Goal: Task Accomplishment & Management: Use online tool/utility

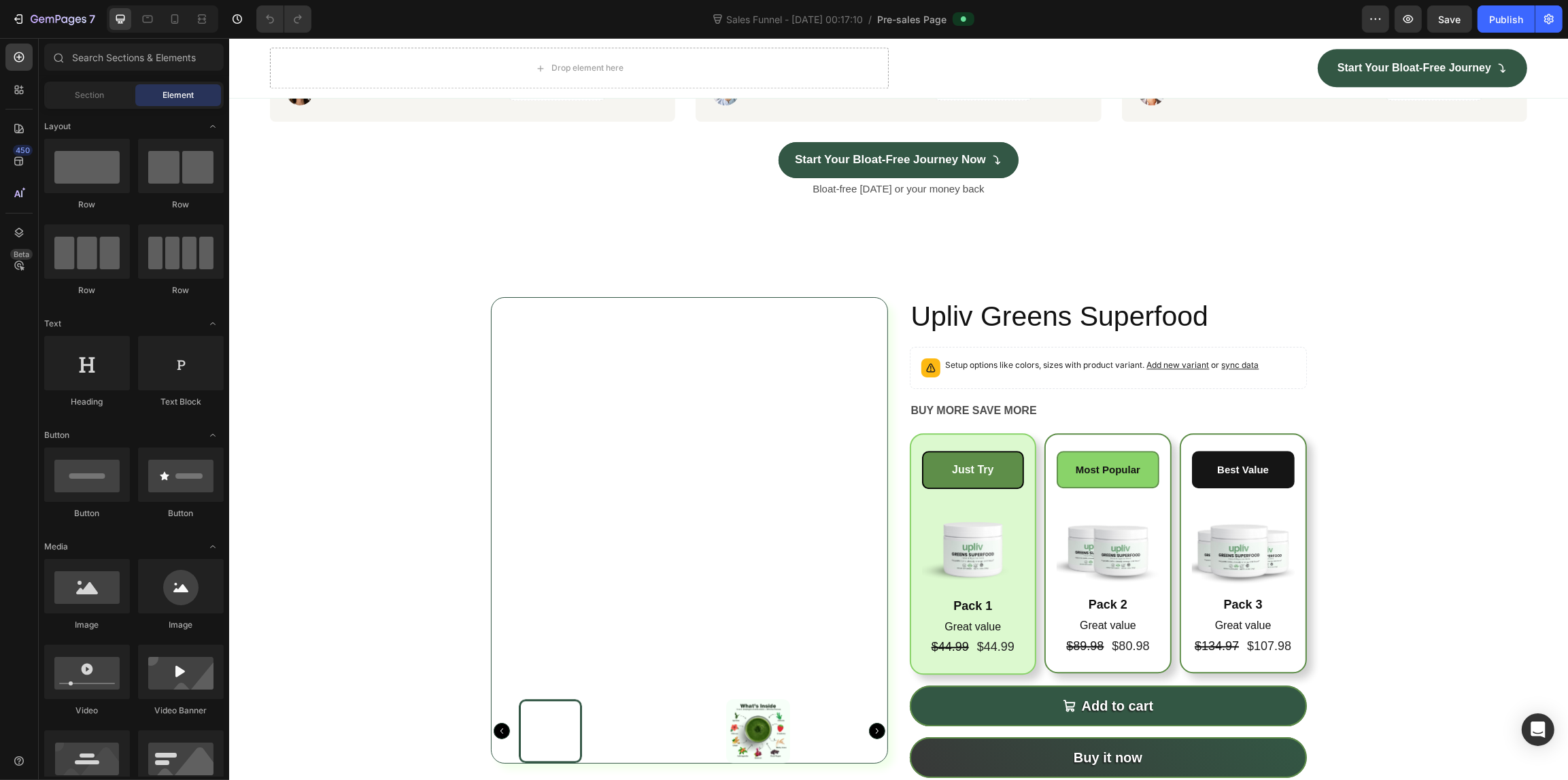
scroll to position [4504, 0]
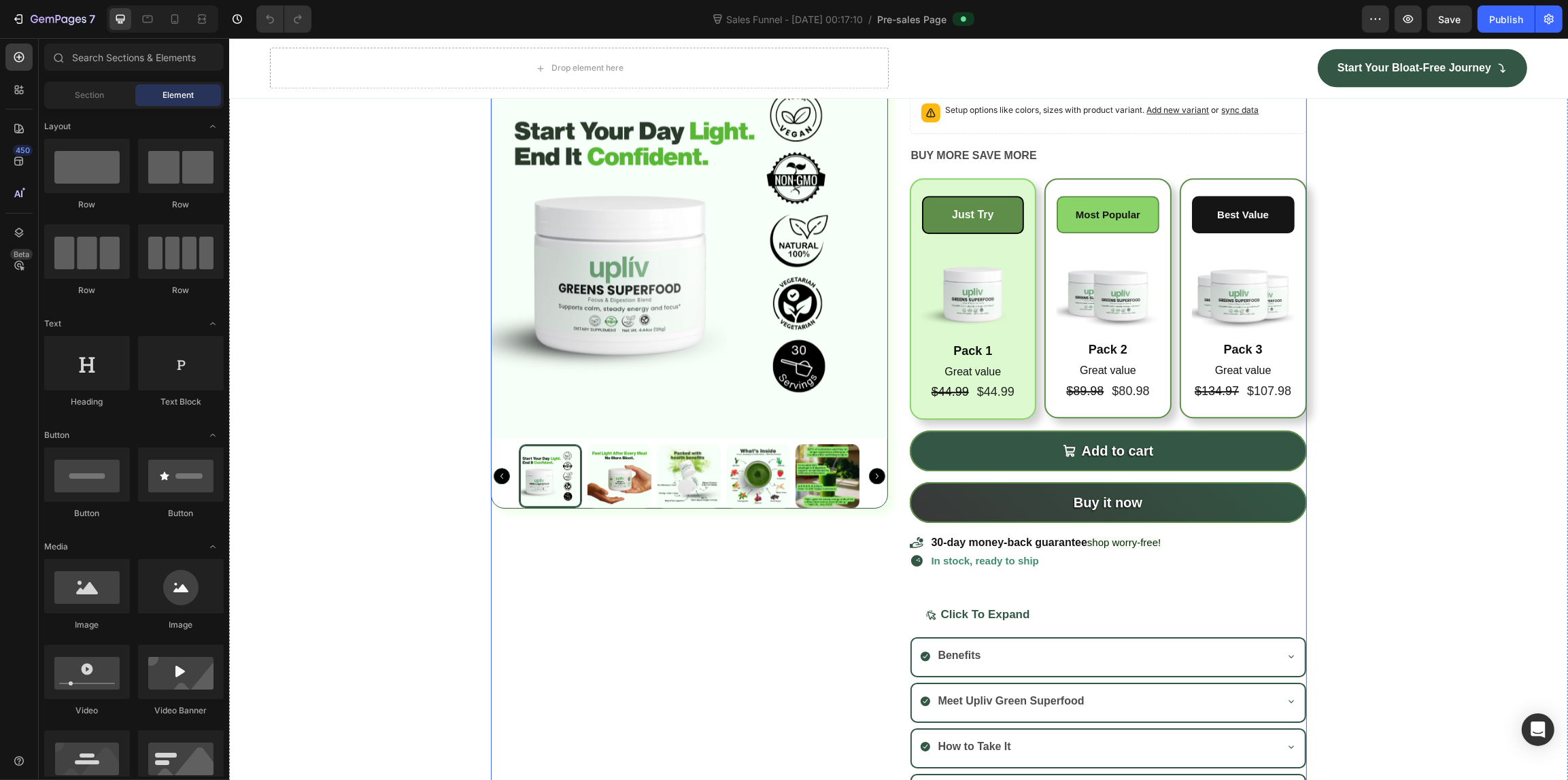
click at [1096, 218] on div "Upliv Greens Superfood Product Title Setup options like colors, sizes with prod…" at bounding box center [1108, 427] width 397 height 772
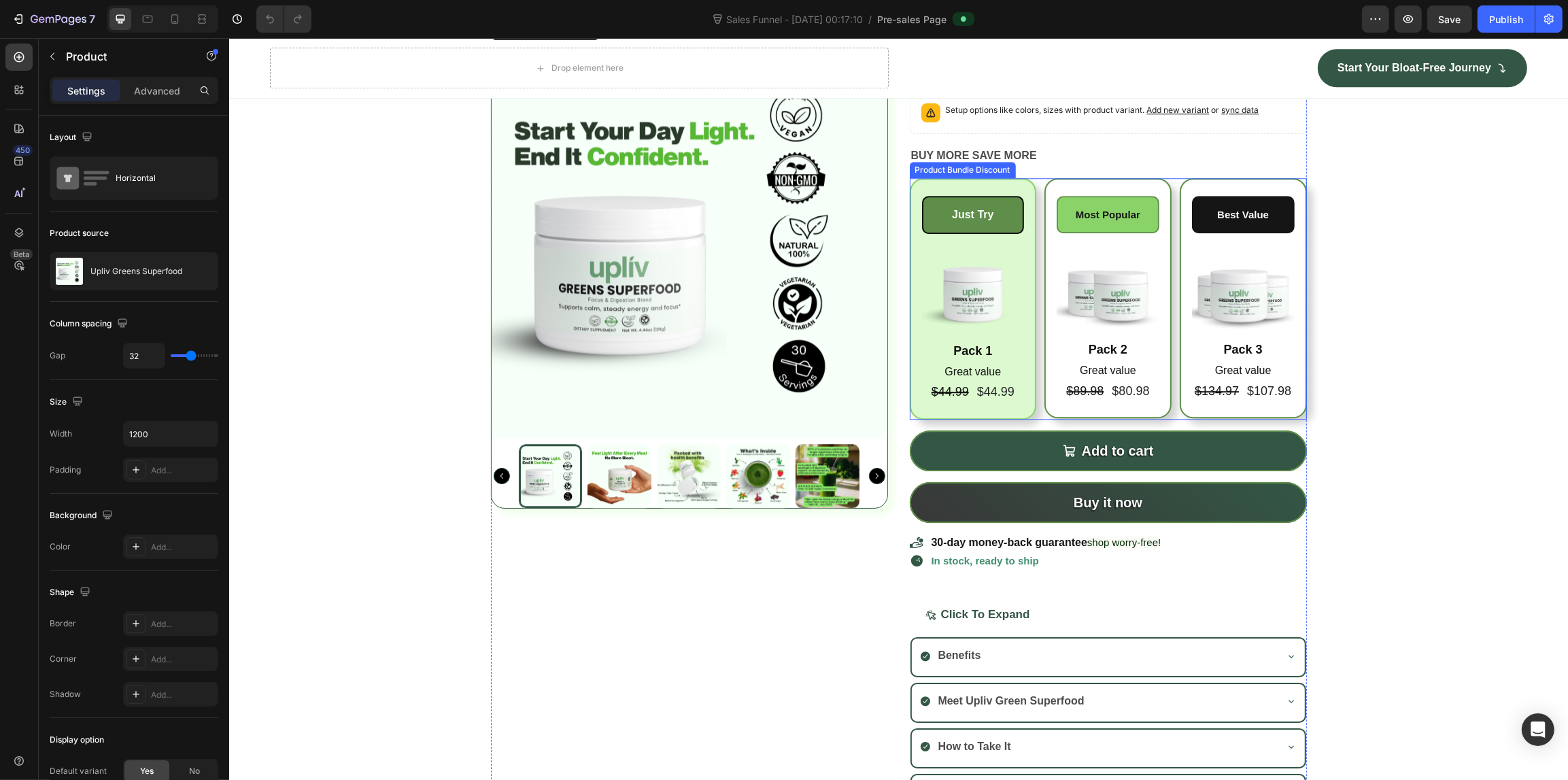
click at [1169, 266] on div "Just Try Product Badge Image Pack 1 Text Block Great value Text Block $44.99 Pr…" at bounding box center [1108, 299] width 397 height 242
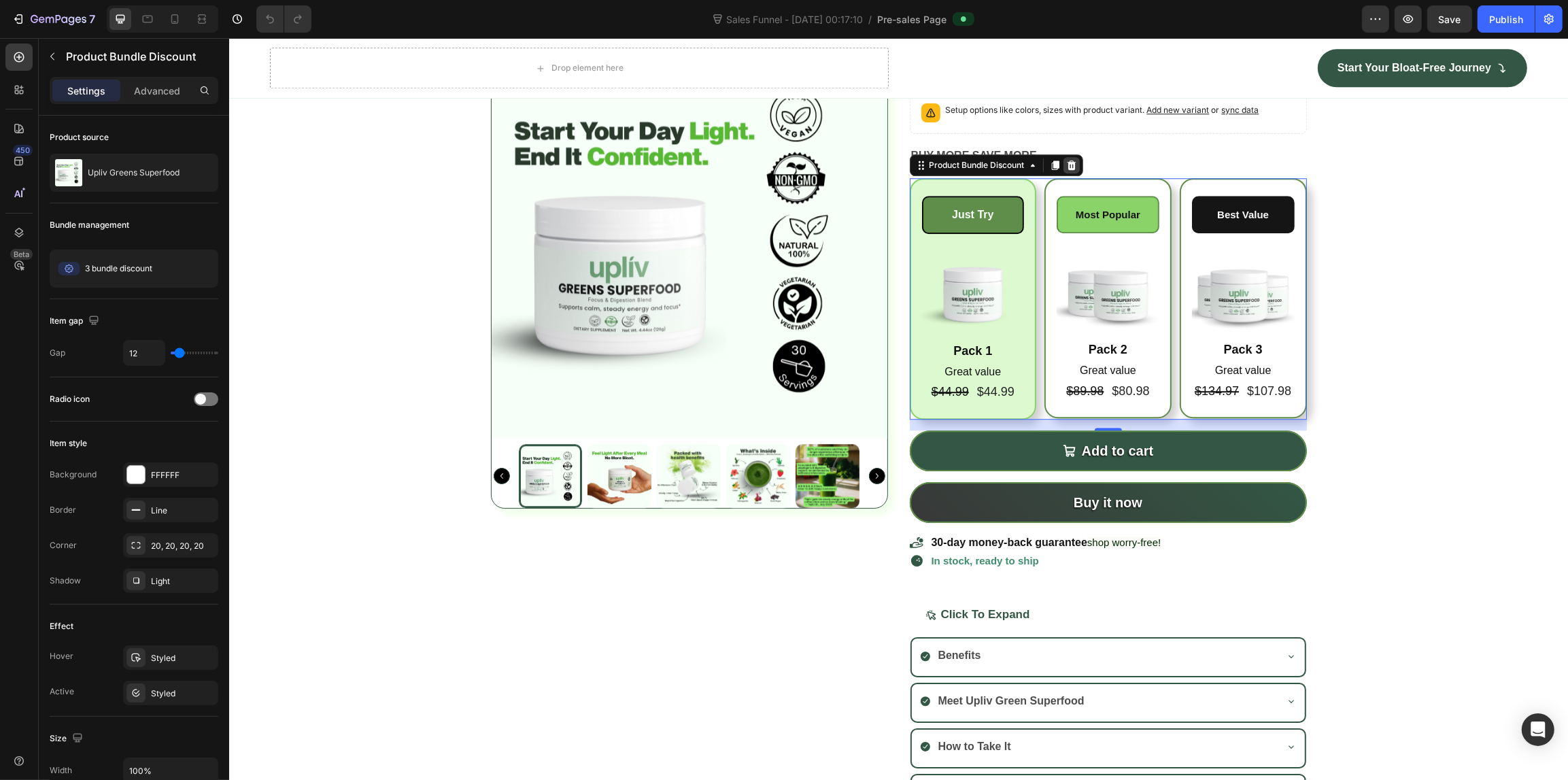
click at [1072, 173] on div at bounding box center [1071, 165] width 16 height 16
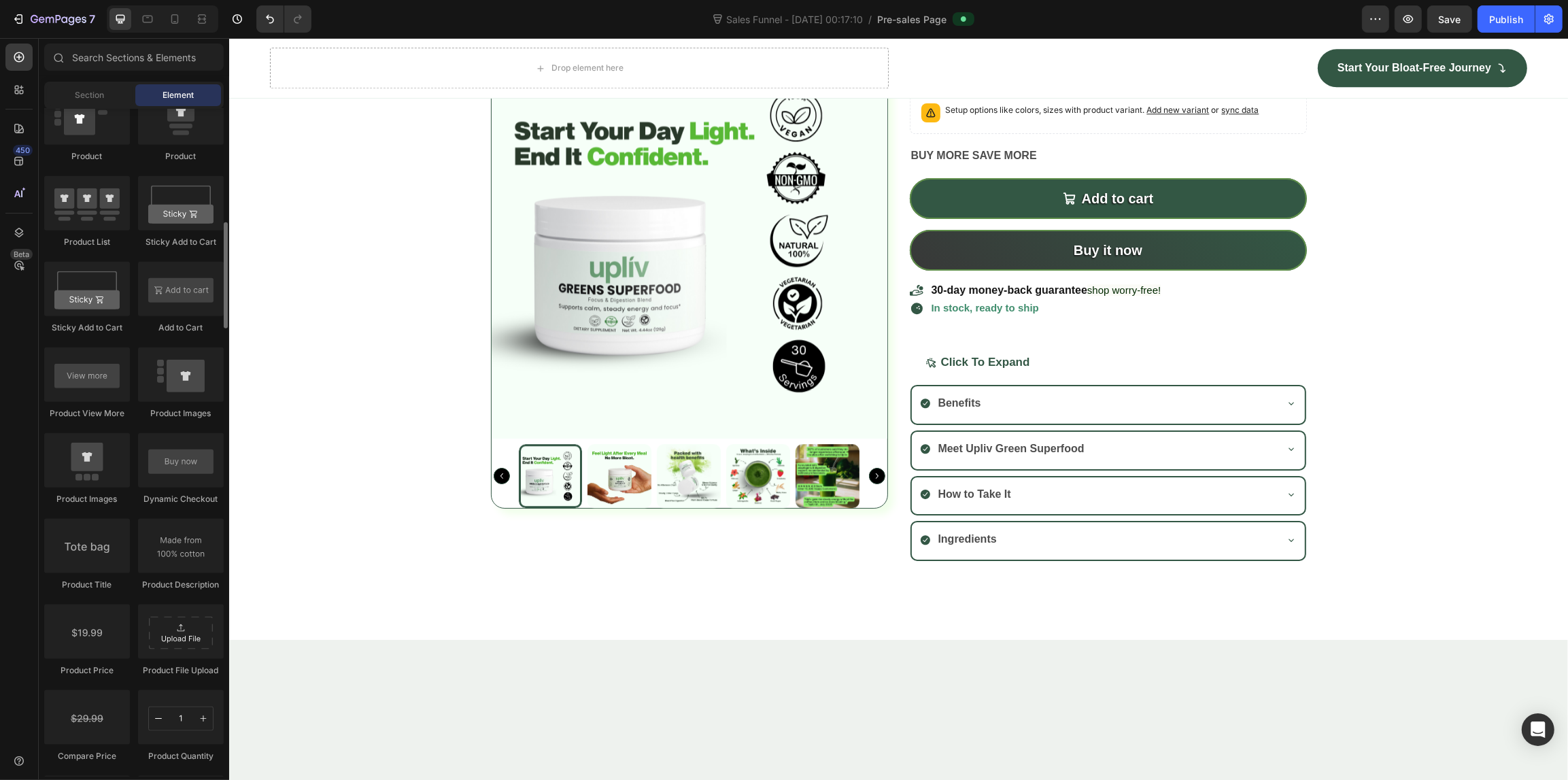
scroll to position [1785, 0]
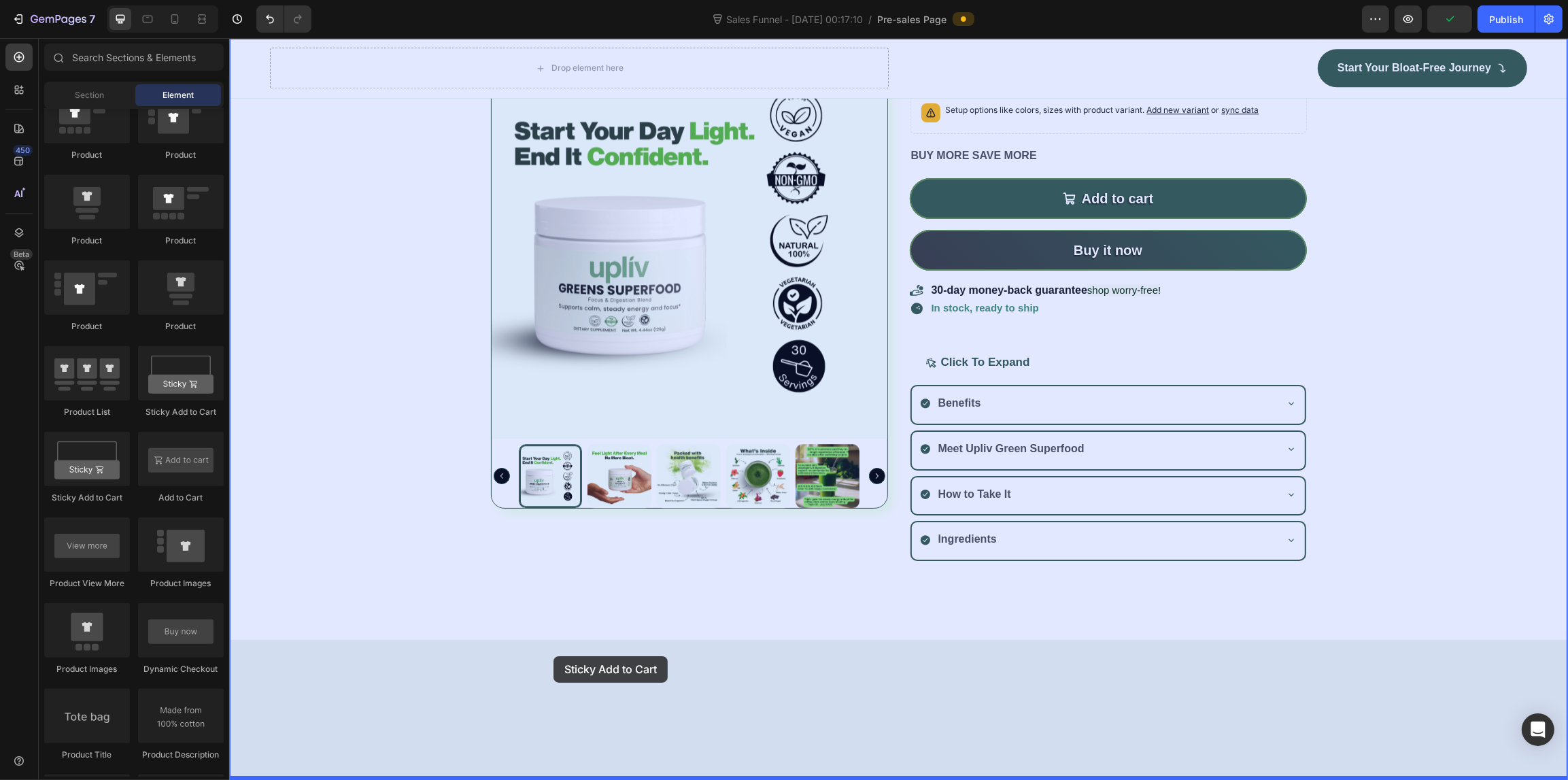
drag, startPoint x: 357, startPoint y: 508, endPoint x: 553, endPoint y: 656, distance: 245.6
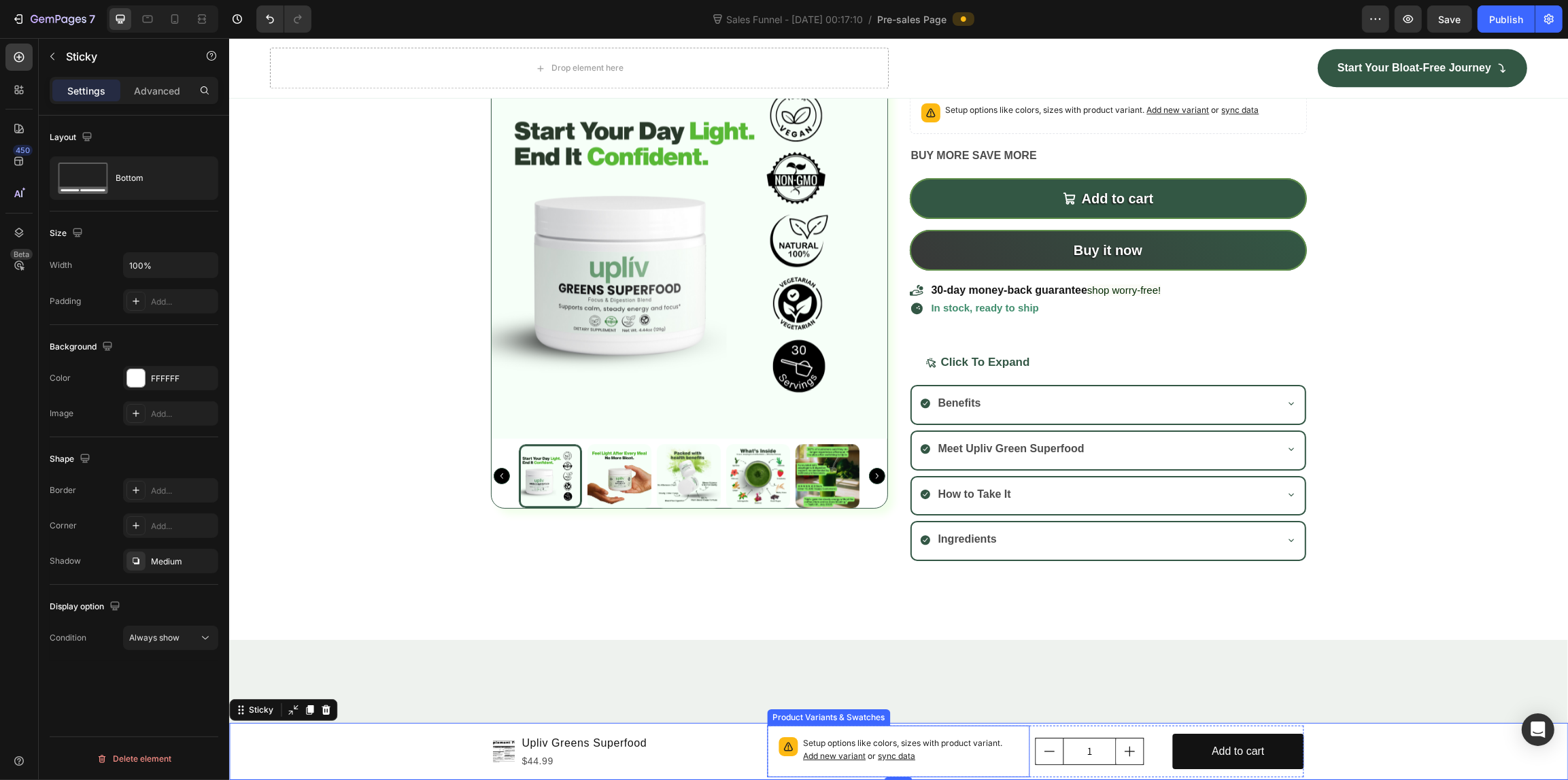
click at [929, 745] on p "Setup options like colors, sizes with product variant. Add new variant or sync …" at bounding box center [909, 749] width 215 height 26
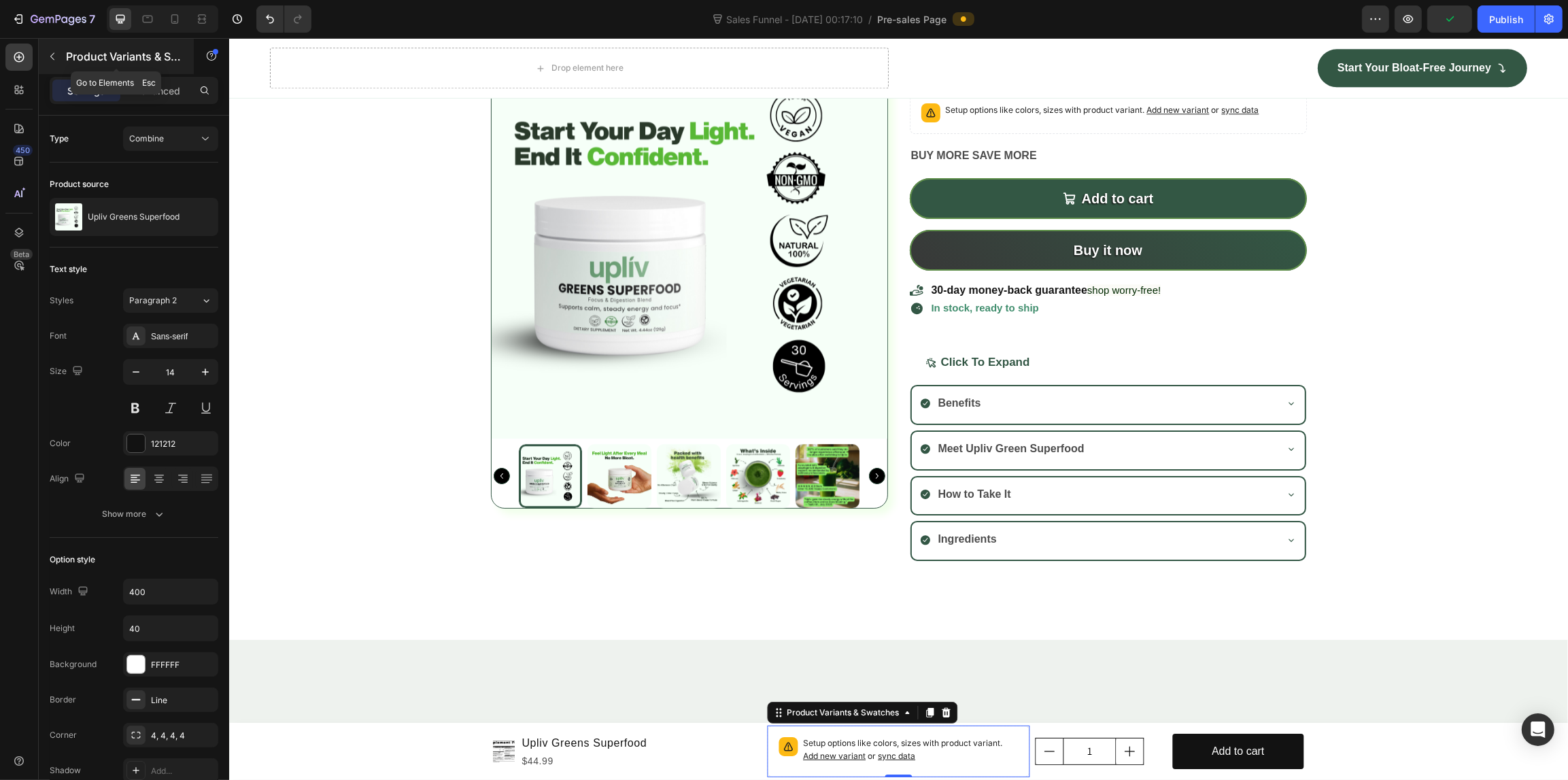
click at [52, 55] on icon "button" at bounding box center [52, 56] width 11 height 11
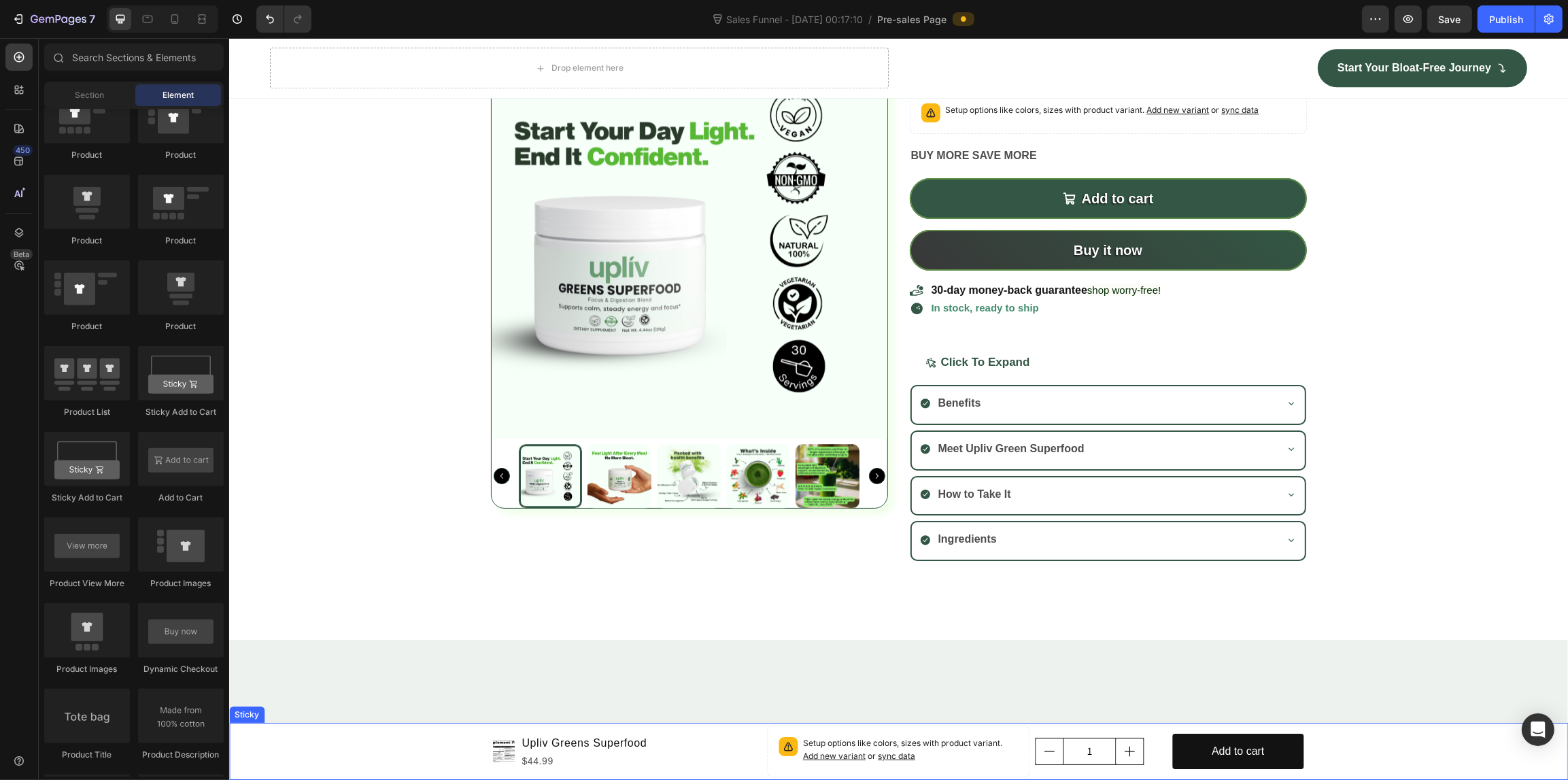
click at [1320, 748] on div "Product Images Upliv Greens Superfood Product Title $44.99 Product Price Produc…" at bounding box center [897, 751] width 1339 height 57
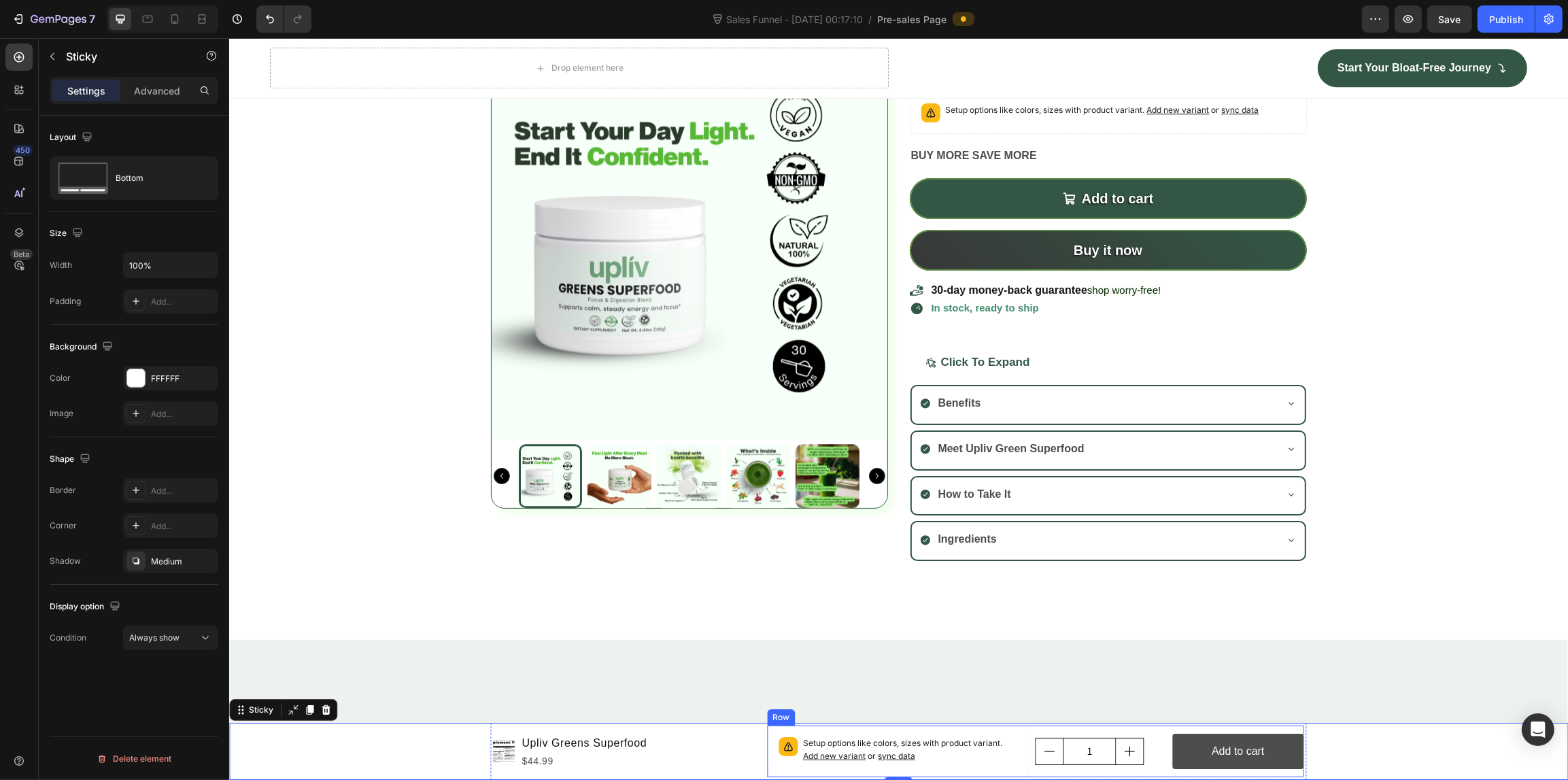
click at [1288, 753] on button "Add to cart" at bounding box center [1237, 751] width 131 height 36
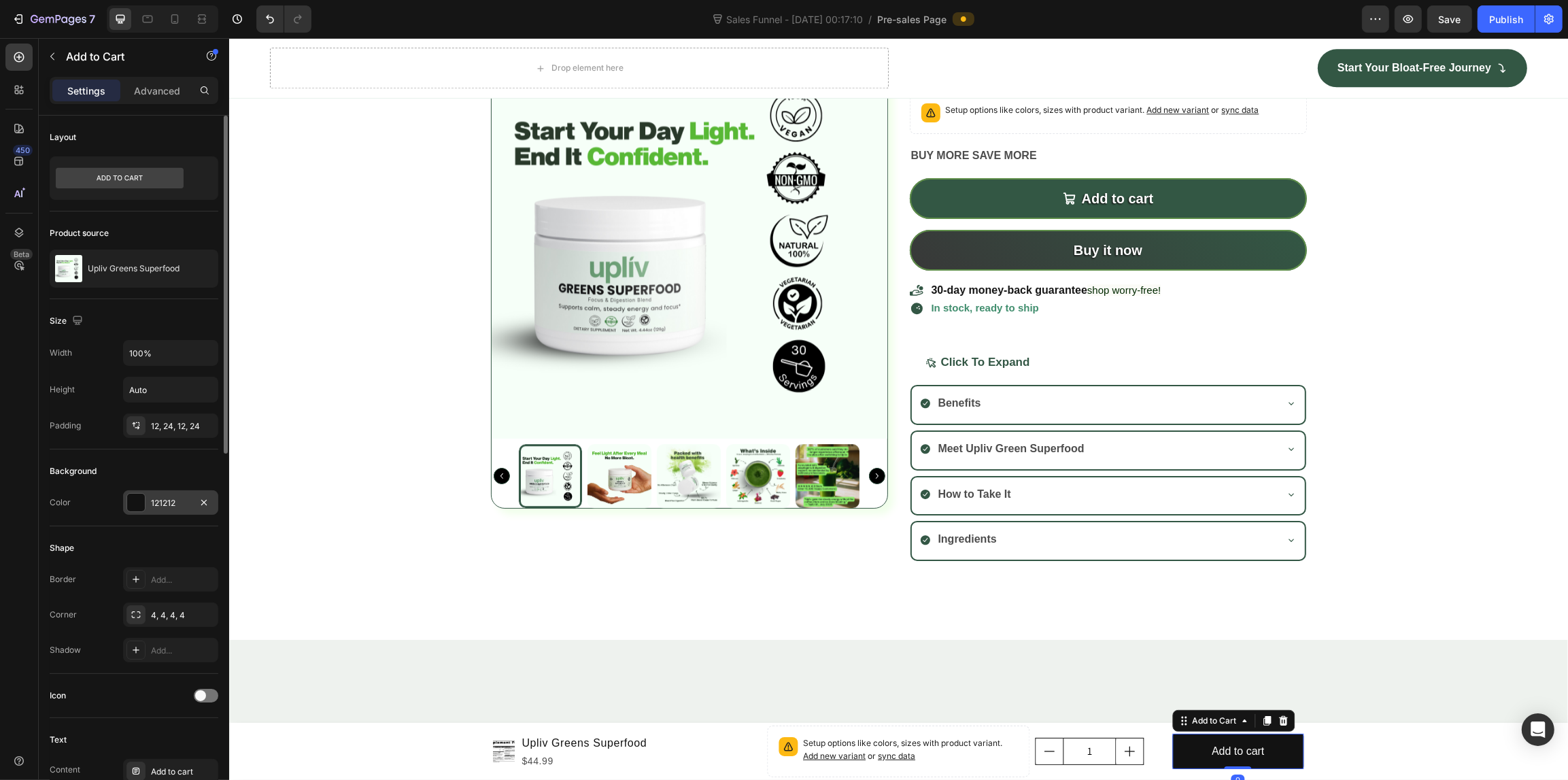
click at [148, 499] on div "121212" at bounding box center [171, 502] width 95 height 24
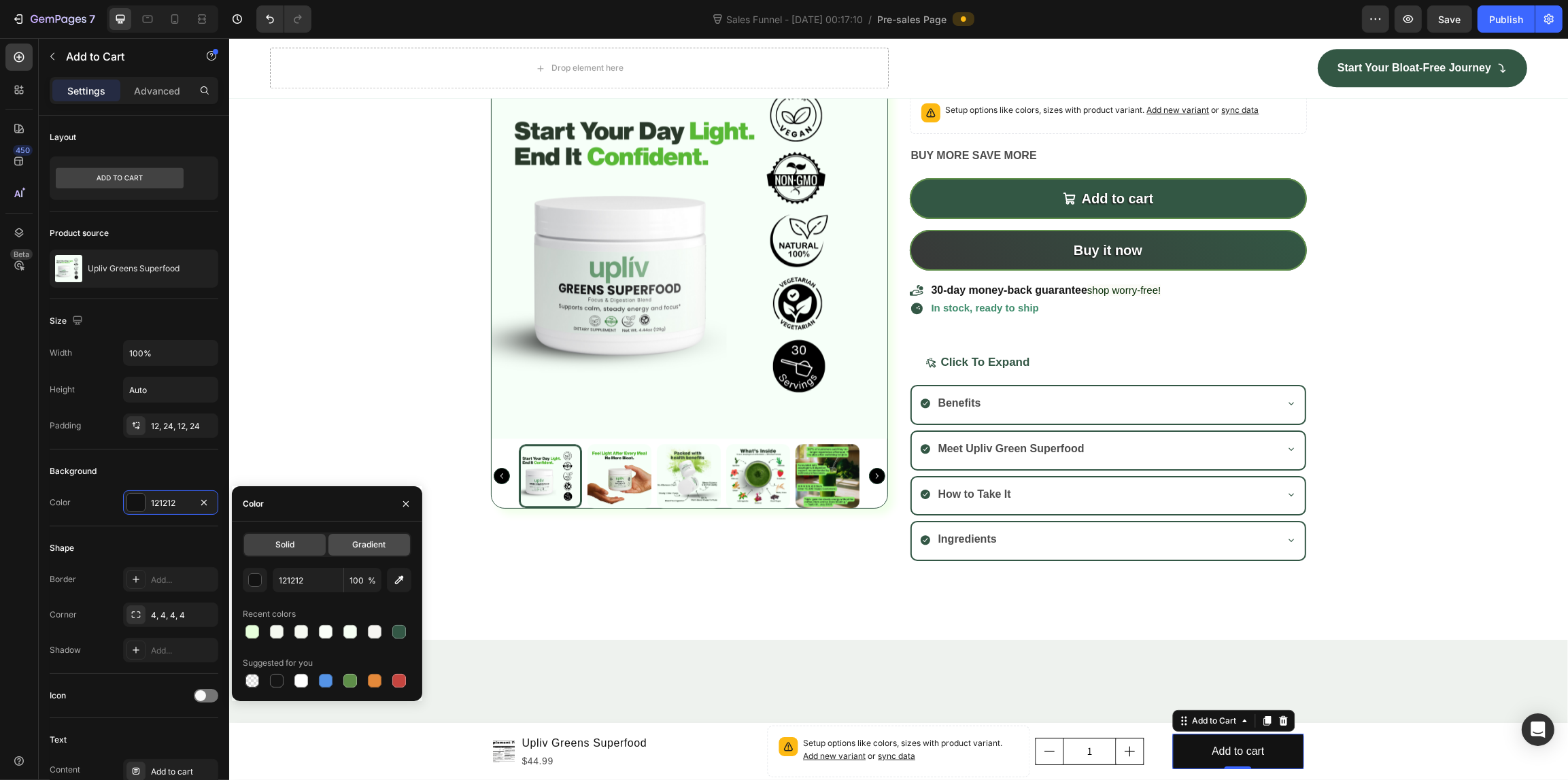
click at [358, 538] on span "Gradient" at bounding box center [368, 544] width 33 height 12
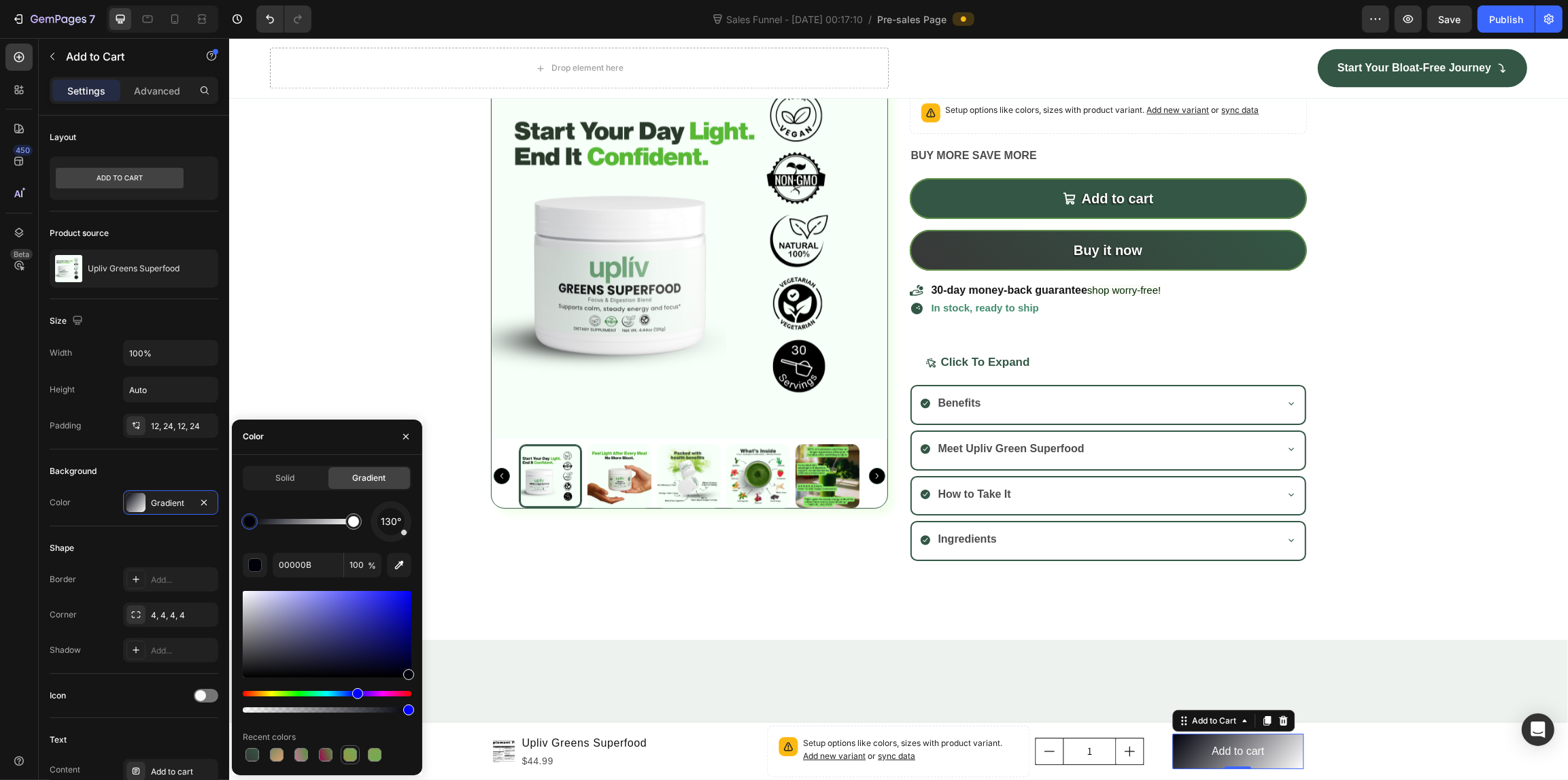
click at [353, 746] on div at bounding box center [350, 754] width 16 height 16
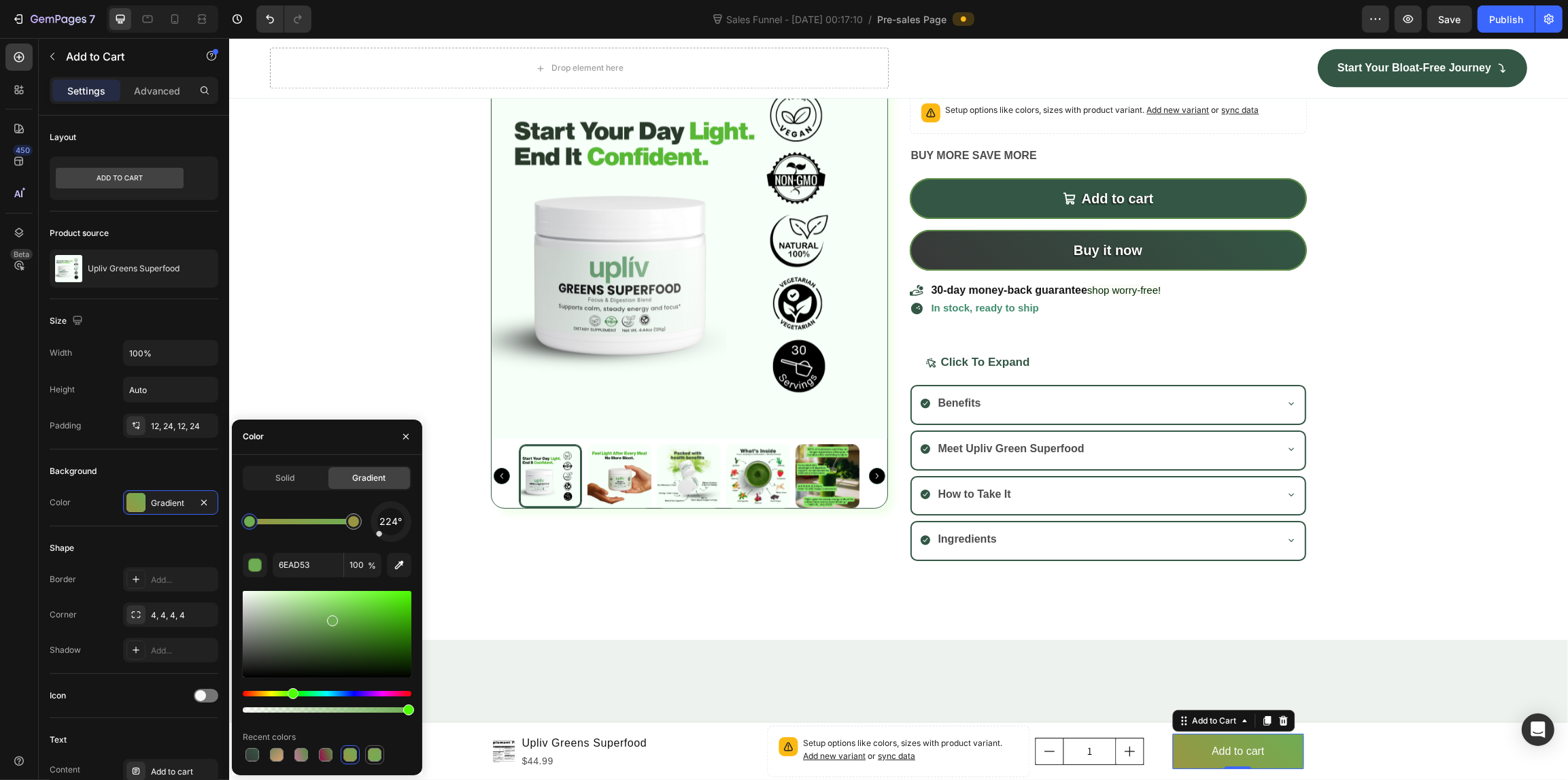
click at [381, 750] on div at bounding box center [375, 754] width 16 height 16
click at [259, 755] on div at bounding box center [252, 754] width 14 height 14
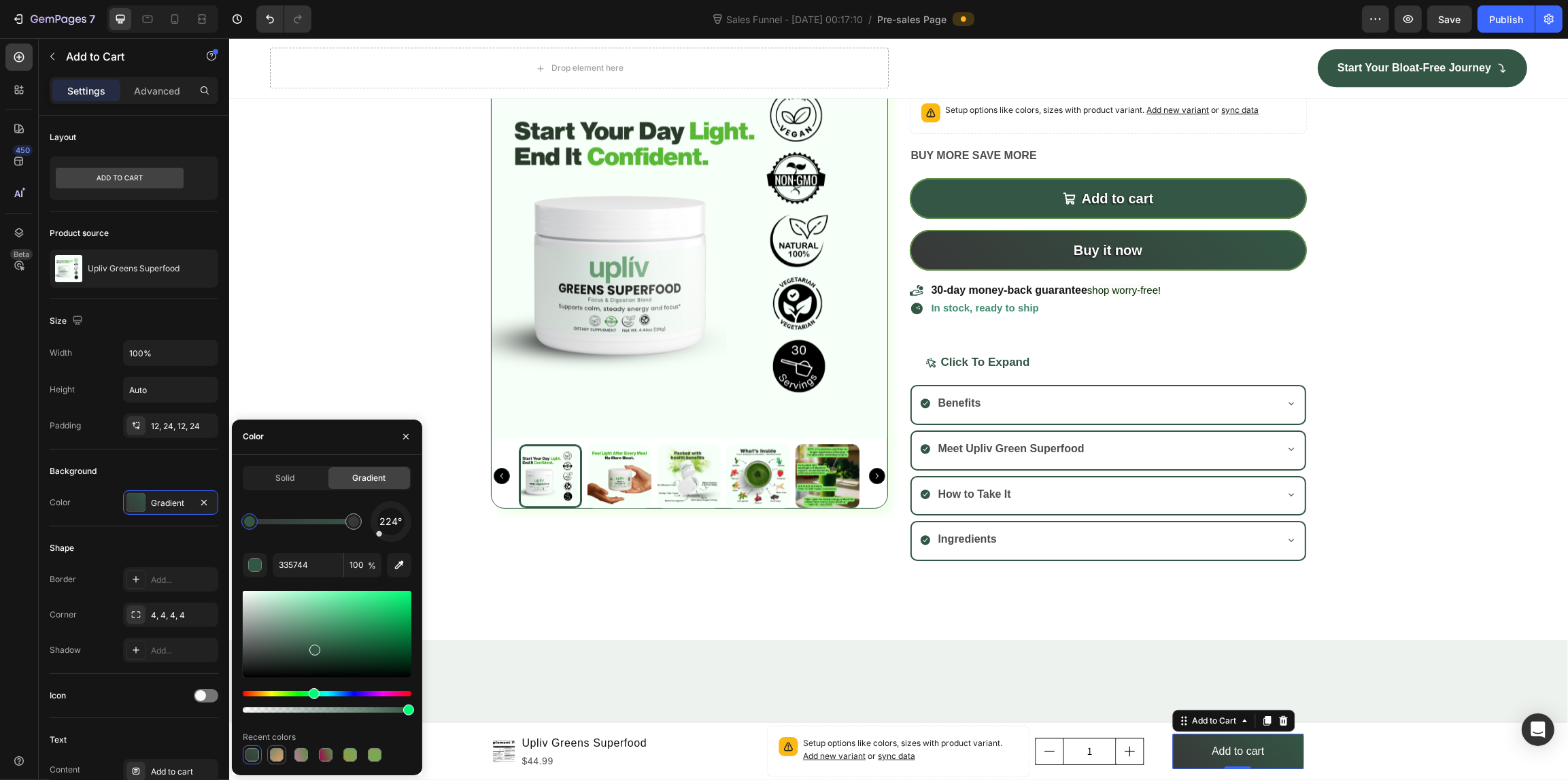
click at [276, 754] on div at bounding box center [276, 754] width 14 height 14
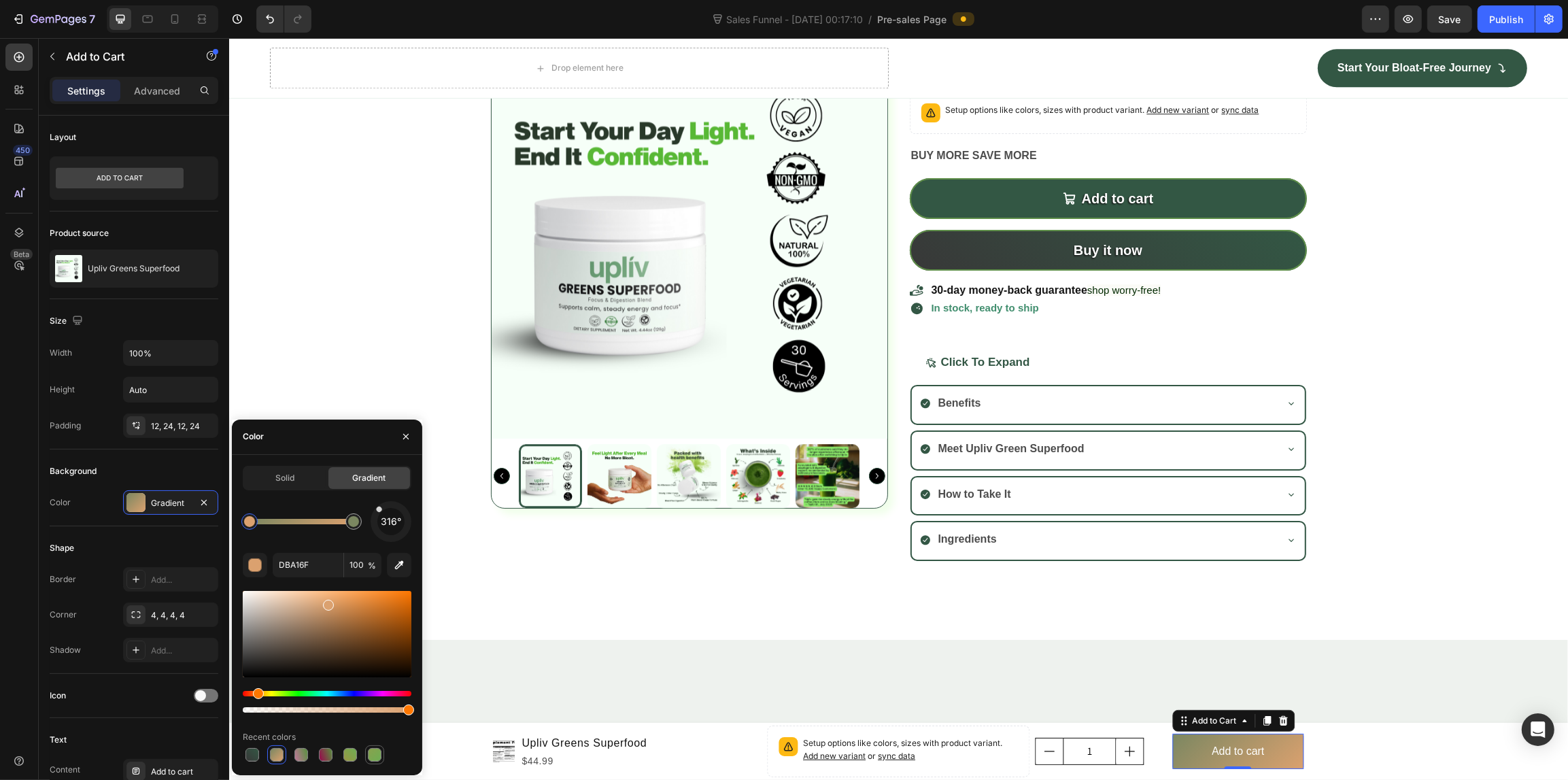
click at [379, 749] on div at bounding box center [375, 754] width 14 height 14
type input "6EAD53"
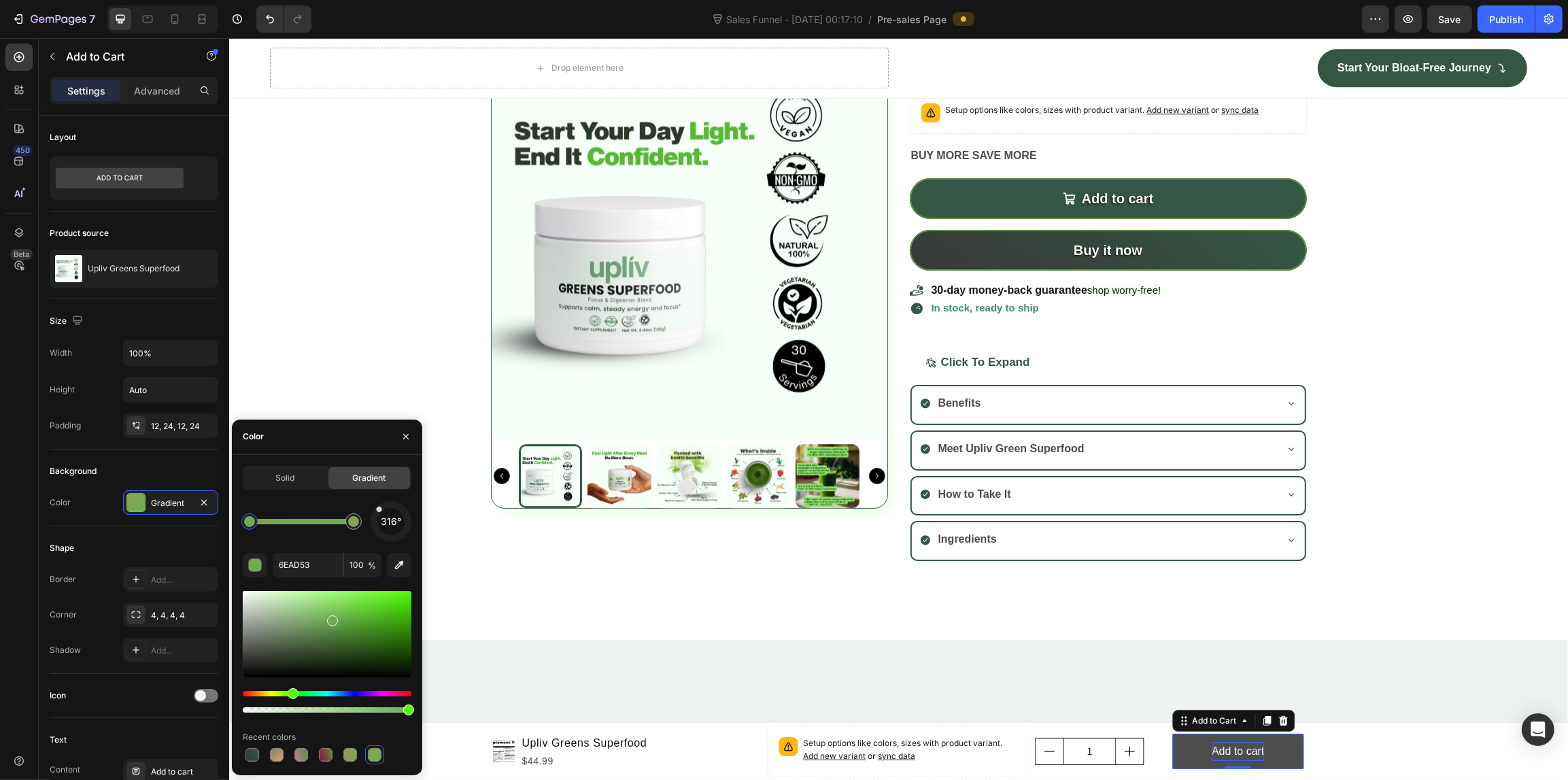
click at [1224, 750] on div "Add to cart" at bounding box center [1237, 751] width 52 height 20
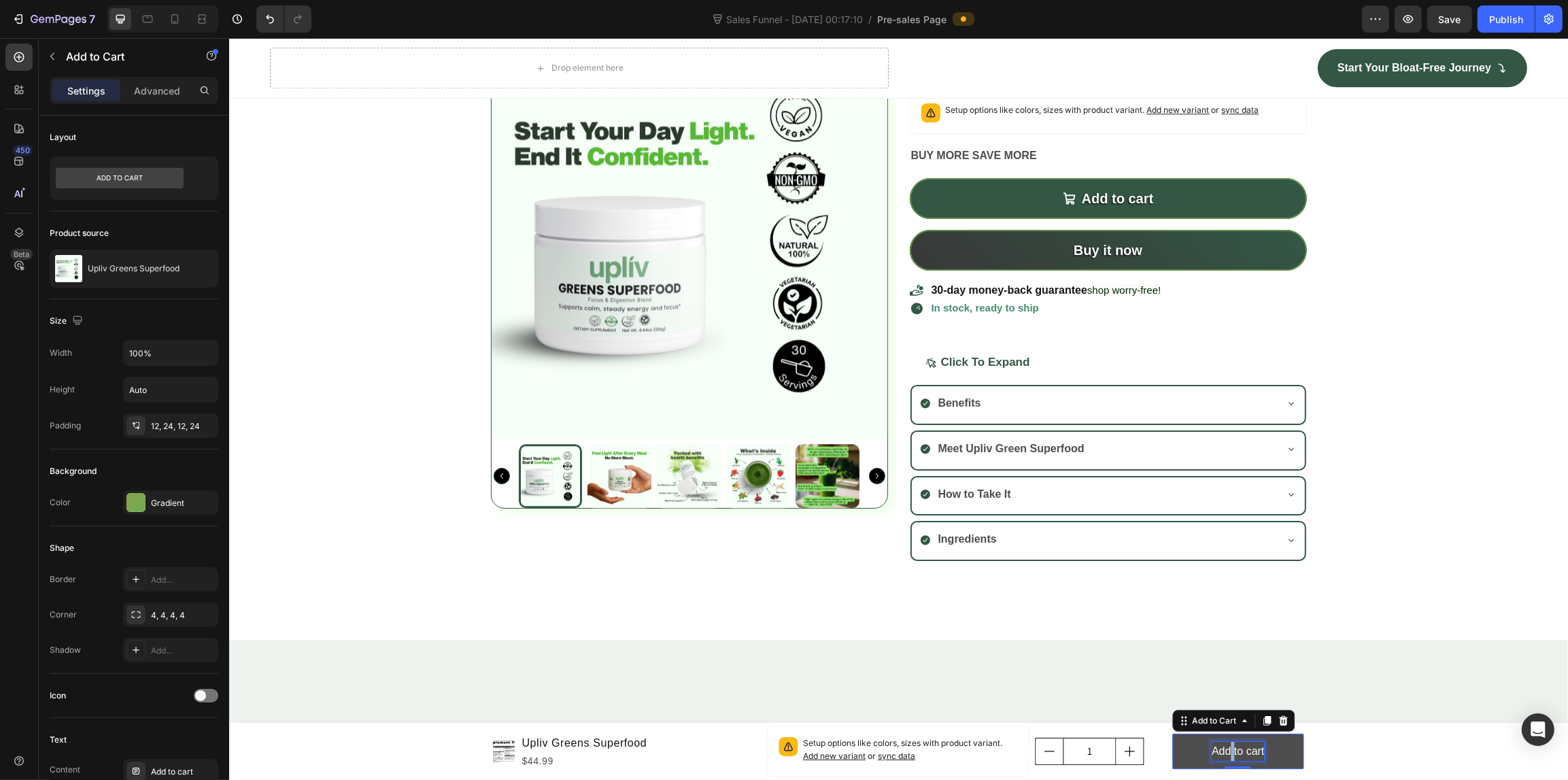
click at [1224, 750] on p "Add to cart" at bounding box center [1237, 751] width 52 height 20
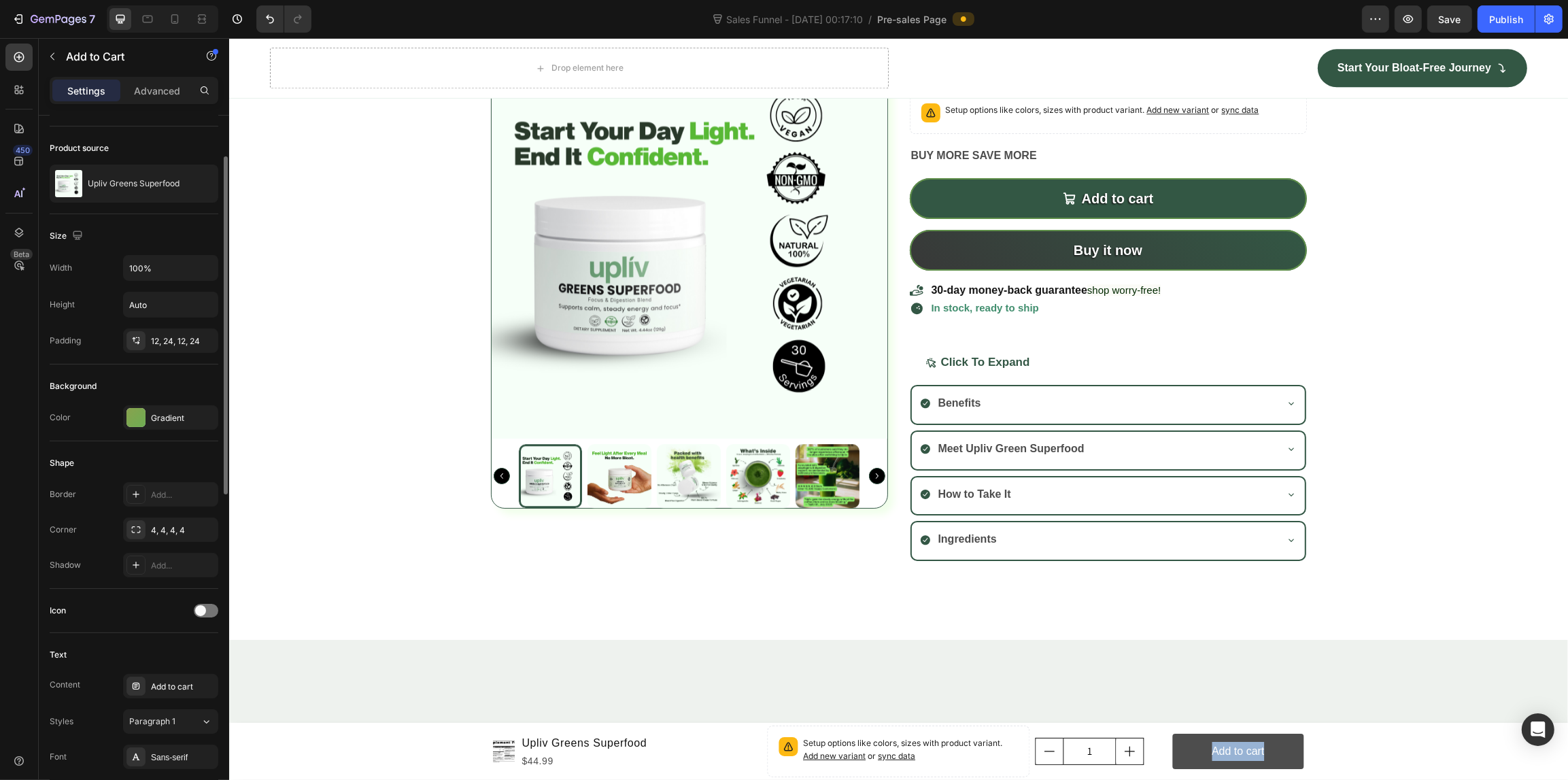
click at [1286, 756] on button "Add to cart" at bounding box center [1237, 751] width 131 height 36
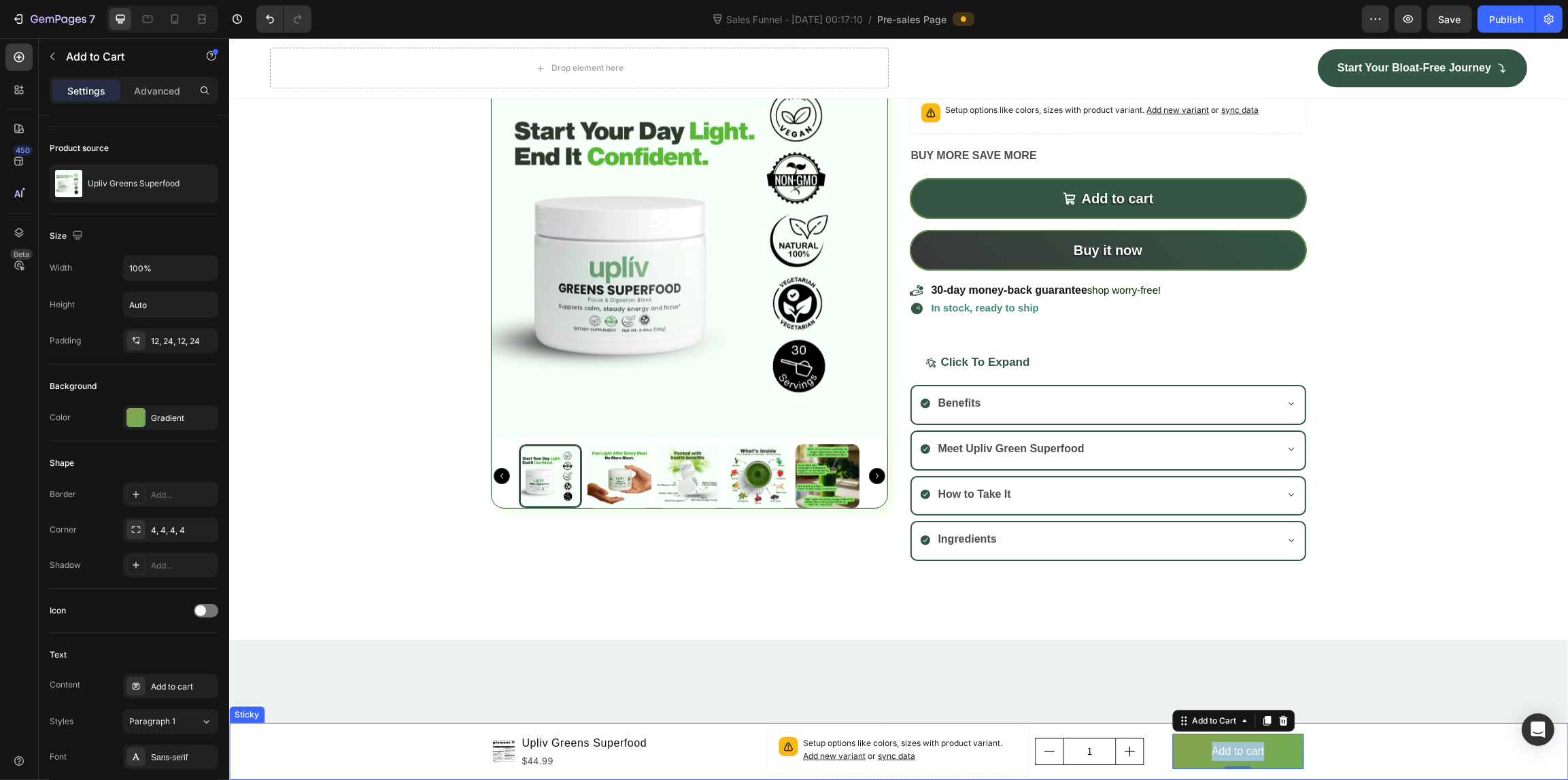
click at [1340, 738] on div "Product Images Upliv Greens Superfood Product Title $44.99 Product Price Produc…" at bounding box center [897, 751] width 1339 height 57
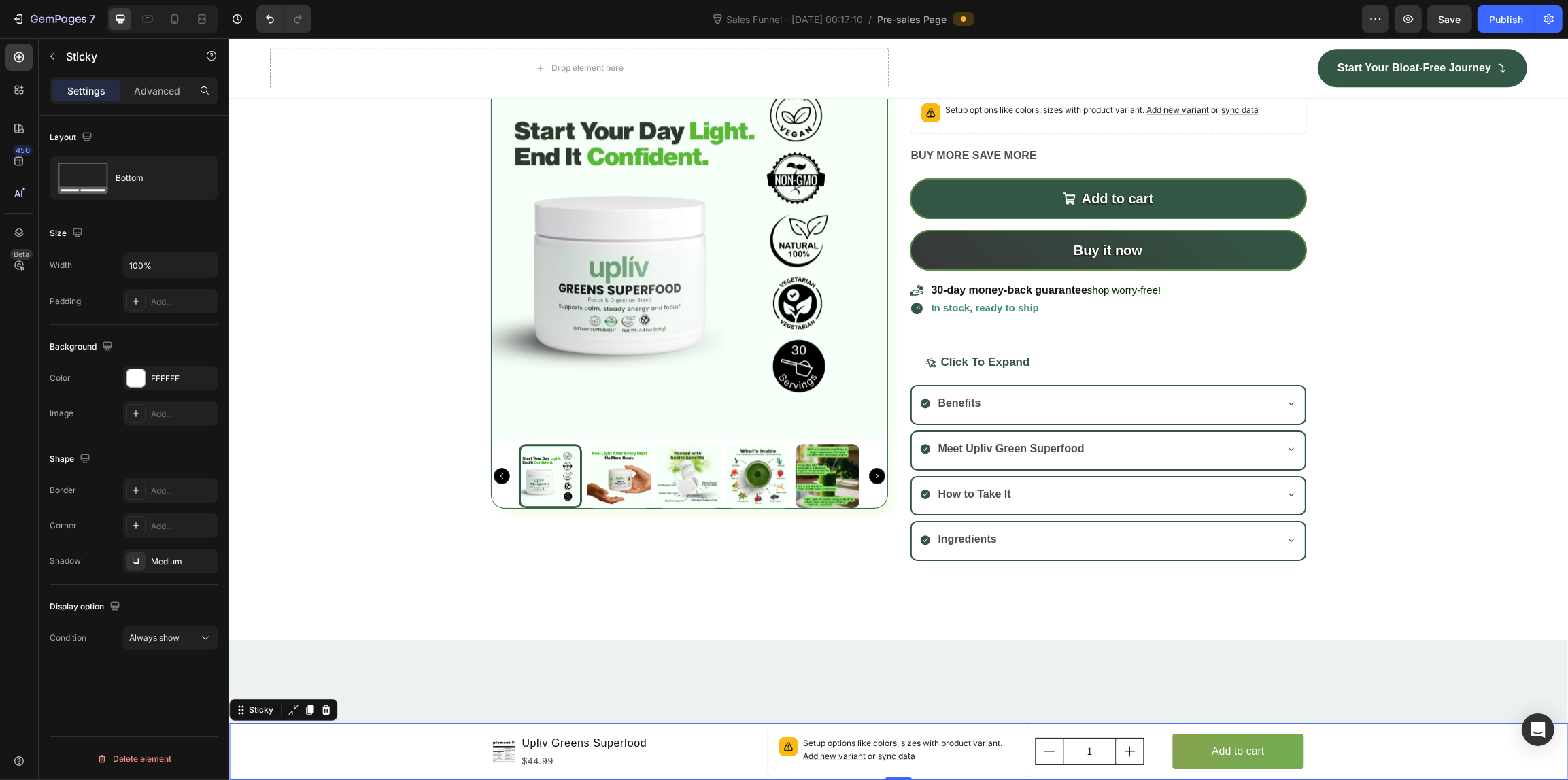
scroll to position [0, 0]
click at [1238, 745] on p "Add to cart" at bounding box center [1237, 751] width 52 height 20
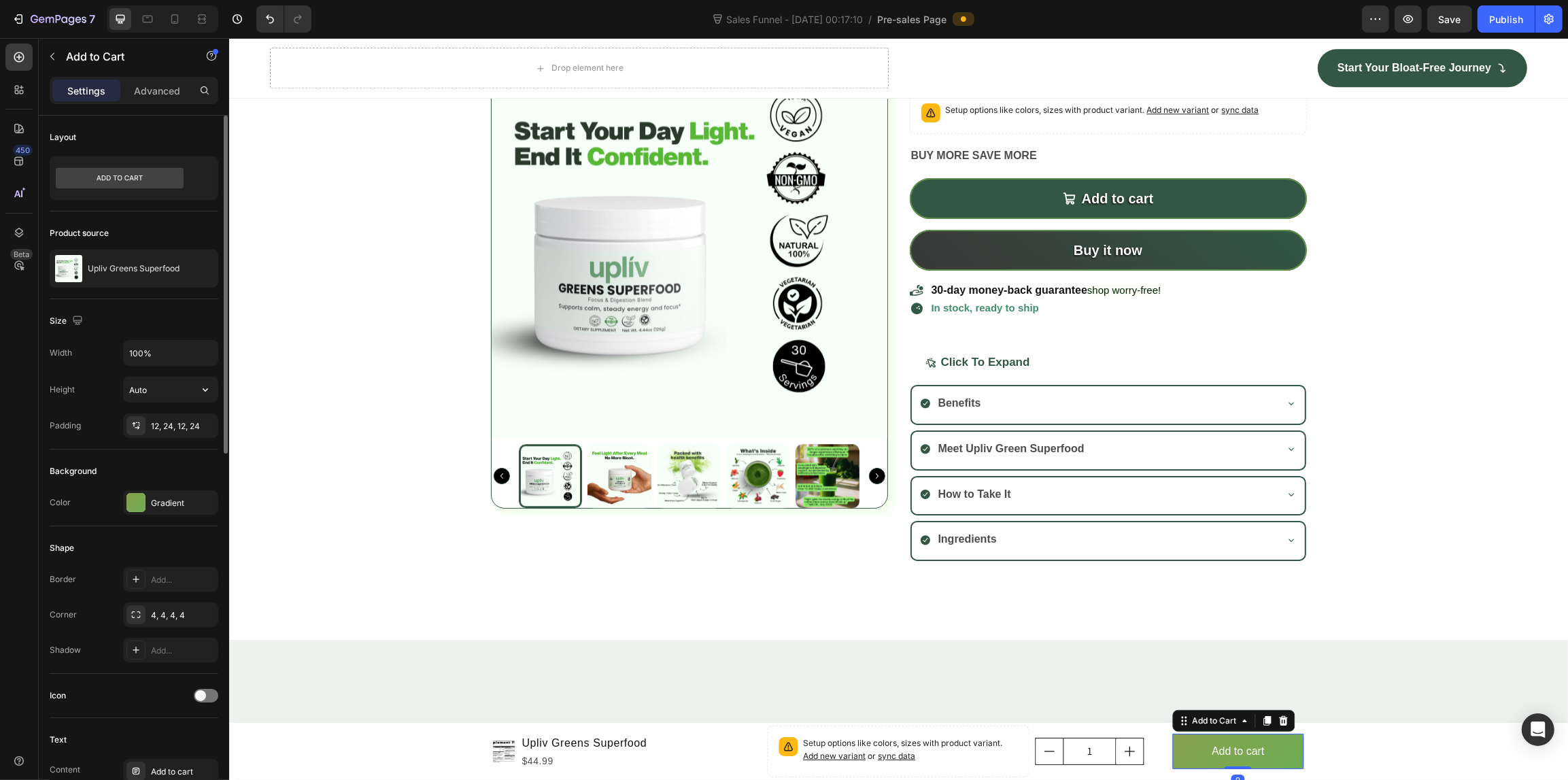
scroll to position [425, 0]
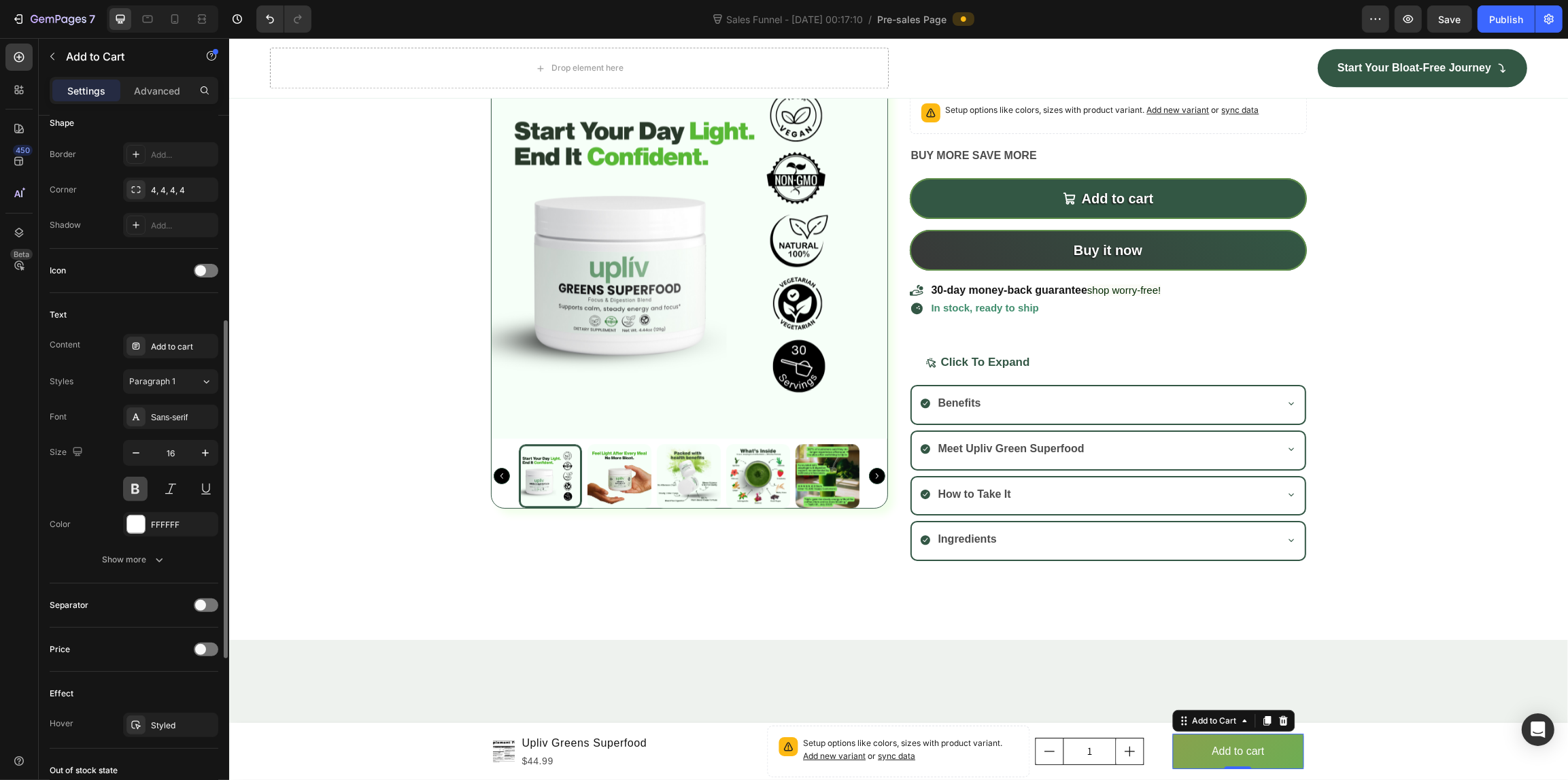
click at [136, 496] on button at bounding box center [135, 488] width 24 height 24
click at [207, 456] on icon "button" at bounding box center [205, 452] width 14 height 14
type input "19"
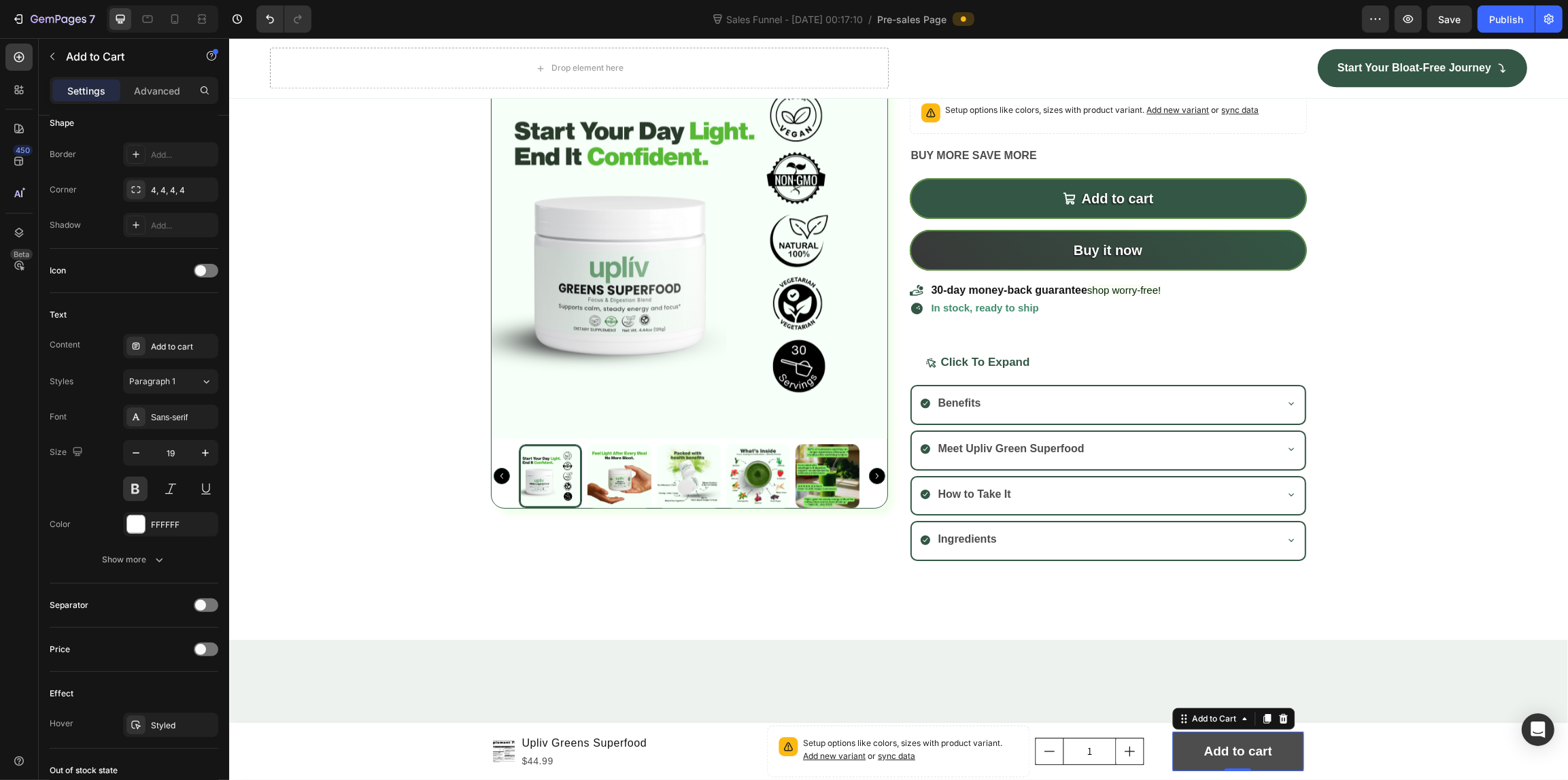
click at [1171, 742] on button "Add to cart" at bounding box center [1237, 751] width 131 height 40
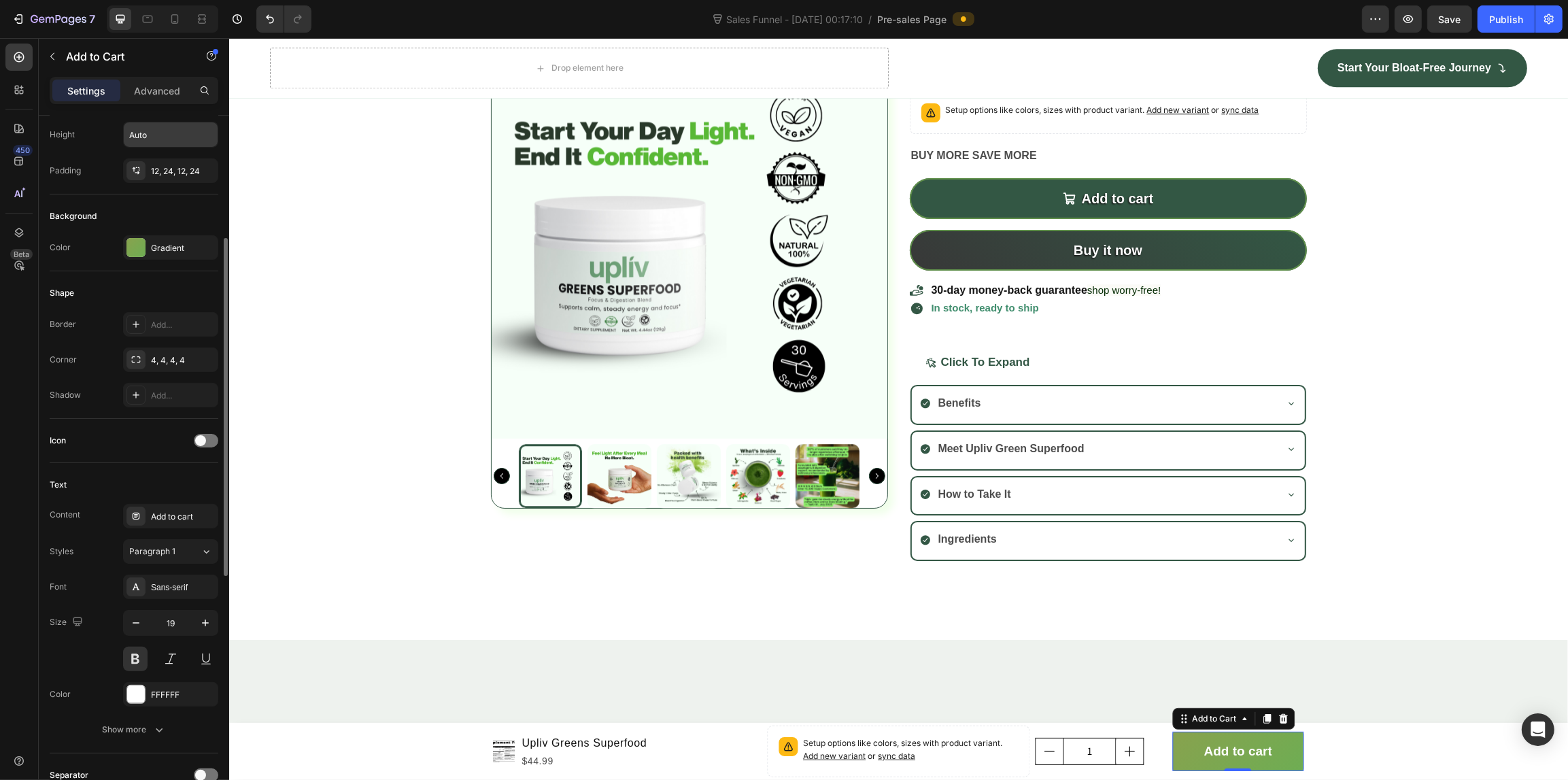
scroll to position [0, 0]
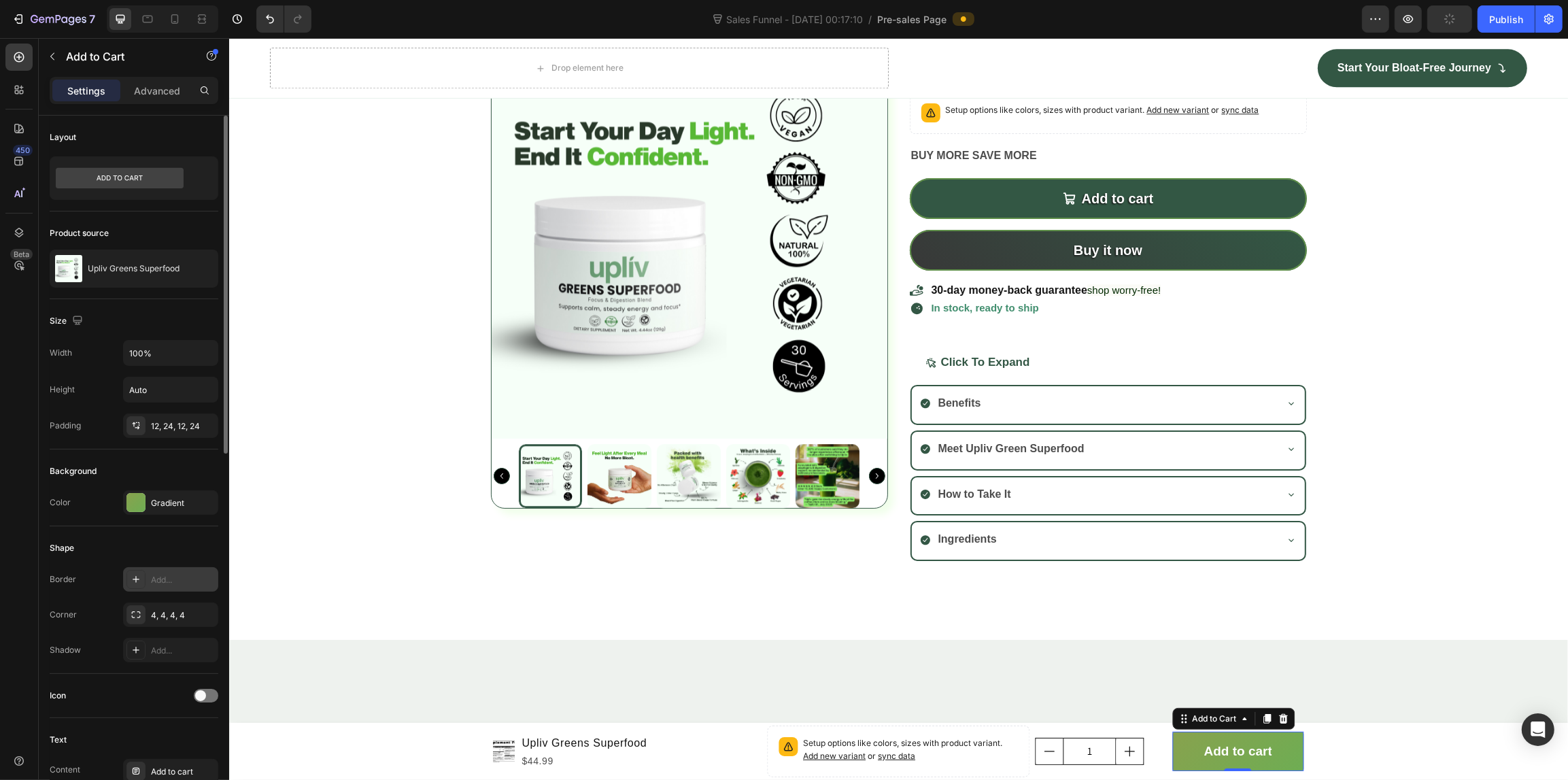
click at [151, 580] on div "Add..." at bounding box center [182, 579] width 64 height 12
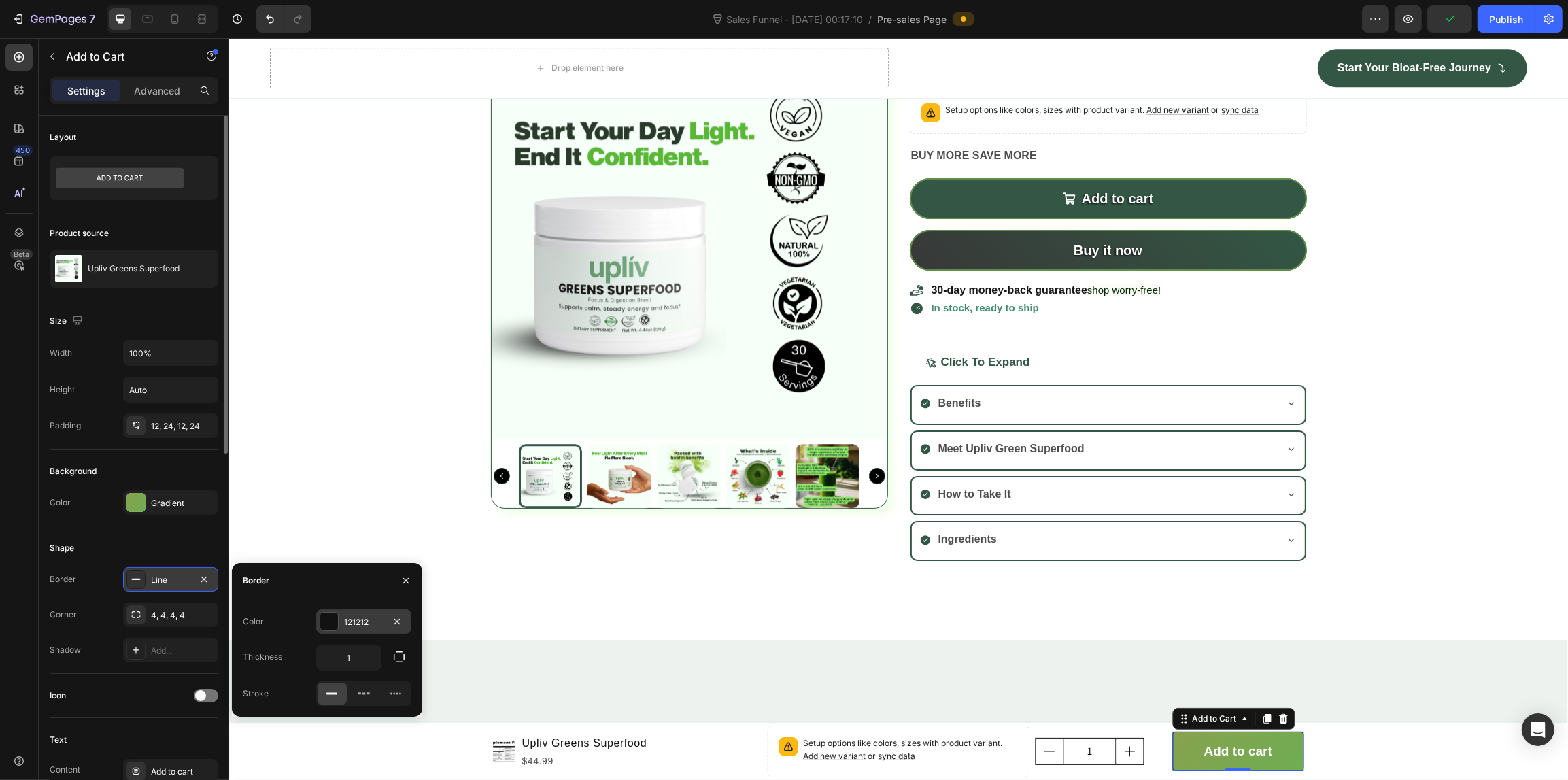
click at [344, 616] on div "121212" at bounding box center [364, 622] width 40 height 12
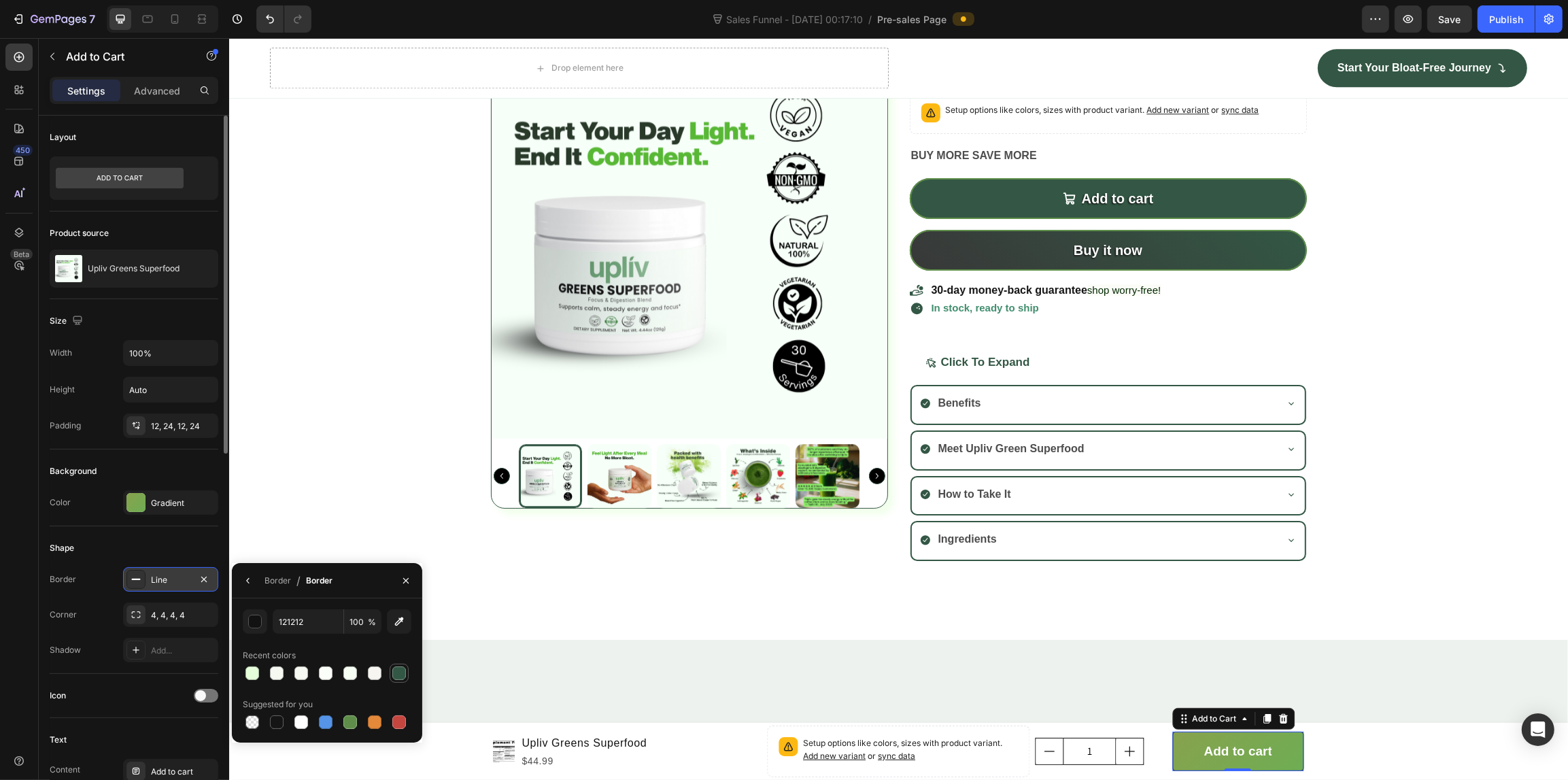
click at [397, 670] on div at bounding box center [399, 673] width 14 height 14
type input "335745"
click at [163, 618] on div "4, 4, 4, 4" at bounding box center [170, 615] width 40 height 12
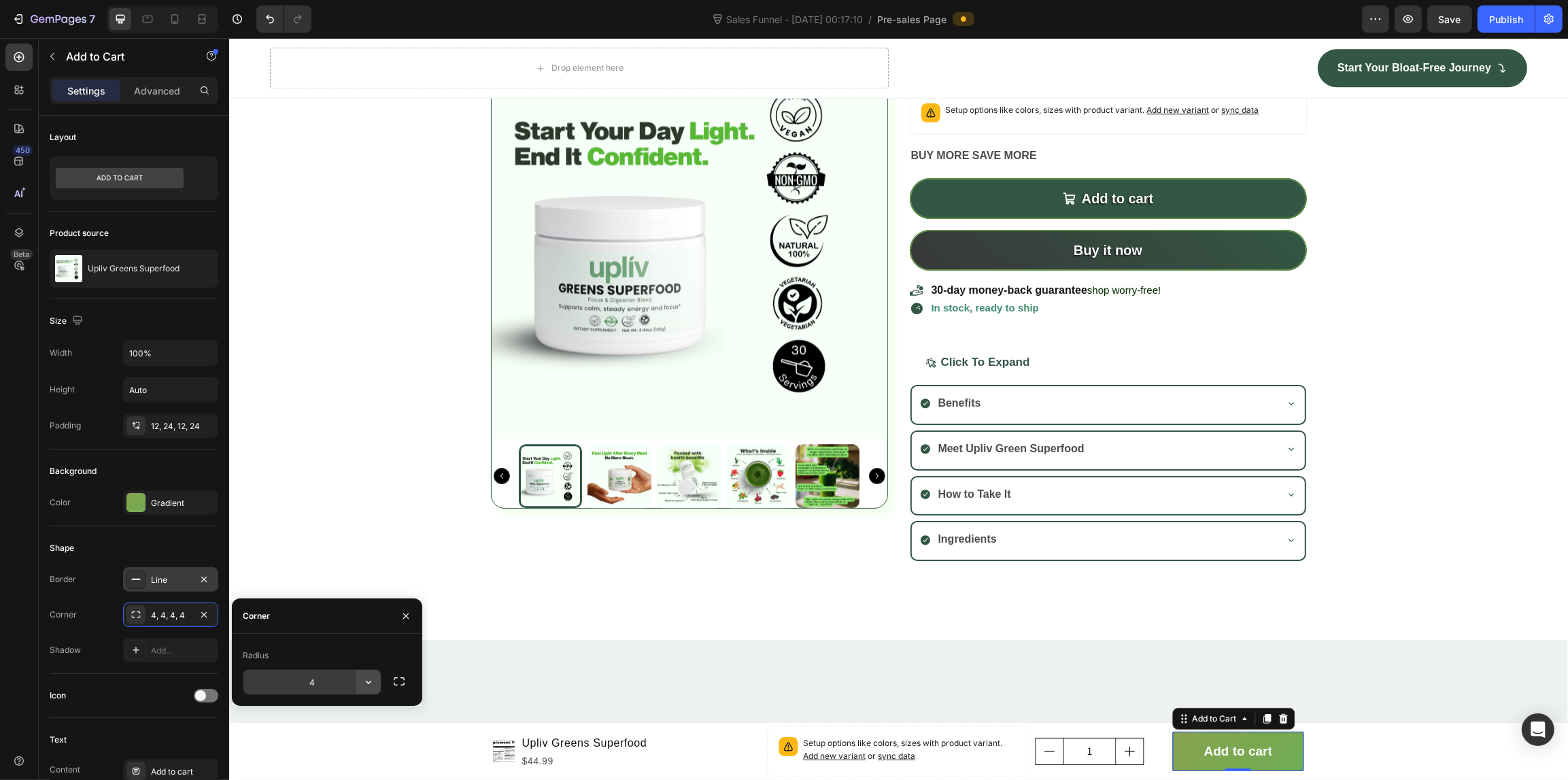
click at [361, 679] on button "button" at bounding box center [368, 682] width 24 height 24
click at [319, 640] on p "Pill" at bounding box center [330, 643] width 78 height 14
type input "9999"
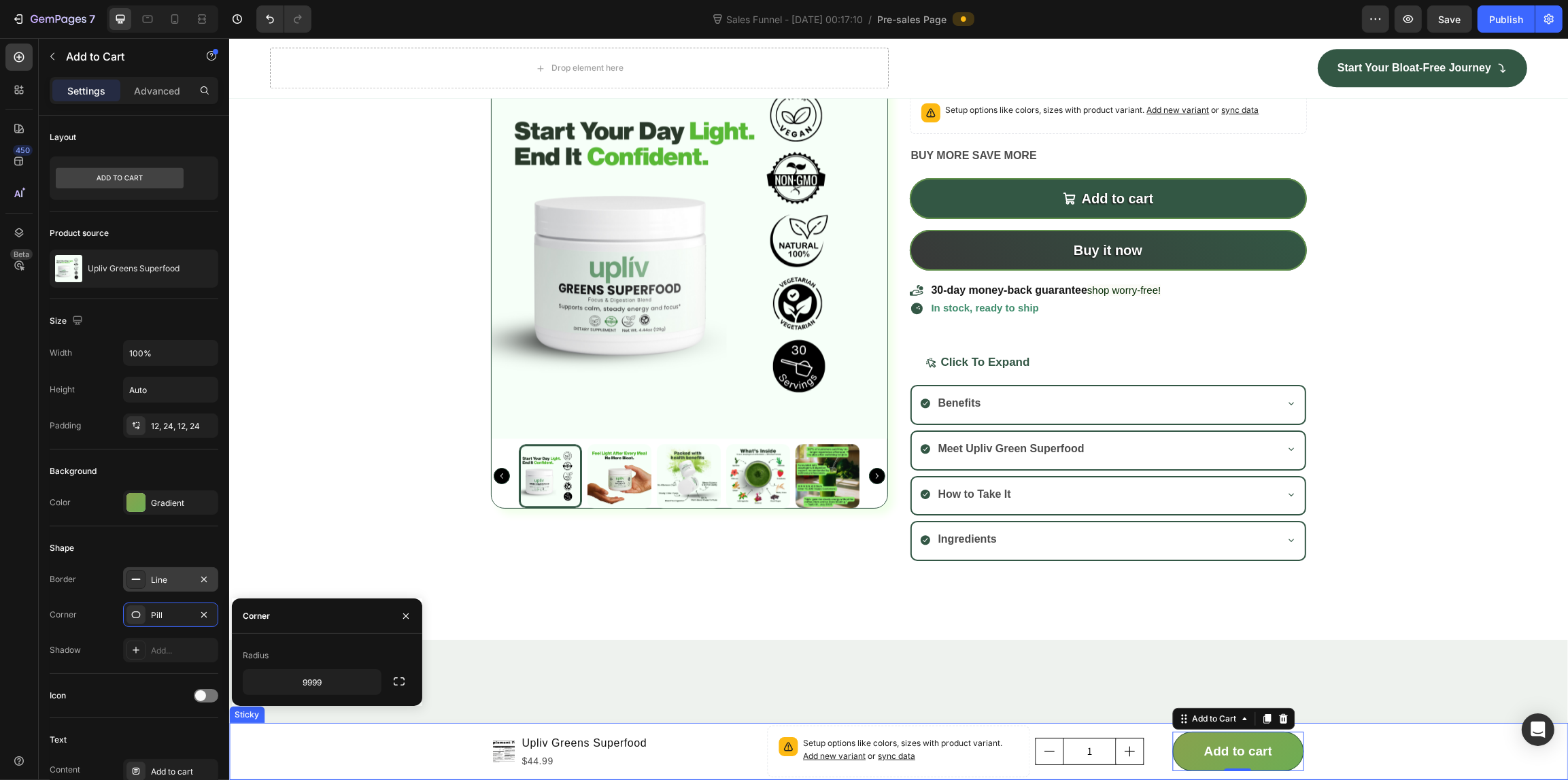
click at [400, 745] on div "Product Images Upliv Greens Superfood Product Title $44.99 Product Price Produc…" at bounding box center [897, 751] width 1339 height 57
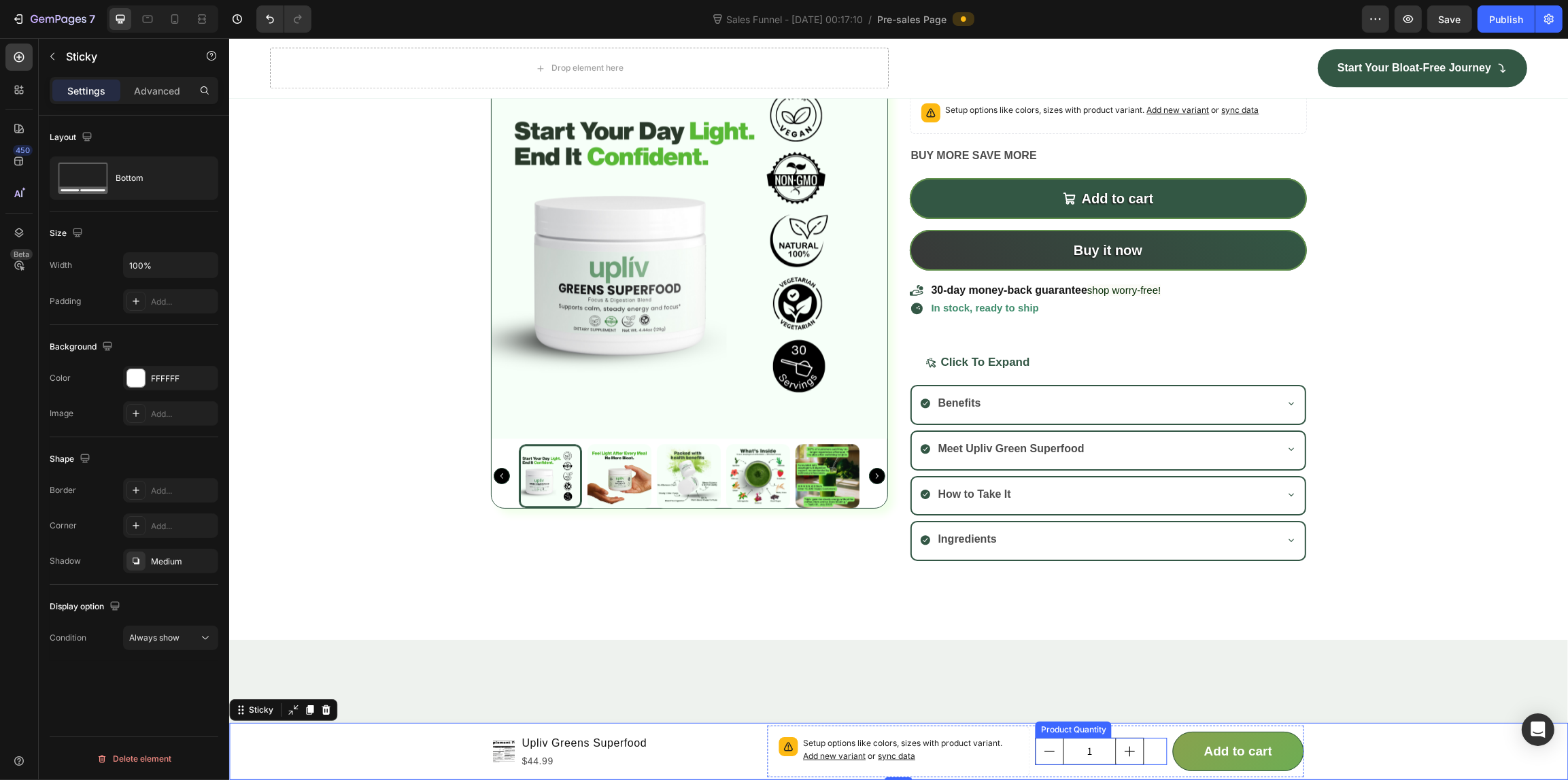
click at [1084, 759] on input "1" at bounding box center [1089, 751] width 53 height 26
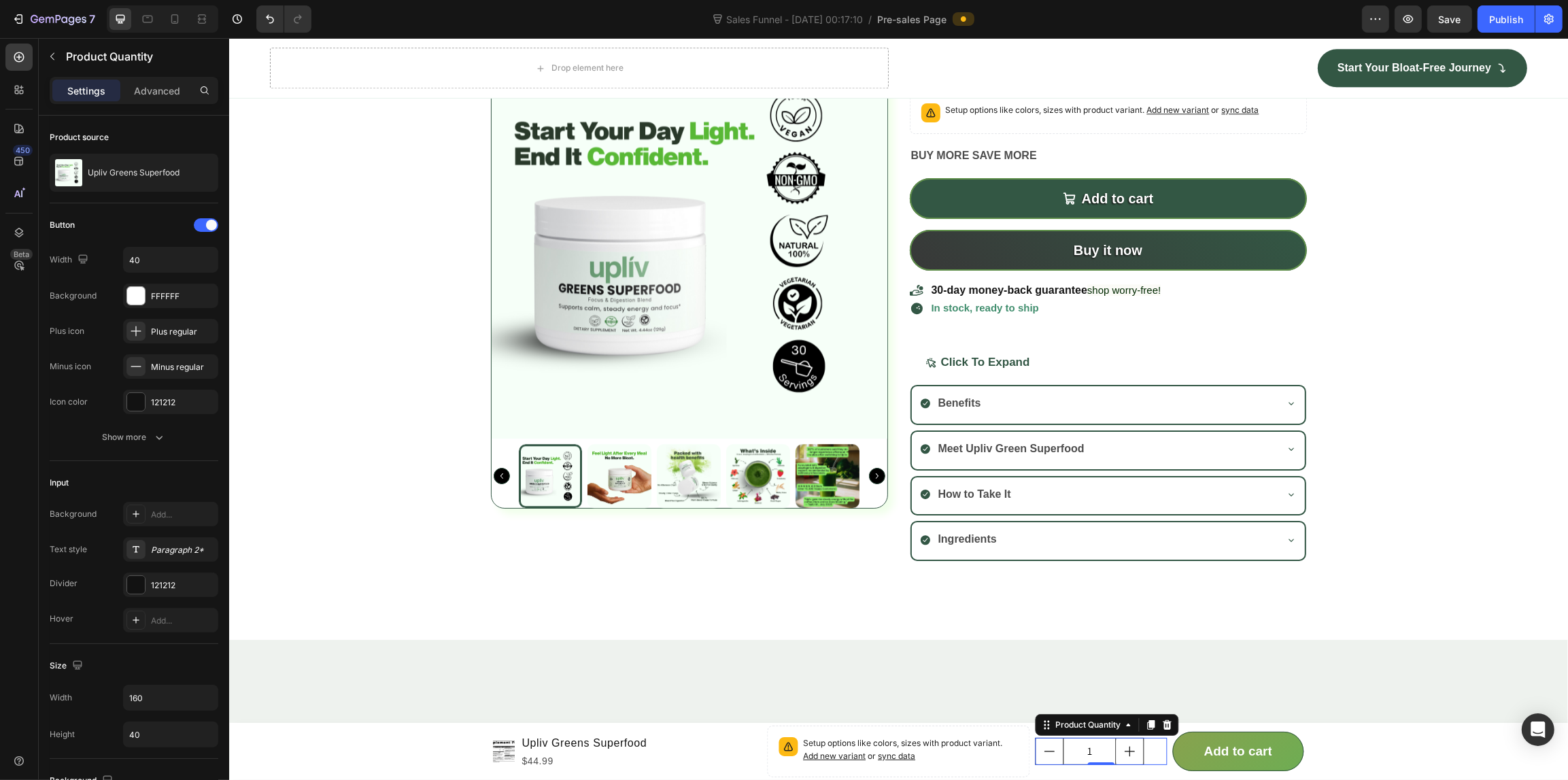
click at [1147, 759] on div "1" at bounding box center [1100, 751] width 131 height 27
click at [1069, 726] on div "Product Quantity" at bounding box center [1087, 724] width 71 height 12
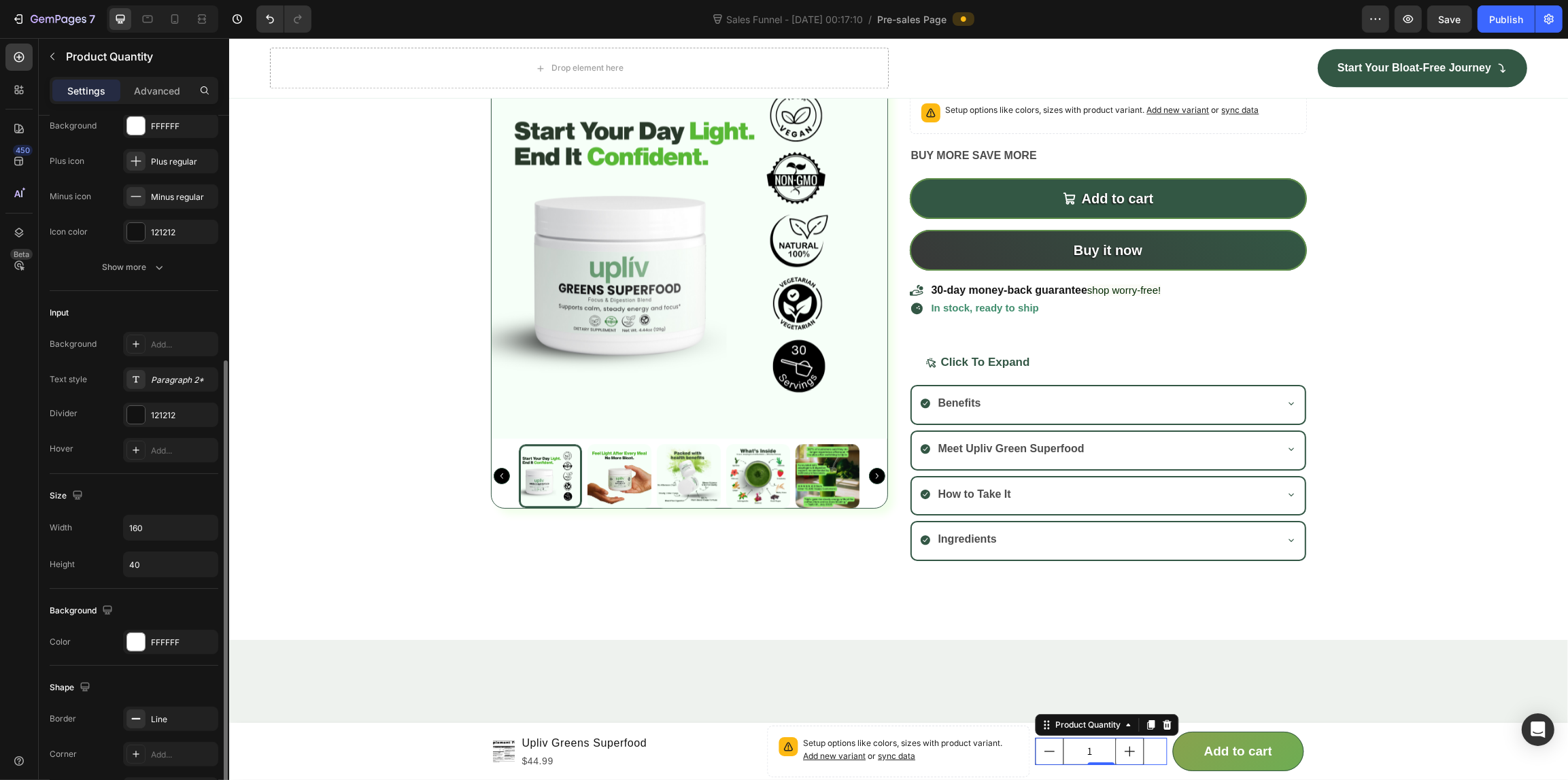
scroll to position [255, 0]
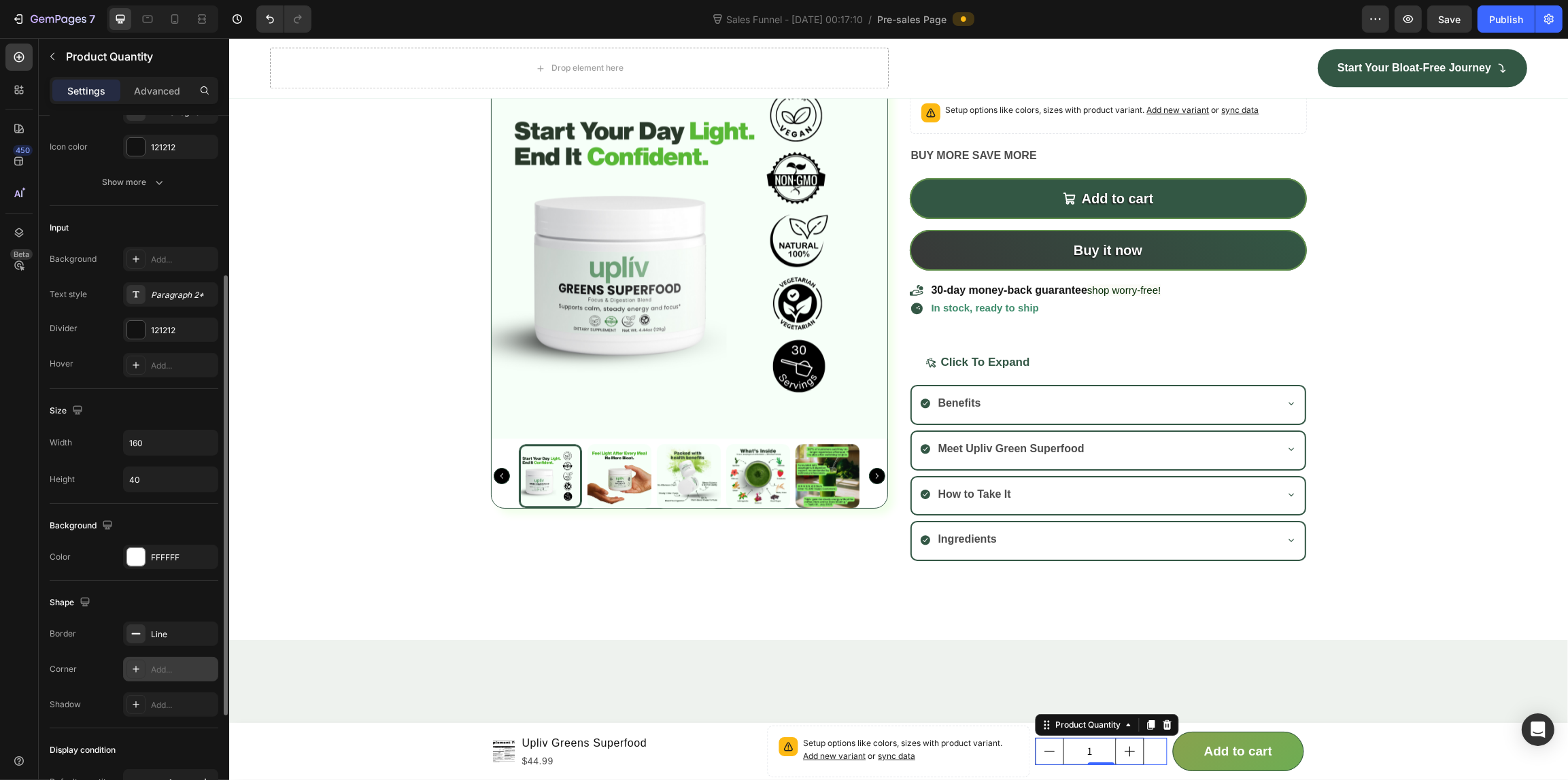
click at [161, 678] on div "Add..." at bounding box center [171, 668] width 95 height 24
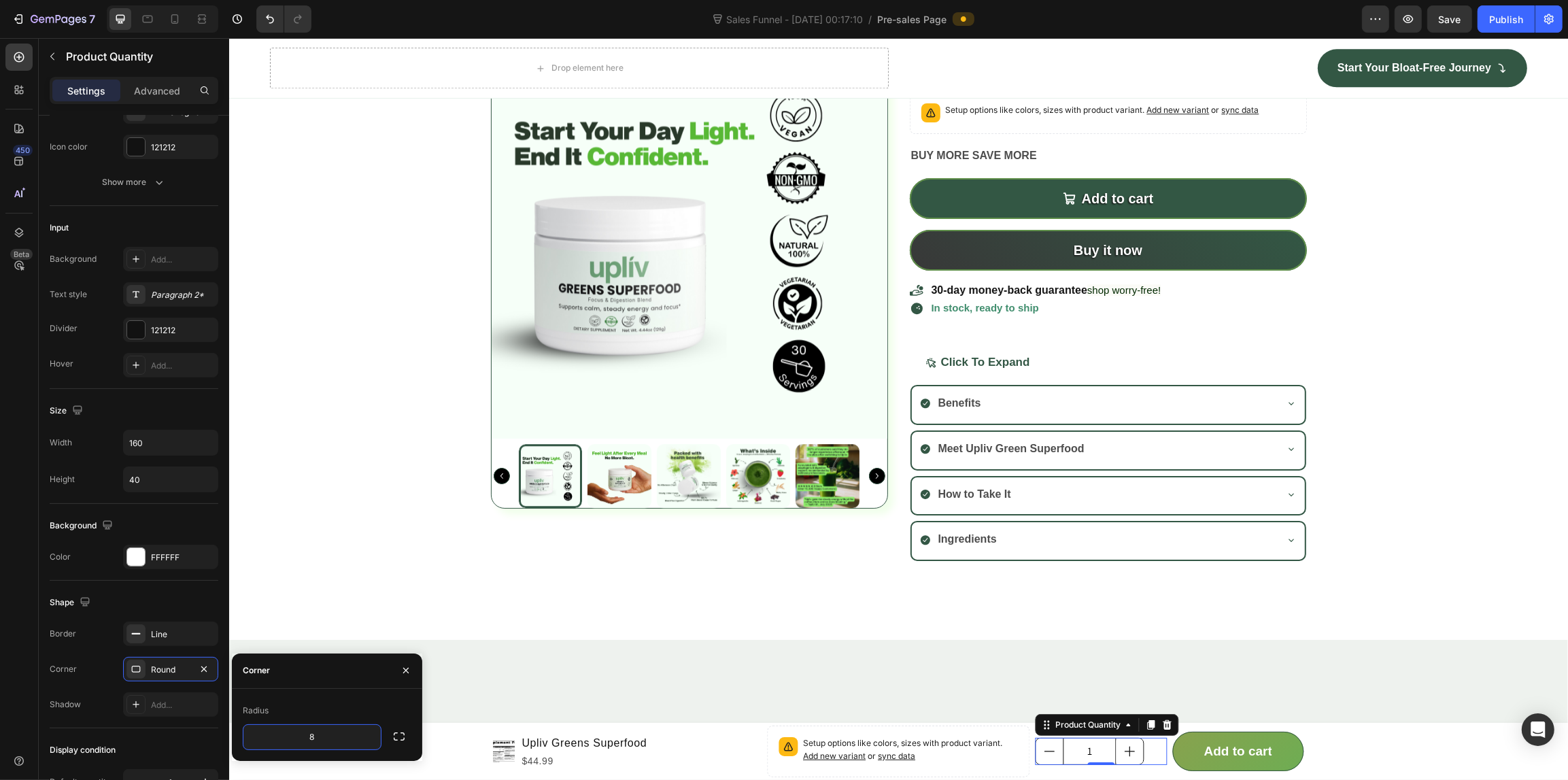
click at [483, 639] on div at bounding box center [897, 610] width 1339 height 57
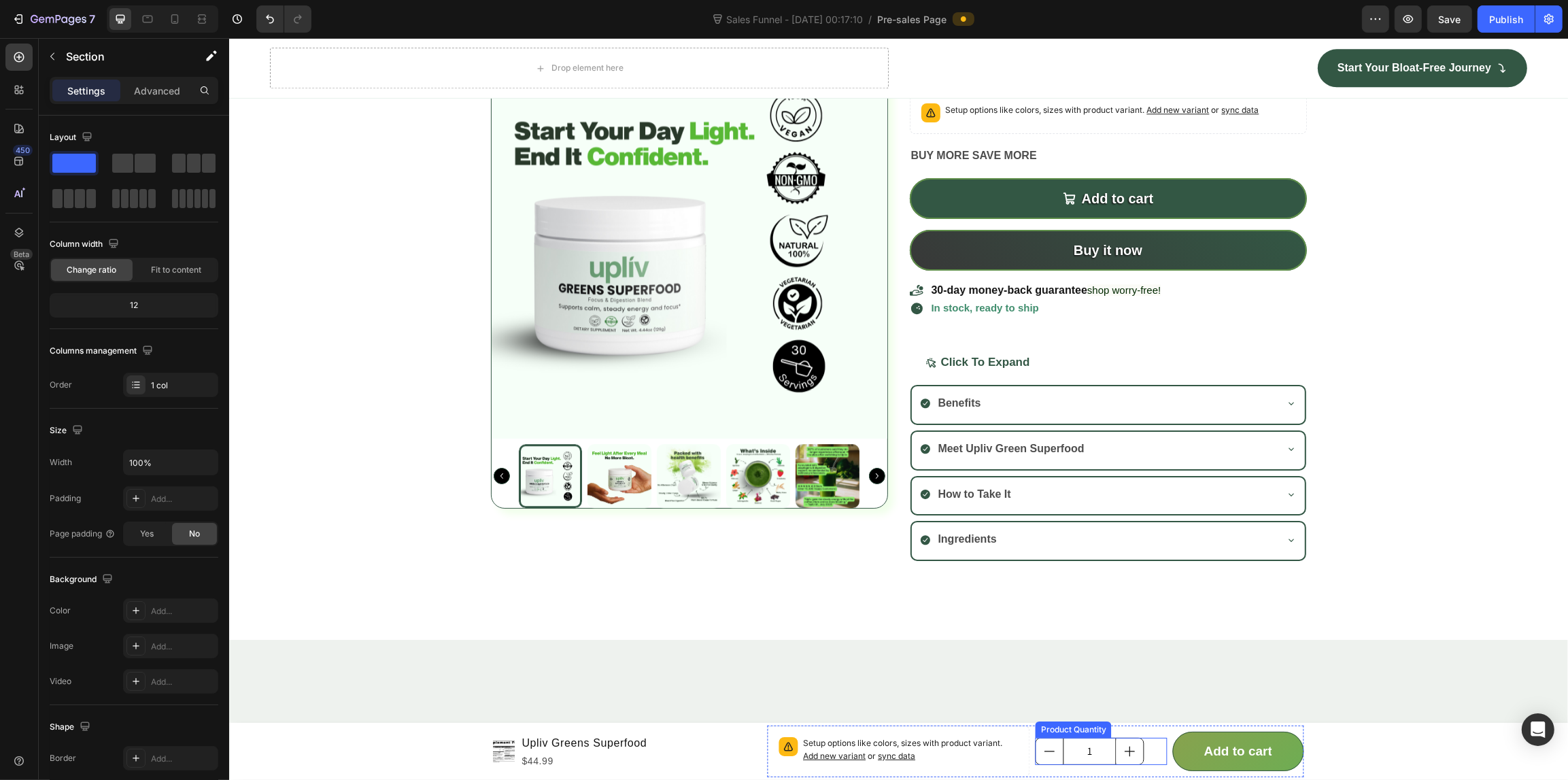
click at [1072, 762] on input "1" at bounding box center [1089, 751] width 53 height 26
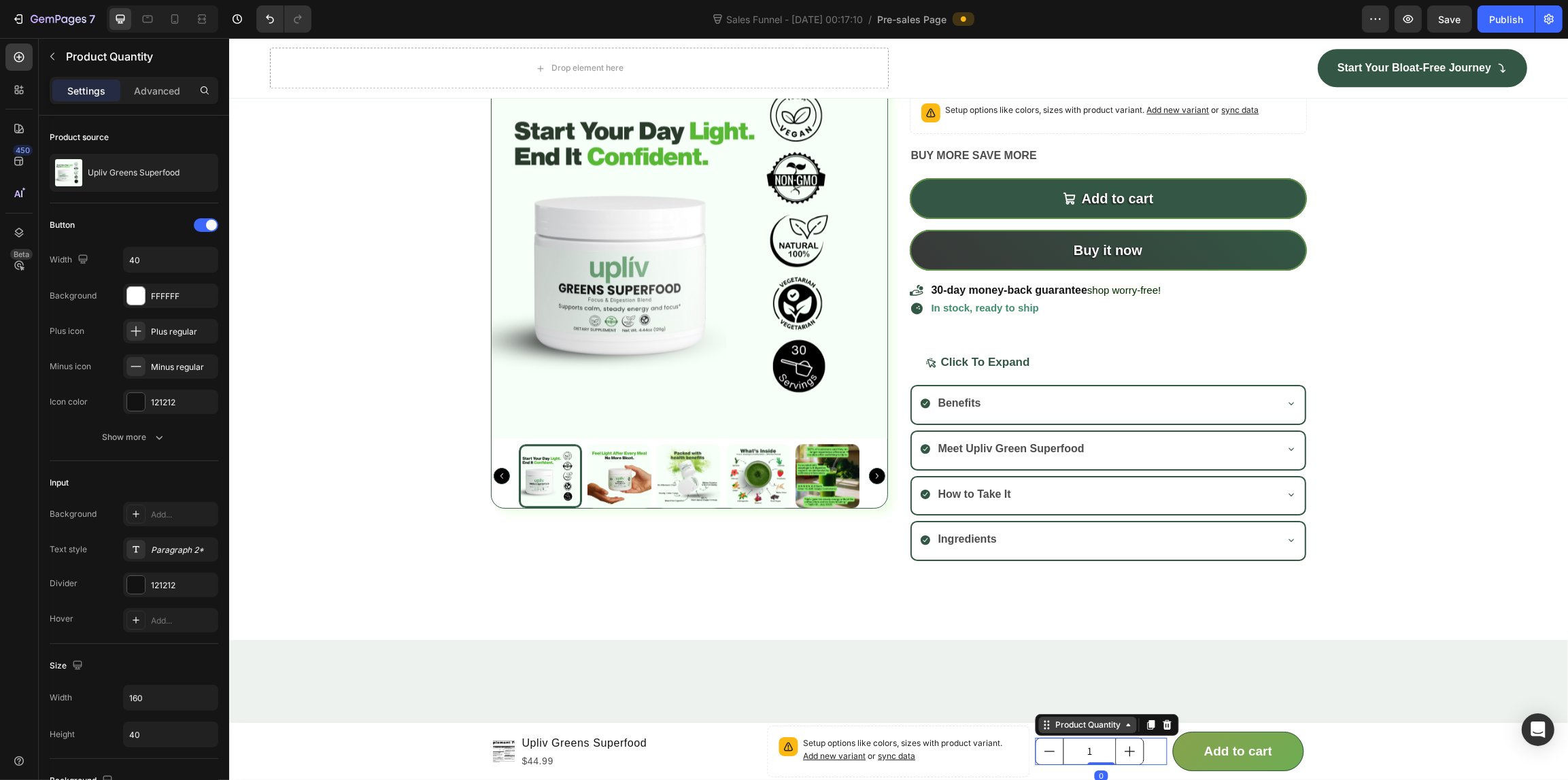
click at [1041, 726] on icon at bounding box center [1046, 724] width 11 height 11
click at [160, 505] on div "Add..." at bounding box center [171, 513] width 95 height 24
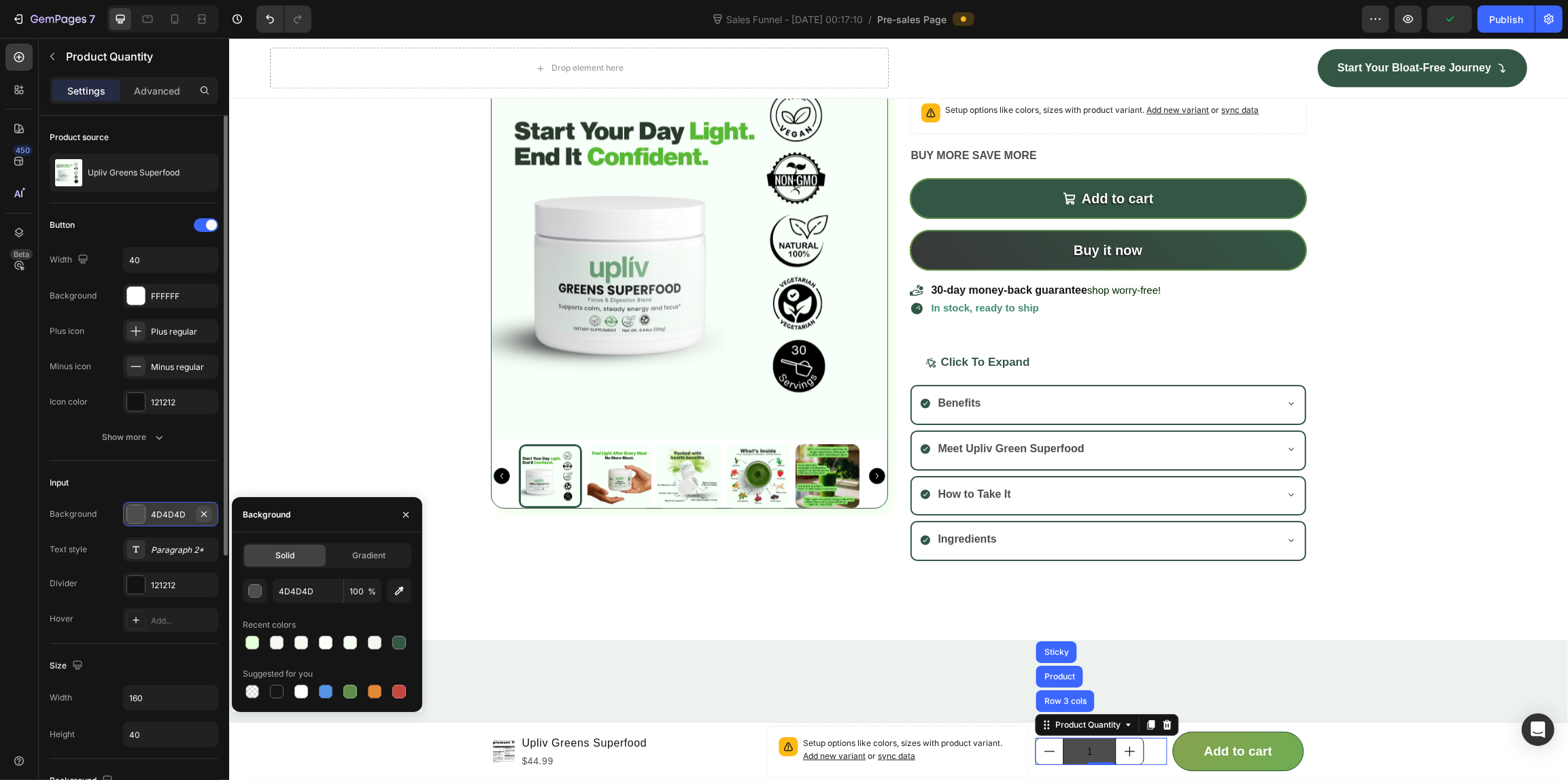
click at [205, 508] on icon "button" at bounding box center [203, 513] width 11 height 11
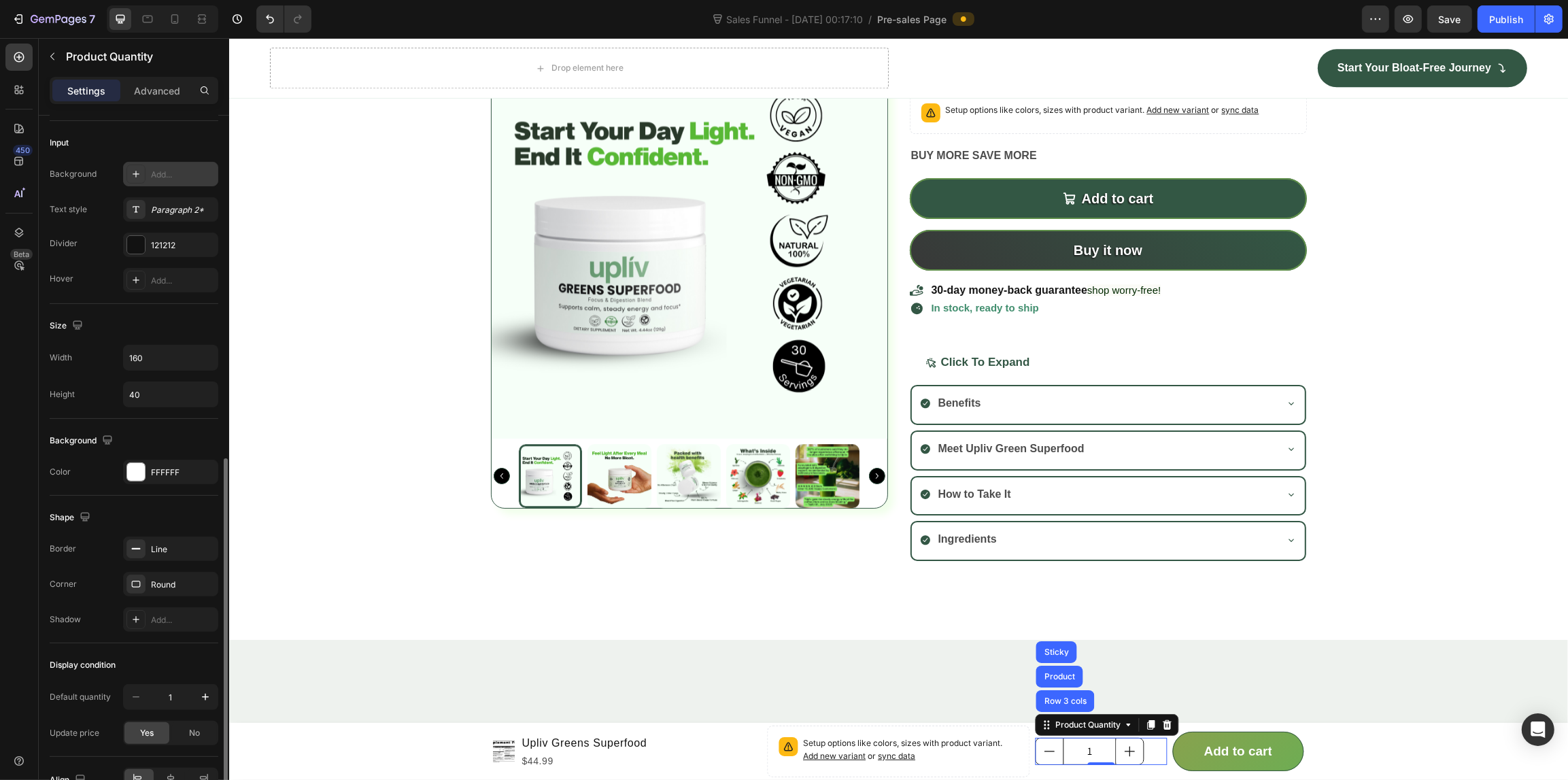
scroll to position [419, 0]
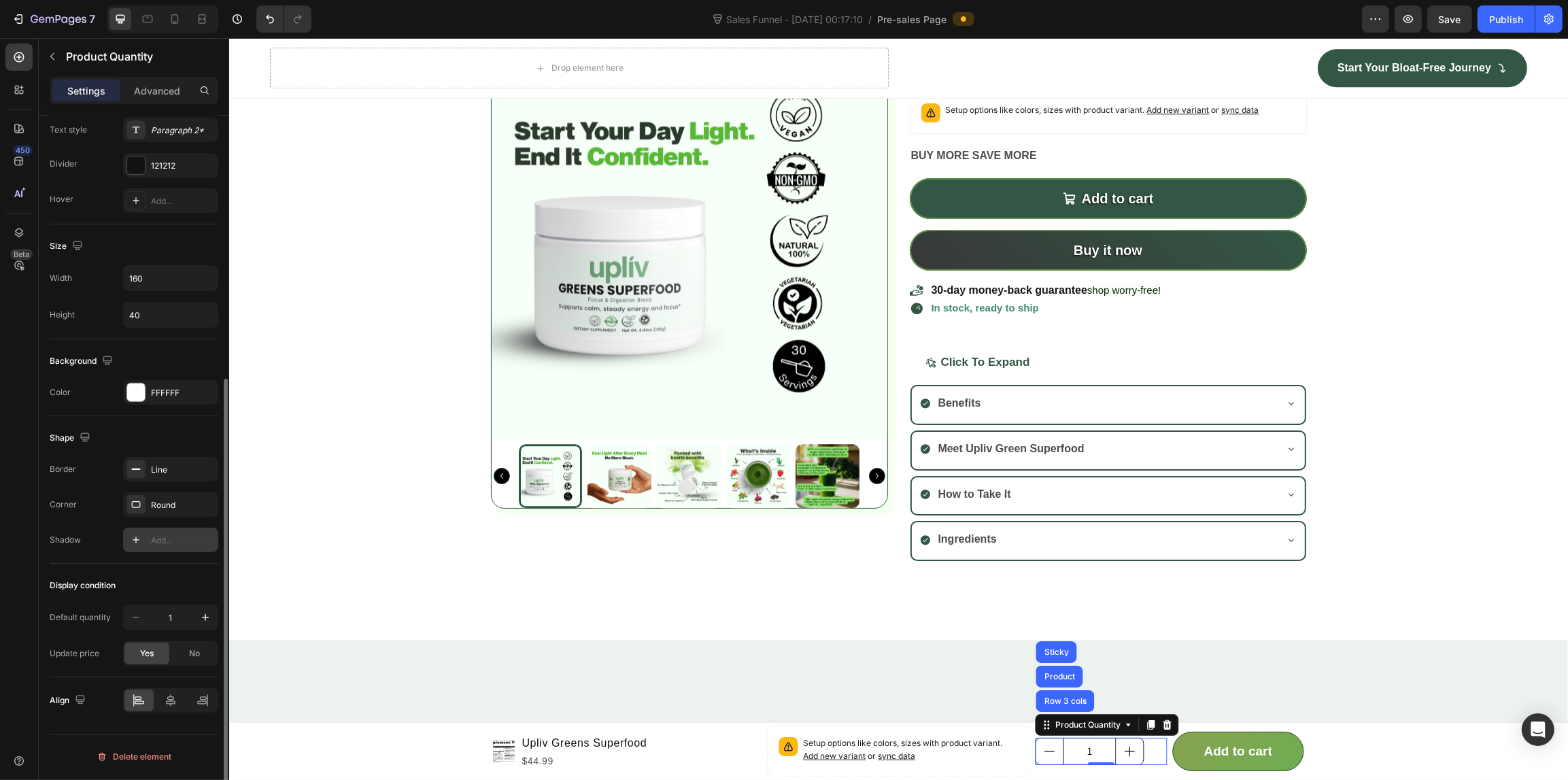
click at [165, 538] on div "Add..." at bounding box center [182, 541] width 64 height 12
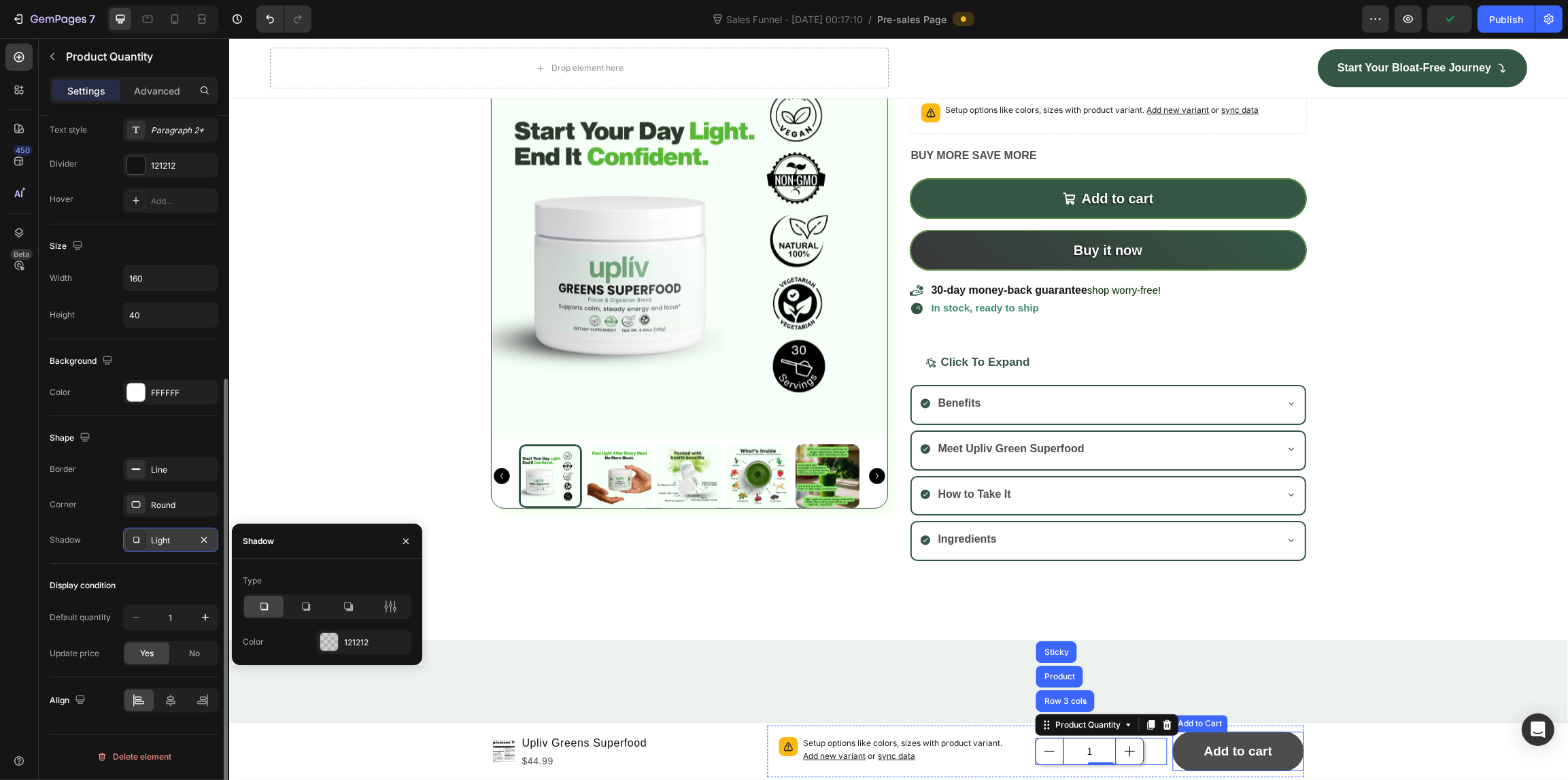
click at [1218, 765] on button "Add to cart" at bounding box center [1237, 751] width 131 height 40
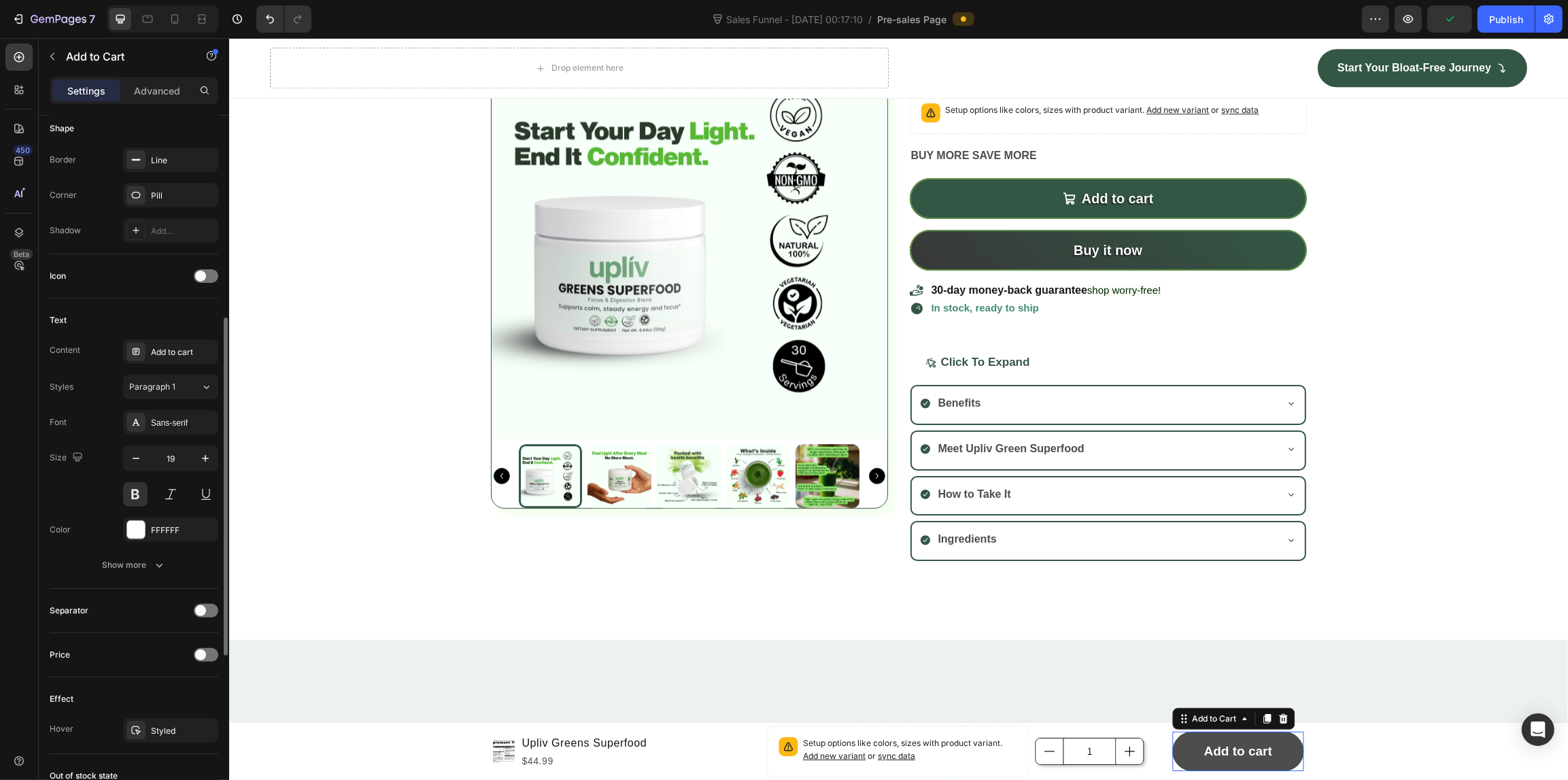
scroll to position [0, 0]
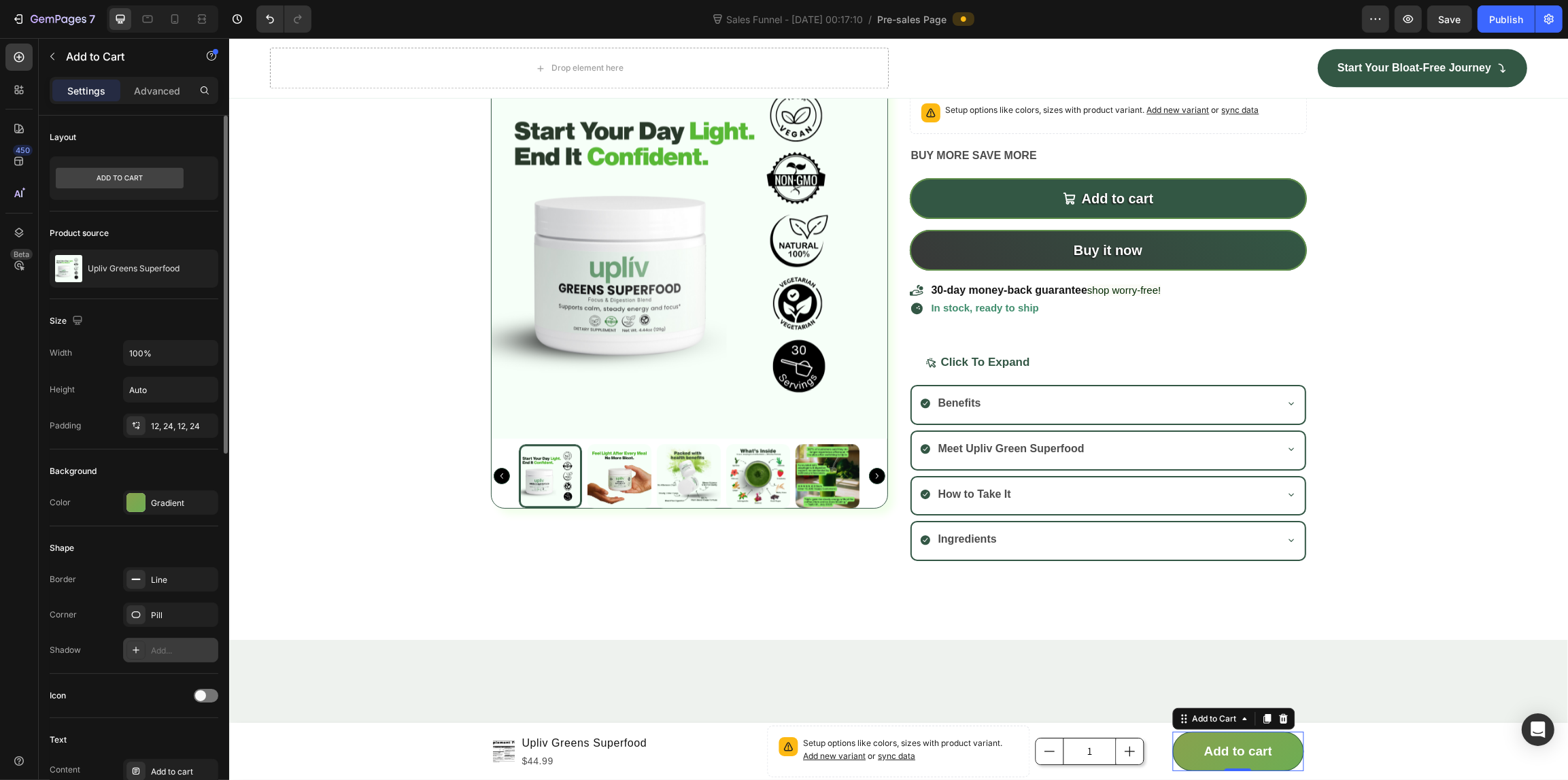
click at [156, 640] on div "Add..." at bounding box center [171, 649] width 95 height 24
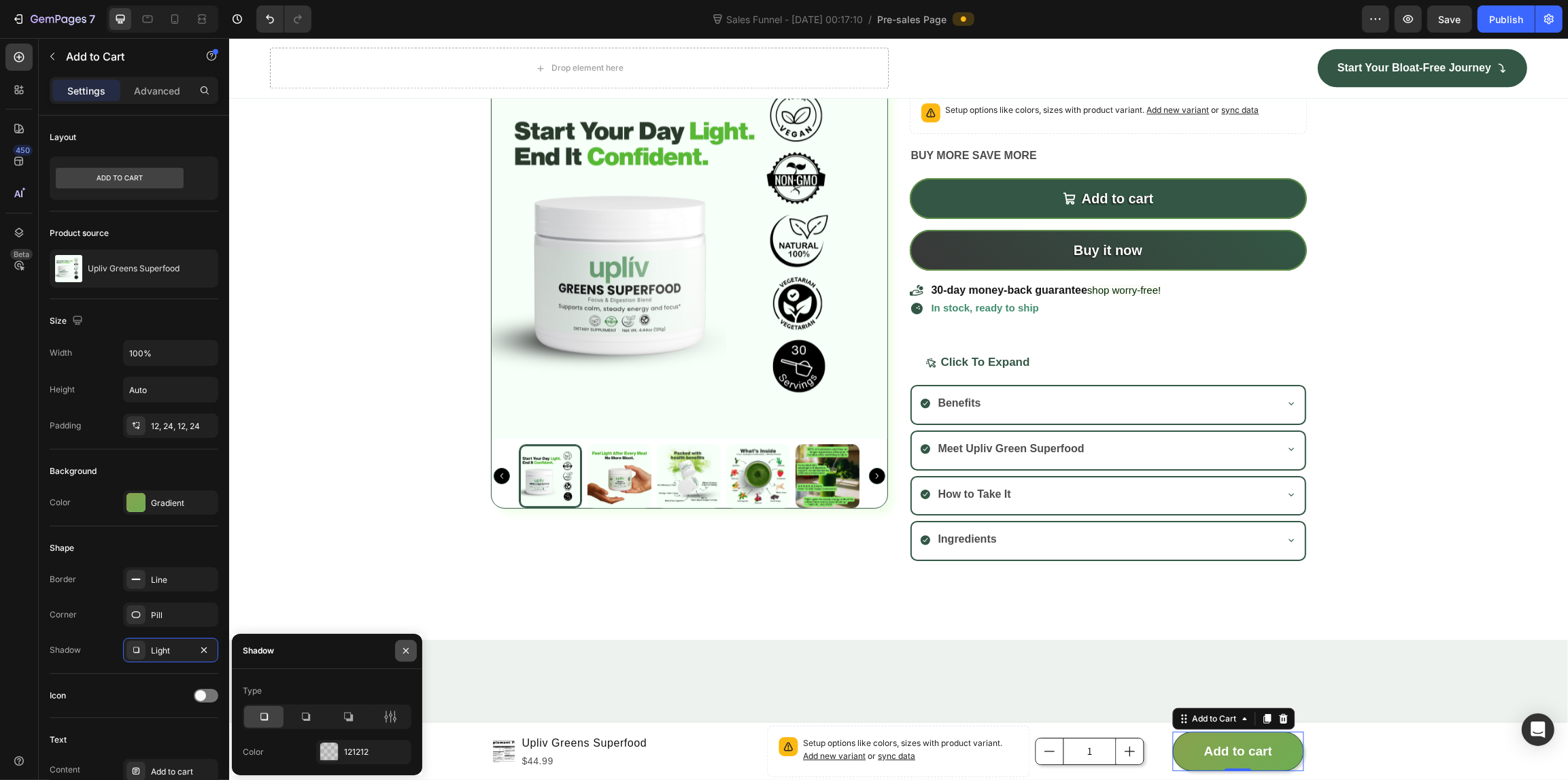
click at [398, 648] on button "button" at bounding box center [406, 651] width 22 height 22
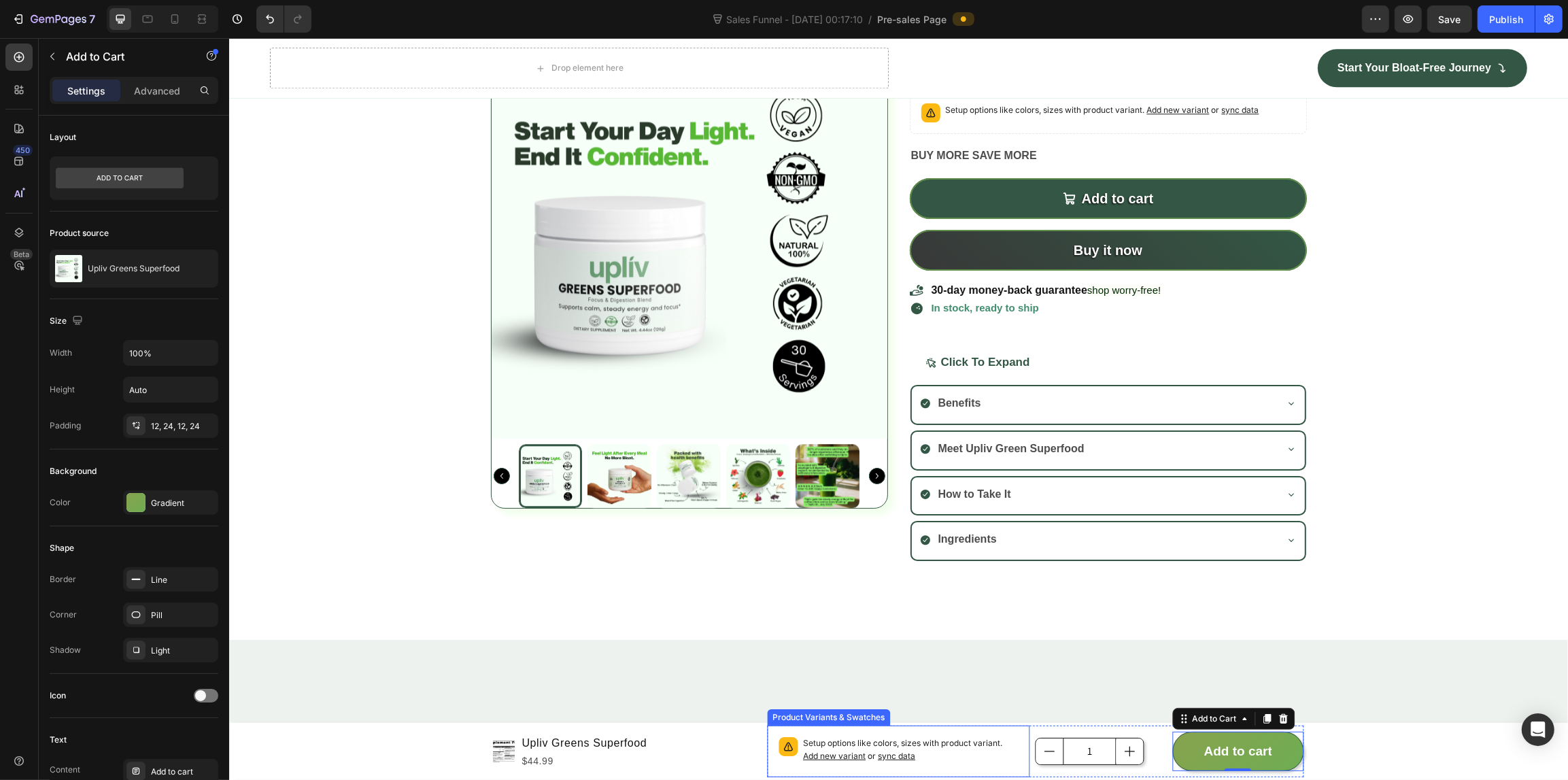
click at [790, 741] on div at bounding box center [787, 746] width 19 height 19
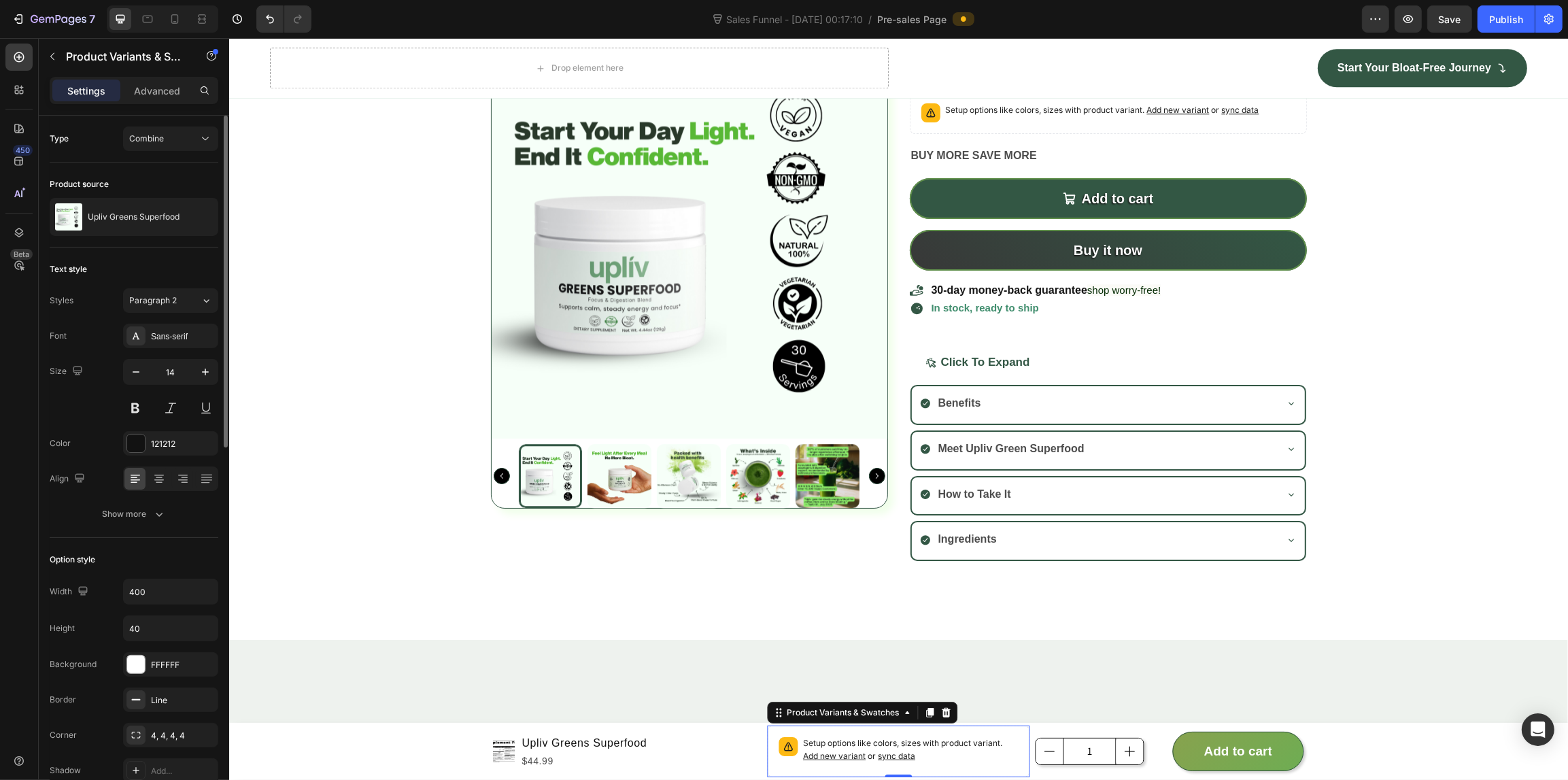
scroll to position [255, 0]
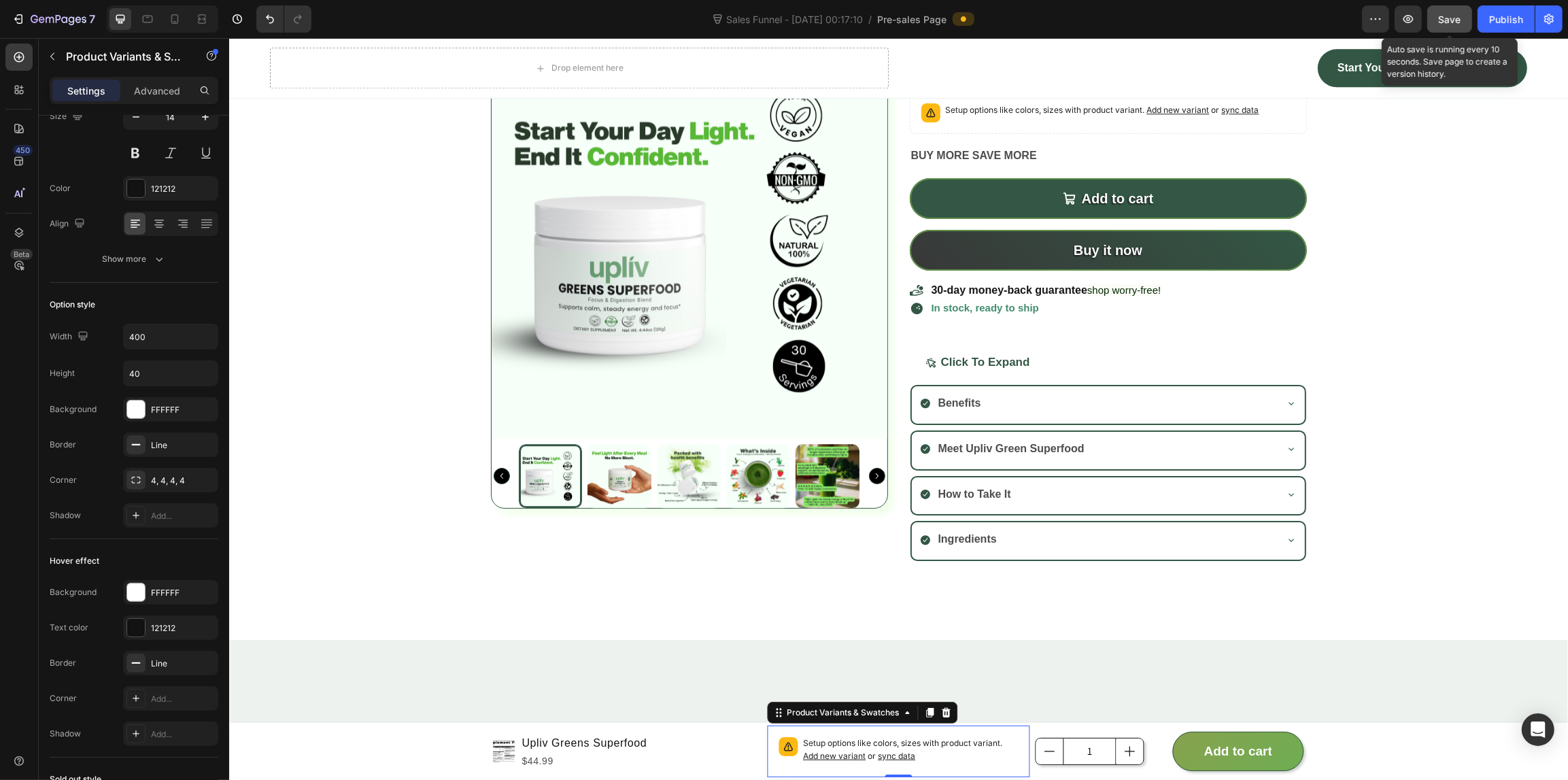
click at [1469, 24] on button "Save" at bounding box center [1449, 18] width 45 height 27
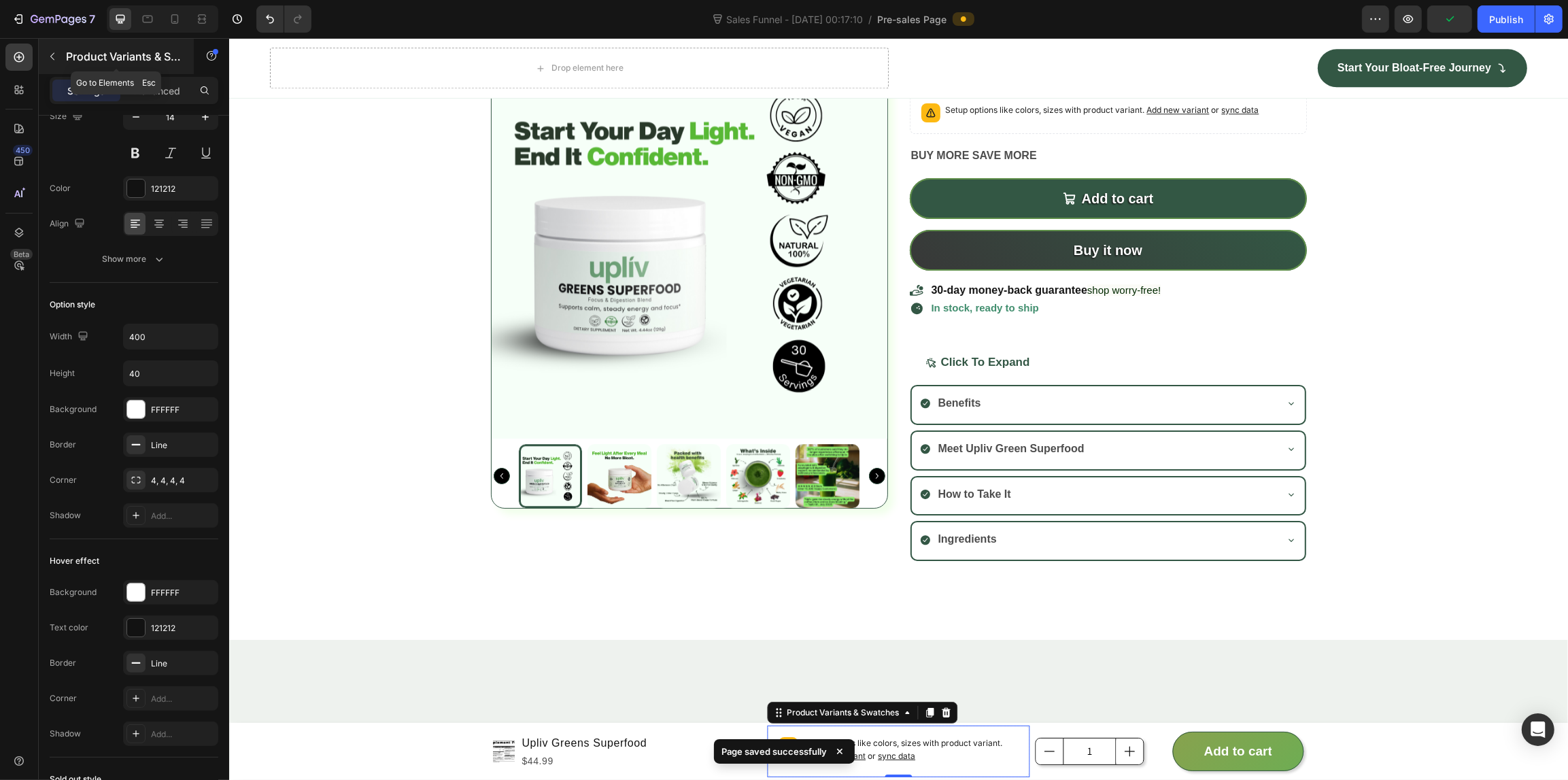
click at [53, 46] on button "button" at bounding box center [52, 57] width 22 height 22
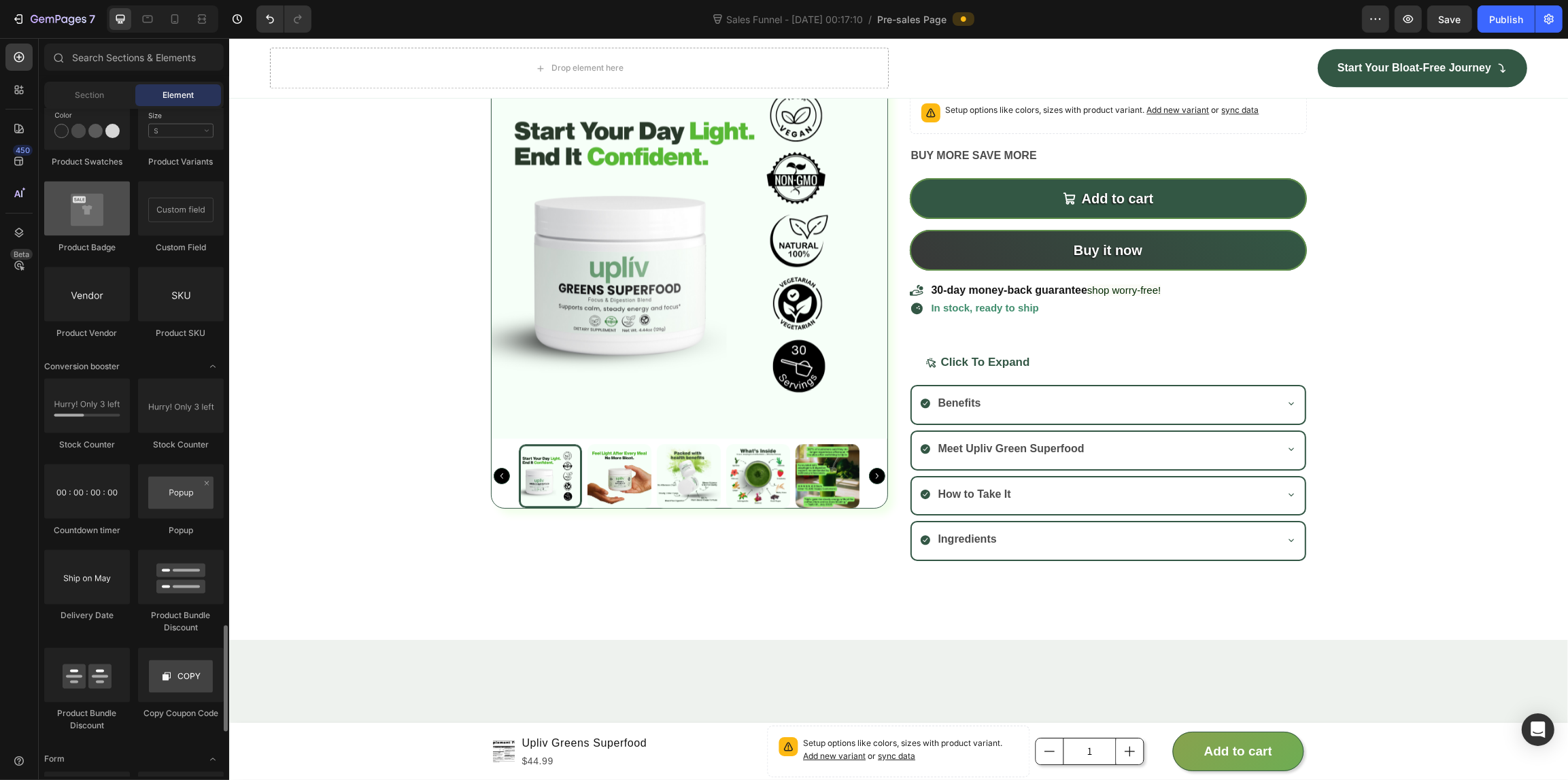
scroll to position [2720, 0]
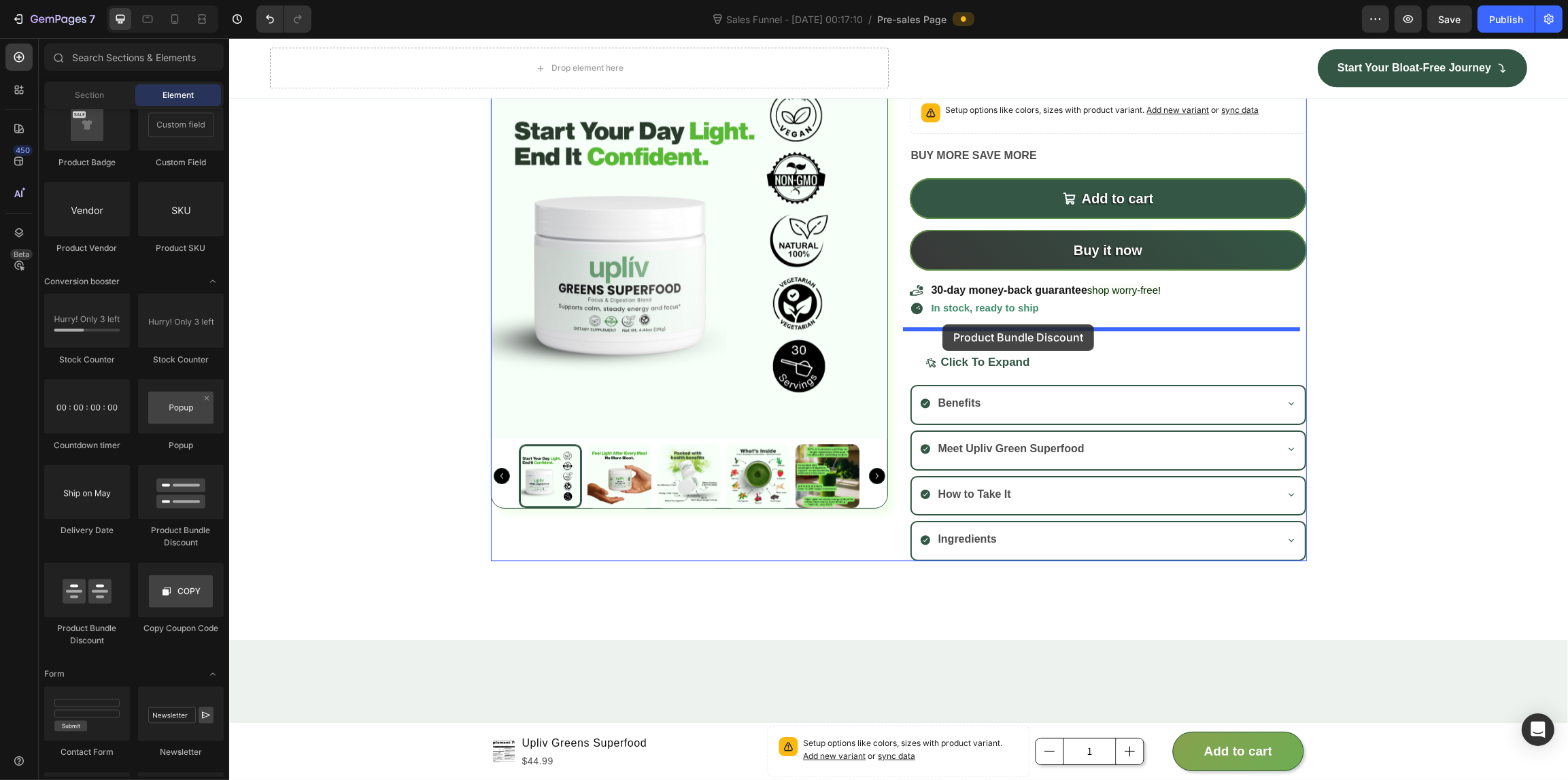
drag, startPoint x: 375, startPoint y: 450, endPoint x: 942, endPoint y: 325, distance: 580.6
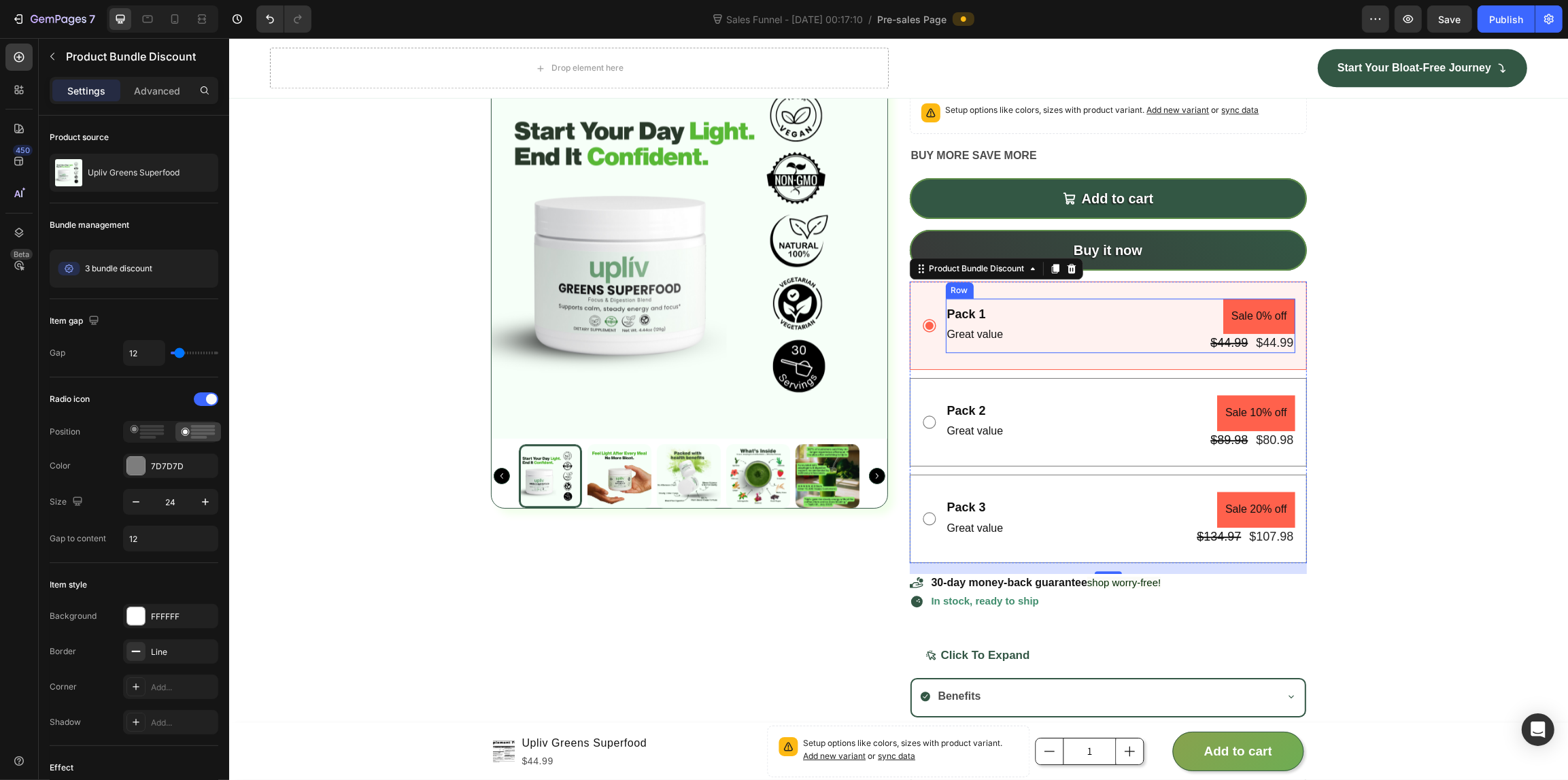
click at [1044, 348] on div "Pack 1 Text Block Great value Text Block Sale 0% off Product Badge $44.99 Produ…" at bounding box center [1120, 325] width 350 height 54
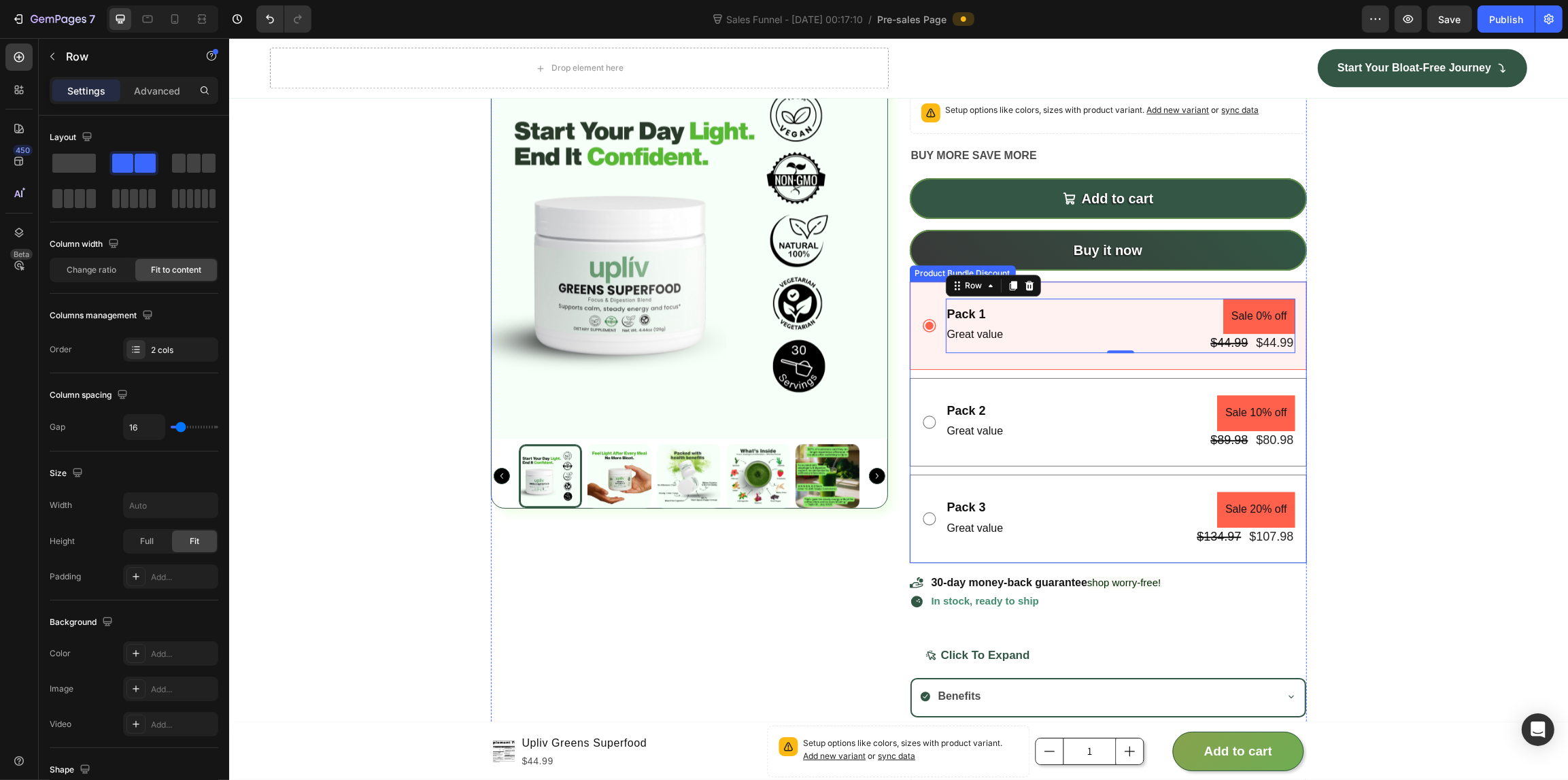
click at [1046, 342] on div "Pack 1 Text Block Great value Text Block Sale 0% off Product Badge $44.99 Produ…" at bounding box center [1108, 325] width 397 height 88
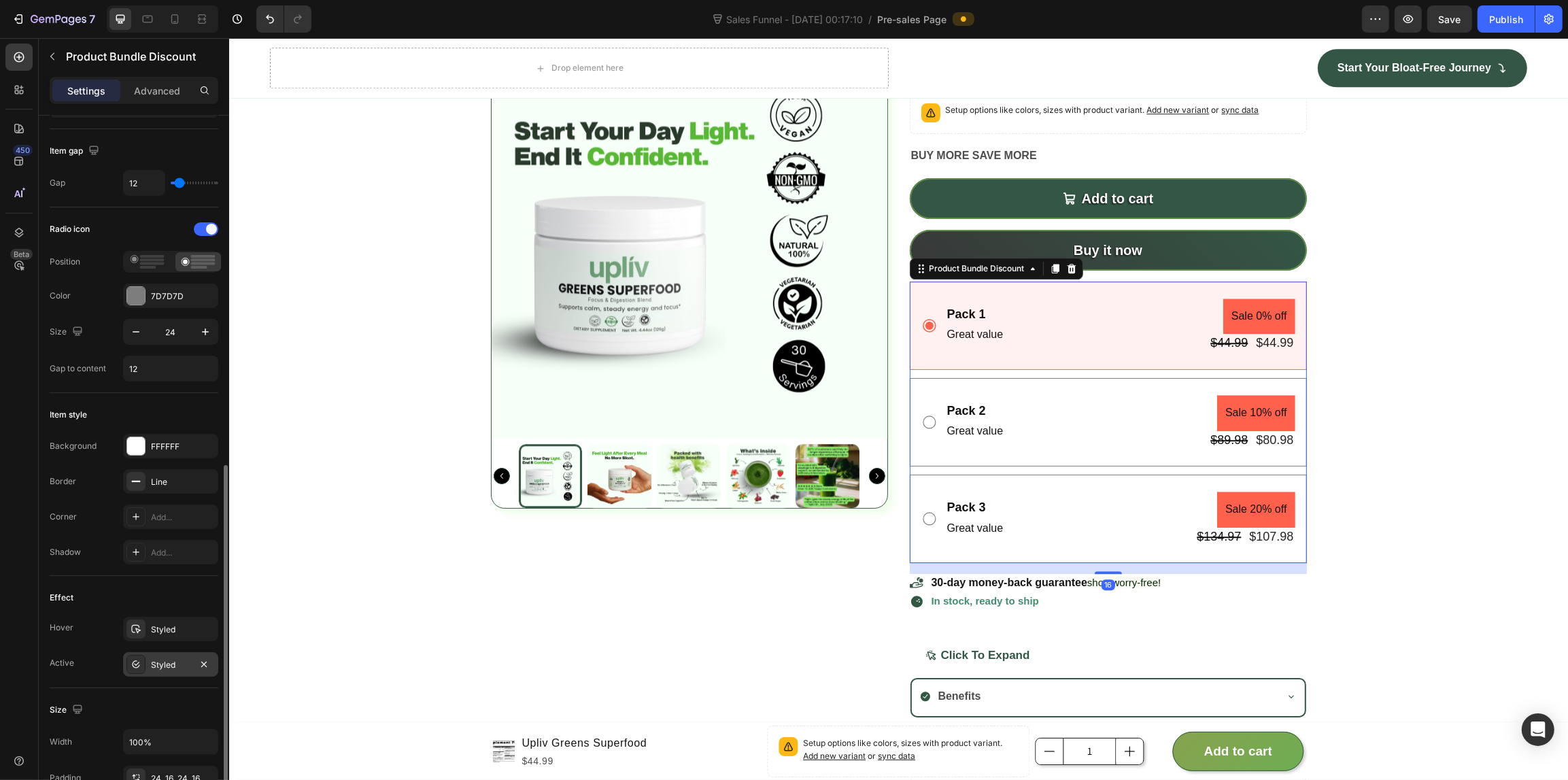
scroll to position [425, 0]
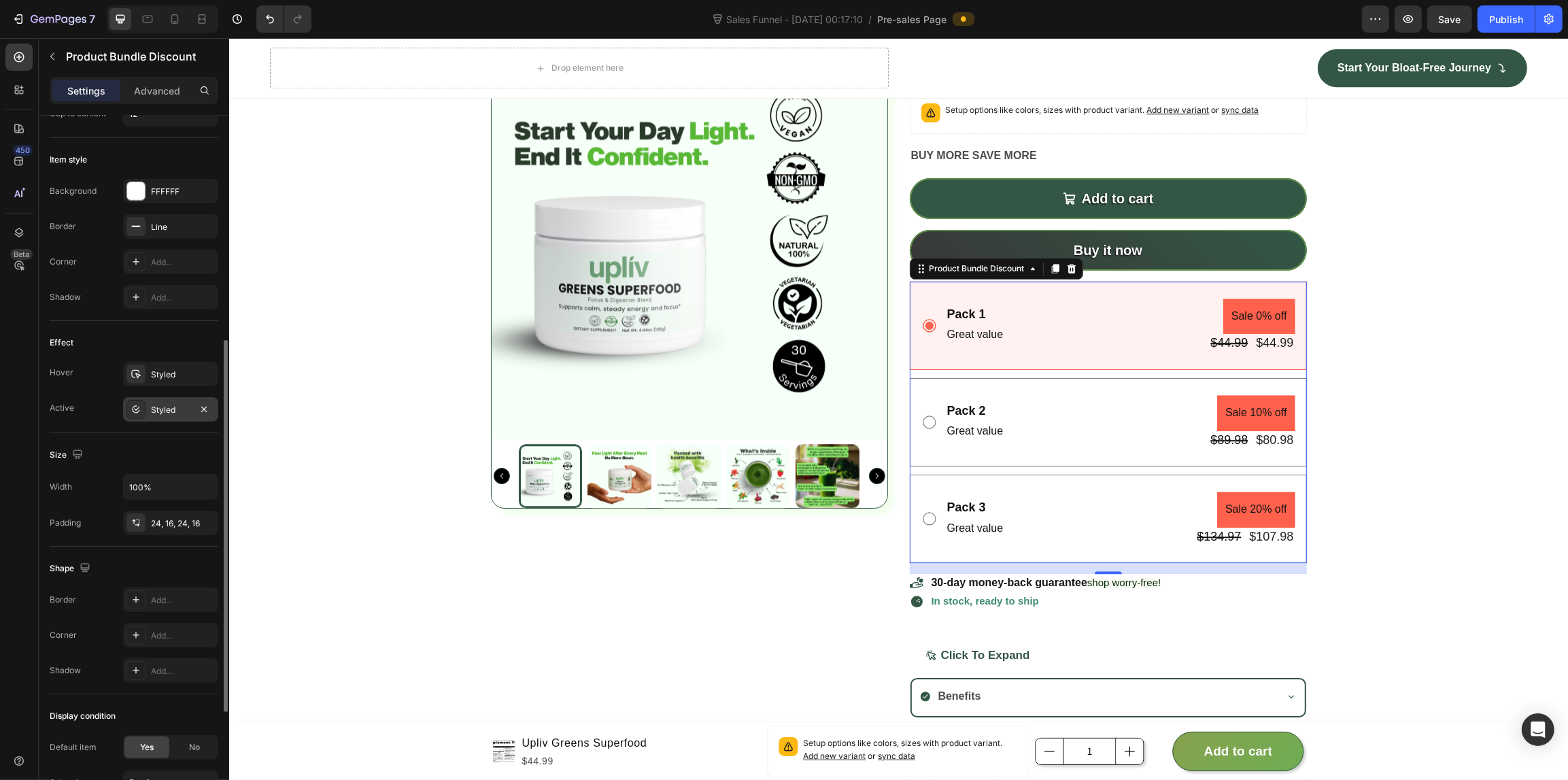
click at [151, 418] on div "Styled" at bounding box center [171, 409] width 95 height 24
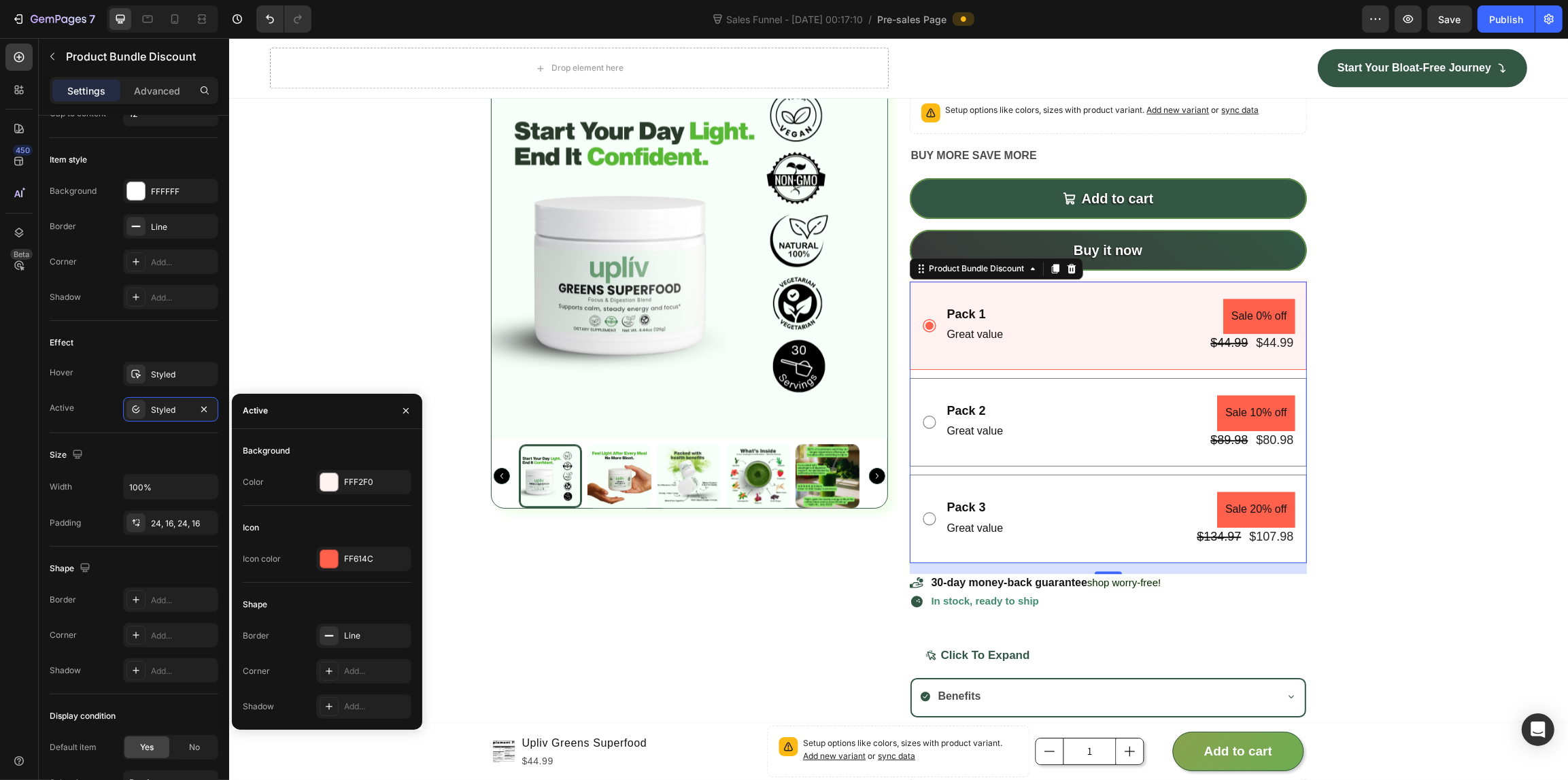
click at [328, 544] on div "Icon Icon color FF614C" at bounding box center [327, 549] width 169 height 66
click at [325, 550] on div at bounding box center [329, 559] width 18 height 18
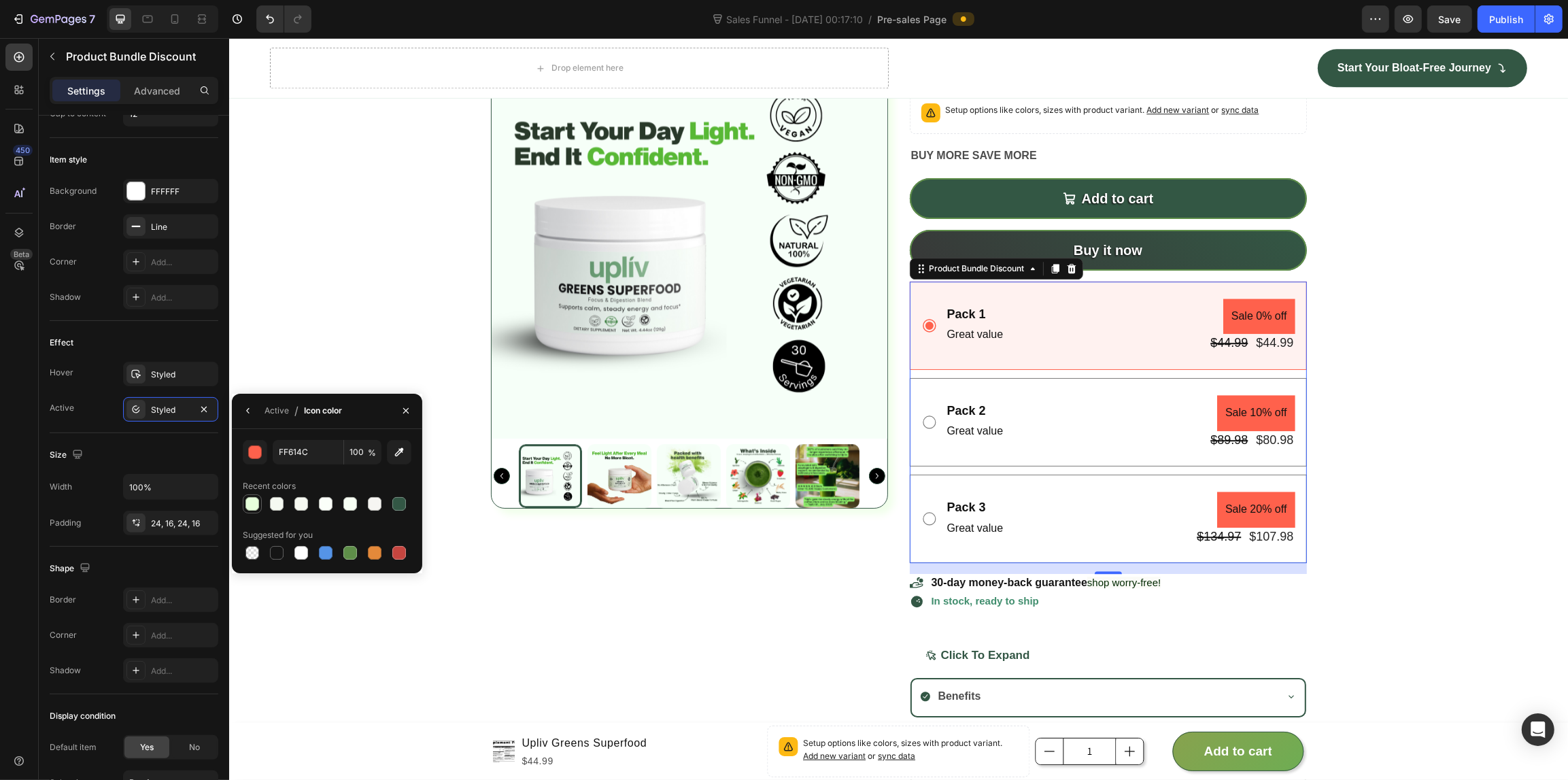
click at [253, 505] on div at bounding box center [252, 504] width 14 height 14
type input "E6FFDB"
click at [303, 322] on div "Product Images Upliv Greens Superfood Product Title Setup options like colors, …" at bounding box center [897, 447] width 1339 height 812
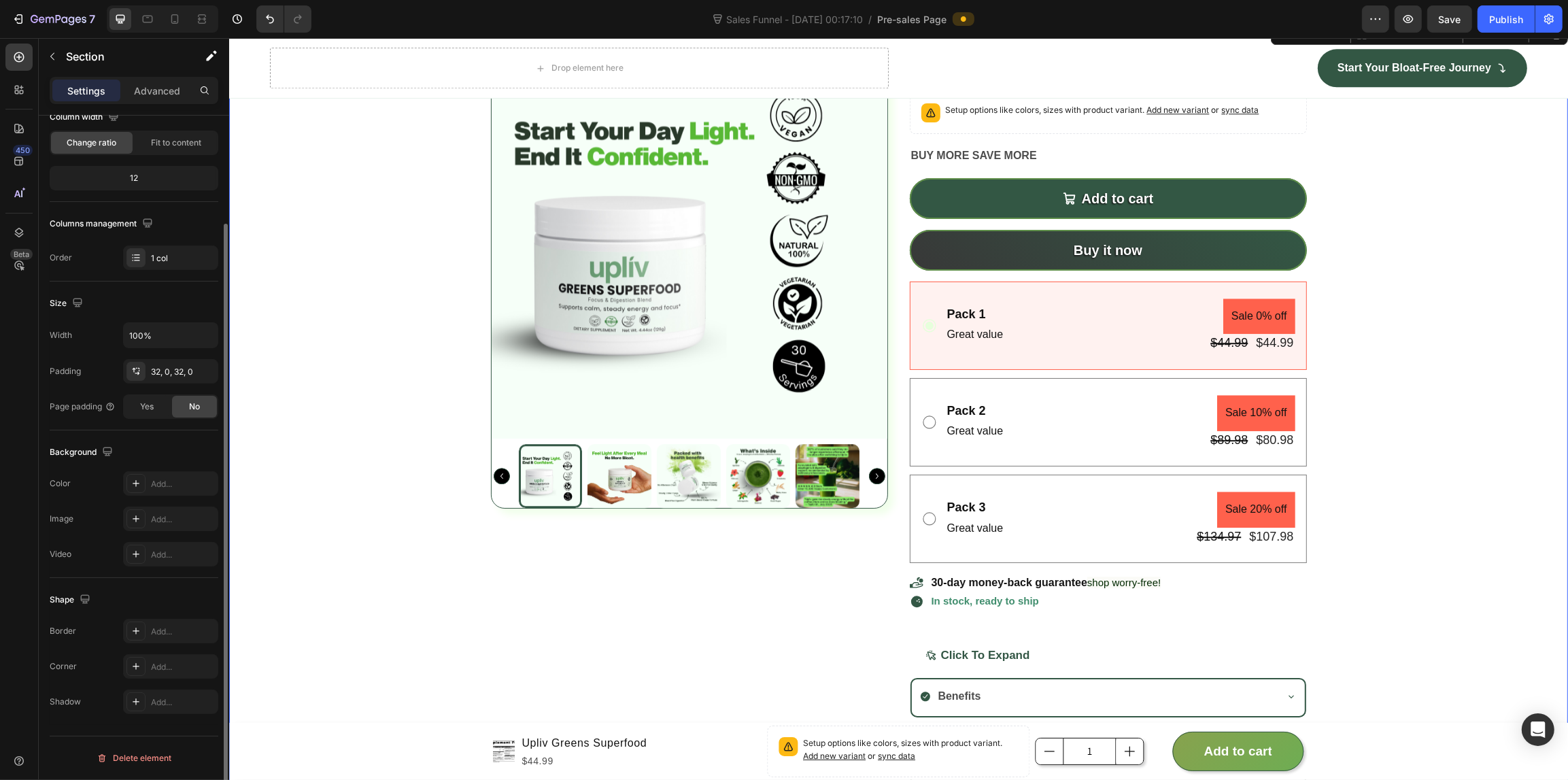
scroll to position [0, 0]
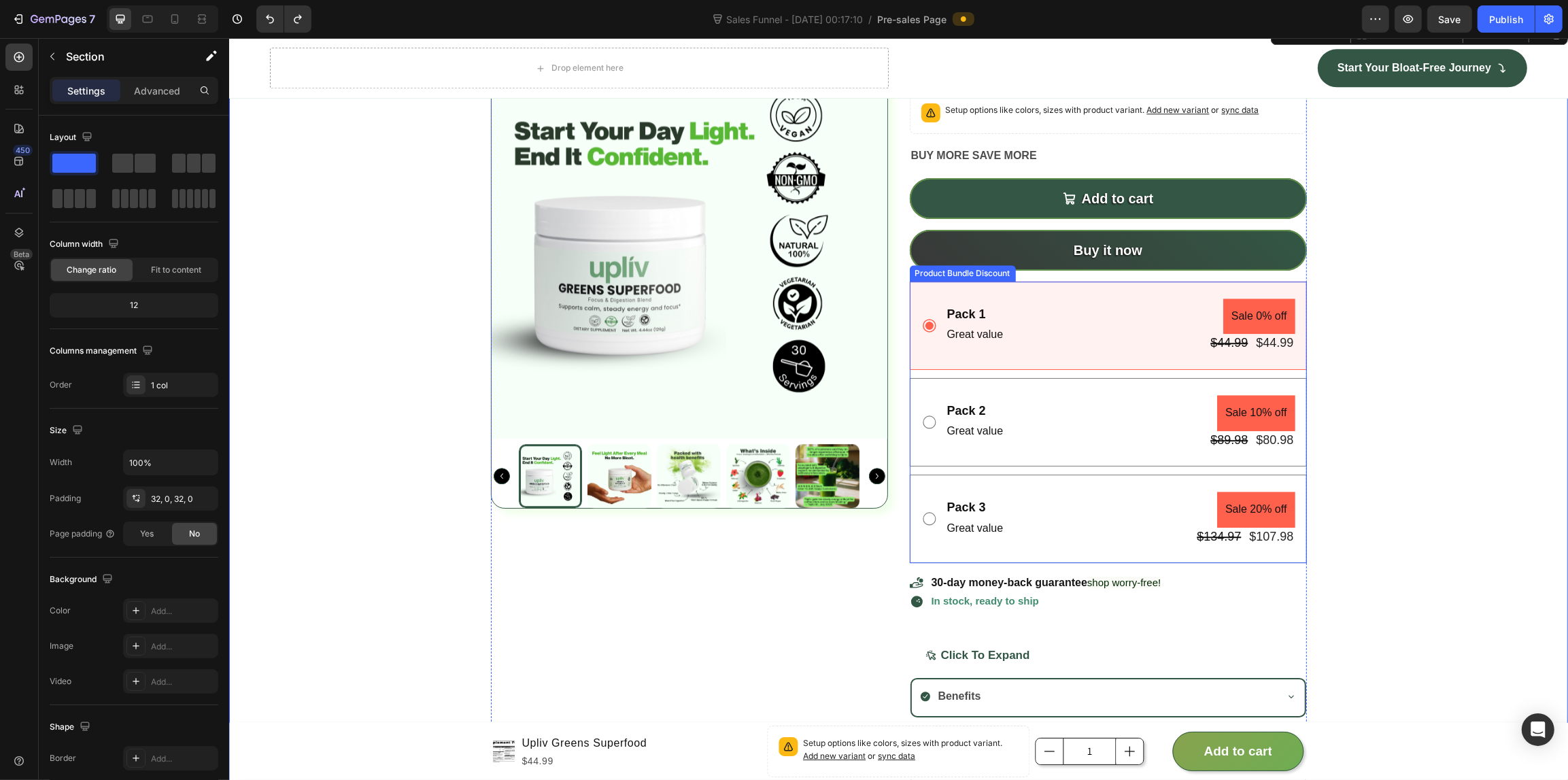
click at [1112, 342] on div "Pack 1 Text Block Great value Text Block Sale 0% off Product Badge $44.99 Produ…" at bounding box center [1108, 325] width 397 height 88
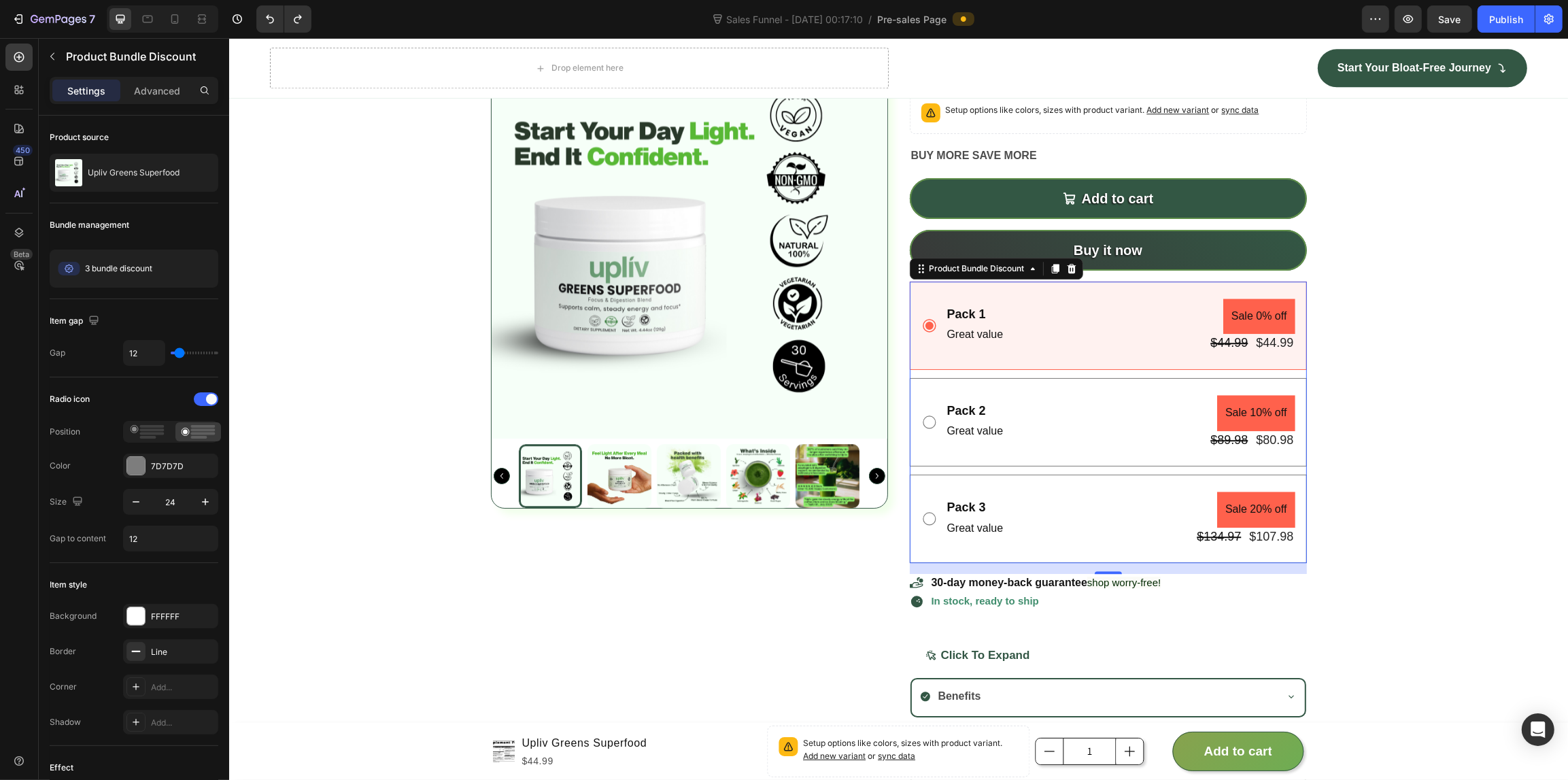
click at [923, 333] on icon at bounding box center [928, 325] width 14 height 14
click at [1015, 337] on div "Pack 1 Text Block Great value Text Block Sale 0% off Product Badge $44.99 Produ…" at bounding box center [1108, 325] width 397 height 88
click at [1094, 370] on div "Pack 1 Text Block Great value Text Block Sale 0% off Product Badge $44.99 Produ…" at bounding box center [1108, 325] width 397 height 88
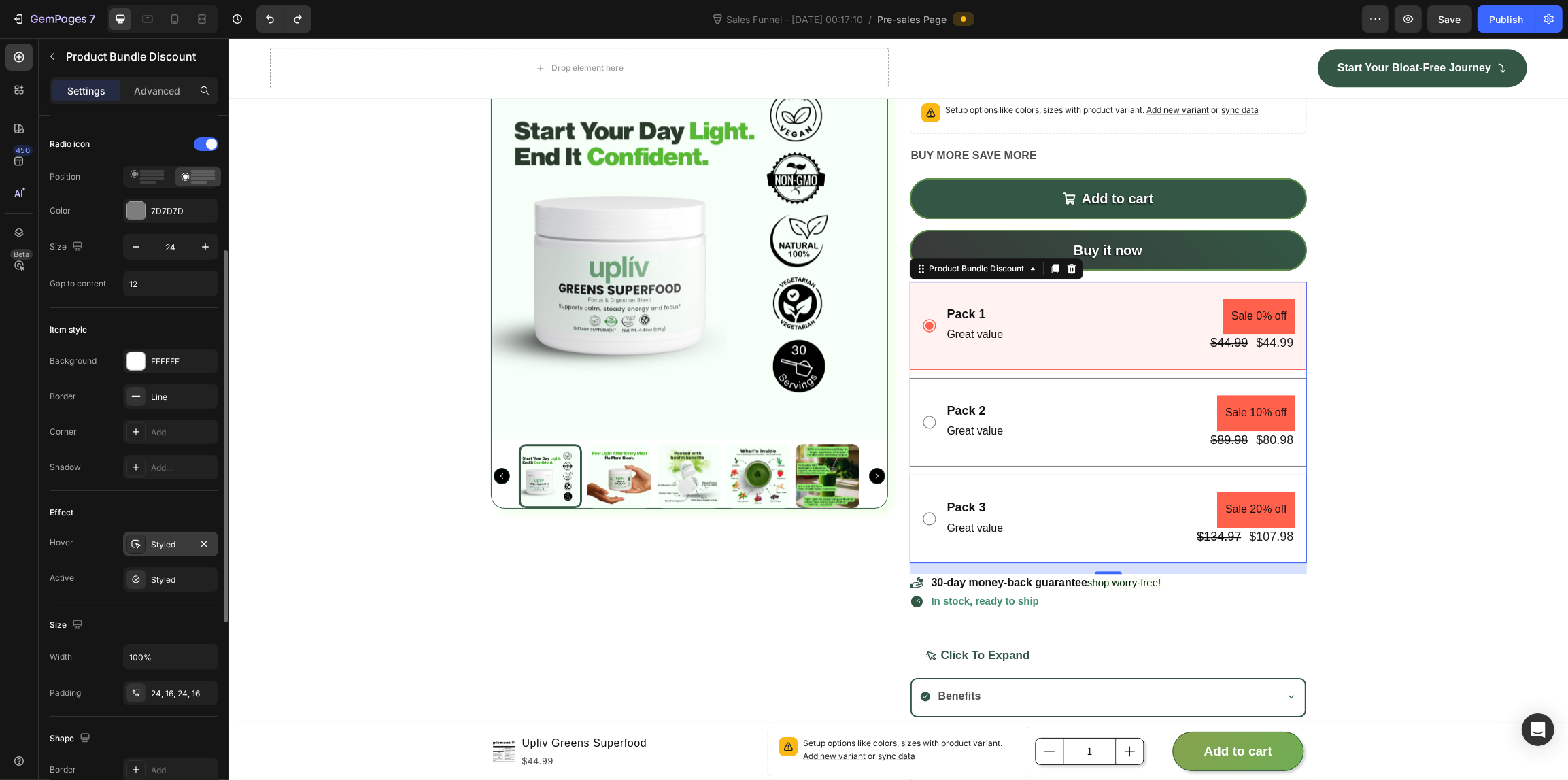
click at [167, 553] on div "Styled" at bounding box center [171, 544] width 95 height 24
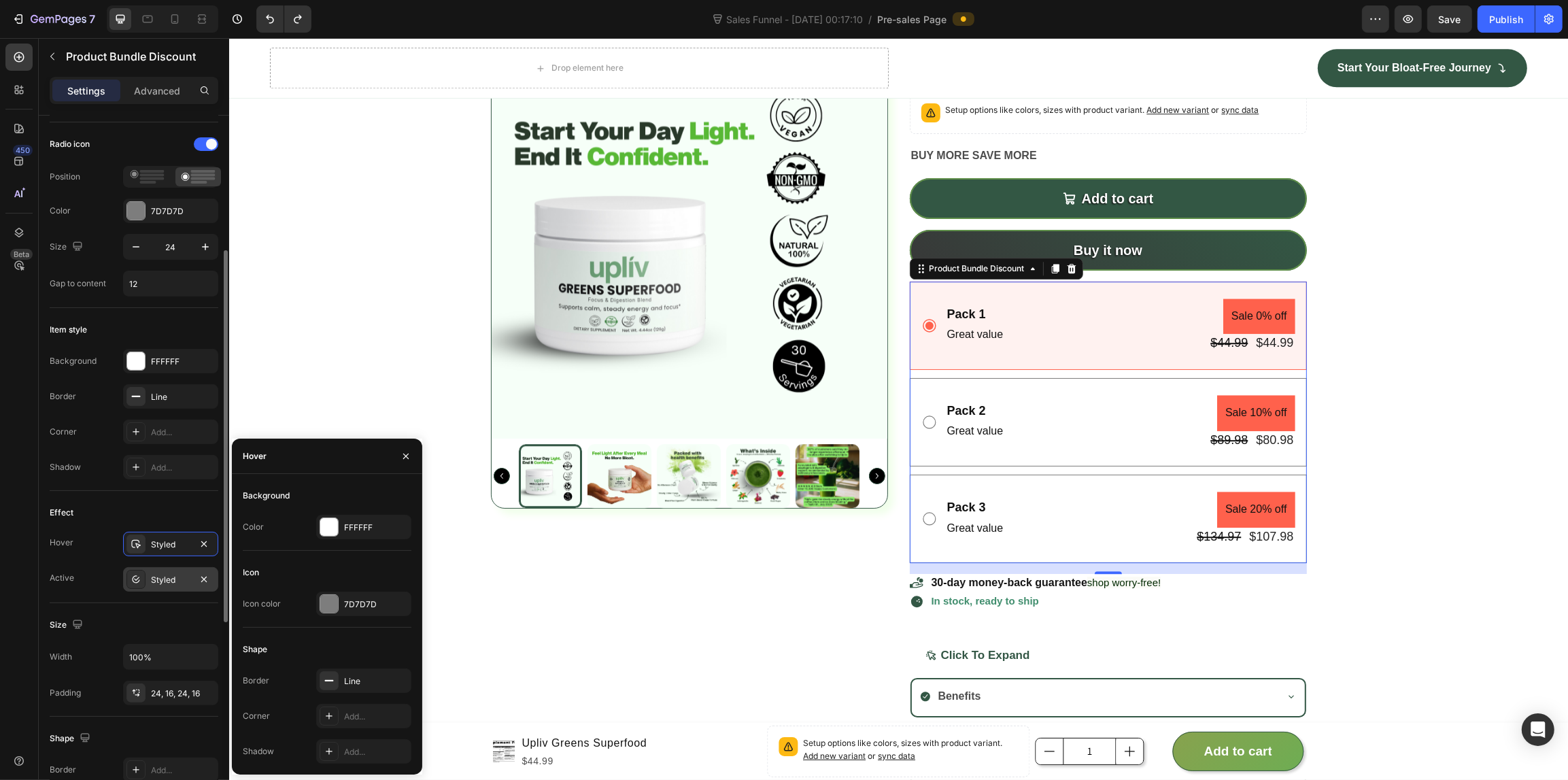
click at [167, 581] on div "Styled" at bounding box center [170, 579] width 40 height 12
click at [333, 602] on div at bounding box center [329, 604] width 18 height 18
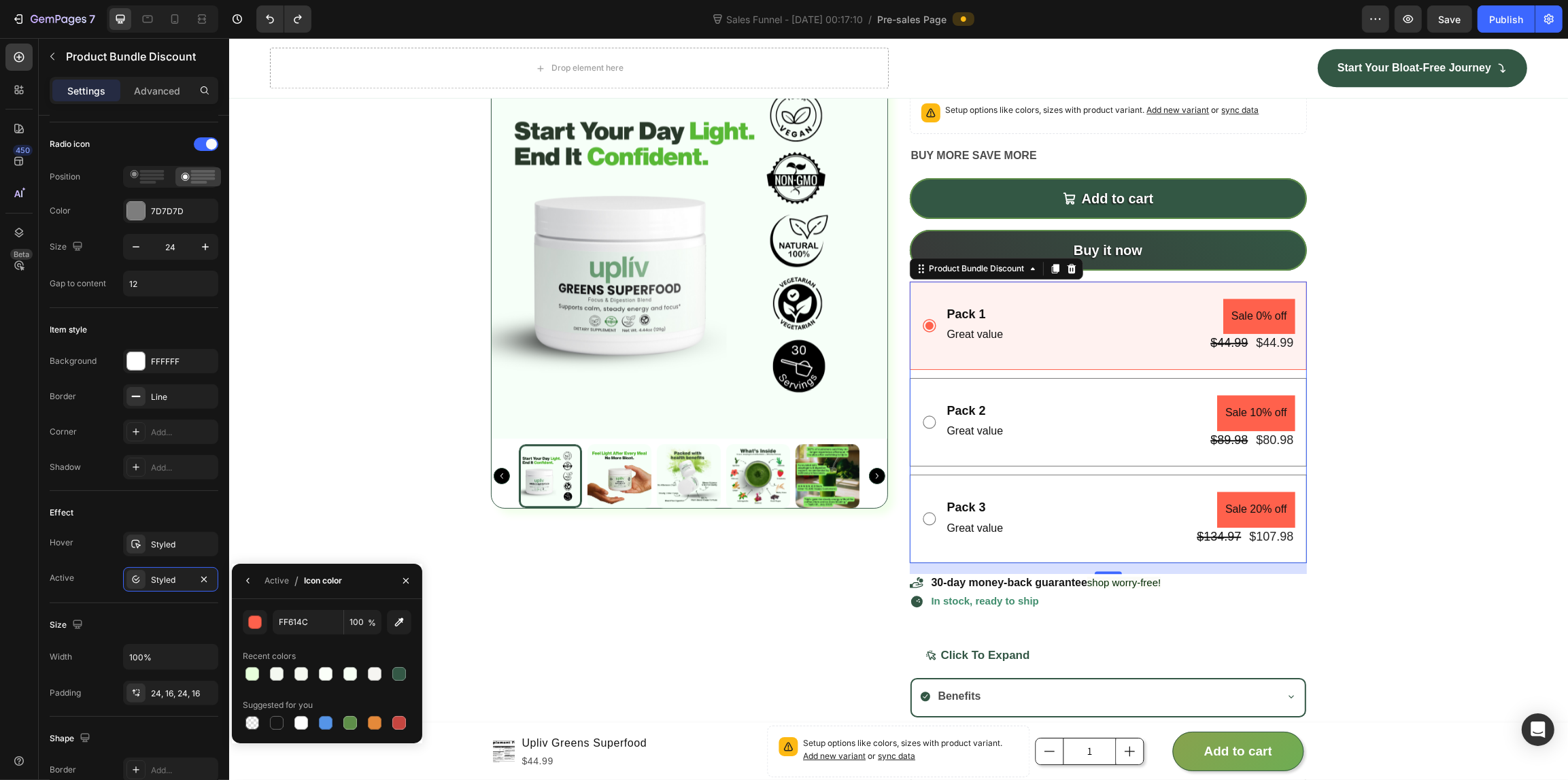
click at [398, 674] on div at bounding box center [399, 674] width 14 height 14
type input "335745"
click at [120, 605] on div "Size Width 100% Padding 24, 16, 24, 16" at bounding box center [134, 660] width 169 height 114
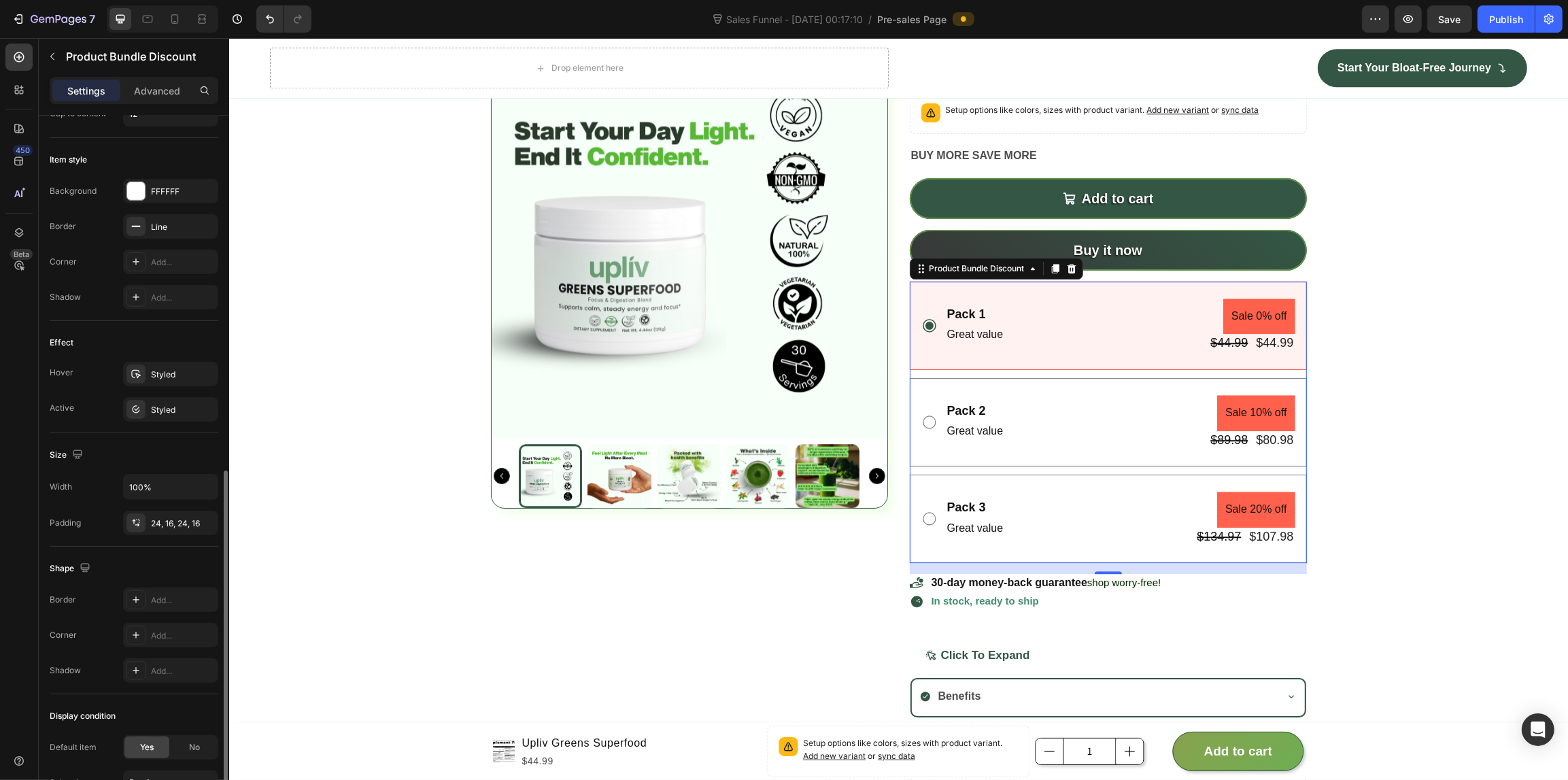
scroll to position [626, 0]
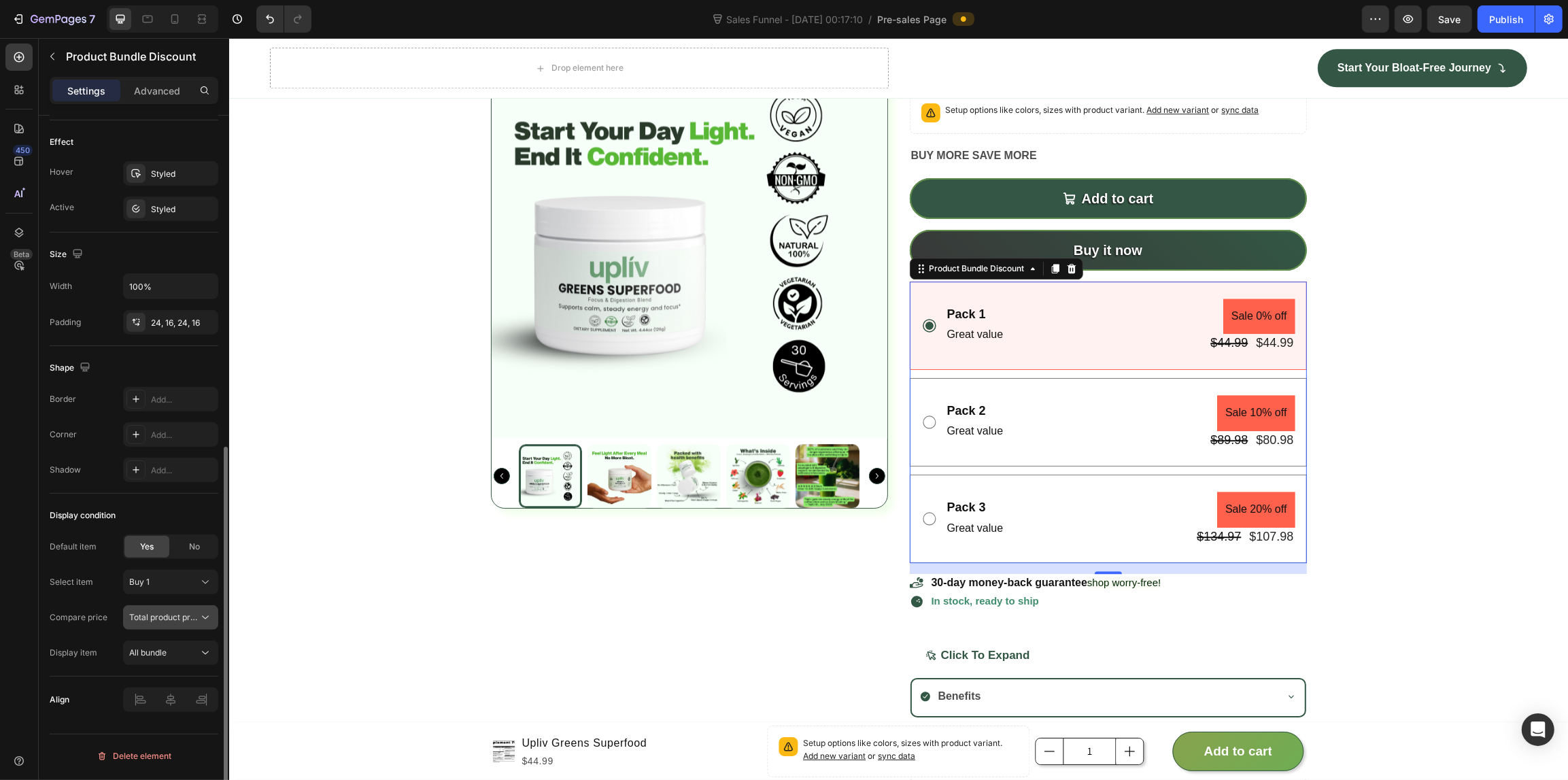
click at [175, 629] on button "Total product price" at bounding box center [171, 617] width 95 height 24
click at [190, 679] on span "Total product compare-at price" at bounding box center [147, 679] width 121 height 12
click at [127, 657] on button "All bundle" at bounding box center [171, 652] width 95 height 24
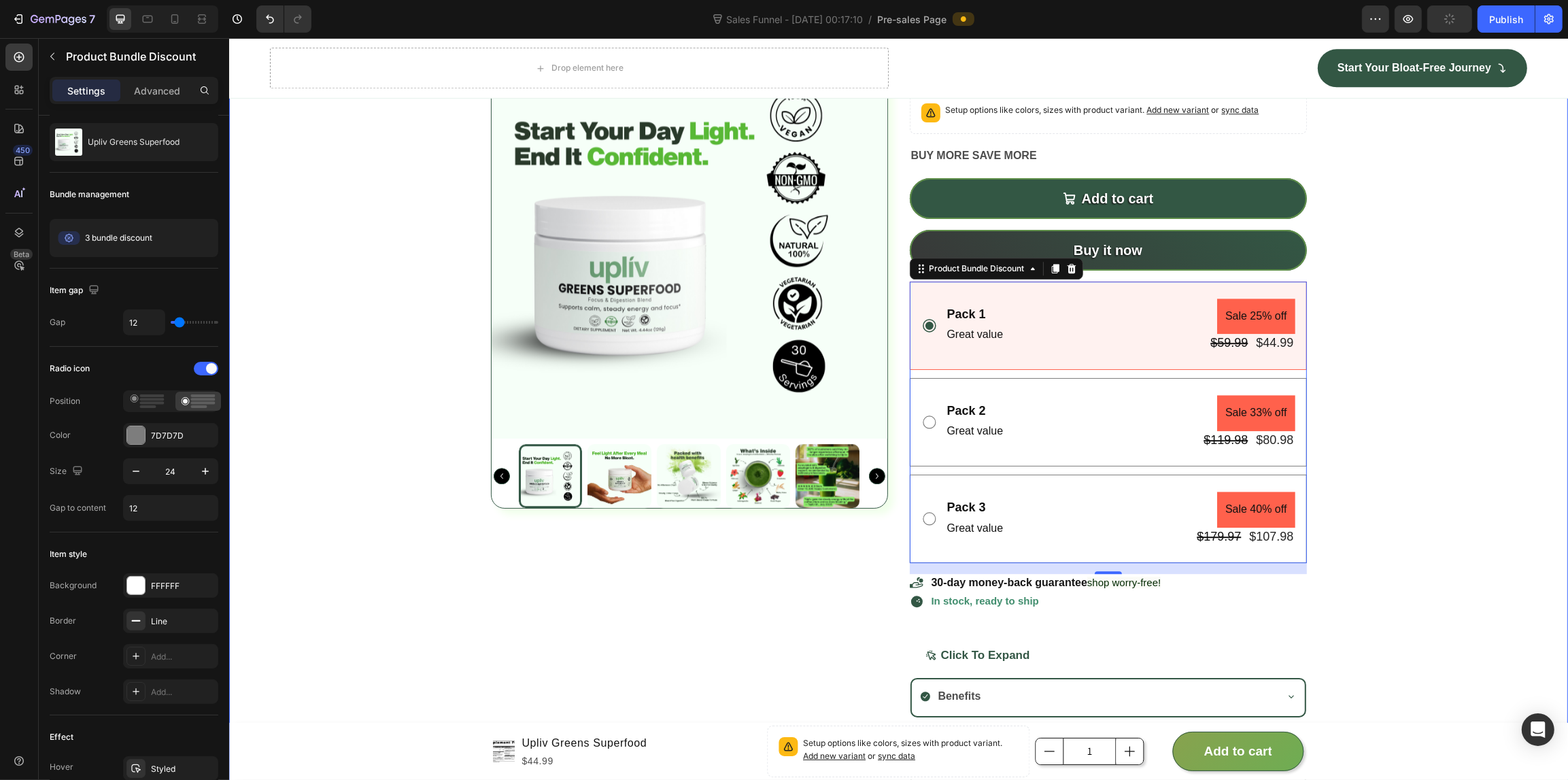
scroll to position [4419, 0]
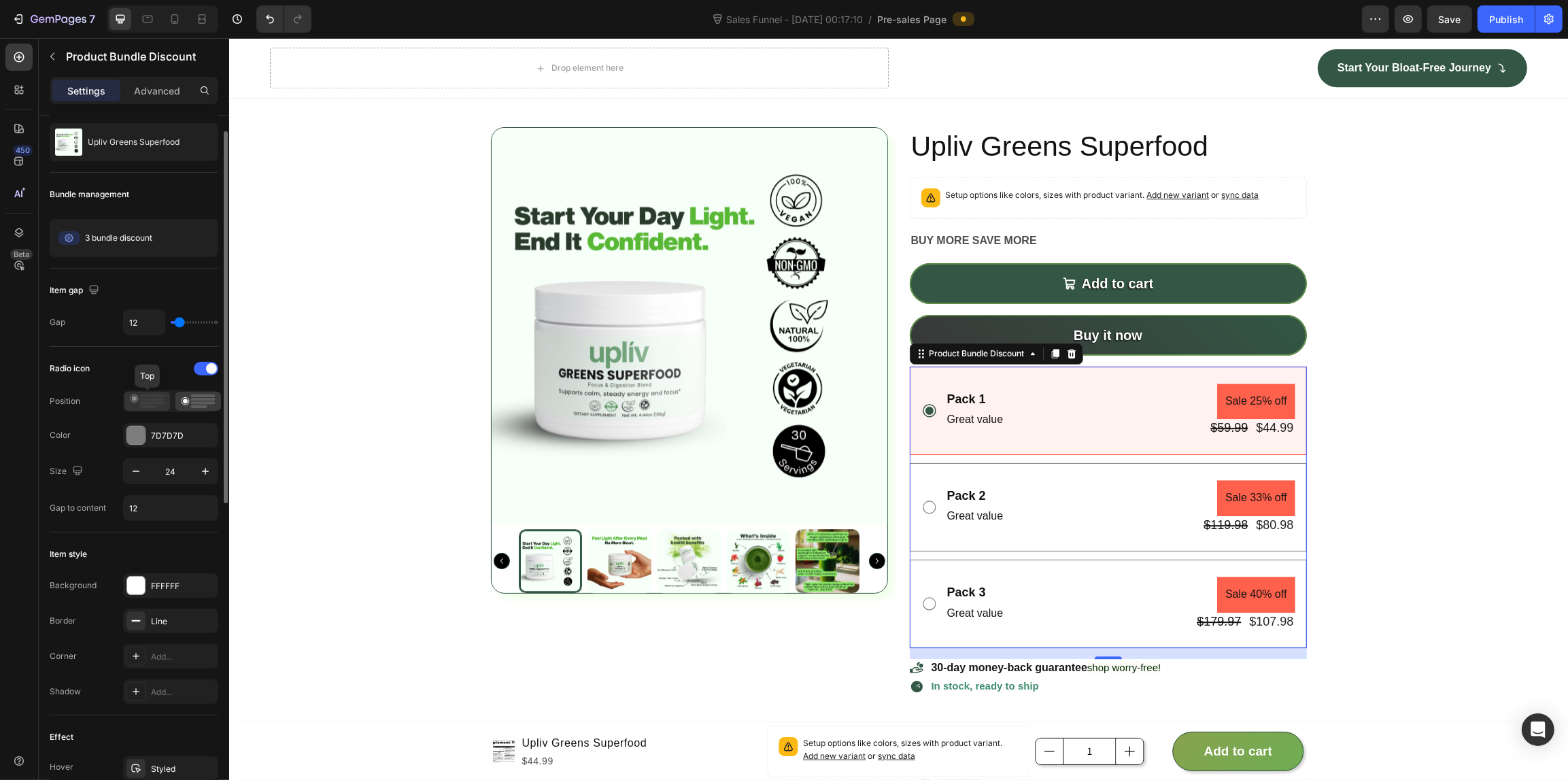
click at [144, 408] on rect at bounding box center [148, 407] width 16 height 3
click at [187, 401] on icon at bounding box center [198, 401] width 35 height 14
click at [157, 650] on div "Add..." at bounding box center [171, 656] width 95 height 24
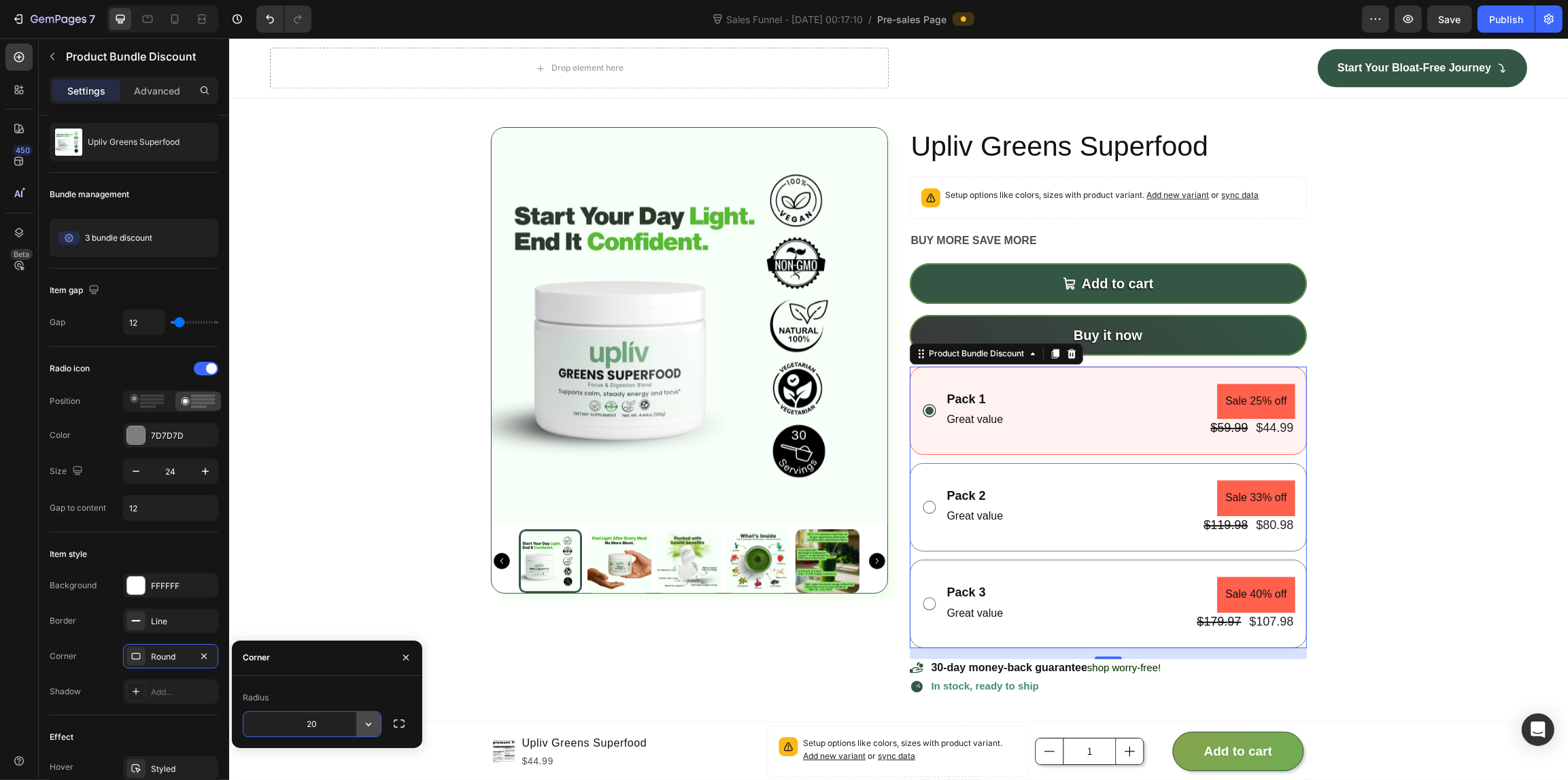
type input "2"
type input "30"
click at [48, 672] on div "Product source Upliv Greens Superfood Bundle management 3 bundle discount Edit …" at bounding box center [134, 748] width 190 height 1326
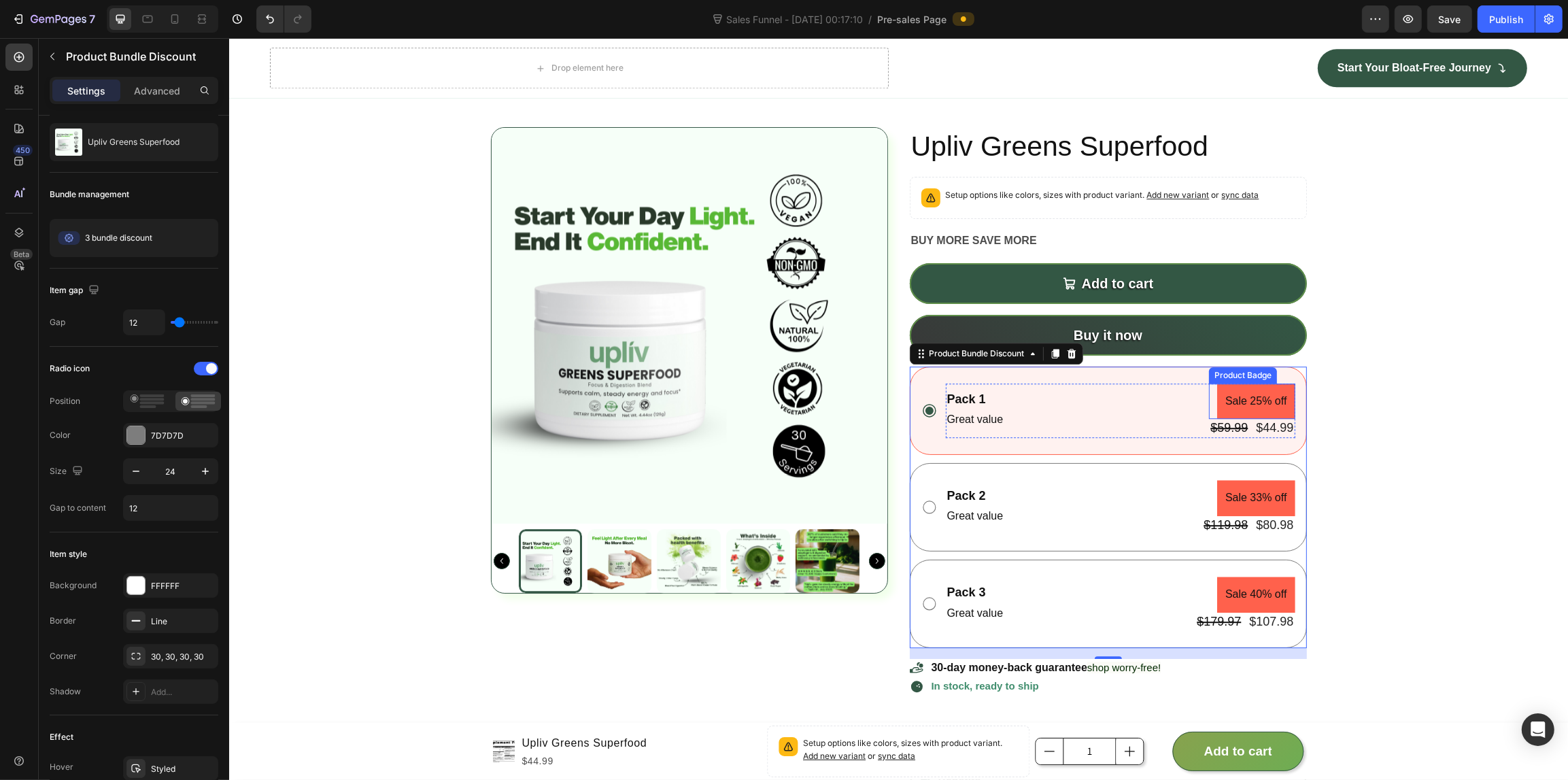
click at [1249, 419] on pre "Sale 25% off" at bounding box center [1255, 401] width 78 height 36
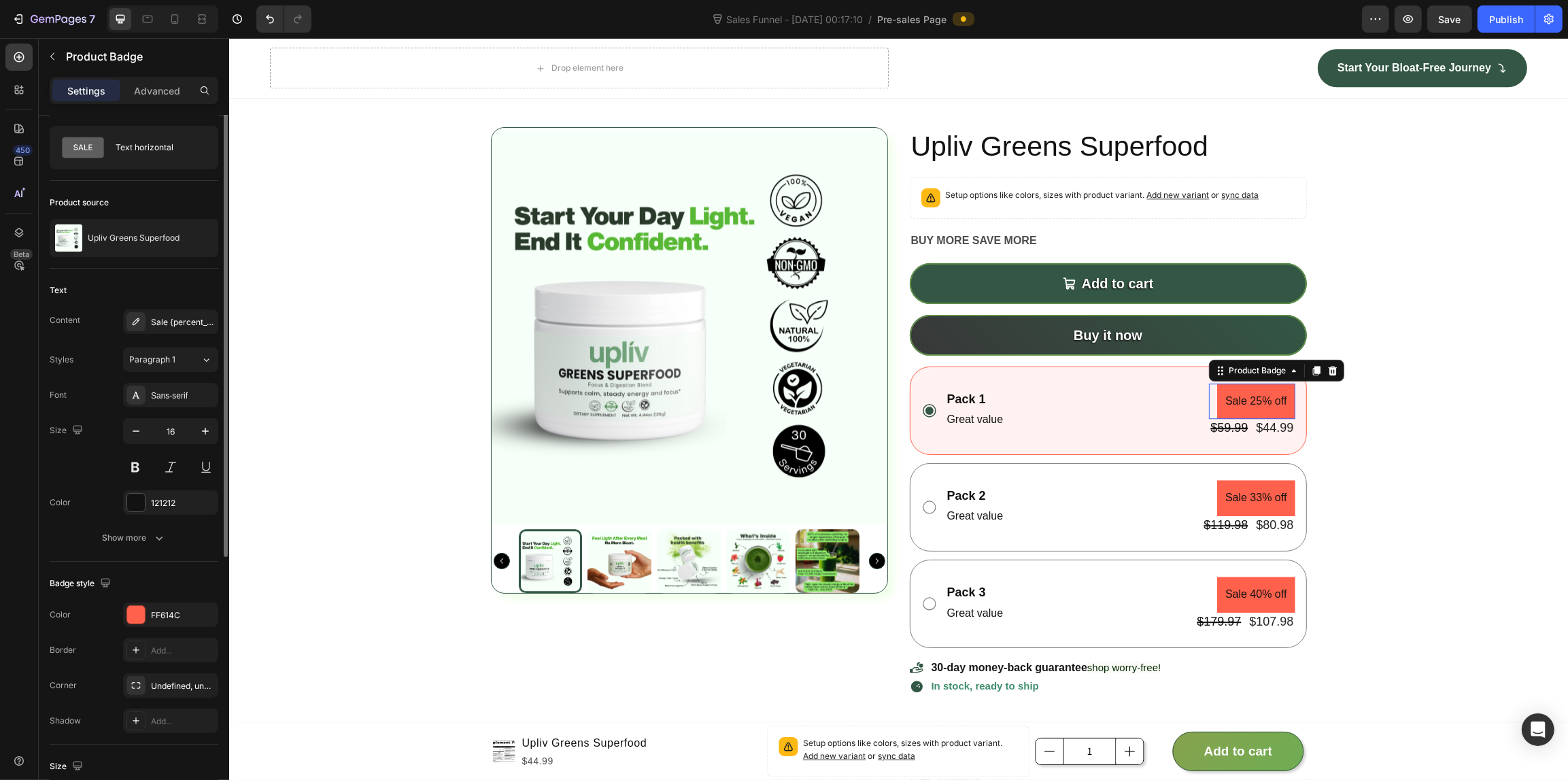
scroll to position [0, 0]
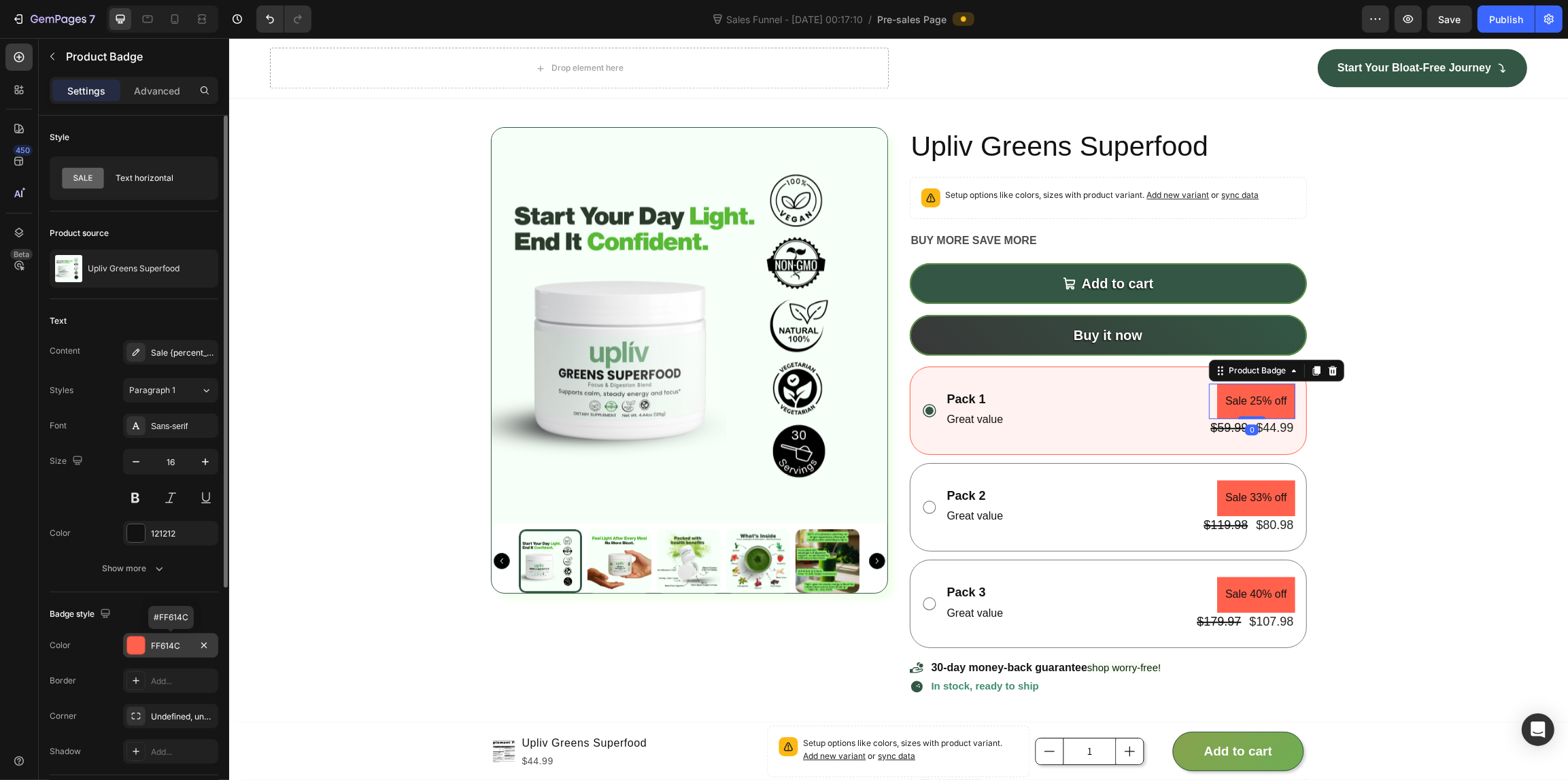
click at [153, 654] on div "FF614C" at bounding box center [171, 645] width 95 height 24
click at [167, 19] on div at bounding box center [175, 19] width 22 height 22
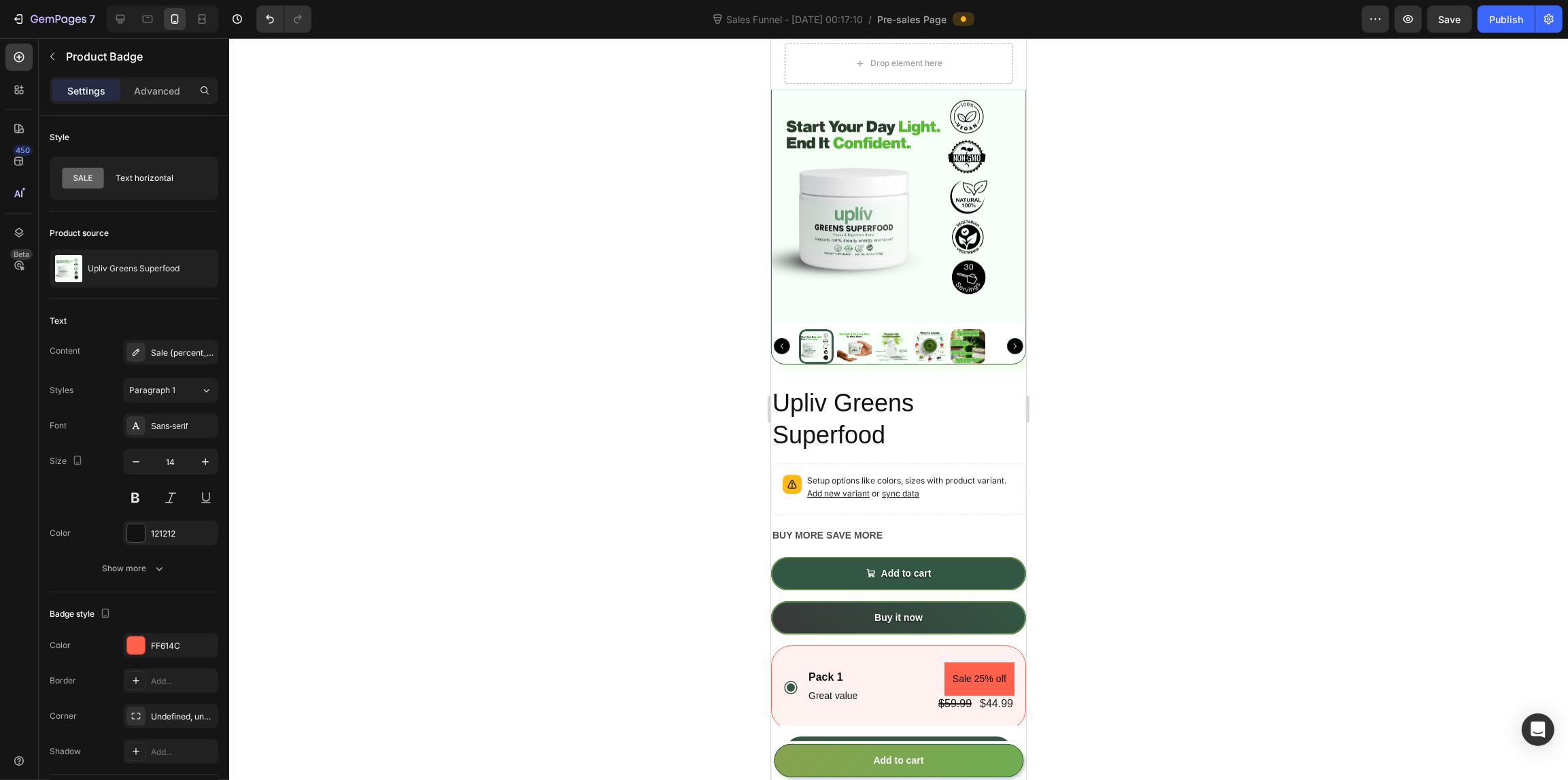
scroll to position [5229, 0]
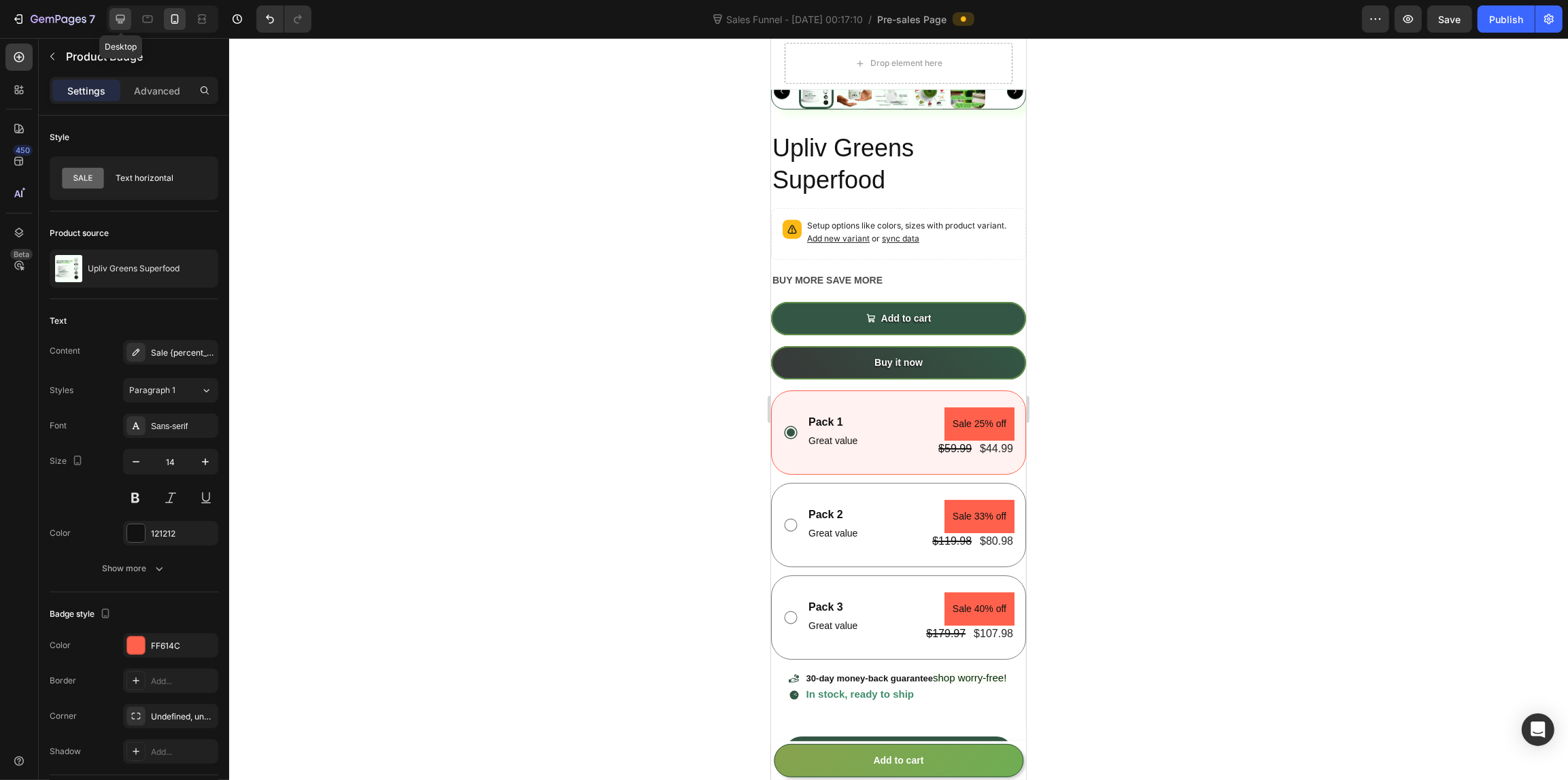
click at [126, 8] on div at bounding box center [120, 19] width 22 height 22
type input "16"
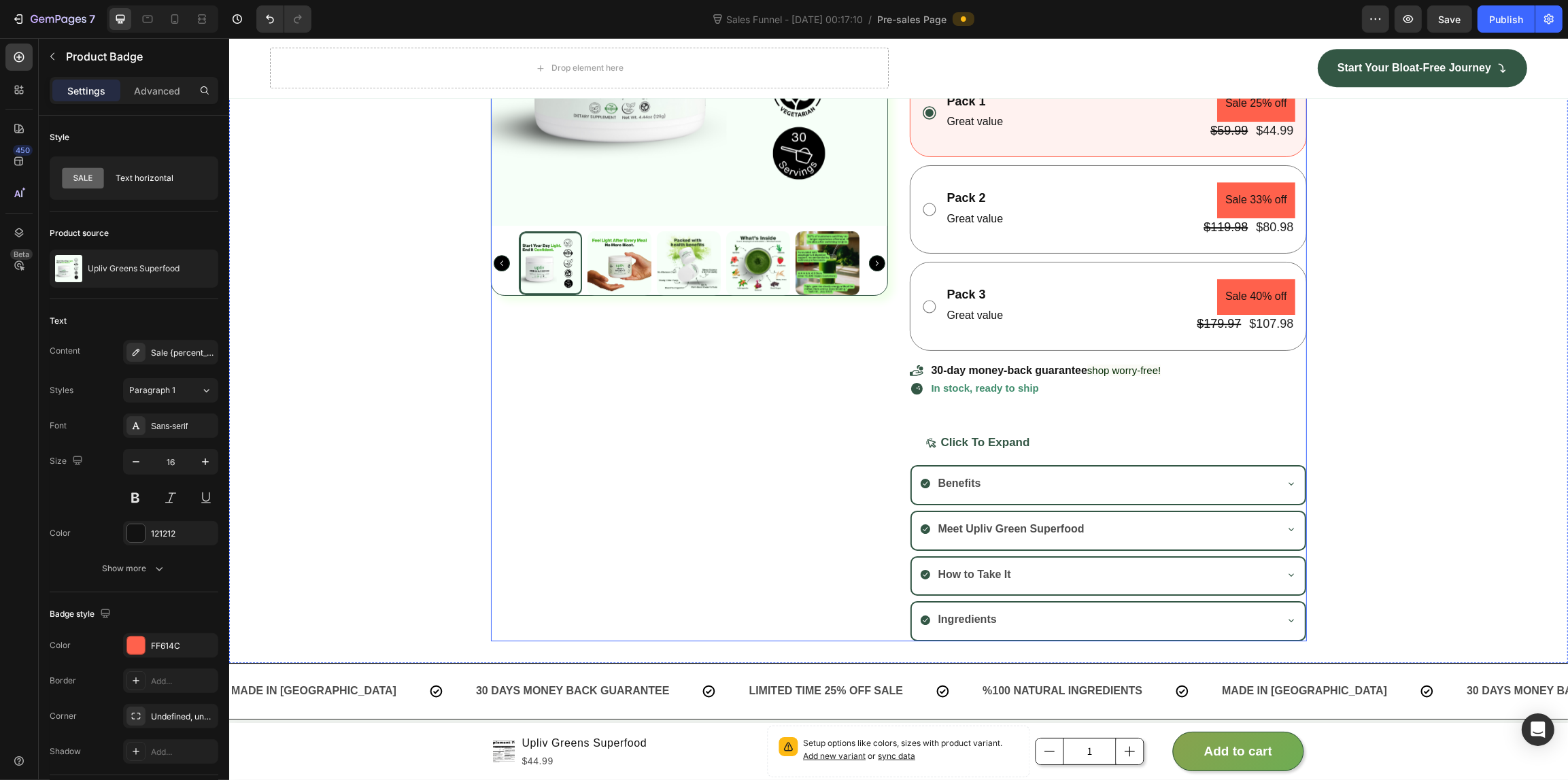
scroll to position [5138, 0]
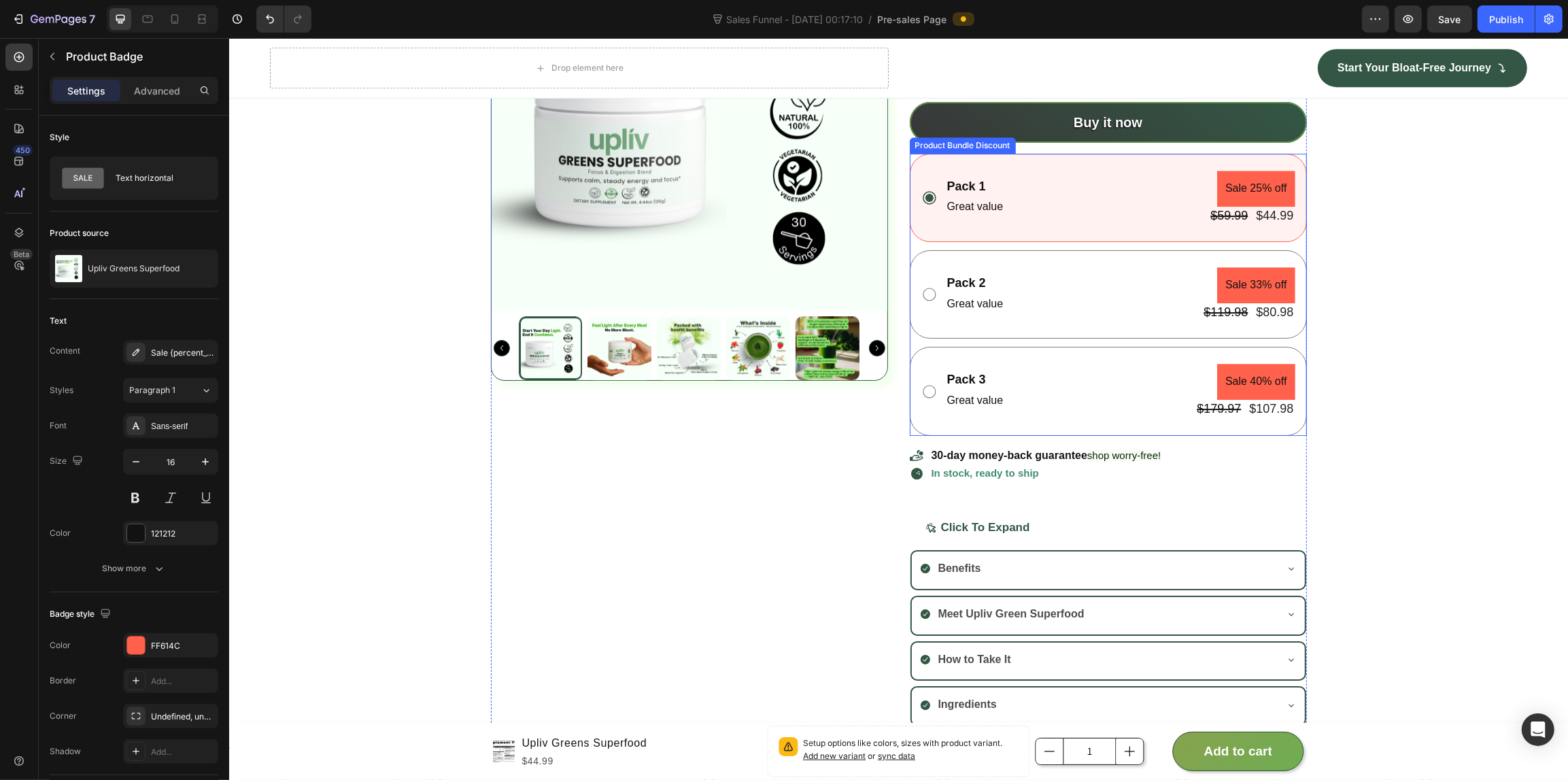
click at [930, 344] on div "Pack 1 Text Block Great value Text Block Sale 25% off Product Badge $59.99 Prod…" at bounding box center [1108, 295] width 397 height 282
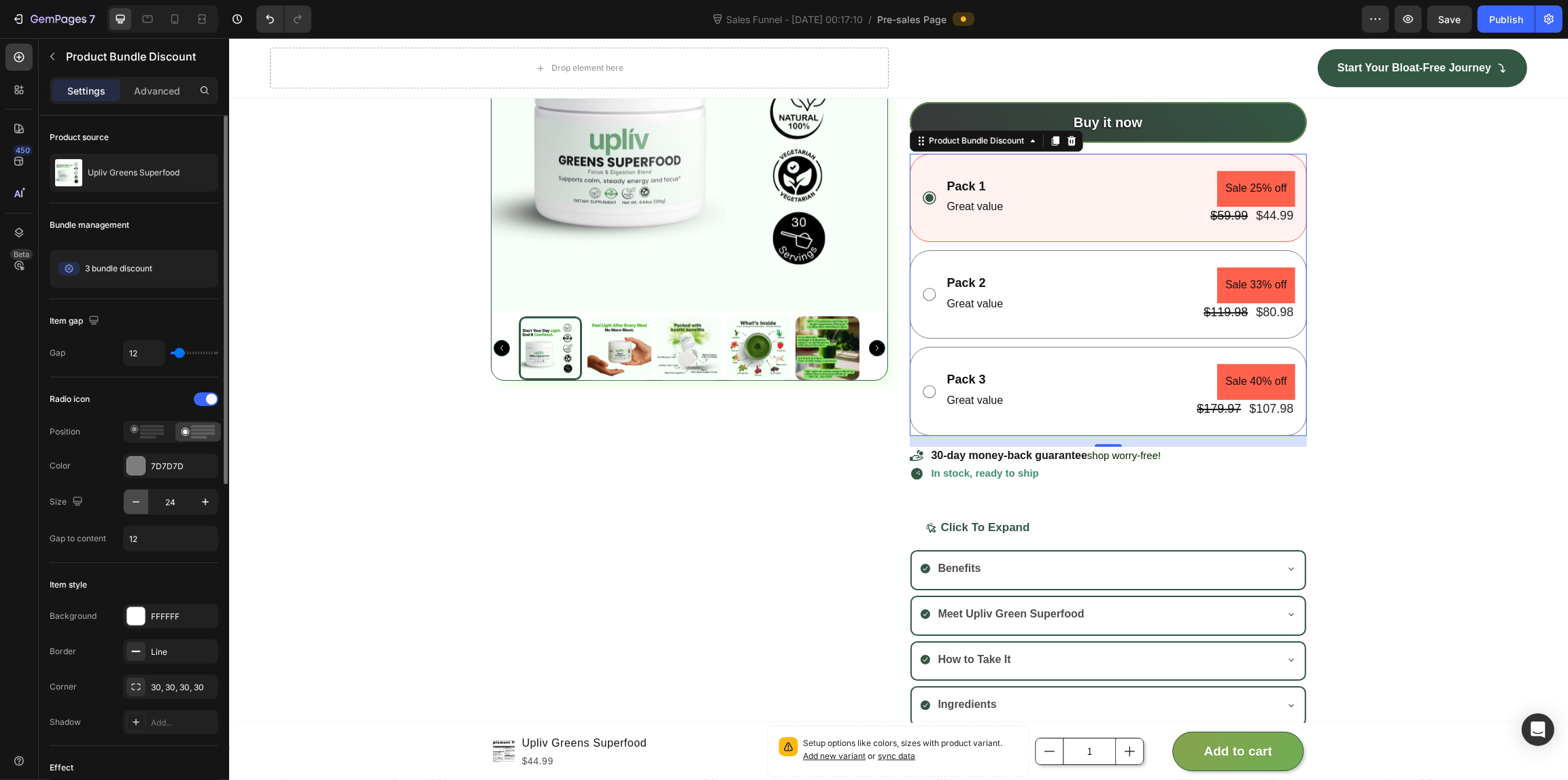
click at [140, 505] on icon "button" at bounding box center [136, 502] width 14 height 14
click at [206, 500] on icon "button" at bounding box center [205, 502] width 14 height 14
type input "24"
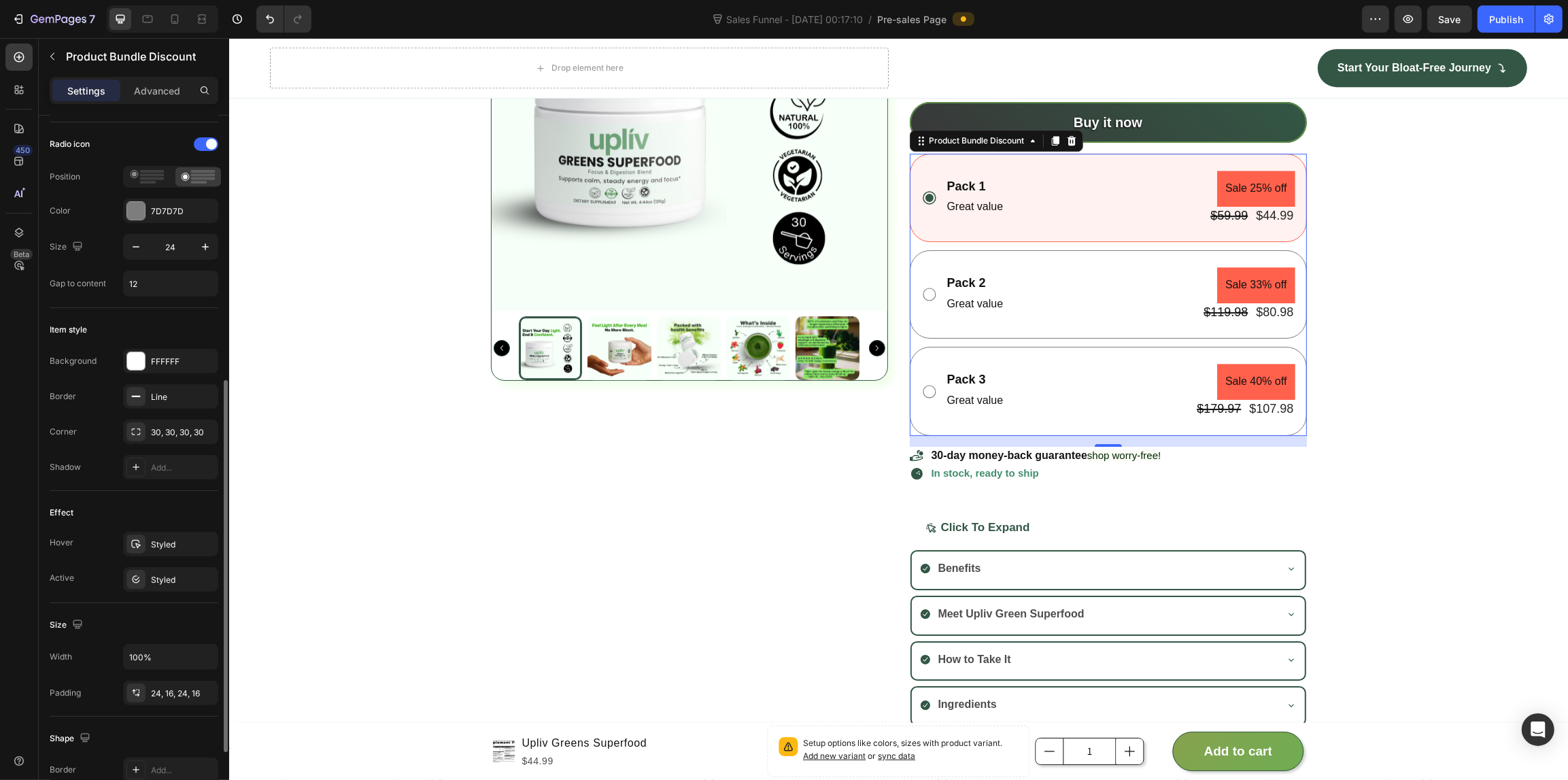
scroll to position [340, 0]
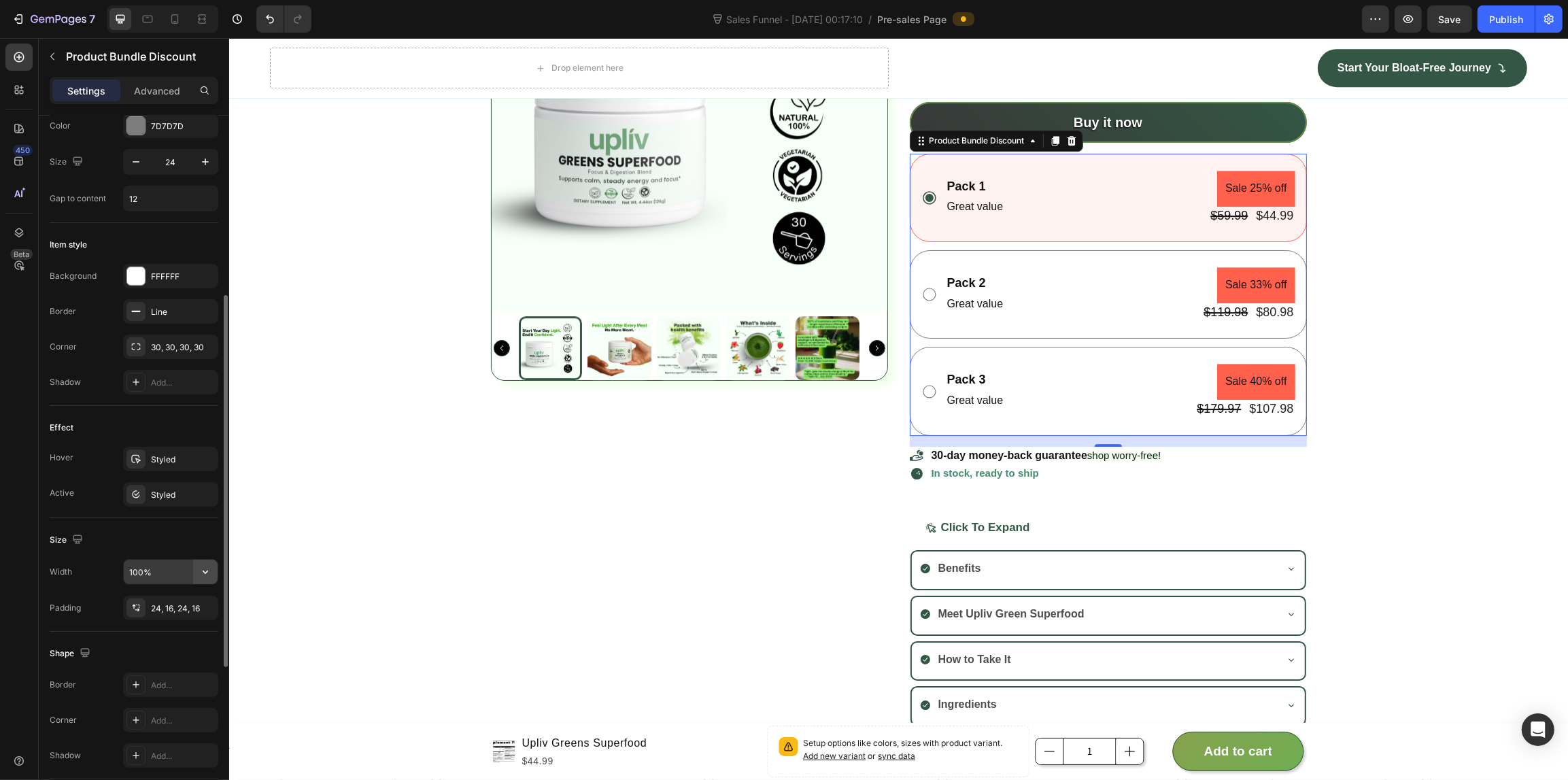
click at [198, 571] on icon "button" at bounding box center [205, 571] width 14 height 14
click at [61, 571] on div "Width" at bounding box center [61, 571] width 23 height 12
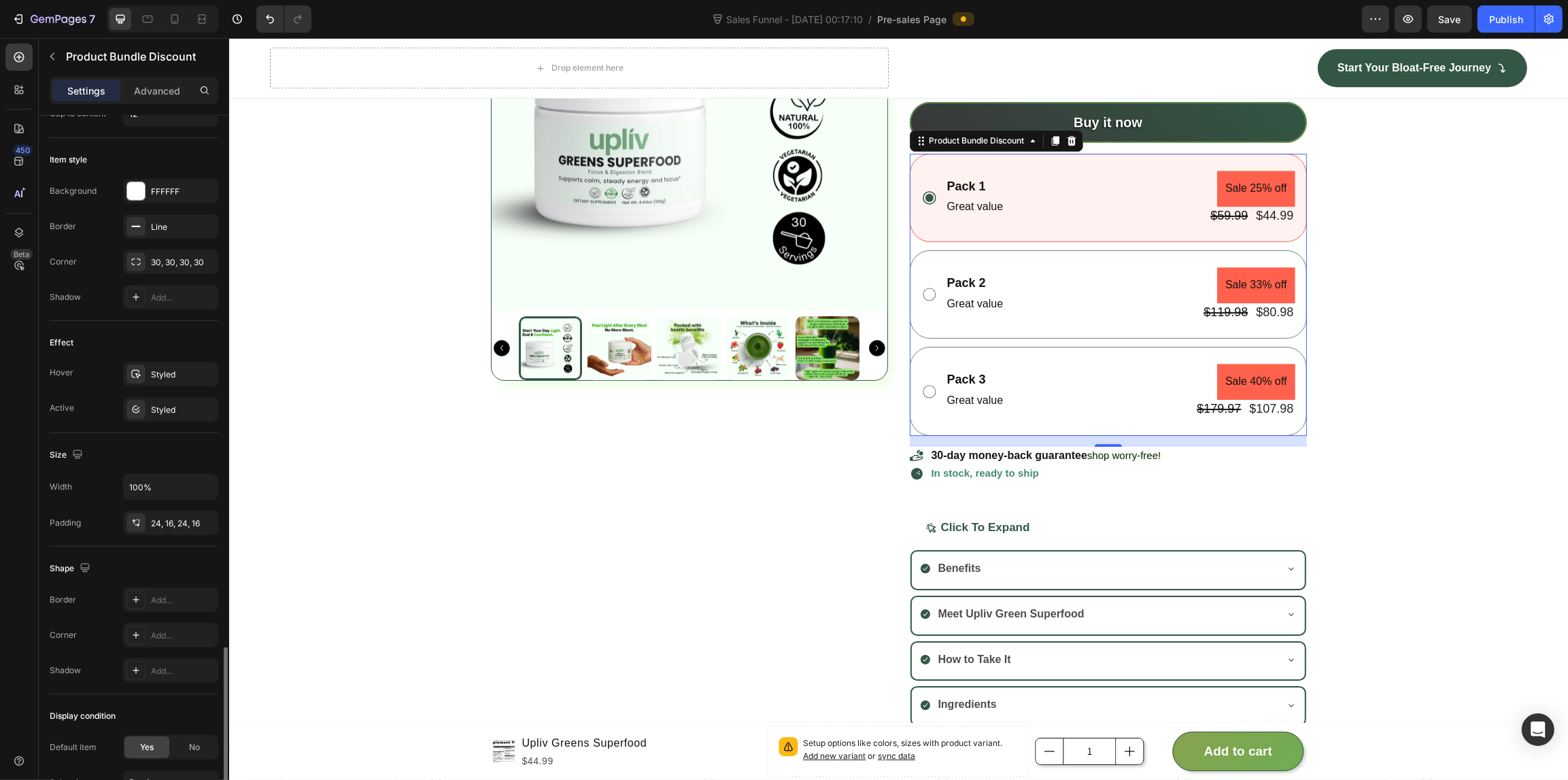
scroll to position [626, 0]
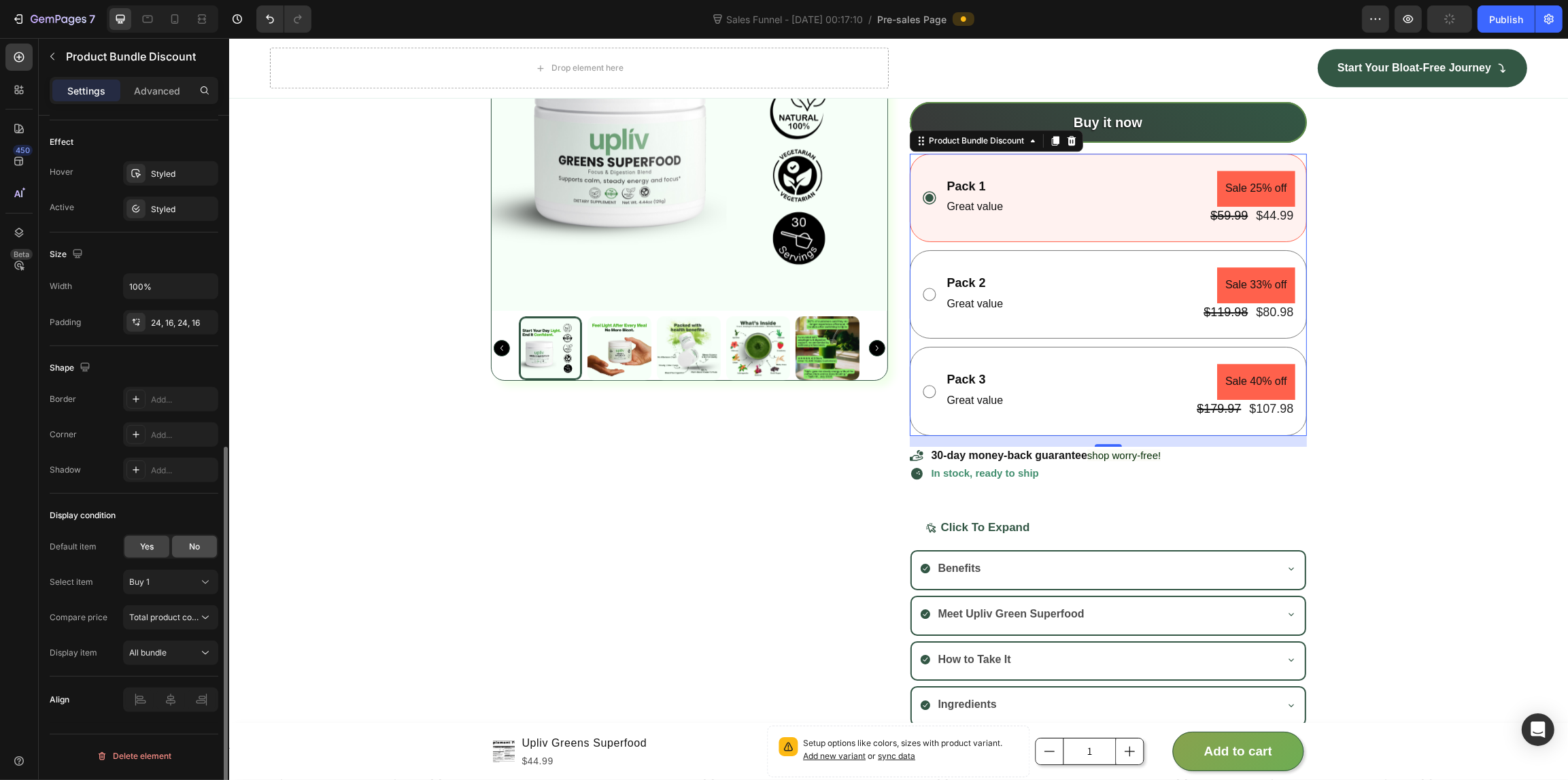
click at [189, 545] on span "No" at bounding box center [194, 546] width 11 height 12
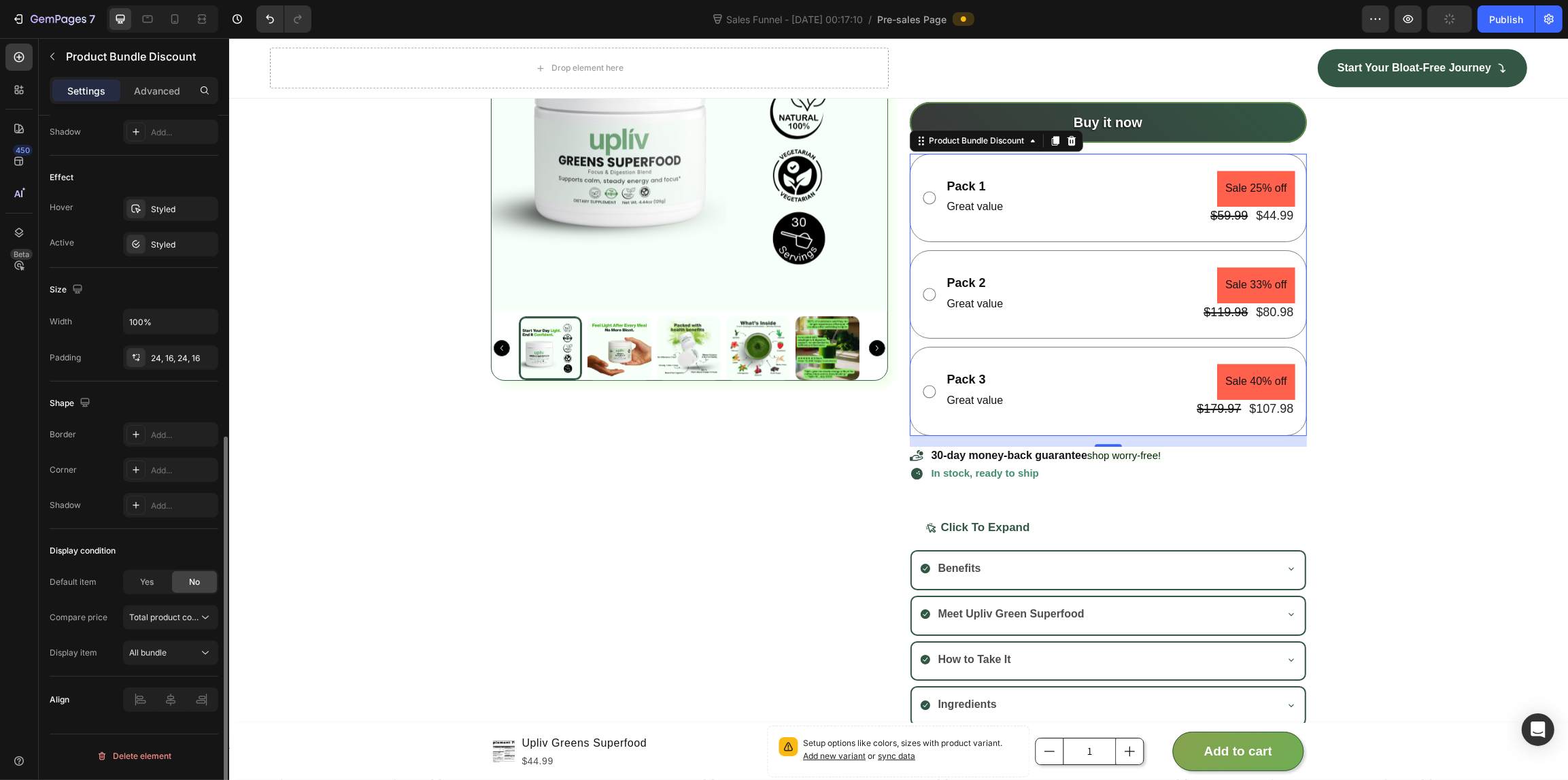
scroll to position [590, 0]
click at [153, 582] on span "Yes" at bounding box center [147, 582] width 14 height 12
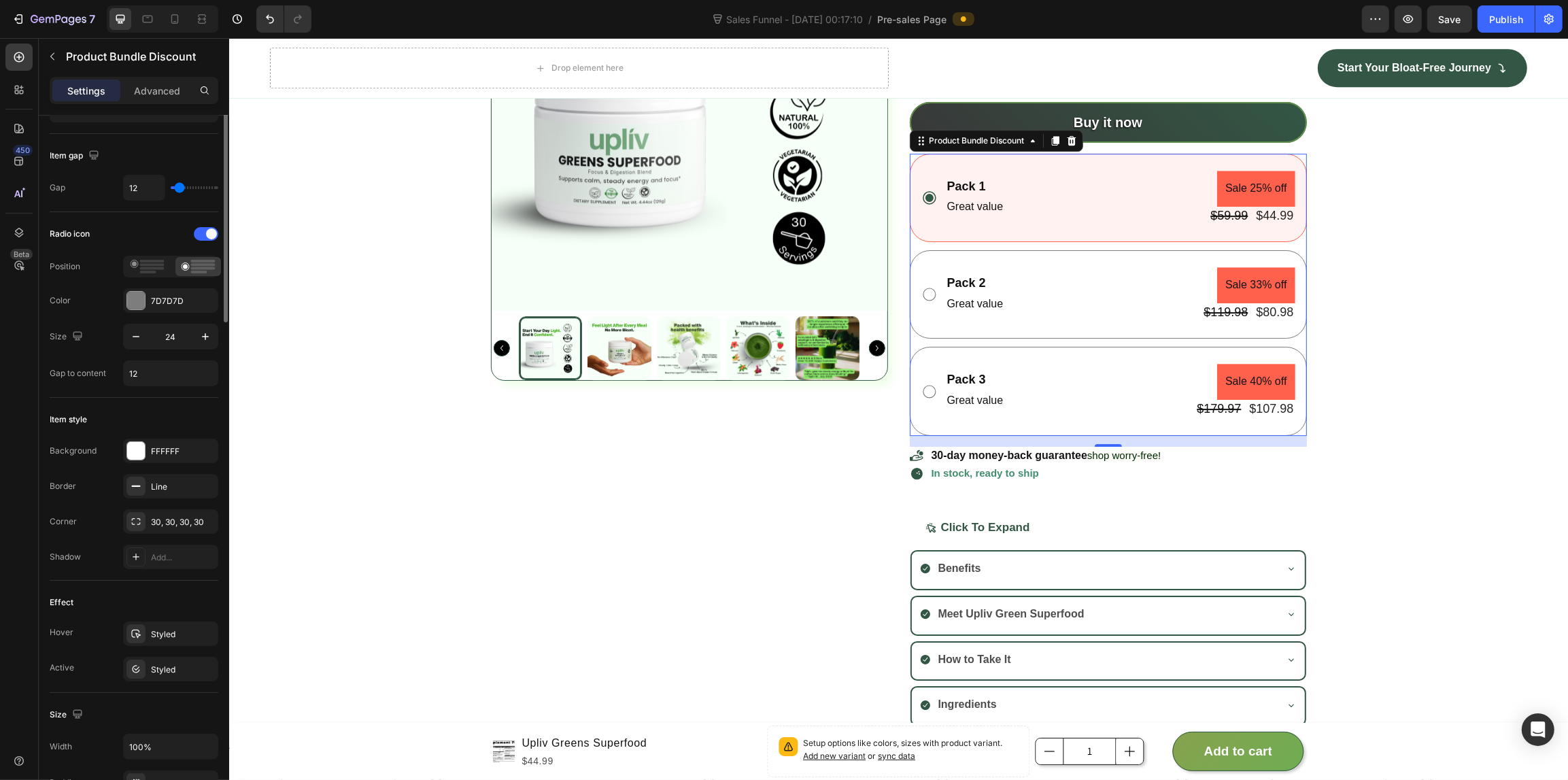
scroll to position [0, 0]
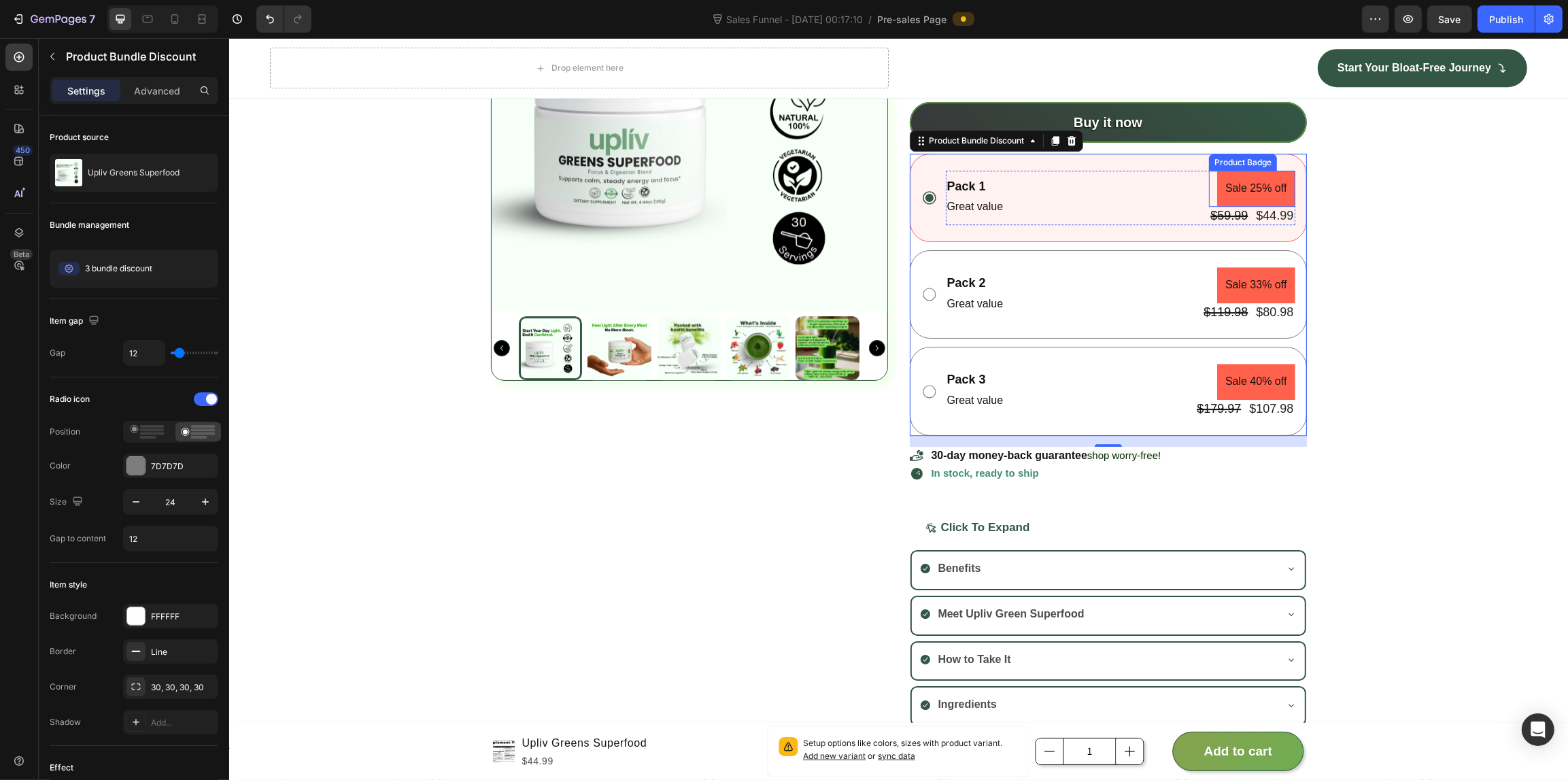
click at [1257, 167] on div "Product Badge" at bounding box center [1242, 162] width 68 height 16
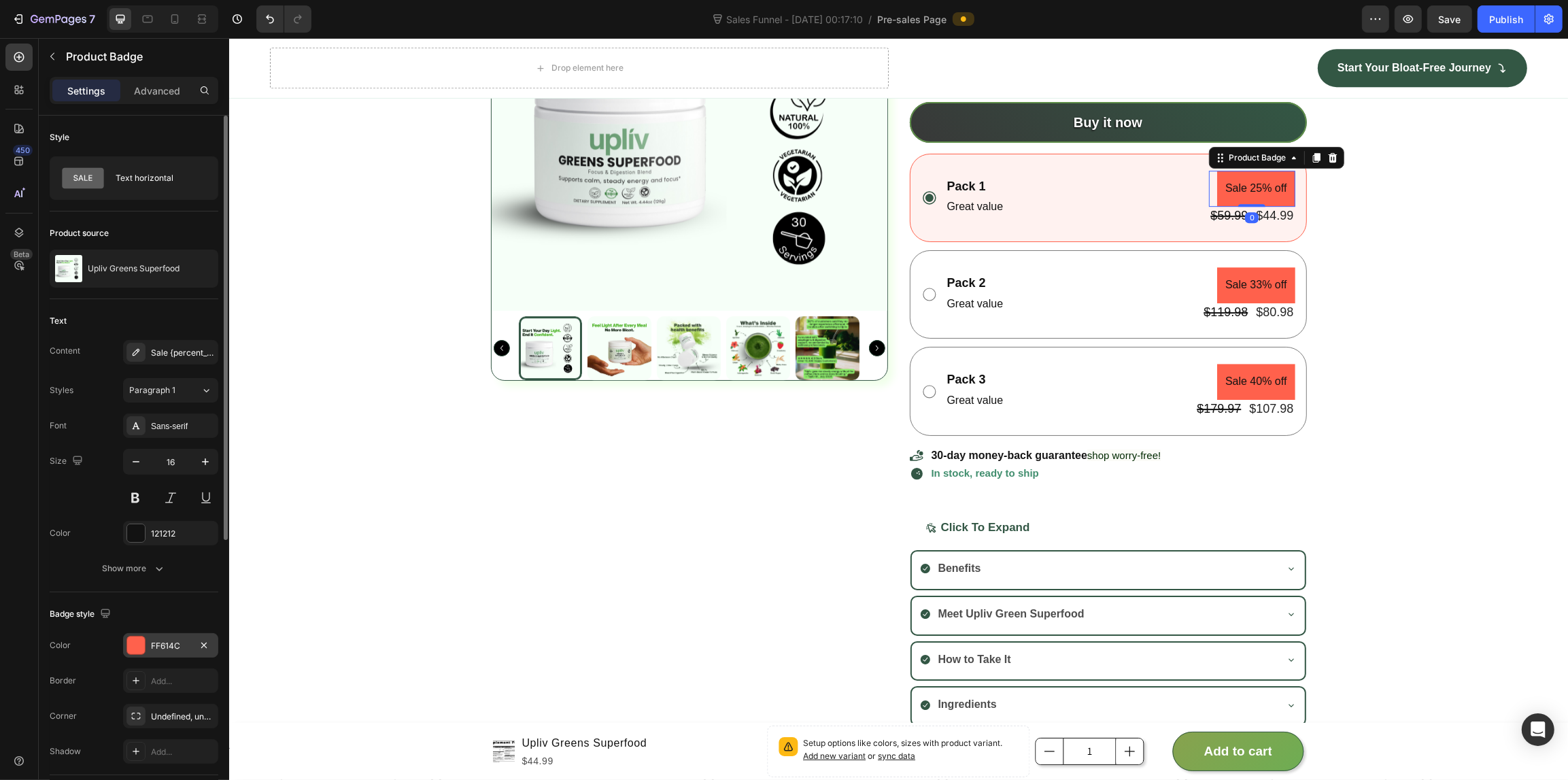
click at [156, 654] on div "FF614C" at bounding box center [171, 645] width 95 height 24
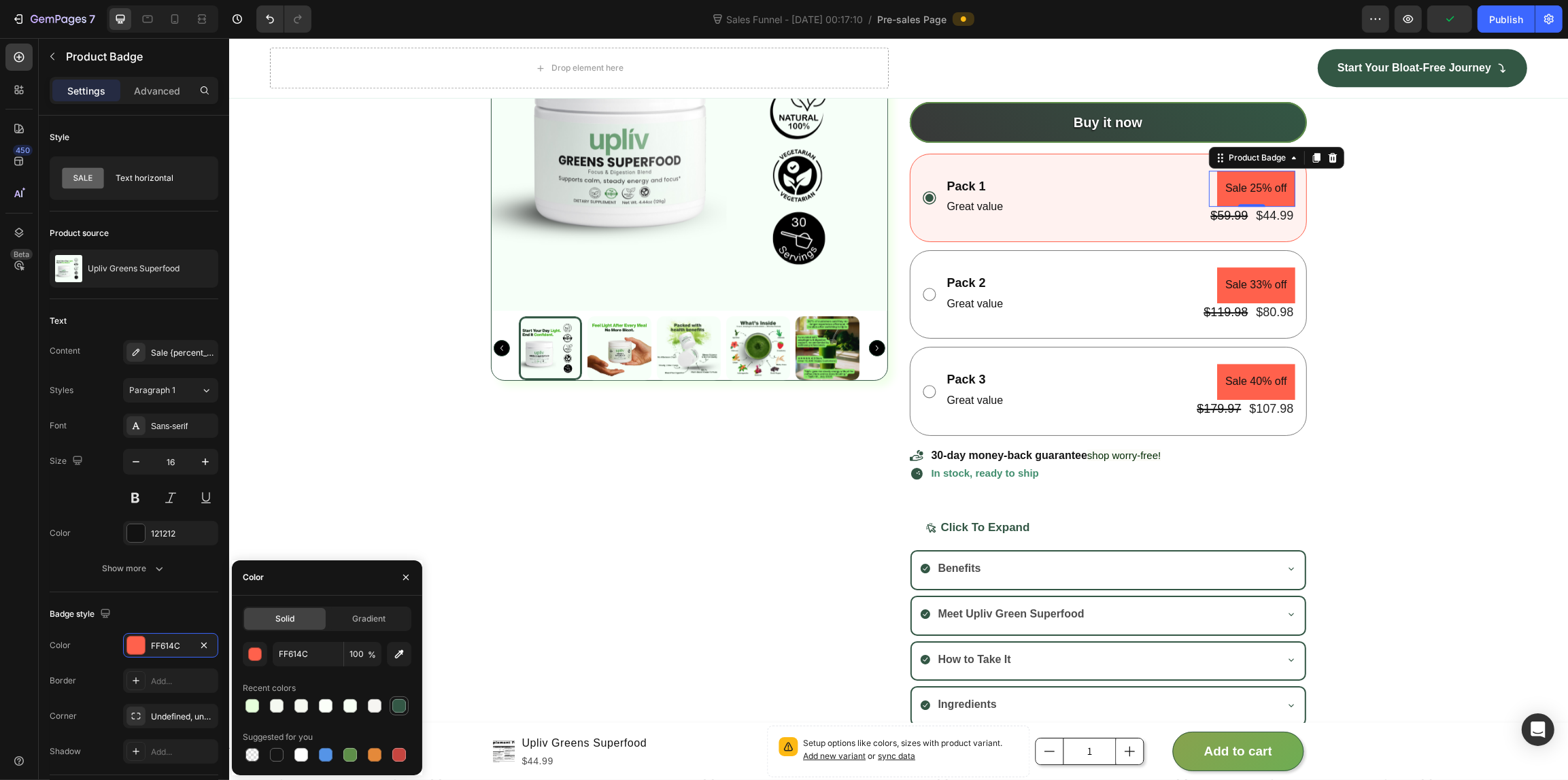
click at [394, 699] on div at bounding box center [399, 706] width 14 height 14
click at [348, 754] on div at bounding box center [350, 754] width 14 height 14
type input "5E8E49"
click at [175, 358] on div "Sale {percent_discount} off" at bounding box center [182, 353] width 64 height 12
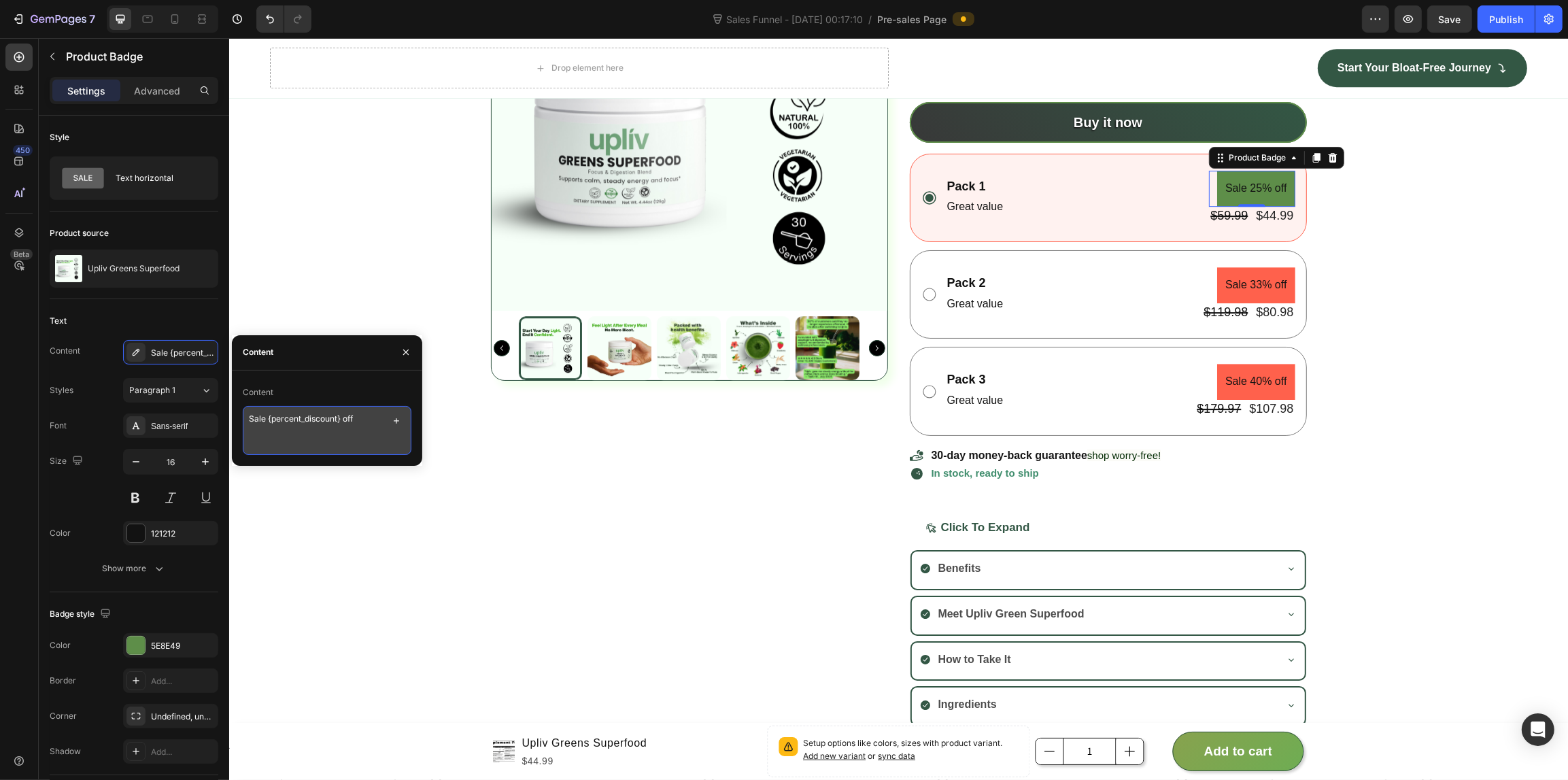
click at [355, 424] on textarea "Sale {percent_discount} off" at bounding box center [327, 430] width 169 height 49
type textarea "Just Try"
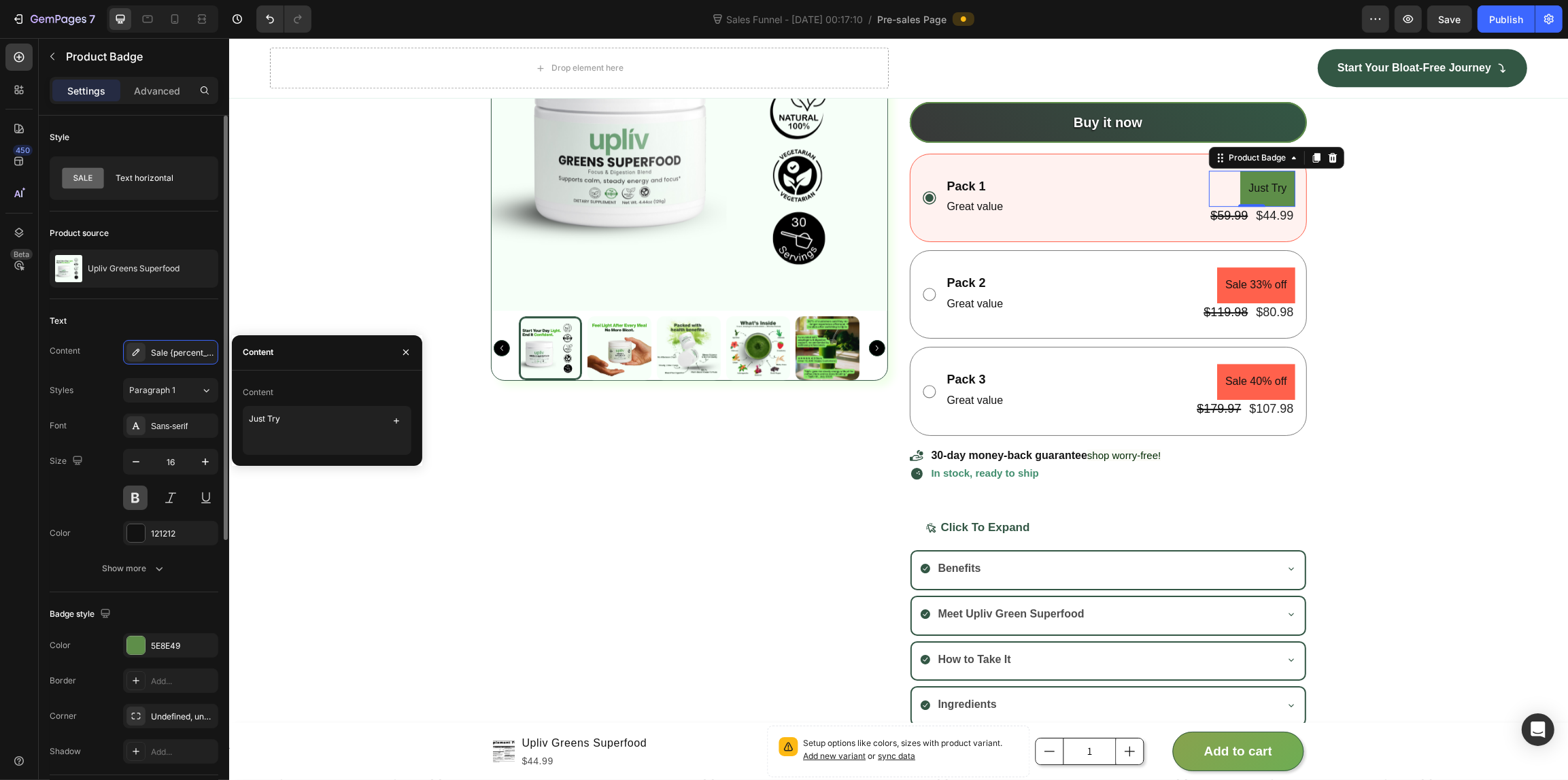
click at [141, 503] on button at bounding box center [135, 497] width 24 height 24
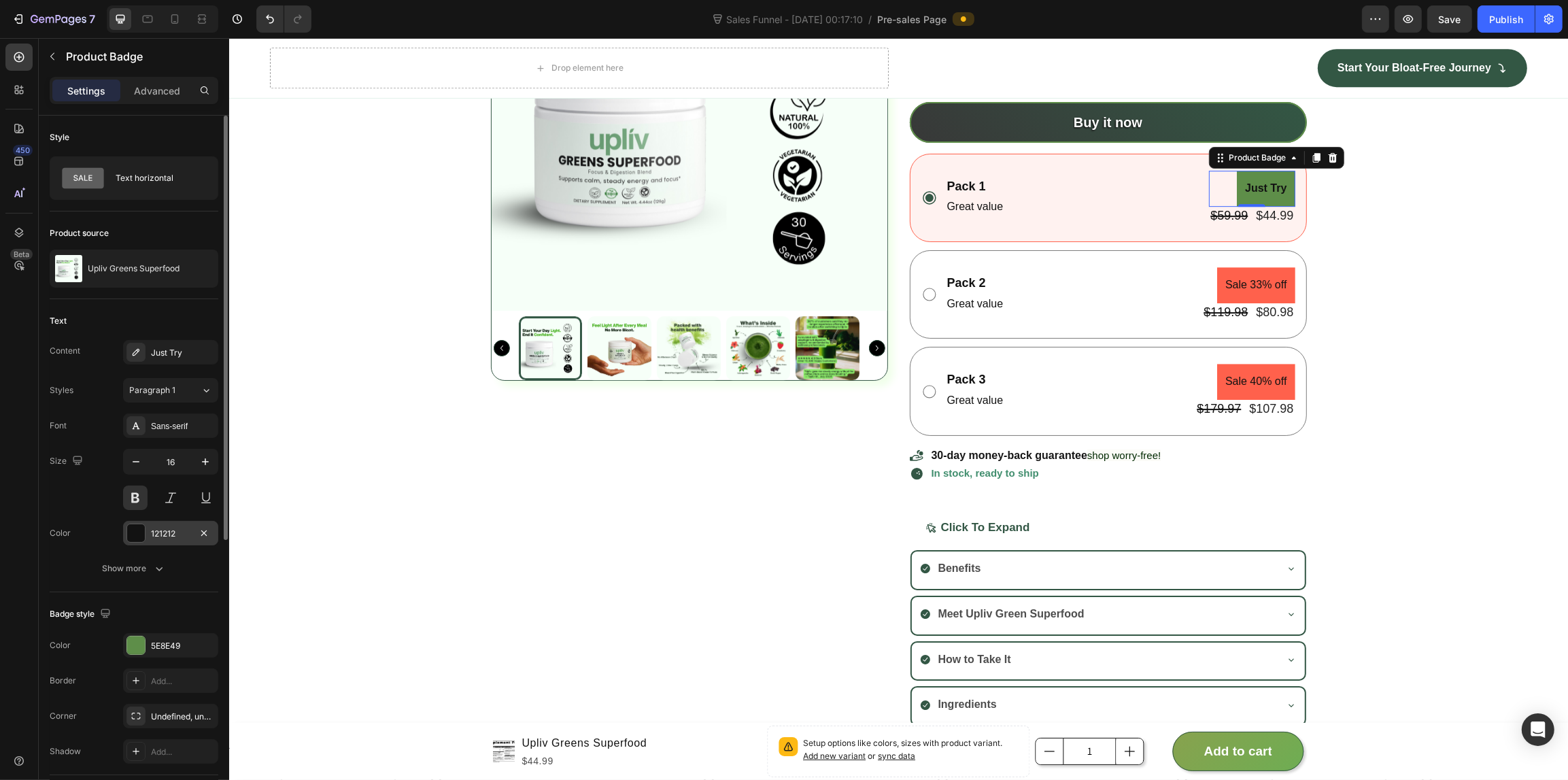
click at [138, 537] on div at bounding box center [136, 533] width 18 height 18
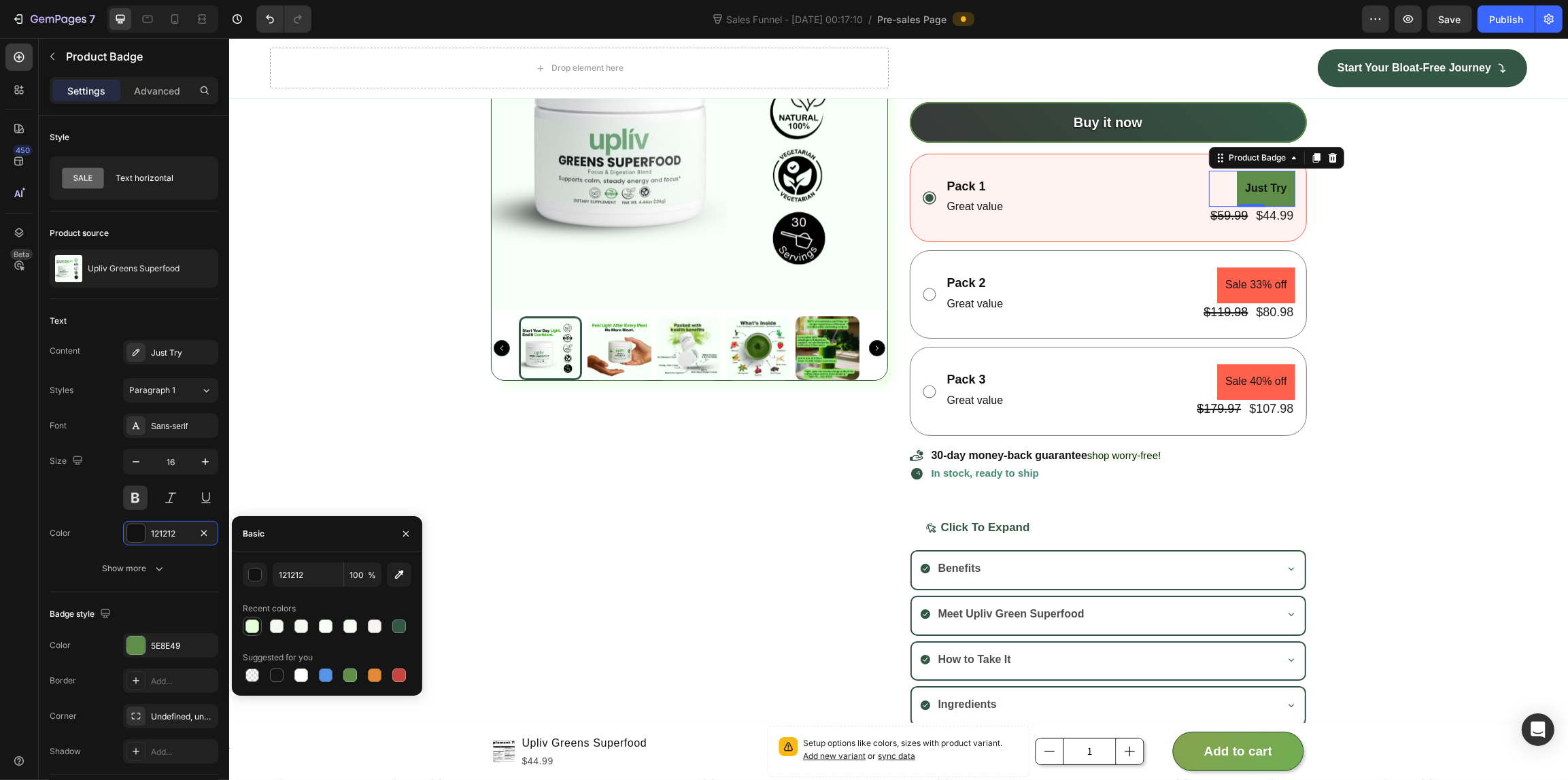
click at [245, 623] on div at bounding box center [252, 626] width 14 height 14
type input "E6FFDB"
click at [164, 679] on div "Add..." at bounding box center [182, 681] width 64 height 12
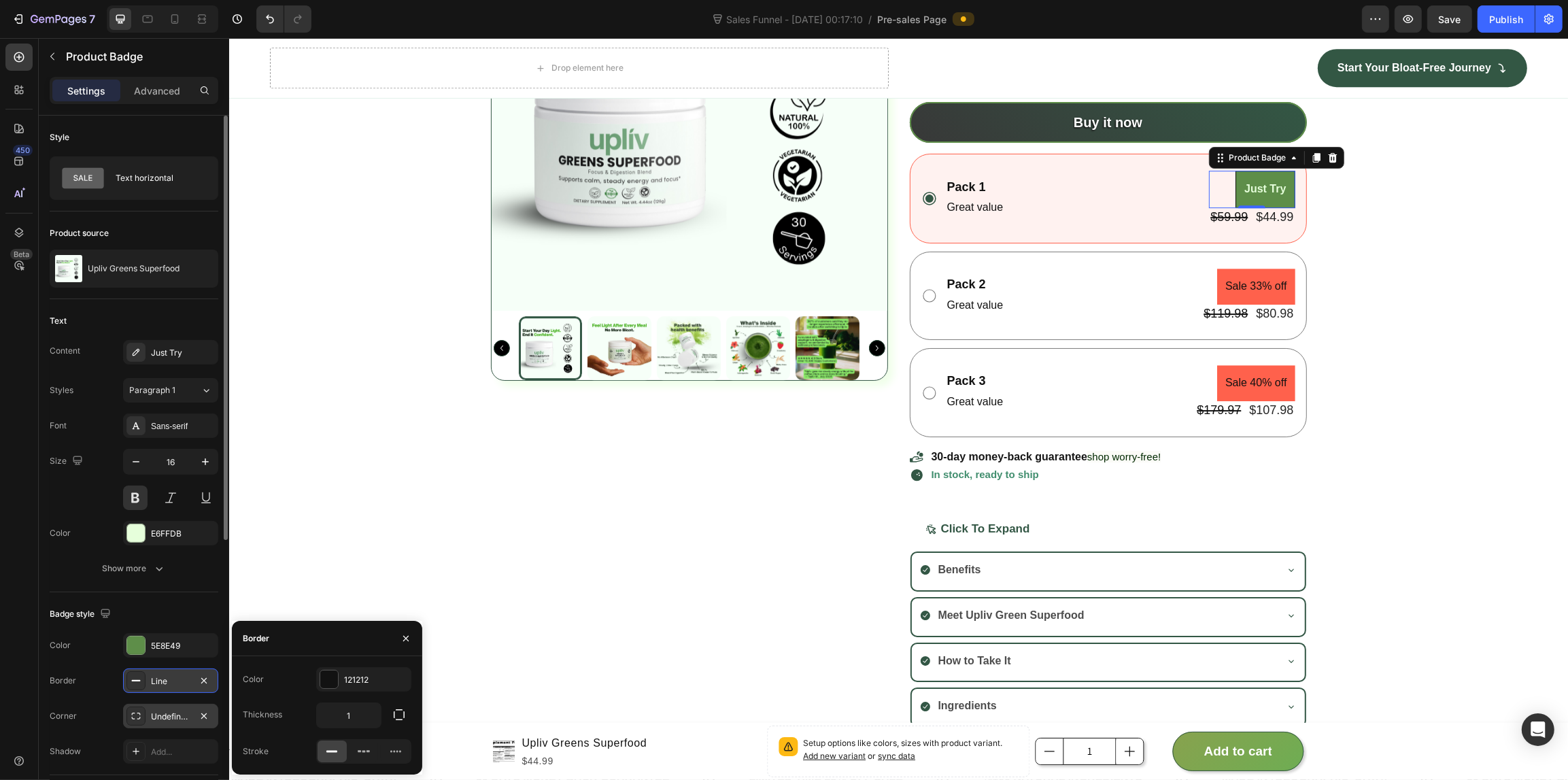
click at [163, 721] on div "Undefined, undefined, undefined, undefined" at bounding box center [170, 716] width 40 height 12
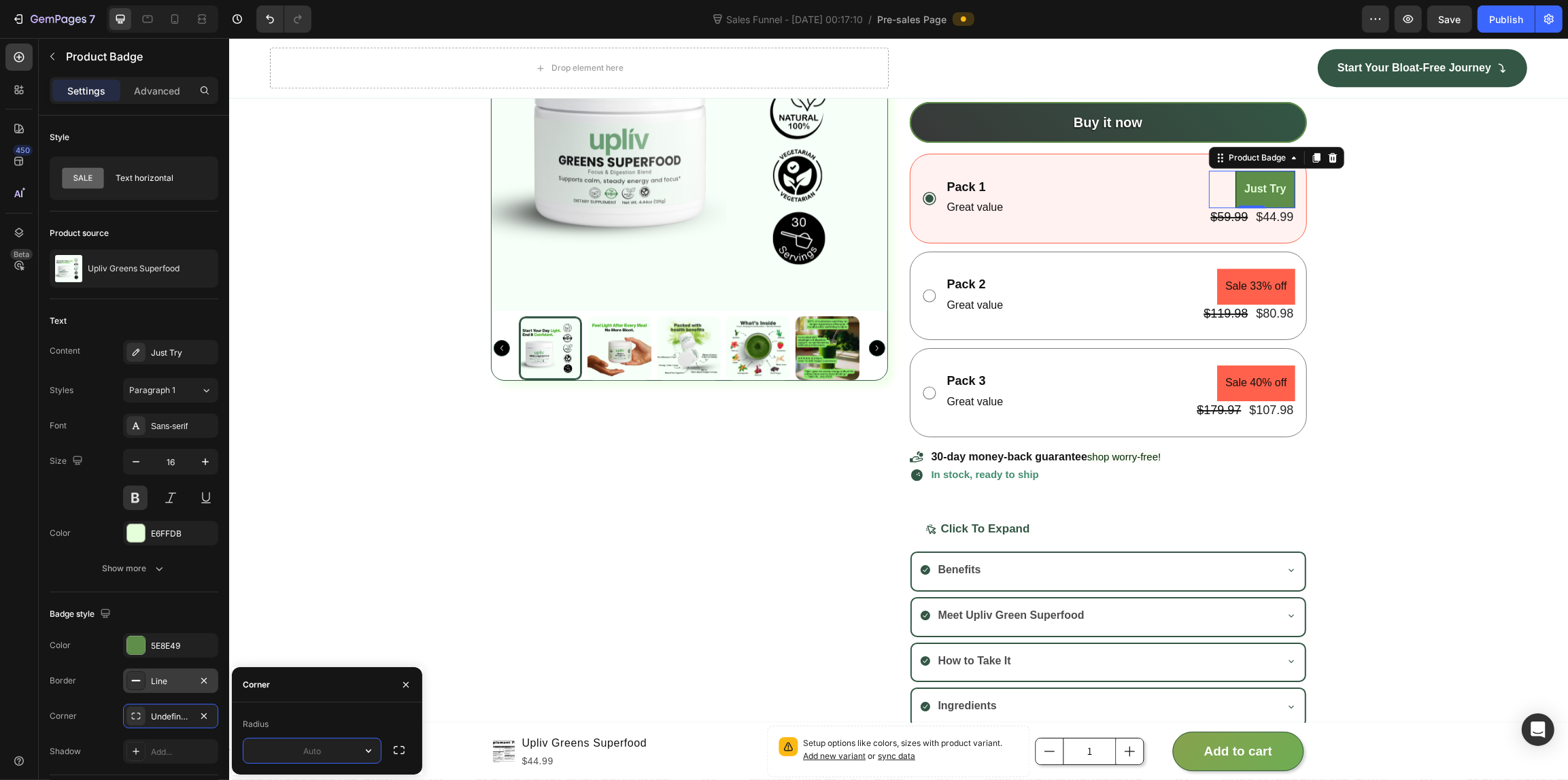
click at [295, 742] on input "text" at bounding box center [311, 750] width 137 height 24
click at [371, 751] on icon "button" at bounding box center [368, 751] width 14 height 14
click at [355, 718] on icon at bounding box center [362, 712] width 14 height 14
click at [380, 748] on div "9999" at bounding box center [311, 750] width 139 height 26
click at [377, 746] on button "button" at bounding box center [368, 750] width 24 height 24
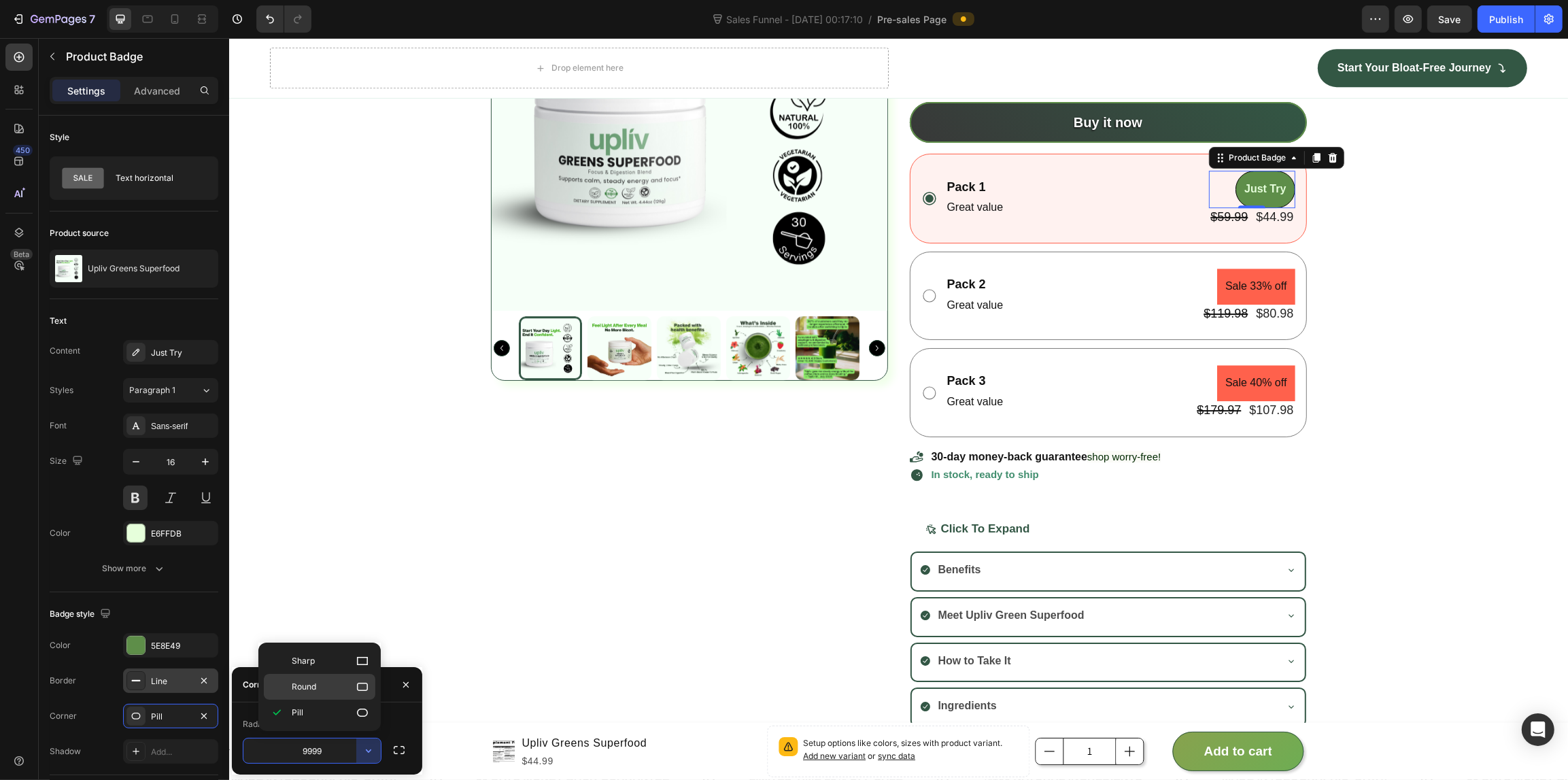
click at [351, 687] on p "Round" at bounding box center [330, 687] width 78 height 14
type input "8"
click at [170, 674] on div "Line" at bounding box center [171, 680] width 95 height 24
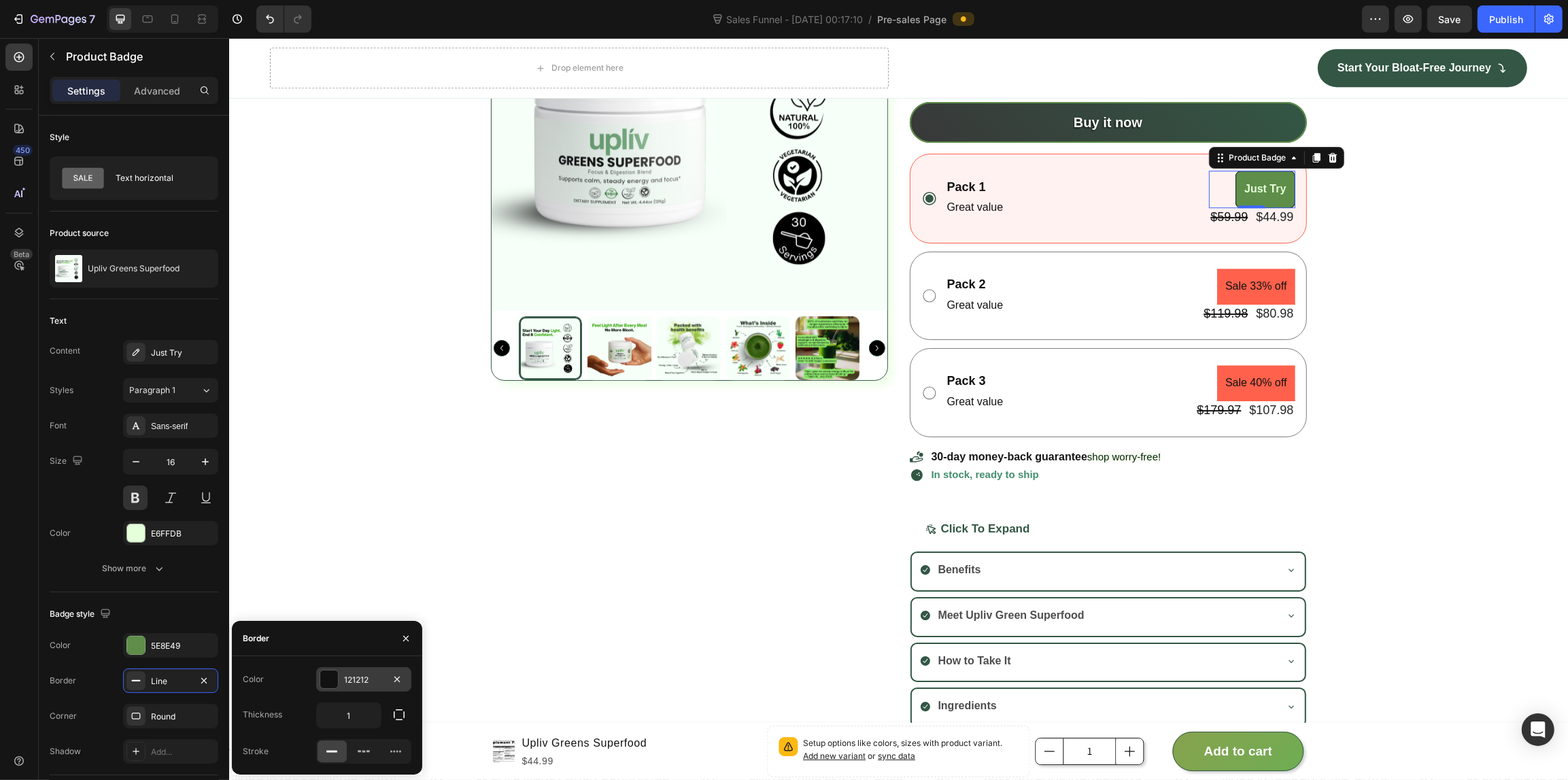
click at [321, 672] on div at bounding box center [329, 679] width 18 height 18
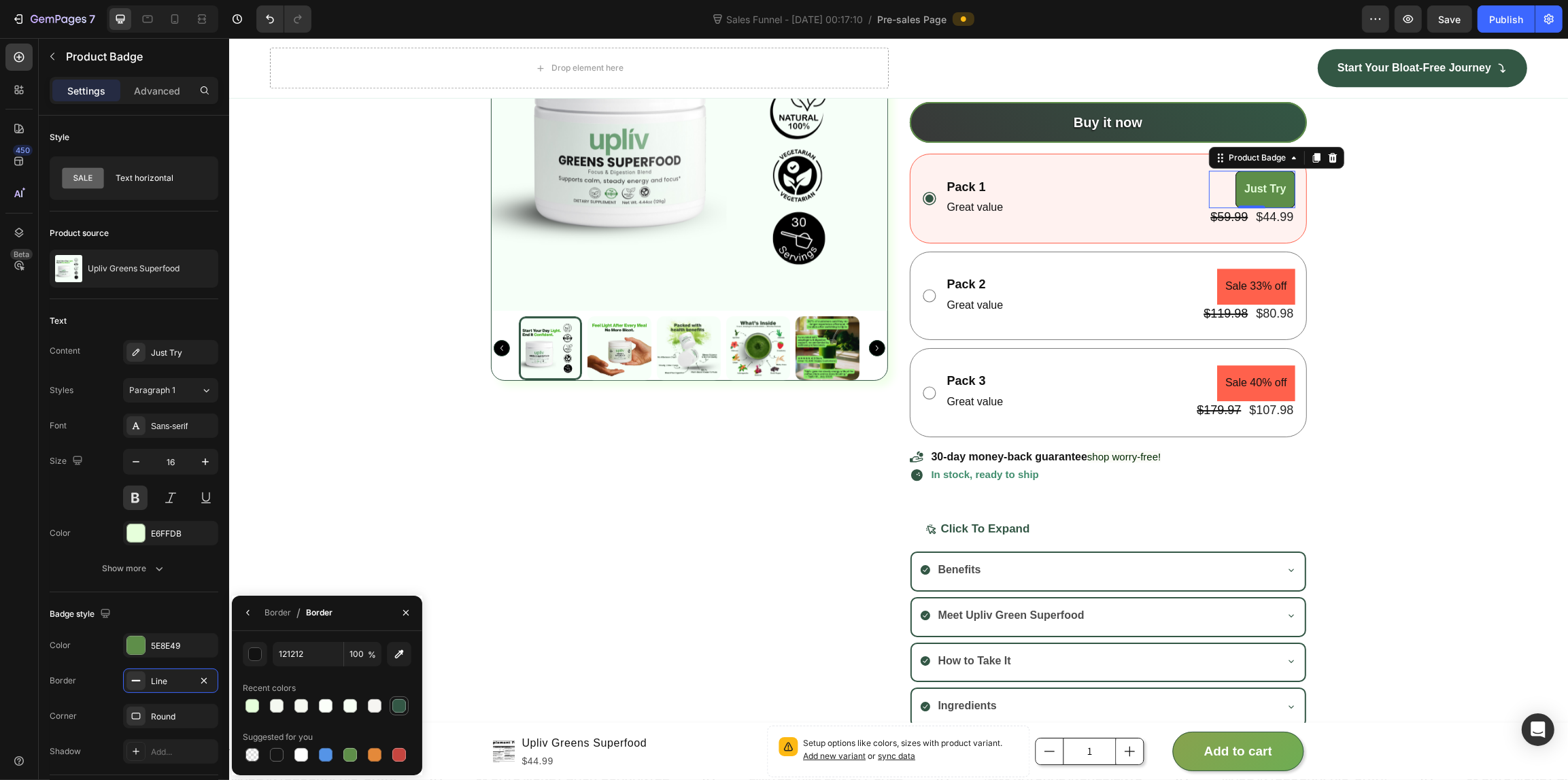
click at [398, 701] on div at bounding box center [399, 706] width 14 height 14
type input "335745"
click at [376, 543] on div "Product Images Upliv Greens Superfood Product Title Setup options like colors, …" at bounding box center [897, 320] width 1339 height 813
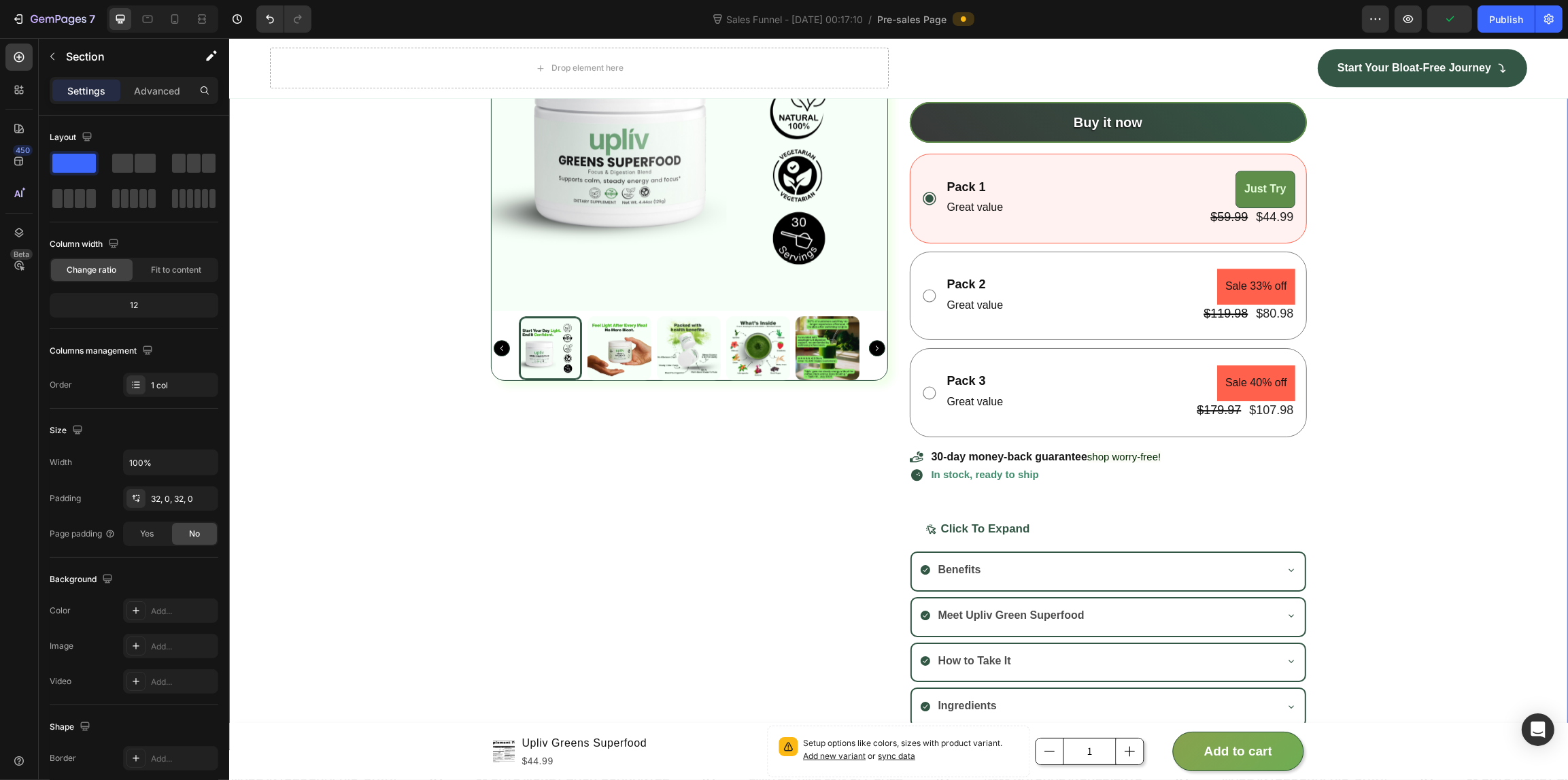
click at [376, 543] on div "Product Images Upliv Greens Superfood Product Title Setup options like colors, …" at bounding box center [897, 320] width 1339 height 813
click at [1239, 270] on pre "Sale 33% off" at bounding box center [1255, 286] width 78 height 36
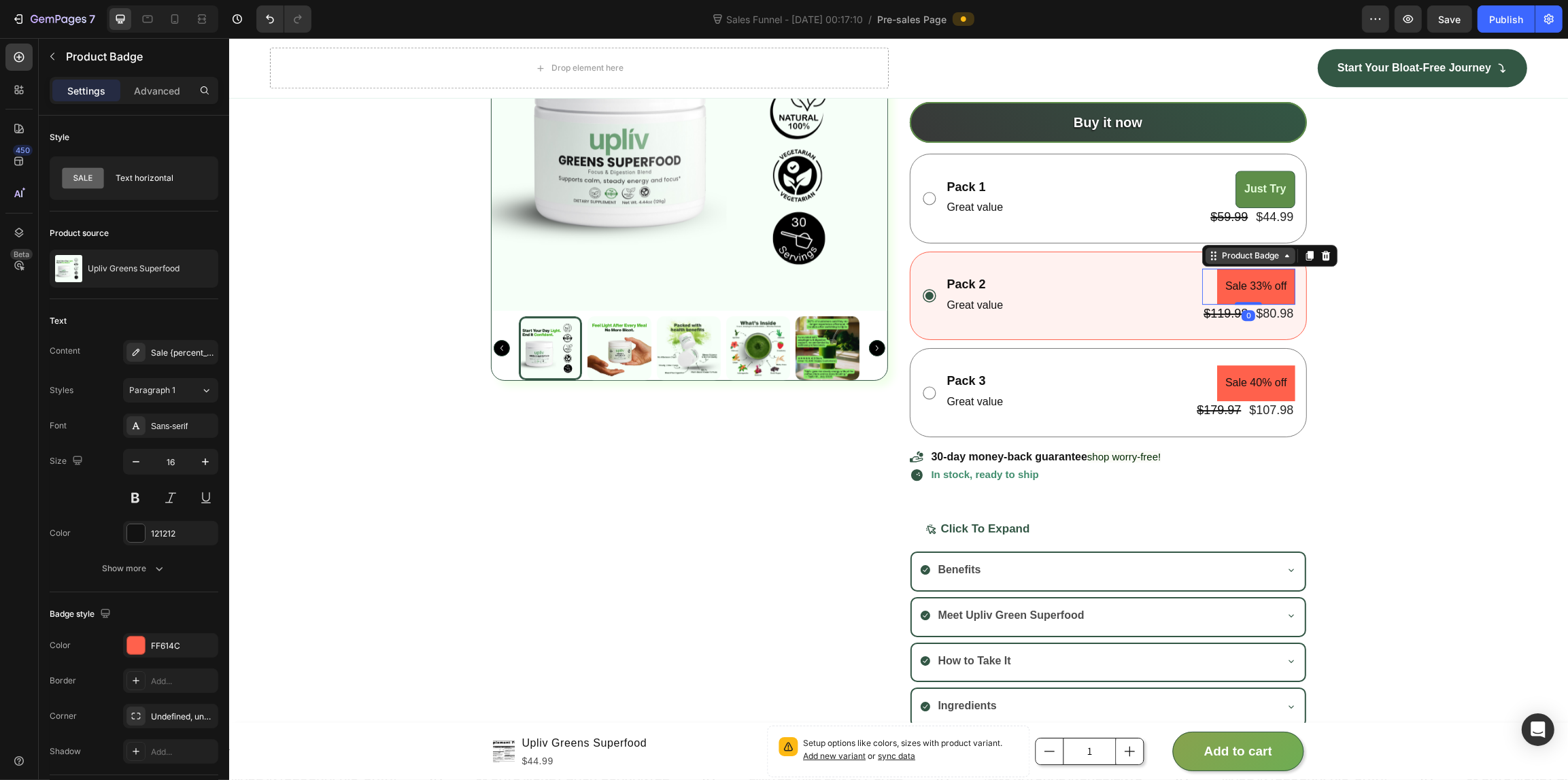
click at [1242, 261] on div "Product Badge" at bounding box center [1249, 256] width 62 height 12
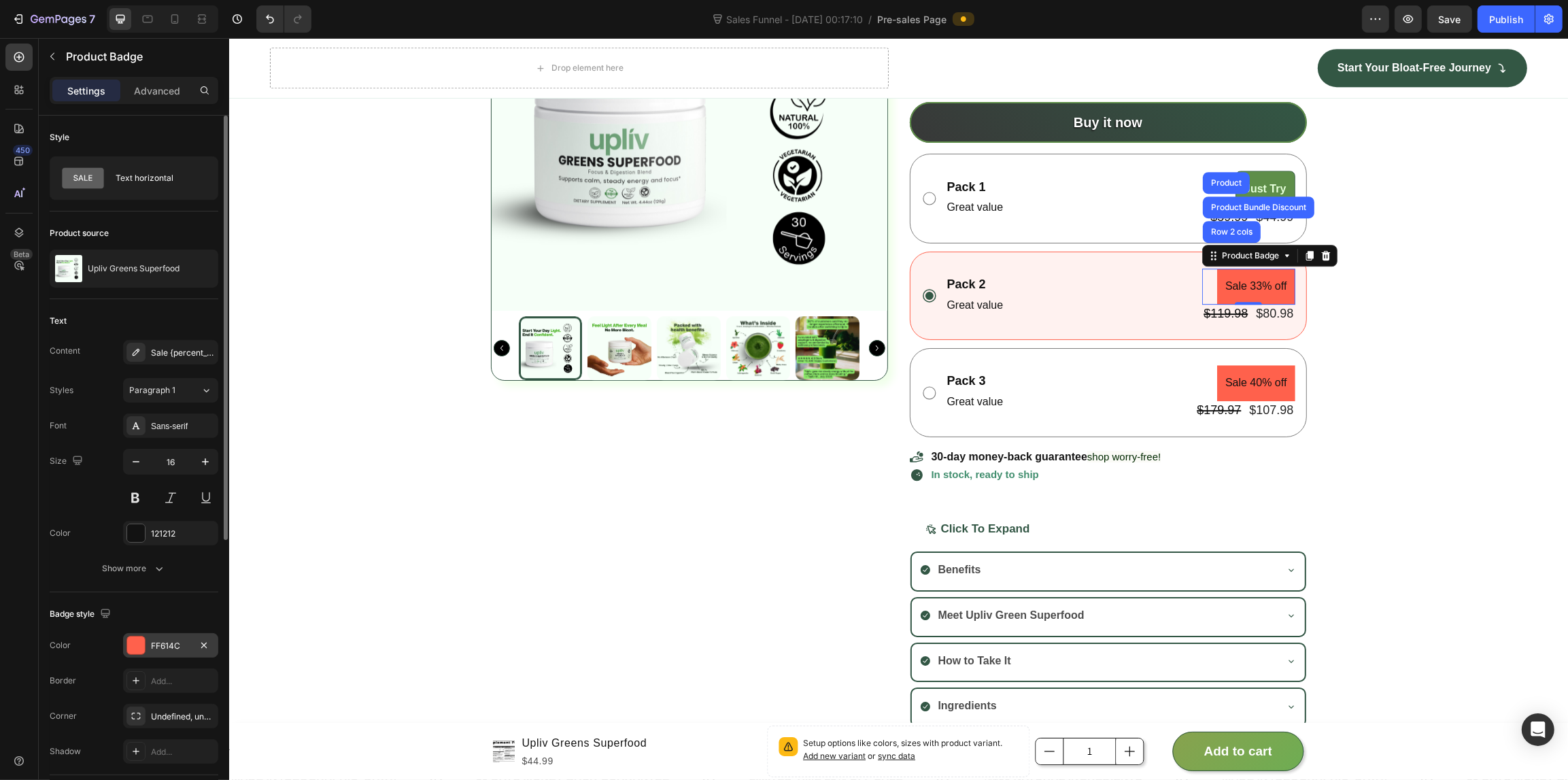
click at [151, 640] on div "FF614C" at bounding box center [170, 646] width 40 height 12
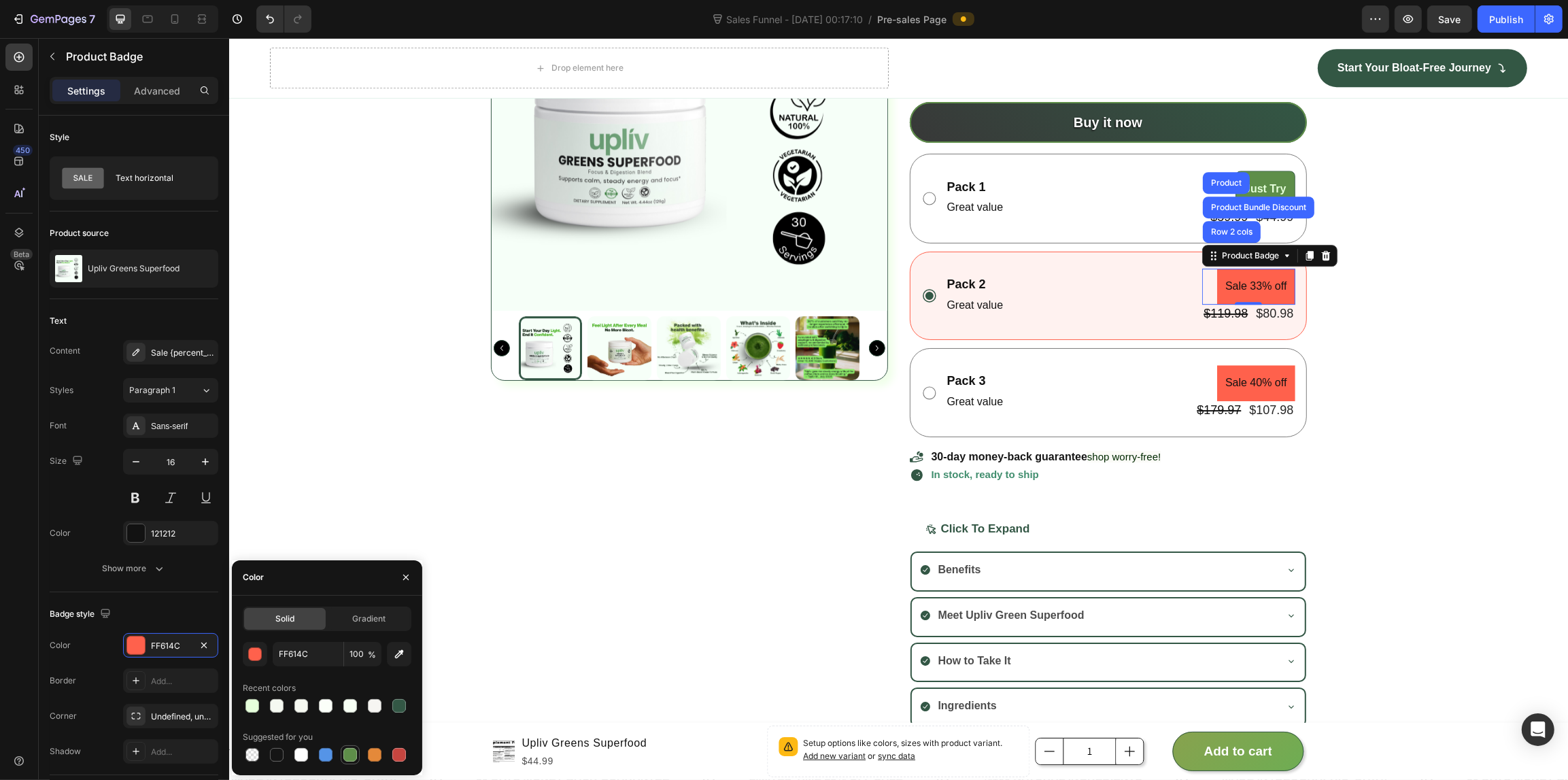
click at [354, 750] on div at bounding box center [350, 754] width 14 height 14
click at [382, 759] on div at bounding box center [375, 755] width 19 height 19
type input "E4893A"
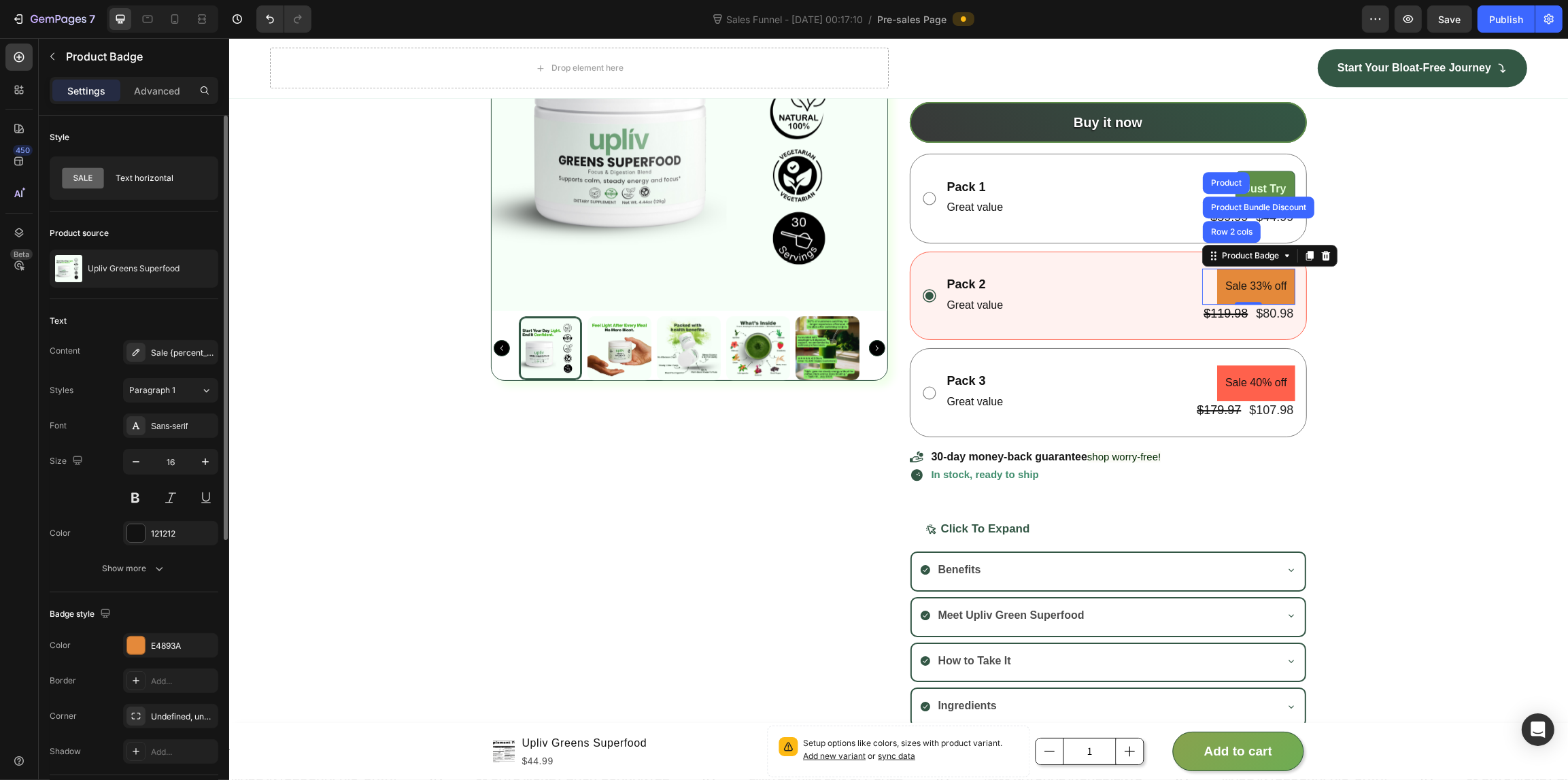
click at [59, 608] on div "Badge style" at bounding box center [82, 614] width 64 height 18
click at [165, 345] on div "Sale {percent_discount} off" at bounding box center [171, 352] width 95 height 24
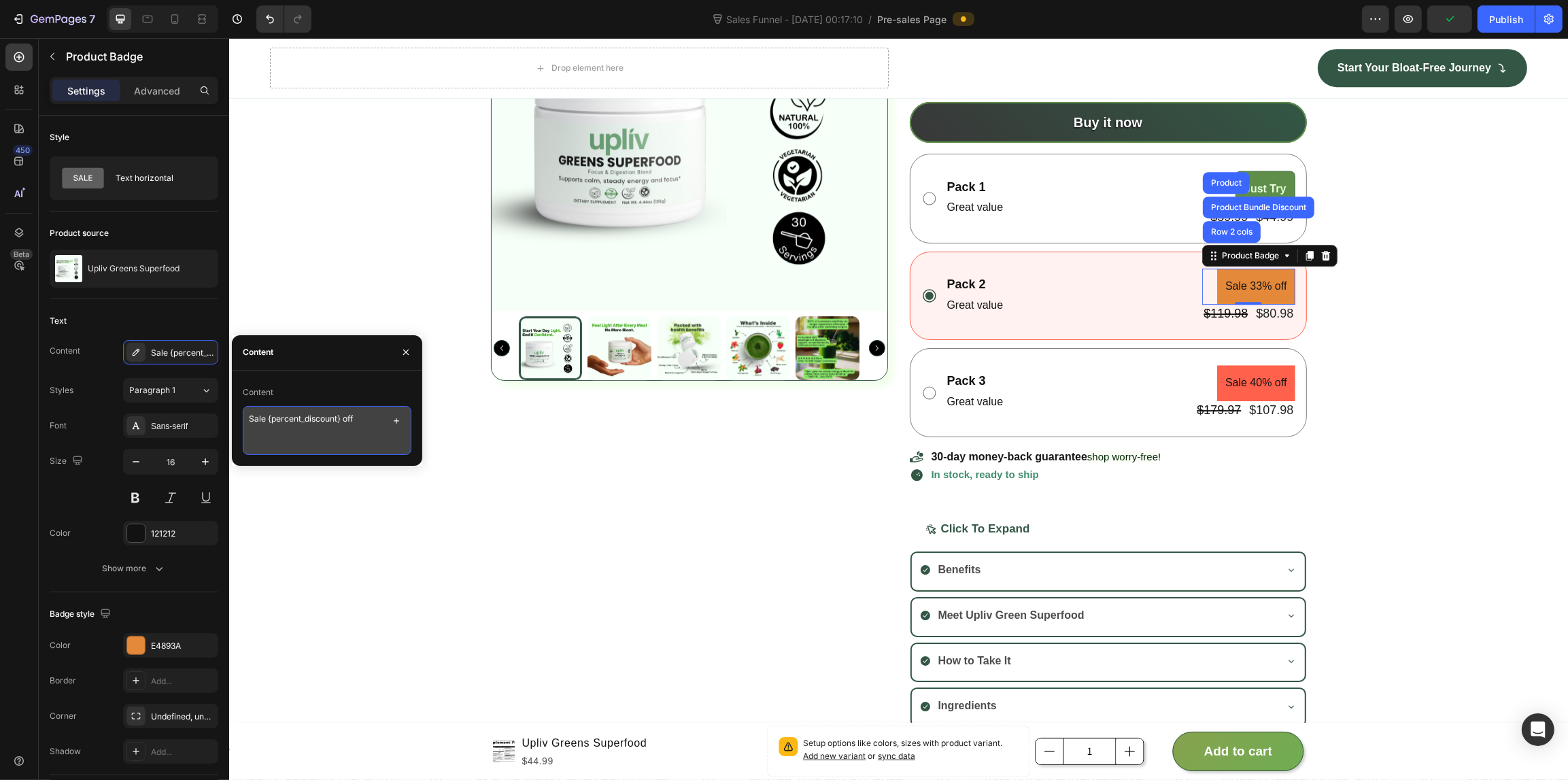
click at [340, 409] on textarea "Sale {percent_discount} off" at bounding box center [327, 430] width 169 height 49
type textarea "Most Popular"
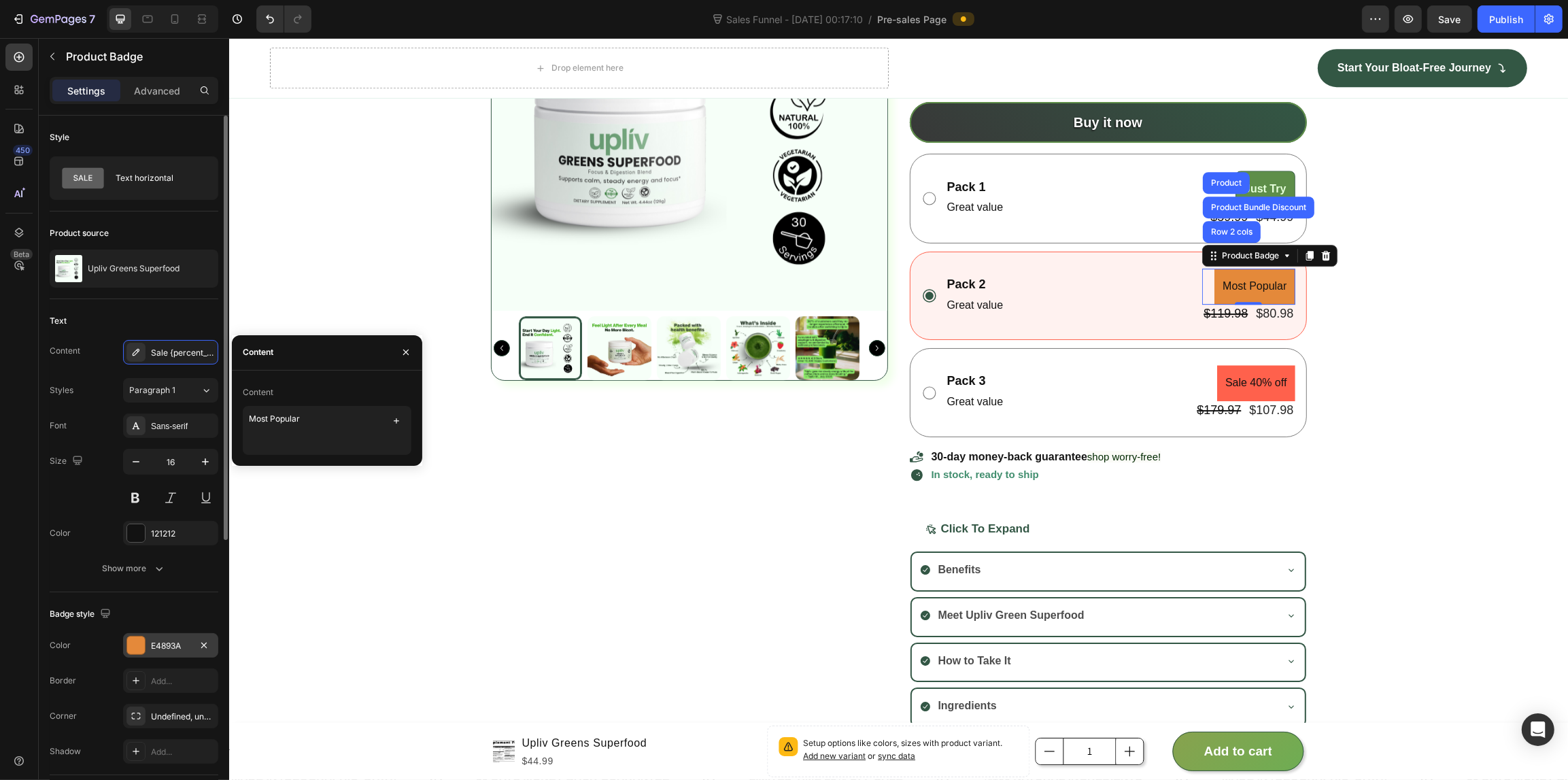
click at [127, 649] on div at bounding box center [136, 645] width 18 height 18
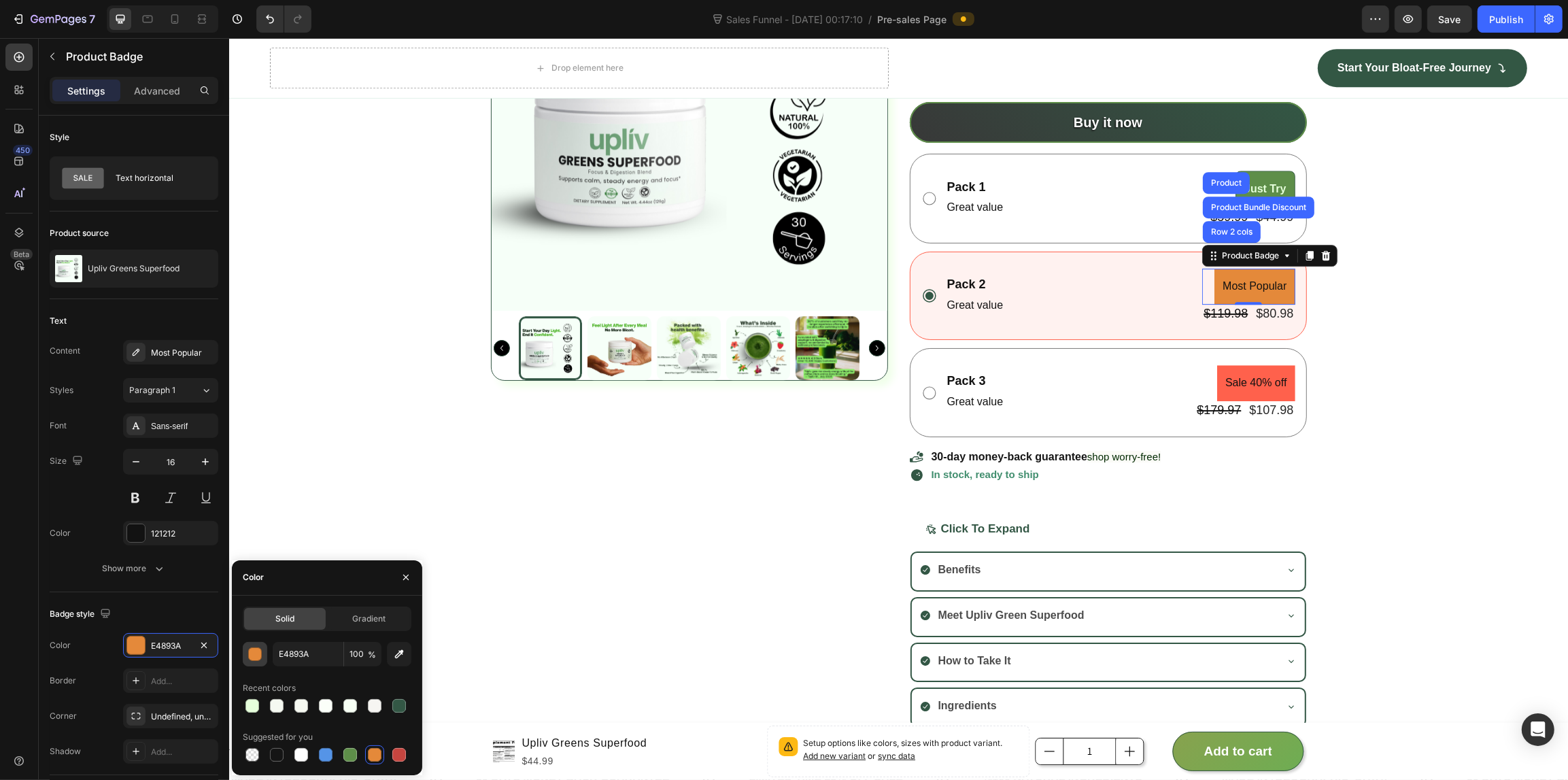
click at [252, 648] on div "button" at bounding box center [256, 654] width 14 height 14
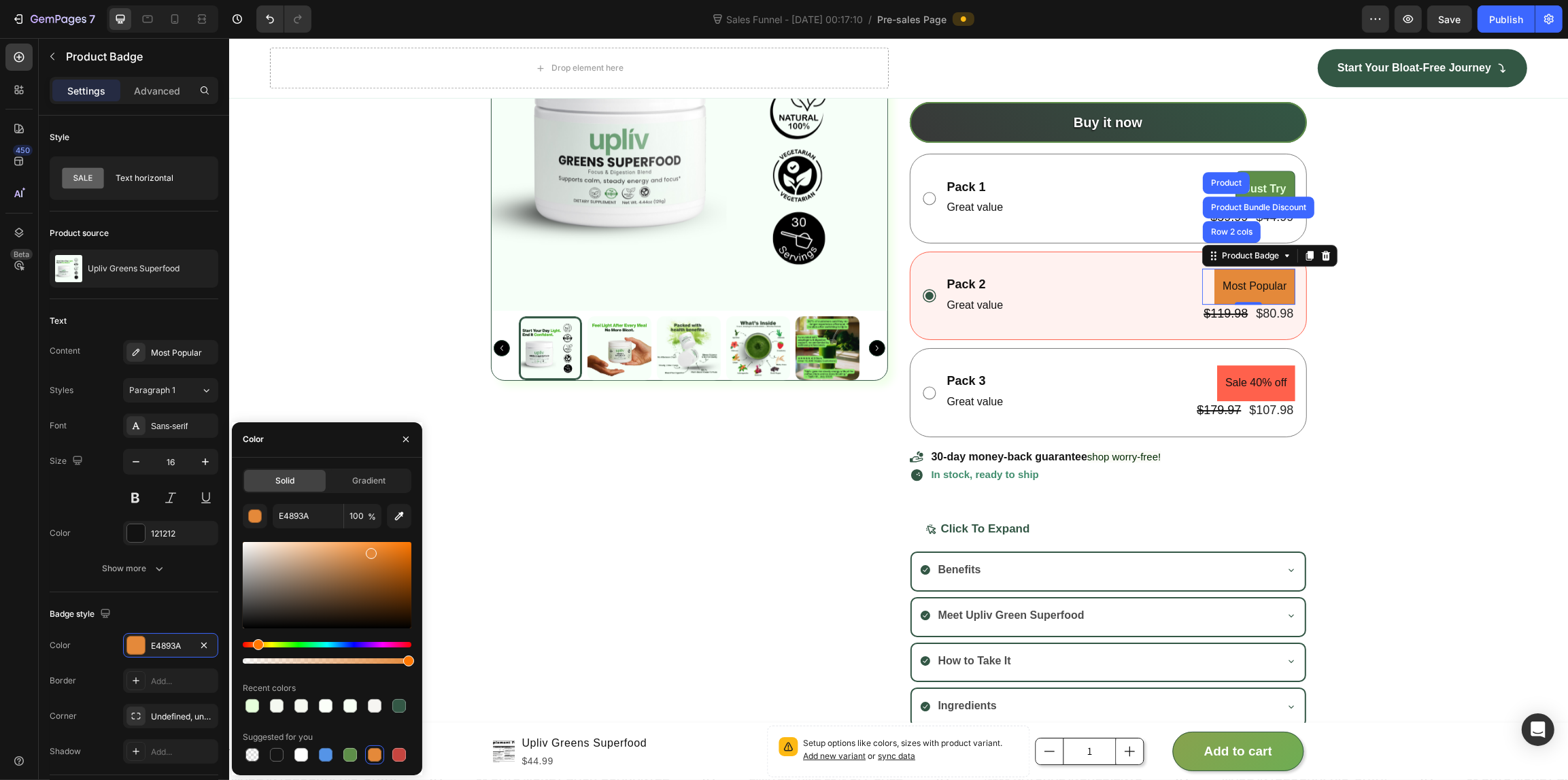
click at [292, 640] on div at bounding box center [327, 602] width 169 height 127
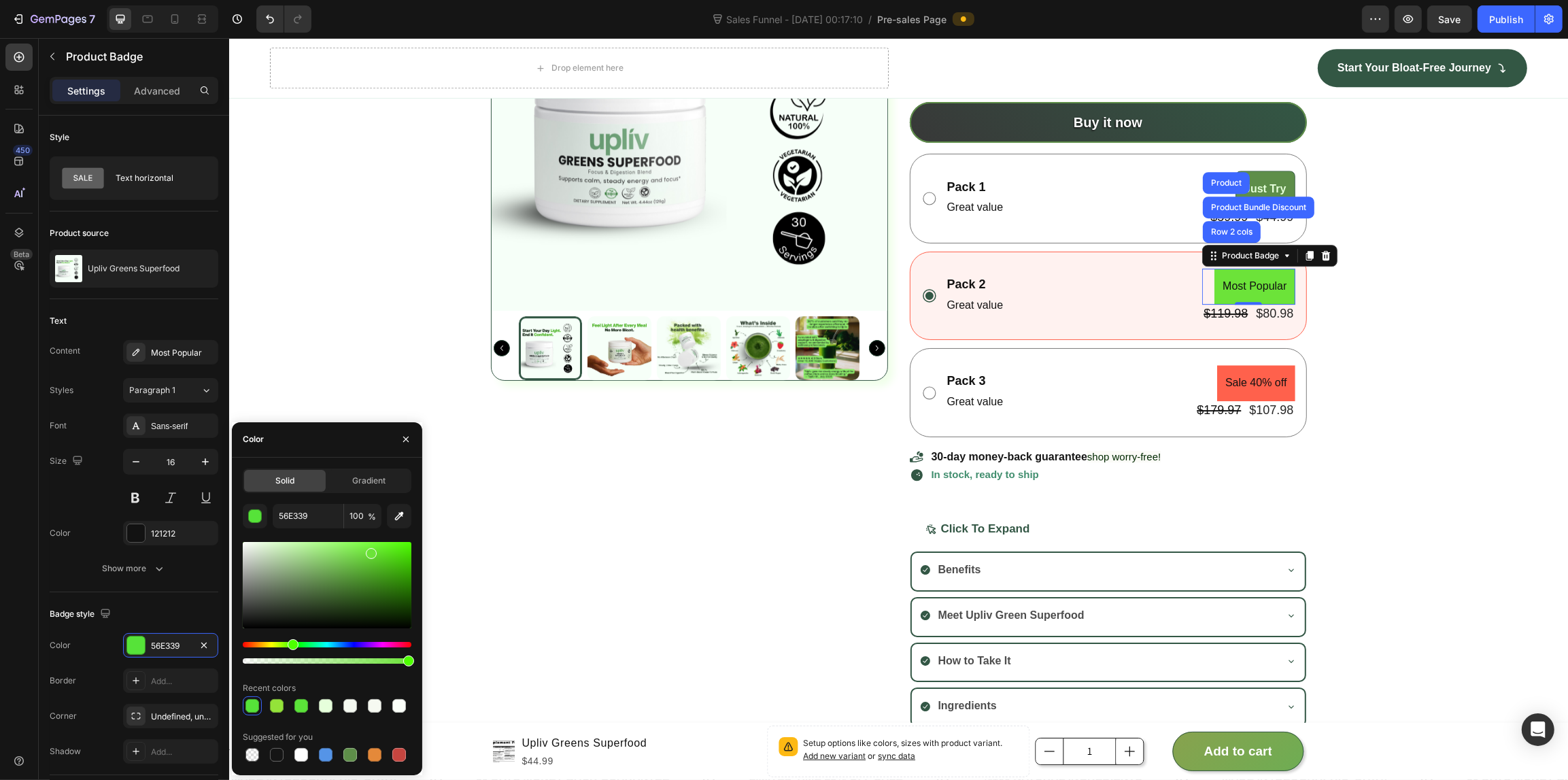
click at [291, 642] on div "Hue" at bounding box center [327, 644] width 169 height 5
type input "6CE339"
click at [46, 499] on div "Style Text horizontal Product source Upliv Greens Superfood Text Content Most P…" at bounding box center [134, 696] width 190 height 1162
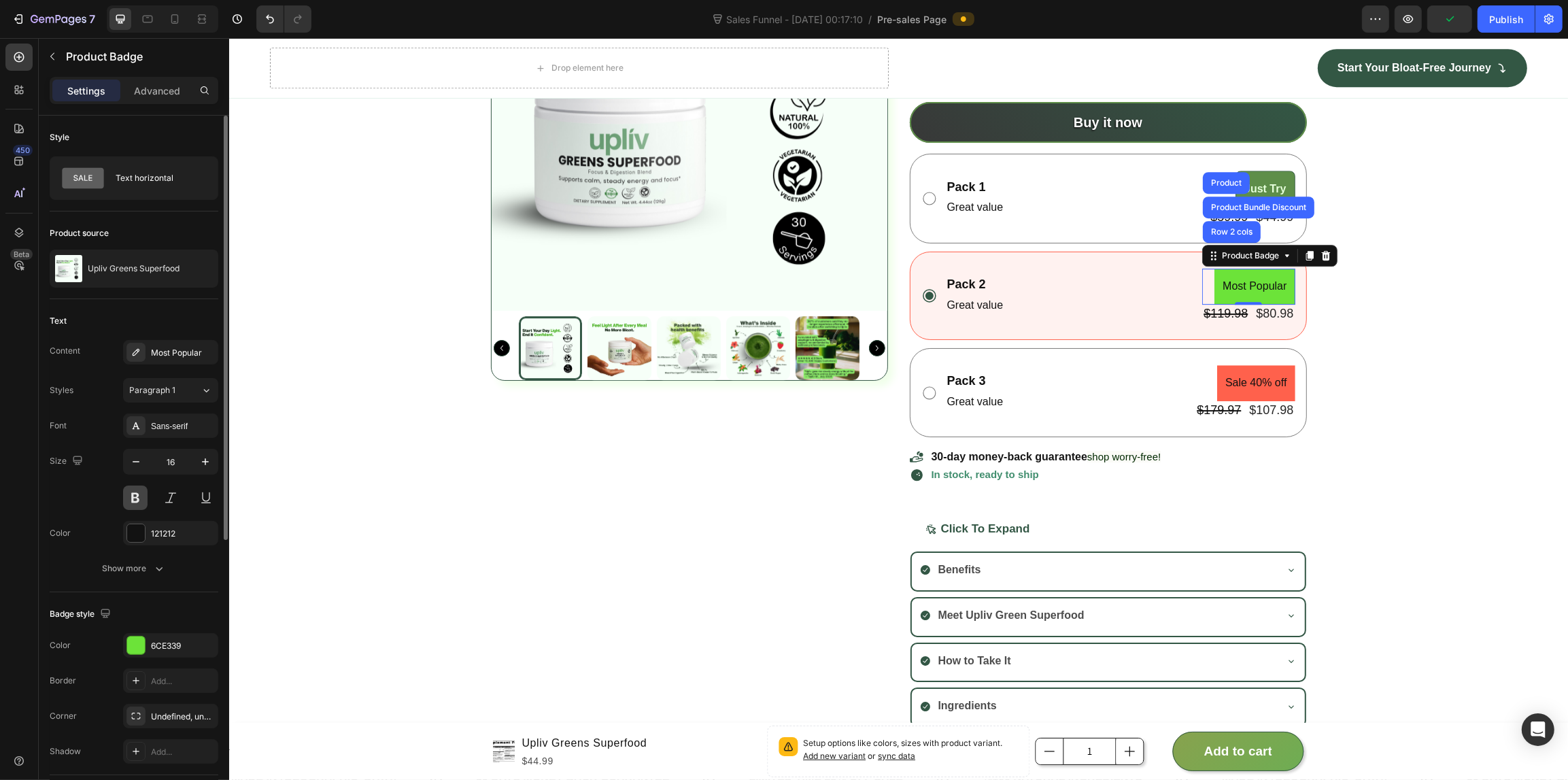
click at [137, 504] on button at bounding box center [135, 497] width 24 height 24
click at [163, 672] on div "Add..." at bounding box center [171, 680] width 95 height 24
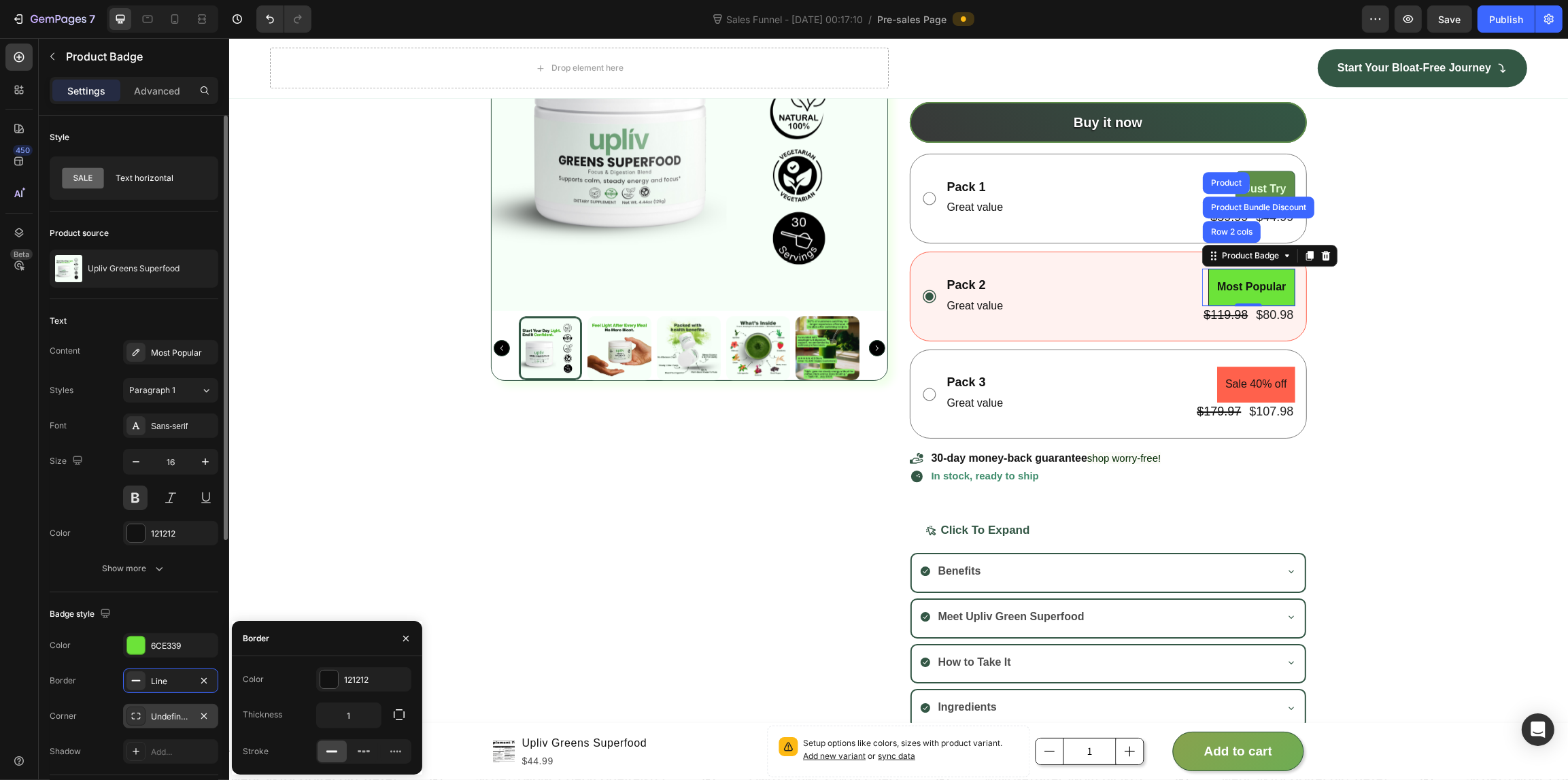
click at [165, 709] on div "Undefined, undefined, undefined, undefined" at bounding box center [171, 715] width 95 height 24
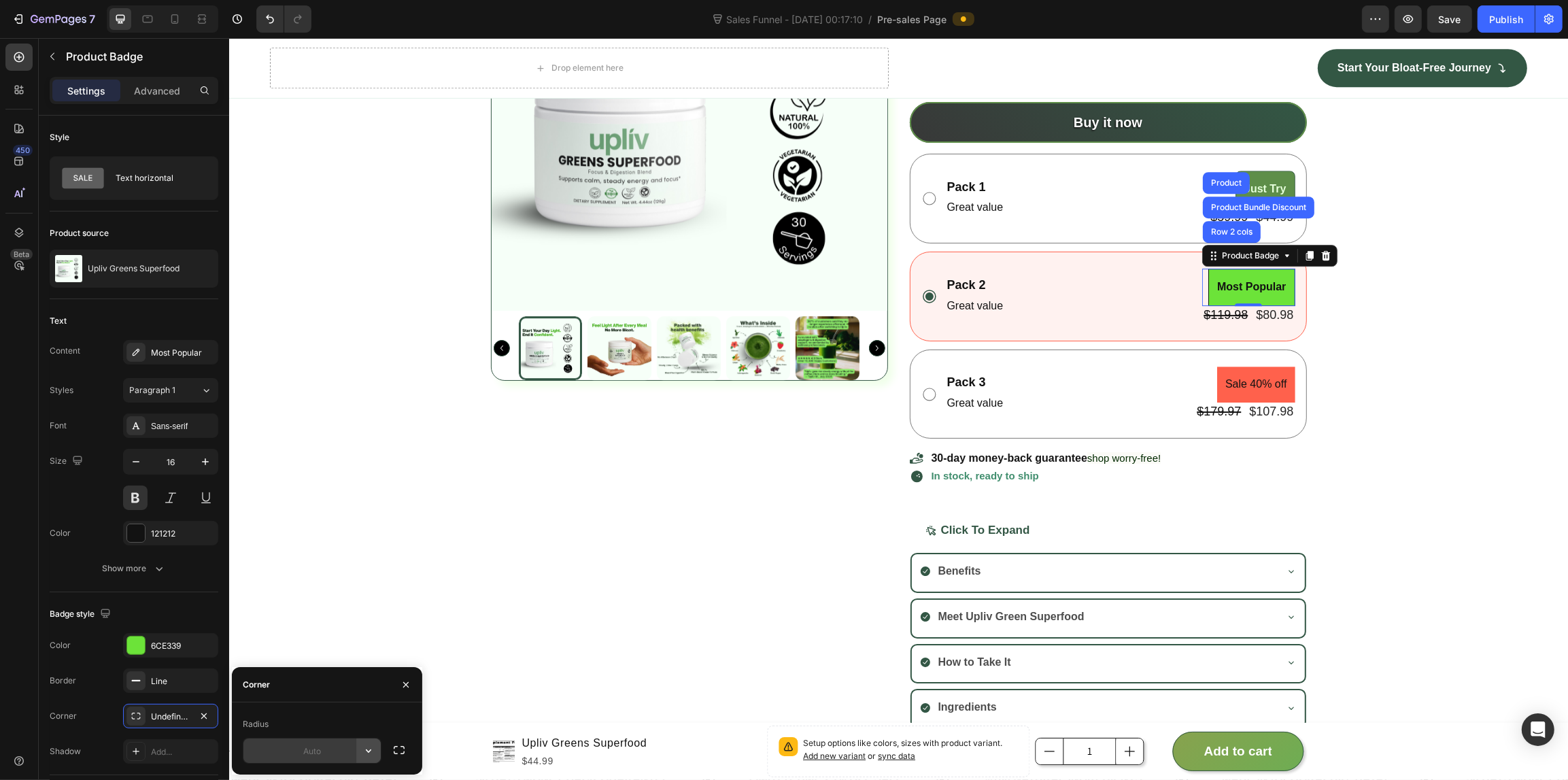
click at [364, 752] on icon "button" at bounding box center [368, 751] width 14 height 14
click at [325, 688] on p "Round" at bounding box center [330, 687] width 78 height 14
type input "8"
click at [317, 548] on div "Product Images Upliv Greens Superfood Product Title Setup options like colors, …" at bounding box center [897, 321] width 1339 height 815
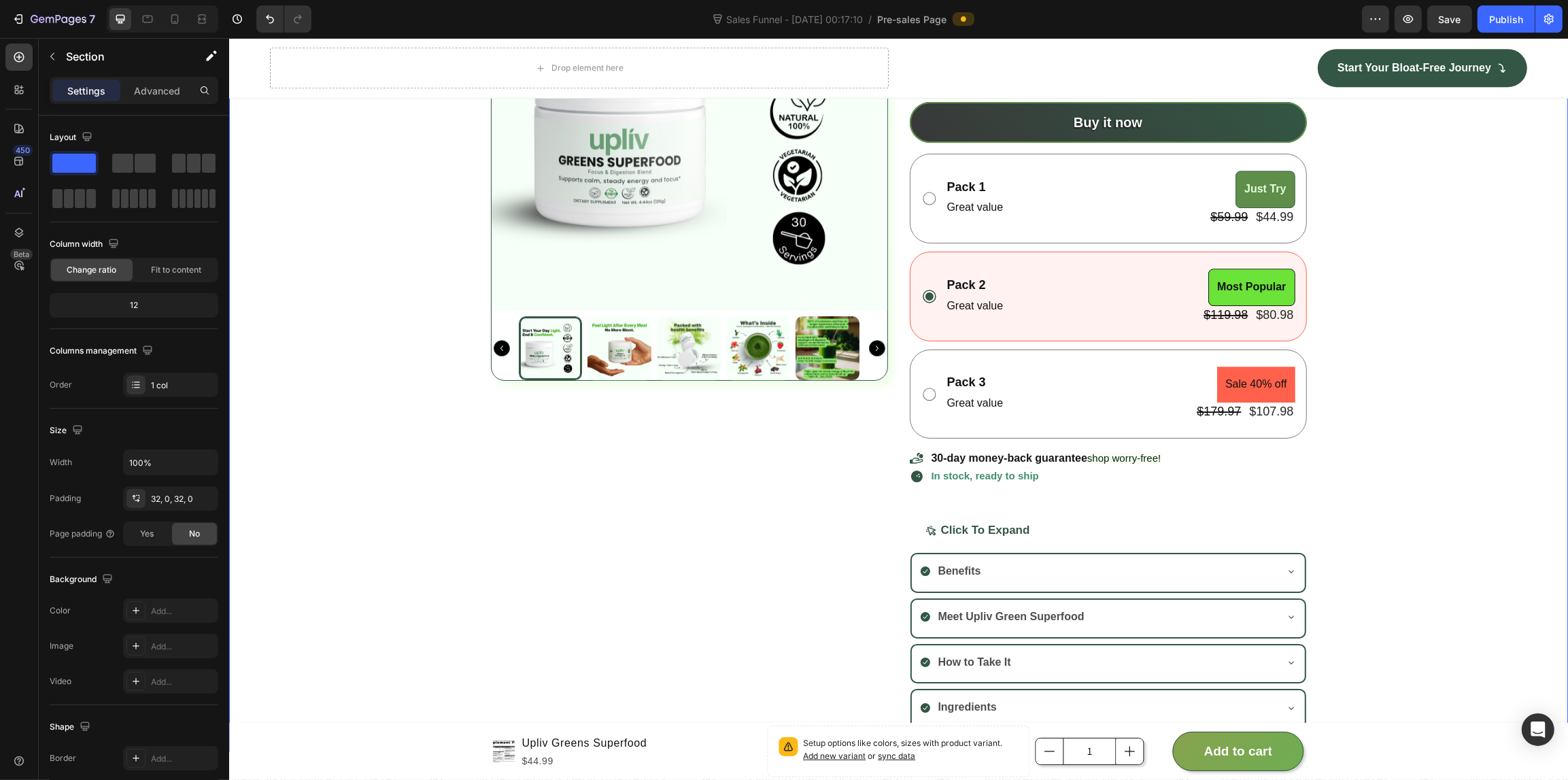
click at [317, 548] on div "Product Images Upliv Greens Superfood Product Title Setup options like colors, …" at bounding box center [897, 321] width 1339 height 815
click at [1283, 372] on pre "Sale 40% off" at bounding box center [1255, 384] width 78 height 36
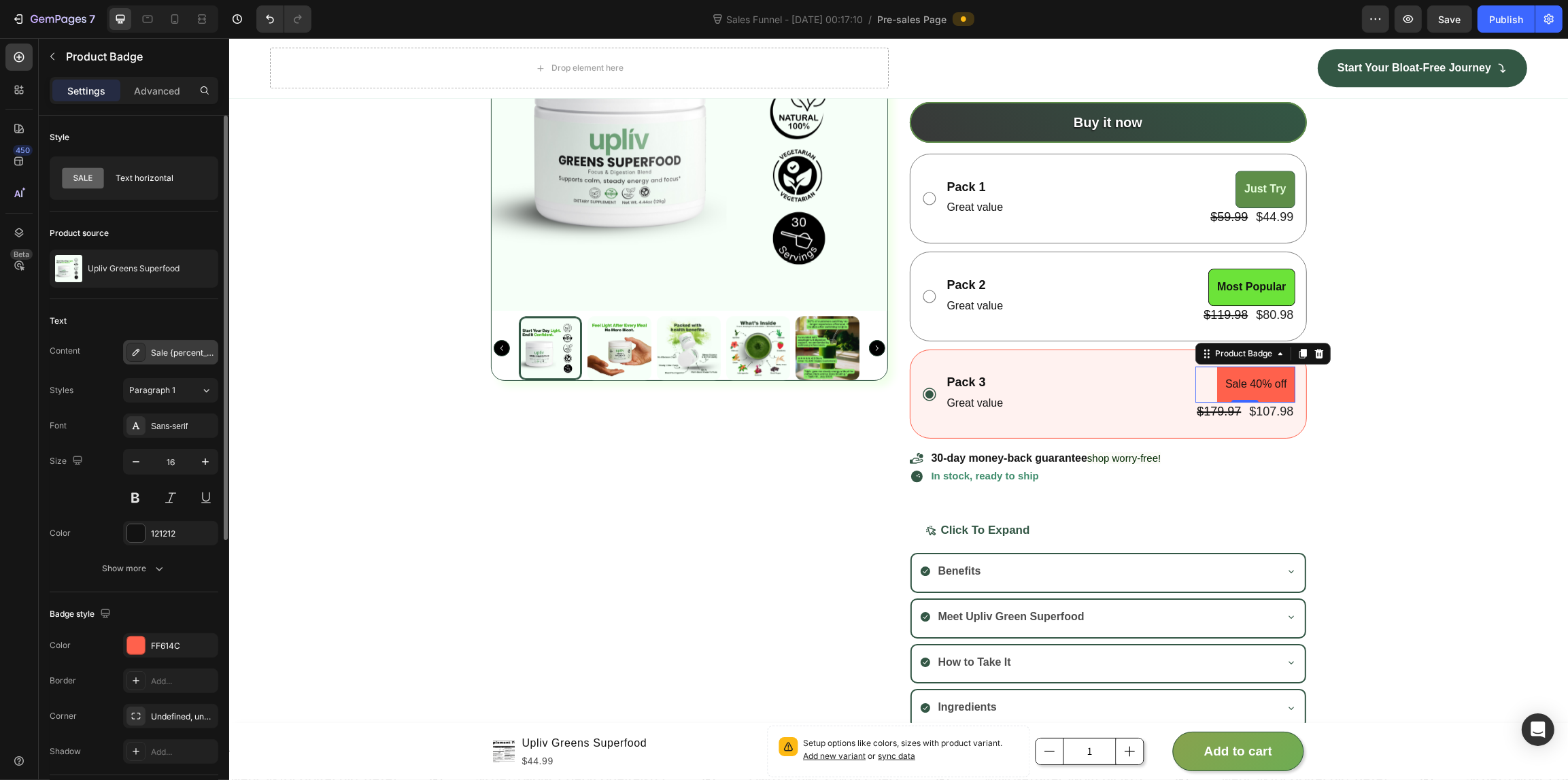
click at [172, 347] on div "Sale {percent_discount} off" at bounding box center [182, 353] width 64 height 12
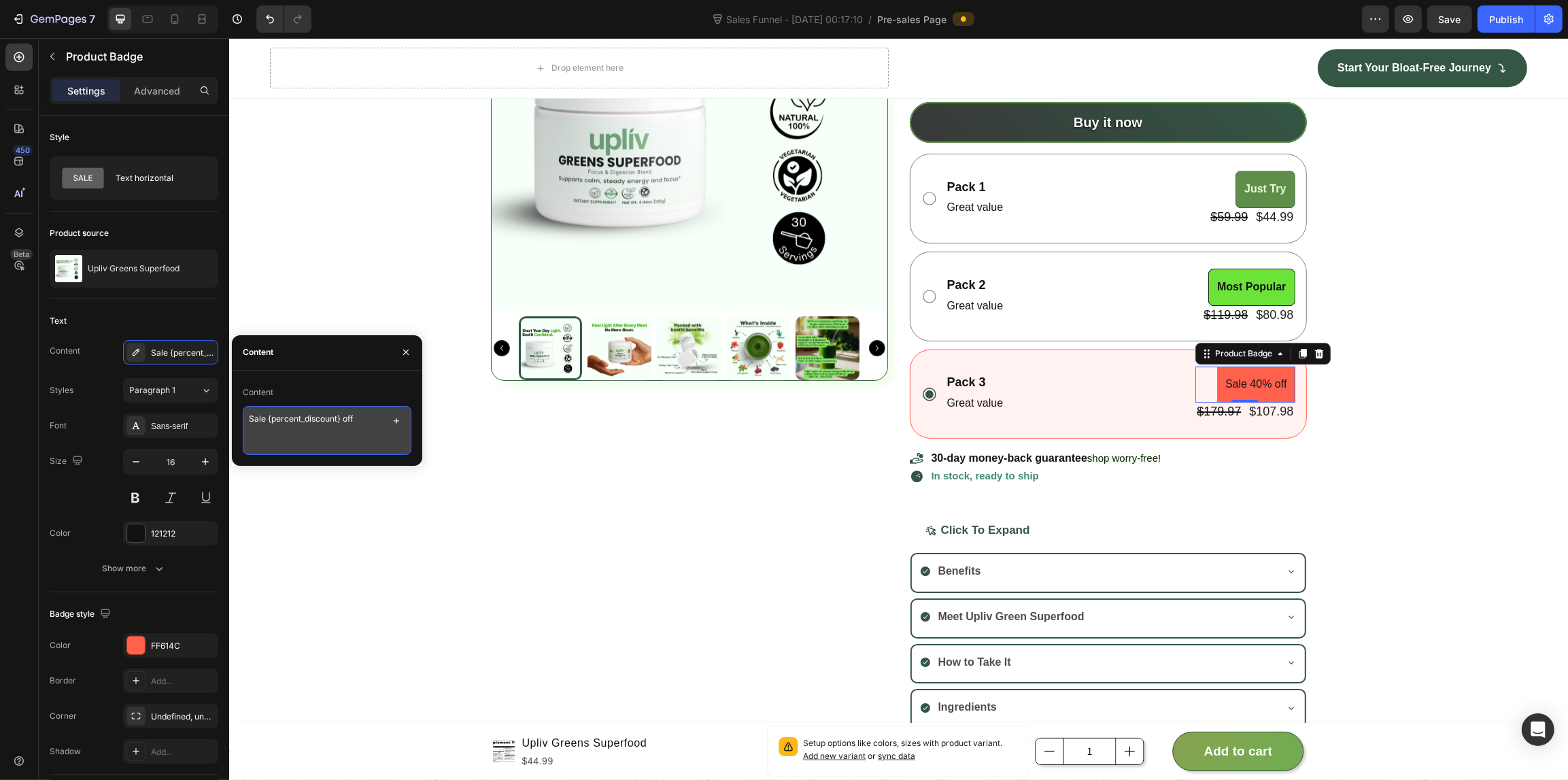
click at [318, 427] on textarea "Sale {percent_discount} off" at bounding box center [327, 430] width 169 height 49
type textarea "Best Value"
click at [144, 493] on button at bounding box center [135, 497] width 24 height 24
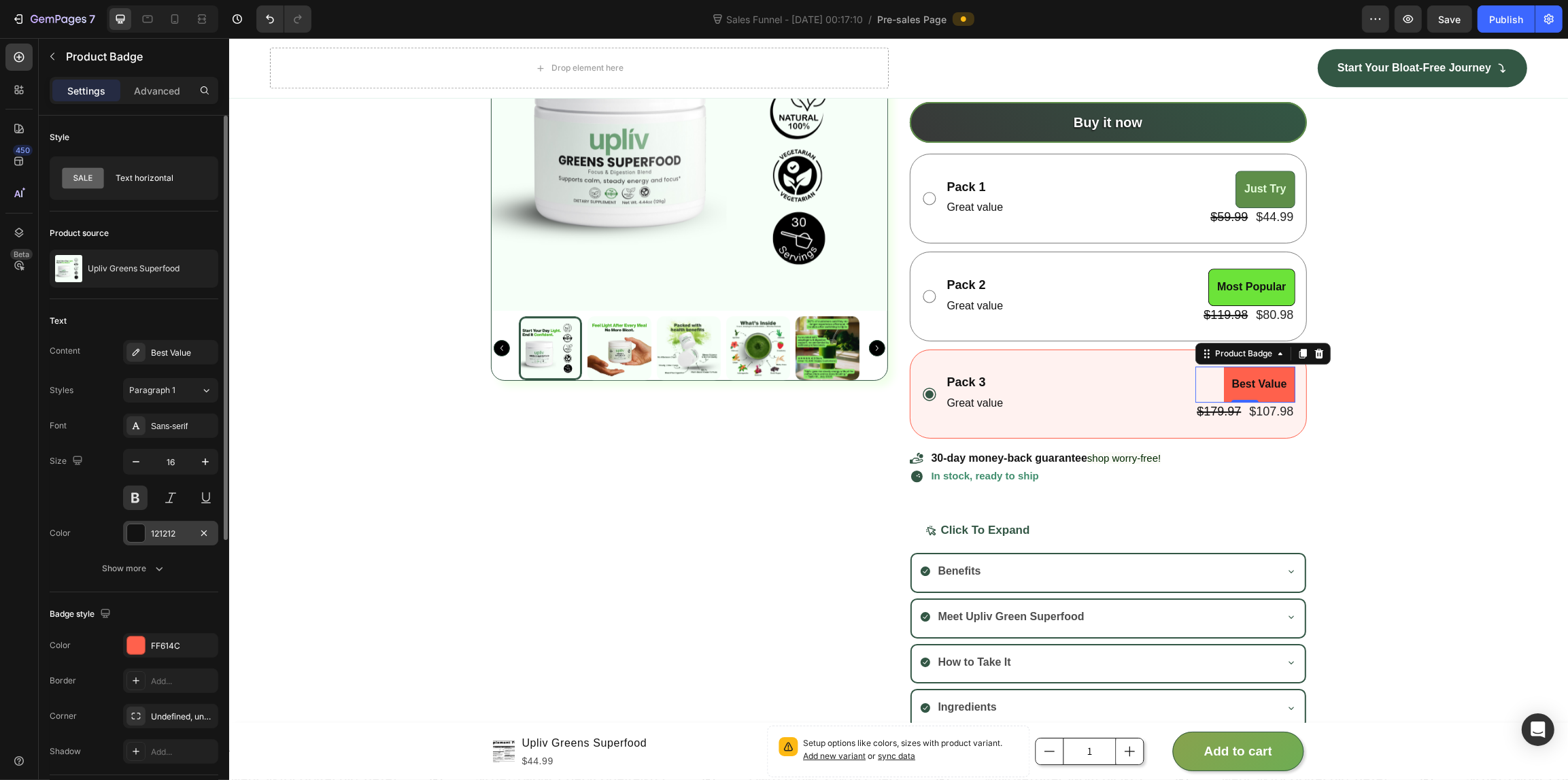
click at [142, 529] on div at bounding box center [136, 533] width 18 height 18
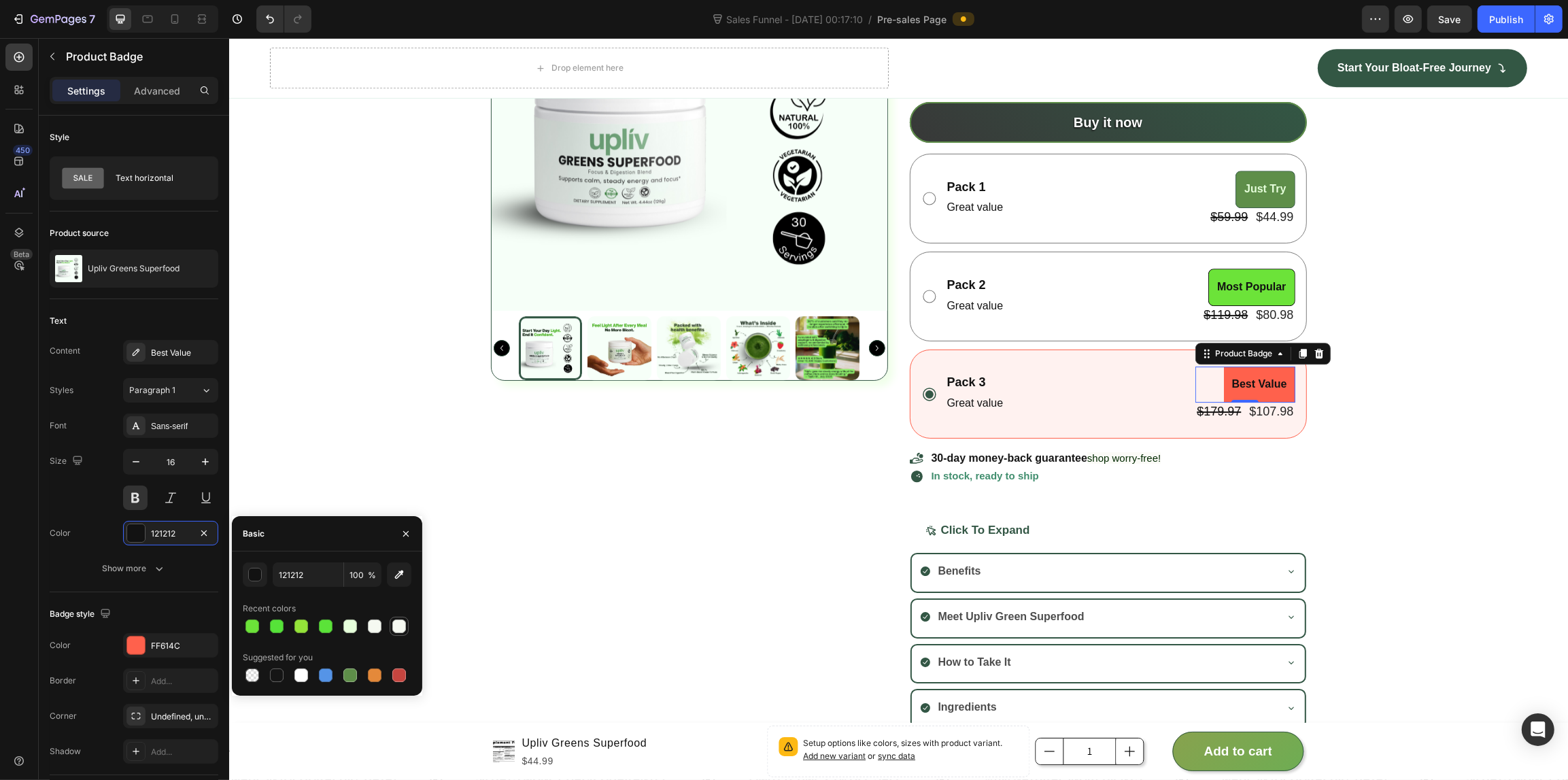
click at [393, 621] on div at bounding box center [399, 626] width 14 height 14
type input "F6F9F1"
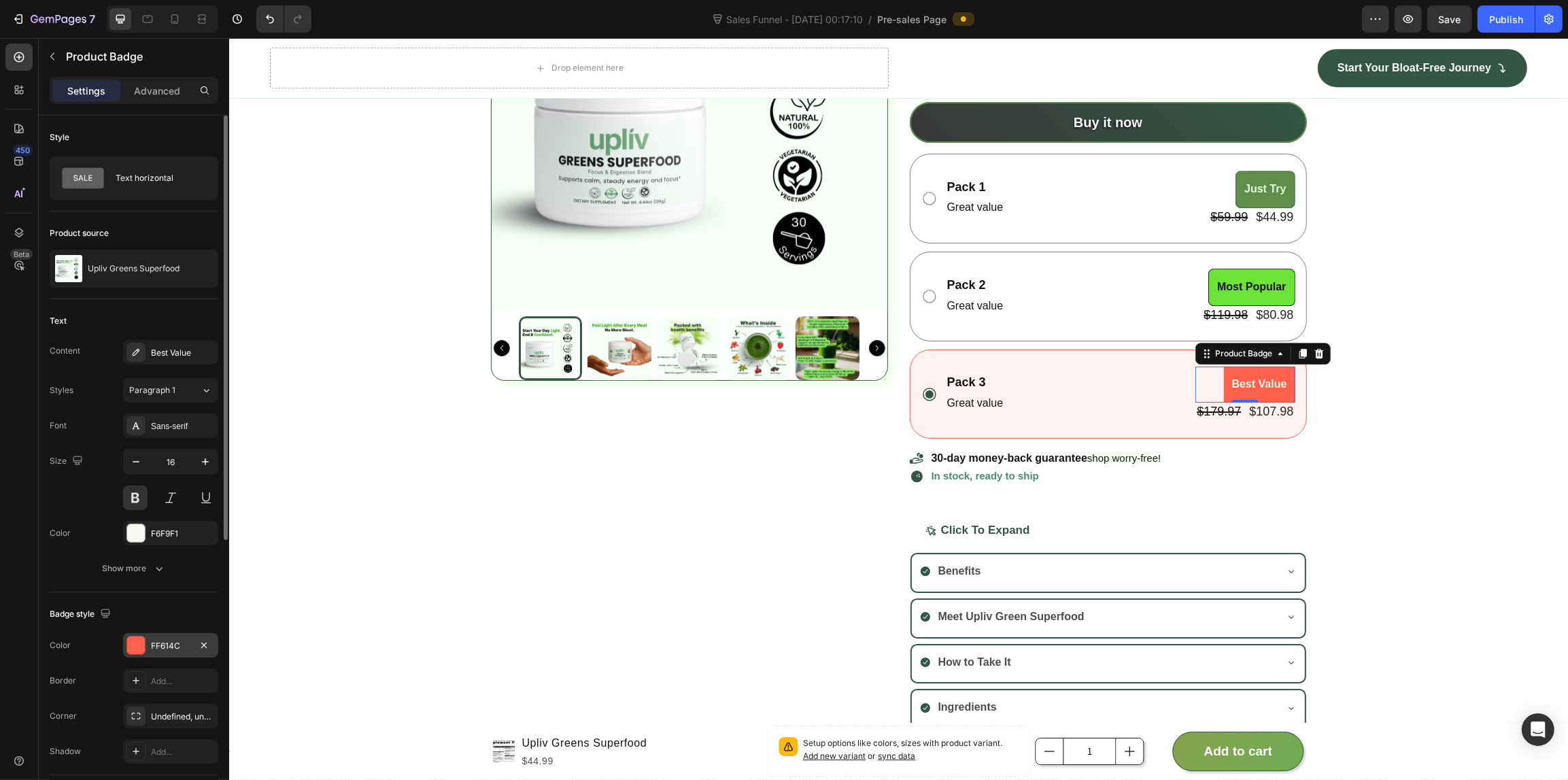
click at [165, 650] on div "FF614C" at bounding box center [170, 646] width 40 height 12
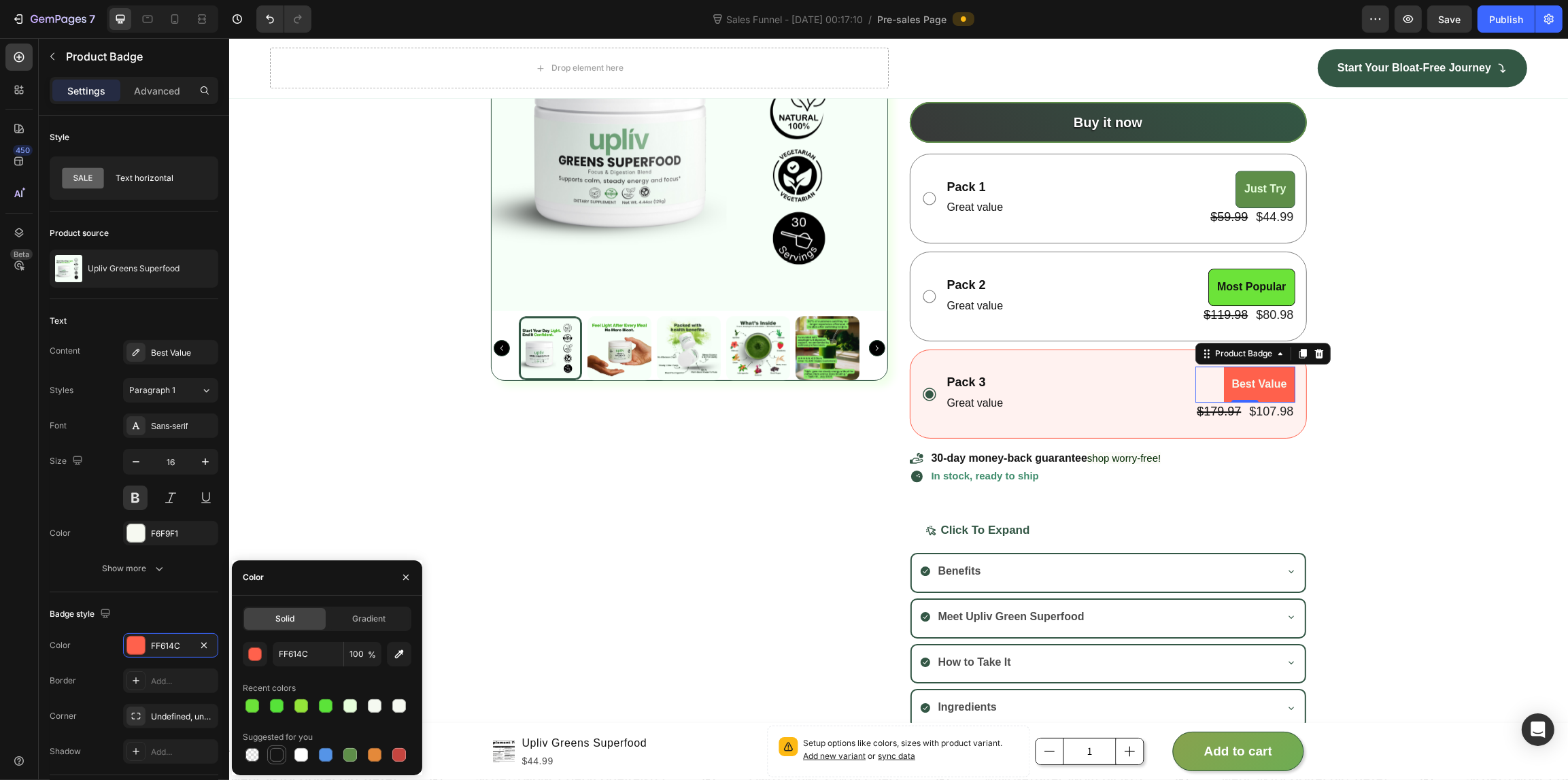
click at [272, 751] on div at bounding box center [276, 754] width 14 height 14
type input "151515"
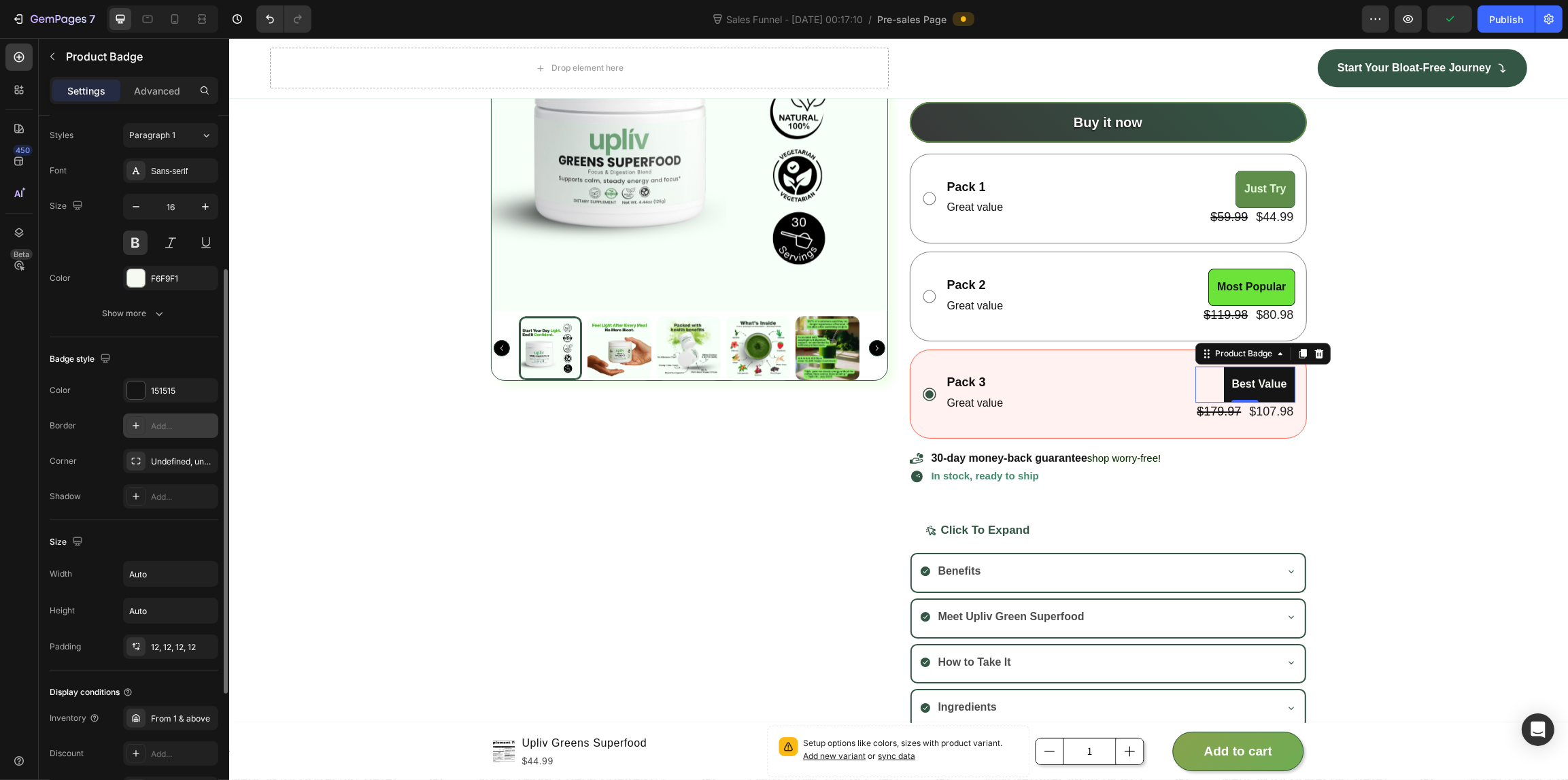
click at [164, 428] on div "Add..." at bounding box center [182, 426] width 64 height 12
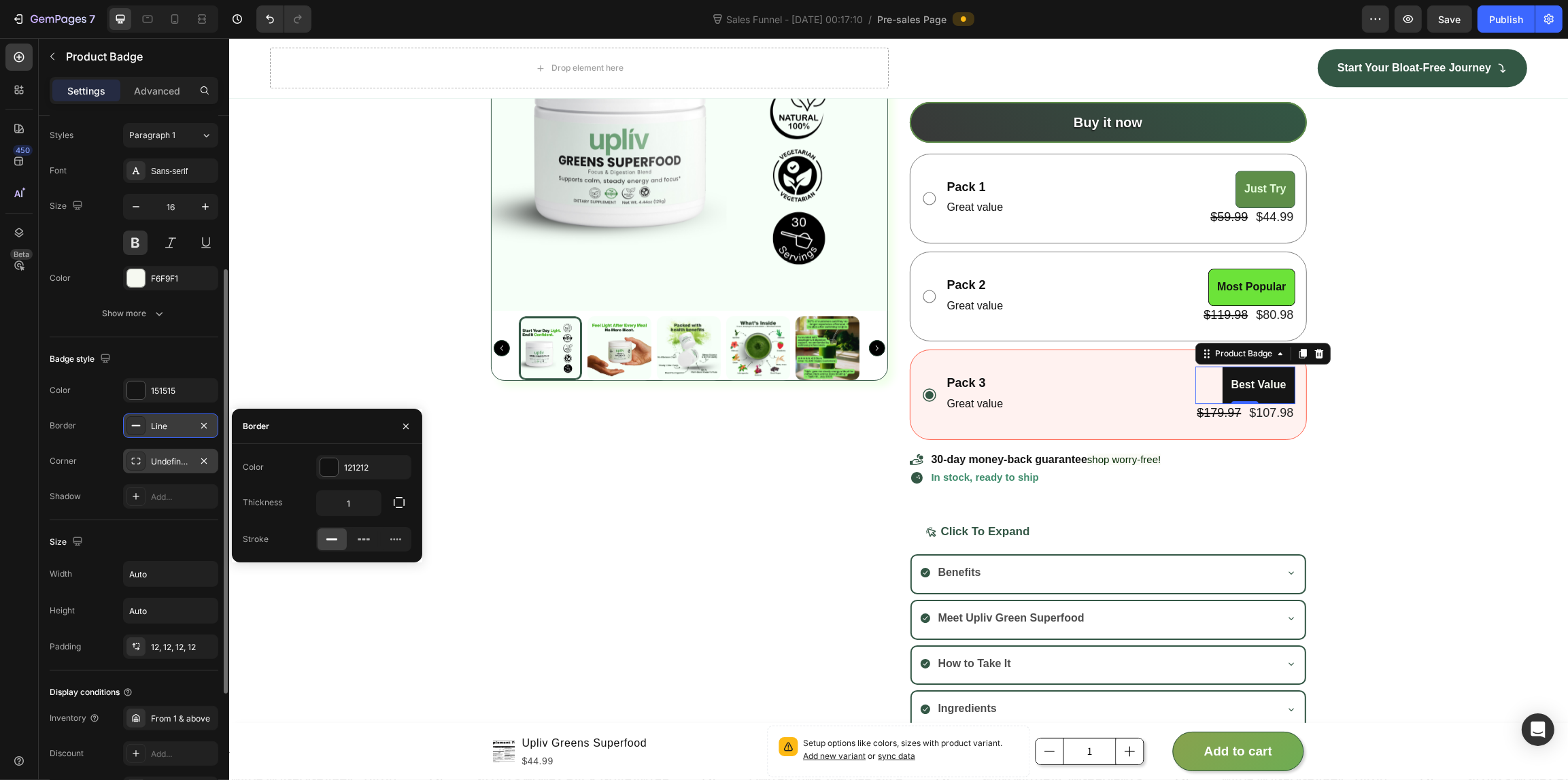
click at [175, 469] on div "Undefined, undefined, undefined, undefined" at bounding box center [171, 461] width 95 height 24
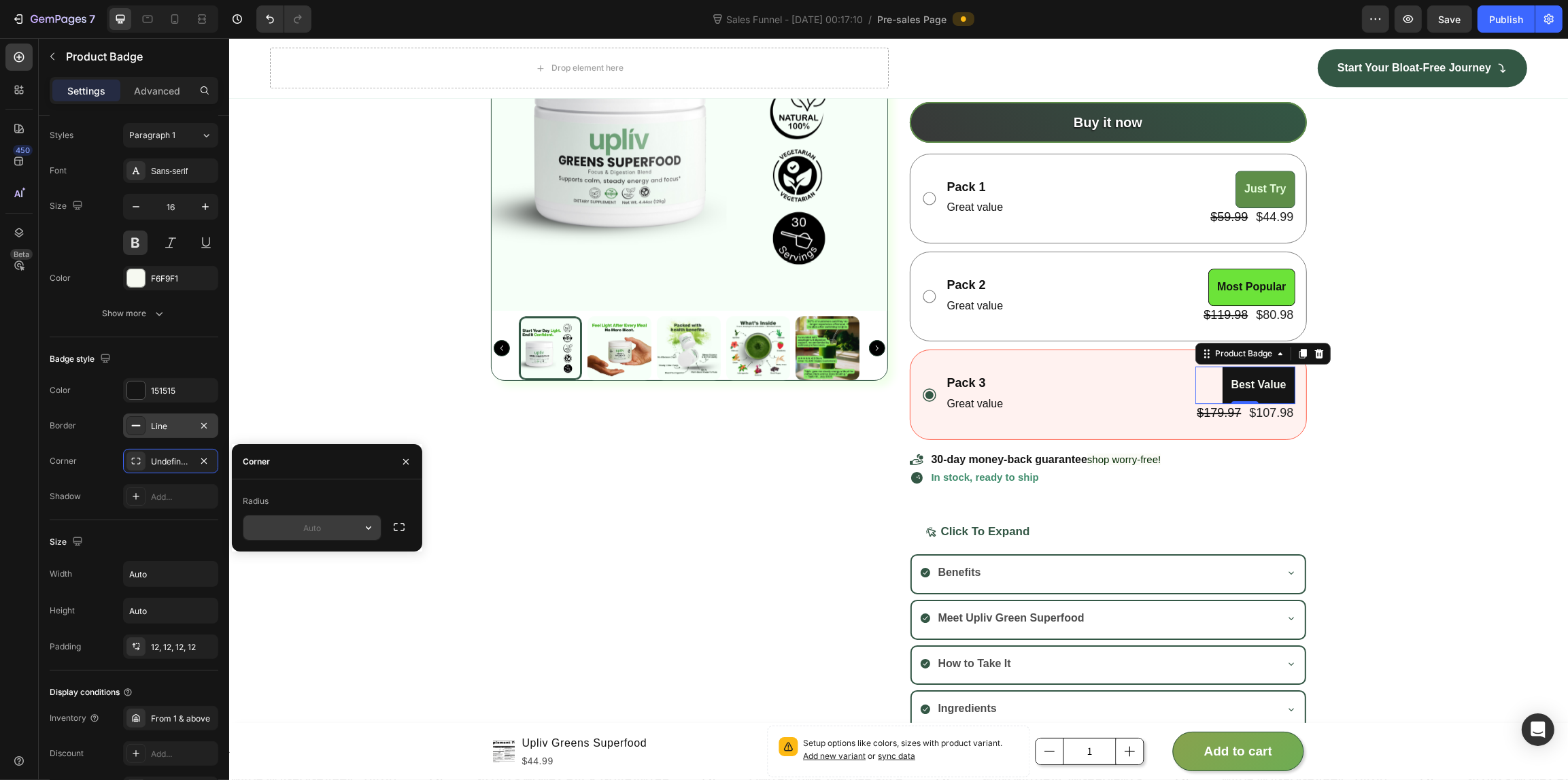
click at [359, 528] on button "button" at bounding box center [368, 527] width 24 height 24
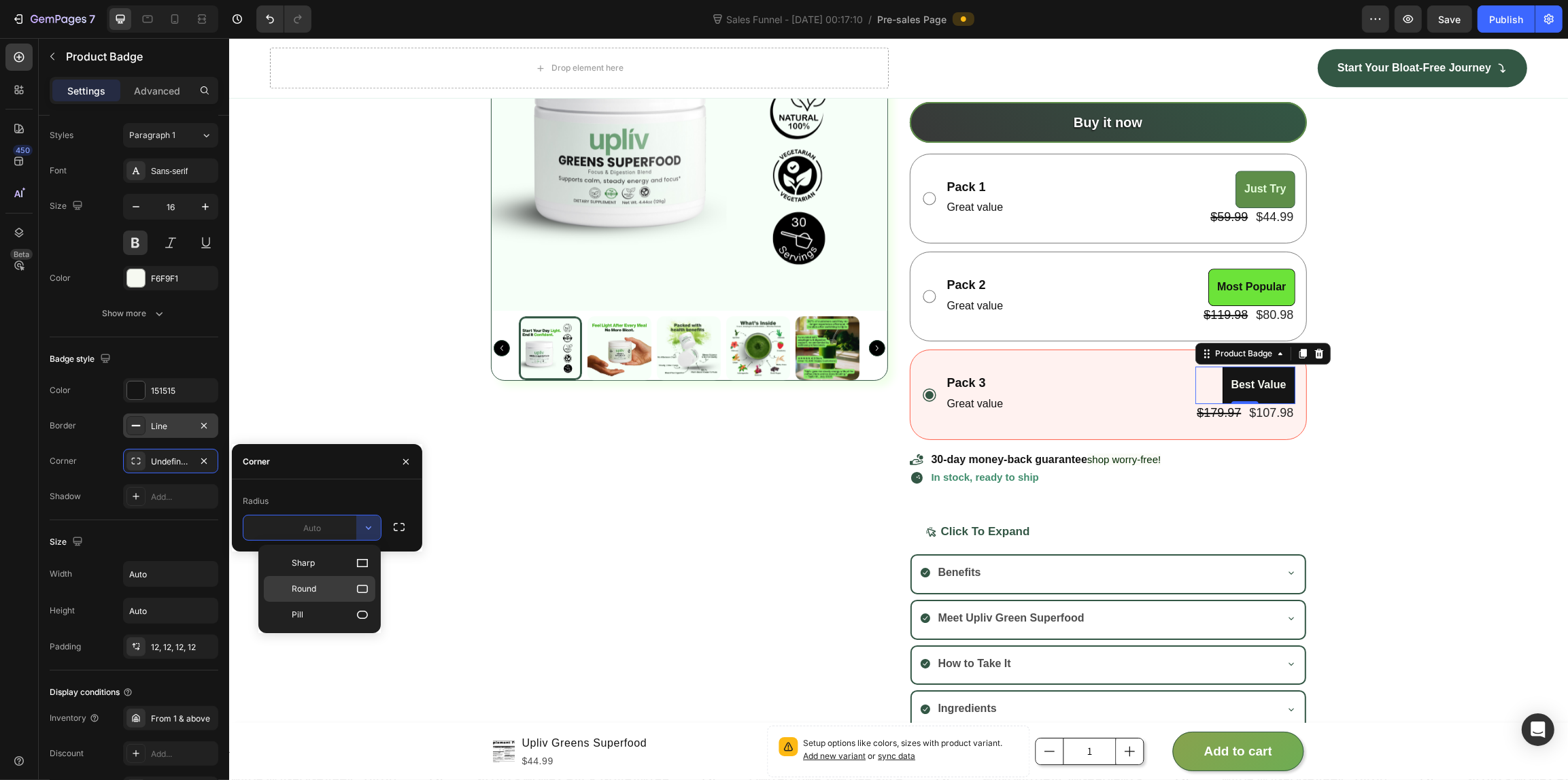
drag, startPoint x: 348, startPoint y: 589, endPoint x: 289, endPoint y: 544, distance: 74.2
click at [348, 589] on p "Round" at bounding box center [330, 588] width 78 height 14
type input "8"
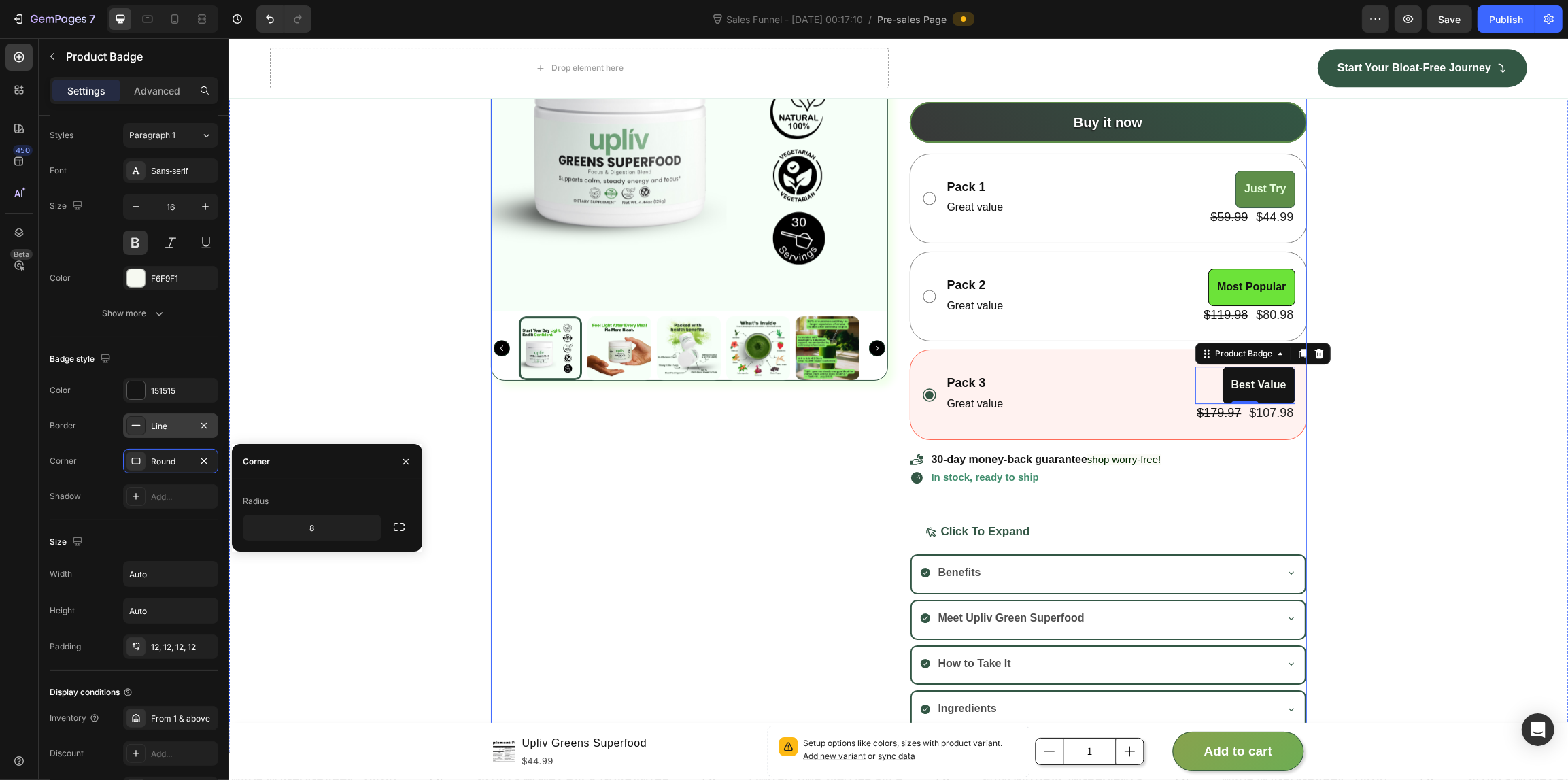
click at [546, 585] on div "Product Images" at bounding box center [688, 322] width 397 height 816
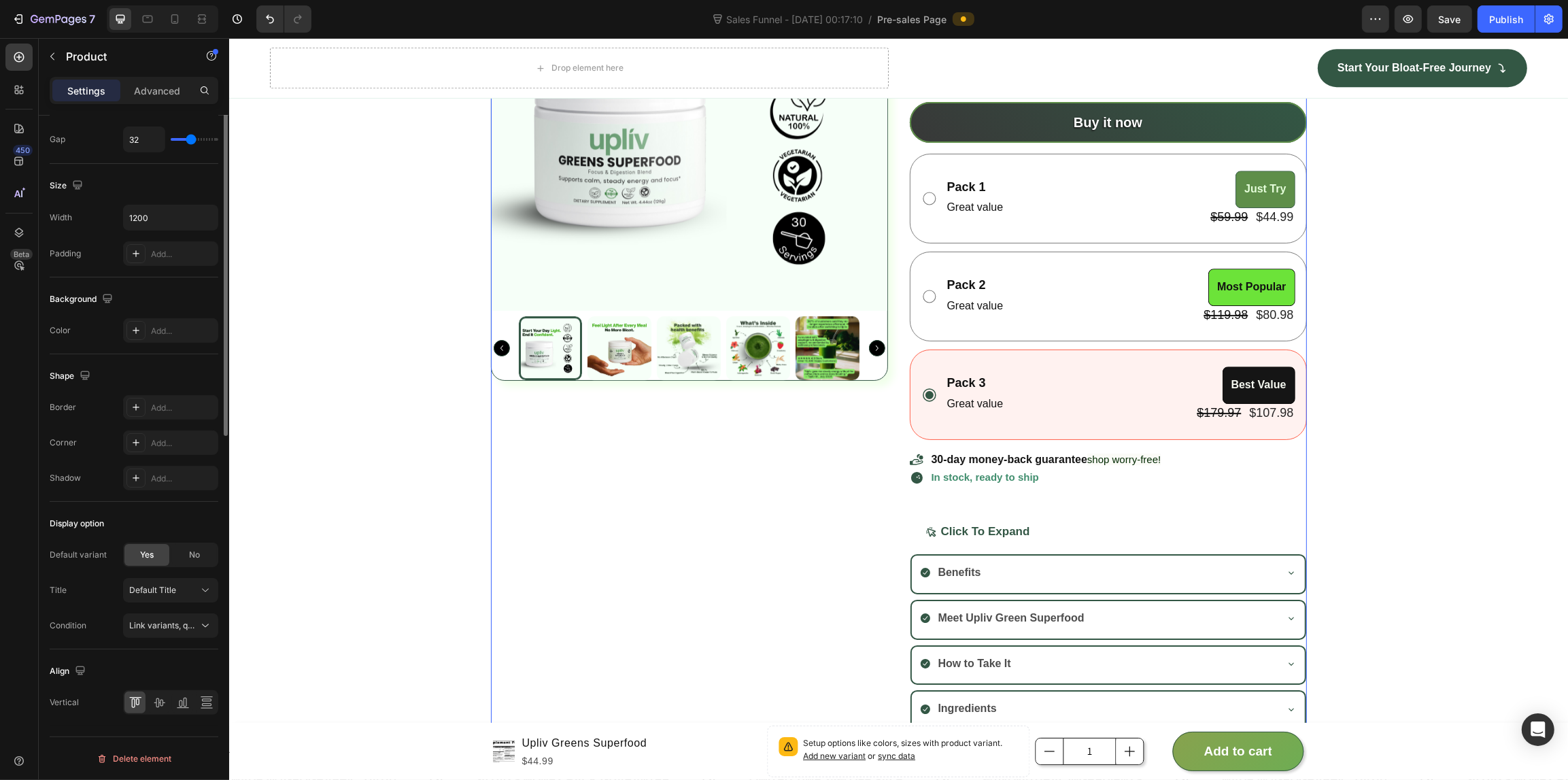
scroll to position [0, 0]
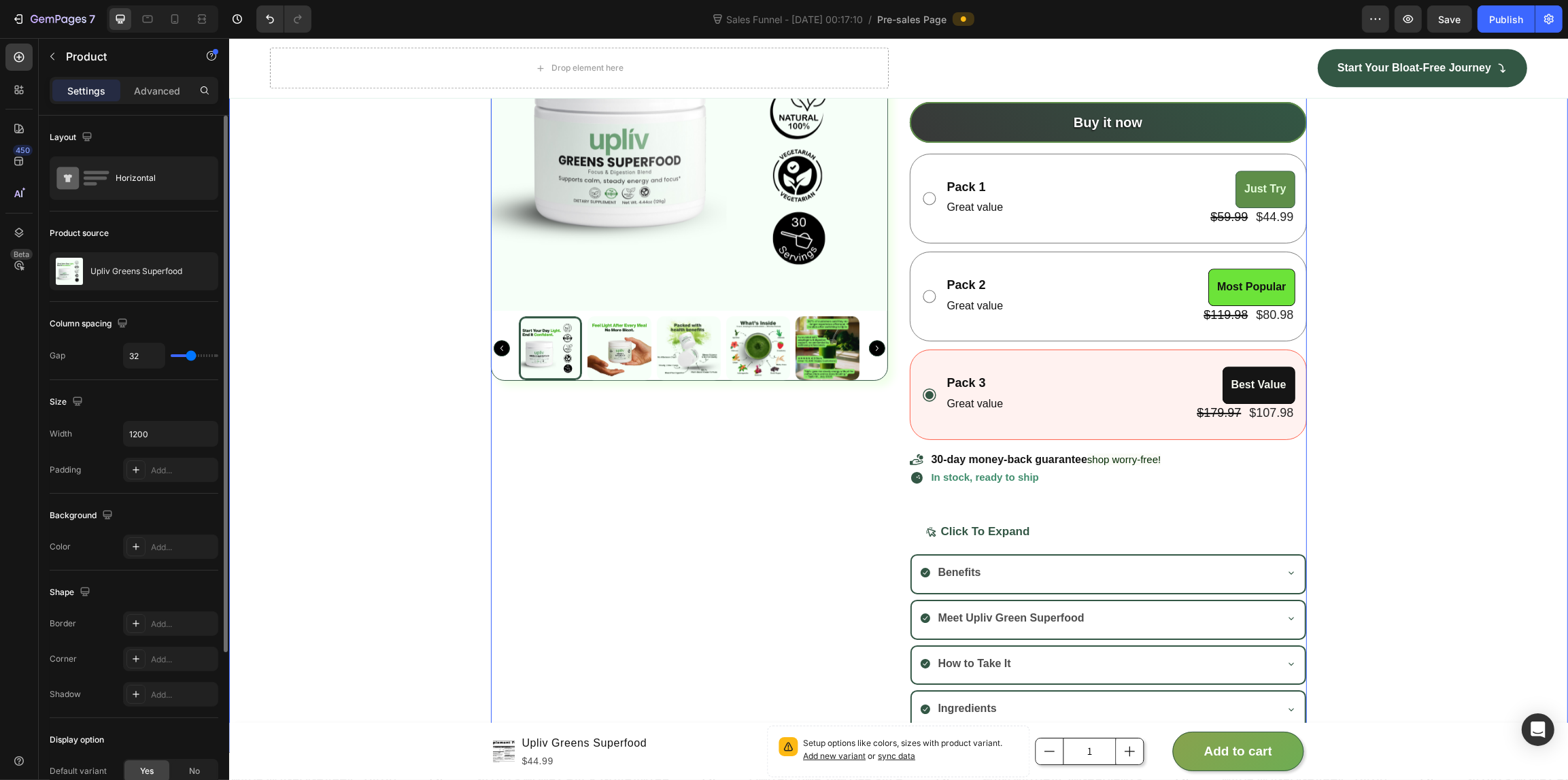
click at [398, 602] on div "Product Images Upliv Greens Superfood Product Title Setup options like colors, …" at bounding box center [897, 322] width 1339 height 816
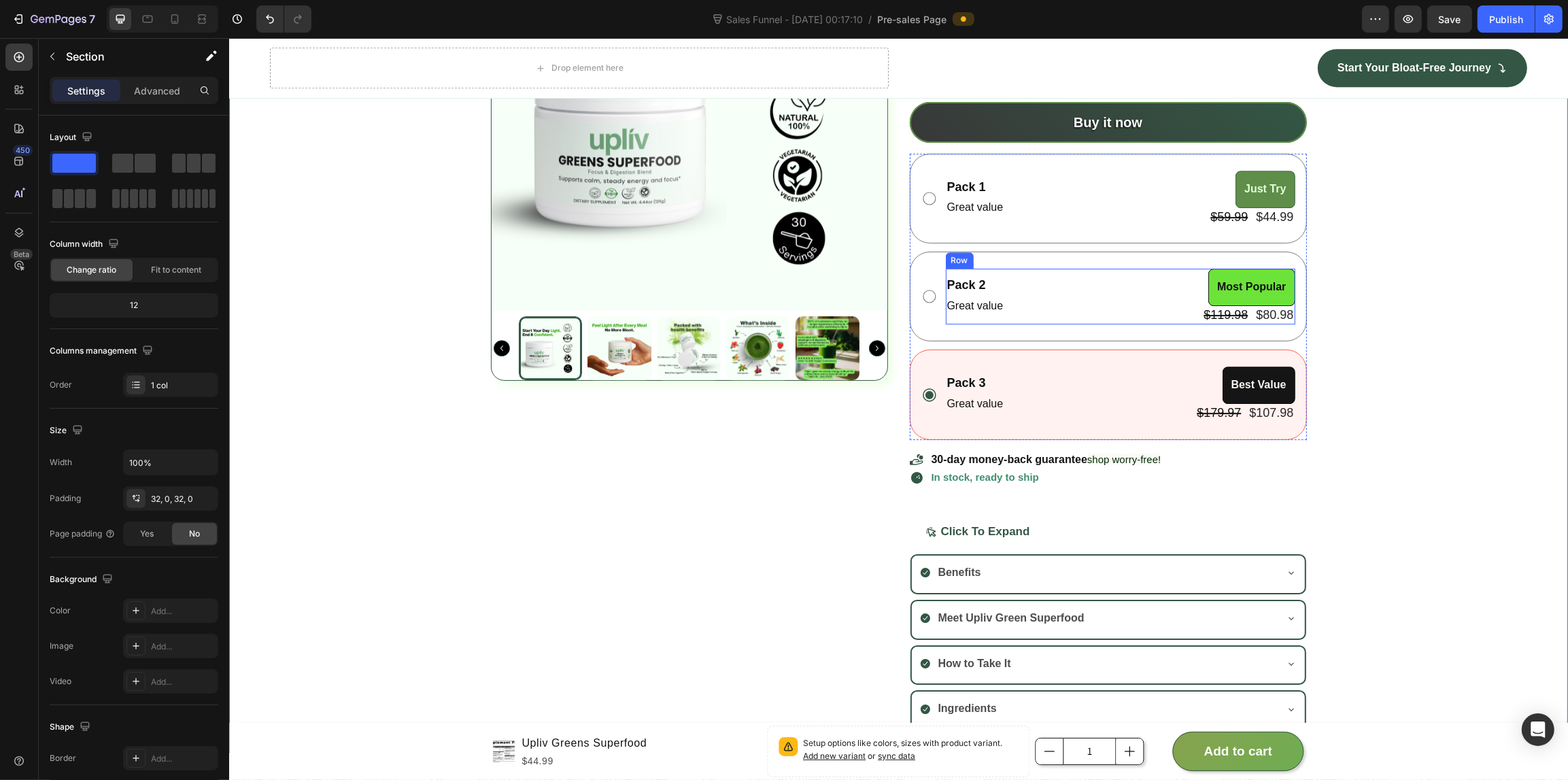
click at [1069, 291] on div "Pack 2 Text Block Great value Text Block Most Popular Product Badge $119.98 Pro…" at bounding box center [1120, 297] width 350 height 56
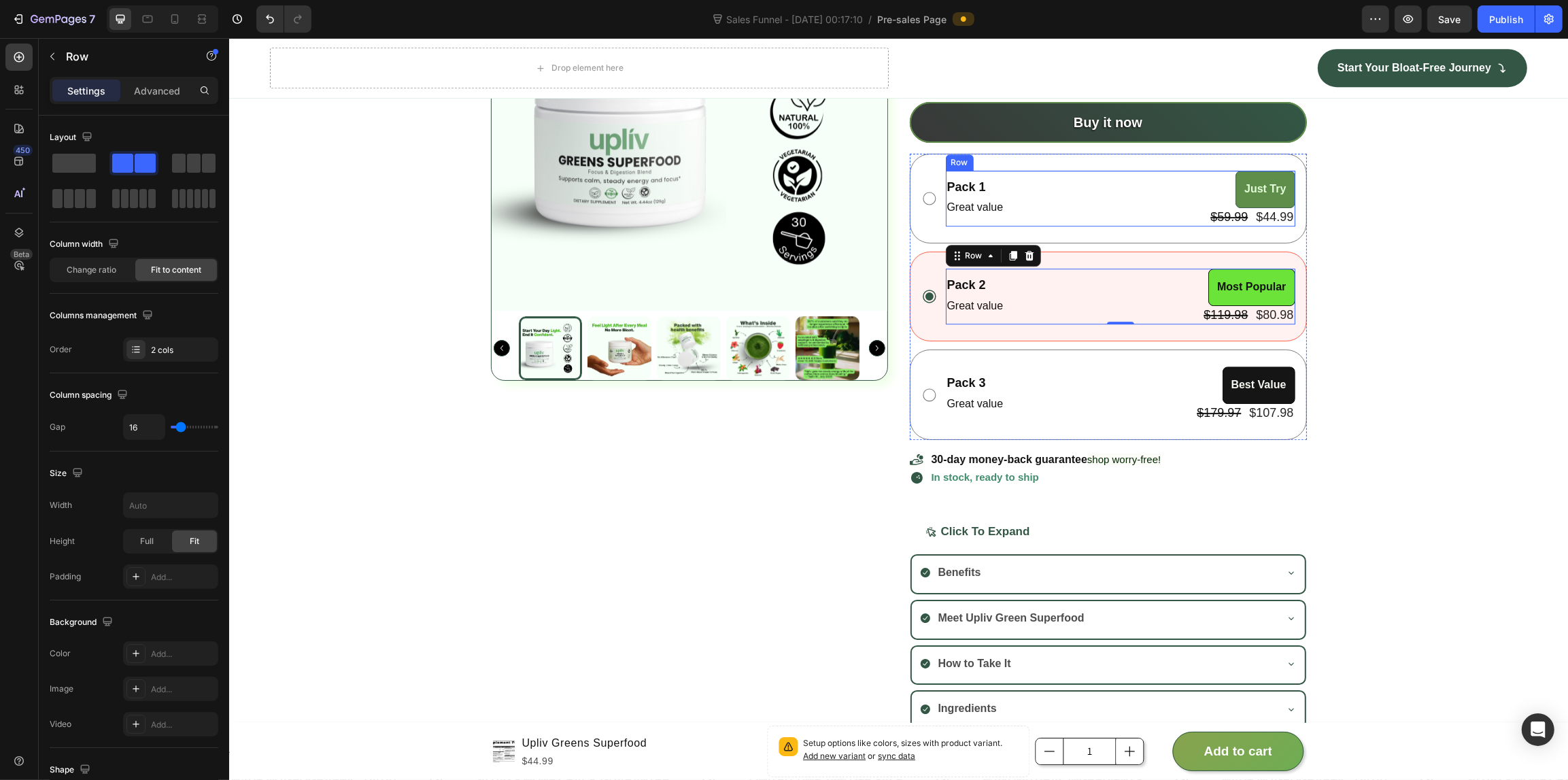
click at [1072, 201] on div "Pack 1 Text Block Great value Text Block Just Try Product Badge $59.99 Product …" at bounding box center [1120, 198] width 350 height 56
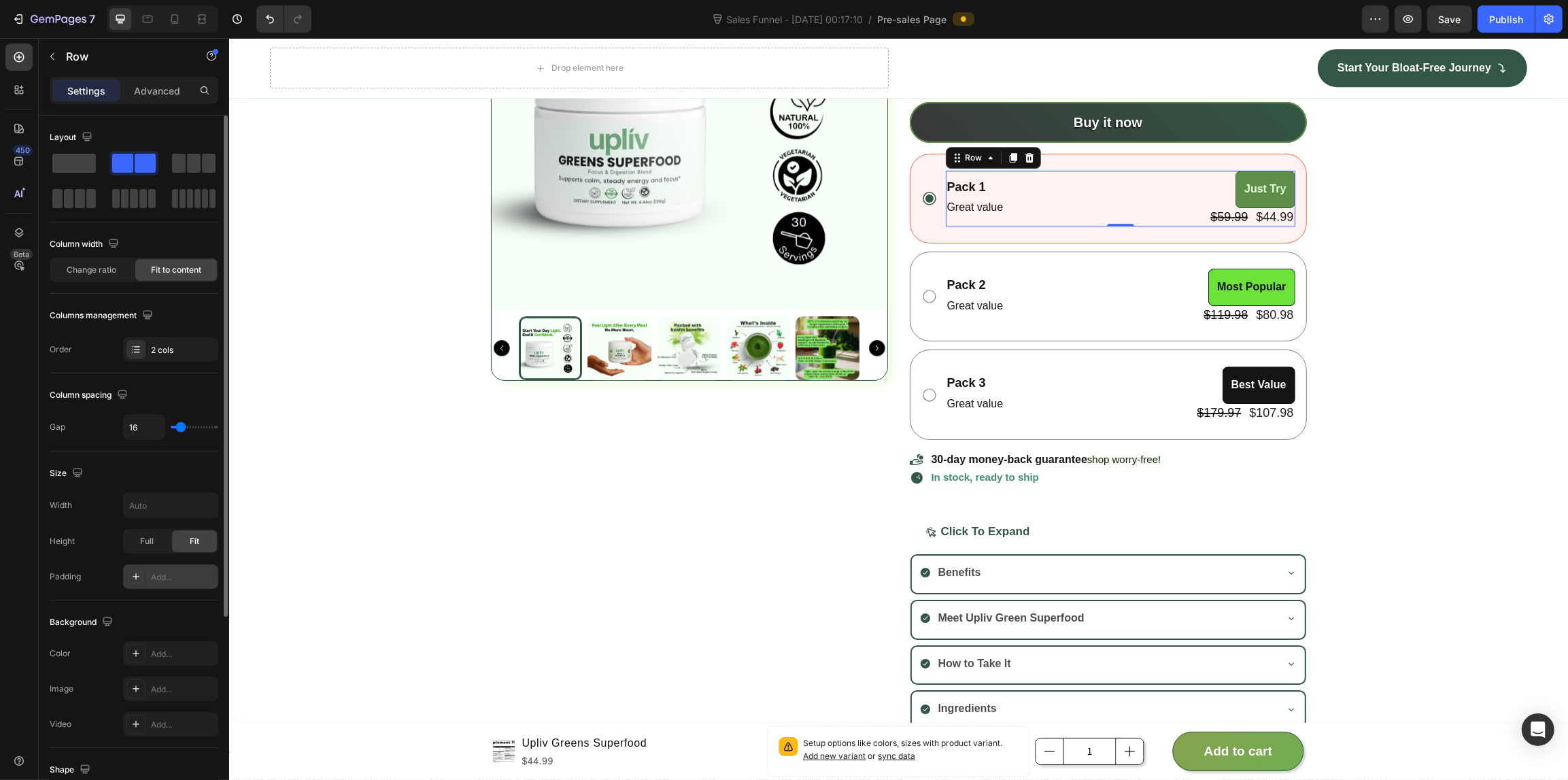
scroll to position [85, 0]
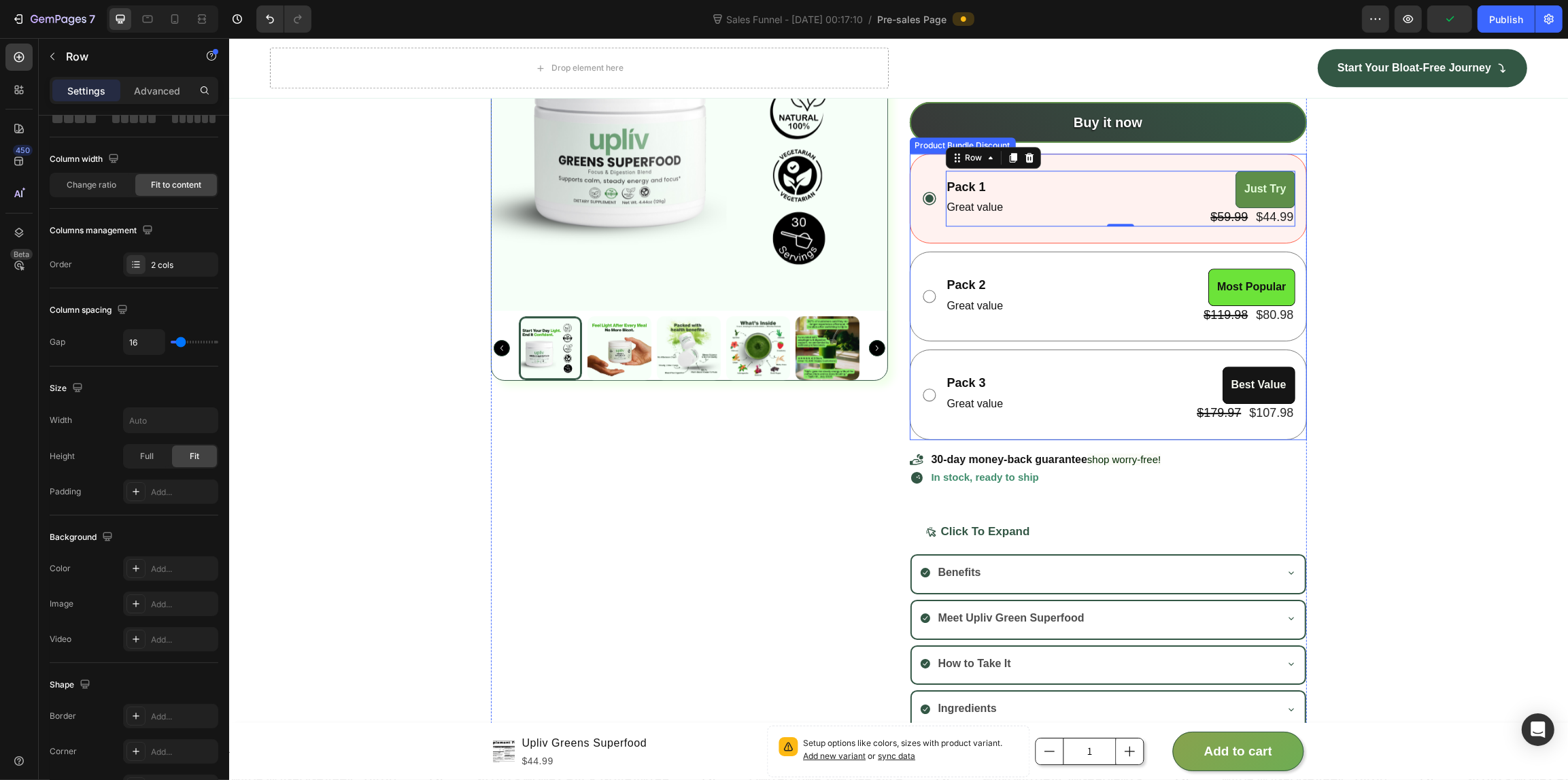
click at [1072, 233] on div "Pack 1 Text Block Great value Text Block Just Try Product Badge $59.99 Product …" at bounding box center [1108, 198] width 397 height 90
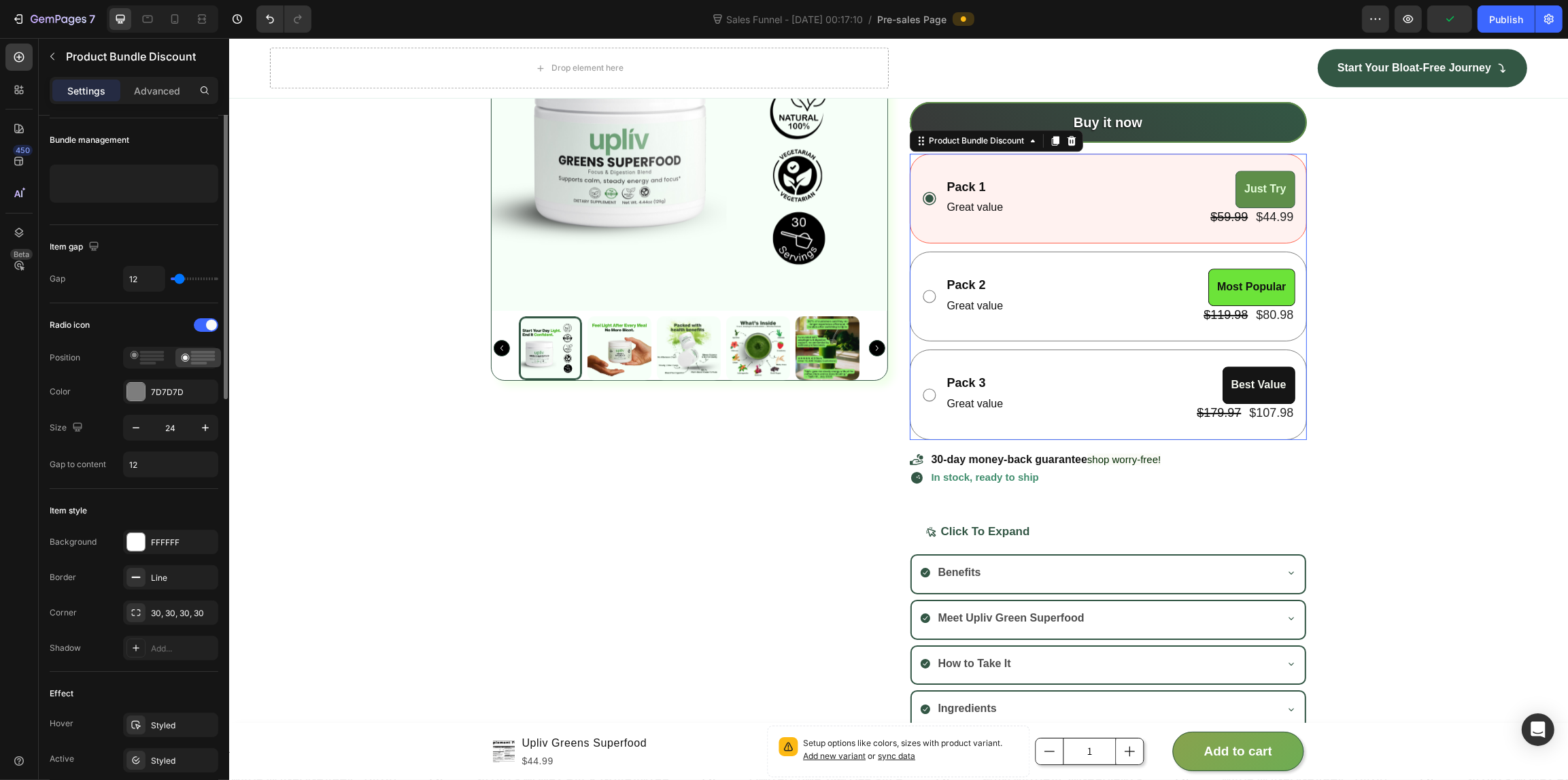
scroll to position [0, 0]
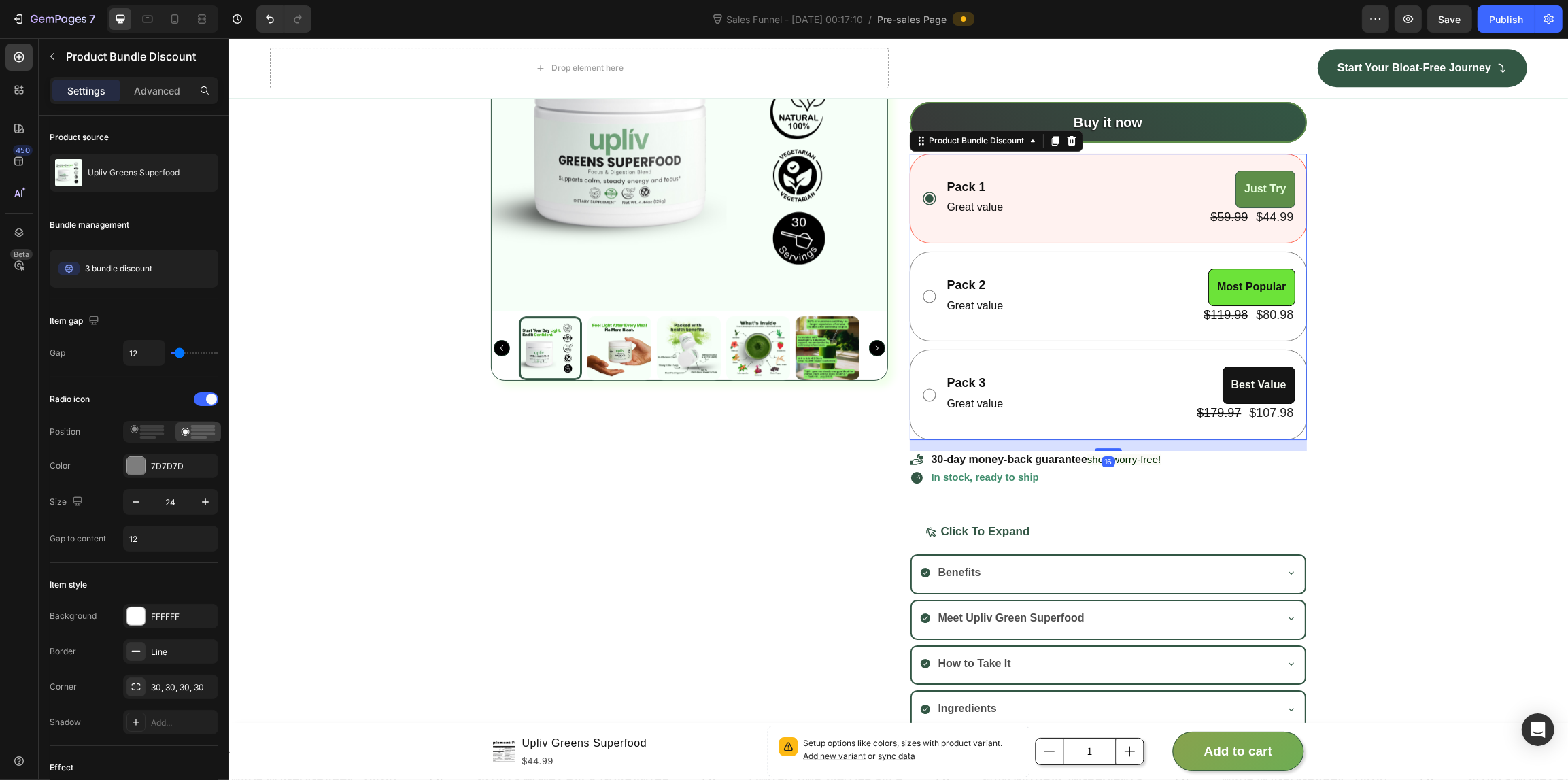
click at [1075, 164] on div "Pack 1 Text Block Great value Text Block Just Try Product Badge $59.99 Product …" at bounding box center [1108, 198] width 397 height 90
click at [1061, 180] on div "Pack 1 Text Block Great value Text Block Just Try Product Badge $59.99 Product …" at bounding box center [1120, 198] width 350 height 56
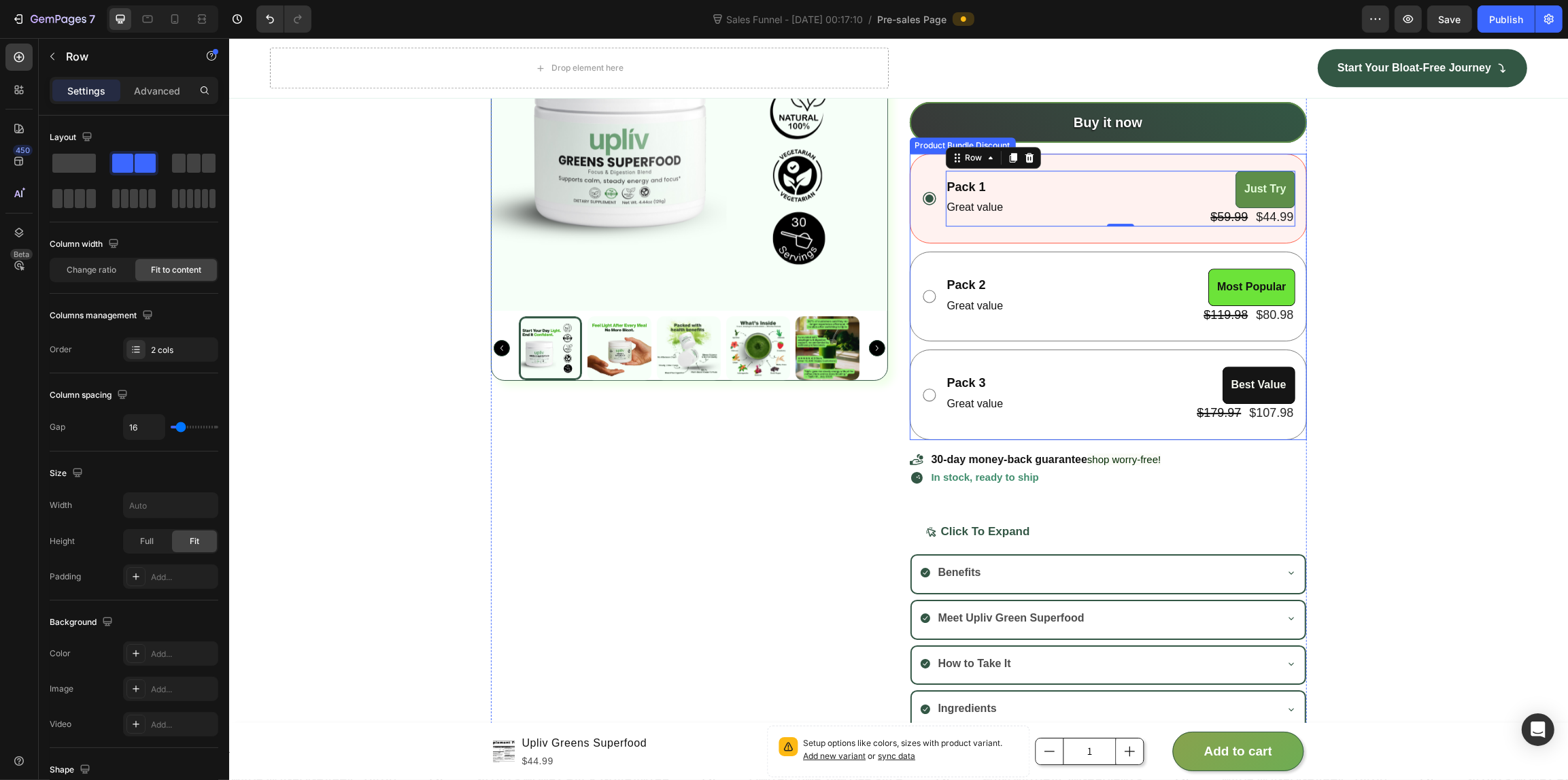
click at [930, 165] on div "Pack 1 Text Block Great value Text Block Just Try Product Badge $59.99 Product …" at bounding box center [1108, 198] width 397 height 90
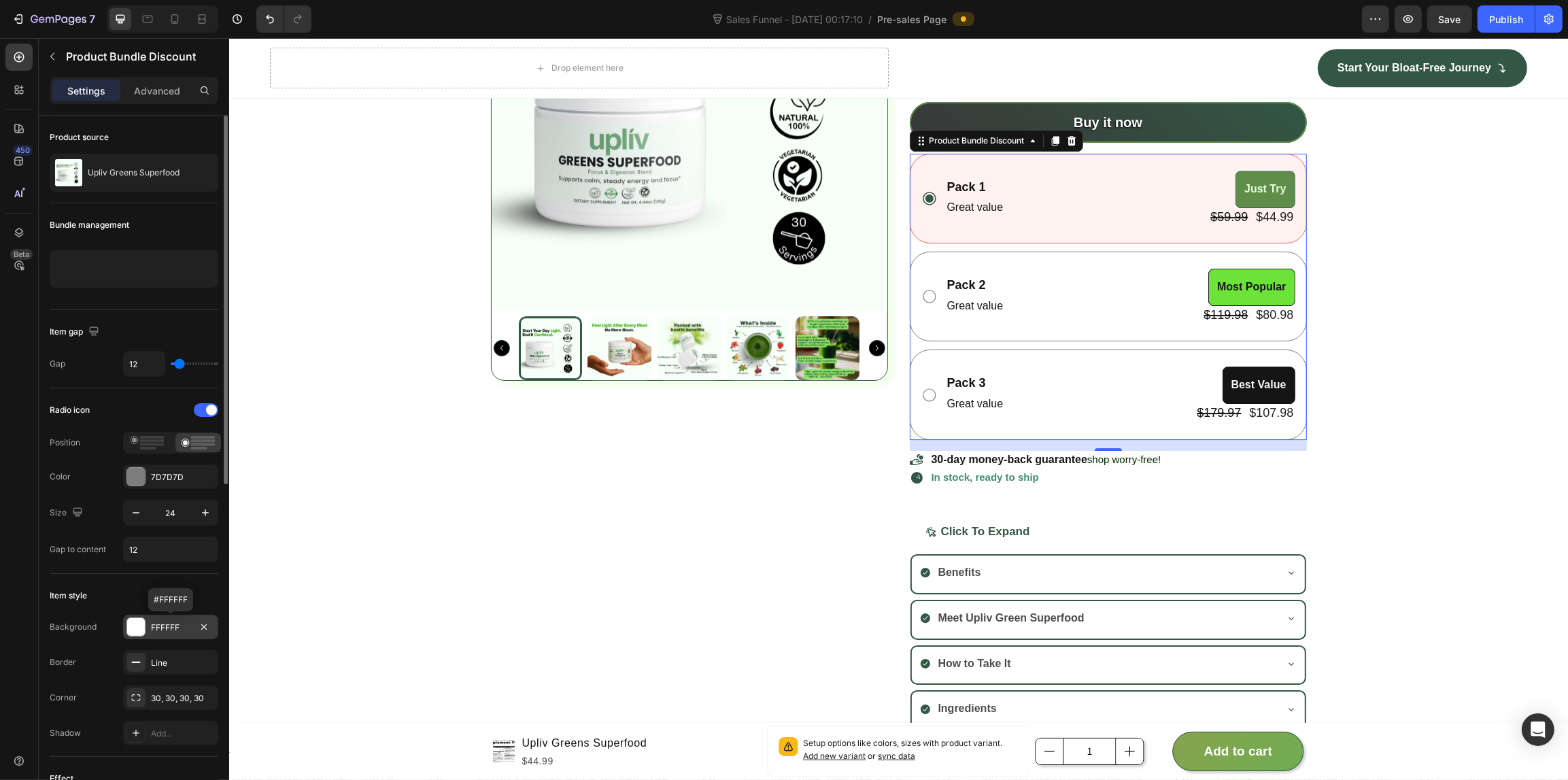
click at [174, 639] on div "FFFFFF" at bounding box center [171, 626] width 95 height 24
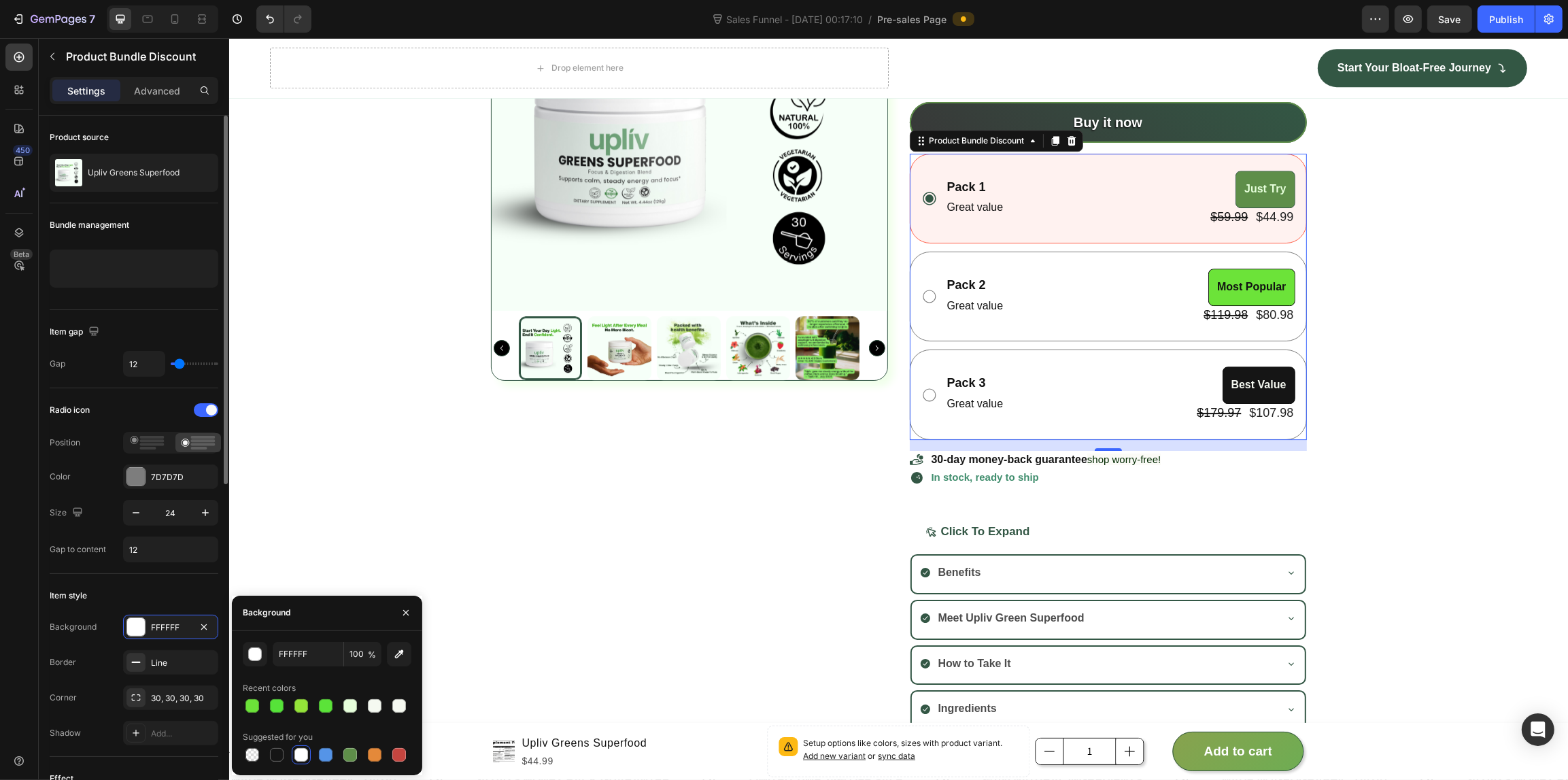
click at [51, 610] on div "Item style Background FFFFFF Border Line Corner 30, 30, 30, 30 Shadow Add..." at bounding box center [134, 665] width 169 height 183
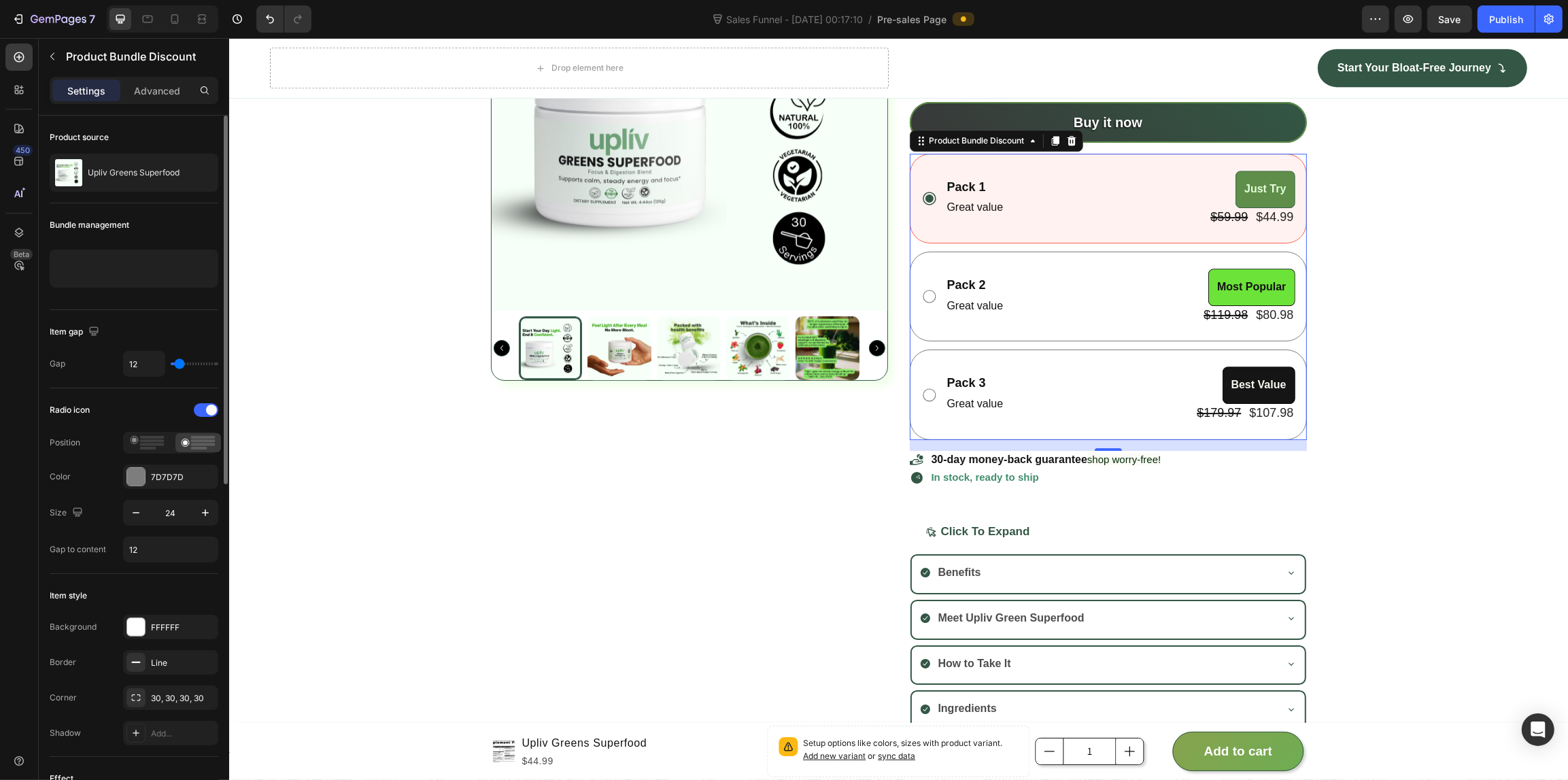
scroll to position [255, 0]
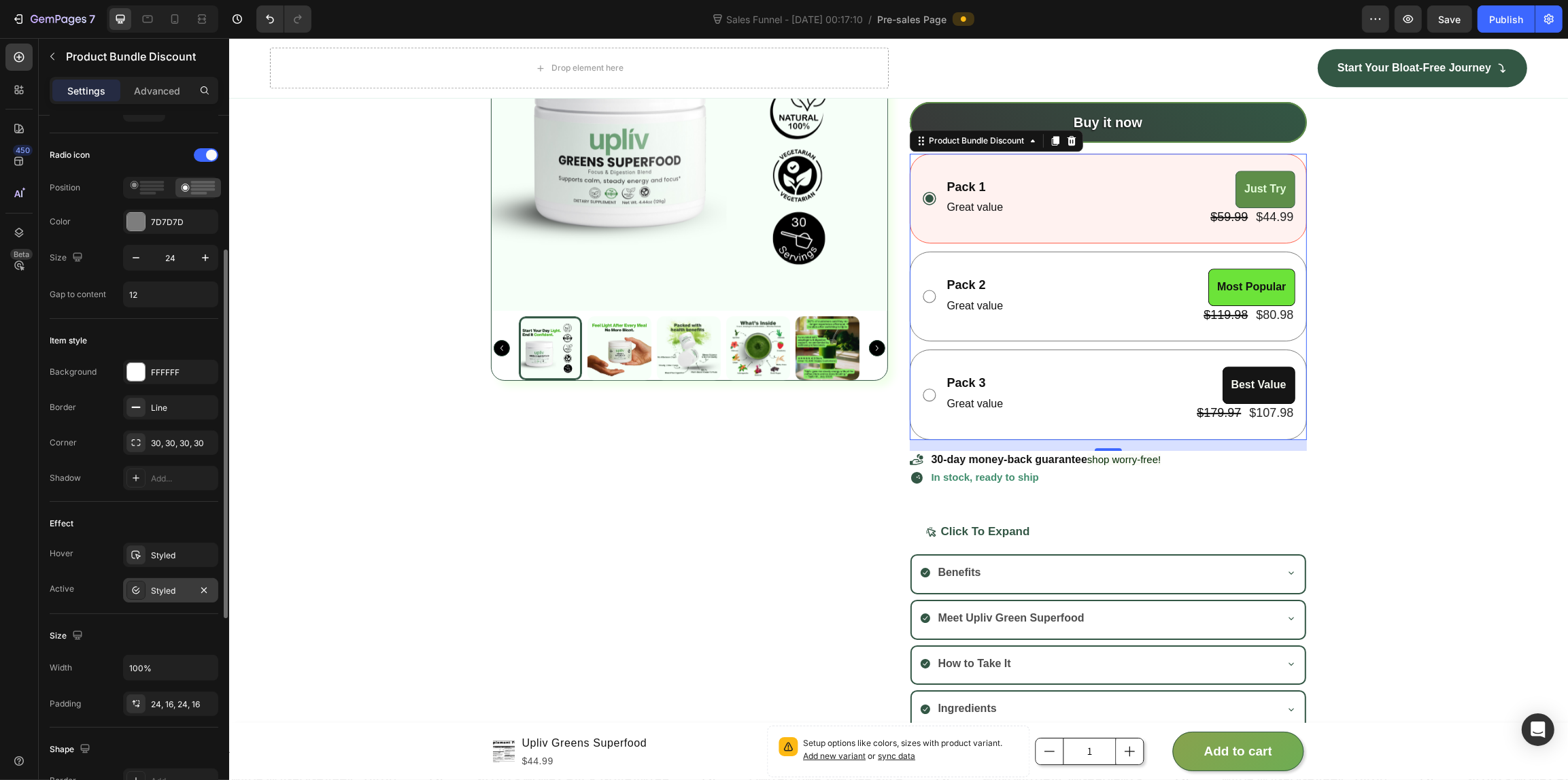
click at [171, 596] on div "Styled" at bounding box center [170, 591] width 40 height 12
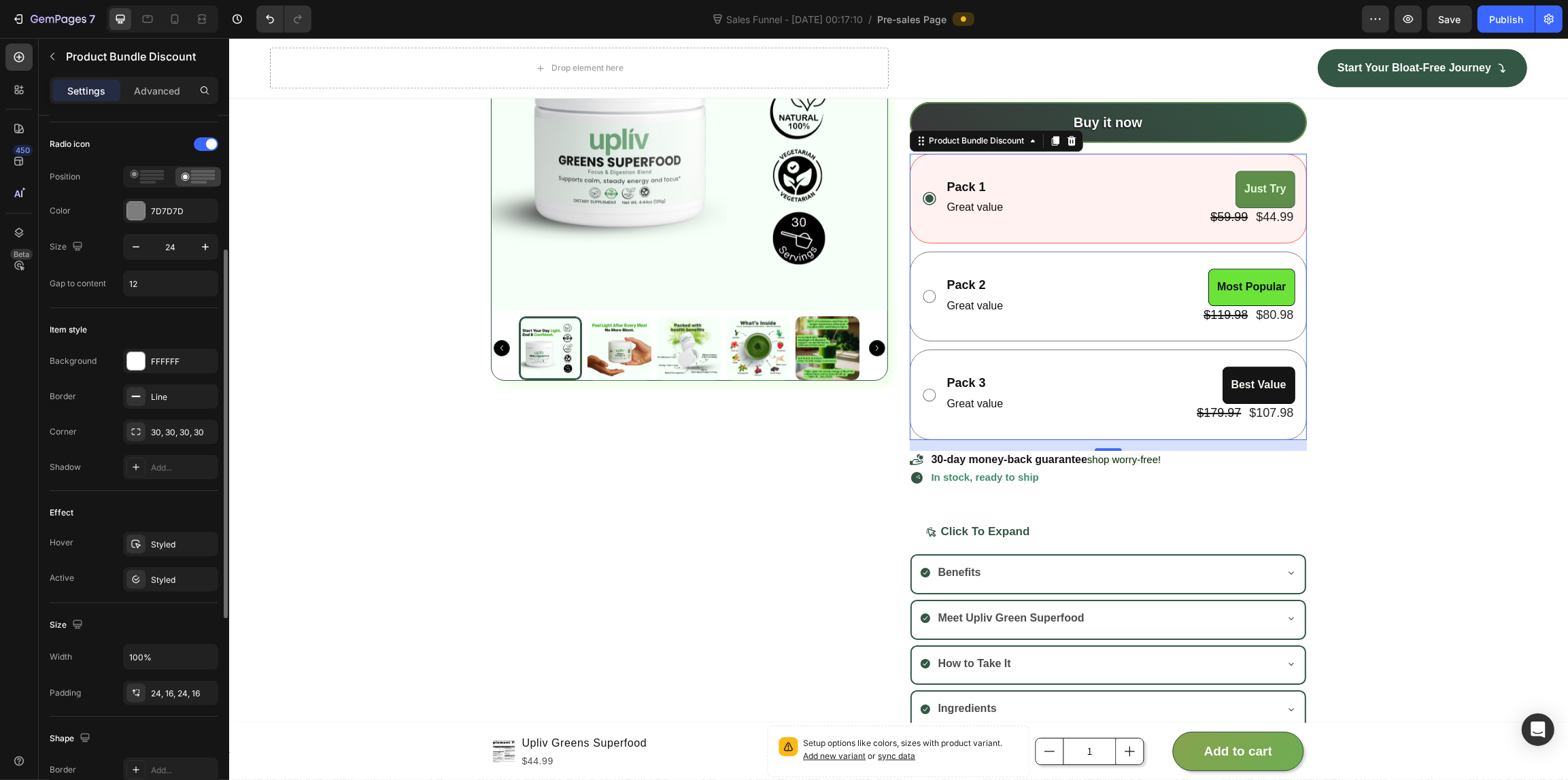
click at [48, 568] on div "Product source Upliv Greens Superfood Bundle management 3 bundle discount Edit …" at bounding box center [134, 523] width 190 height 1326
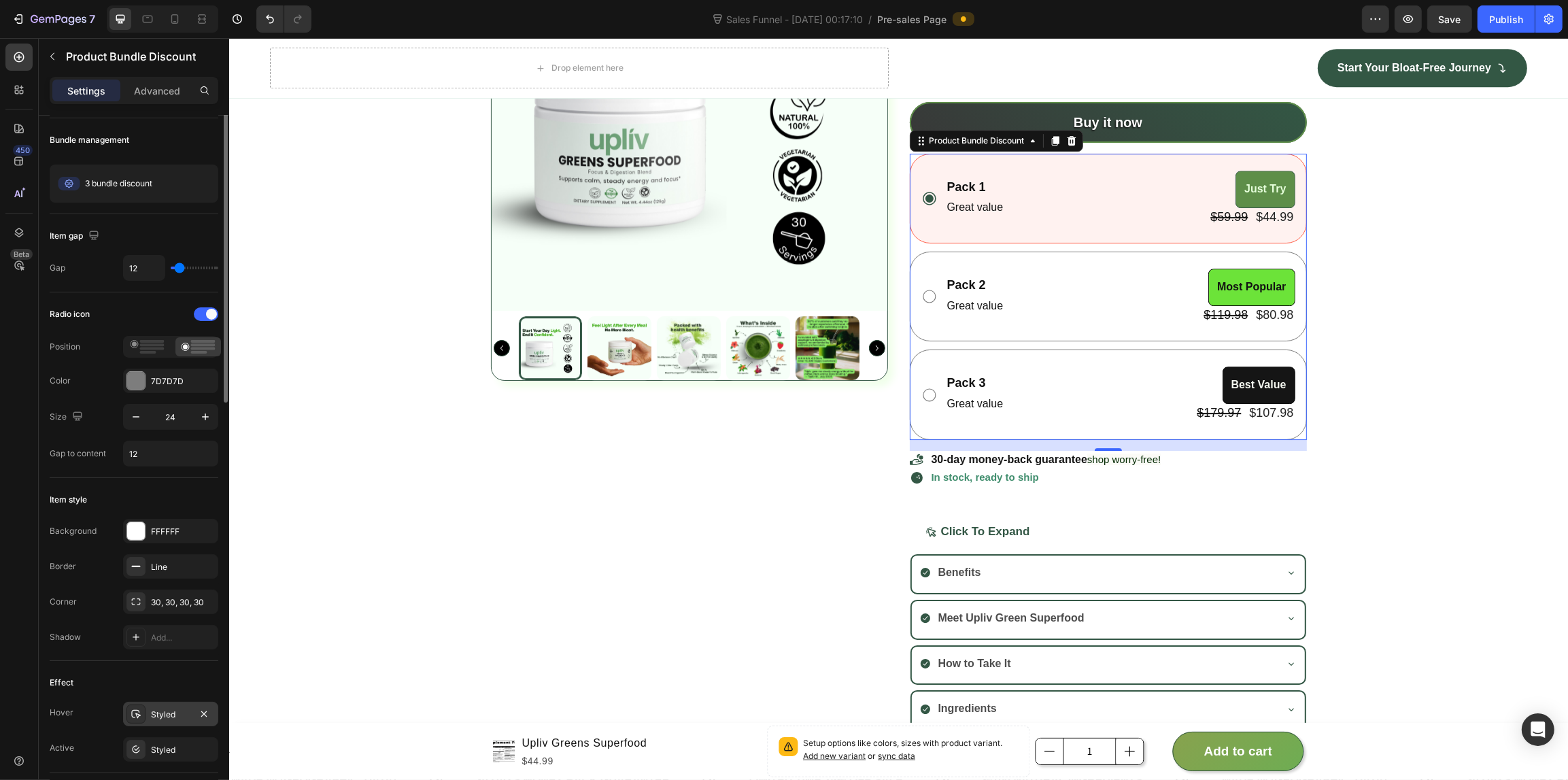
scroll to position [0, 0]
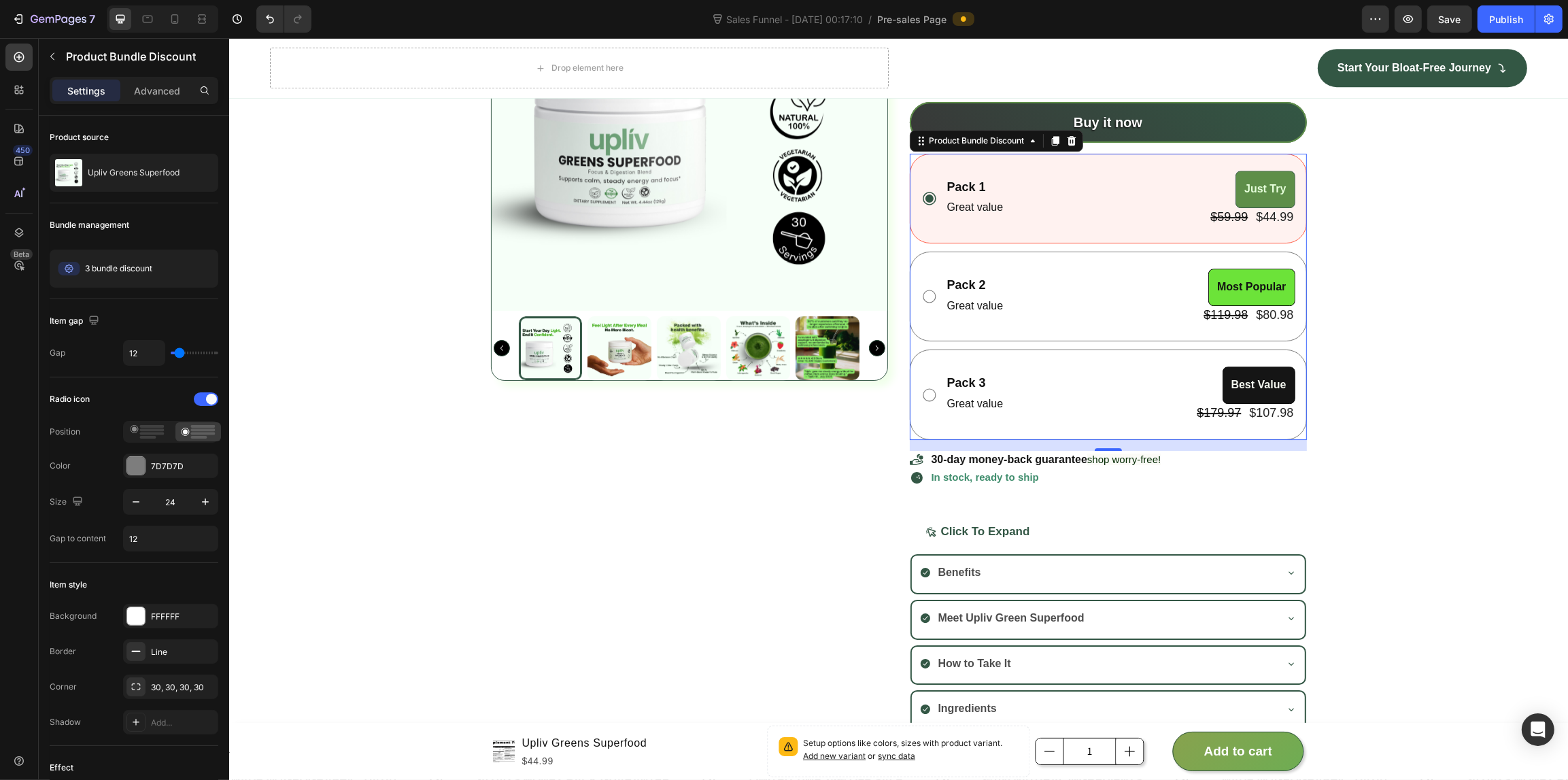
click at [1125, 167] on div "Pack 1 Text Block Great value Text Block Just Try Product Badge $59.99 Product …" at bounding box center [1108, 198] width 397 height 90
click at [1119, 178] on div "Pack 1 Text Block Great value Text Block Just Try Product Badge $59.99 Product …" at bounding box center [1120, 198] width 350 height 56
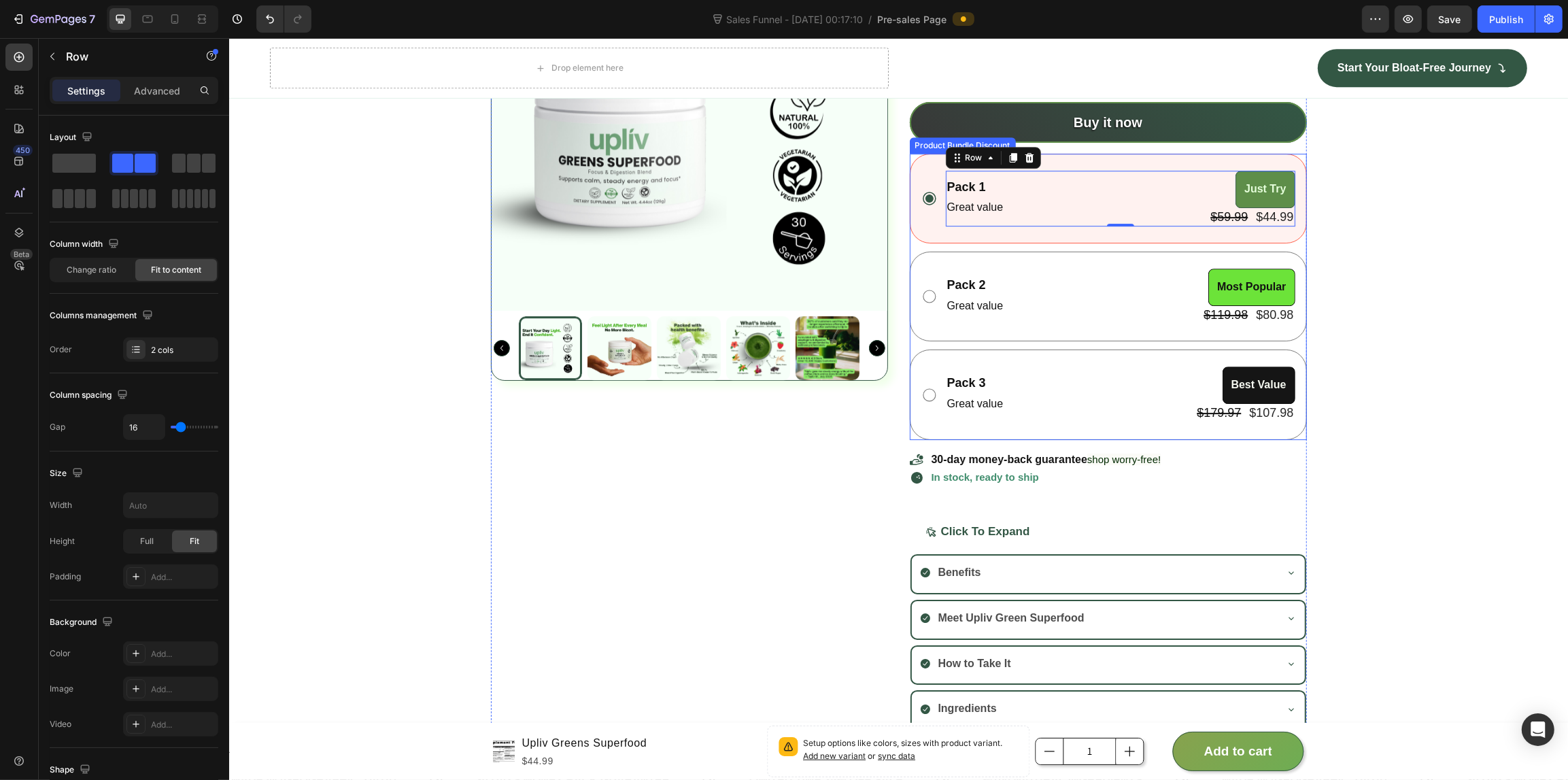
click at [1042, 159] on div "Pack 1 Text Block Great value Text Block Just Try Product Badge $59.99 Product …" at bounding box center [1108, 198] width 397 height 90
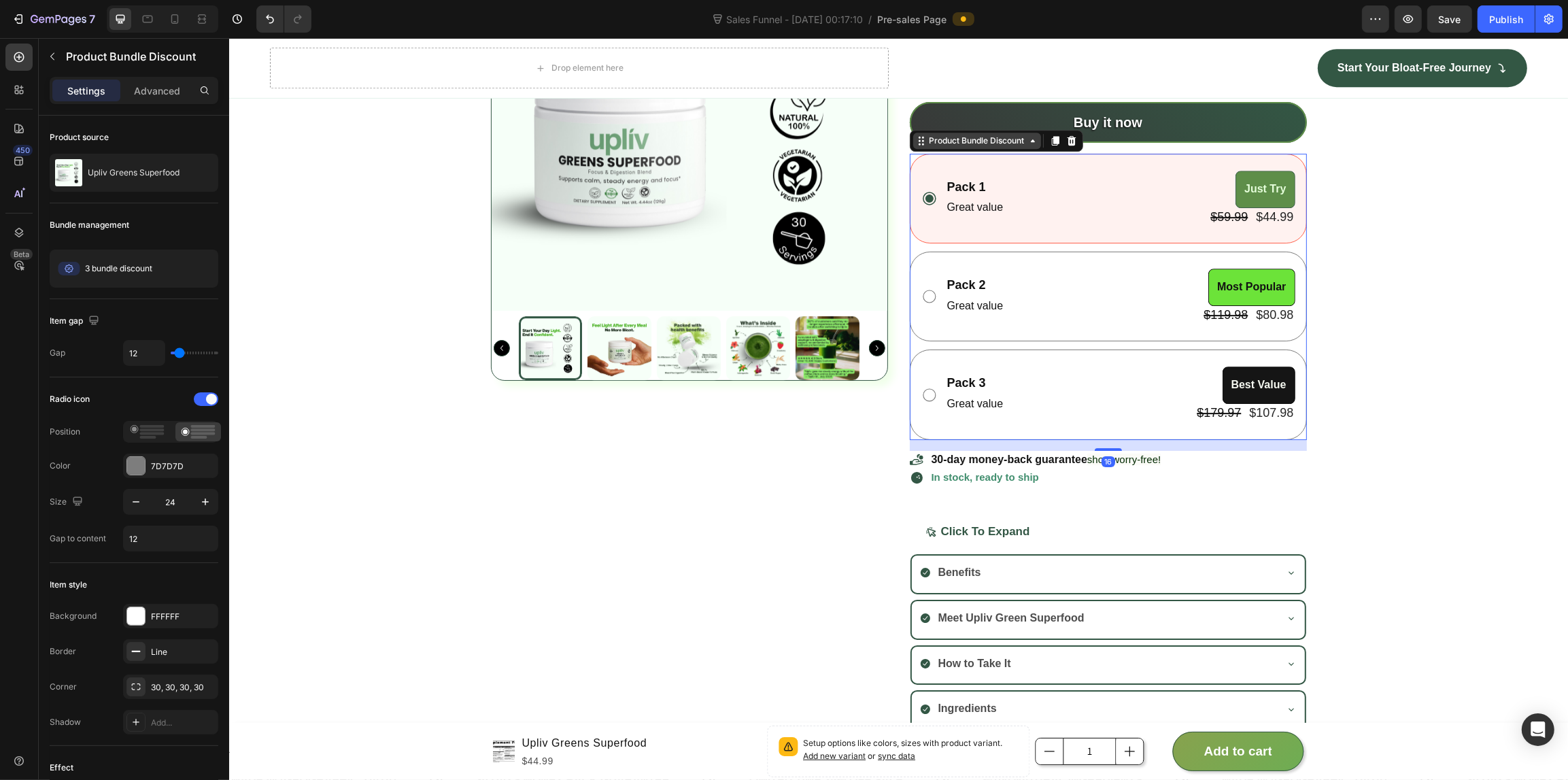
click at [998, 143] on div "Product Bundle Discount" at bounding box center [976, 140] width 101 height 12
click at [181, 85] on div "Advanced" at bounding box center [157, 90] width 68 height 22
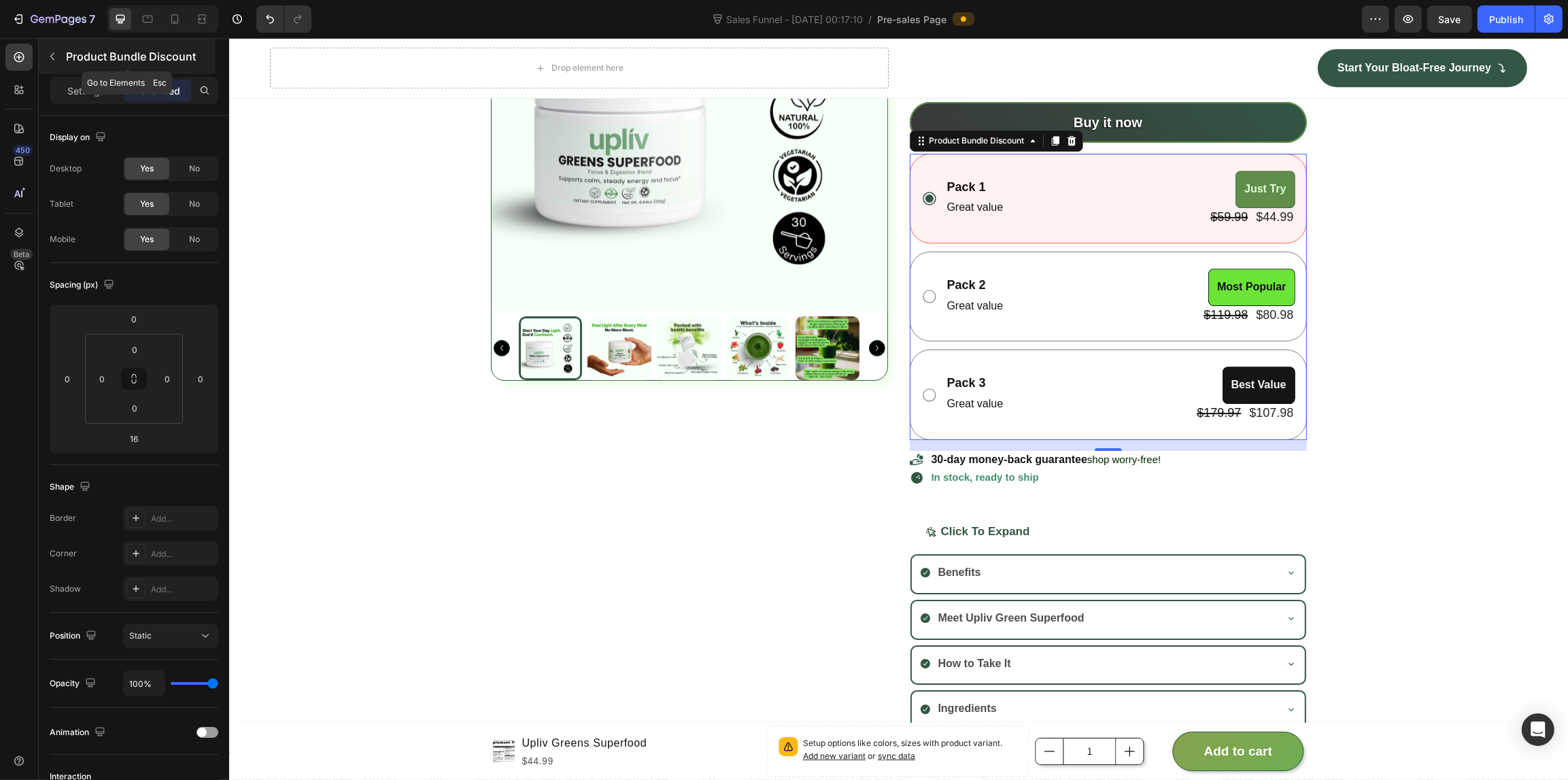
click at [53, 70] on div "Product Bundle Discount" at bounding box center [127, 57] width 177 height 35
click at [0, 0] on div "Section" at bounding box center [0, 0] width 0 height 0
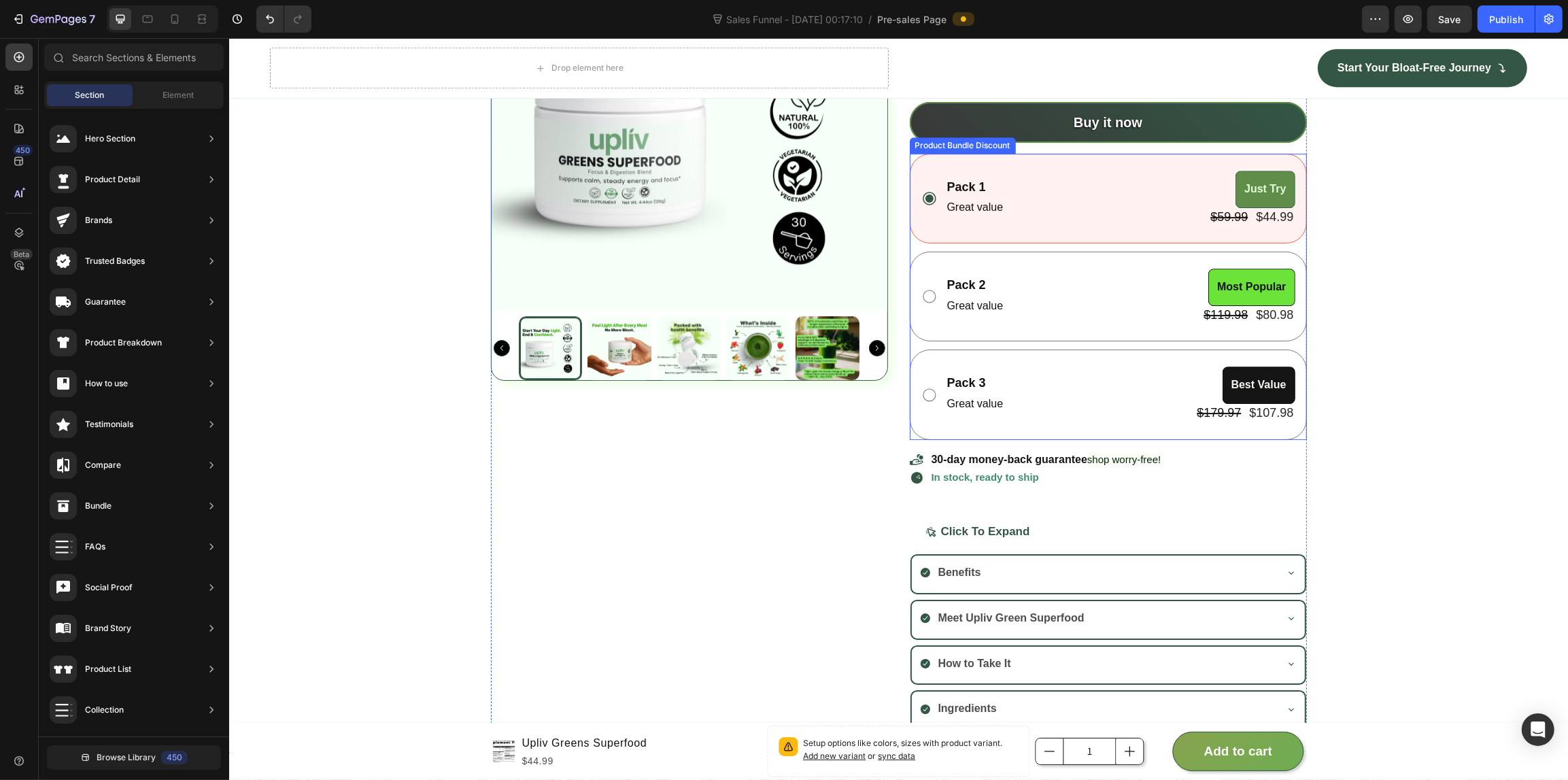
click at [1004, 243] on div "Pack 1 Text Block Great value Text Block Just Try Product Badge $59.99 Product …" at bounding box center [1108, 198] width 397 height 90
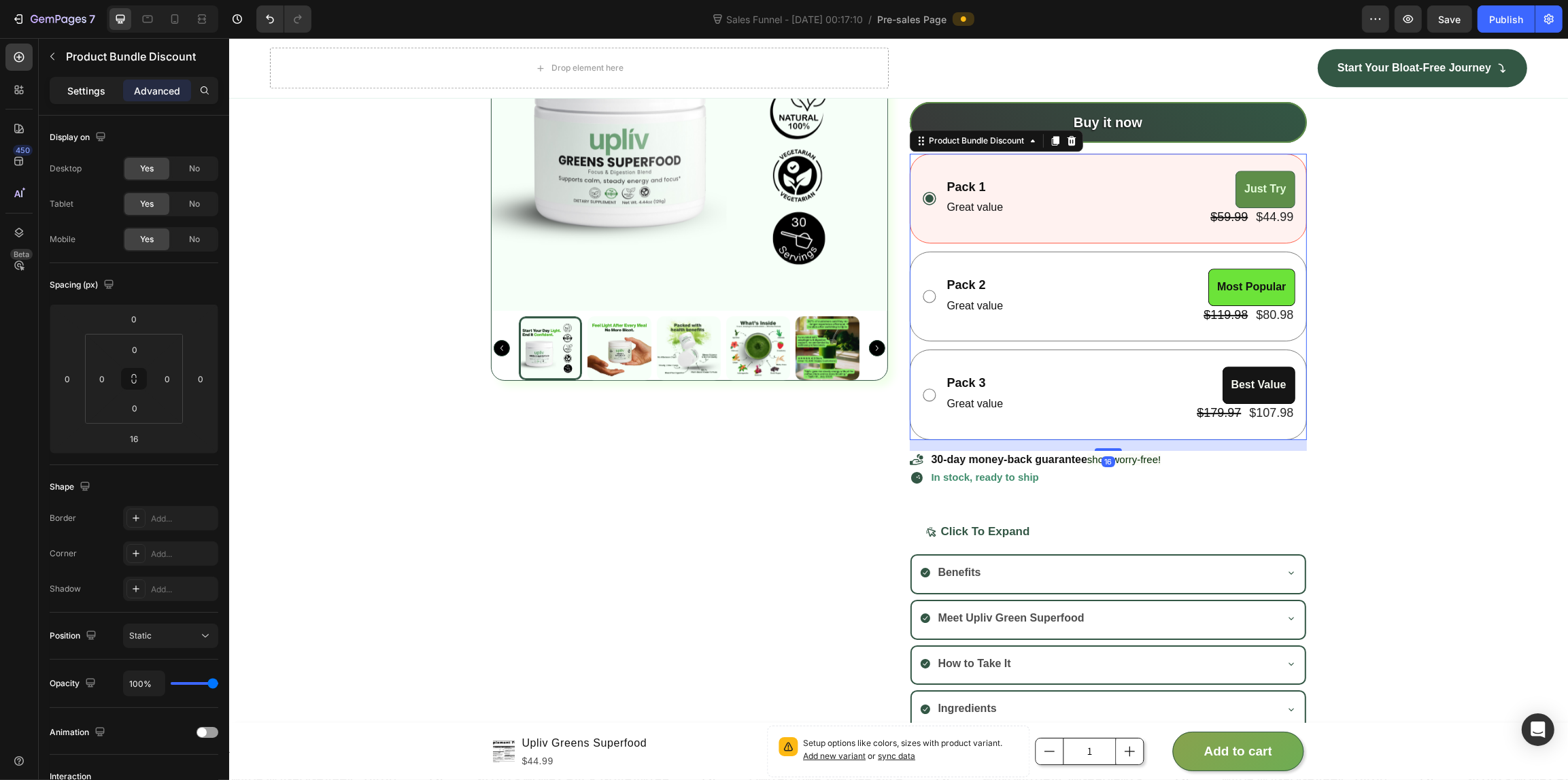
click at [96, 97] on div "Settings" at bounding box center [86, 90] width 68 height 22
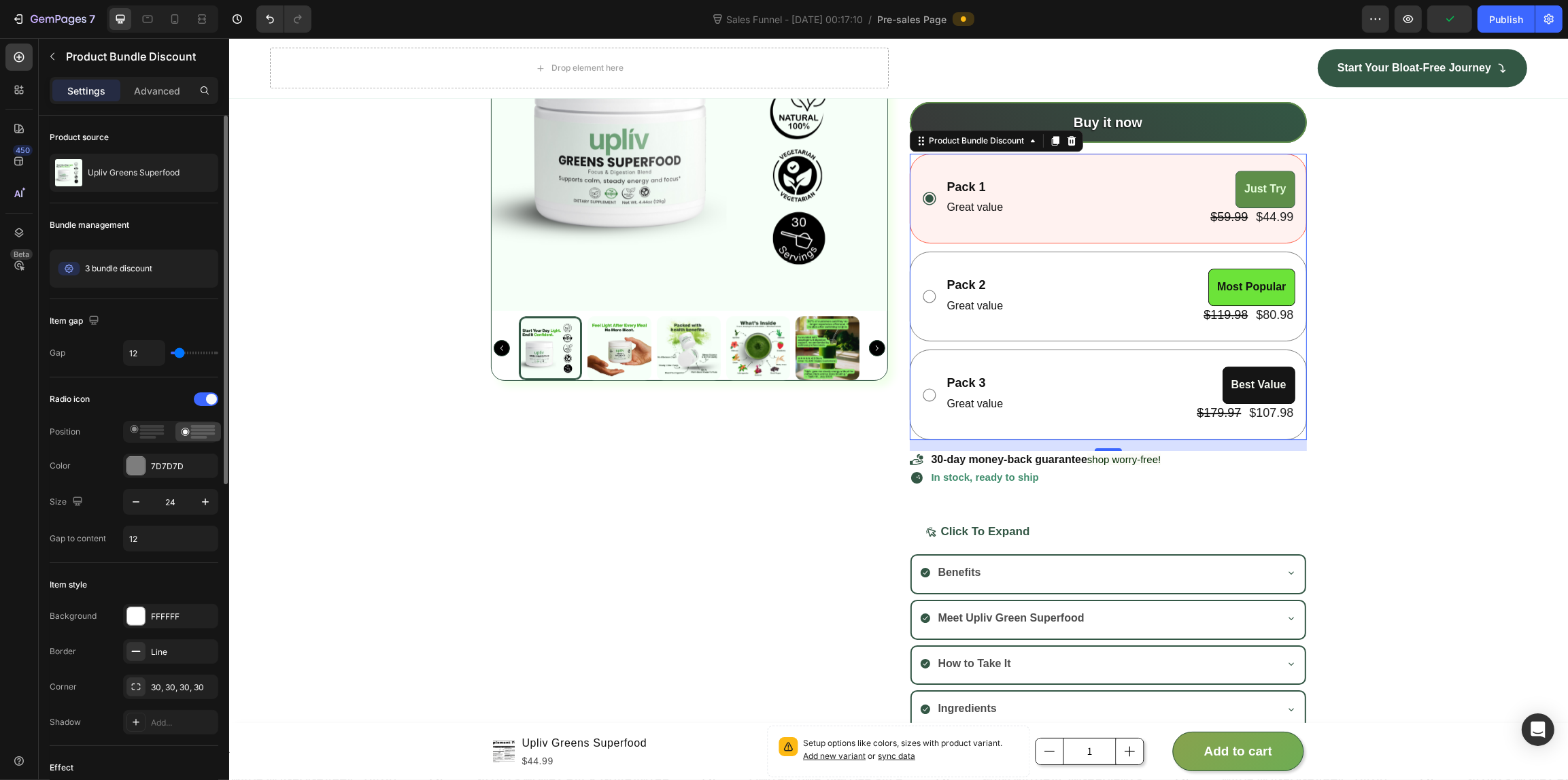
scroll to position [170, 0]
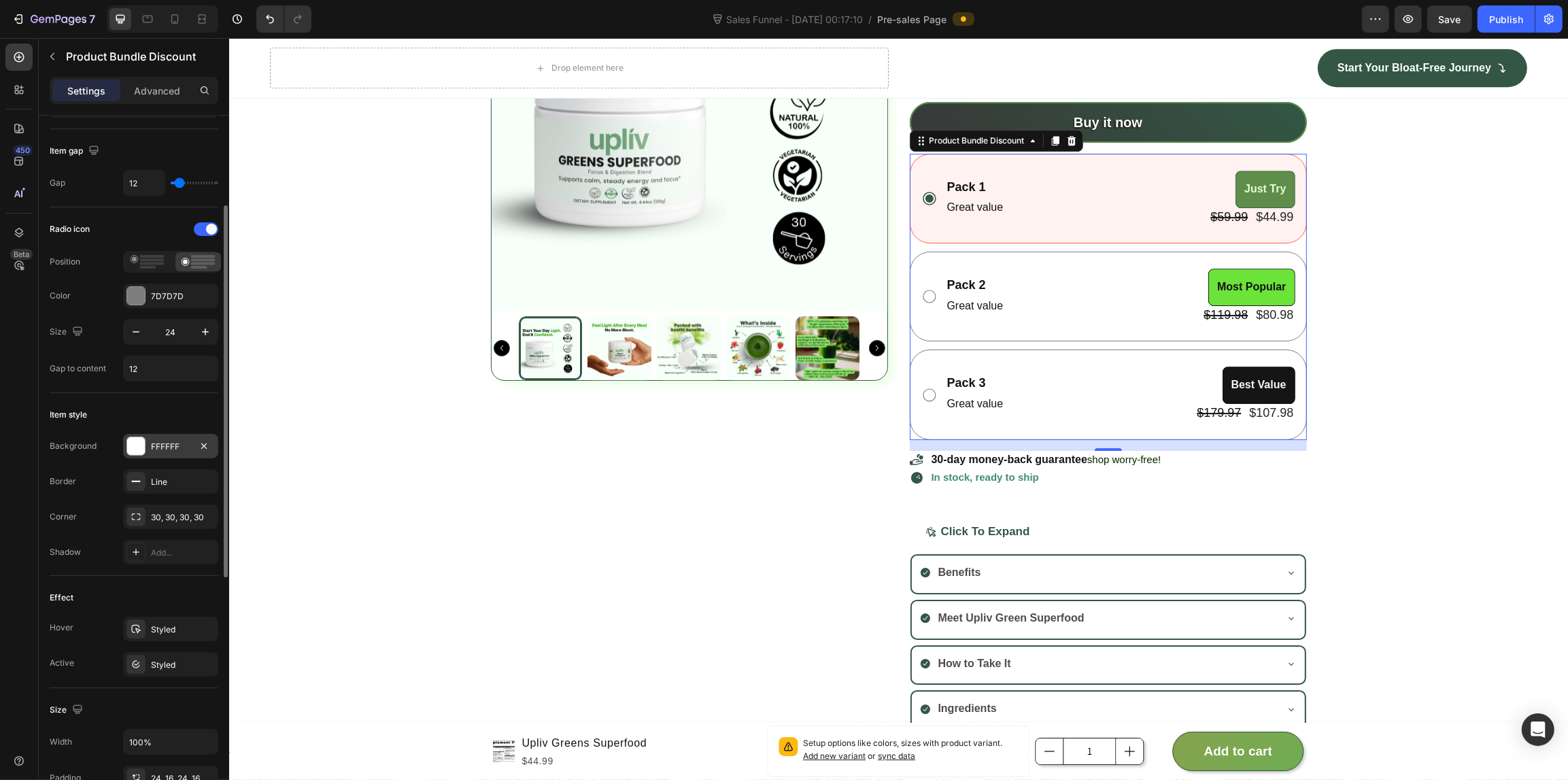
click at [148, 453] on div "FFFFFF" at bounding box center [171, 446] width 95 height 24
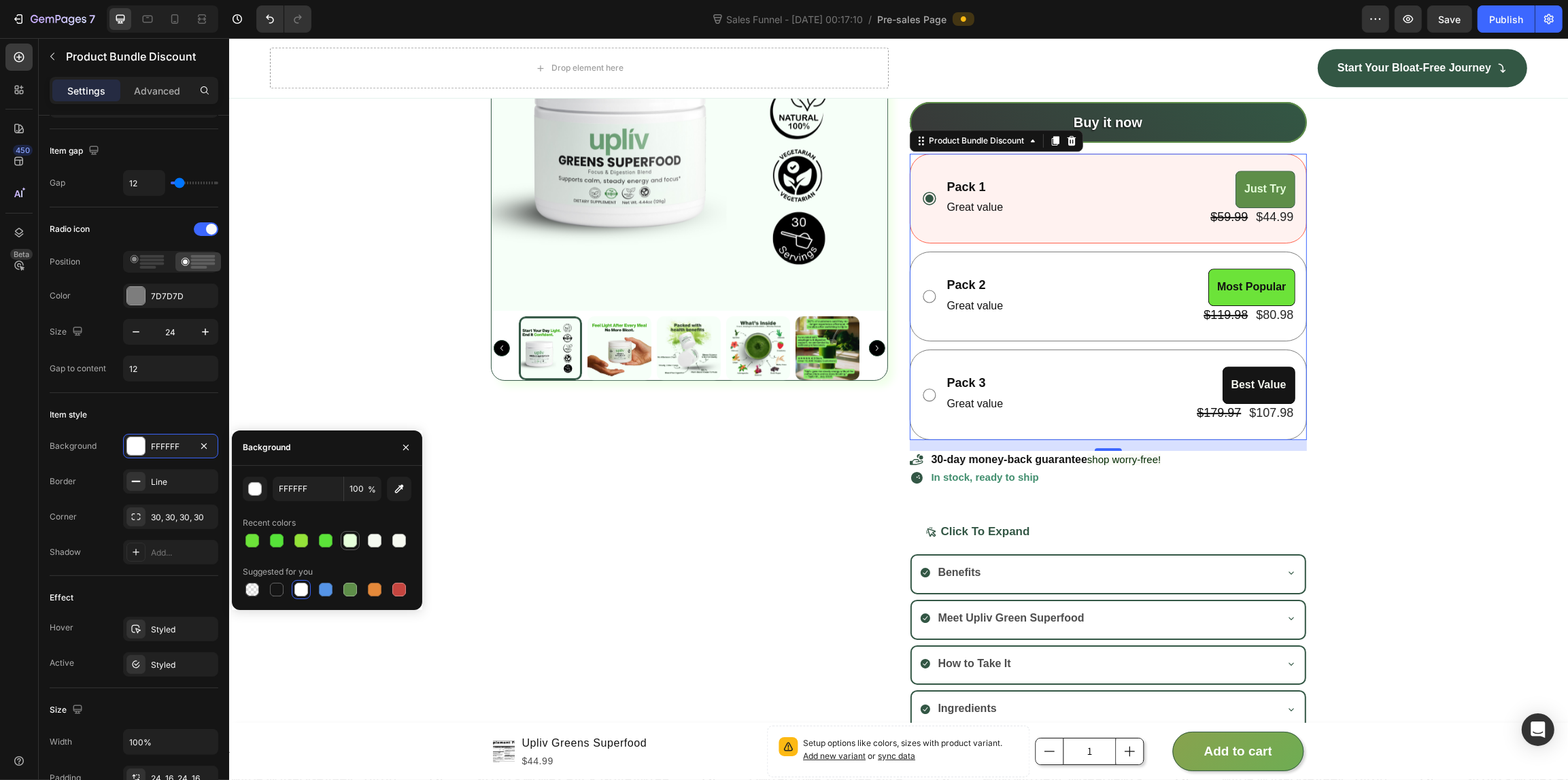
click at [353, 543] on div at bounding box center [350, 541] width 14 height 14
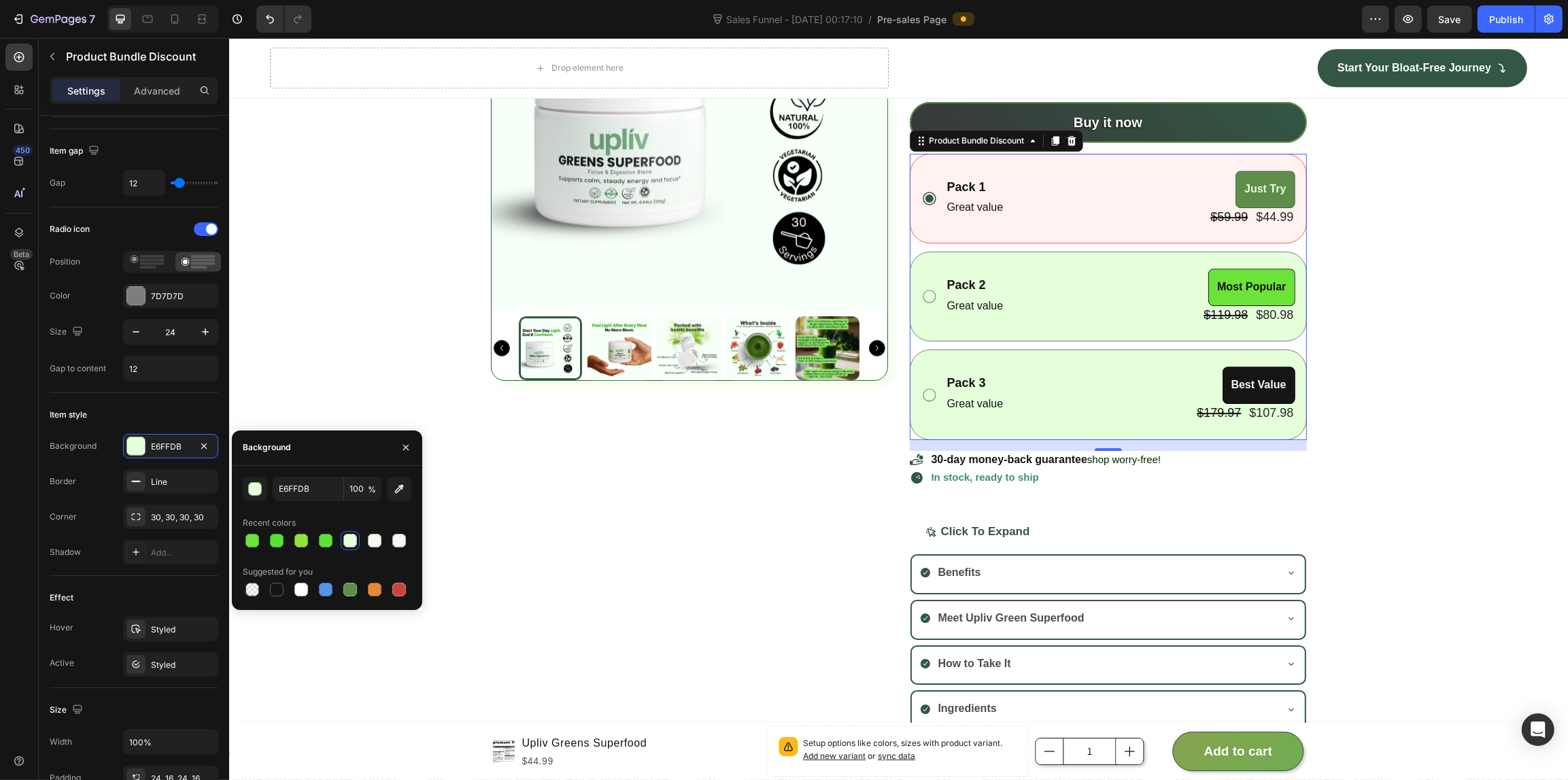
type input "FFFFFF"
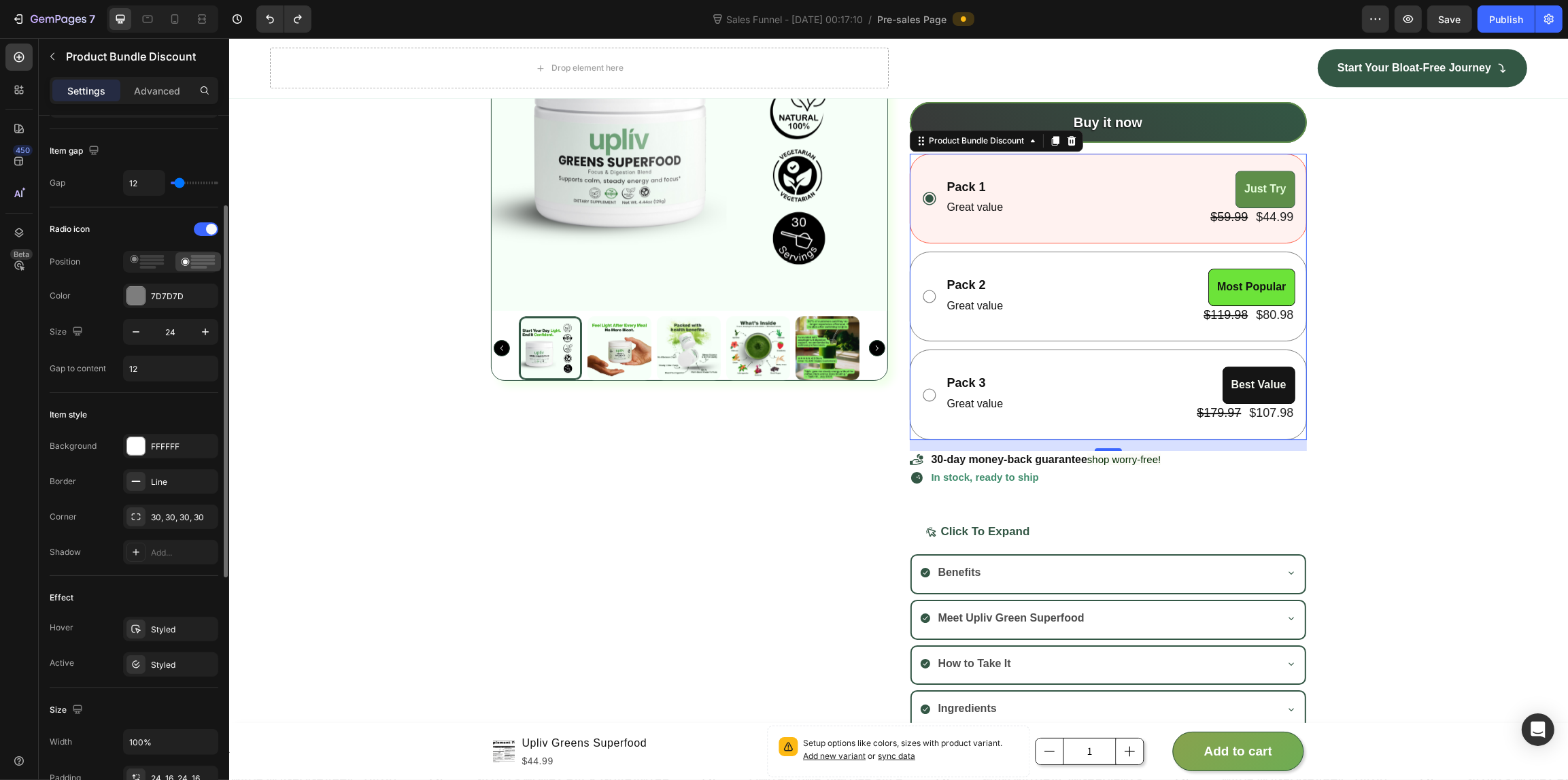
click at [52, 480] on div "Border" at bounding box center [63, 481] width 26 height 12
click at [154, 622] on div "Styled" at bounding box center [171, 629] width 95 height 24
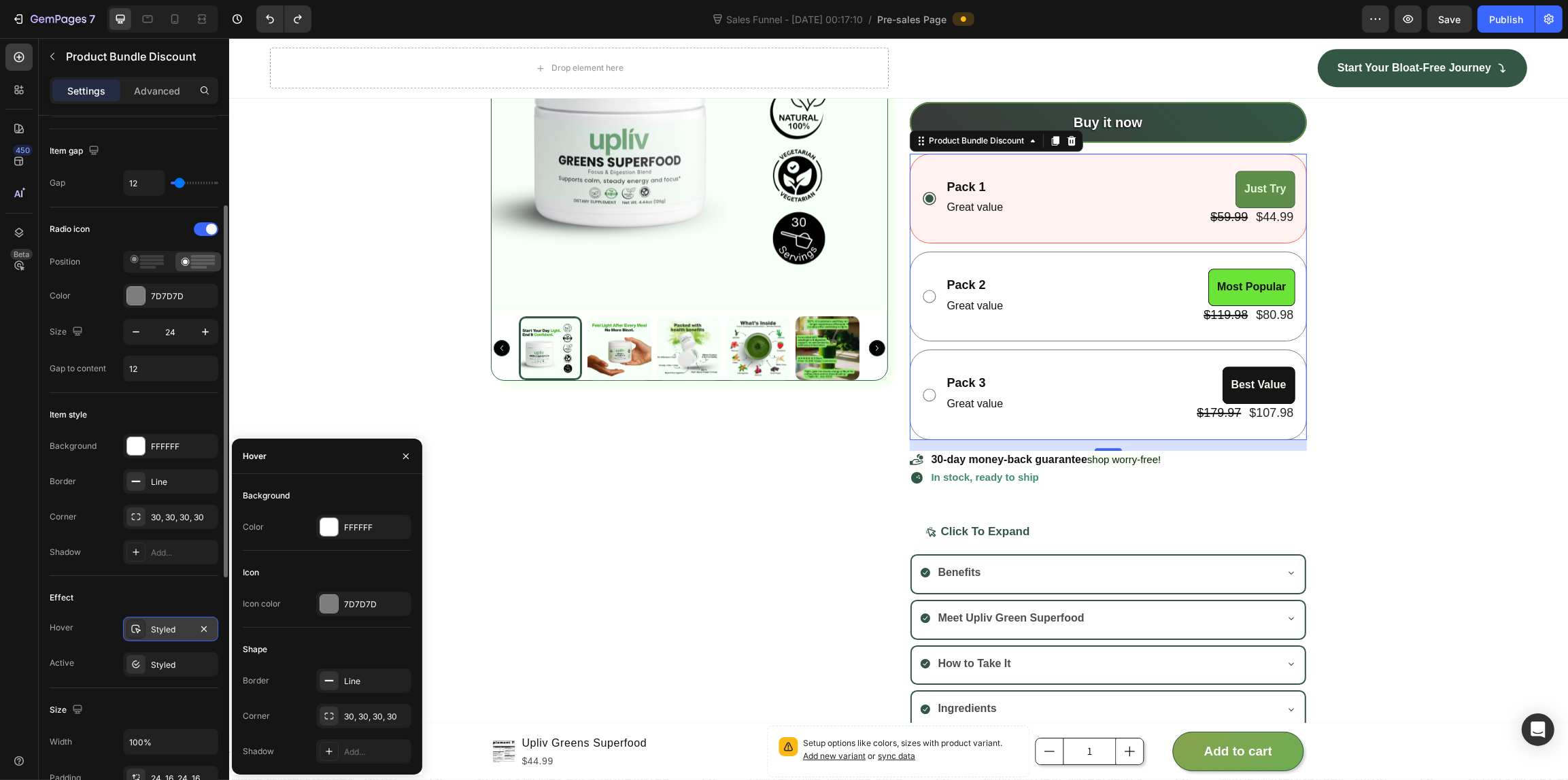
click at [154, 622] on div "Styled" at bounding box center [171, 629] width 95 height 24
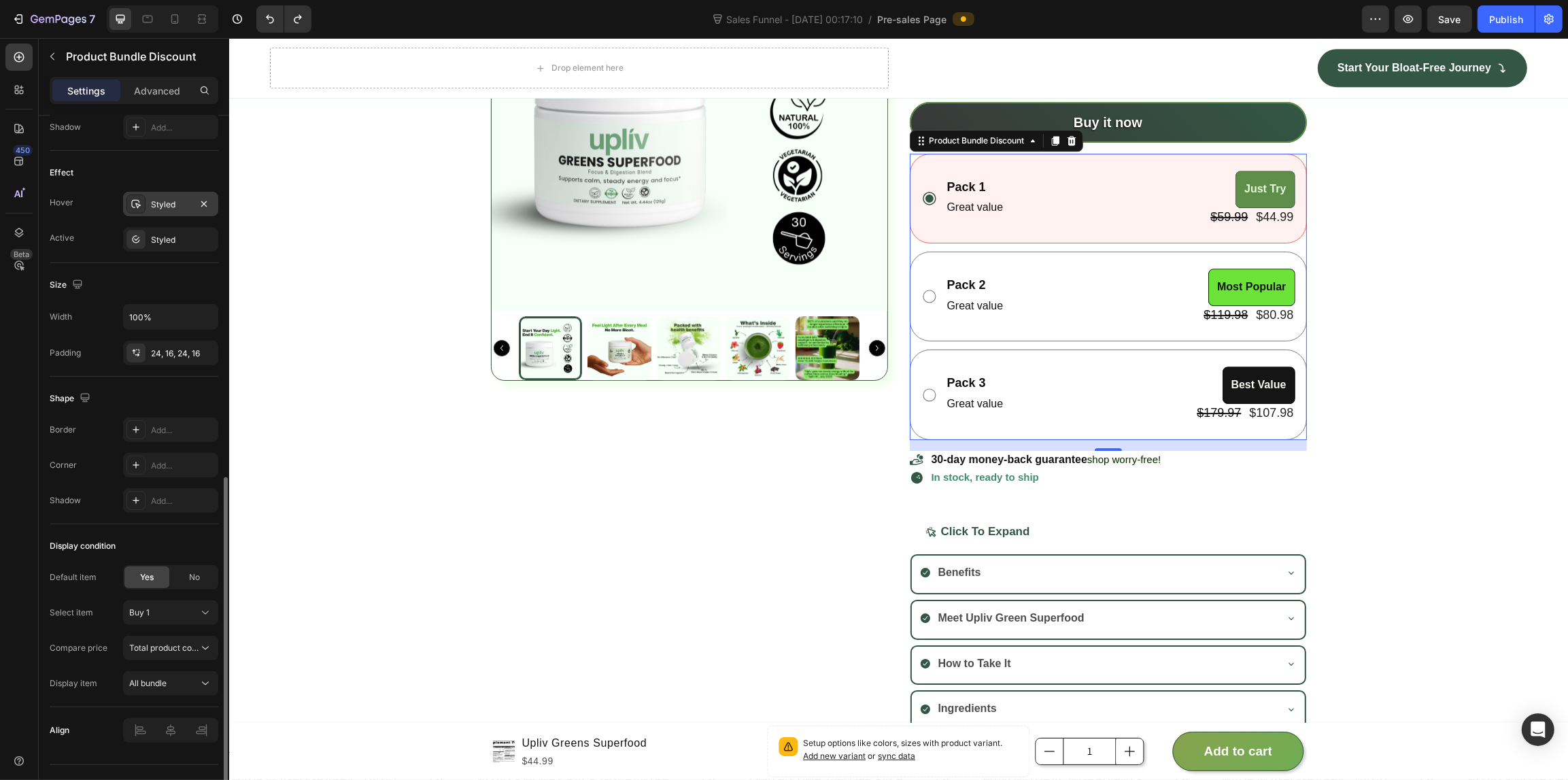
scroll to position [626, 0]
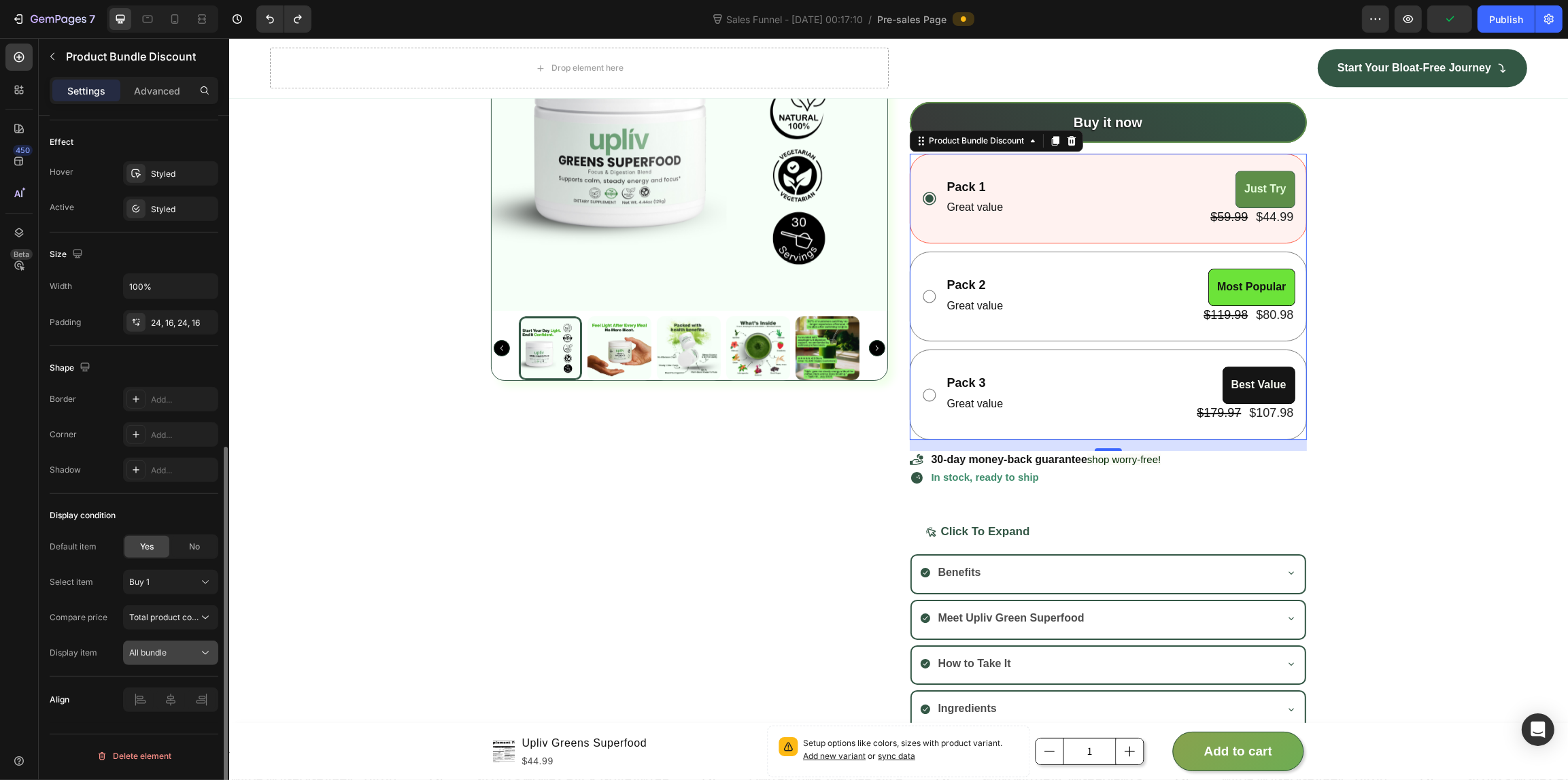
click at [151, 646] on button "All bundle" at bounding box center [171, 652] width 95 height 24
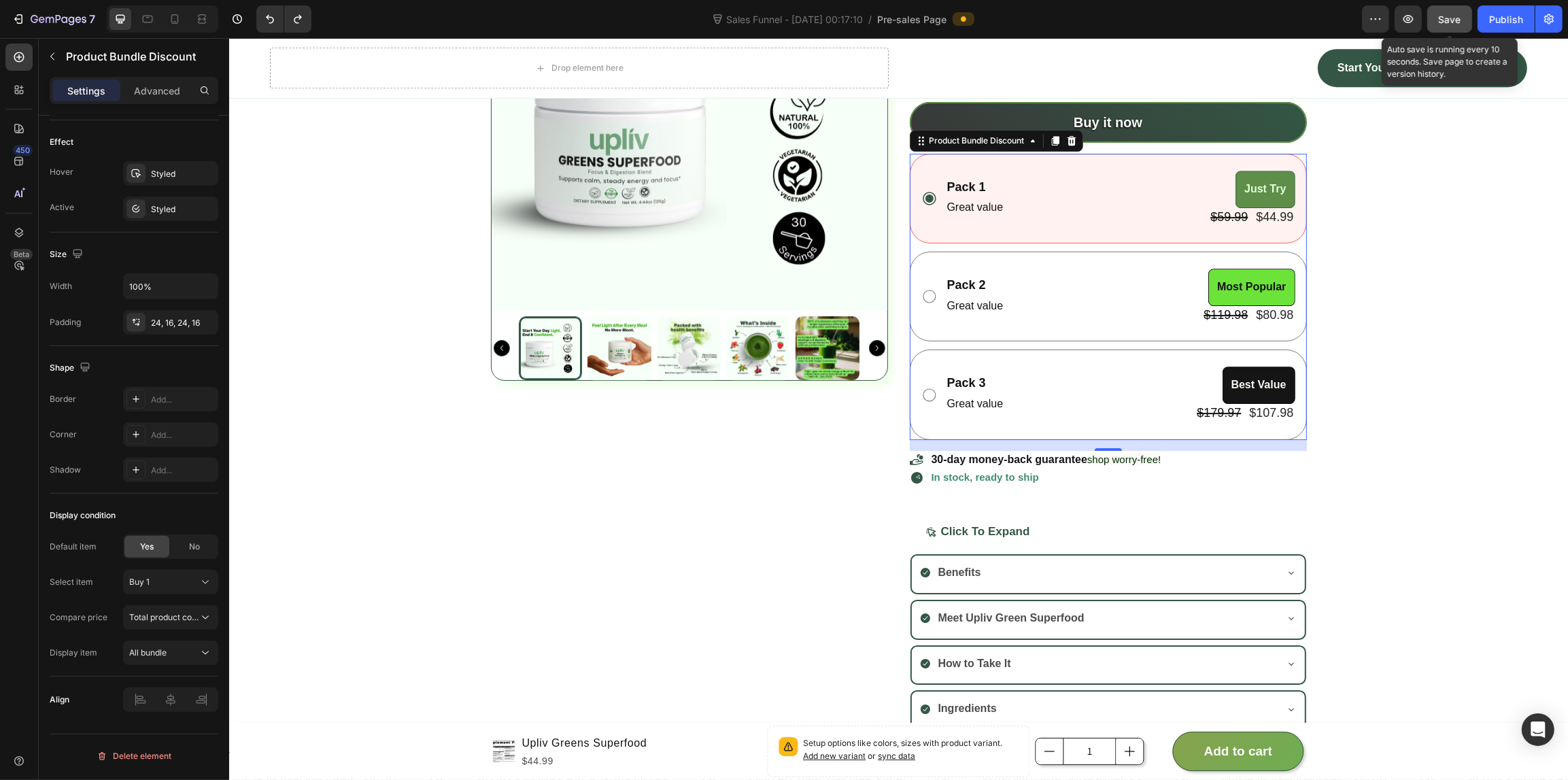
click at [1455, 14] on span "Save" at bounding box center [1450, 20] width 23 height 12
click at [1050, 164] on div "Pack 1 Text Block Great value Text Block Just Try Product Badge $59.99 Product …" at bounding box center [1108, 198] width 397 height 90
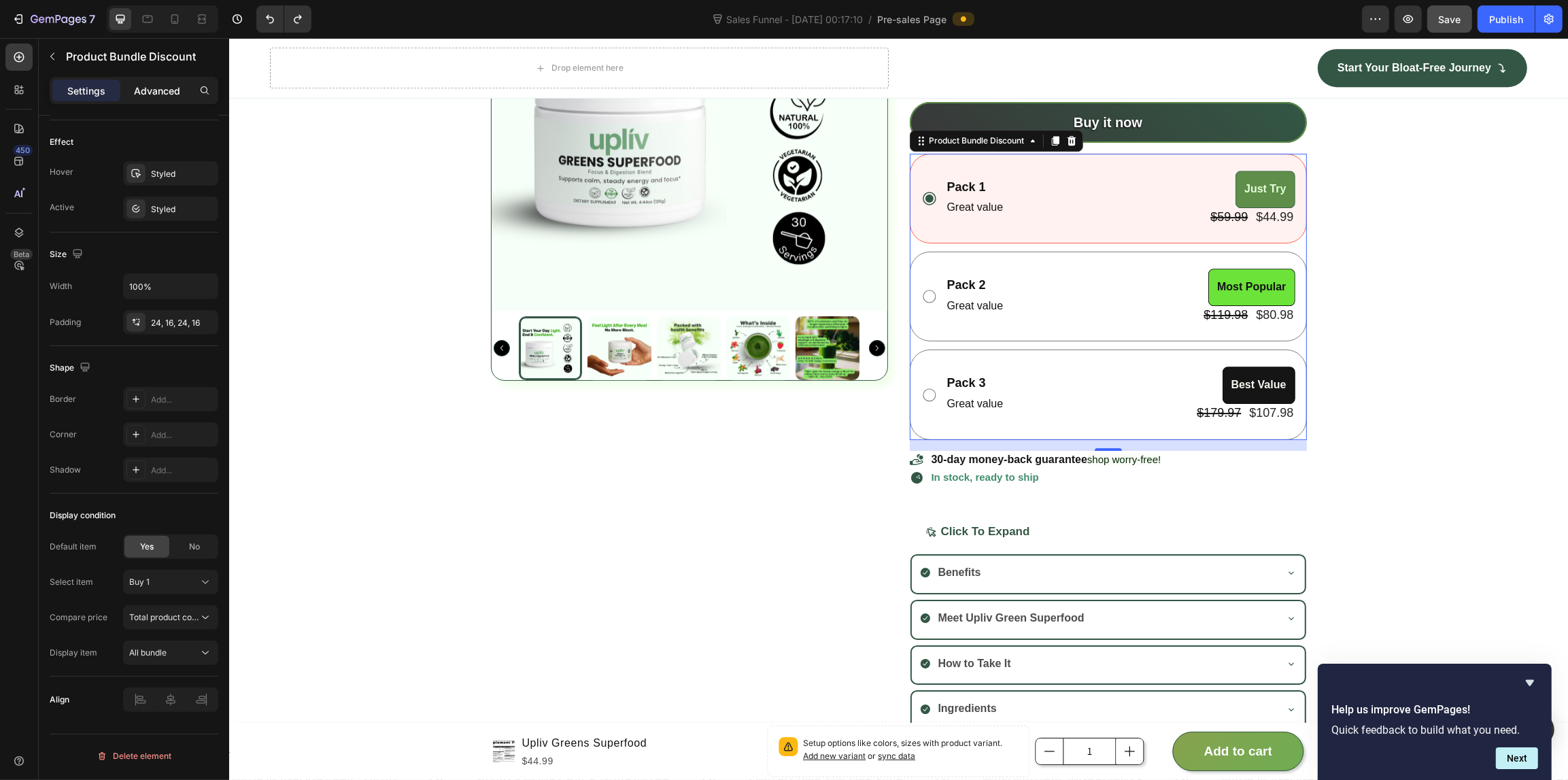
click at [167, 84] on p "Advanced" at bounding box center [156, 90] width 46 height 14
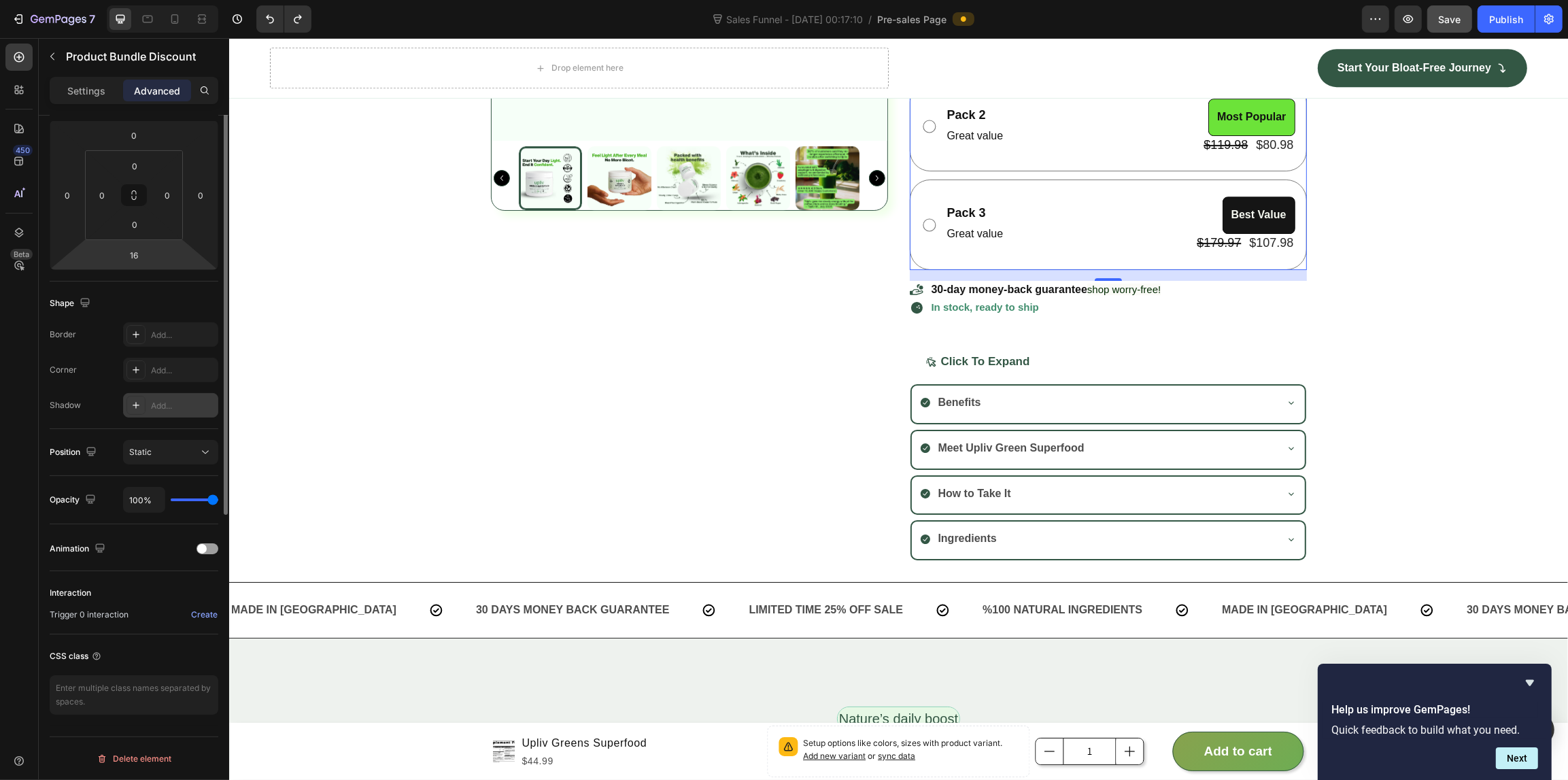
scroll to position [0, 0]
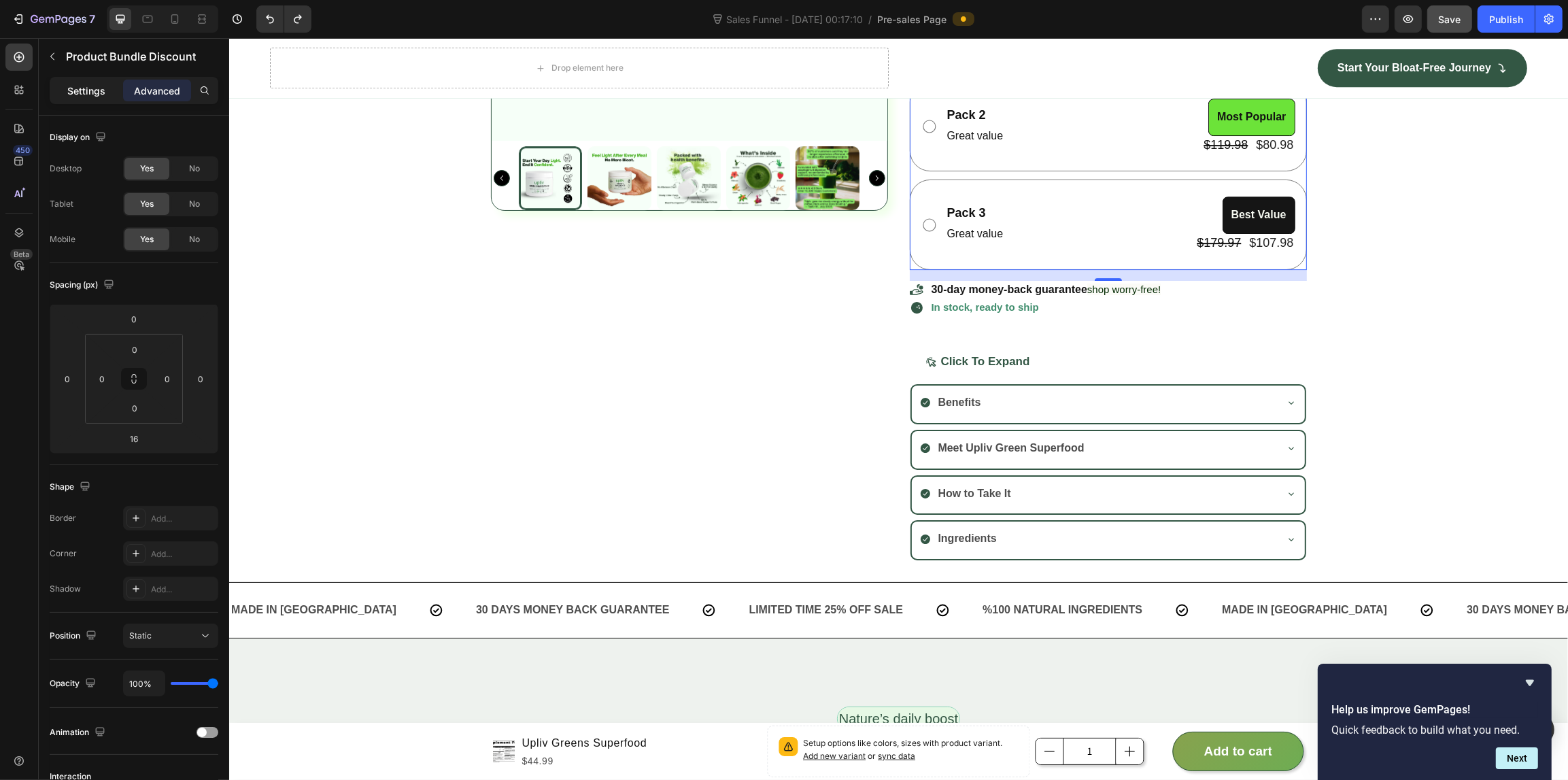
click at [90, 92] on p "Settings" at bounding box center [87, 90] width 38 height 14
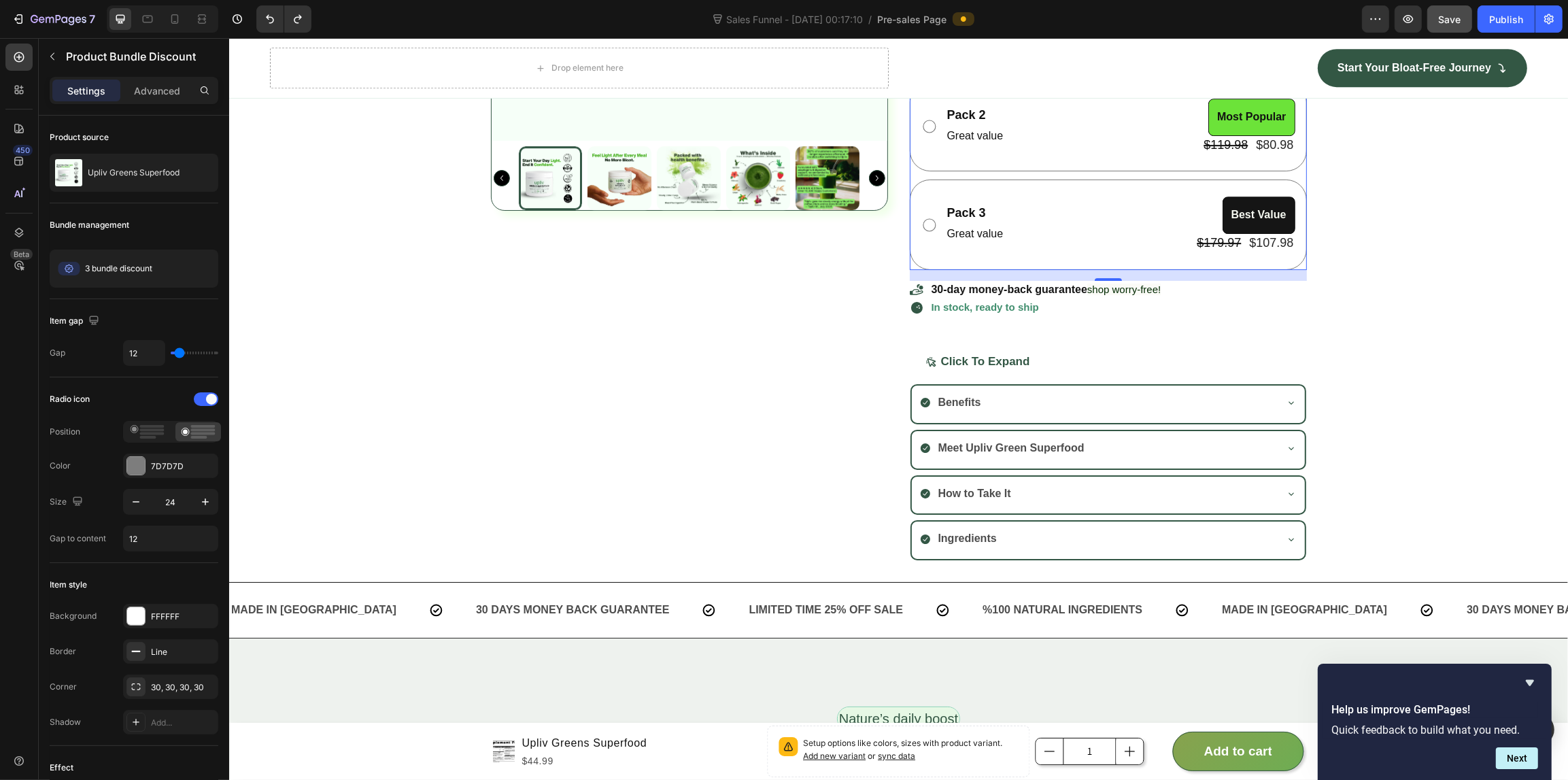
click at [1296, 267] on div "Pack 1 Text Block Great value Text Block Just Try Product Badge $59.99 Product …" at bounding box center [1108, 127] width 397 height 286
click at [1293, 261] on div "Pack 3 Text Block Great value Text Block Best Value Product Badge $179.97 Produ…" at bounding box center [1108, 224] width 397 height 90
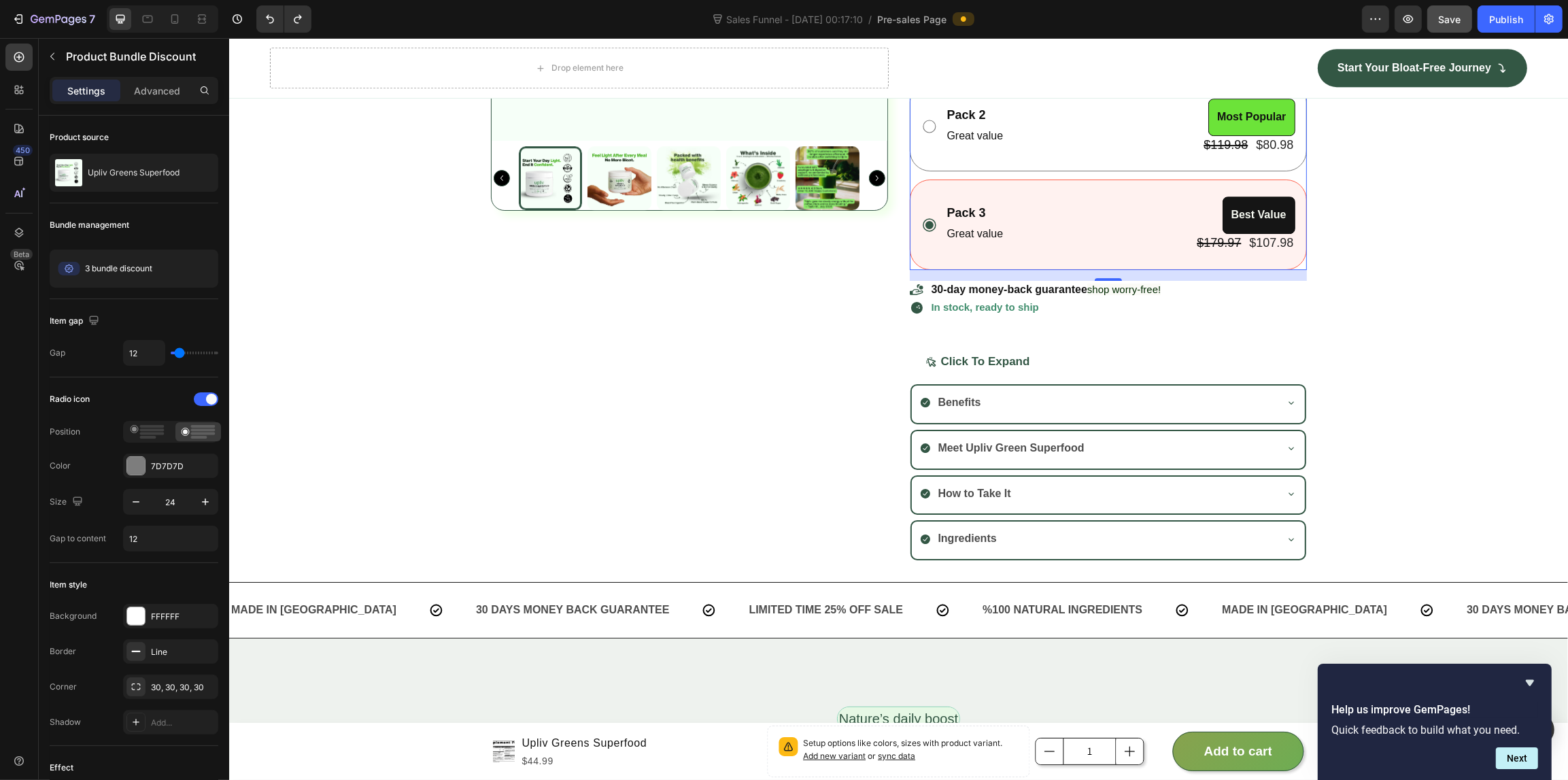
click at [1293, 253] on div "Pack 3 Text Block Great value Text Block Best Value Product Badge $179.97 Produ…" at bounding box center [1108, 224] width 397 height 90
click at [162, 99] on div "Advanced" at bounding box center [157, 90] width 68 height 22
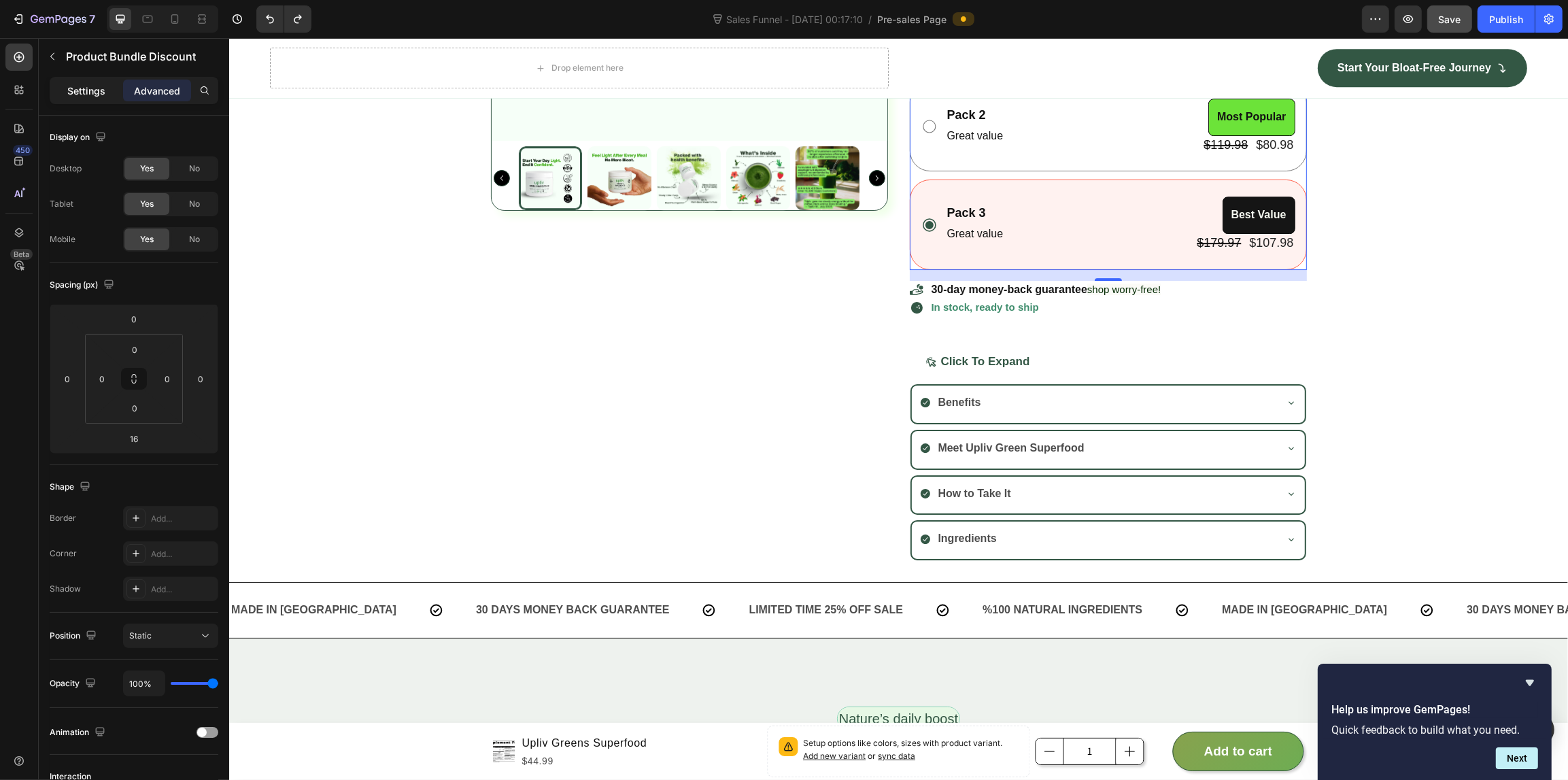
click at [89, 86] on p "Settings" at bounding box center [87, 90] width 38 height 14
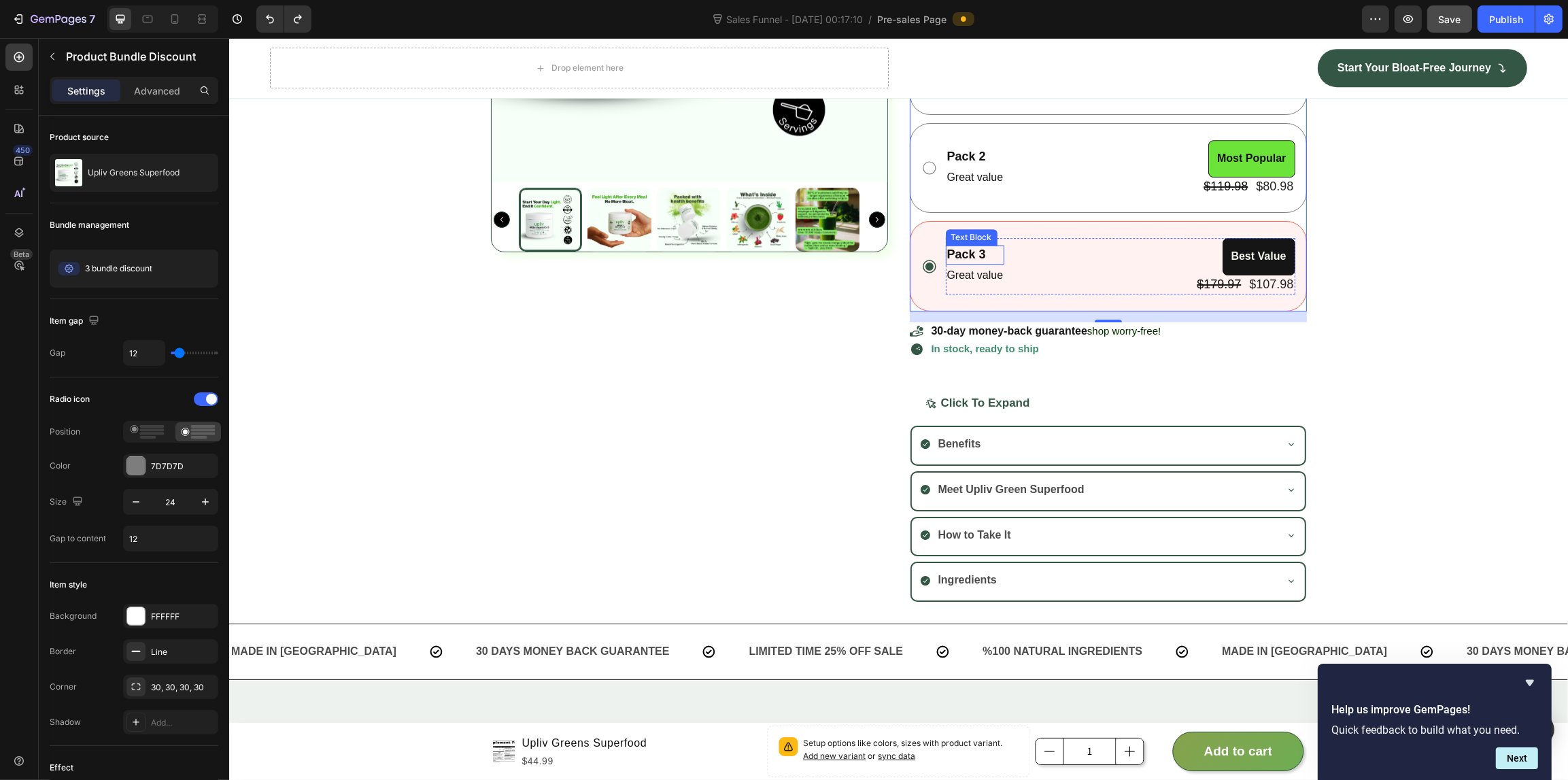
scroll to position [5053, 0]
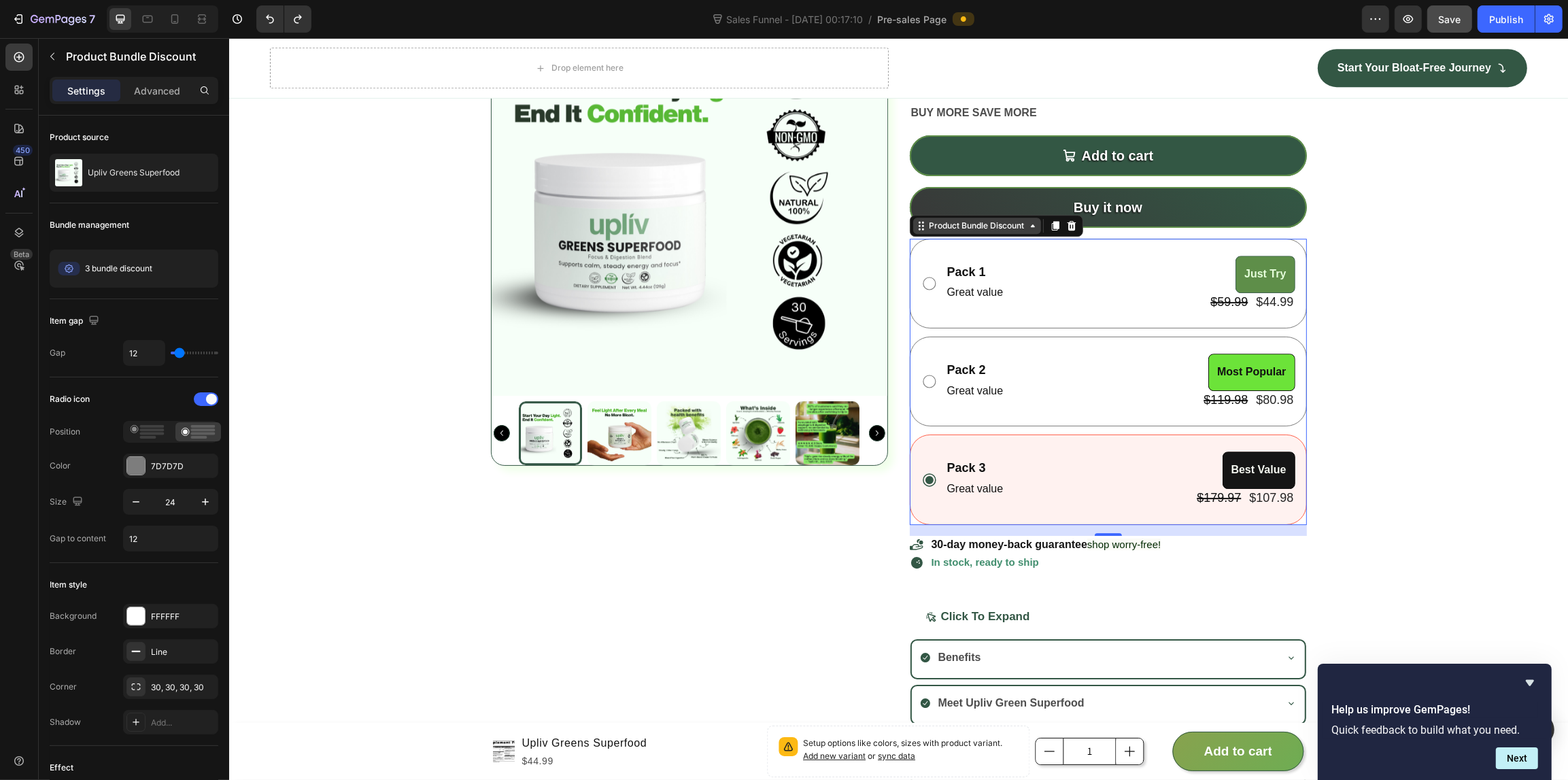
click at [926, 231] on div "Product Bundle Discount" at bounding box center [976, 225] width 101 height 12
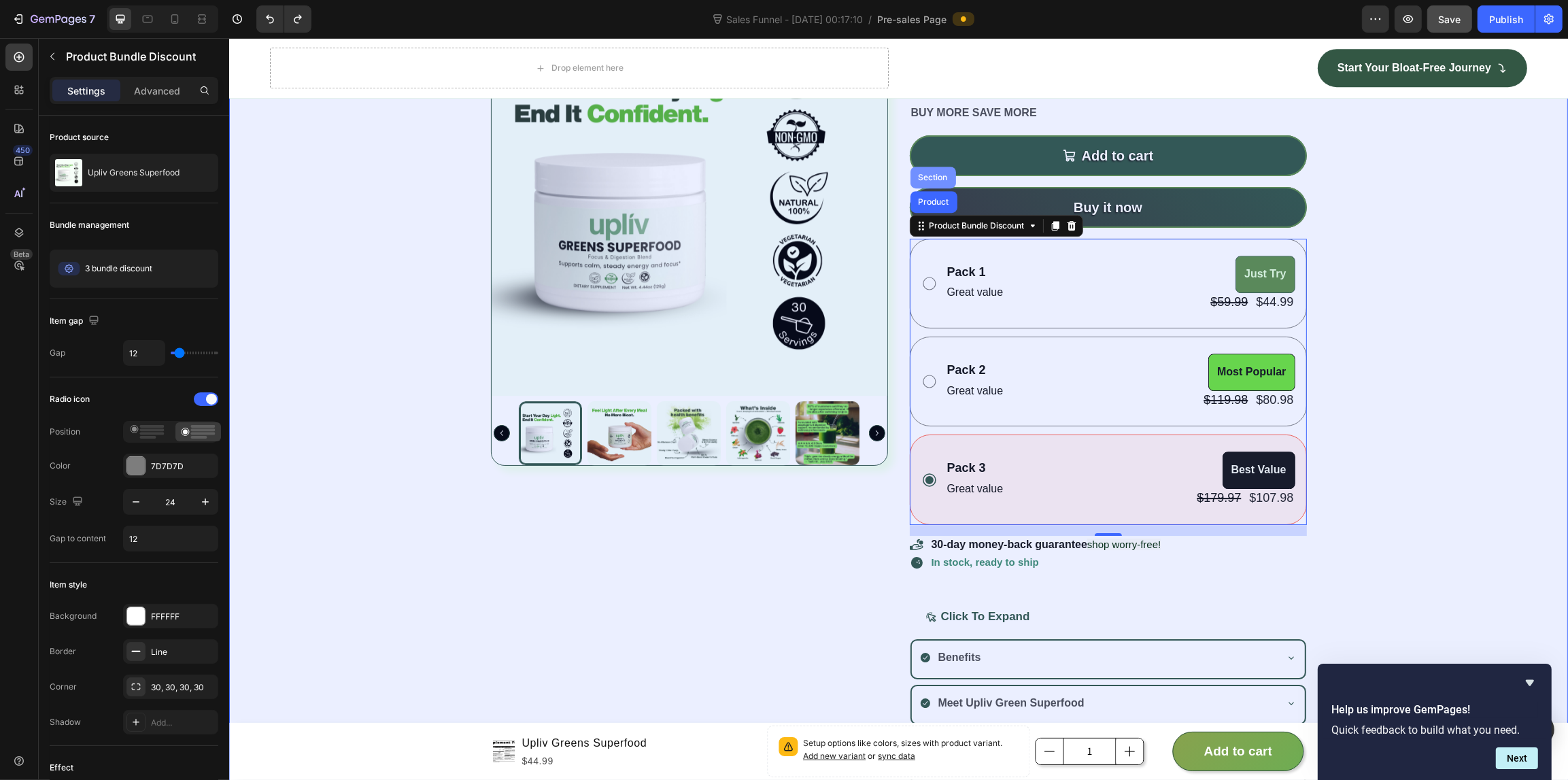
click at [932, 181] on div "Section" at bounding box center [932, 177] width 35 height 8
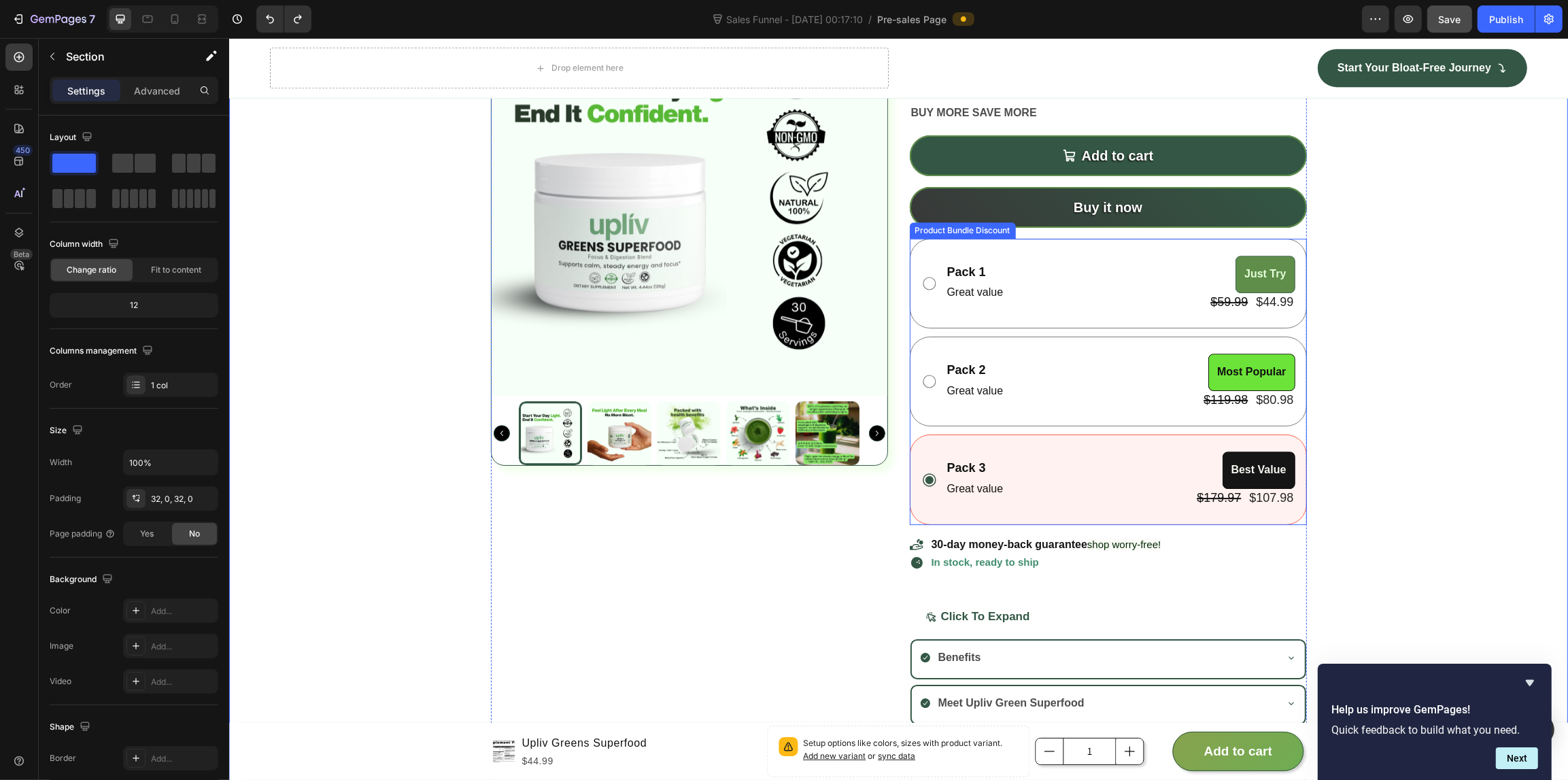
click at [930, 328] on div "Pack 1 Text Block Great value Text Block Just Try Product Badge $59.99 Product …" at bounding box center [1108, 284] width 397 height 90
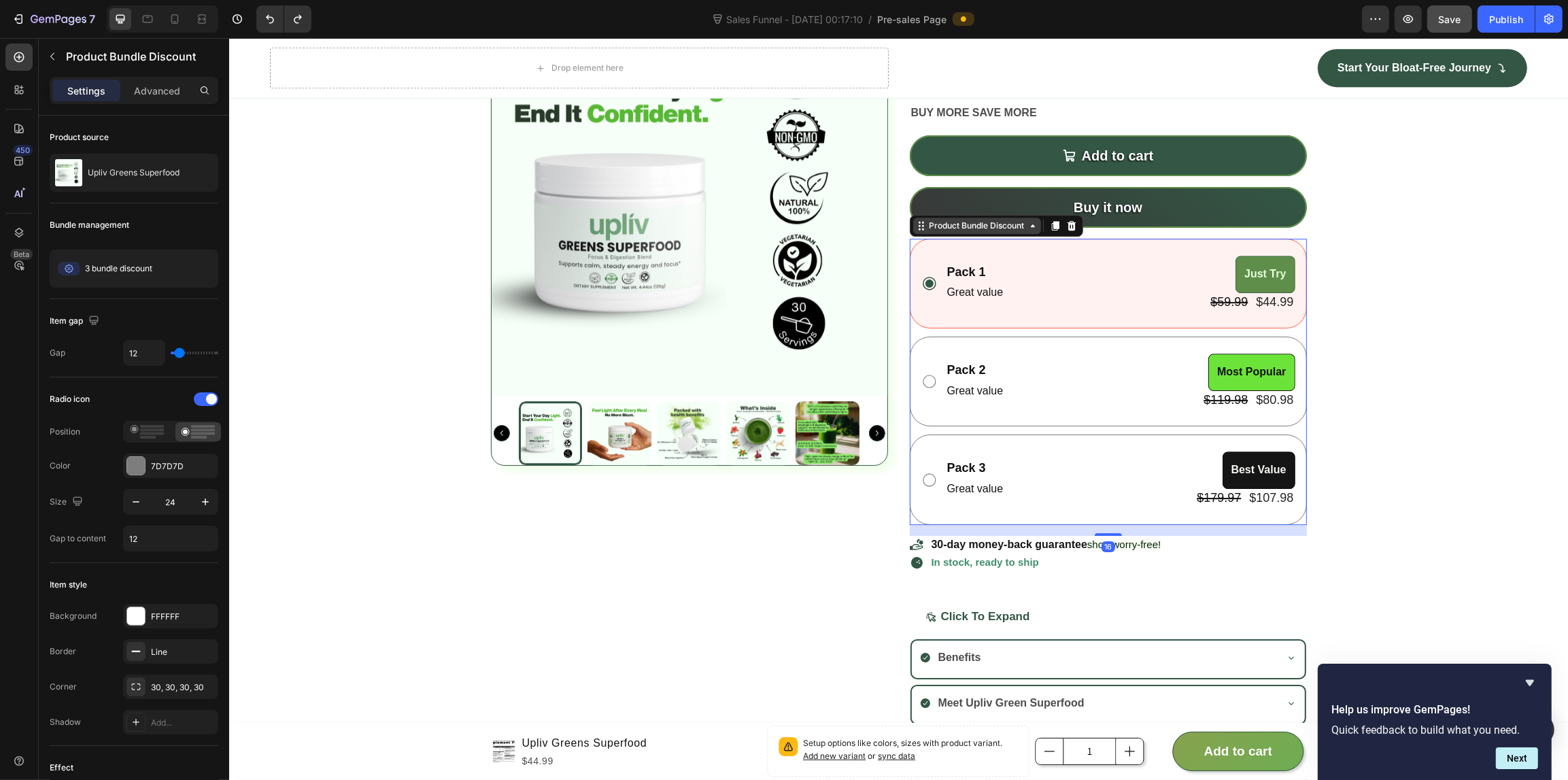
click at [955, 229] on div "Product Bundle Discount" at bounding box center [976, 225] width 101 height 12
type input "0"
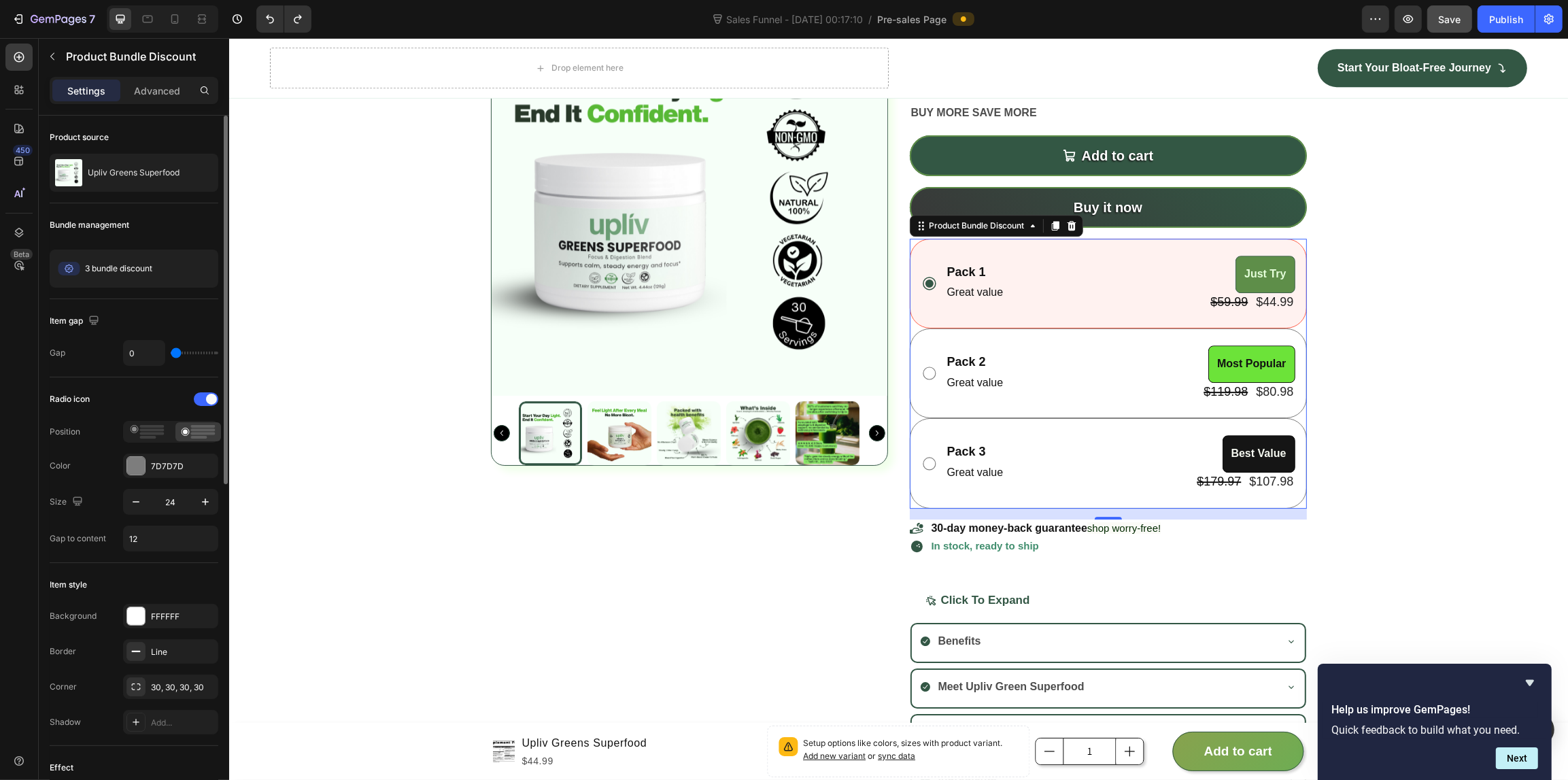
type input "2"
type input "5"
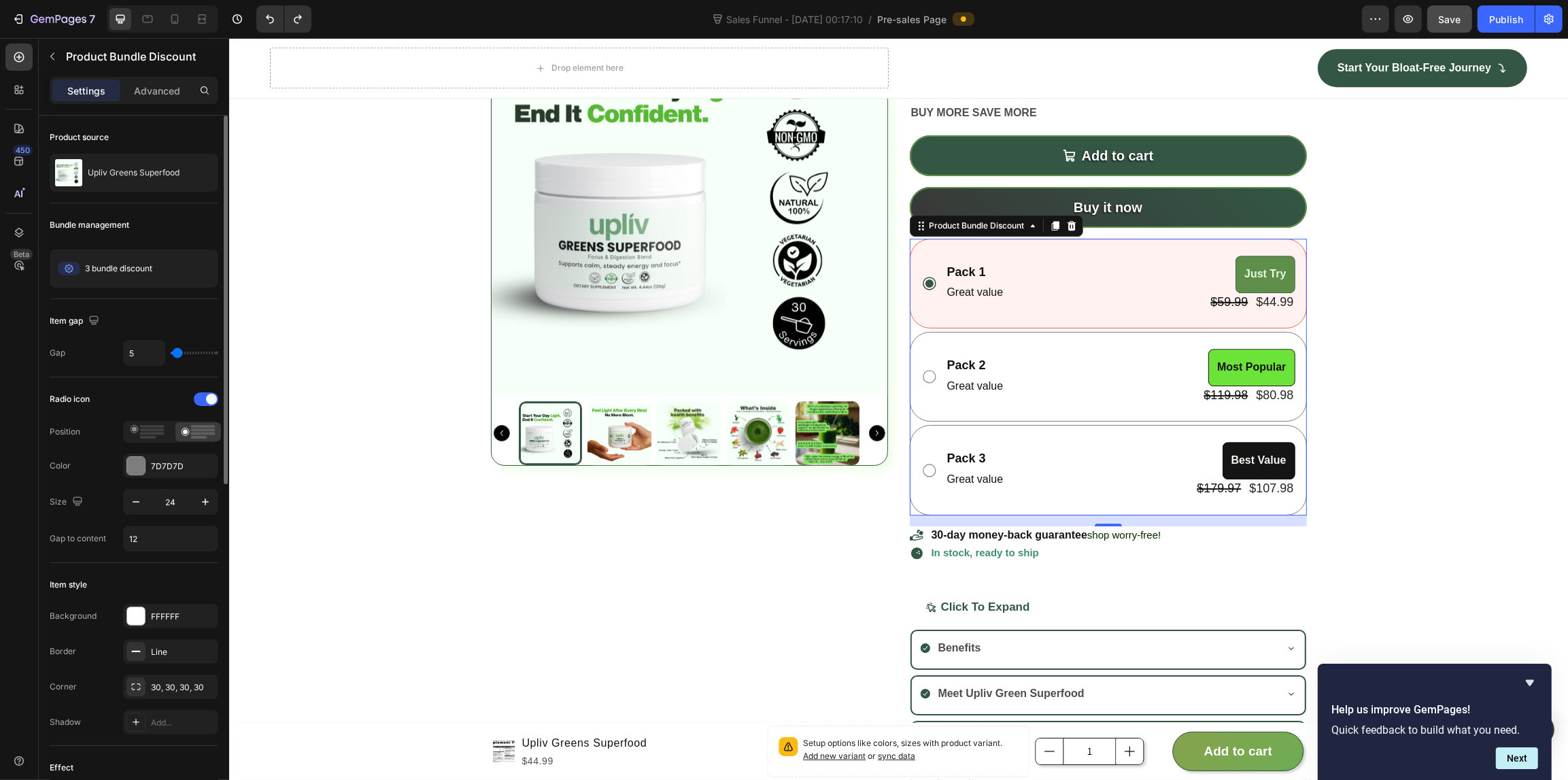
type input "8"
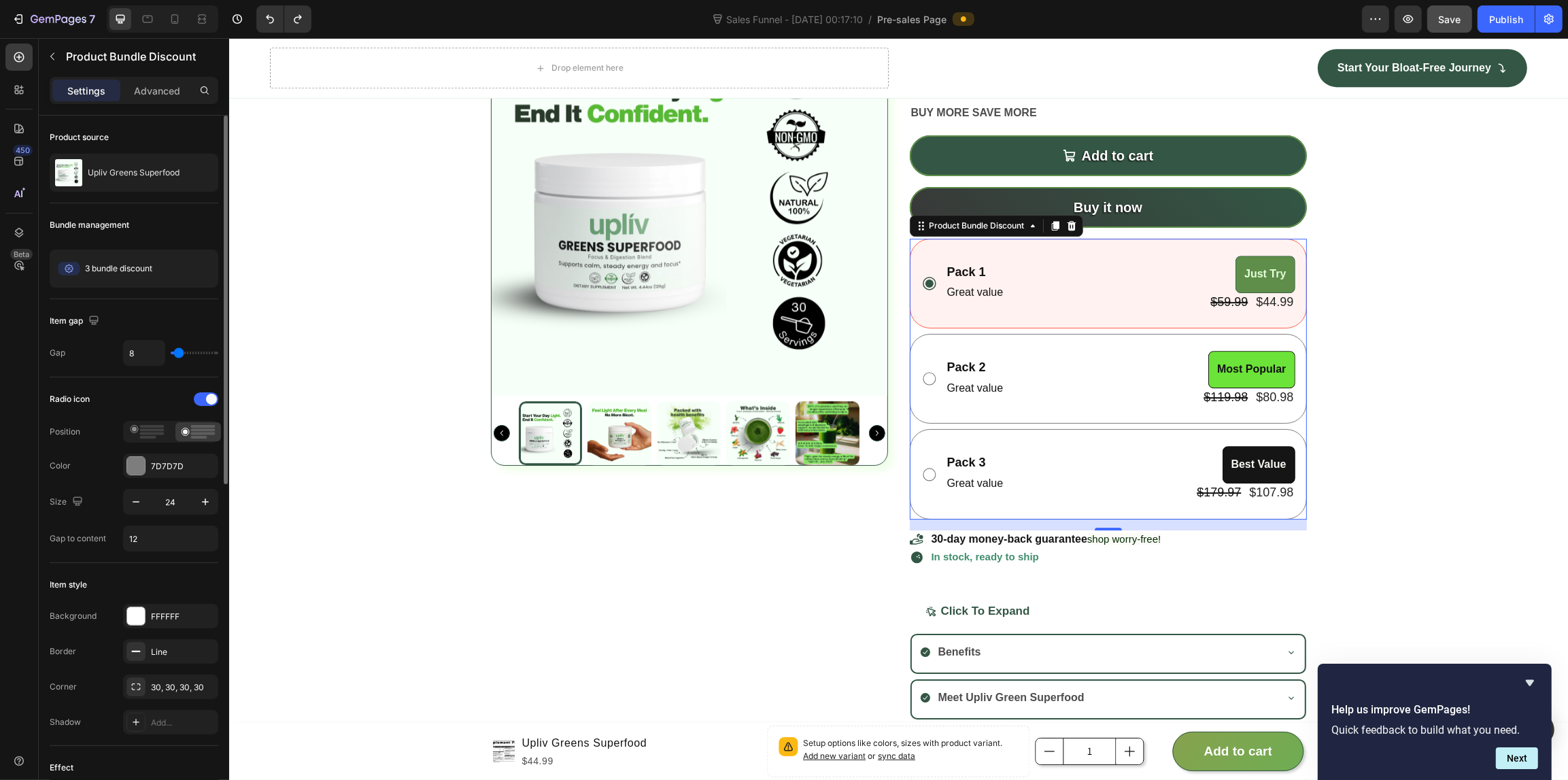
type input "8"
click at [178, 354] on input "range" at bounding box center [194, 353] width 48 height 3
click at [196, 395] on div at bounding box center [206, 399] width 24 height 14
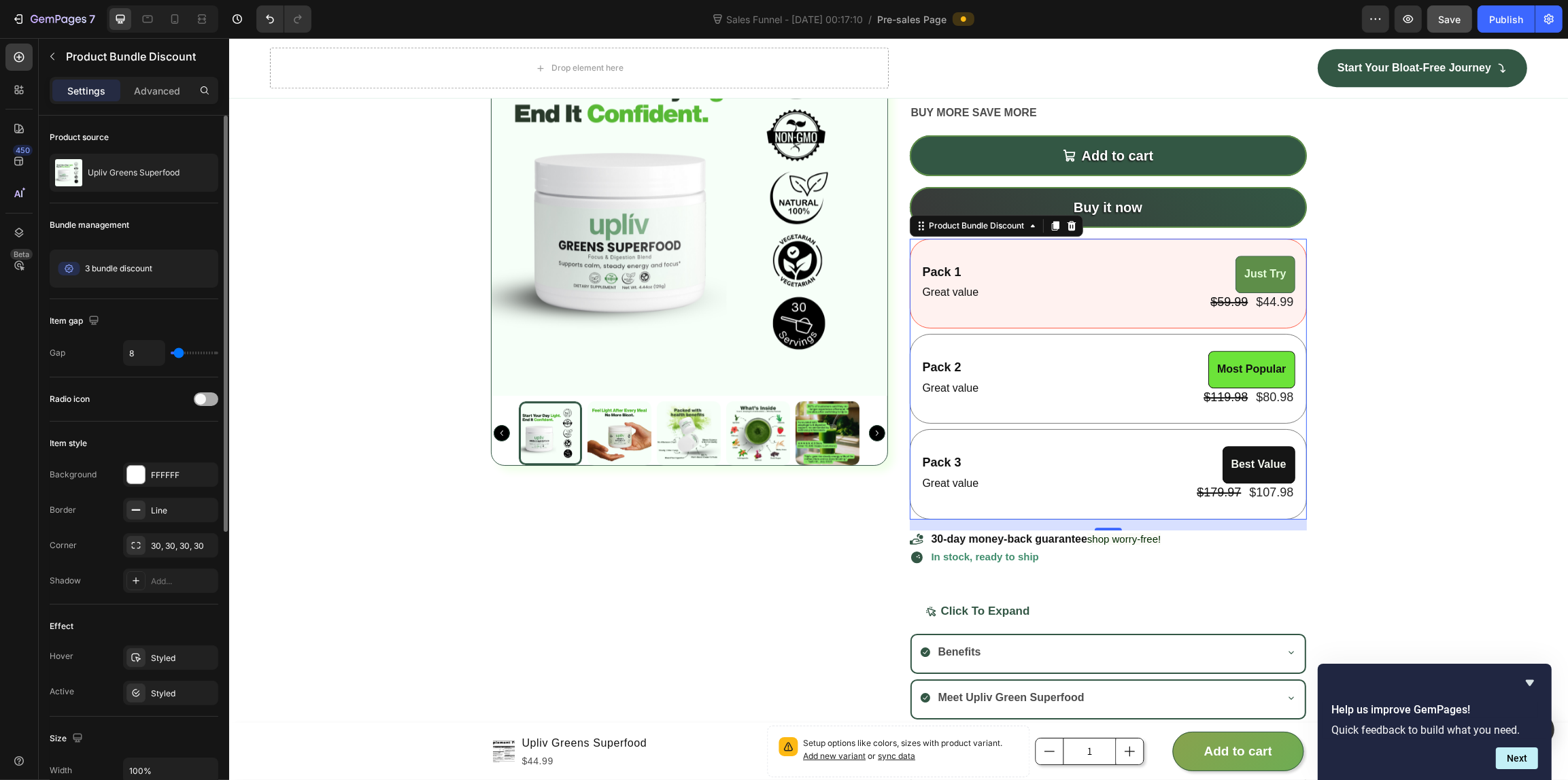
click at [196, 395] on span at bounding box center [200, 399] width 11 height 11
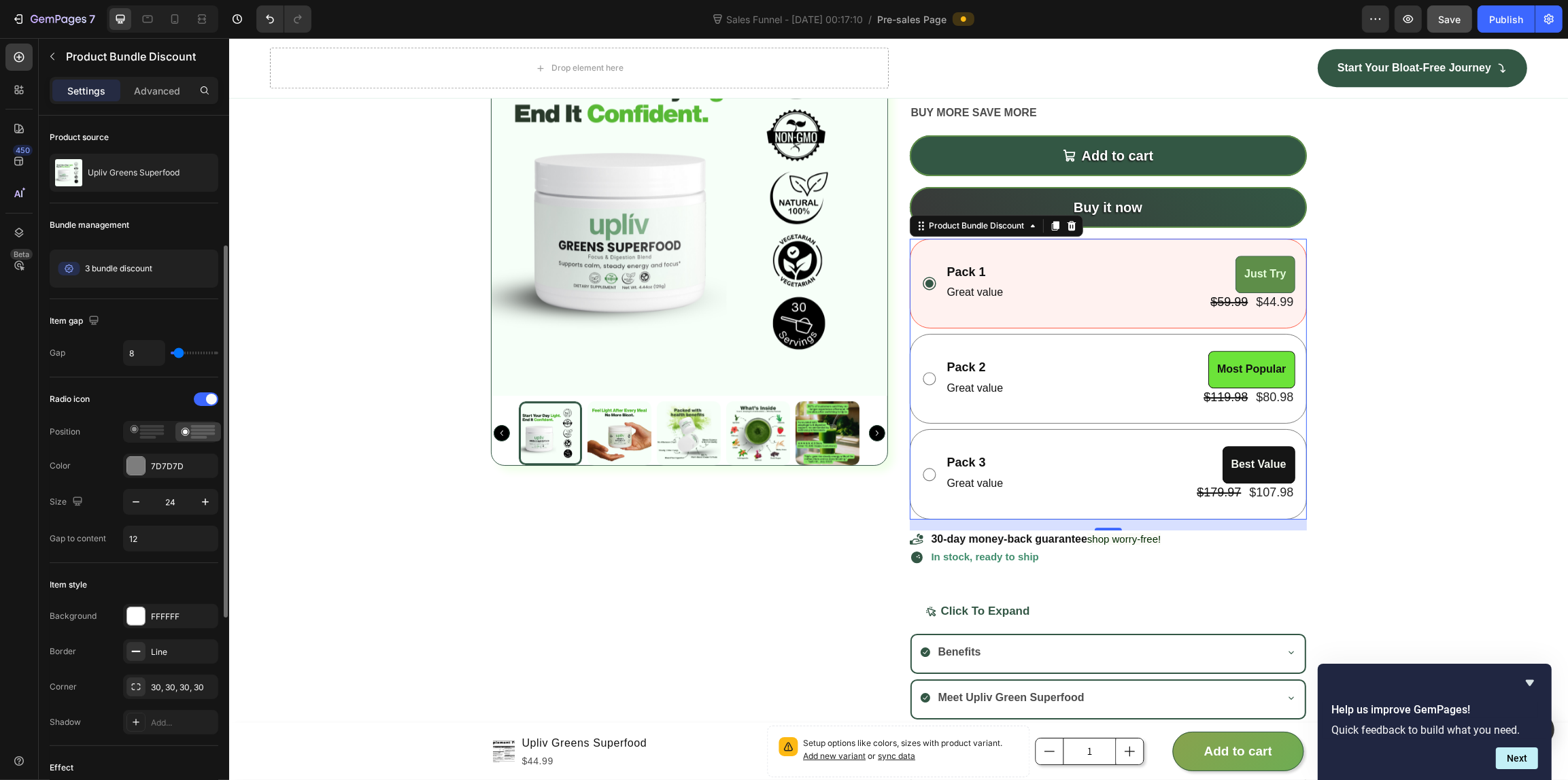
scroll to position [85, 0]
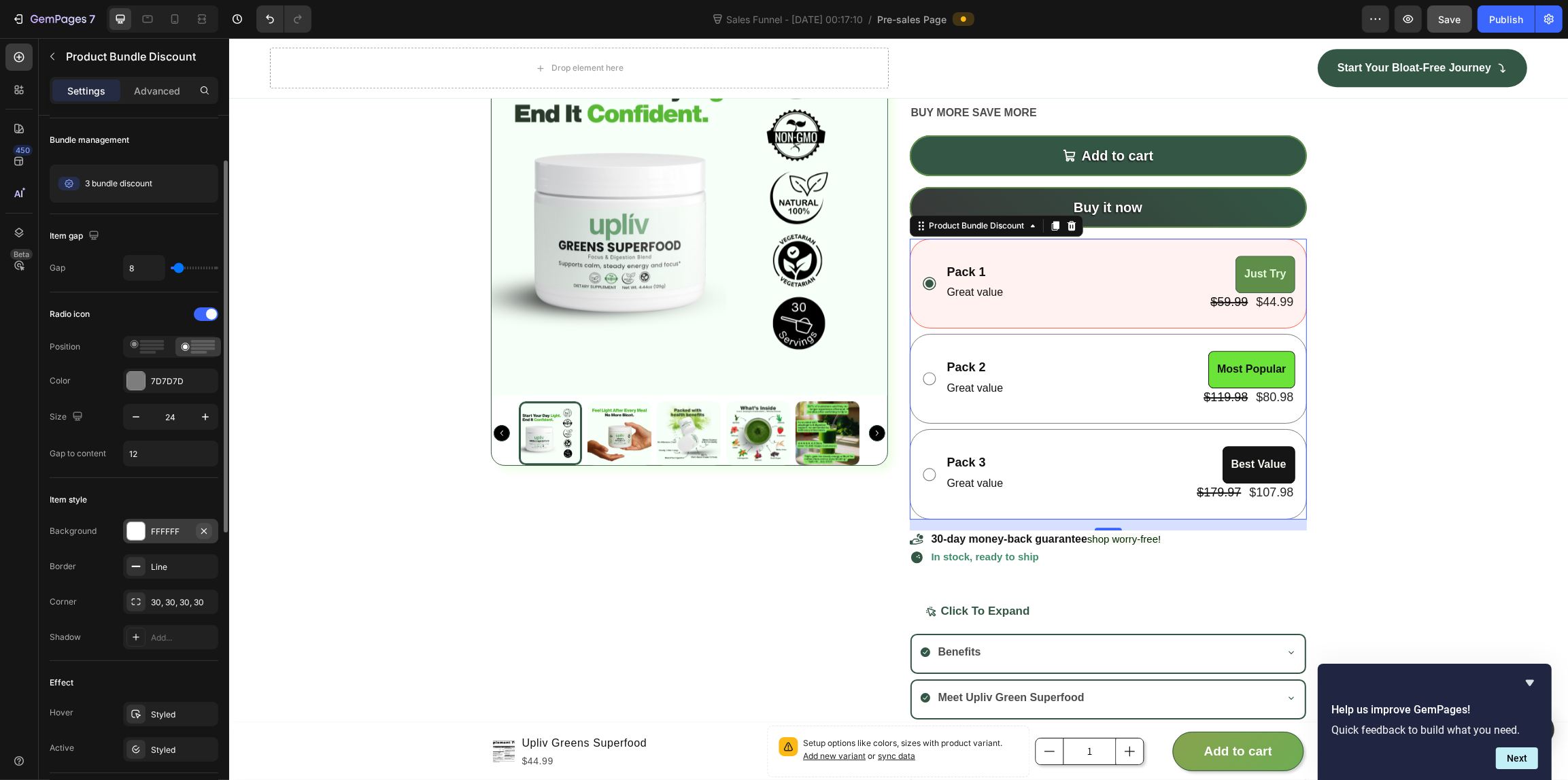
click at [203, 527] on icon "button" at bounding box center [203, 531] width 11 height 11
click at [169, 538] on div "Add..." at bounding box center [182, 532] width 64 height 12
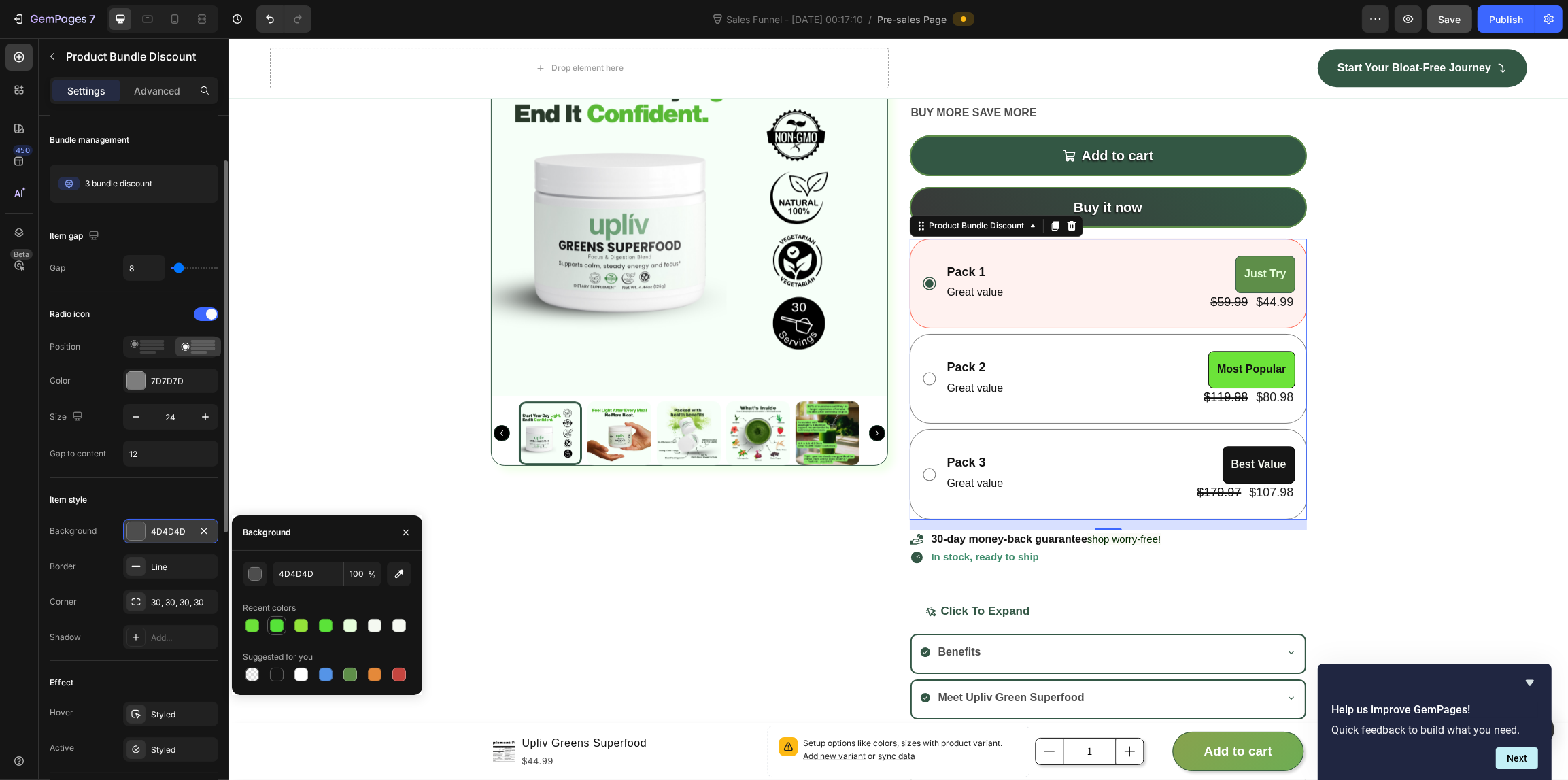
click at [272, 617] on div at bounding box center [277, 625] width 16 height 16
type input "56E339"
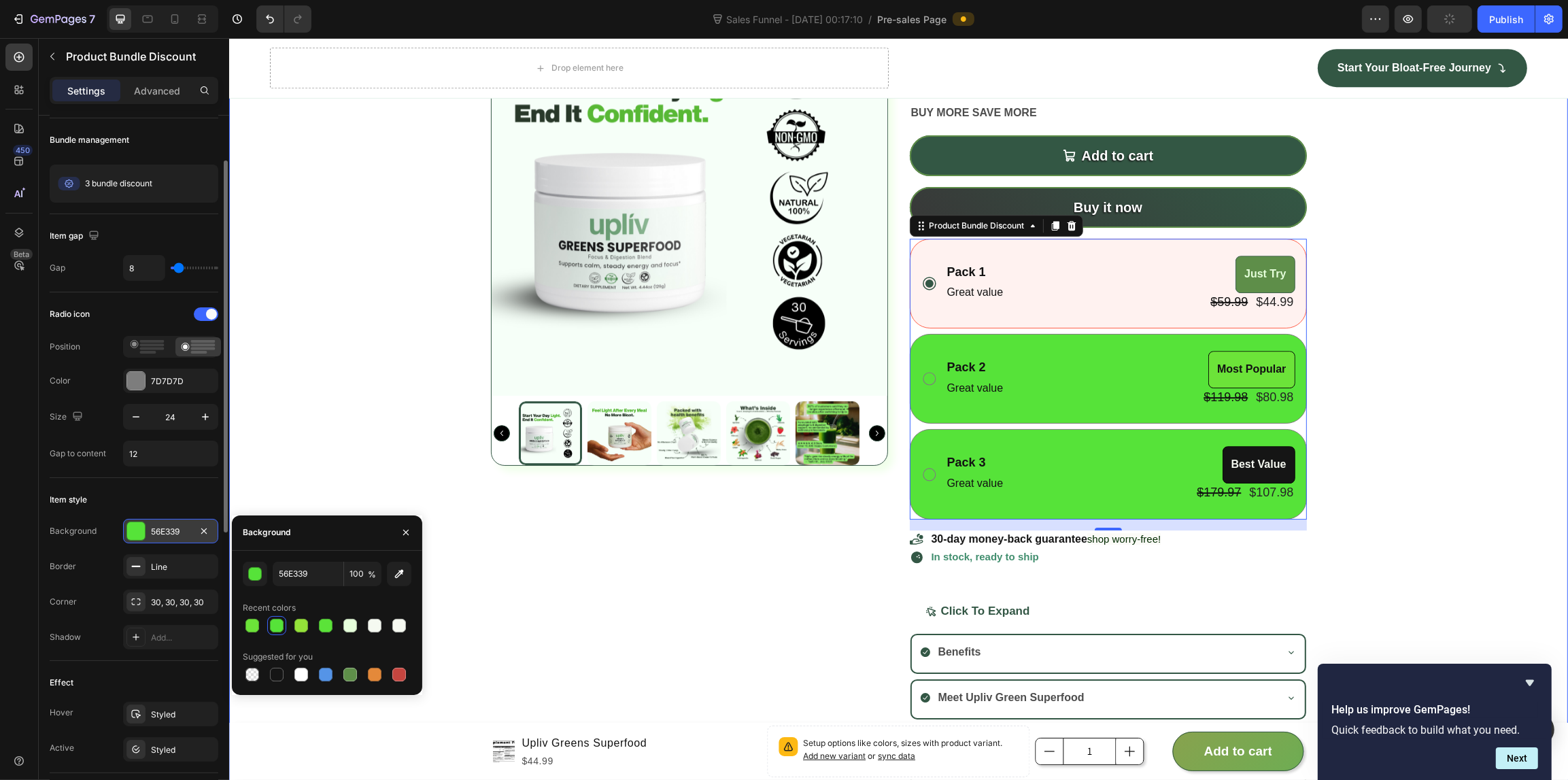
click at [316, 453] on div "Product Images Upliv Greens Superfood Product Title Setup options like colors, …" at bounding box center [897, 404] width 1339 height 810
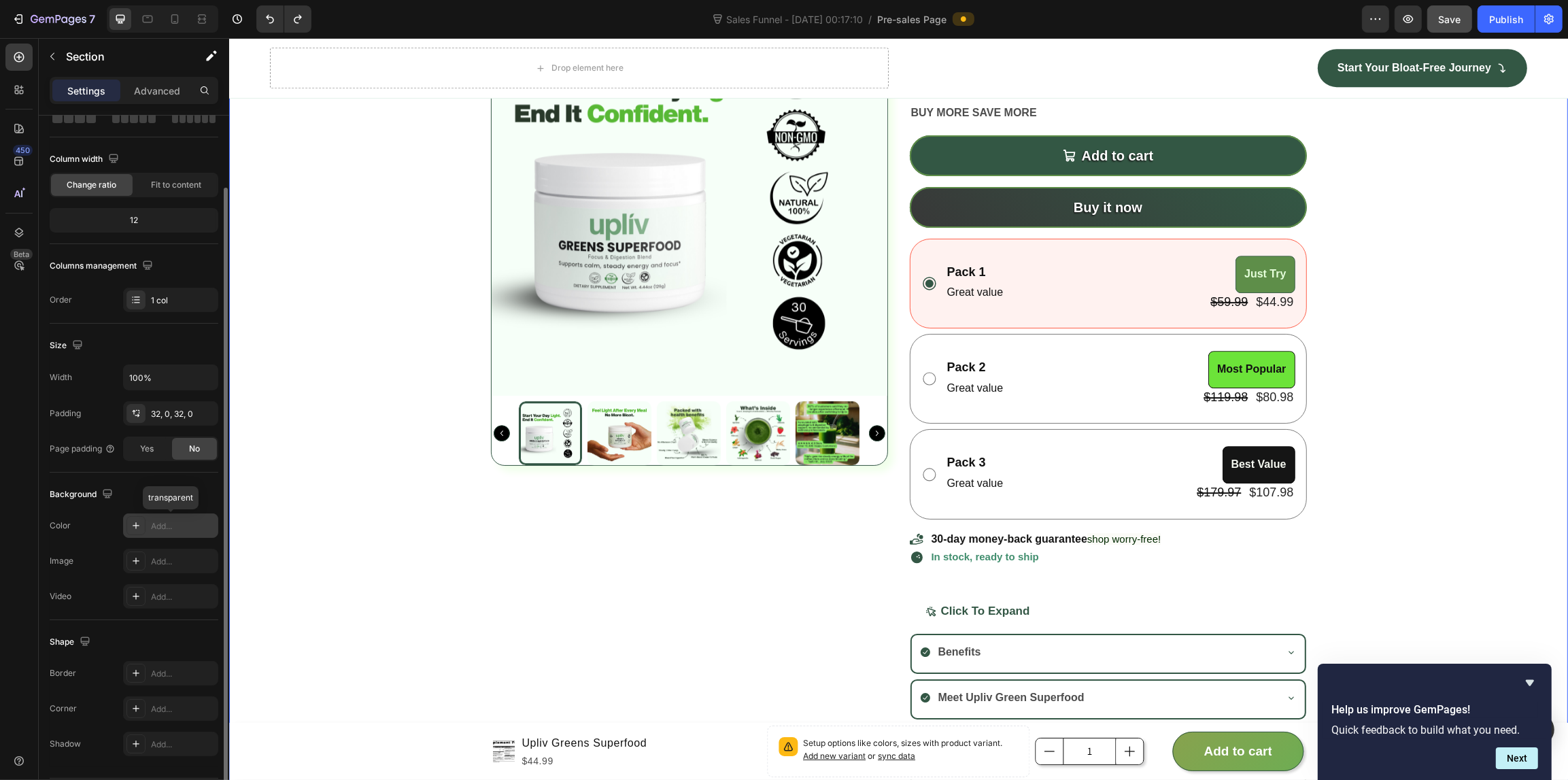
click at [175, 527] on div "Add..." at bounding box center [182, 526] width 64 height 12
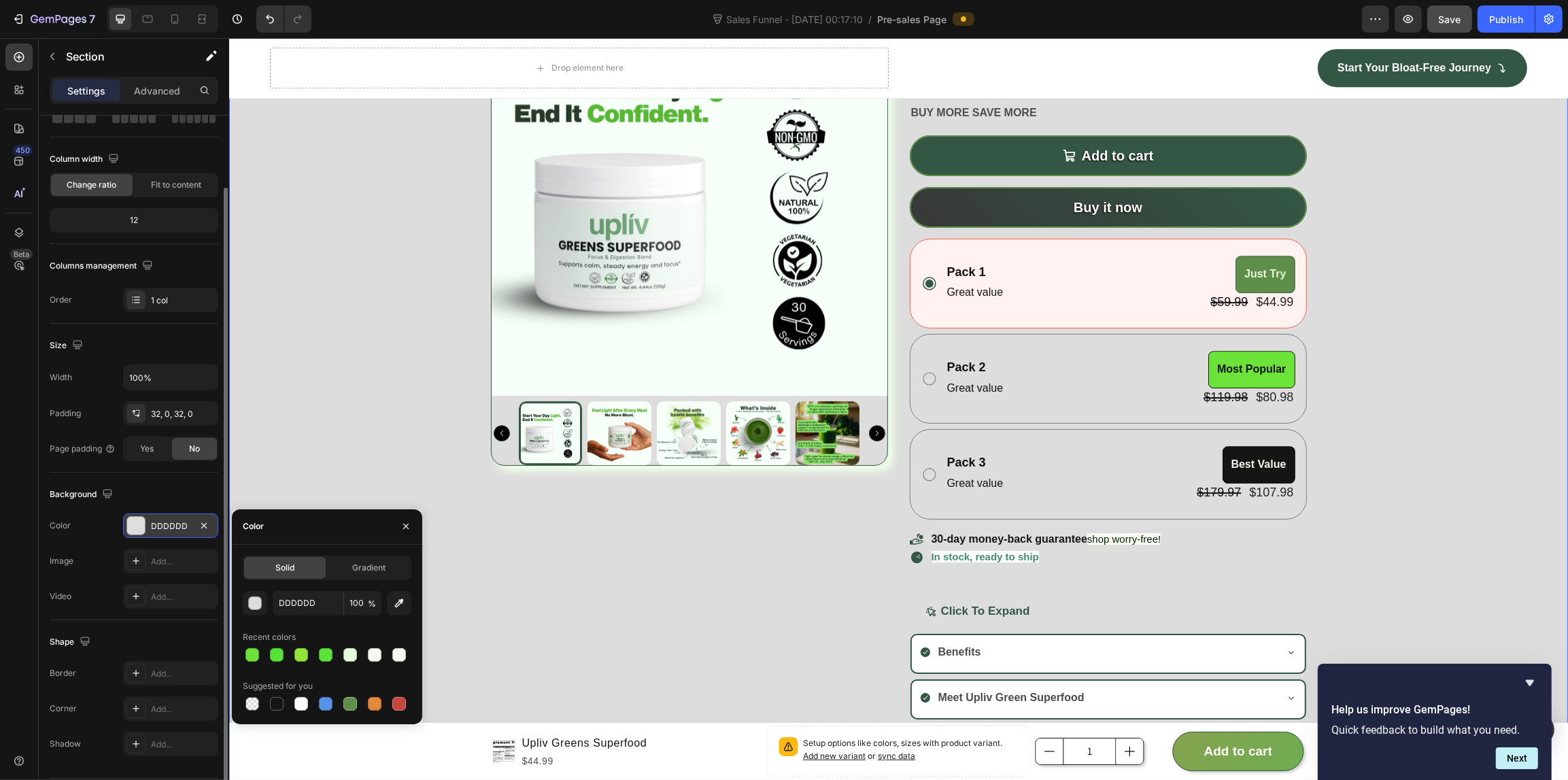
click at [311, 429] on div "Product Images Upliv Greens Superfood Product Title Setup options like colors, …" at bounding box center [897, 404] width 1339 height 810
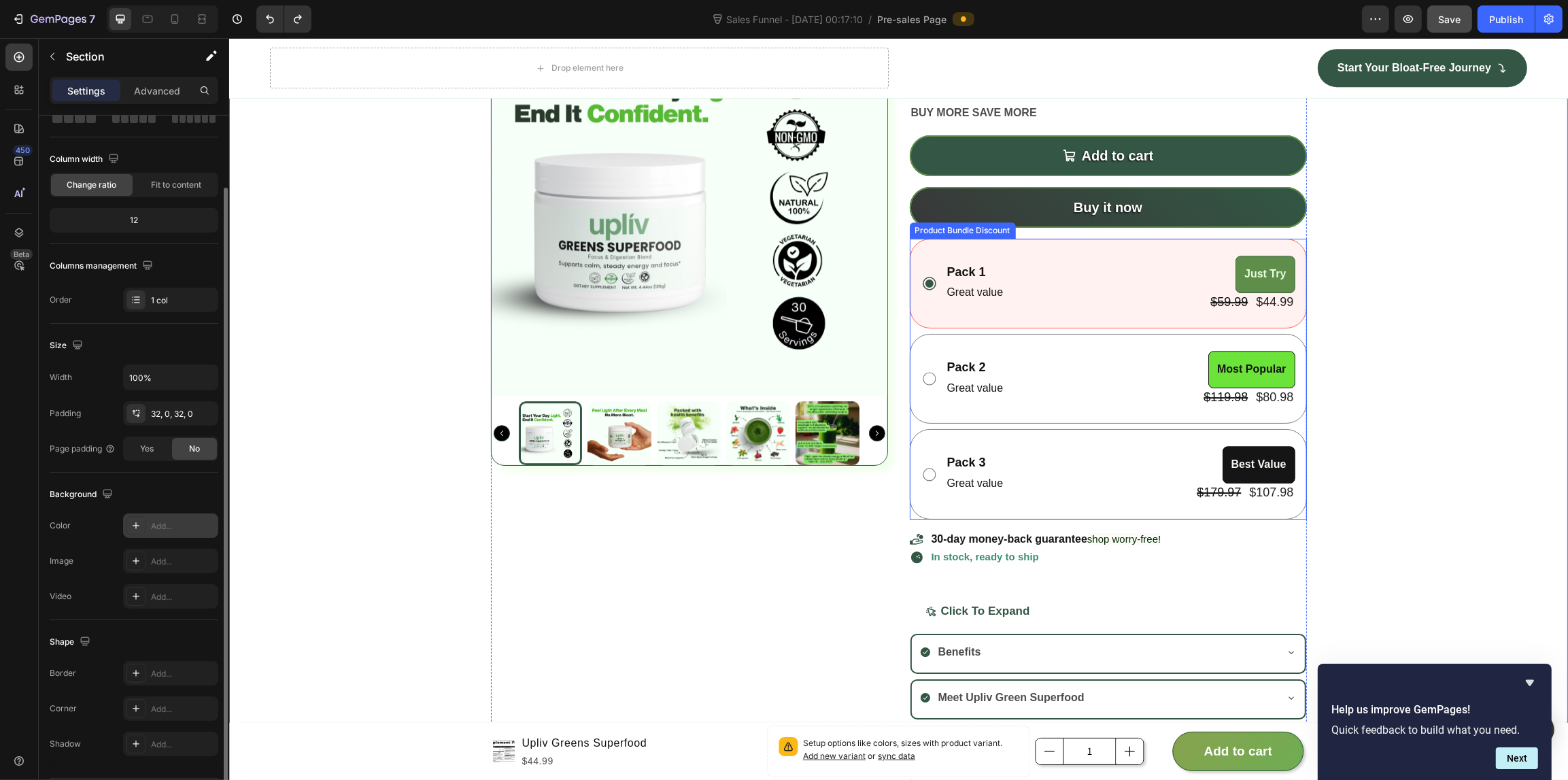
click at [972, 337] on div "Pack 2 Text Block Great value Text Block Most Popular Product Badge $119.98 Pro…" at bounding box center [1108, 378] width 397 height 90
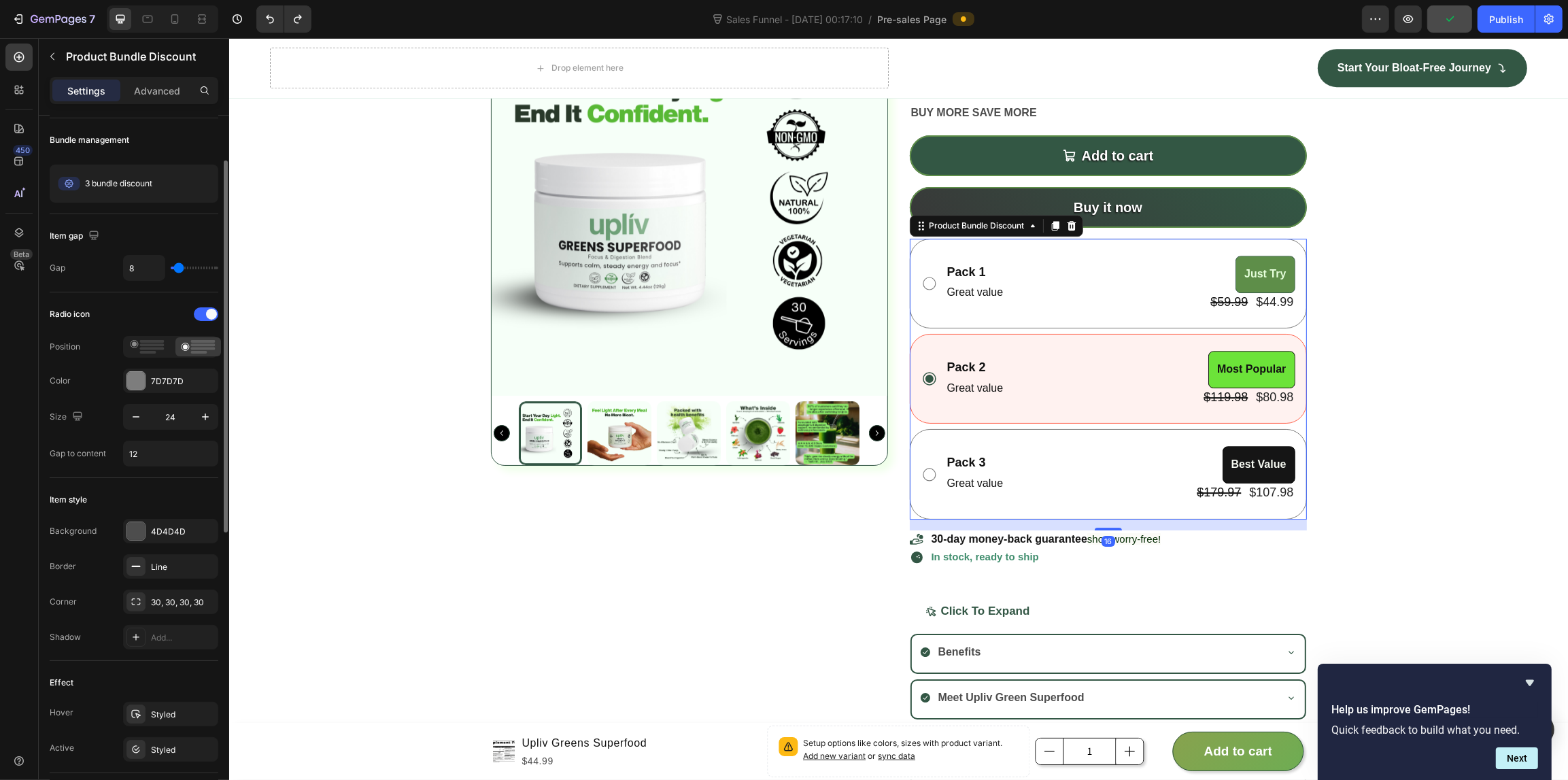
scroll to position [255, 0]
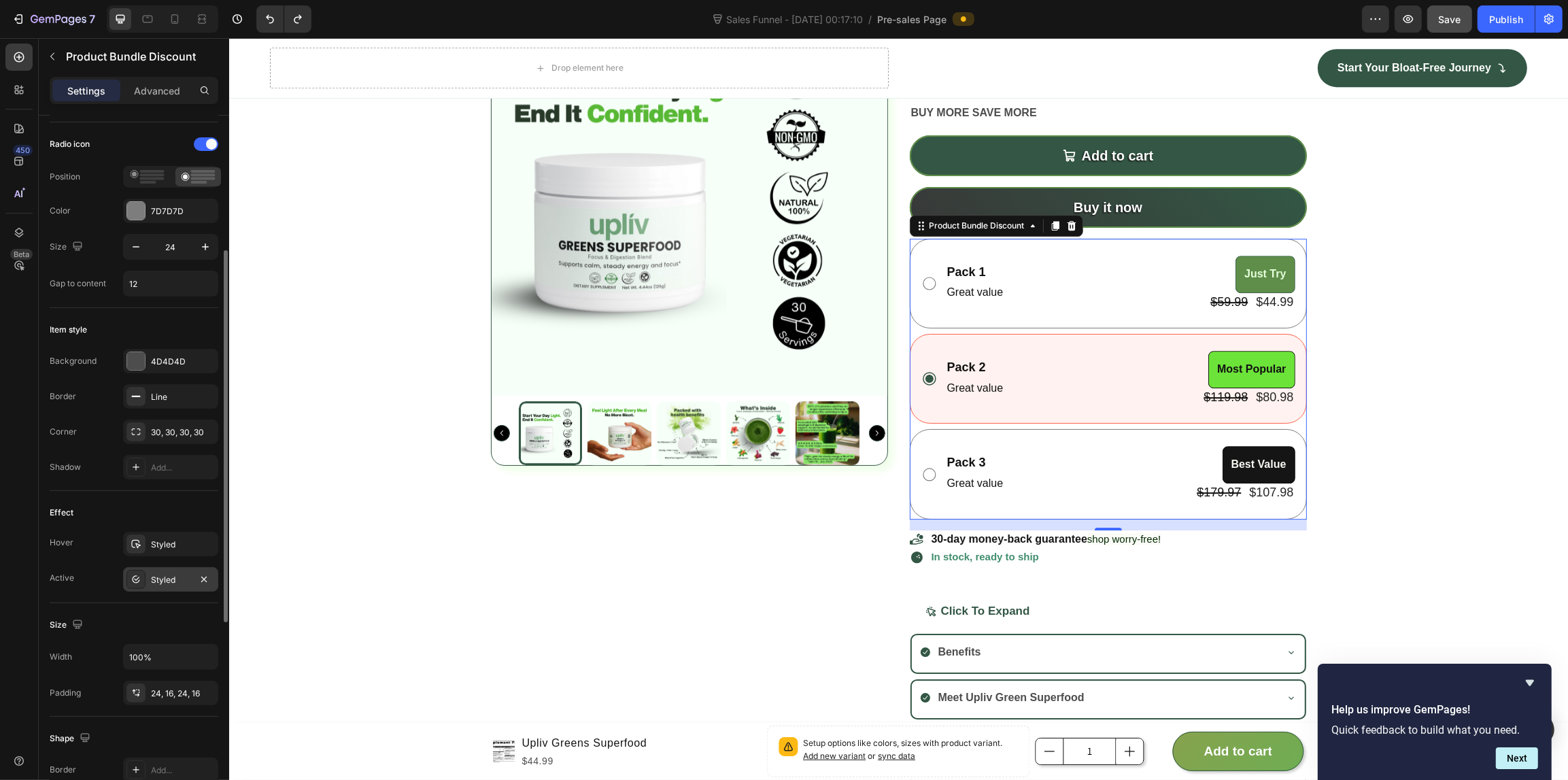
click at [160, 582] on div "Styled" at bounding box center [170, 579] width 40 height 12
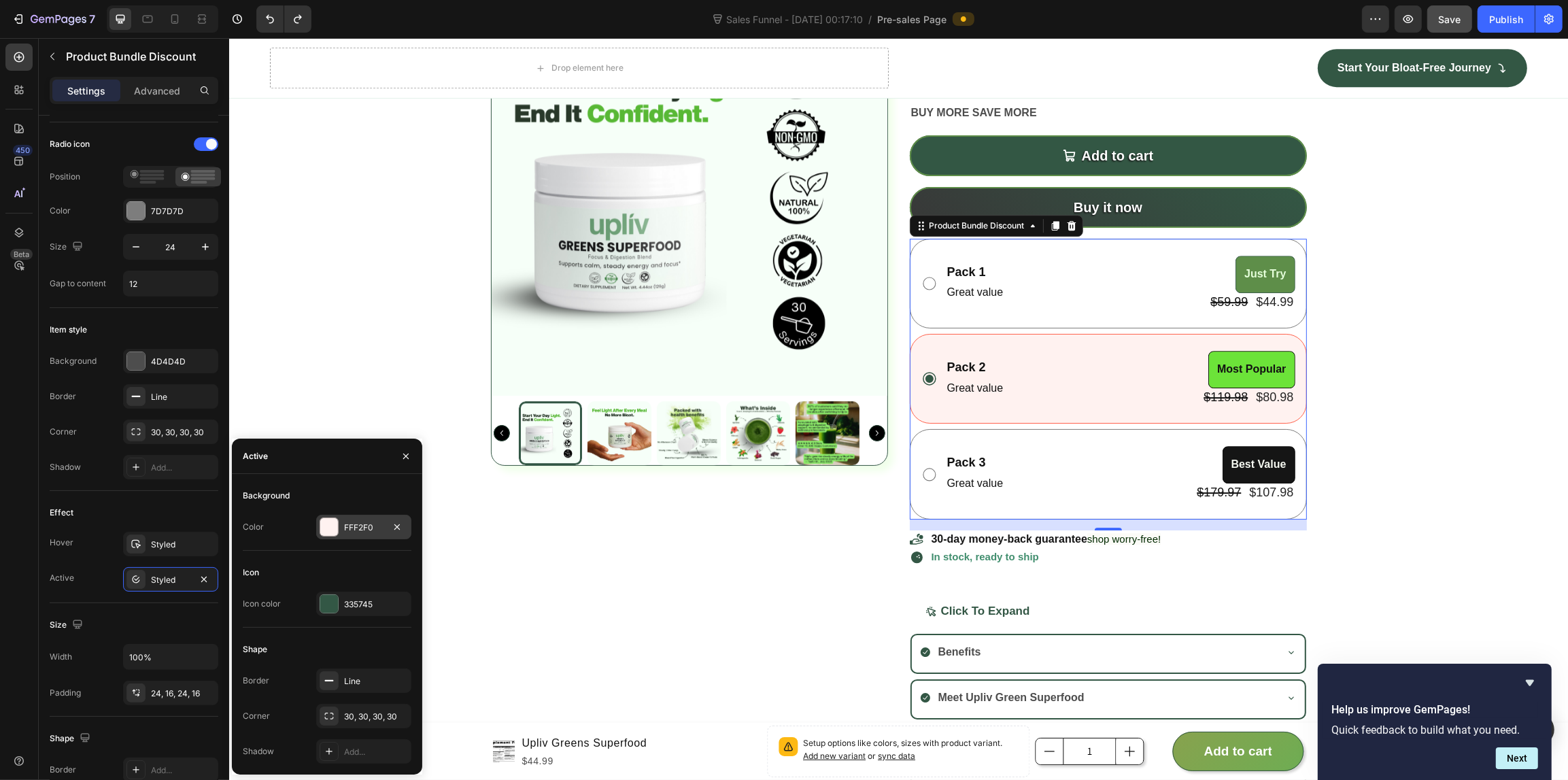
click at [332, 522] on div at bounding box center [329, 527] width 18 height 18
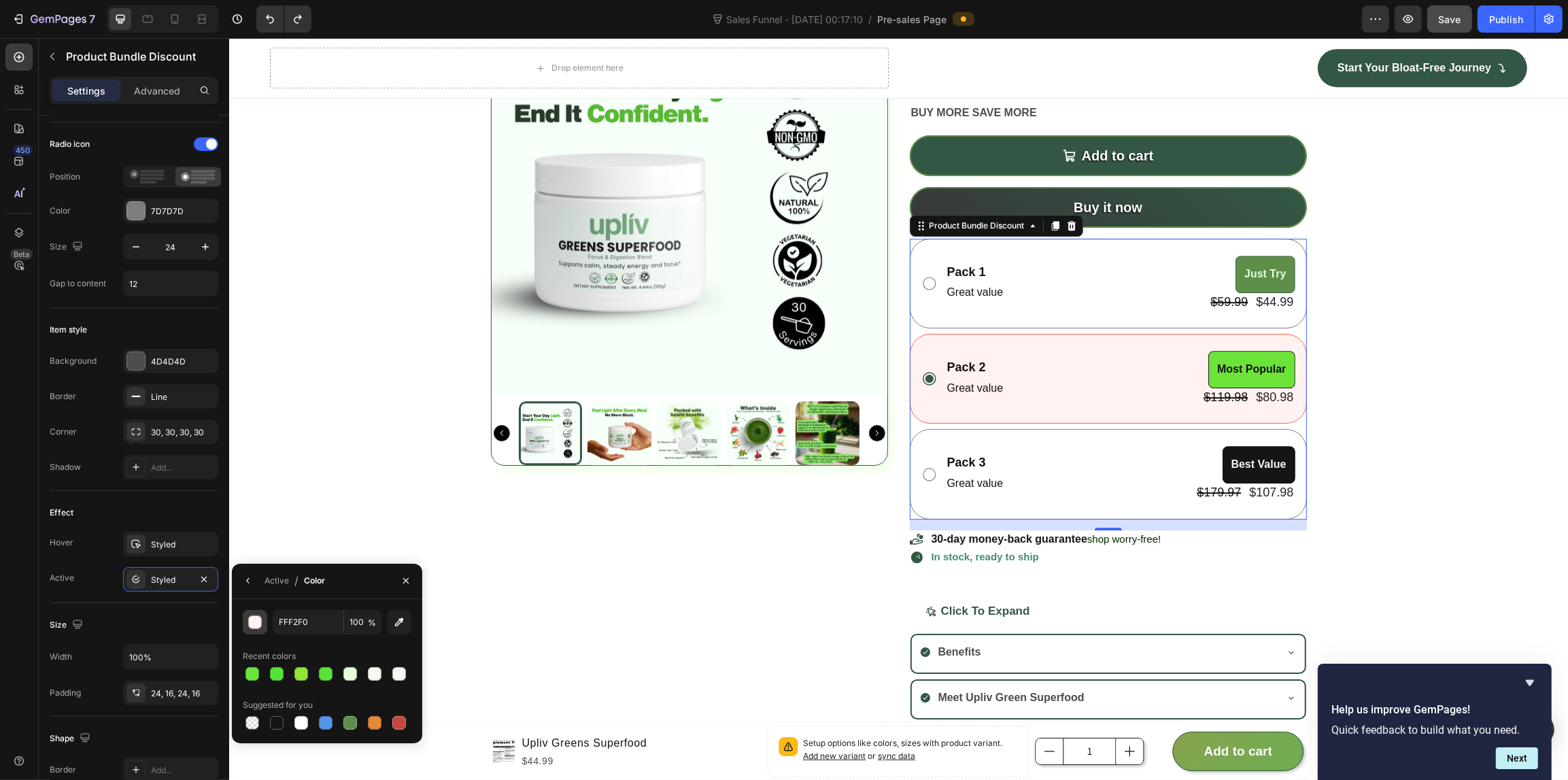
click at [253, 613] on button "button" at bounding box center [254, 621] width 24 height 24
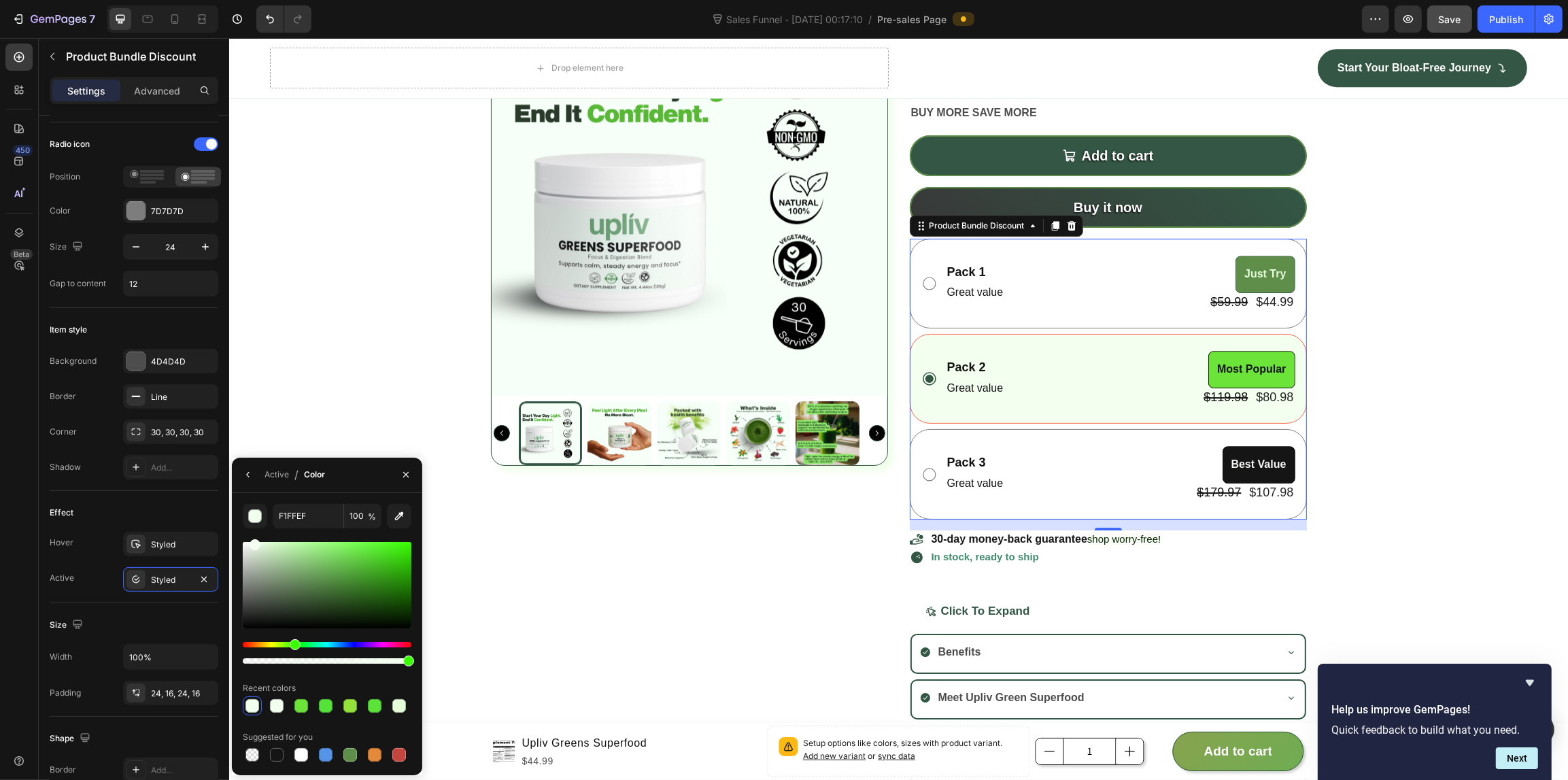
drag, startPoint x: 261, startPoint y: 640, endPoint x: 293, endPoint y: 639, distance: 32.0
click at [293, 642] on div "Hue" at bounding box center [327, 644] width 169 height 5
type input "F3FFEF"
click at [236, 466] on div "Active / Color" at bounding box center [281, 474] width 98 height 35
click at [243, 469] on icon "button" at bounding box center [248, 474] width 11 height 11
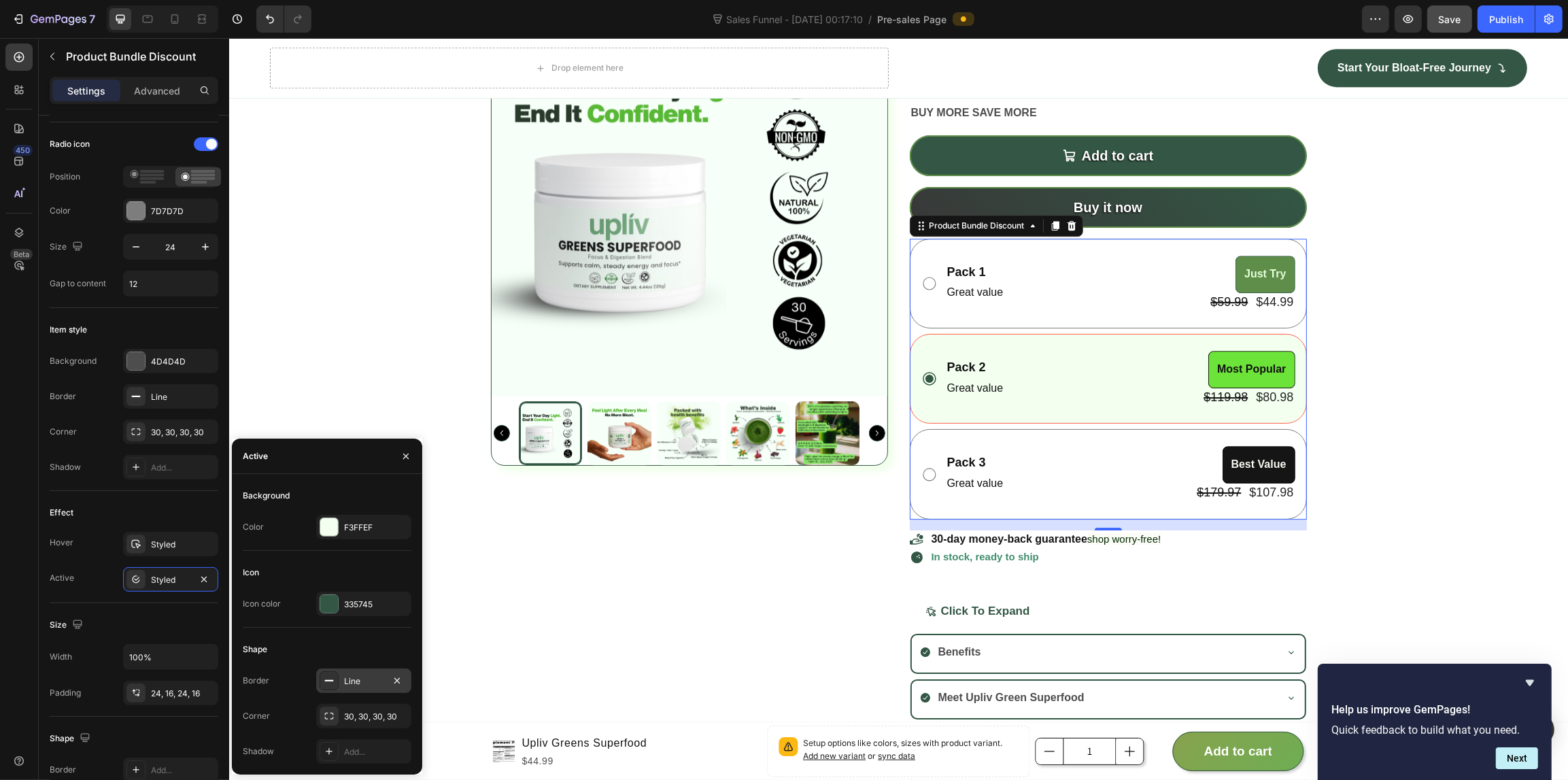
click at [347, 681] on div "Line" at bounding box center [364, 681] width 40 height 12
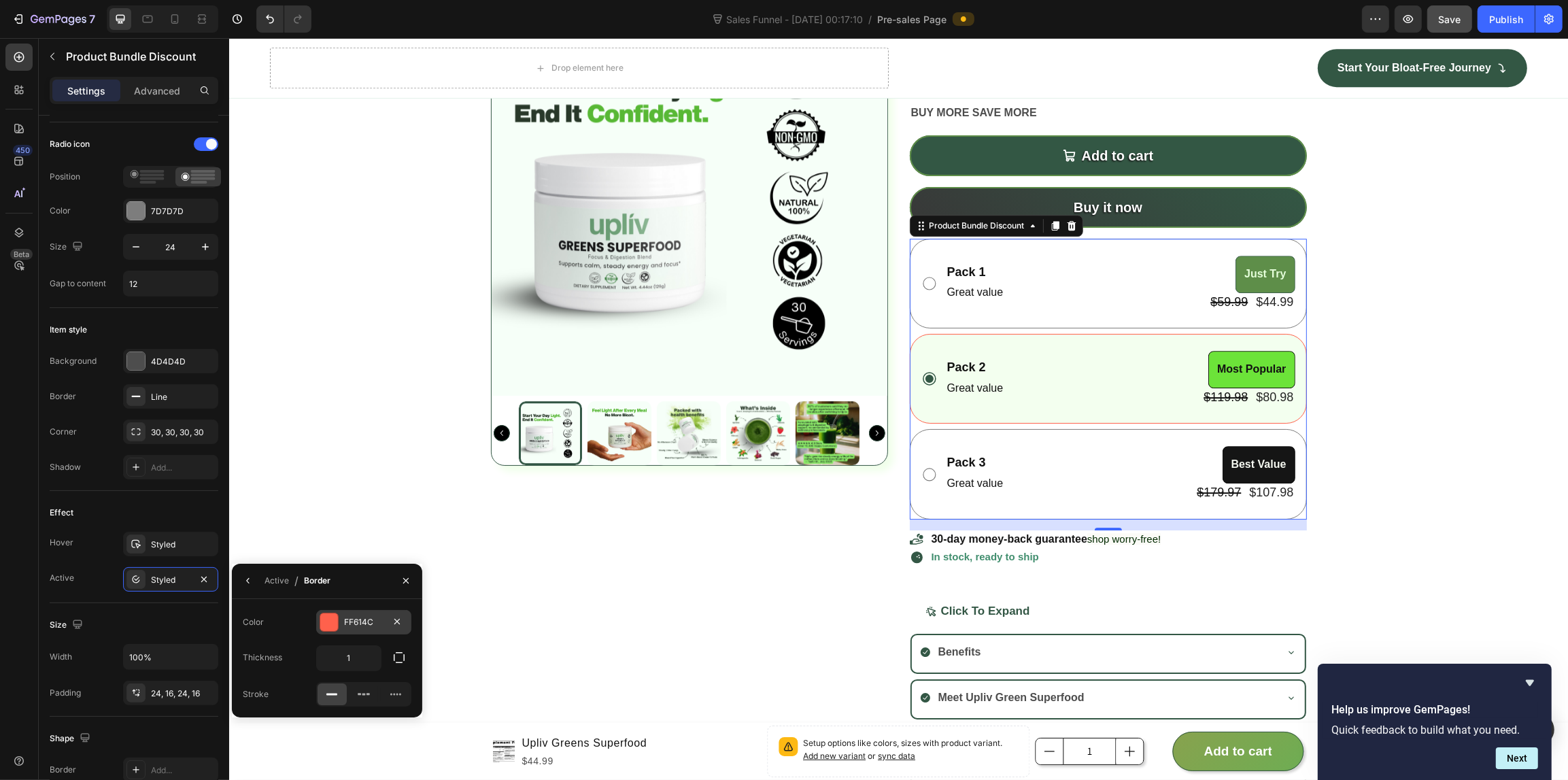
click at [348, 623] on div "FF614C" at bounding box center [364, 622] width 40 height 12
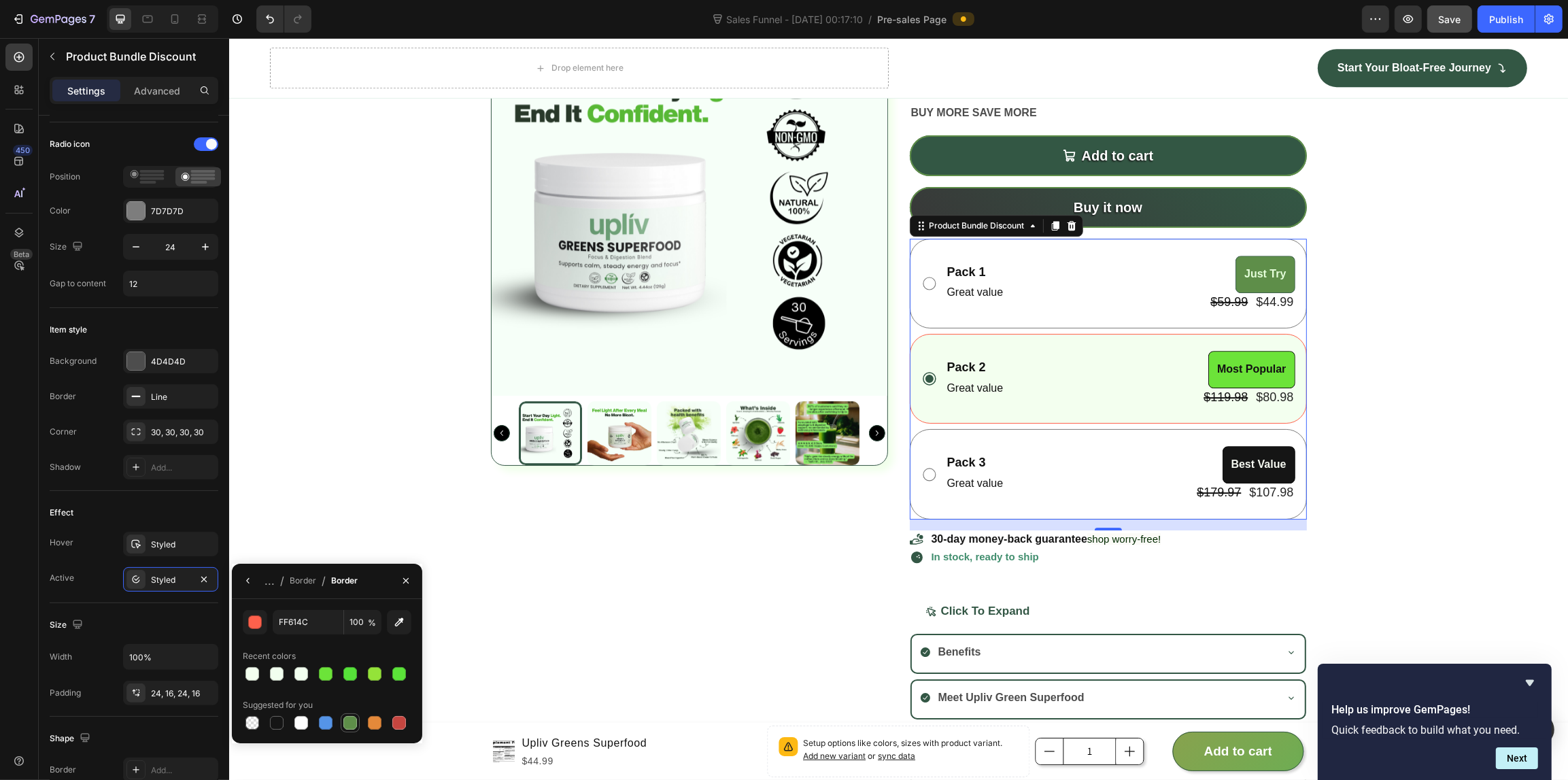
click at [347, 721] on div at bounding box center [350, 723] width 14 height 14
type input "5E8E49"
click at [251, 582] on icon "button" at bounding box center [248, 580] width 11 height 11
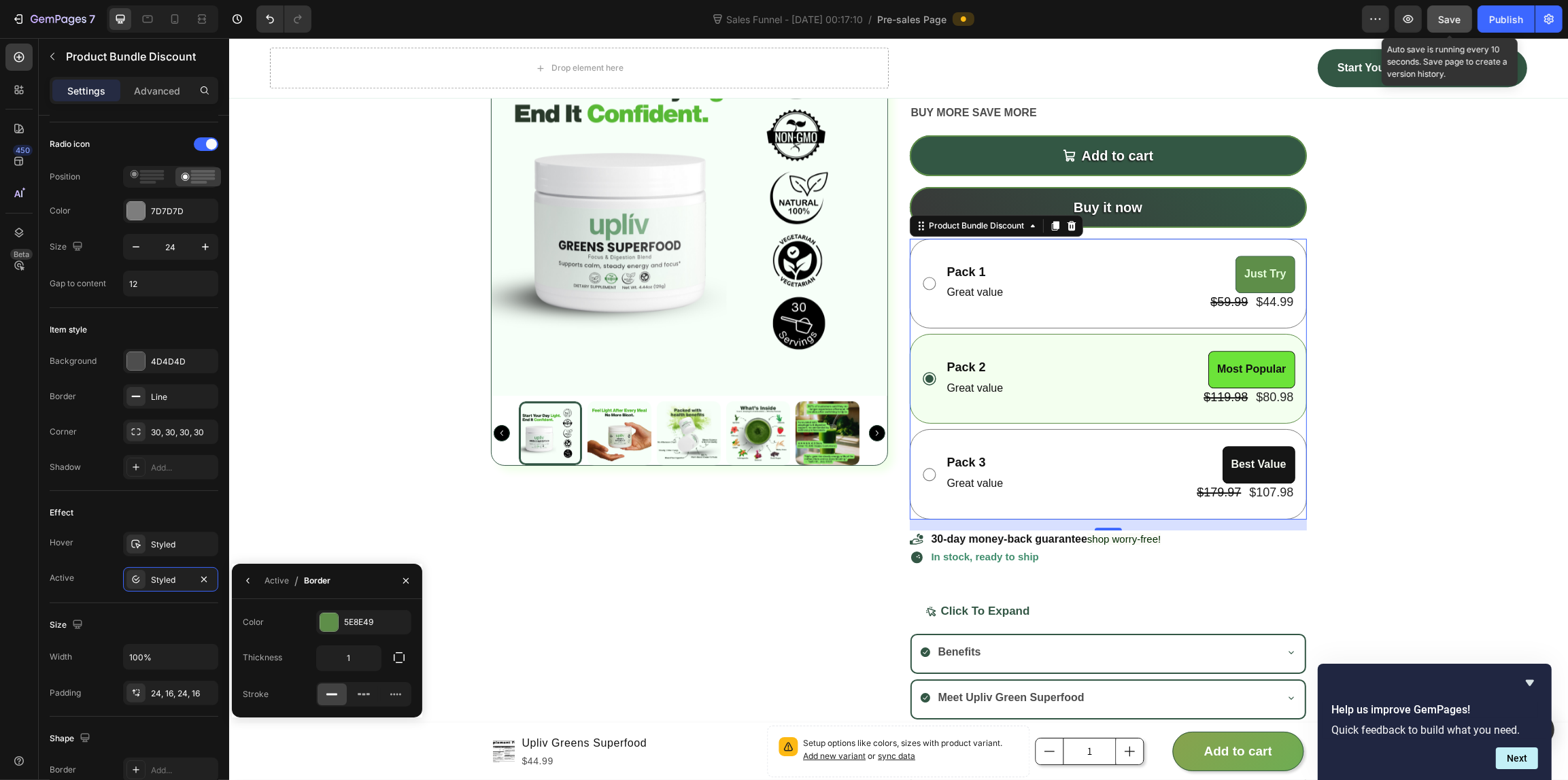
click at [1439, 22] on span "Save" at bounding box center [1450, 20] width 23 height 12
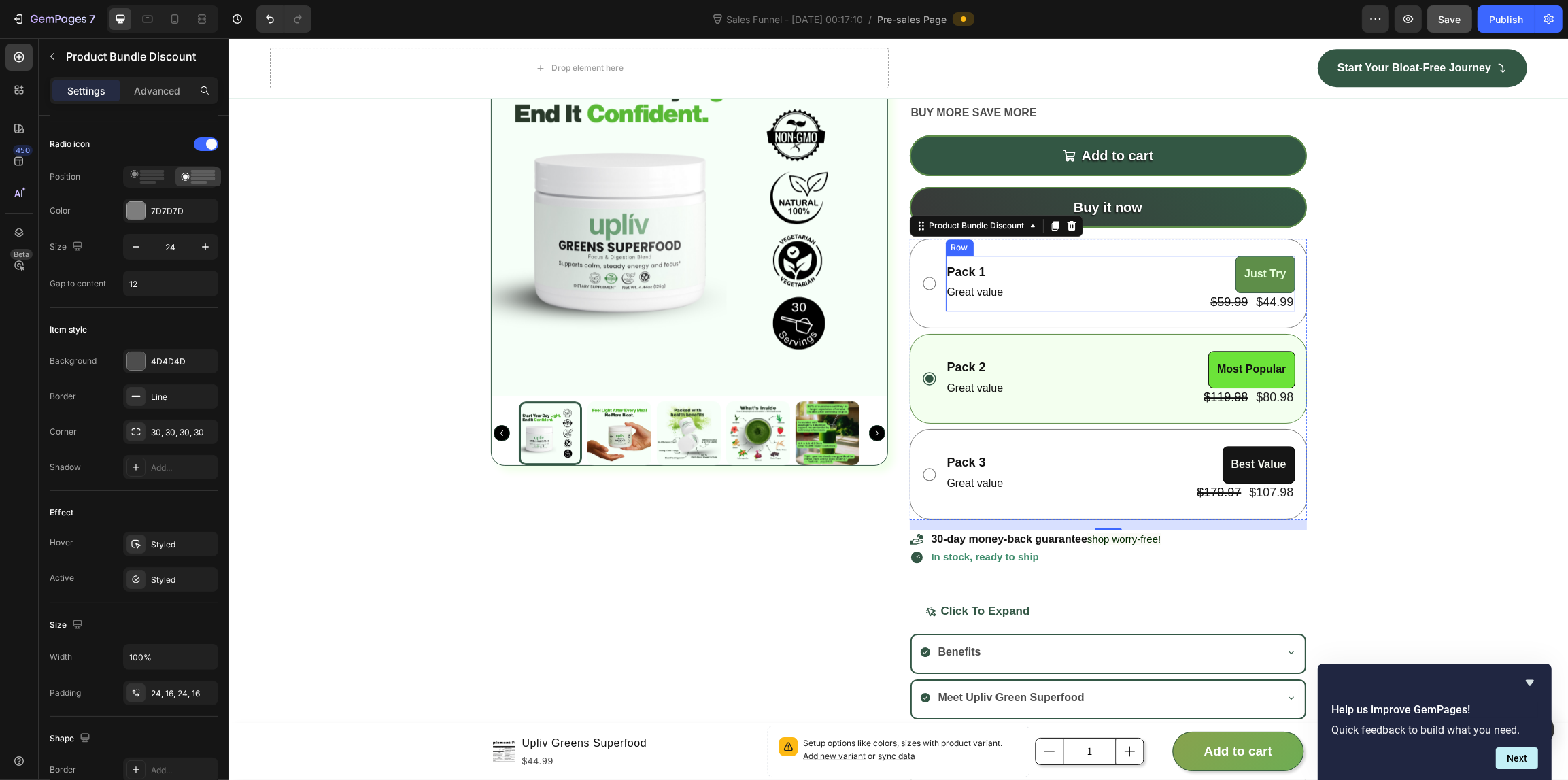
click at [1109, 278] on div "Pack 1 Text Block Great value Text Block Just Try Product Badge $59.99 Product …" at bounding box center [1120, 284] width 350 height 56
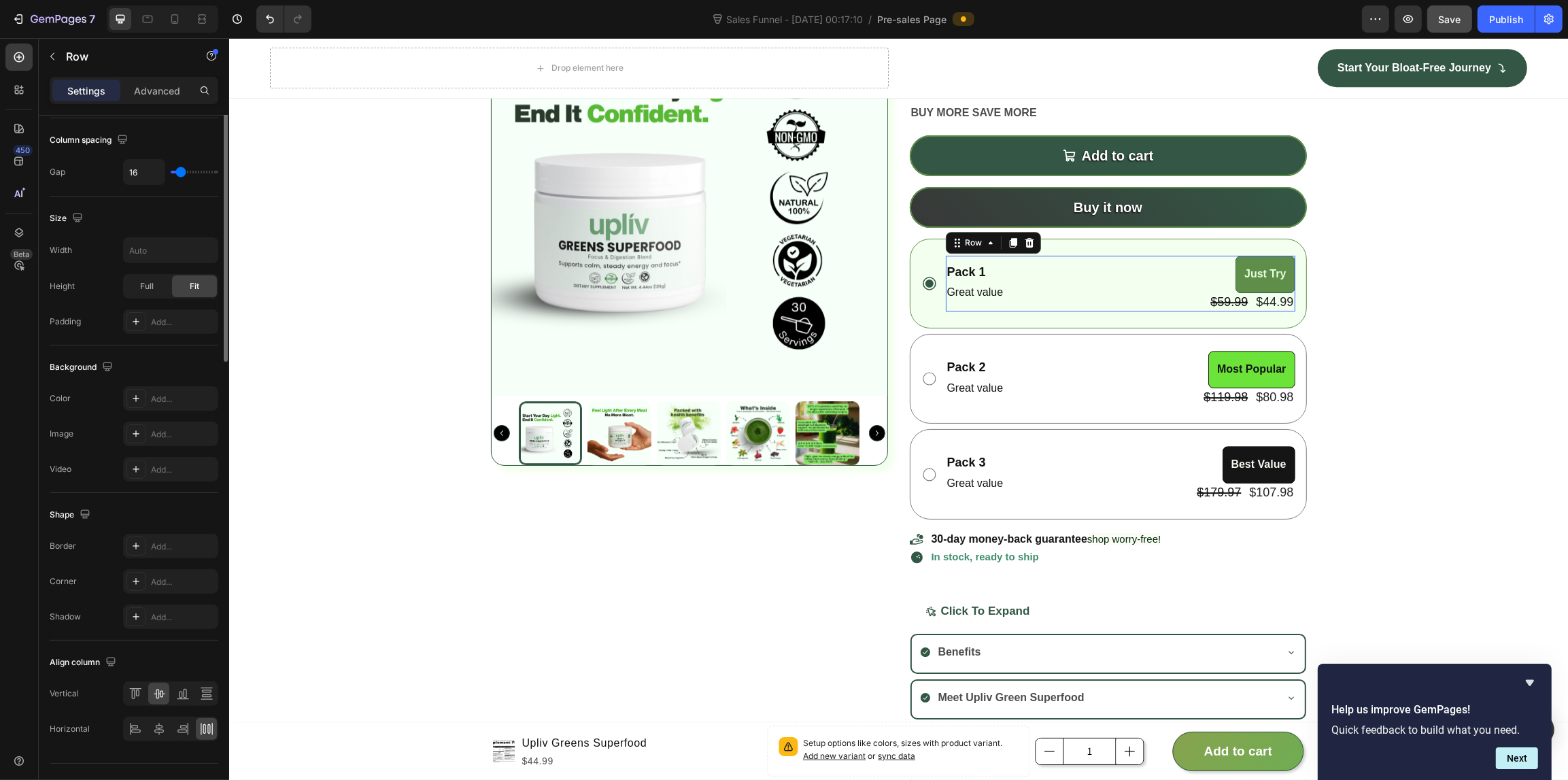
scroll to position [0, 0]
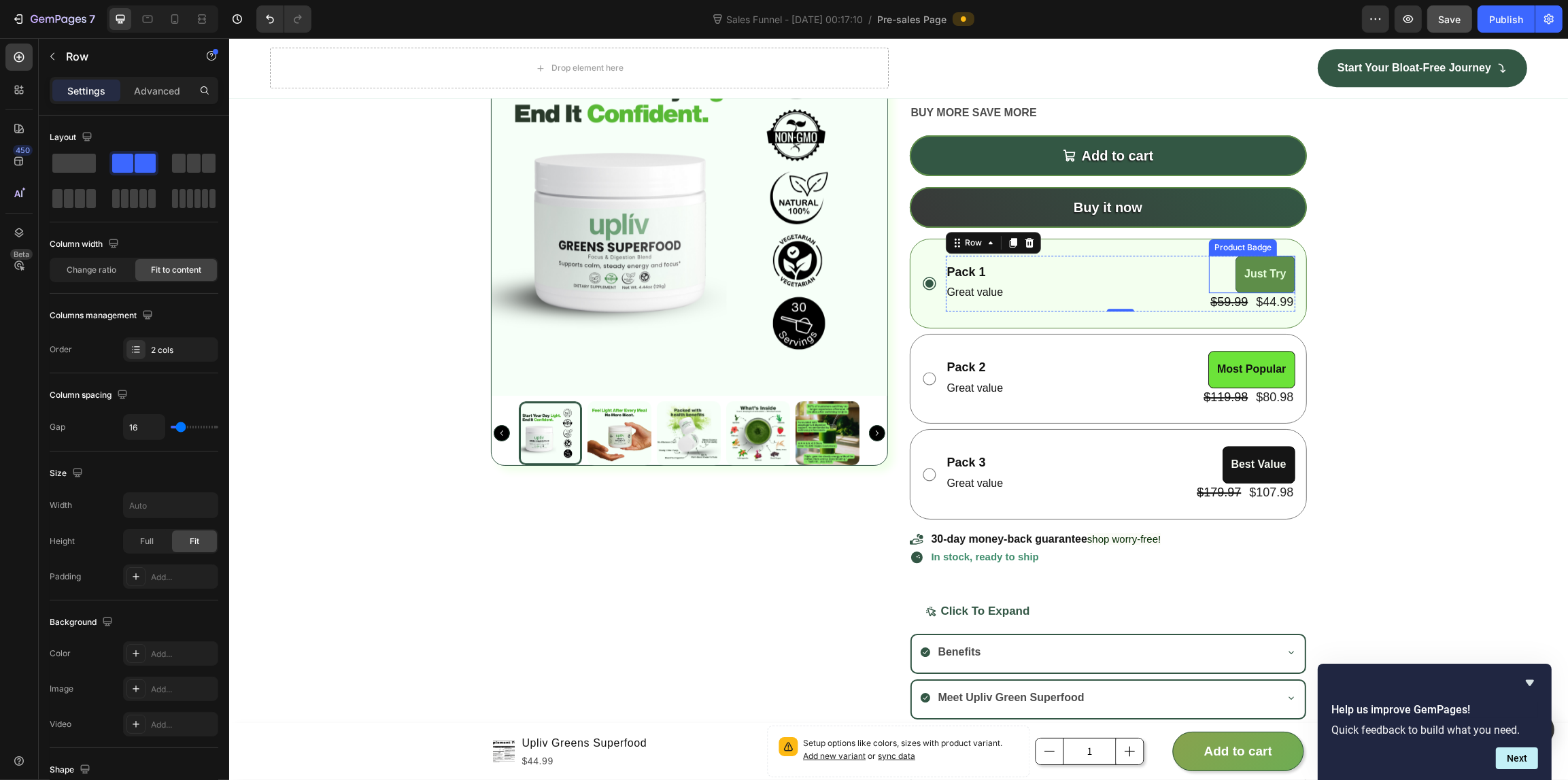
click at [1235, 266] on pre "Just Try" at bounding box center [1264, 274] width 58 height 36
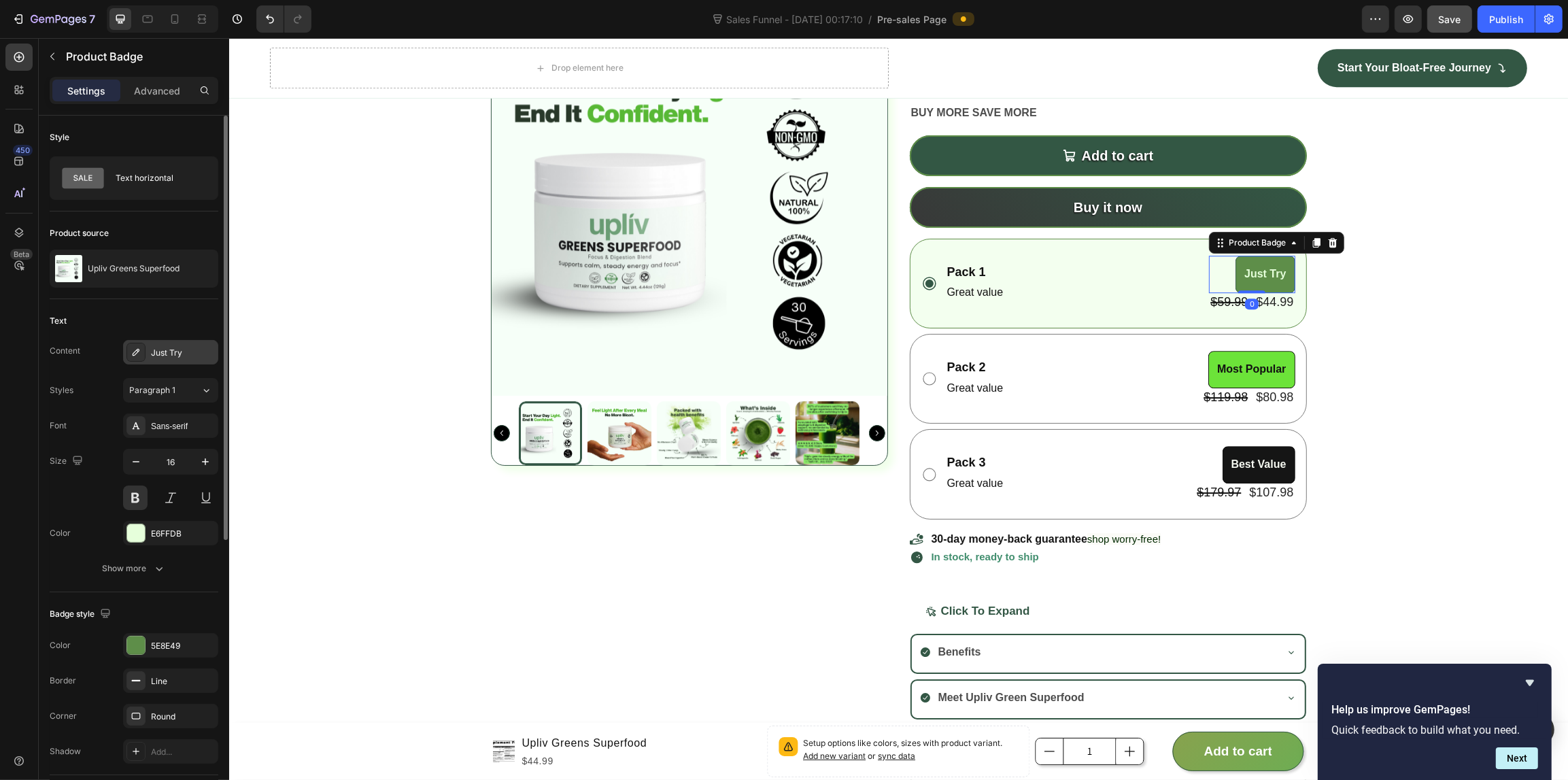
click at [202, 347] on div "Just Try" at bounding box center [182, 353] width 64 height 12
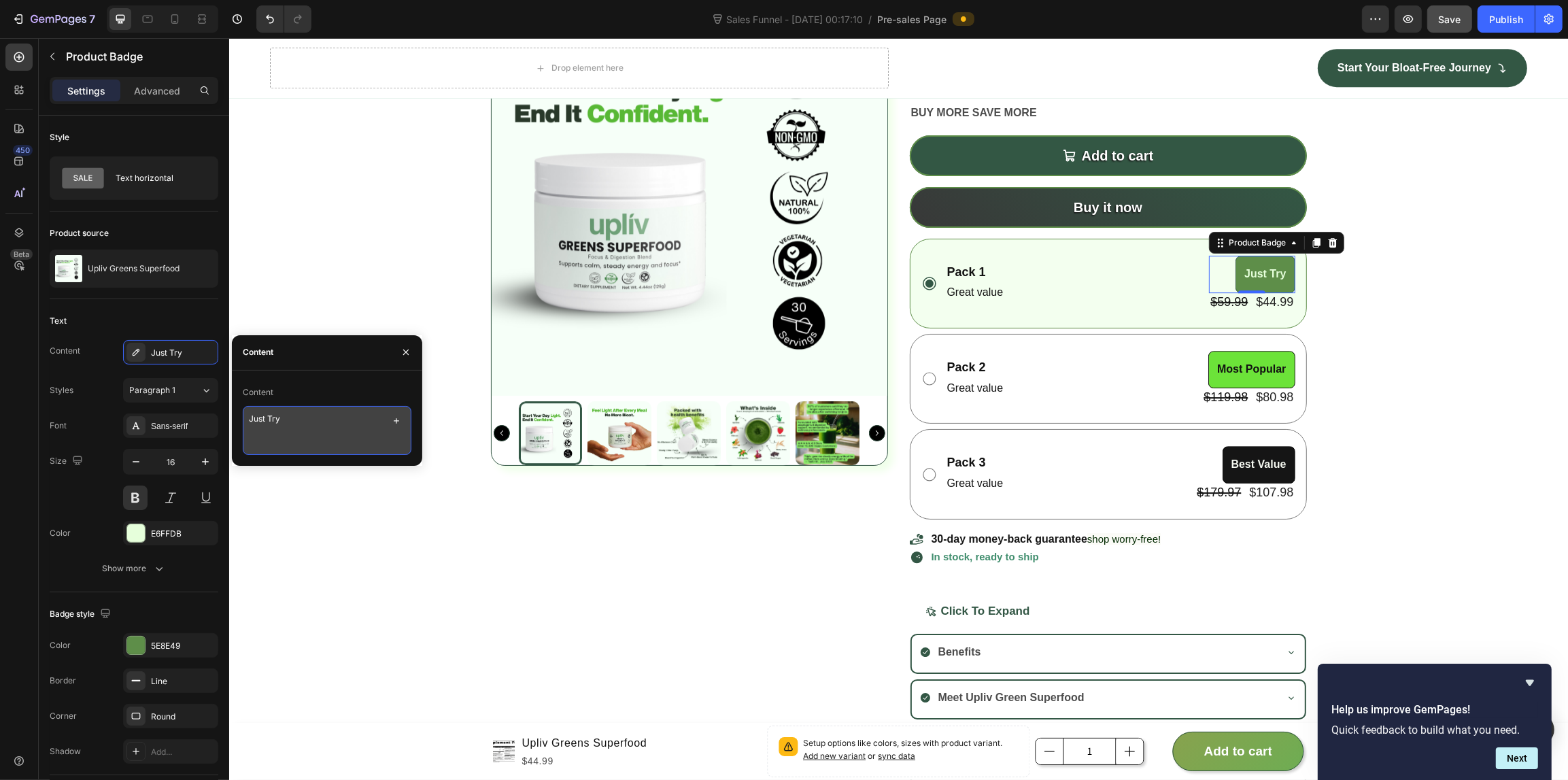
click at [320, 419] on textarea "Just Try" at bounding box center [327, 430] width 169 height 49
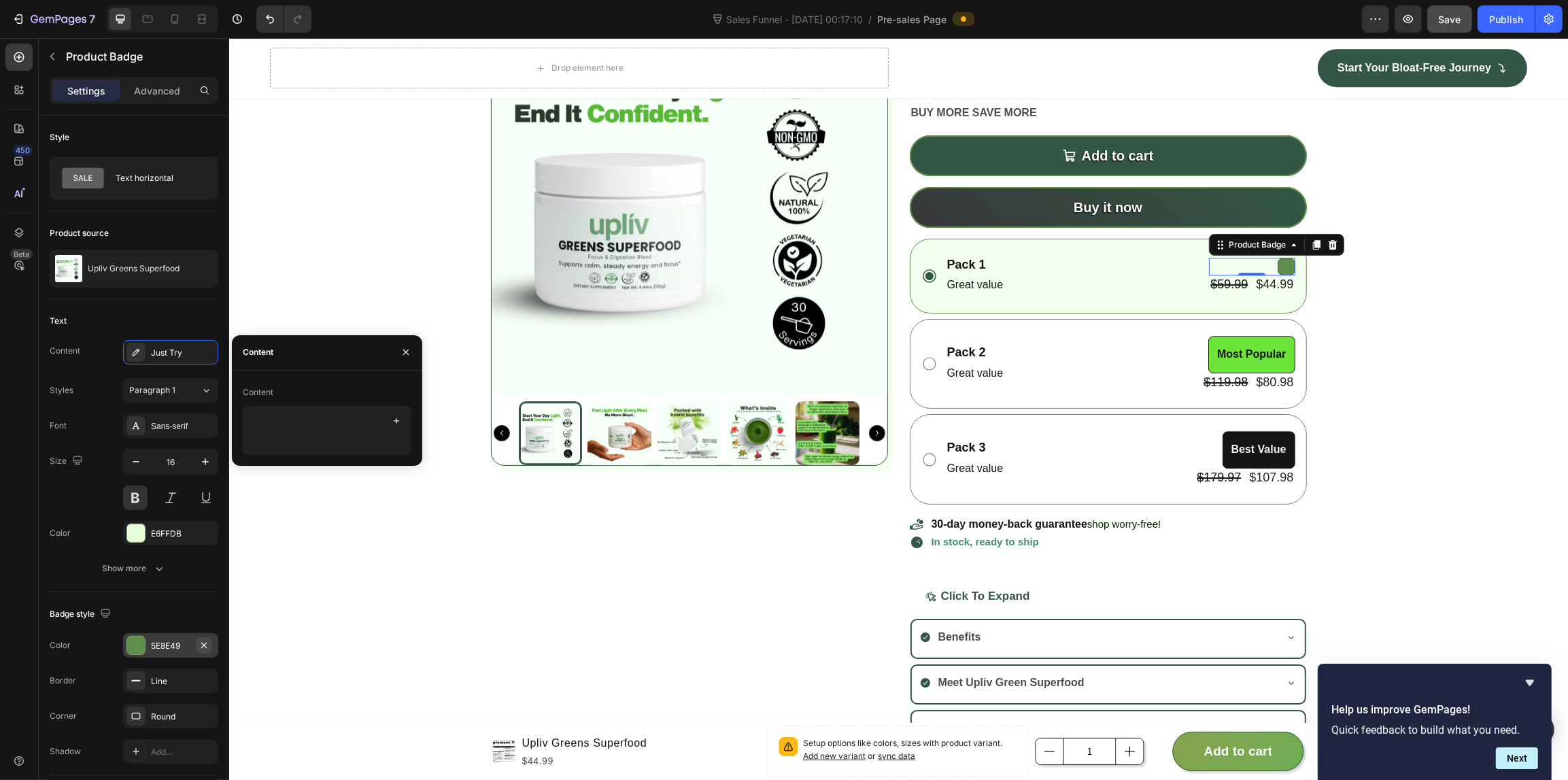
click at [199, 647] on icon "button" at bounding box center [203, 645] width 11 height 11
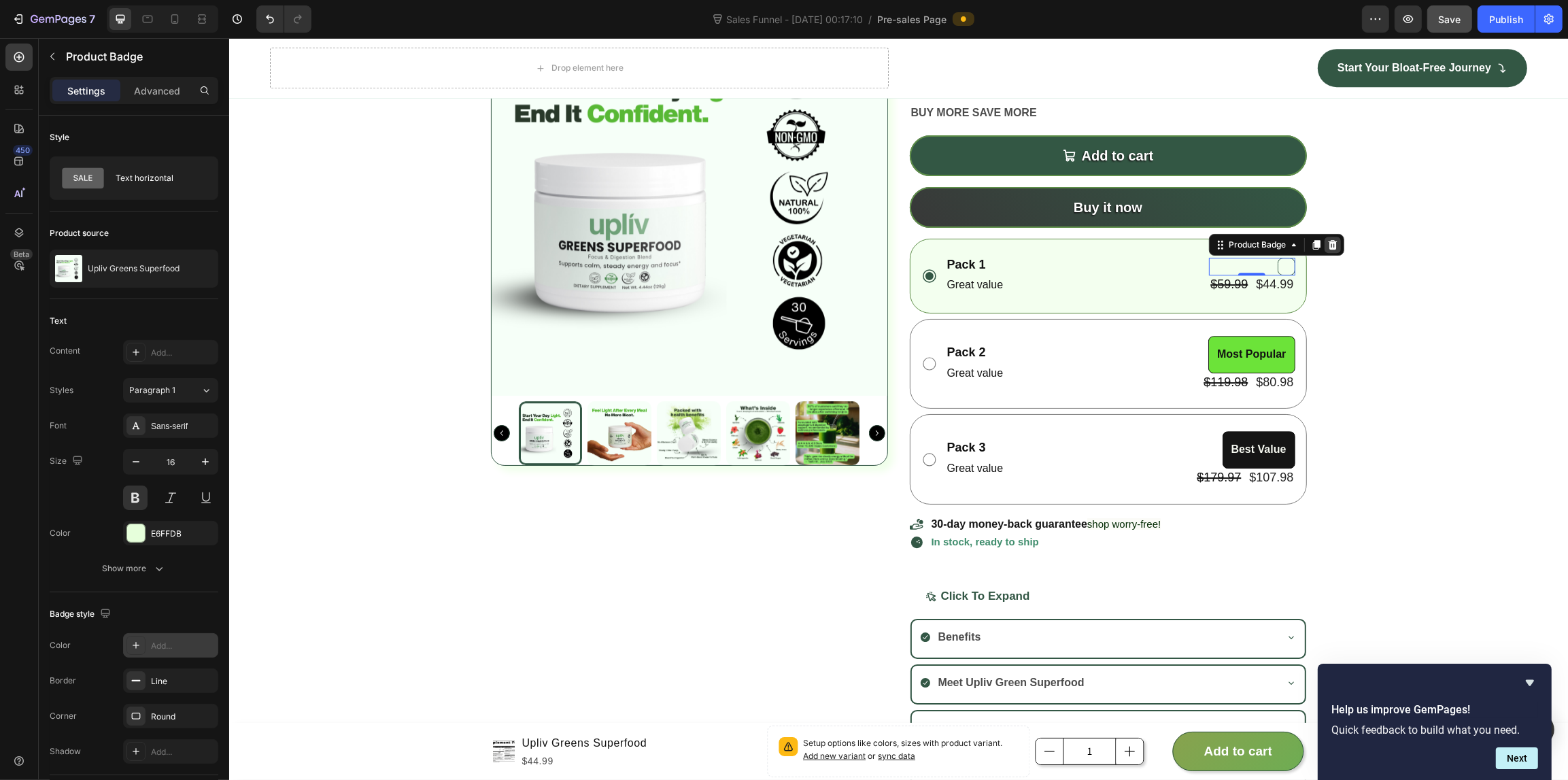
click at [1328, 242] on icon at bounding box center [1332, 245] width 9 height 10
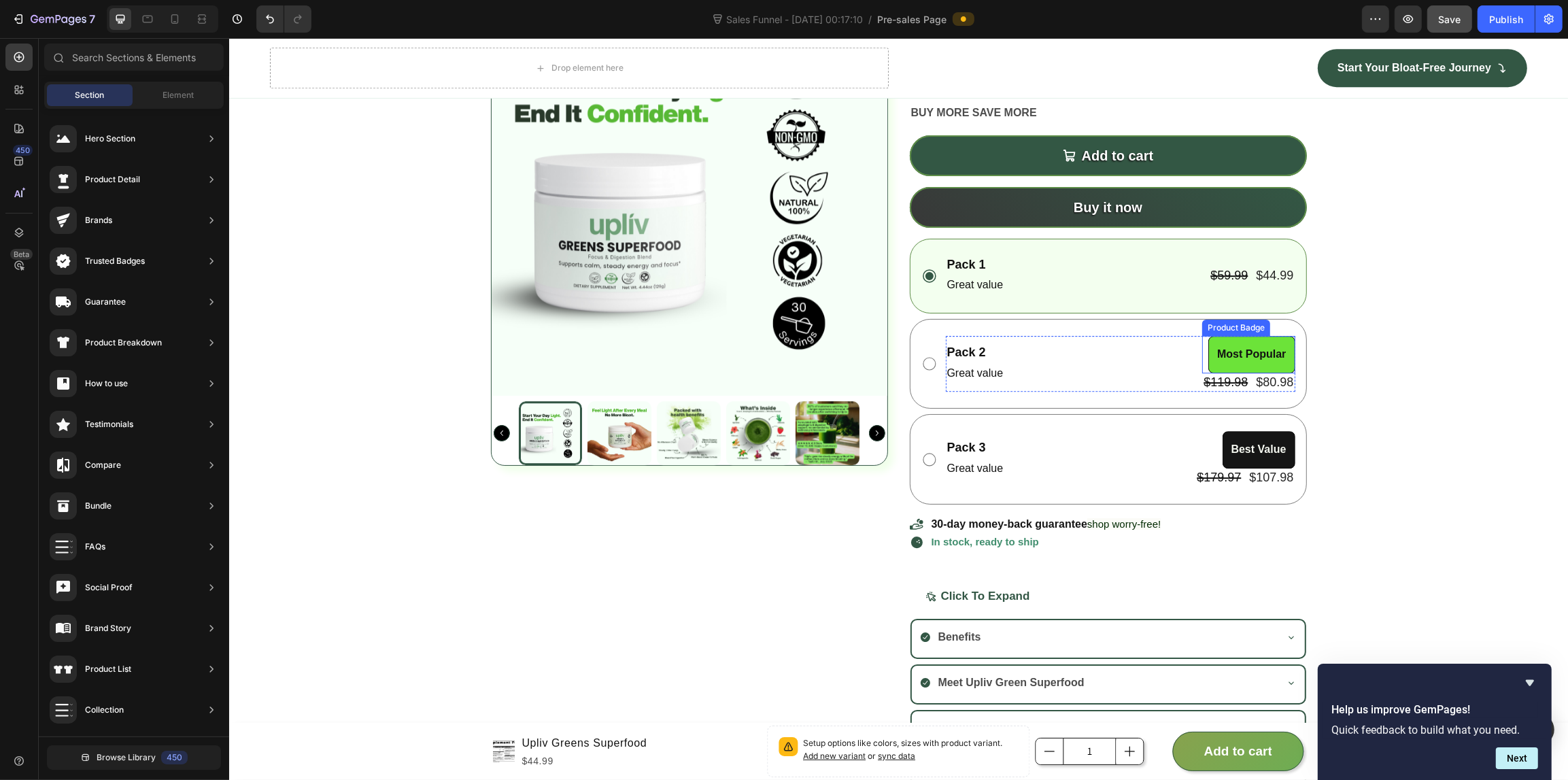
click at [1282, 348] on pre "Most Popular" at bounding box center [1251, 354] width 85 height 36
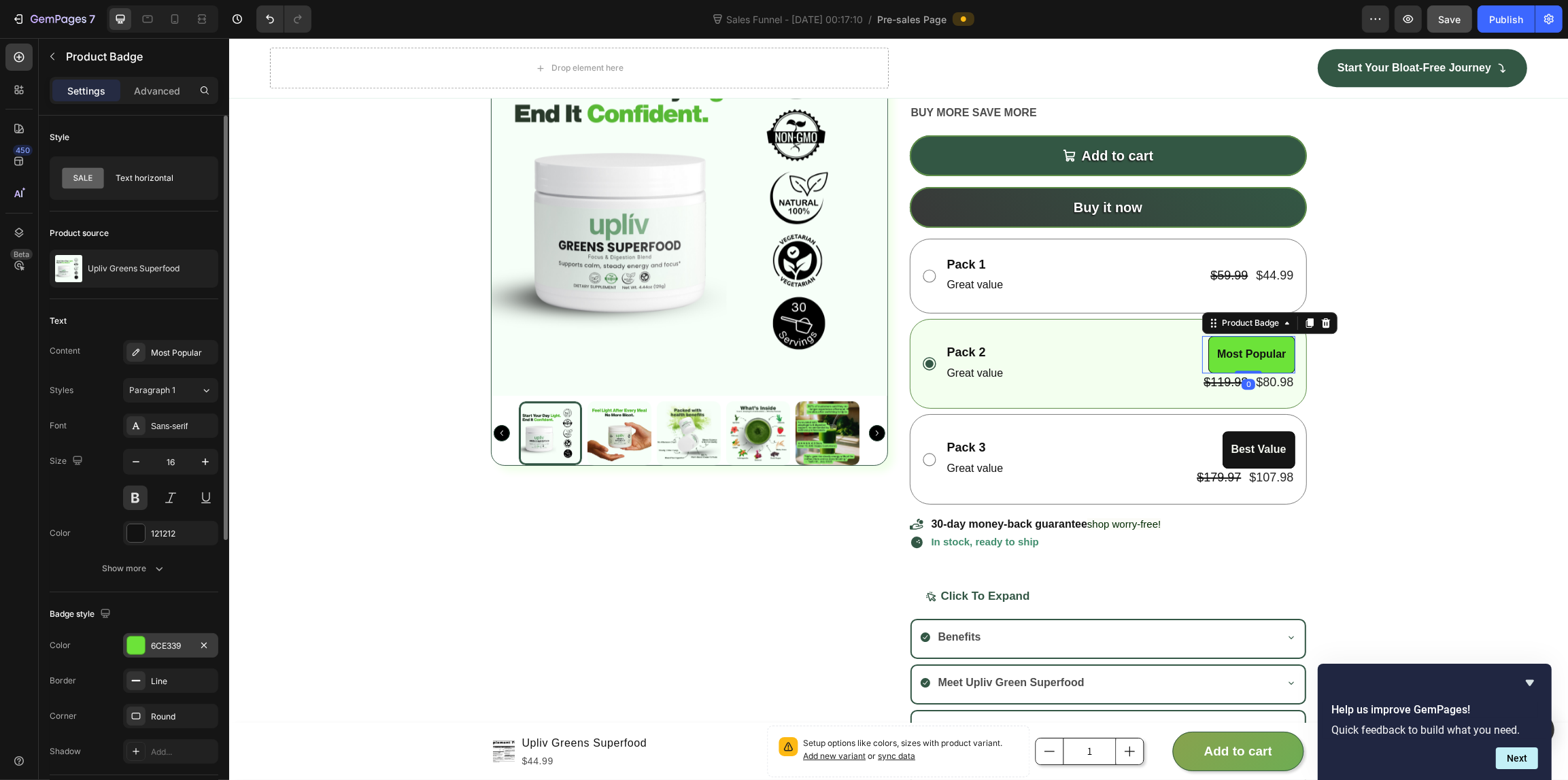
click at [137, 649] on div at bounding box center [136, 645] width 18 height 18
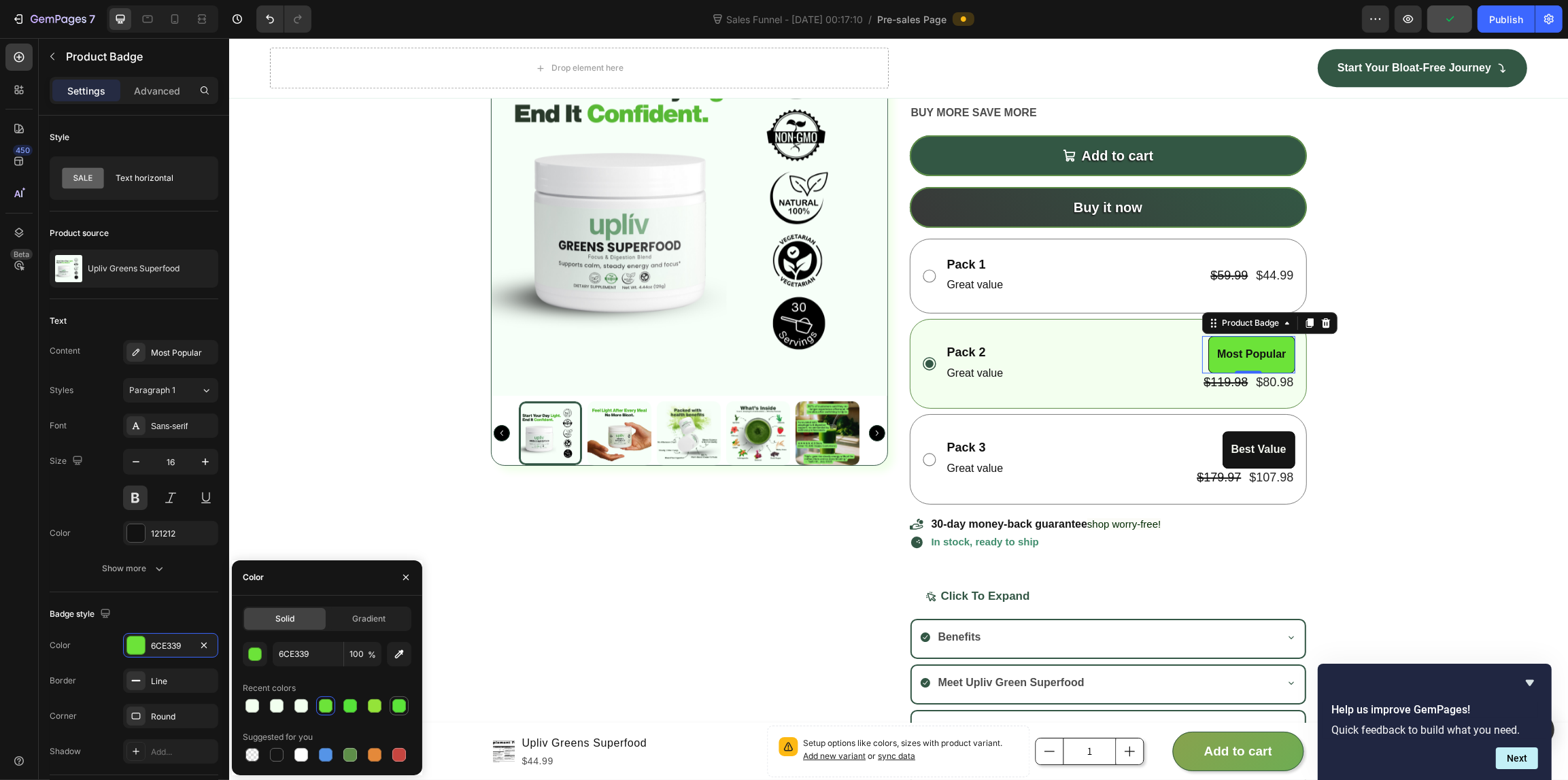
click at [391, 704] on div at bounding box center [399, 706] width 16 height 16
click at [350, 762] on div at bounding box center [350, 754] width 16 height 16
type input "5E8E49"
click at [140, 537] on div at bounding box center [136, 533] width 18 height 18
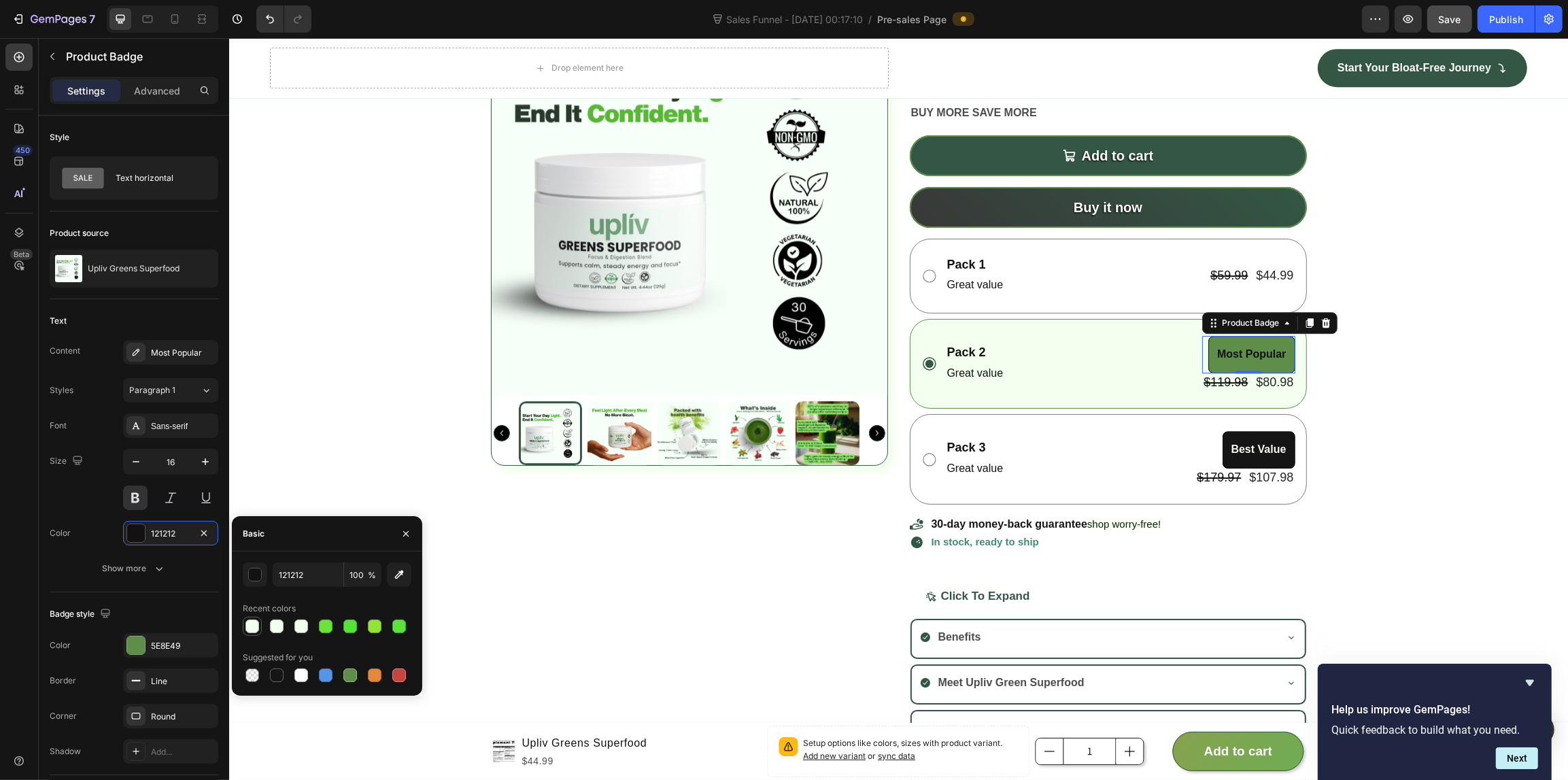
click at [249, 629] on div at bounding box center [252, 626] width 14 height 14
type input "F3FFEF"
click at [253, 569] on div "button" at bounding box center [256, 575] width 14 height 14
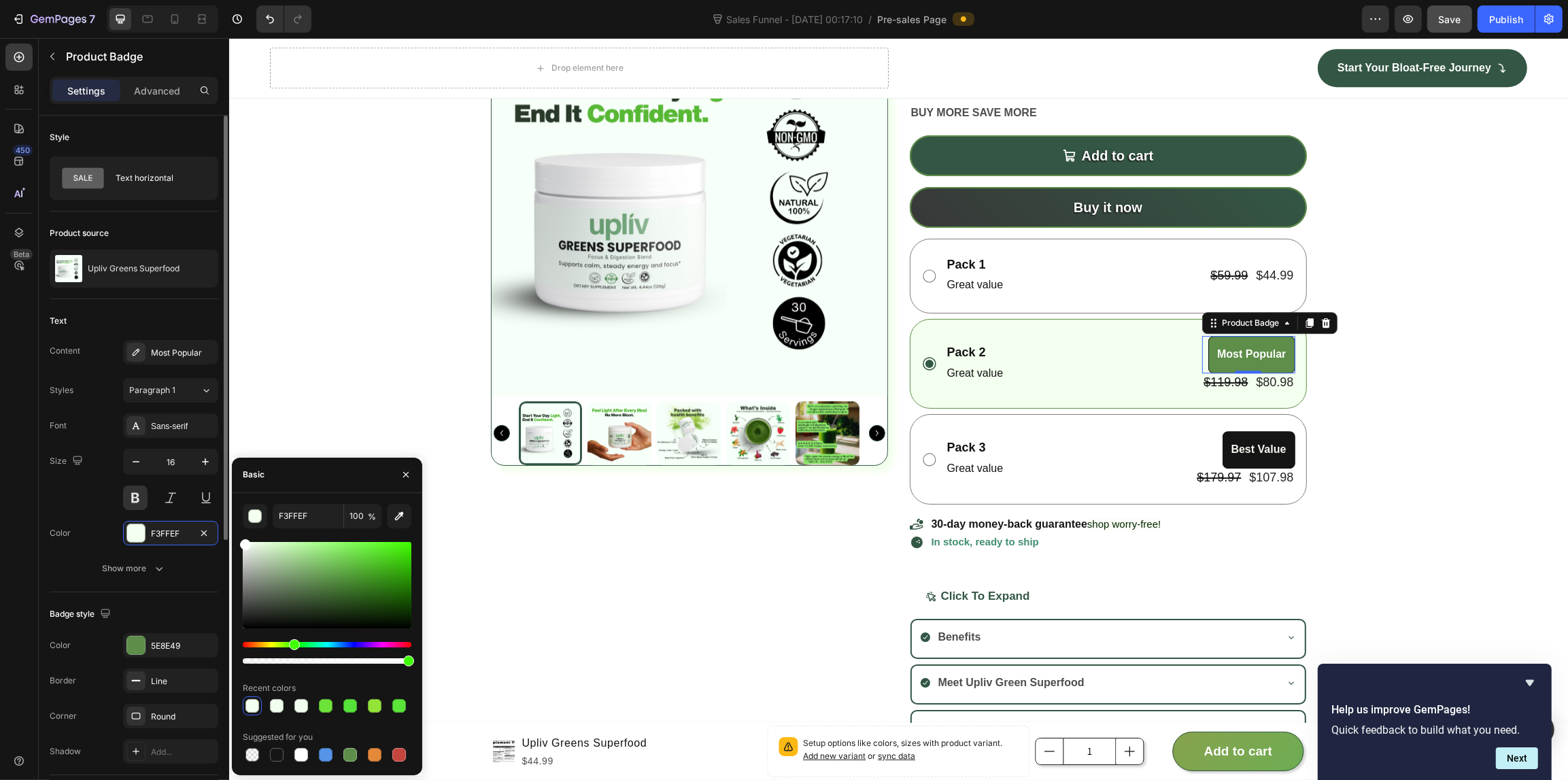
drag, startPoint x: 232, startPoint y: 534, endPoint x: 214, endPoint y: 513, distance: 27.7
click at [215, 516] on div "450 Beta Sections(18) Elements(86) Section Element Hero Section Product Detail …" at bounding box center [115, 409] width 229 height 742
click at [386, 332] on div "Product Images Upliv Greens Superfood Product Title Setup options like colors, …" at bounding box center [897, 397] width 1339 height 795
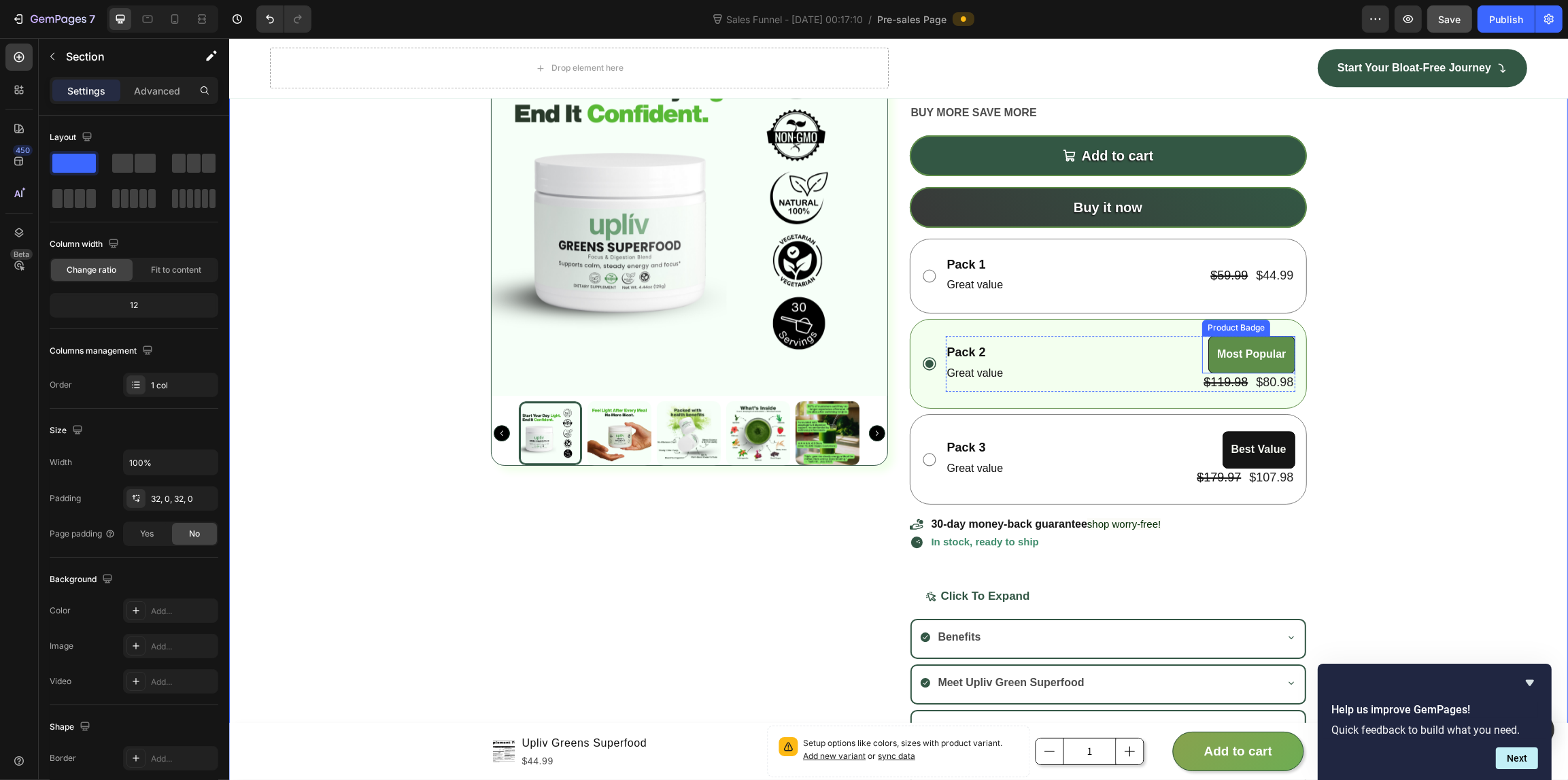
click at [1212, 342] on pre "Most Popular" at bounding box center [1251, 354] width 85 height 36
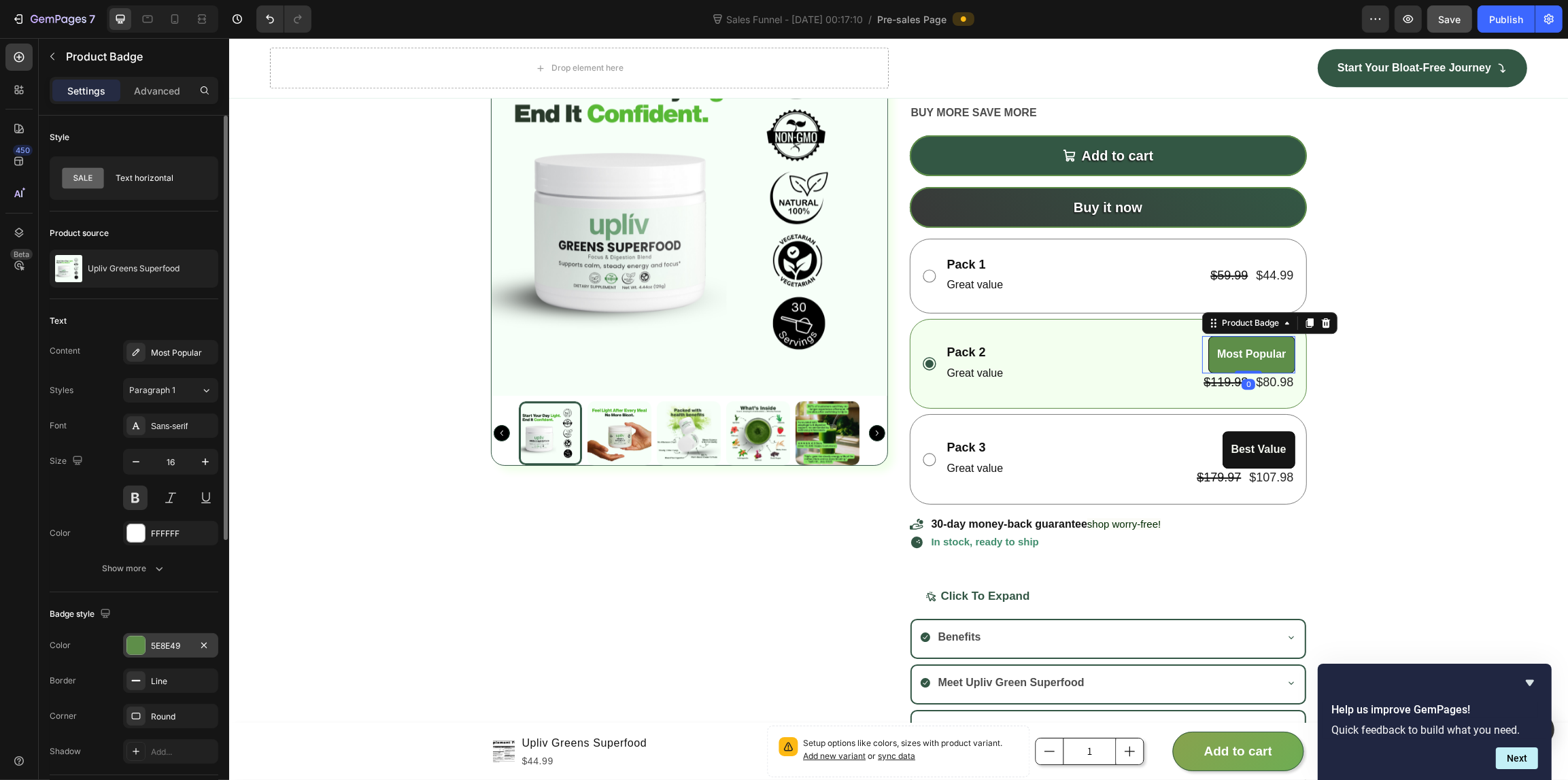
click at [131, 651] on div at bounding box center [136, 645] width 18 height 18
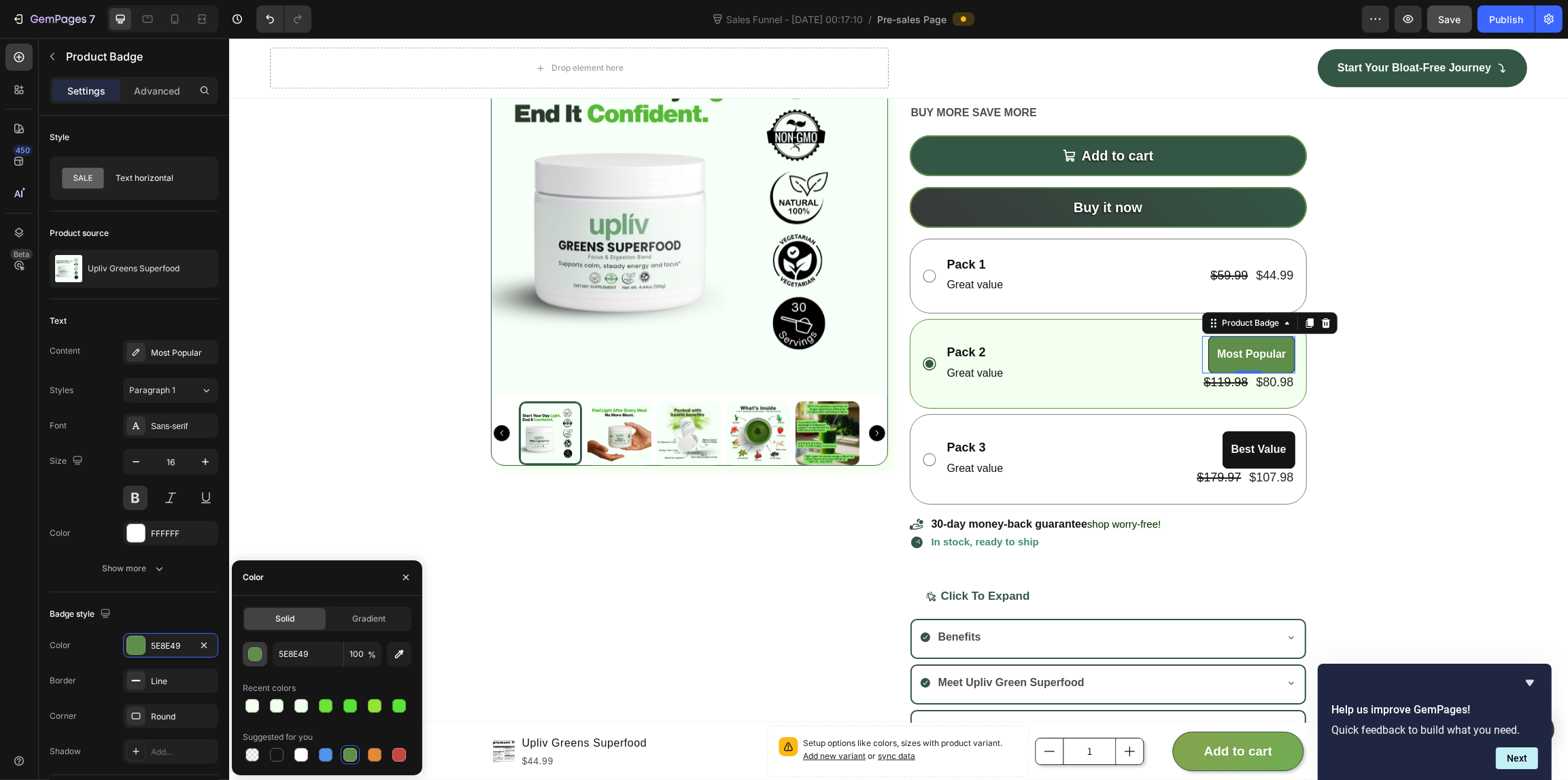
click at [250, 654] on div "button" at bounding box center [256, 654] width 14 height 14
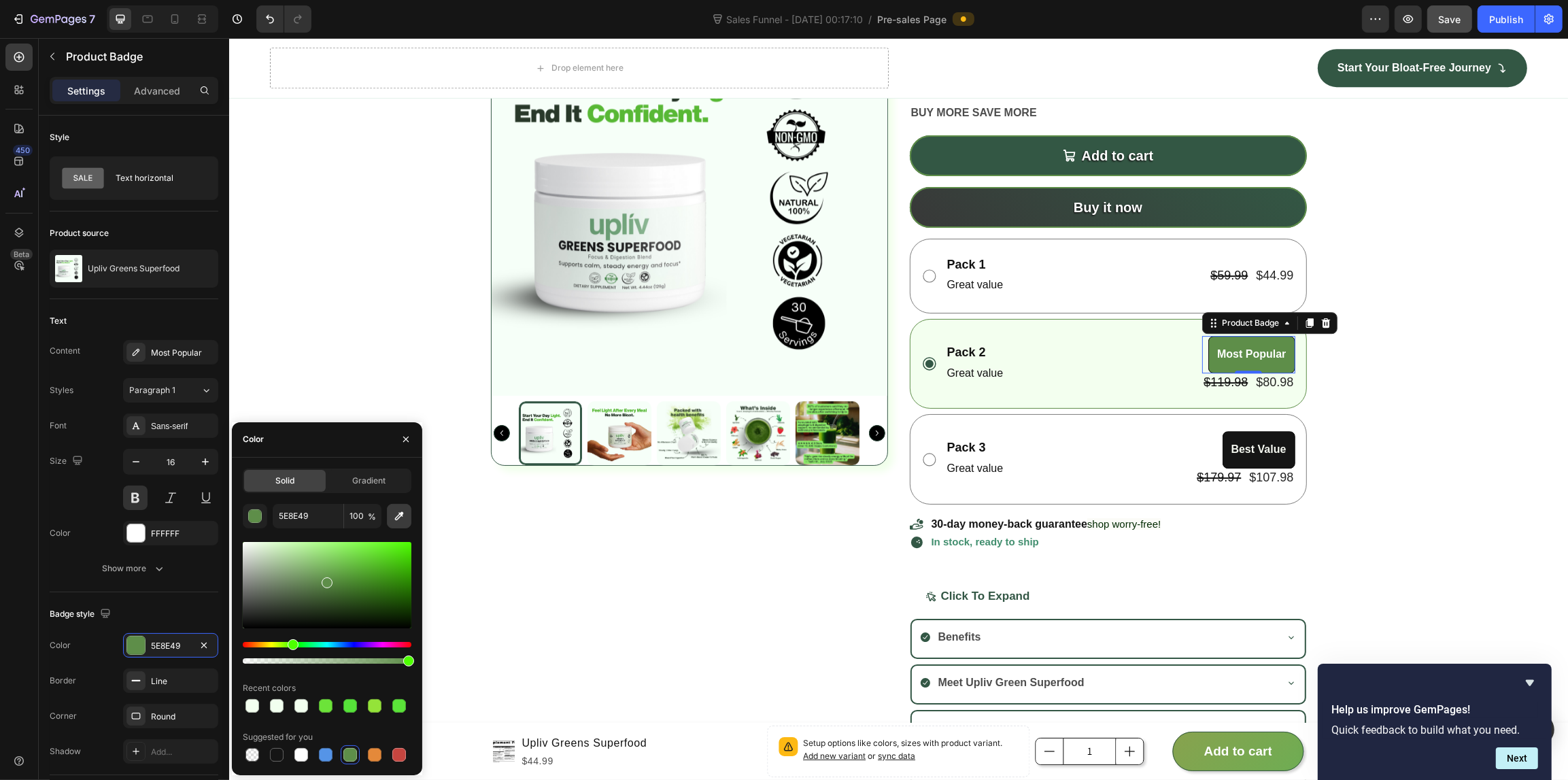
click at [395, 513] on icon "button" at bounding box center [399, 516] width 14 height 14
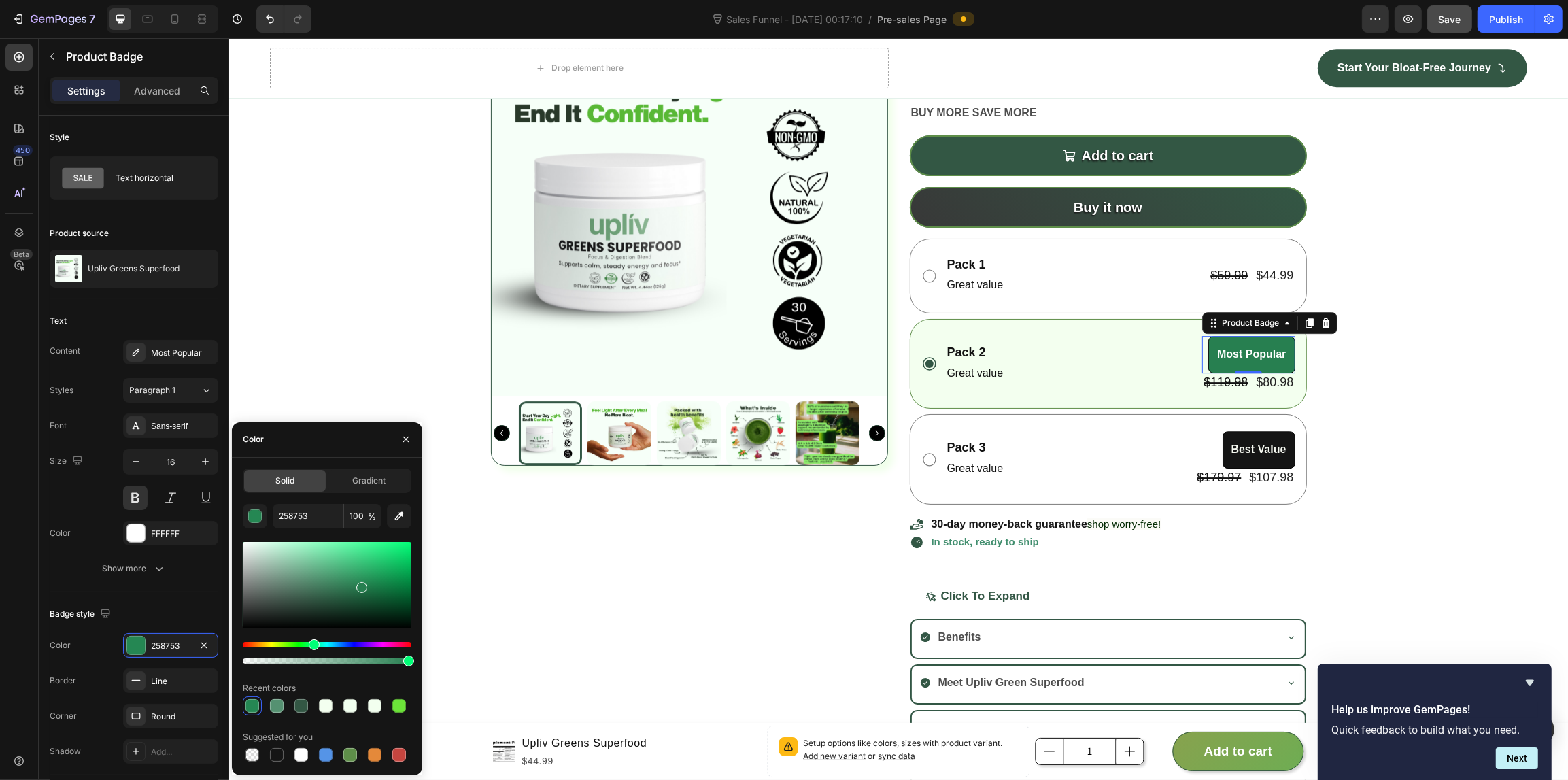
type input "277F50"
drag, startPoint x: 314, startPoint y: 599, endPoint x: 361, endPoint y: 585, distance: 49.0
click at [361, 585] on div at bounding box center [361, 587] width 11 height 11
click at [389, 214] on div "Product Images Upliv Greens Superfood Product Title Setup options like colors, …" at bounding box center [897, 397] width 1339 height 795
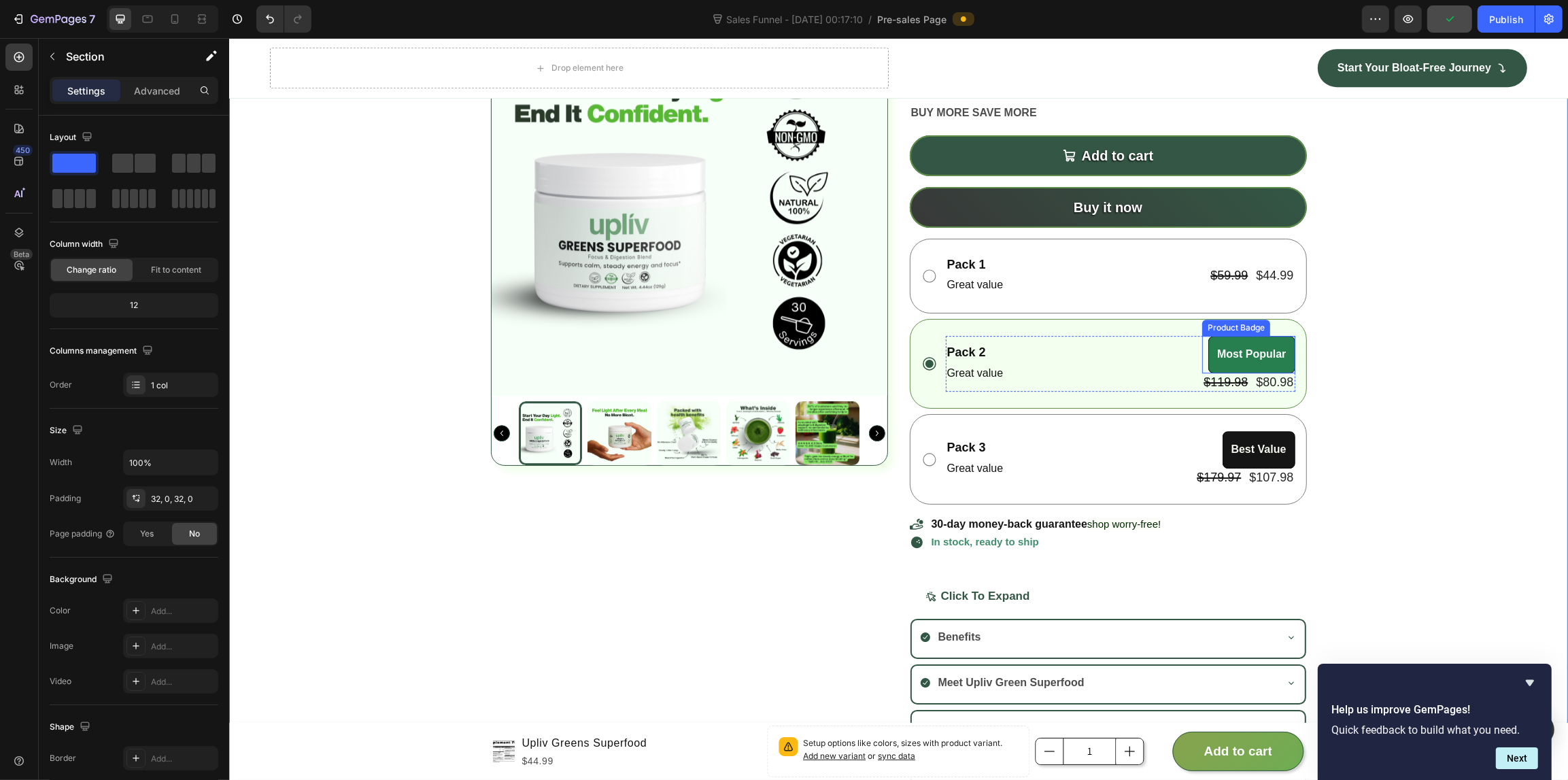
click at [1212, 334] on div "Pack 2 Text Block Great value Text Block Most Popular Product Badge $119.98 Pro…" at bounding box center [1108, 364] width 397 height 90
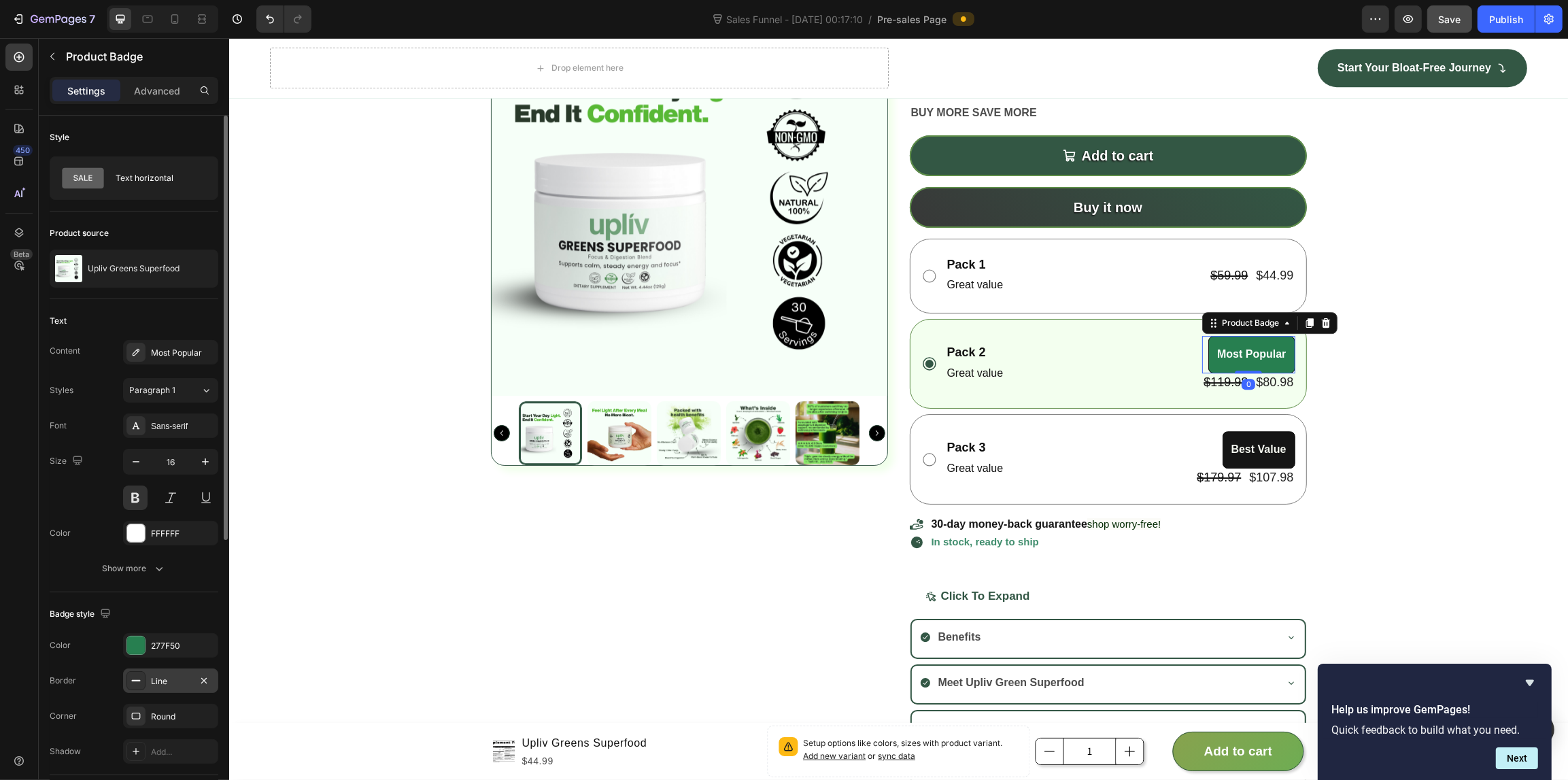
click at [180, 677] on div "Line" at bounding box center [170, 681] width 40 height 12
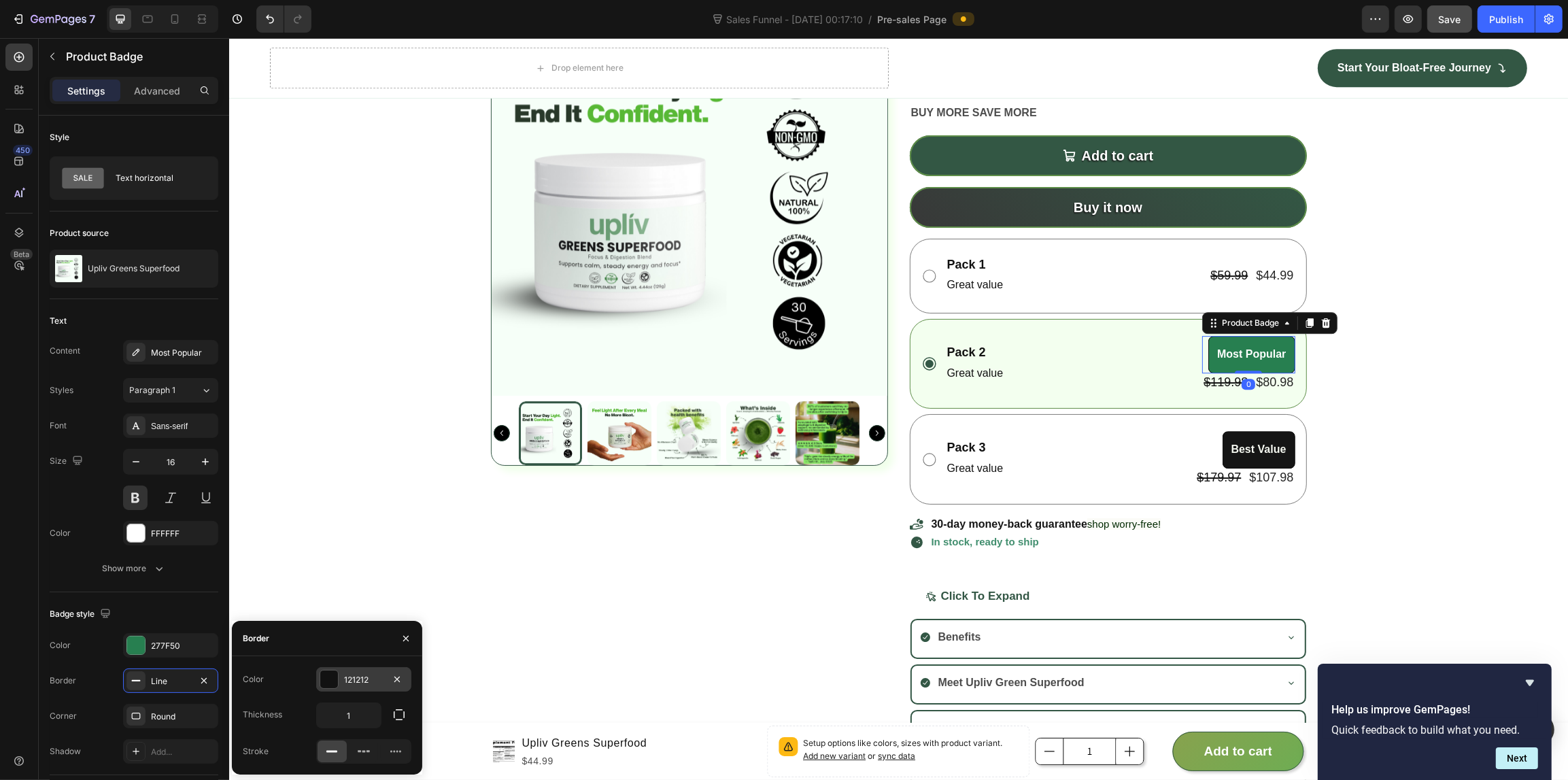
click at [333, 682] on div at bounding box center [329, 679] width 18 height 18
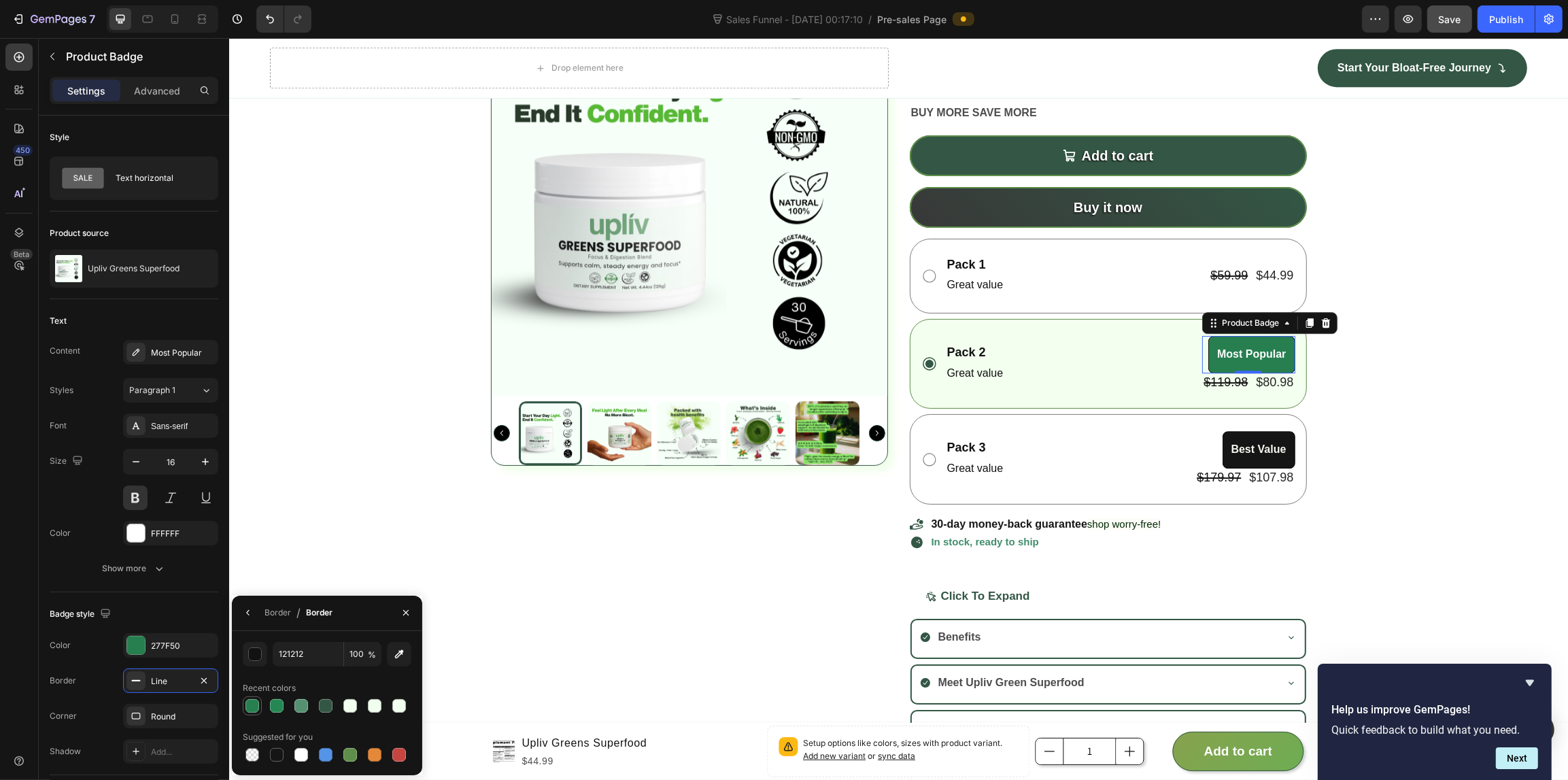
click at [250, 701] on div at bounding box center [252, 706] width 14 height 14
click at [297, 704] on div at bounding box center [301, 706] width 14 height 14
type input "559171"
click at [245, 615] on icon "button" at bounding box center [248, 613] width 11 height 11
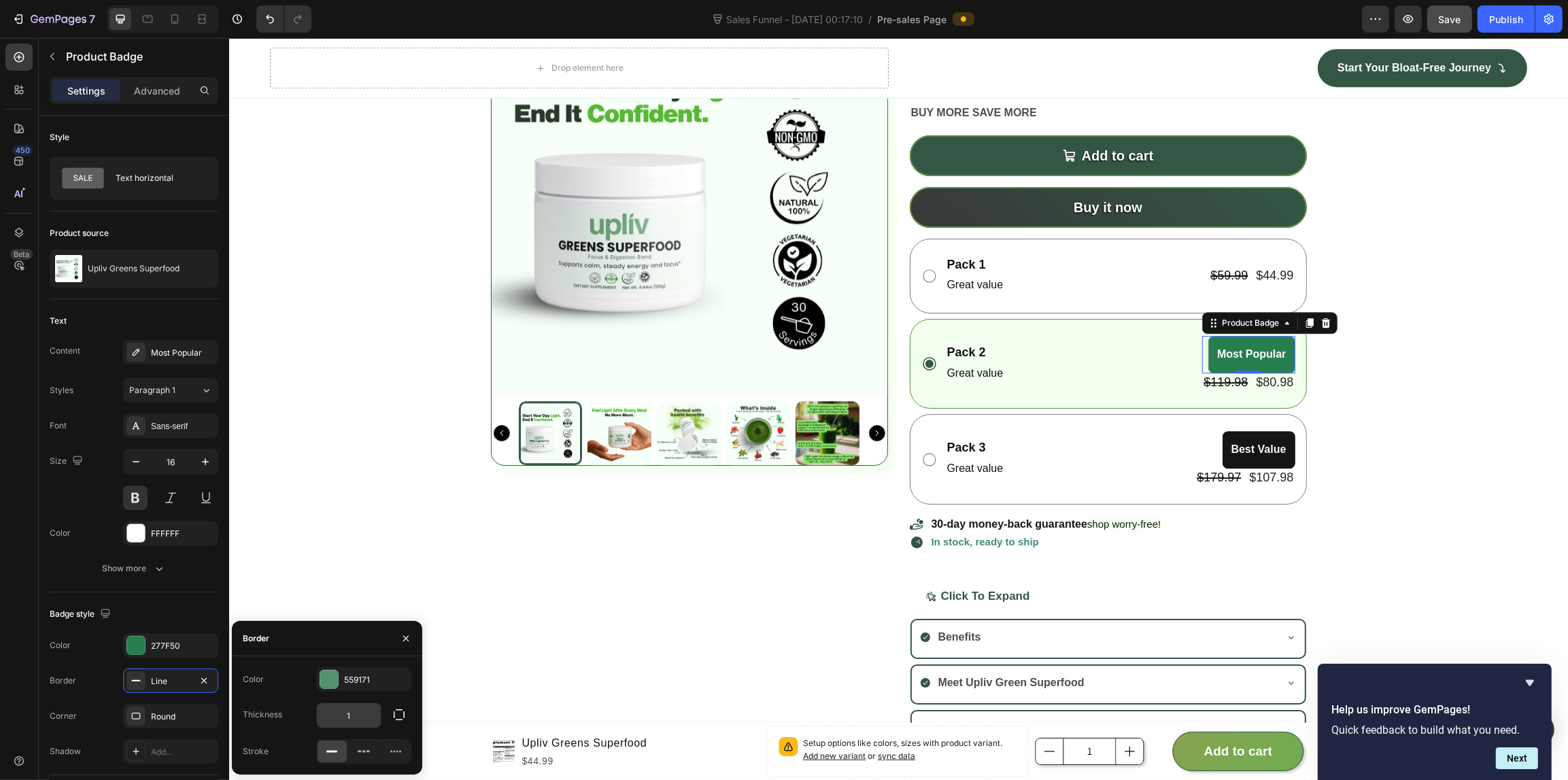
click at [365, 718] on input "1" at bounding box center [348, 715] width 64 height 24
type input "2"
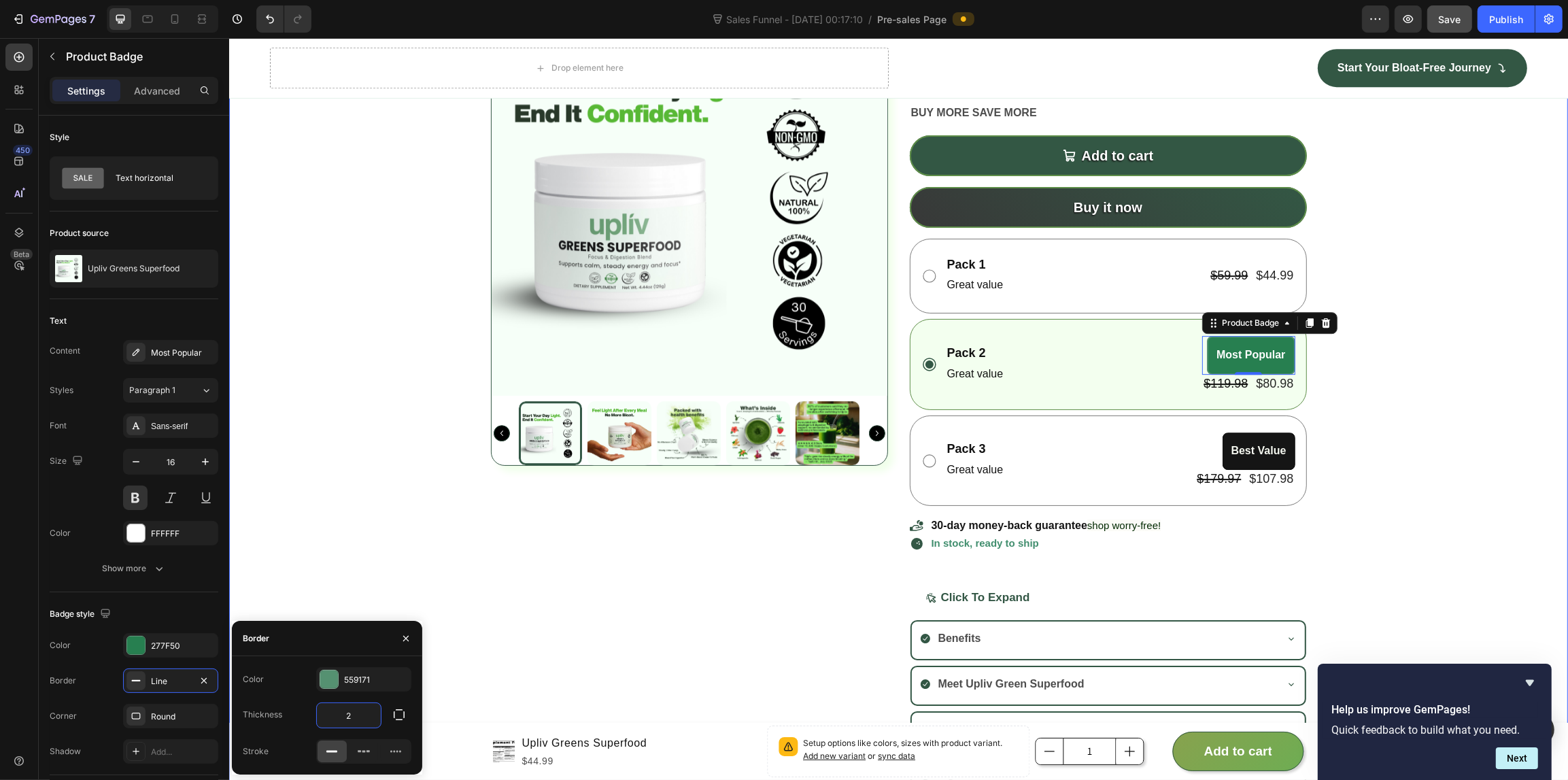
click at [368, 499] on div "Product Images Upliv Greens Superfood Product Title Setup options like colors, …" at bounding box center [897, 397] width 1339 height 797
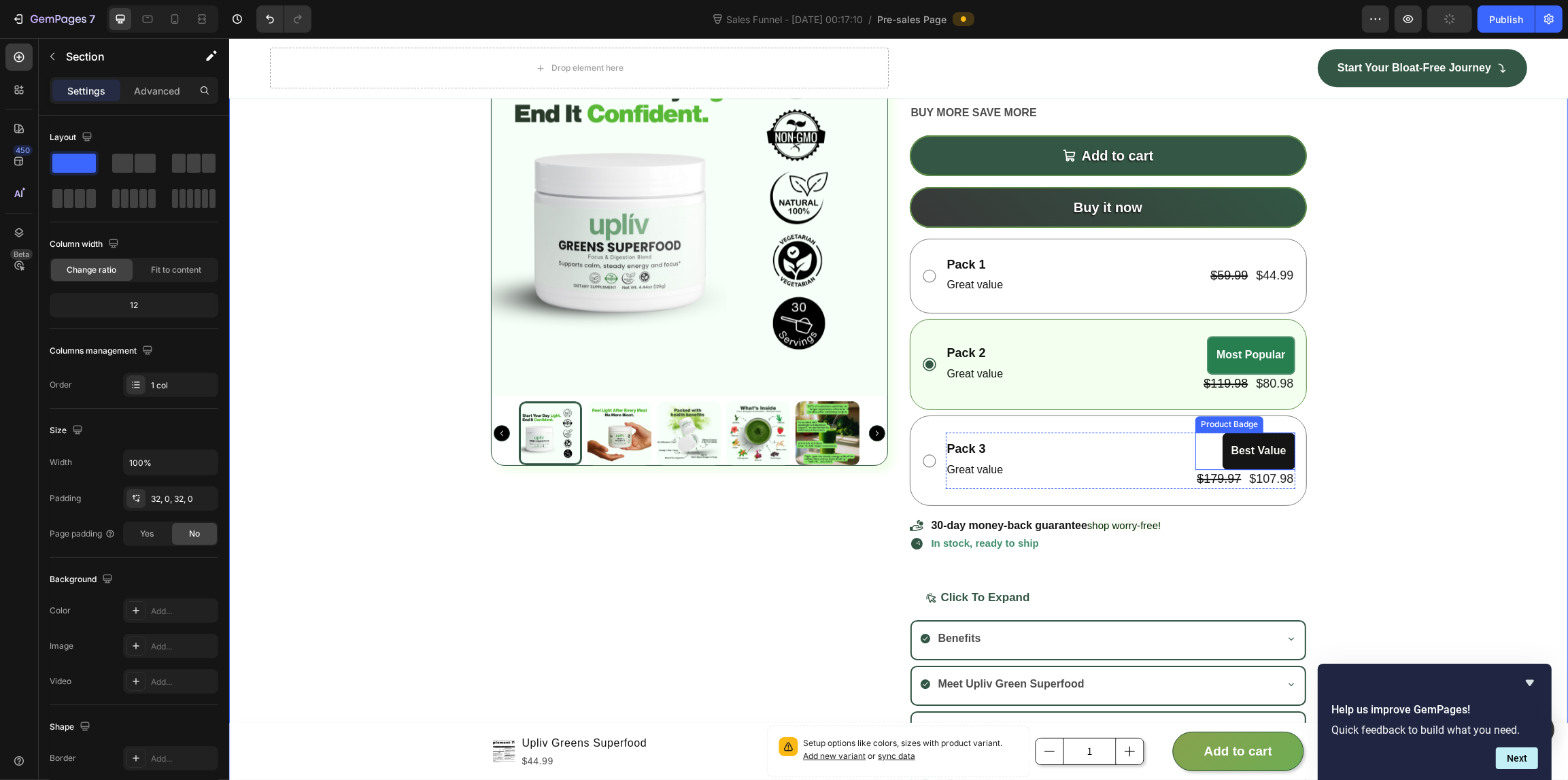
click at [1254, 453] on pre "Best Value" at bounding box center [1257, 451] width 71 height 36
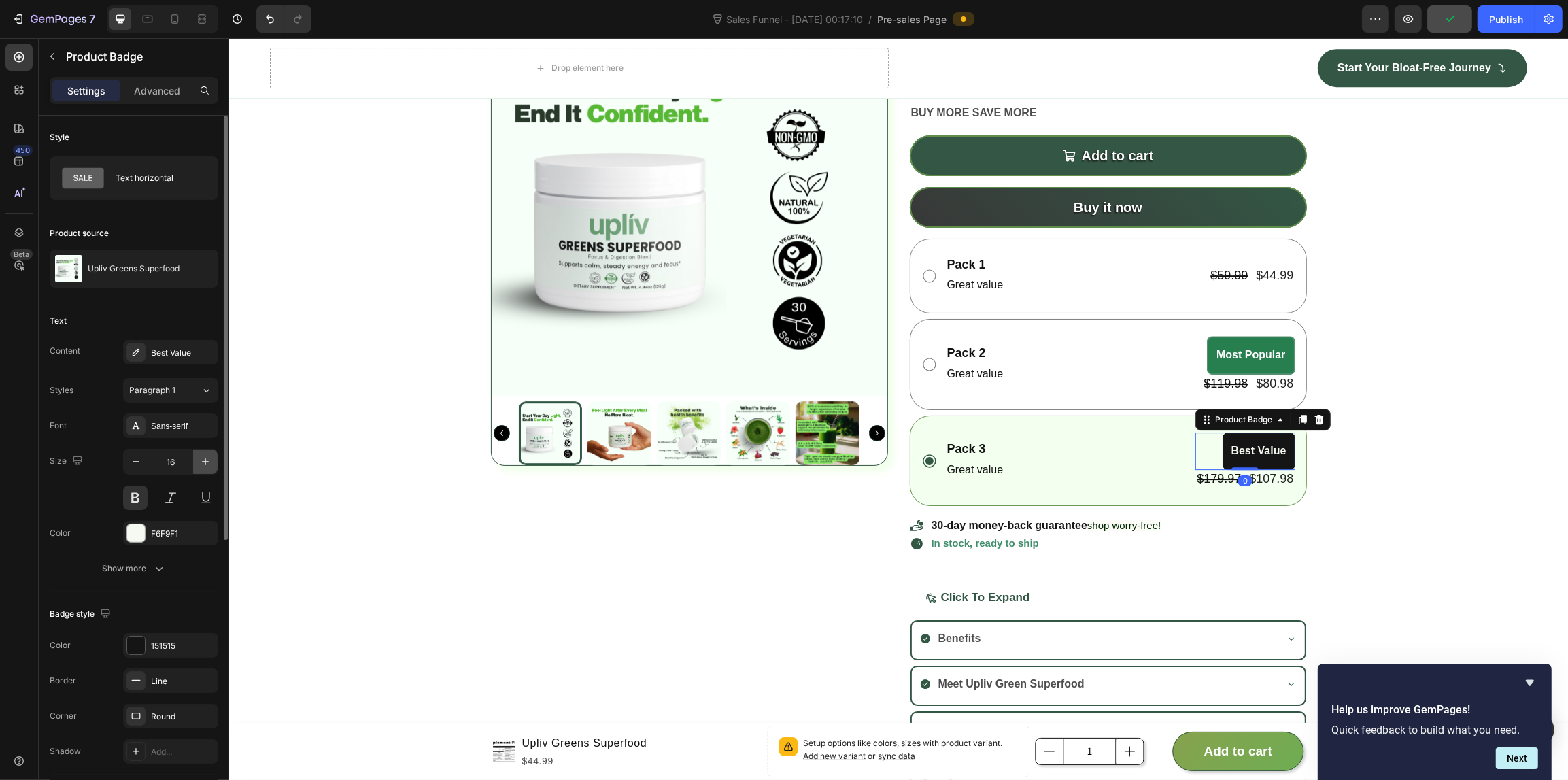
click at [206, 466] on icon "button" at bounding box center [205, 461] width 14 height 14
click at [138, 463] on icon "button" at bounding box center [136, 461] width 14 height 14
type input "16"
click at [201, 418] on div "Sans-serif" at bounding box center [171, 425] width 95 height 24
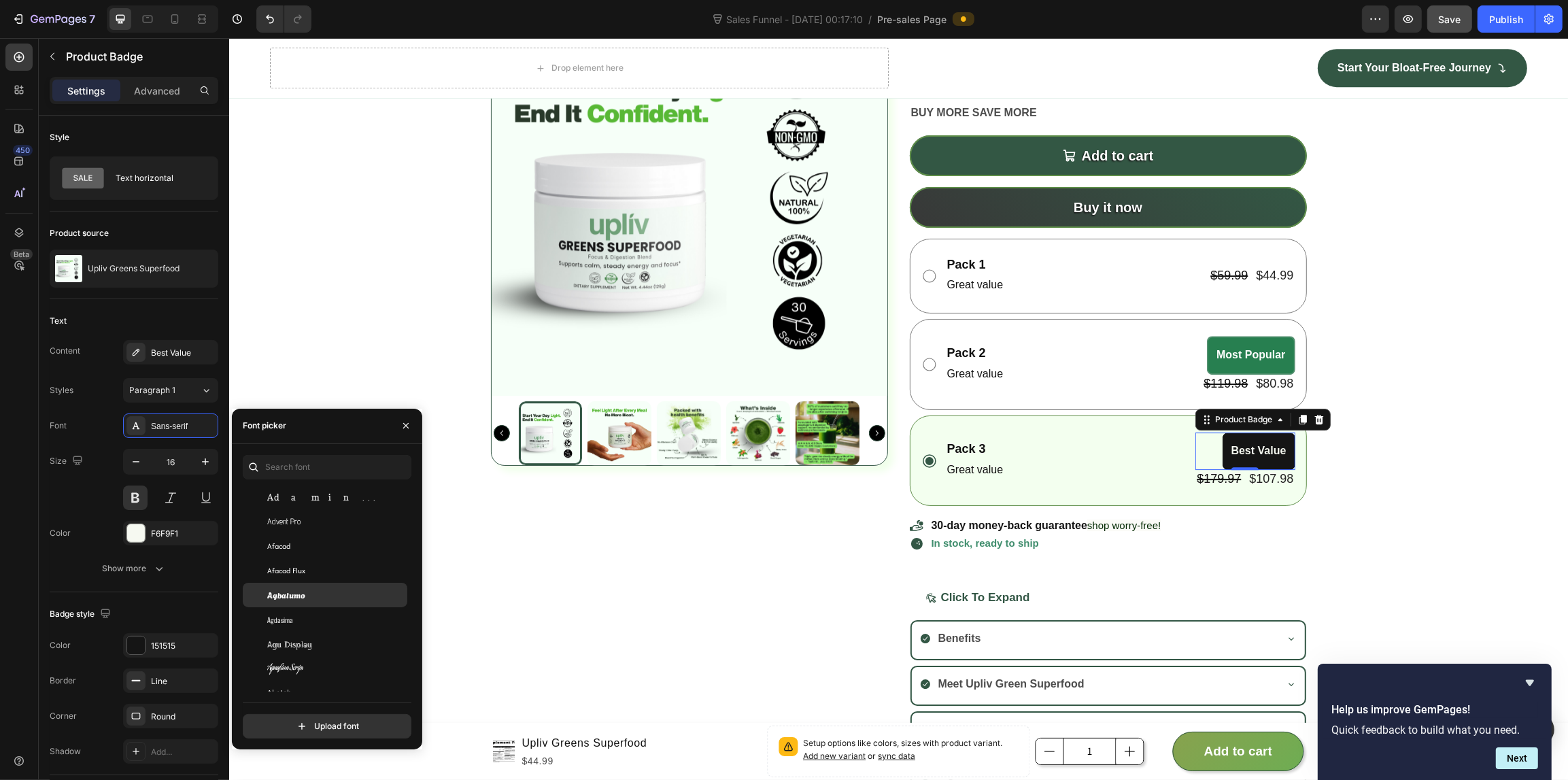
scroll to position [340, 0]
click at [286, 181] on div "Product Images Upliv Greens Superfood Product Title Setup options like colors, …" at bounding box center [897, 397] width 1339 height 797
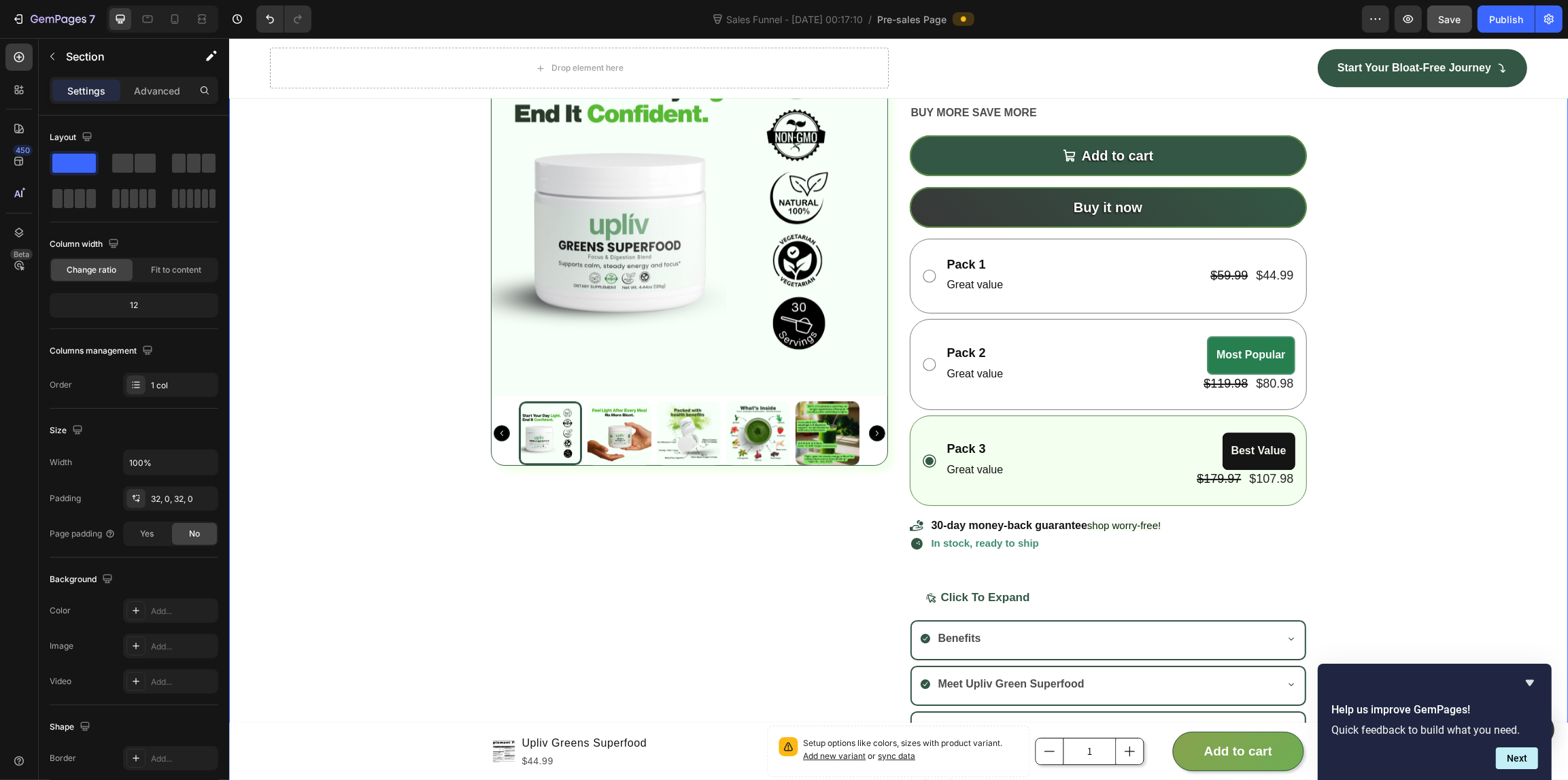
click at [342, 311] on div "Product Images Upliv Greens Superfood Product Title Setup options like colors, …" at bounding box center [897, 397] width 1339 height 797
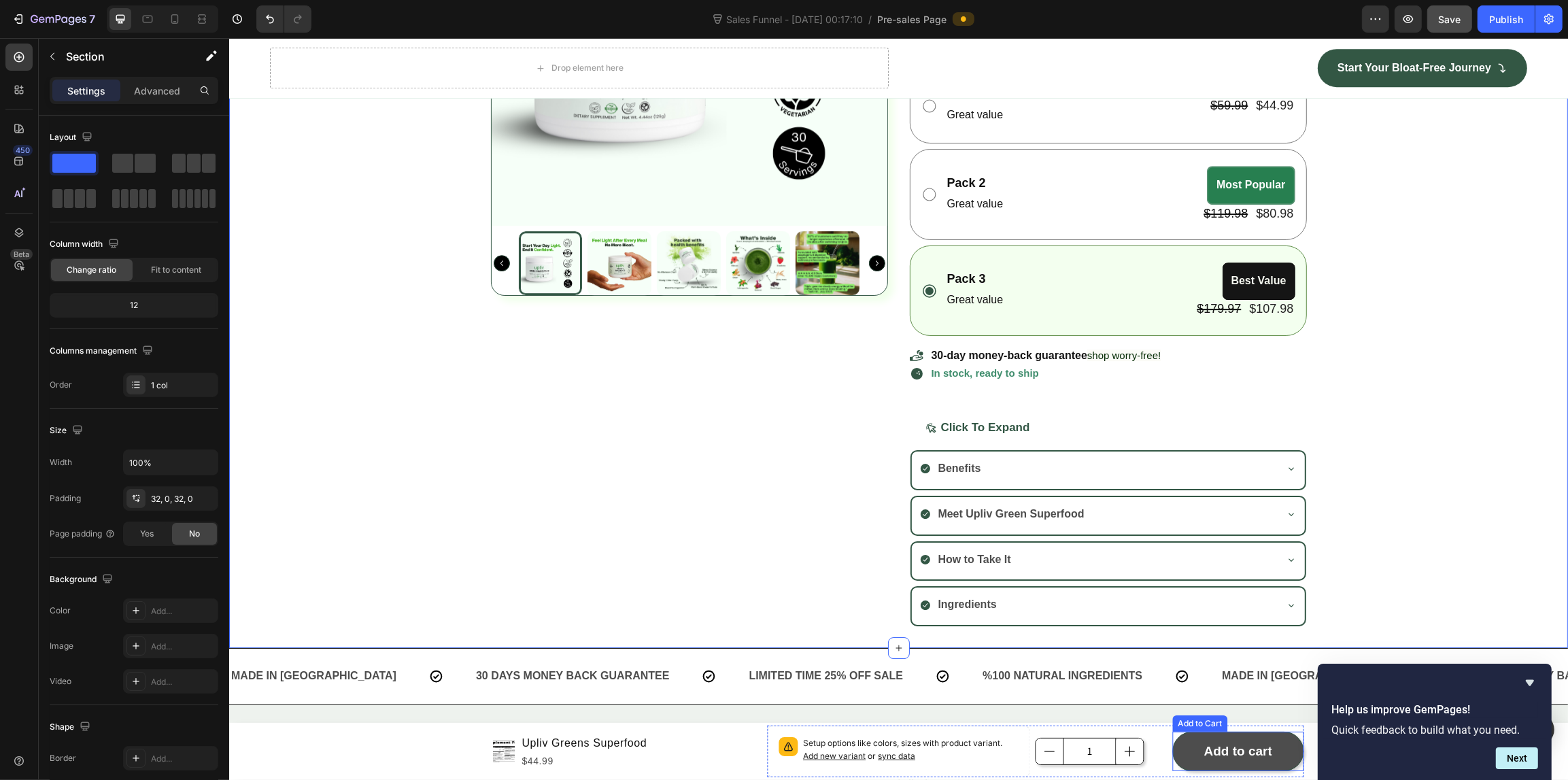
click at [1289, 764] on button "Add to cart" at bounding box center [1237, 751] width 131 height 40
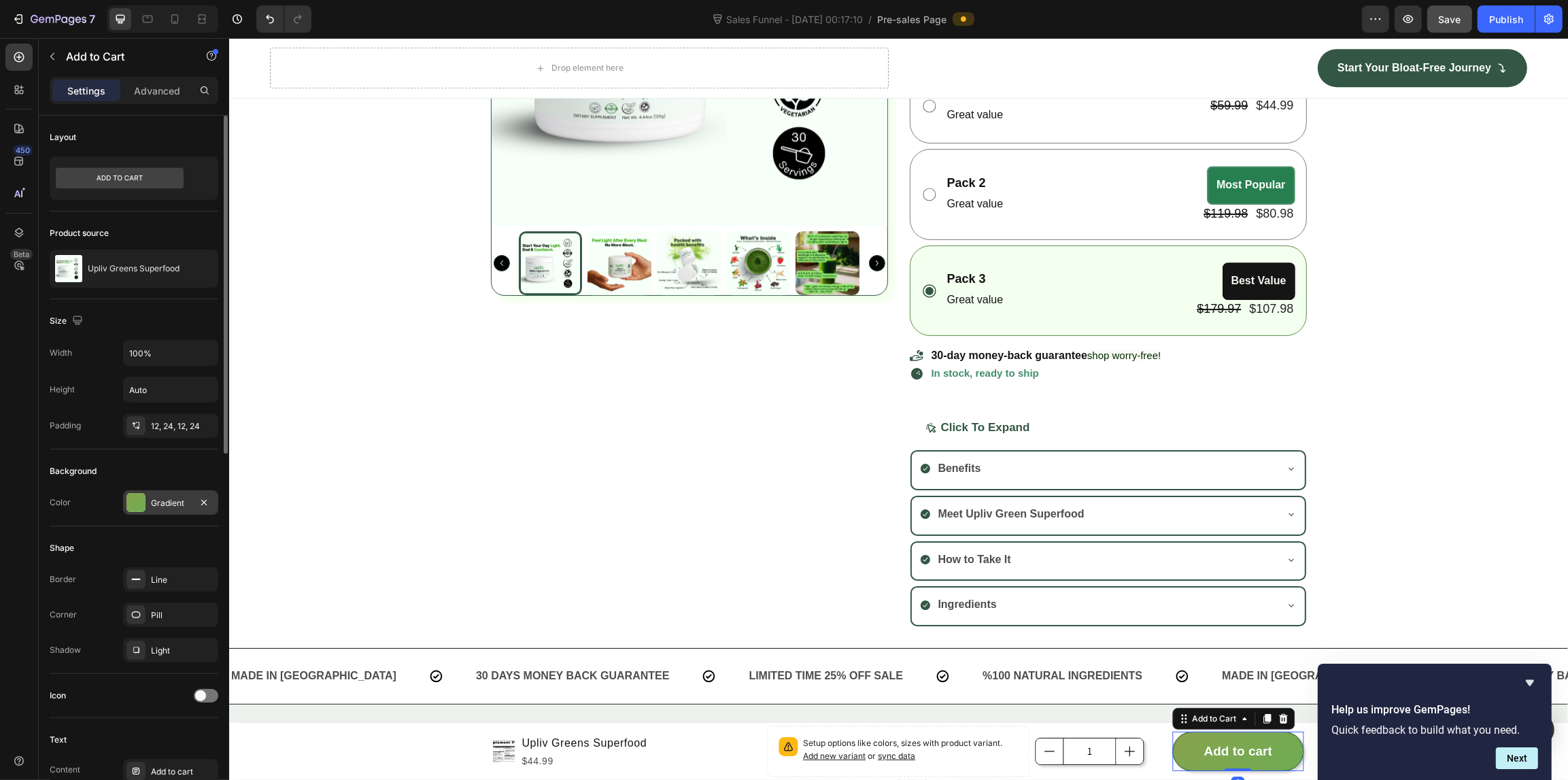
click at [160, 501] on div "Gradient" at bounding box center [170, 503] width 40 height 12
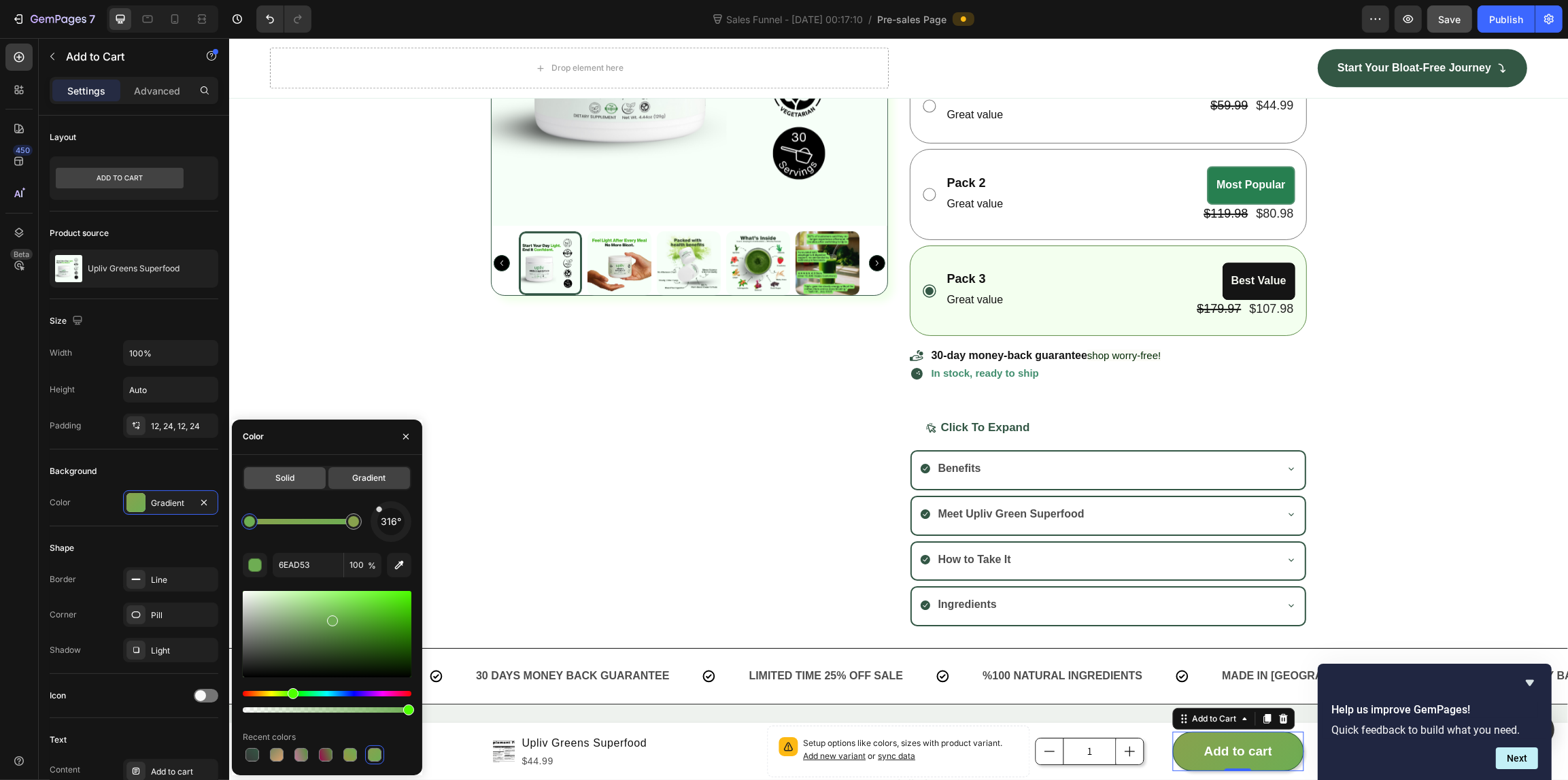
click at [267, 481] on div "Solid" at bounding box center [284, 478] width 82 height 22
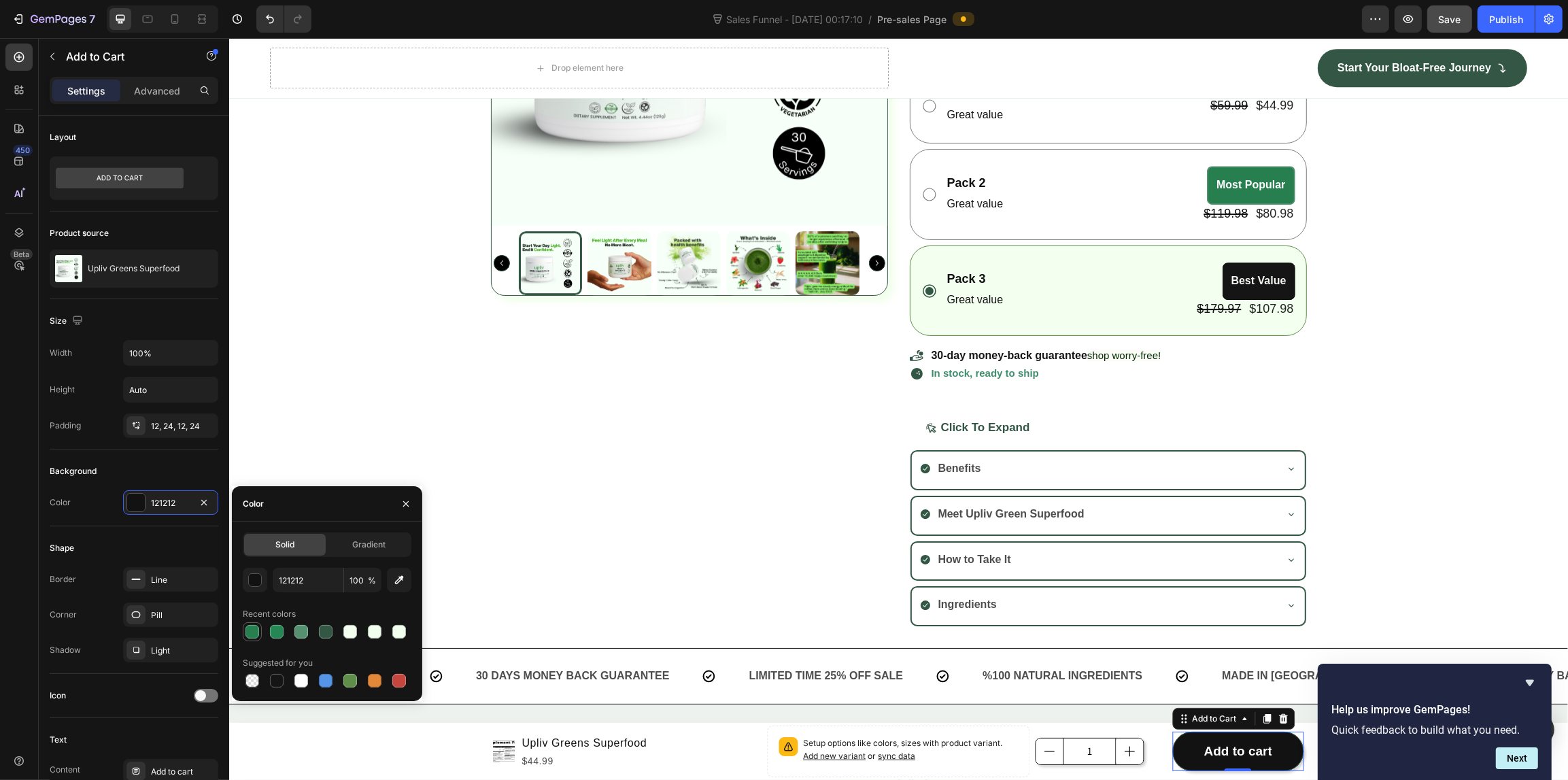
click at [249, 630] on div at bounding box center [252, 632] width 14 height 14
type input "277F50"
click at [129, 544] on div "Shape" at bounding box center [134, 548] width 169 height 22
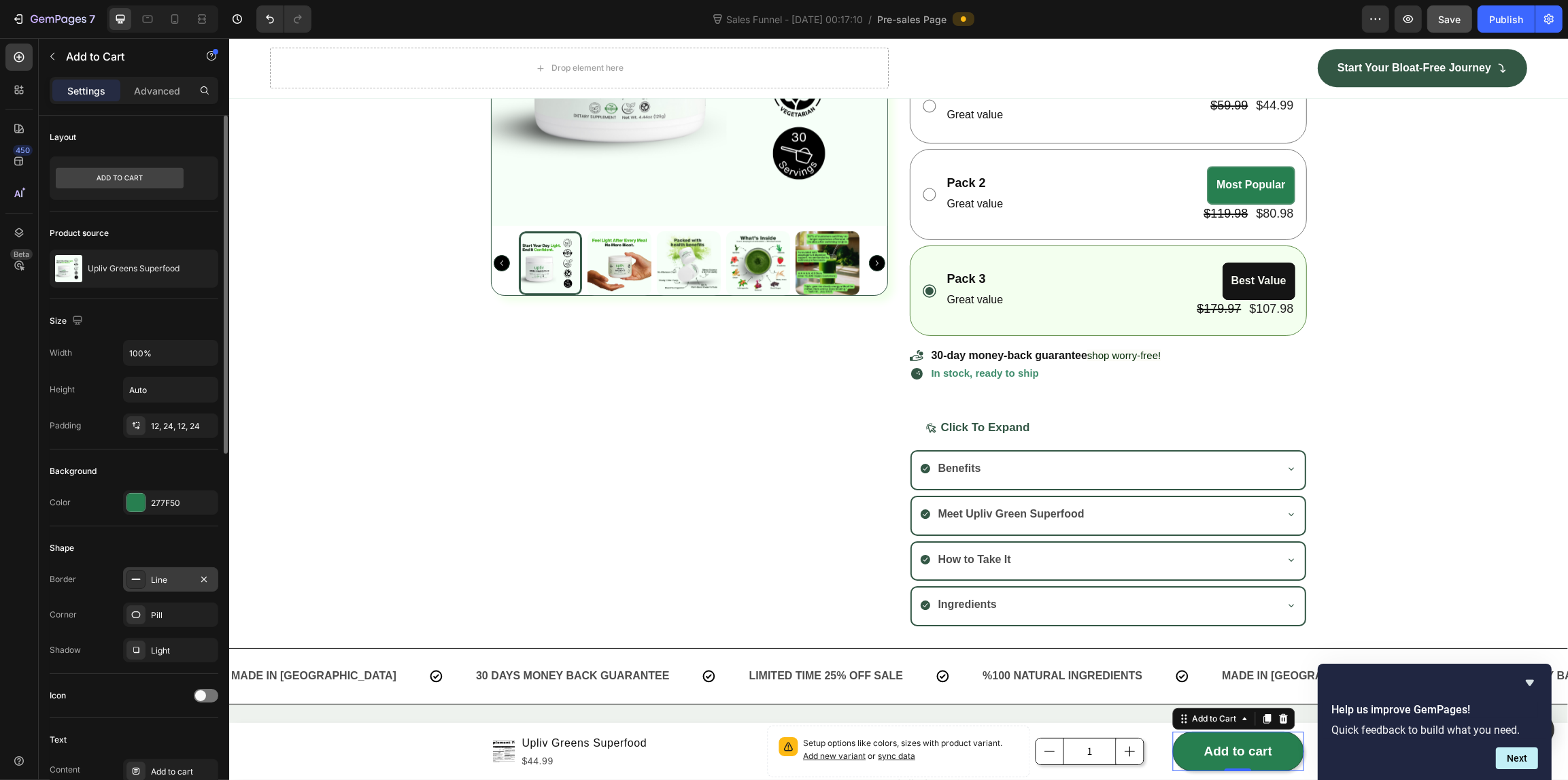
click at [176, 589] on div "Line" at bounding box center [171, 579] width 95 height 24
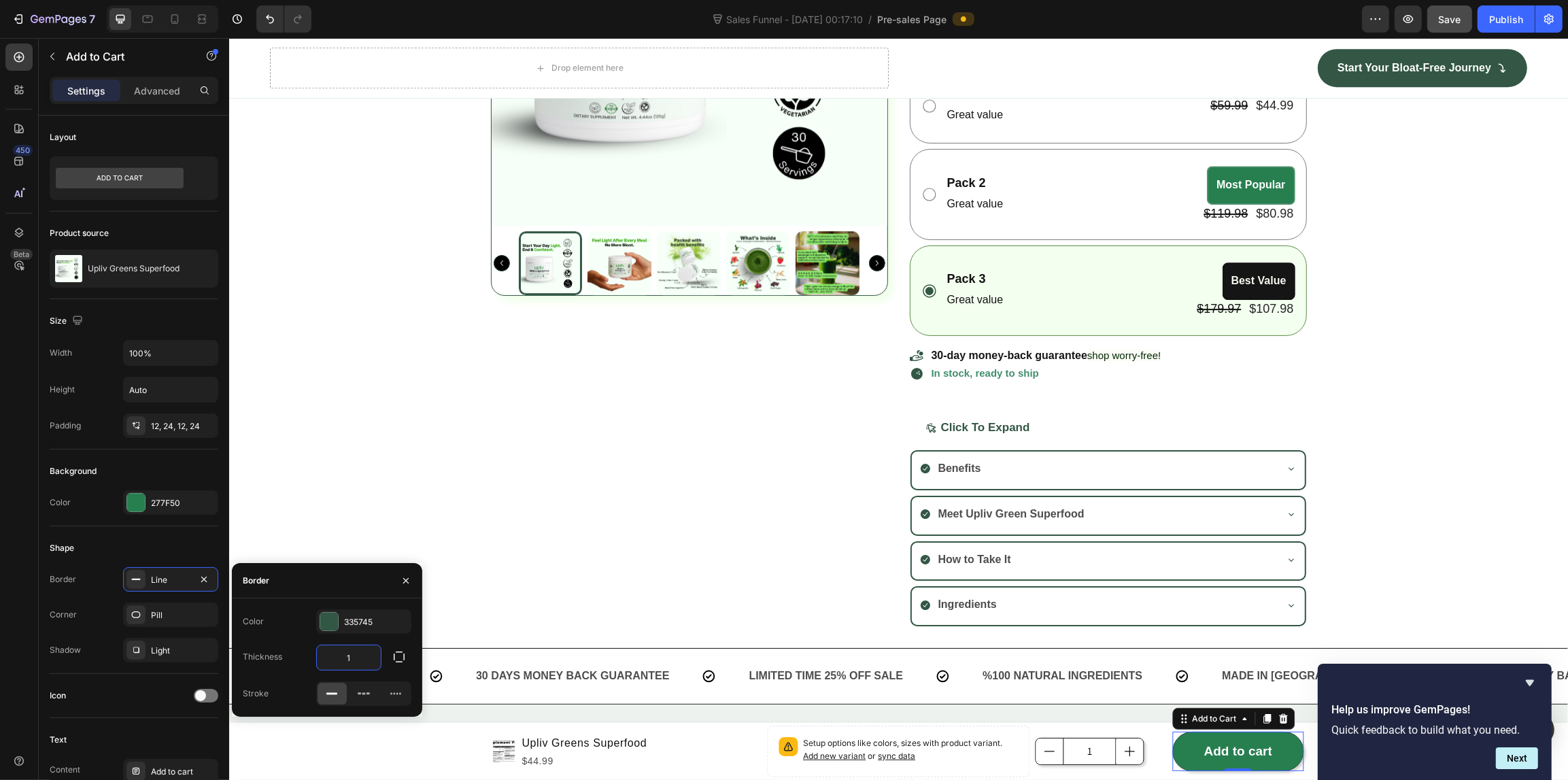
click at [359, 664] on input "1" at bounding box center [348, 657] width 64 height 24
type input "3"
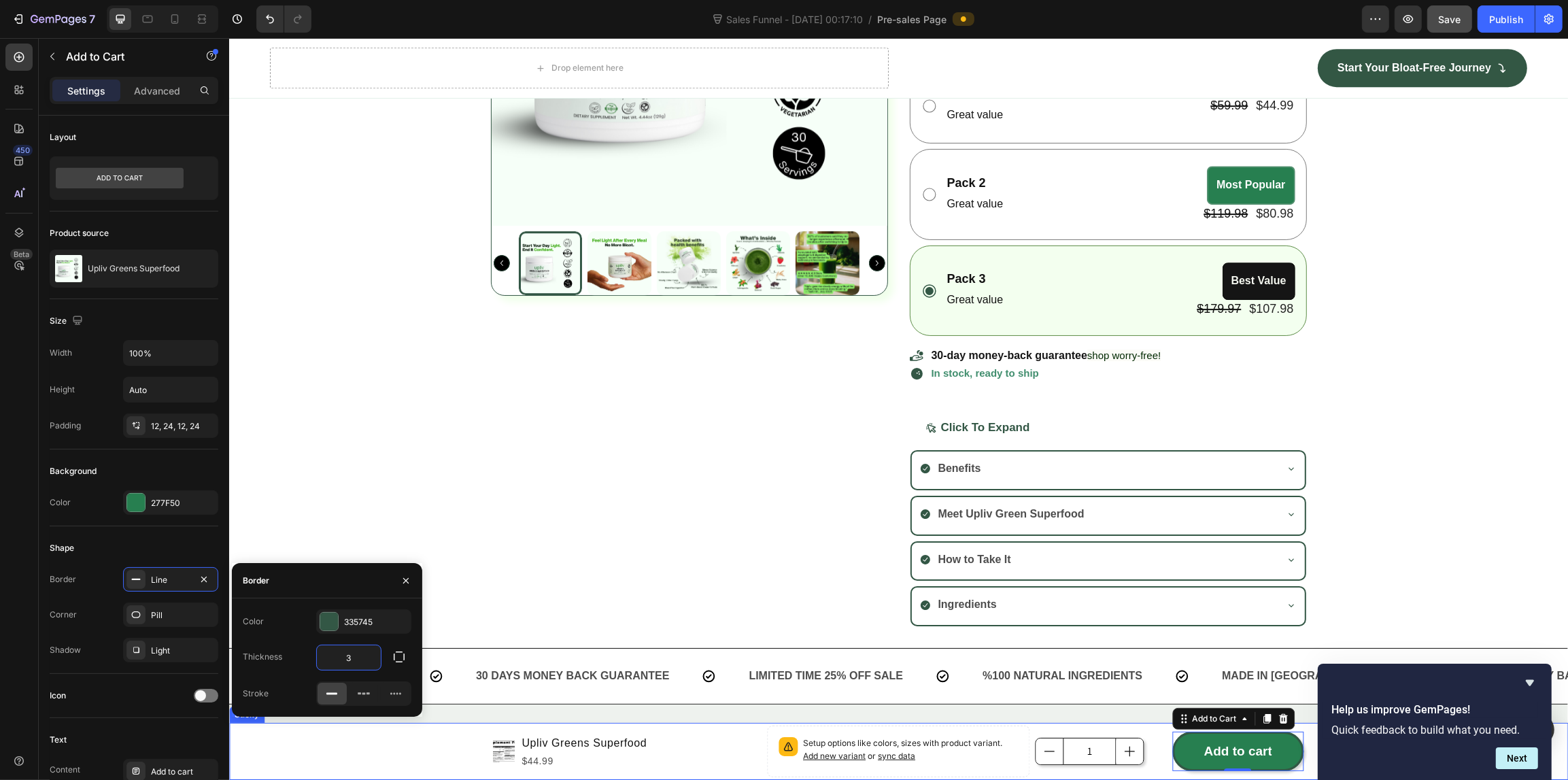
click at [433, 731] on div "Product Images Upliv Greens Superfood Product Title $44.99 Product Price Produc…" at bounding box center [897, 751] width 1339 height 57
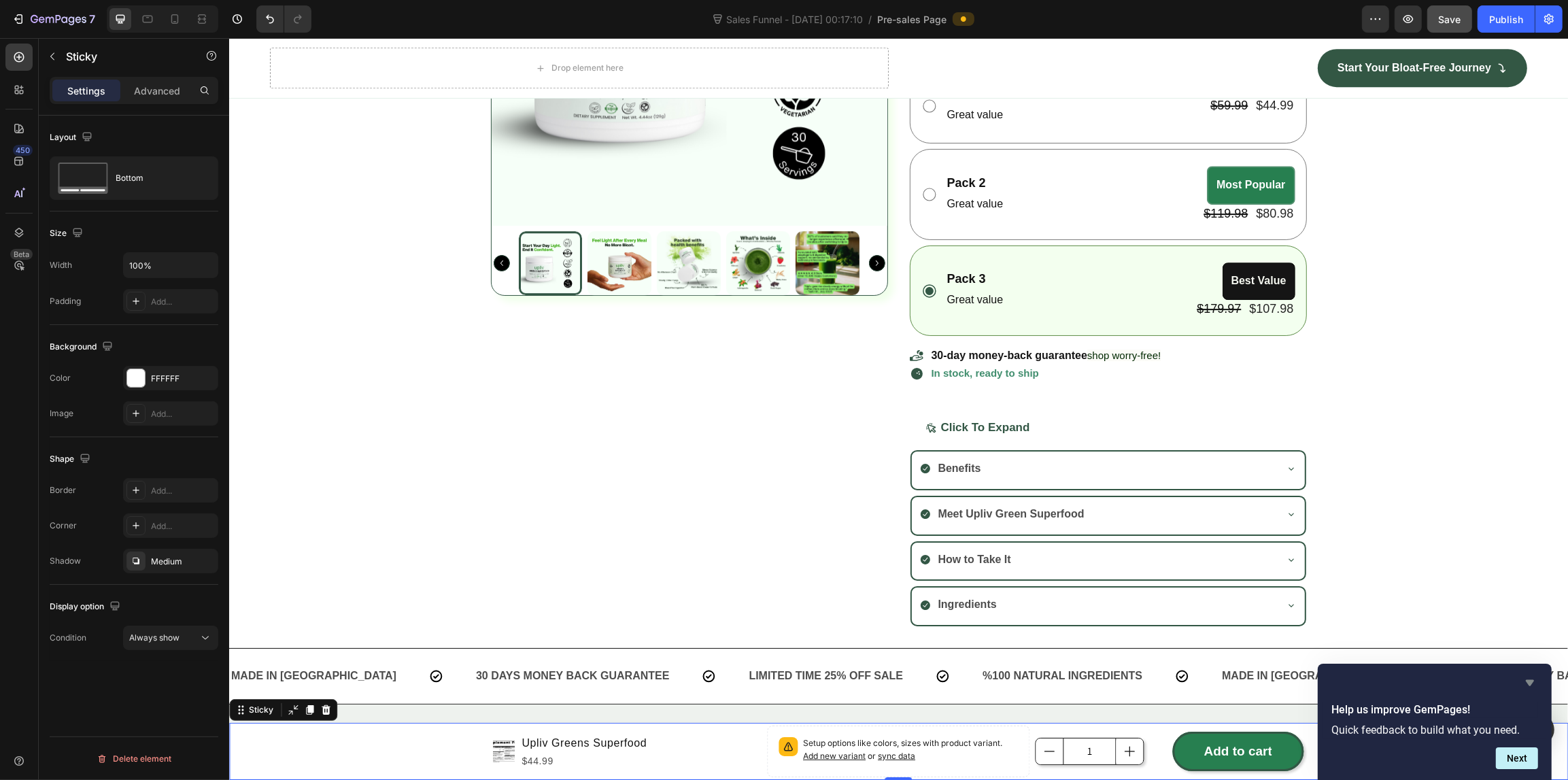
click at [1530, 678] on icon "Hide survey" at bounding box center [1530, 682] width 16 height 16
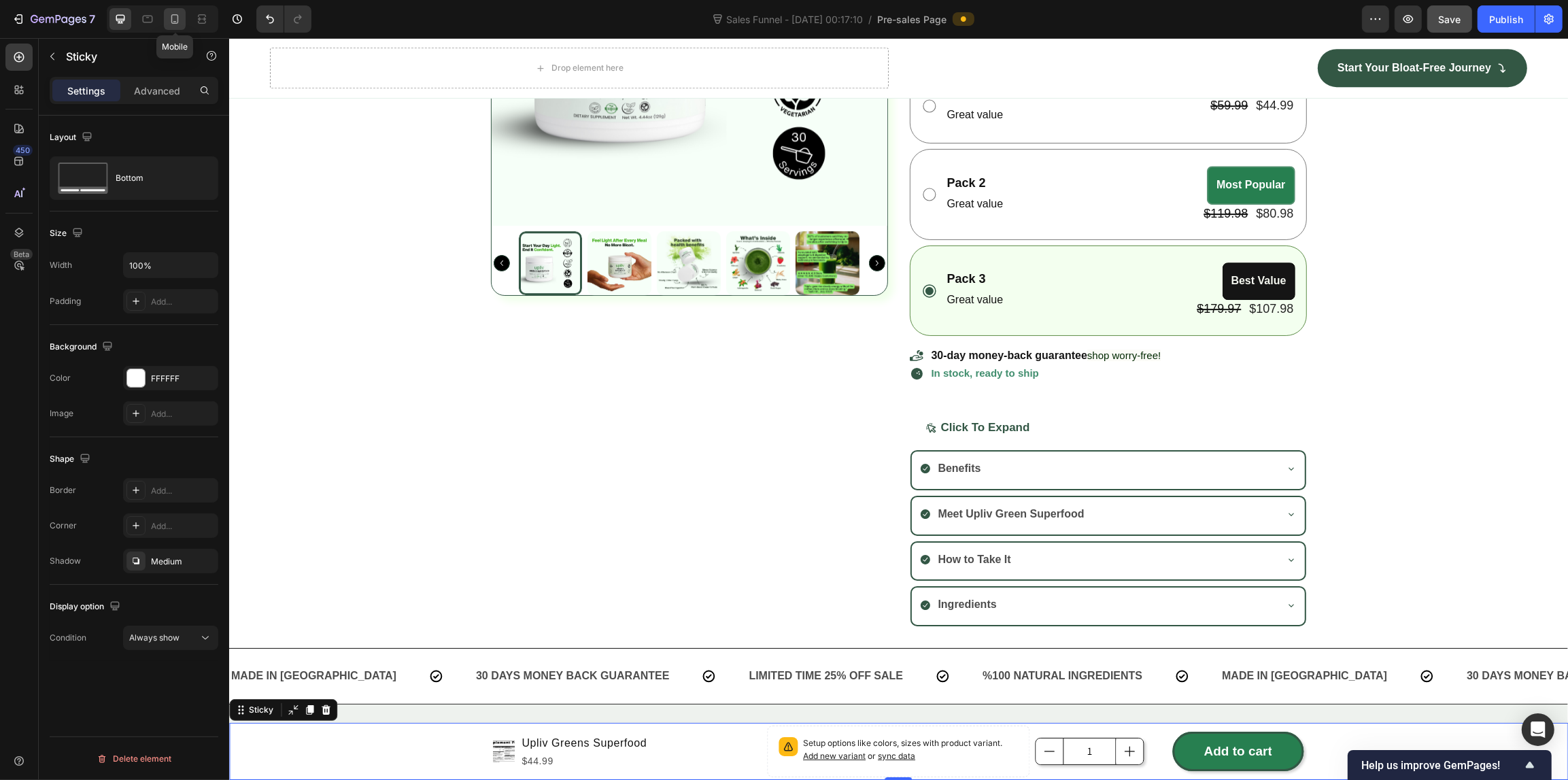
click at [178, 11] on div at bounding box center [175, 19] width 22 height 22
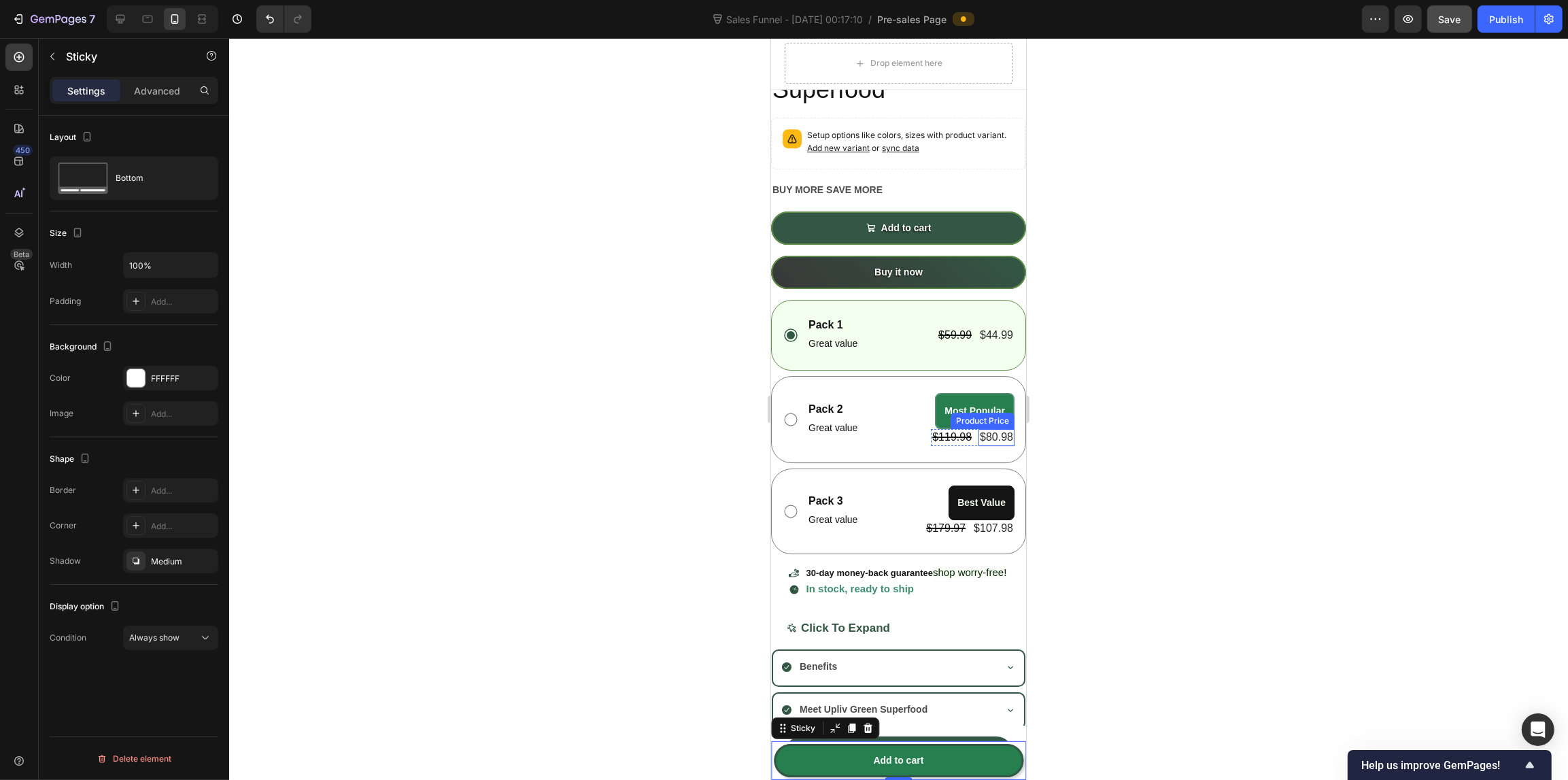
scroll to position [5381, 0]
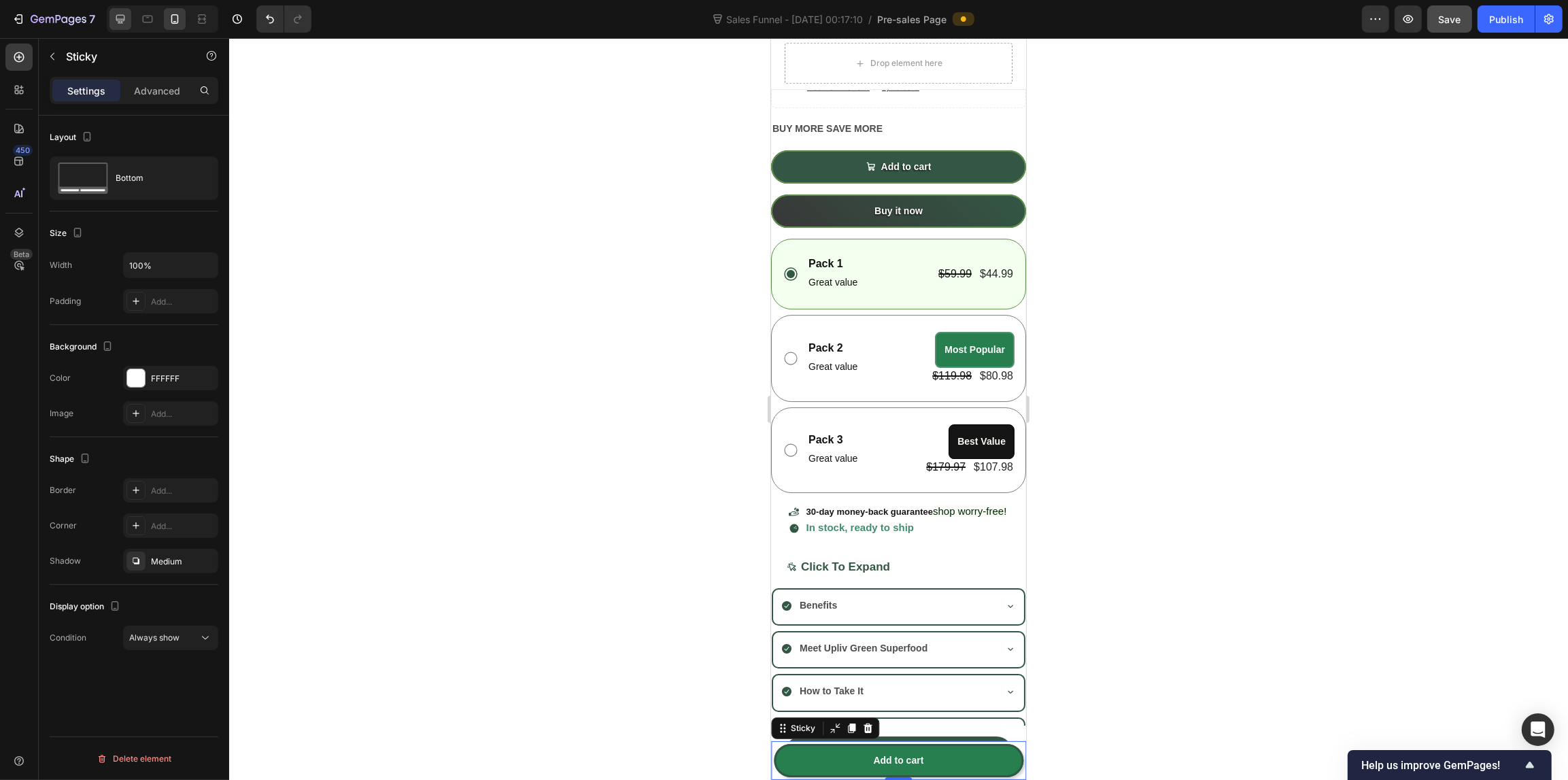
drag, startPoint x: 134, startPoint y: 19, endPoint x: 124, endPoint y: 17, distance: 10.2
click at [131, 19] on div at bounding box center [162, 18] width 112 height 27
click at [123, 15] on icon at bounding box center [120, 19] width 14 height 14
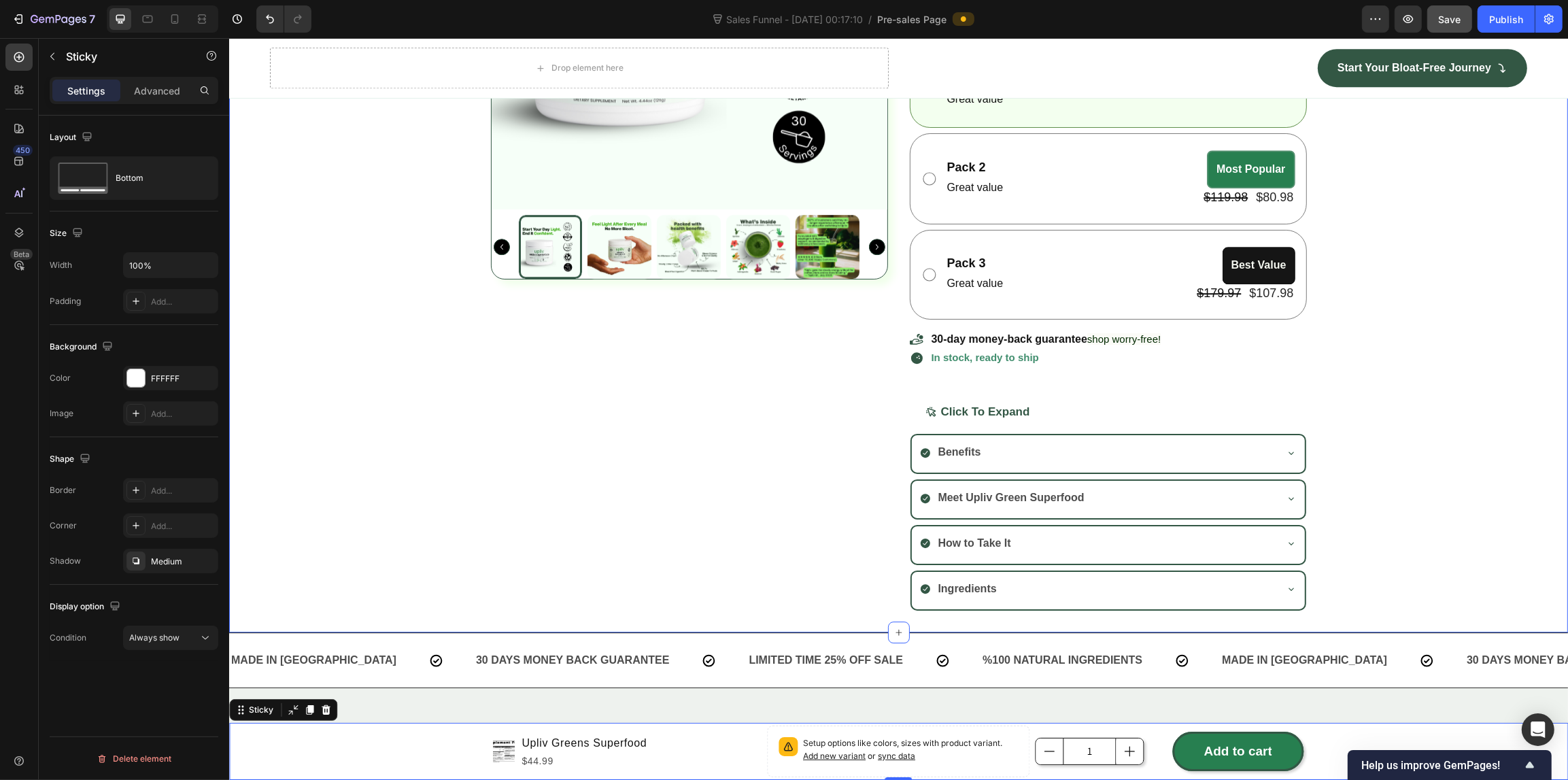
scroll to position [4695, 0]
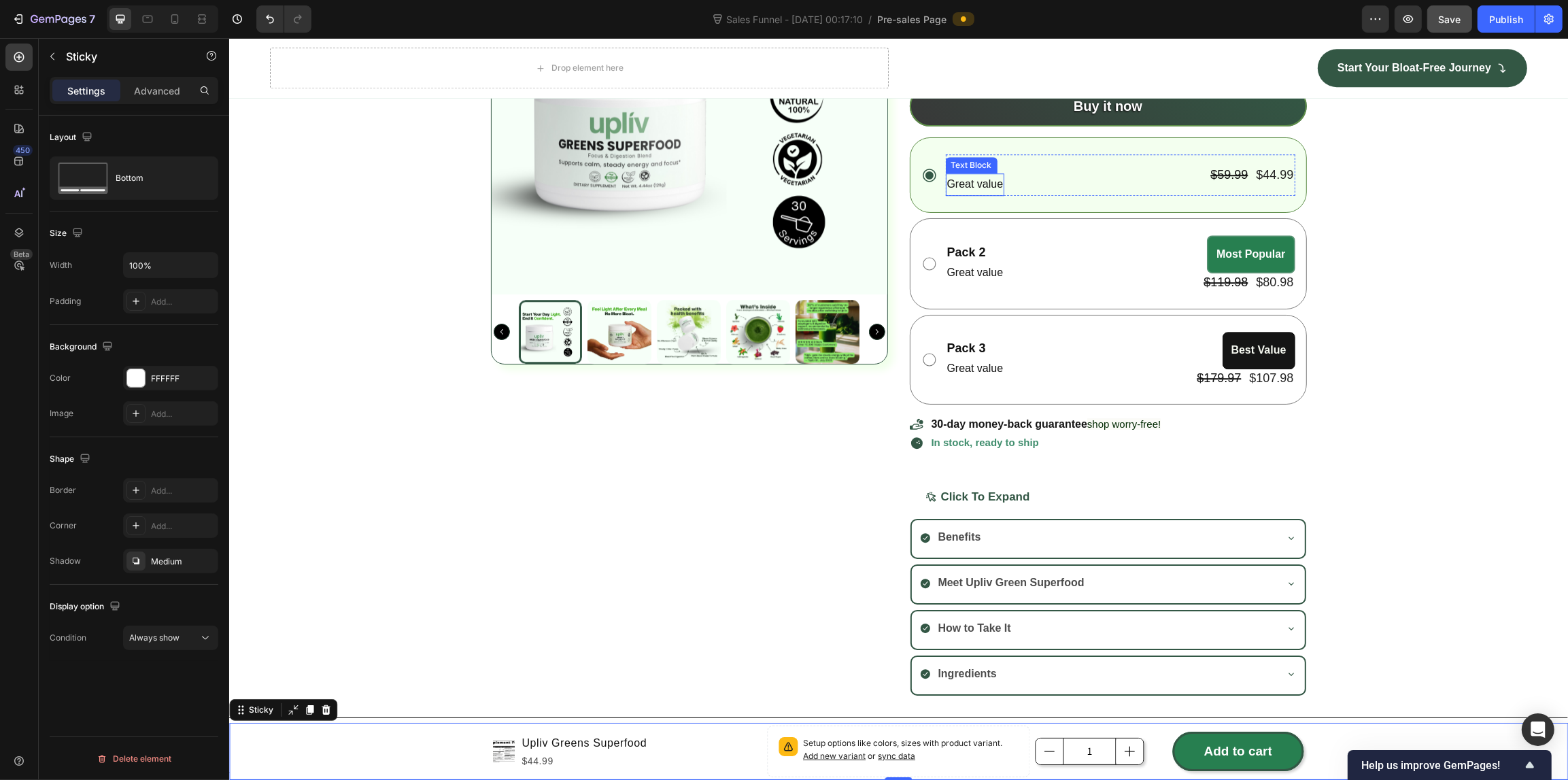
click at [955, 187] on p "Great value" at bounding box center [975, 184] width 57 height 20
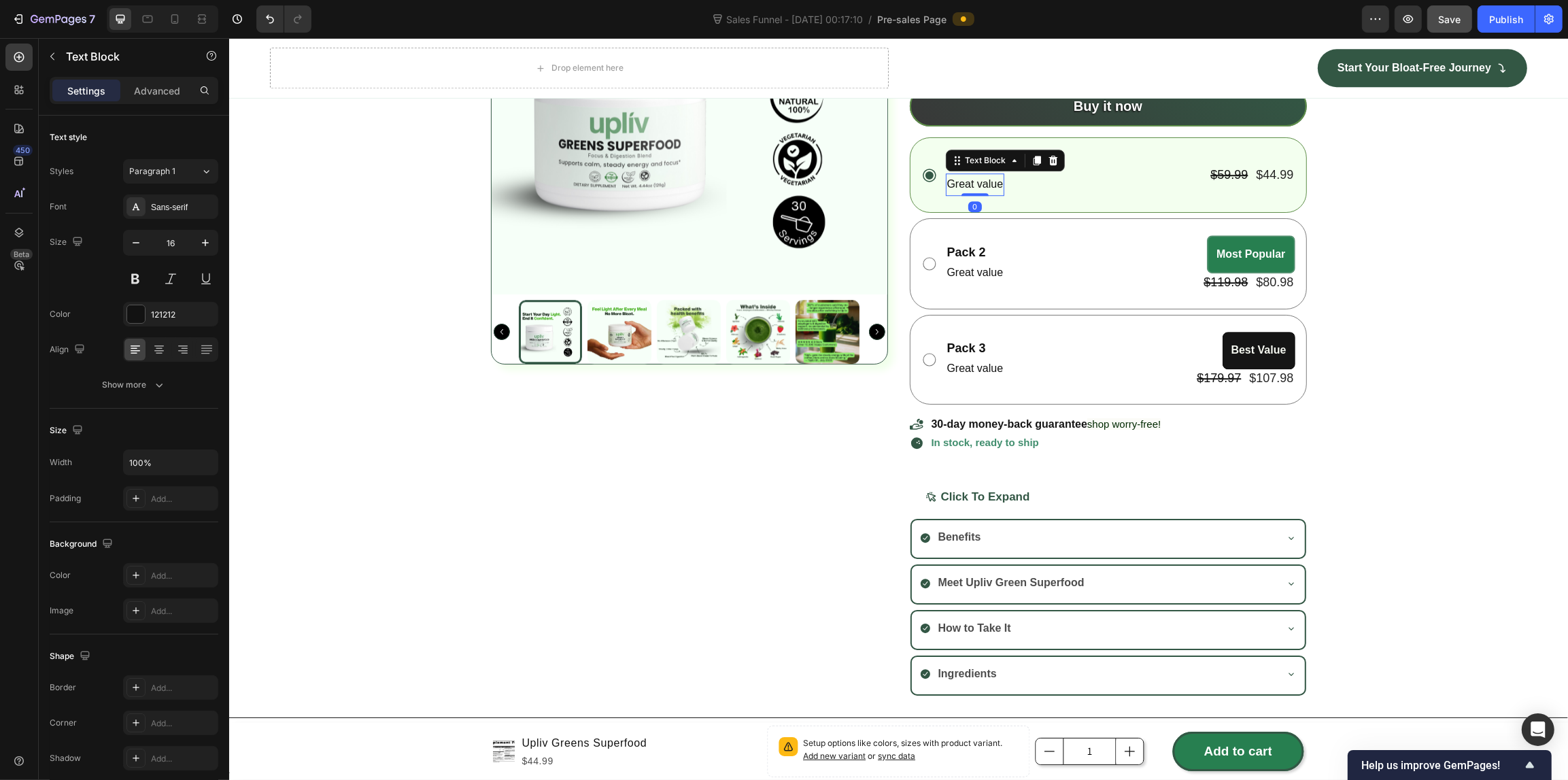
click at [955, 187] on p "Great value" at bounding box center [975, 184] width 57 height 20
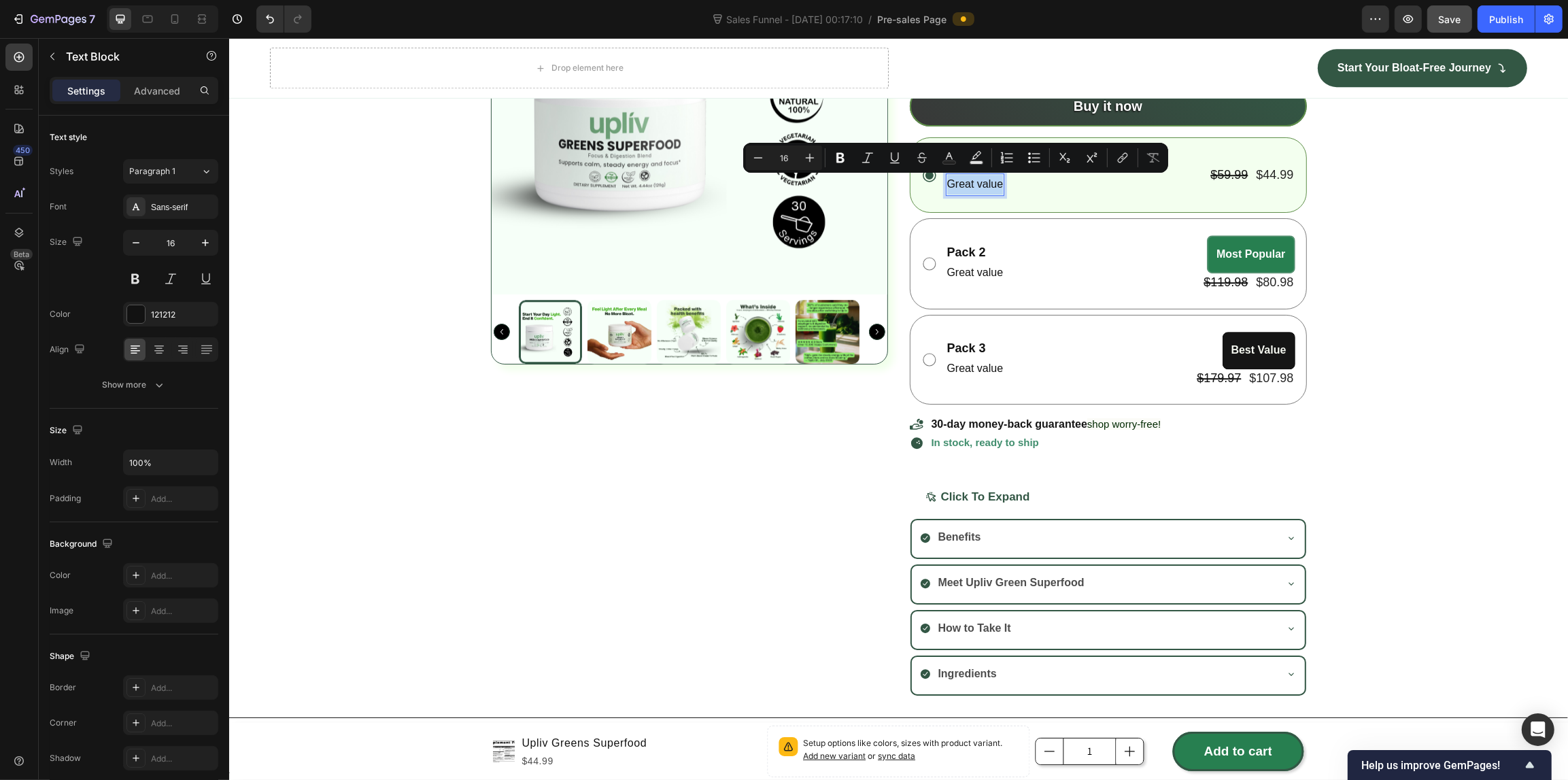
click at [955, 187] on p "Great value" at bounding box center [975, 184] width 57 height 20
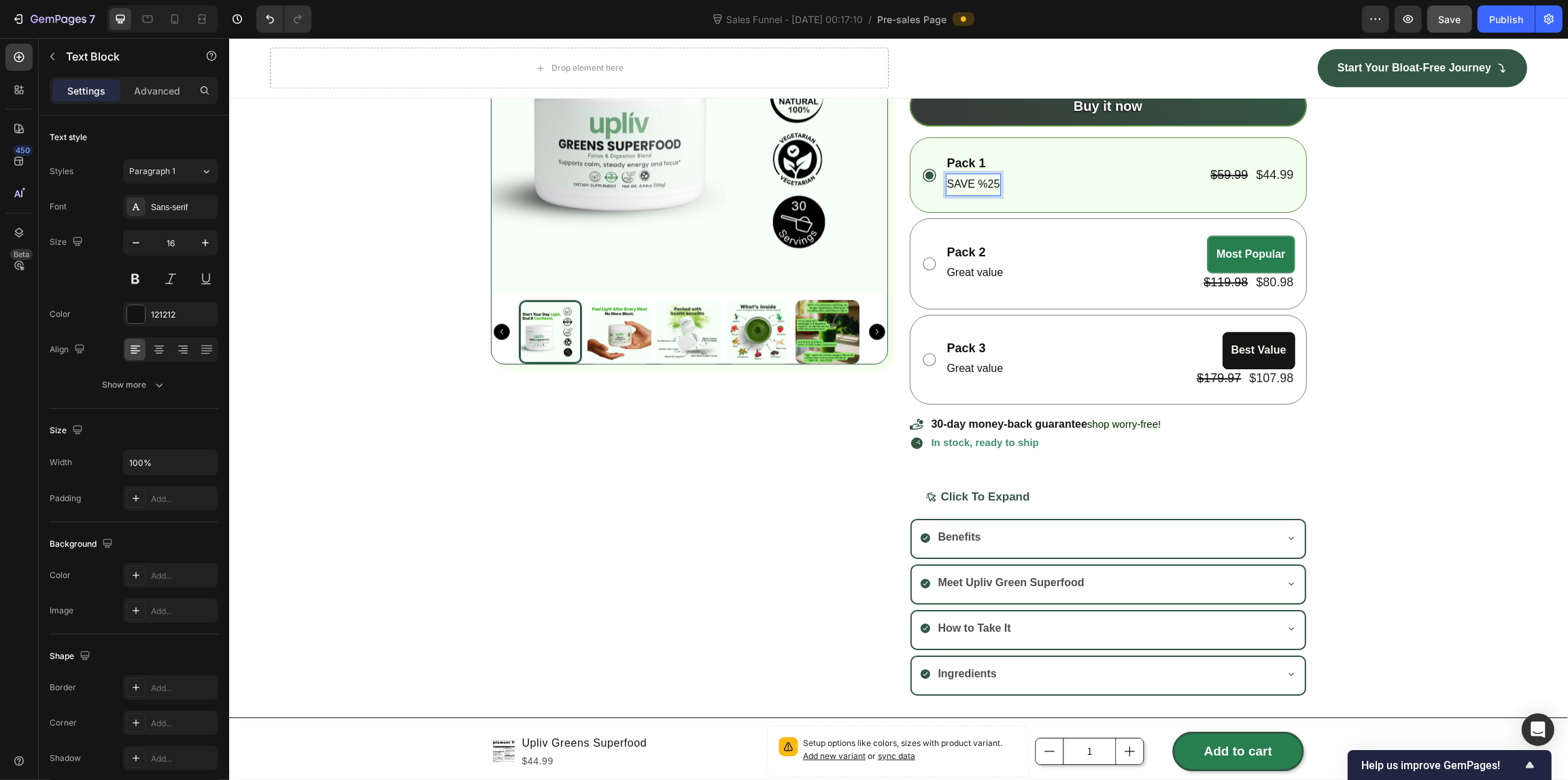
click at [955, 187] on p "SAVE %25" at bounding box center [973, 184] width 53 height 20
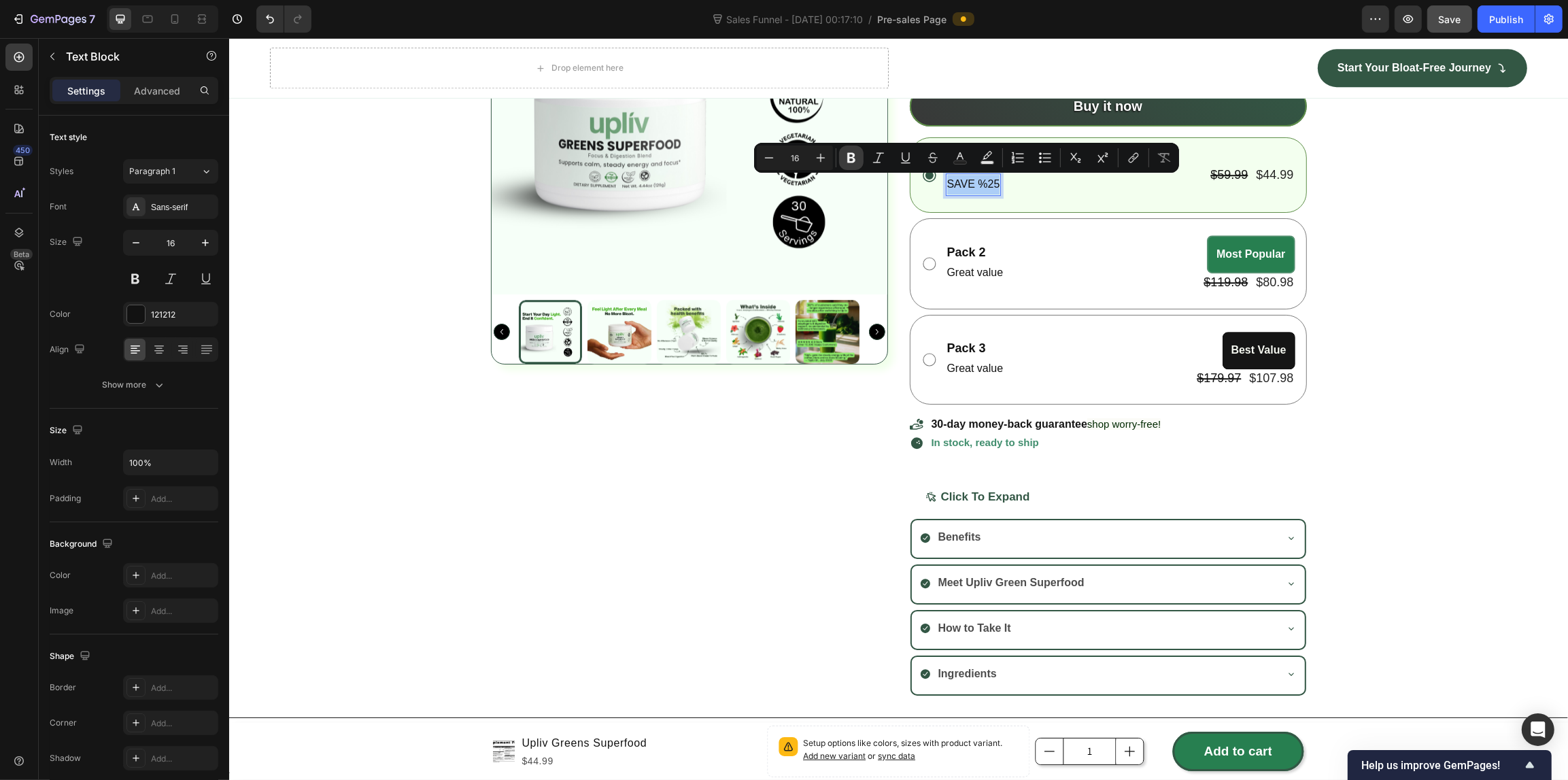
click at [856, 158] on icon "Editor contextual toolbar" at bounding box center [851, 157] width 14 height 14
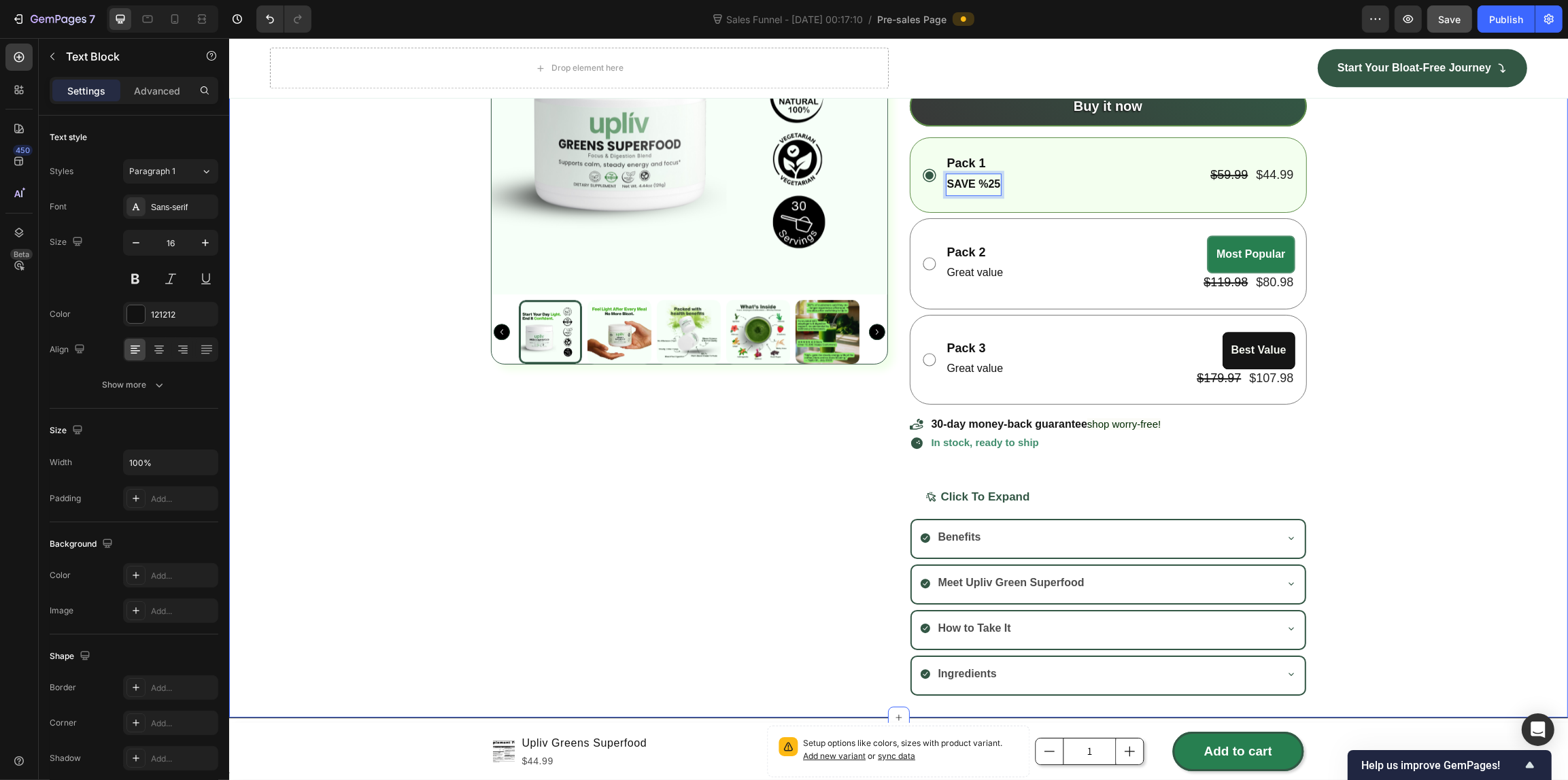
click at [1419, 286] on div "Product Images Upliv Greens Superfood Product Title Setup options like colors, …" at bounding box center [897, 296] width 1339 height 797
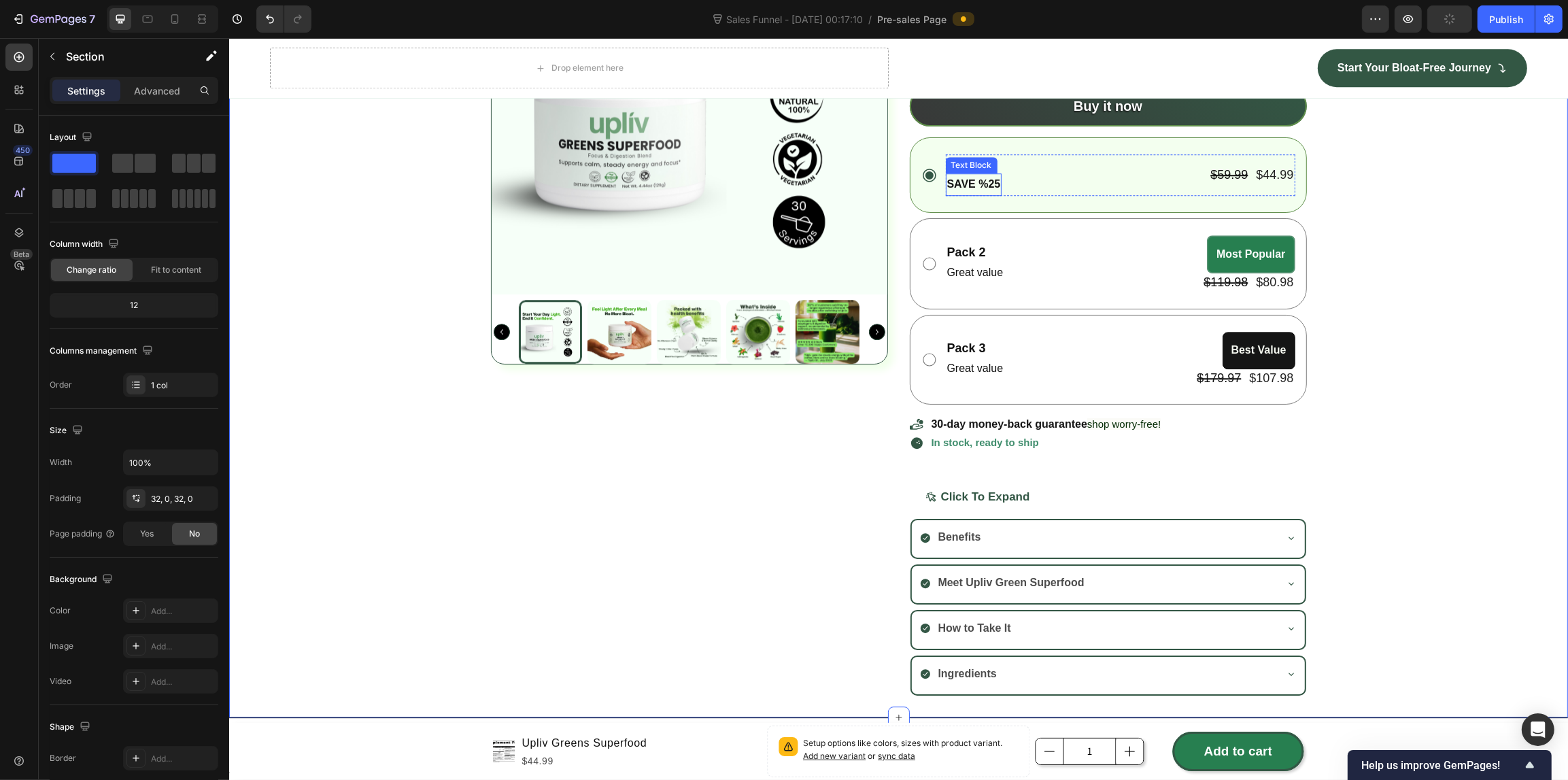
click at [967, 189] on strong "SAVE %25" at bounding box center [973, 184] width 54 height 12
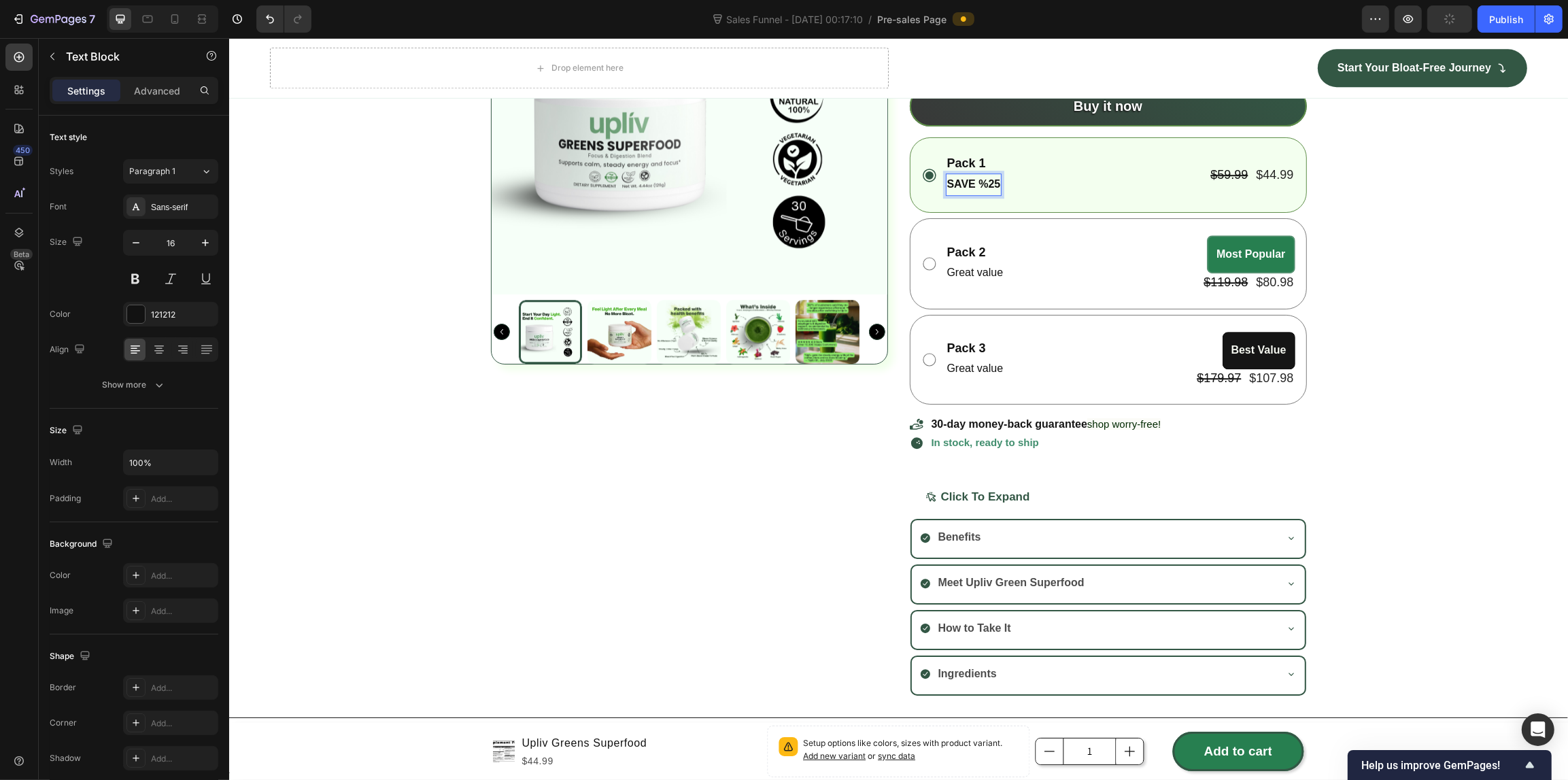
click at [963, 184] on strong "SAVE %25" at bounding box center [973, 184] width 54 height 12
click at [964, 184] on strong "SAVE %25" at bounding box center [973, 184] width 54 height 12
click at [964, 185] on strong "SAVE %25" at bounding box center [973, 184] width 54 height 12
click at [860, 471] on div "Product Images" at bounding box center [688, 296] width 397 height 797
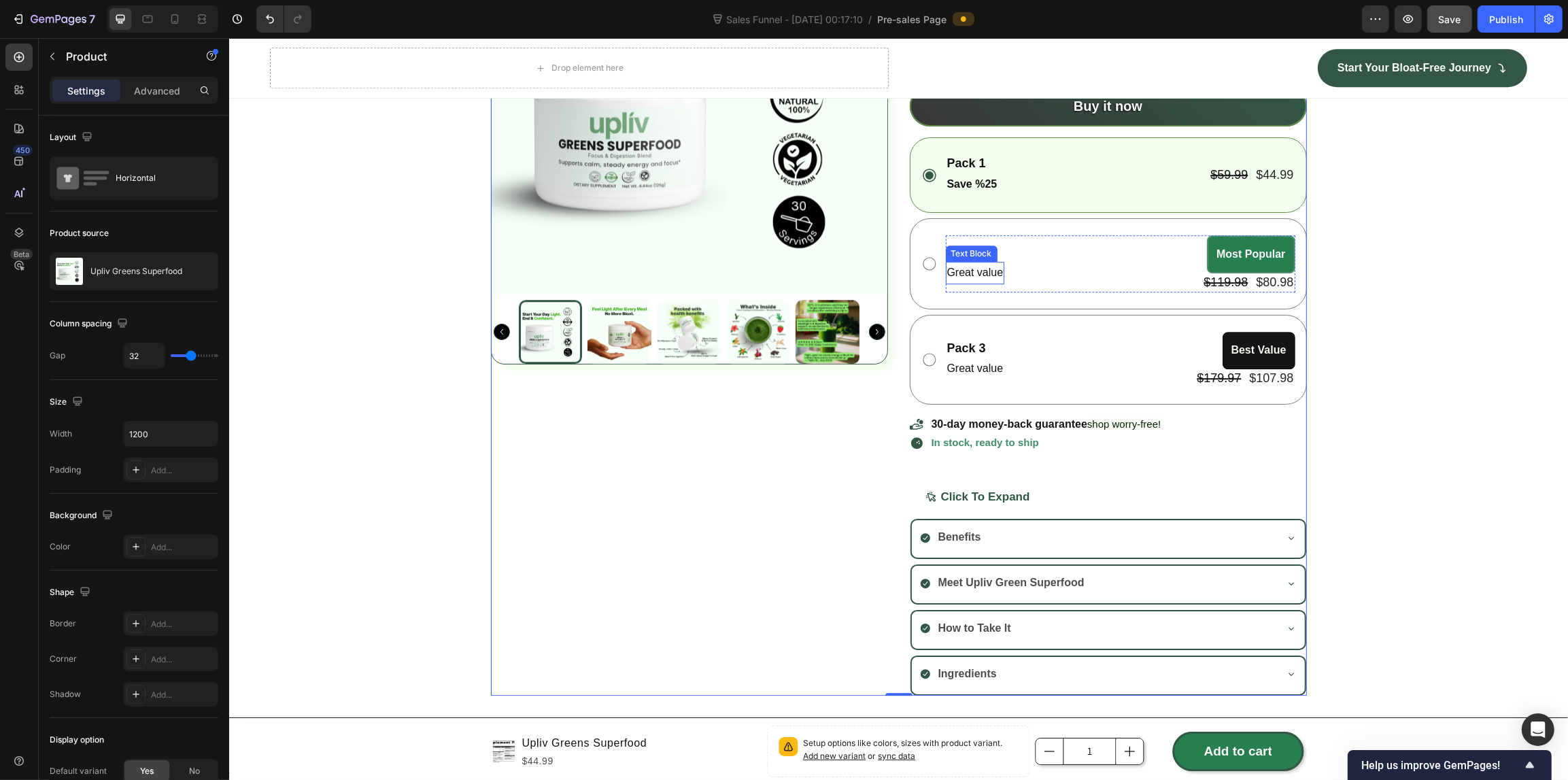
click at [958, 272] on p "Great value" at bounding box center [975, 272] width 57 height 20
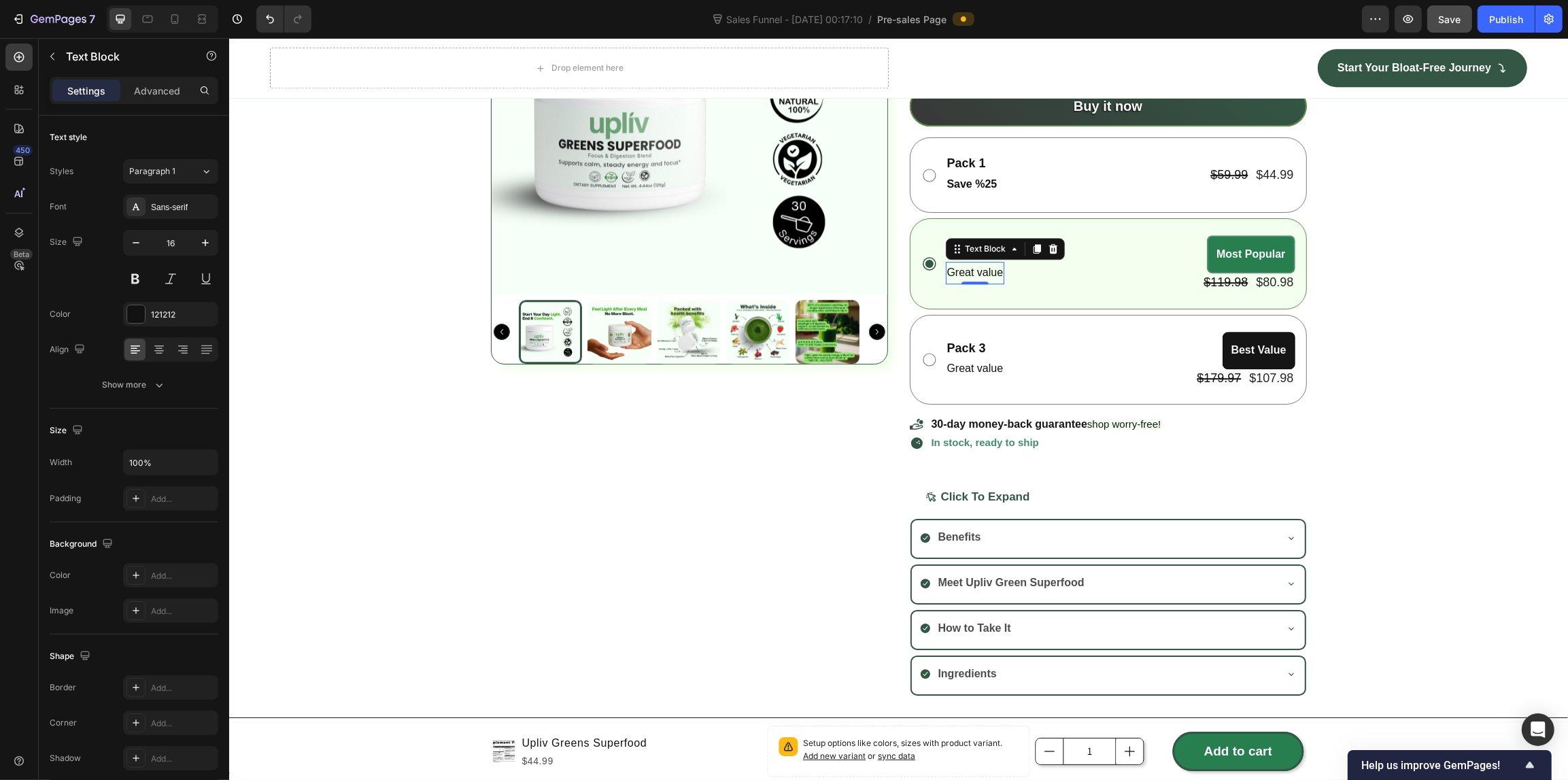
click at [958, 272] on p "Great value" at bounding box center [975, 272] width 57 height 20
click at [986, 369] on p "Great value" at bounding box center [975, 369] width 57 height 20
click at [986, 369] on p "Great value" at bounding box center [975, 369] width 57 height 20
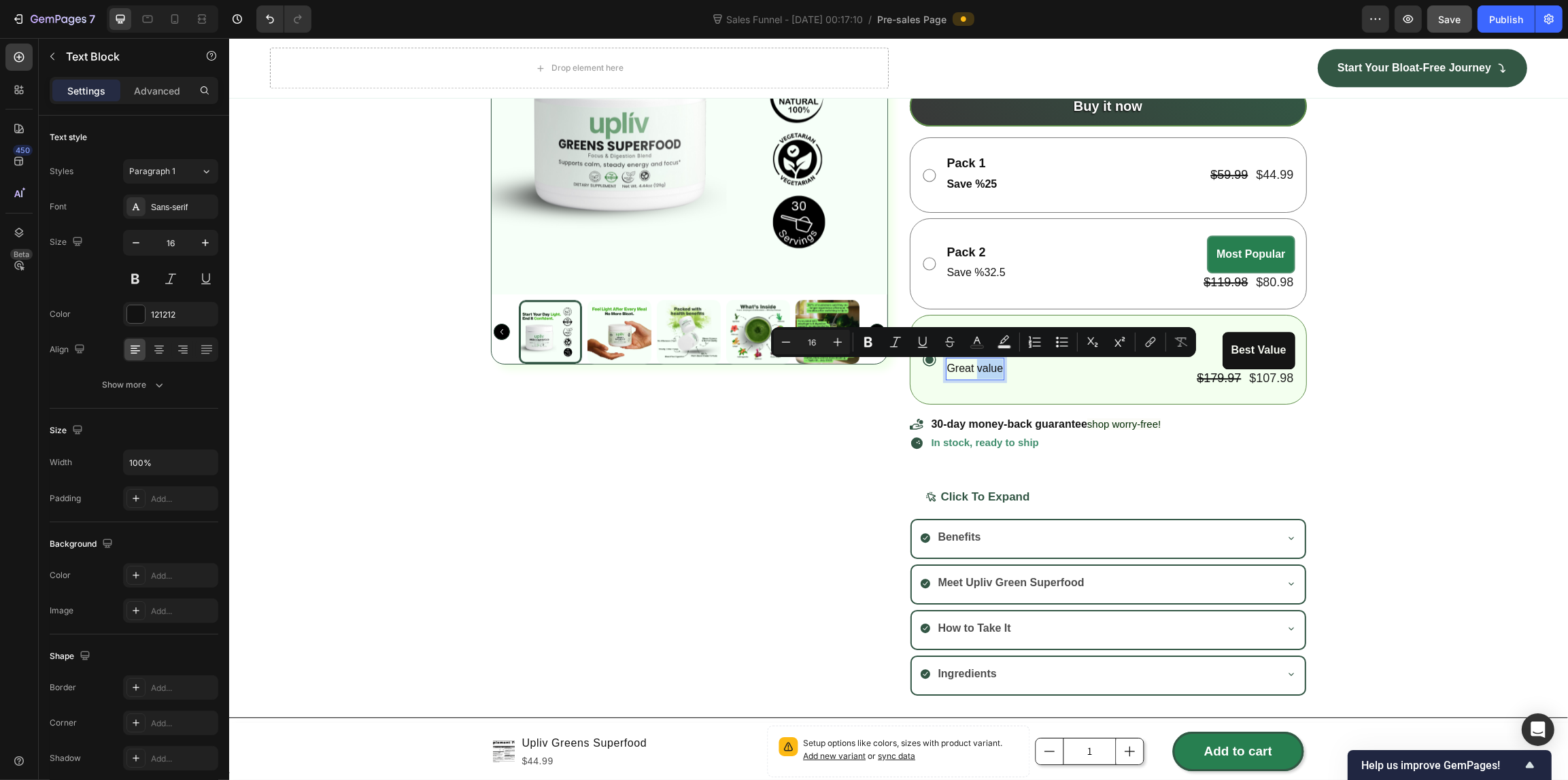
click at [986, 369] on p "Great value" at bounding box center [975, 369] width 57 height 20
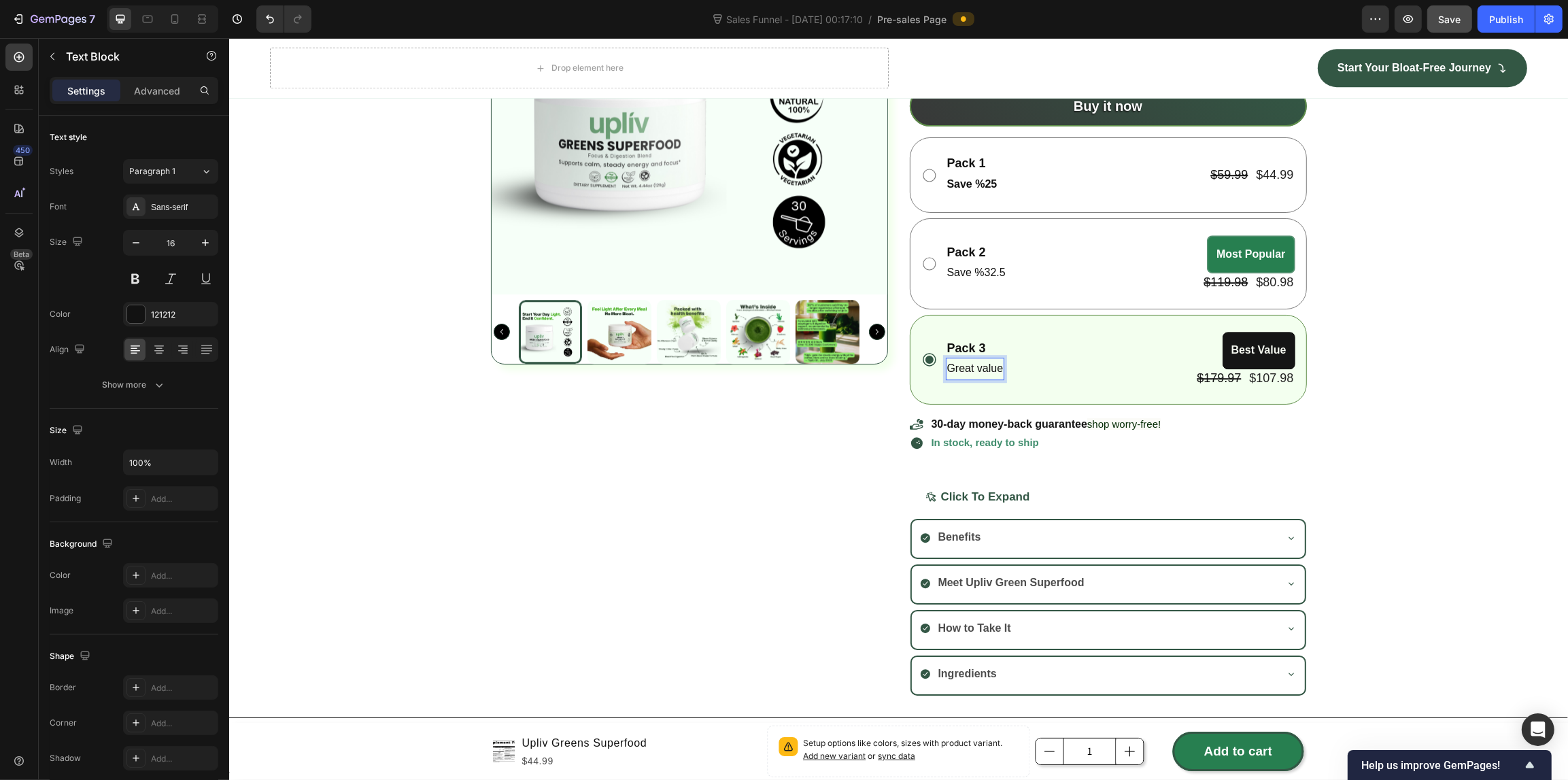
click at [986, 369] on p "Great value" at bounding box center [975, 369] width 57 height 20
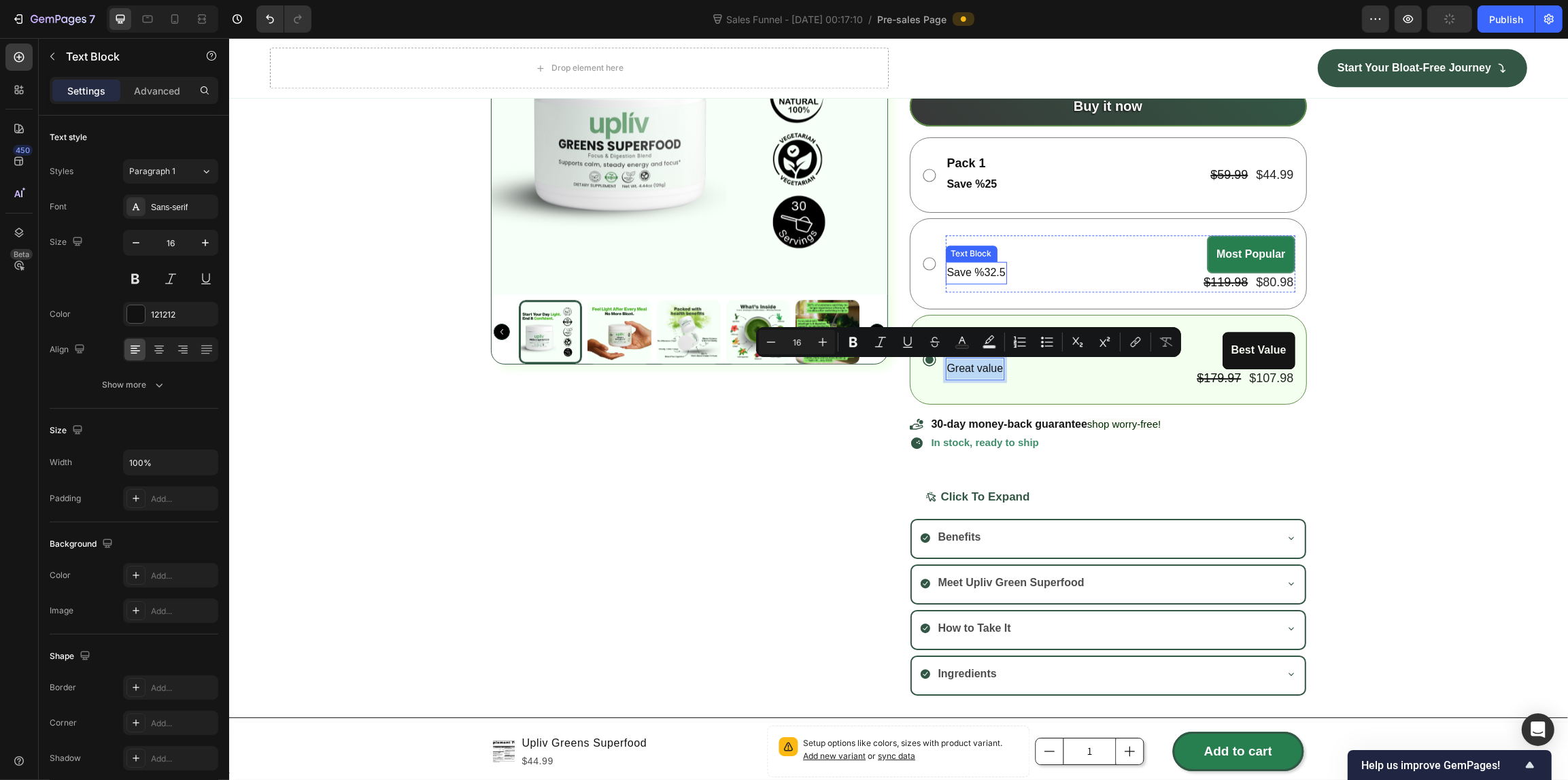
click at [979, 277] on p "Save %32.5" at bounding box center [976, 272] width 59 height 20
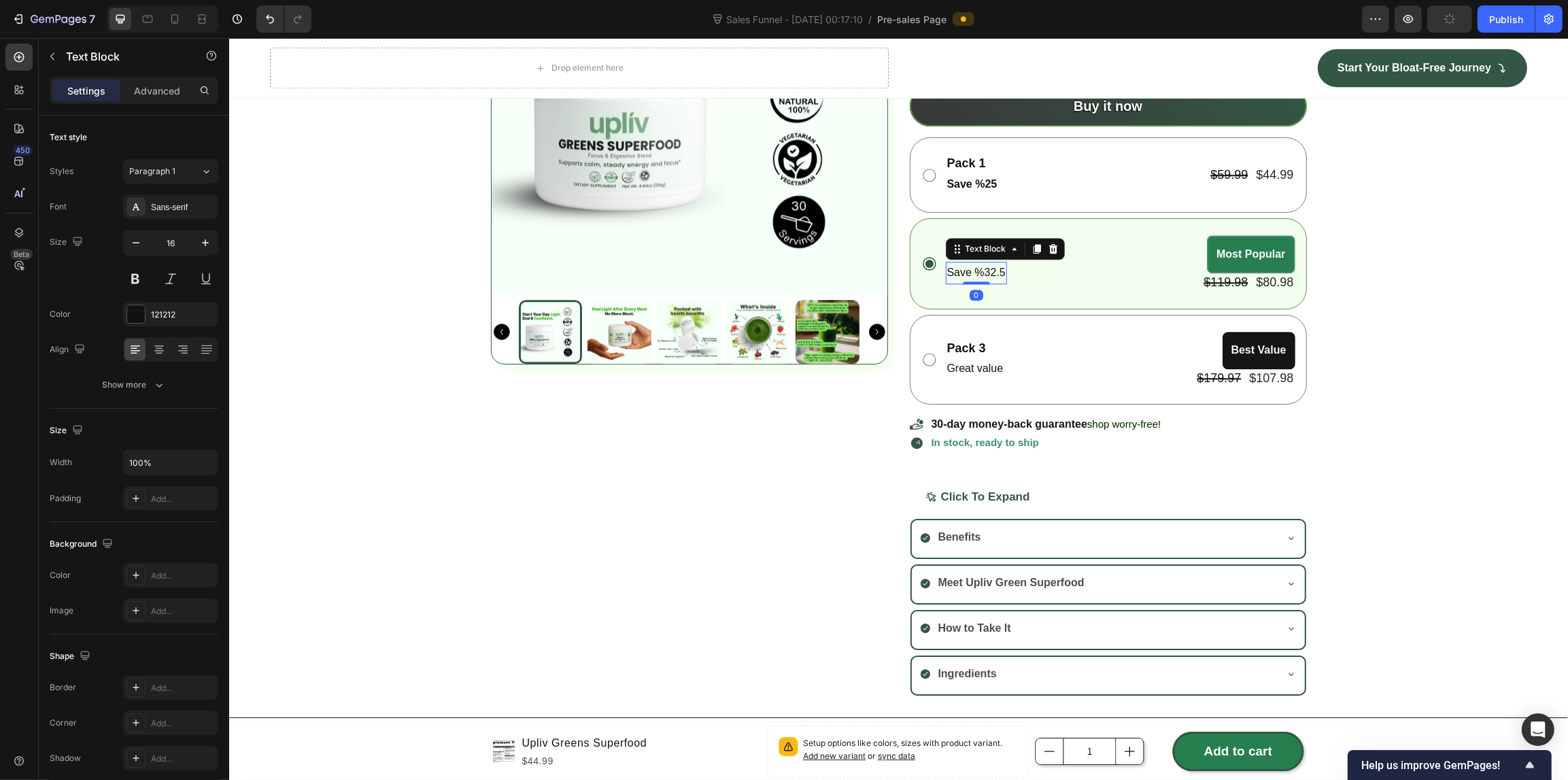
click at [997, 274] on p "Save %32.5" at bounding box center [976, 272] width 59 height 20
click at [966, 270] on p "Save %33" at bounding box center [972, 272] width 50 height 20
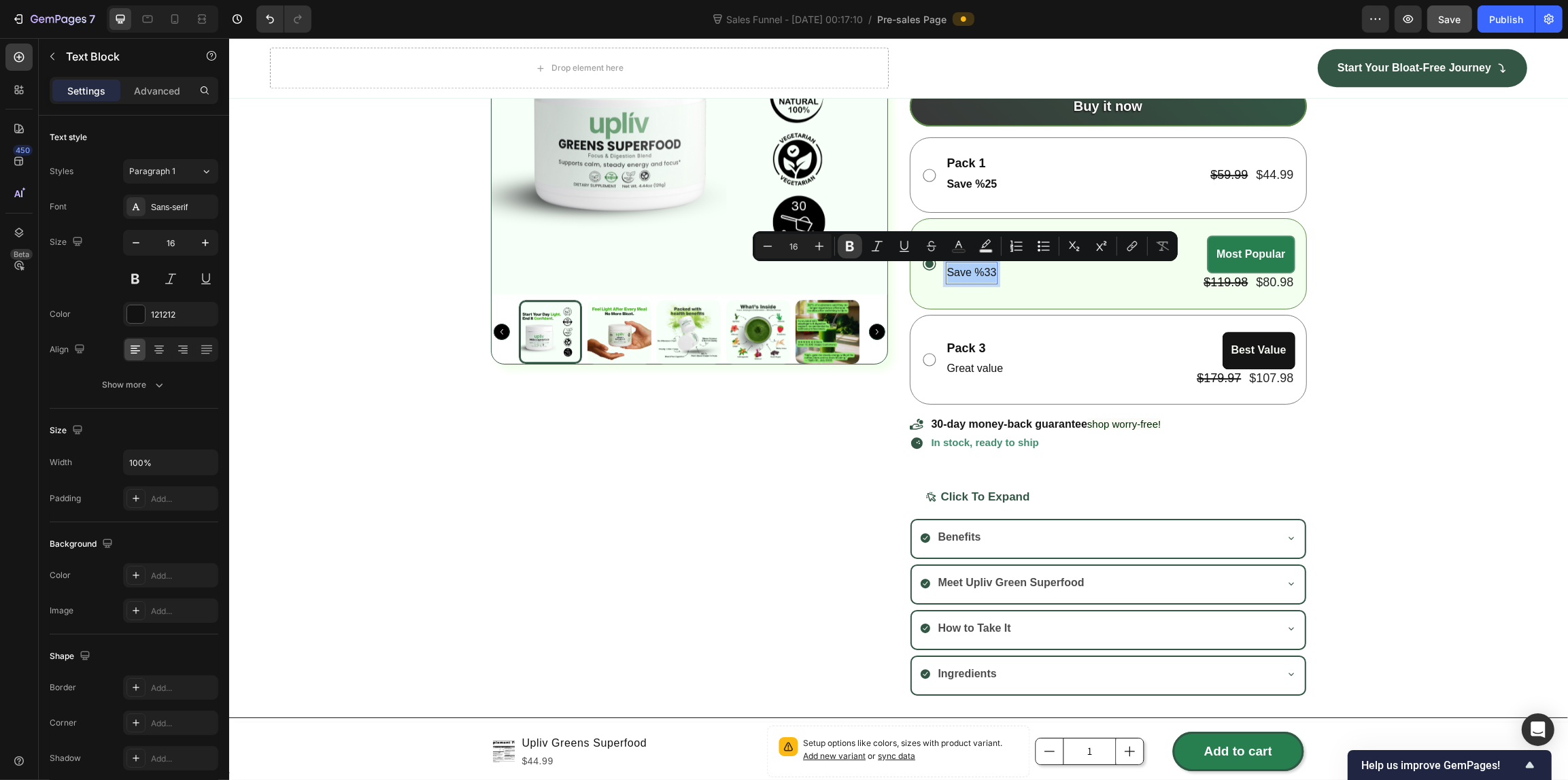
click at [842, 242] on button "Bold" at bounding box center [849, 245] width 24 height 24
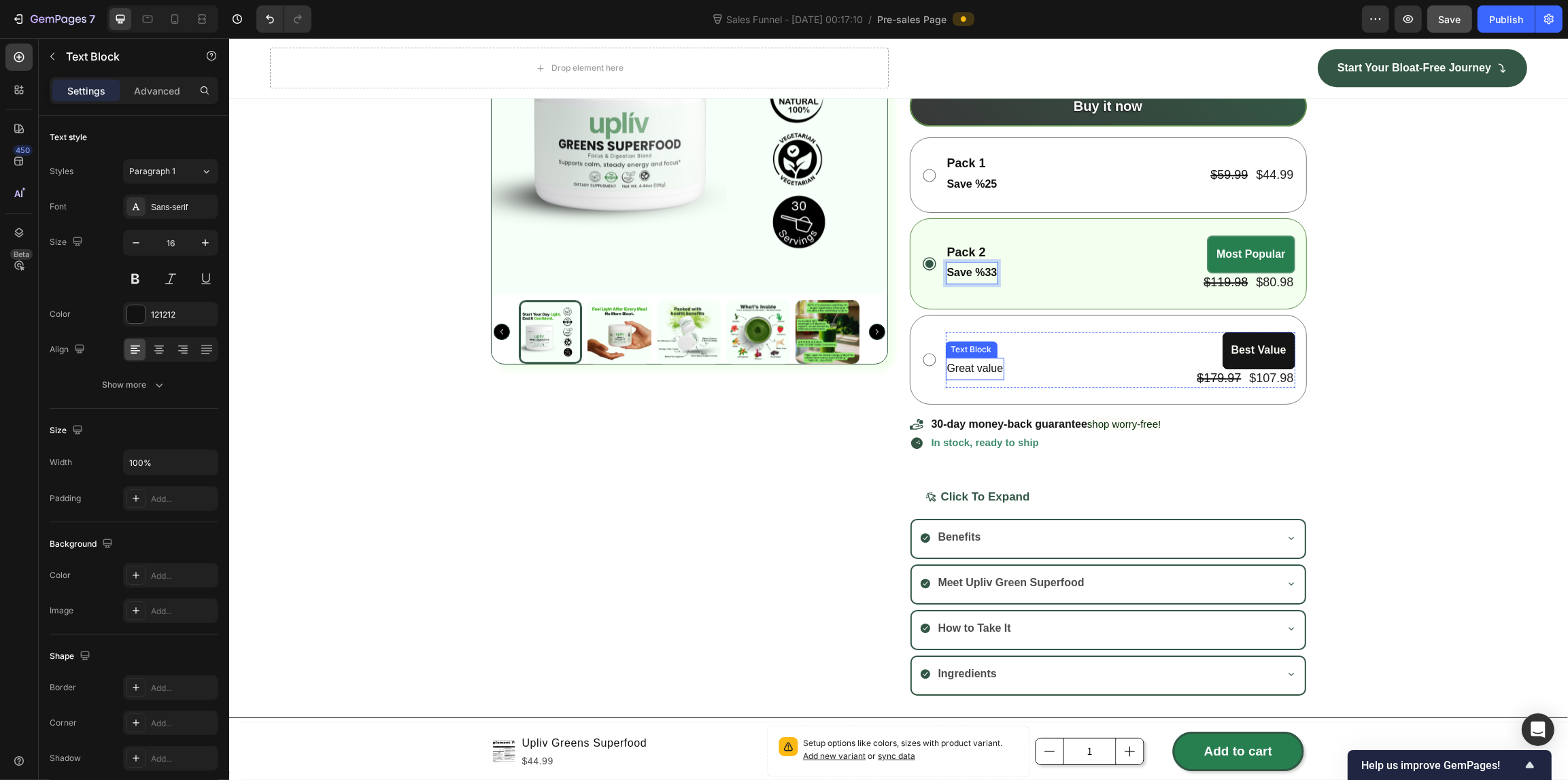
click at [966, 369] on p "Great value" at bounding box center [975, 369] width 57 height 20
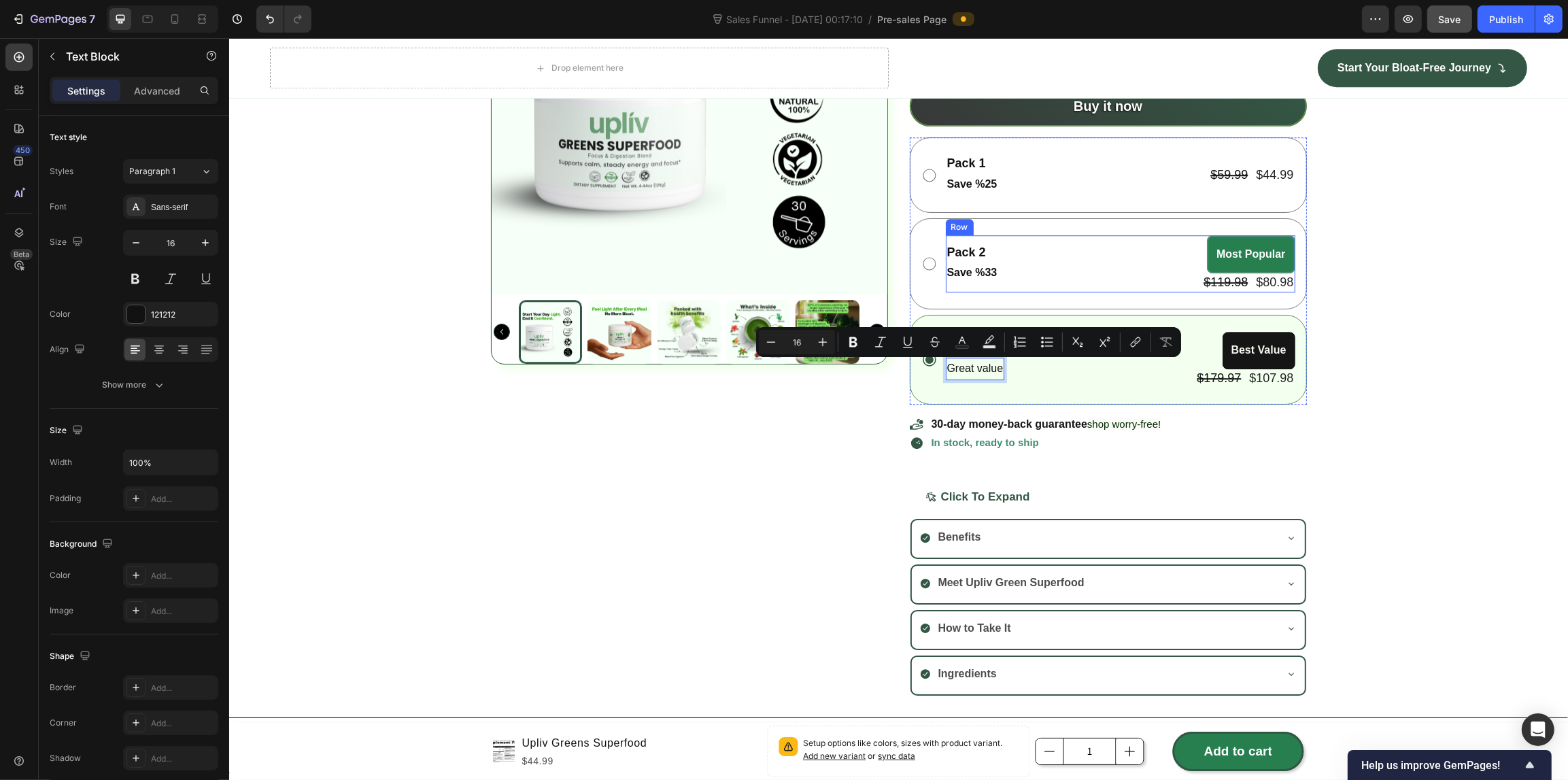
click at [964, 261] on div "Save %33 Text Block" at bounding box center [972, 272] width 53 height 23
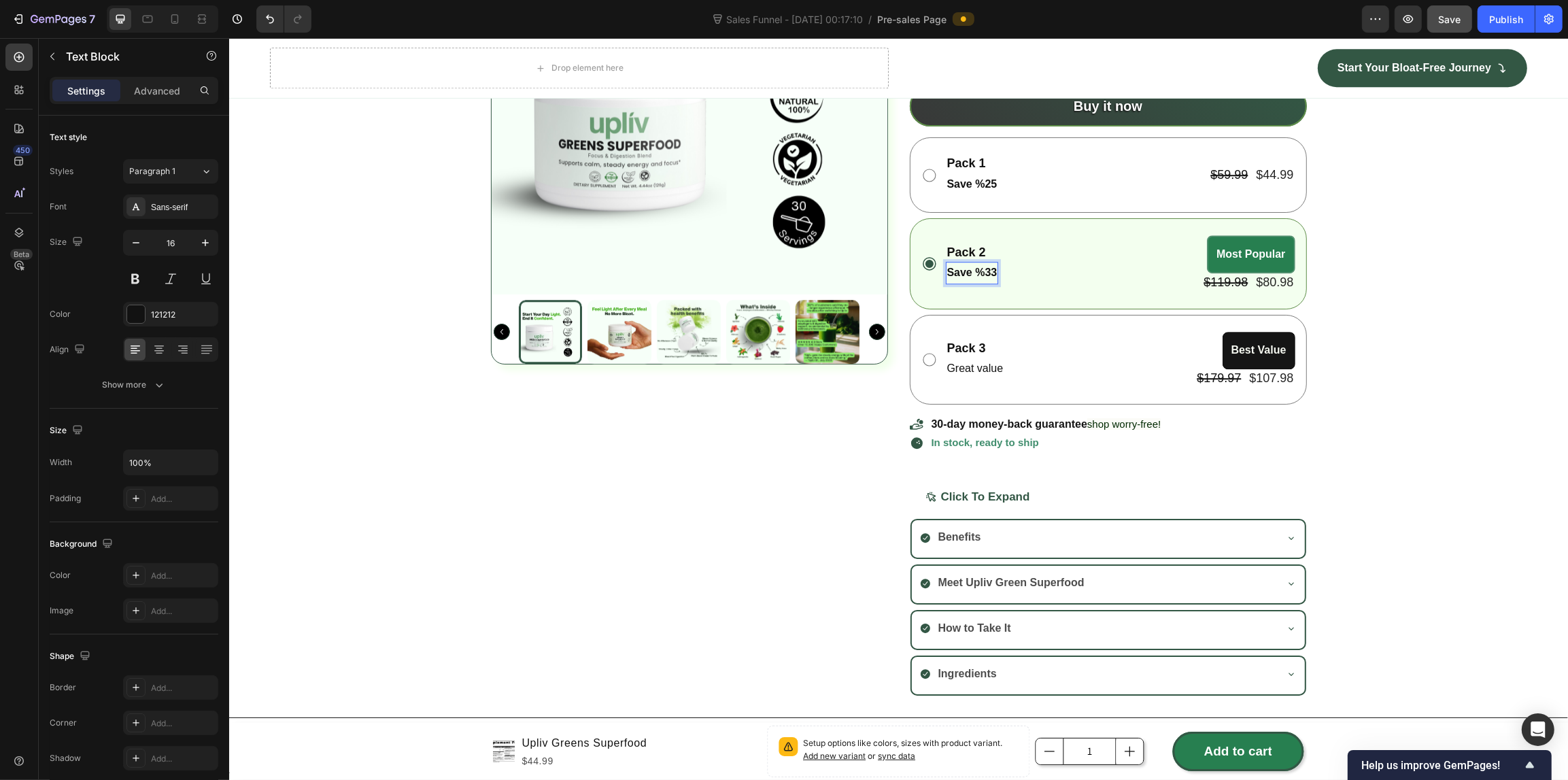
click at [959, 270] on strong "Save %33" at bounding box center [972, 272] width 50 height 12
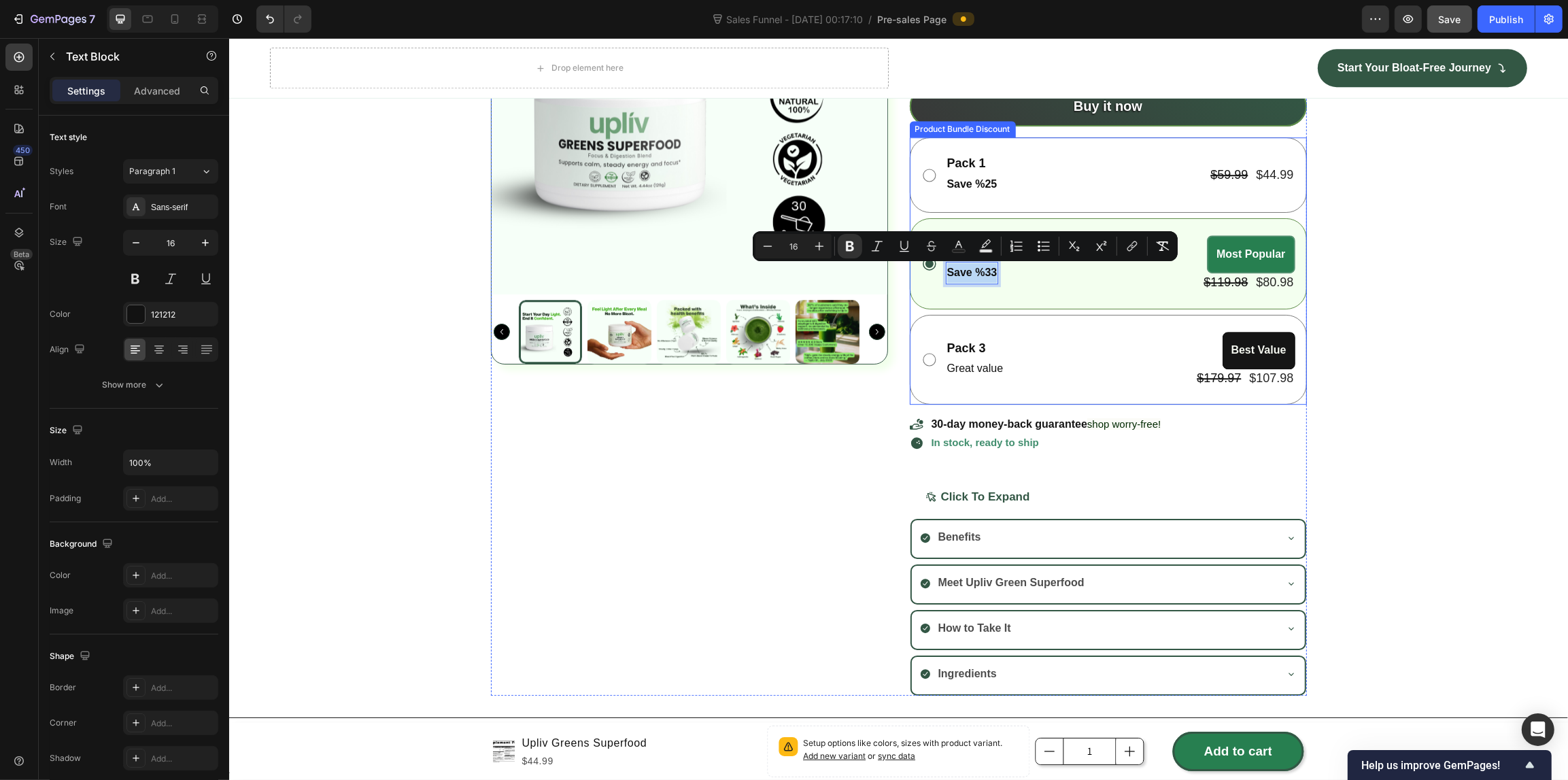
click at [972, 181] on strong "Save %25" at bounding box center [972, 184] width 50 height 12
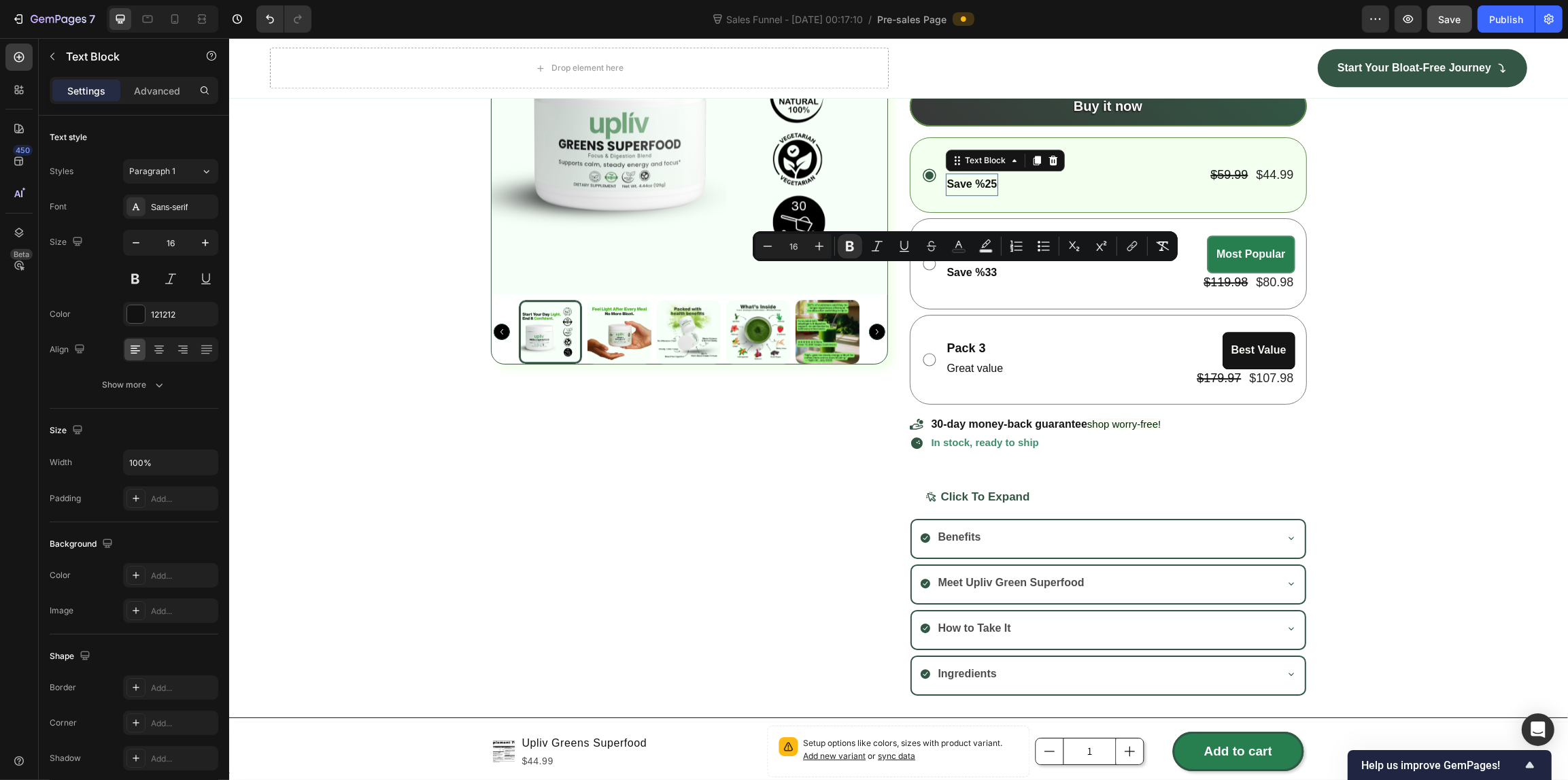
click at [972, 181] on strong "Save %25" at bounding box center [972, 184] width 50 height 12
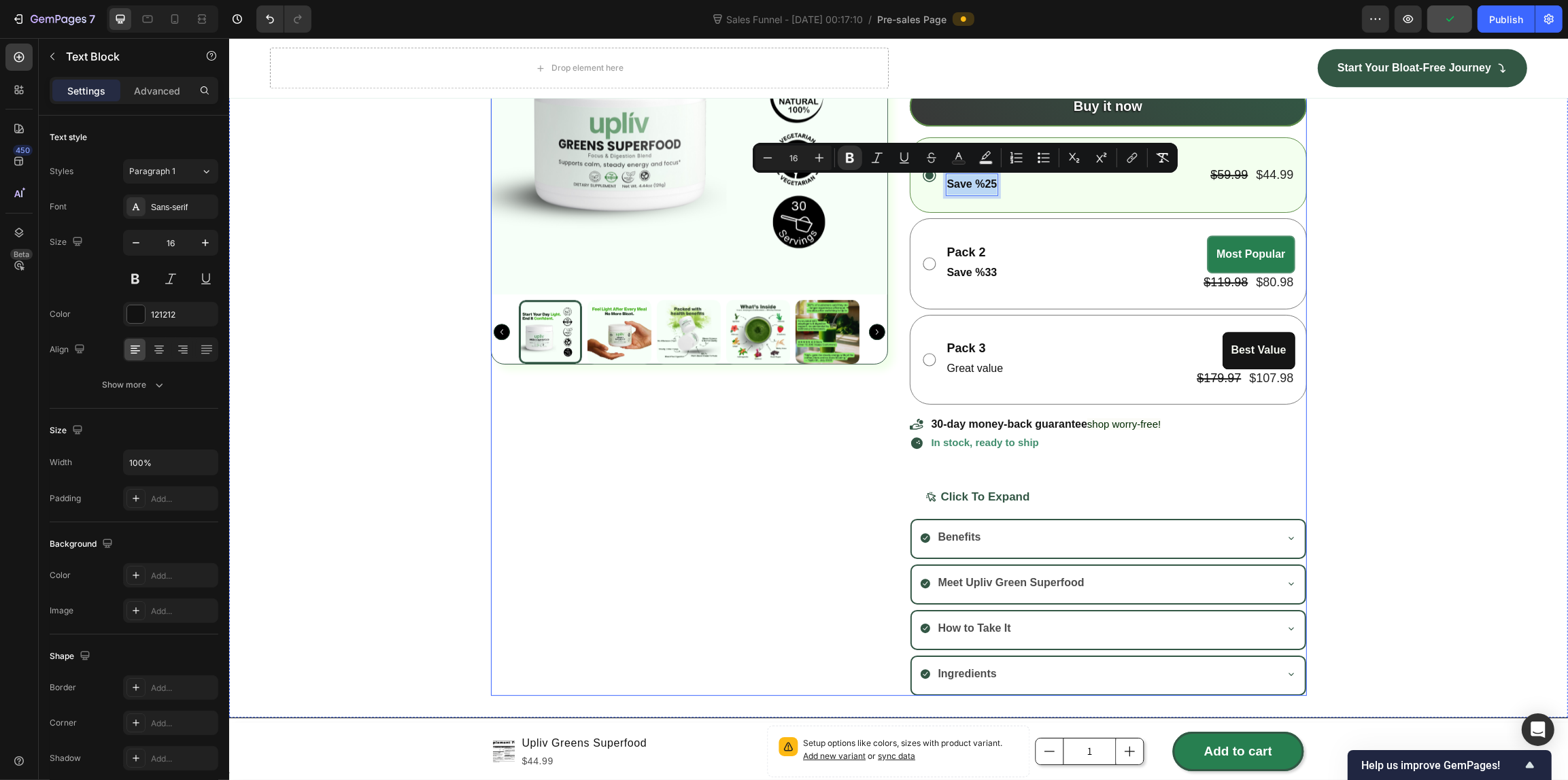
click at [809, 486] on div "Product Images" at bounding box center [688, 296] width 397 height 797
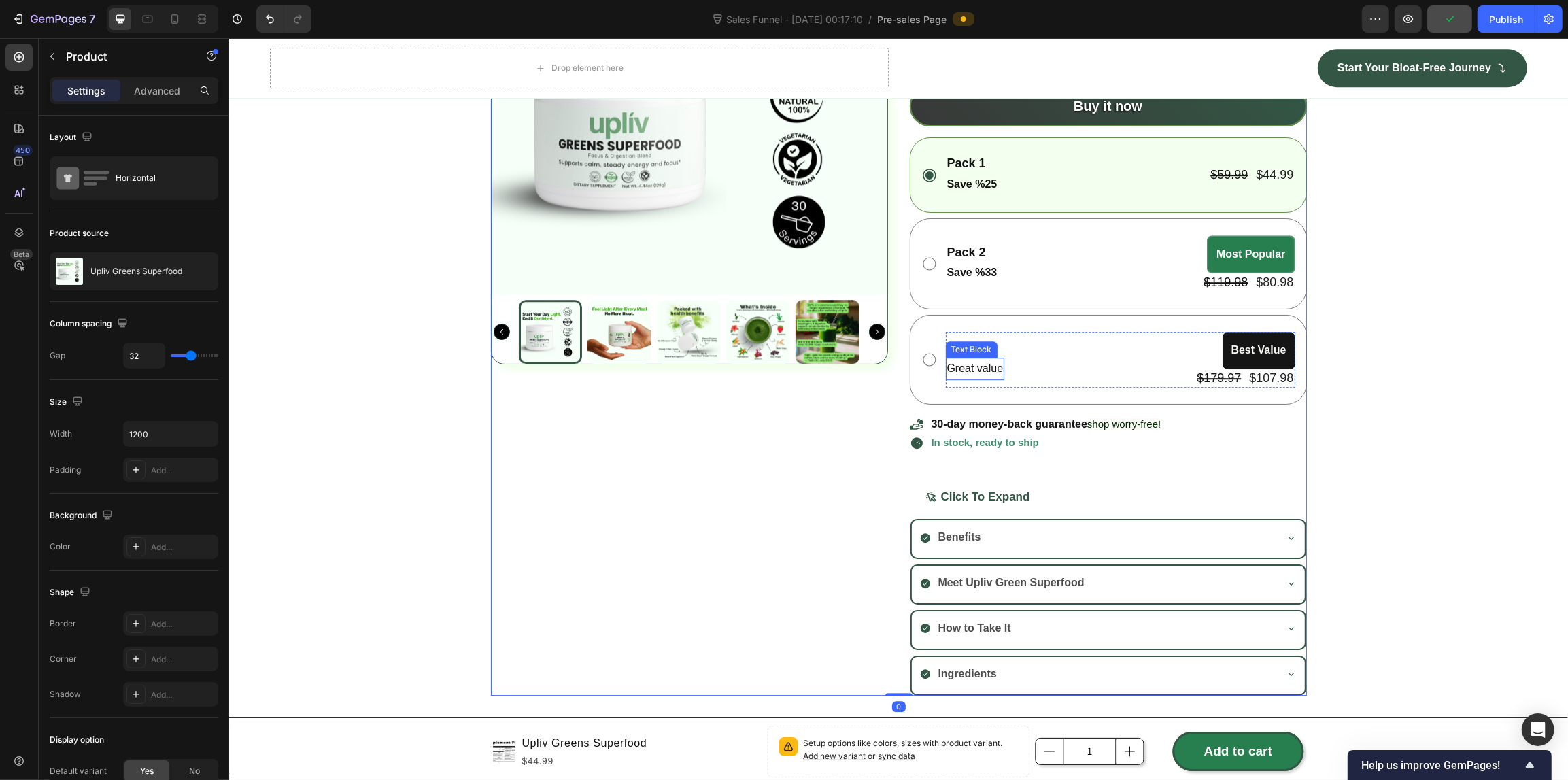
click at [960, 371] on p "Great value" at bounding box center [975, 369] width 57 height 20
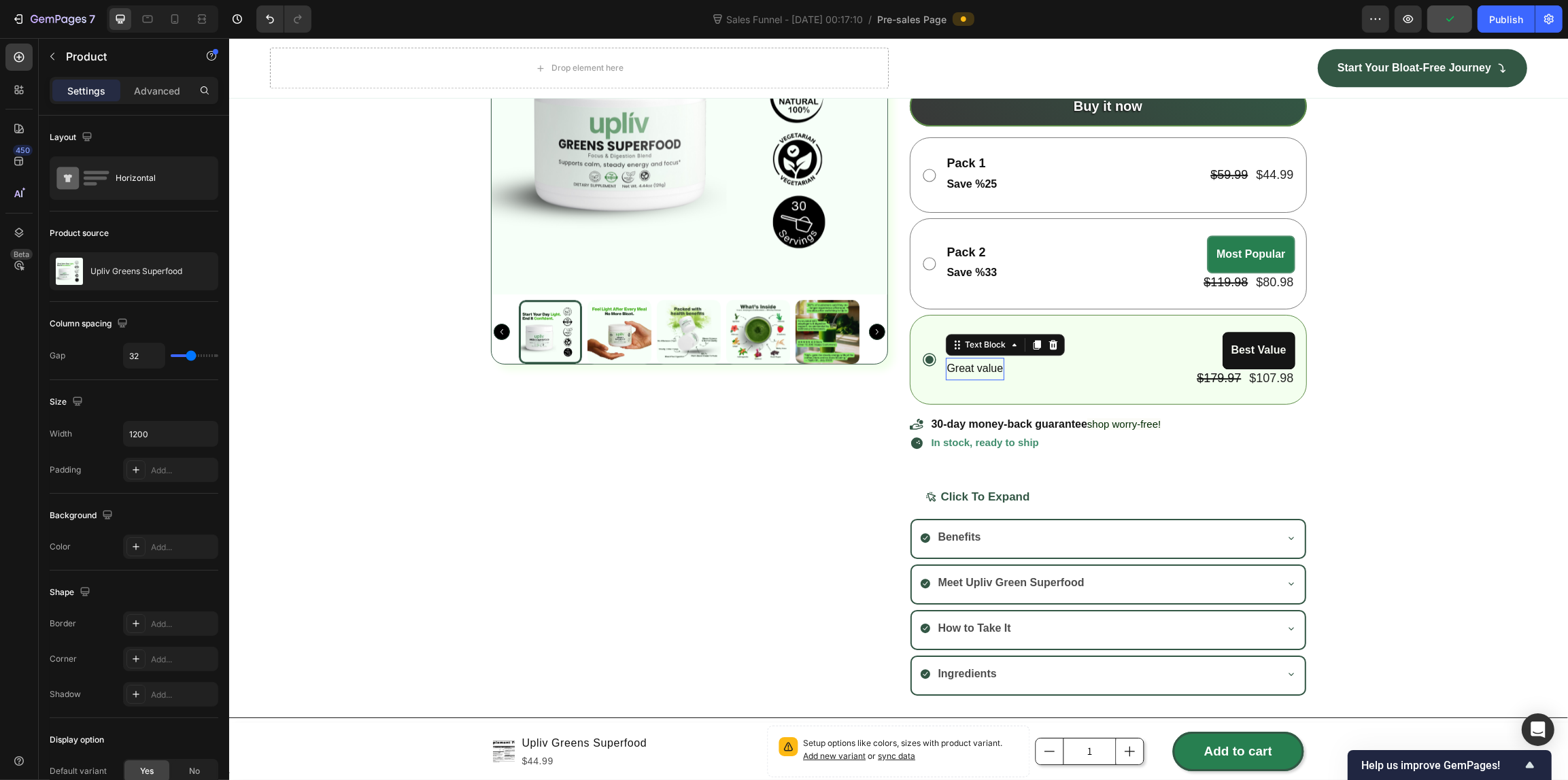
click at [960, 371] on p "Great value" at bounding box center [975, 369] width 57 height 20
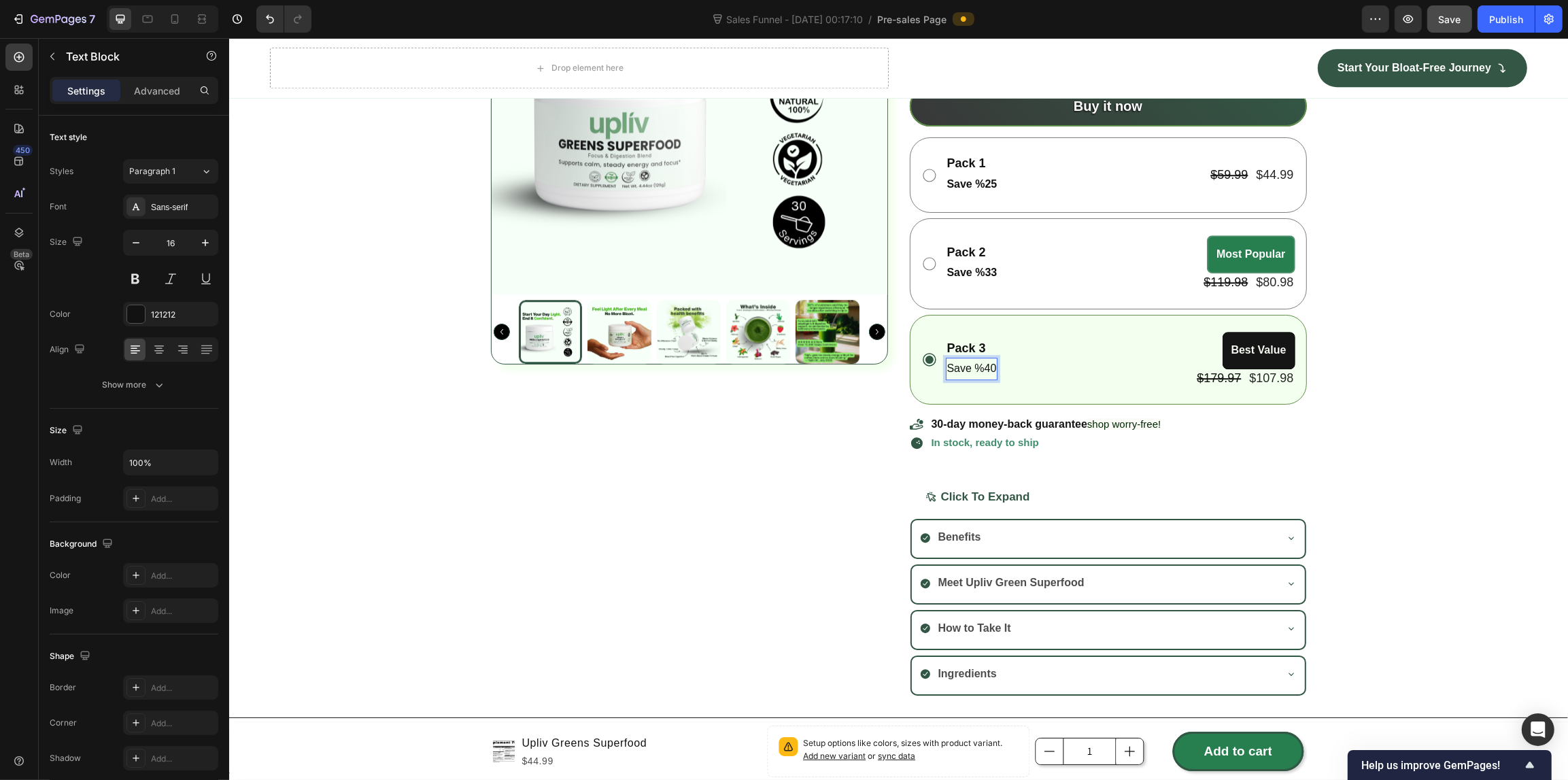
click at [960, 371] on p "Save %40" at bounding box center [972, 369] width 50 height 20
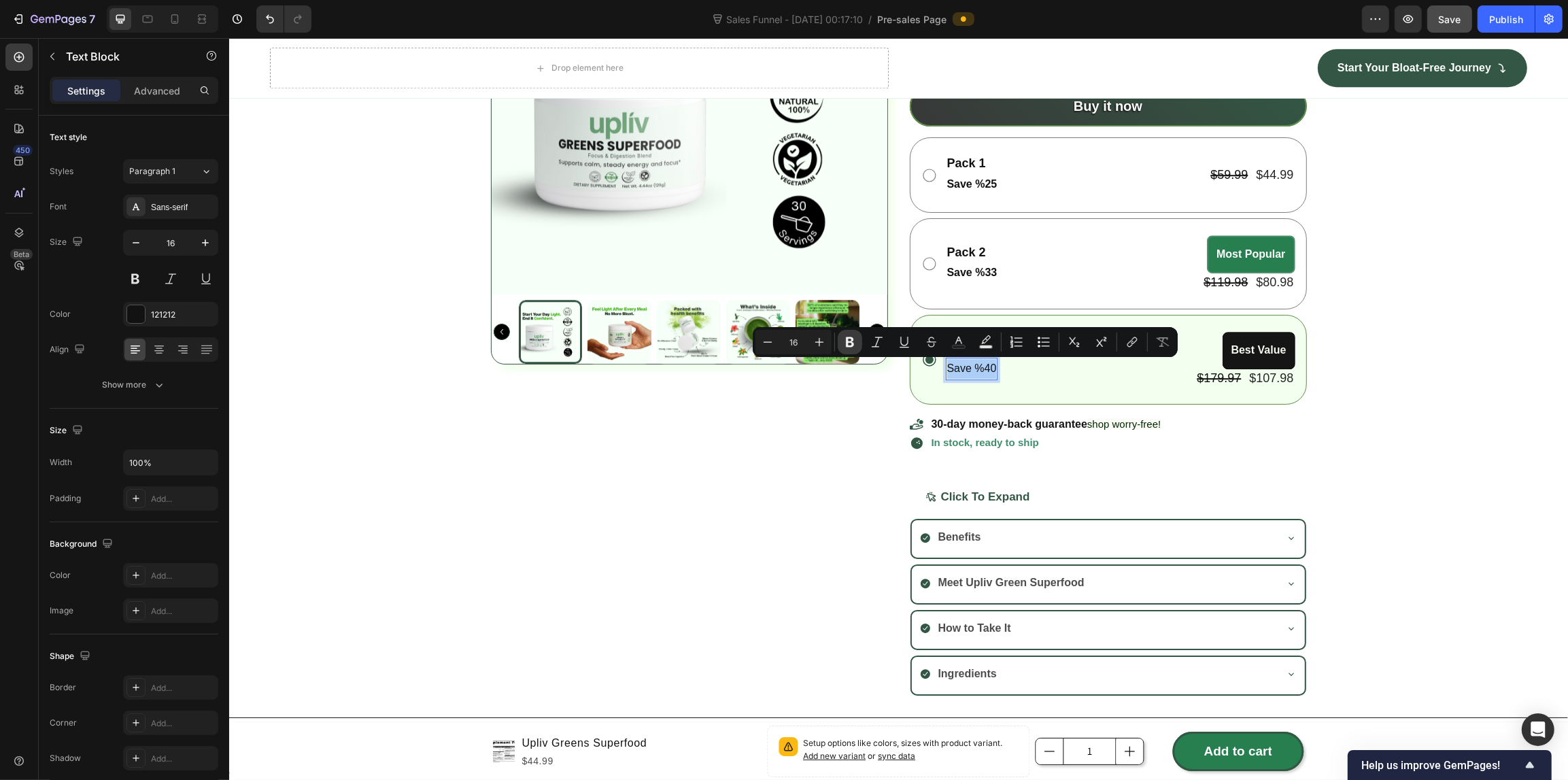
click at [847, 345] on icon "Editor contextual toolbar" at bounding box center [850, 342] width 8 height 10
click at [782, 532] on div "Product Images" at bounding box center [688, 296] width 397 height 797
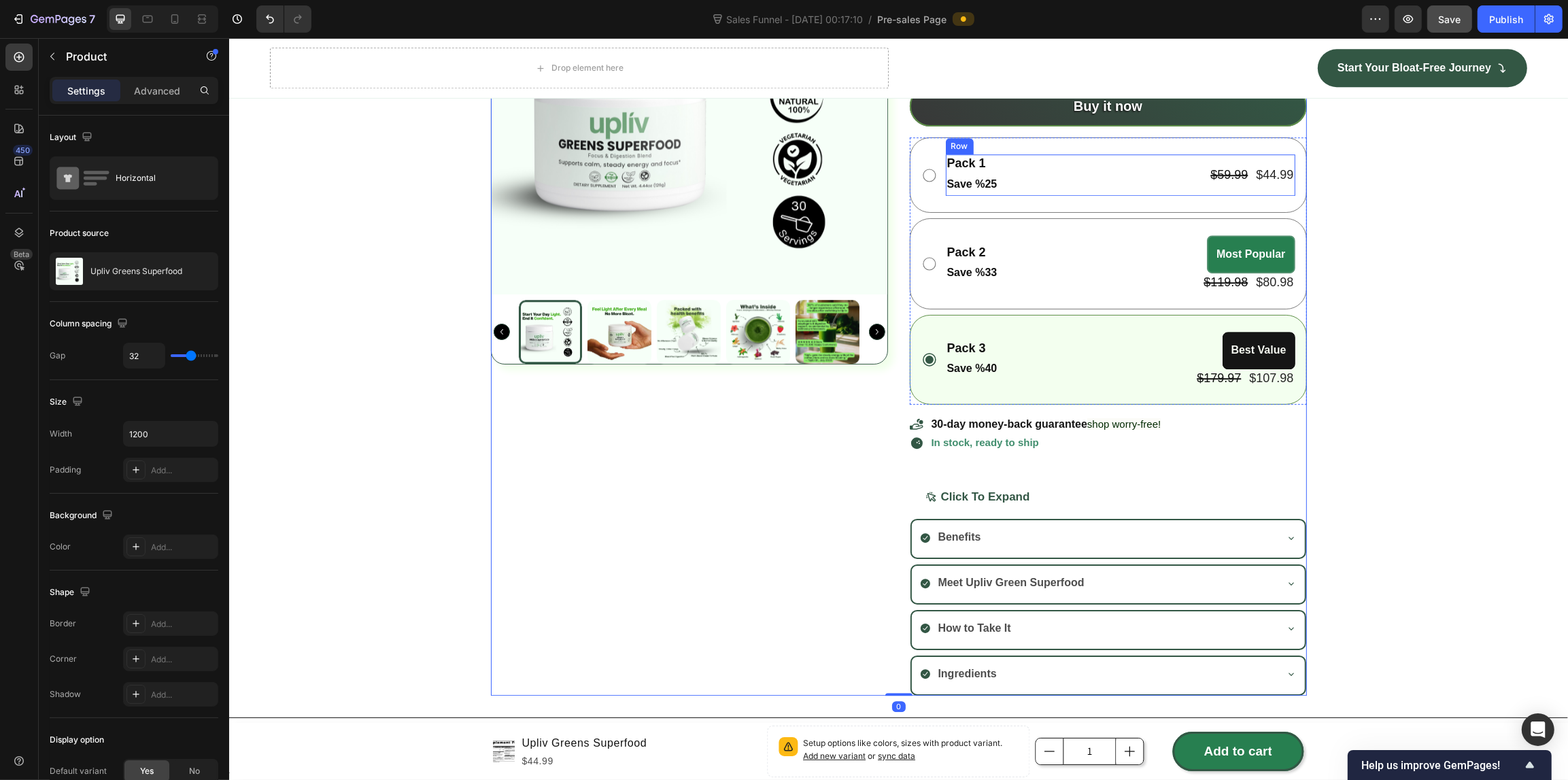
click at [1061, 172] on div "Pack 1 Text Block Save %25 Text Block $59.99 Product Price Product Price $44.99…" at bounding box center [1120, 175] width 350 height 41
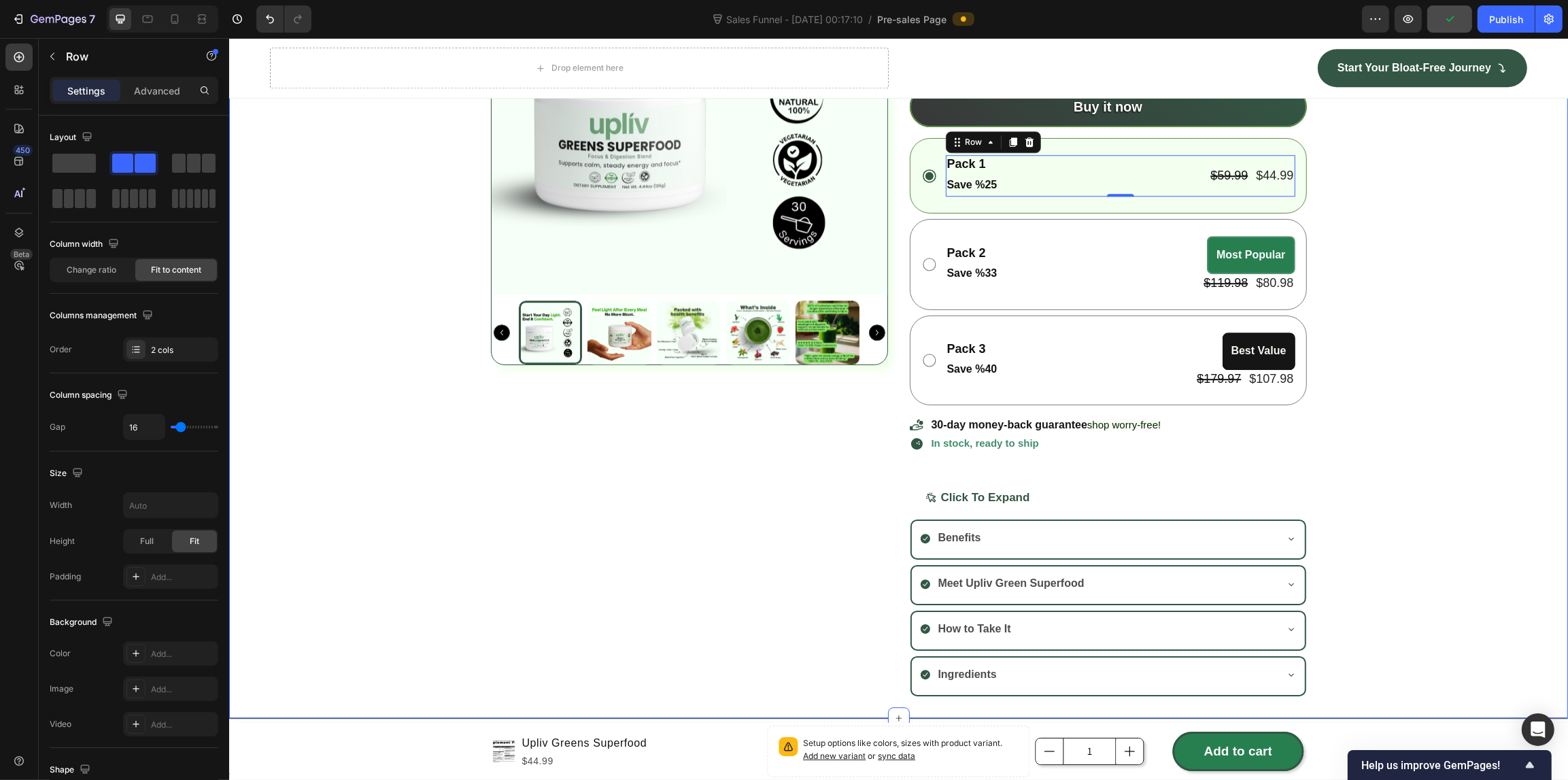
scroll to position [4610, 0]
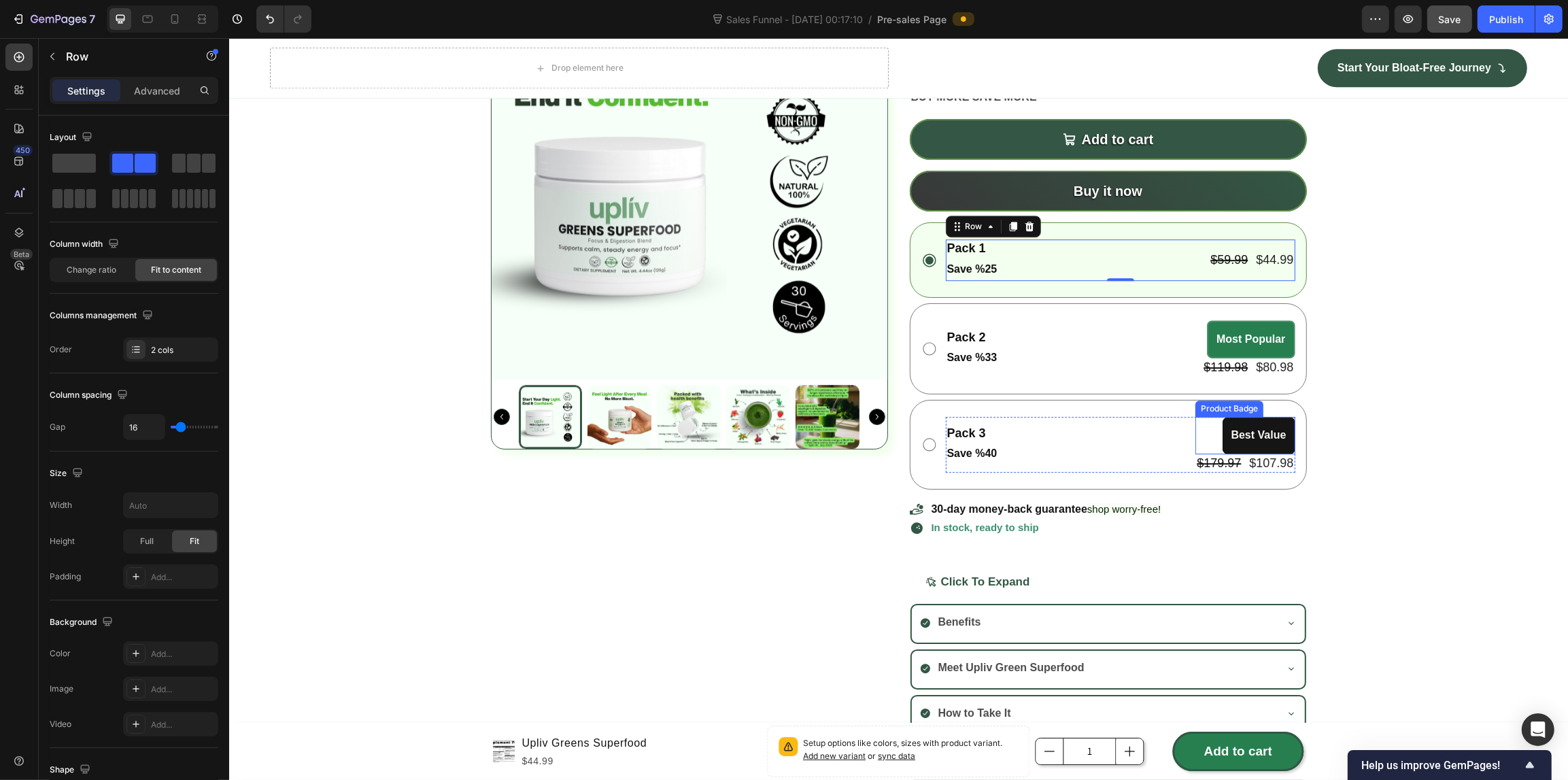
click at [1202, 412] on div "Product Badge" at bounding box center [1228, 408] width 68 height 16
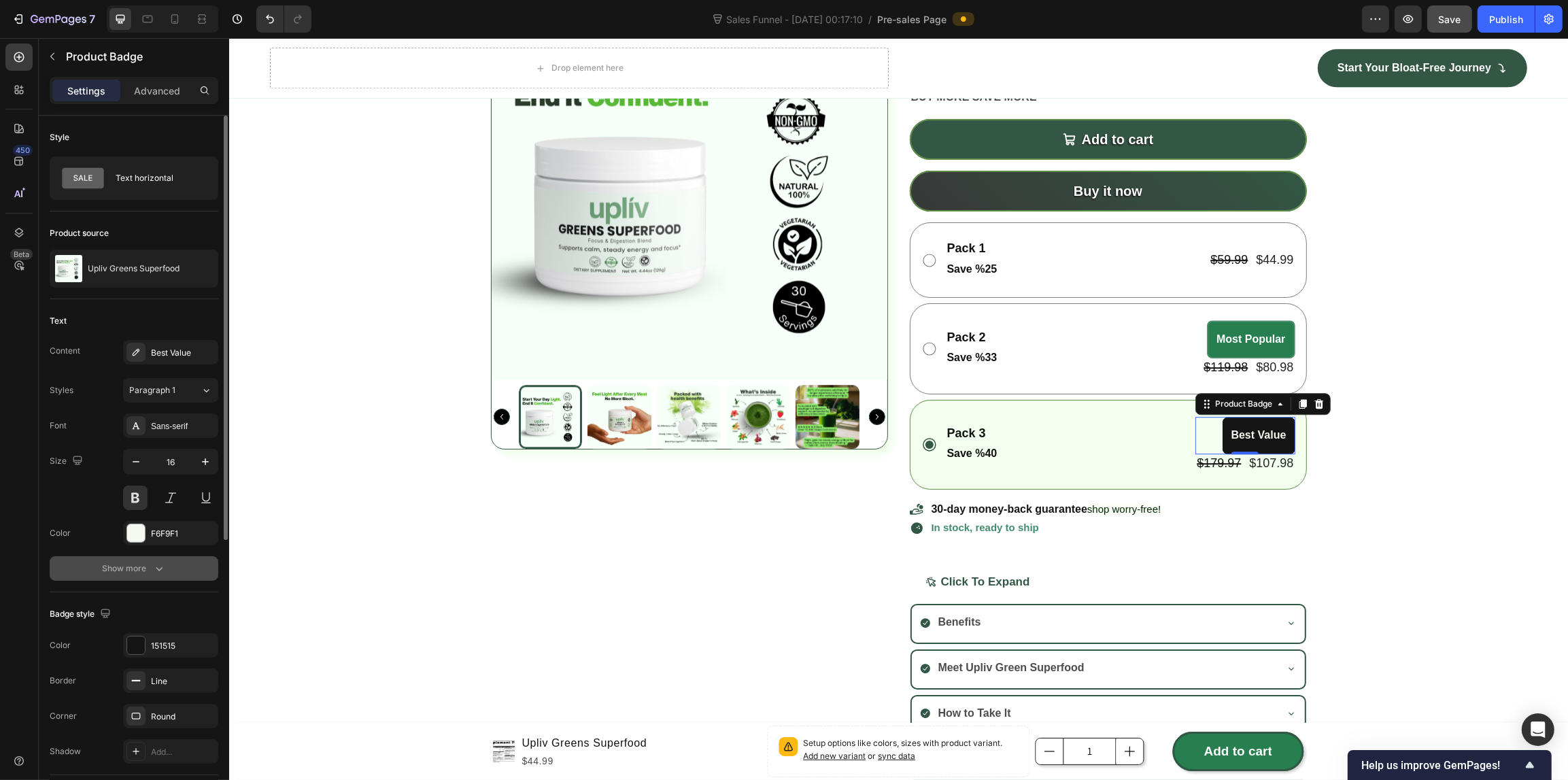
click at [141, 557] on button "Show more" at bounding box center [134, 568] width 169 height 24
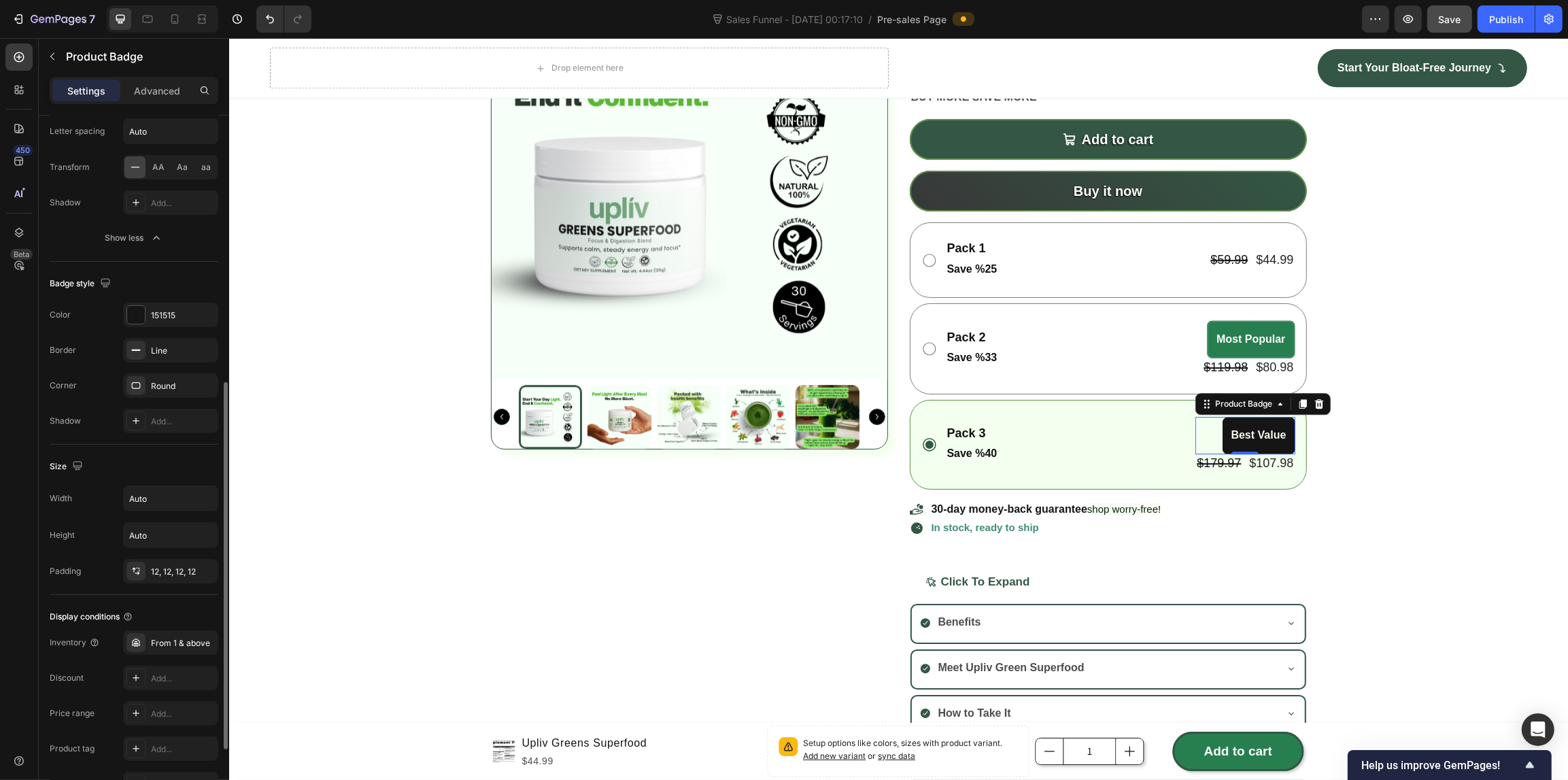
scroll to position [640, 0]
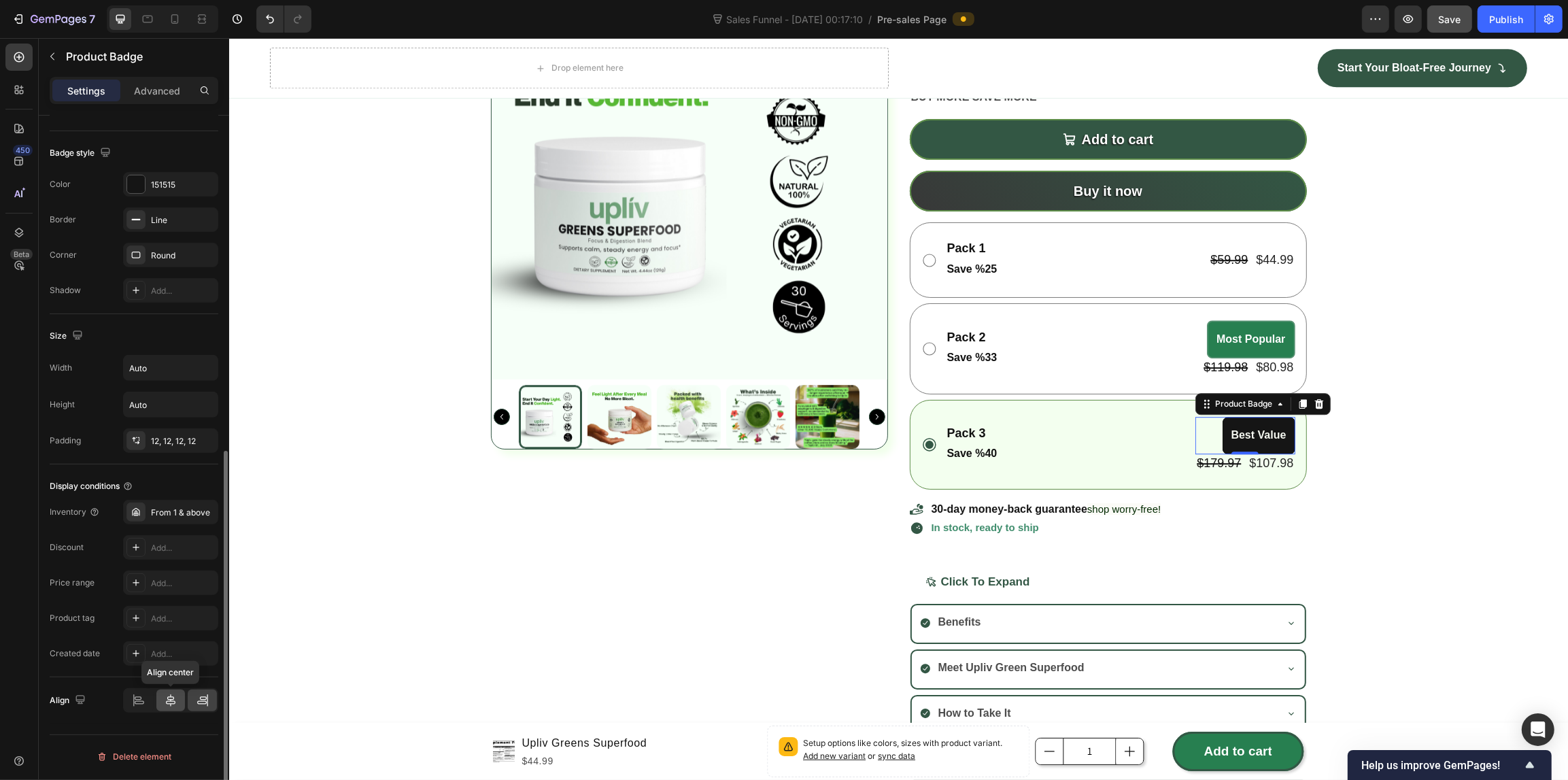
click at [157, 698] on div at bounding box center [171, 701] width 29 height 22
click at [1202, 324] on div "Most Popular" at bounding box center [1248, 339] width 93 height 39
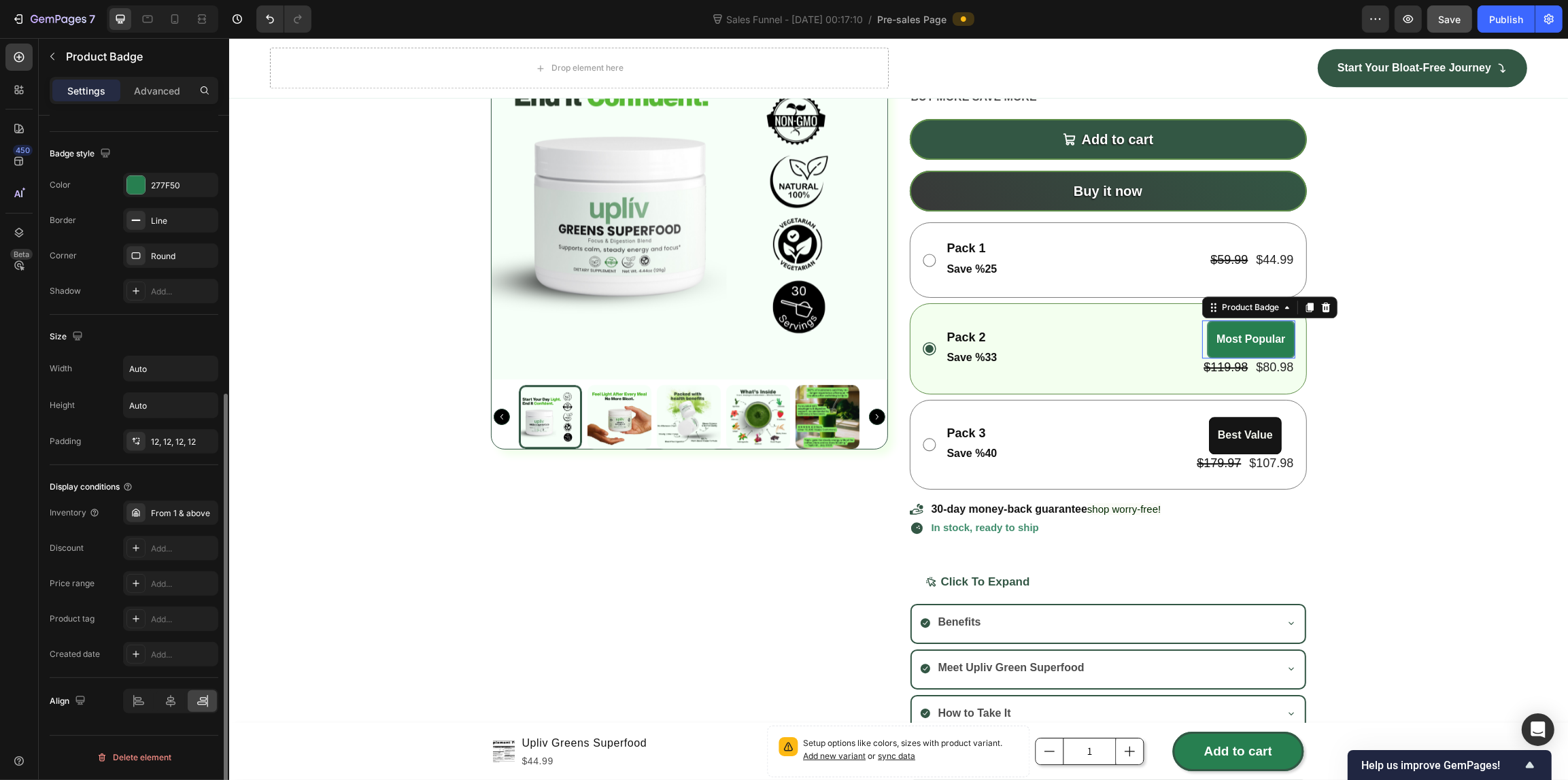
scroll to position [461, 0]
click at [1245, 314] on div "Product Badge" at bounding box center [1249, 307] width 90 height 16
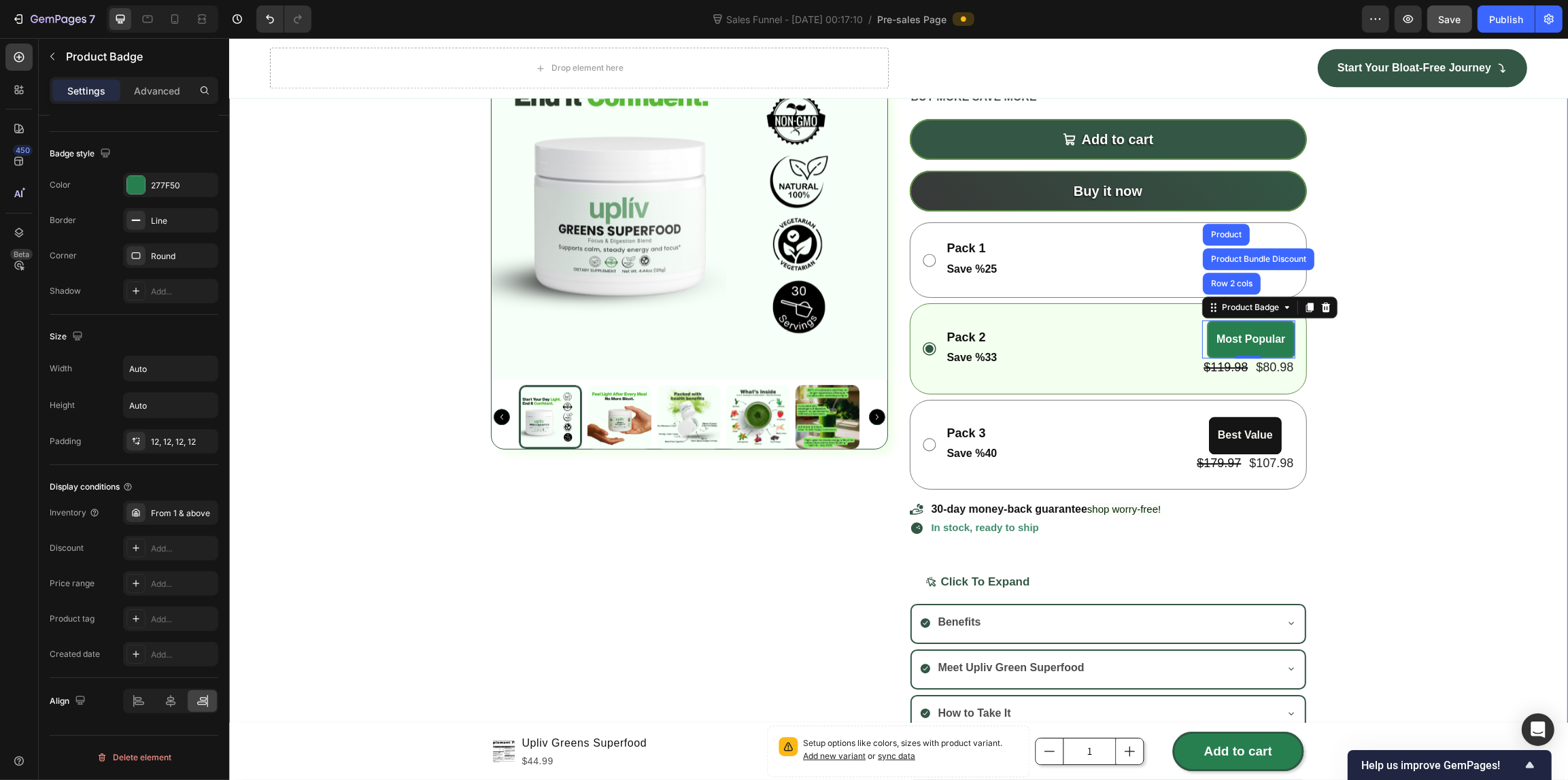
click at [1480, 414] on div "Product Images Upliv Greens Superfood Product Title Setup options like colors, …" at bounding box center [897, 381] width 1339 height 797
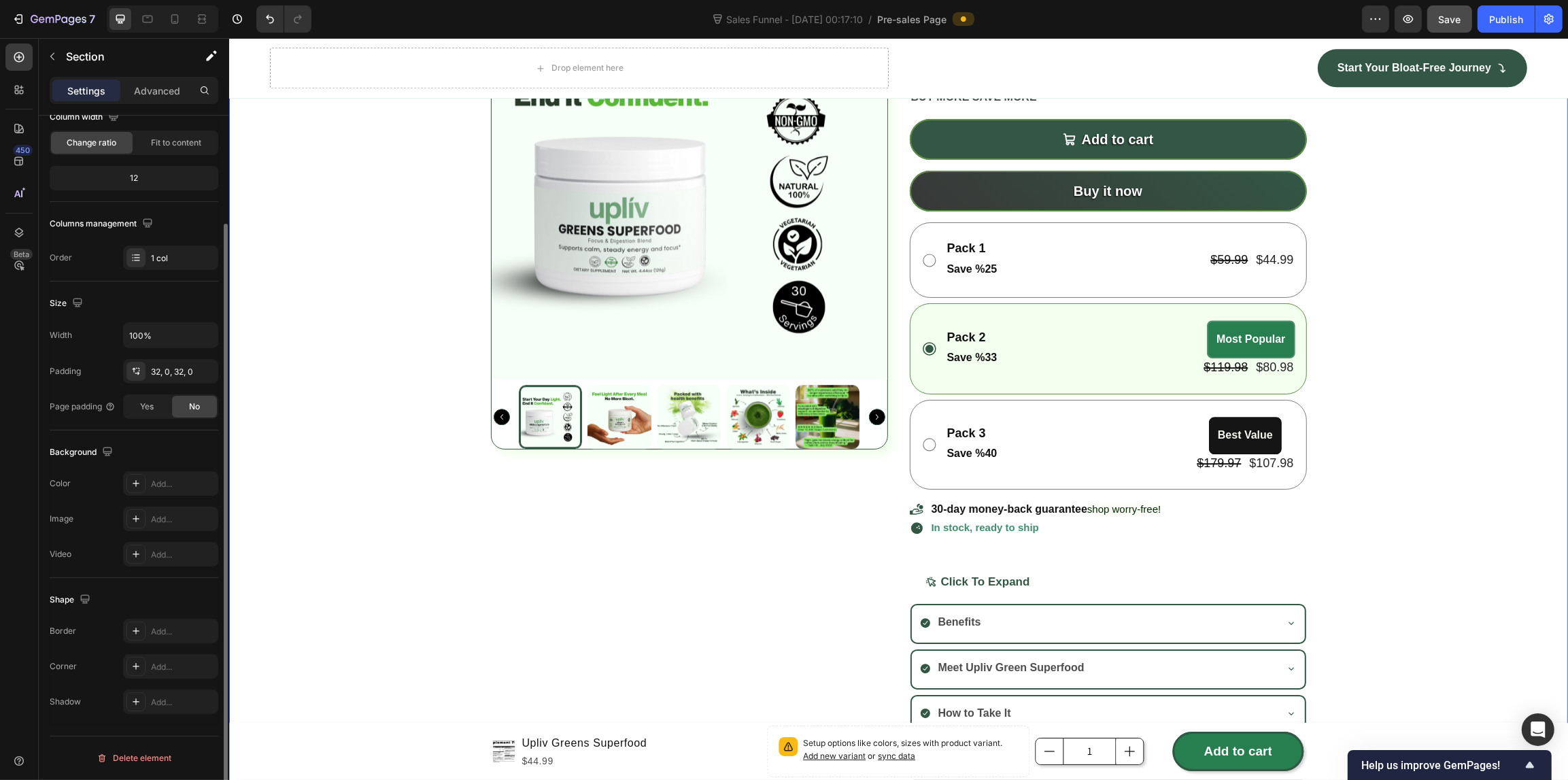
scroll to position [0, 0]
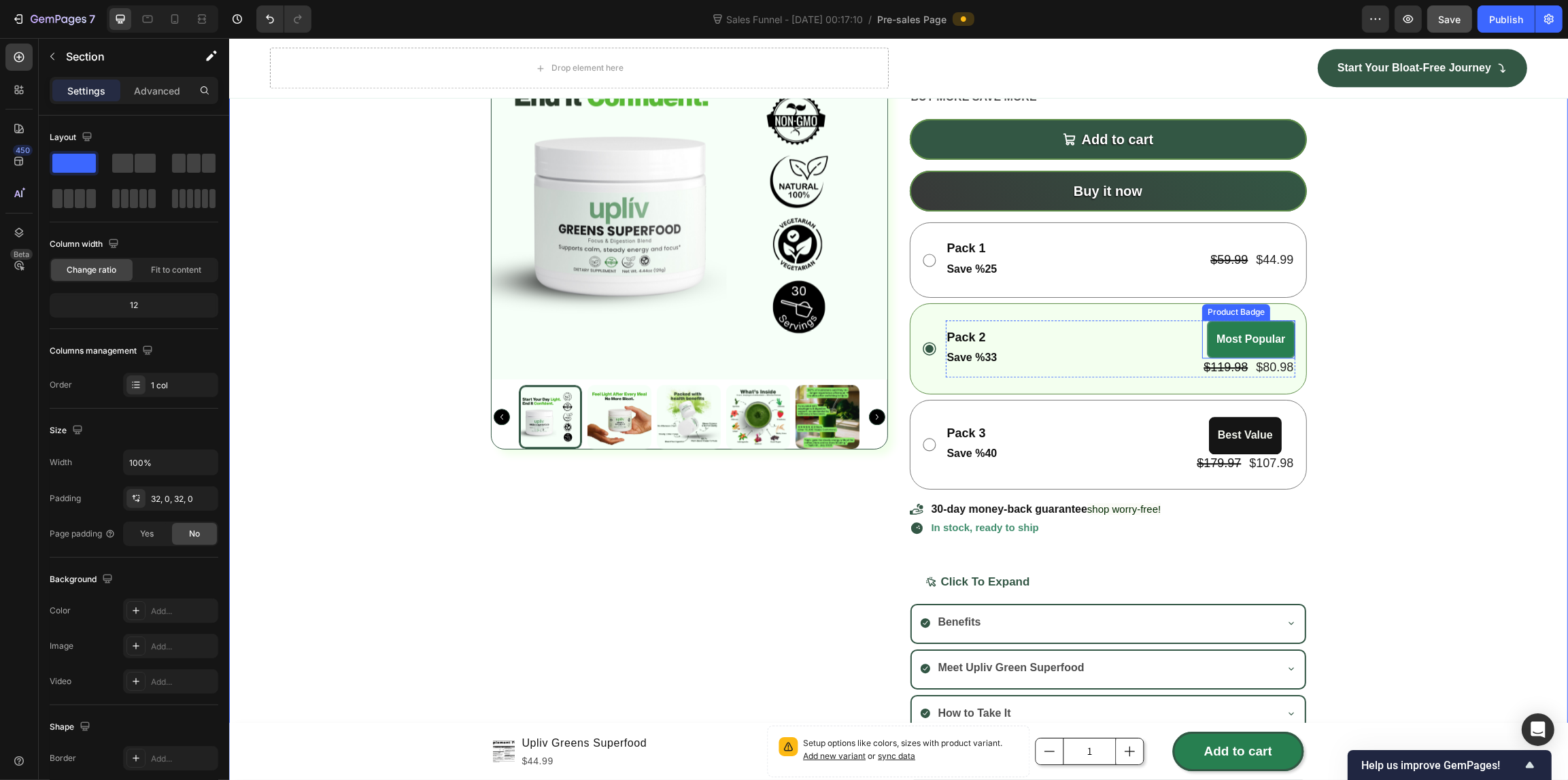
click at [1246, 323] on pre "Most Popular" at bounding box center [1250, 339] width 85 height 36
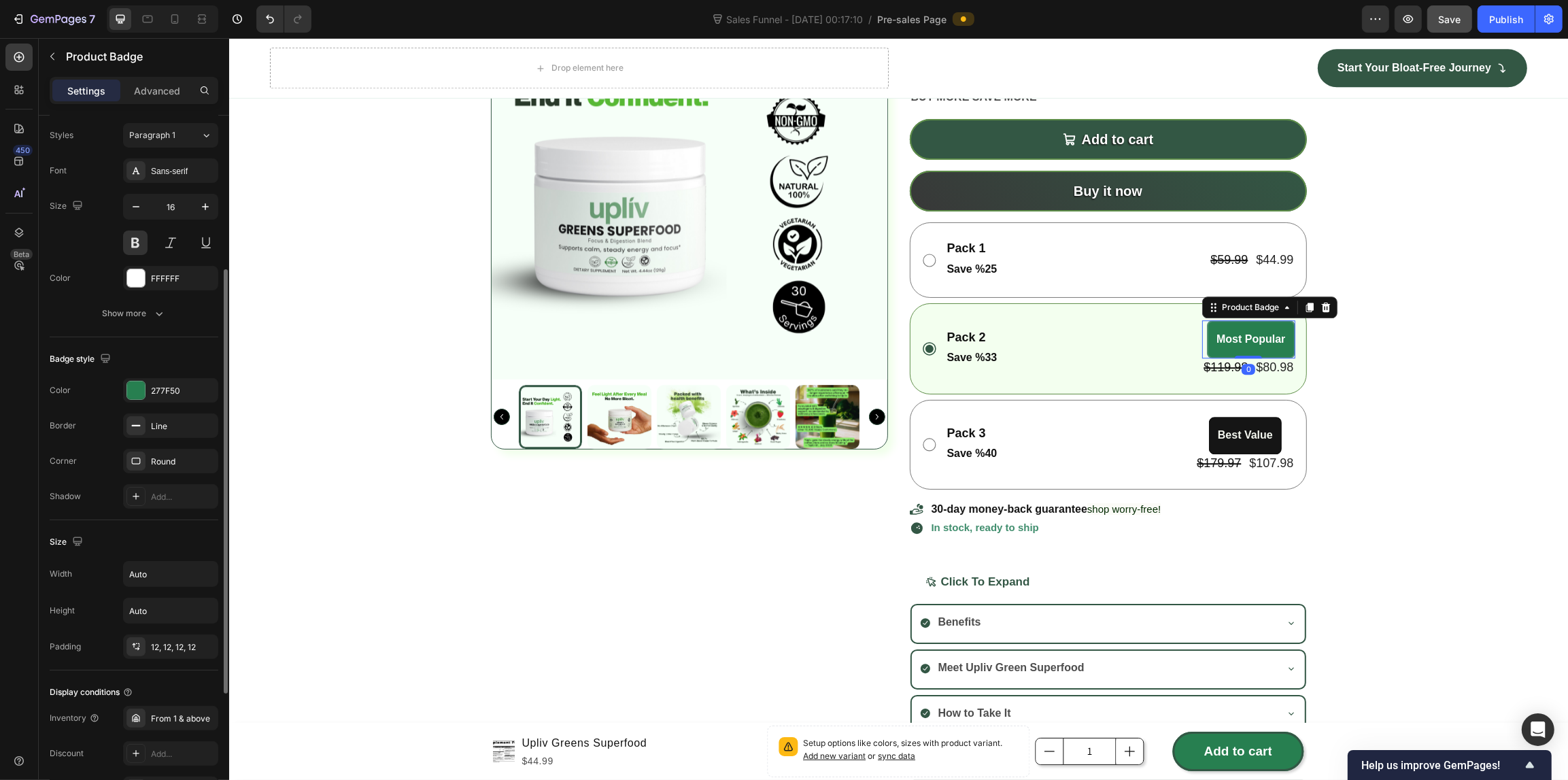
scroll to position [461, 0]
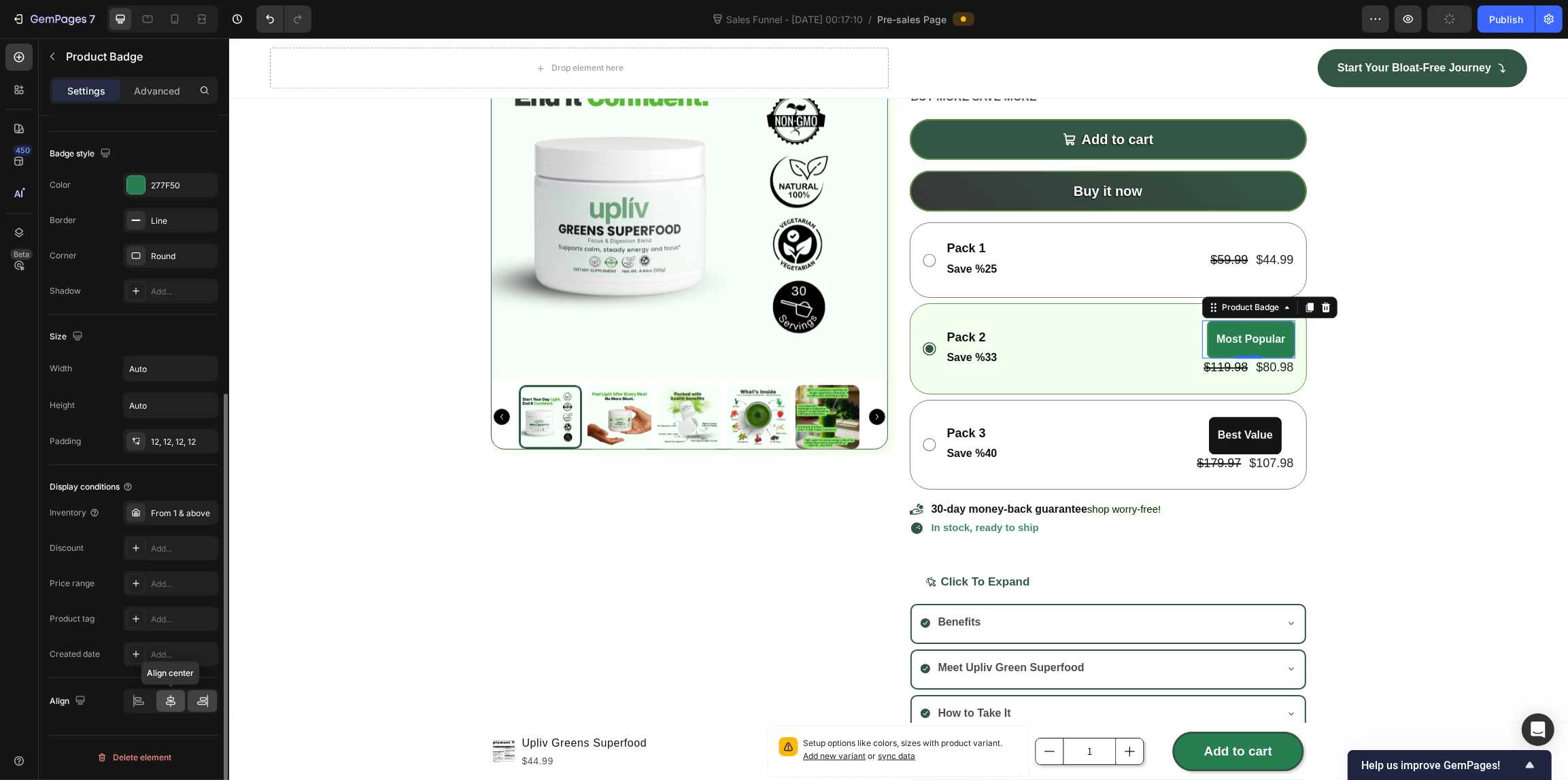
click at [167, 701] on icon at bounding box center [170, 701] width 14 height 14
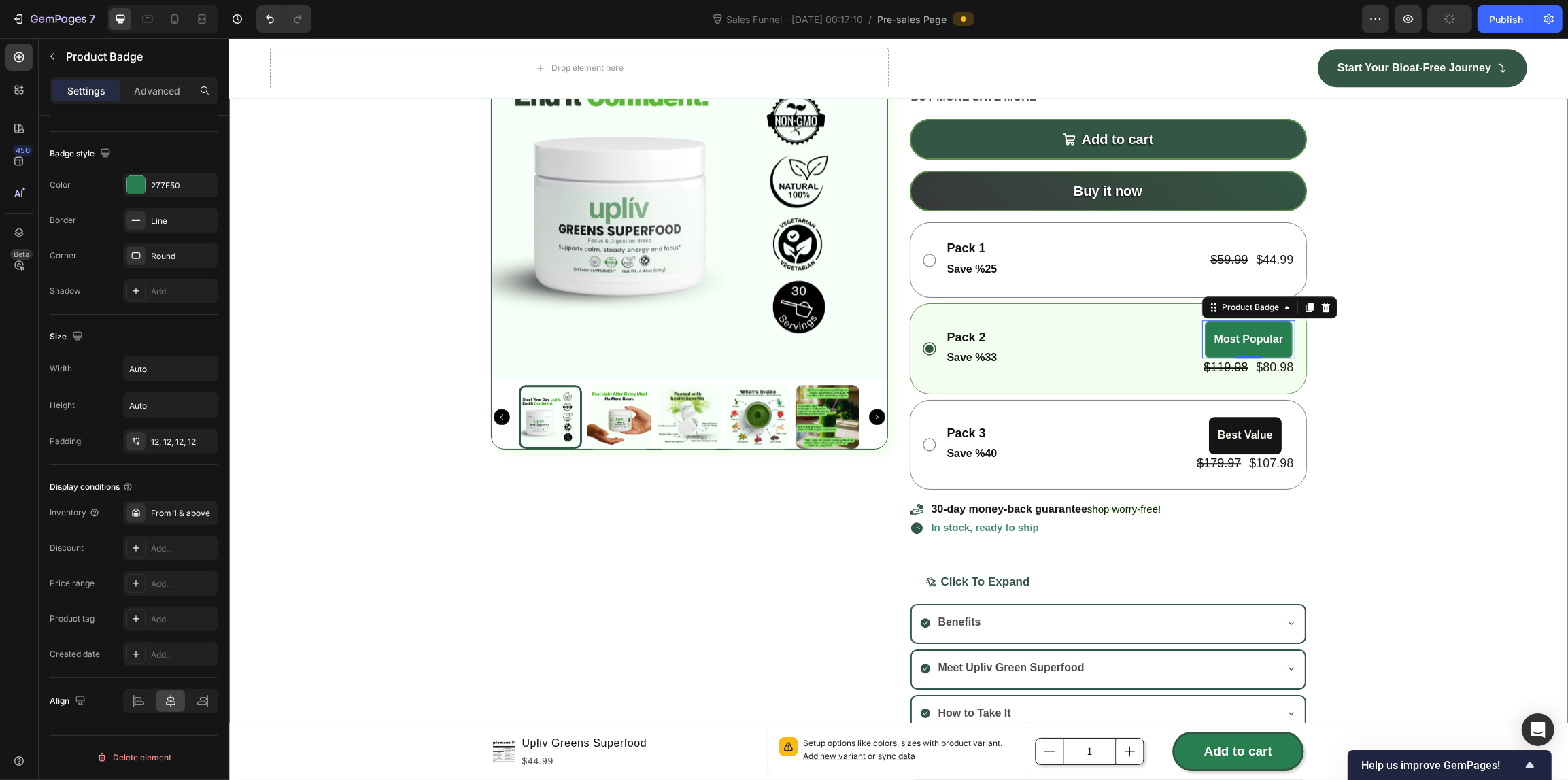
click at [471, 670] on div "Product Images Upliv Greens Superfood Product Title Setup options like colors, …" at bounding box center [897, 381] width 1339 height 797
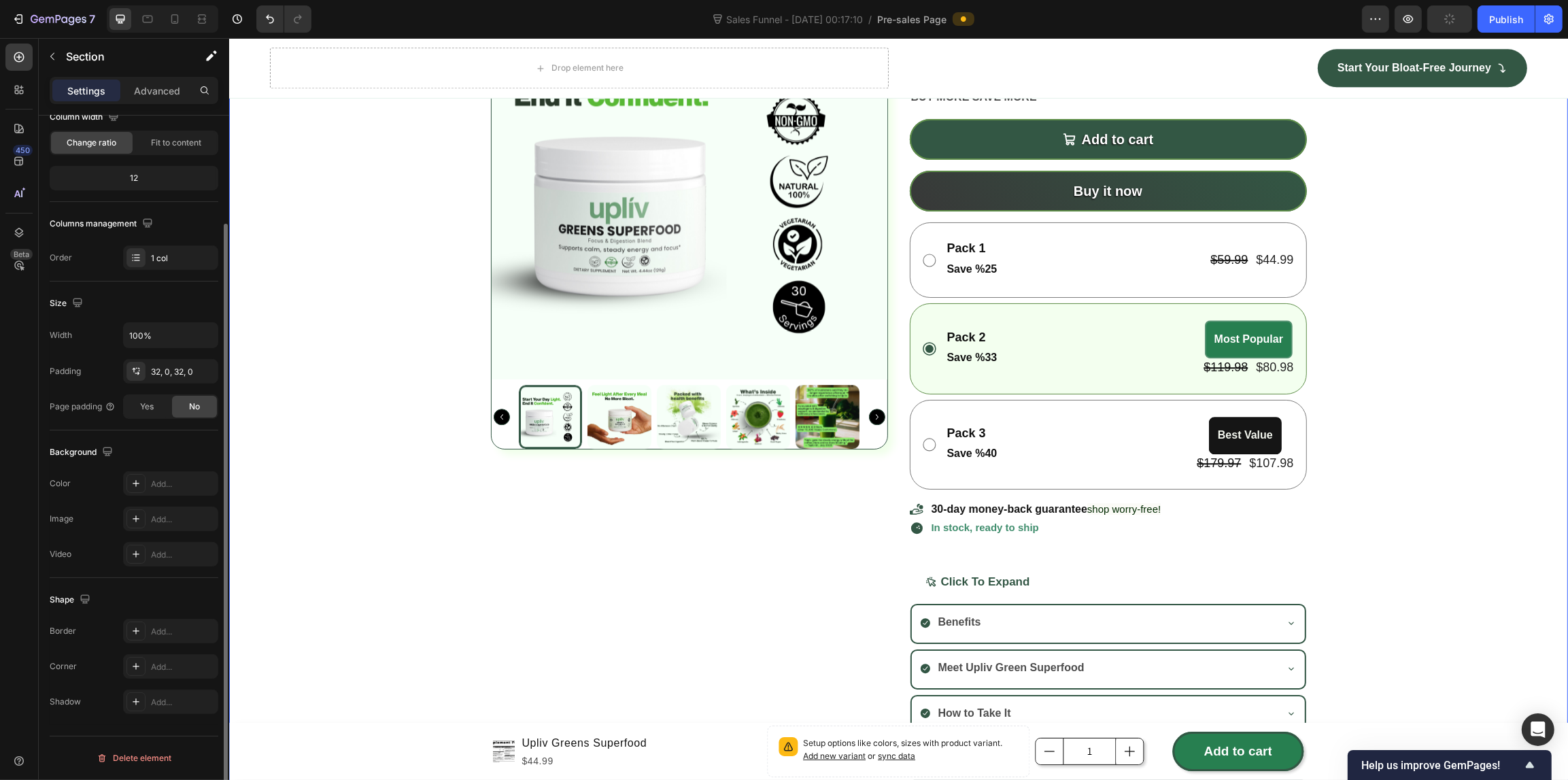
scroll to position [0, 0]
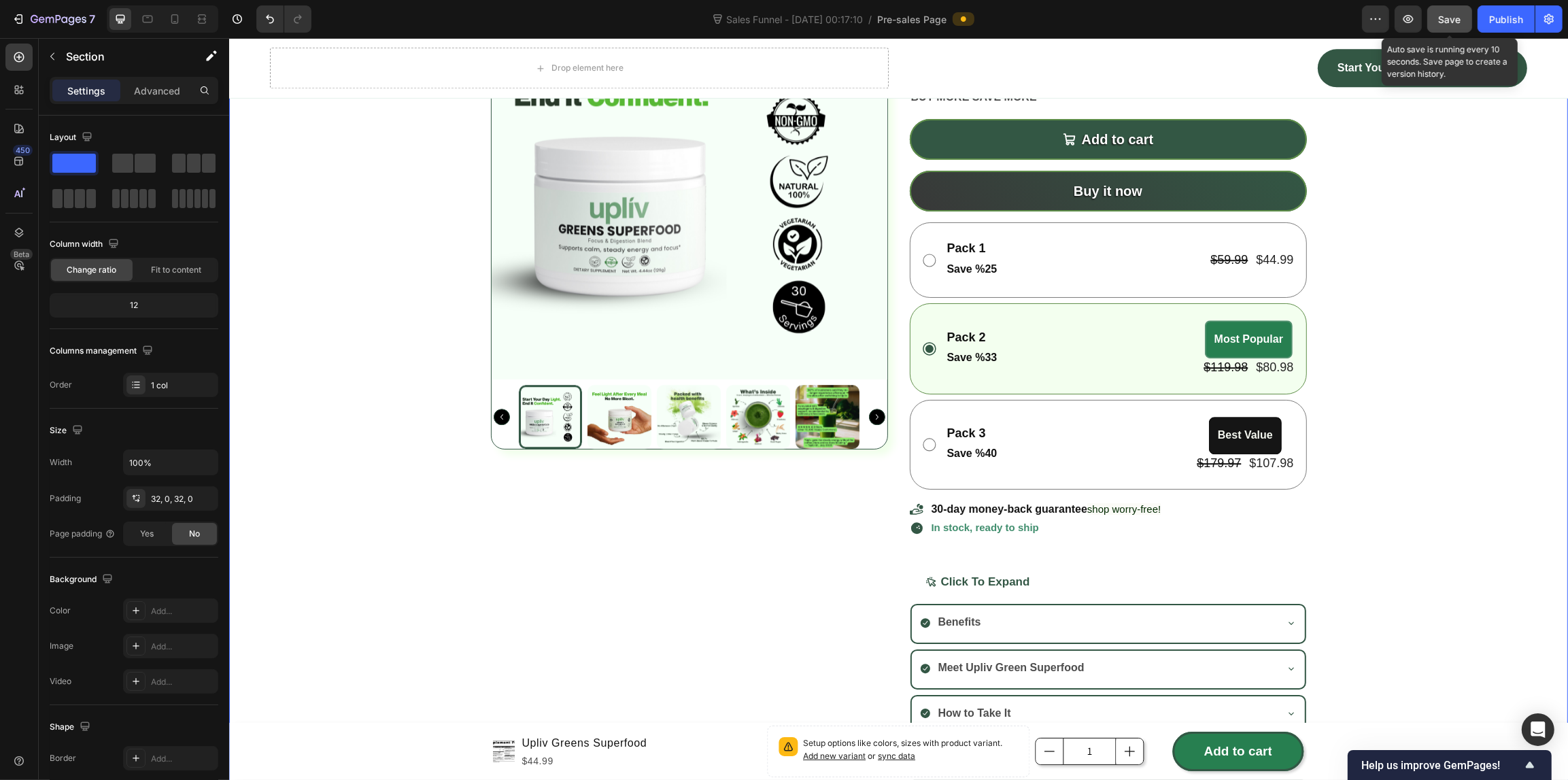
click at [1437, 21] on button "Save" at bounding box center [1449, 18] width 45 height 27
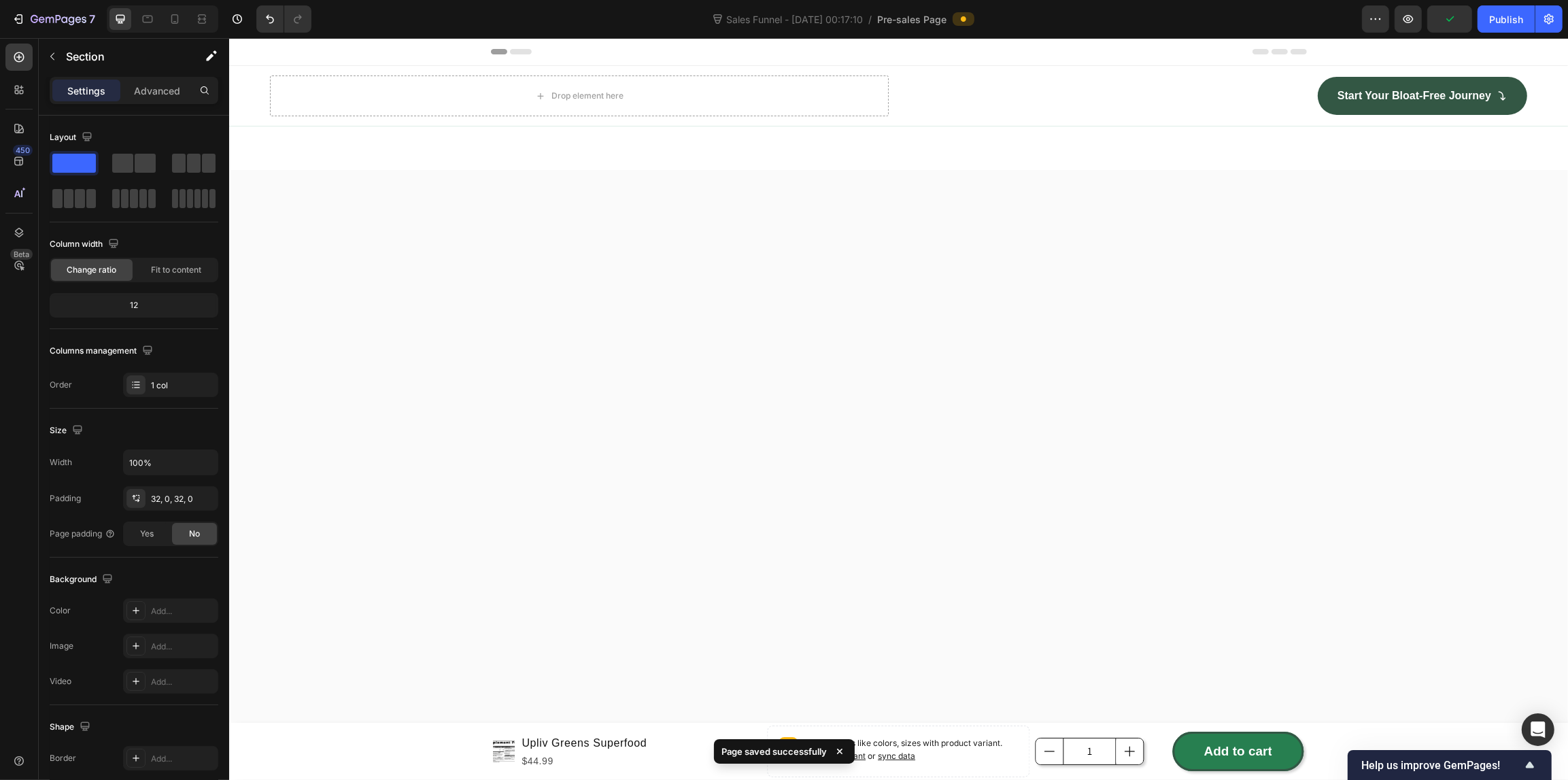
scroll to position [4610, 0]
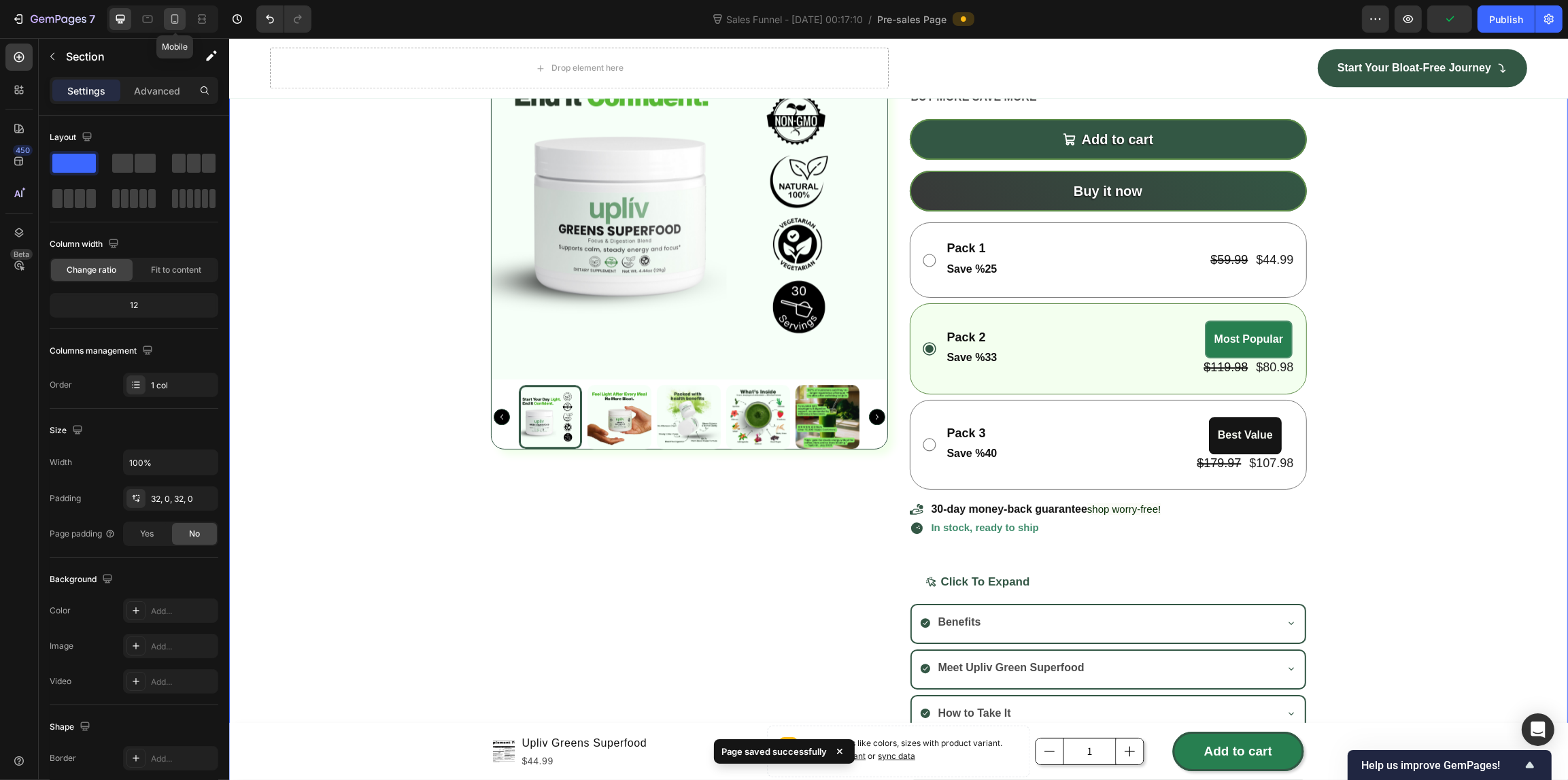
click at [177, 15] on icon at bounding box center [175, 19] width 14 height 14
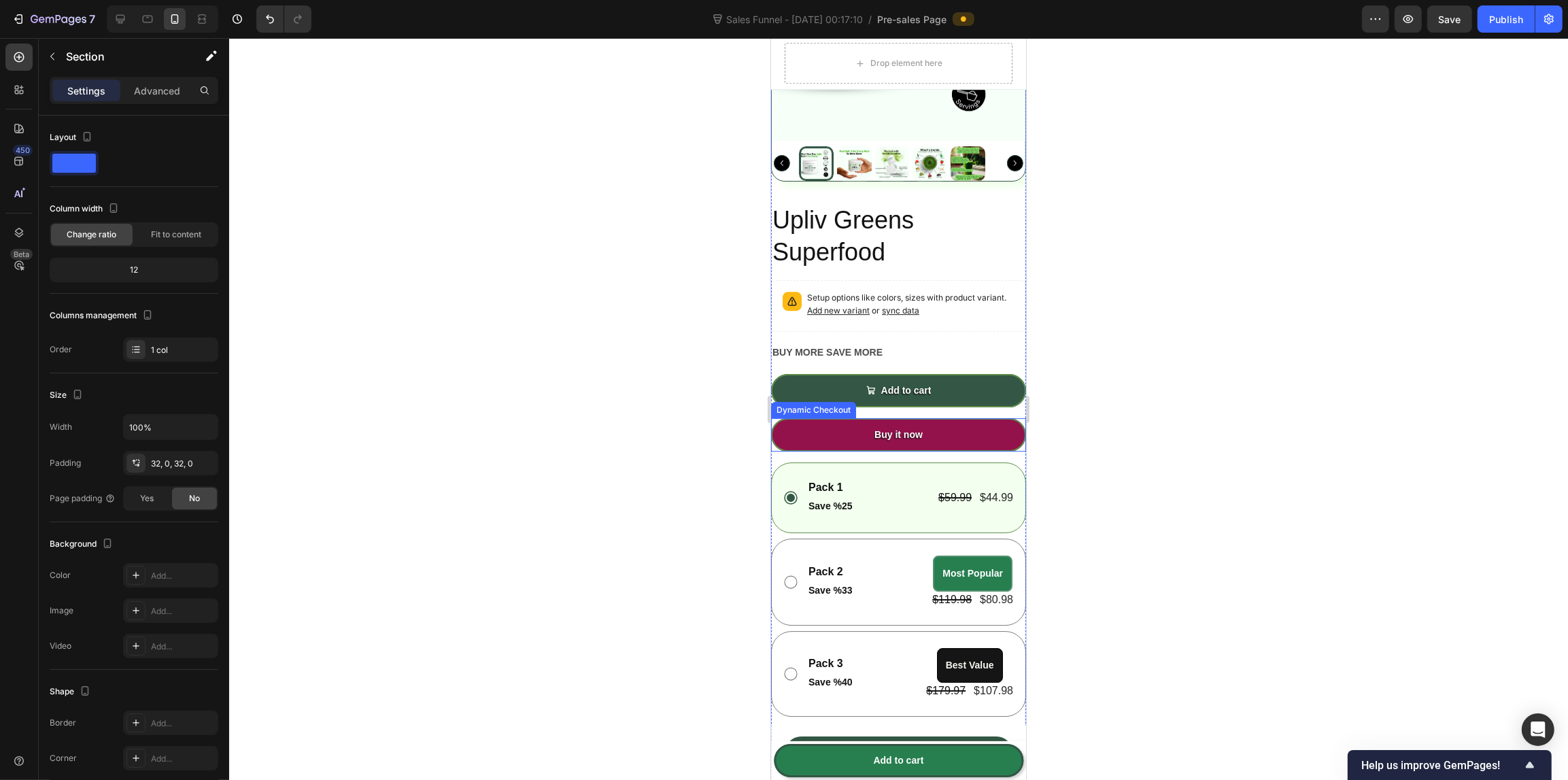
scroll to position [5243, 0]
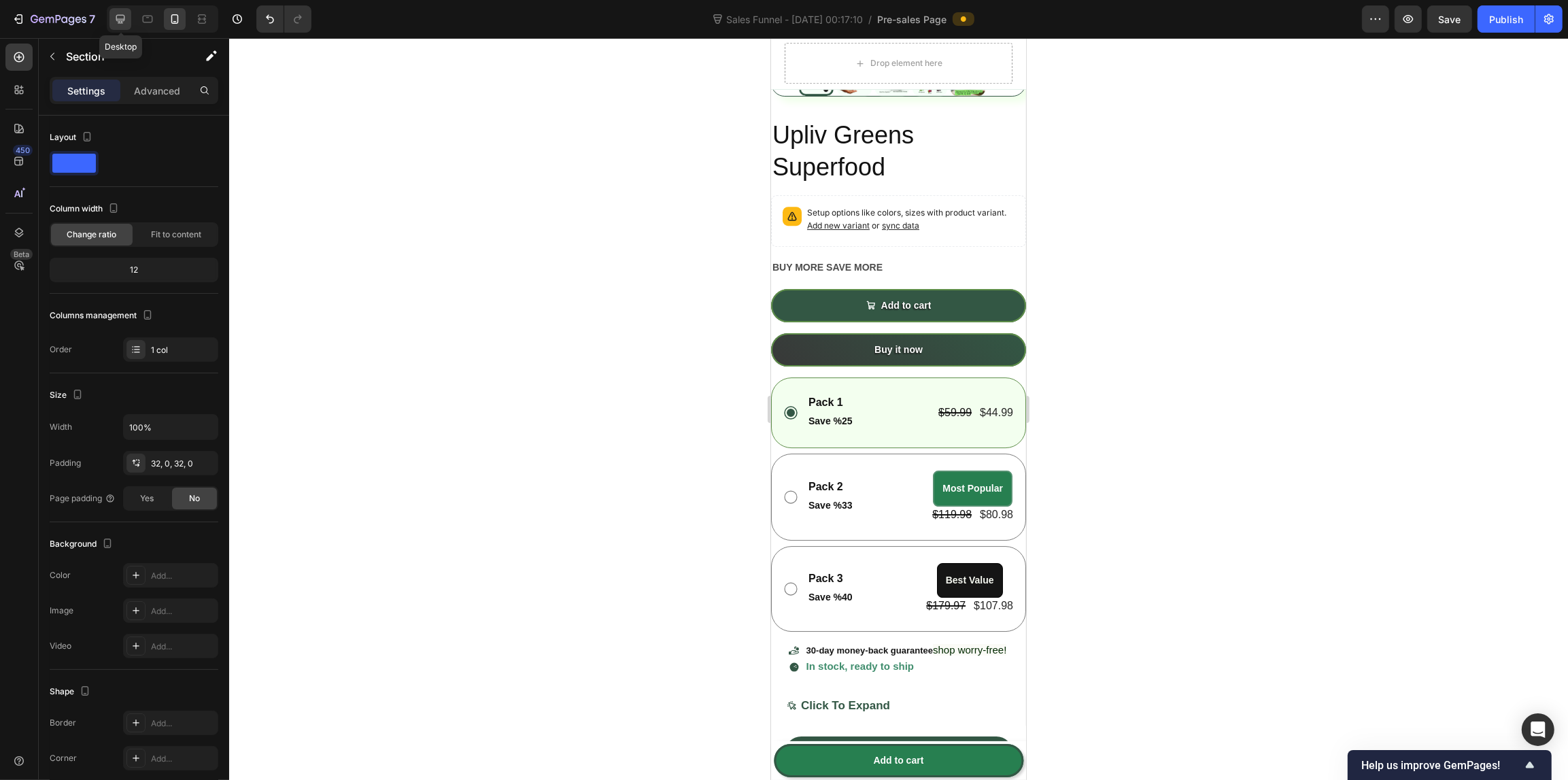
click at [119, 25] on icon at bounding box center [120, 19] width 14 height 14
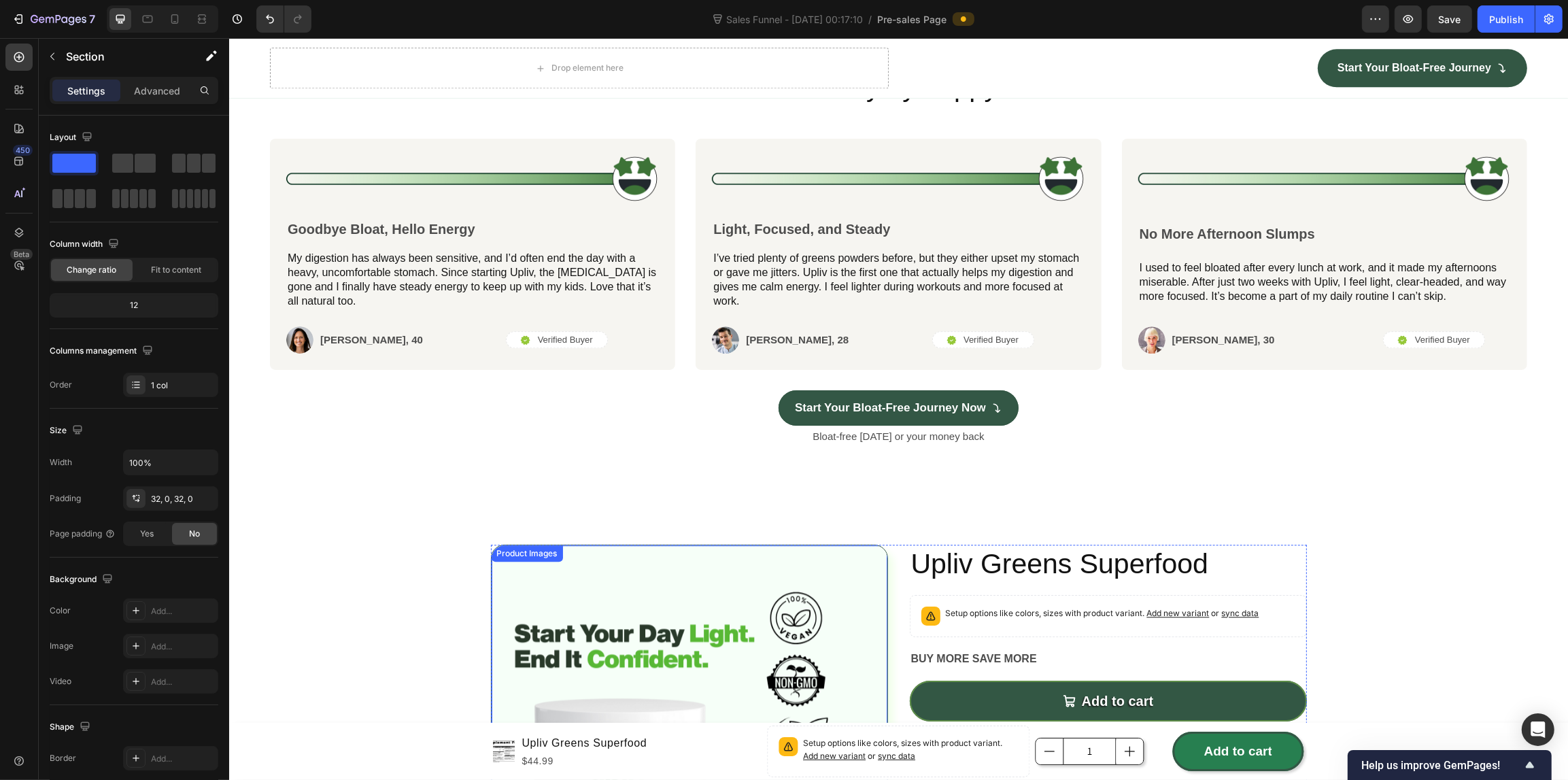
scroll to position [3926, 0]
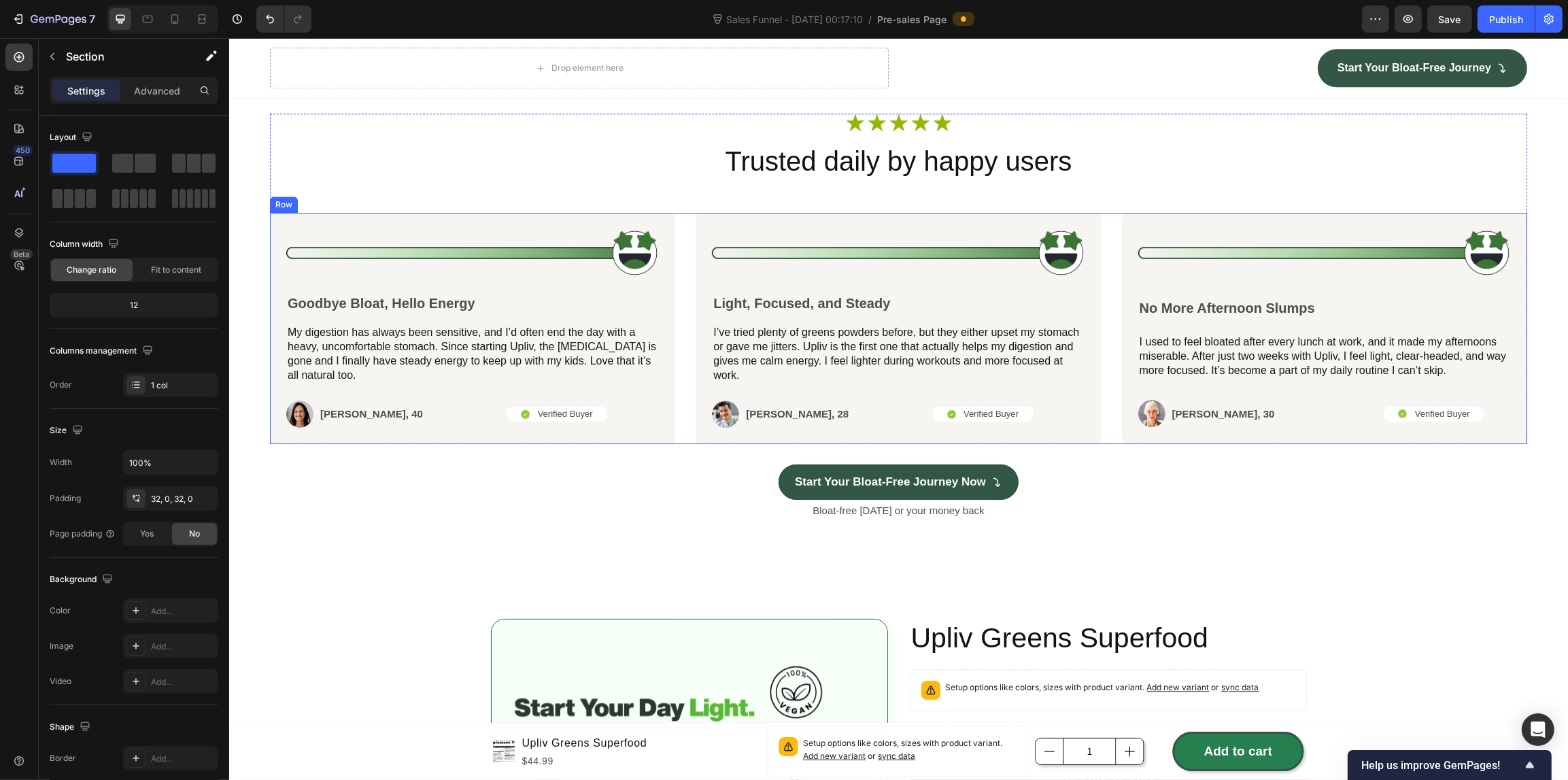
click at [678, 275] on div "Image Goodbye Bloat, Hello Energy Text Block My digestion has always been sensi…" at bounding box center [898, 328] width 1257 height 231
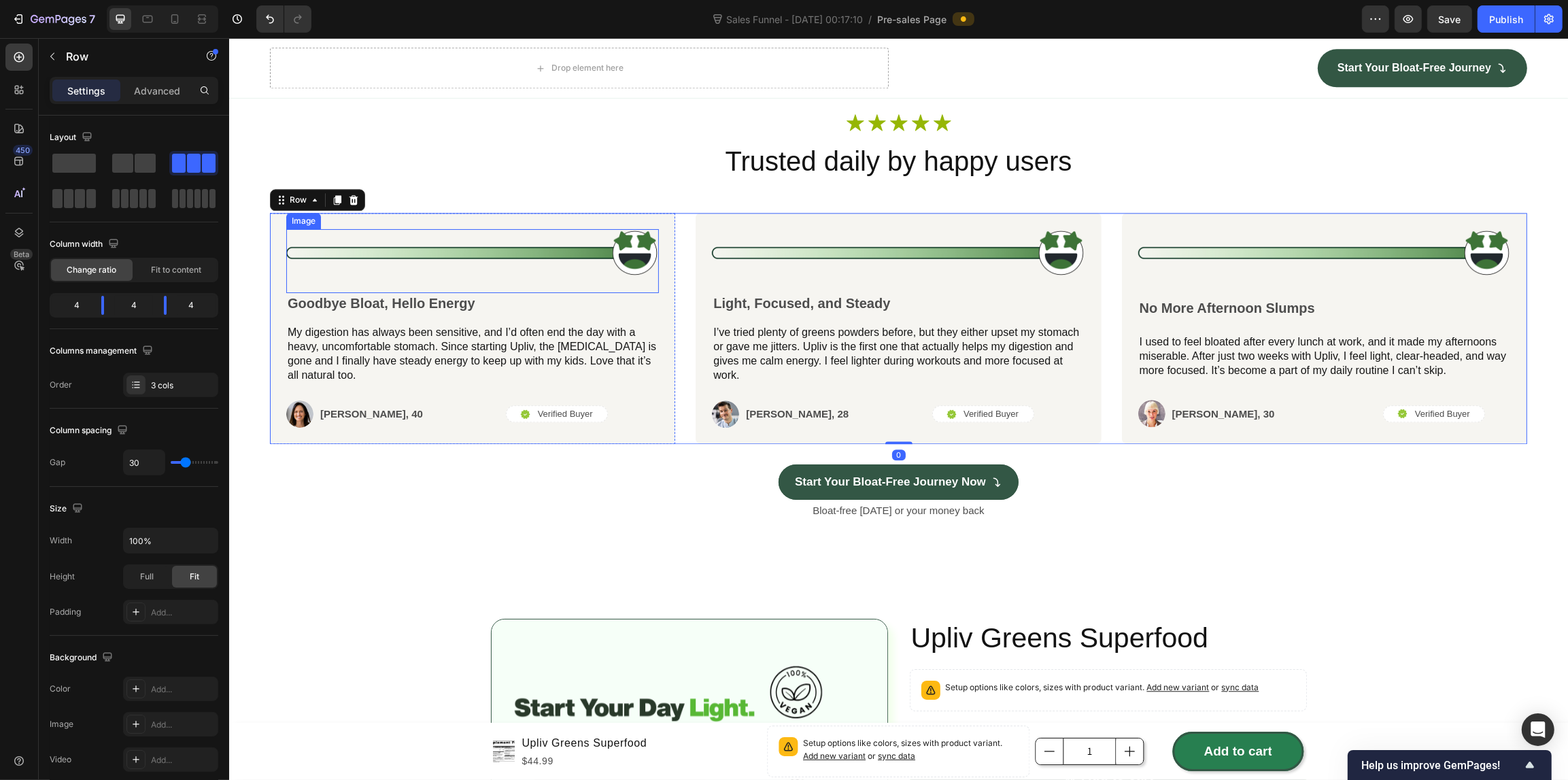
click at [532, 278] on img at bounding box center [472, 253] width 372 height 48
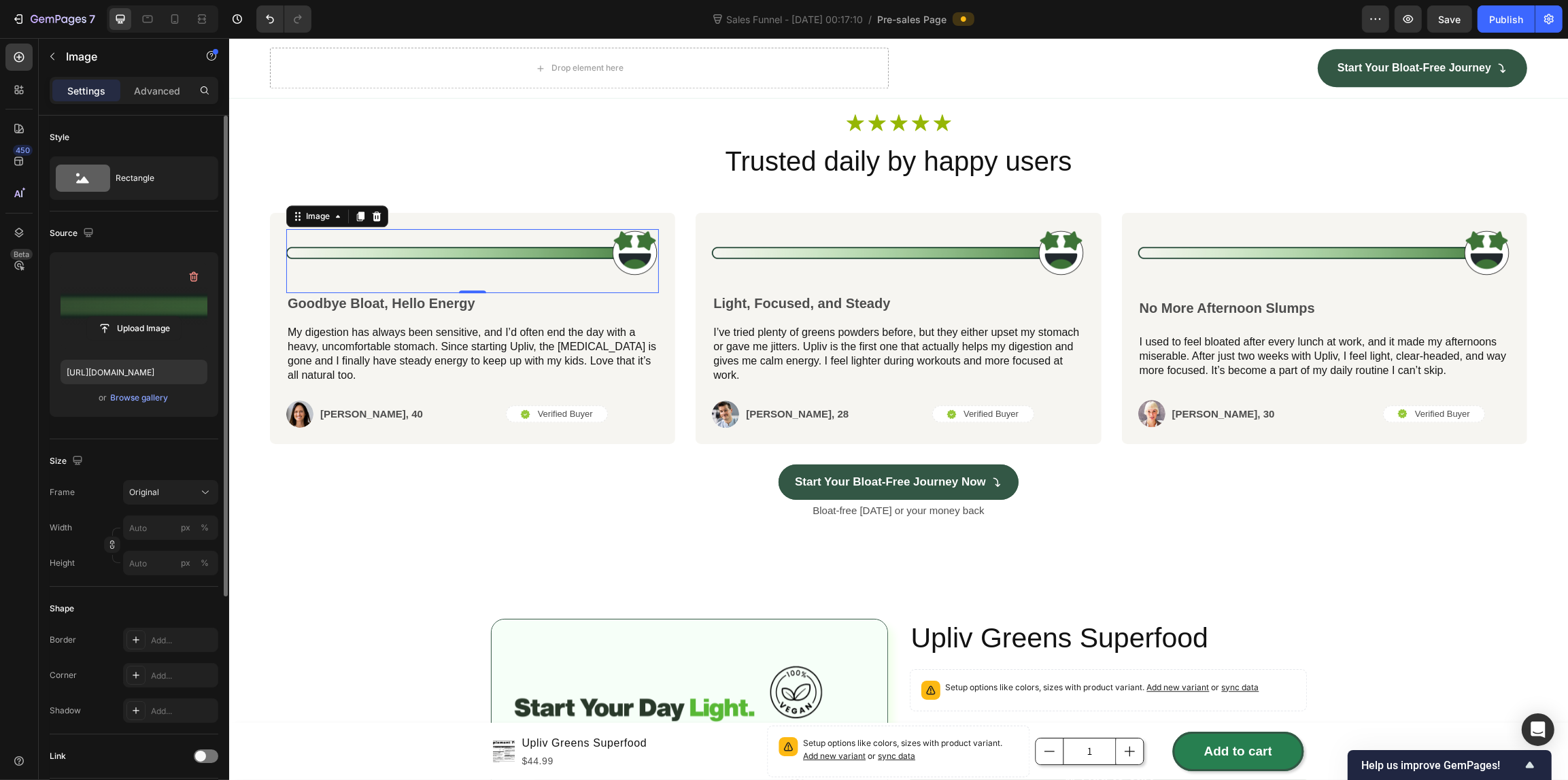
click at [123, 294] on label at bounding box center [134, 306] width 147 height 86
click at [123, 317] on input "file" at bounding box center [134, 328] width 94 height 23
click at [90, 306] on label at bounding box center [134, 306] width 147 height 86
click at [90, 317] on input "file" at bounding box center [134, 328] width 94 height 23
type input "[URL][DOMAIN_NAME]"
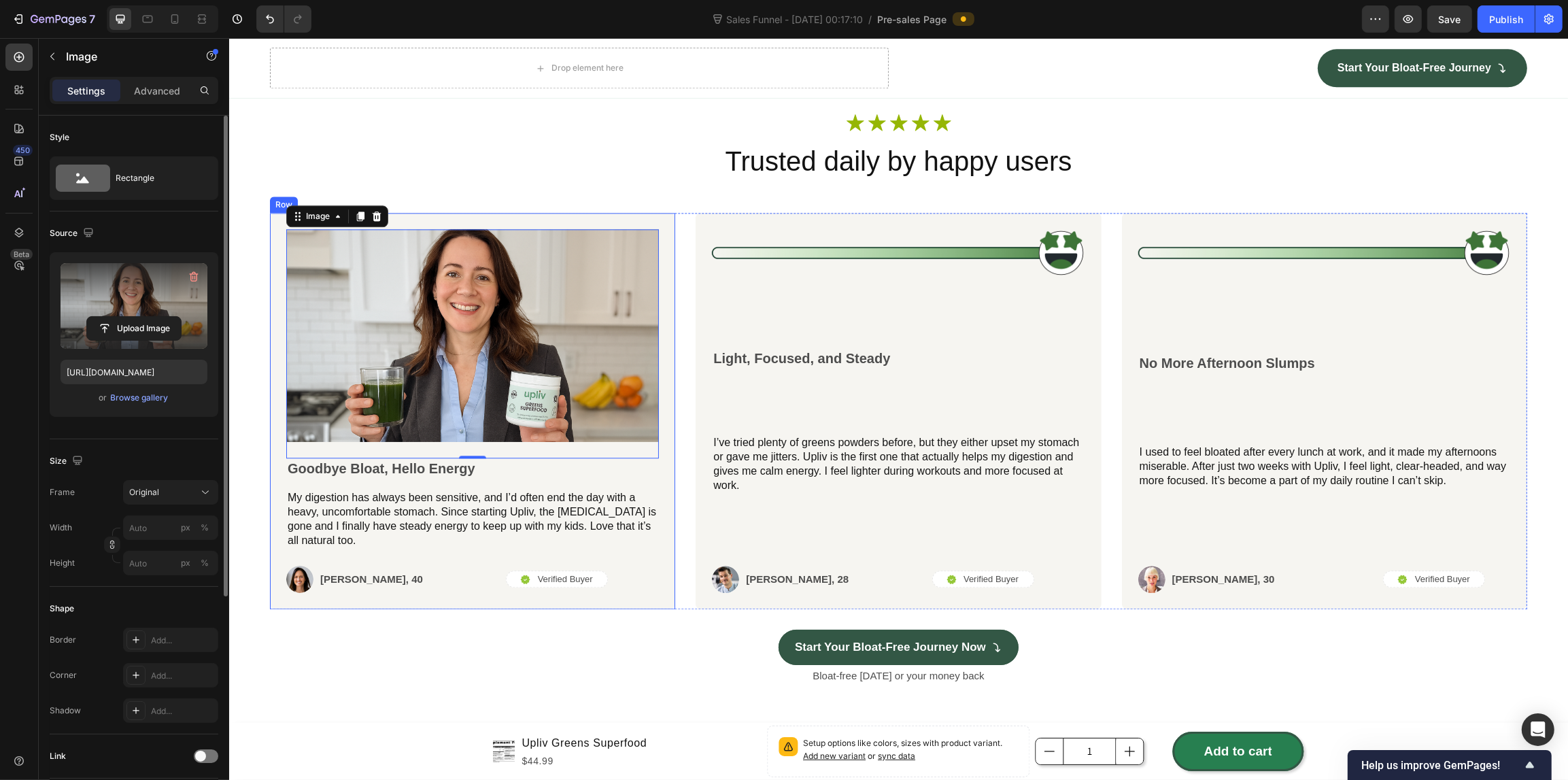
click at [270, 383] on div "Image 0 Goodbye Bloat, Hello Energy Text Block My digestion has always been sen…" at bounding box center [472, 411] width 405 height 397
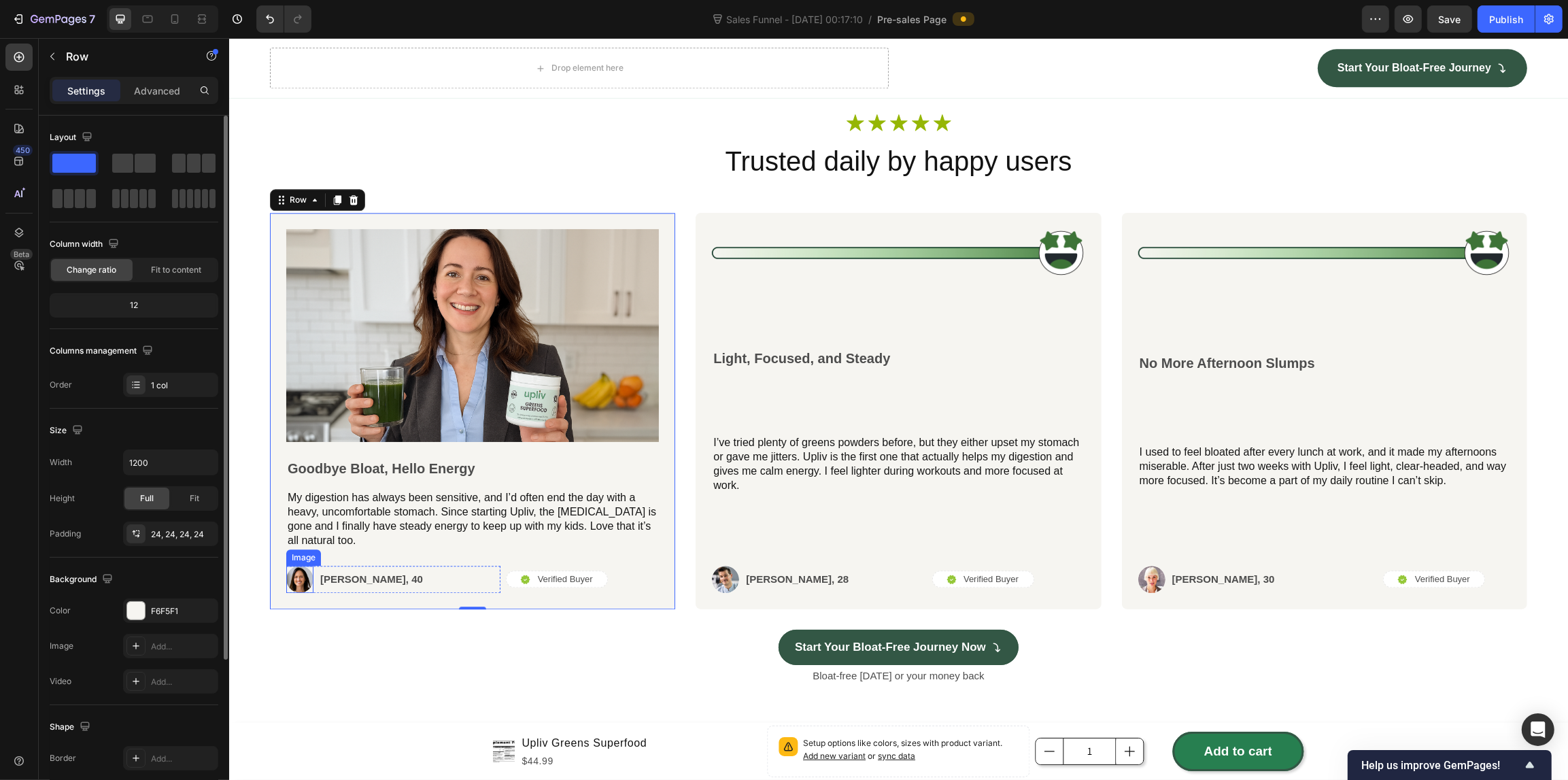
click at [301, 593] on img at bounding box center [299, 579] width 27 height 27
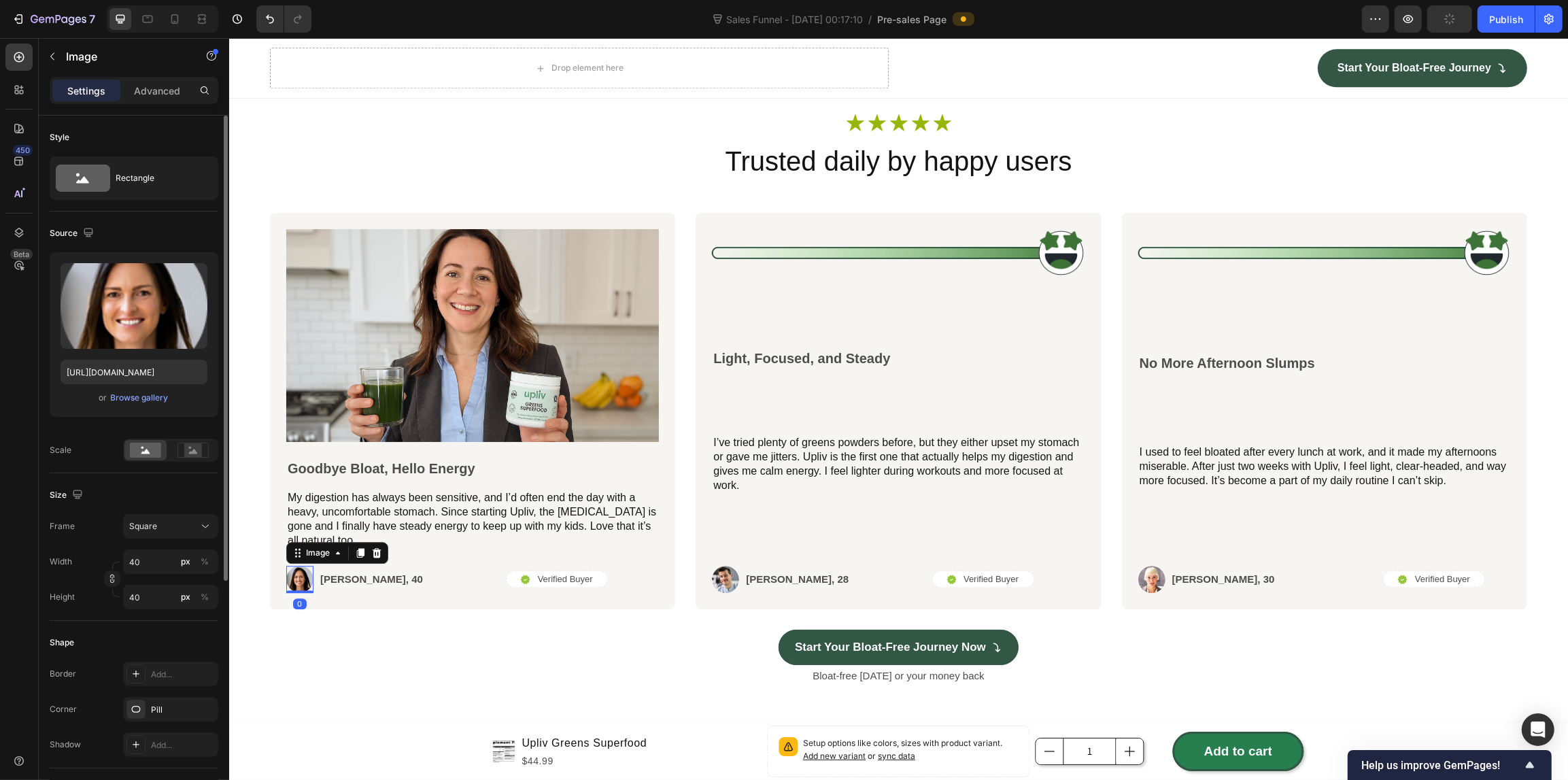
click at [384, 563] on div "Image" at bounding box center [336, 553] width 102 height 22
click at [372, 557] on icon at bounding box center [376, 552] width 9 height 10
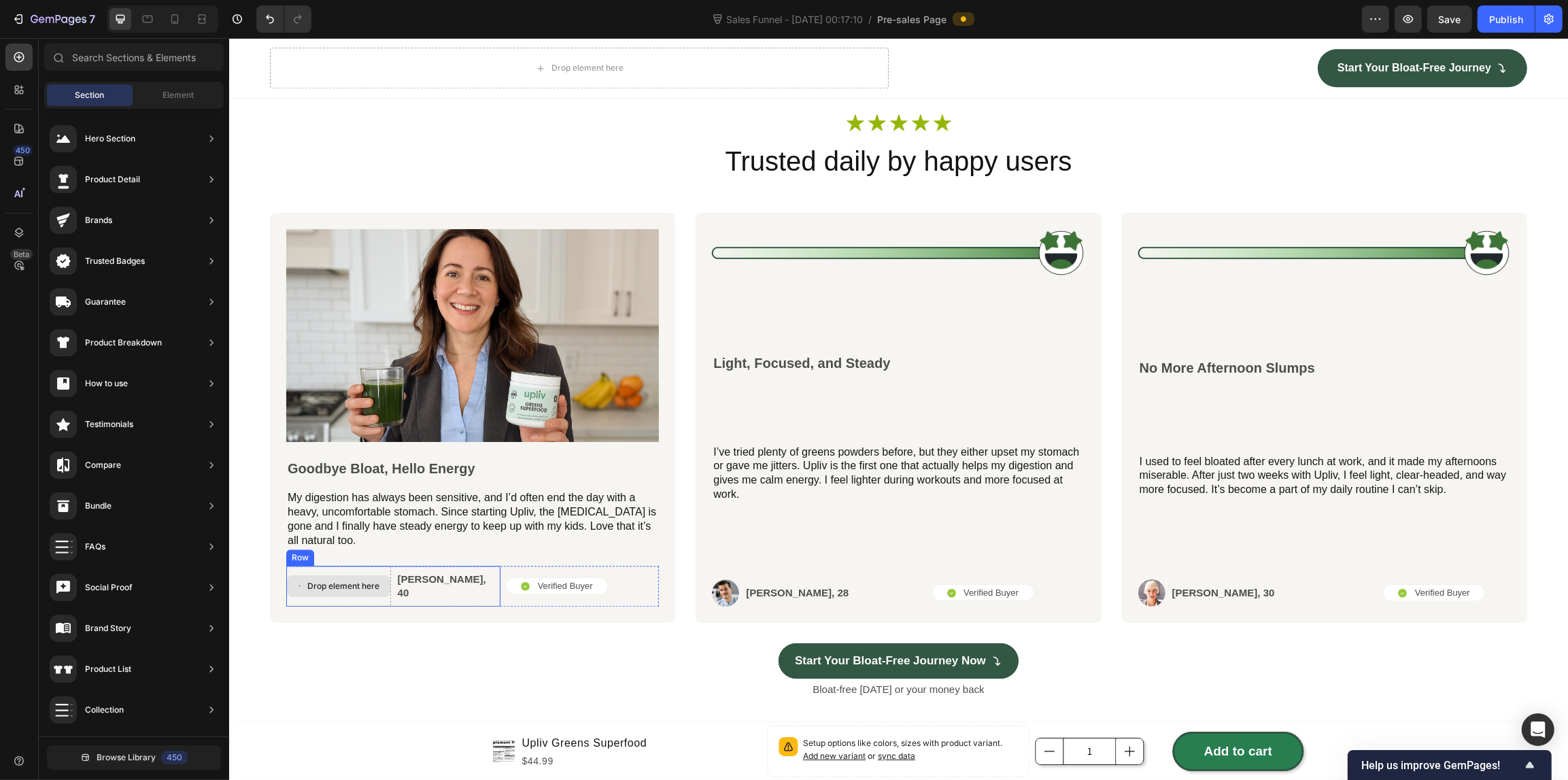
click at [351, 591] on div "Drop element here" at bounding box center [342, 586] width 72 height 11
click at [485, 607] on div "Drop element here [PERSON_NAME], 40 Text Block Row" at bounding box center [393, 586] width 214 height 41
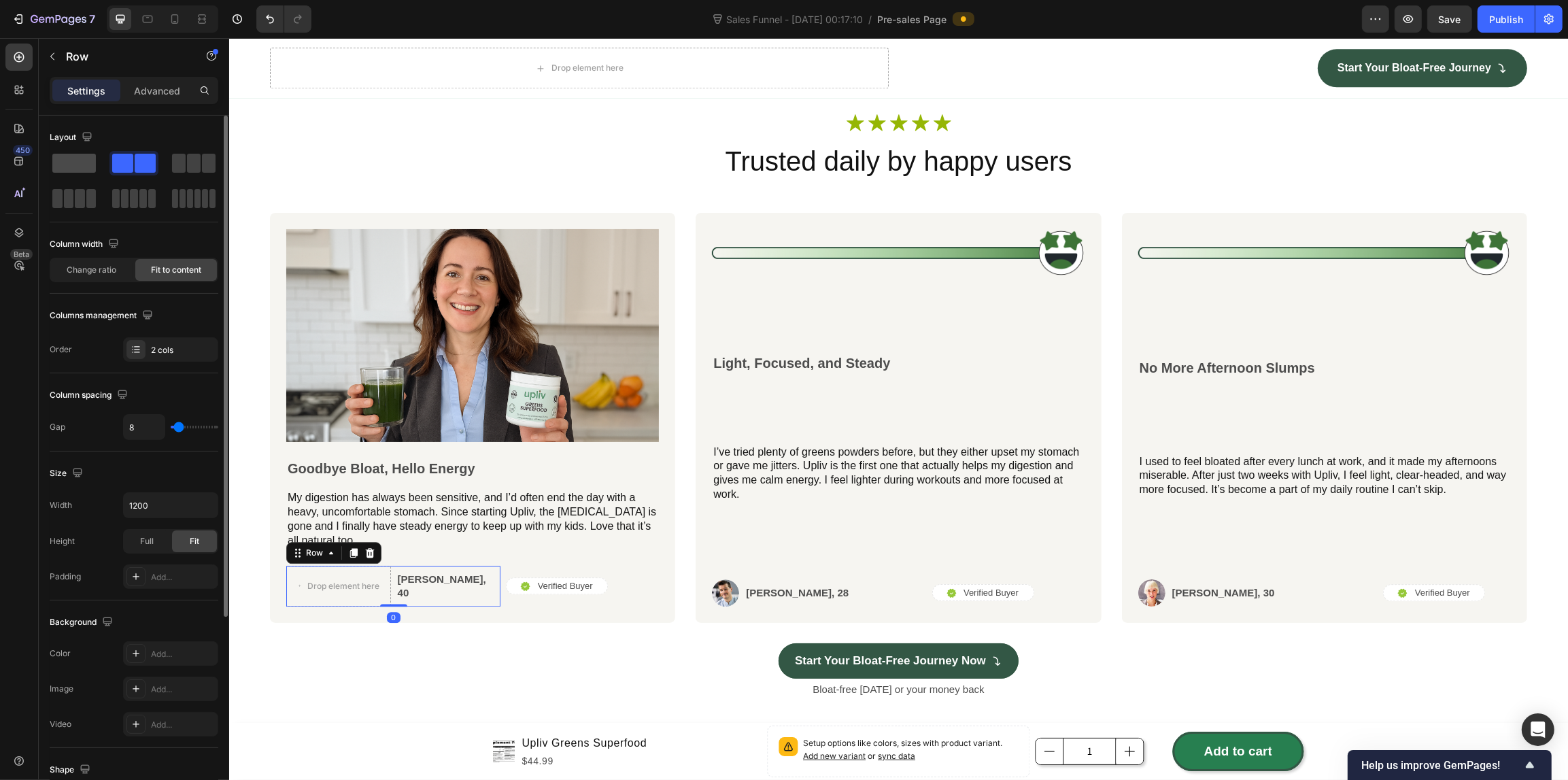
click at [73, 167] on span at bounding box center [73, 163] width 43 height 19
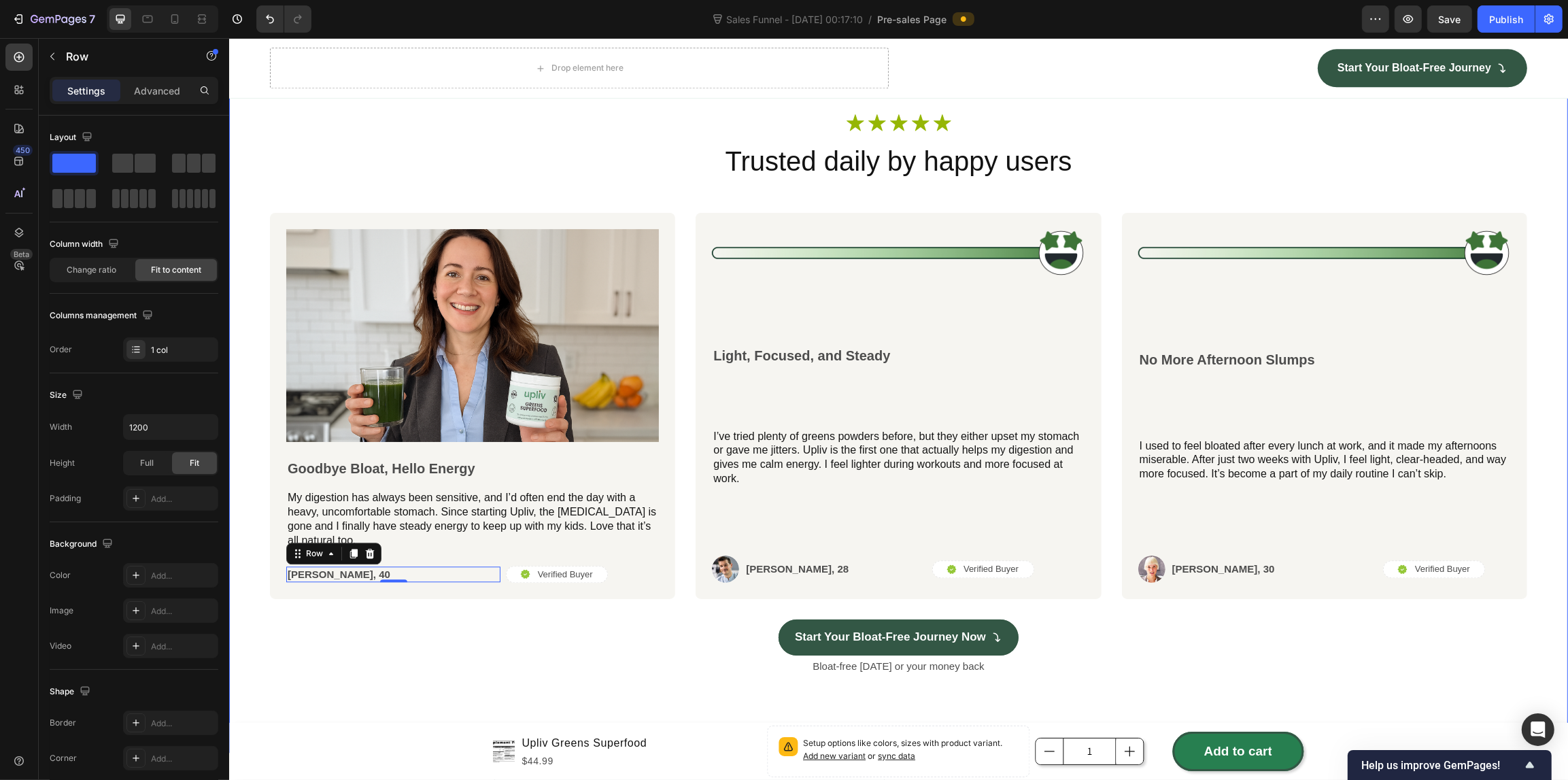
click at [281, 651] on div "Start Your Bloat-Free Journey Now Button" at bounding box center [898, 627] width 1257 height 57
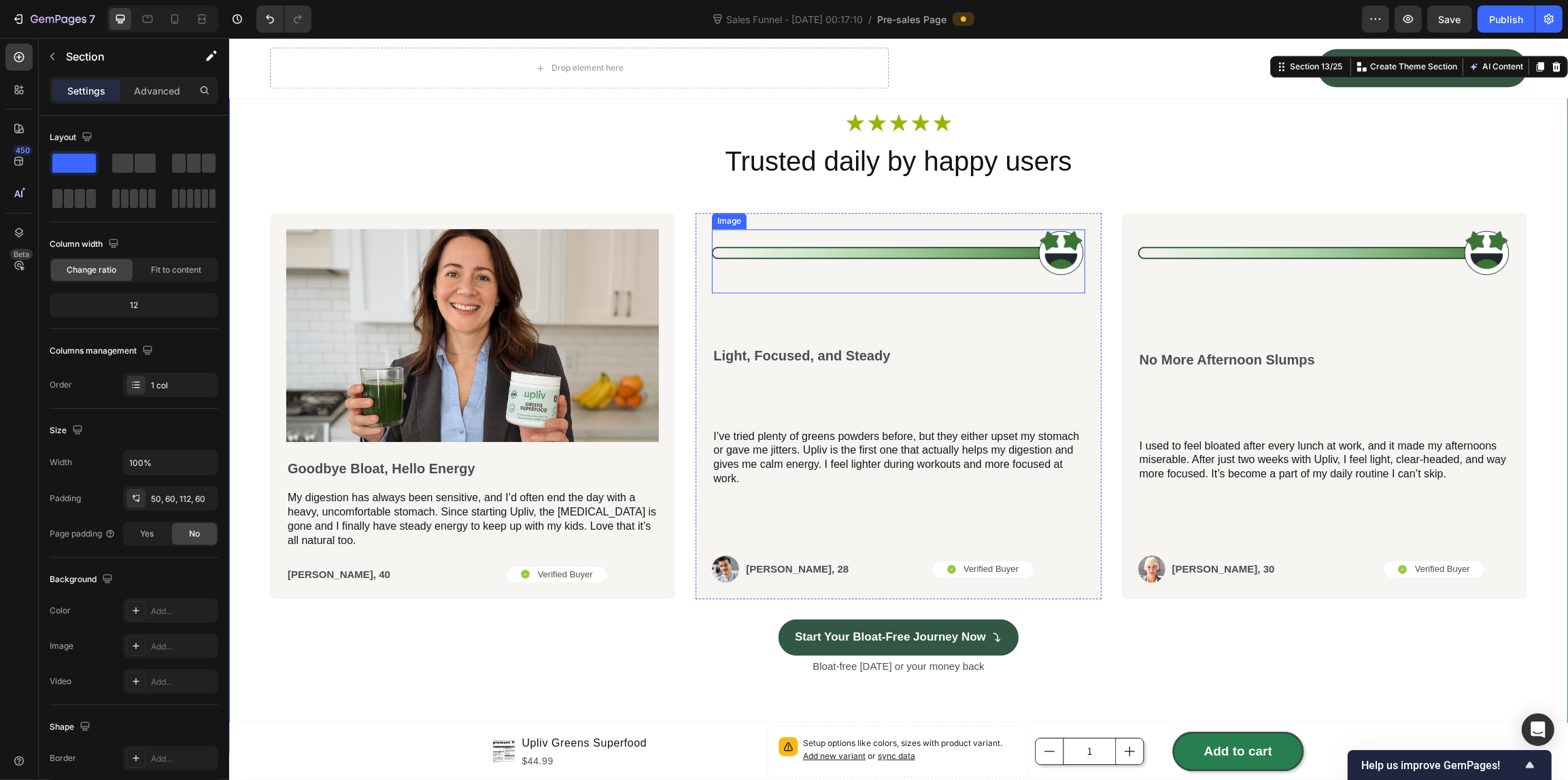
click at [751, 278] on img at bounding box center [897, 253] width 372 height 48
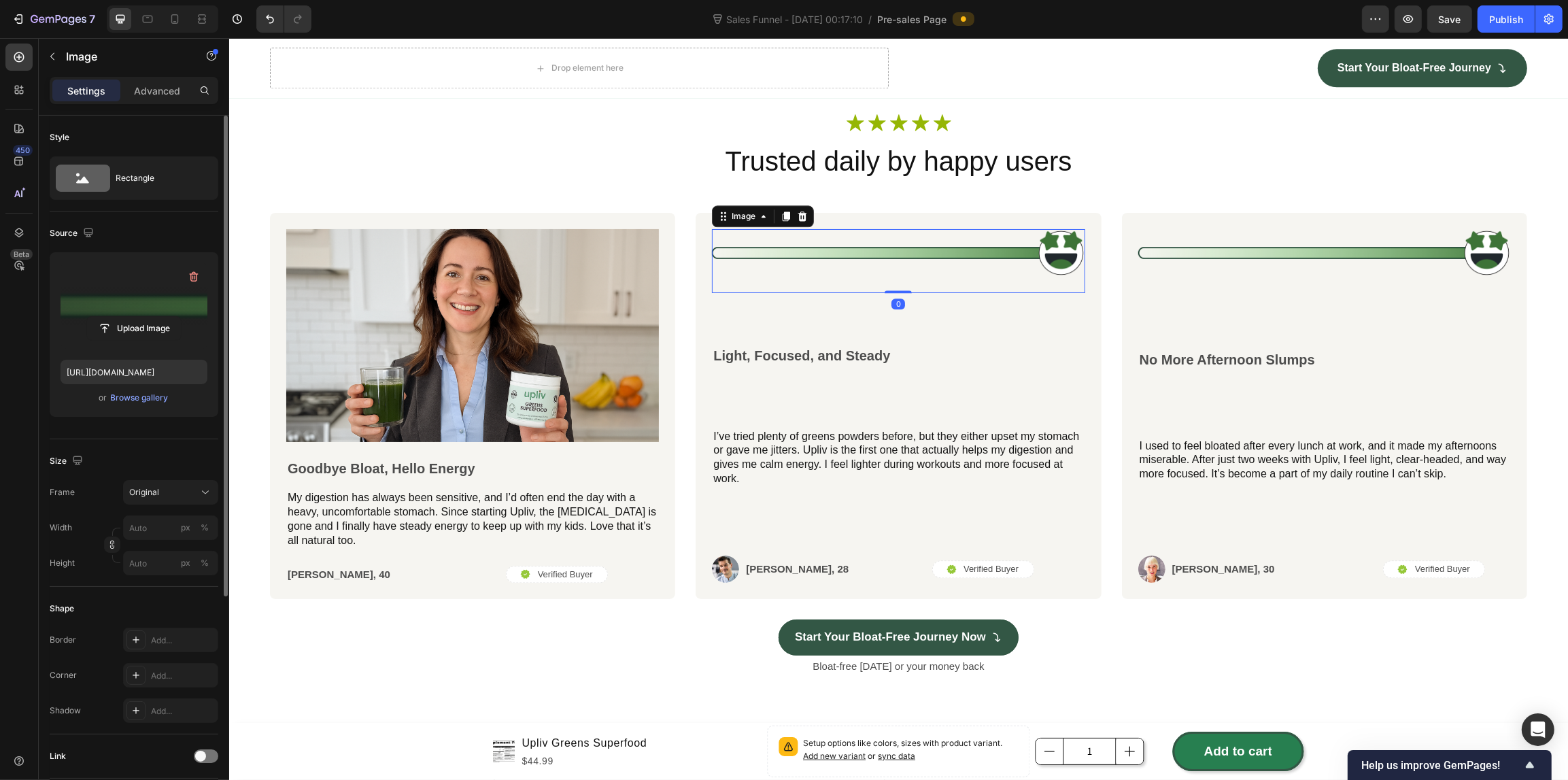
click at [117, 295] on label at bounding box center [134, 306] width 147 height 86
click at [117, 317] on input "file" at bounding box center [134, 328] width 94 height 23
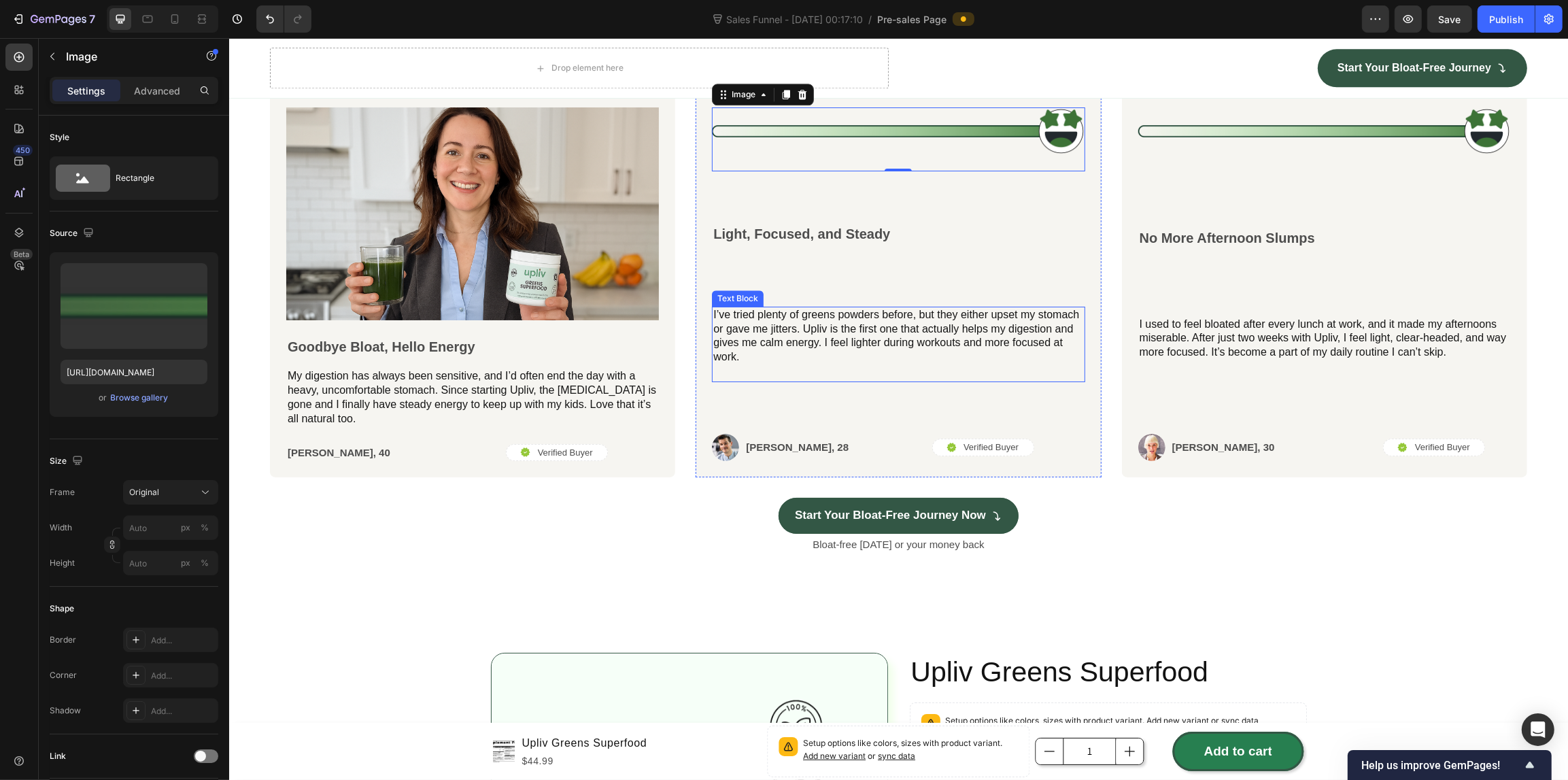
scroll to position [4096, 0]
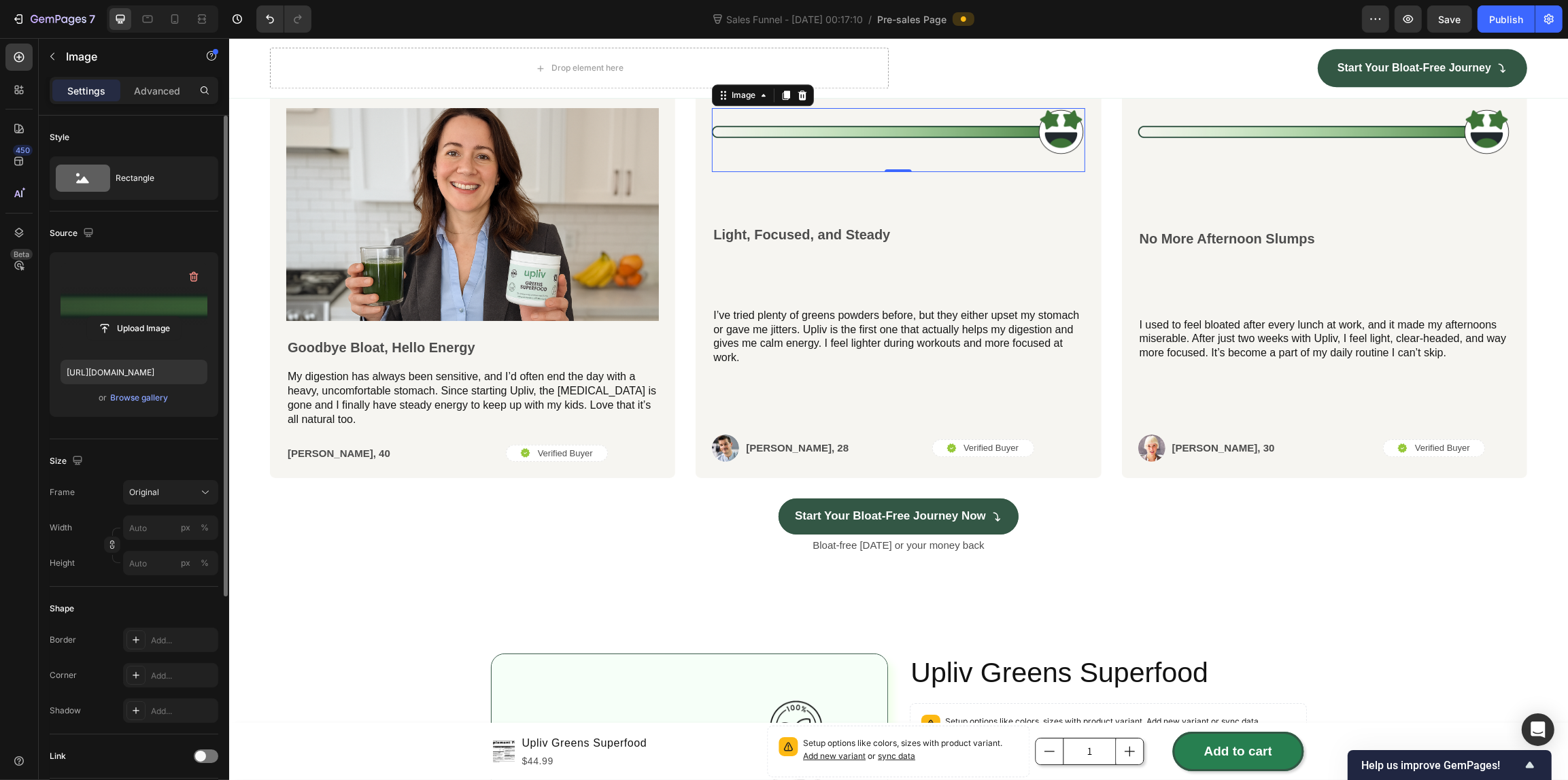
click at [138, 284] on label at bounding box center [134, 306] width 147 height 86
click at [138, 317] on input "file" at bounding box center [134, 328] width 94 height 23
type input "[URL][DOMAIN_NAME]"
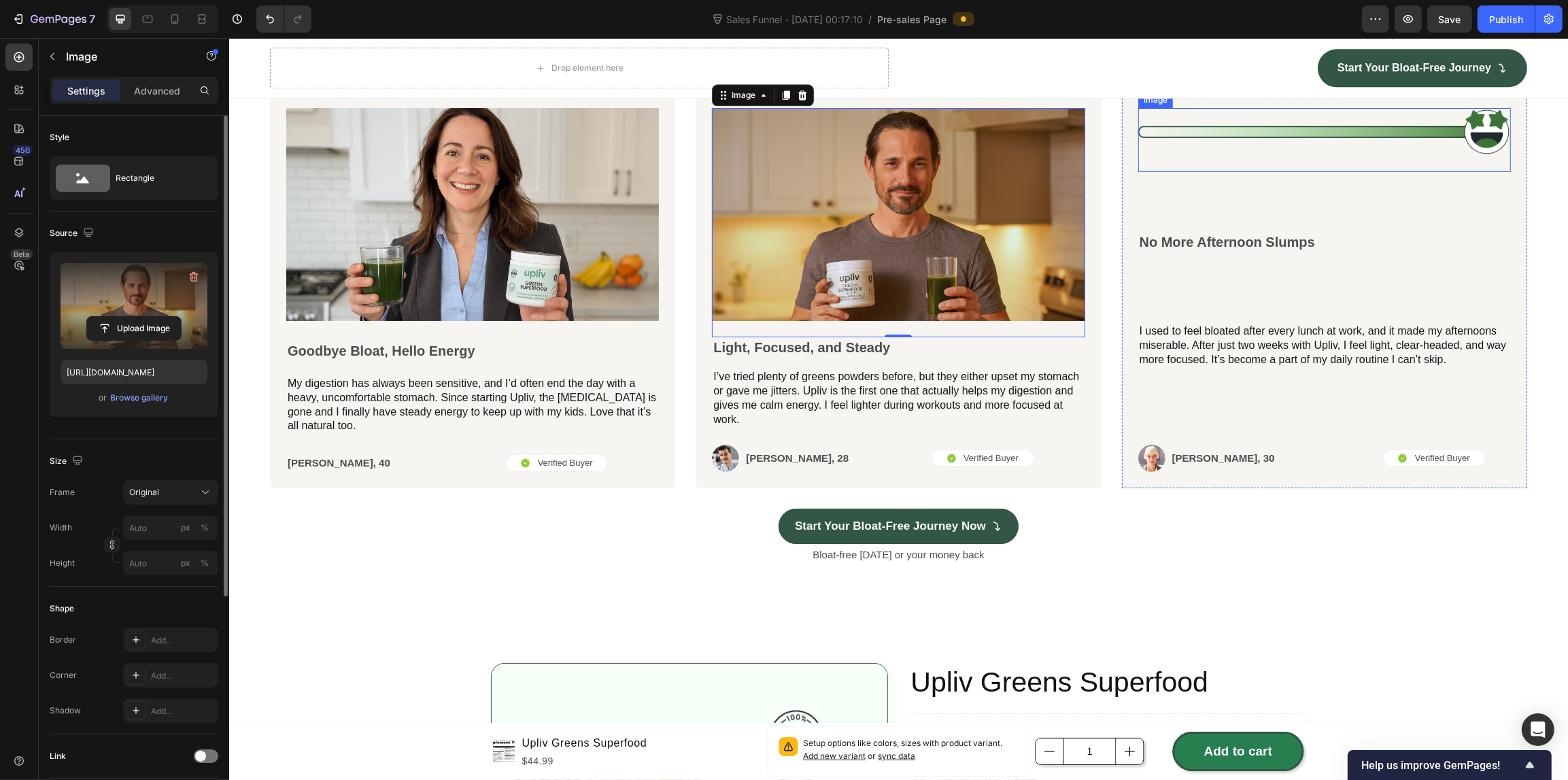
click at [1185, 131] on img at bounding box center [1323, 132] width 372 height 48
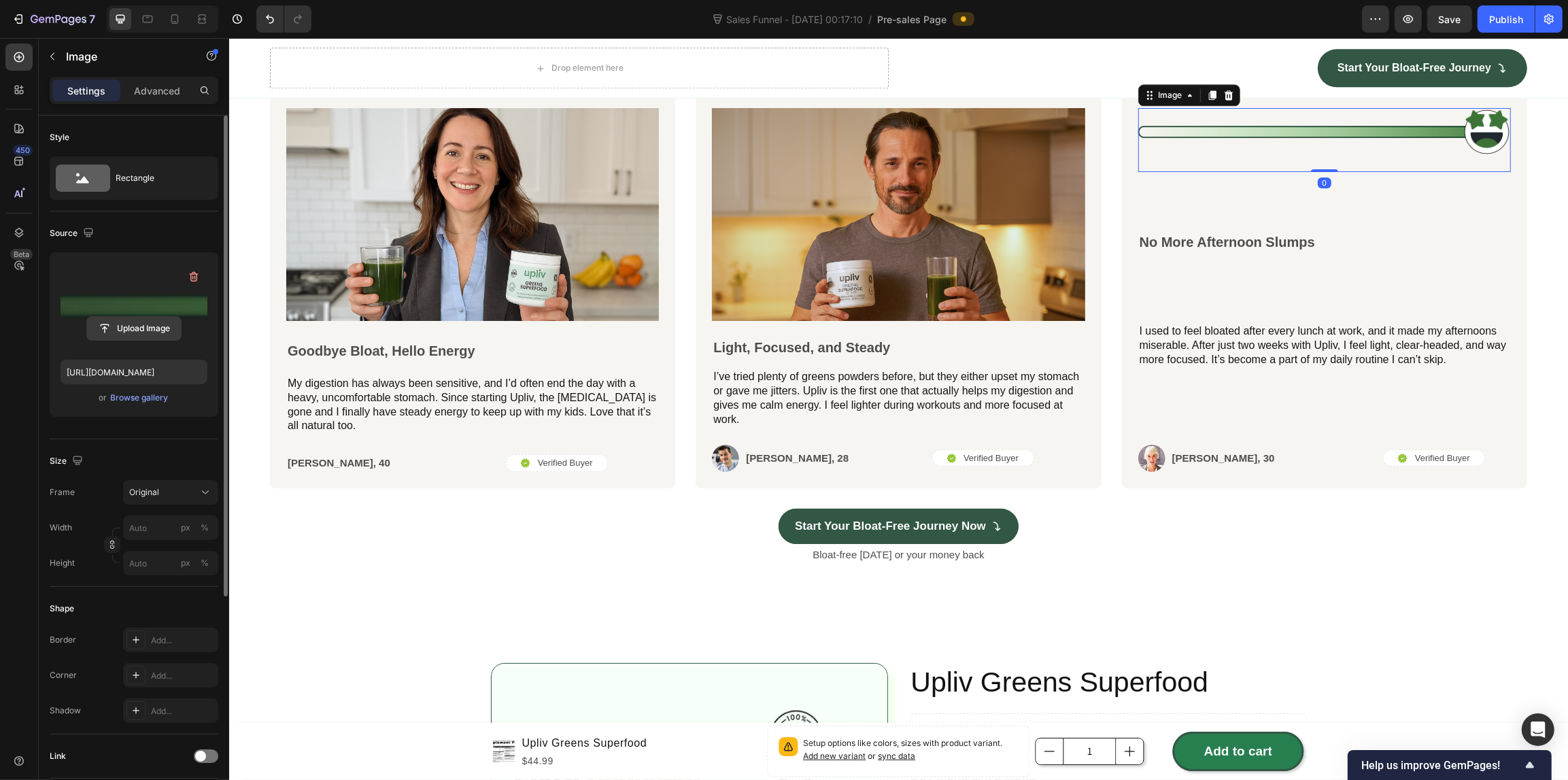
click at [123, 317] on input "file" at bounding box center [134, 328] width 94 height 23
type input "[URL][DOMAIN_NAME]"
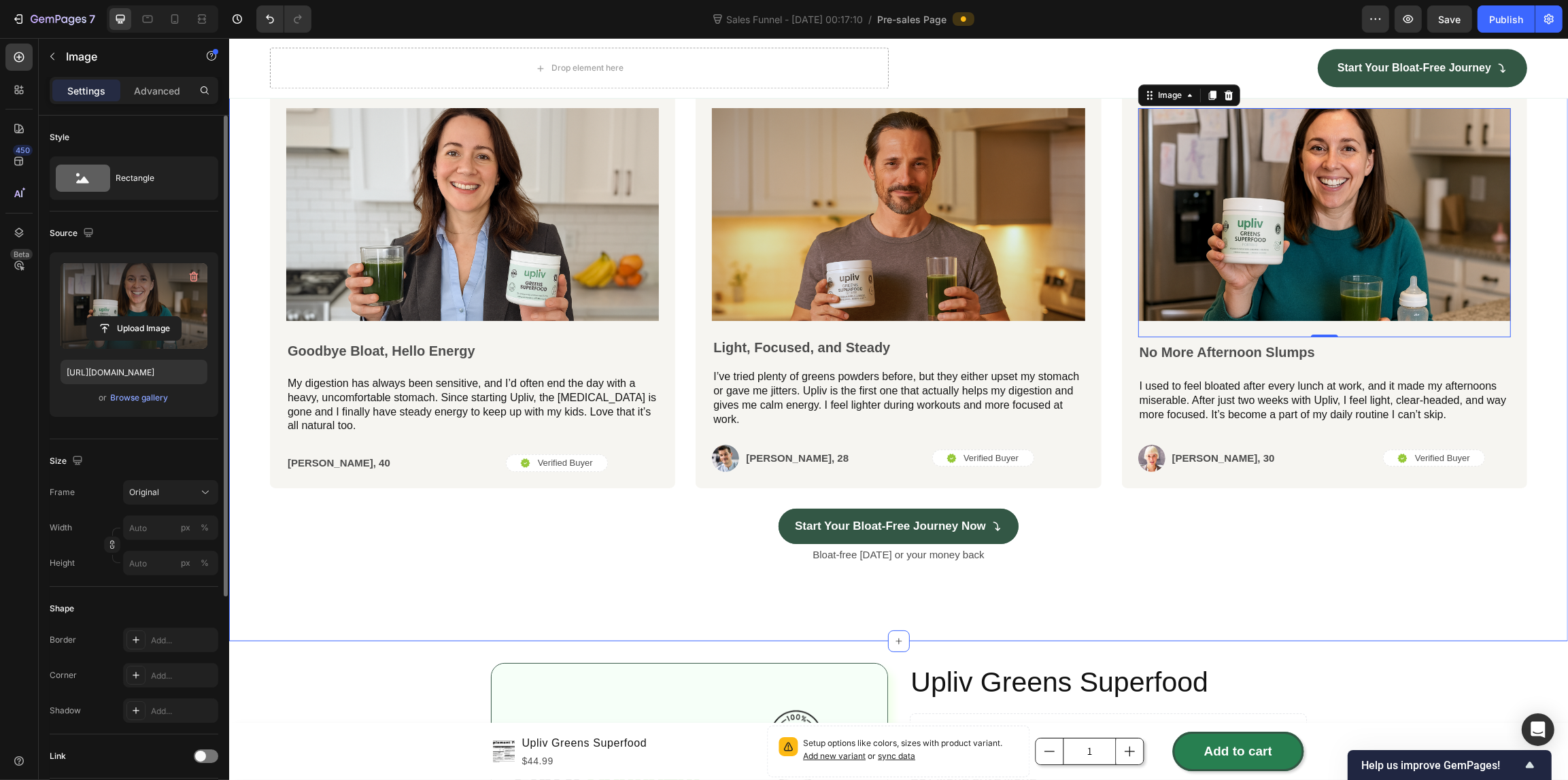
click at [252, 206] on div "Icon Icon Icon Icon Icon Icon List Row Trusted daily by happy users Heading Ima…" at bounding box center [897, 300] width 1339 height 683
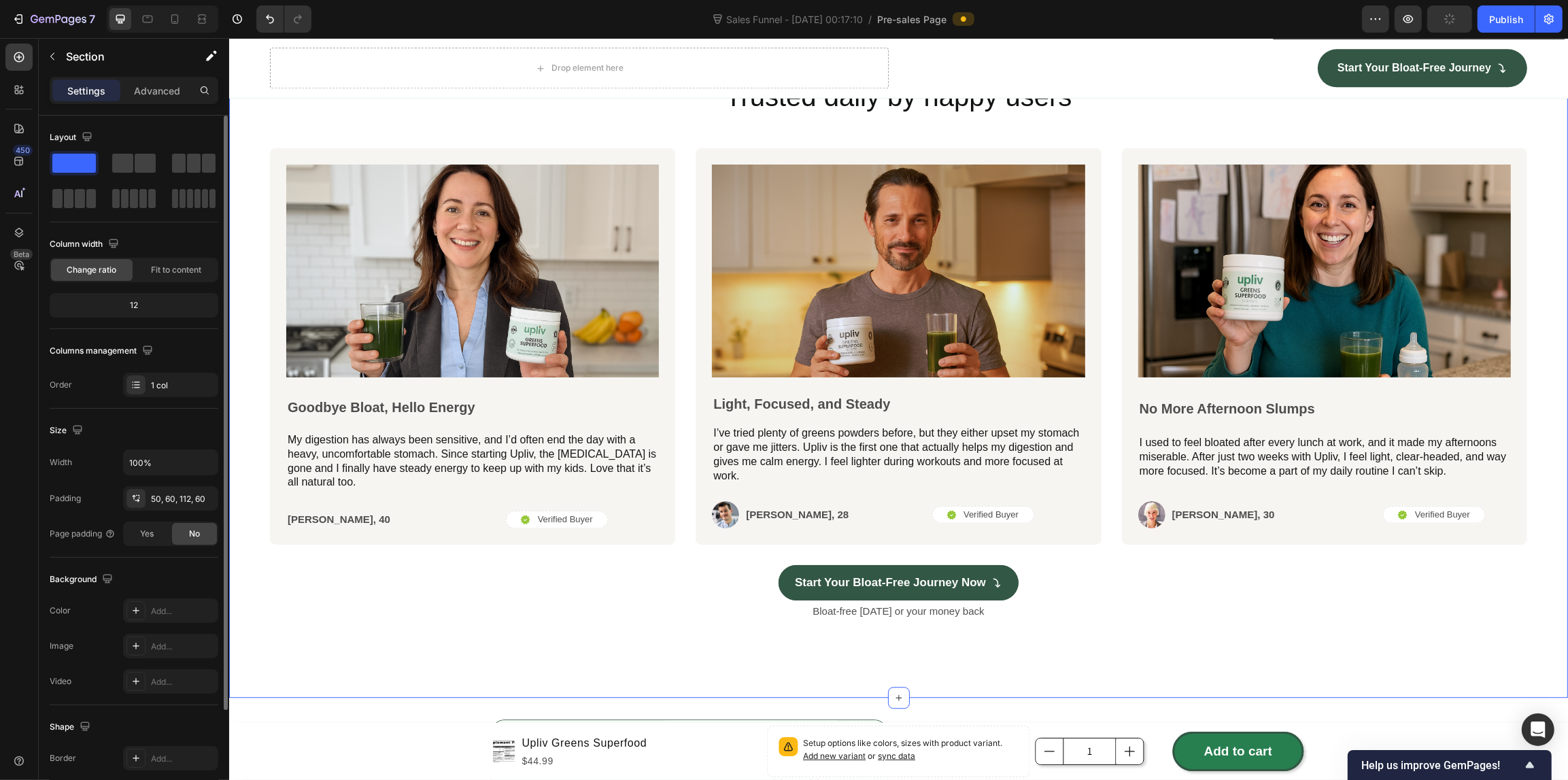
scroll to position [4011, 0]
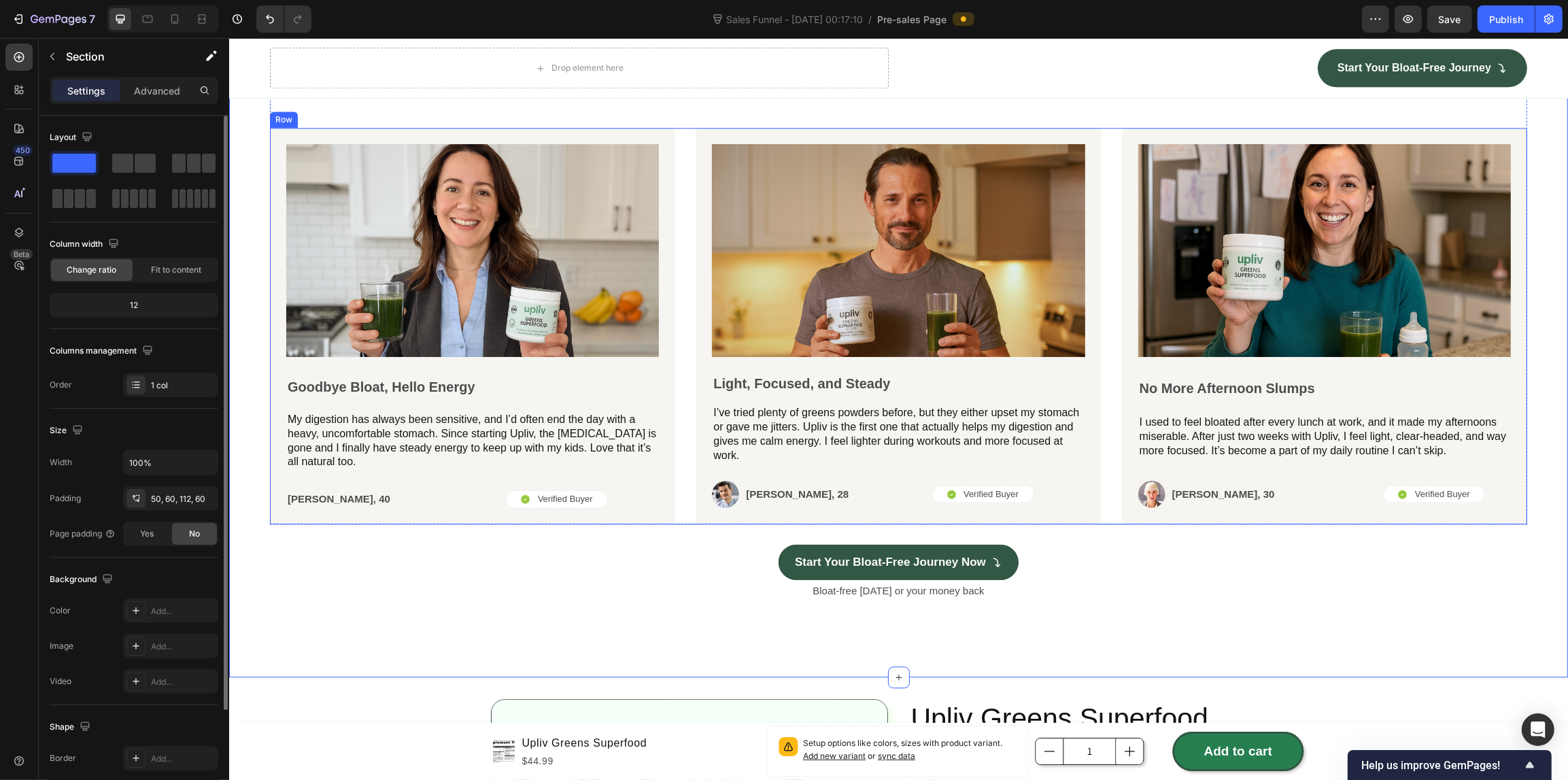
click at [674, 185] on div "Image Goodbye Bloat, Hello Energy Text Block My digestion has always been sensi…" at bounding box center [898, 326] width 1257 height 397
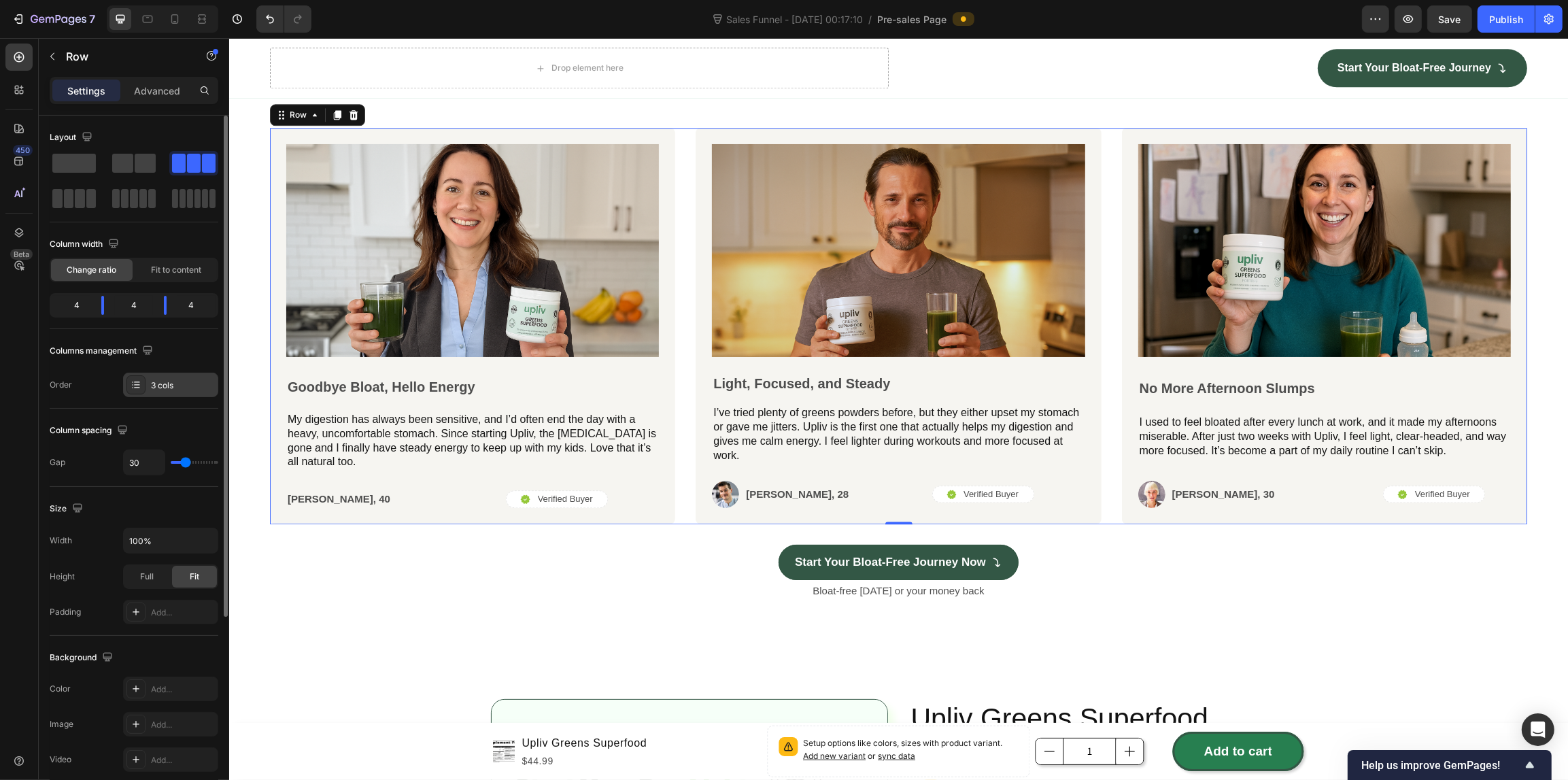
click at [180, 380] on div "3 cols" at bounding box center [182, 386] width 64 height 12
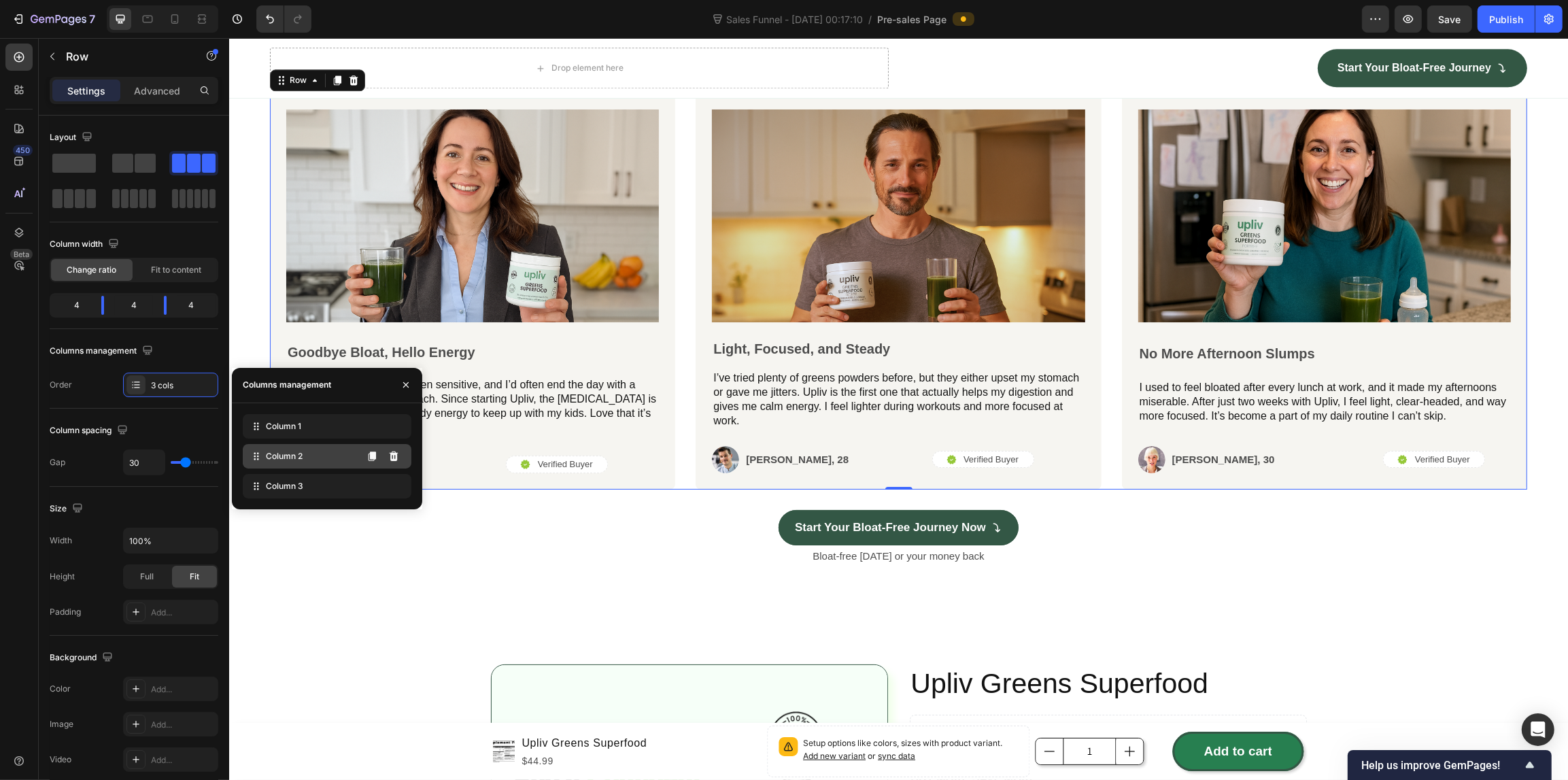
scroll to position [4096, 0]
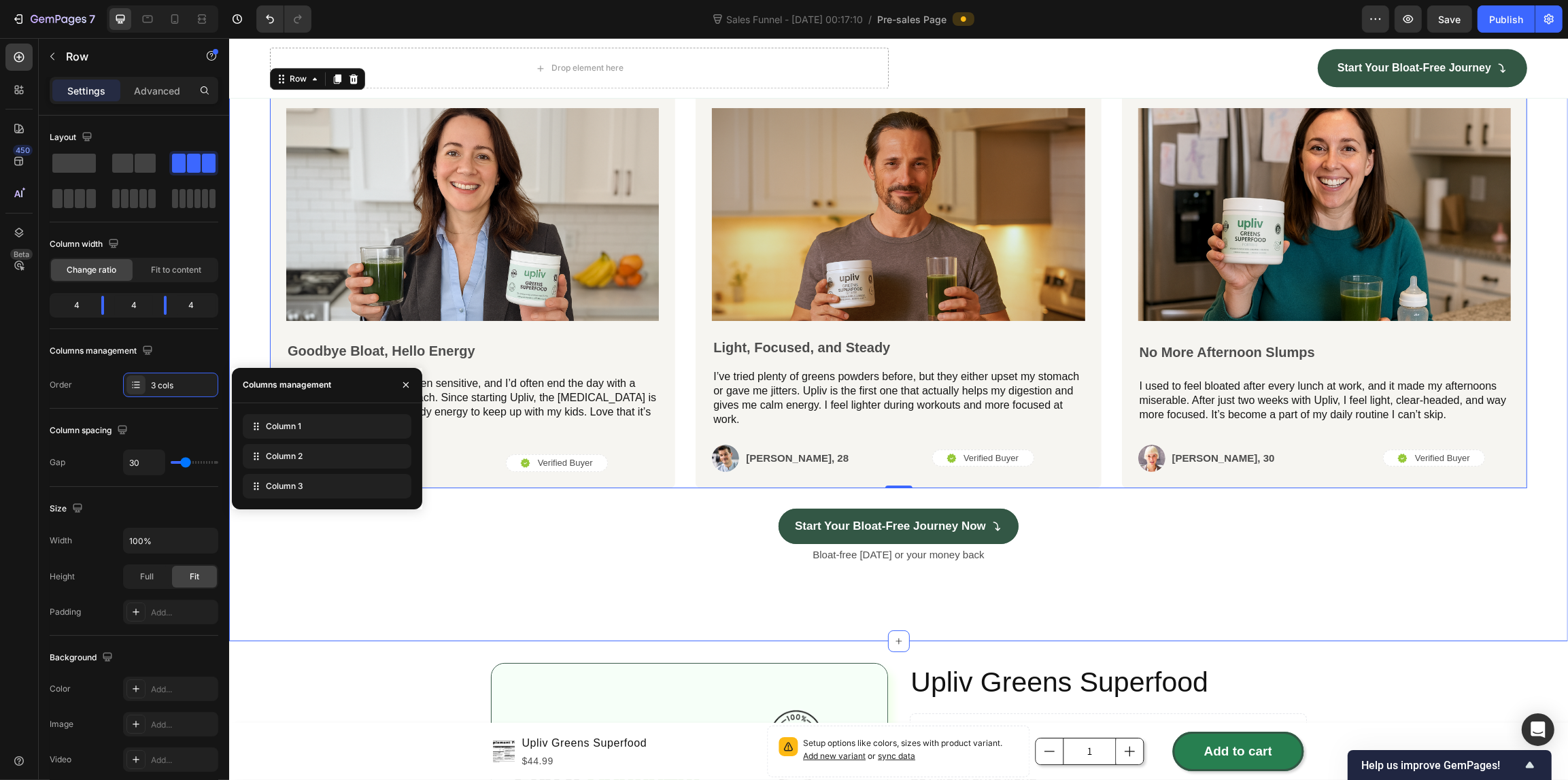
click at [249, 255] on div "Icon Icon Icon Icon Icon Icon List Row Trusted daily by happy users Heading Ima…" at bounding box center [897, 300] width 1339 height 683
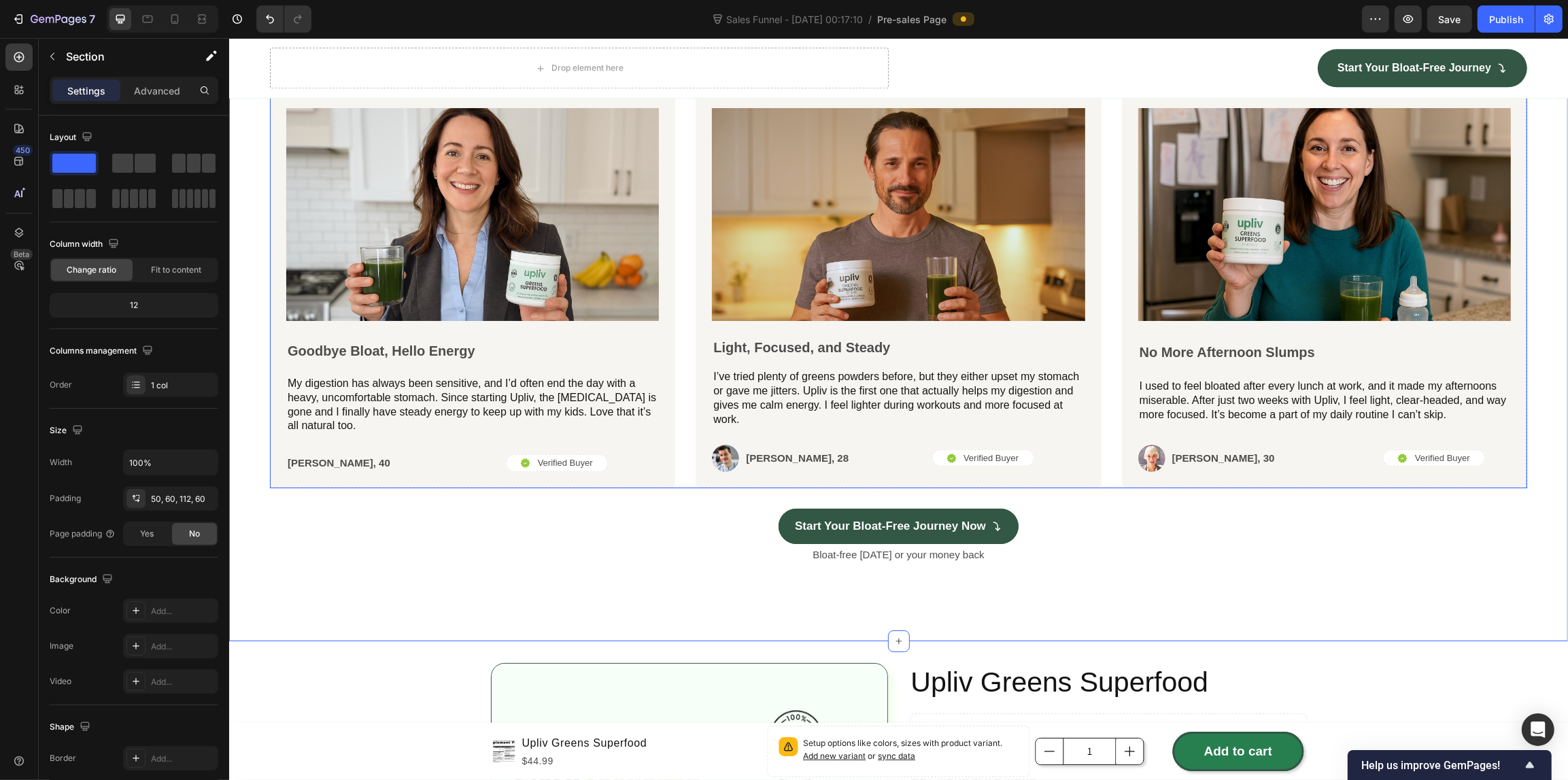
click at [675, 476] on div "Image Goodbye Bloat, Hello Energy Text Block My digestion has always been sensi…" at bounding box center [898, 290] width 1257 height 397
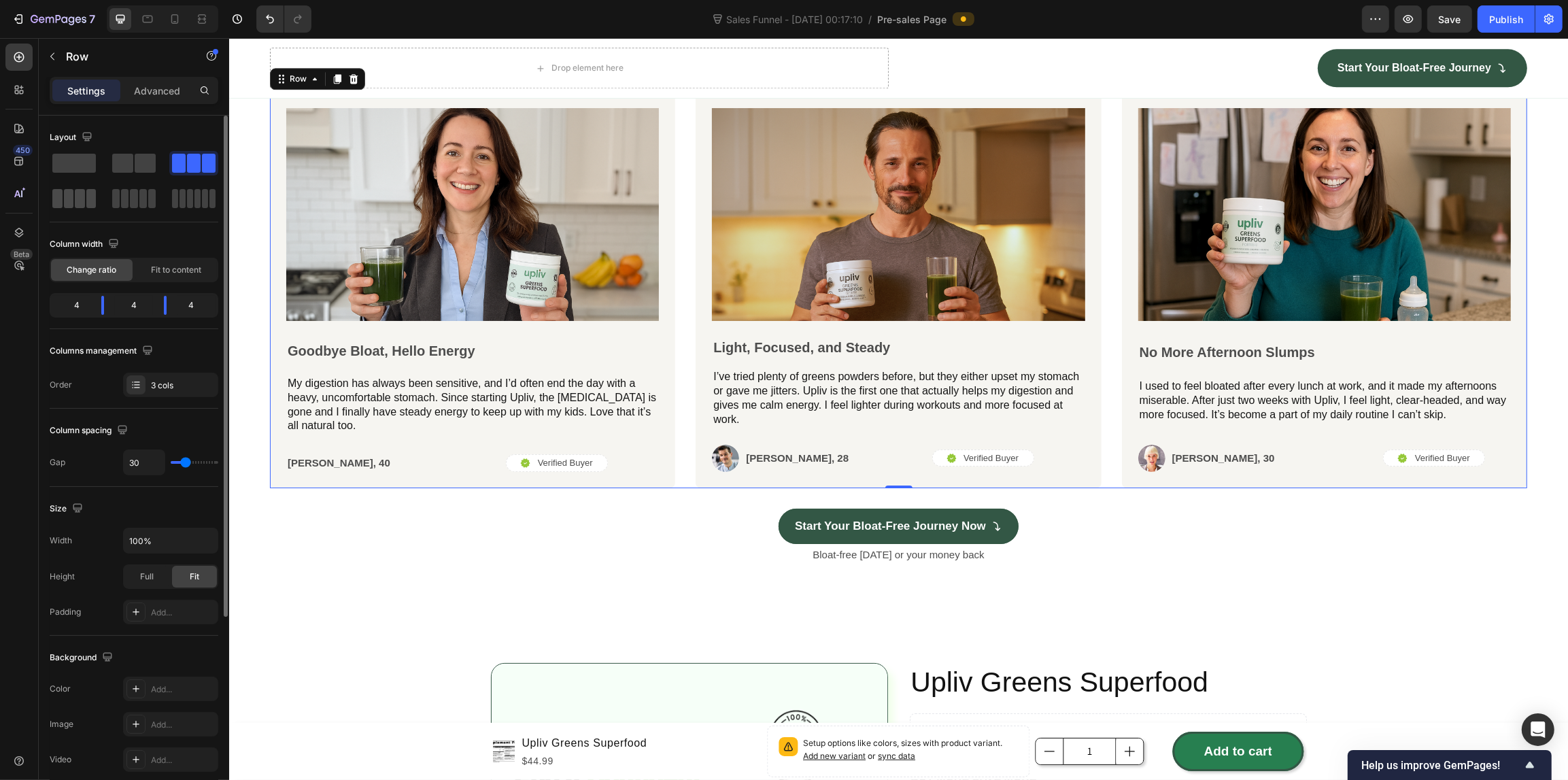
click at [87, 202] on span at bounding box center [92, 198] width 10 height 19
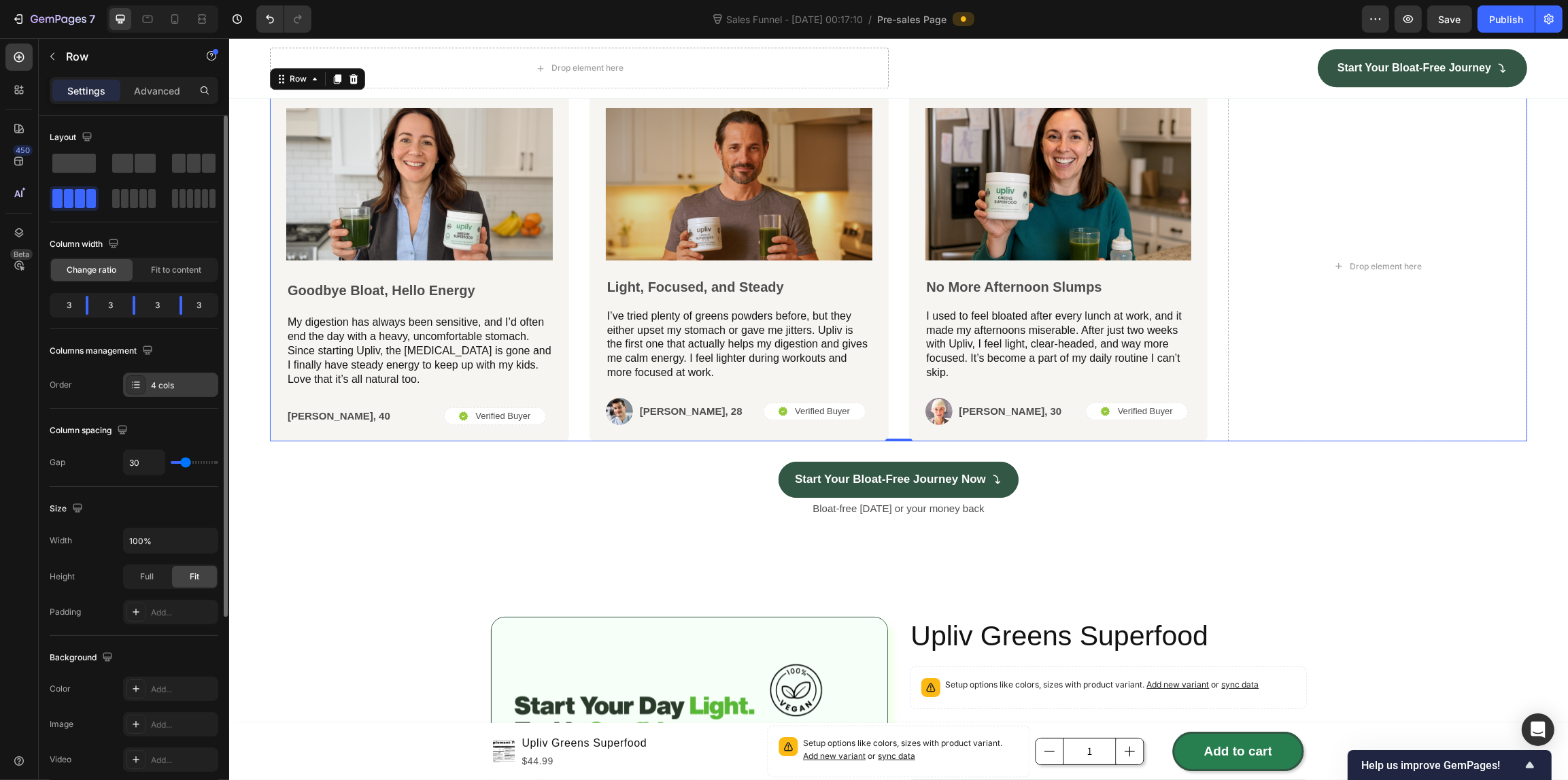
click at [172, 380] on div "4 cols" at bounding box center [182, 386] width 64 height 12
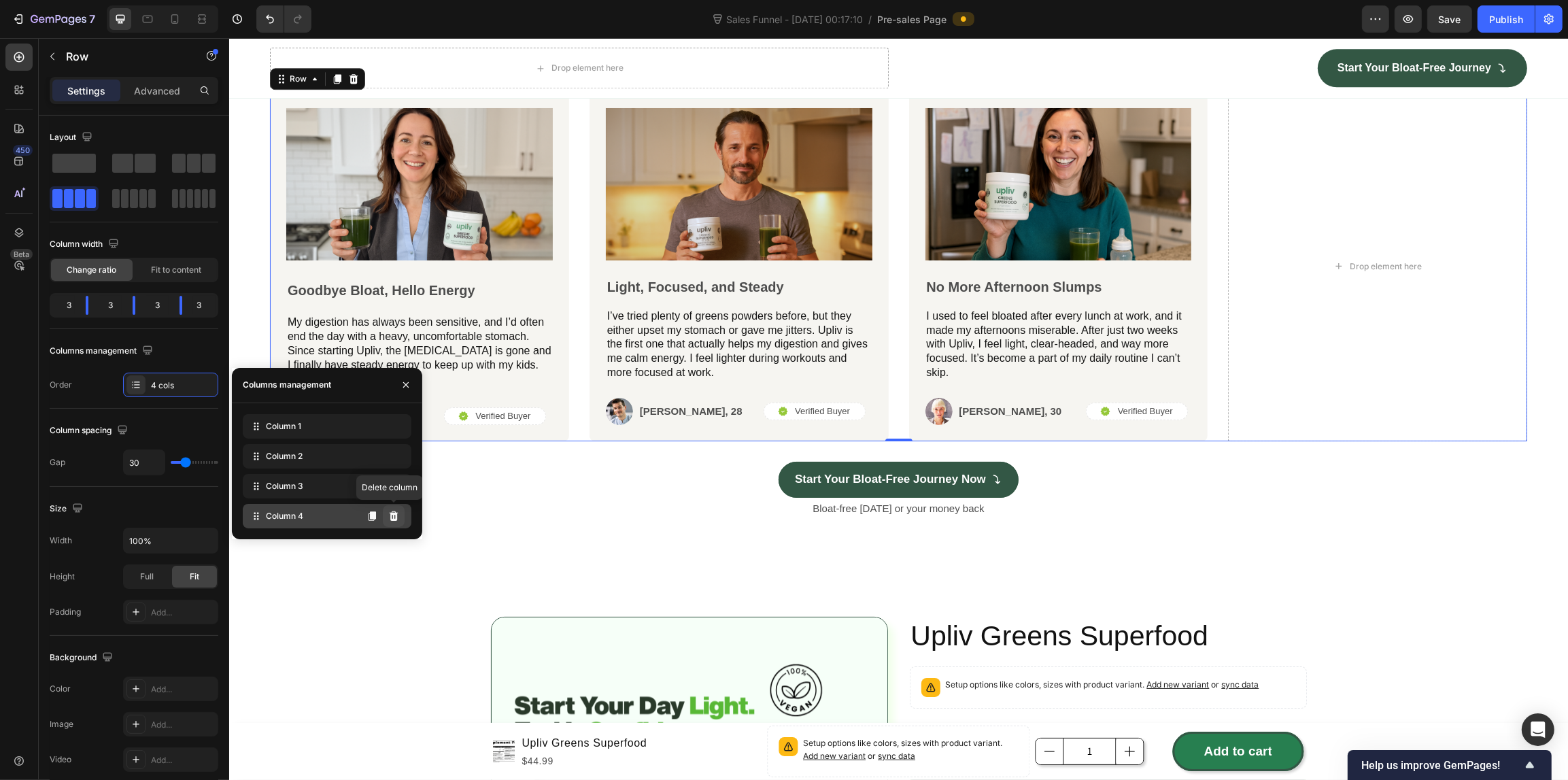
click at [391, 515] on icon at bounding box center [393, 516] width 9 height 10
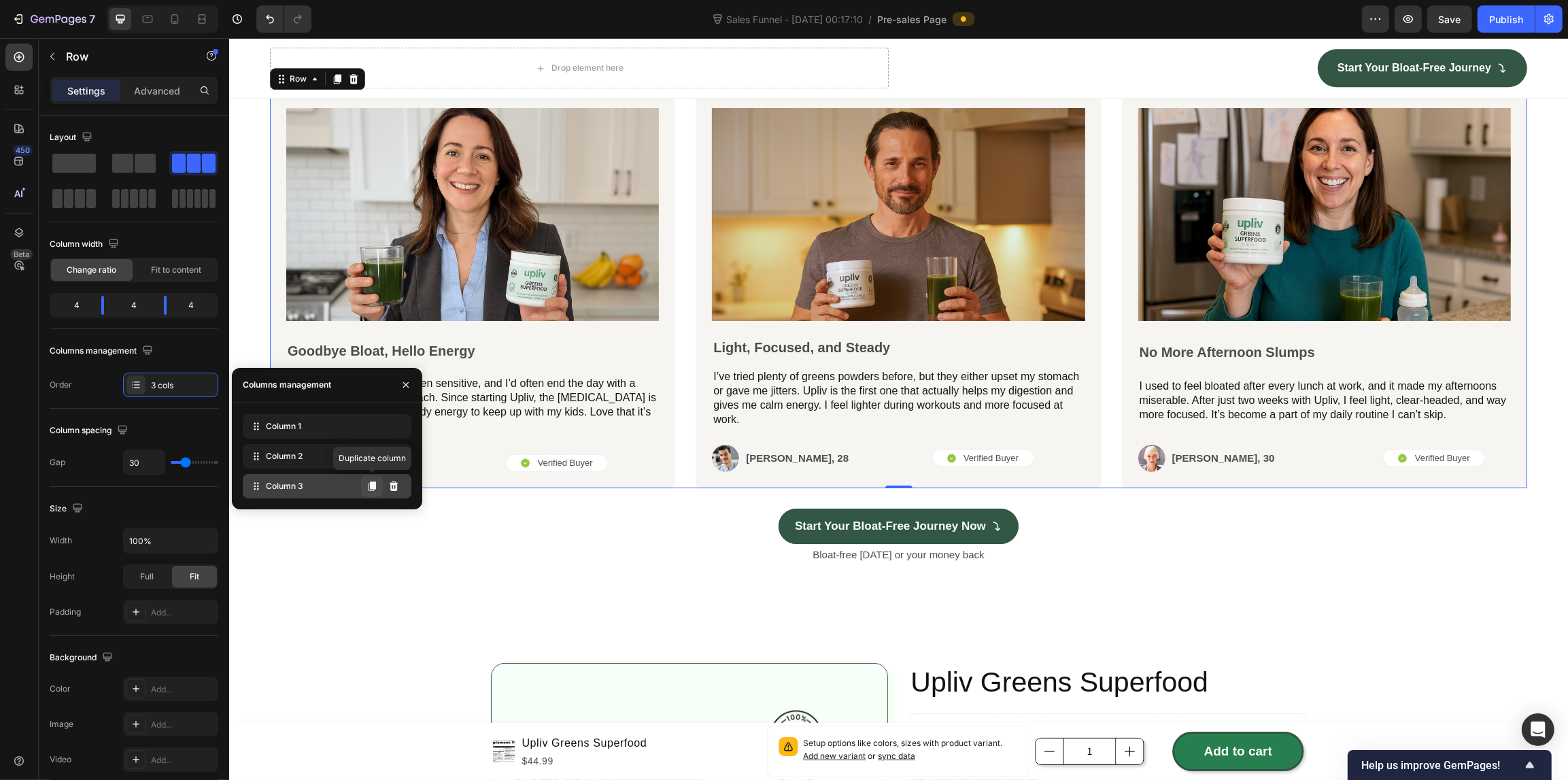
click at [372, 480] on icon at bounding box center [372, 485] width 11 height 11
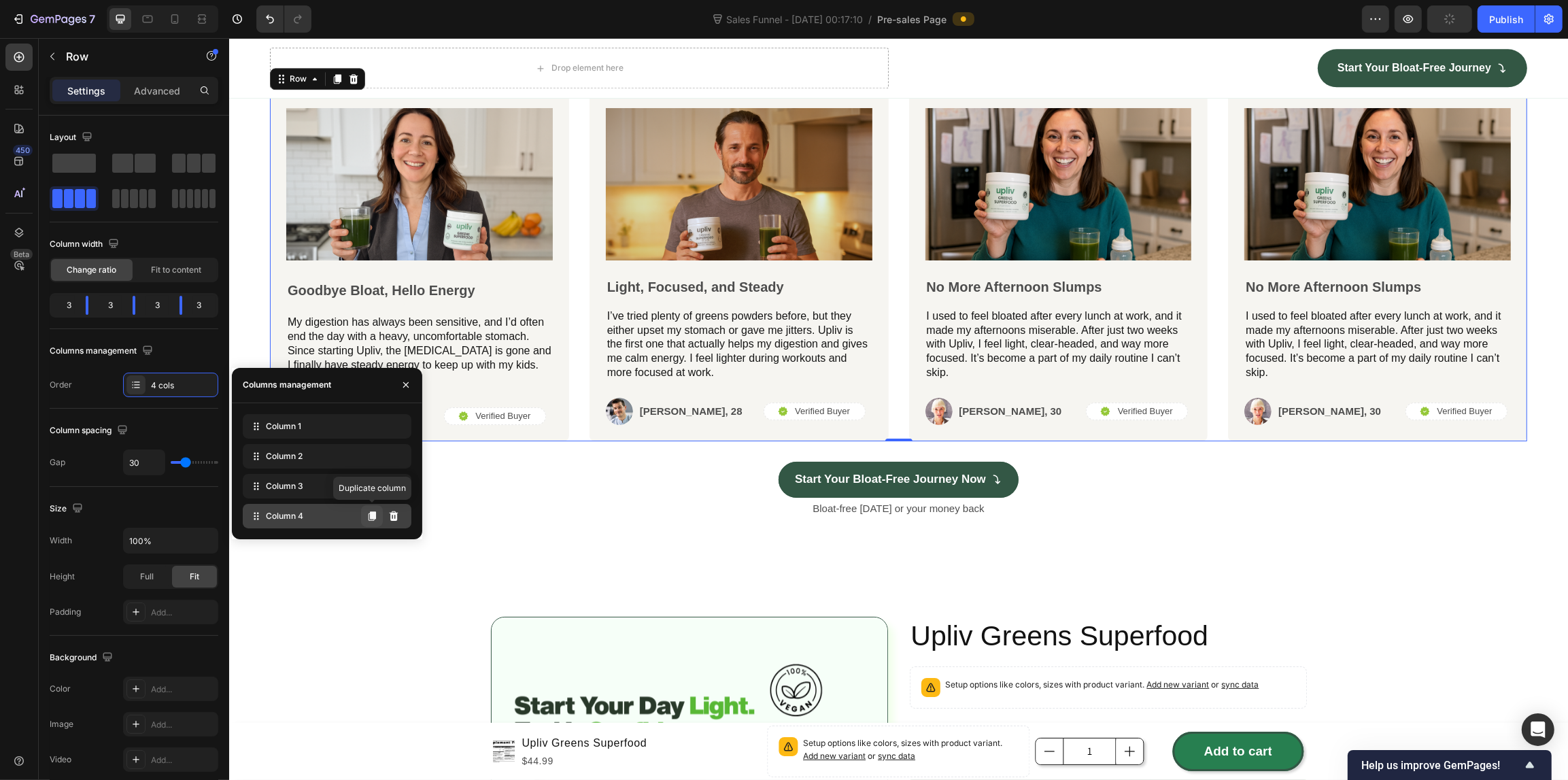
click at [368, 513] on icon at bounding box center [372, 516] width 11 height 11
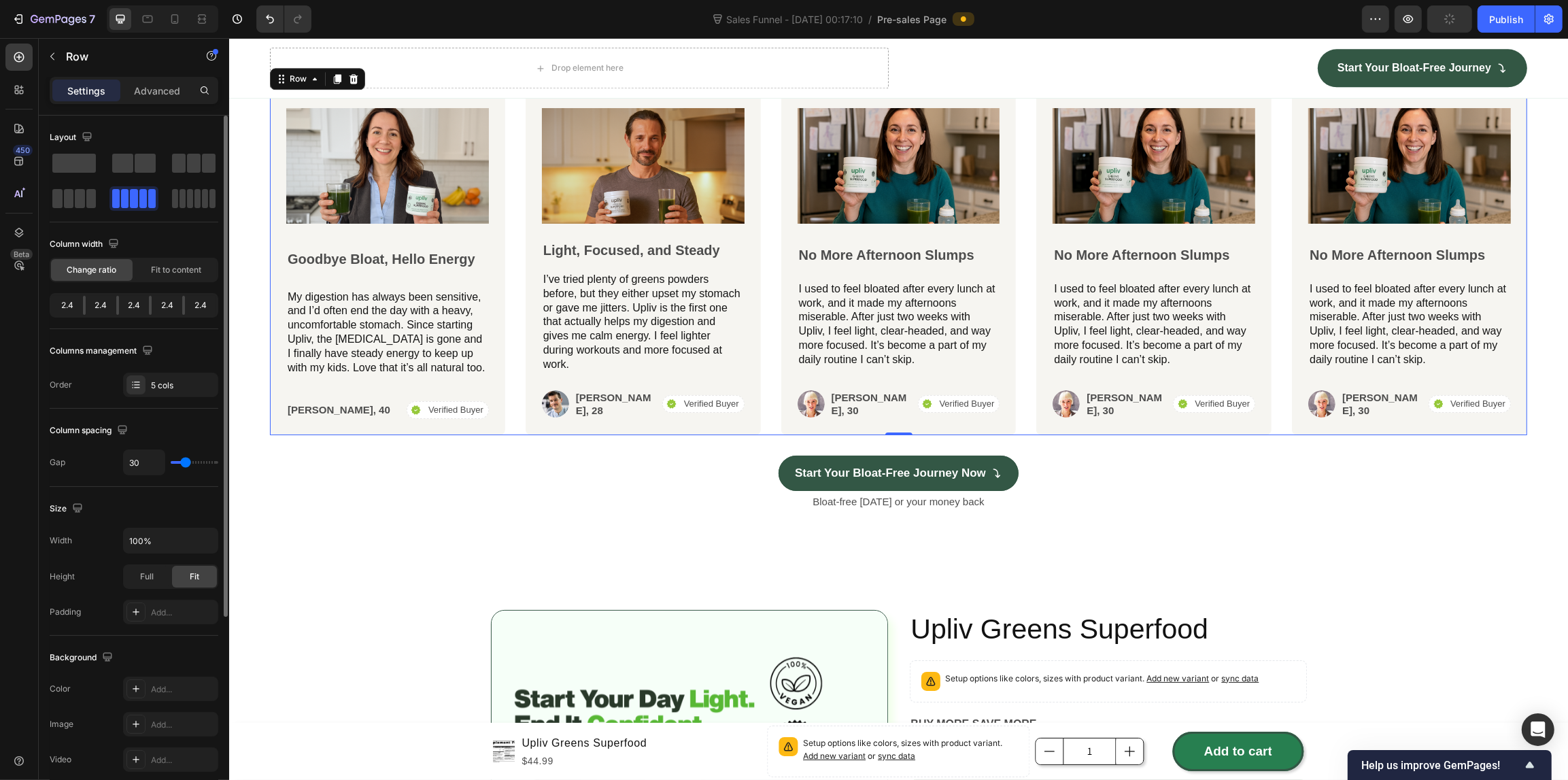
click at [53, 405] on div "Layout Column width Change ratio Fit to content 2.4 2.4 2.4 2.4 2.4 Columns man…" at bounding box center [134, 261] width 169 height 293
click at [756, 402] on div "Image Goodbye Bloat, Hello Energy Text Block My digestion has always been sensi…" at bounding box center [898, 263] width 1257 height 343
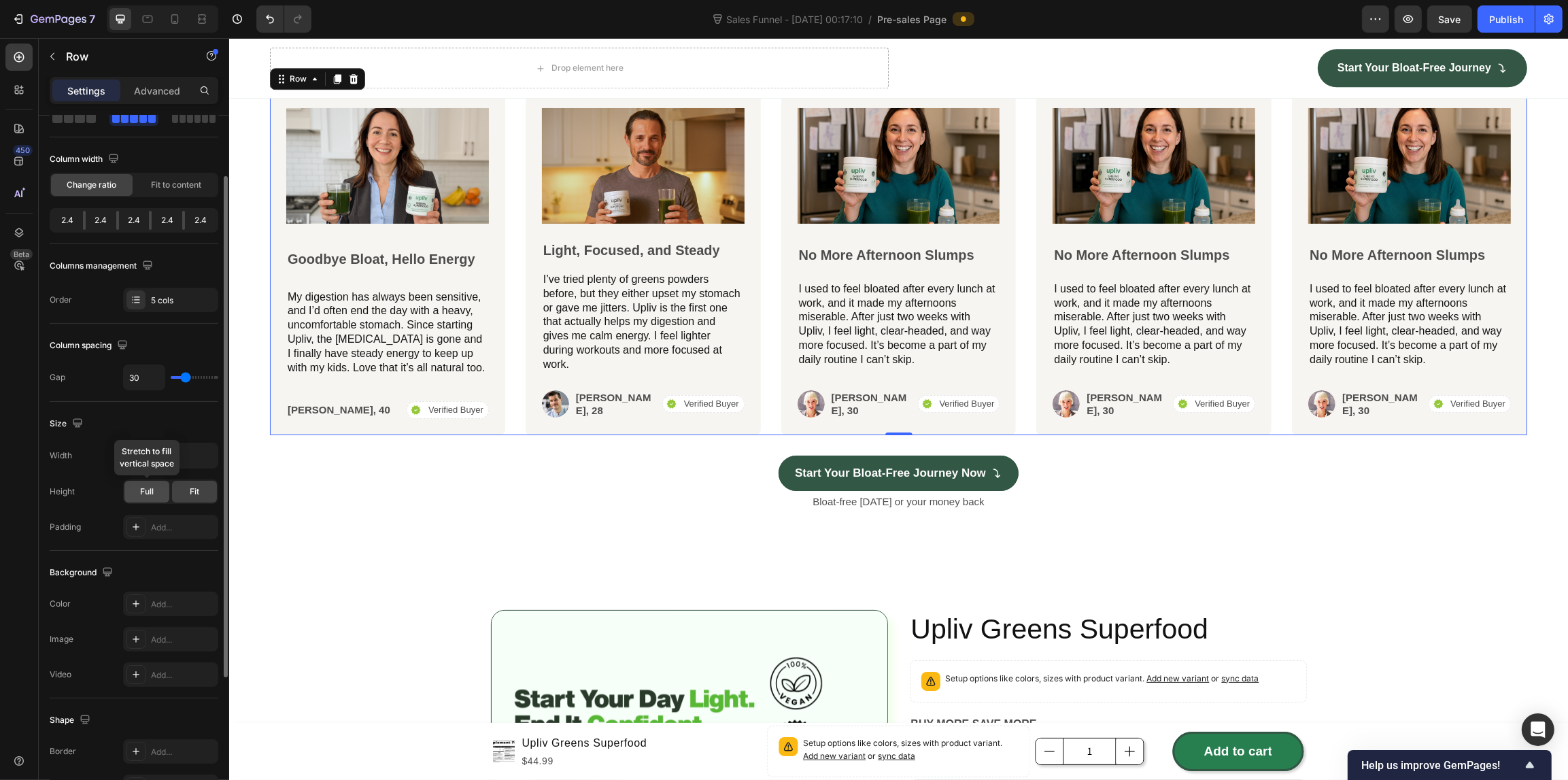
click at [140, 496] on span "Full" at bounding box center [147, 491] width 14 height 12
click at [192, 494] on span "Fit" at bounding box center [194, 491] width 10 height 12
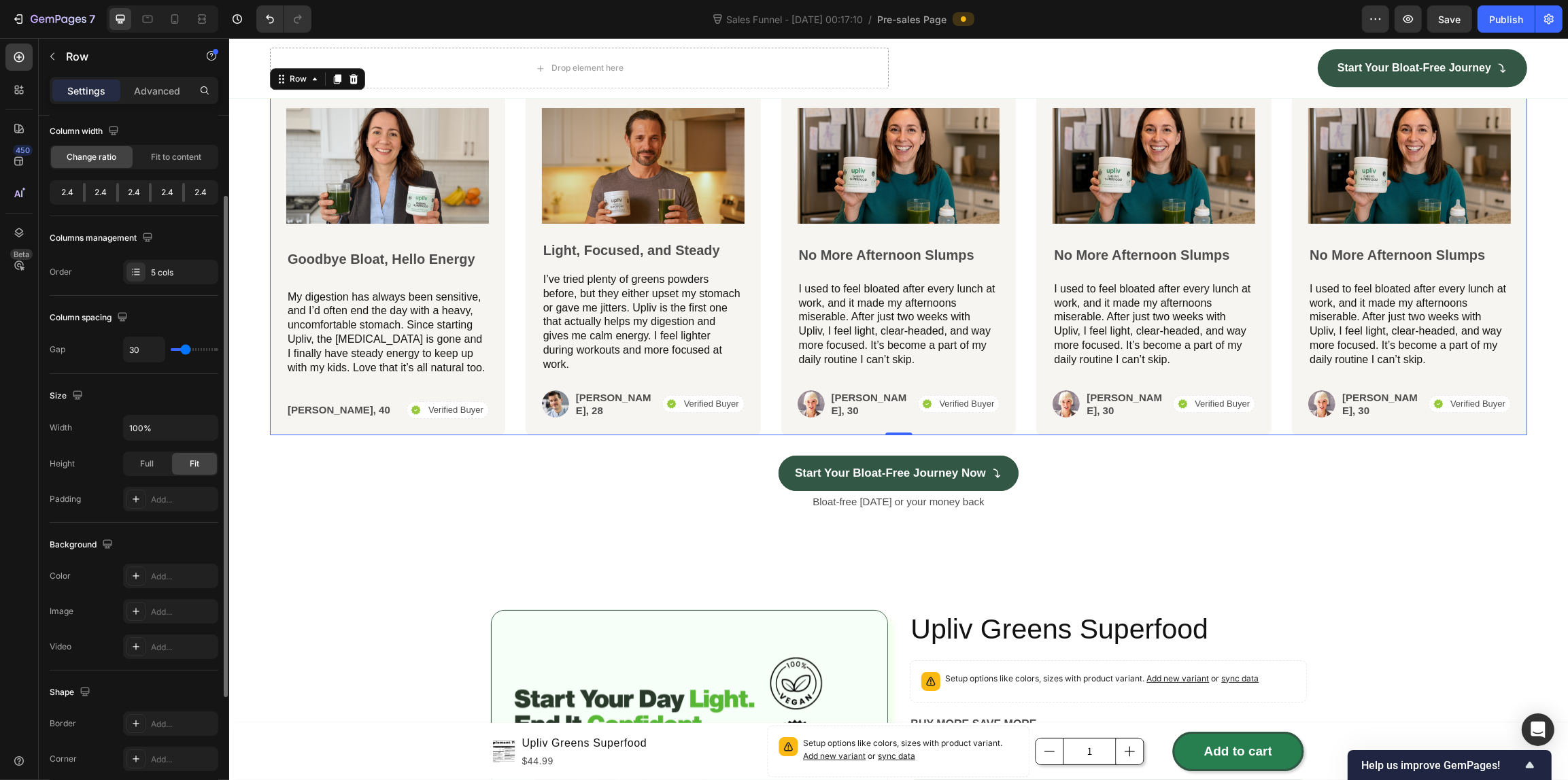
scroll to position [28, 0]
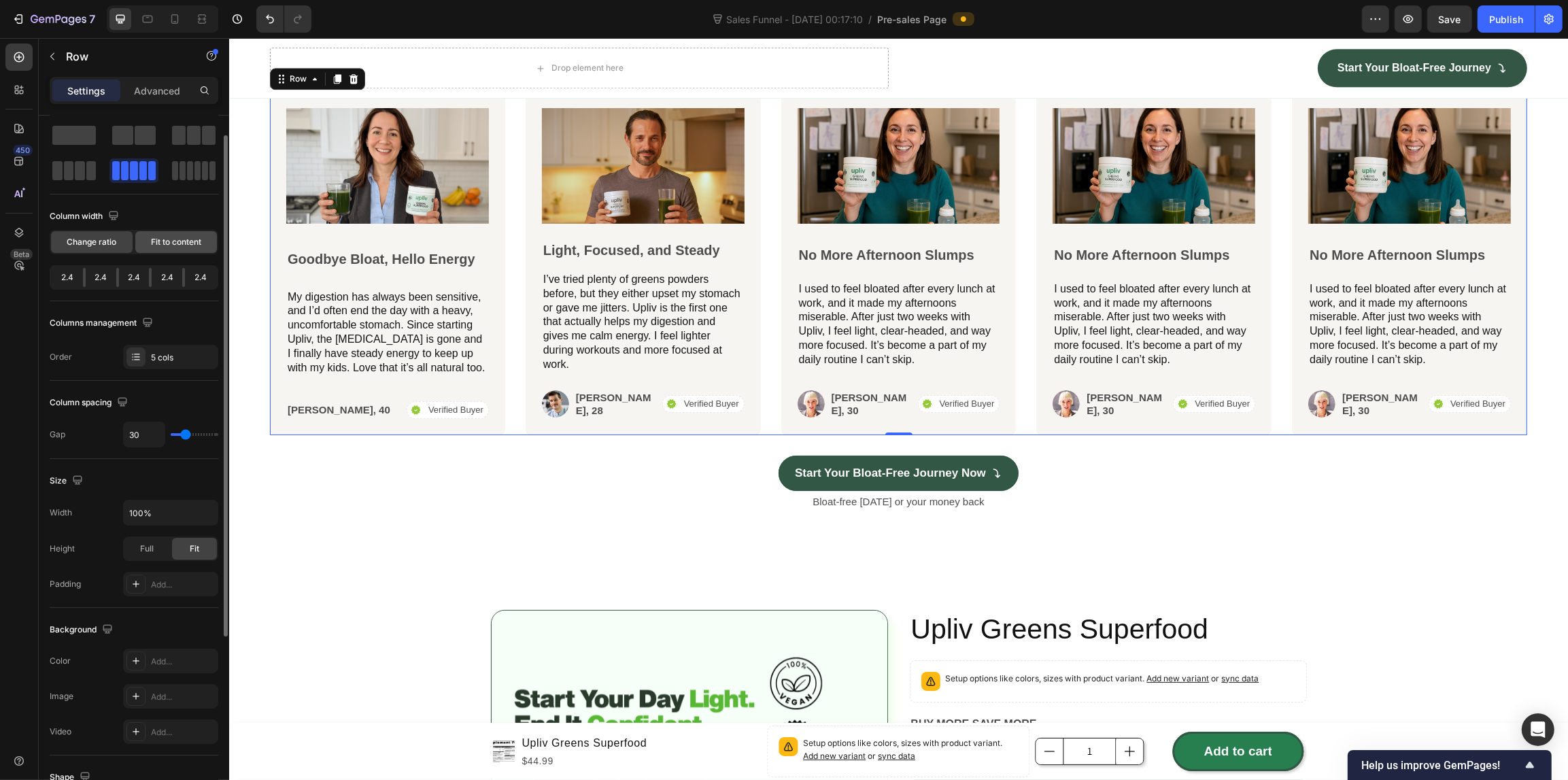
click at [157, 243] on span "Fit to content" at bounding box center [176, 242] width 50 height 12
click at [85, 246] on span "Change ratio" at bounding box center [93, 242] width 50 height 12
click at [148, 92] on p "Advanced" at bounding box center [156, 90] width 46 height 14
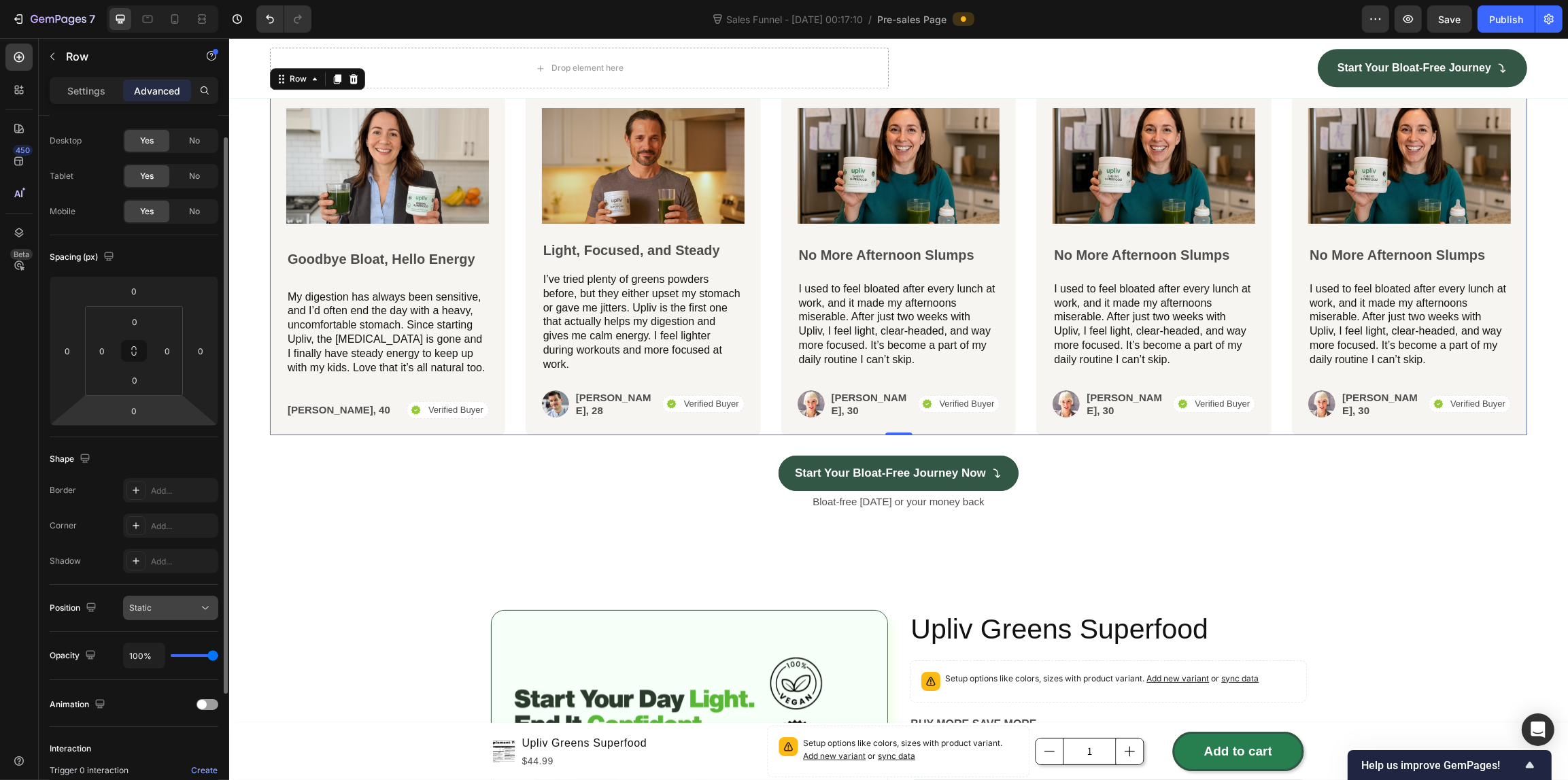
click at [156, 607] on div "Static" at bounding box center [164, 607] width 69 height 12
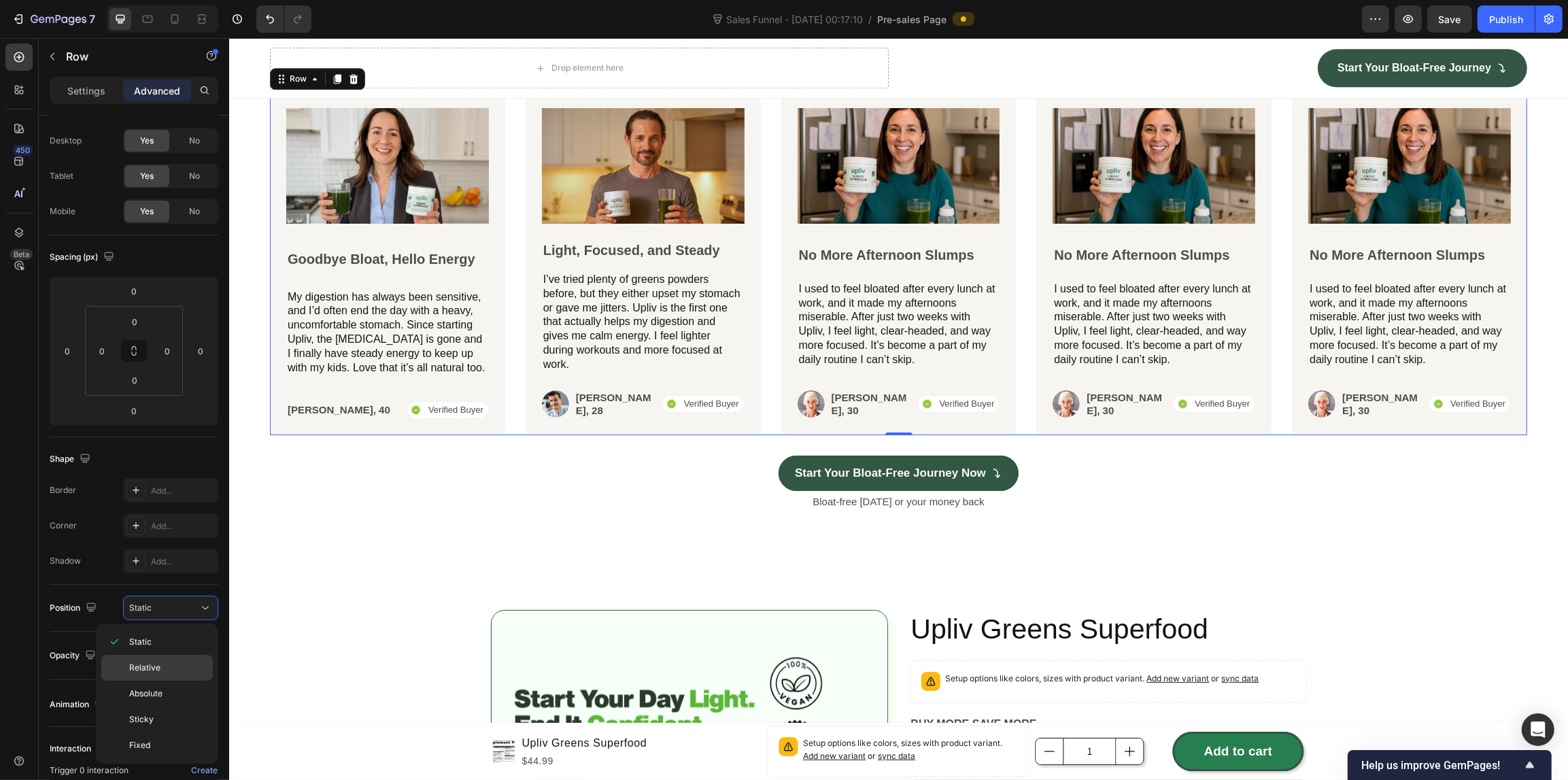
click at [158, 665] on span "Relative" at bounding box center [145, 668] width 32 height 12
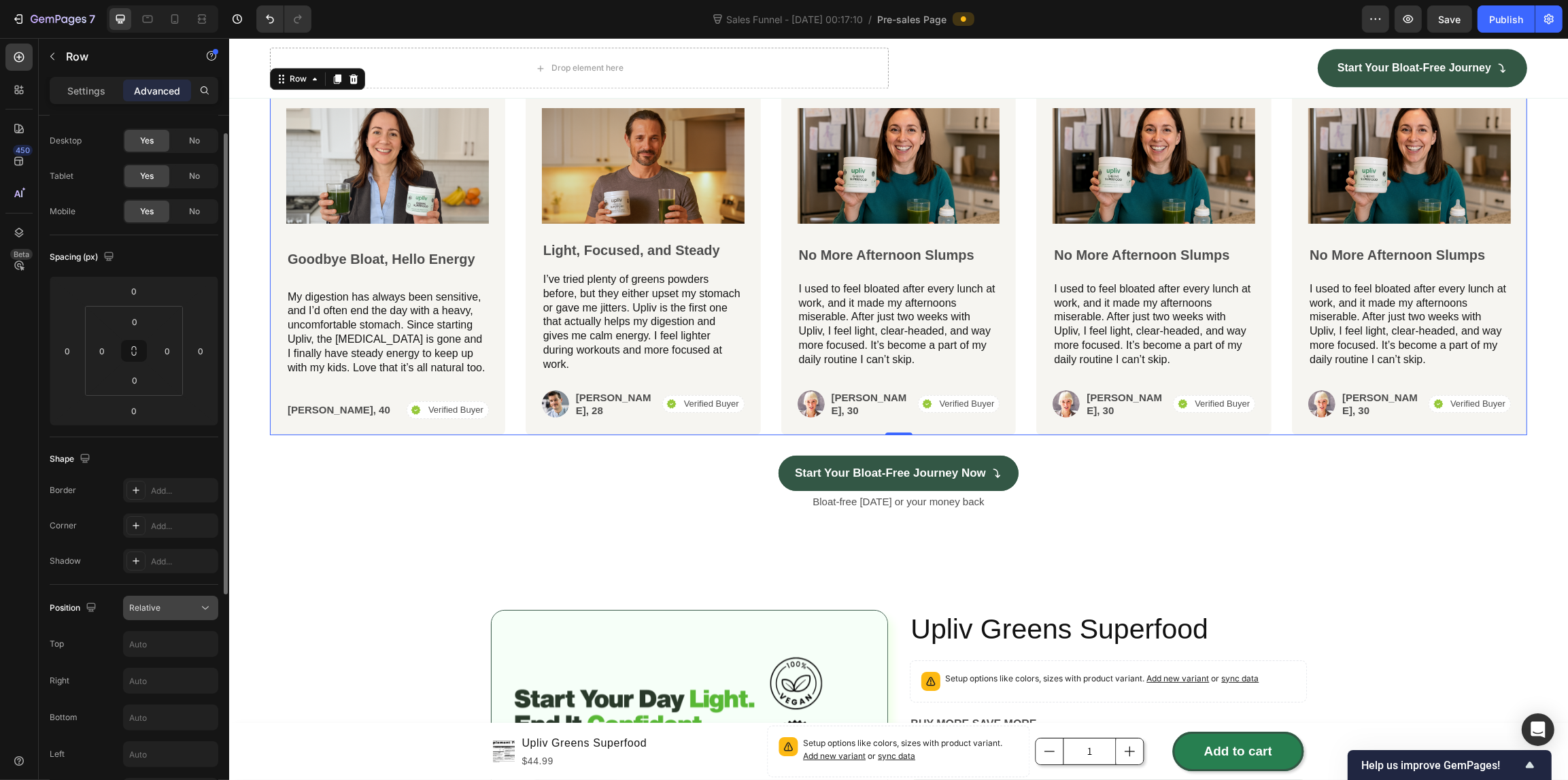
click at [157, 613] on span "Relative" at bounding box center [145, 607] width 32 height 12
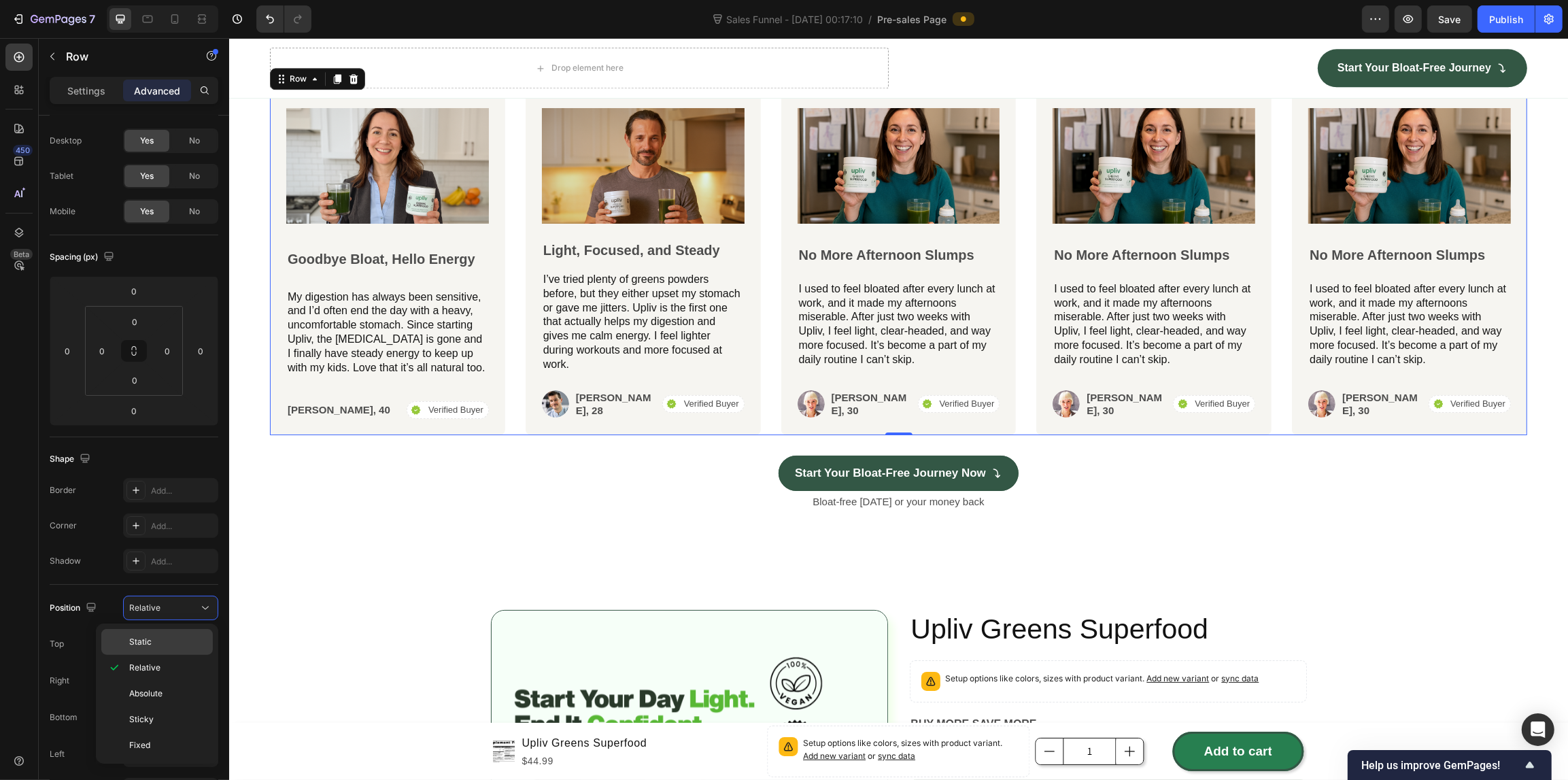
click at [160, 643] on p "Static" at bounding box center [168, 641] width 78 height 12
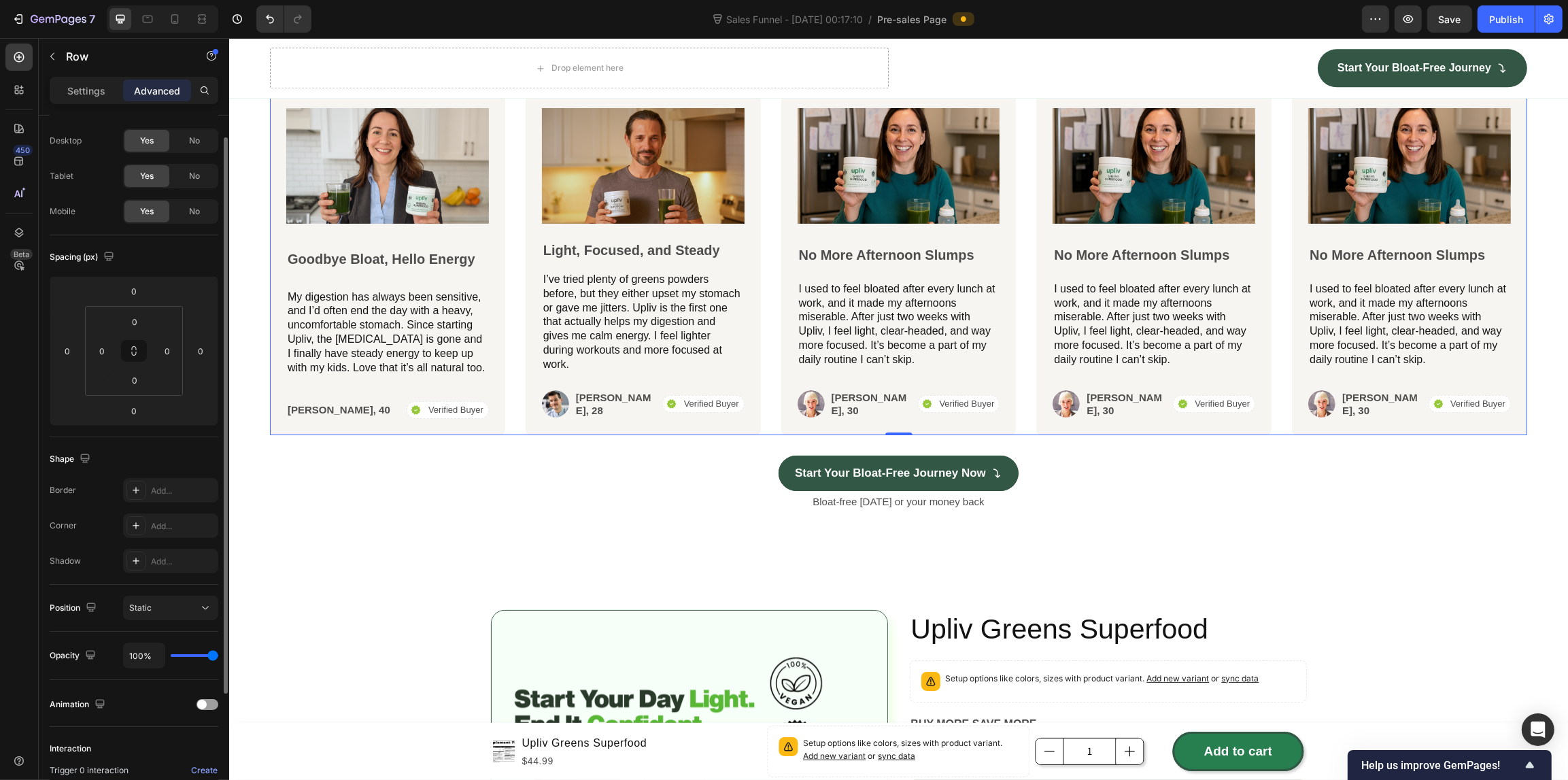
click at [53, 568] on div "Shadow" at bounding box center [65, 561] width 32 height 22
click at [170, 15] on icon at bounding box center [175, 19] width 14 height 14
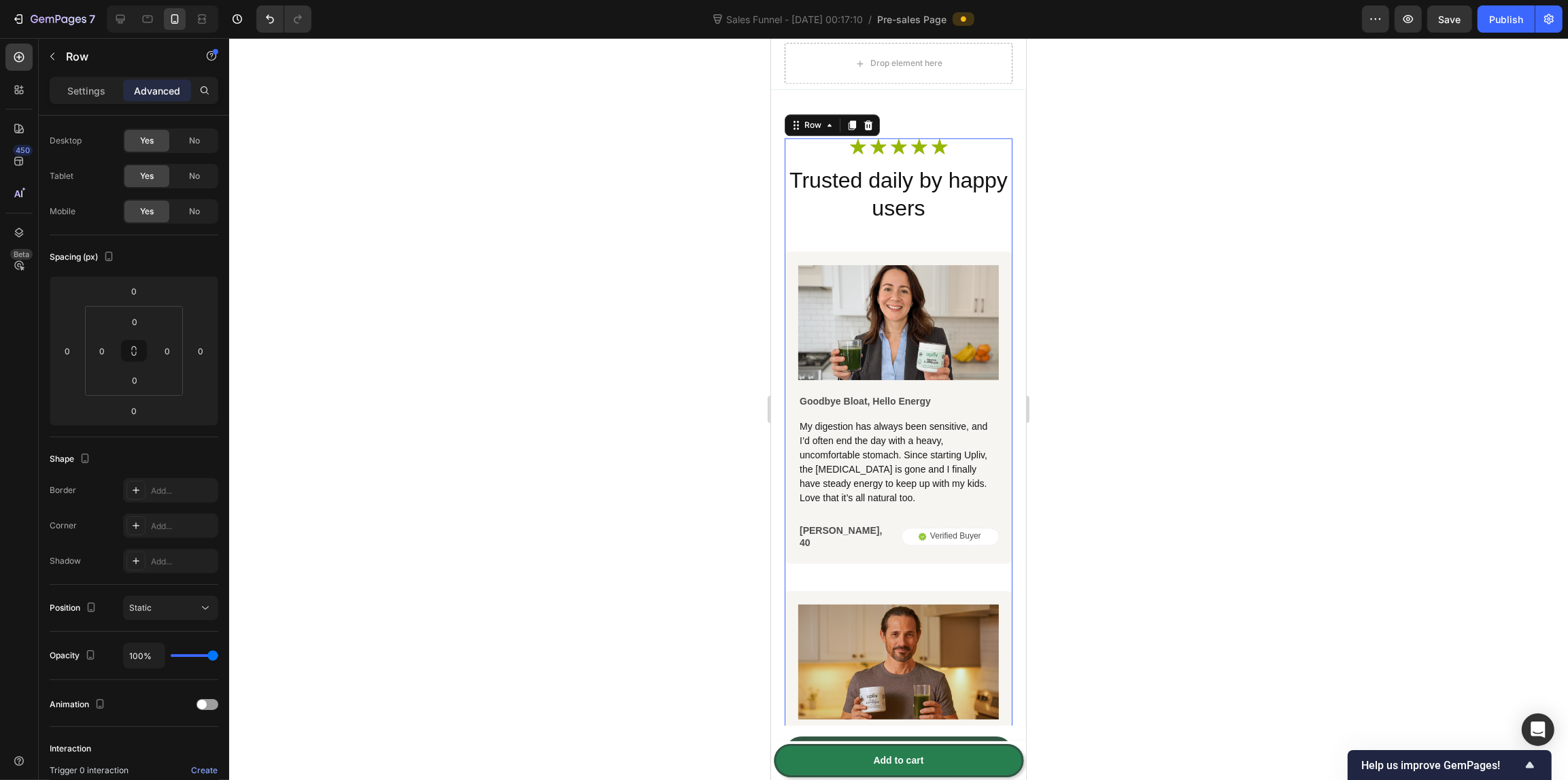
scroll to position [3952, 0]
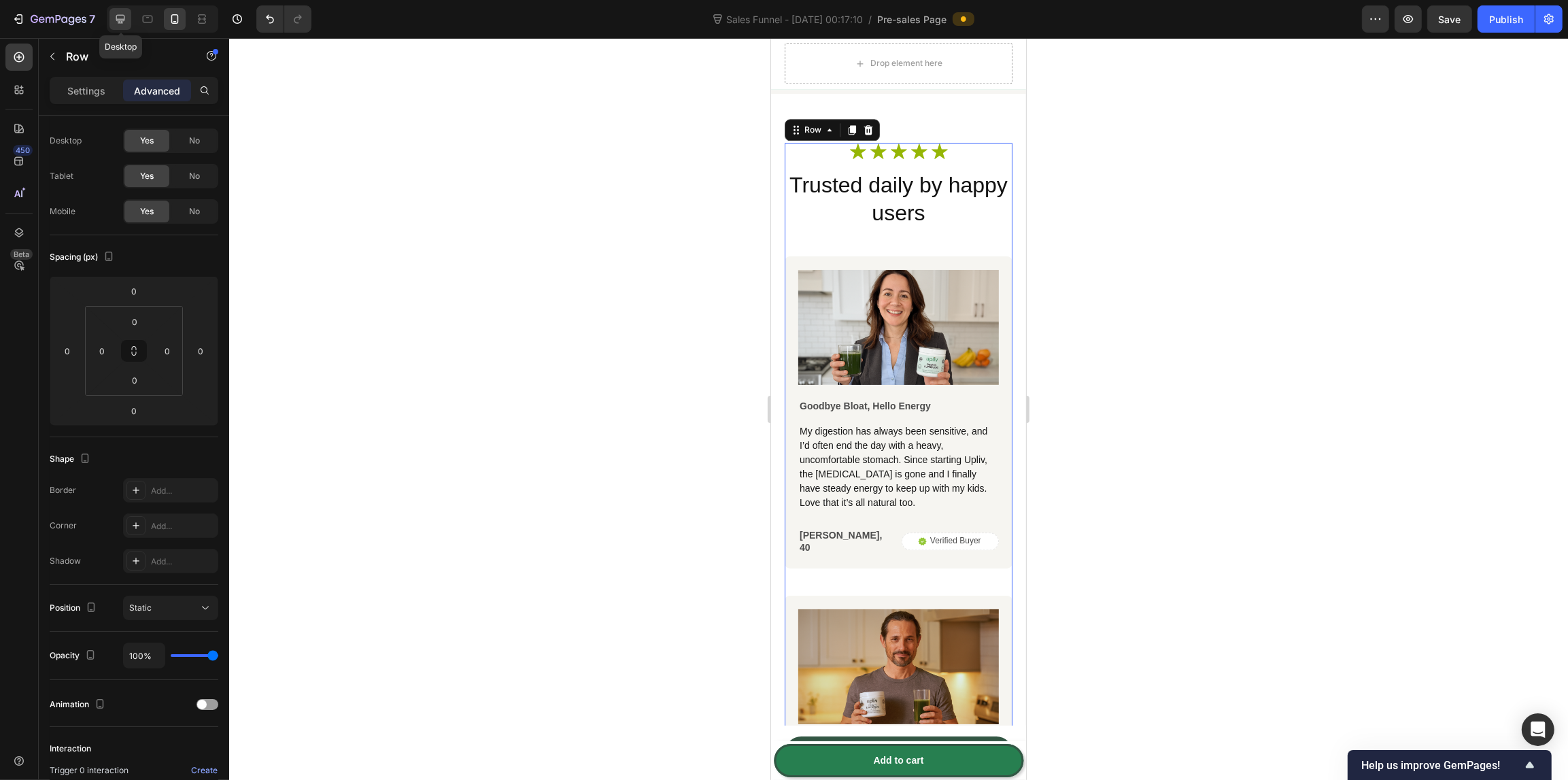
click at [117, 19] on icon at bounding box center [120, 19] width 9 height 9
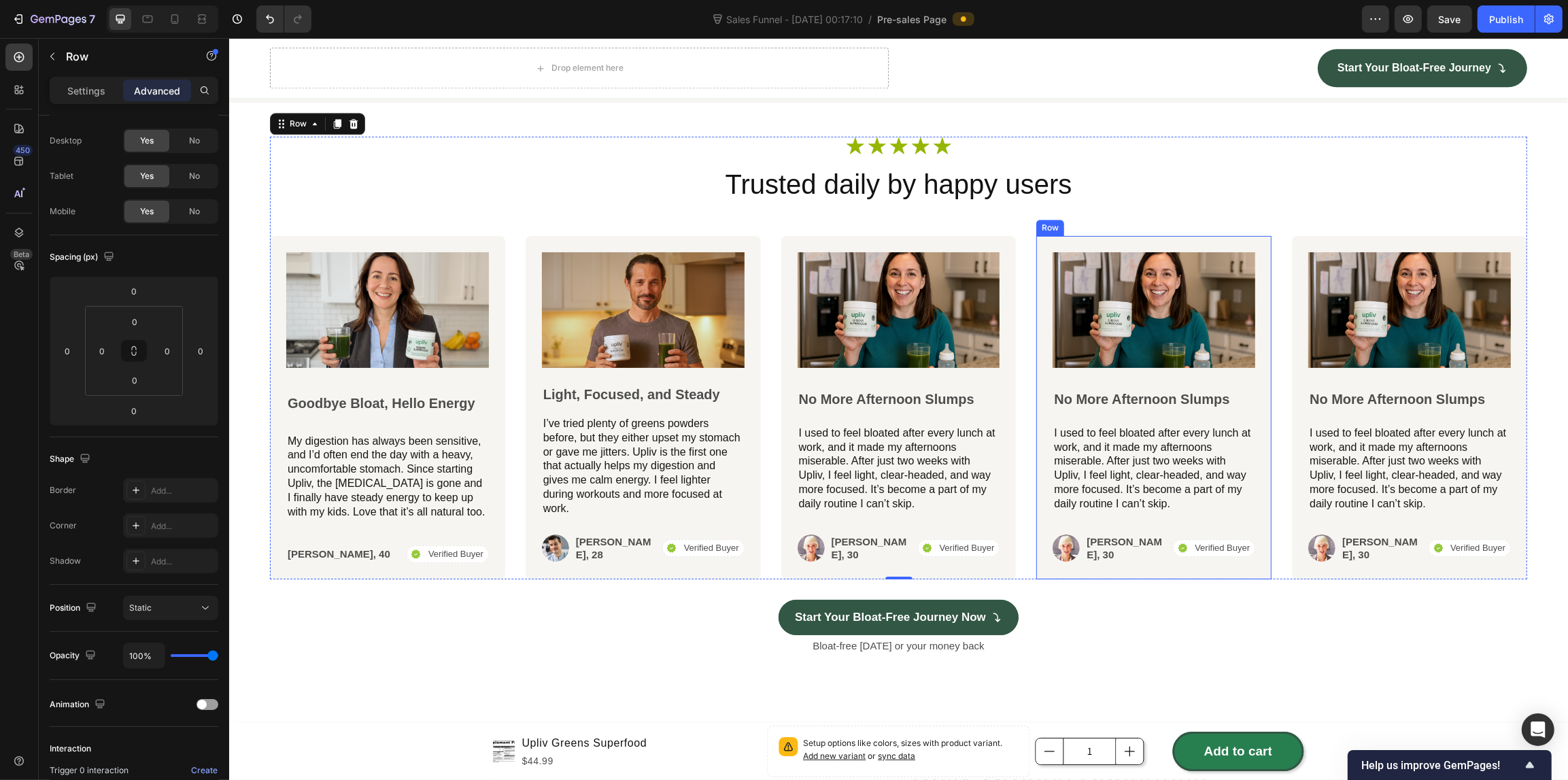
scroll to position [4101, 0]
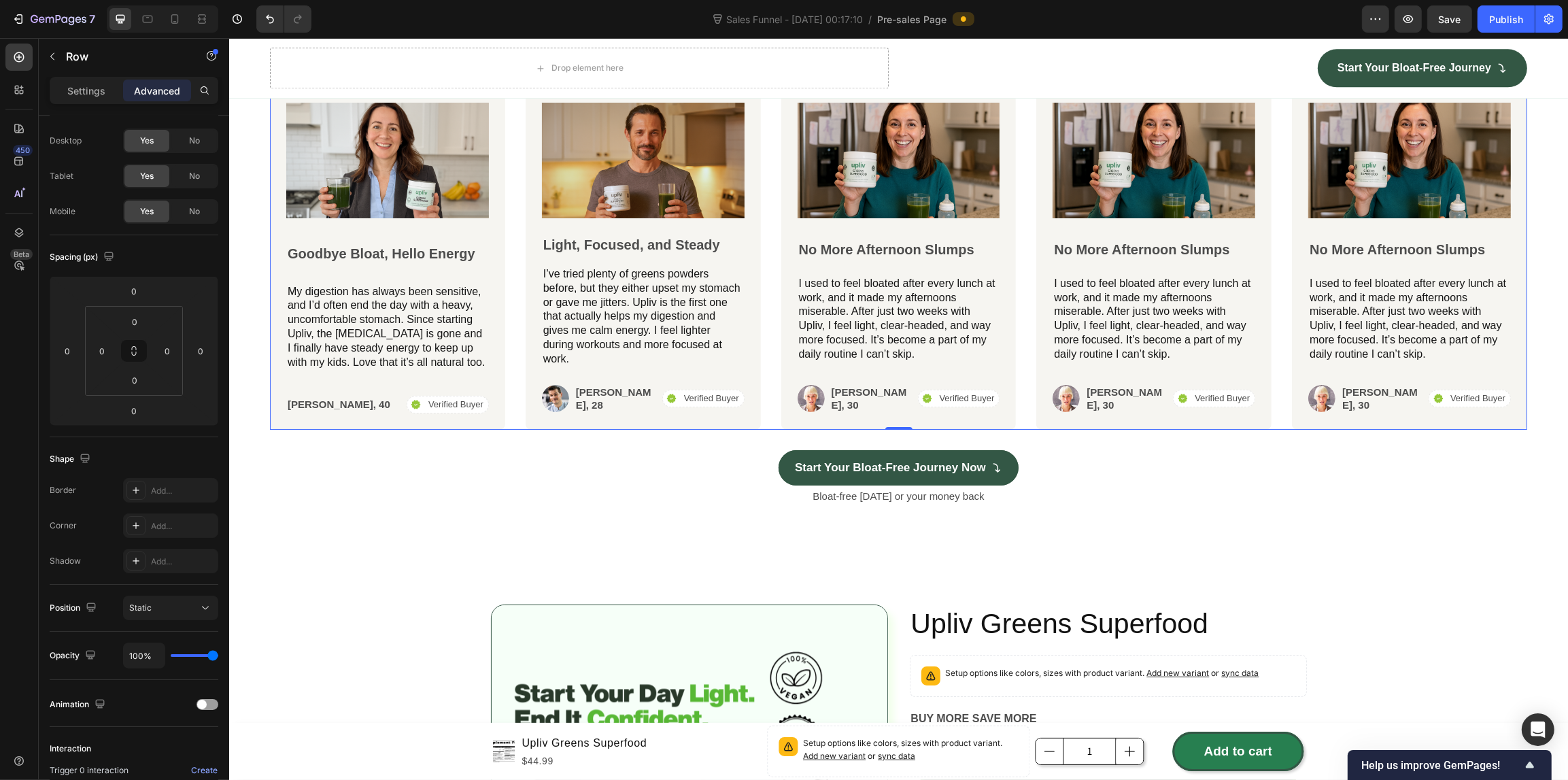
click at [518, 294] on div "Image Goodbye Bloat, Hello Energy Text Block My digestion has always been sensi…" at bounding box center [898, 258] width 1257 height 343
click at [510, 409] on div "Image Goodbye Bloat, Hello Energy Text Block My digestion has always been sensi…" at bounding box center [898, 258] width 1257 height 343
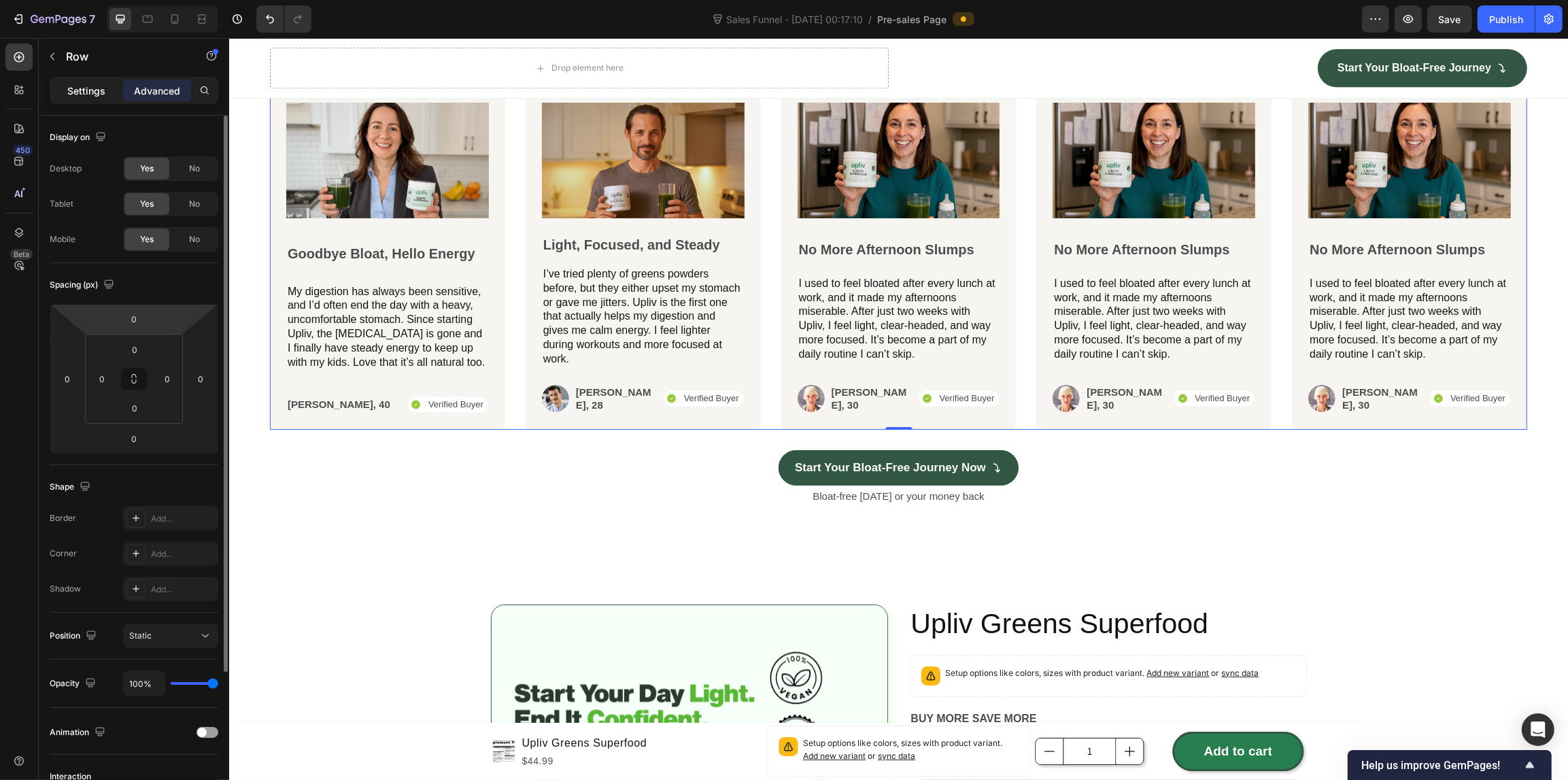
click at [84, 87] on p "Settings" at bounding box center [87, 90] width 38 height 14
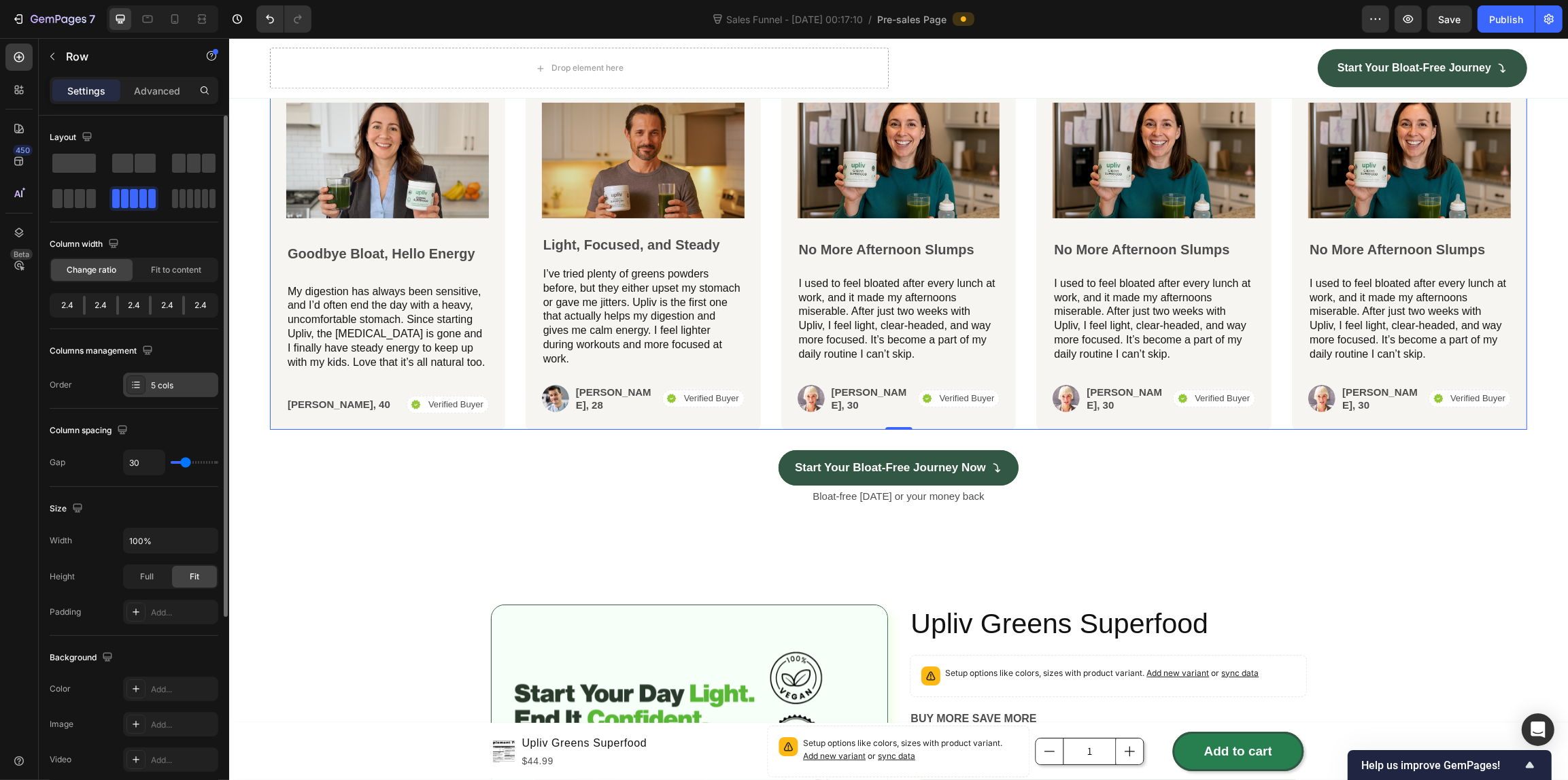
click at [178, 385] on div "5 cols" at bounding box center [182, 386] width 64 height 12
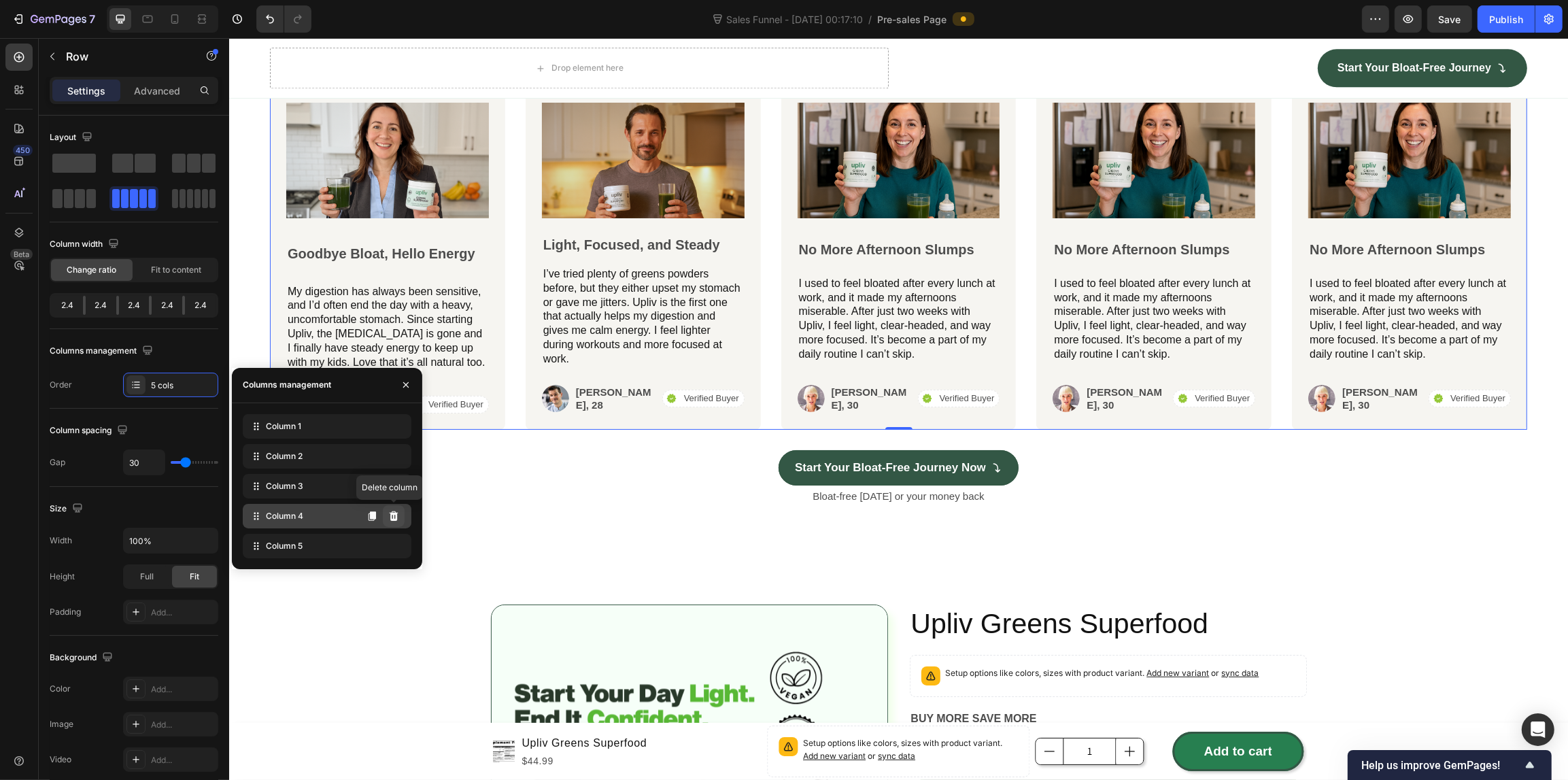
click at [391, 517] on icon at bounding box center [393, 516] width 9 height 10
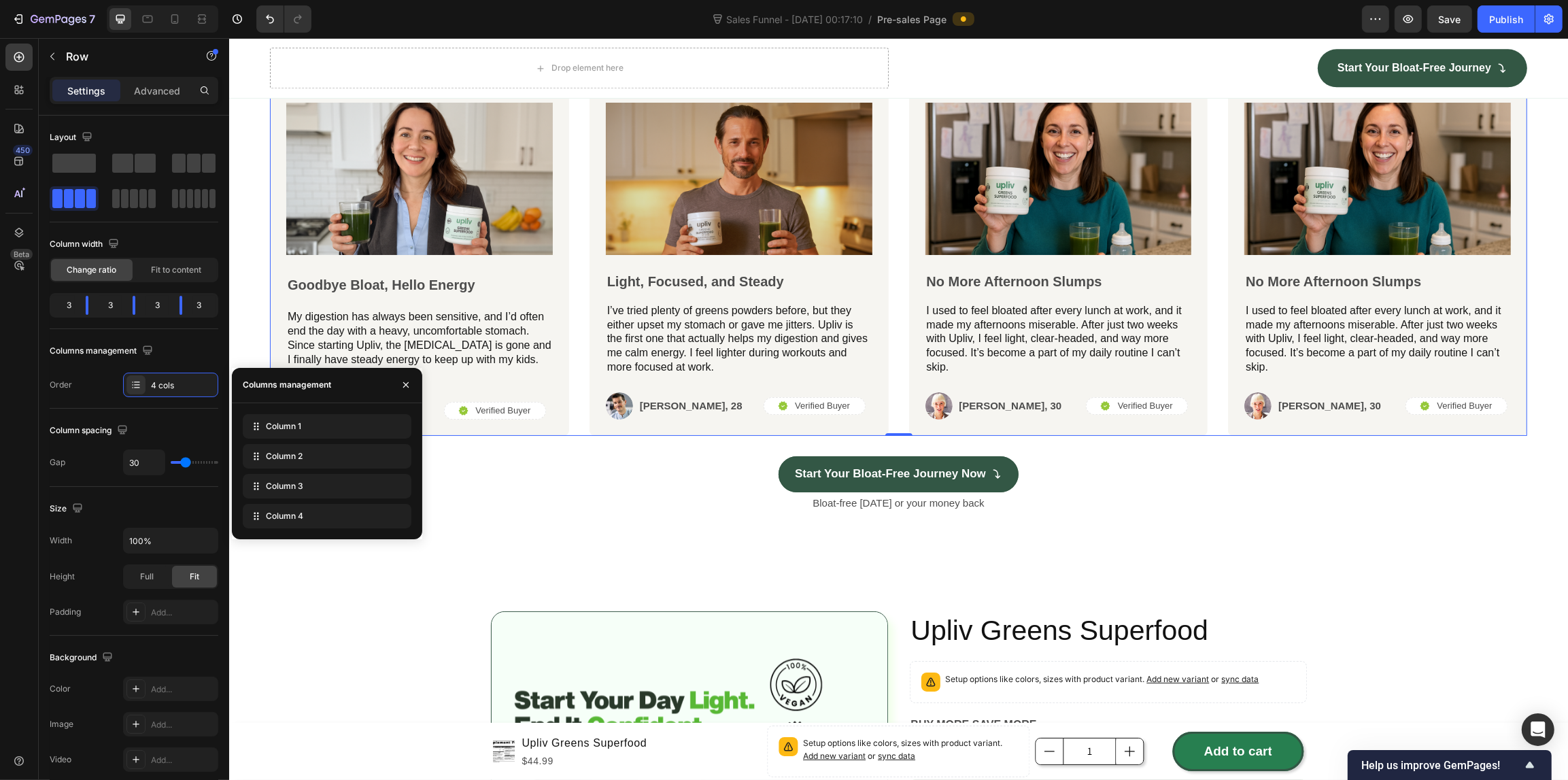
click at [0, 0] on icon at bounding box center [0, 0] width 0 height 0
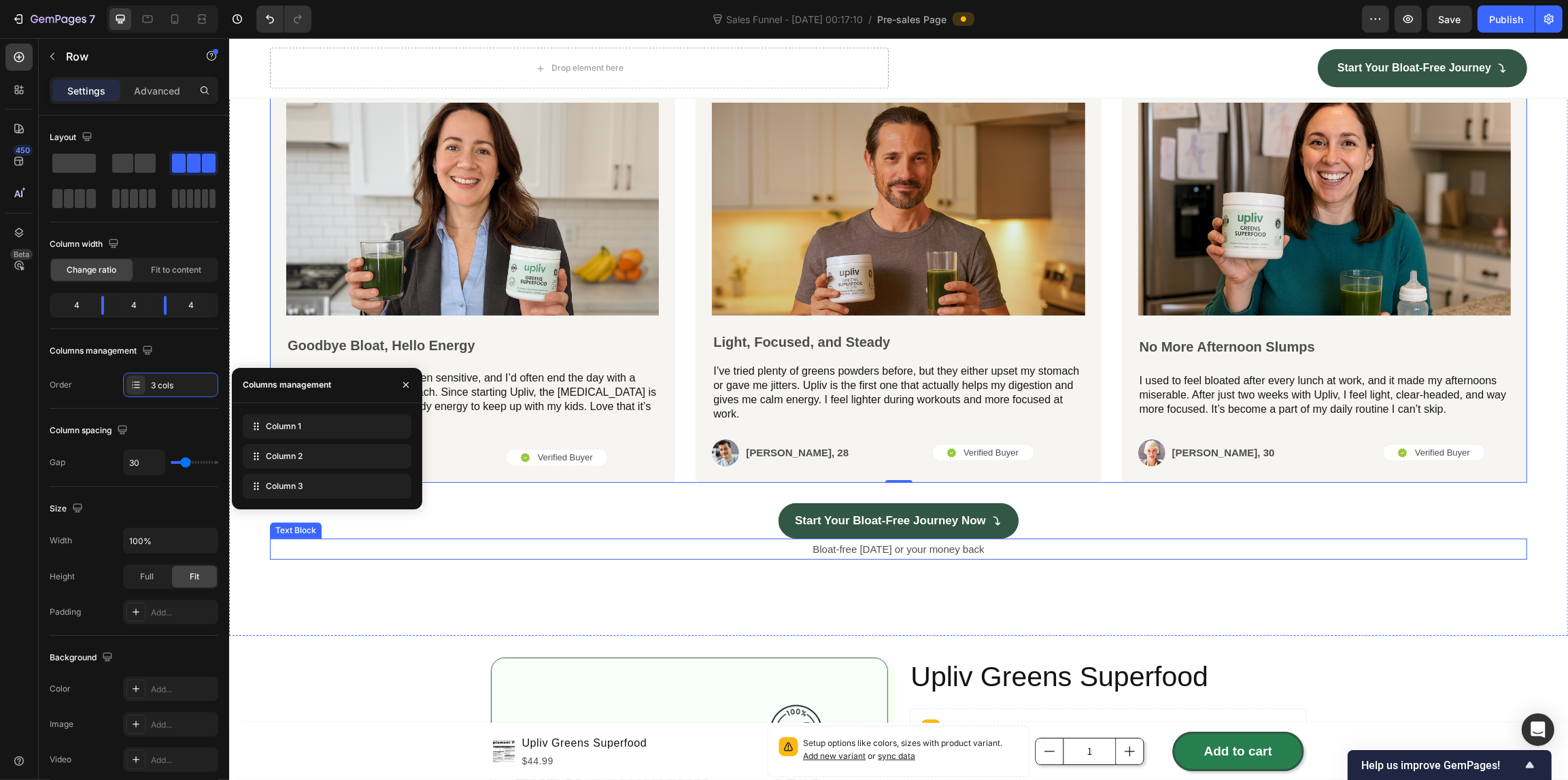
click at [352, 544] on p "Bloat-free [DATE] or your money back" at bounding box center [897, 549] width 1254 height 18
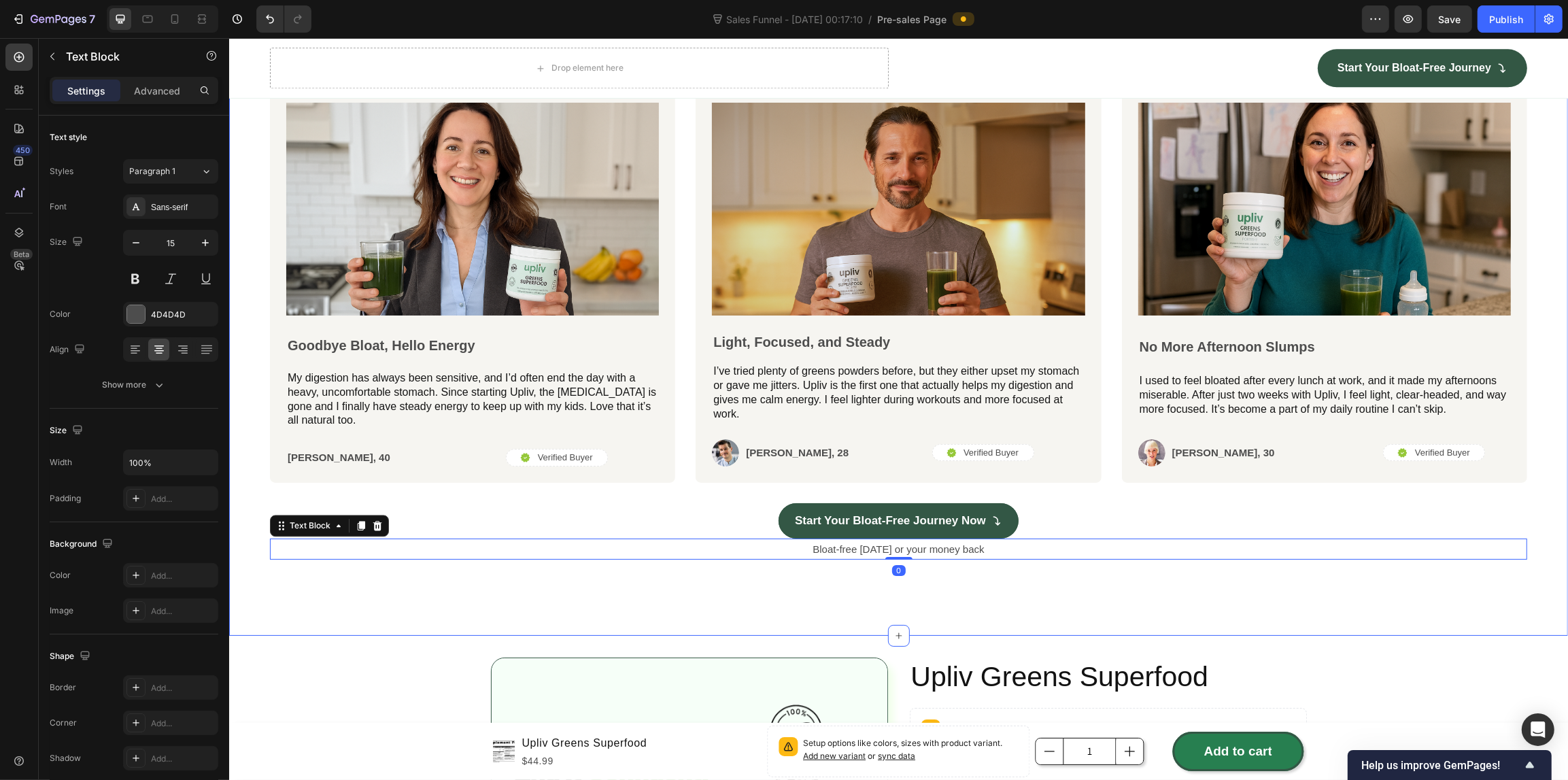
click at [242, 408] on div "Icon Icon Icon Icon Icon Icon List Row Trusted daily by happy users Heading Ima…" at bounding box center [897, 295] width 1339 height 683
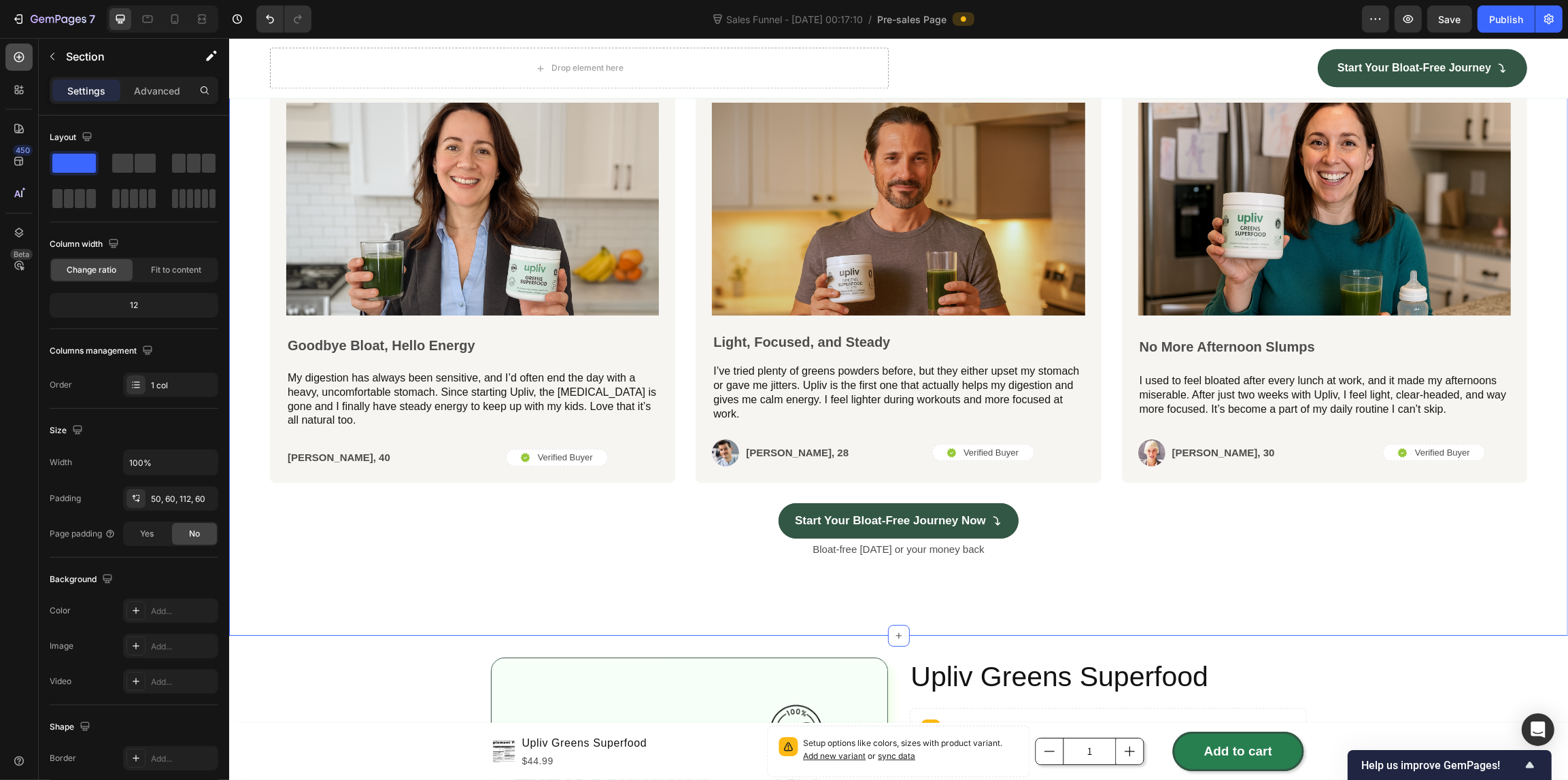
click at [21, 53] on icon at bounding box center [19, 57] width 10 height 10
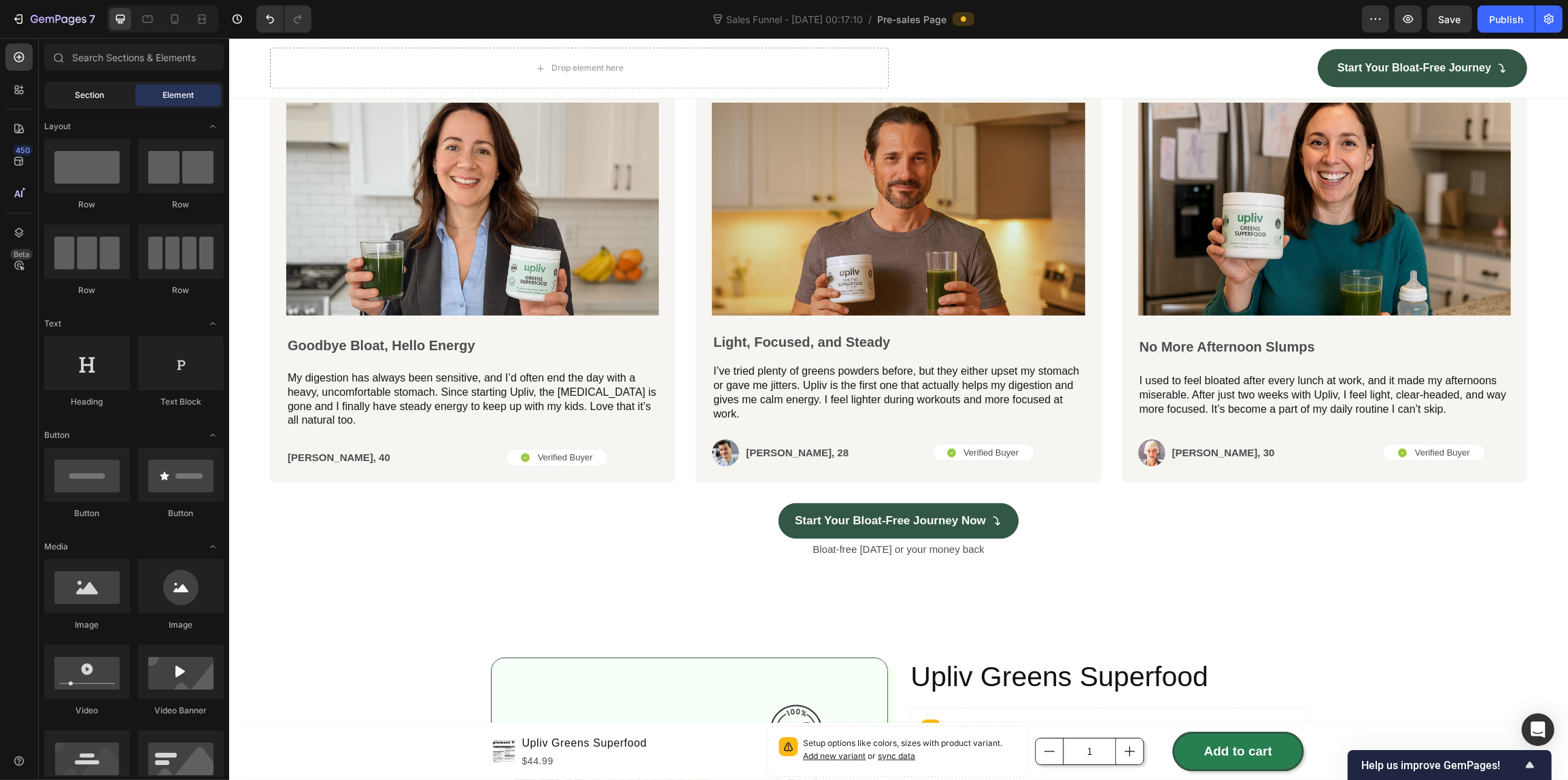
click at [87, 85] on div "Section" at bounding box center [90, 95] width 86 height 22
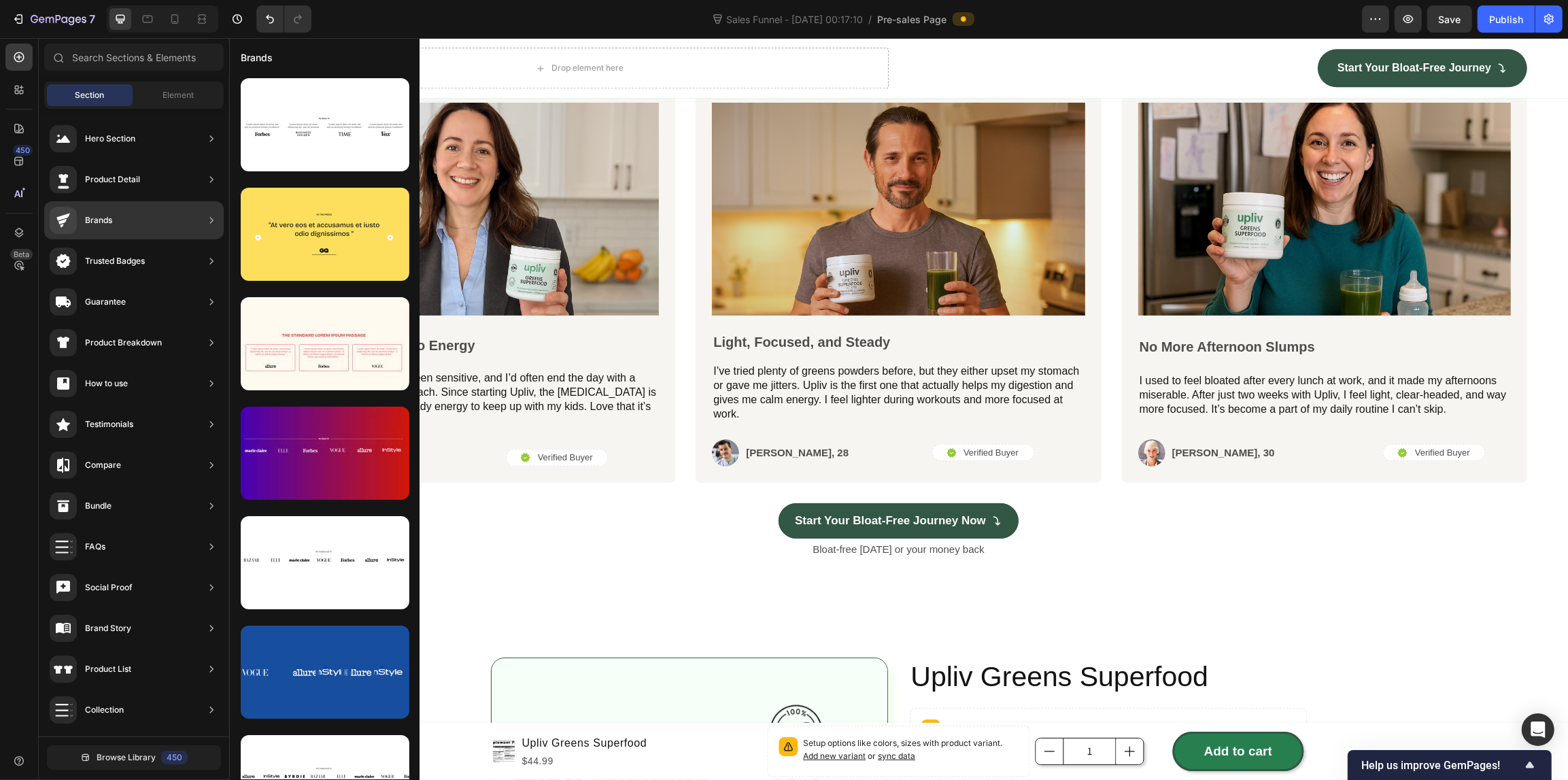
click at [170, 422] on div "Testimonials" at bounding box center [134, 425] width 179 height 38
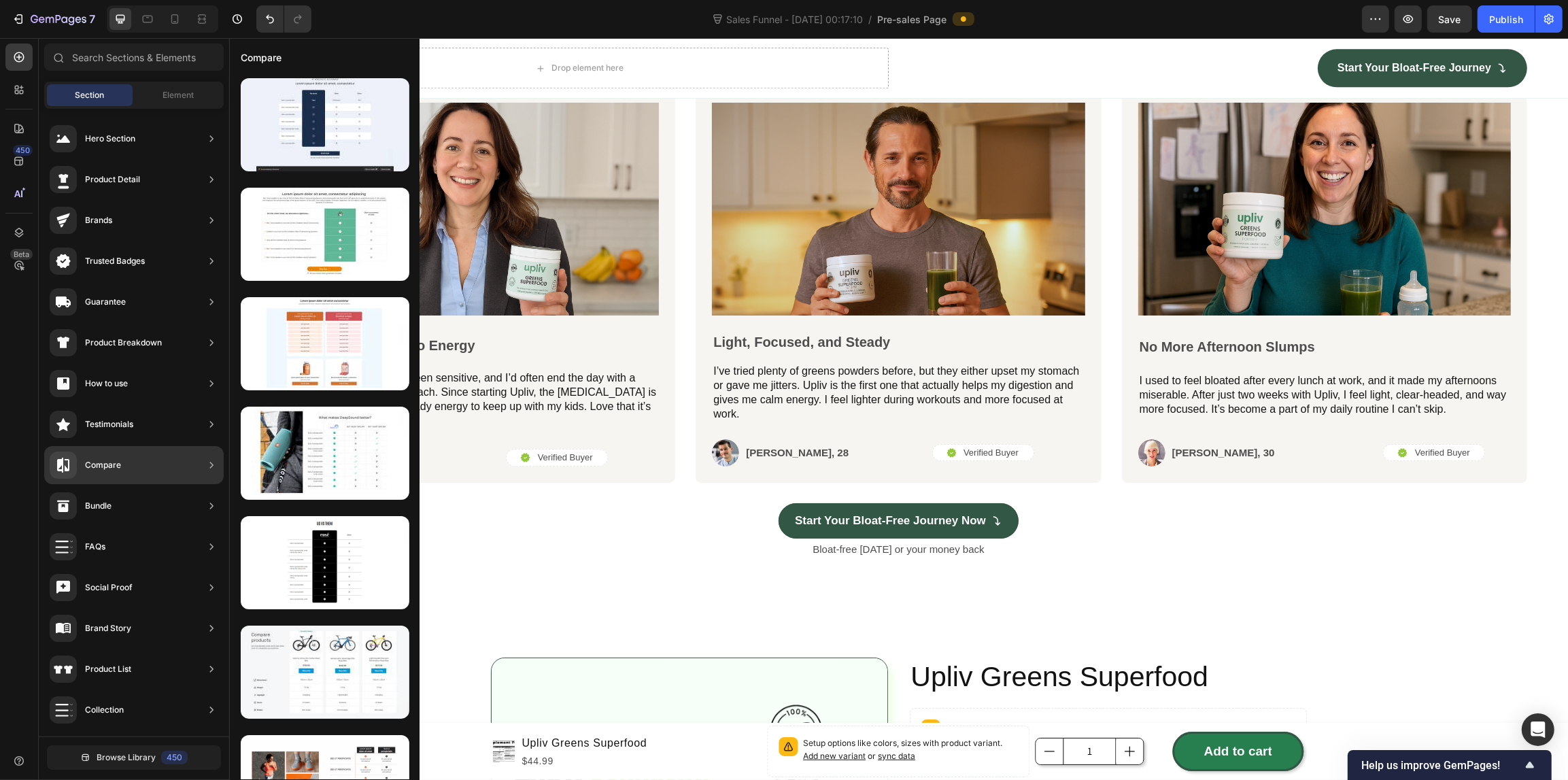
click at [146, 422] on div "Testimonials" at bounding box center [134, 425] width 179 height 38
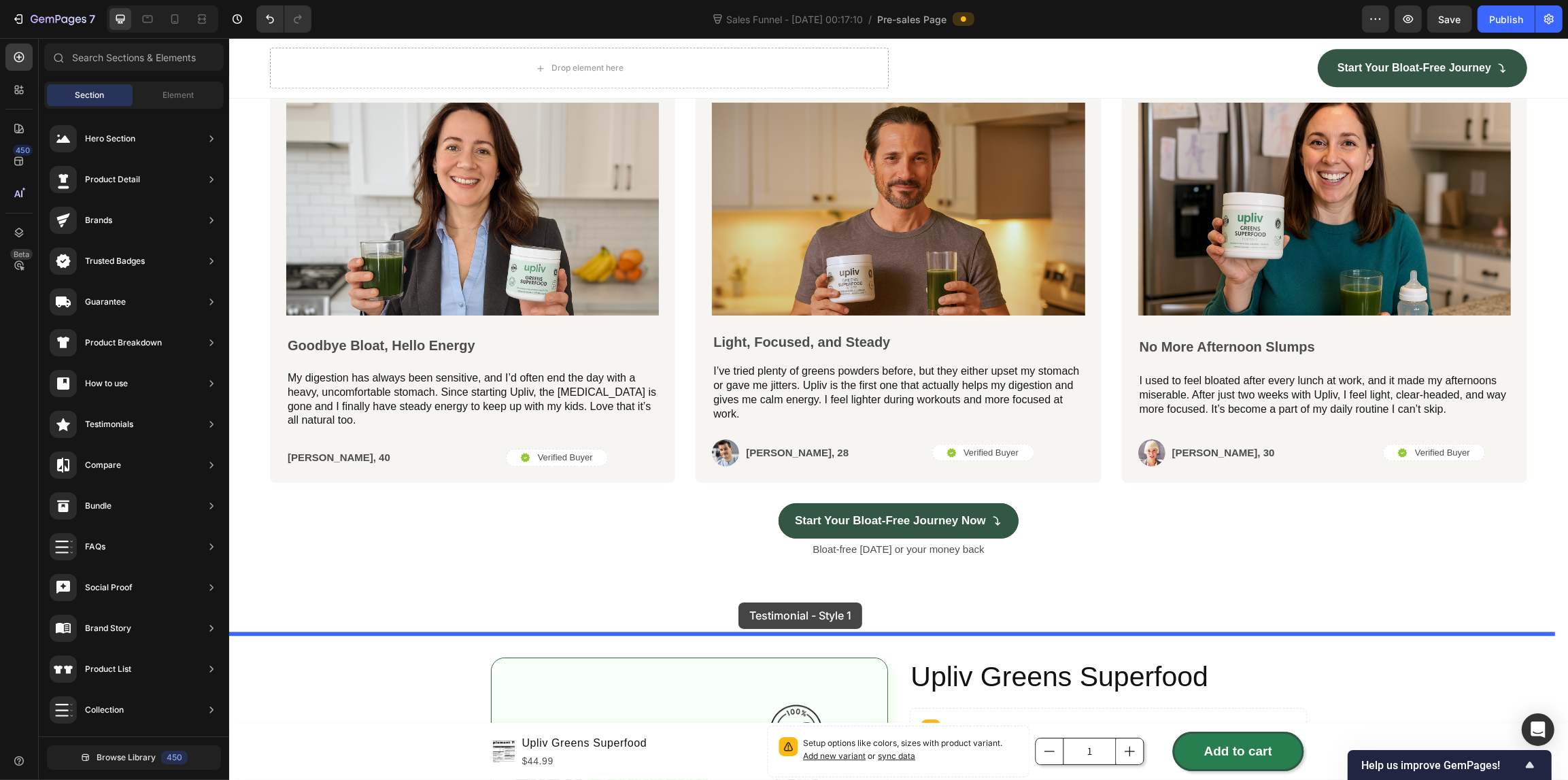
drag, startPoint x: 582, startPoint y: 167, endPoint x: 737, endPoint y: 602, distance: 461.8
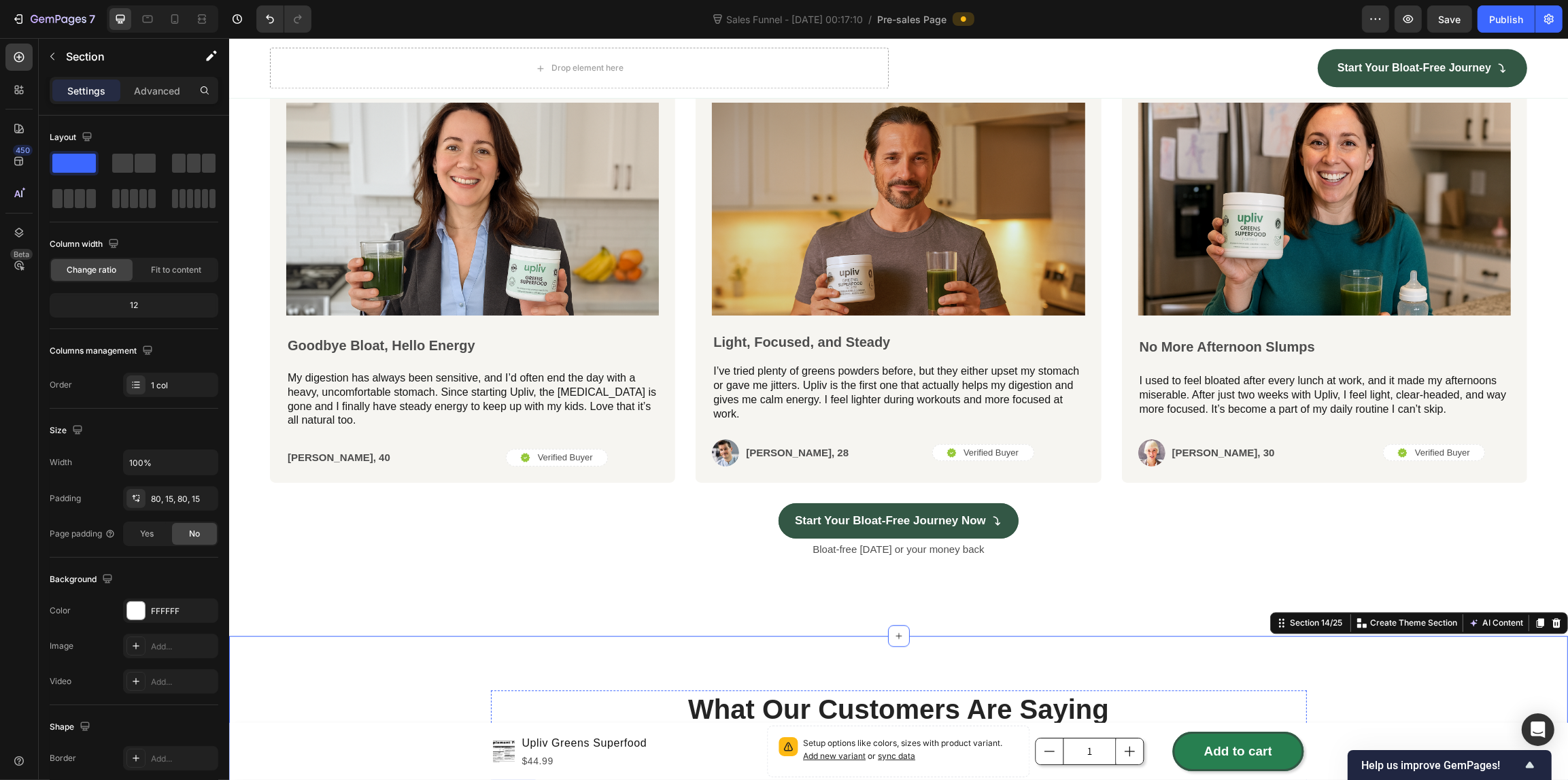
scroll to position [4649, 0]
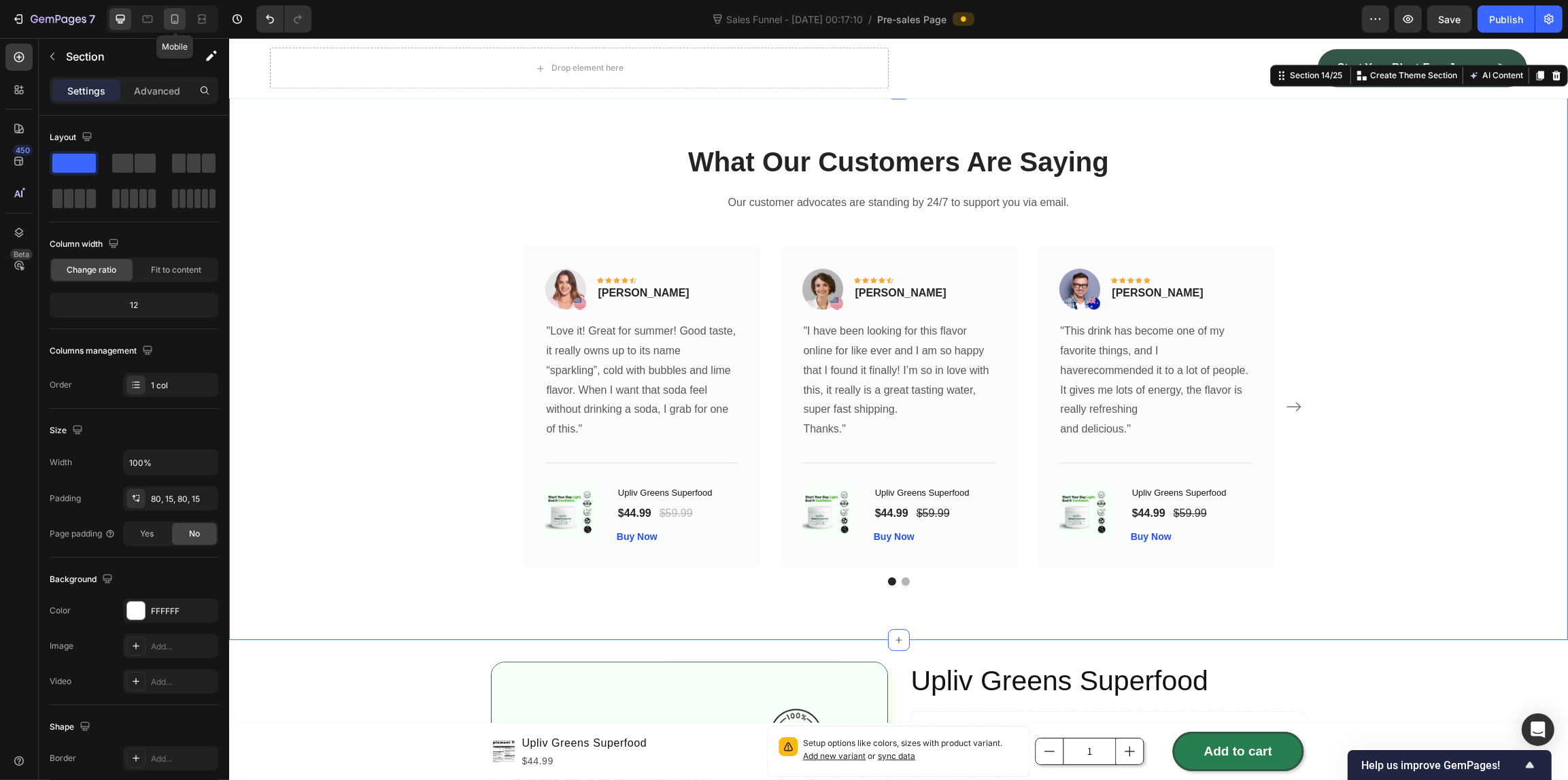
click at [170, 22] on icon at bounding box center [175, 19] width 14 height 14
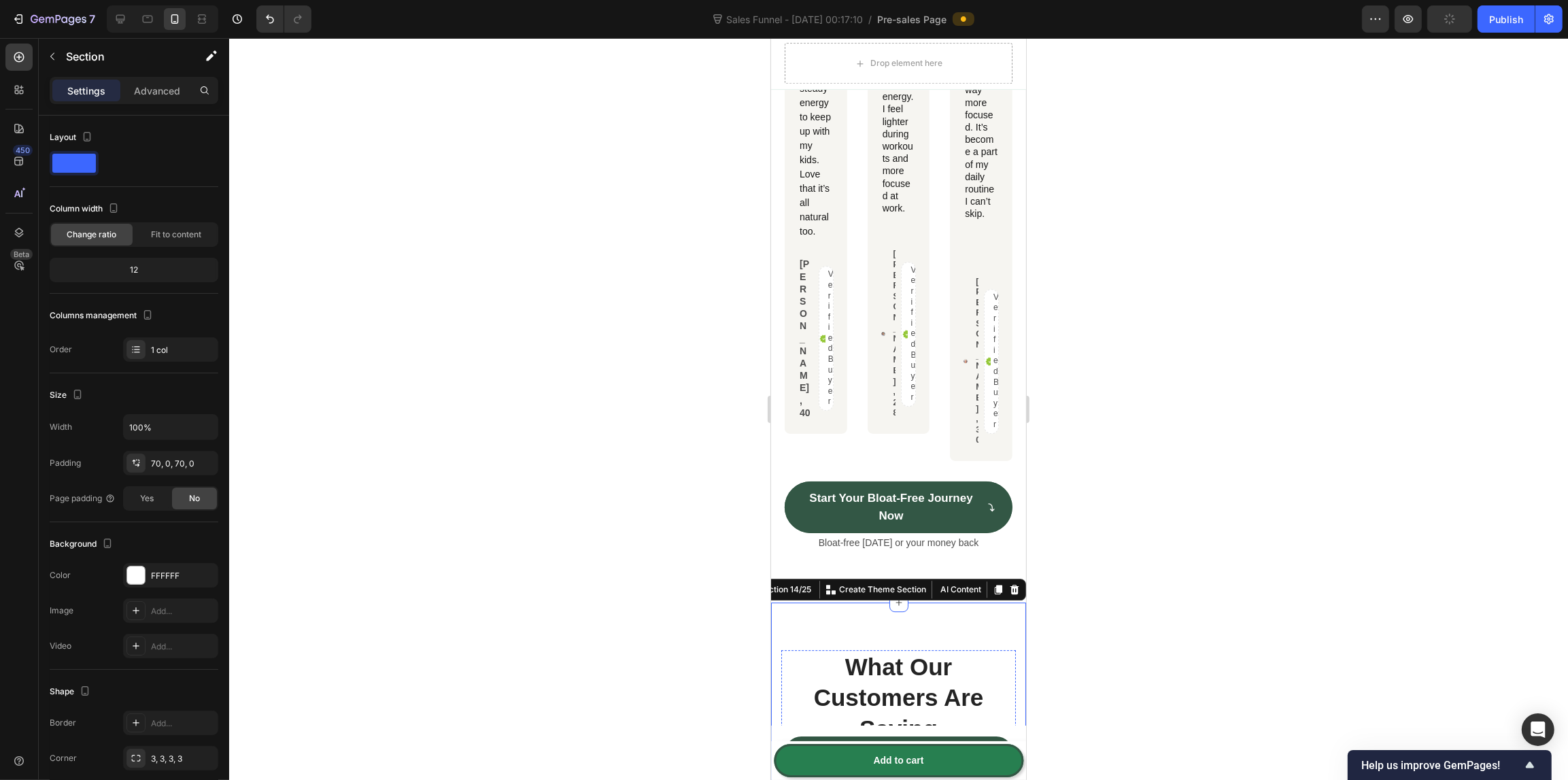
scroll to position [5255, 0]
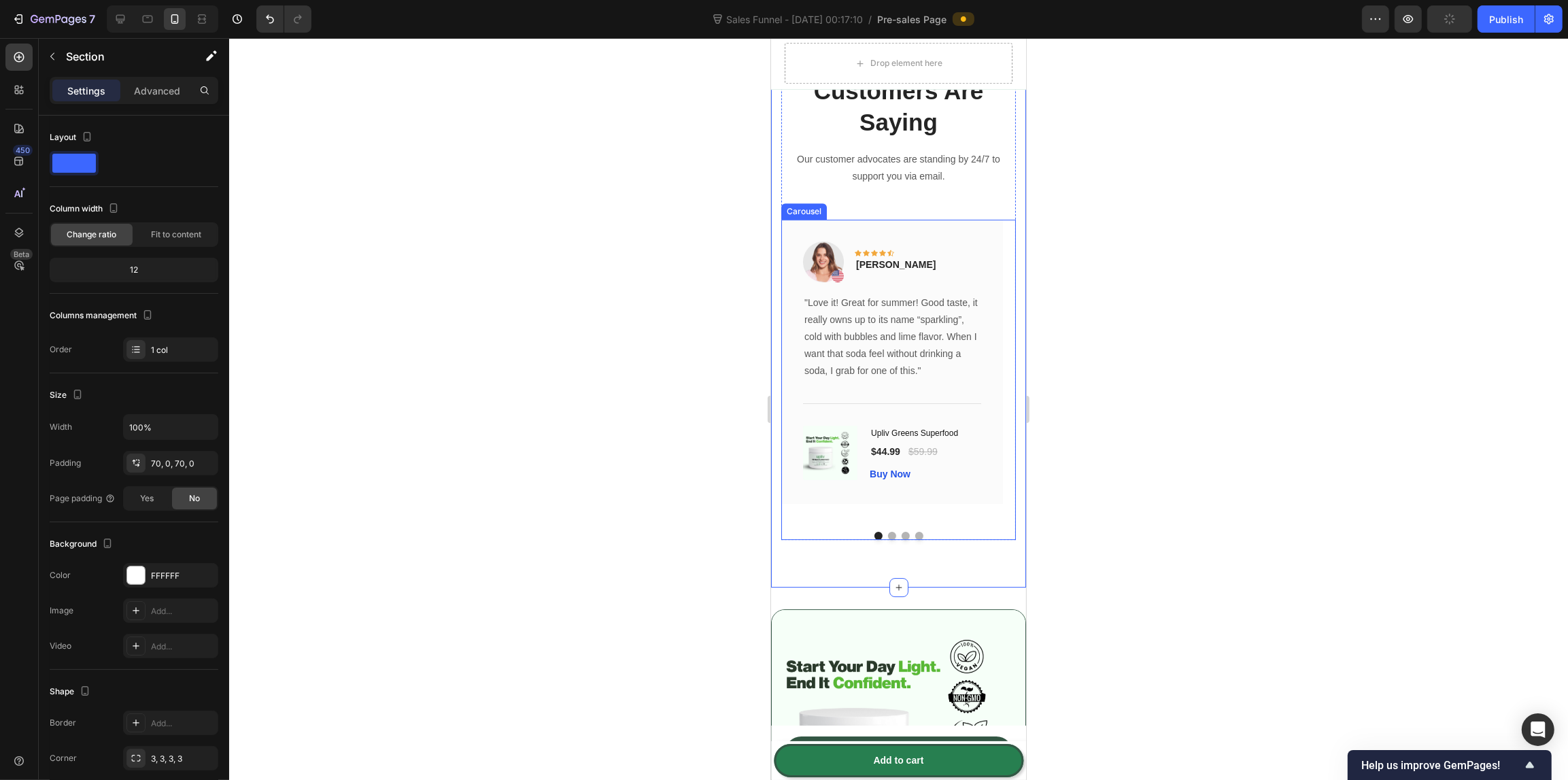
click at [887, 540] on button "Dot" at bounding box center [891, 535] width 8 height 8
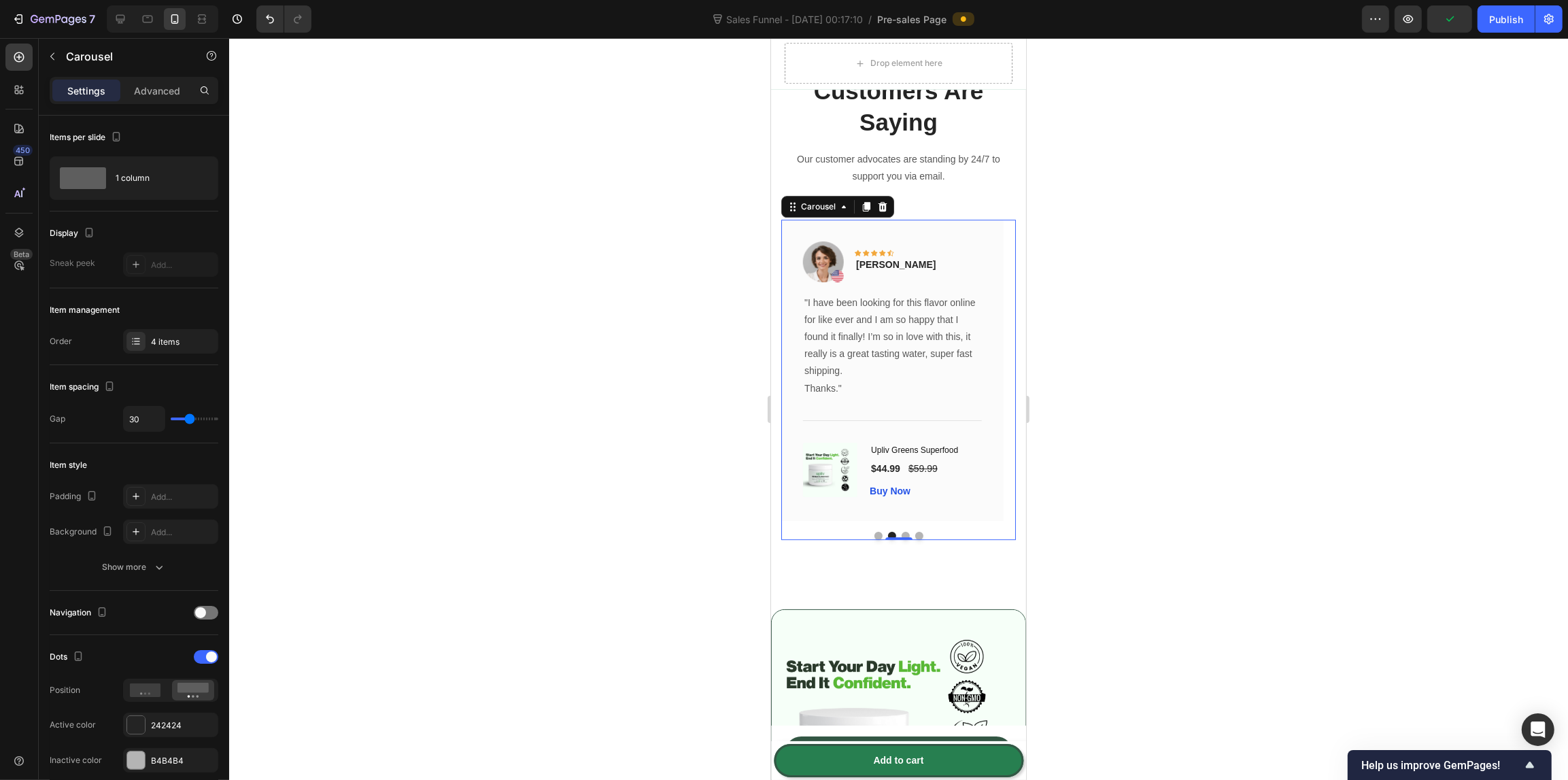
click at [873, 540] on button "Dot" at bounding box center [877, 535] width 8 height 8
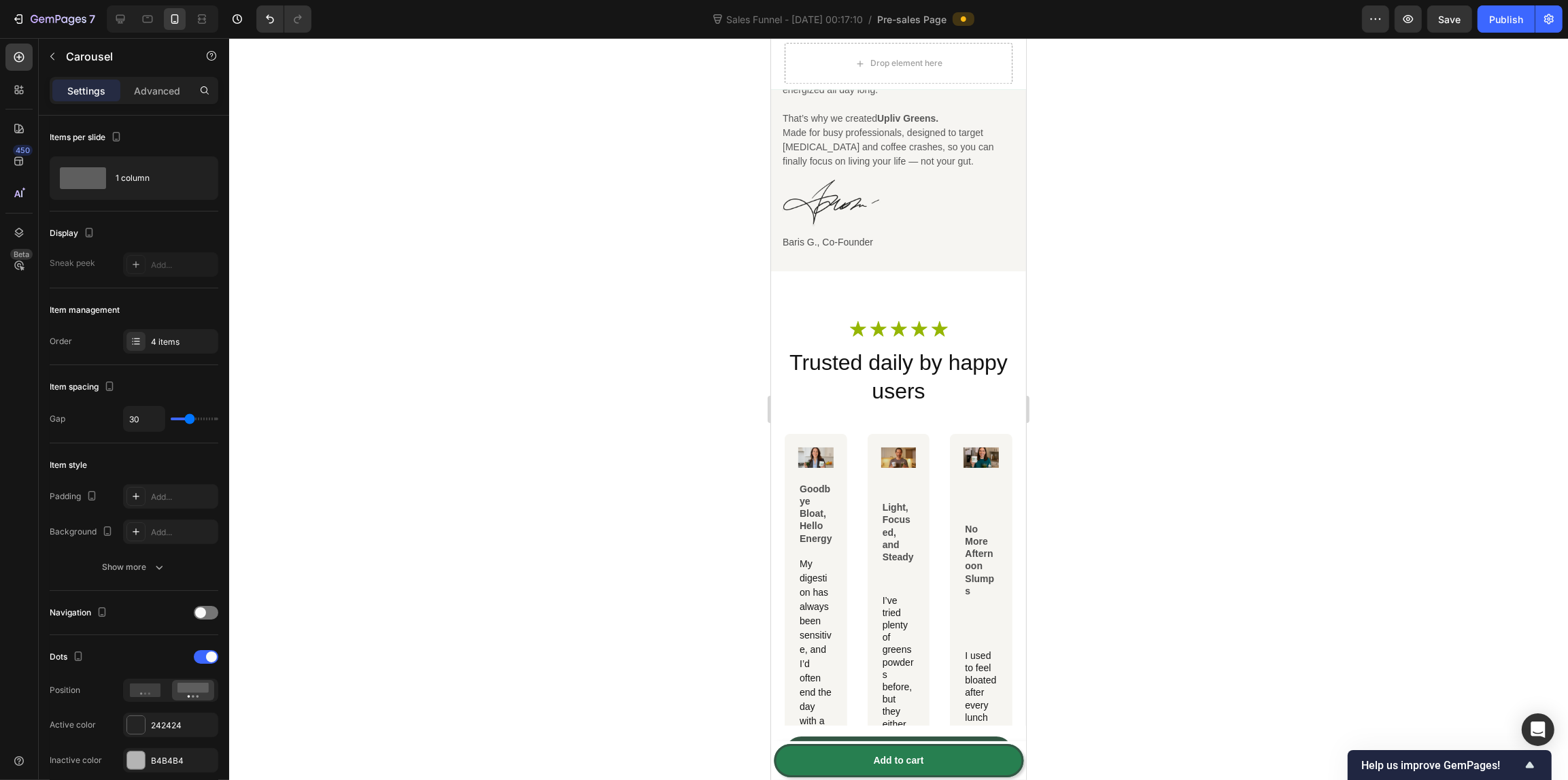
scroll to position [3981, 0]
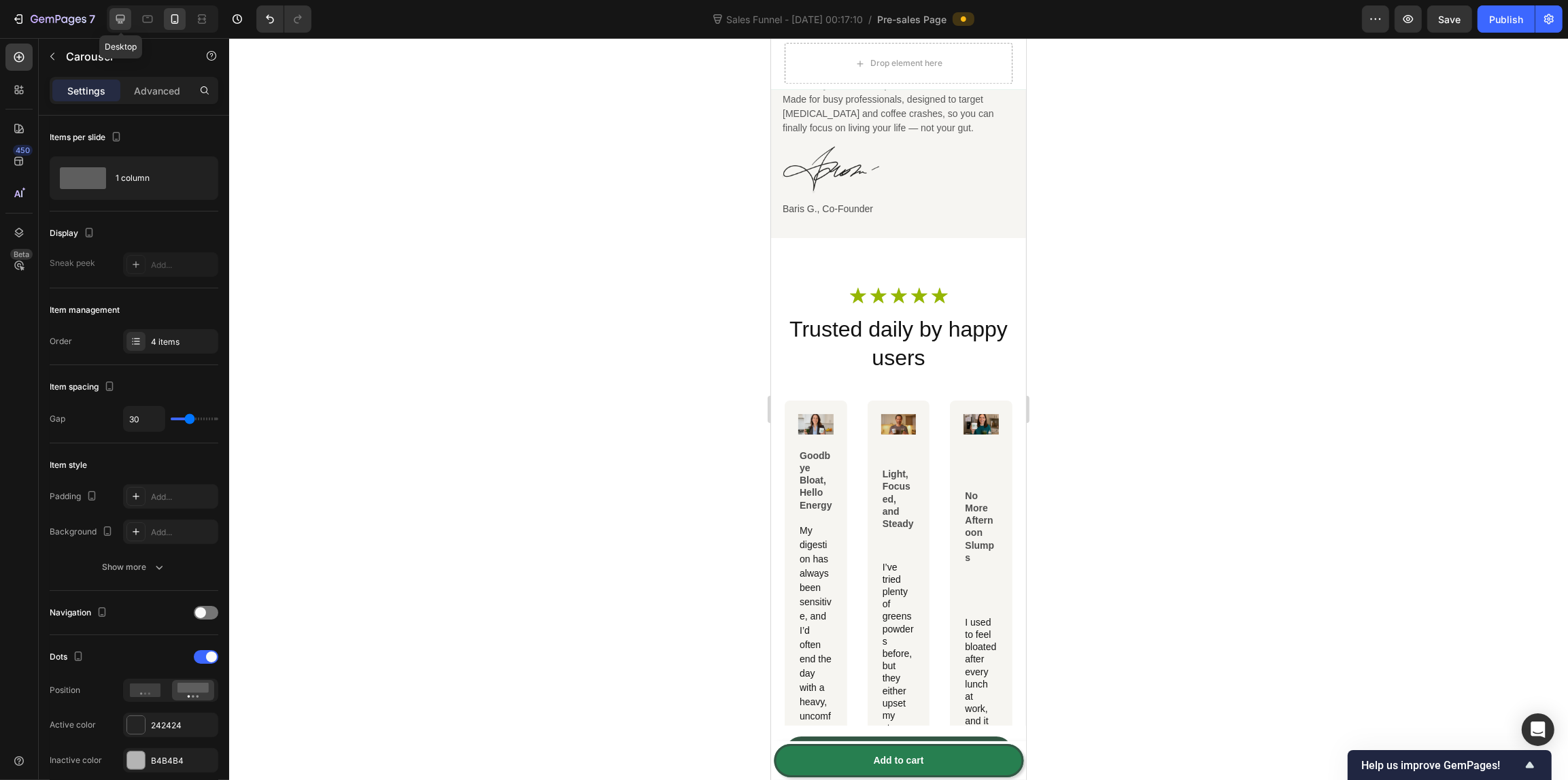
click at [128, 9] on div at bounding box center [120, 19] width 22 height 22
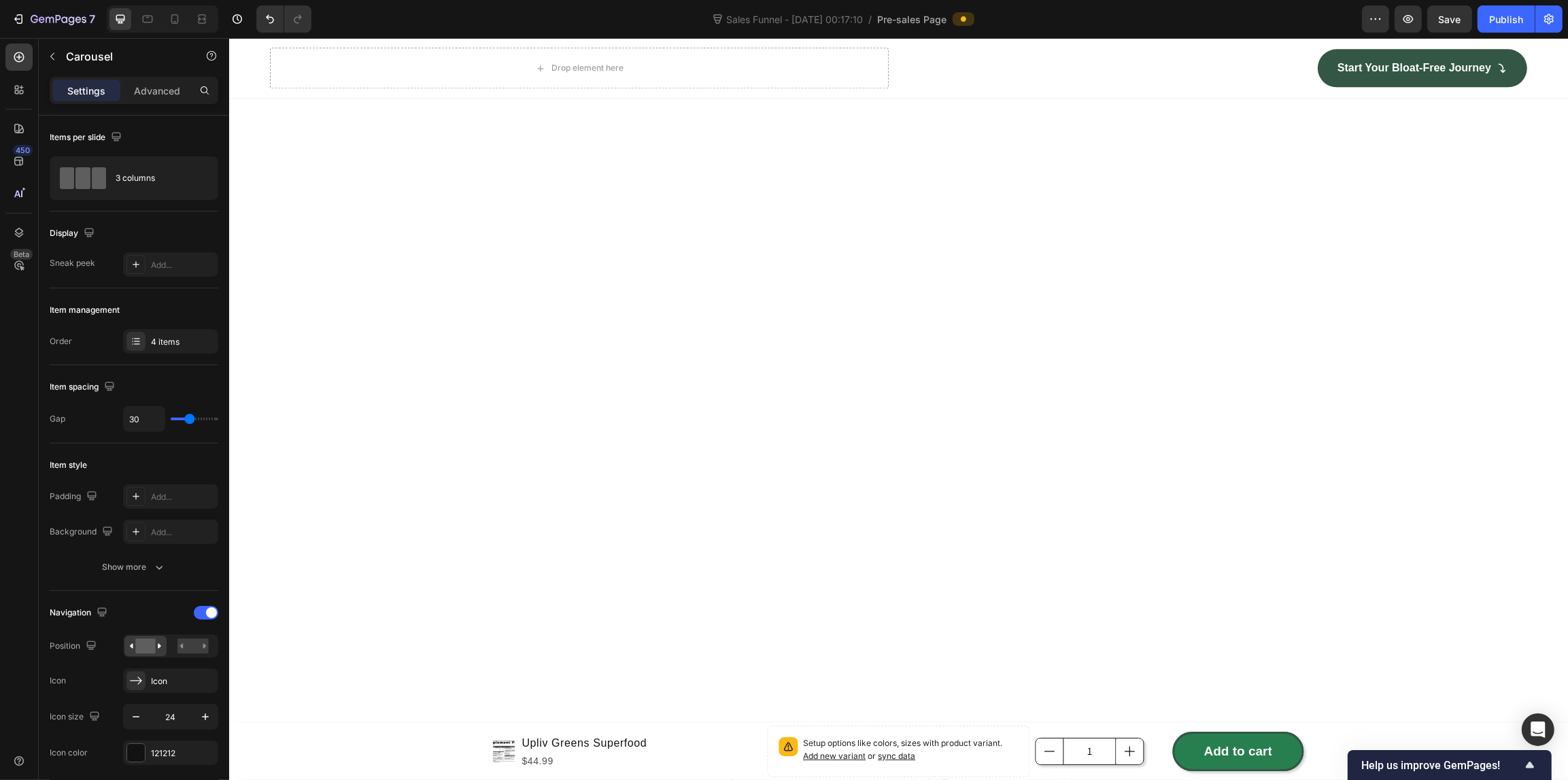
scroll to position [4638, 0]
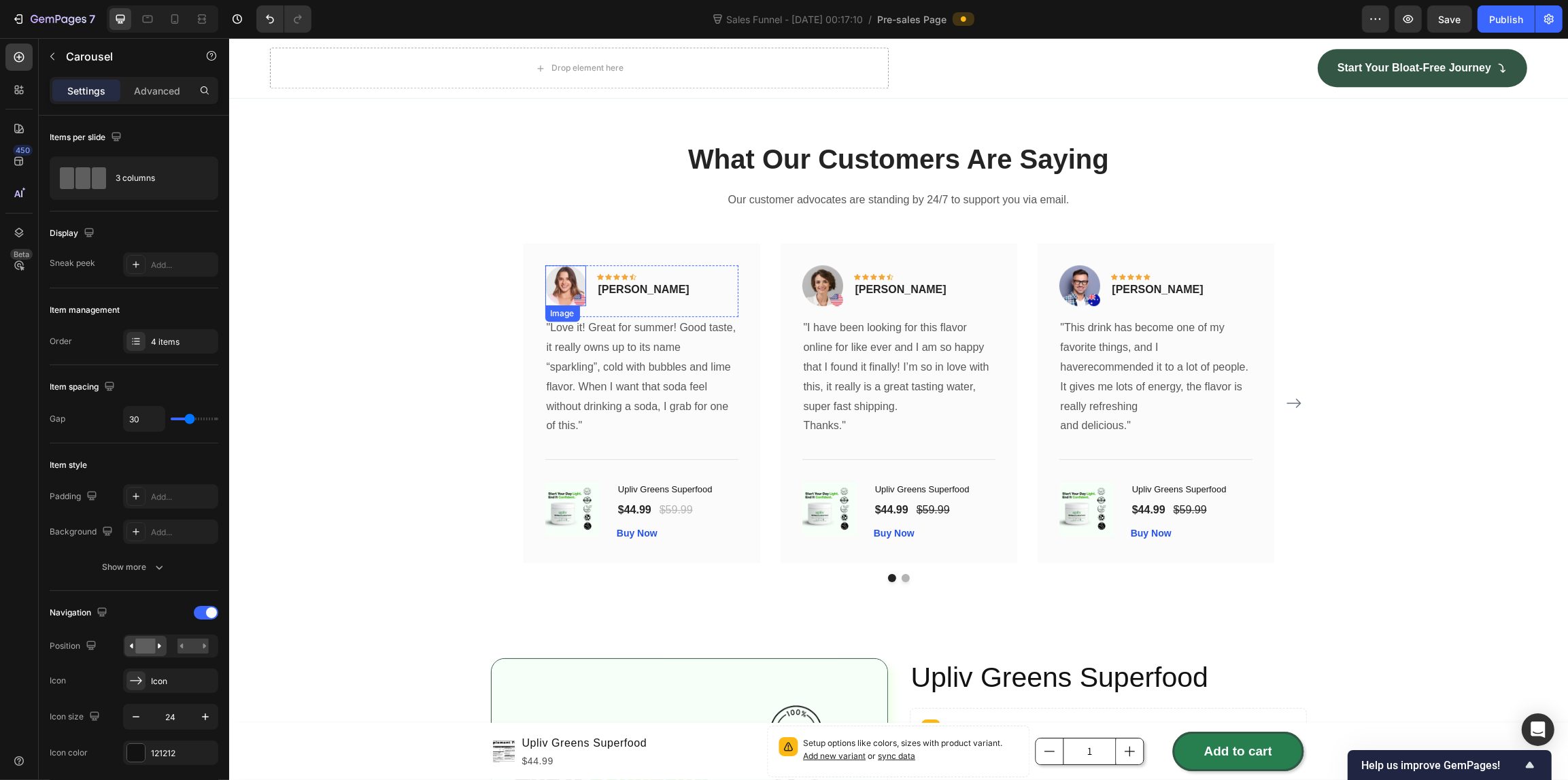
click at [564, 290] on img at bounding box center [565, 286] width 41 height 41
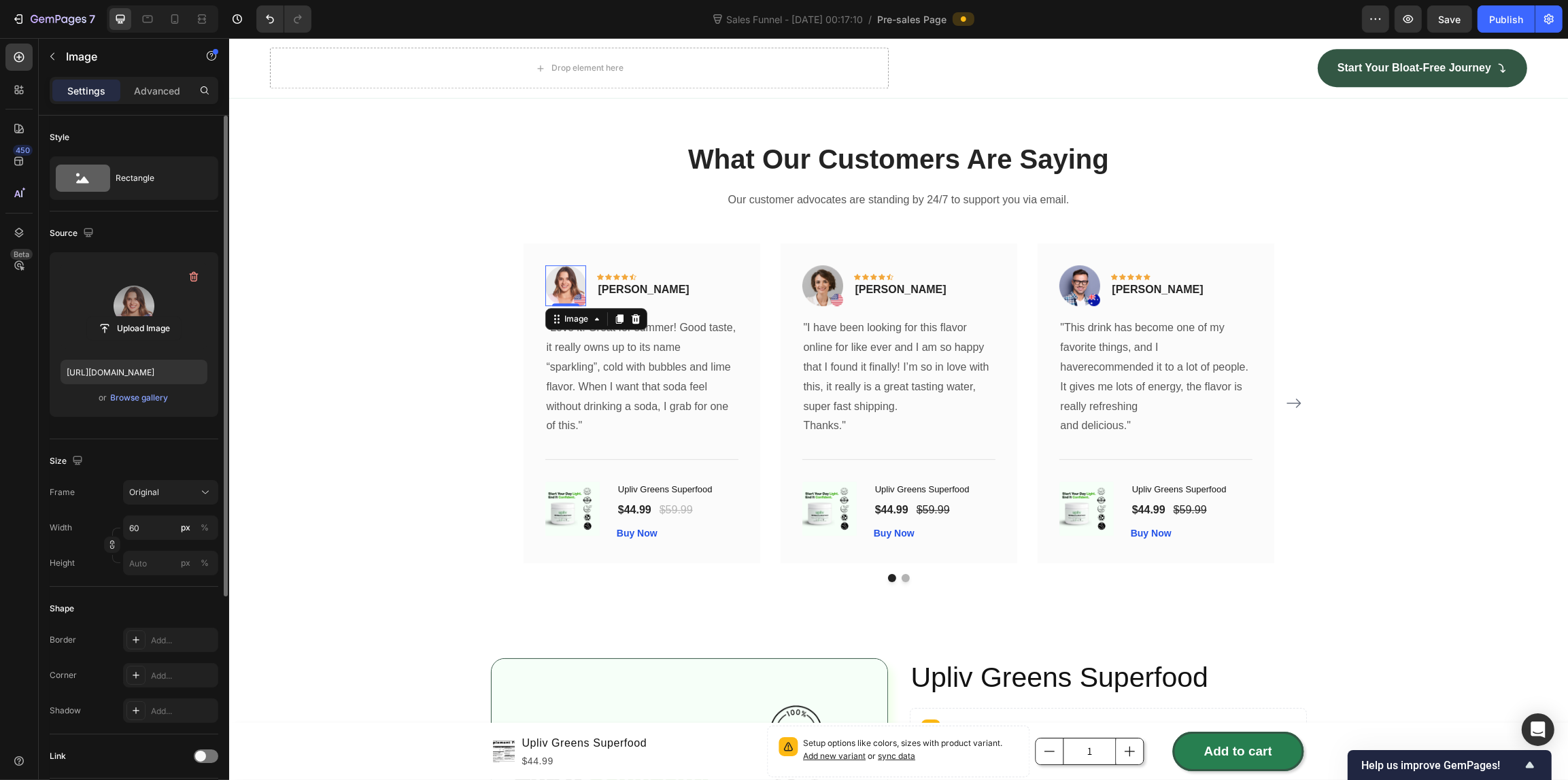
click at [159, 297] on label at bounding box center [134, 306] width 147 height 86
click at [159, 317] on input "file" at bounding box center [134, 328] width 94 height 23
type input "[URL][DOMAIN_NAME]"
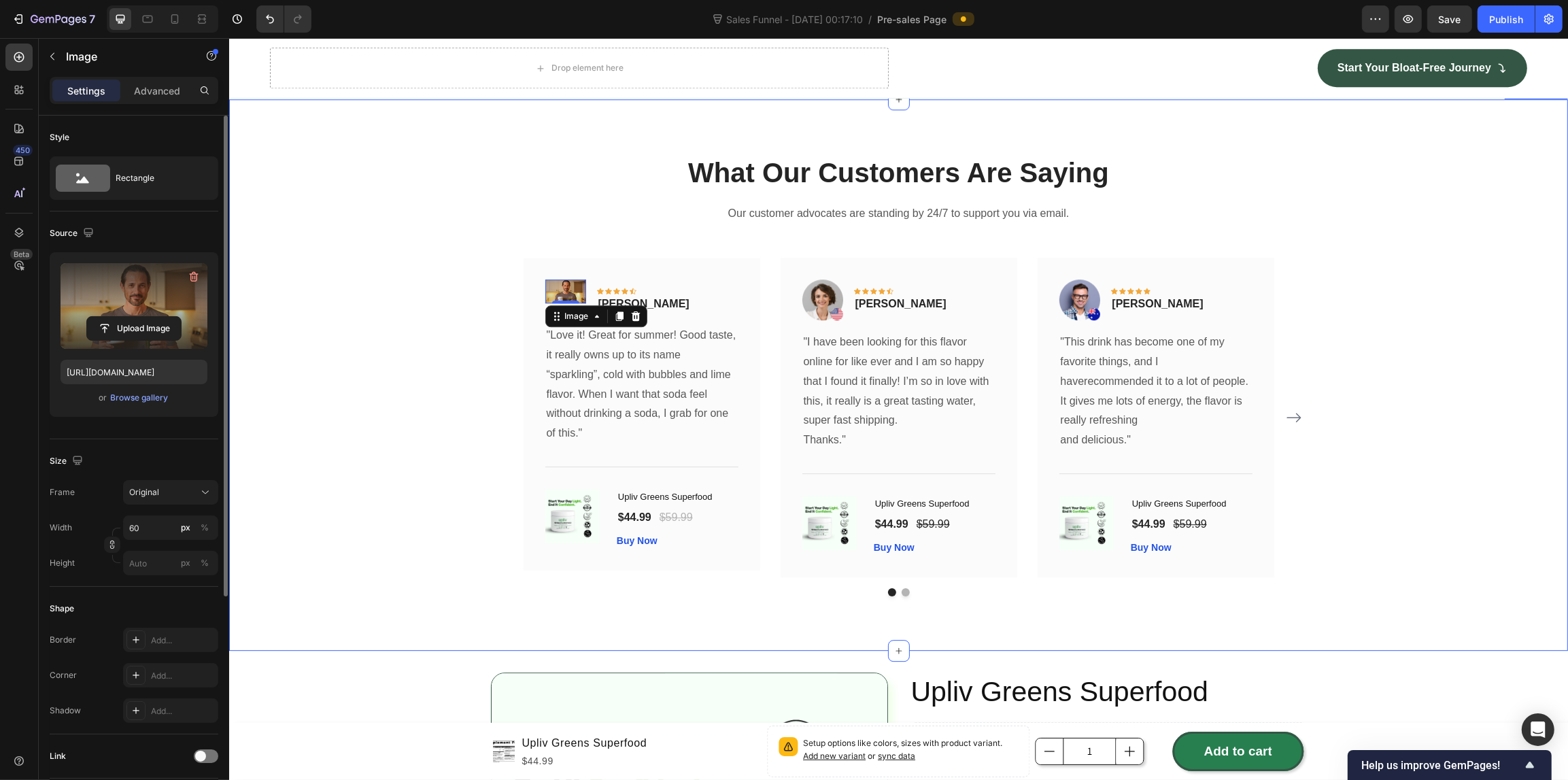
click at [507, 316] on div "Image 0 Icon Icon Icon Icon Icon Row [PERSON_NAME] Text block Row "Love it! Gre…" at bounding box center [897, 417] width 816 height 319
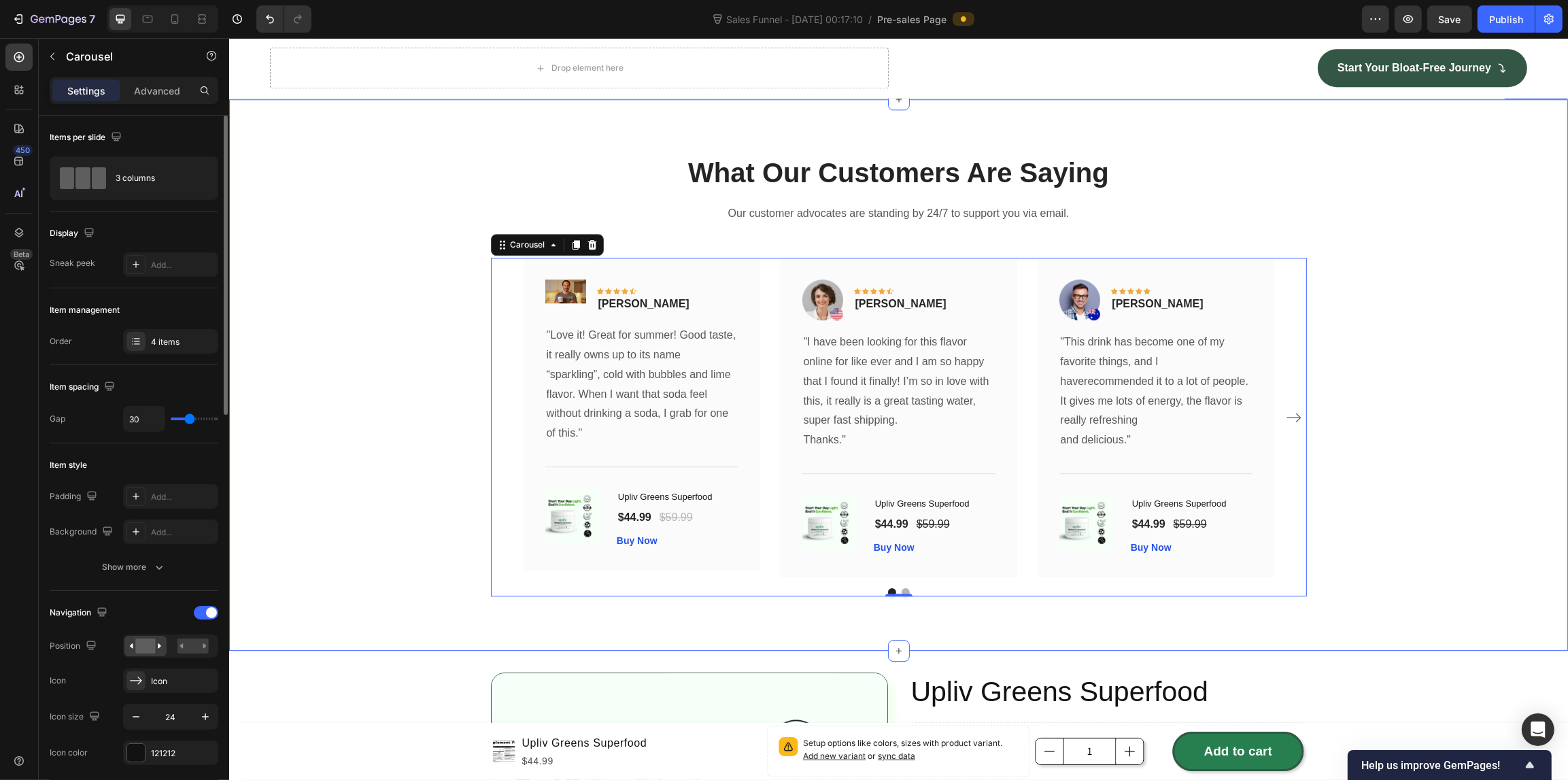
click at [433, 328] on div "What Our Customers Are Saying Heading Our customer advocates are standing by 24…" at bounding box center [897, 375] width 1318 height 442
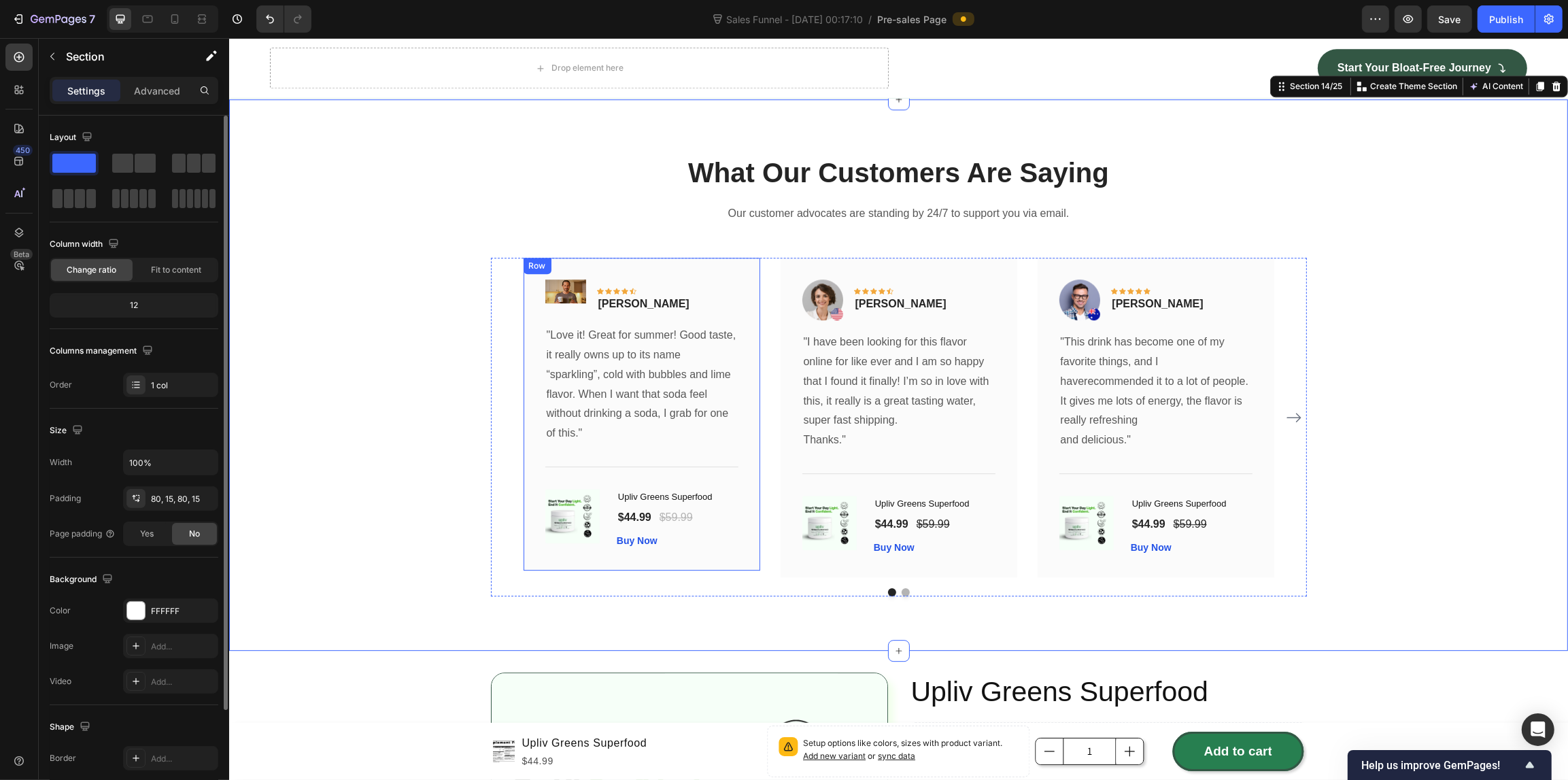
click at [535, 284] on div "Image Icon Icon Icon Icon Icon Row [PERSON_NAME] Text block Row "Love it! Great…" at bounding box center [641, 414] width 236 height 312
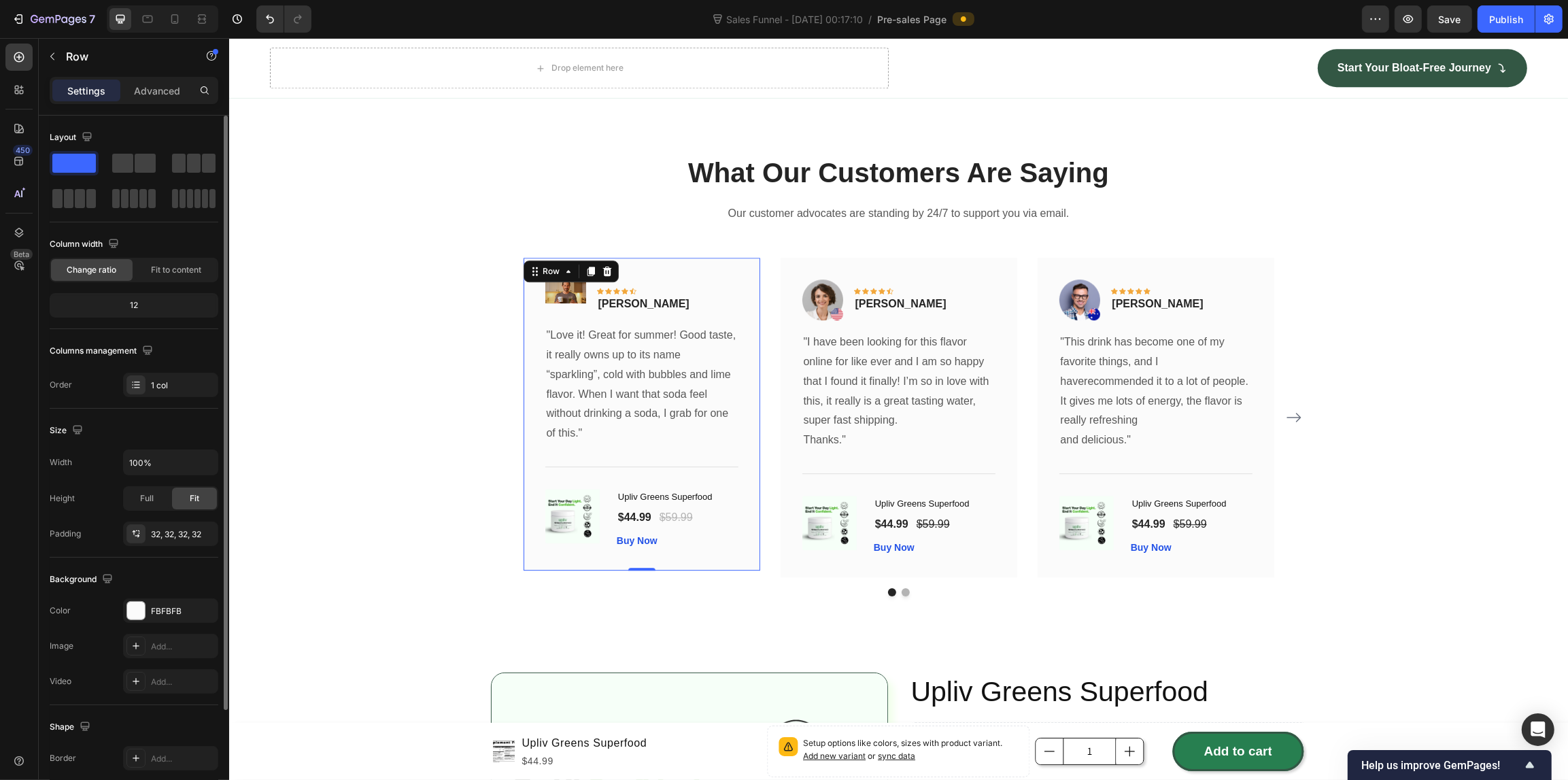
click at [544, 287] on img at bounding box center [565, 290] width 41 height 23
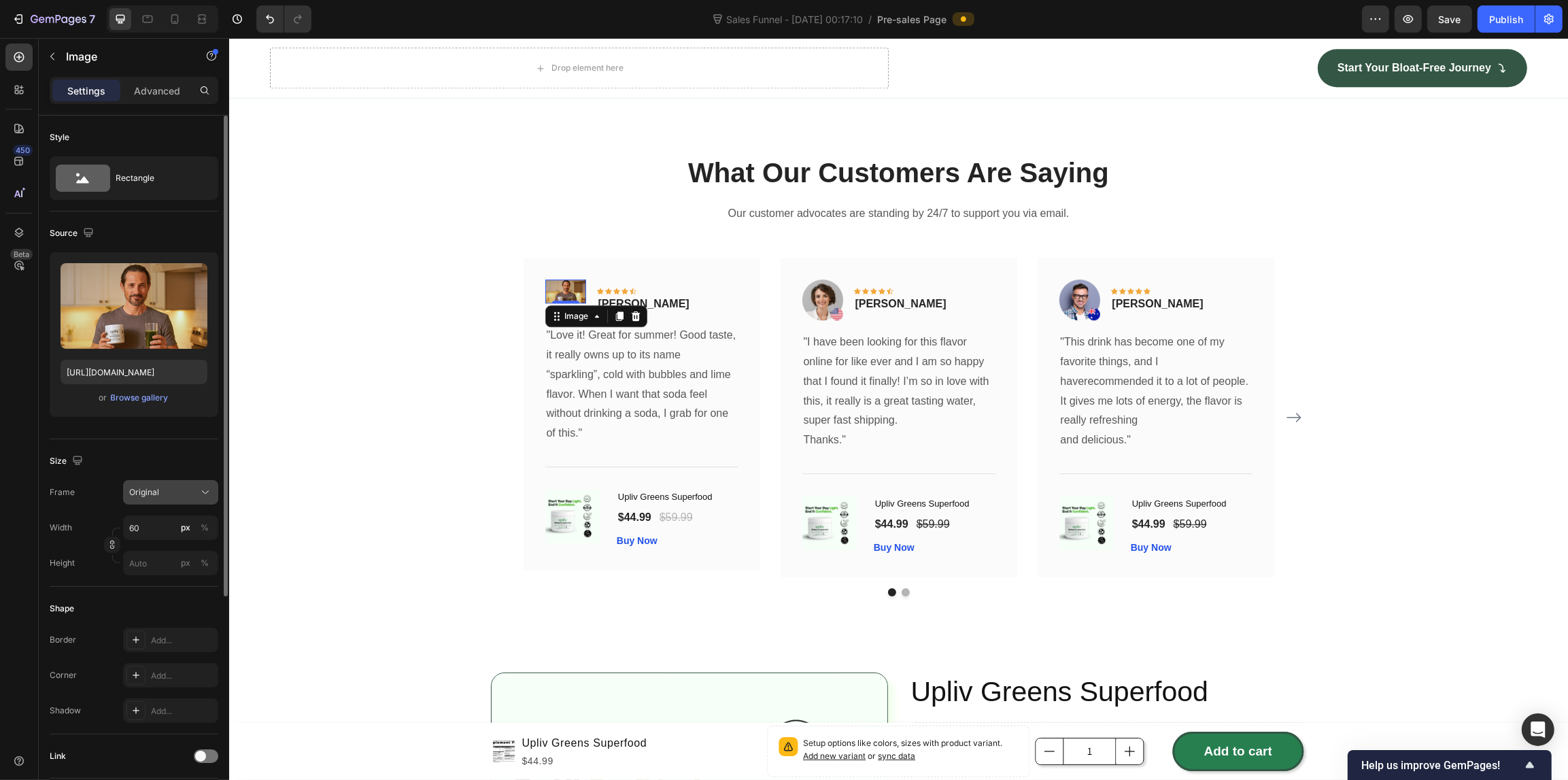
click at [176, 488] on div "Original" at bounding box center [162, 492] width 67 height 12
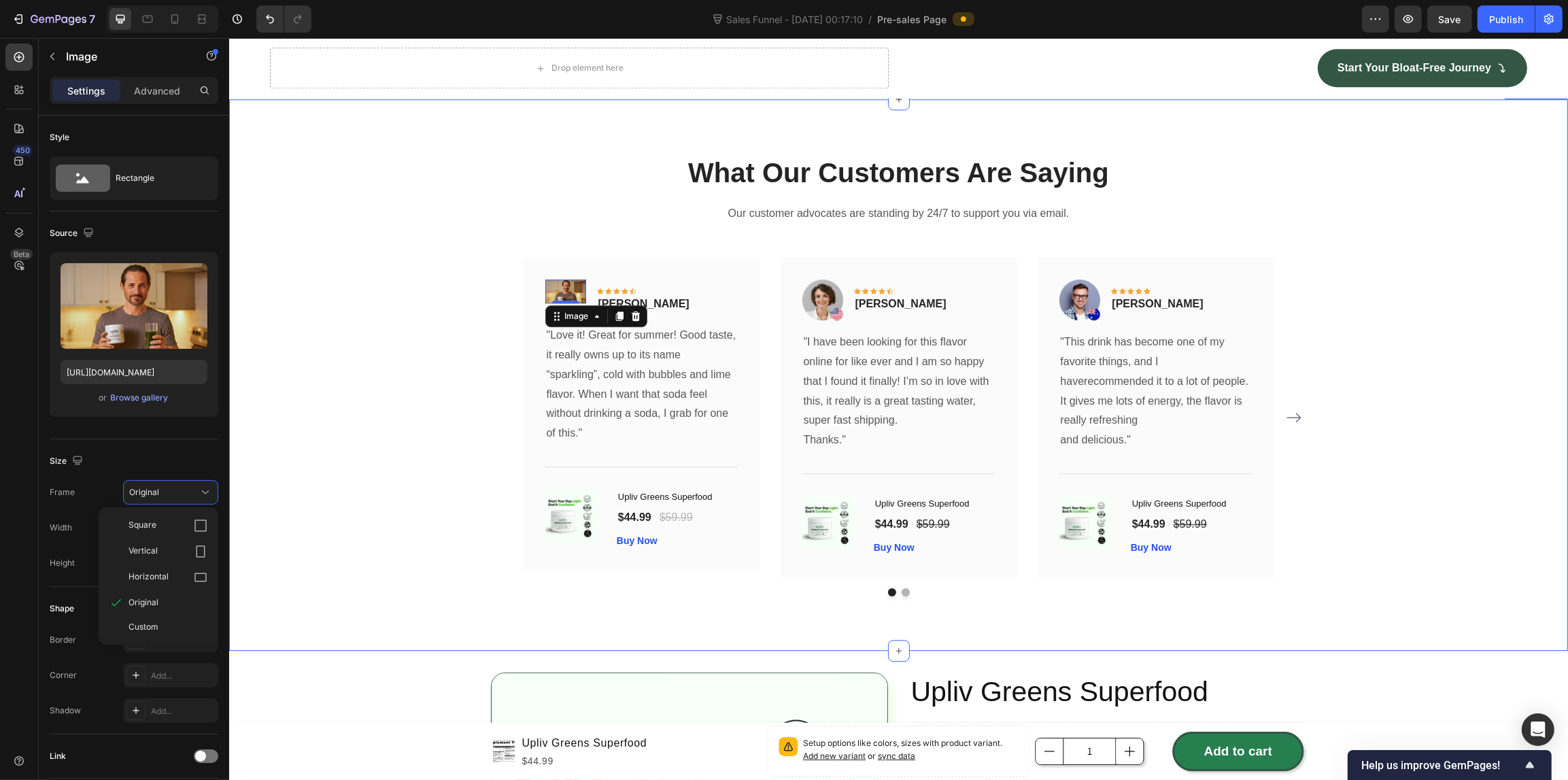
click at [358, 501] on div "What Our Customers Are Saying Heading Our customer advocates are standing by 24…" at bounding box center [897, 375] width 1318 height 442
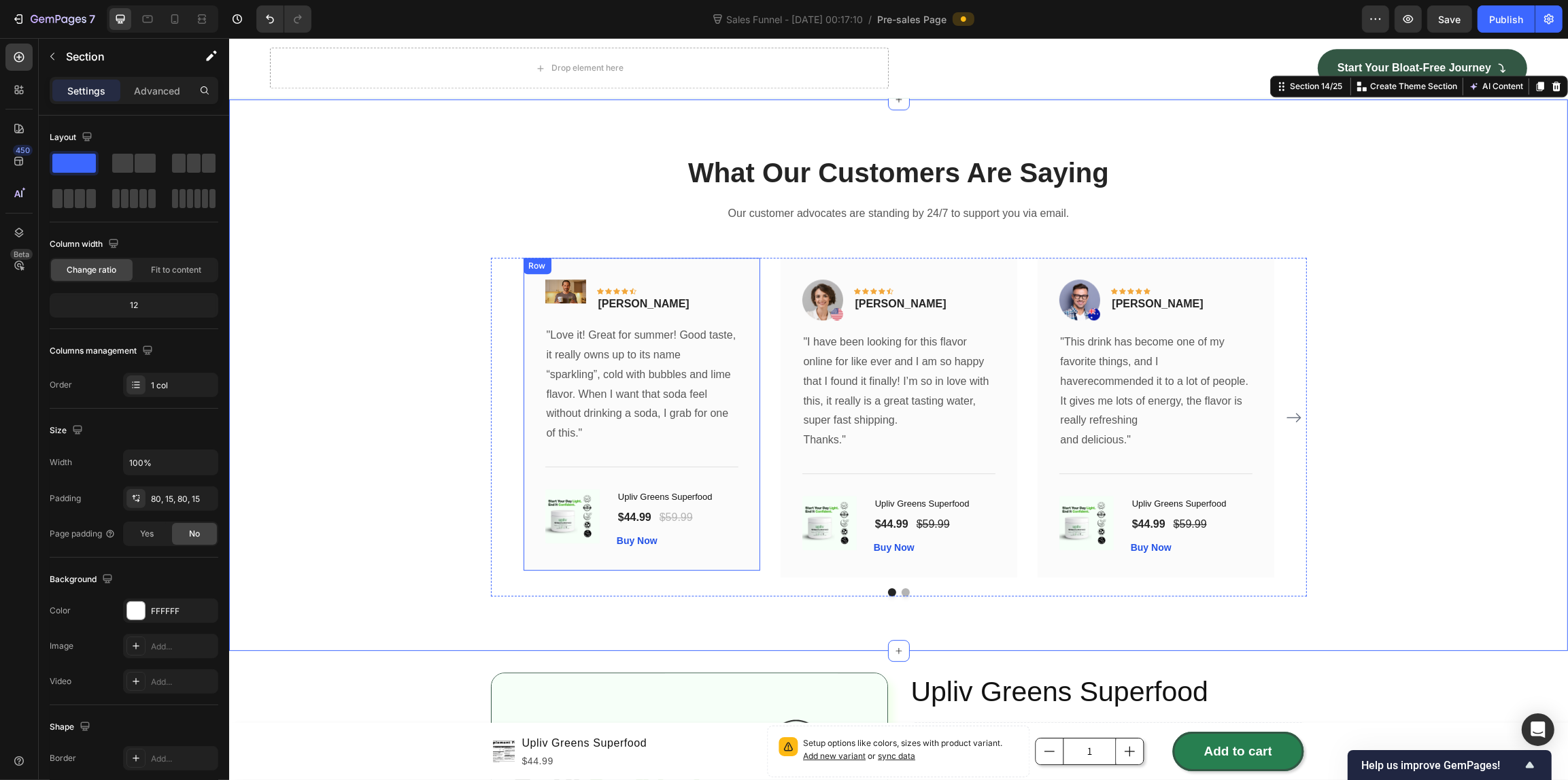
click at [714, 270] on div "Image Icon Icon Icon Icon Icon Row [PERSON_NAME] Text block Row "Love it! Great…" at bounding box center [641, 414] width 236 height 312
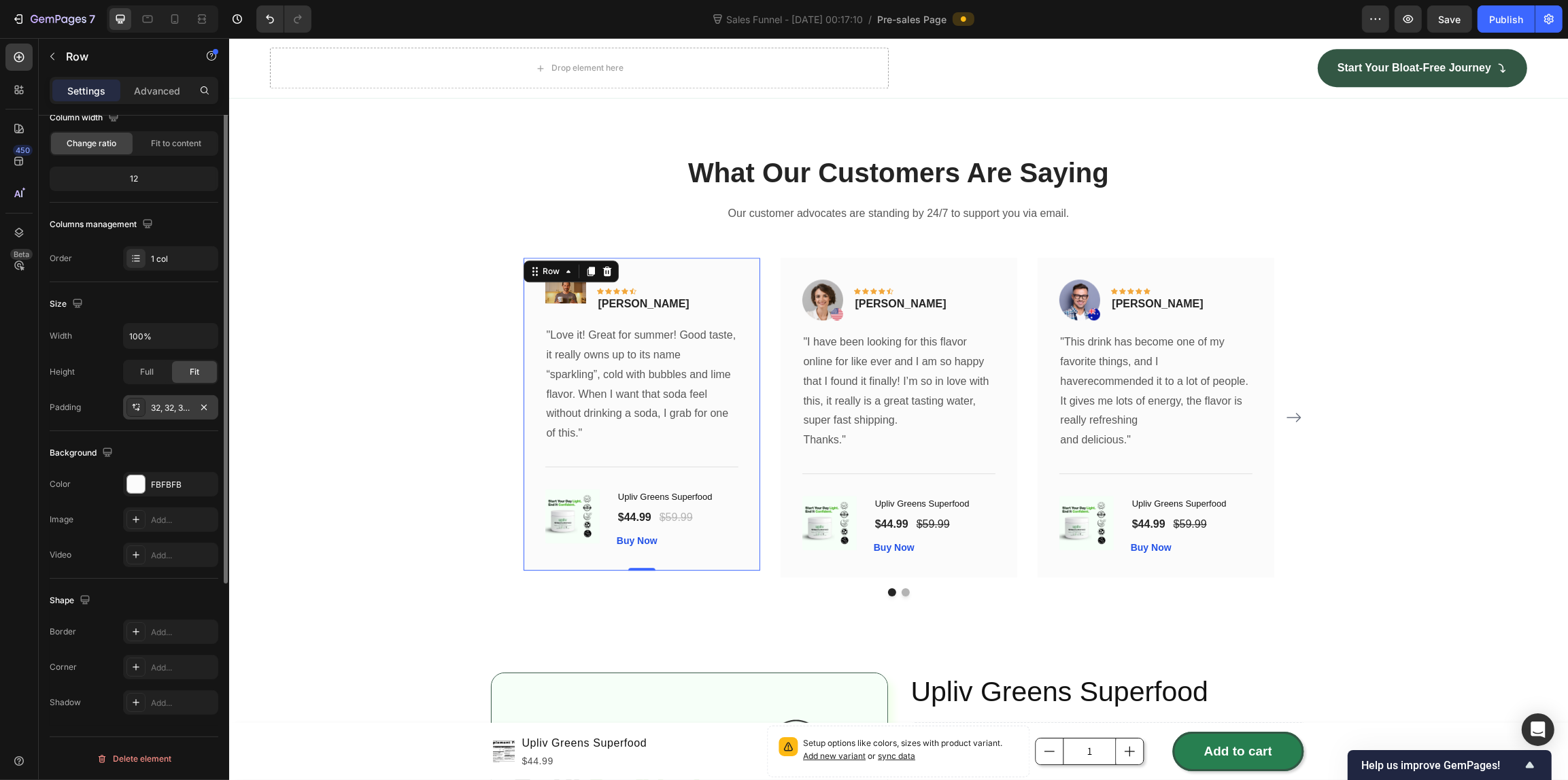
scroll to position [0, 0]
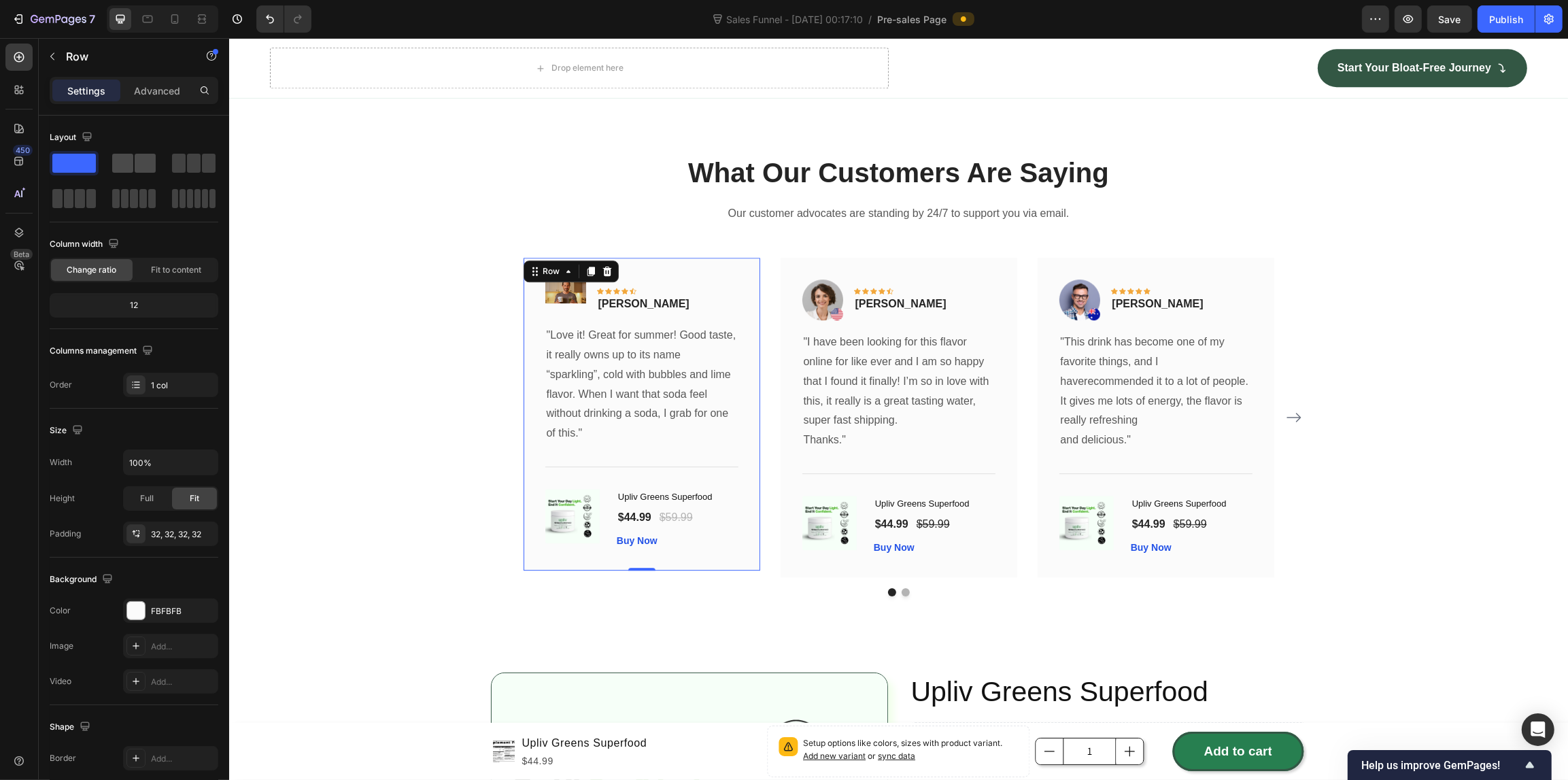
click at [144, 156] on span at bounding box center [145, 163] width 21 height 19
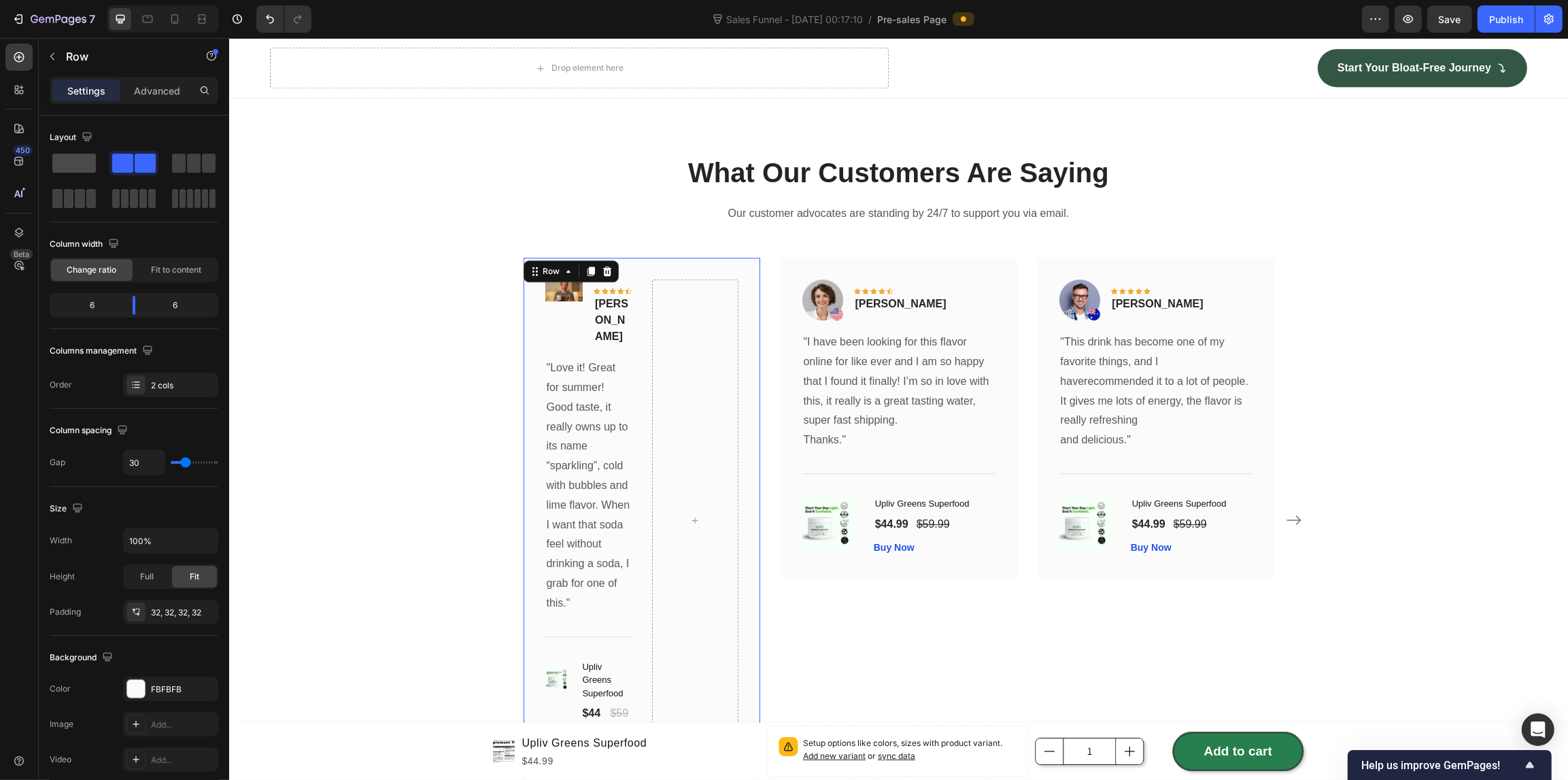
click at [62, 165] on span at bounding box center [73, 163] width 43 height 19
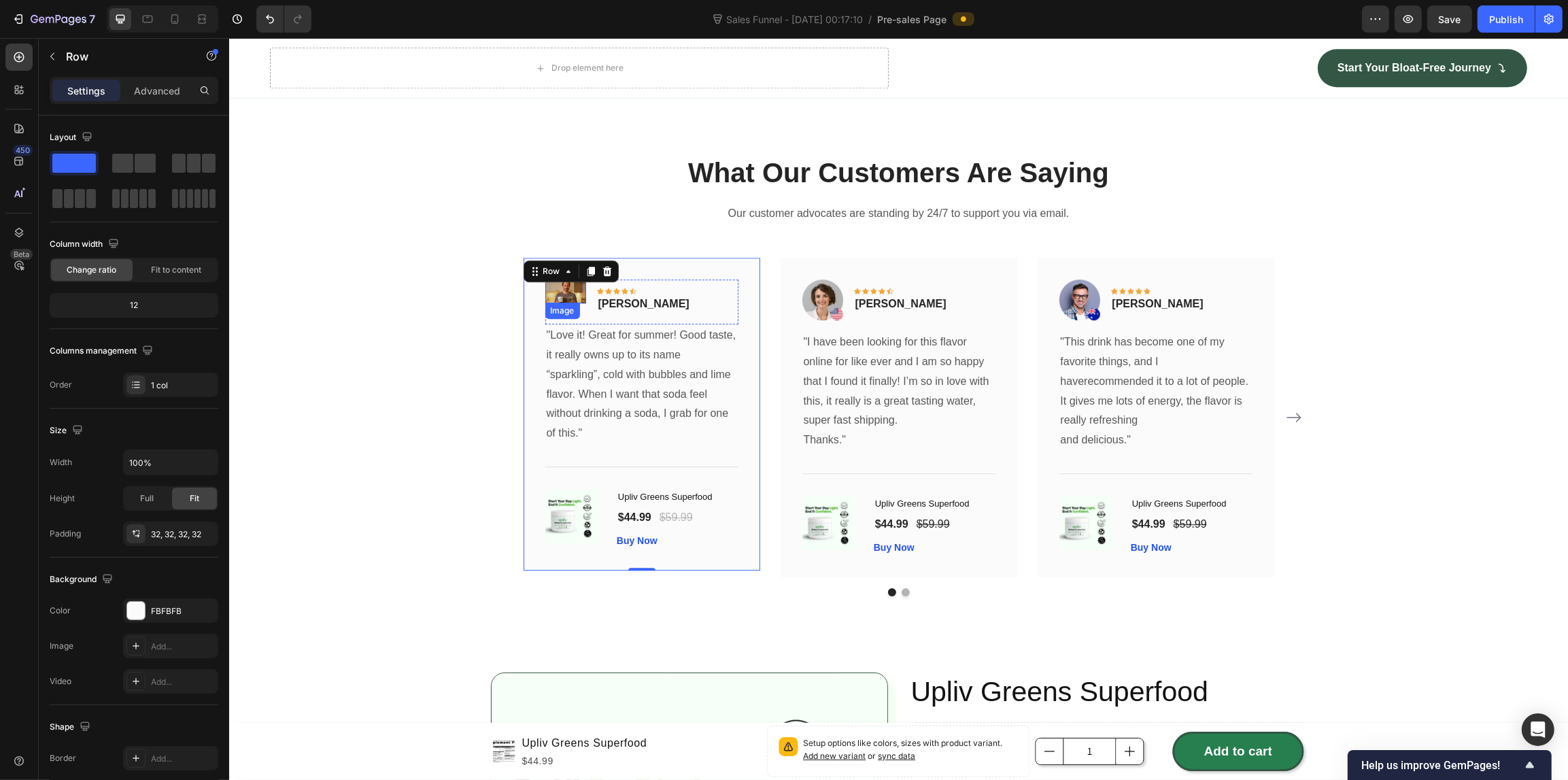
click at [556, 291] on img at bounding box center [565, 290] width 41 height 23
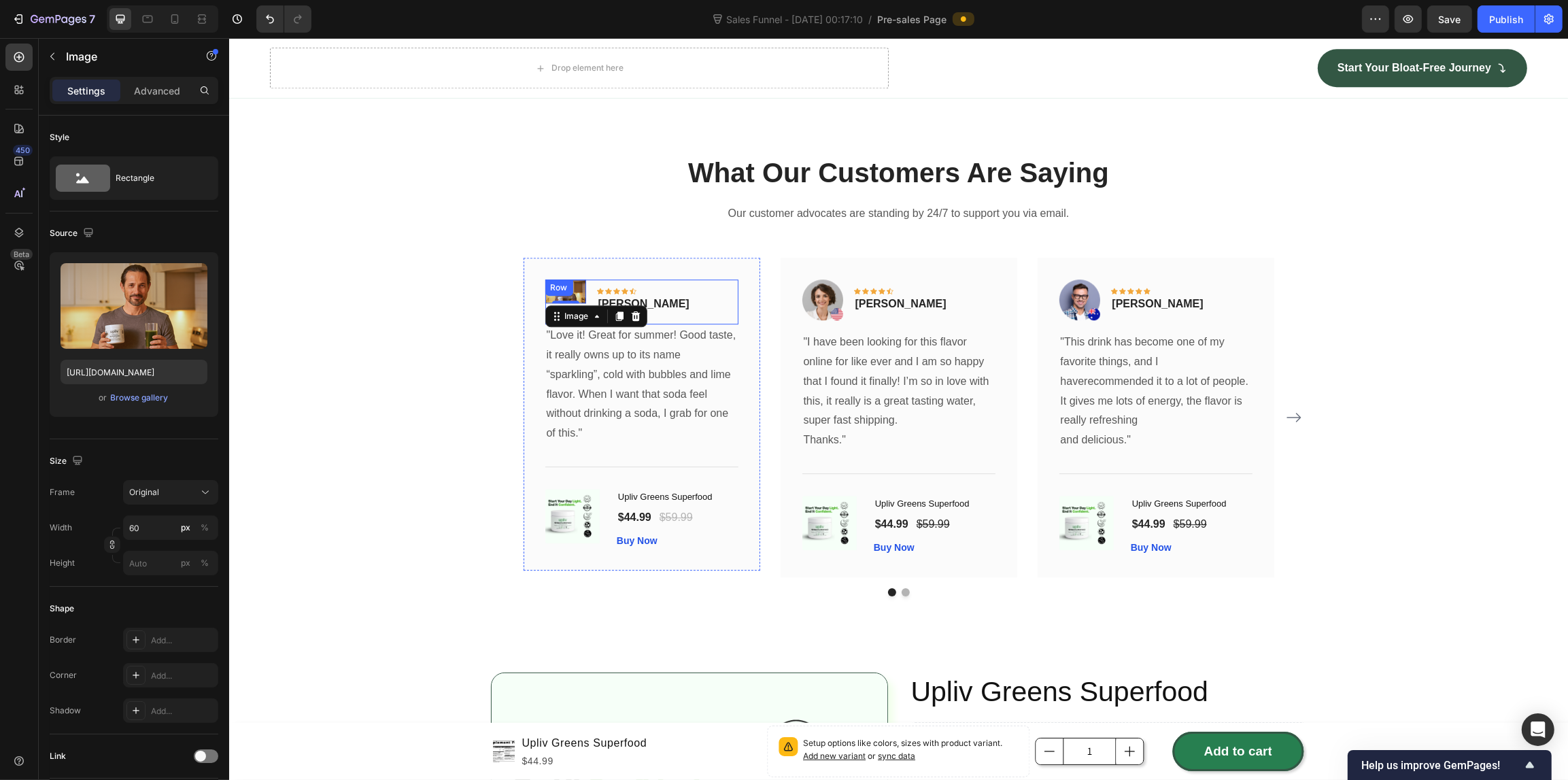
click at [689, 293] on div "Image 0 Icon Icon Icon Icon Icon Row [PERSON_NAME] Text block Row" at bounding box center [640, 301] width 193 height 45
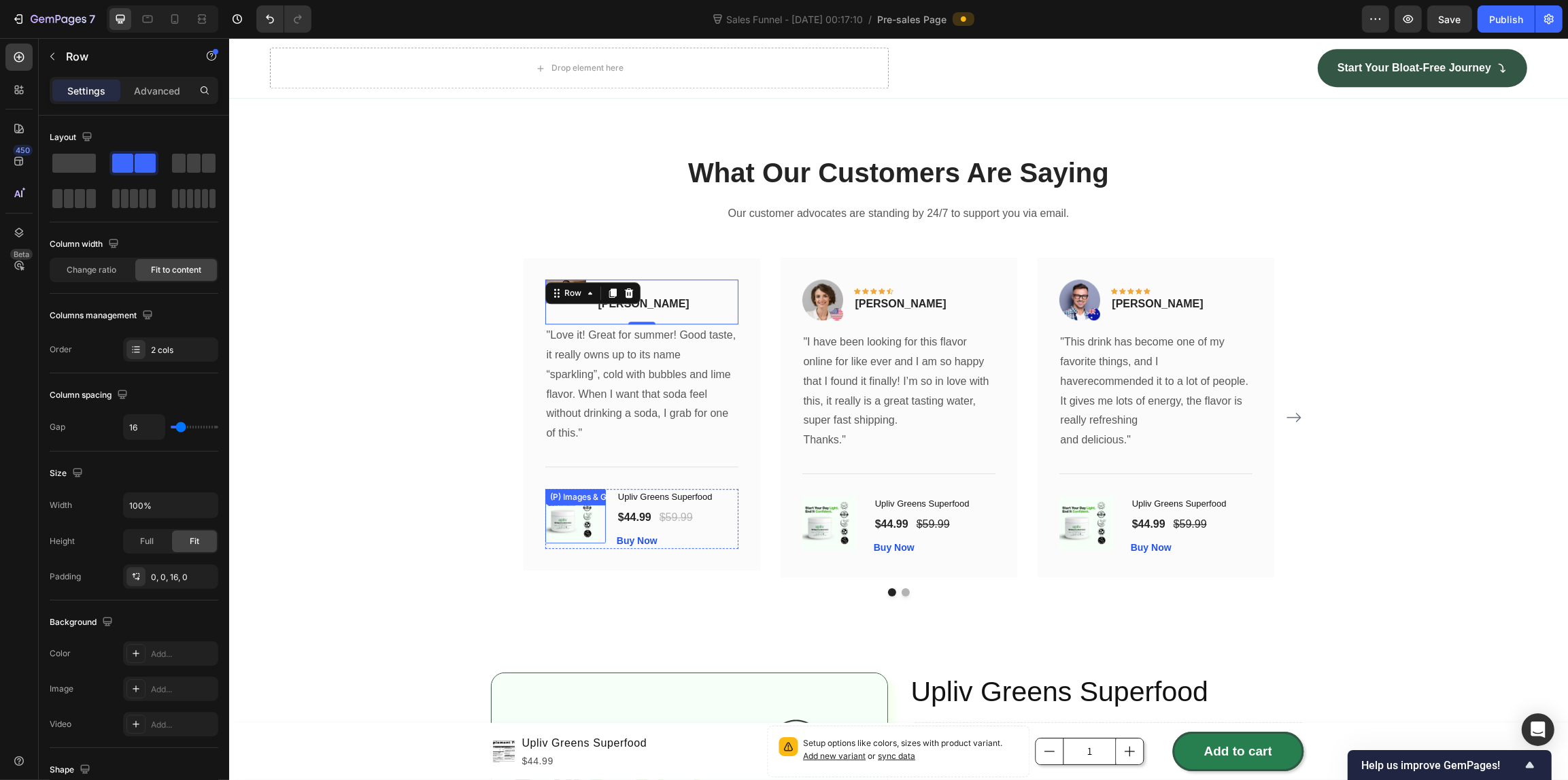
click at [549, 491] on div "(P) Images & Gallery" at bounding box center [589, 496] width 84 height 12
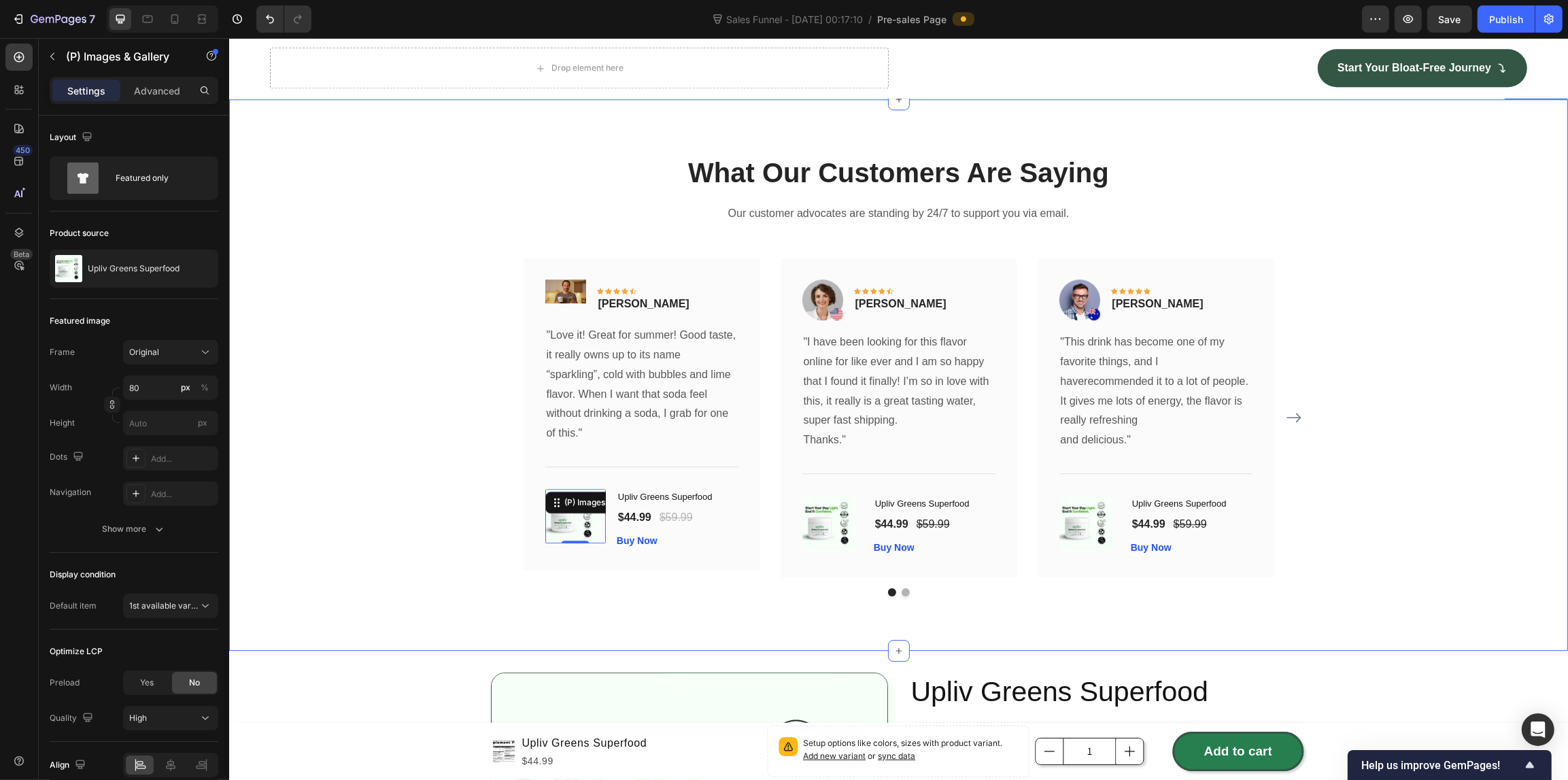
click at [425, 494] on div "What Our Customers Are Saying Heading Our customer advocates are standing by 24…" at bounding box center [897, 375] width 1318 height 442
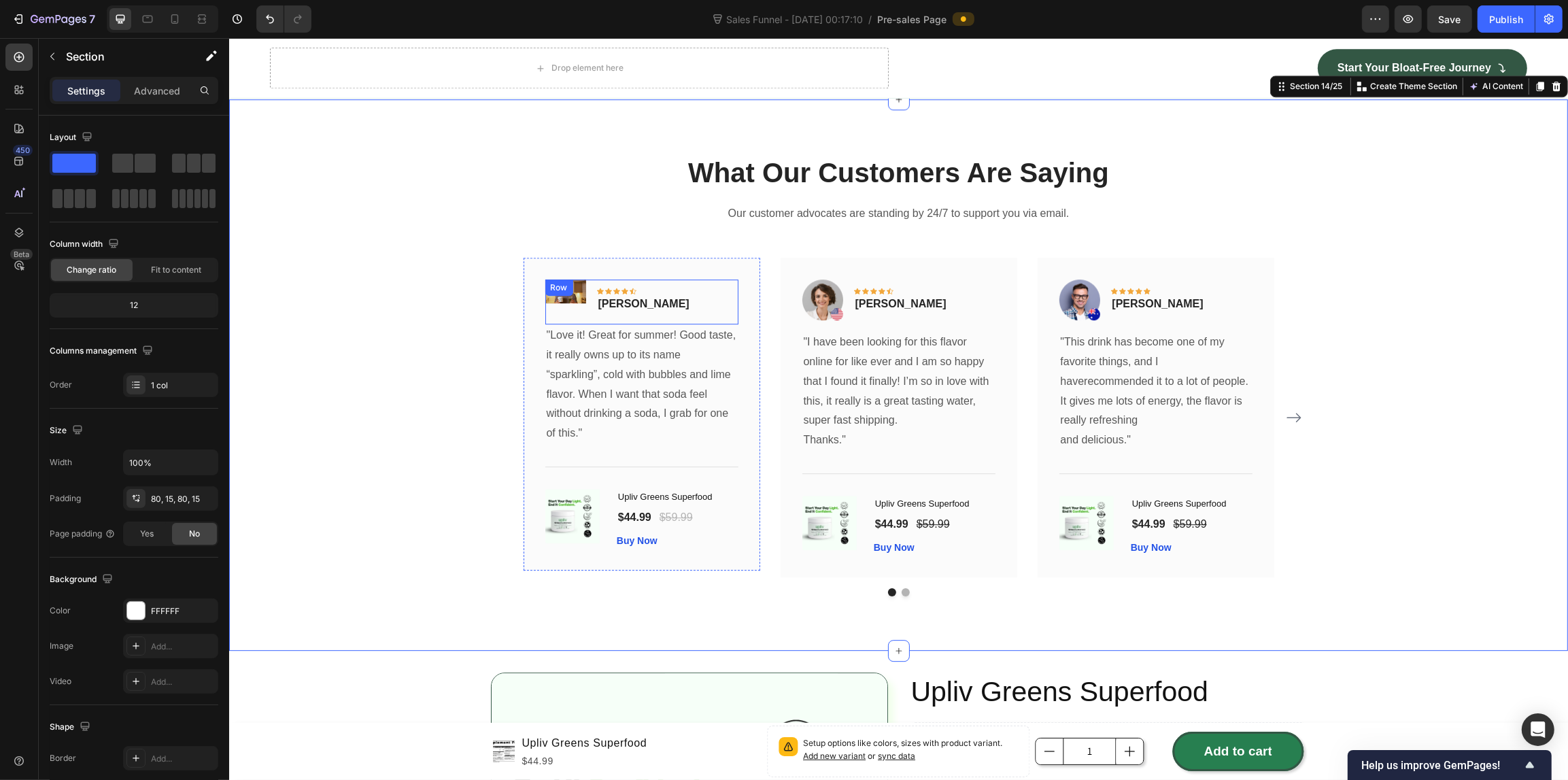
click at [702, 295] on div "Image Icon Icon Icon Icon Icon Row [PERSON_NAME] Text block Row" at bounding box center [640, 301] width 193 height 45
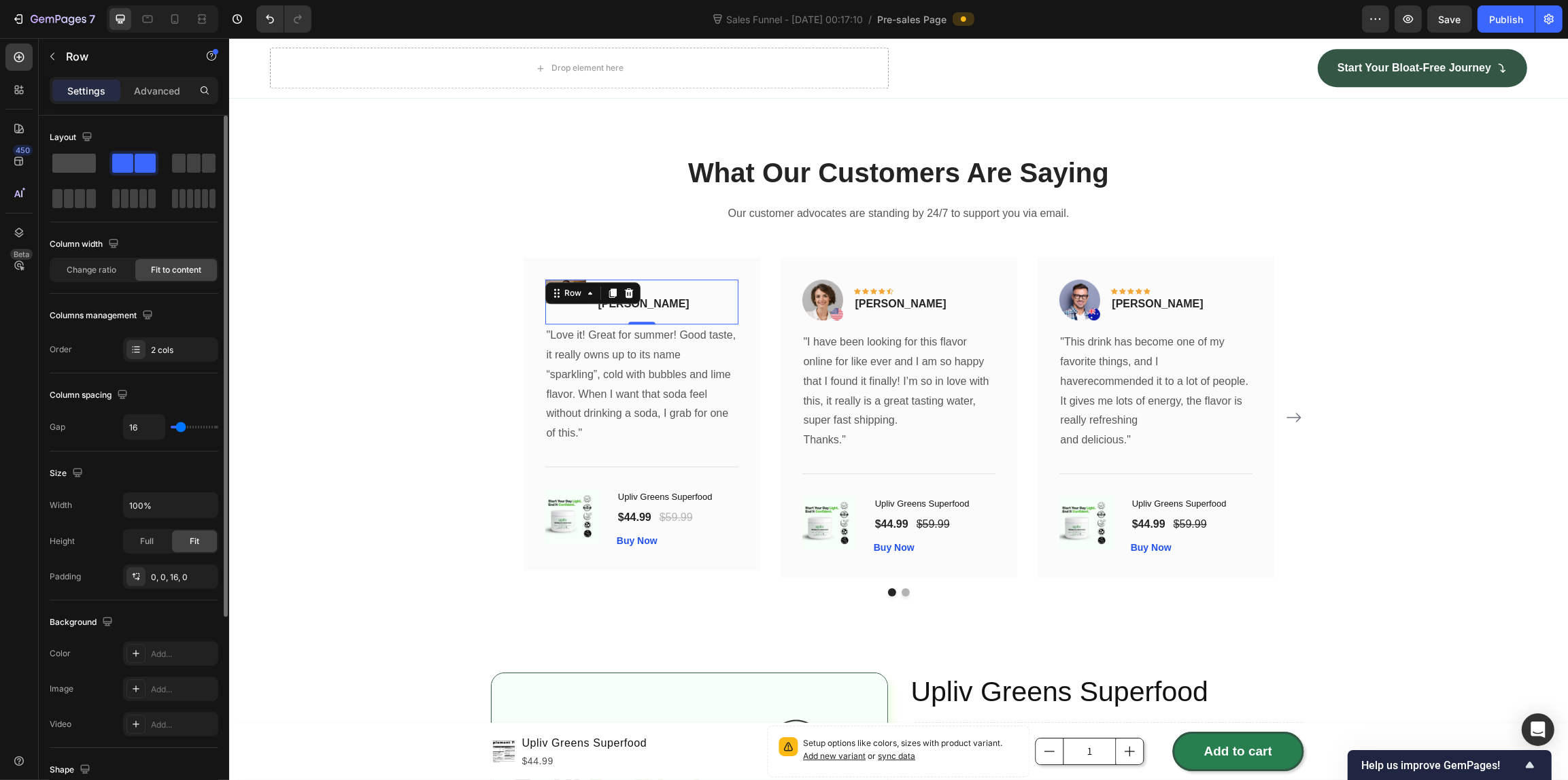
click at [90, 173] on div at bounding box center [74, 162] width 49 height 24
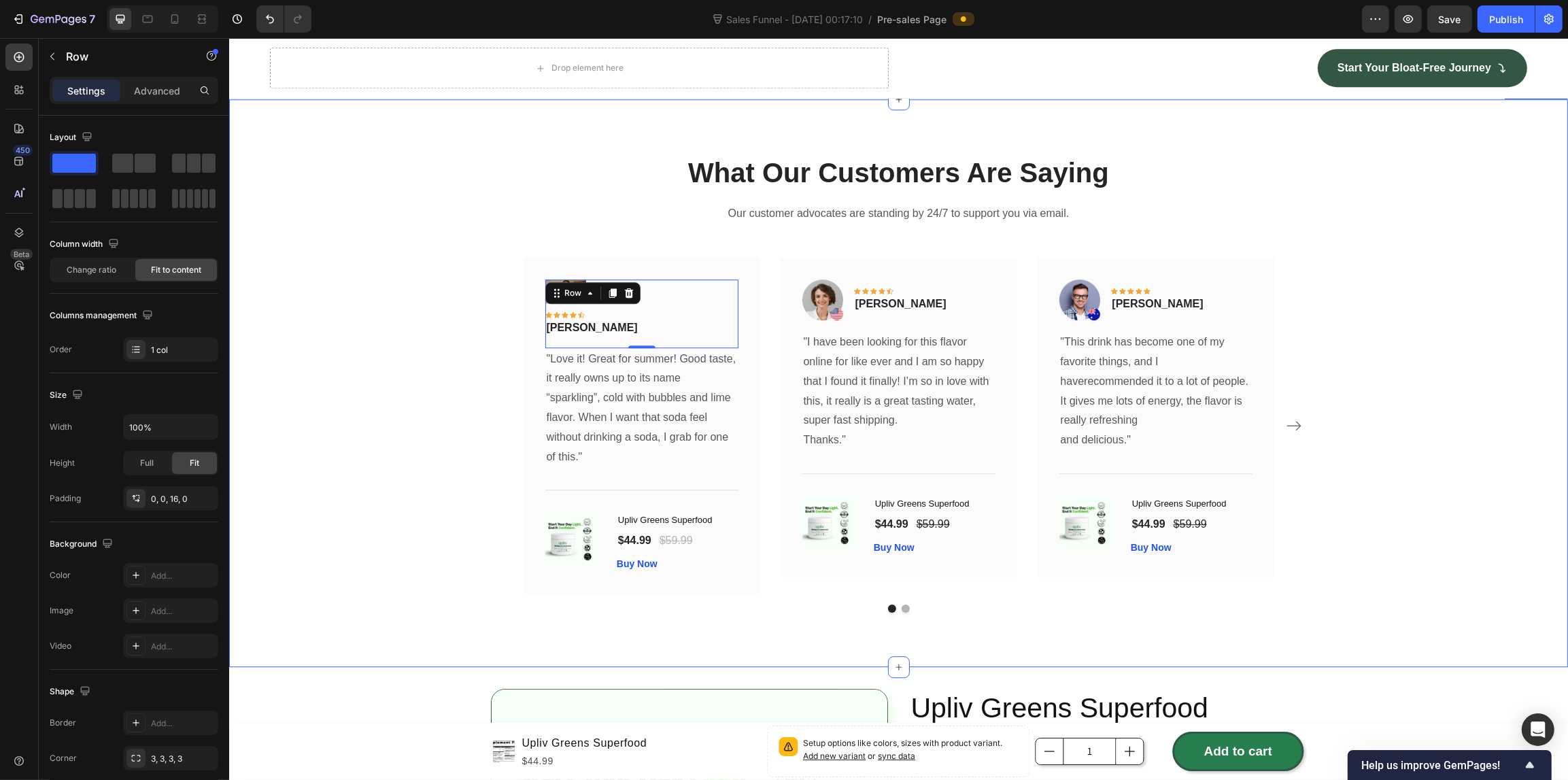
click at [378, 361] on div "What Our Customers Are Saying Heading Our customer advocates are standing by 24…" at bounding box center [897, 383] width 1318 height 458
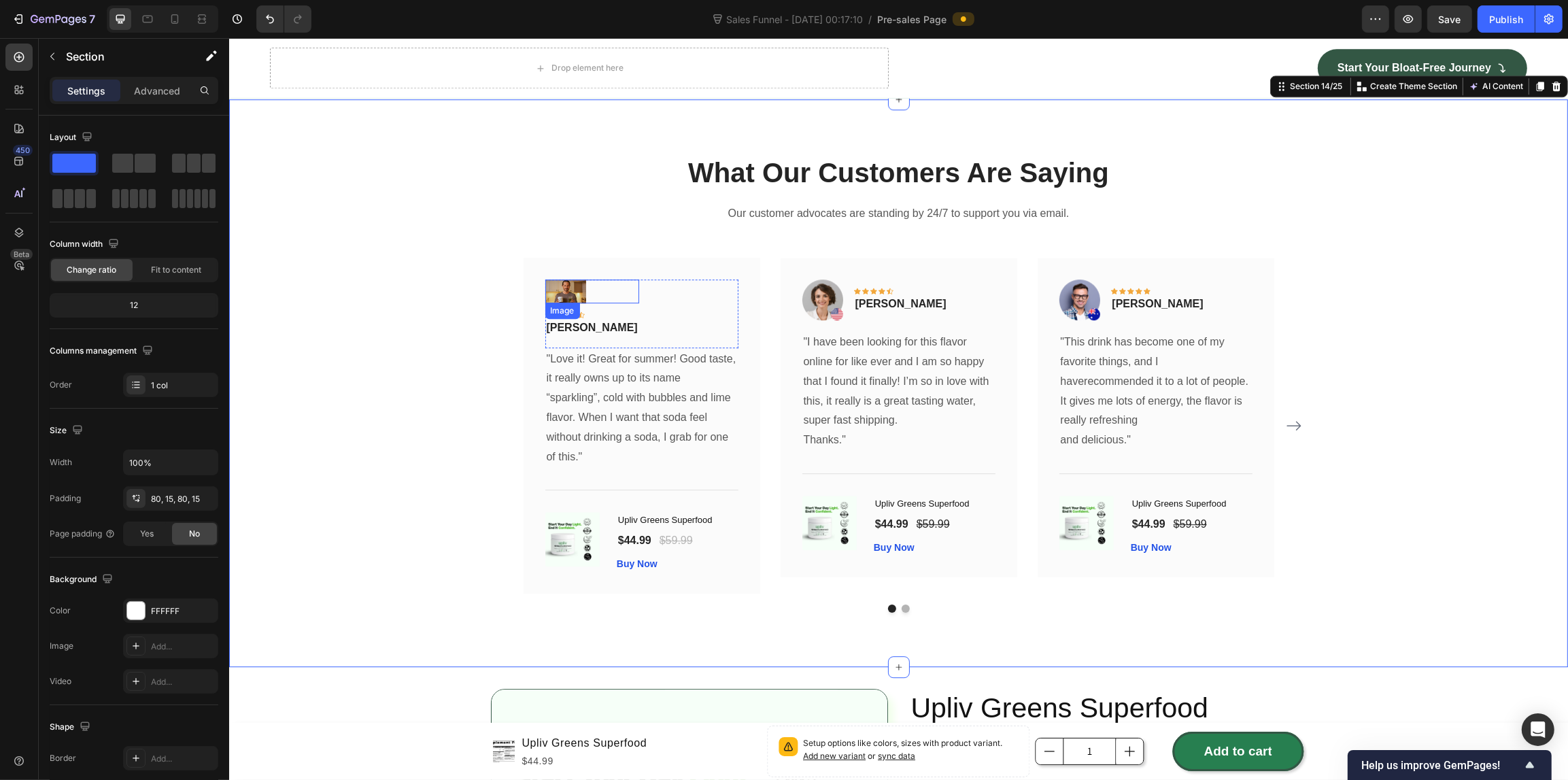
click at [561, 282] on img at bounding box center [565, 290] width 41 height 23
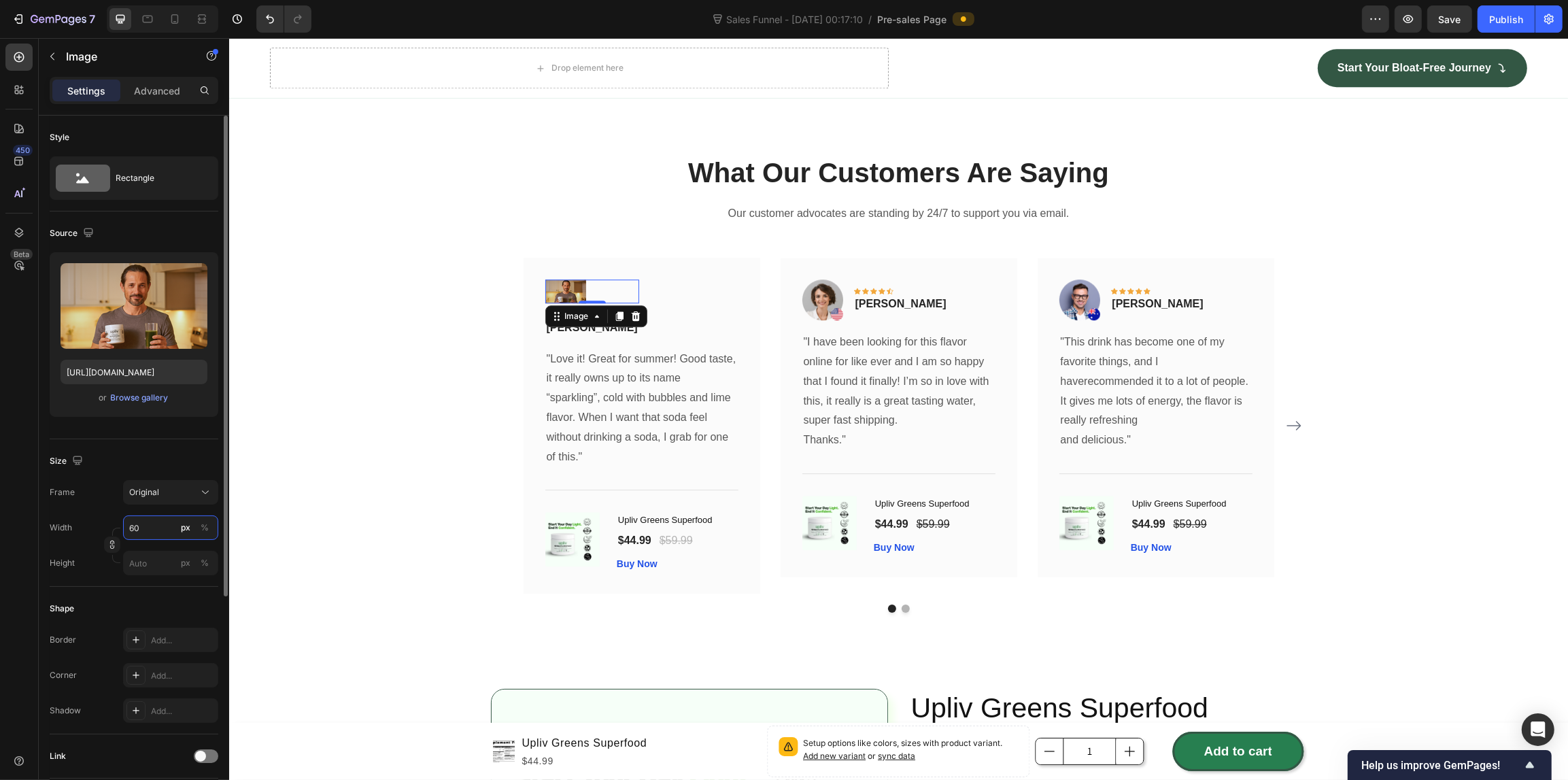
click at [163, 527] on input "60" at bounding box center [171, 527] width 95 height 24
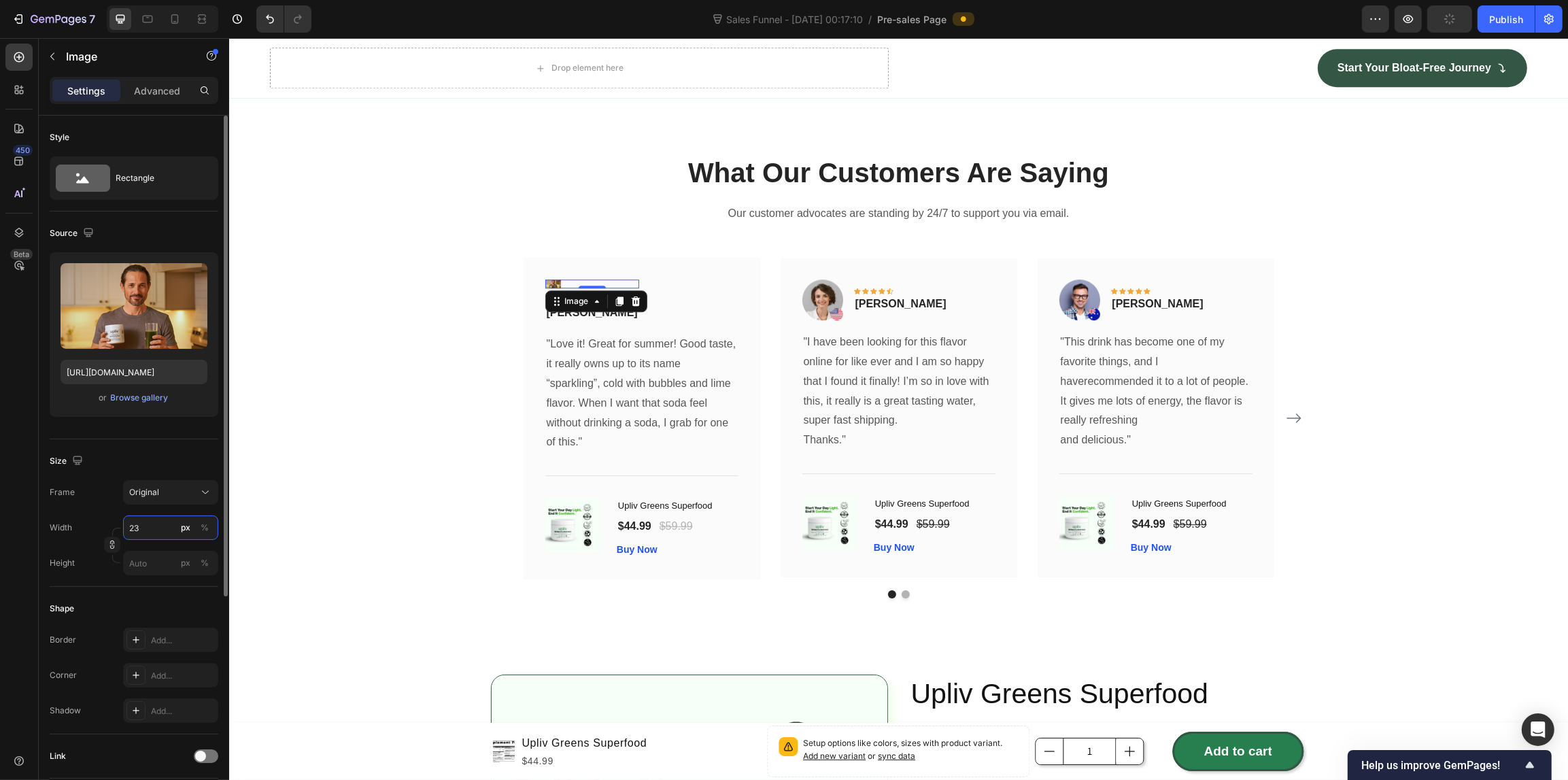
type input "2"
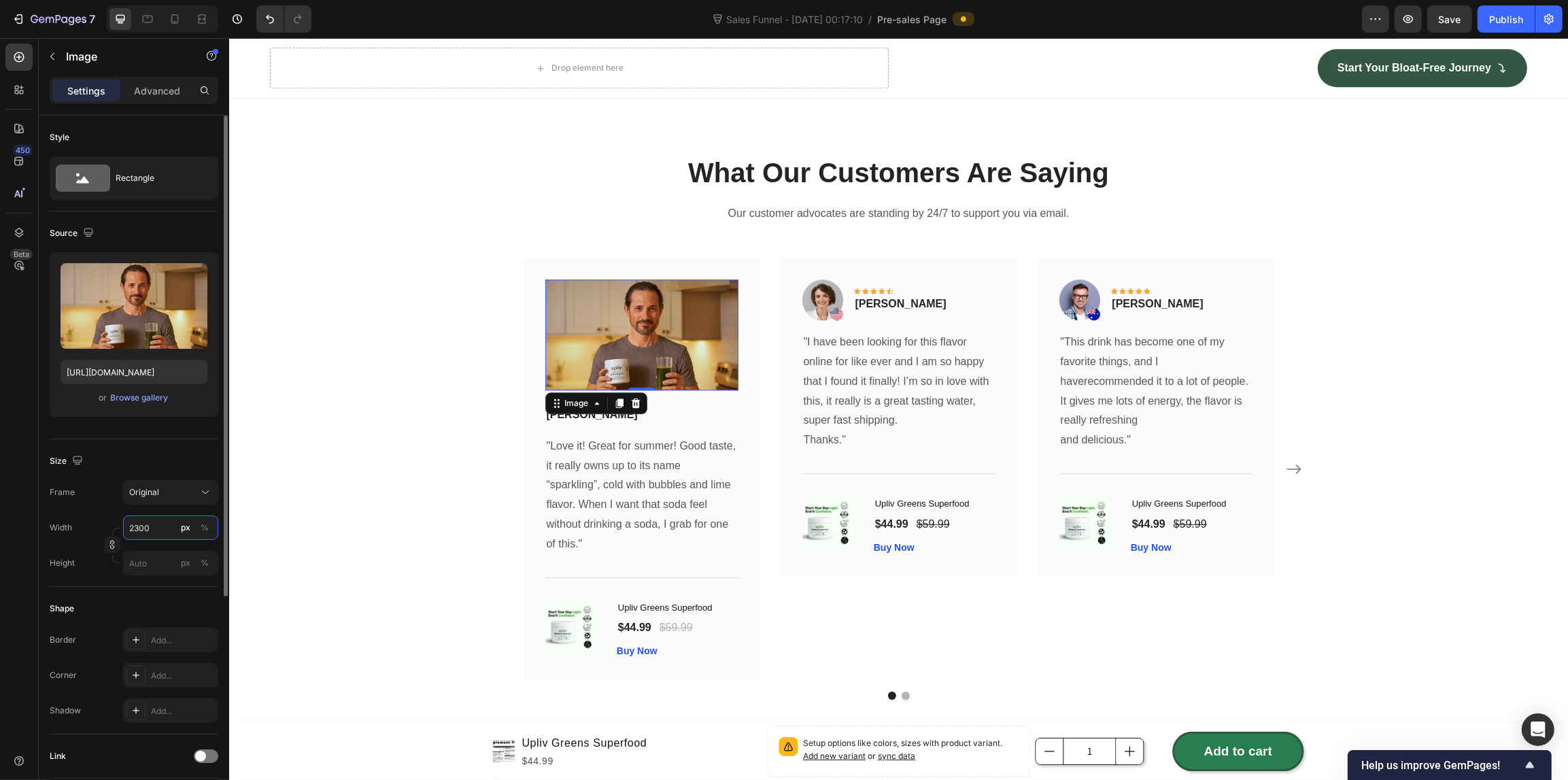
type input "300"
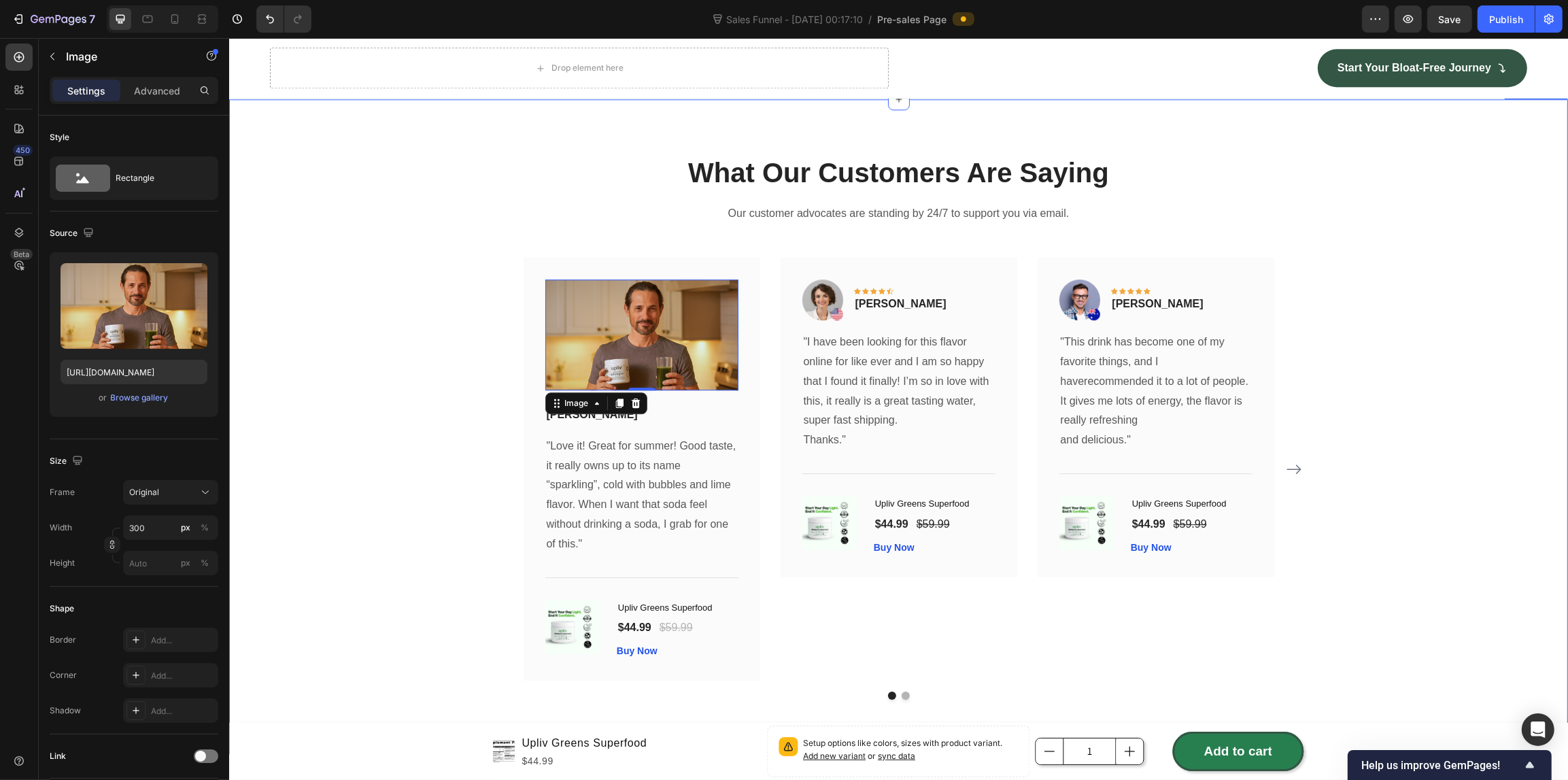
click at [300, 426] on div "What Our Customers Are Saying Heading Our customer advocates are standing by 24…" at bounding box center [897, 426] width 1318 height 546
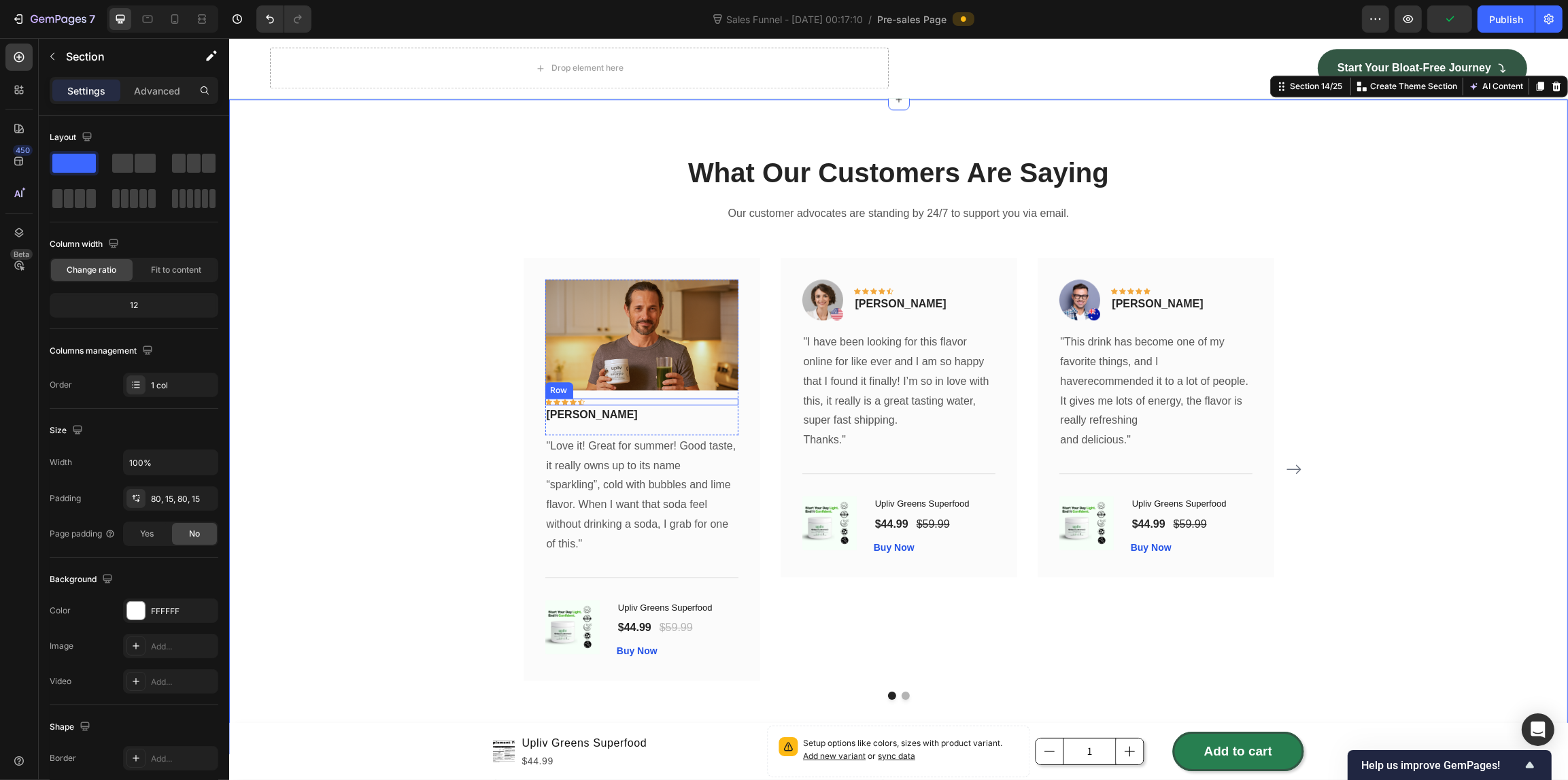
click at [624, 399] on div "Icon Icon Icon Icon Icon Row" at bounding box center [640, 401] width 193 height 7
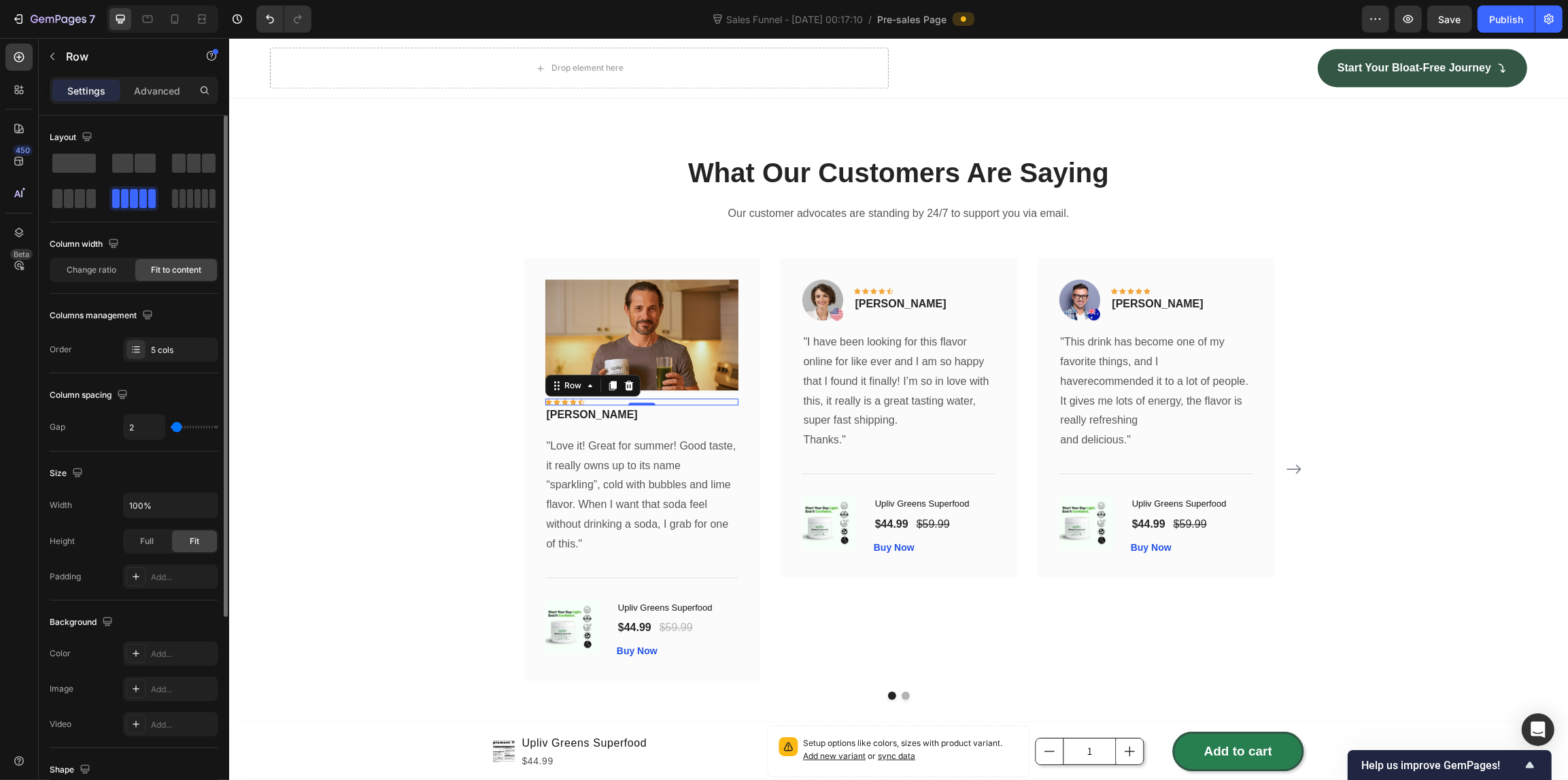
click at [160, 529] on div "Width 100% Height Full Fit Padding Add..." at bounding box center [134, 540] width 169 height 96
click at [153, 535] on span "Full" at bounding box center [147, 541] width 14 height 12
click at [215, 541] on div "Fit" at bounding box center [194, 541] width 45 height 22
click at [672, 412] on p "[PERSON_NAME]" at bounding box center [640, 415] width 190 height 16
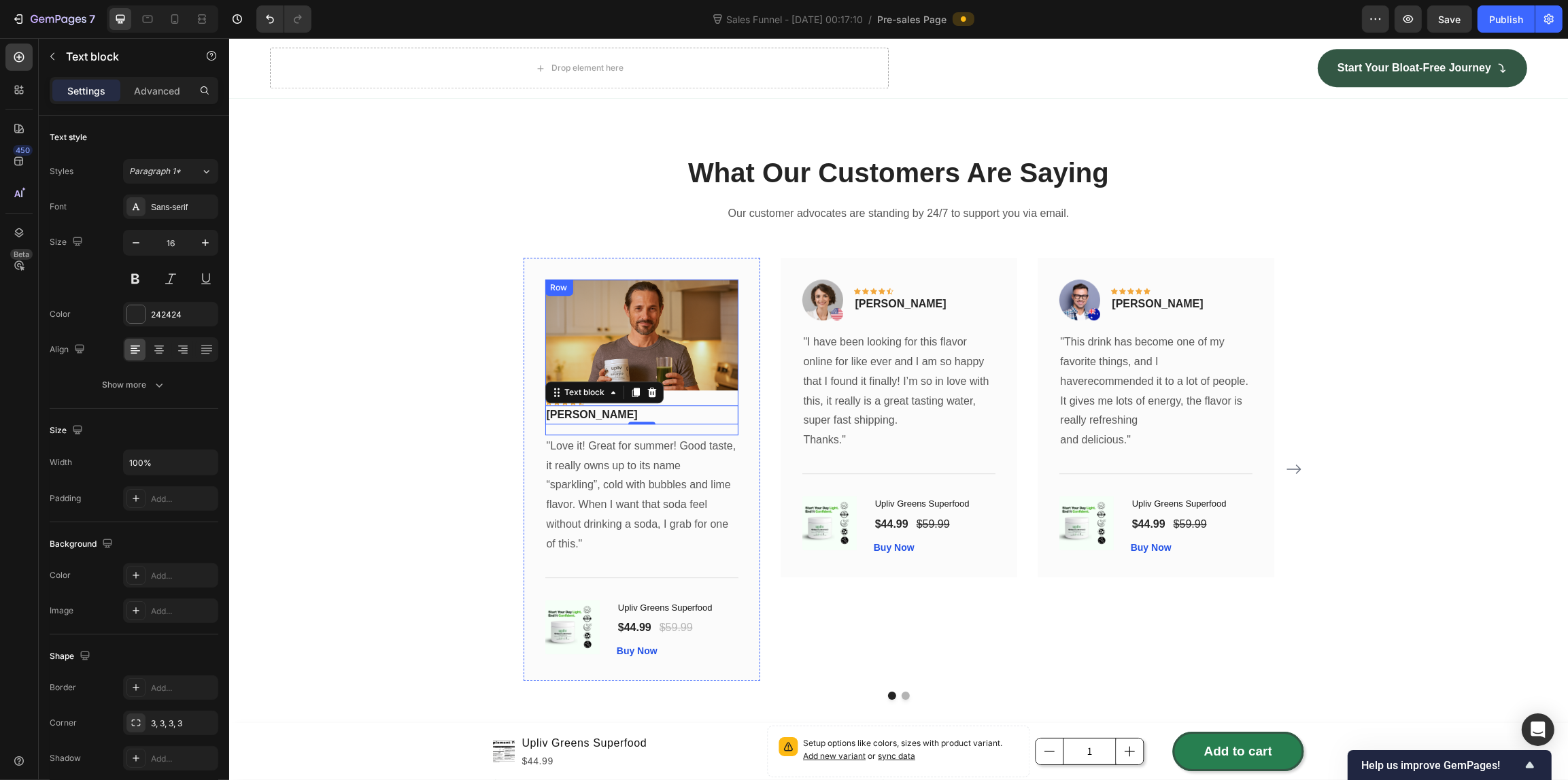
click at [684, 426] on div "Image Icon Icon Icon Icon Icon Row [PERSON_NAME] Text block 0 Row" at bounding box center [640, 357] width 193 height 156
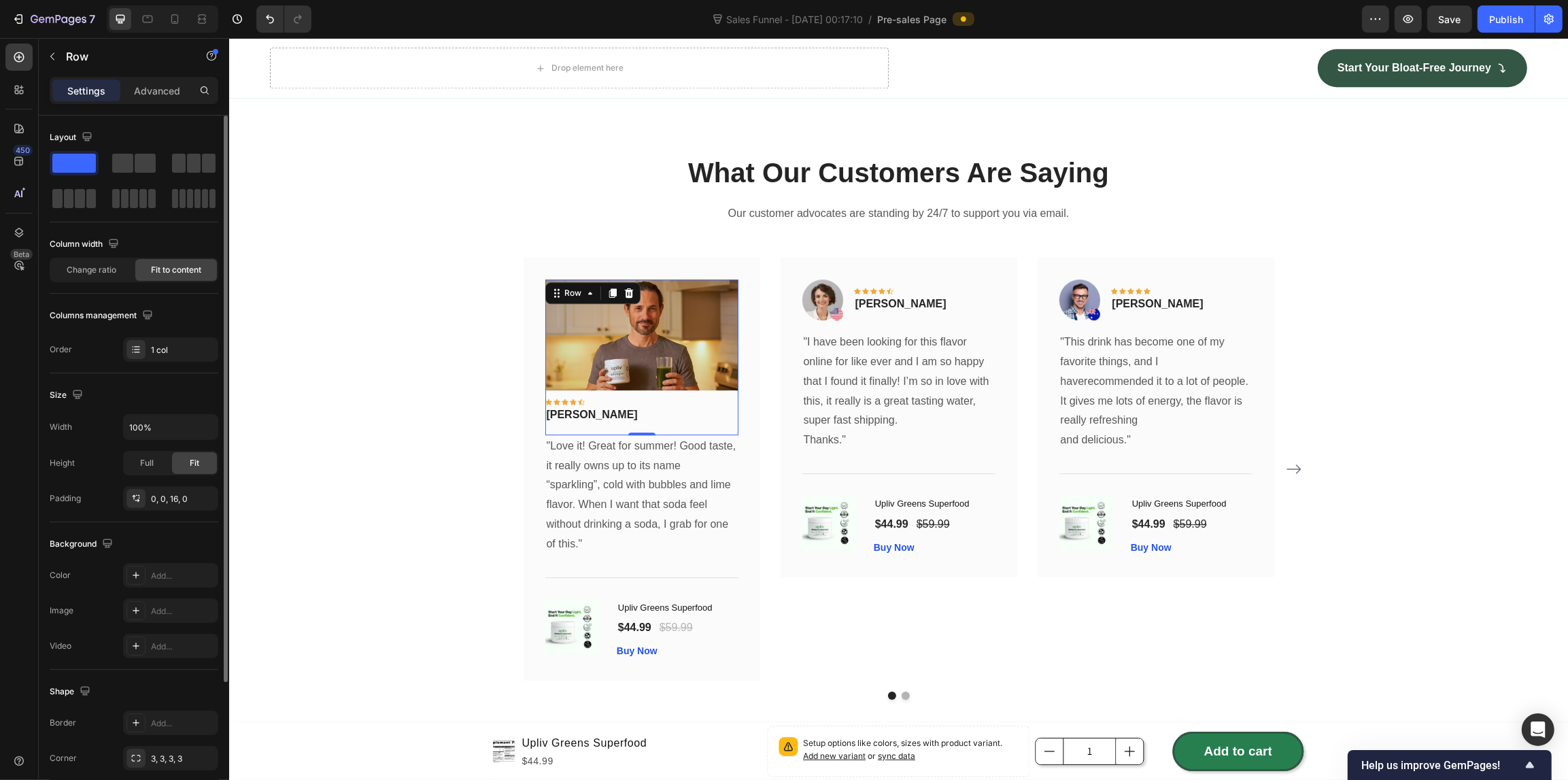
scroll to position [169, 0]
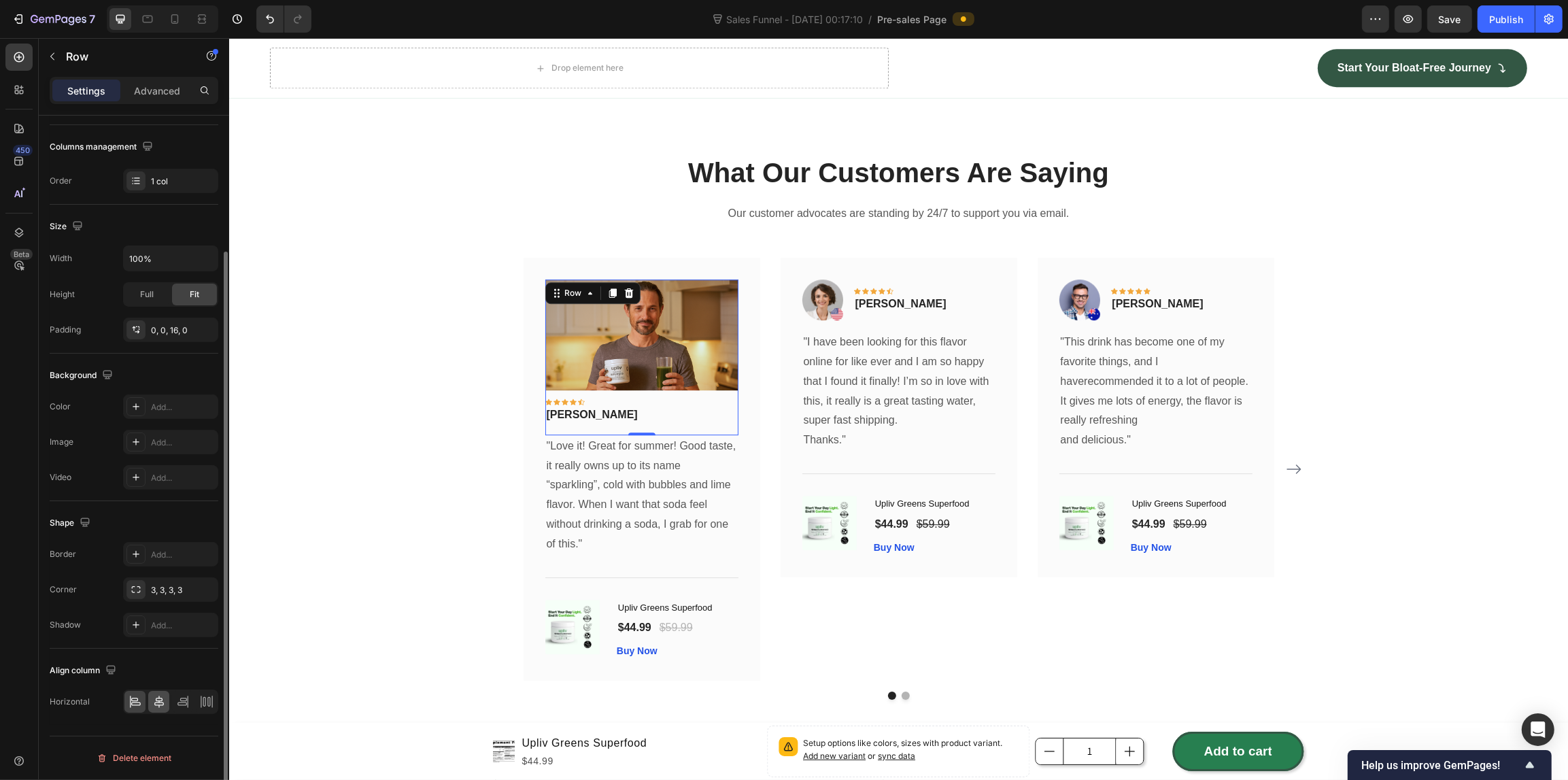
click at [161, 691] on div at bounding box center [159, 701] width 21 height 22
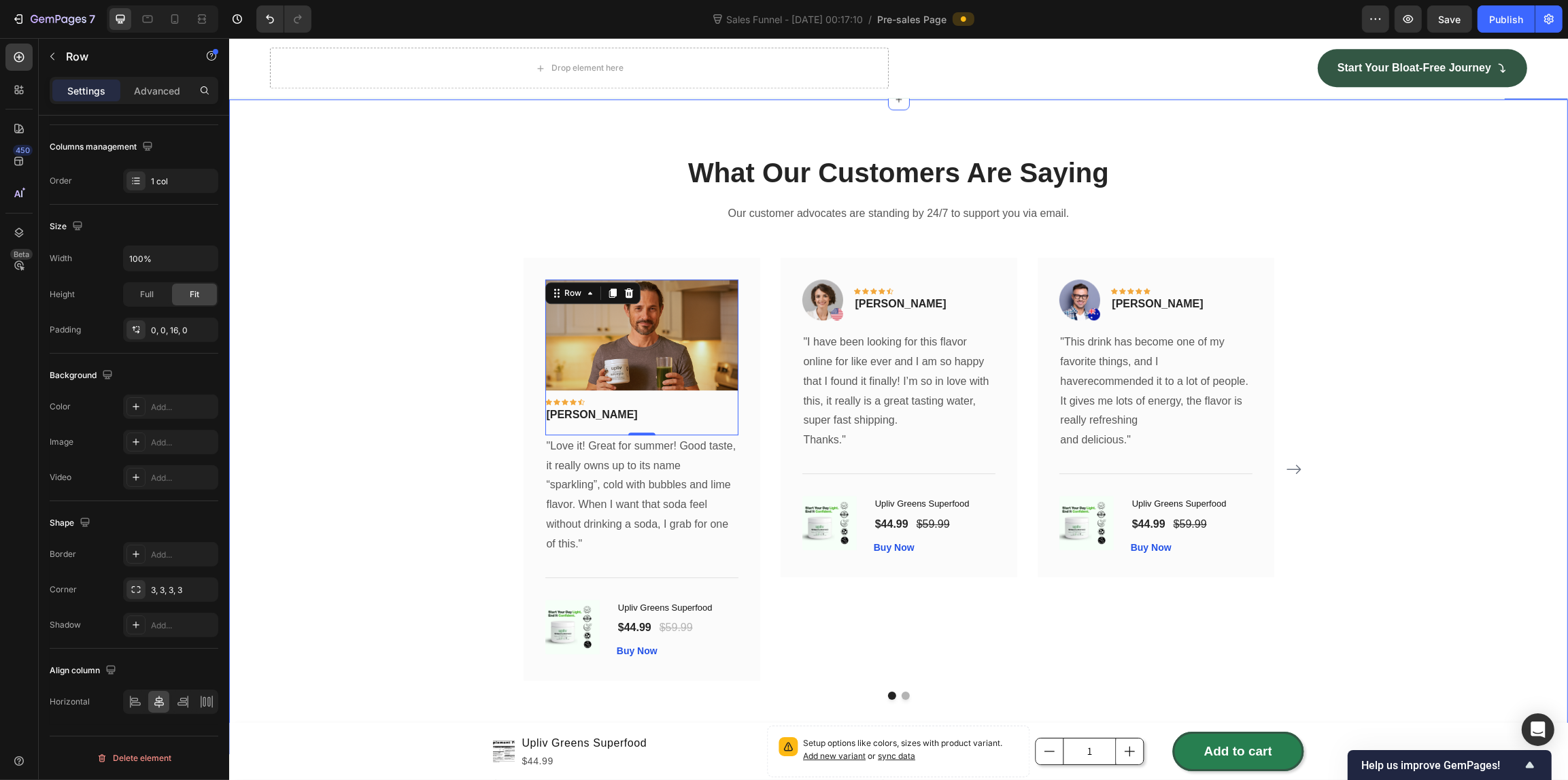
click at [357, 410] on div "What Our Customers Are Saying Heading Our customer advocates are standing by 24…" at bounding box center [897, 426] width 1318 height 546
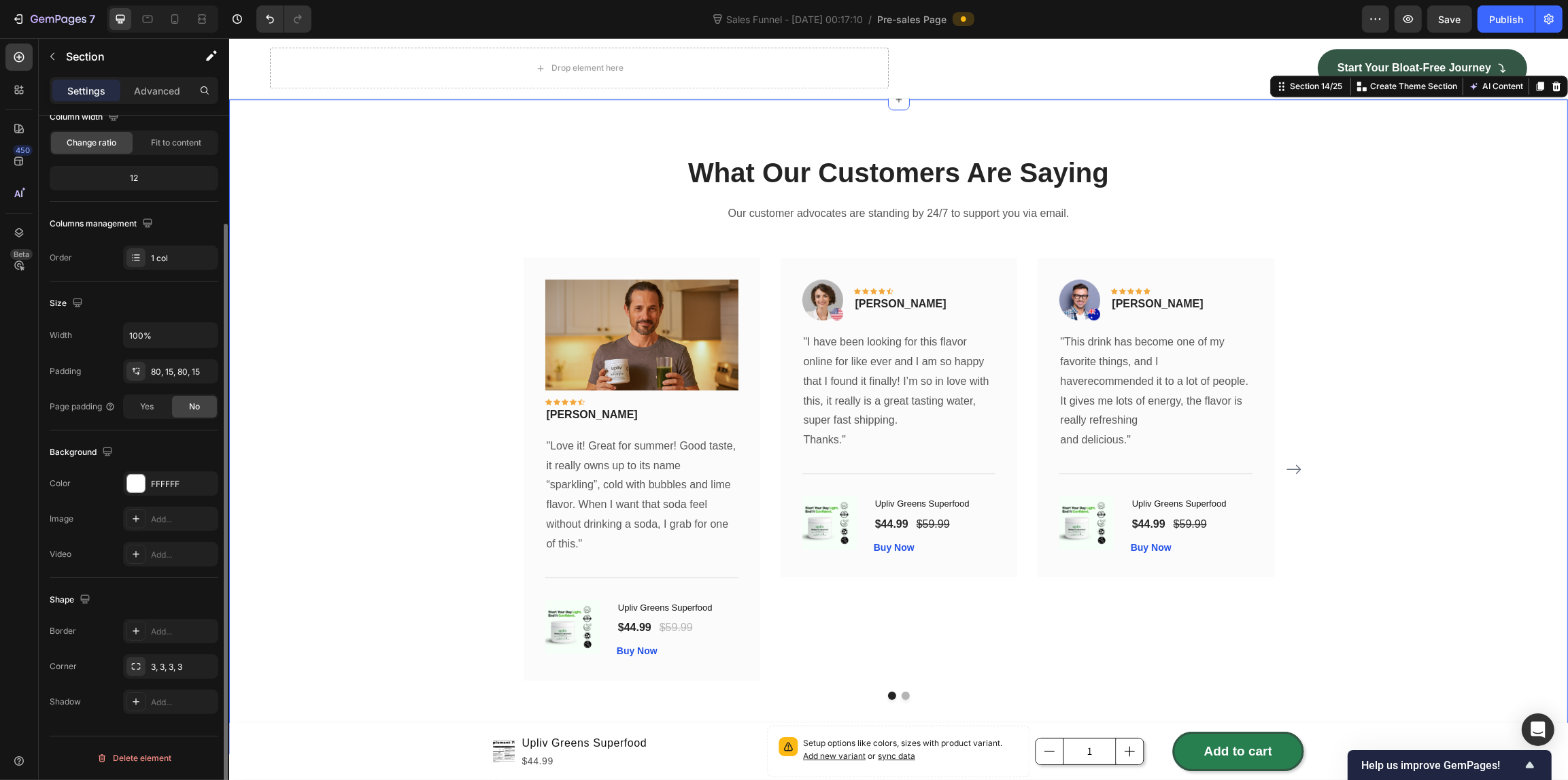
scroll to position [0, 0]
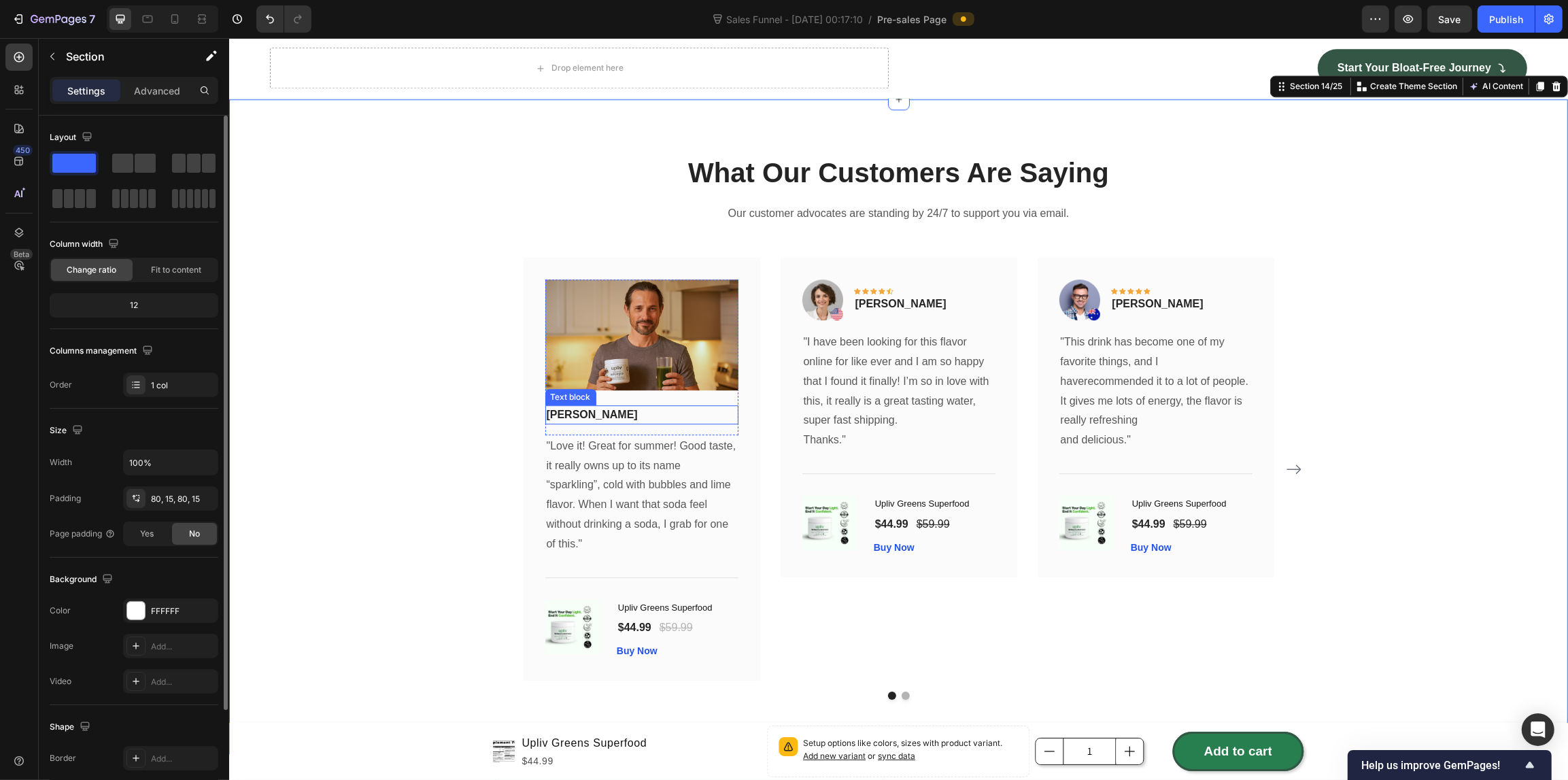
click at [596, 408] on p "[PERSON_NAME]" at bounding box center [640, 415] width 190 height 16
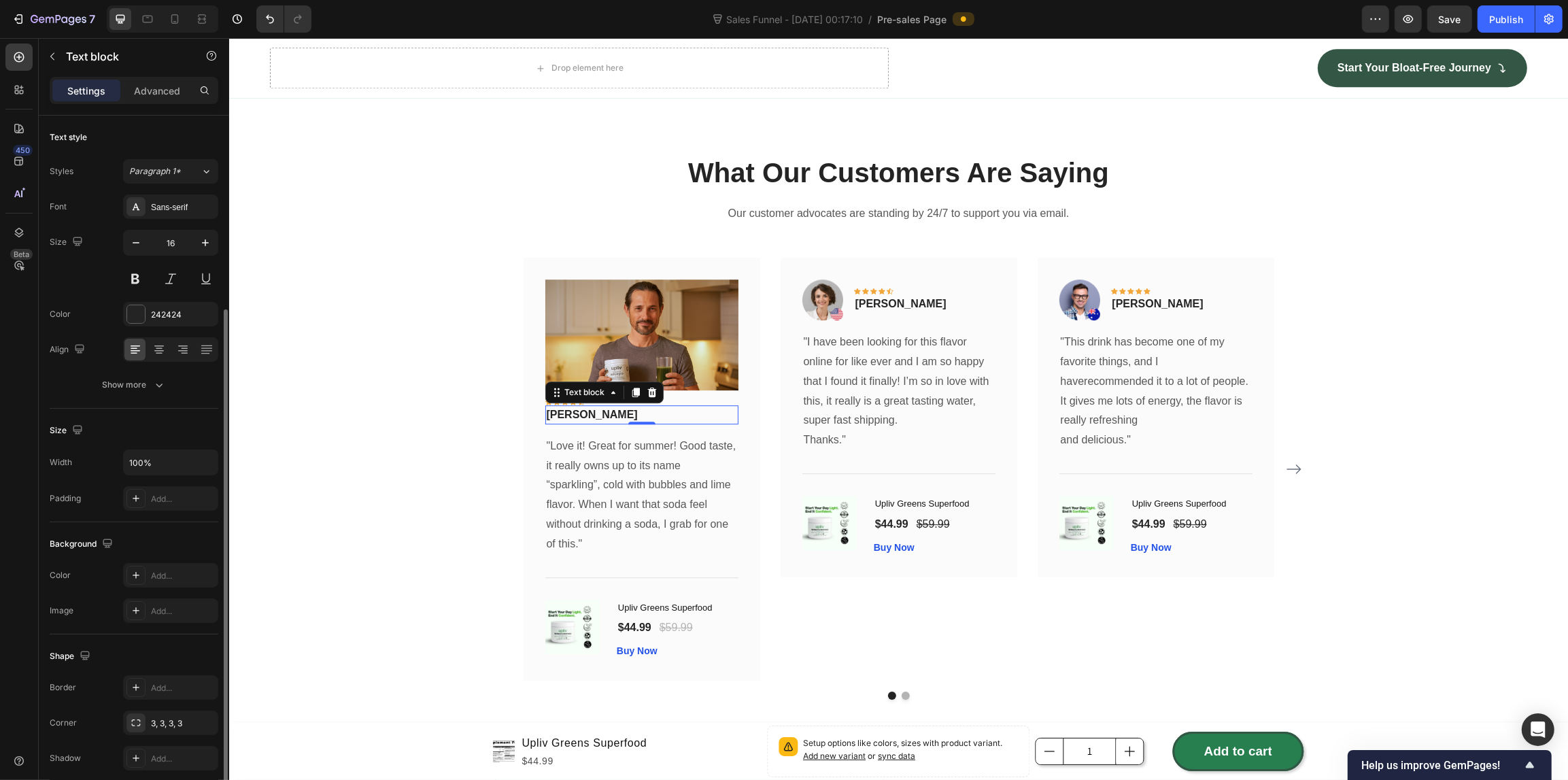
scroll to position [104, 0]
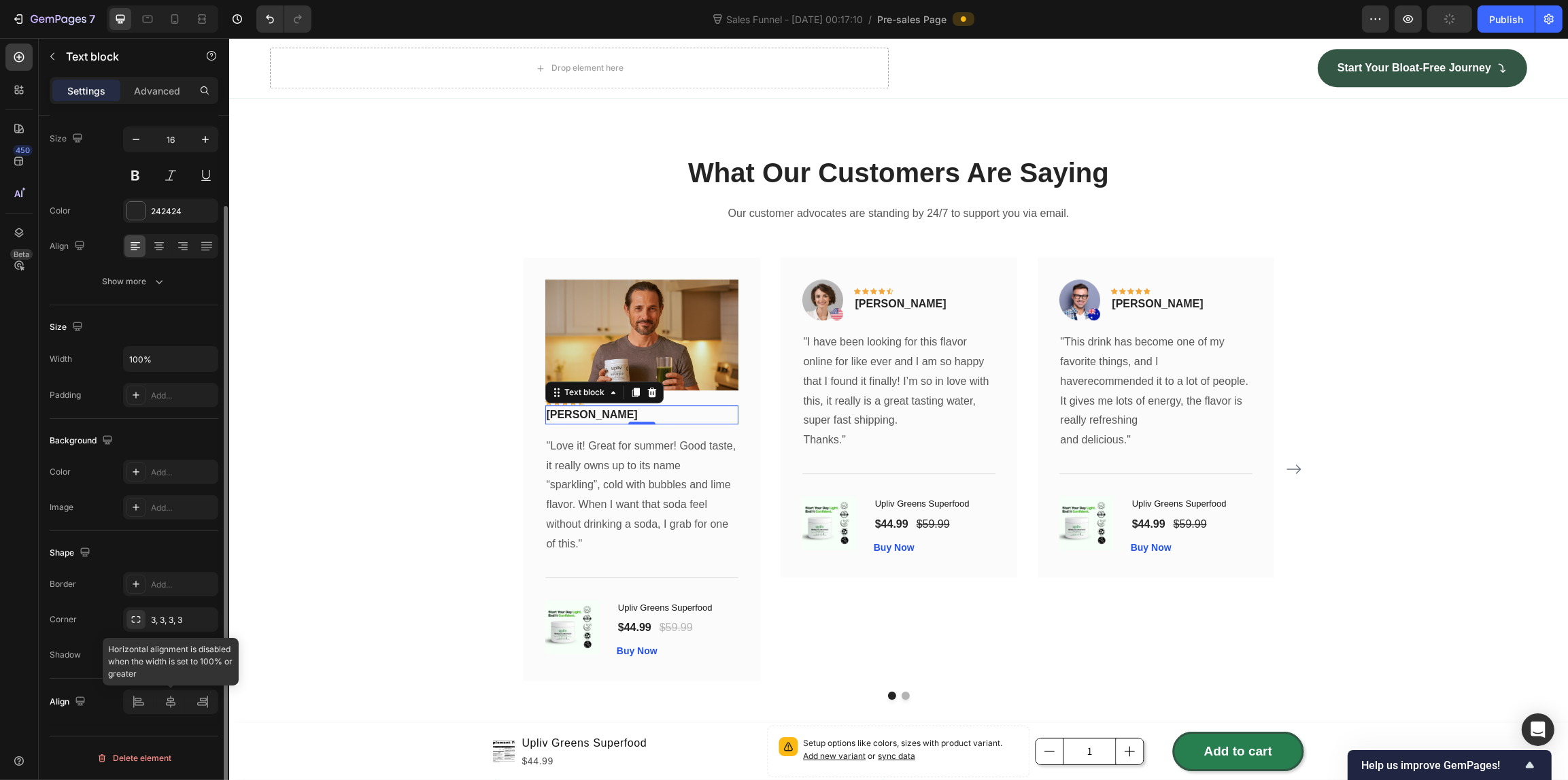
click at [172, 696] on div at bounding box center [171, 701] width 95 height 24
click at [161, 246] on icon at bounding box center [159, 246] width 14 height 14
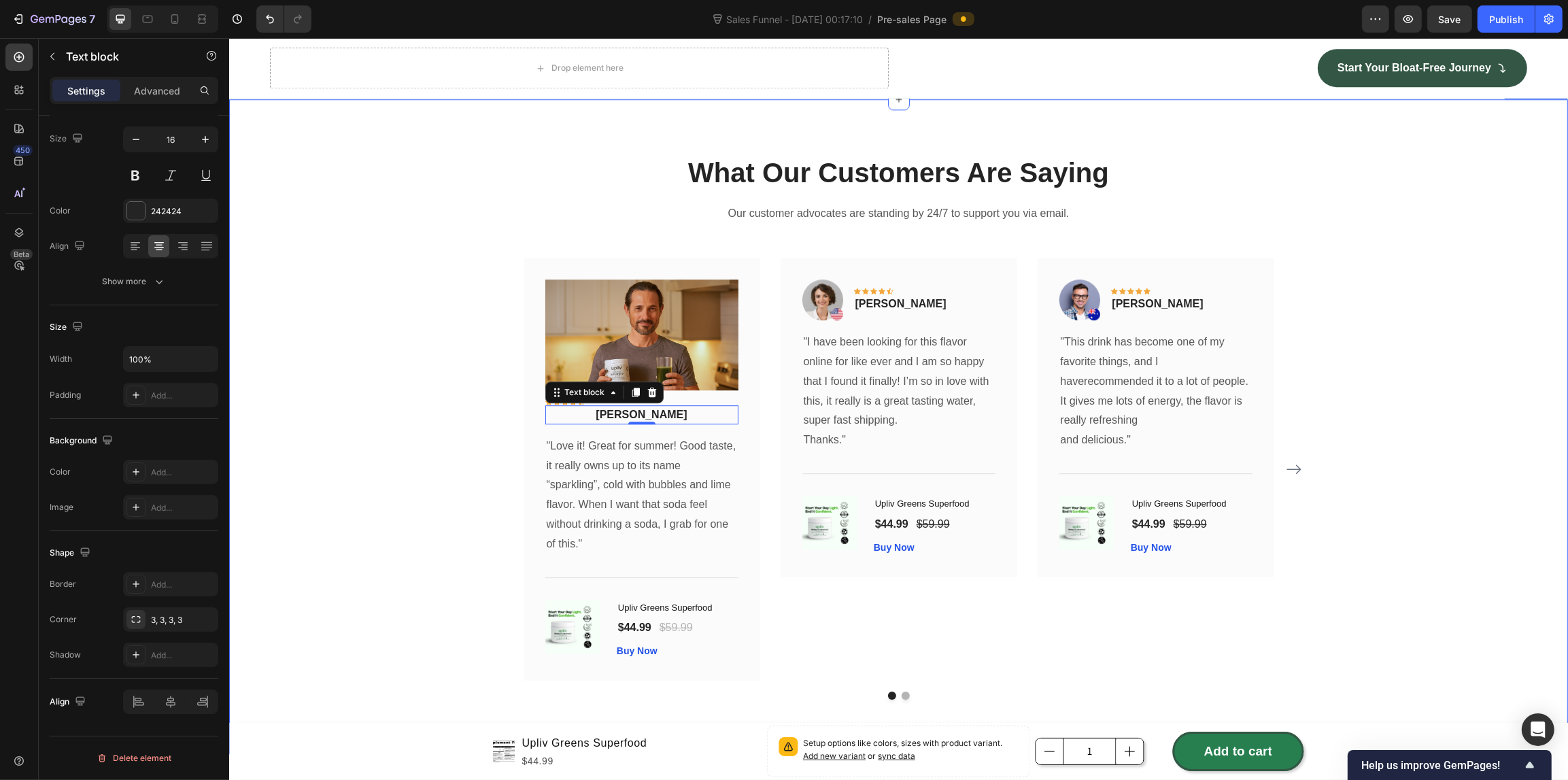
click at [295, 381] on div "What Our Customers Are Saying Heading Our customer advocates are standing by 24…" at bounding box center [897, 426] width 1318 height 546
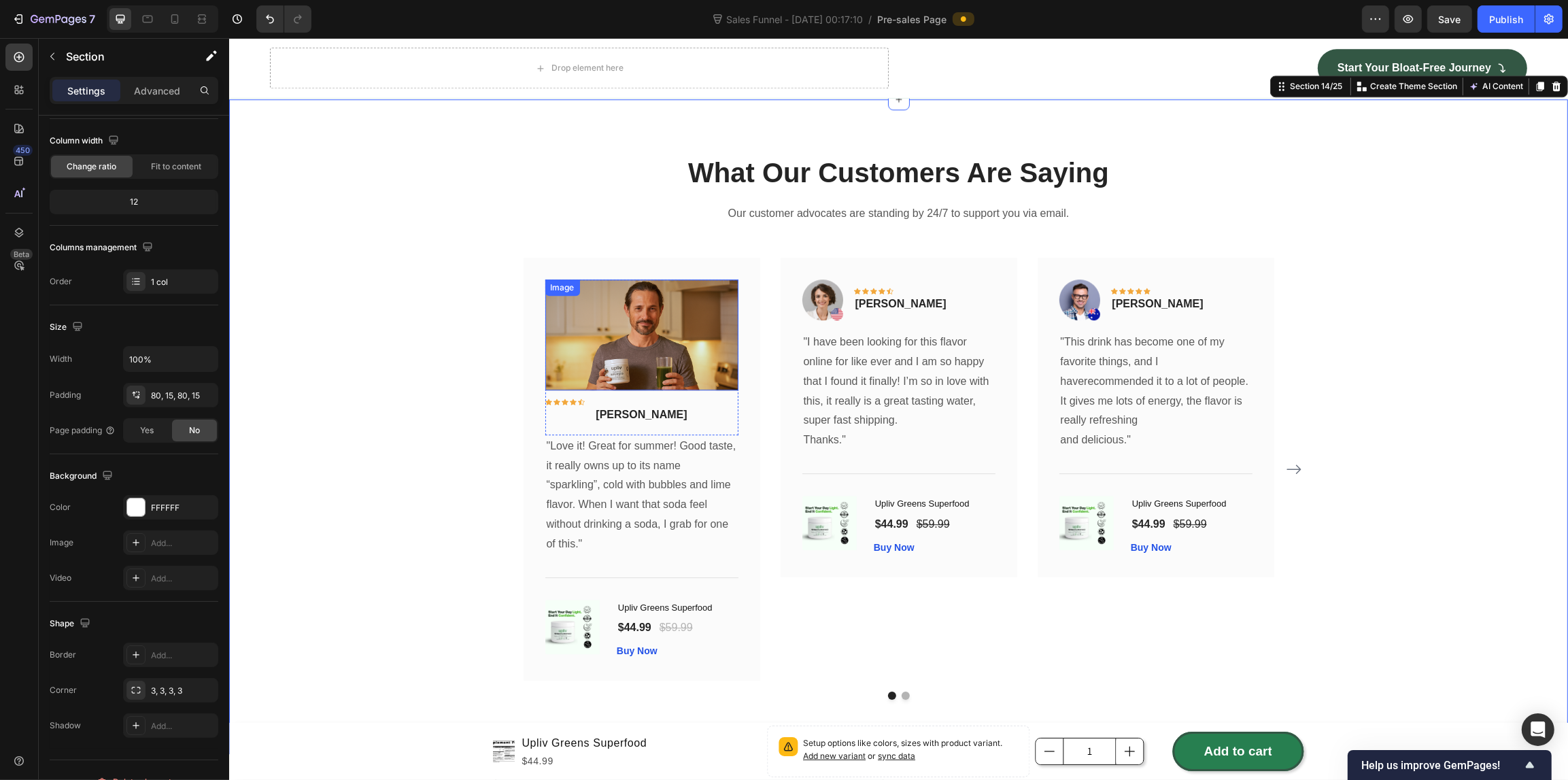
scroll to position [0, 0]
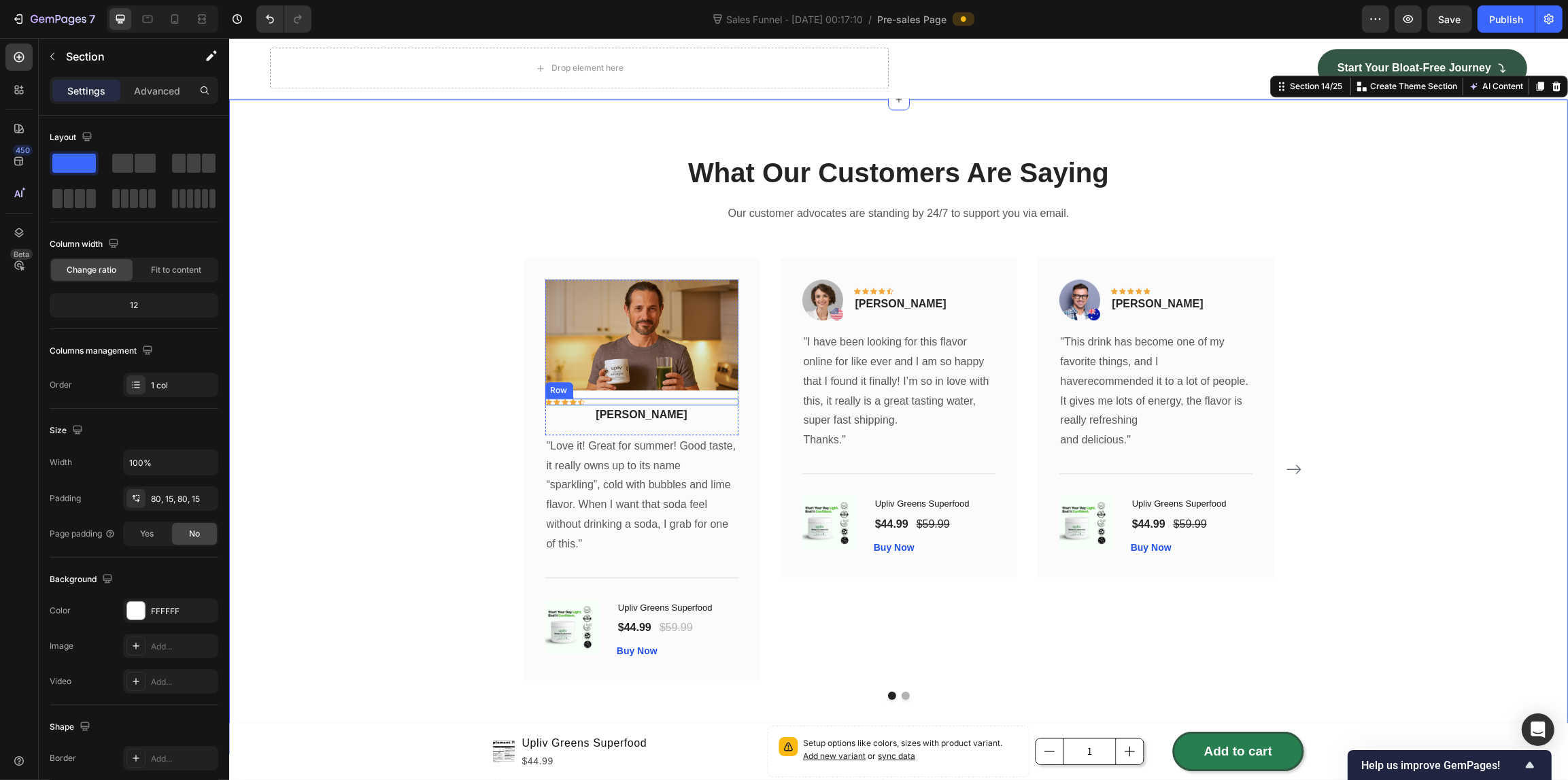
click at [600, 398] on div "Icon Icon Icon Icon Icon Row" at bounding box center [640, 401] width 193 height 7
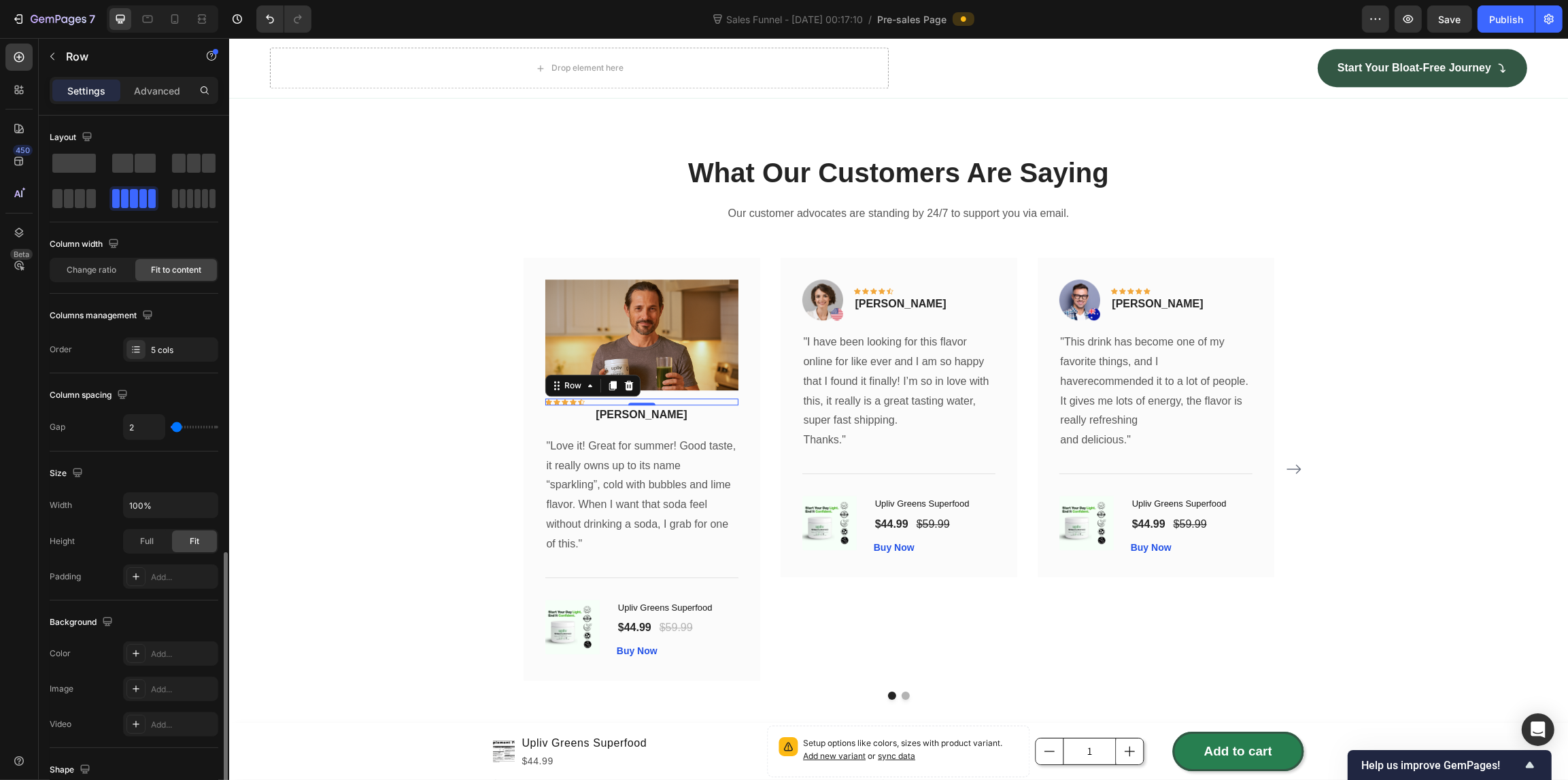
scroll to position [283, 0]
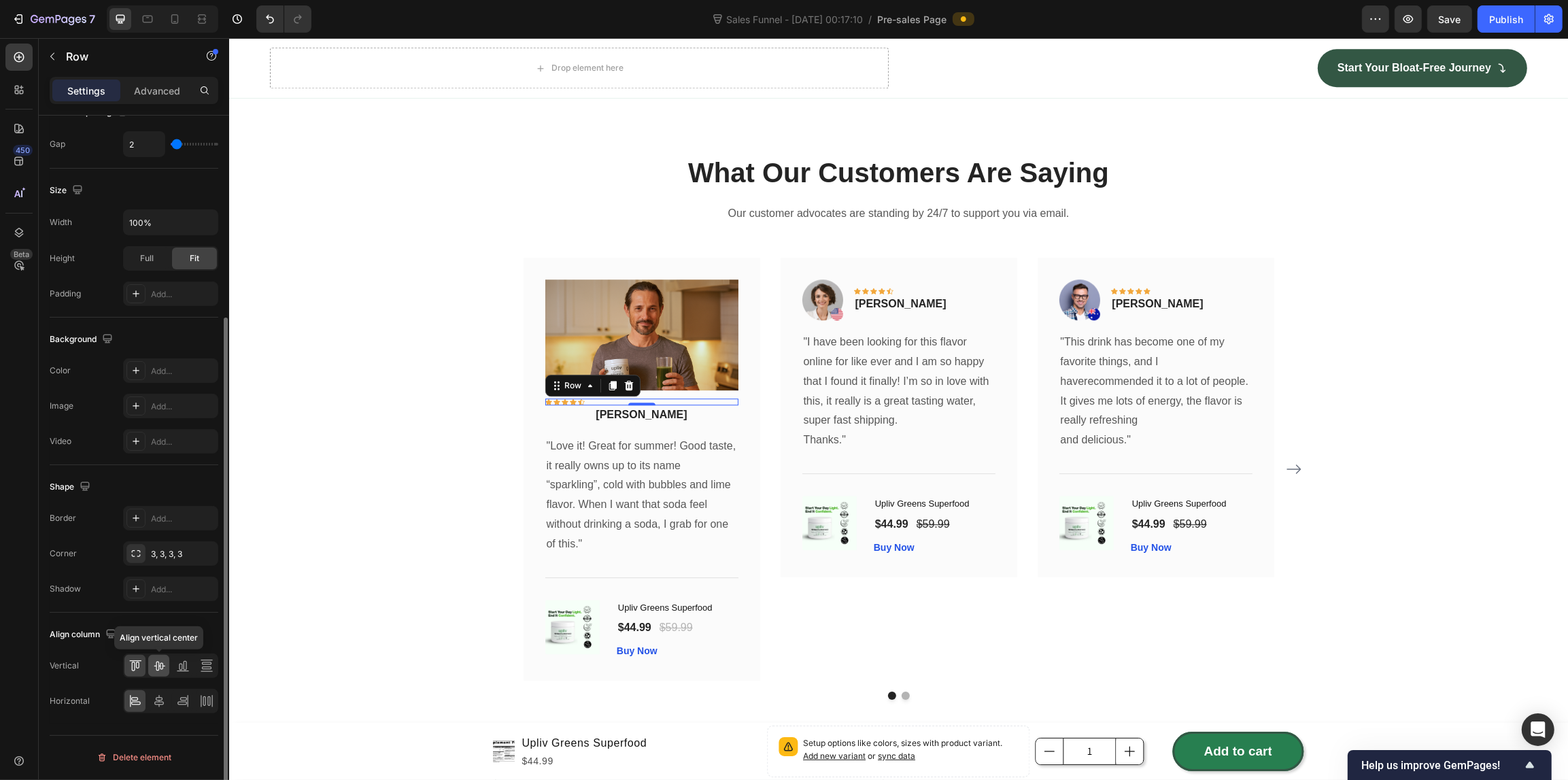
click at [157, 668] on icon at bounding box center [159, 665] width 14 height 14
click at [159, 701] on icon at bounding box center [159, 701] width 14 height 14
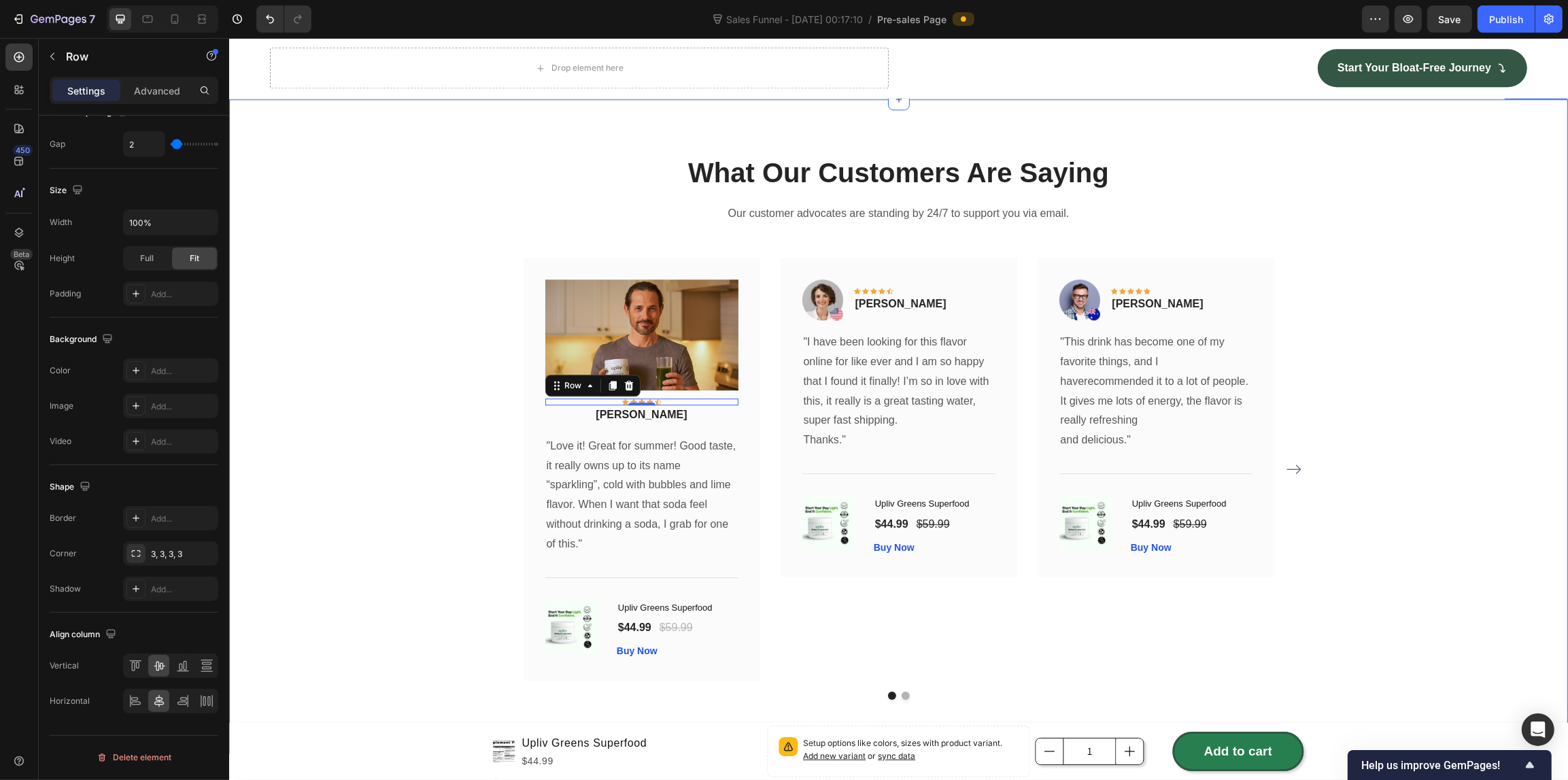
click at [343, 516] on div "What Our Customers Are Saying Heading Our customer advocates are standing by 24…" at bounding box center [897, 426] width 1318 height 546
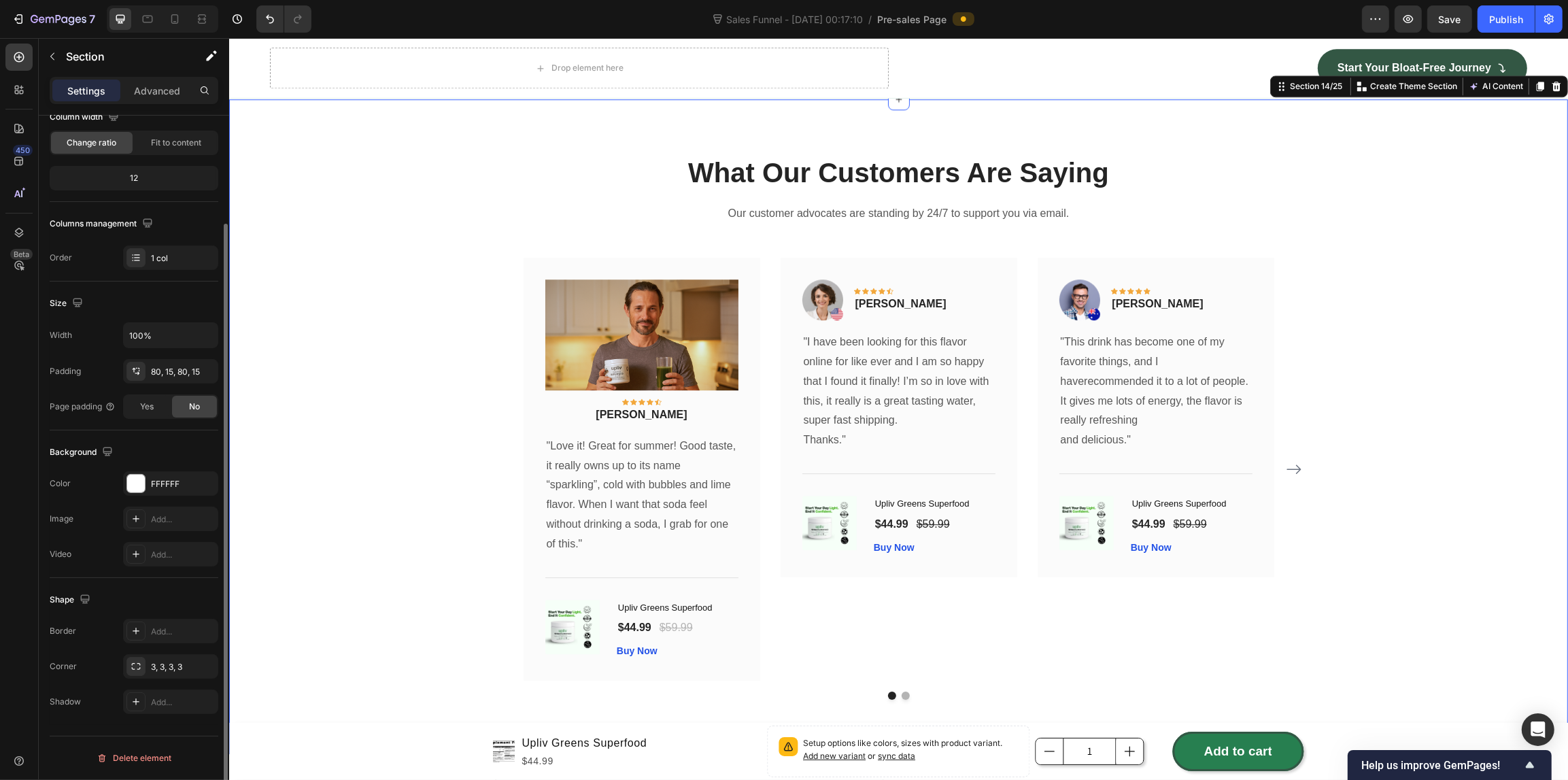
scroll to position [0, 0]
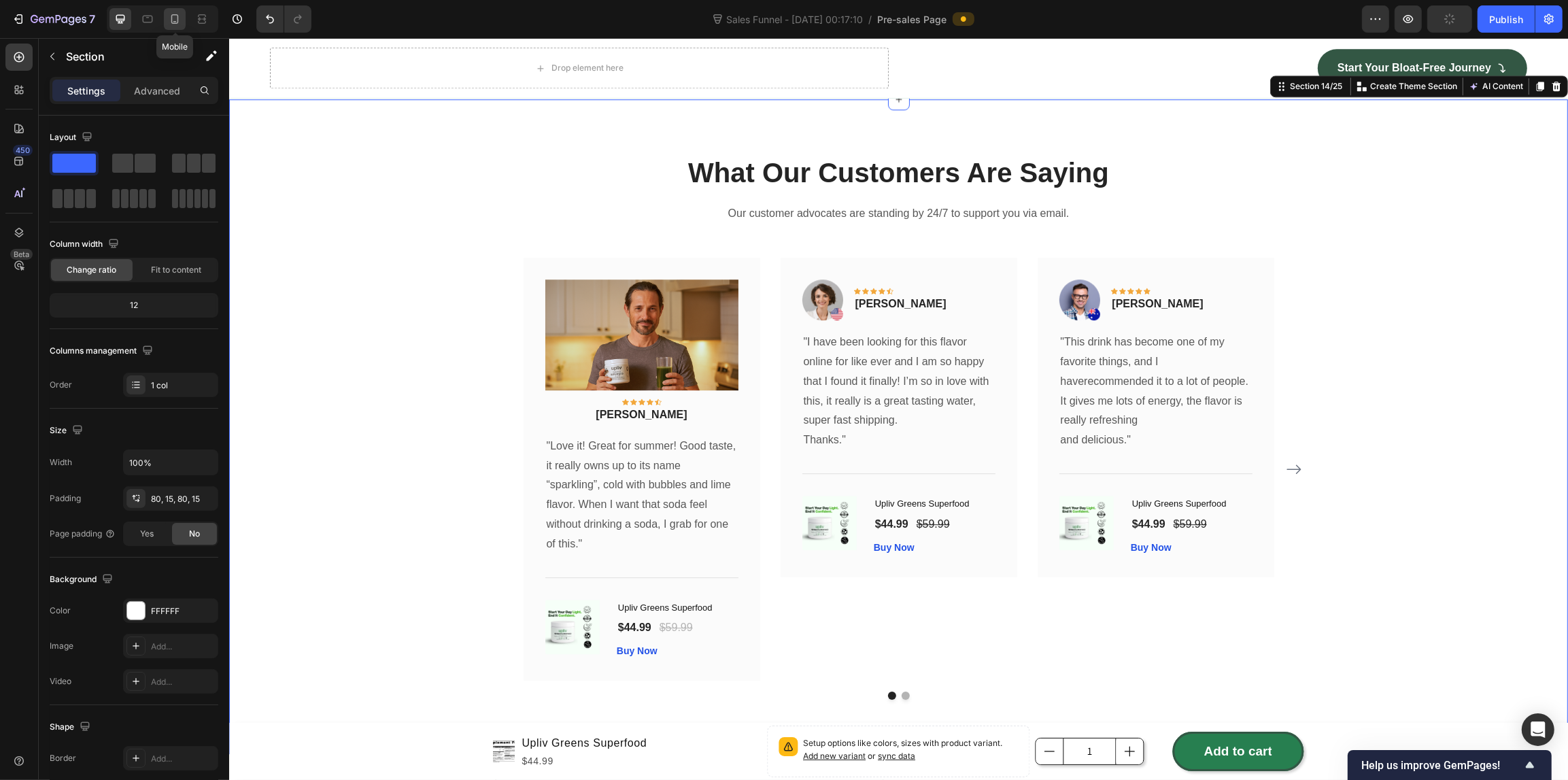
click at [165, 12] on div at bounding box center [175, 19] width 22 height 22
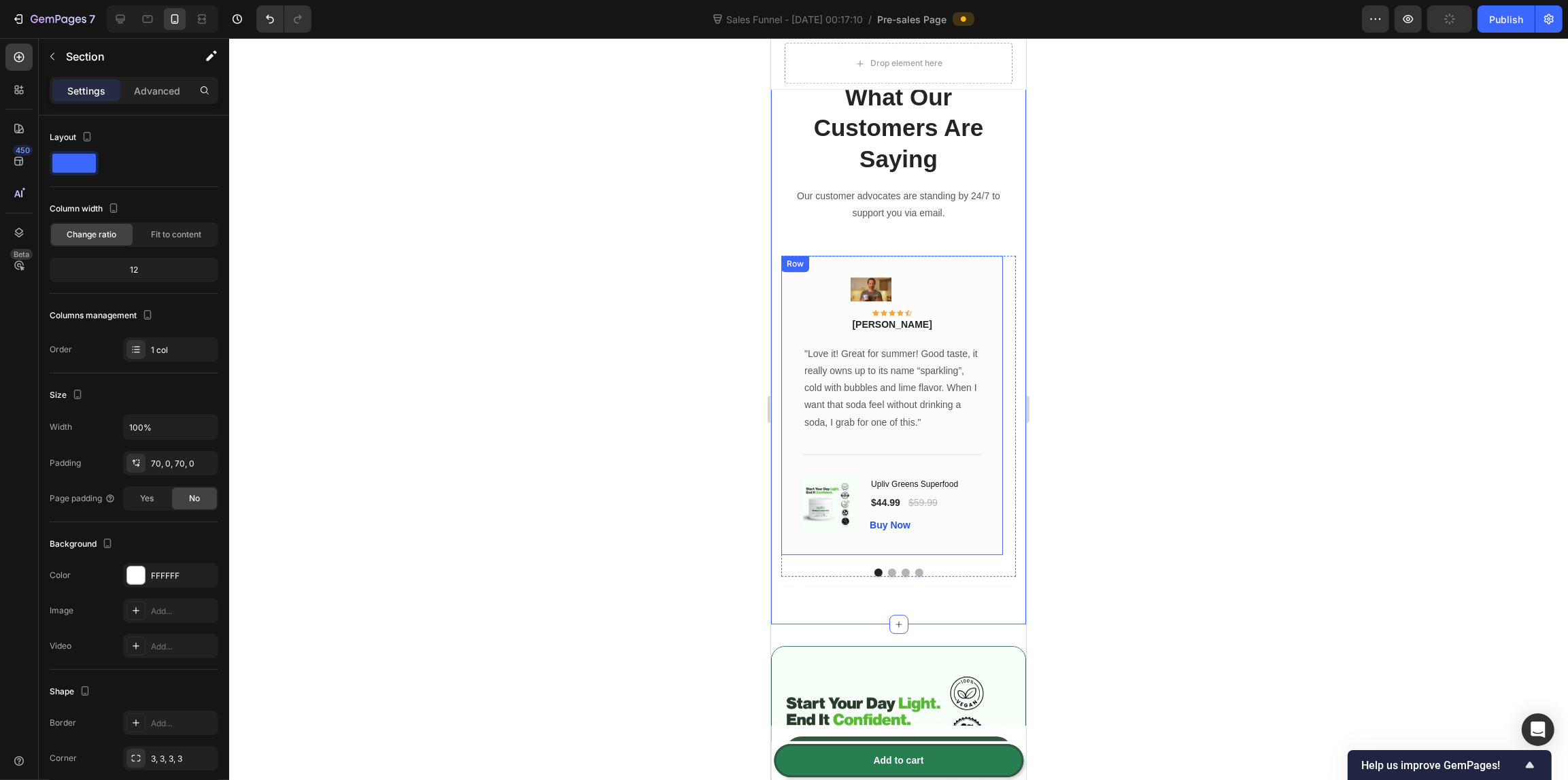
scroll to position [4585, 0]
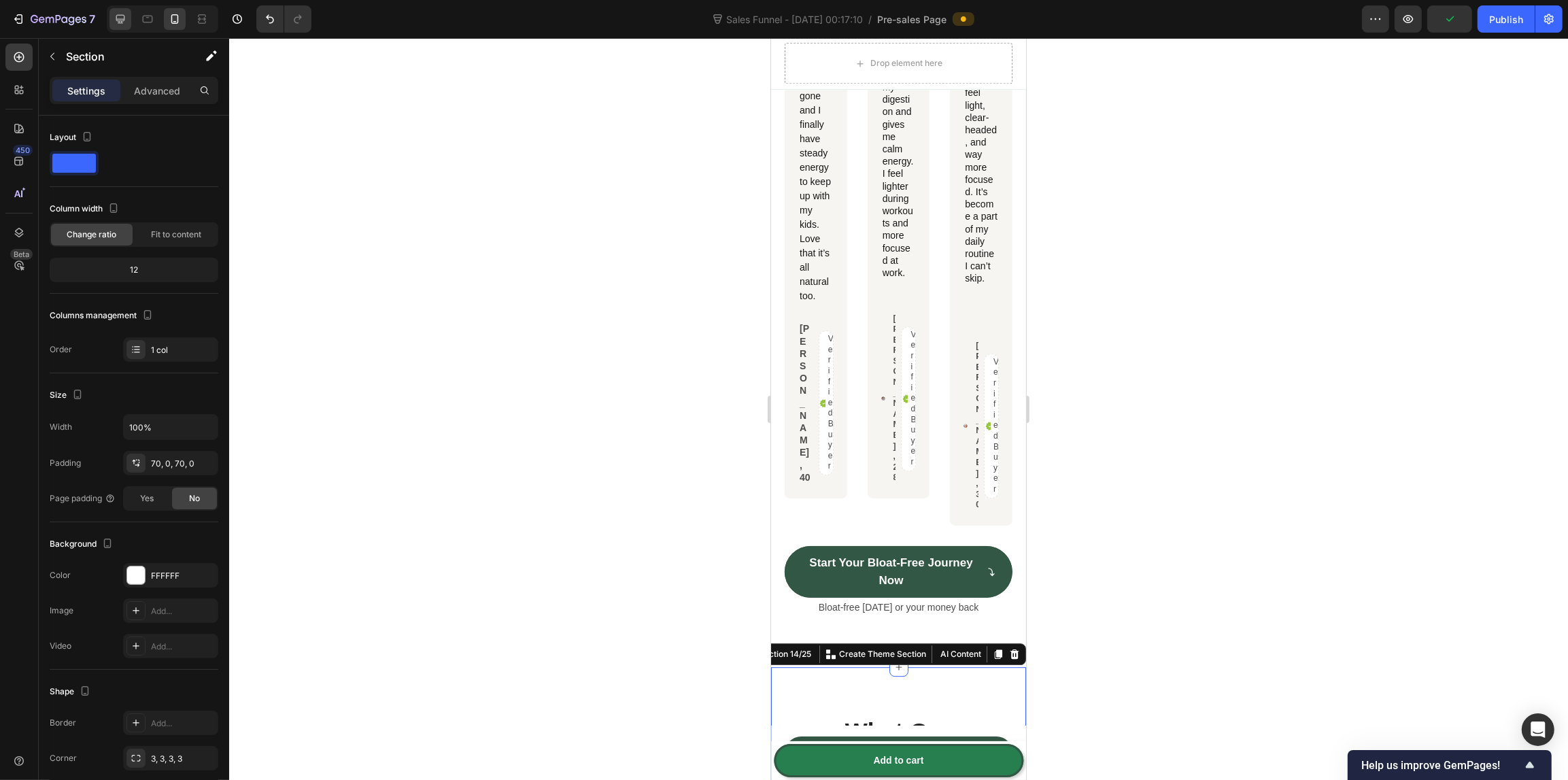
click at [123, 11] on div at bounding box center [120, 19] width 22 height 22
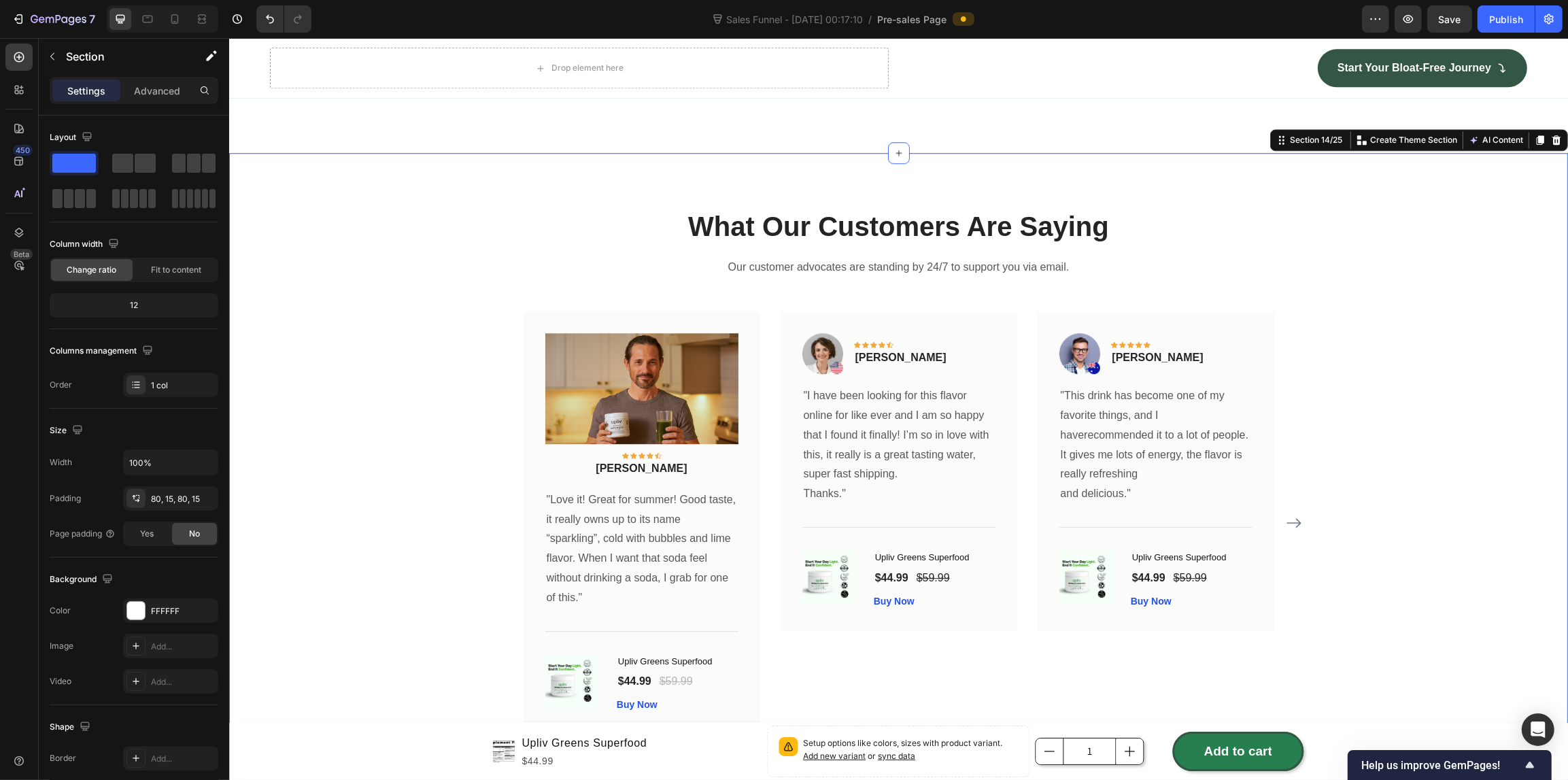
scroll to position [4649, 0]
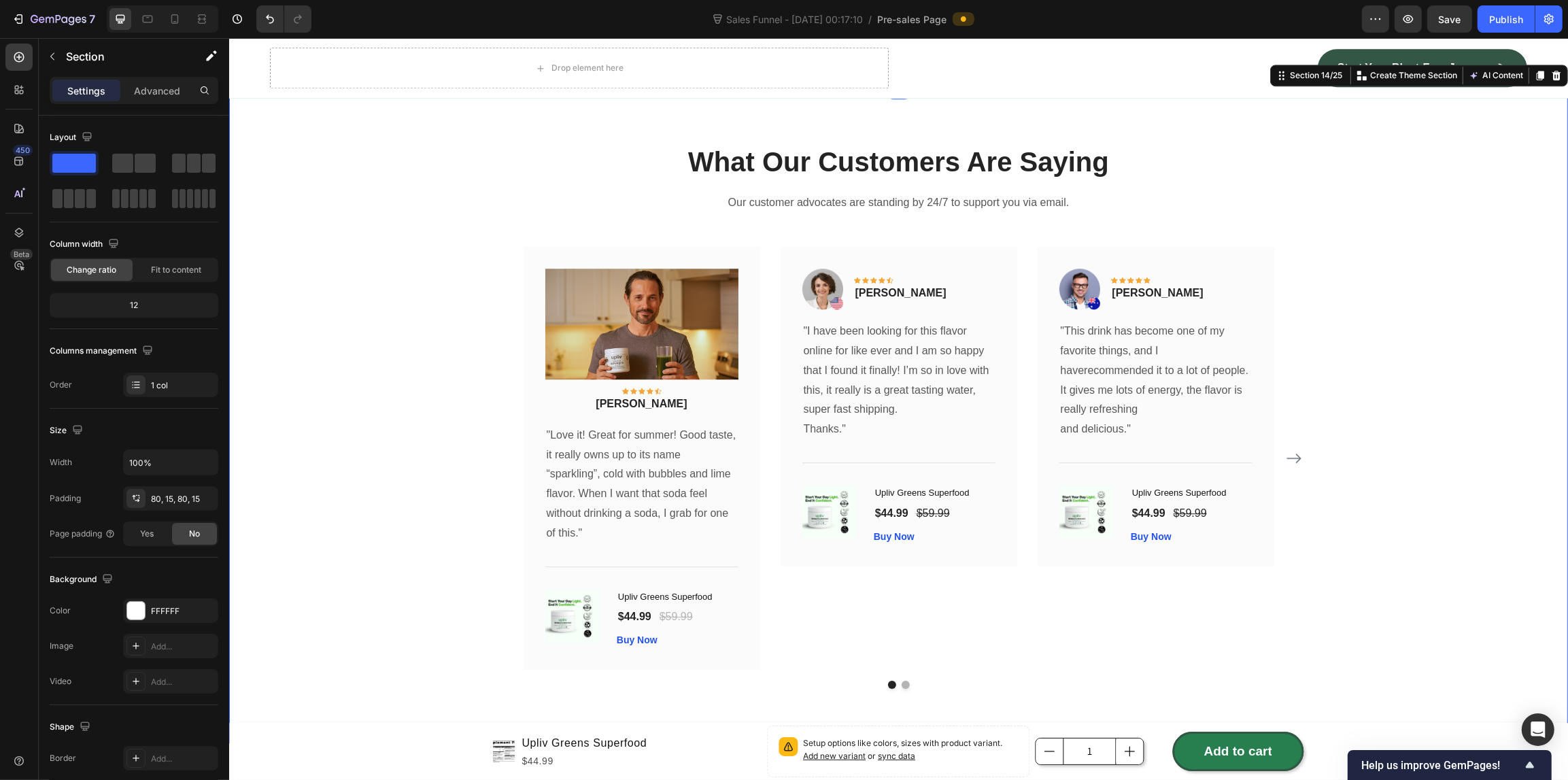
click at [1535, 133] on div "What Our Customers Are Saying Heading Our customer advocates are standing by 24…" at bounding box center [897, 415] width 1339 height 654
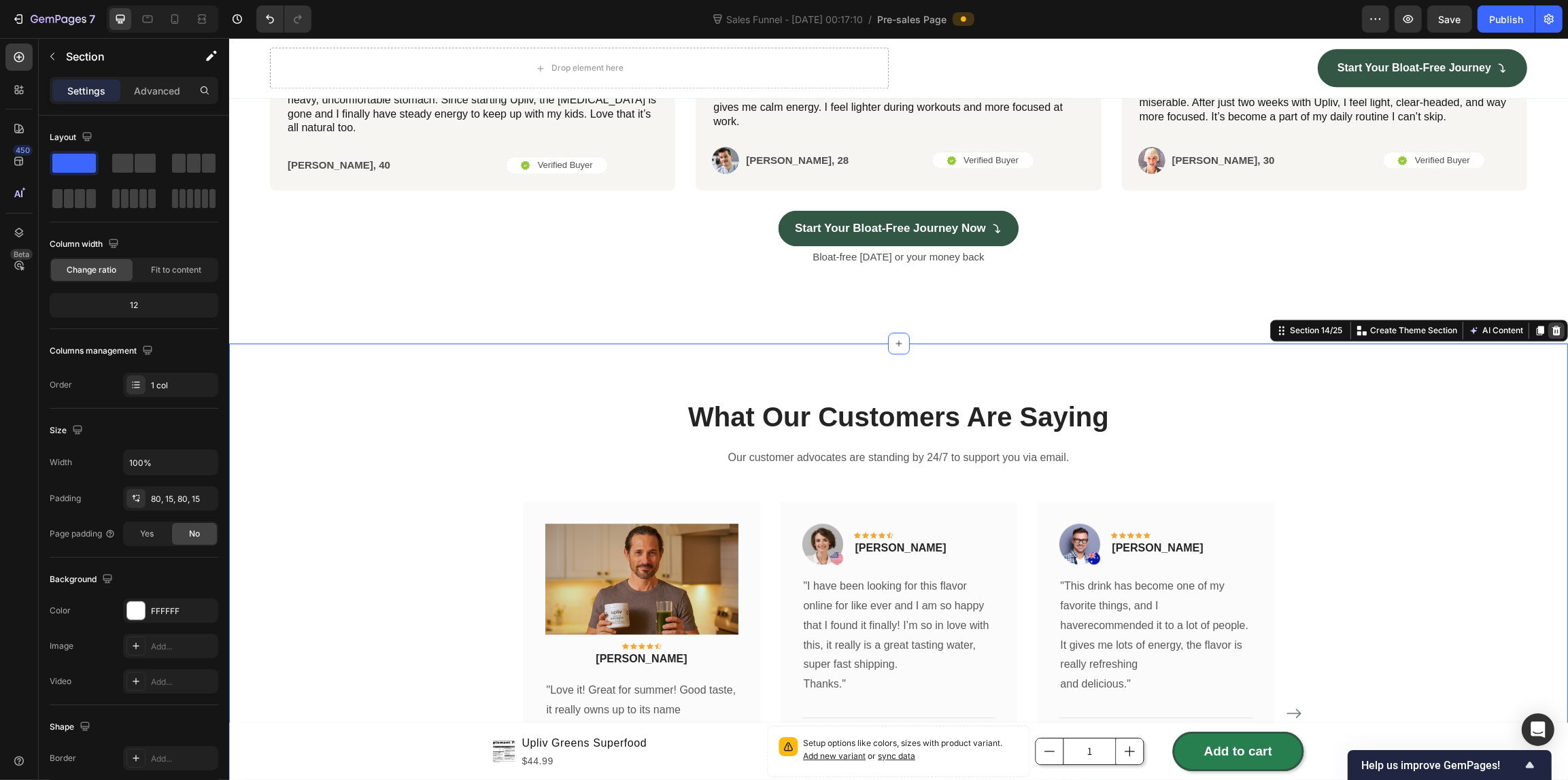
click at [1550, 330] on icon at bounding box center [1555, 330] width 11 height 11
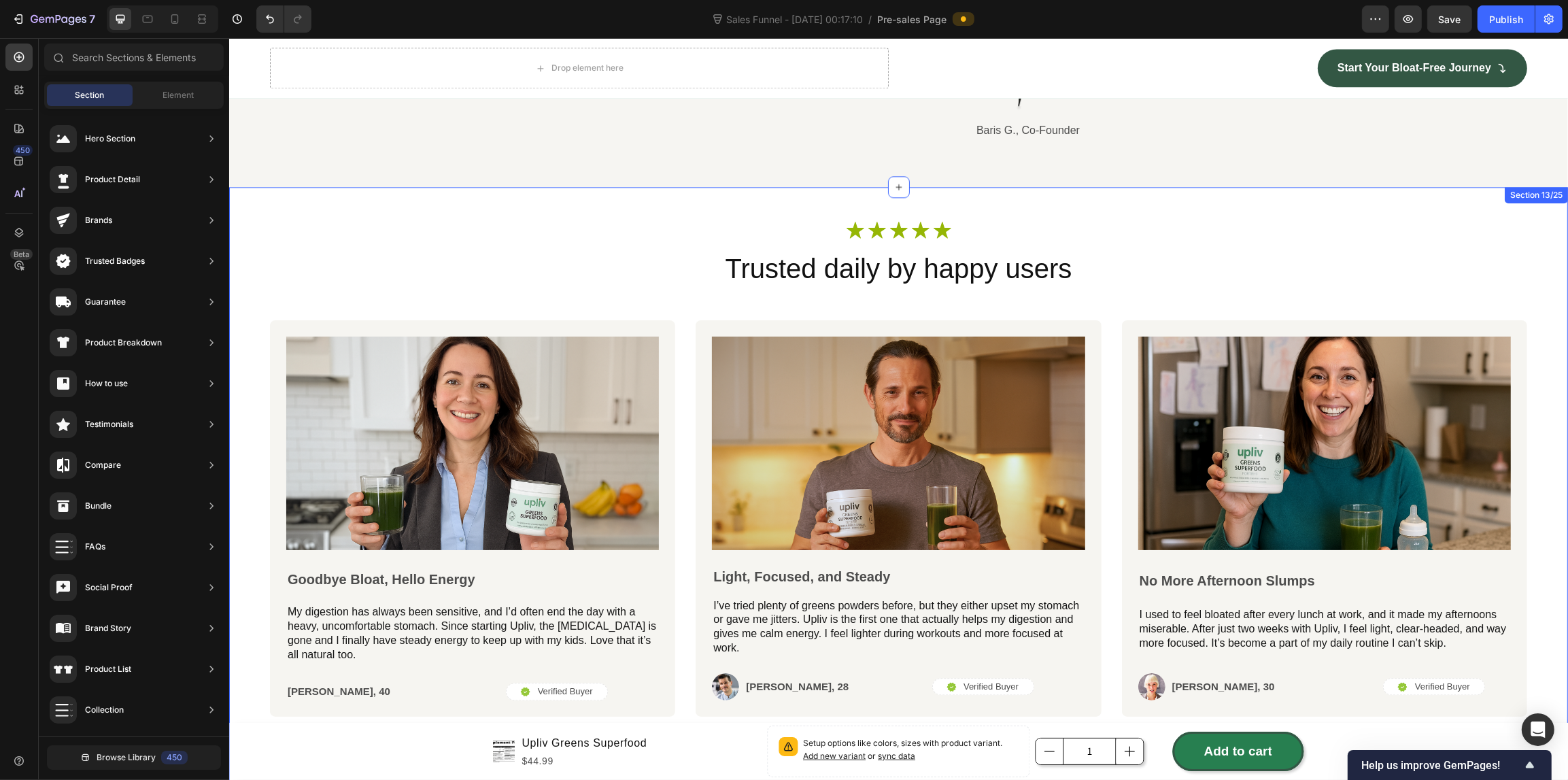
scroll to position [3978, 0]
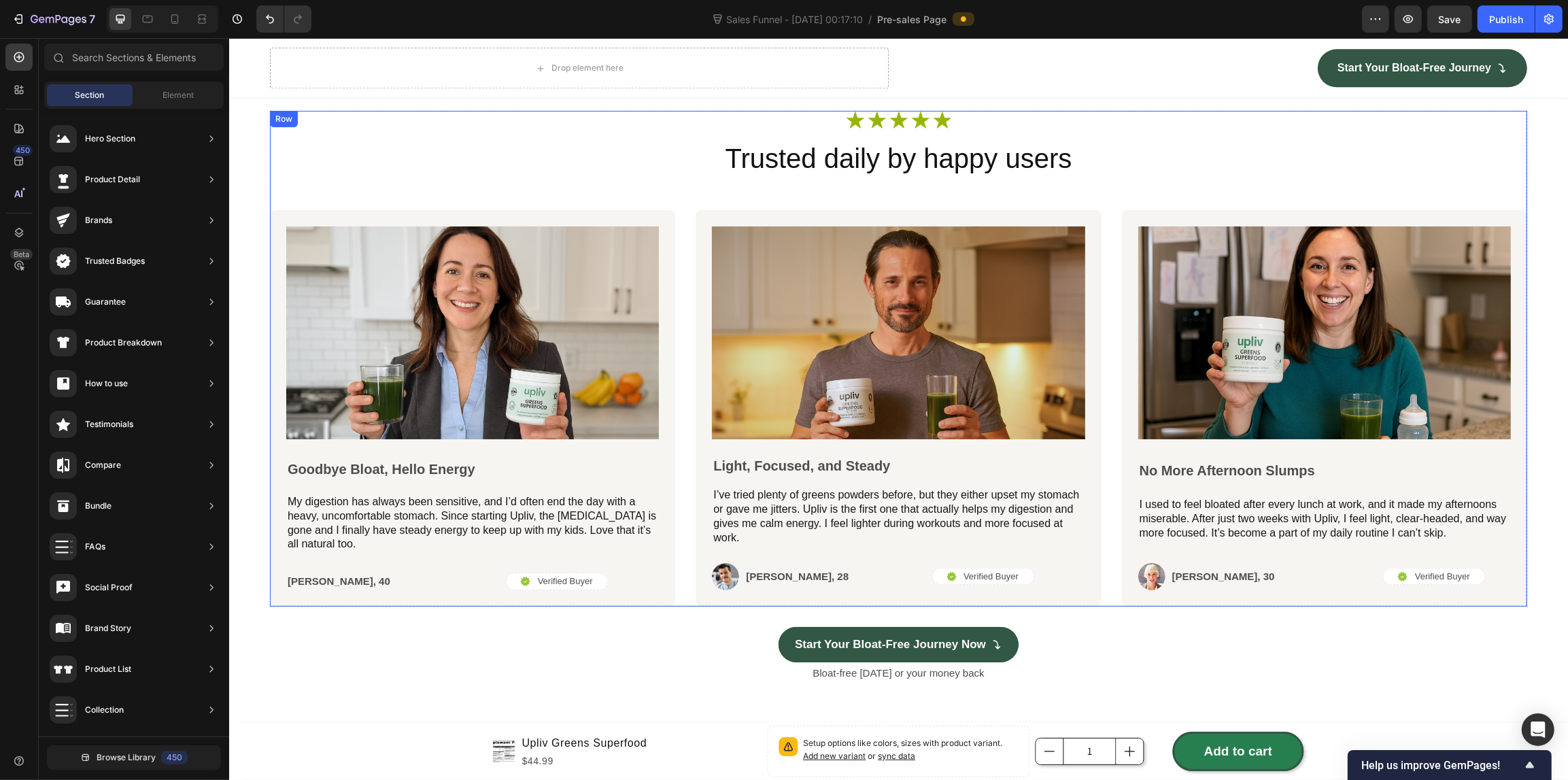
click at [1102, 317] on div "Image Goodbye Bloat, Hello Energy Text Block My digestion has always been sensi…" at bounding box center [898, 408] width 1257 height 397
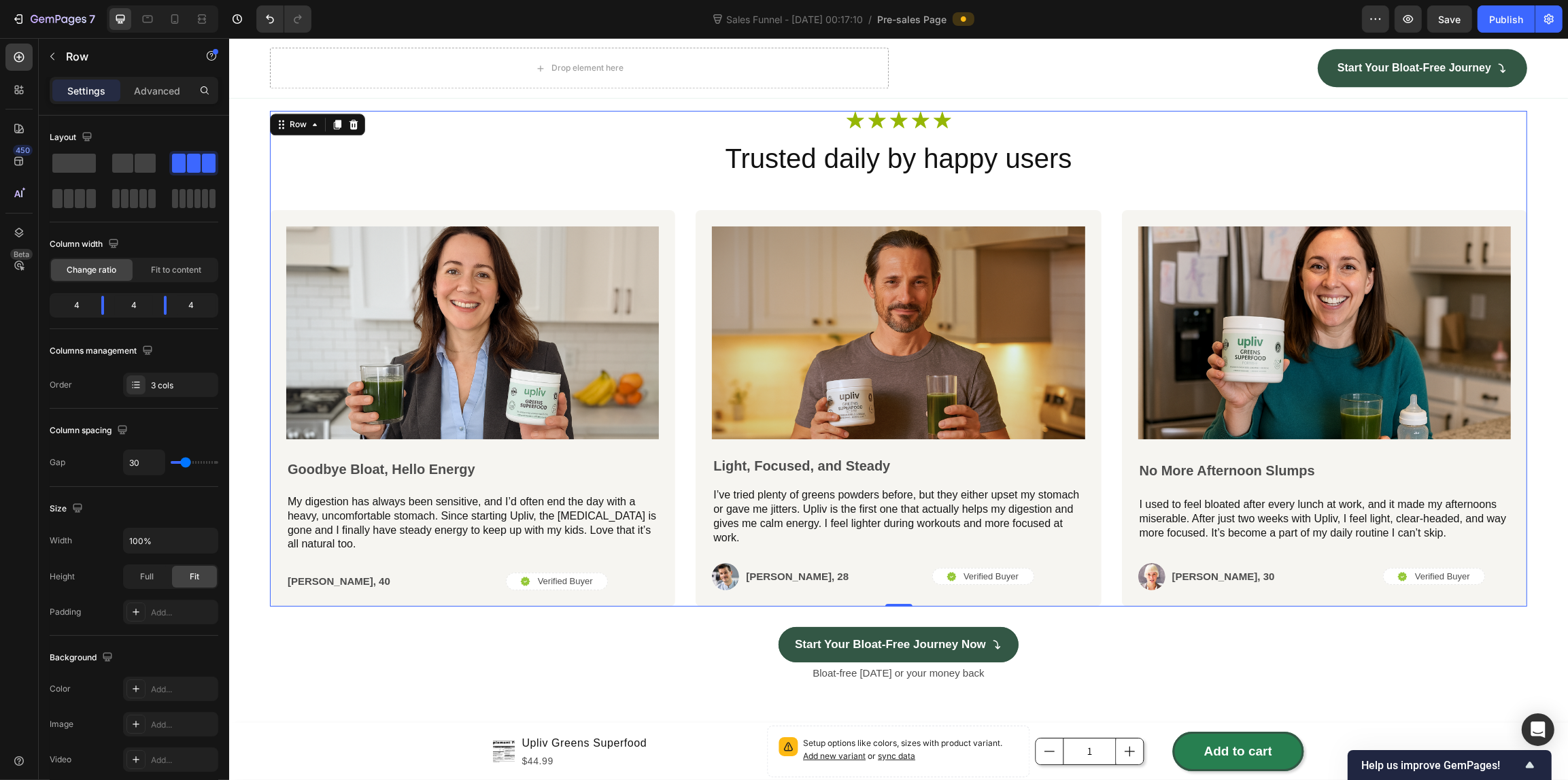
scroll to position [4054, 0]
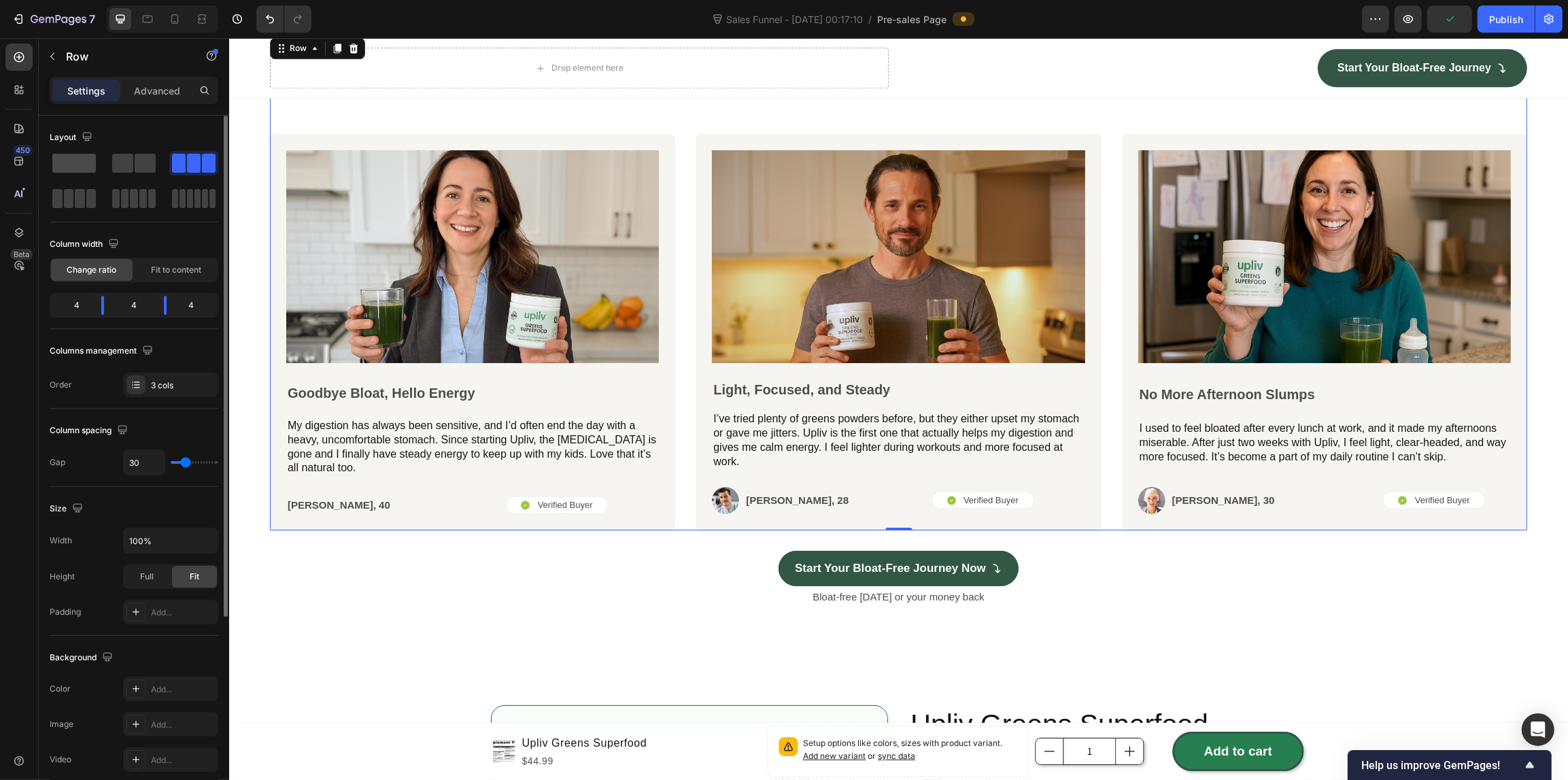
click at [71, 174] on div at bounding box center [74, 162] width 49 height 24
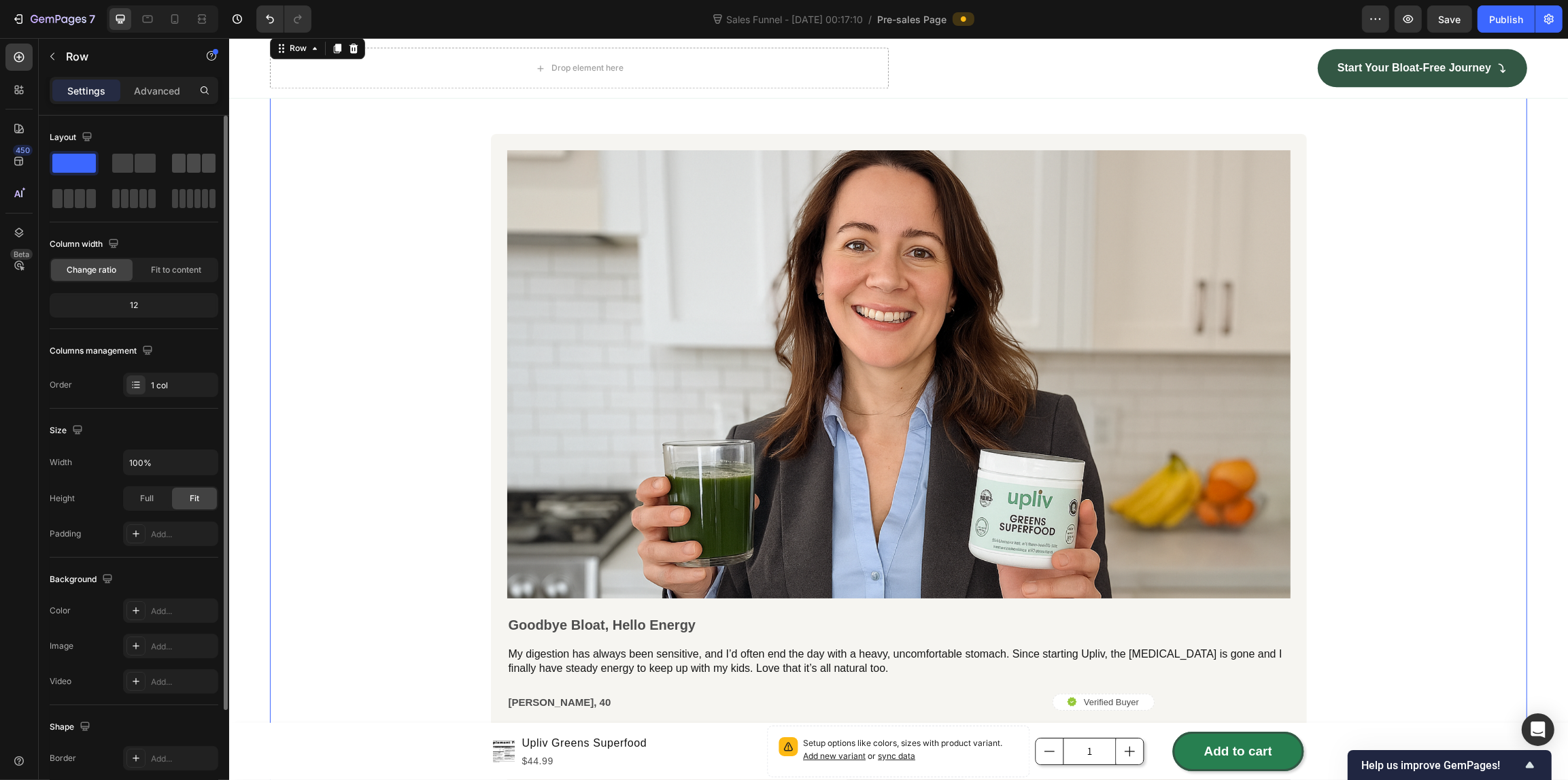
click at [194, 165] on span at bounding box center [194, 163] width 14 height 19
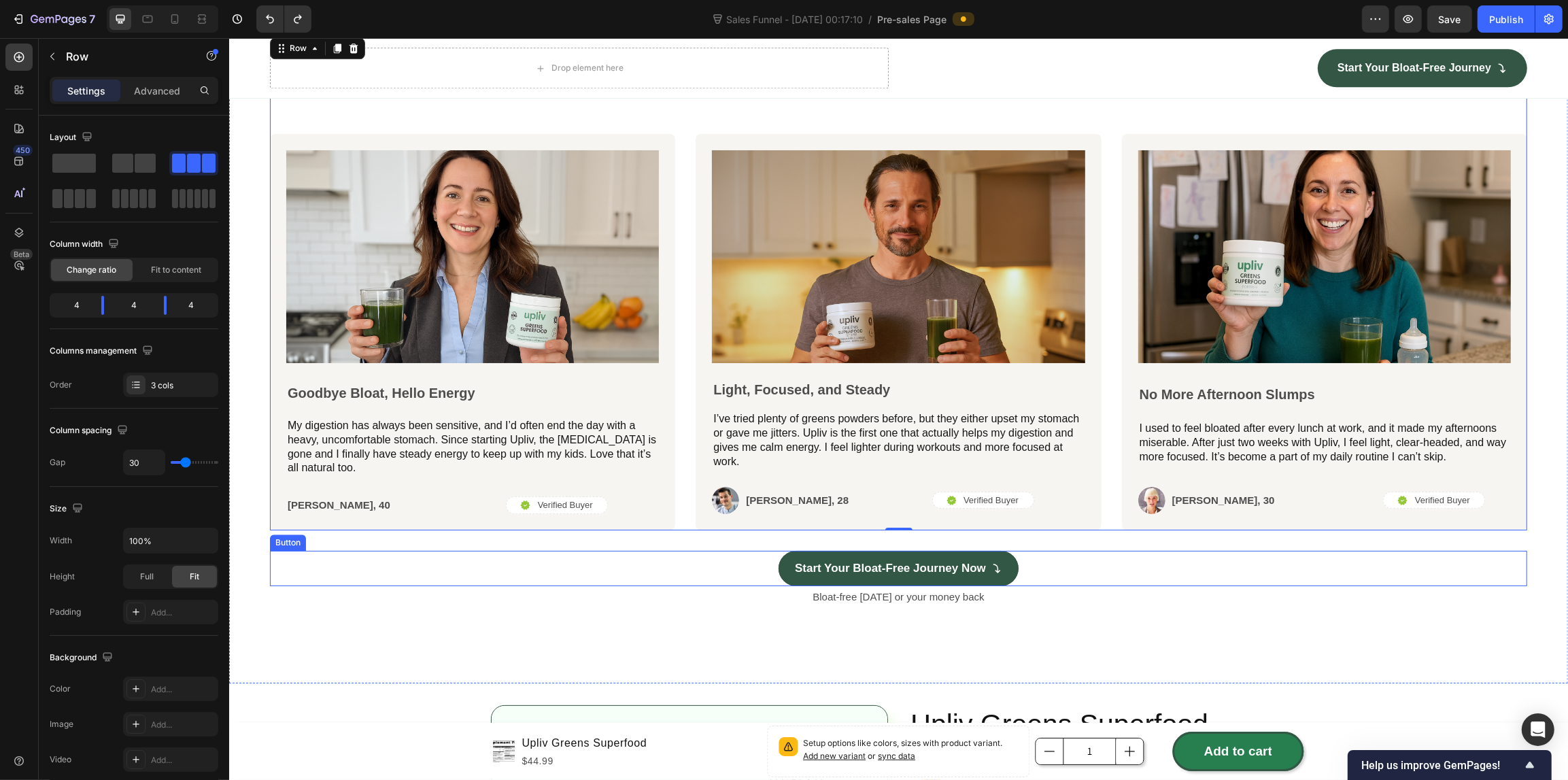
click at [367, 557] on div "Start Your Bloat-Free Journey Now Button" at bounding box center [898, 568] width 1257 height 36
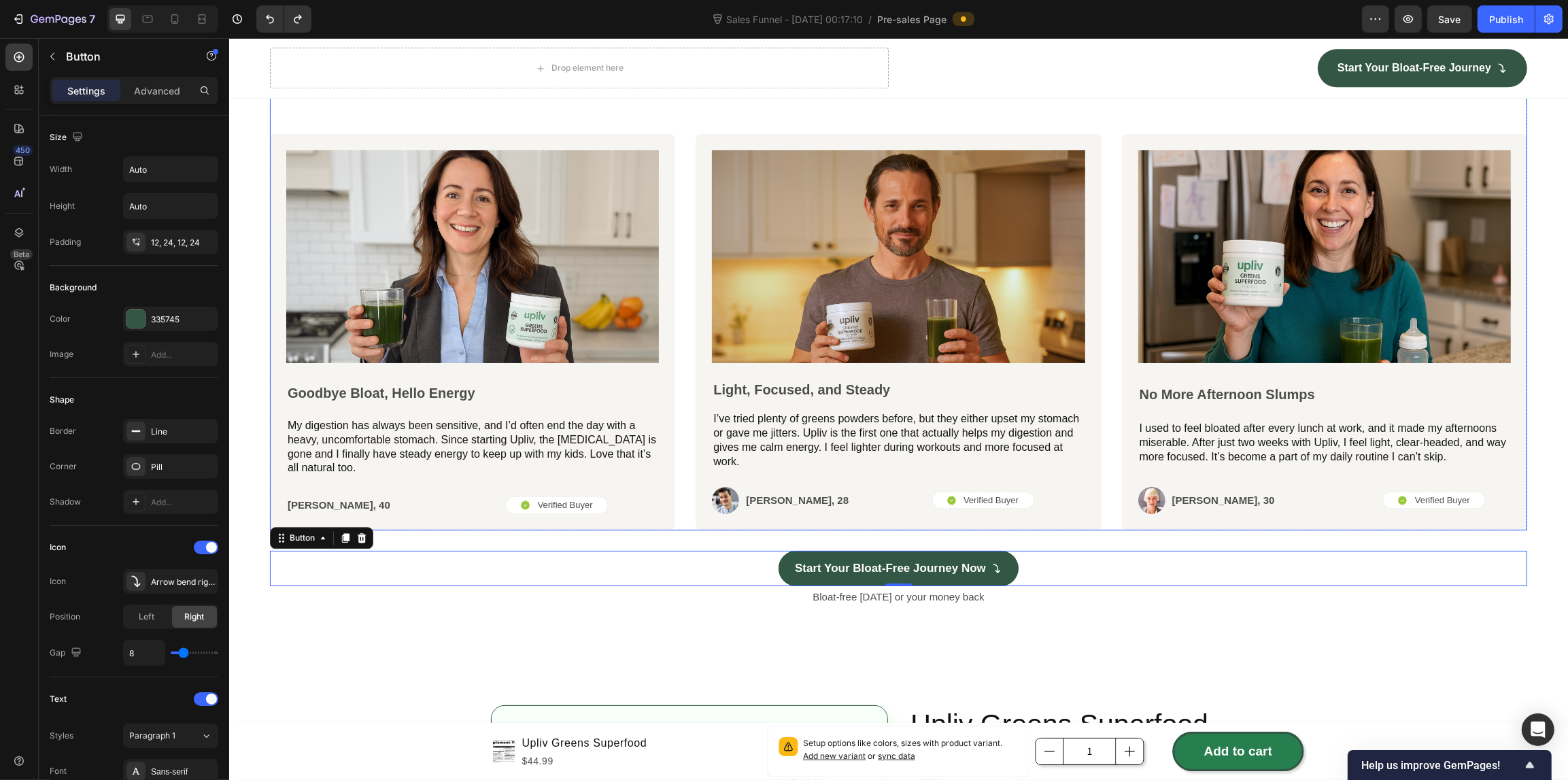
click at [684, 444] on div "Image Goodbye Bloat, Hello Energy Text Block My digestion has always been sensi…" at bounding box center [898, 332] width 1257 height 397
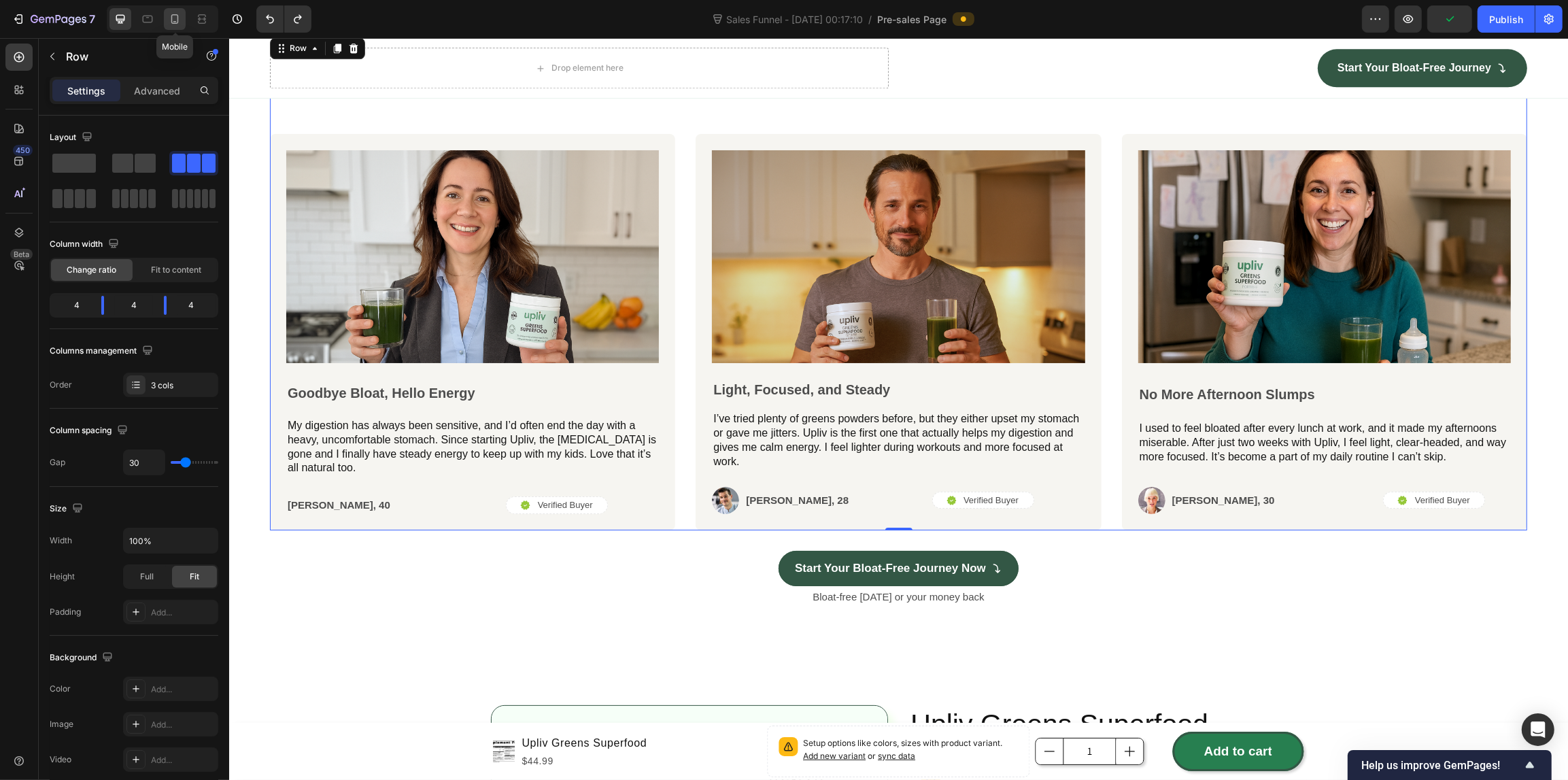
click at [174, 12] on icon at bounding box center [175, 19] width 14 height 14
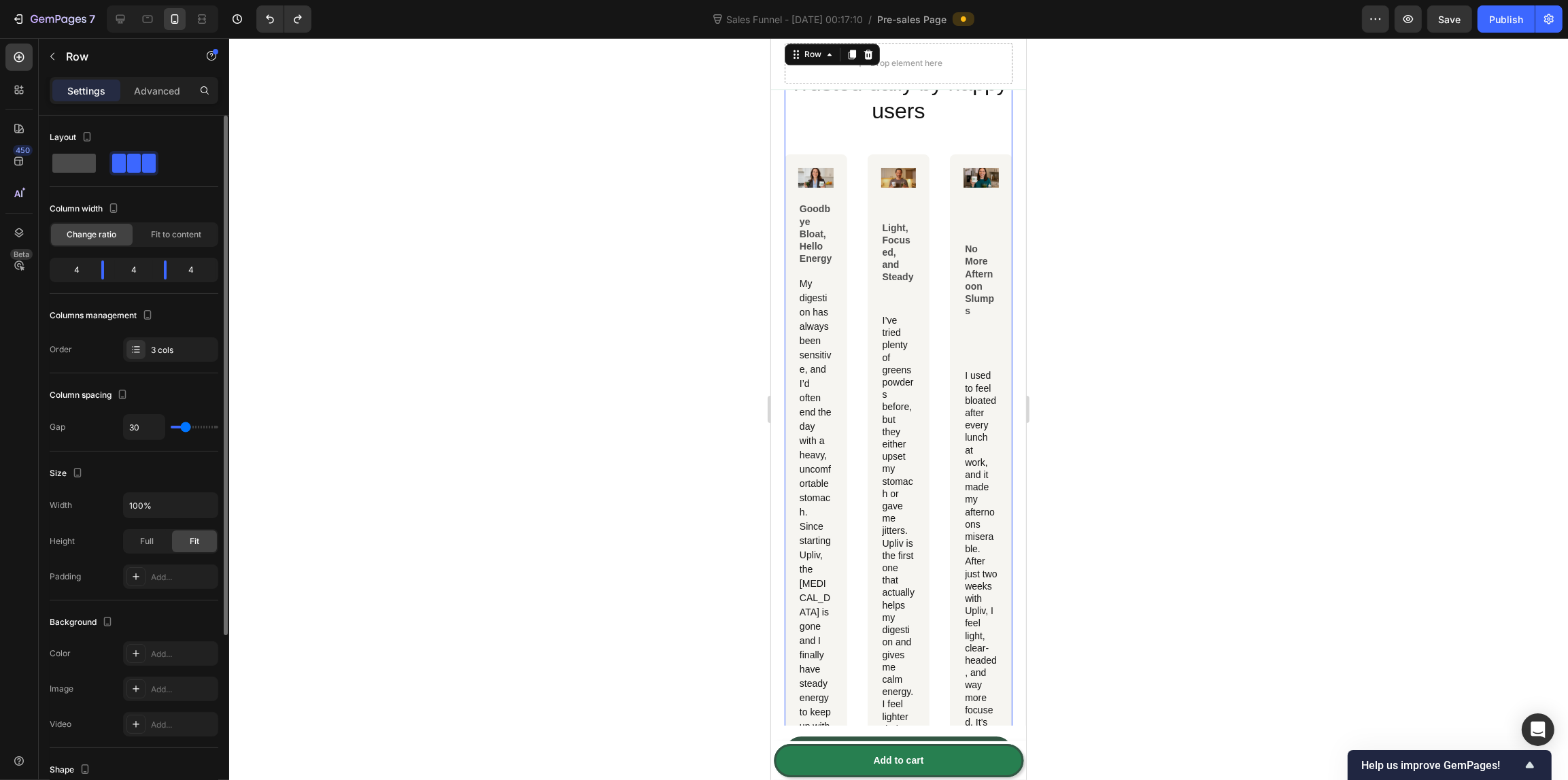
click at [89, 170] on span at bounding box center [73, 163] width 43 height 19
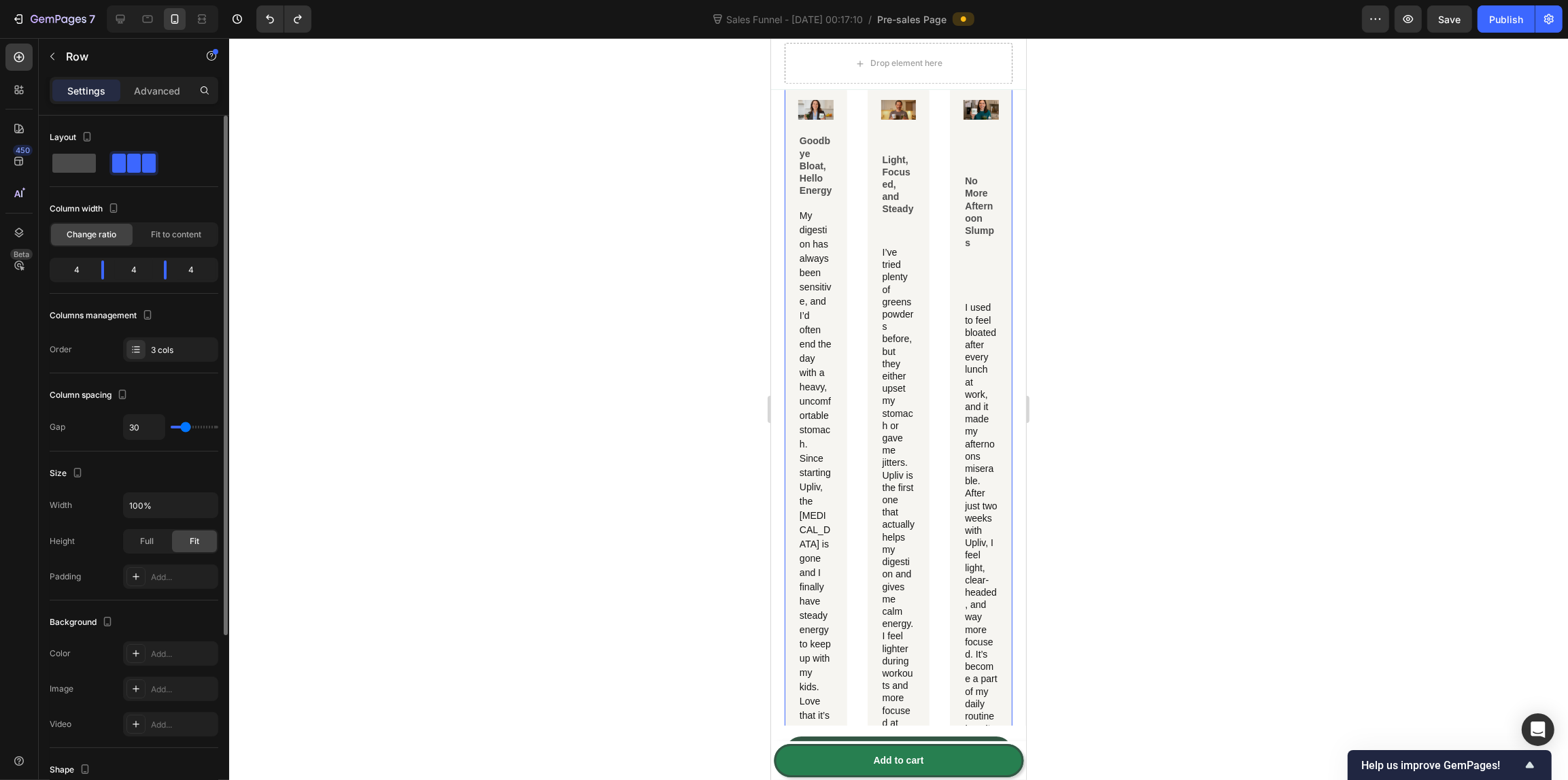
type input "0"
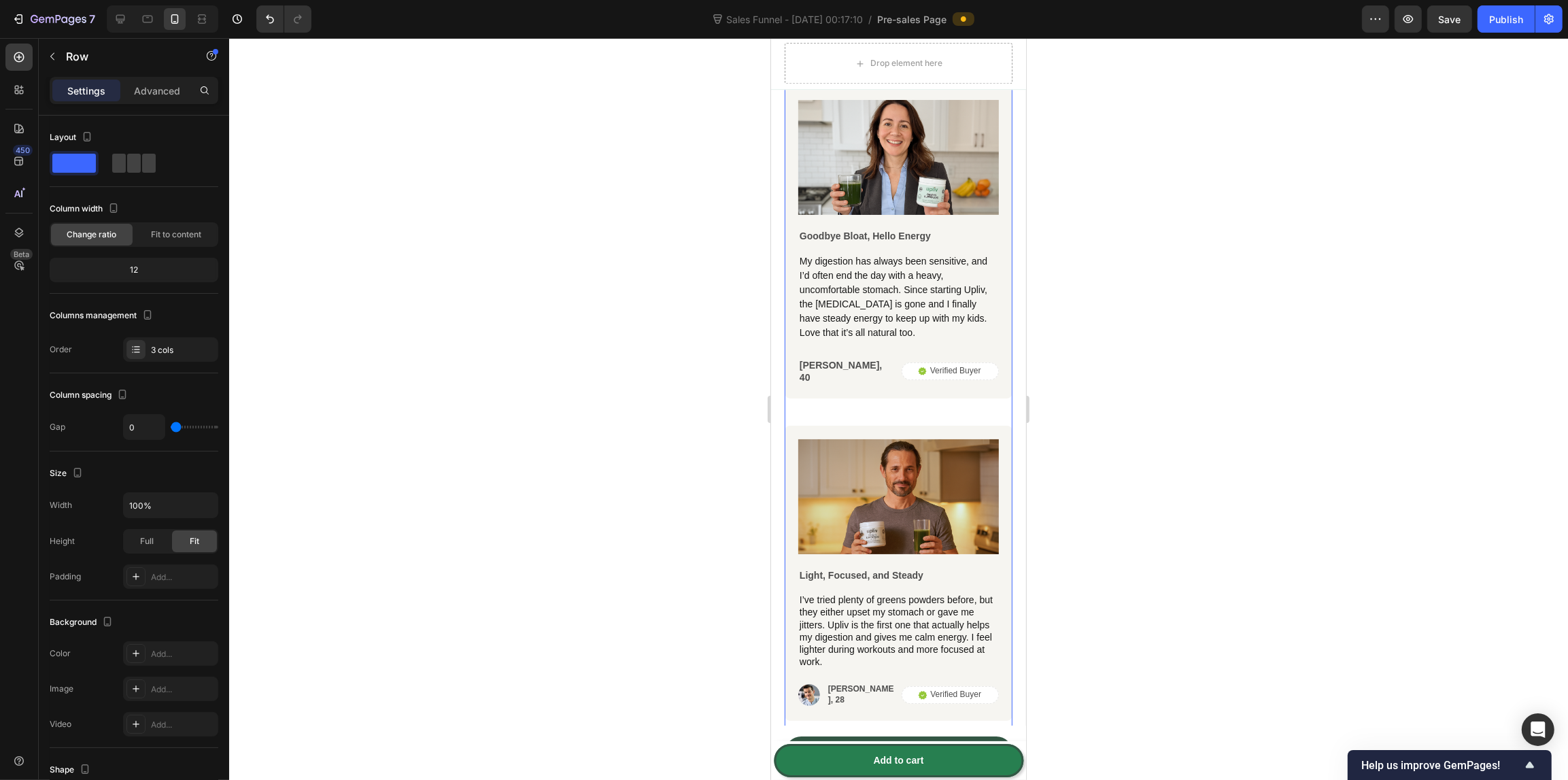
click at [109, 12] on div at bounding box center [162, 18] width 112 height 27
click at [115, 15] on icon at bounding box center [120, 19] width 14 height 14
type input "30"
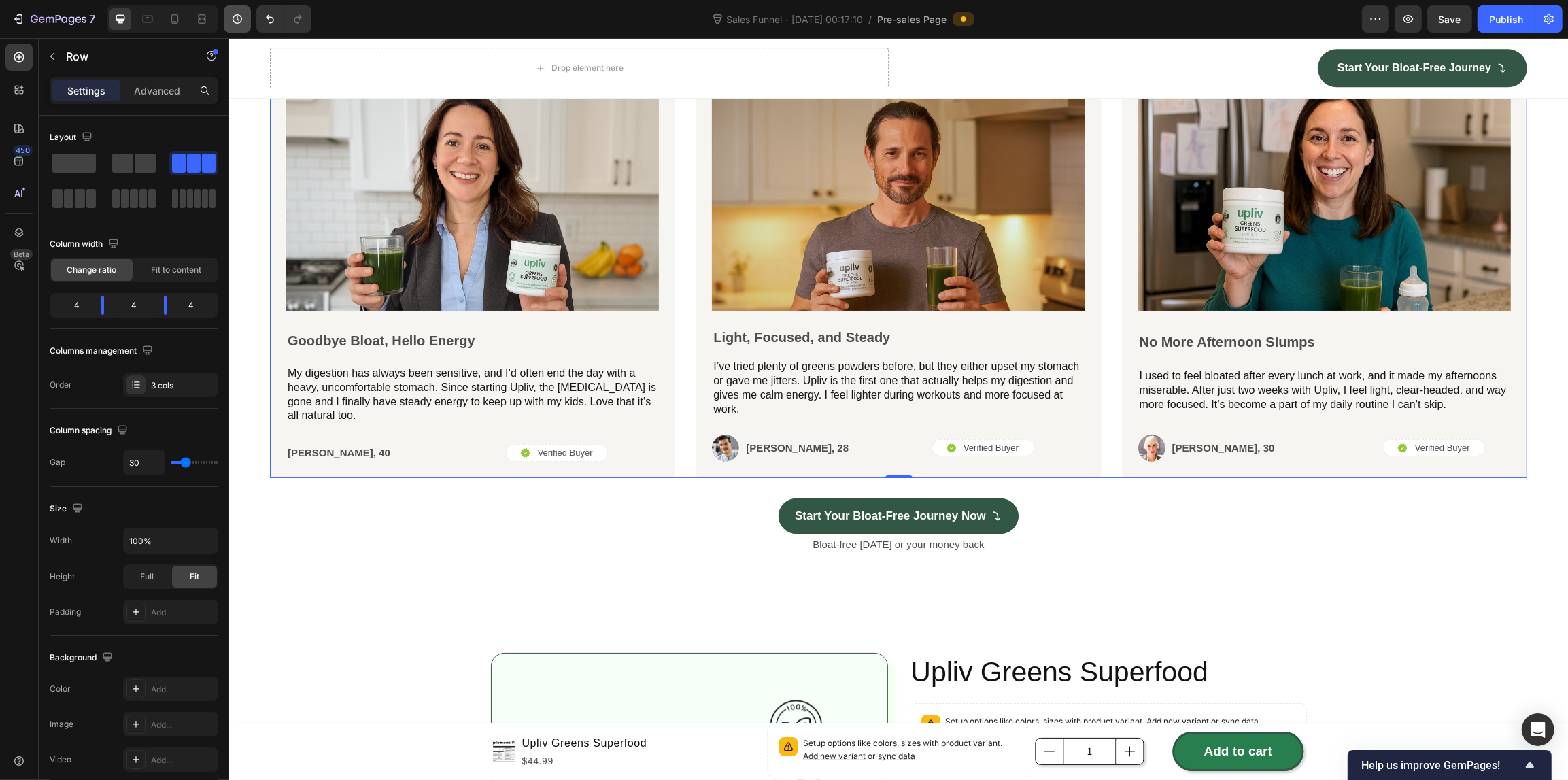
scroll to position [4101, 0]
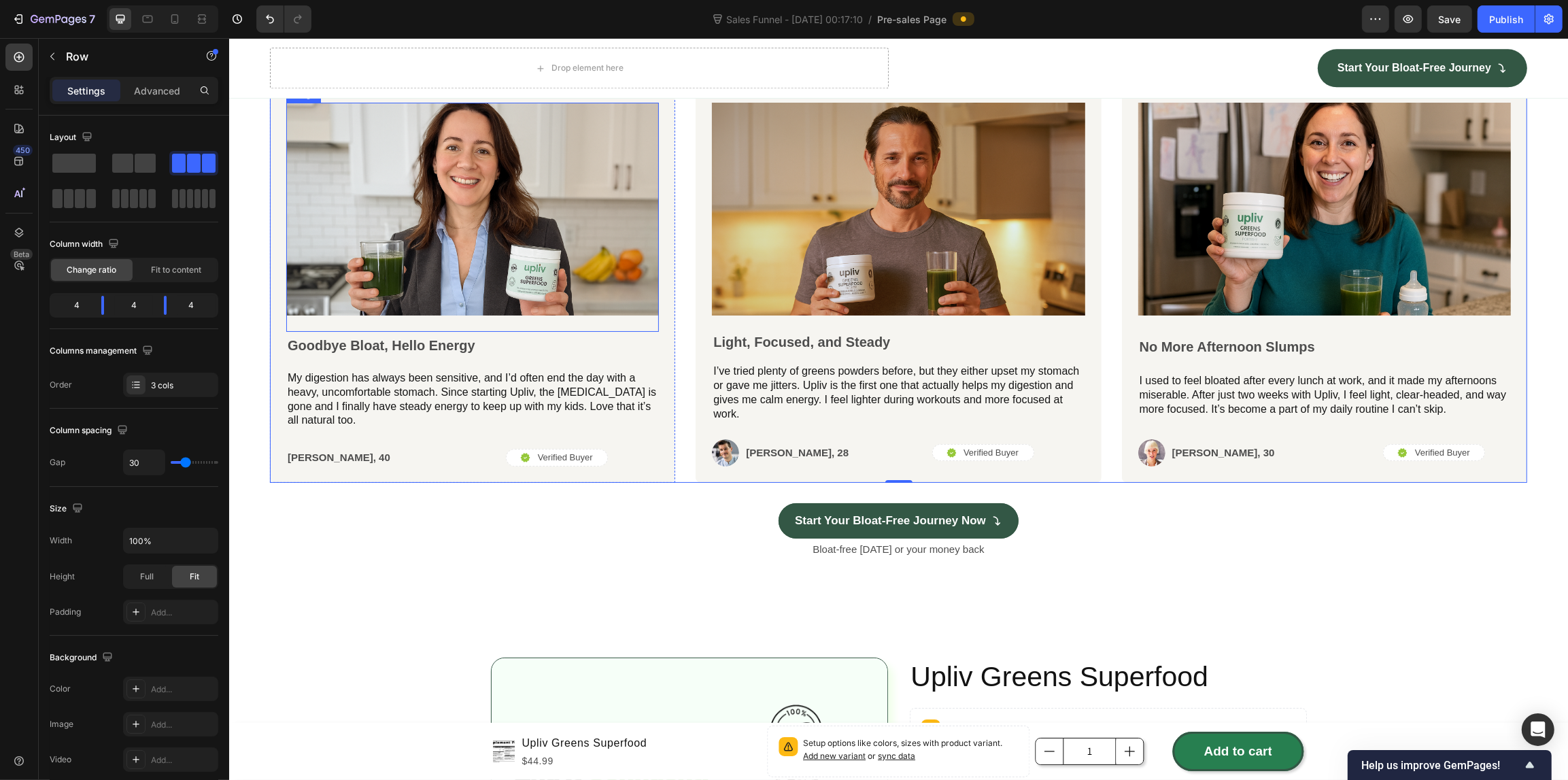
click at [372, 225] on img at bounding box center [472, 209] width 372 height 214
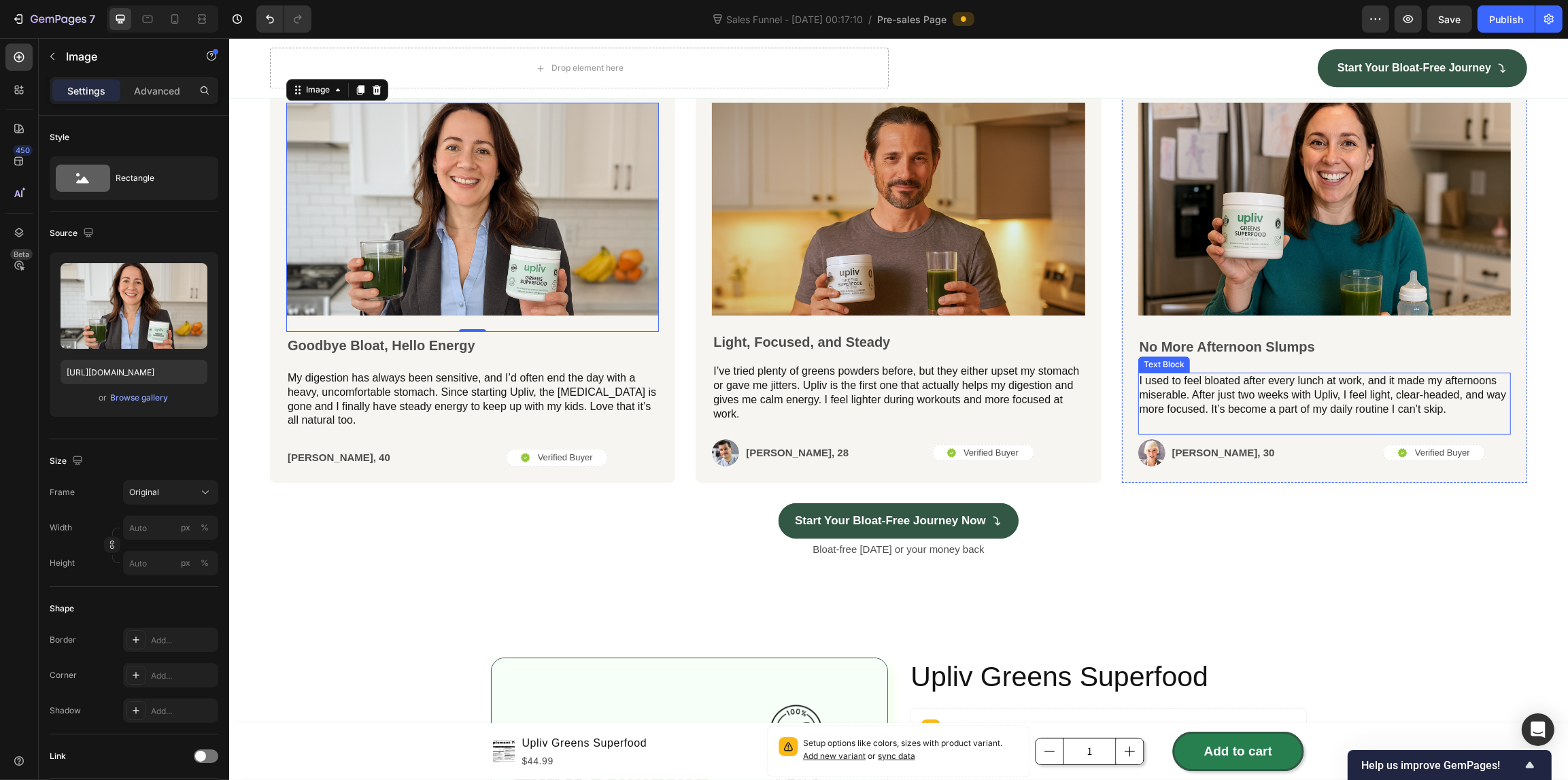
click at [1244, 376] on p "I used to feel bloated after every lunch at work, and it made my afternoons mis…" at bounding box center [1323, 394] width 370 height 42
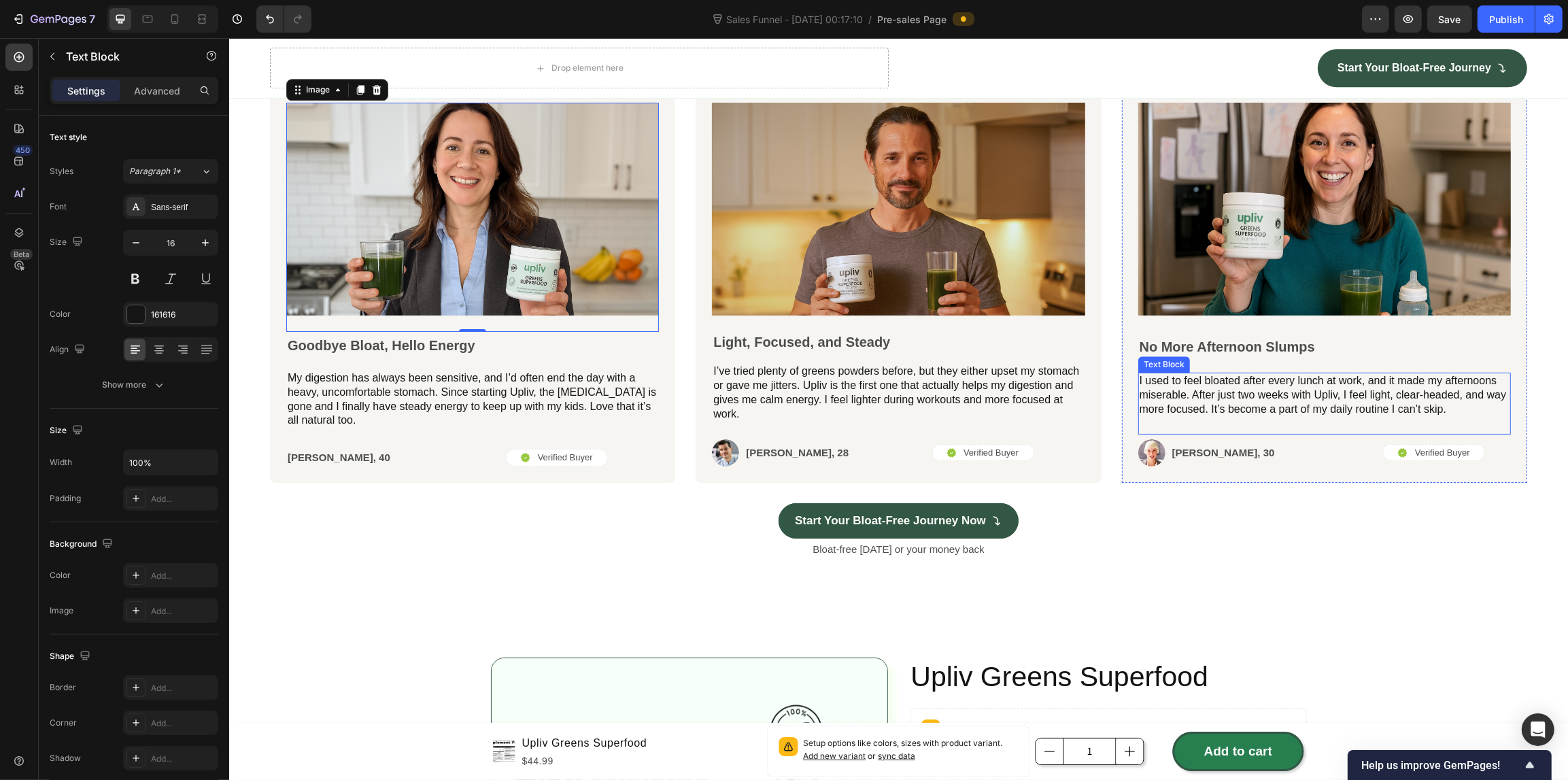
click at [1244, 376] on p "I used to feel bloated after every lunch at work, and it made my afternoons mis…" at bounding box center [1323, 394] width 370 height 42
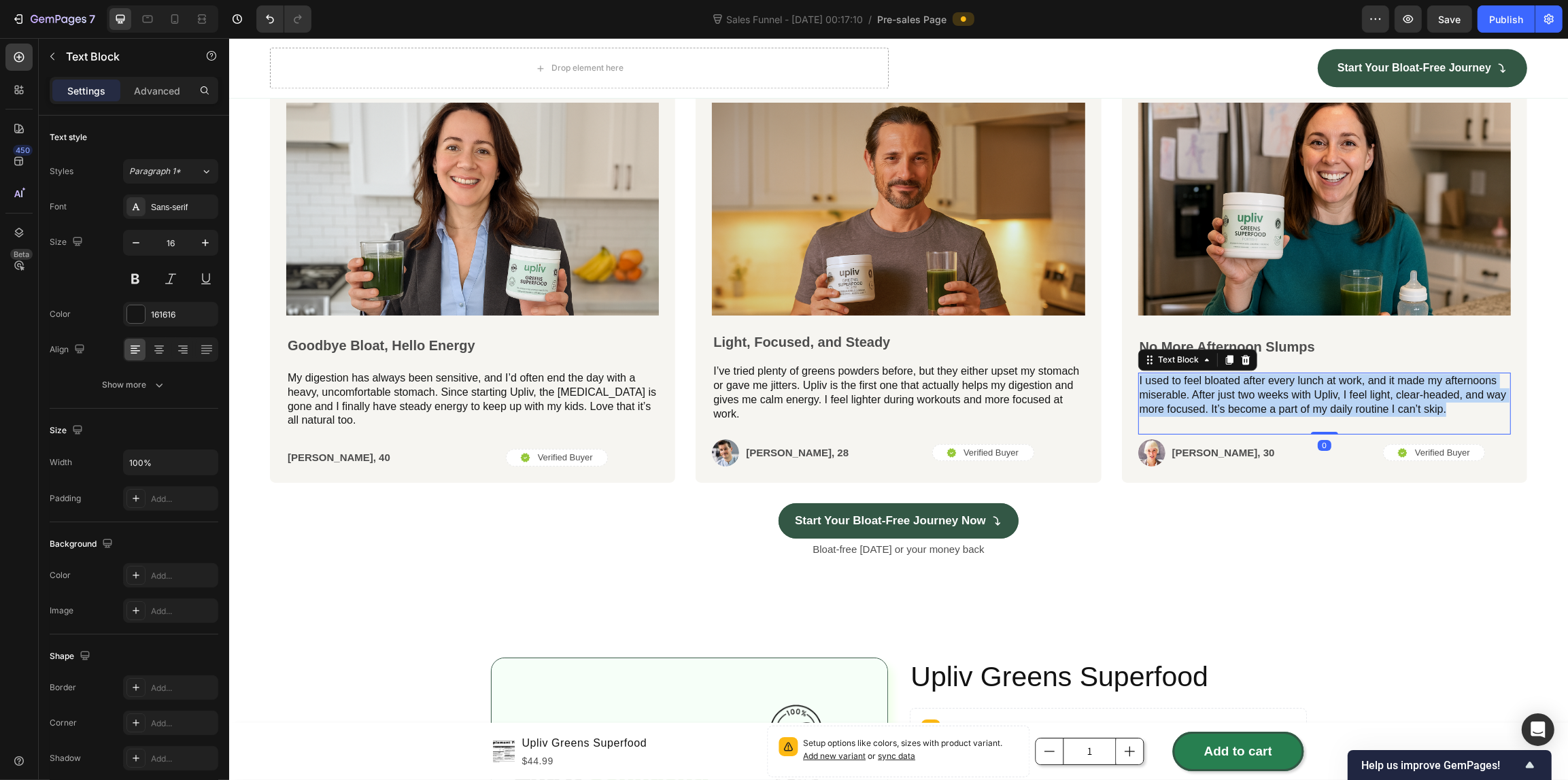
click at [1244, 376] on p "I used to feel bloated after every lunch at work, and it made my afternoons mis…" at bounding box center [1323, 394] width 370 height 42
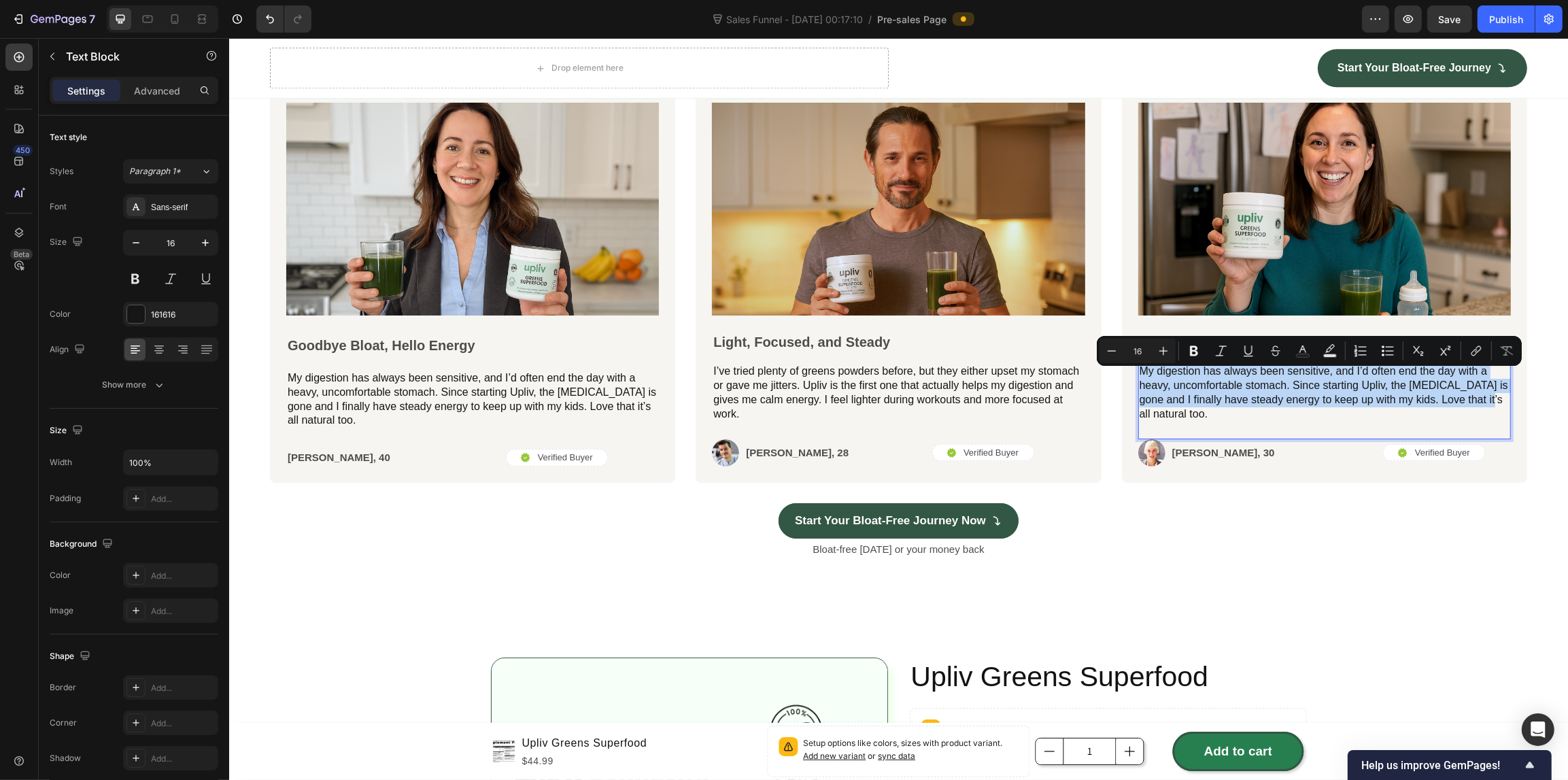
scroll to position [4092, 0]
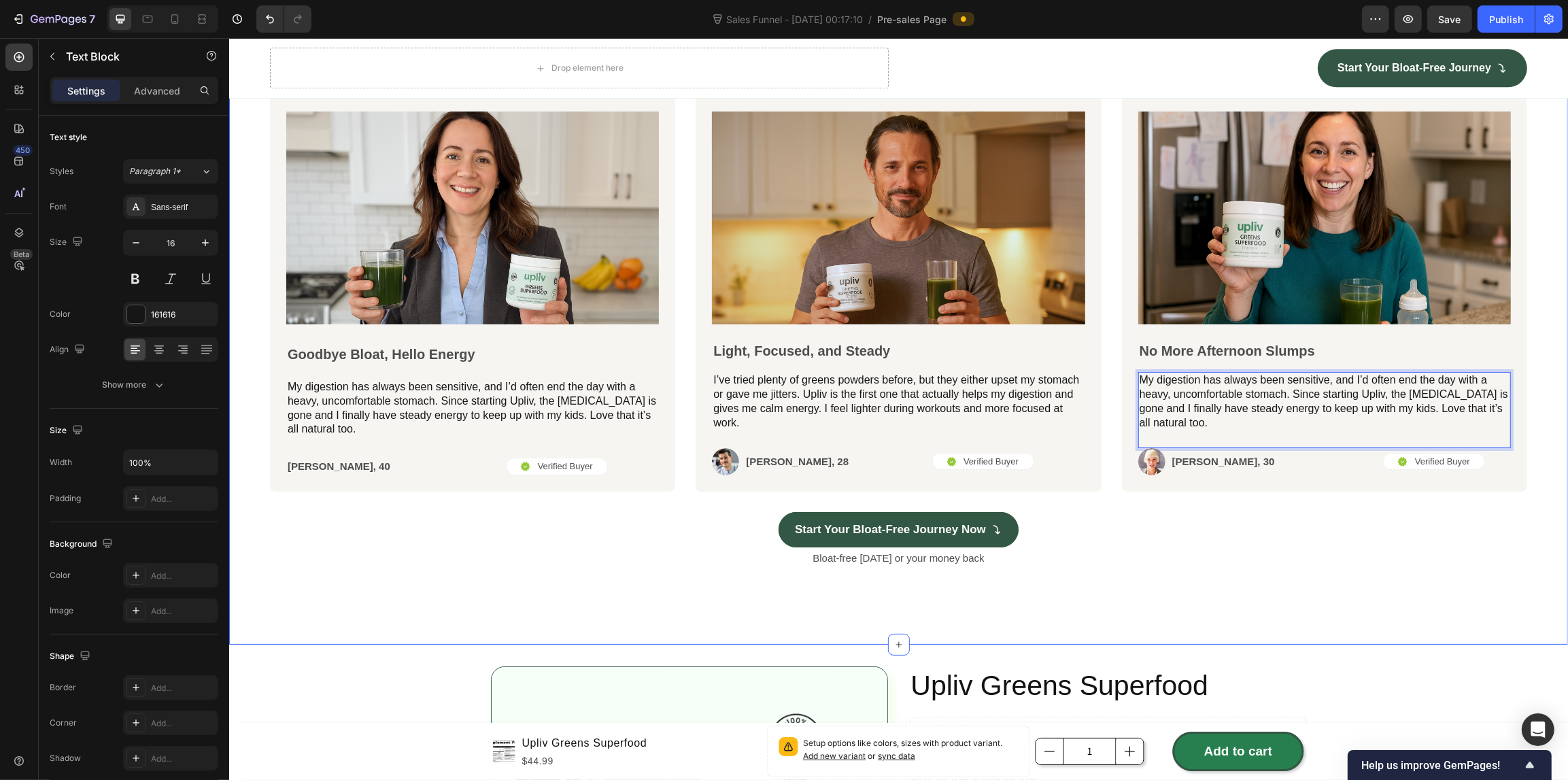
click at [1293, 541] on div "Start Your Bloat-Free Journey Now Button" at bounding box center [898, 530] width 1257 height 36
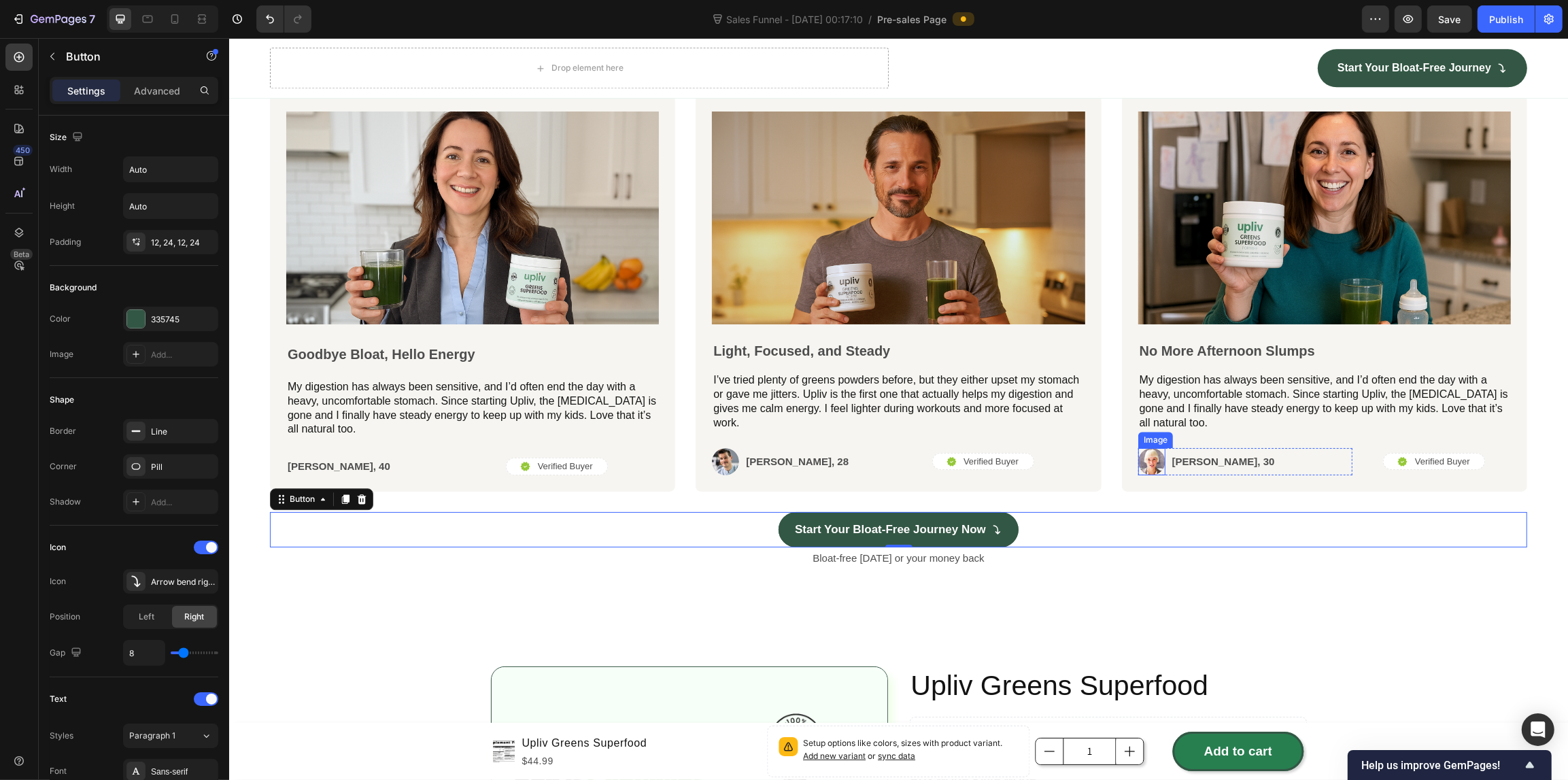
click at [1139, 463] on img at bounding box center [1151, 461] width 27 height 27
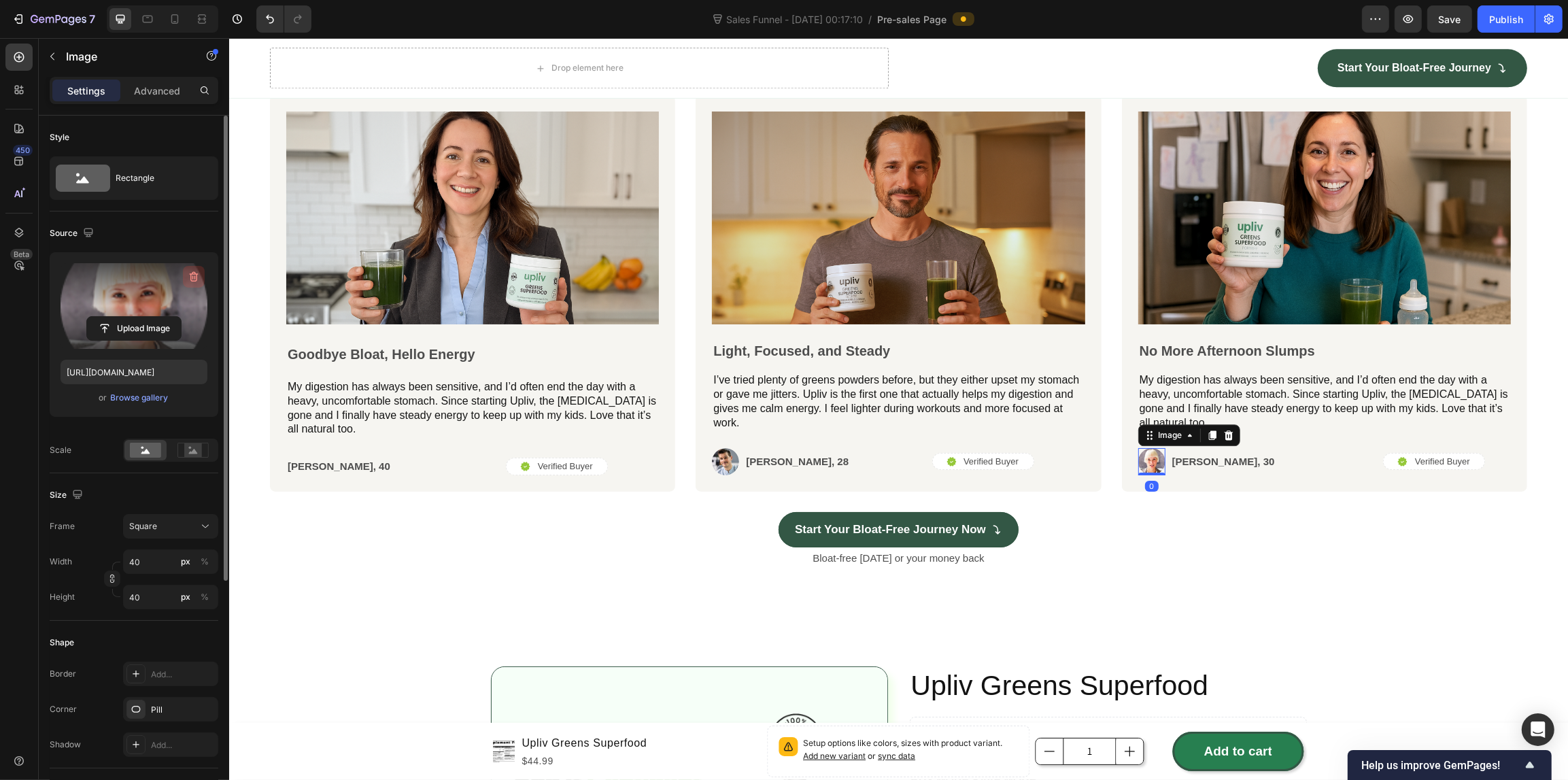
click at [191, 269] on button "button" at bounding box center [194, 277] width 22 height 22
click at [1207, 433] on icon at bounding box center [1211, 435] width 7 height 10
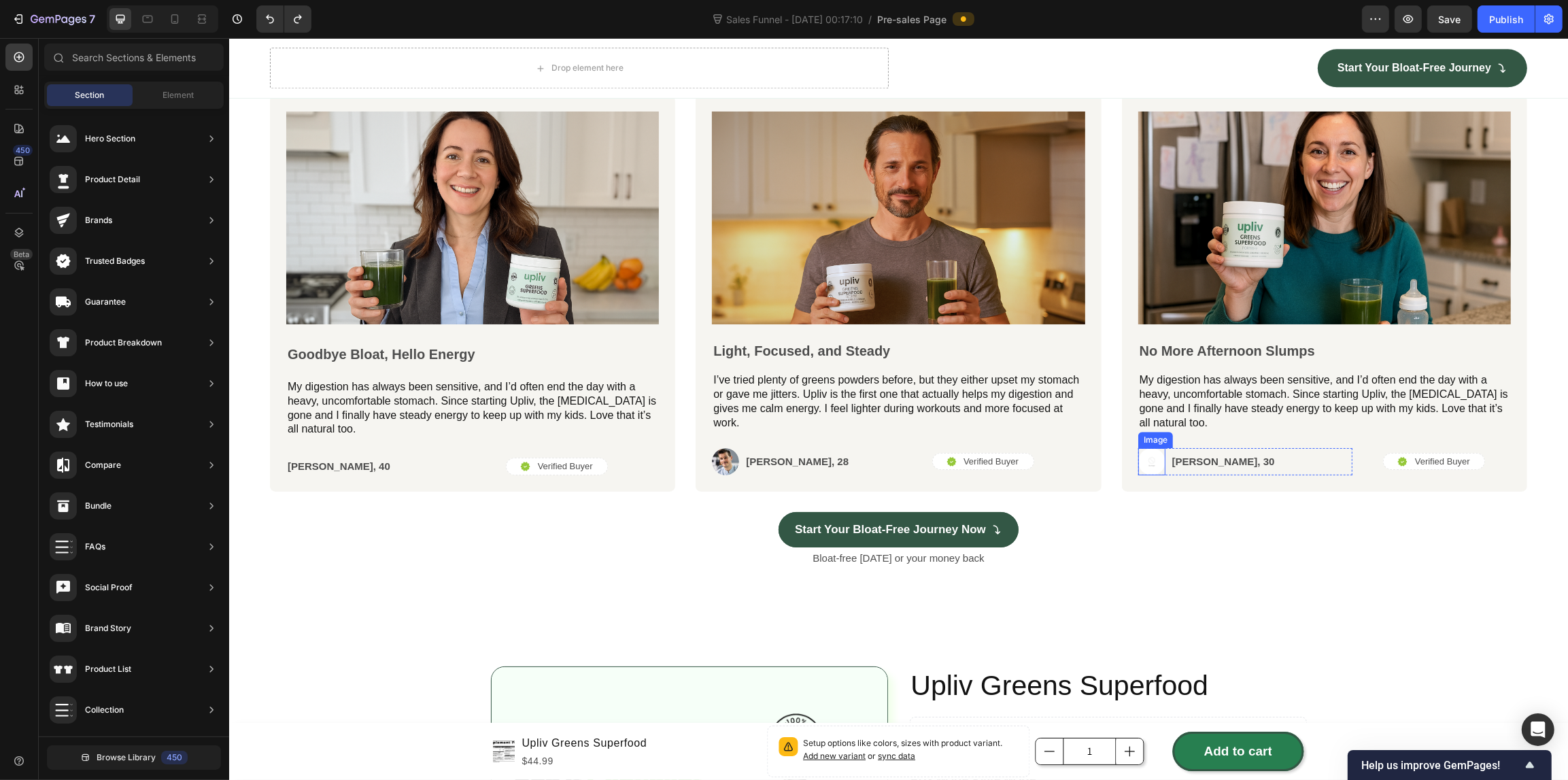
click at [1146, 459] on img at bounding box center [1151, 461] width 27 height 27
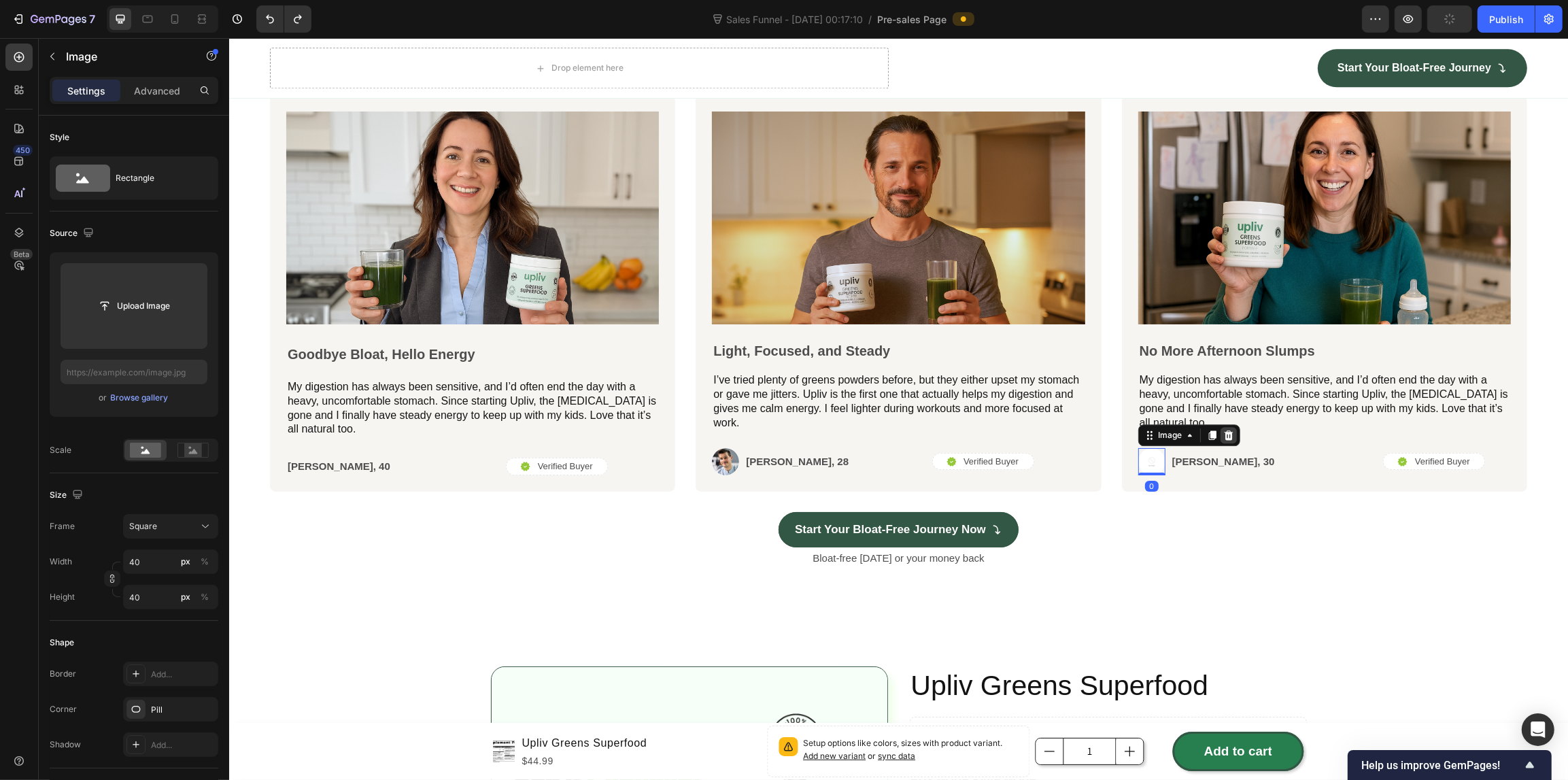
click at [1222, 430] on icon at bounding box center [1227, 435] width 11 height 11
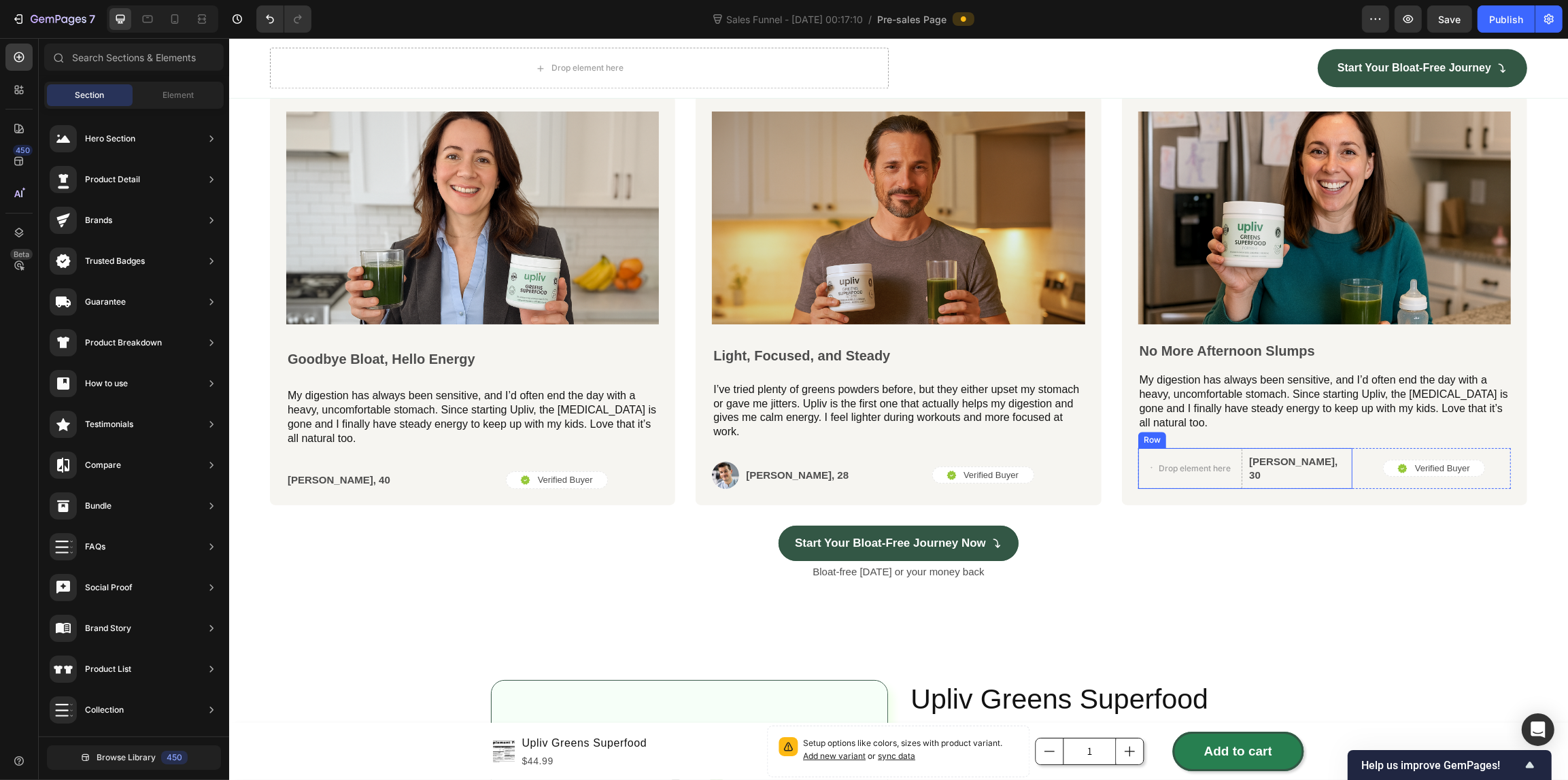
click at [1315, 469] on div "Drop element here [PERSON_NAME], 30 Text Block Row" at bounding box center [1245, 469] width 214 height 41
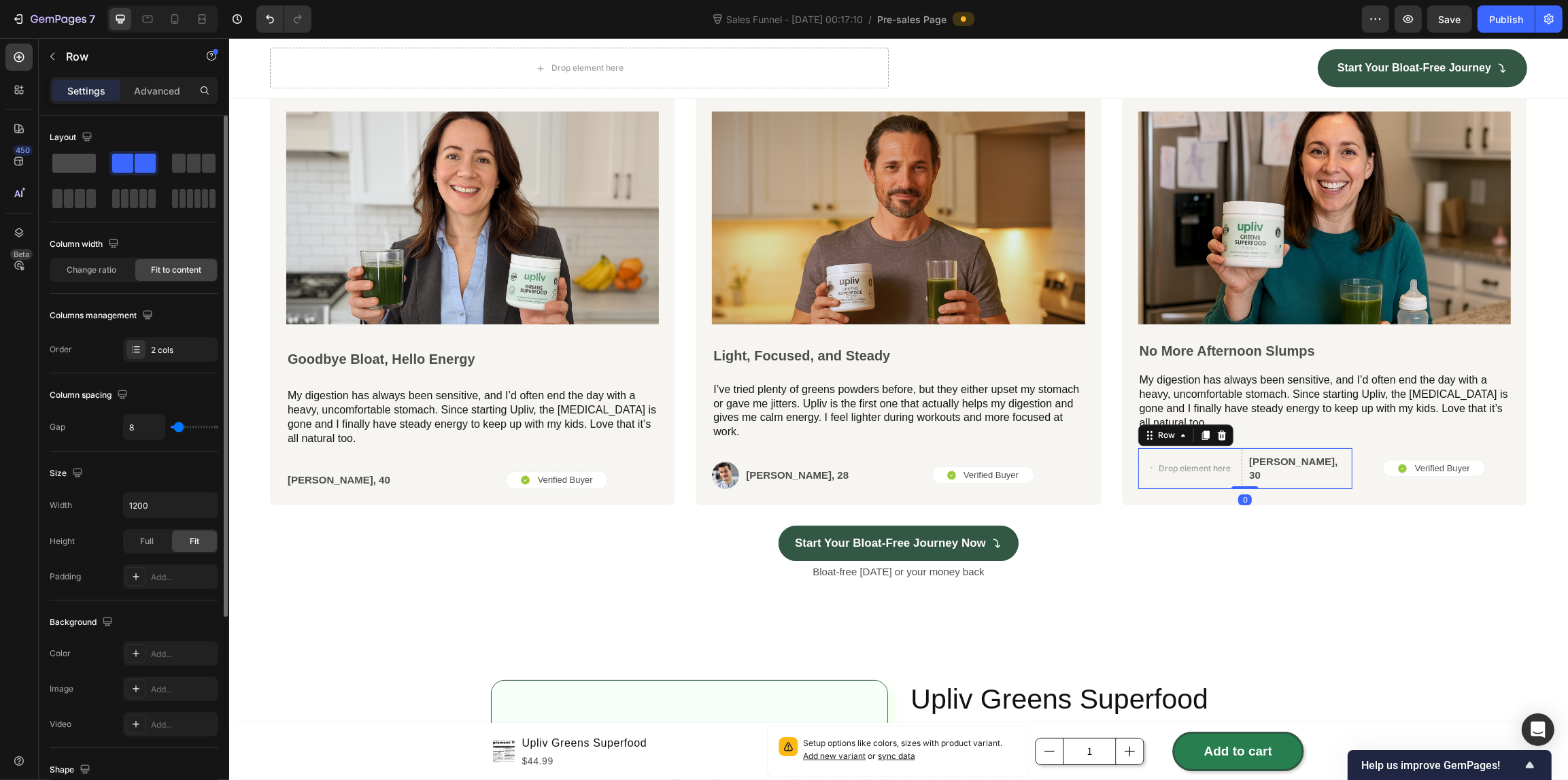
drag, startPoint x: 84, startPoint y: 168, endPoint x: 557, endPoint y: 15, distance: 497.1
click at [84, 168] on span at bounding box center [73, 163] width 43 height 19
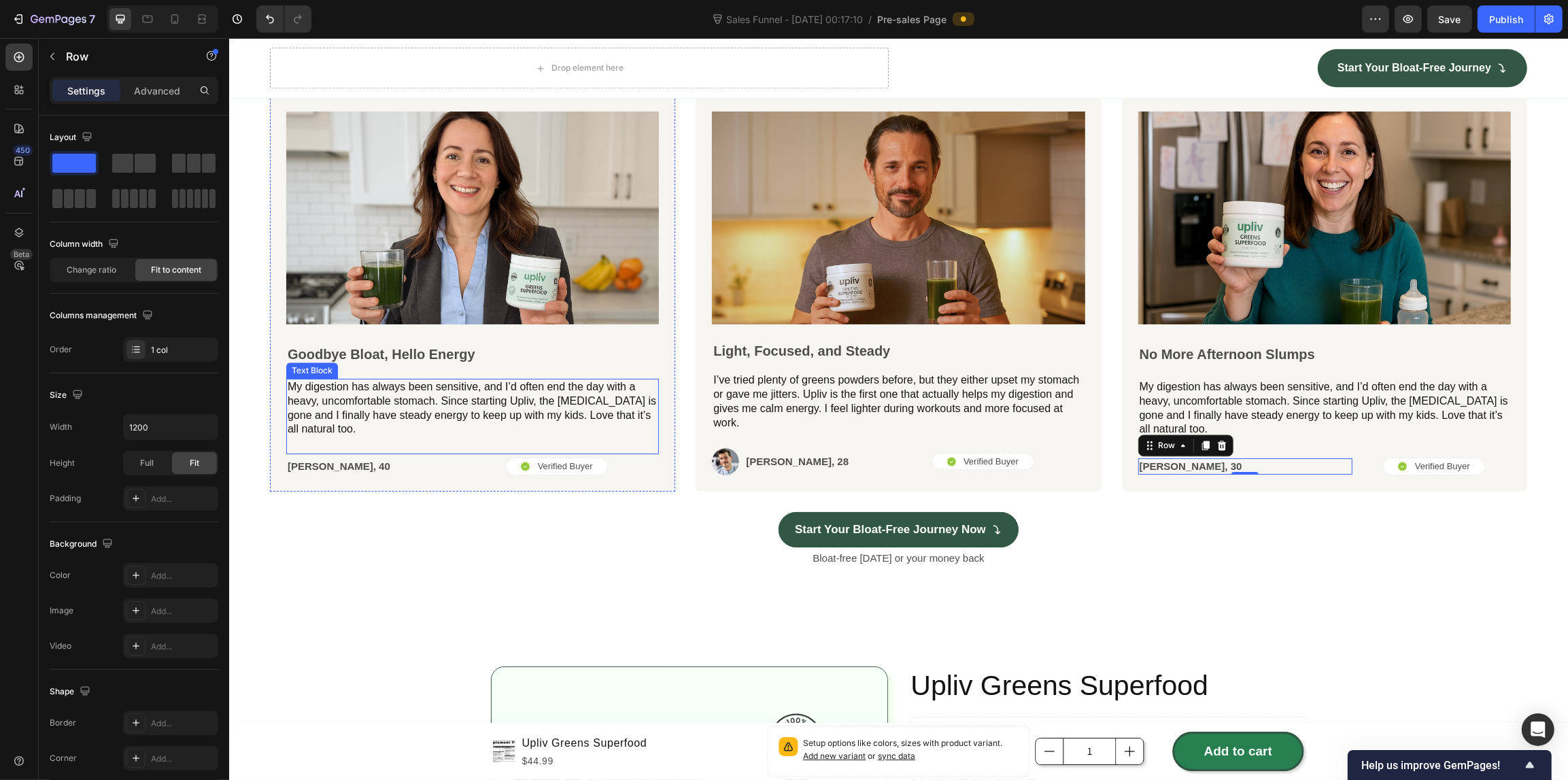
click at [402, 394] on p "My digestion has always been sensitive, and I’d often end the day with a heavy,…" at bounding box center [472, 408] width 370 height 57
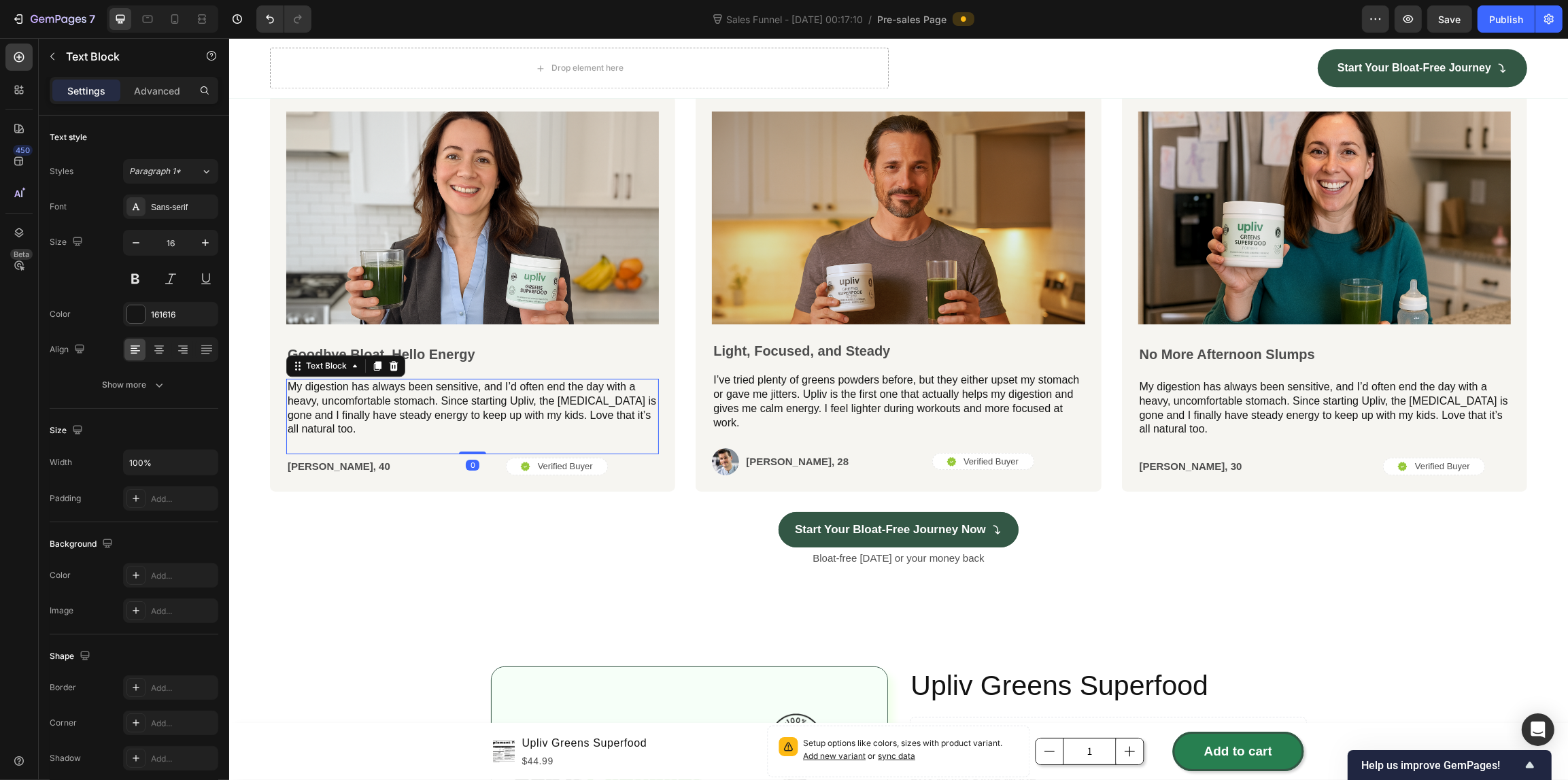
click at [402, 394] on p "My digestion has always been sensitive, and I’d often end the day with a heavy,…" at bounding box center [472, 408] width 370 height 57
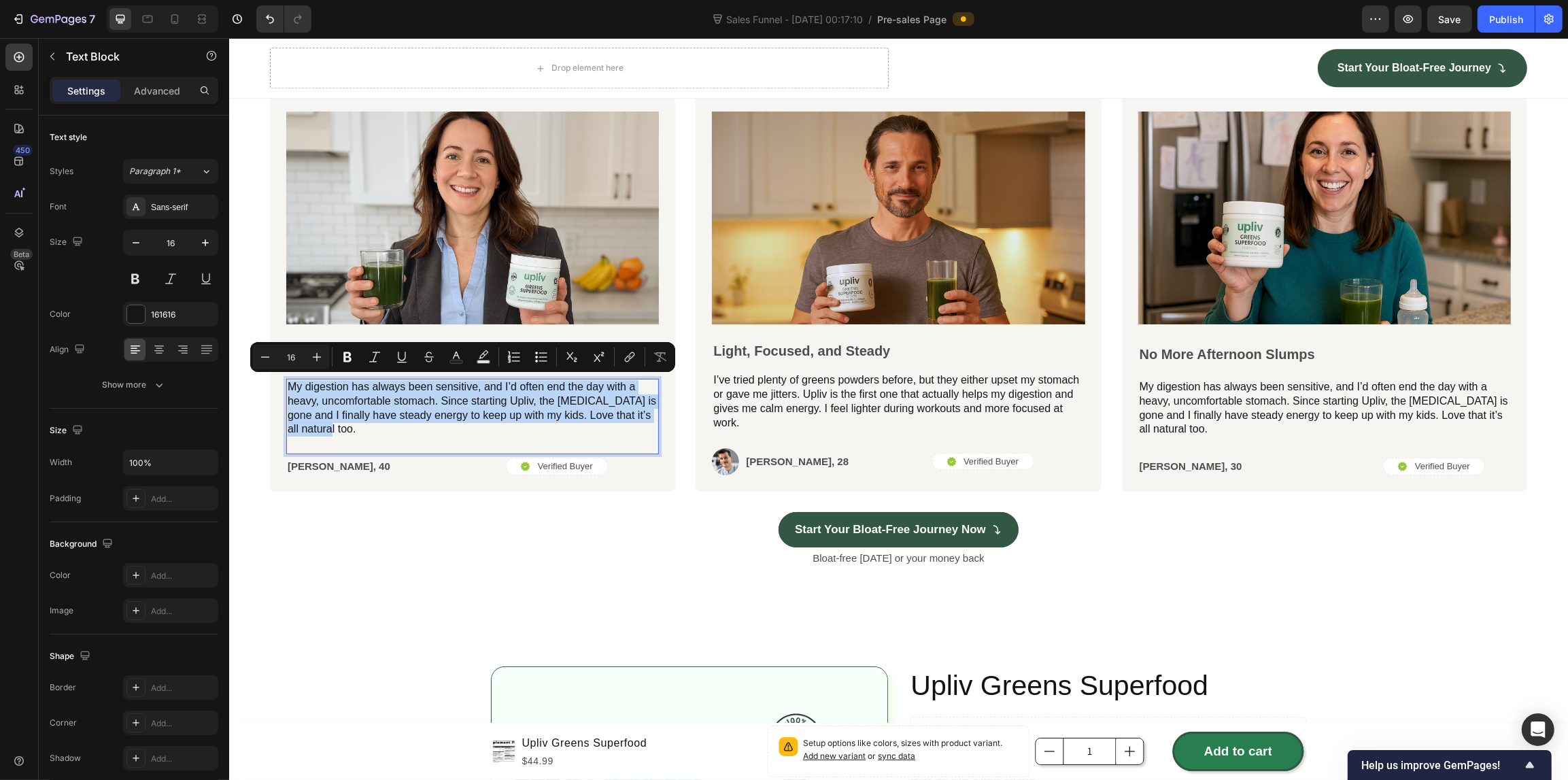
scroll to position [4101, 0]
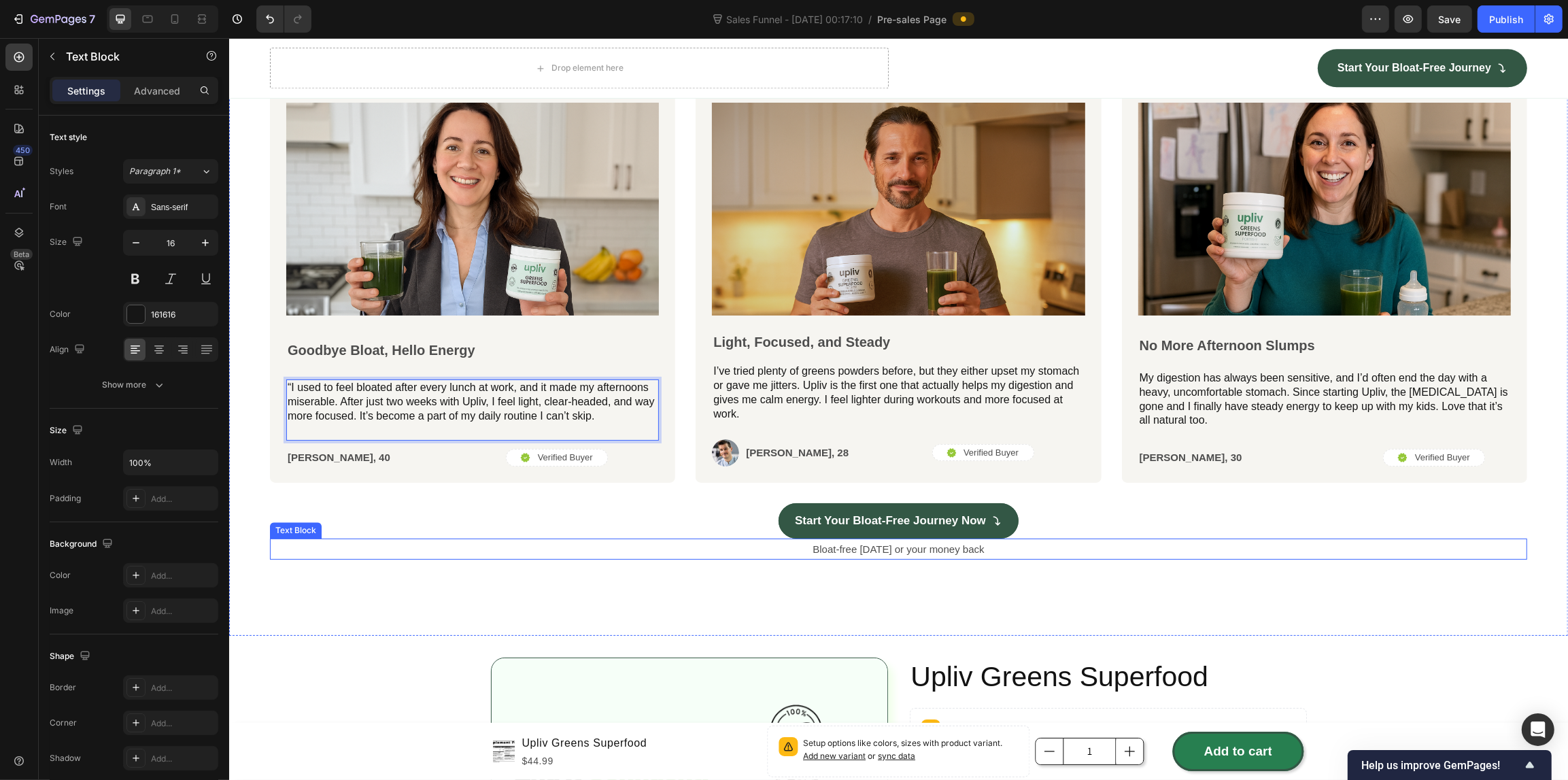
click at [388, 555] on p "Bloat-free [DATE] or your money back" at bounding box center [897, 549] width 1254 height 18
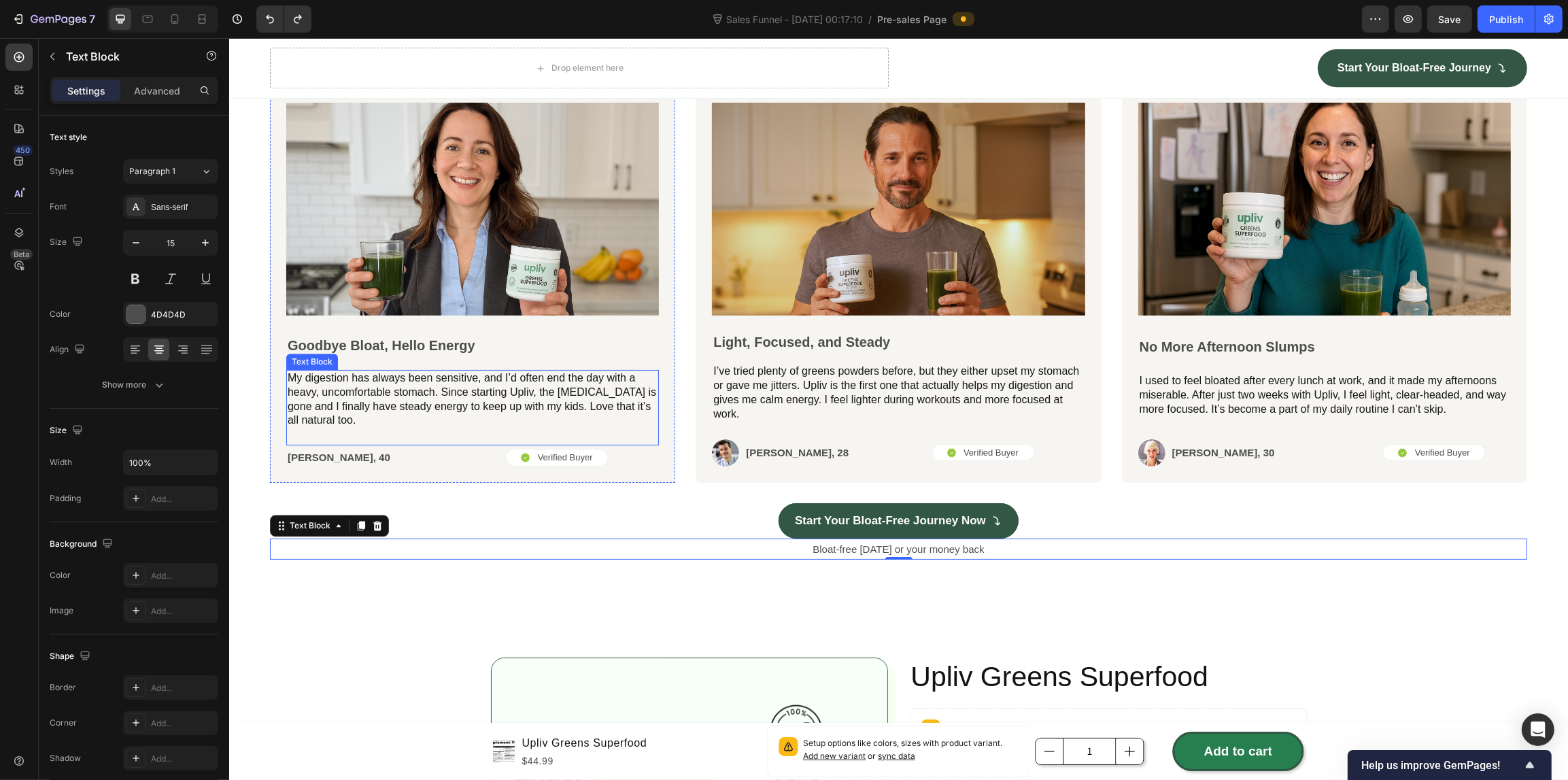
click at [500, 388] on p "My digestion has always been sensitive, and I’d often end the day with a heavy,…" at bounding box center [472, 399] width 370 height 57
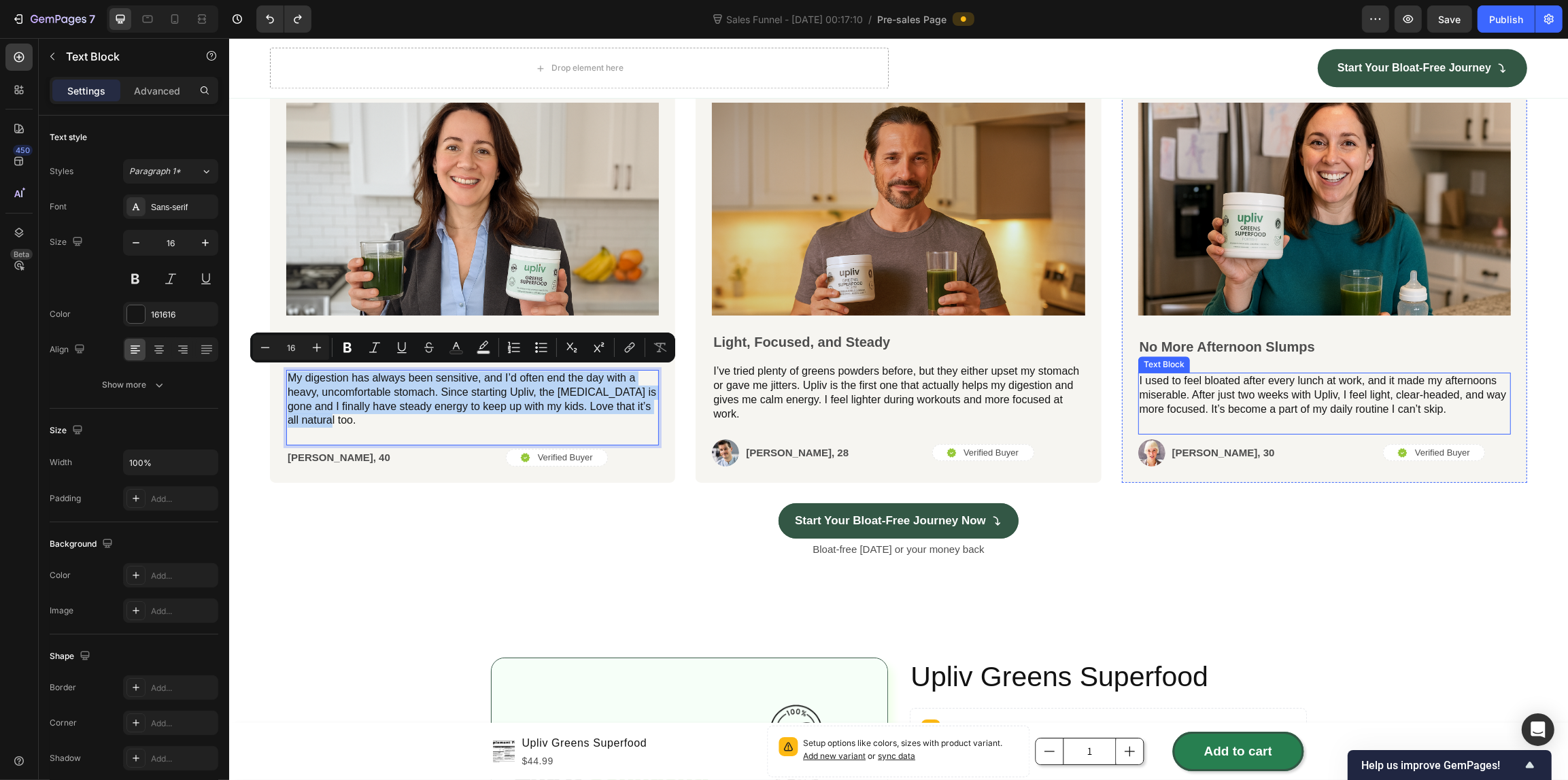
click at [1260, 378] on p "I used to feel bloated after every lunch at work, and it made my afternoons mis…" at bounding box center [1323, 394] width 370 height 42
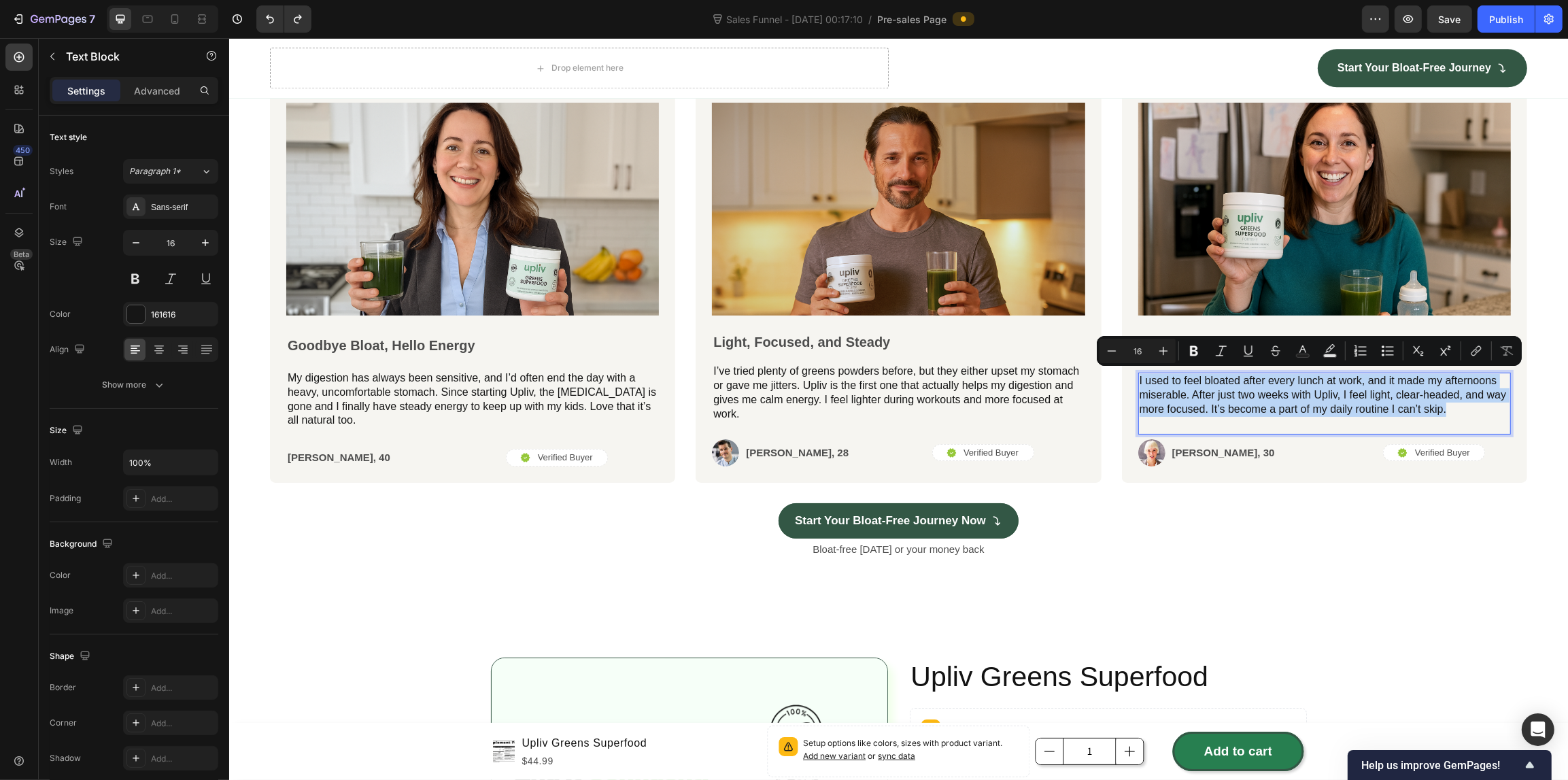
scroll to position [4092, 0]
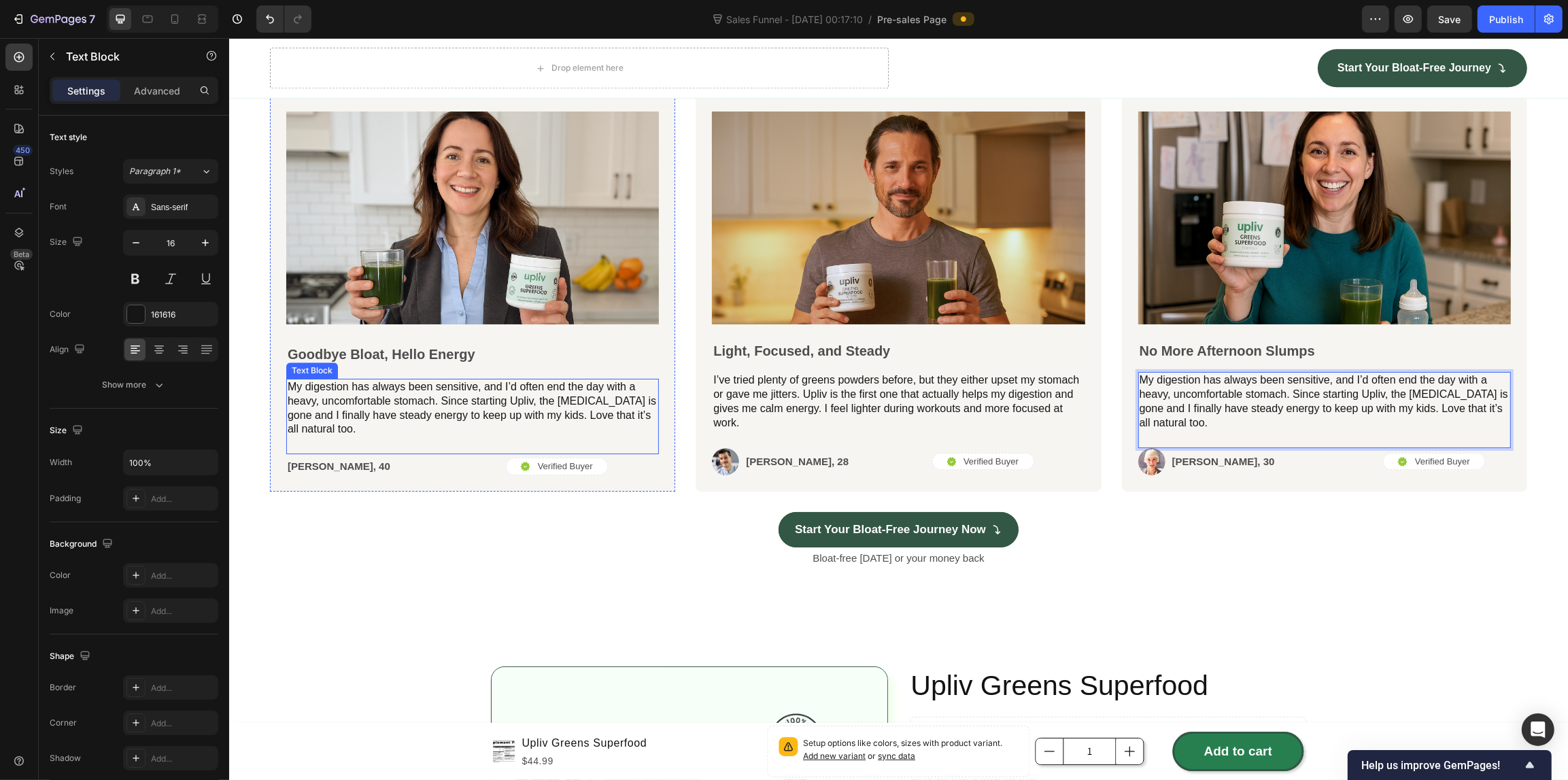
click at [474, 389] on p "My digestion has always been sensitive, and I’d often end the day with a heavy,…" at bounding box center [472, 408] width 370 height 57
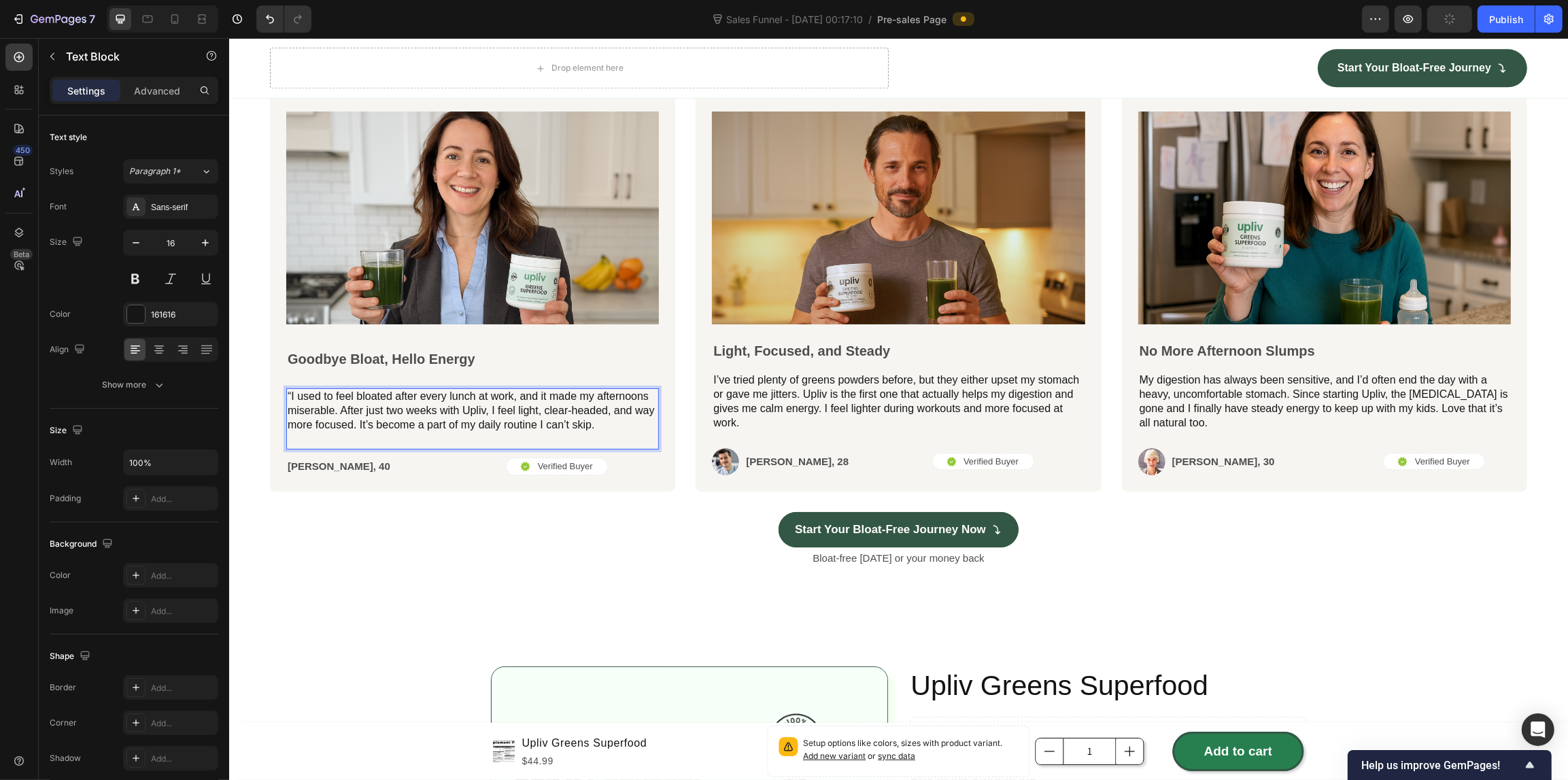
scroll to position [4101, 0]
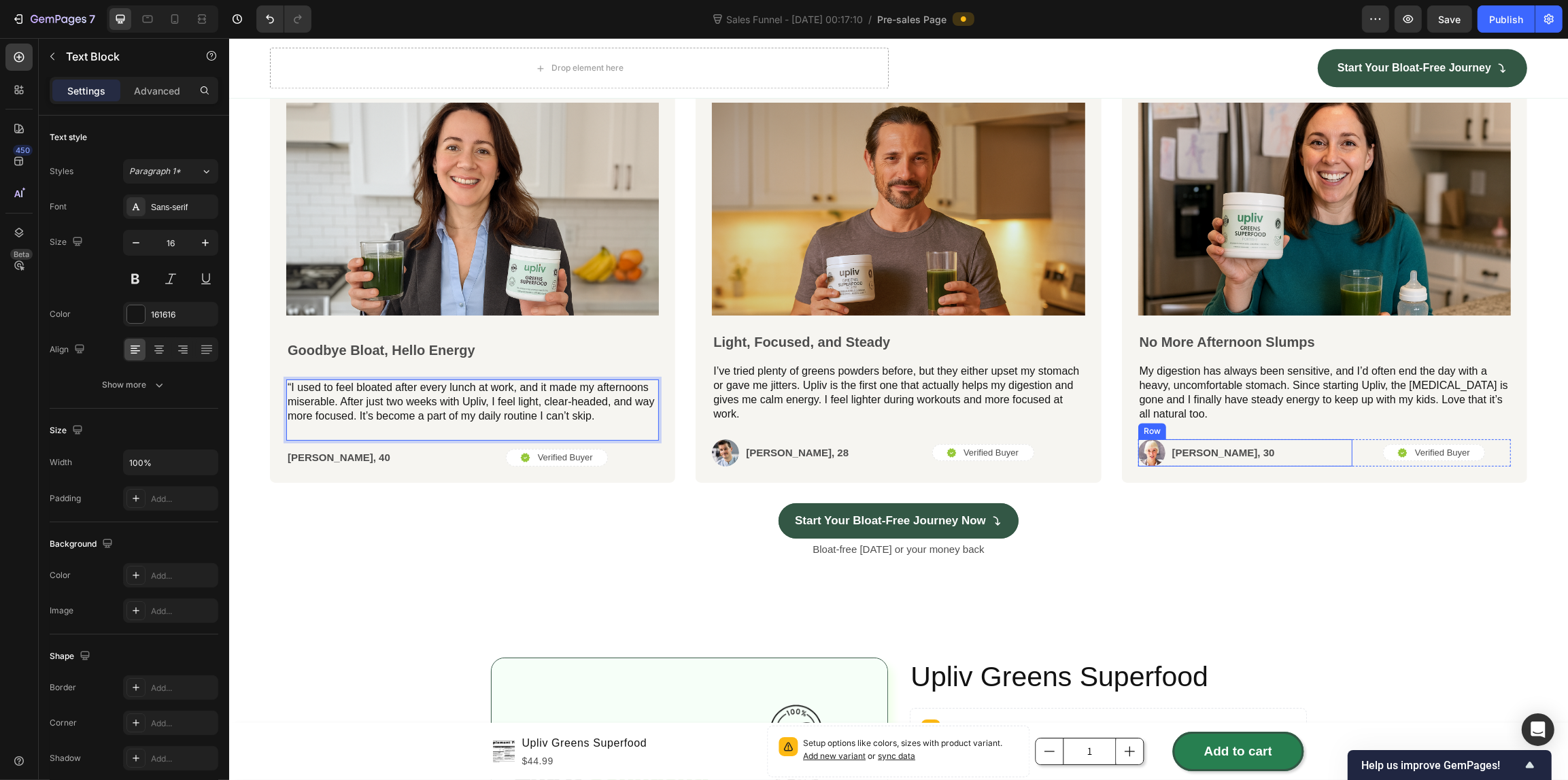
click at [1238, 450] on div "Image [PERSON_NAME], 30 Text Block Row" at bounding box center [1245, 452] width 214 height 27
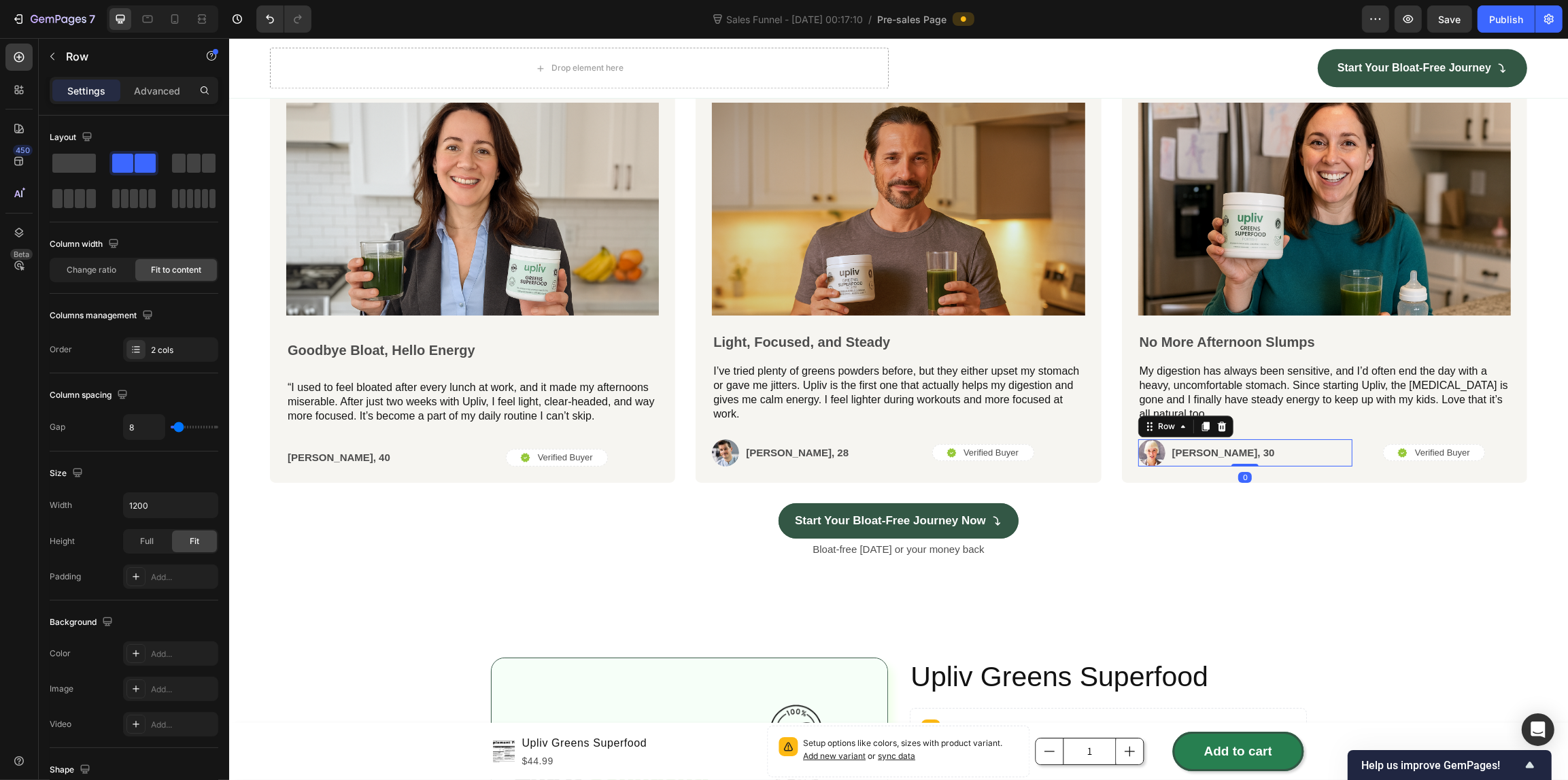
click at [1230, 449] on div "Image [PERSON_NAME], 30 Text Block Row 0" at bounding box center [1245, 452] width 214 height 27
click at [1228, 440] on div "Image [PERSON_NAME], 30 Text Block Row 0" at bounding box center [1245, 452] width 214 height 27
click at [1138, 451] on img at bounding box center [1151, 452] width 27 height 27
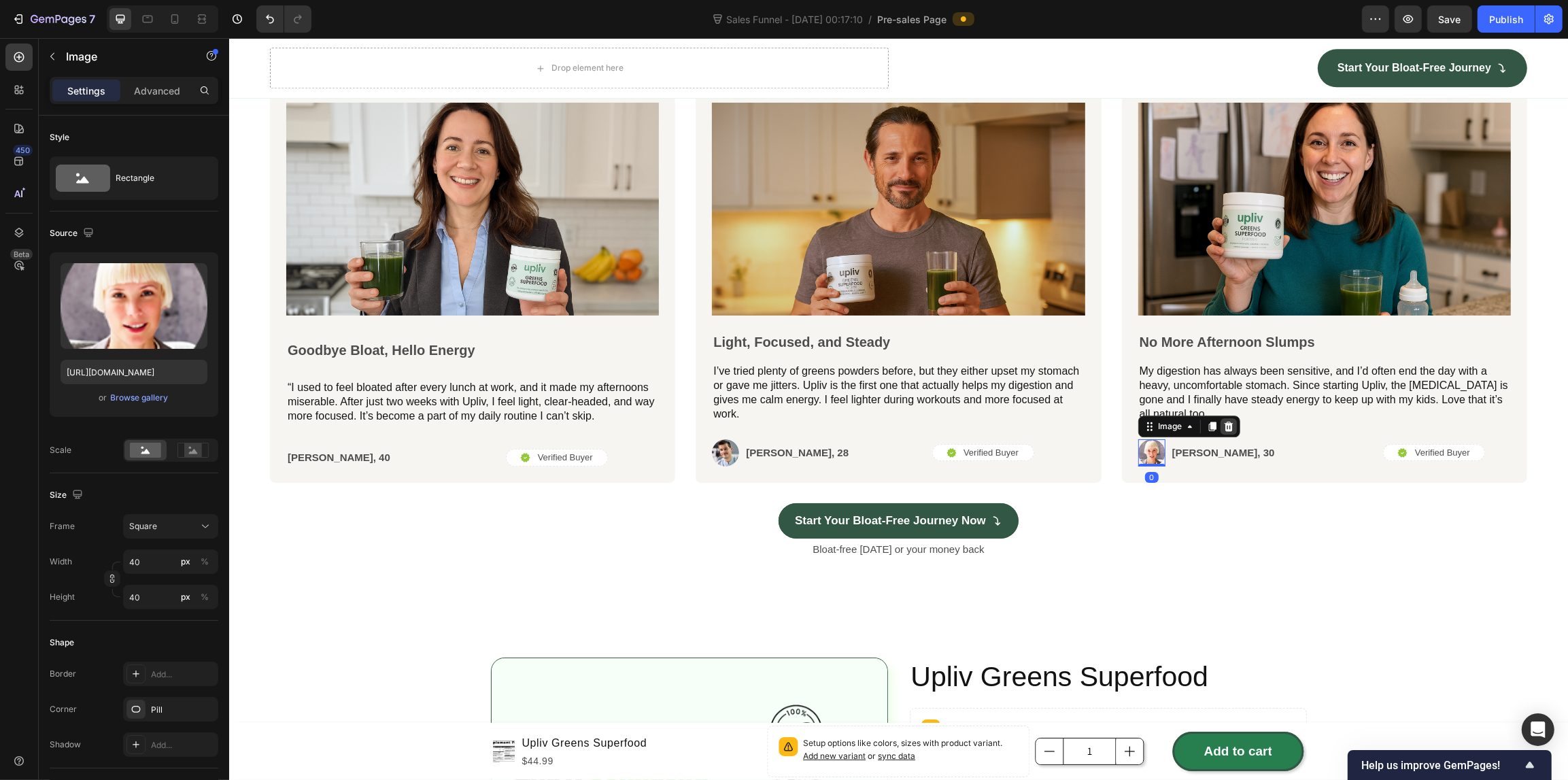
click at [1222, 423] on icon at bounding box center [1227, 426] width 11 height 11
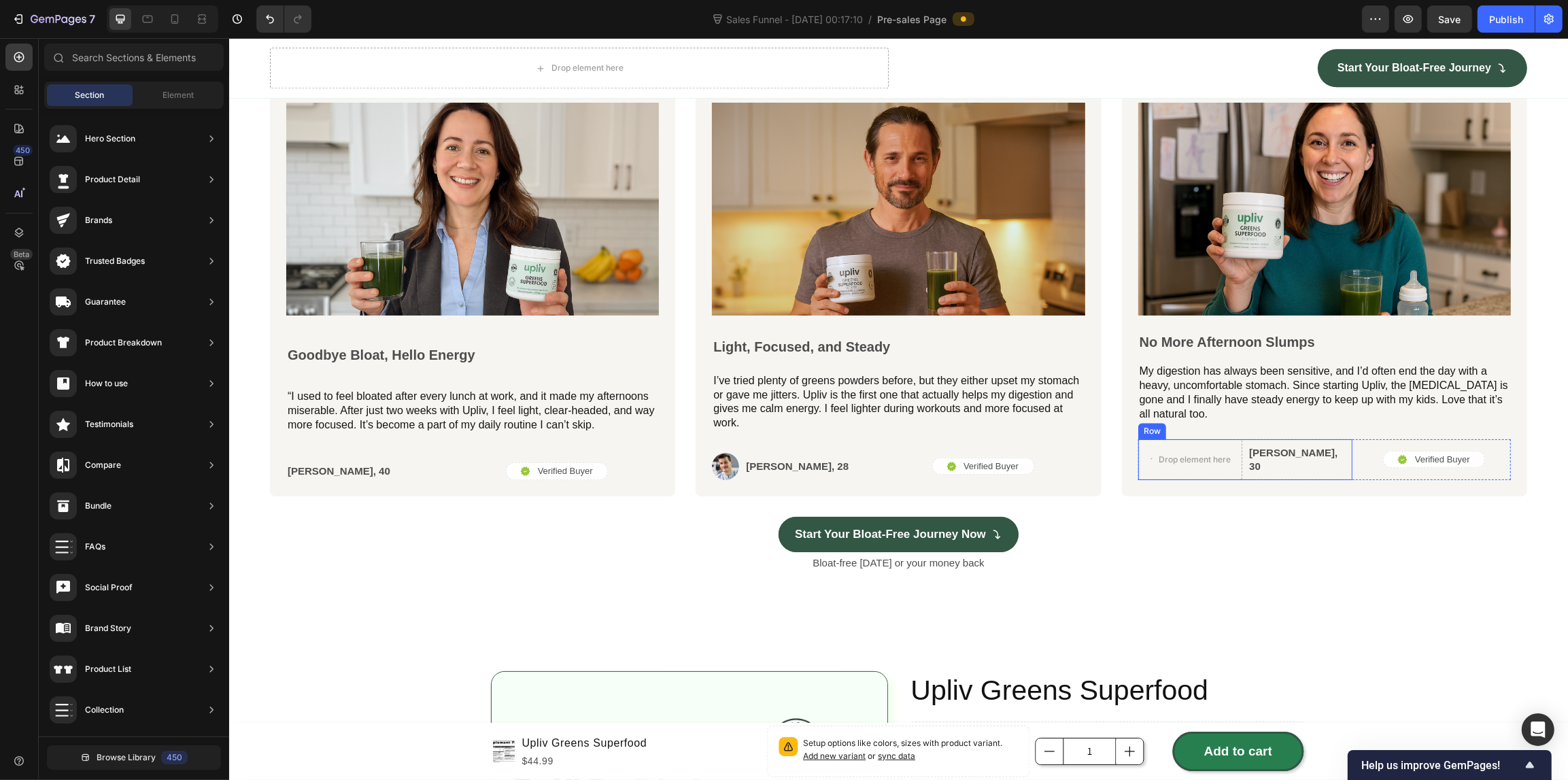
click at [1320, 453] on div "Drop element here [PERSON_NAME], 30 Text Block Row" at bounding box center [1245, 460] width 214 height 41
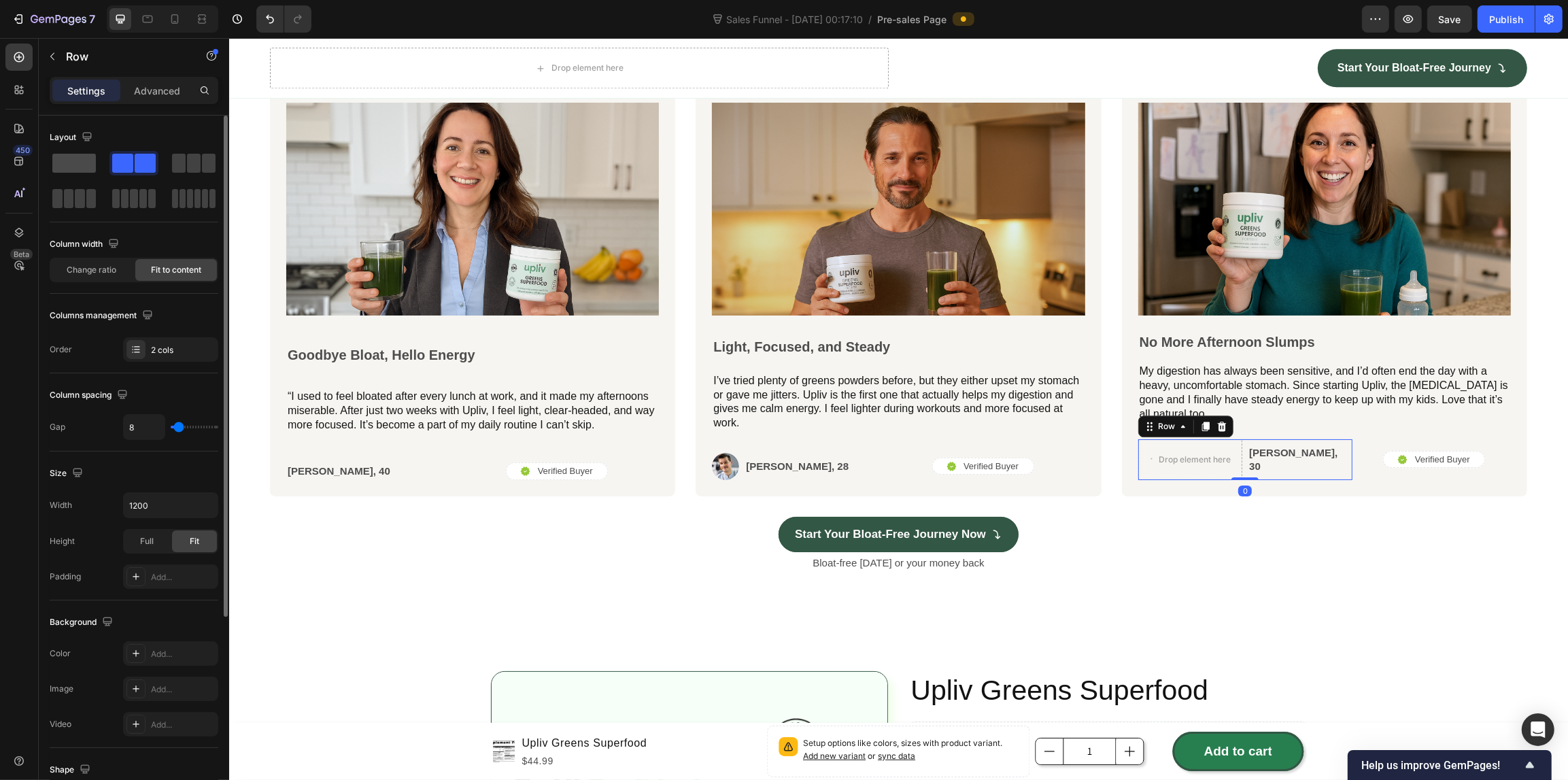
click at [66, 163] on span at bounding box center [73, 163] width 43 height 19
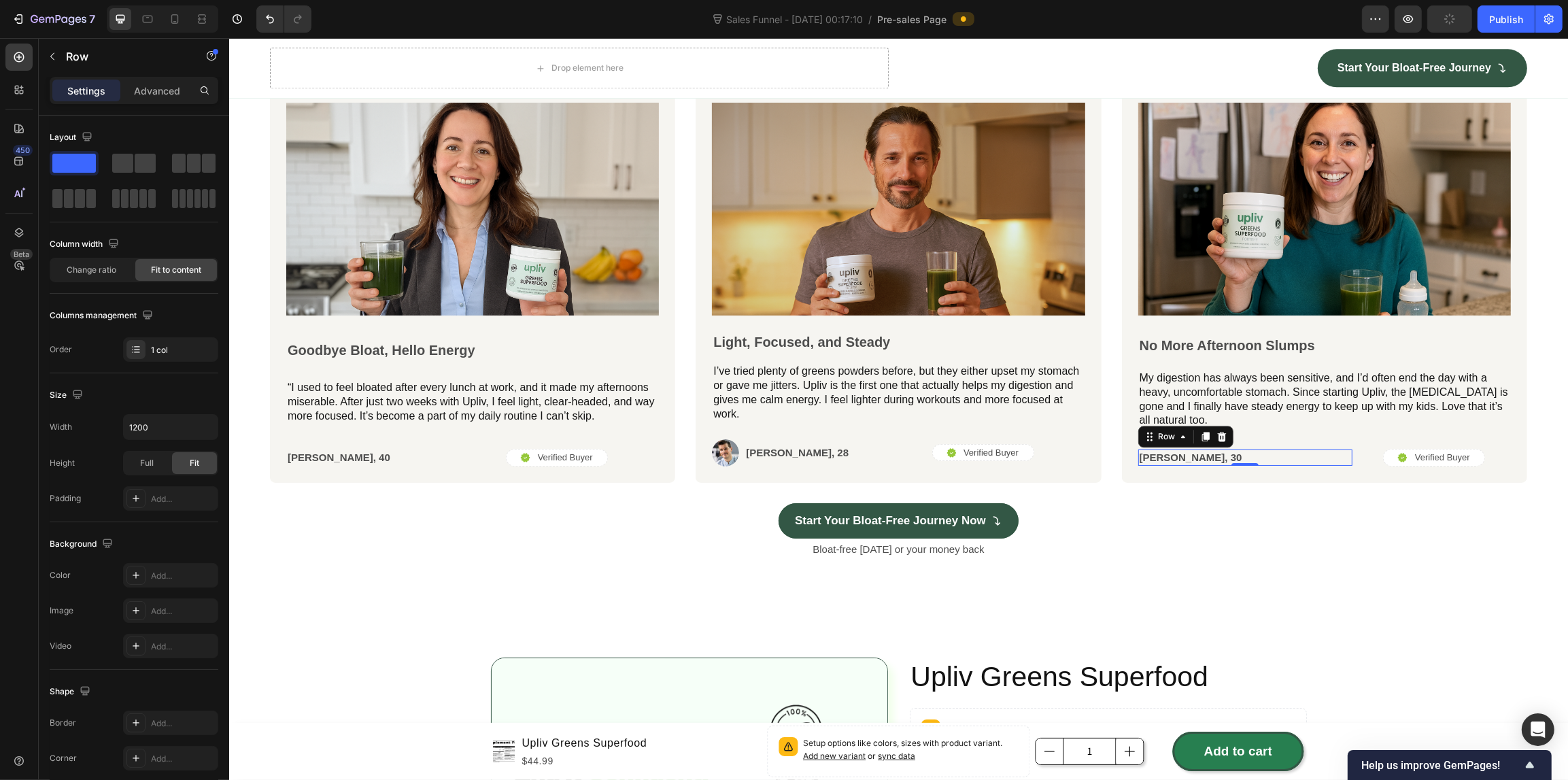
click at [1211, 458] on div "[PERSON_NAME], 30 Text Block Row 0" at bounding box center [1245, 458] width 214 height 16
click at [1210, 450] on div "[PERSON_NAME], 30 Text Block Row 0" at bounding box center [1245, 458] width 214 height 16
click at [1159, 452] on p "[PERSON_NAME], 30" at bounding box center [1190, 458] width 103 height 14
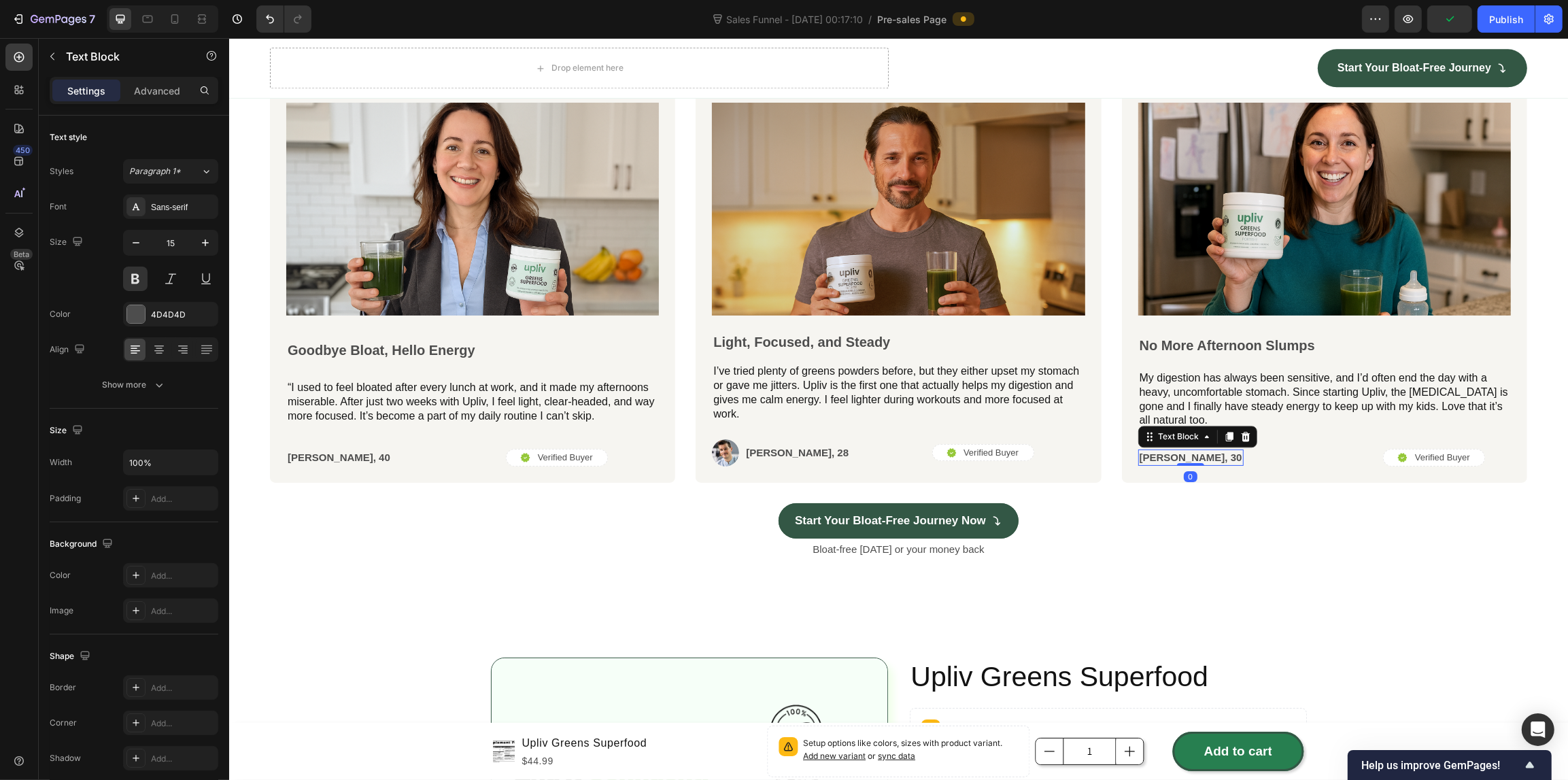
click at [1183, 451] on p "[PERSON_NAME], 30" at bounding box center [1190, 458] width 103 height 14
click at [340, 454] on p "[PERSON_NAME], 40" at bounding box center [339, 458] width 103 height 14
click at [344, 450] on div "[PERSON_NAME], 40" at bounding box center [338, 458] width 105 height 16
click at [341, 452] on p "[PERSON_NAME], 40" at bounding box center [339, 458] width 103 height 14
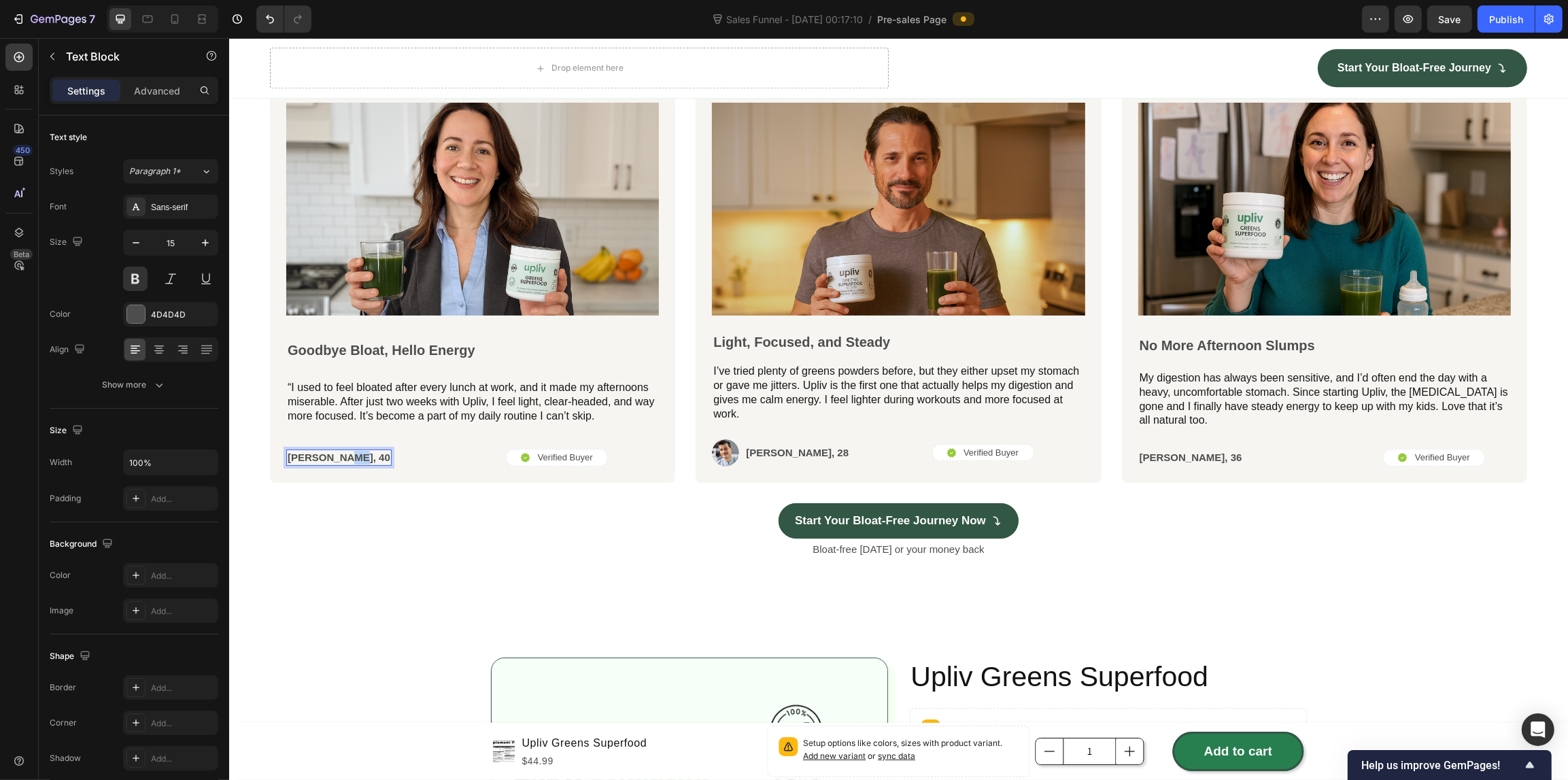
click at [341, 452] on p "[PERSON_NAME], 40" at bounding box center [339, 458] width 103 height 14
click at [338, 555] on div "Bloat-free [DATE] or your money back" at bounding box center [898, 549] width 1257 height 21
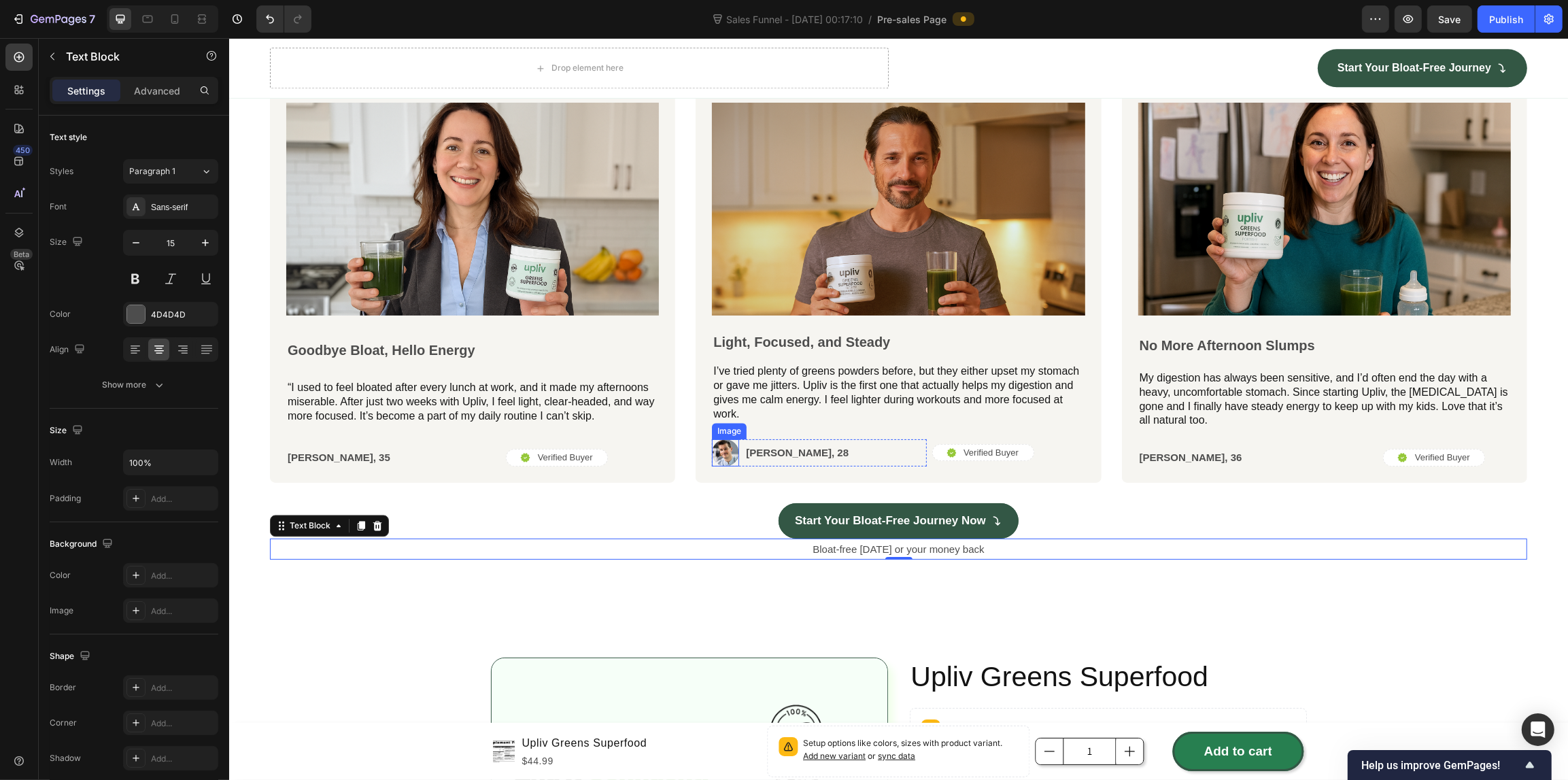
click at [724, 456] on img at bounding box center [724, 452] width 27 height 27
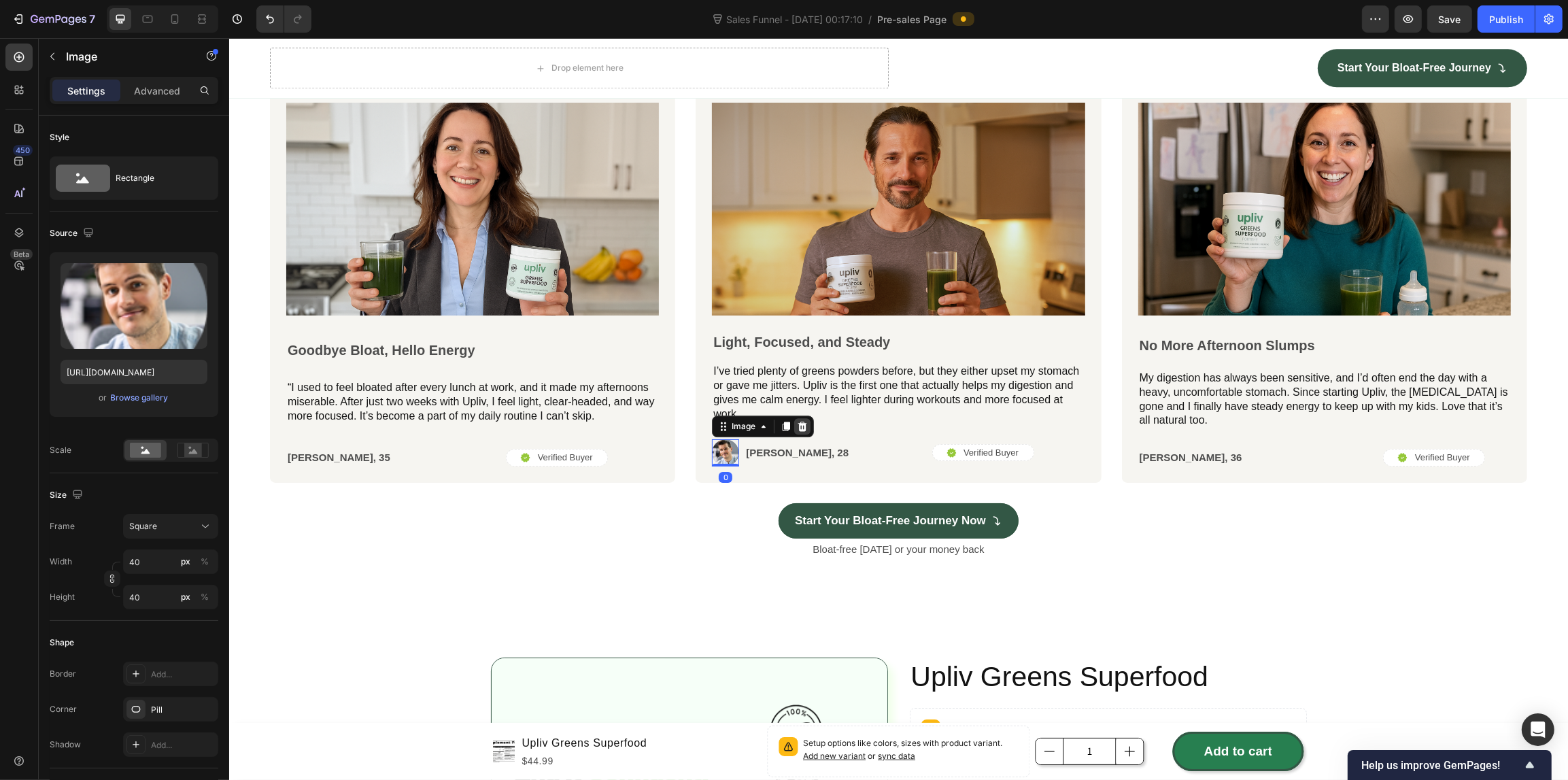
click at [799, 422] on icon at bounding box center [802, 426] width 9 height 10
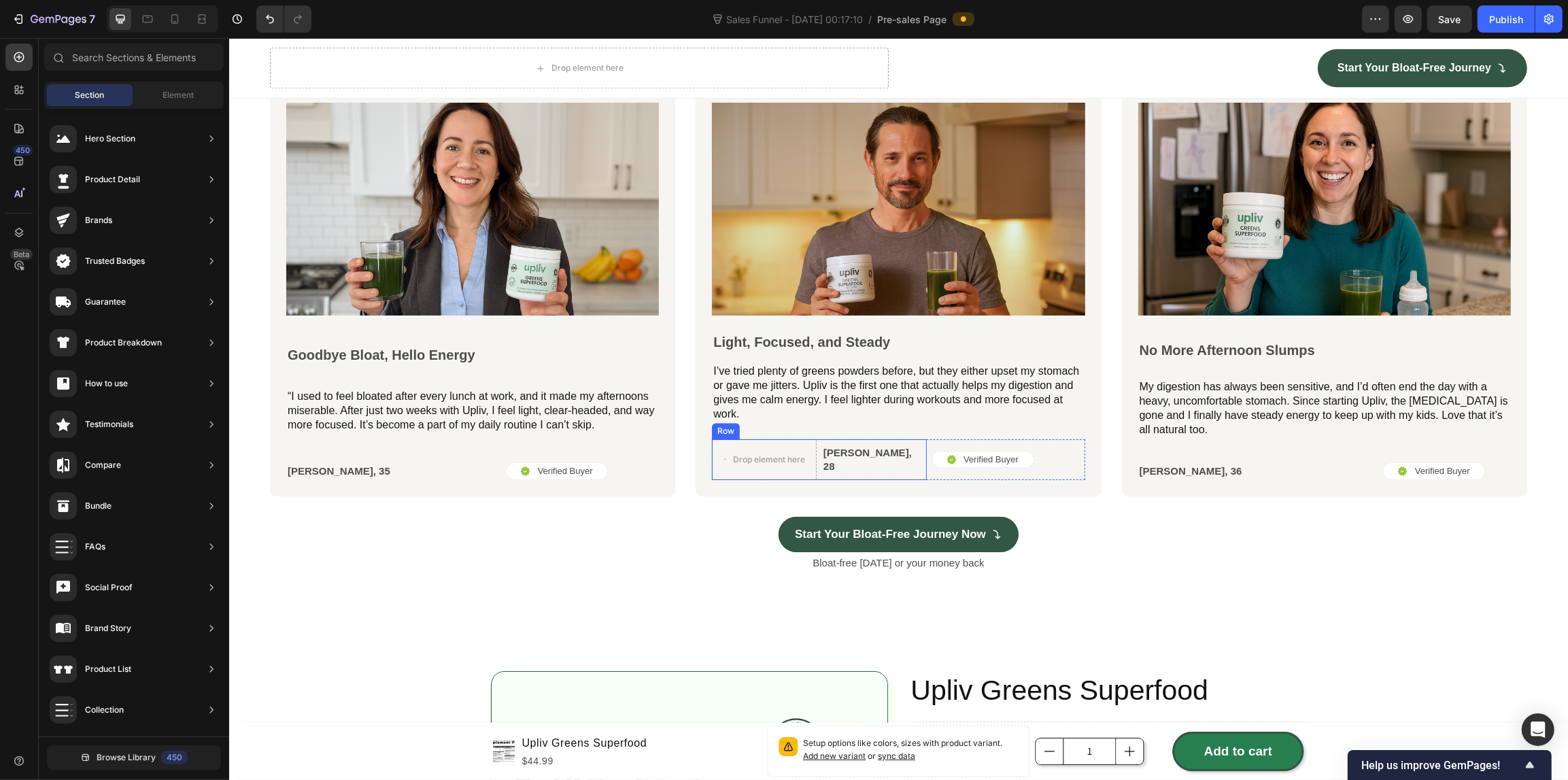
click at [900, 450] on div "Drop element here [PERSON_NAME], 28 Text Block Row" at bounding box center [818, 460] width 214 height 41
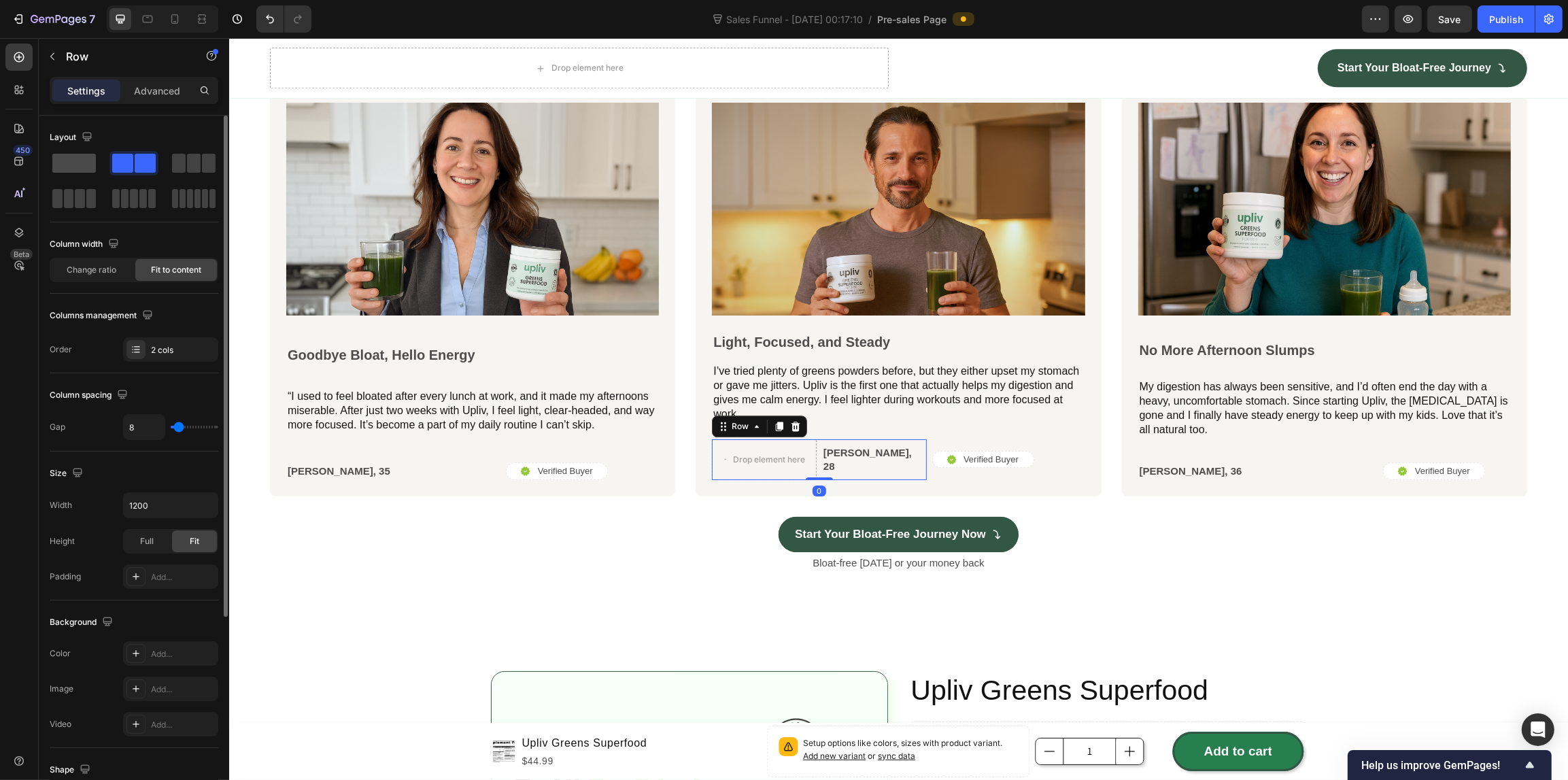
click at [68, 164] on span at bounding box center [73, 163] width 43 height 19
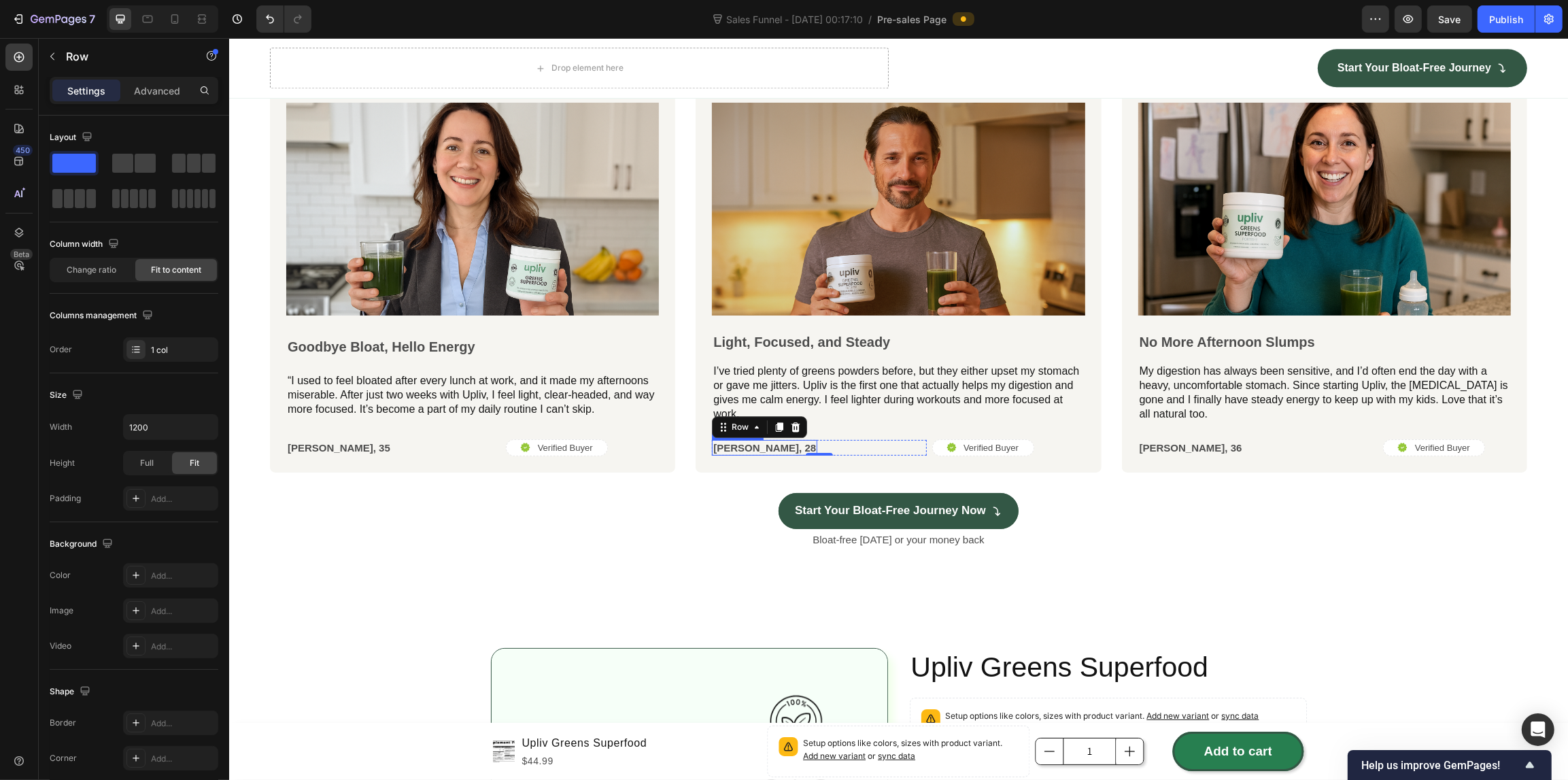
click at [754, 444] on p "[PERSON_NAME], 28" at bounding box center [764, 448] width 103 height 14
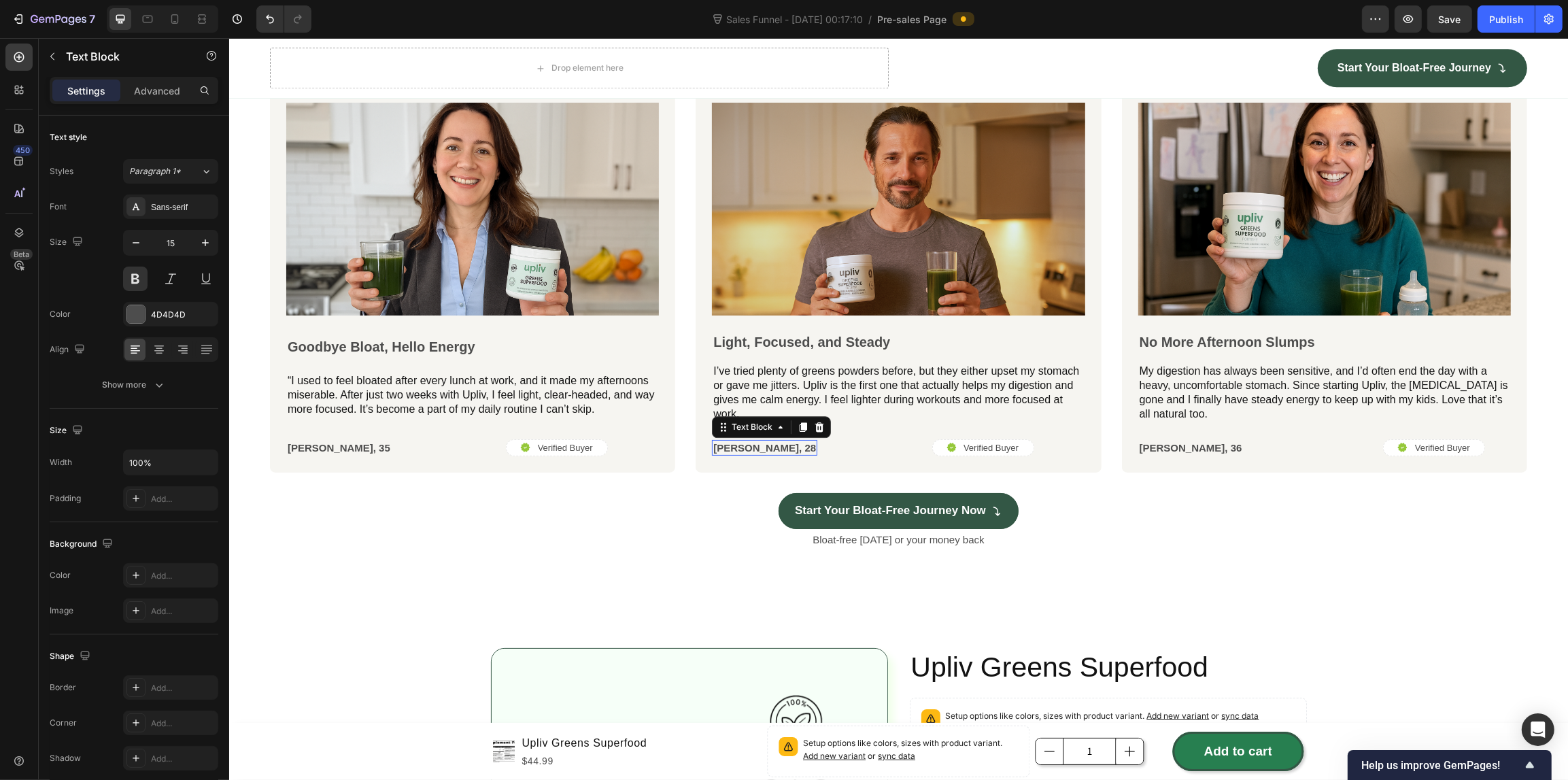
click at [754, 444] on p "[PERSON_NAME], 28" at bounding box center [764, 448] width 103 height 14
click at [682, 505] on div "Start Your Bloat-Free Journey Now Button" at bounding box center [898, 510] width 1257 height 36
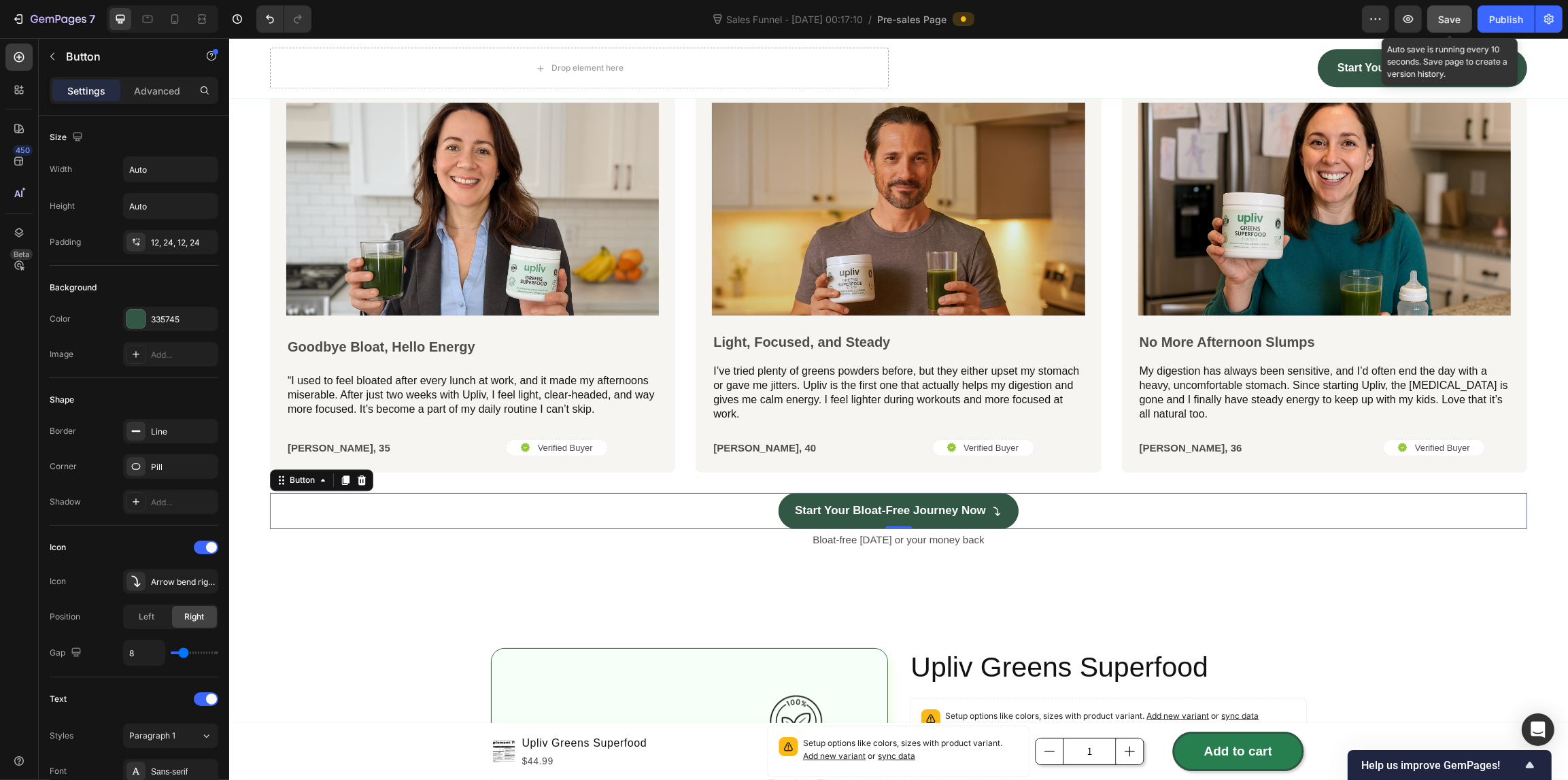
click at [1453, 25] on div "Save" at bounding box center [1450, 19] width 23 height 14
click at [1453, 15] on span "Save" at bounding box center [1450, 20] width 23 height 12
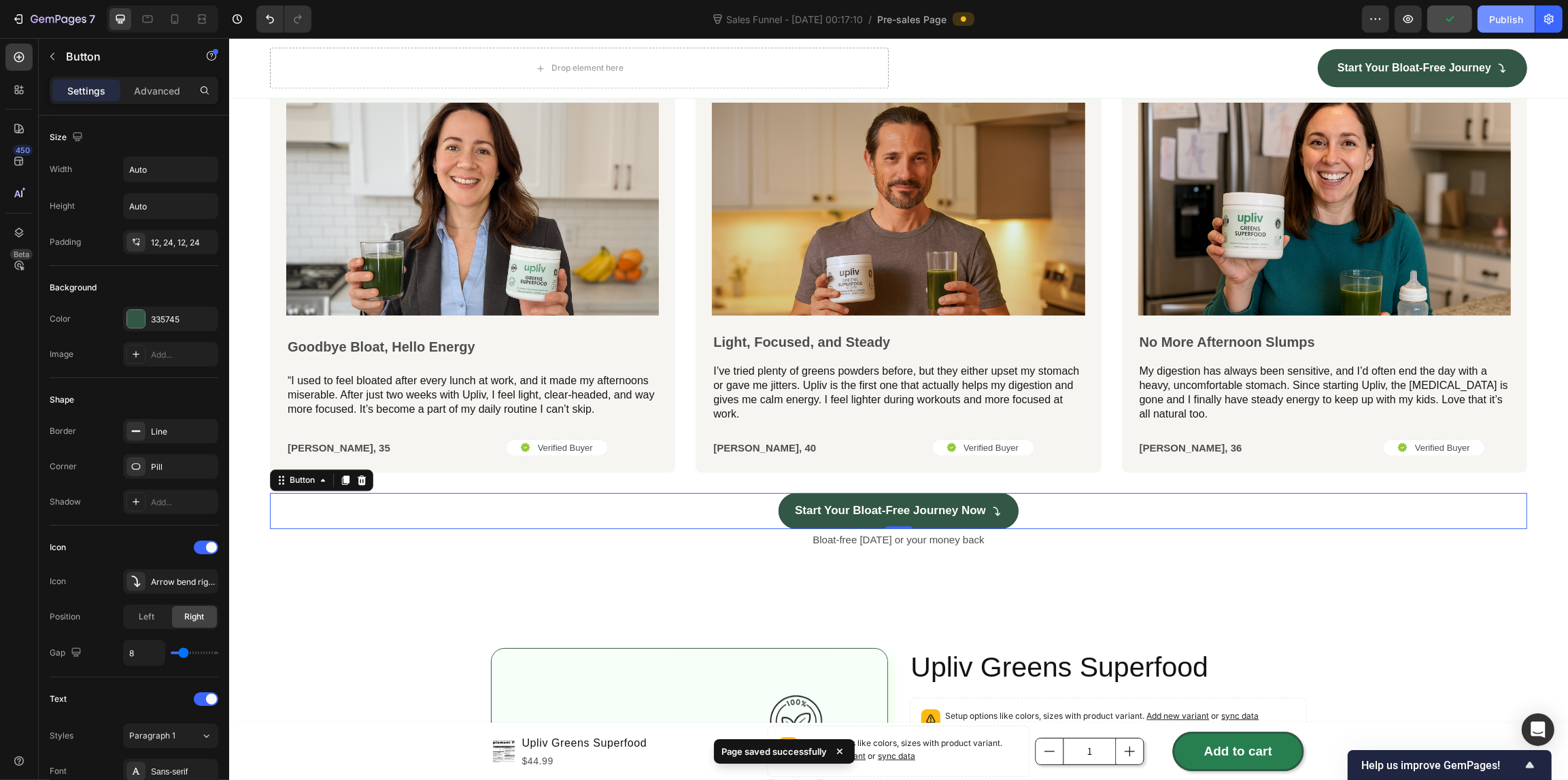
click at [1484, 18] on button "Publish" at bounding box center [1506, 18] width 57 height 27
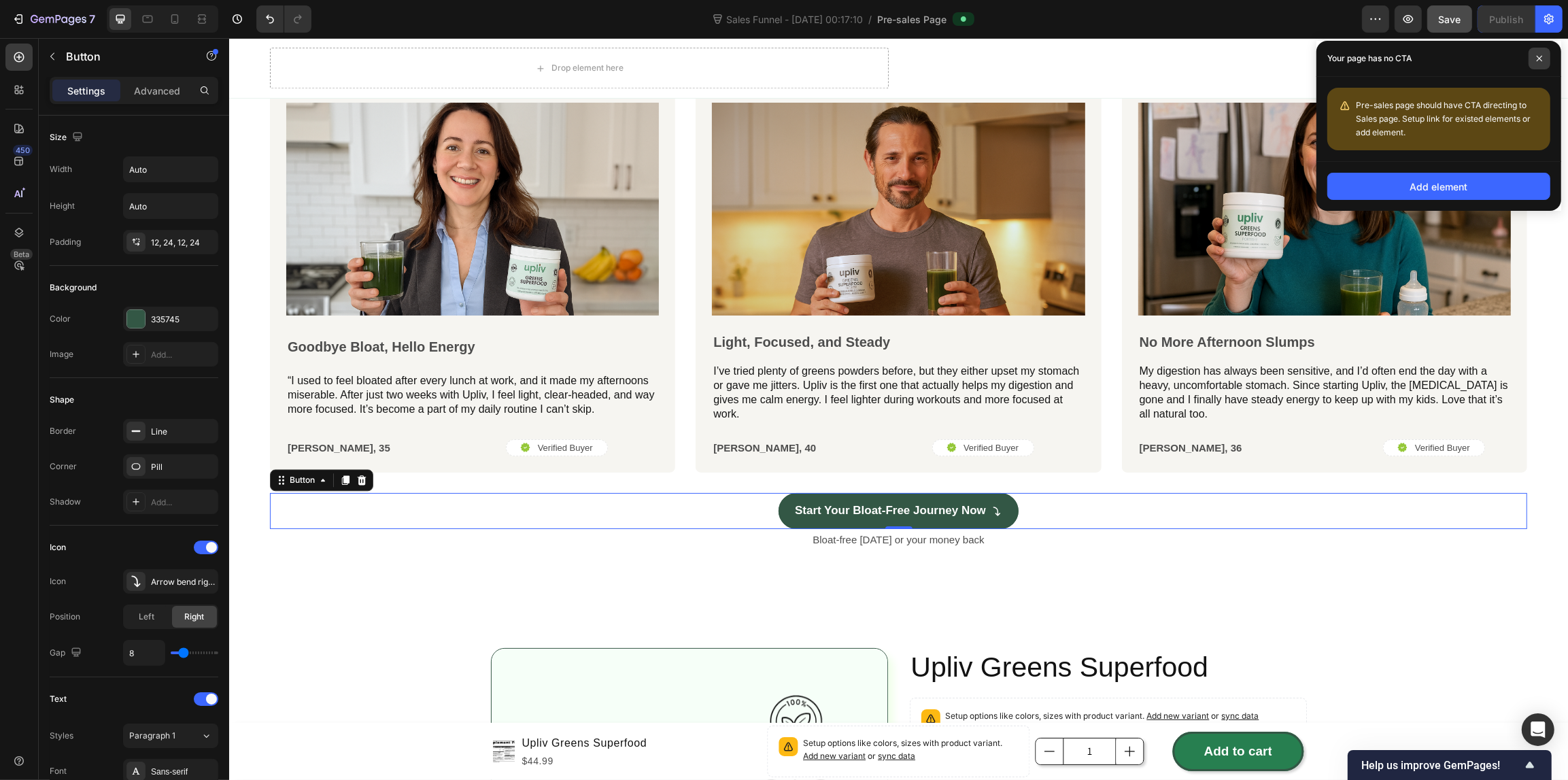
click at [1533, 50] on span at bounding box center [1539, 59] width 22 height 22
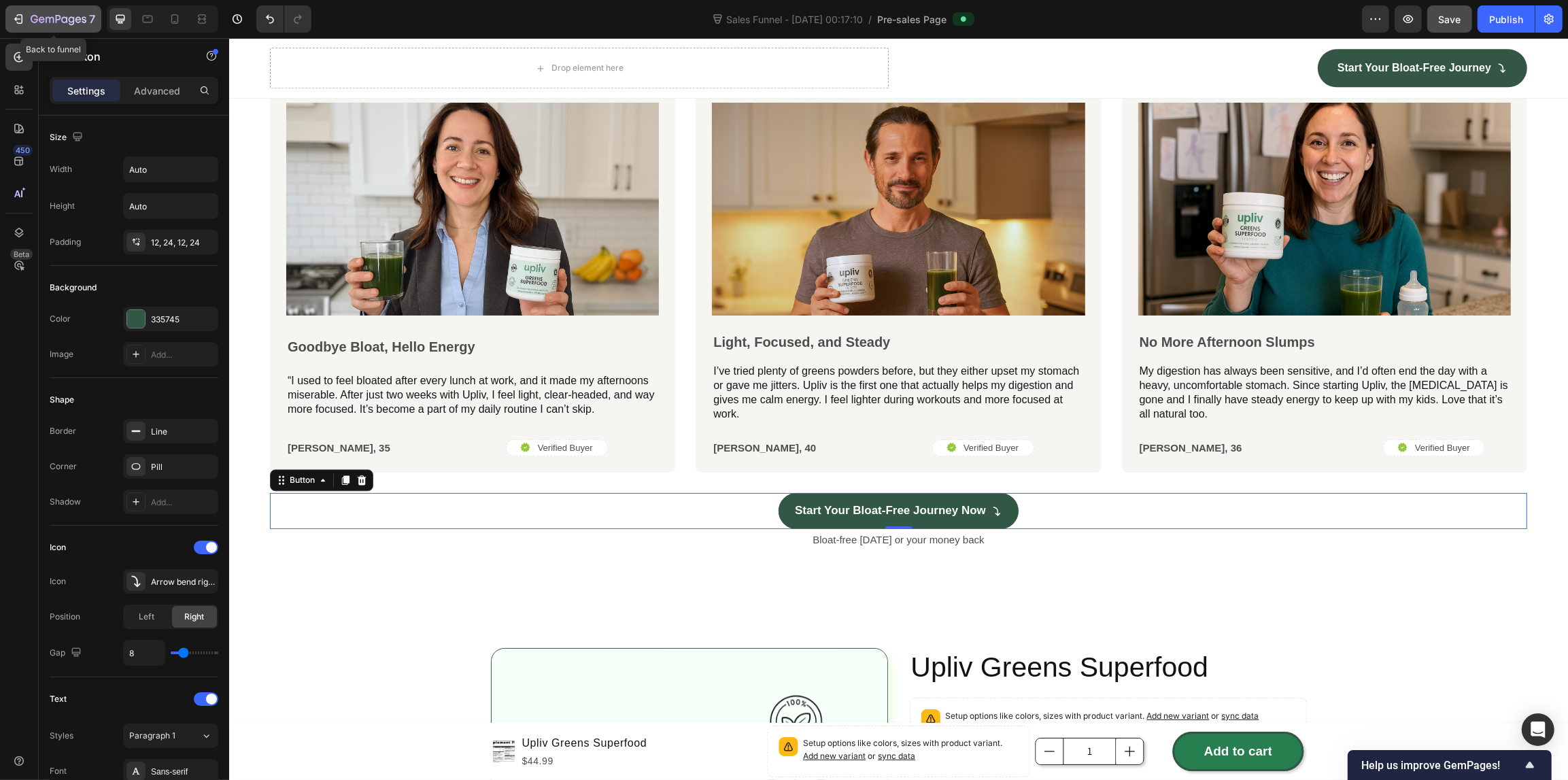
click at [22, 18] on icon "button" at bounding box center [20, 18] width 6 height 10
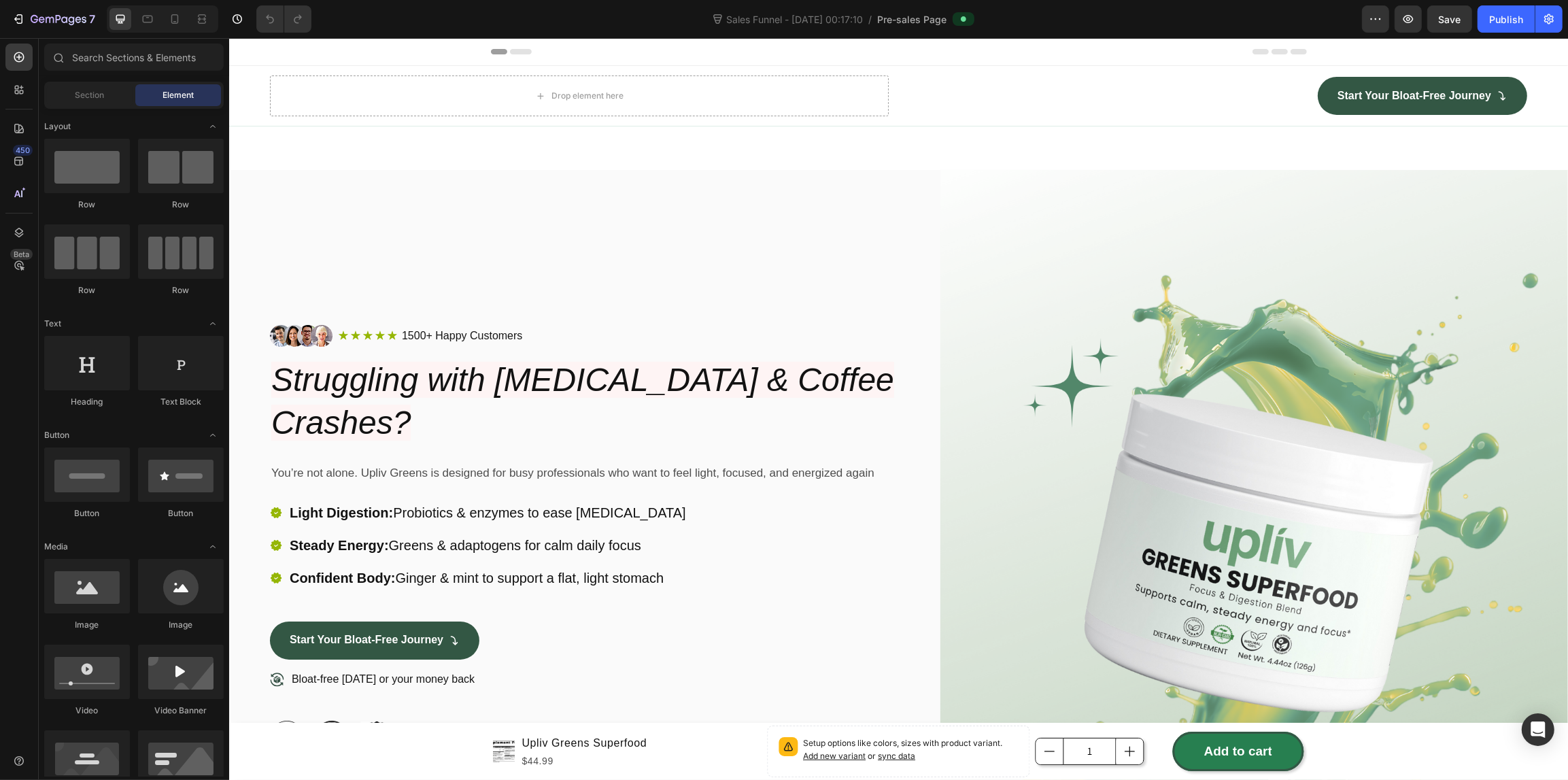
click at [170, 35] on div "7 Version history Sales Funnel - Sep 21, 00:17:10 / Pre-sales Page Preview Save…" at bounding box center [784, 19] width 1568 height 39
click at [171, 22] on icon at bounding box center [175, 18] width 7 height 10
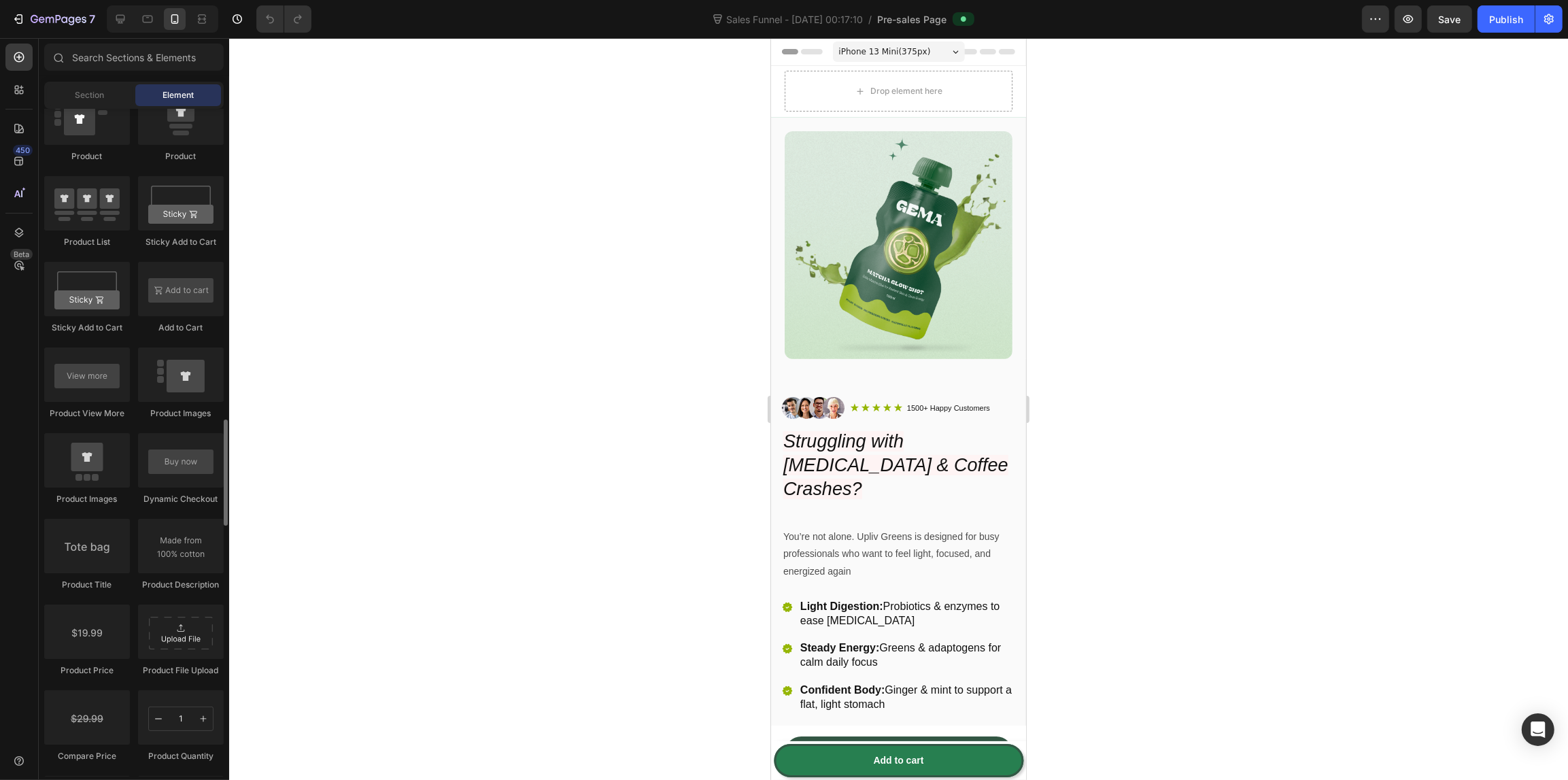
scroll to position [2040, 0]
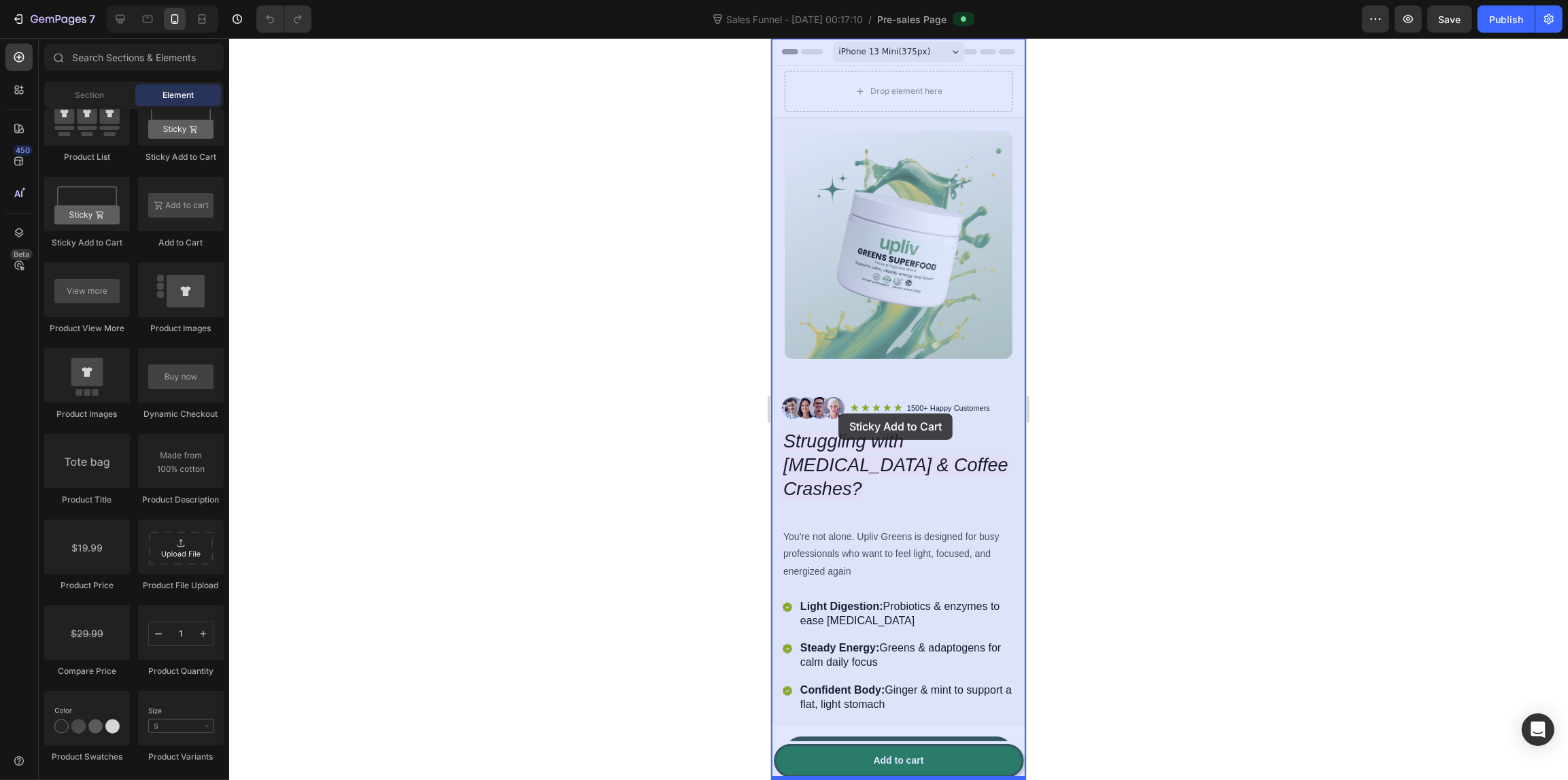
drag, startPoint x: 1445, startPoint y: 356, endPoint x: 777, endPoint y: 374, distance: 668.2
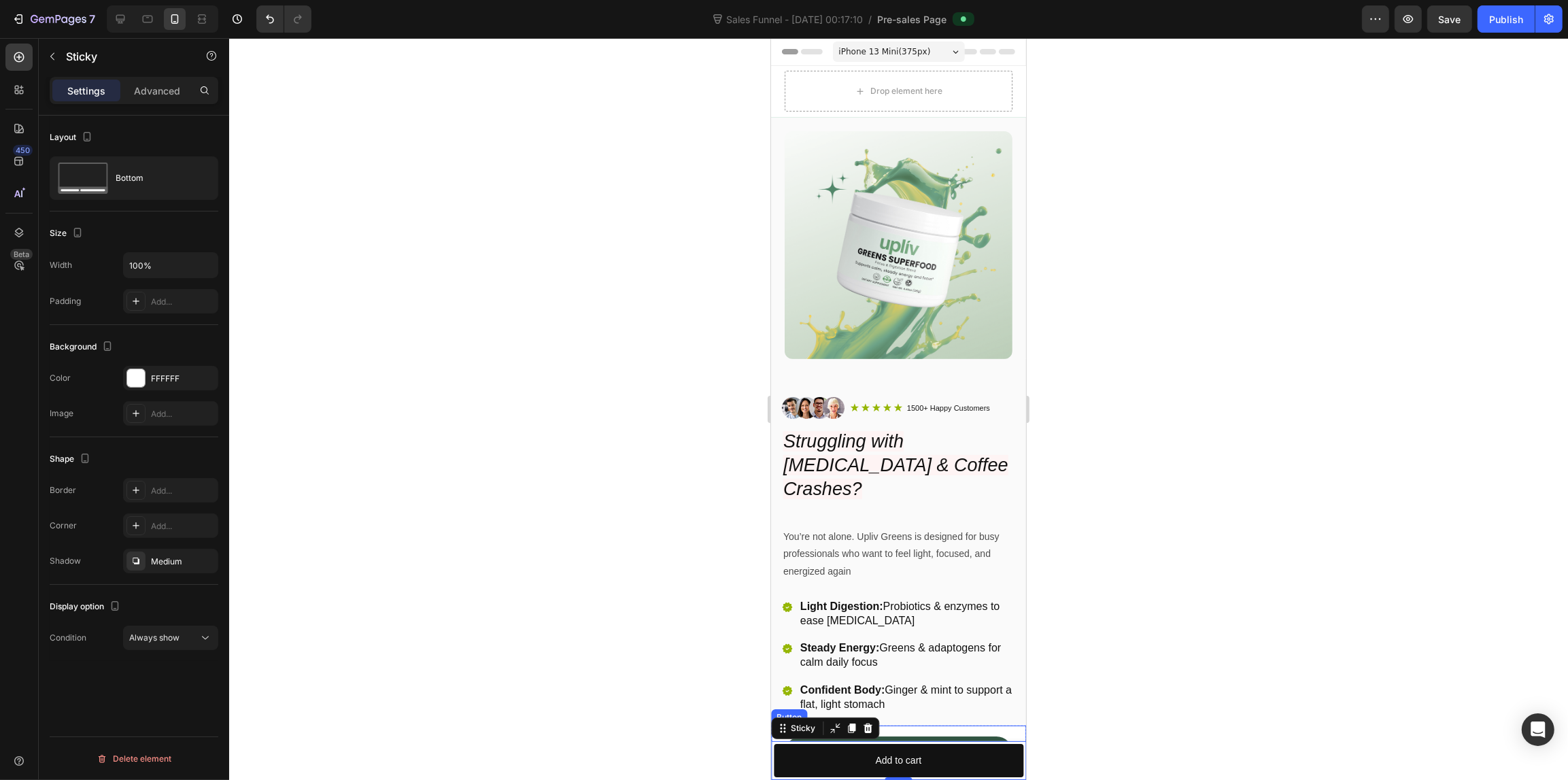
click at [988, 727] on div "Fuel Your Wellness Button" at bounding box center [897, 753] width 255 height 54
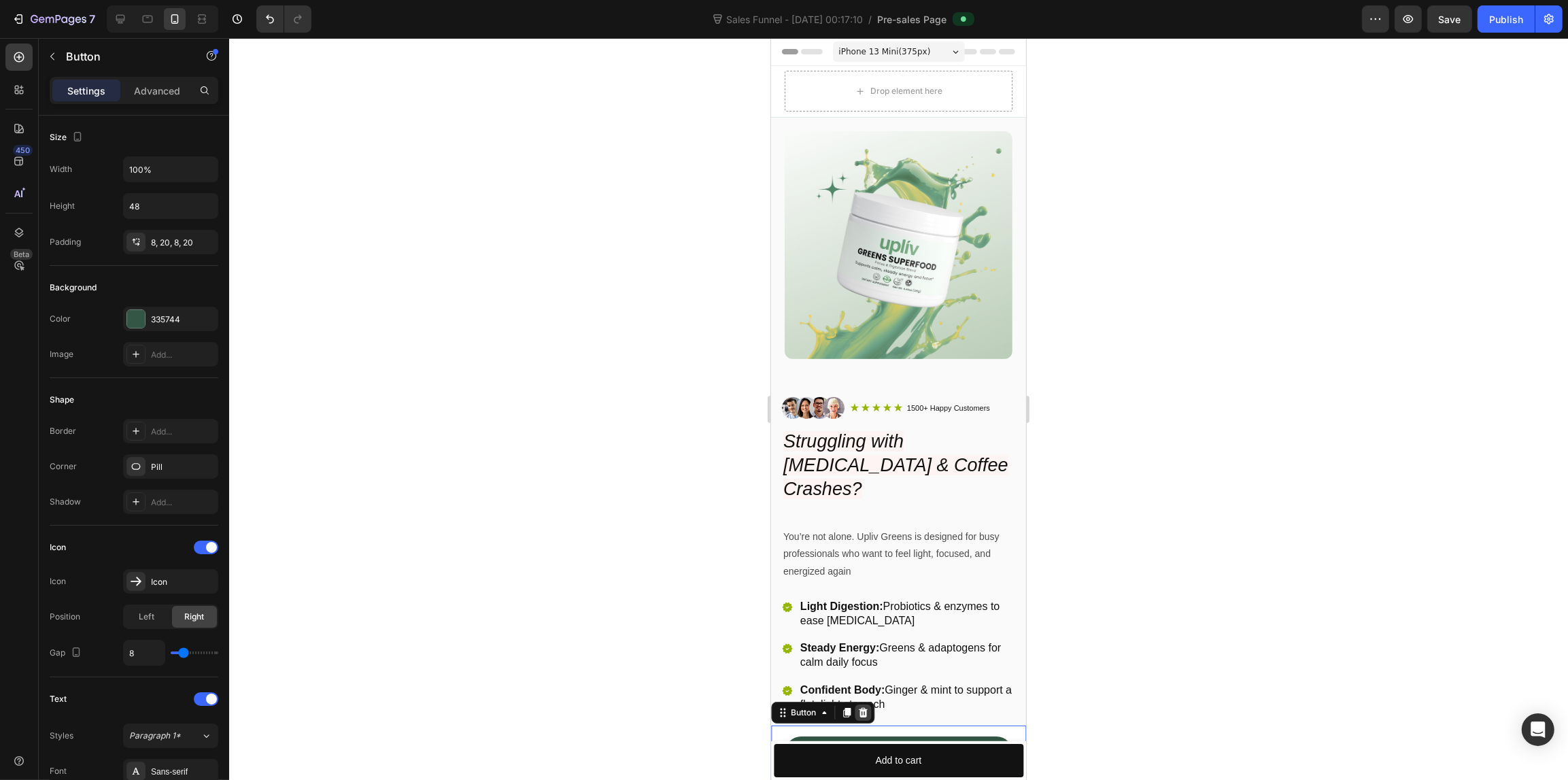
click at [861, 709] on icon at bounding box center [862, 712] width 9 height 10
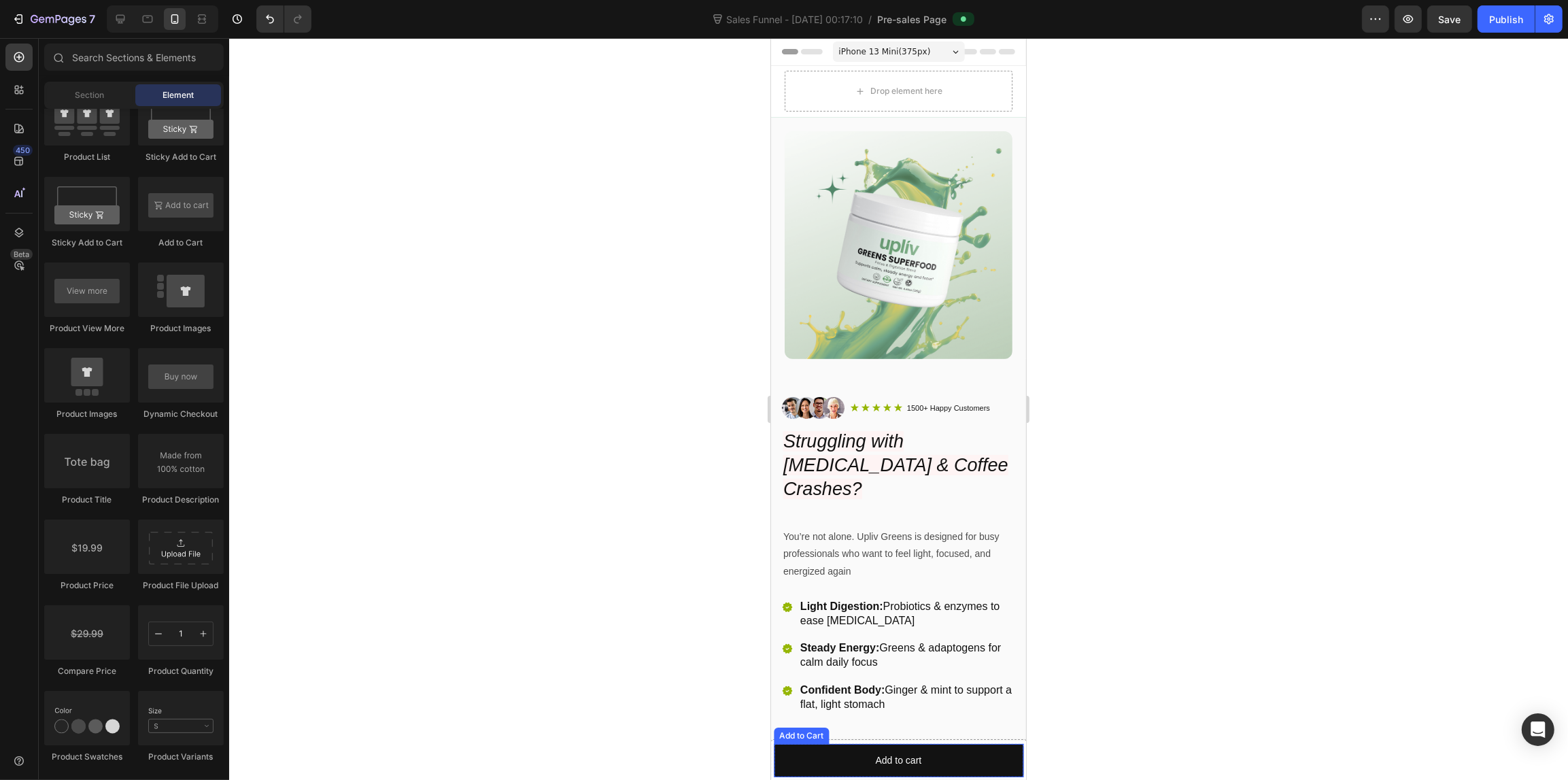
click at [797, 737] on div "Add to Cart" at bounding box center [801, 735] width 50 height 12
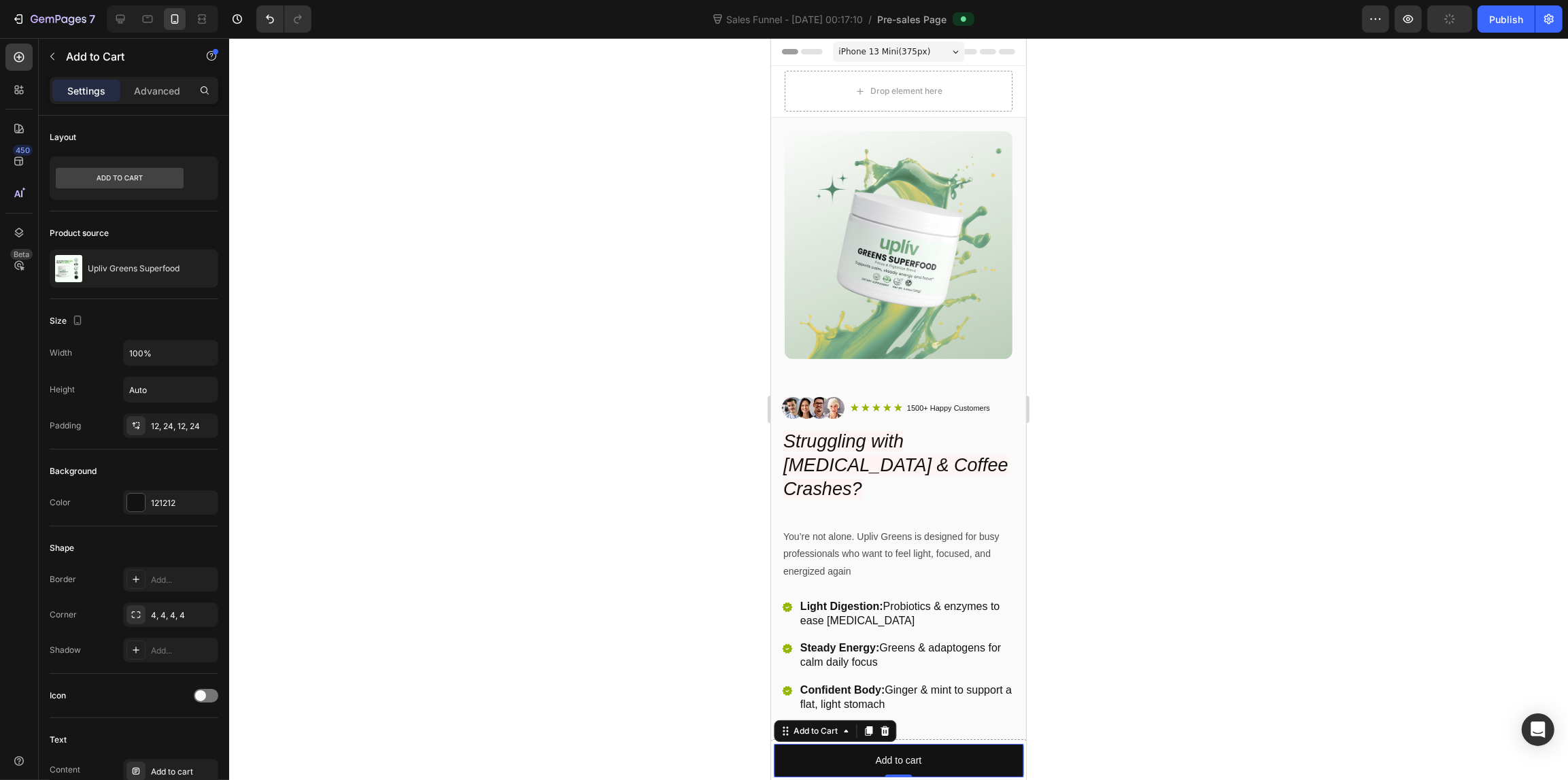
click at [887, 733] on icon at bounding box center [884, 731] width 9 height 10
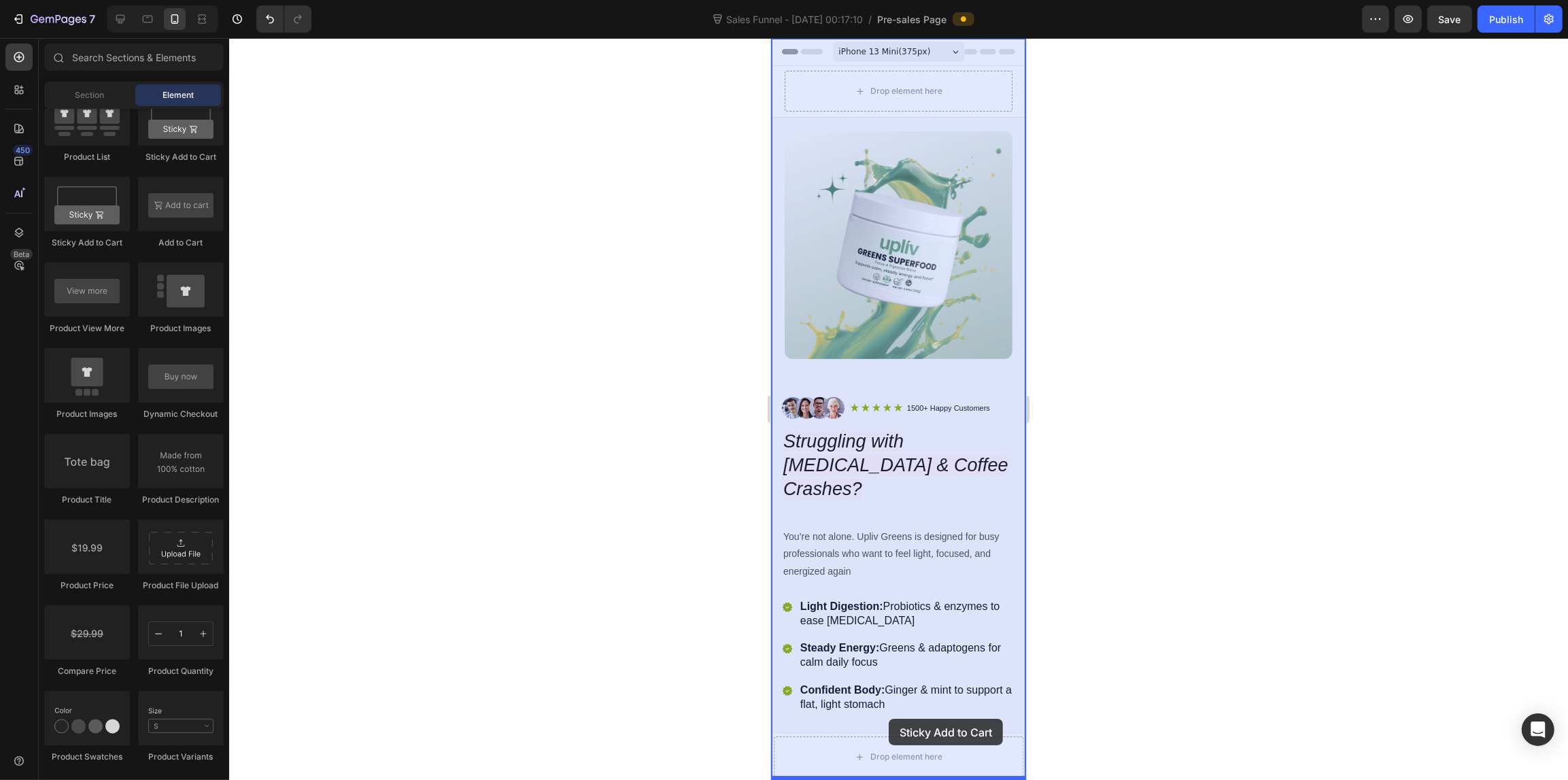
drag, startPoint x: 1530, startPoint y: 649, endPoint x: 888, endPoint y: 718, distance: 645.7
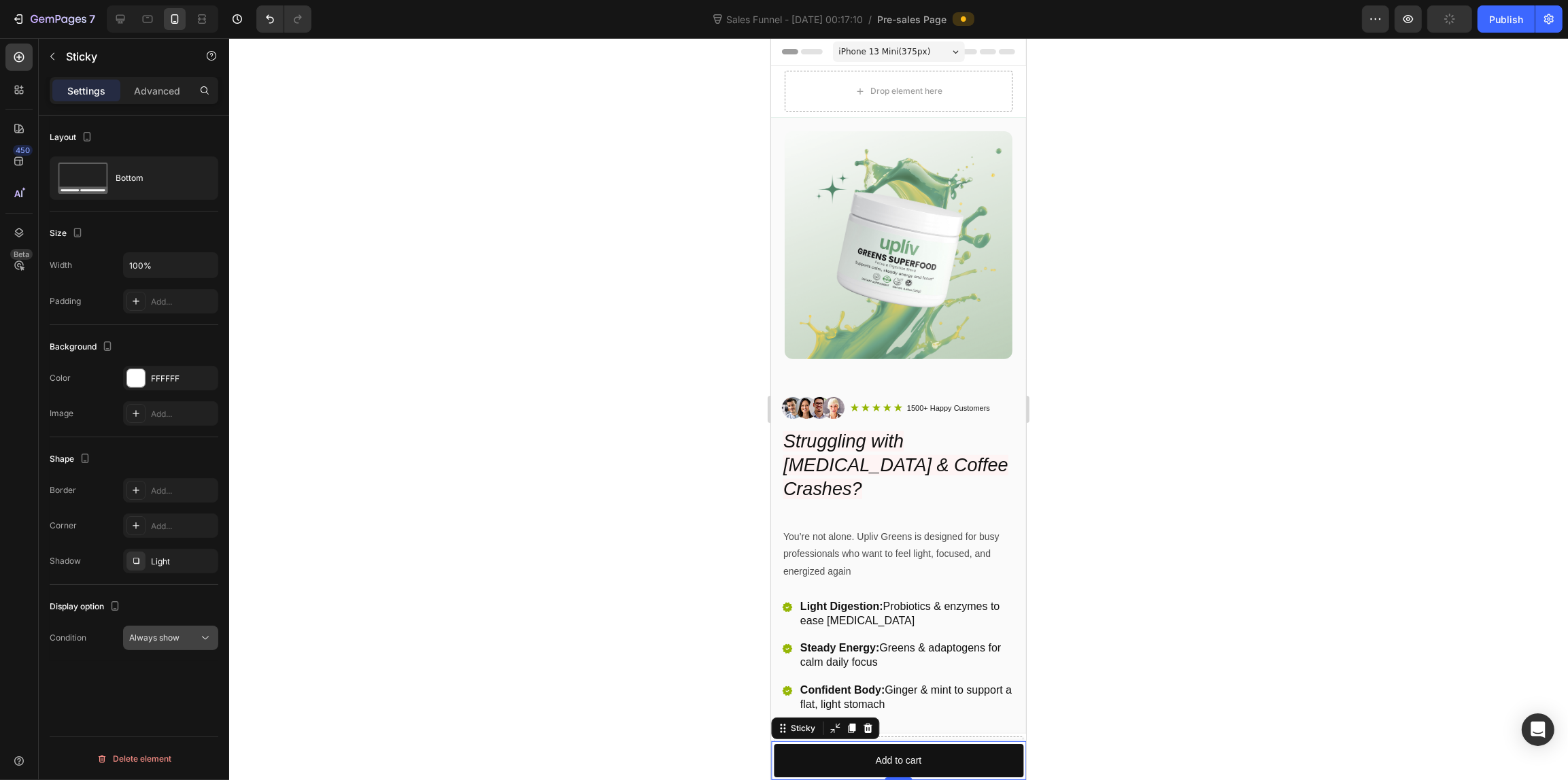
click at [184, 635] on div "Always show" at bounding box center [164, 638] width 69 height 12
click at [171, 698] on span "After first cart button" at bounding box center [165, 698] width 80 height 12
click at [168, 635] on span "After first cart button" at bounding box center [169, 638] width 80 height 10
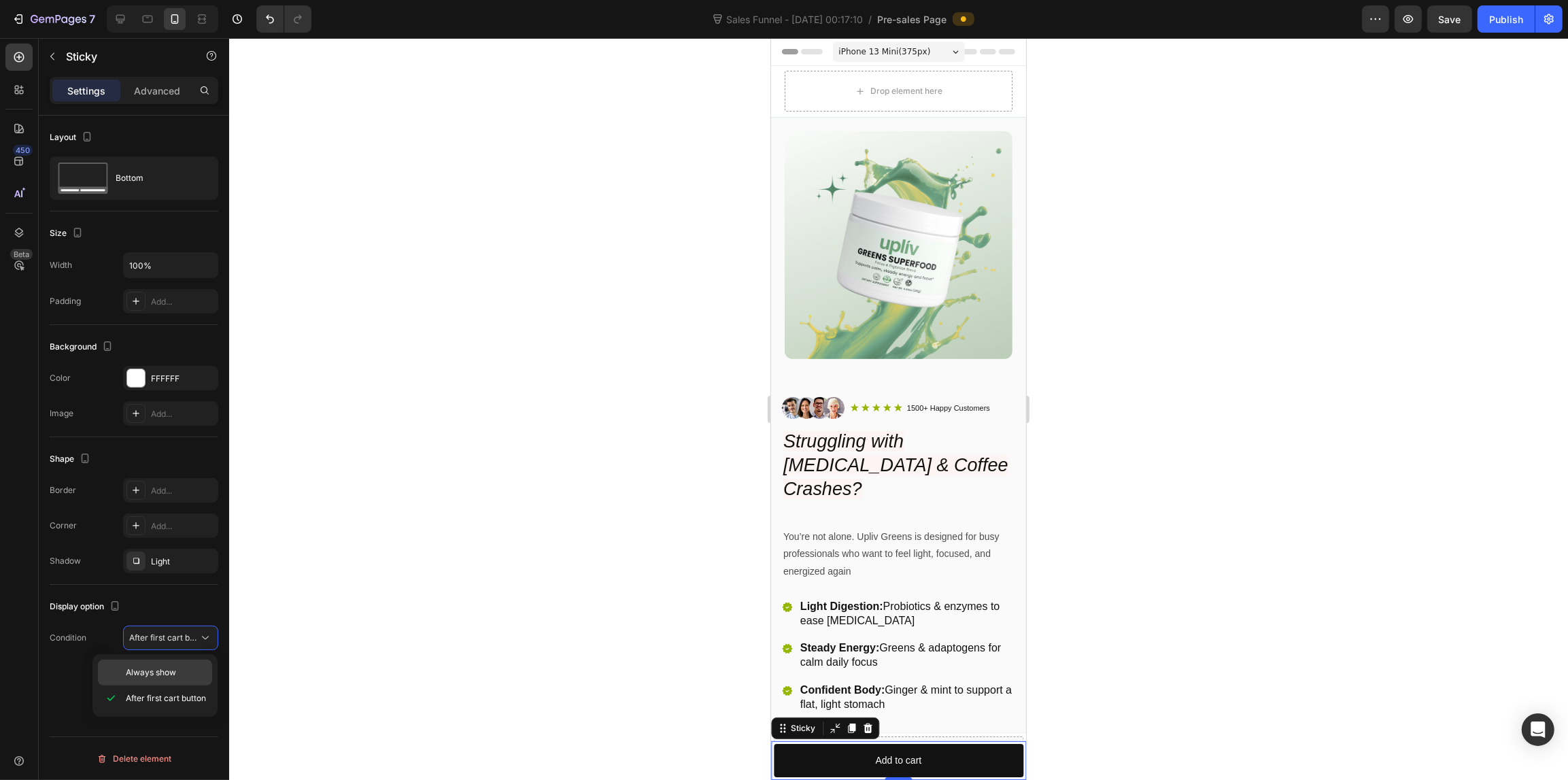
click at [176, 677] on span "Always show" at bounding box center [151, 672] width 50 height 12
click at [157, 389] on div "FFFFFF" at bounding box center [171, 378] width 95 height 24
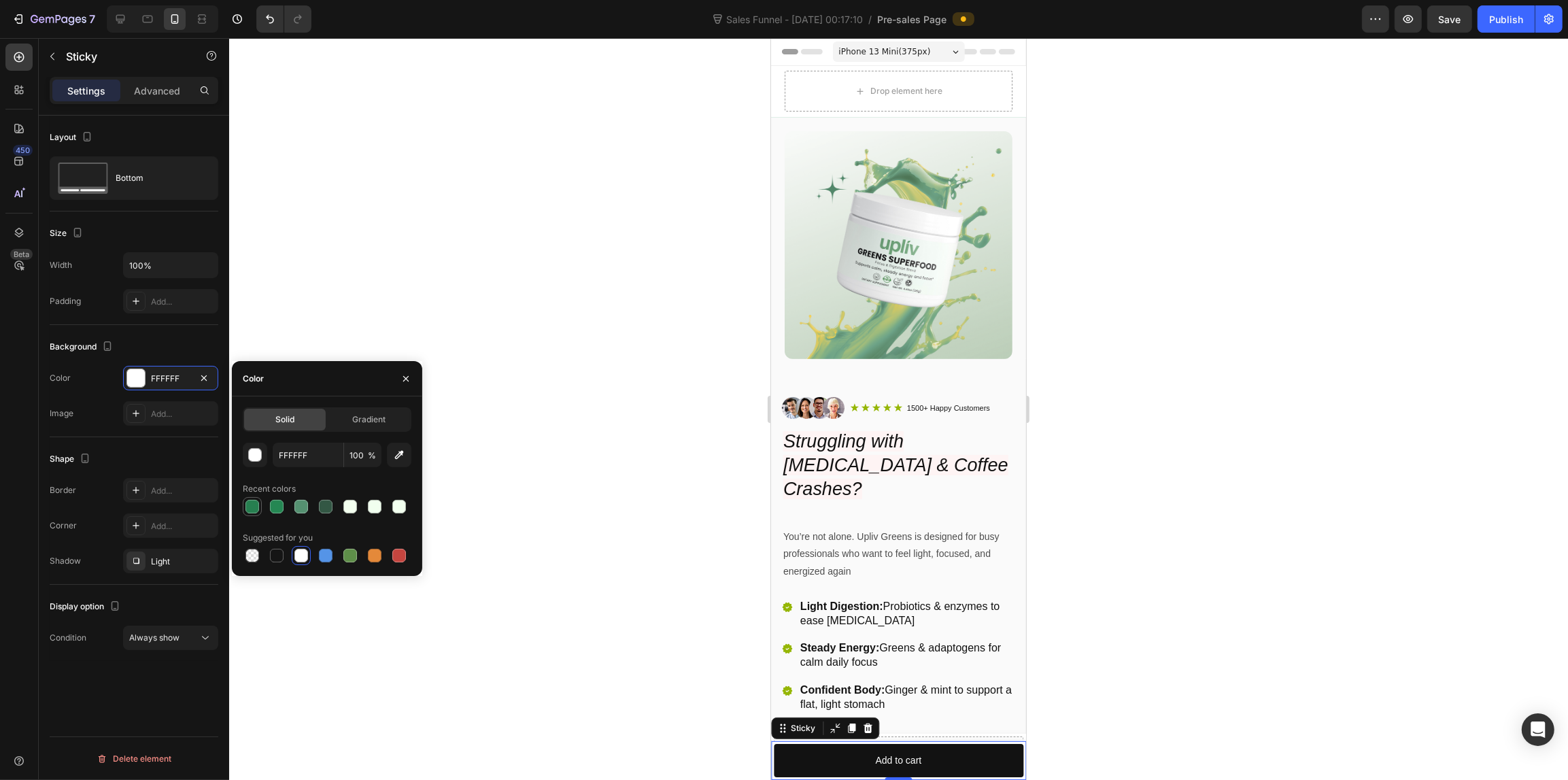
click at [251, 505] on div at bounding box center [252, 506] width 14 height 14
click at [349, 554] on div at bounding box center [350, 555] width 14 height 14
type input "5E8E49"
click at [974, 762] on button "Add to cart" at bounding box center [897, 760] width 250 height 33
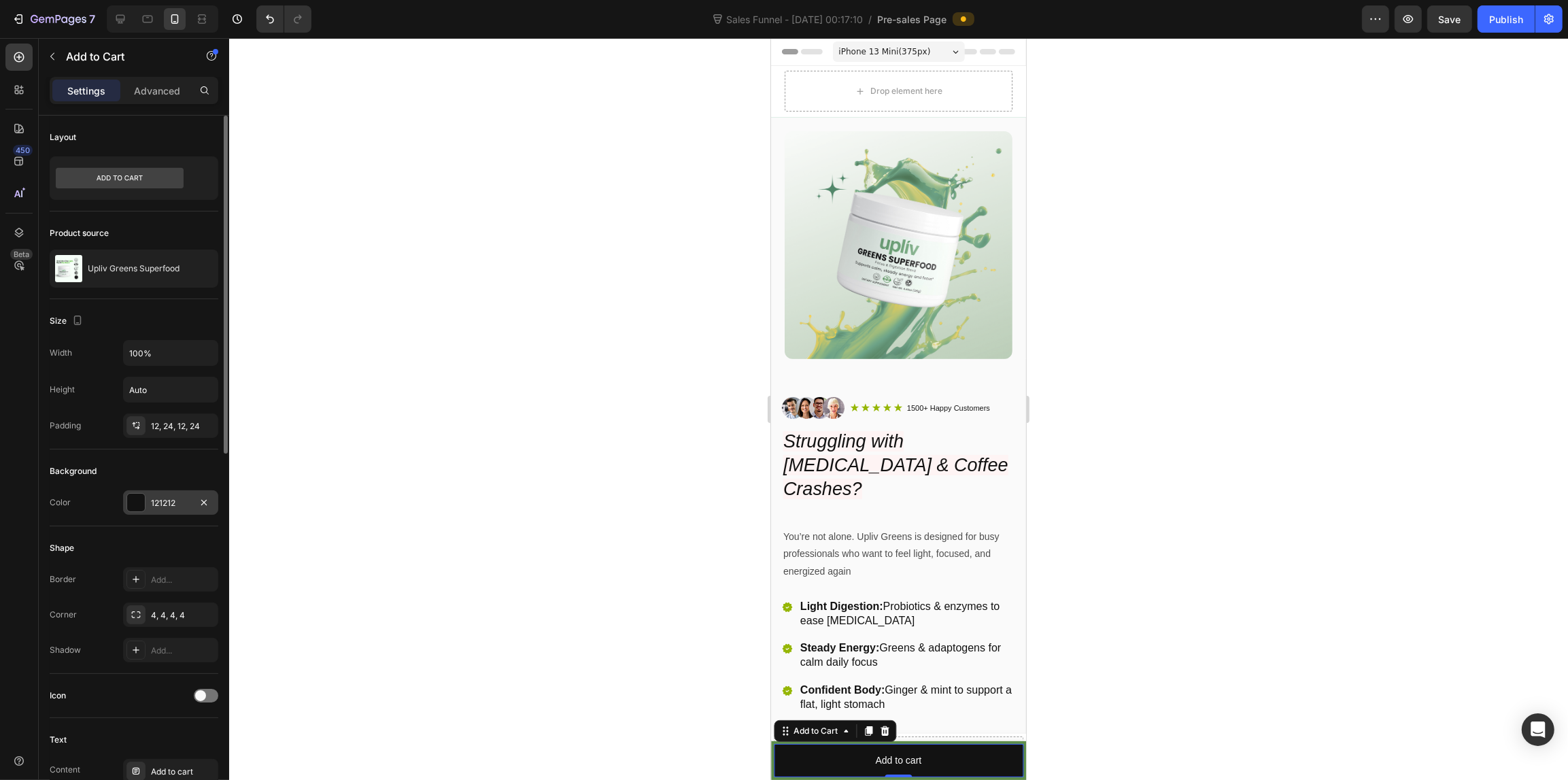
click at [187, 508] on div "121212" at bounding box center [170, 503] width 40 height 12
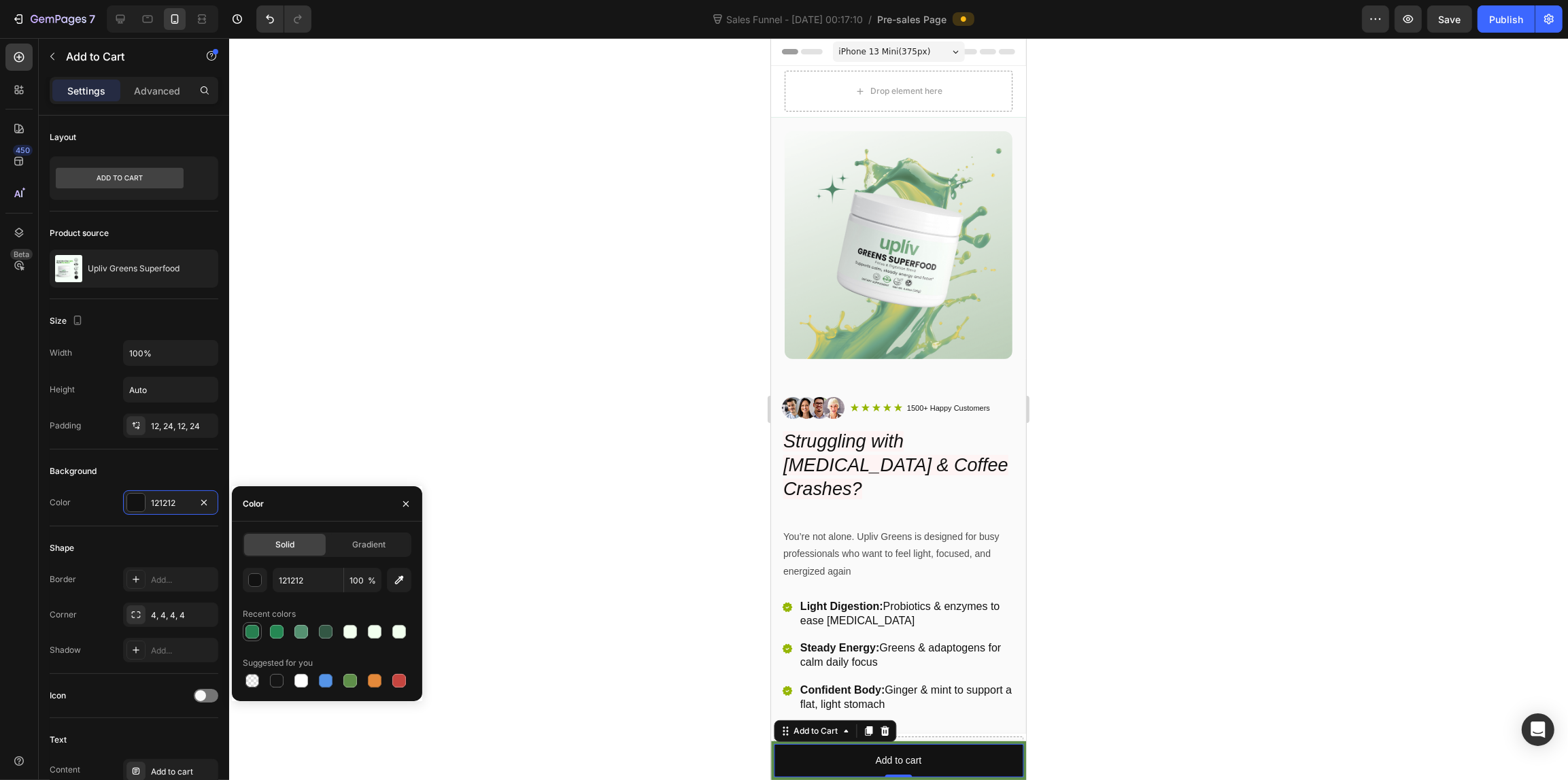
click at [250, 633] on div at bounding box center [252, 632] width 14 height 14
type input "277F50"
click at [895, 759] on div "Add to cart" at bounding box center [897, 760] width 46 height 17
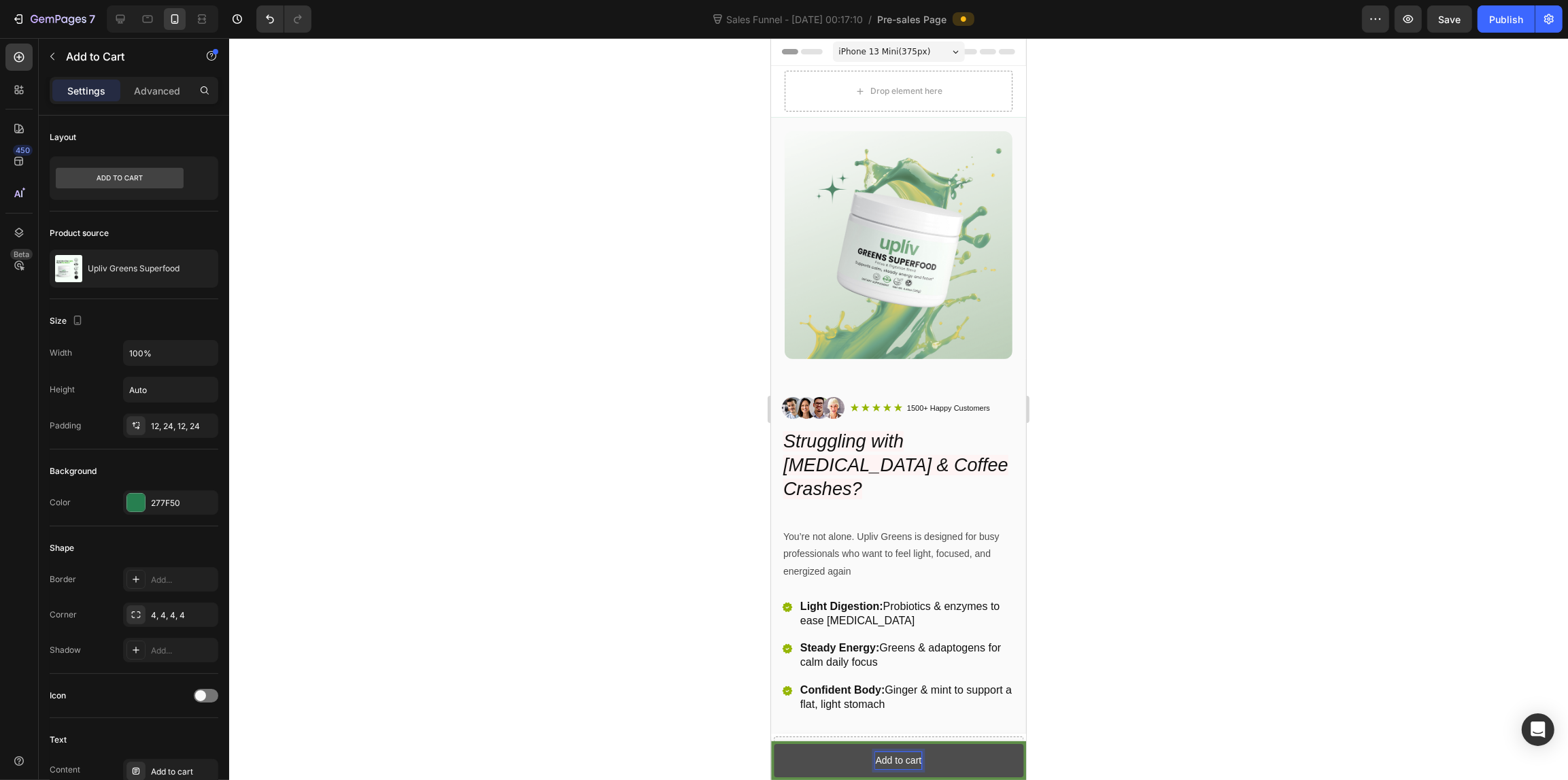
click at [895, 759] on p "Add to cart" at bounding box center [897, 760] width 46 height 17
click at [428, 589] on div at bounding box center [898, 409] width 1339 height 742
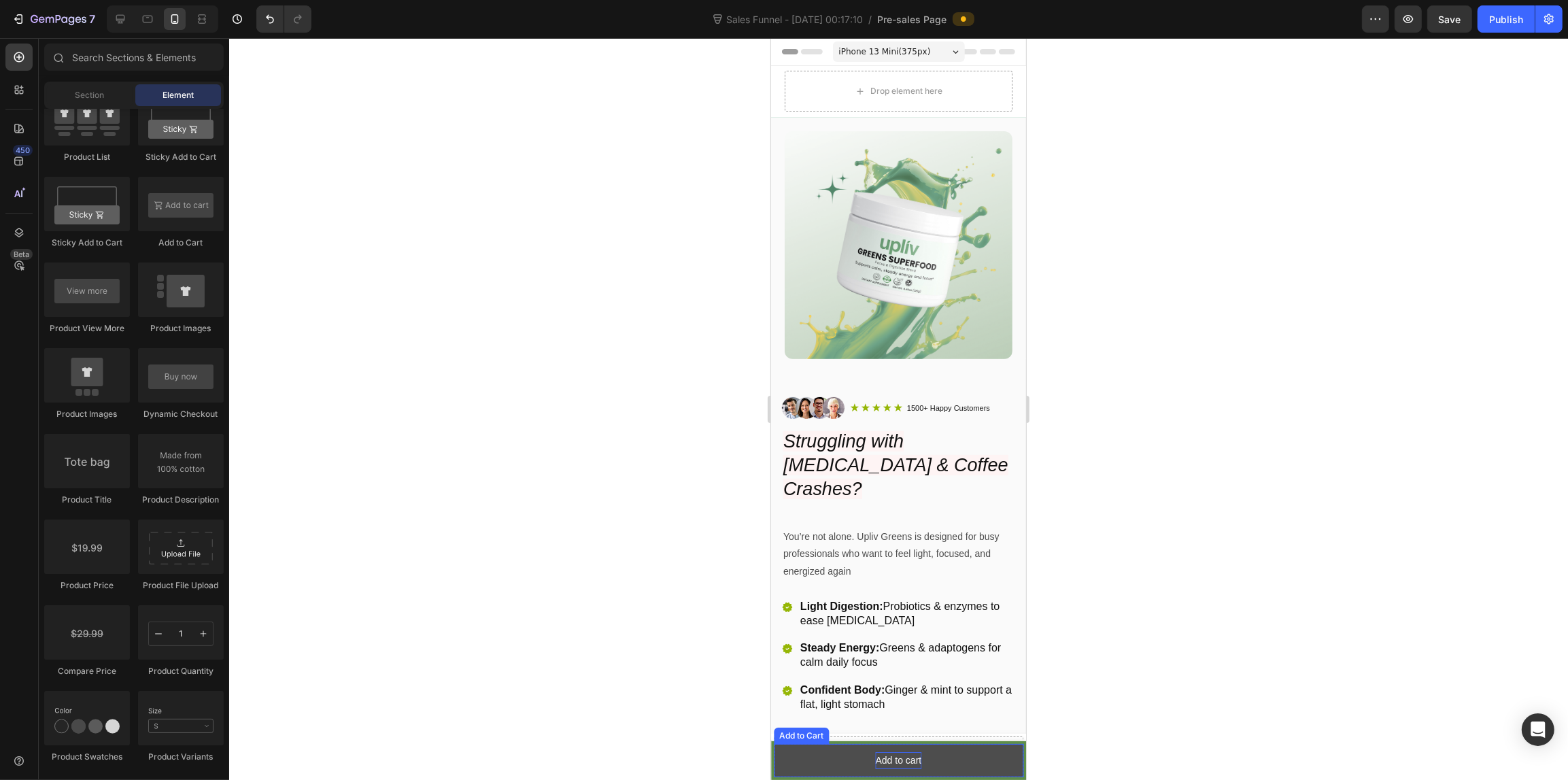
click at [885, 759] on p "Add to cart" at bounding box center [897, 760] width 46 height 17
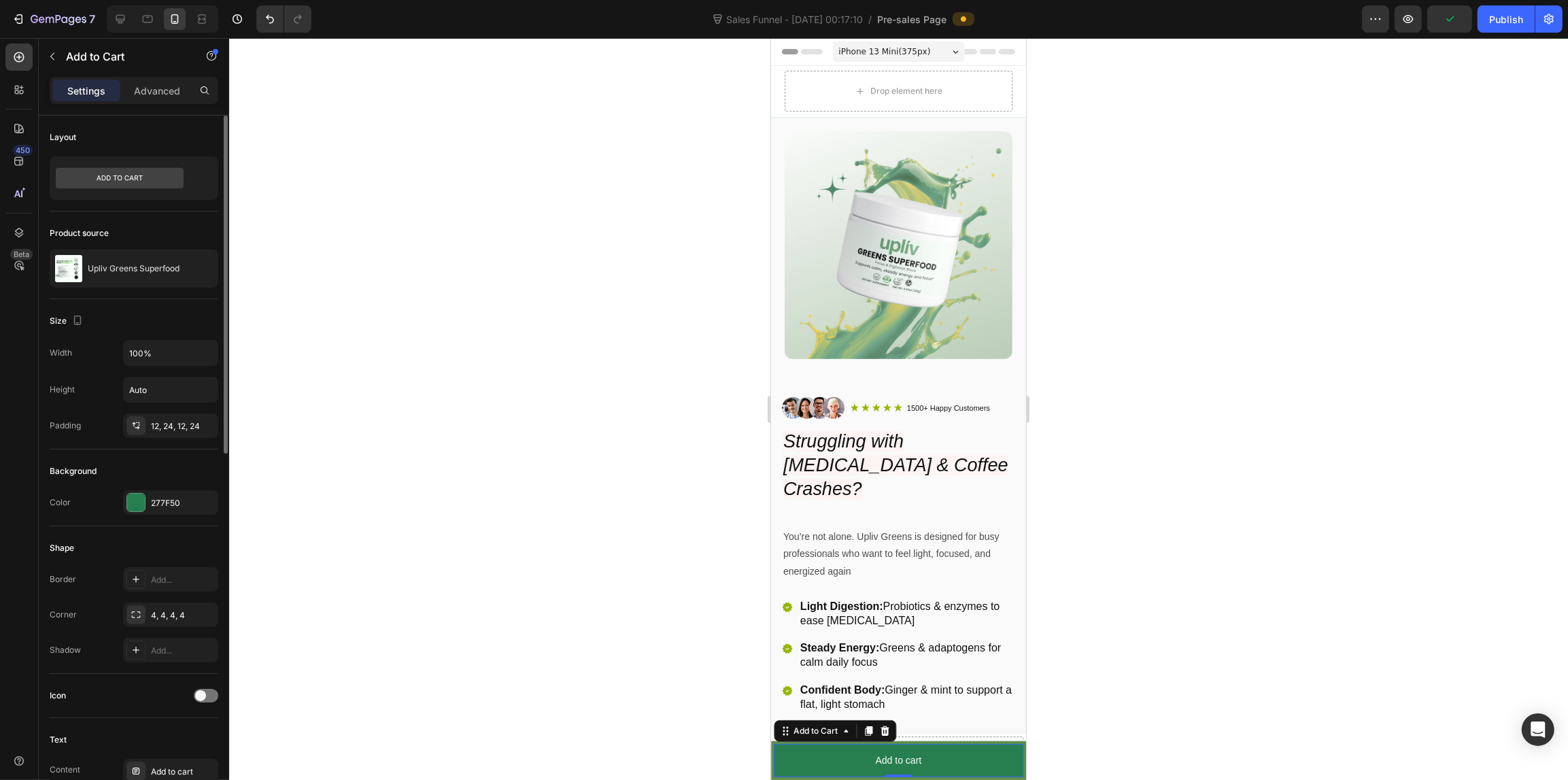
scroll to position [255, 0]
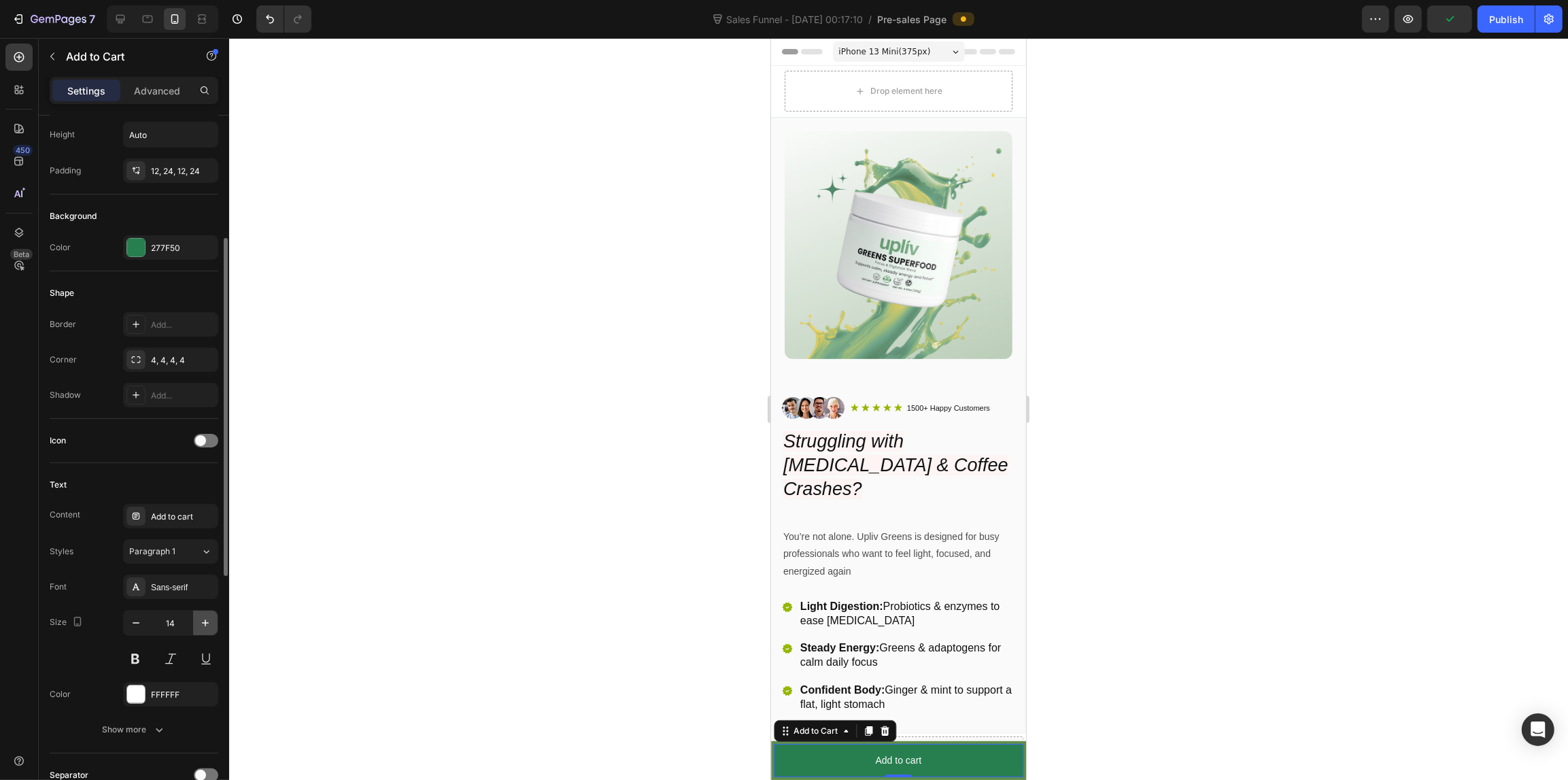
click at [205, 622] on icon "button" at bounding box center [205, 622] width 7 height 7
click at [134, 658] on button at bounding box center [135, 658] width 24 height 24
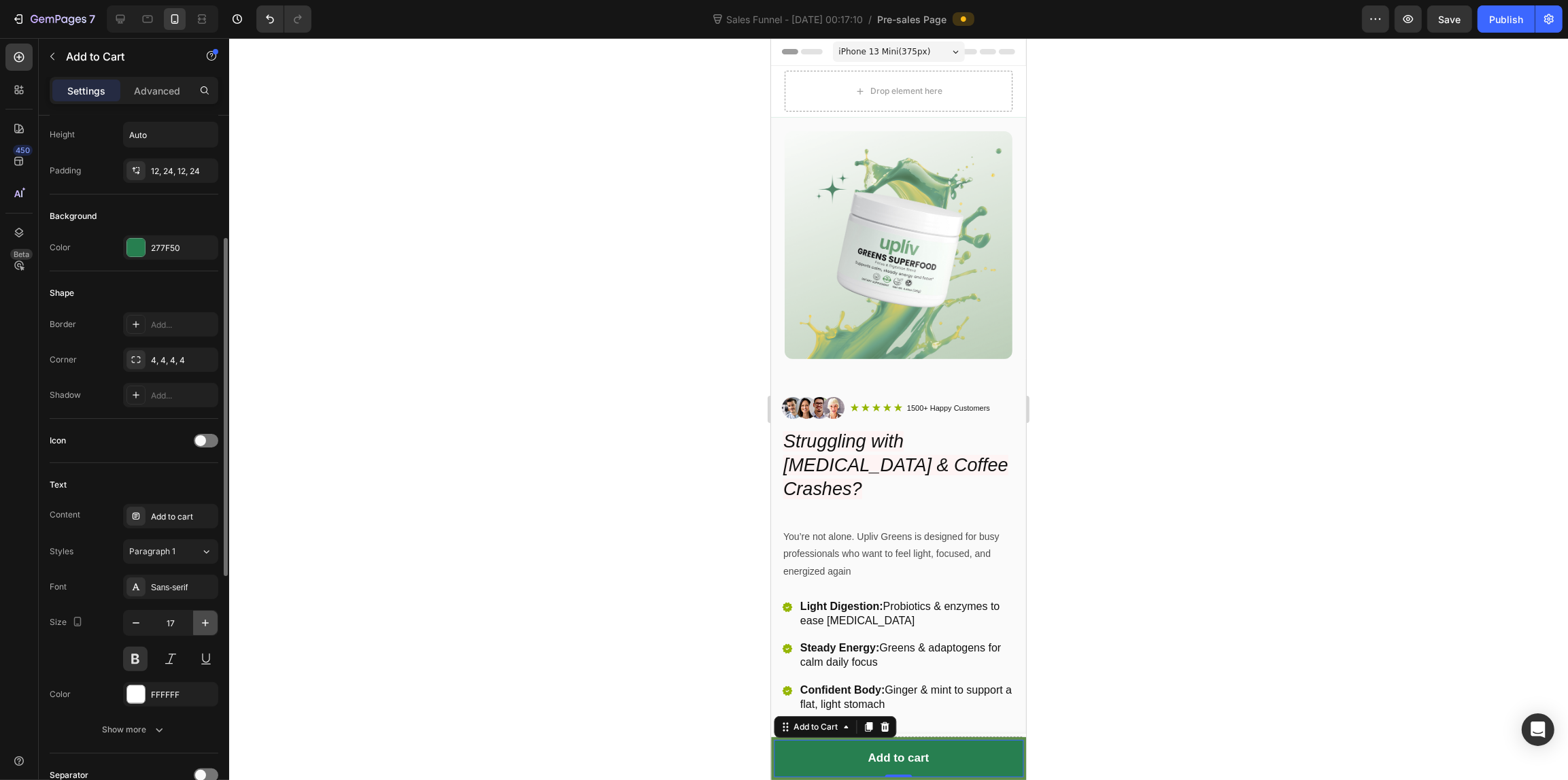
click at [206, 614] on button "button" at bounding box center [205, 622] width 24 height 24
type input "18"
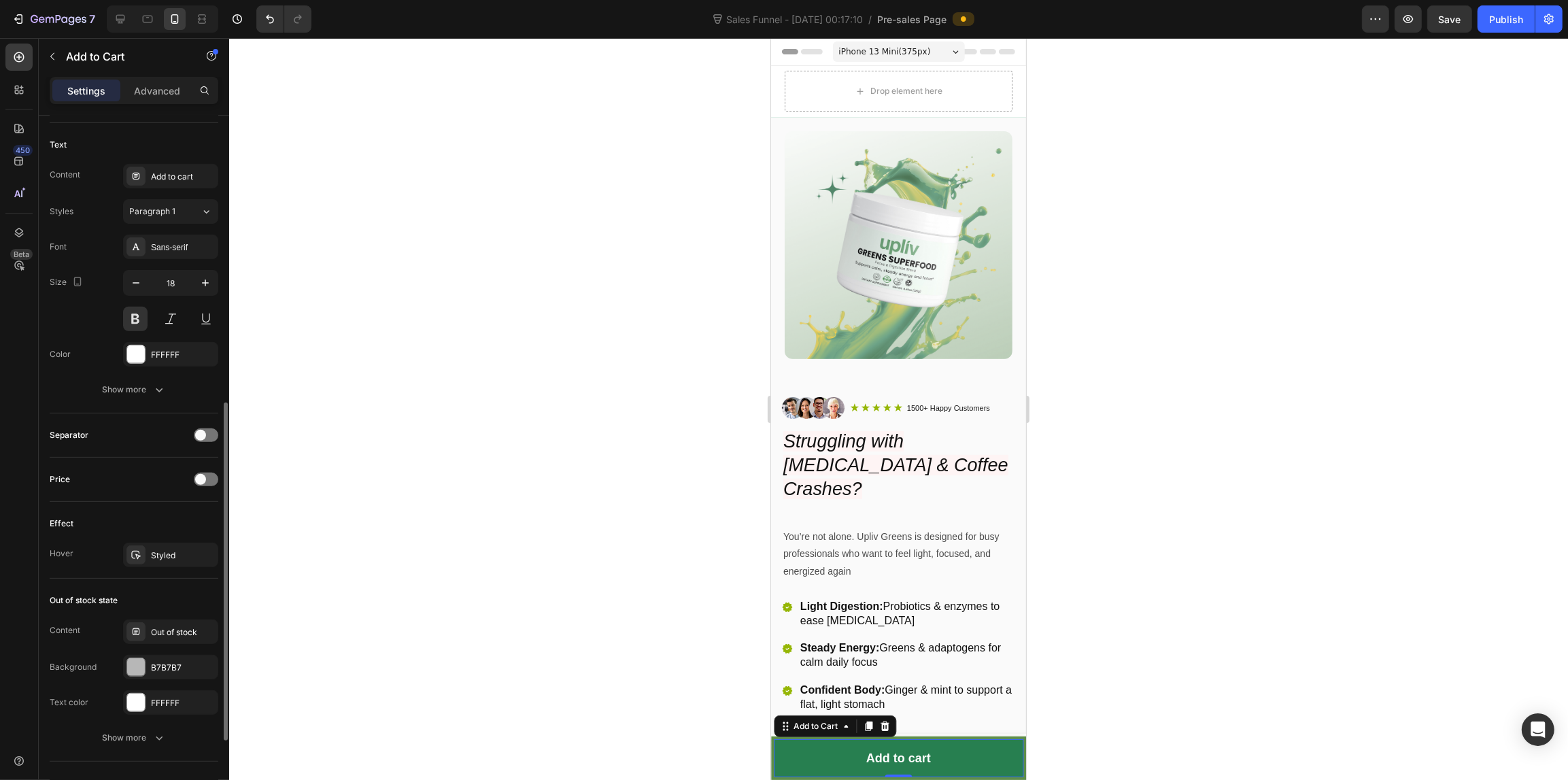
scroll to position [756, 0]
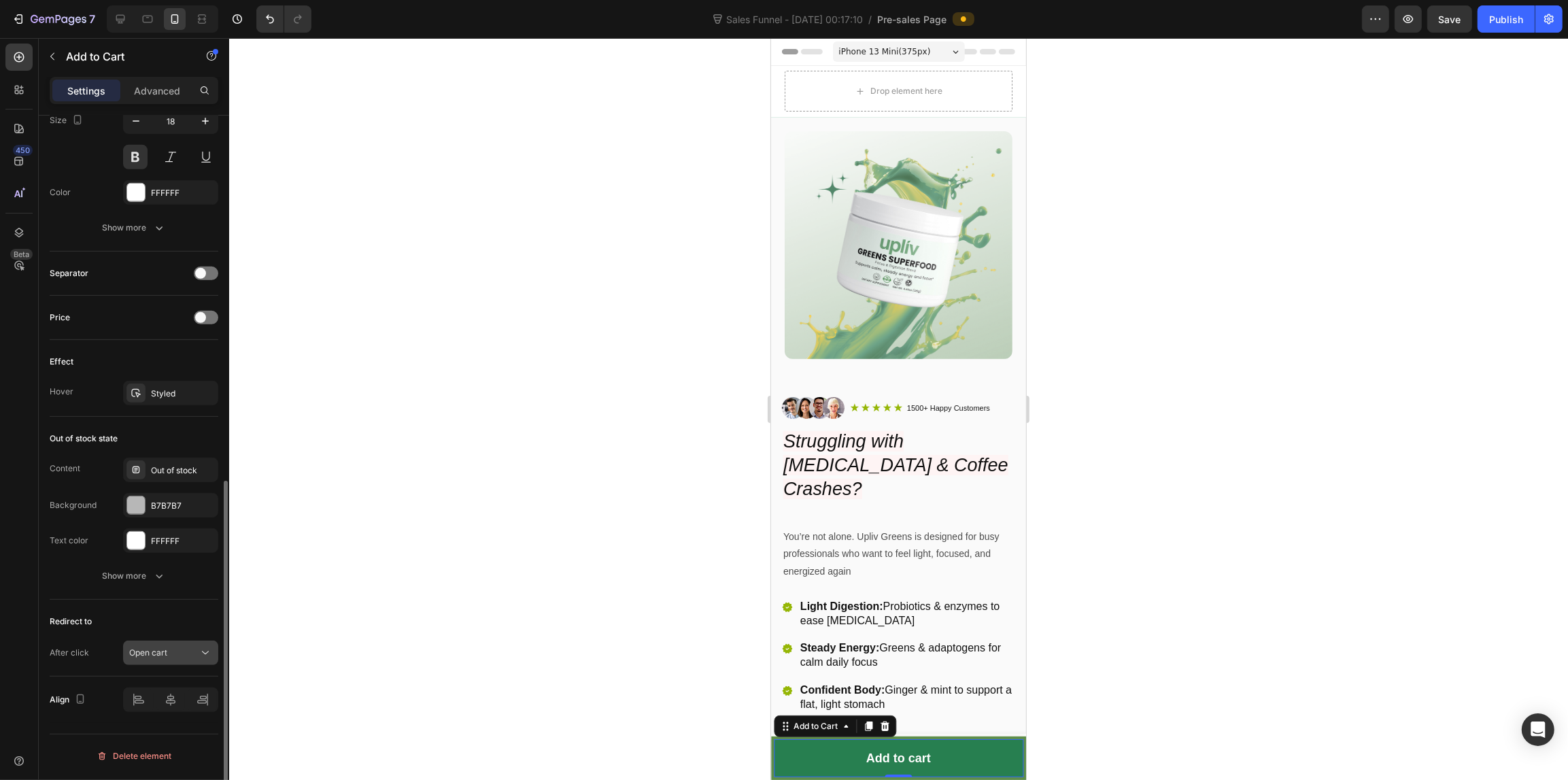
click at [137, 660] on div "Open cart" at bounding box center [170, 652] width 83 height 14
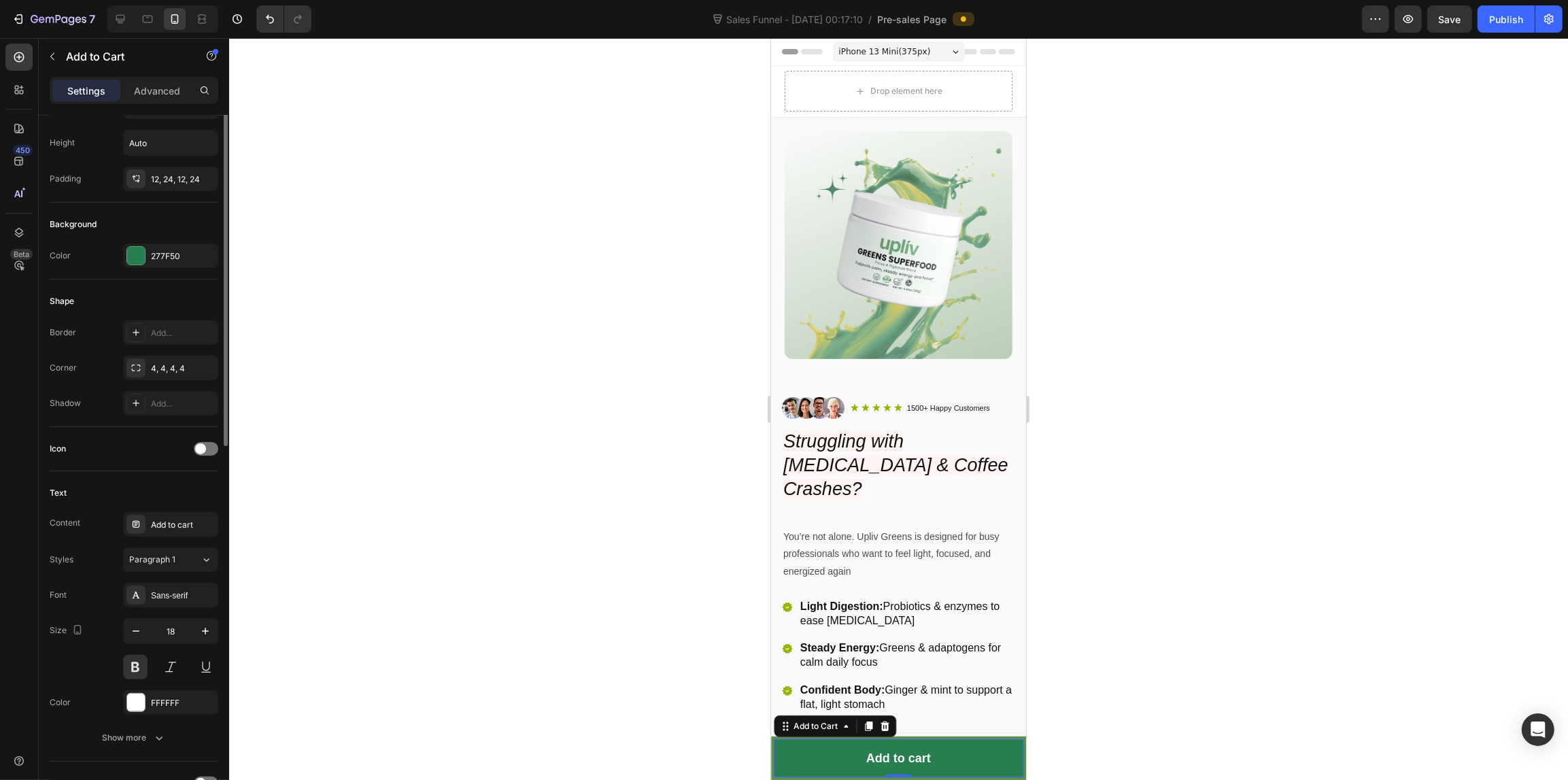
scroll to position [0, 0]
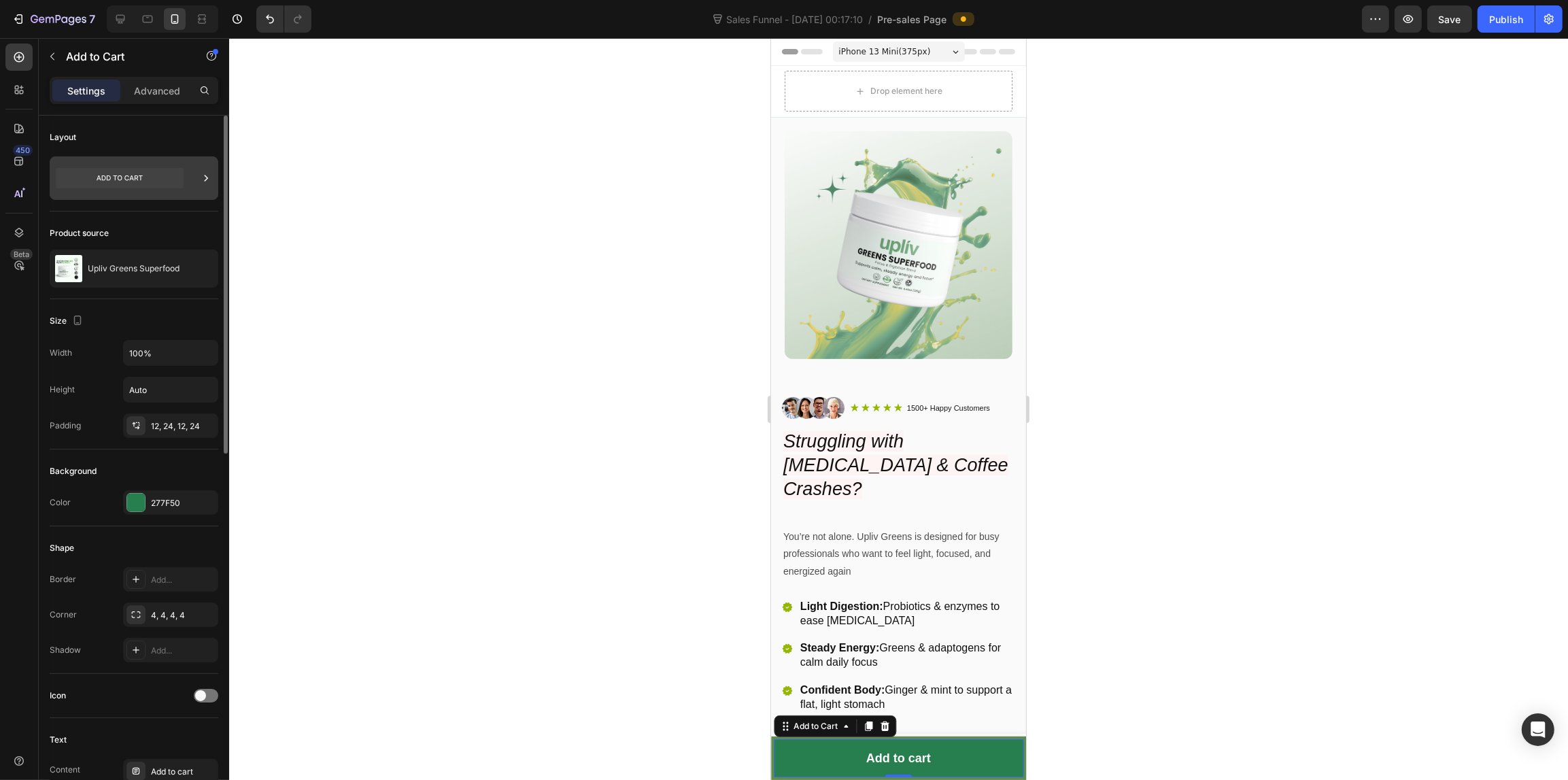
click at [136, 192] on icon at bounding box center [120, 178] width 128 height 32
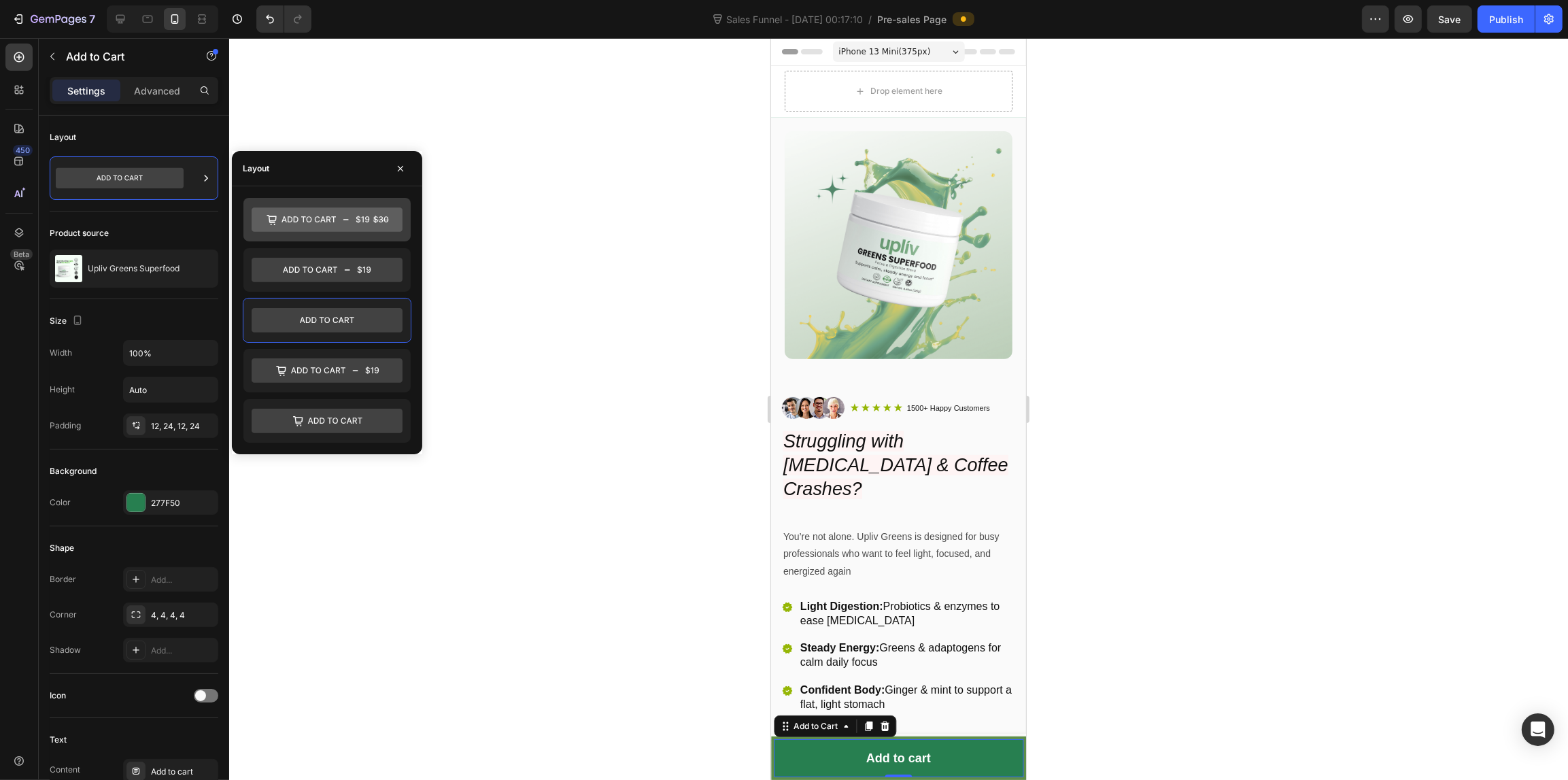
click at [286, 212] on icon at bounding box center [326, 220] width 151 height 24
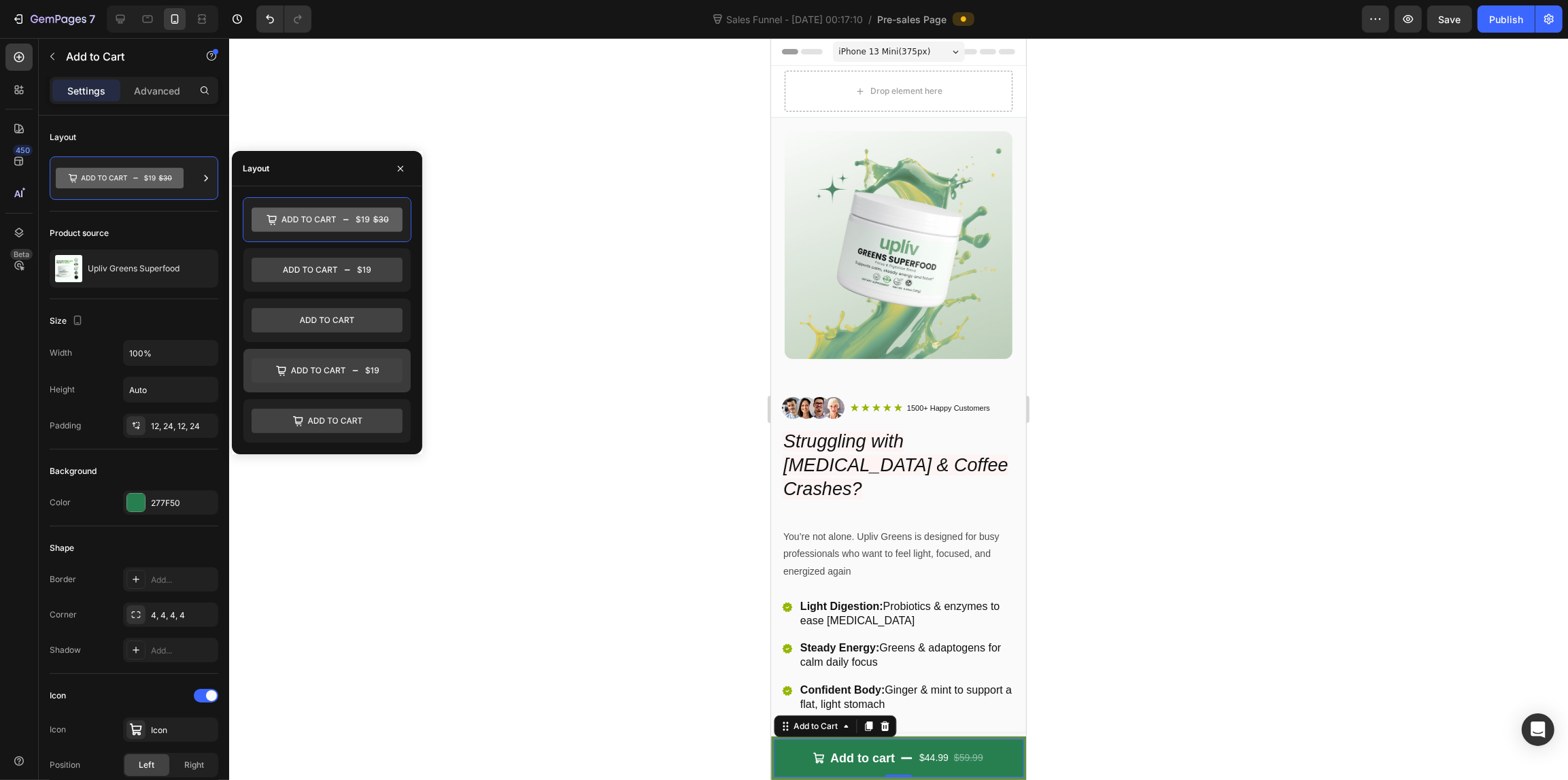
click at [338, 358] on icon at bounding box center [326, 370] width 151 height 27
click at [339, 219] on icon at bounding box center [326, 220] width 151 height 24
click at [334, 265] on icon at bounding box center [326, 270] width 151 height 24
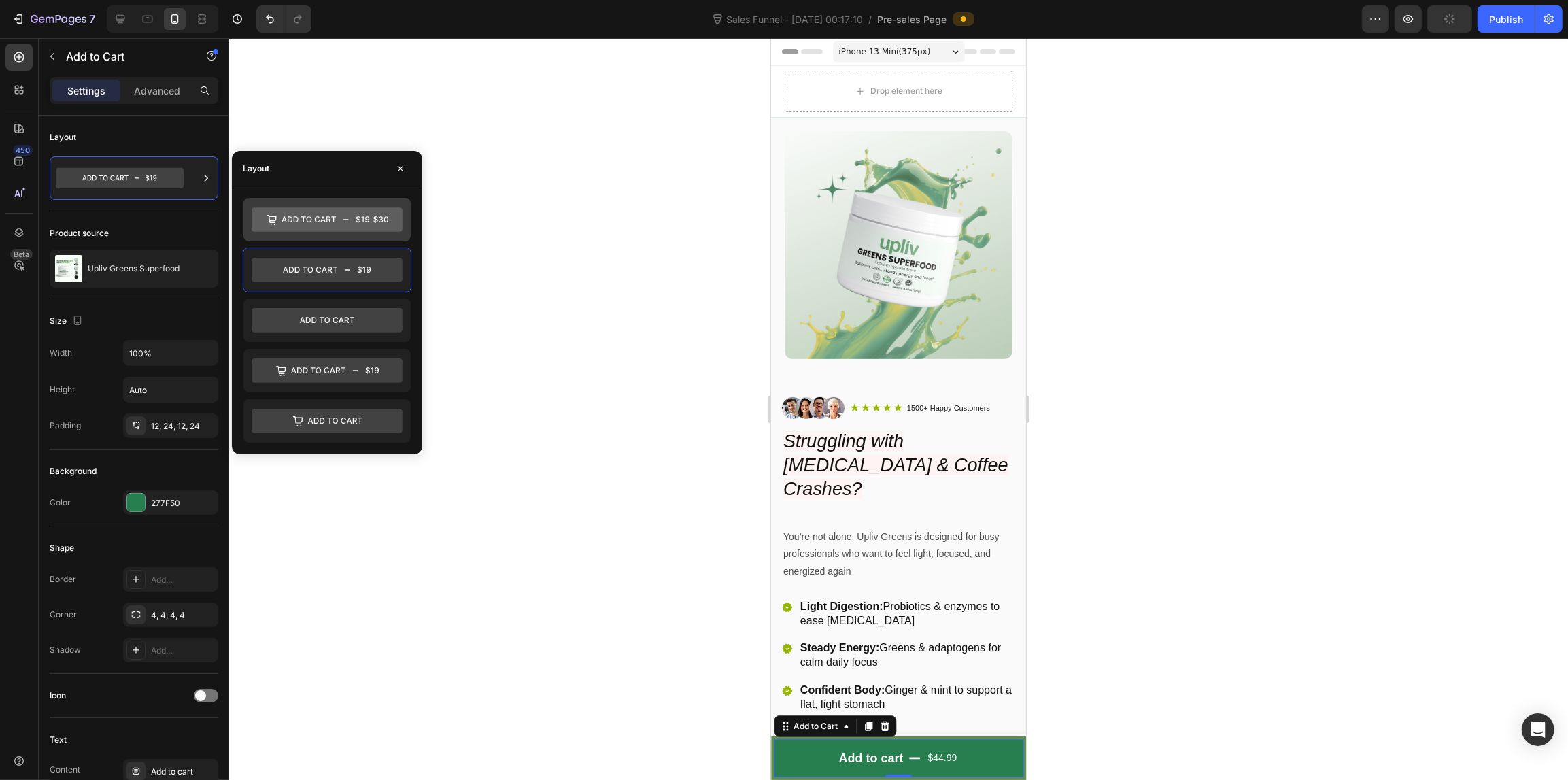
click at [337, 230] on icon at bounding box center [326, 220] width 151 height 24
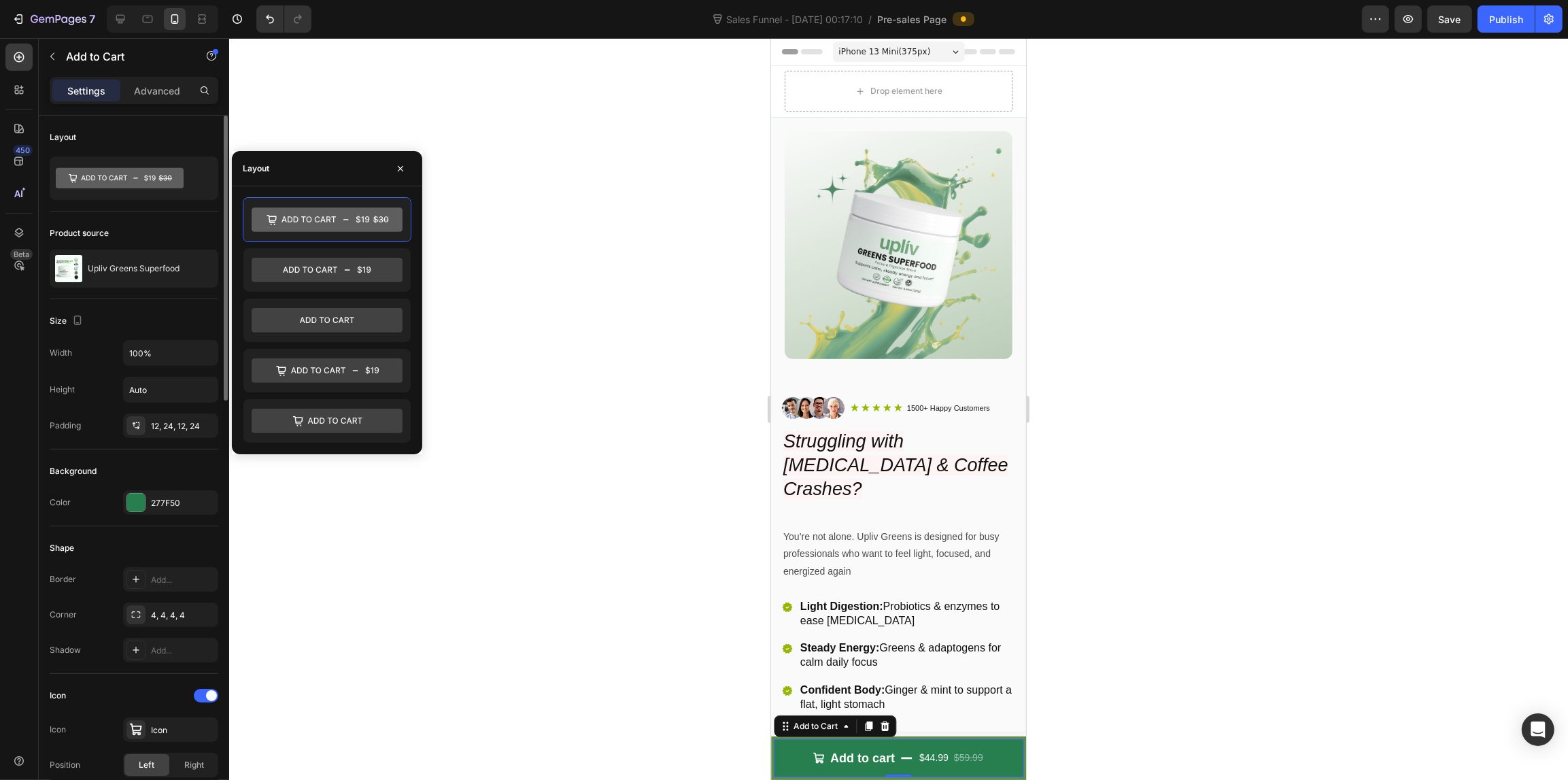
click at [160, 215] on div "Product source Upliv Greens Superfood" at bounding box center [134, 255] width 169 height 87
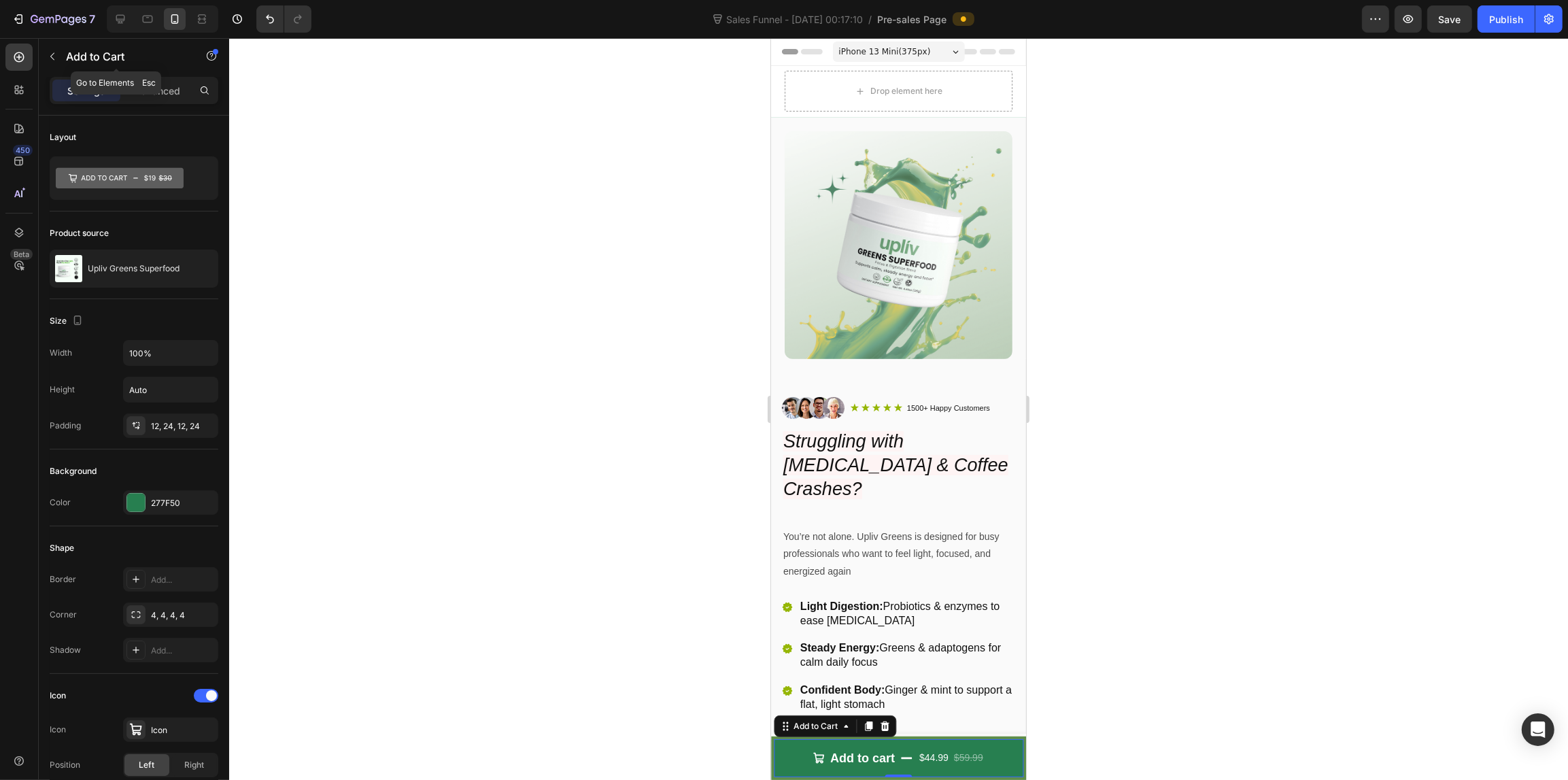
drag, startPoint x: 51, startPoint y: 54, endPoint x: 71, endPoint y: 70, distance: 25.6
click at [51, 53] on icon "button" at bounding box center [52, 56] width 11 height 11
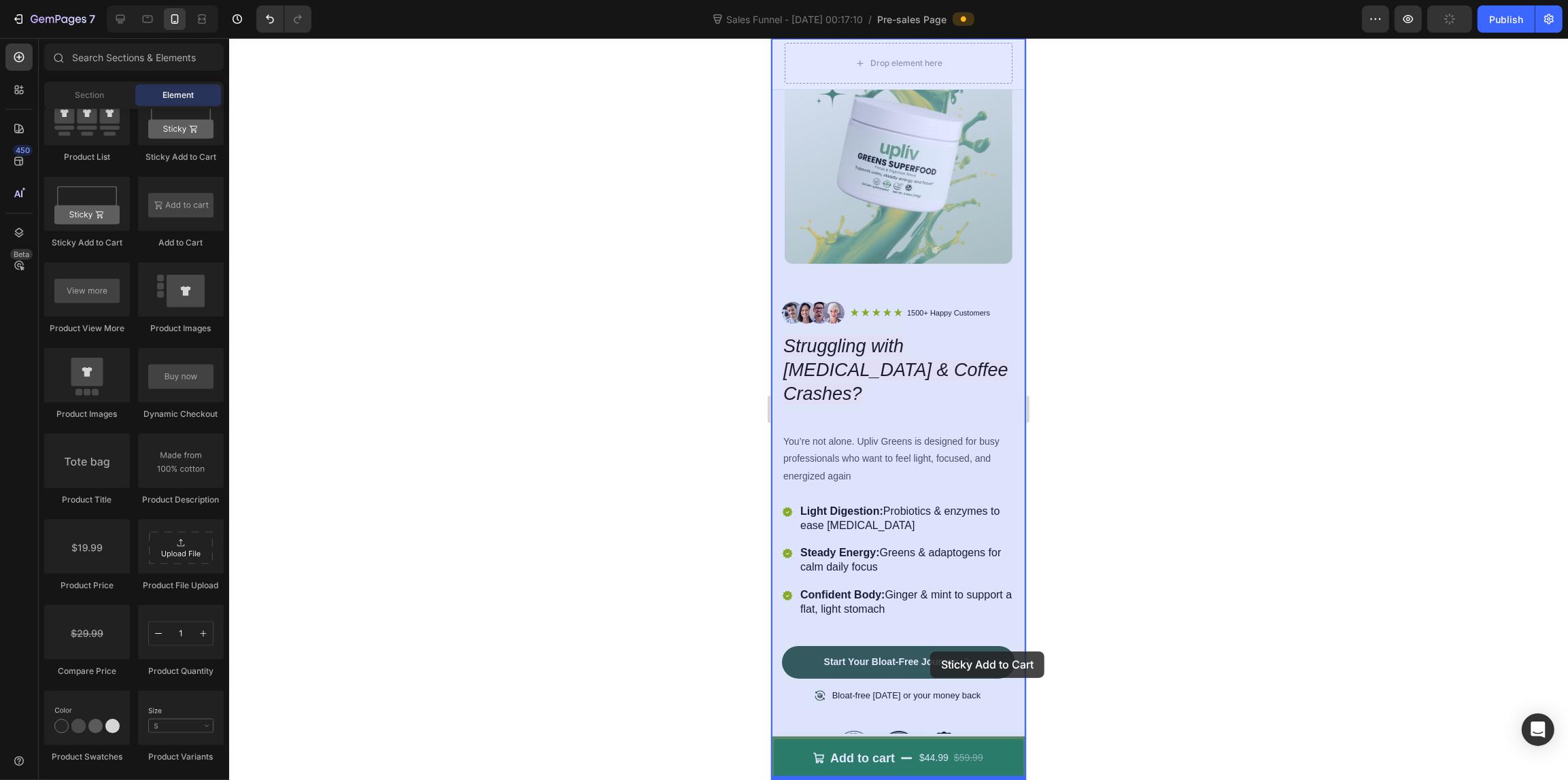
scroll to position [131, 0]
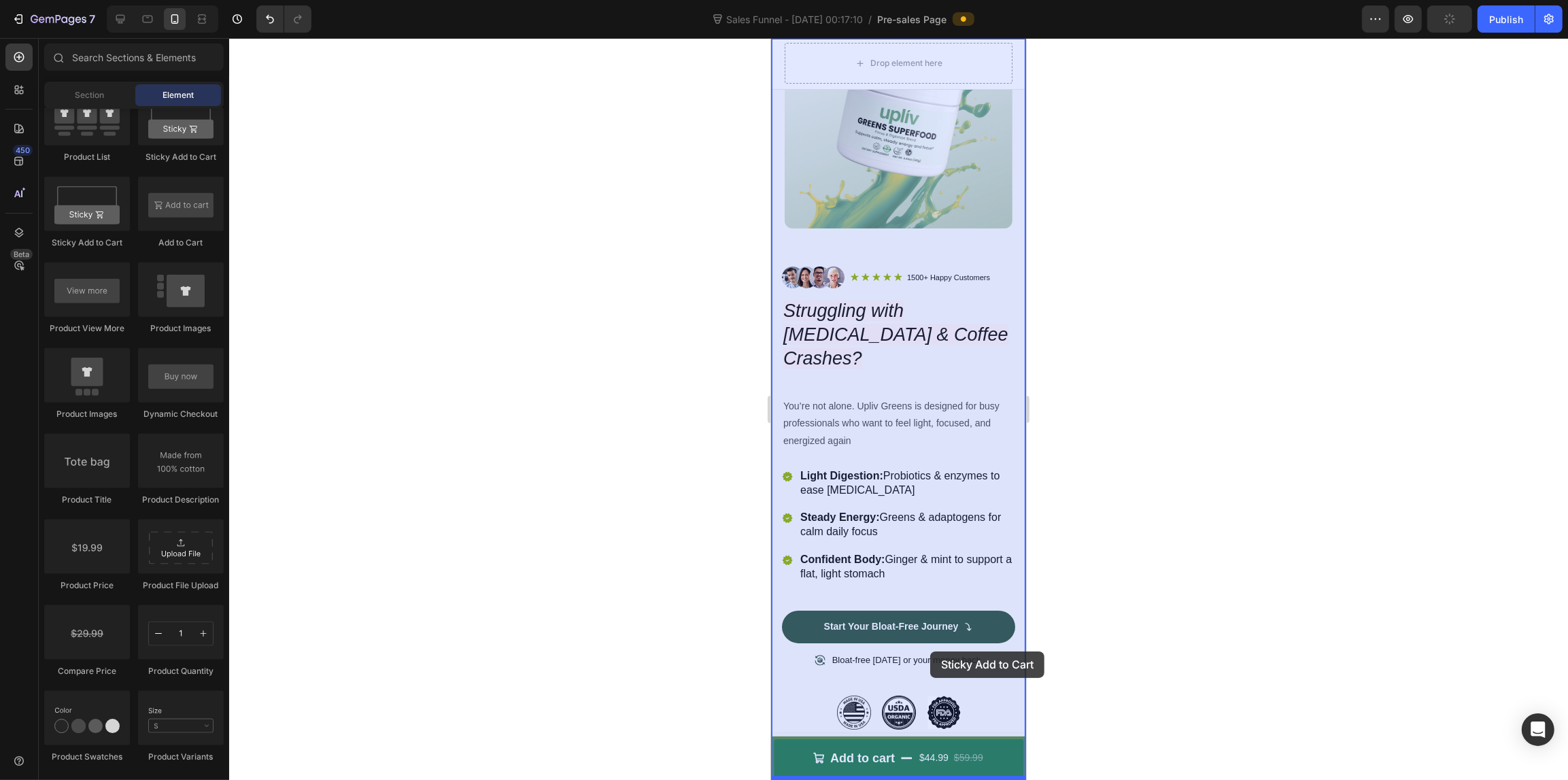
drag, startPoint x: 962, startPoint y: 178, endPoint x: 926, endPoint y: 641, distance: 464.4
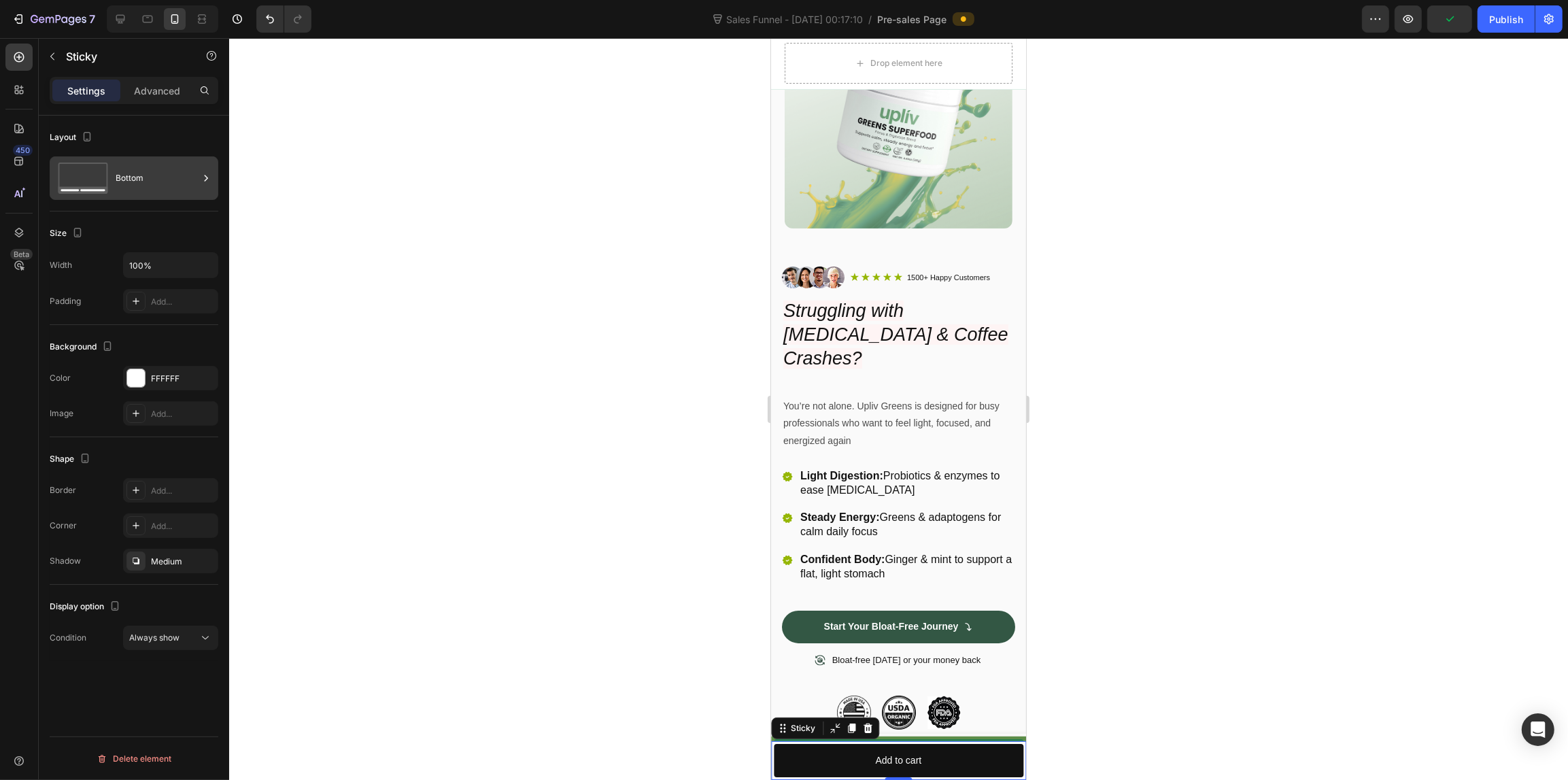
click at [128, 172] on div "Bottom" at bounding box center [156, 178] width 83 height 32
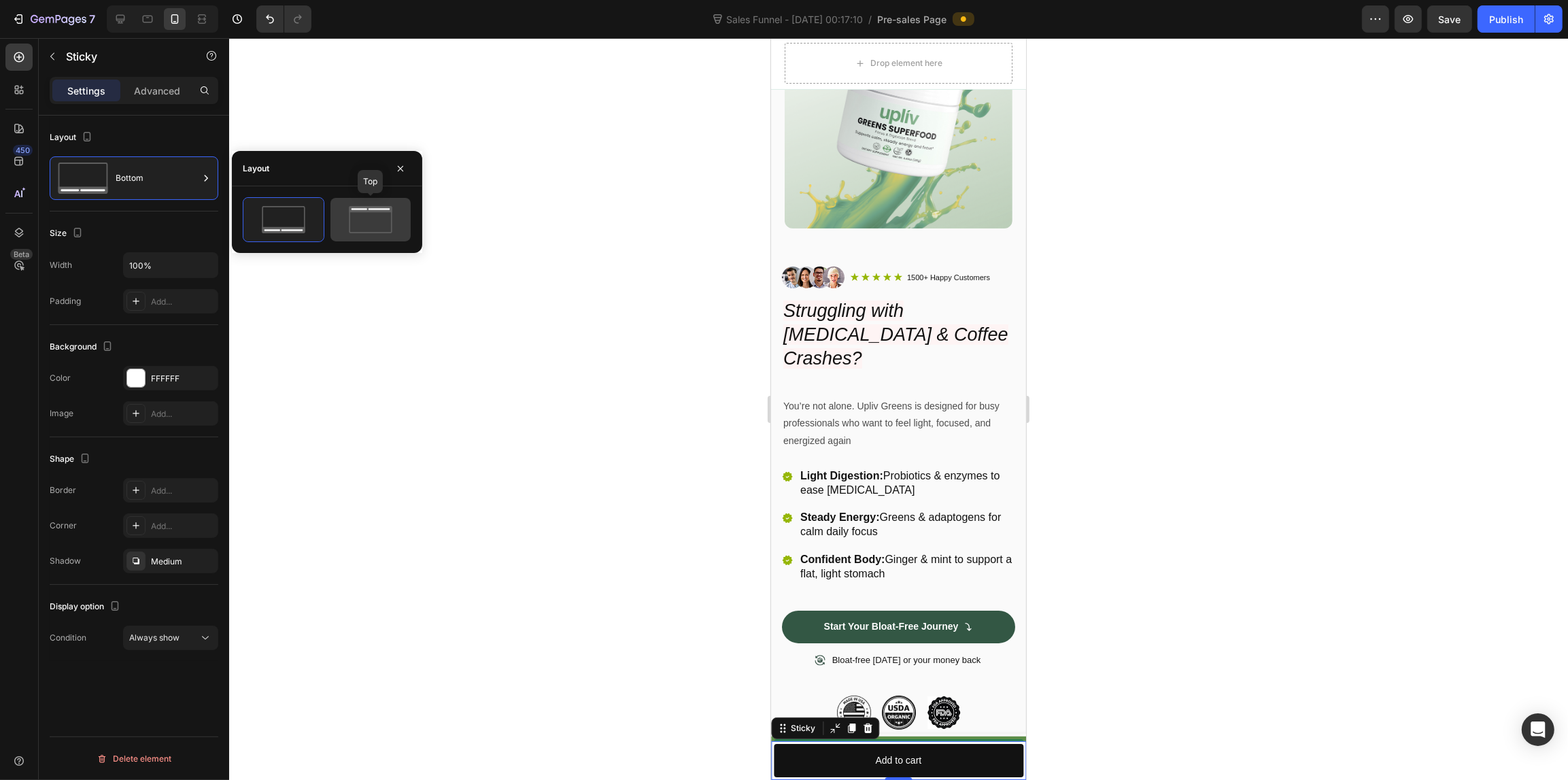
click at [361, 215] on icon at bounding box center [370, 219] width 64 height 27
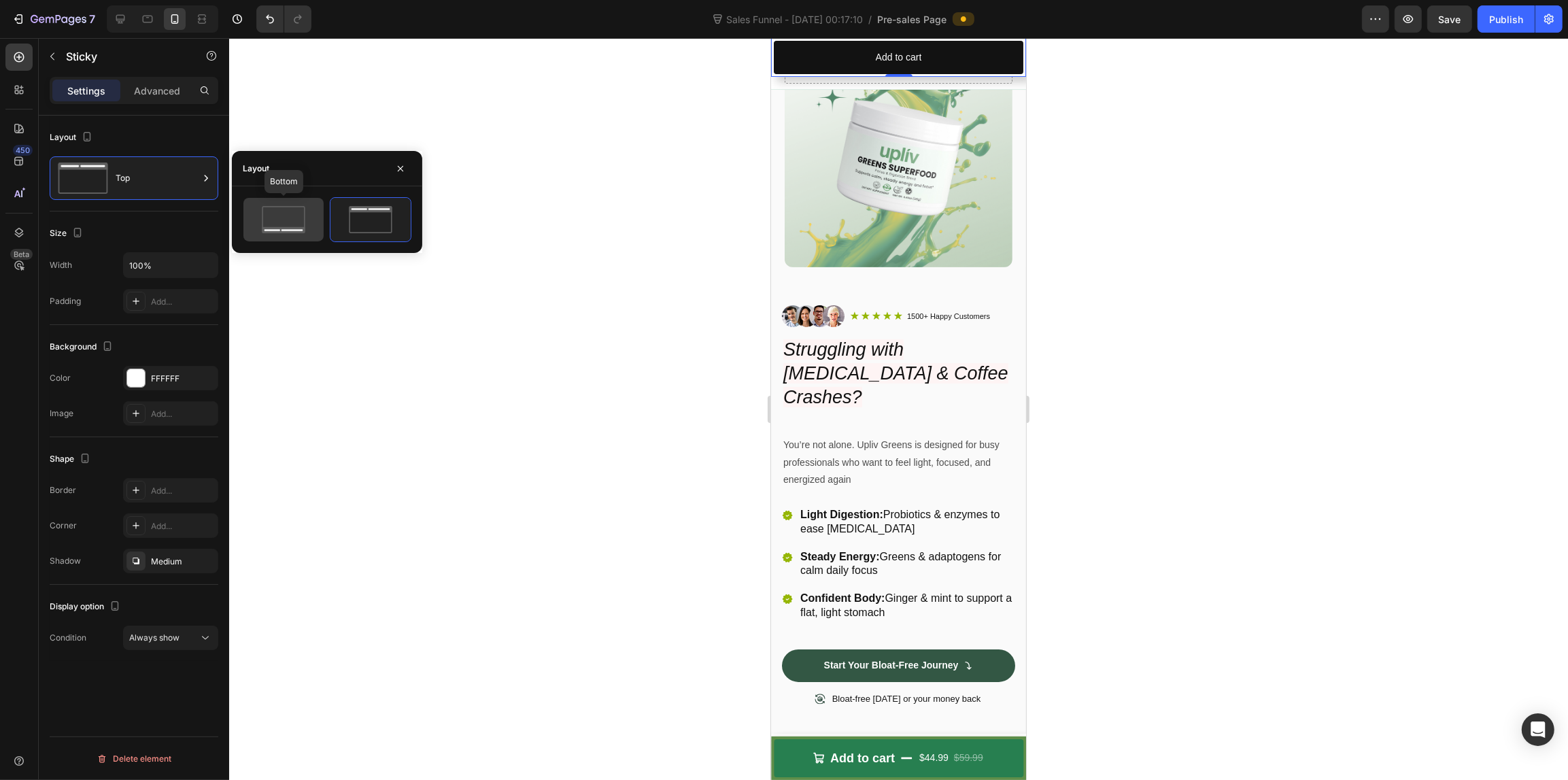
click at [304, 223] on rect at bounding box center [283, 219] width 42 height 26
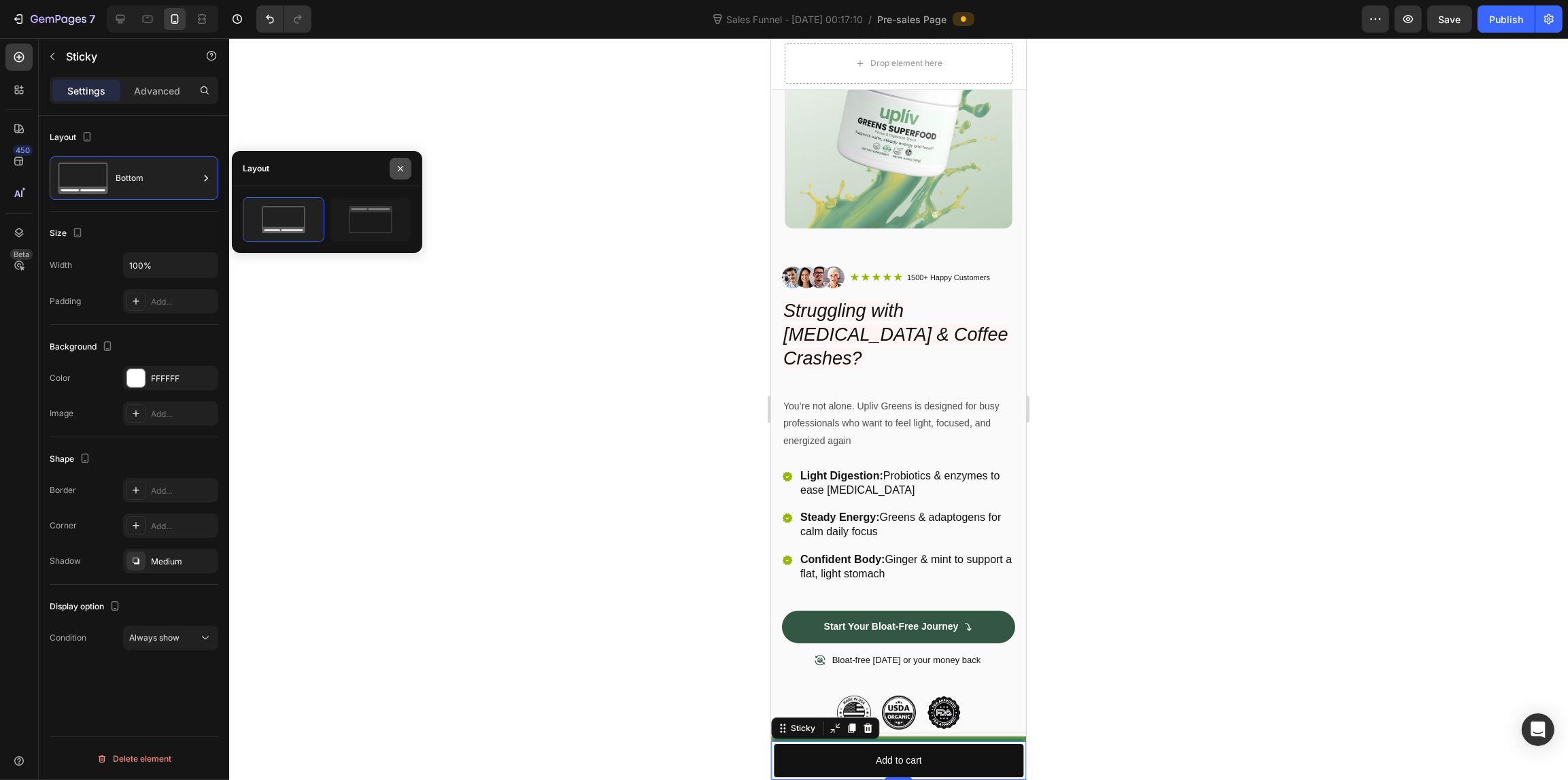
click at [407, 163] on button "button" at bounding box center [400, 169] width 22 height 22
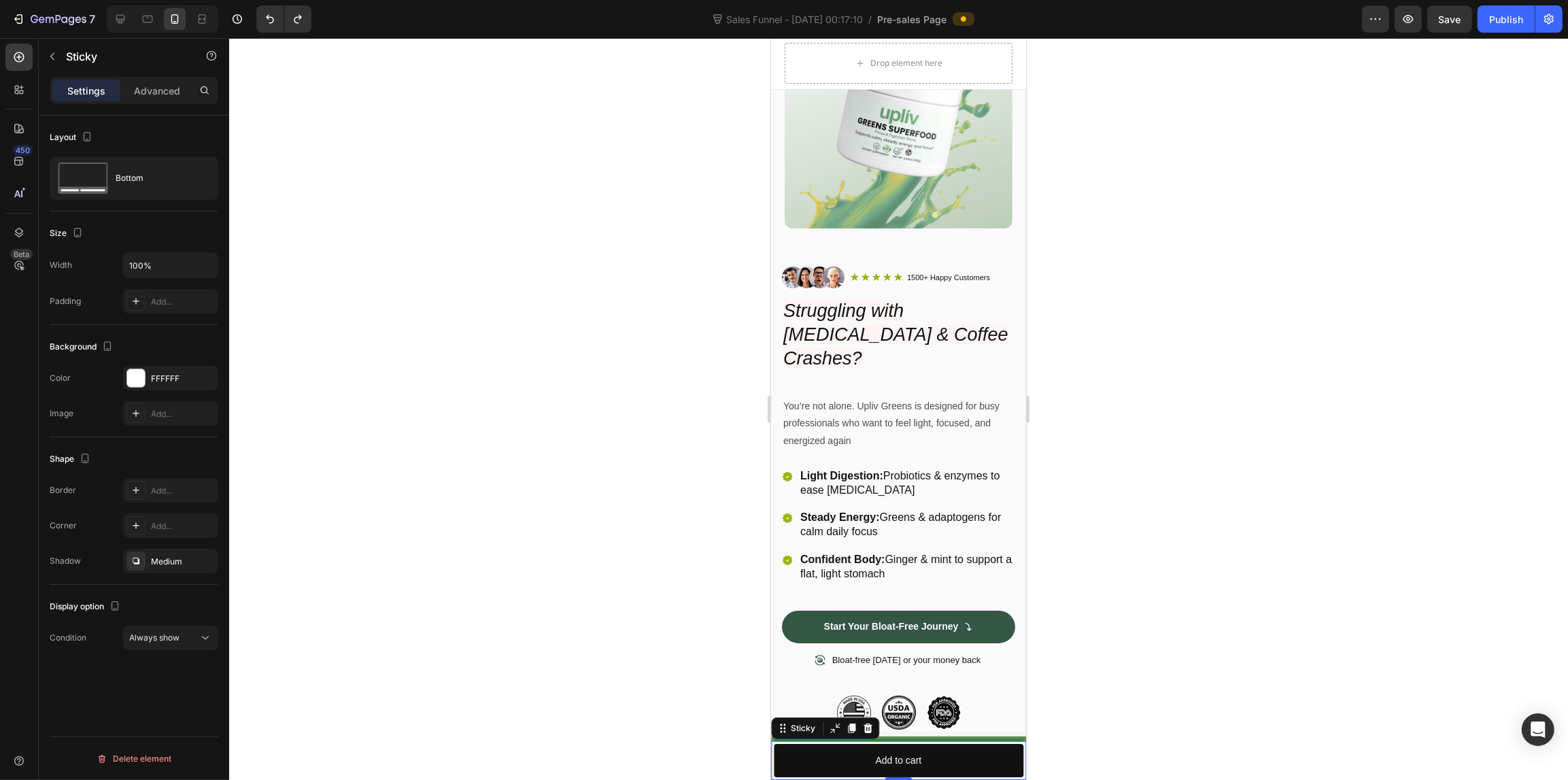
click at [521, 429] on div at bounding box center [898, 409] width 1339 height 742
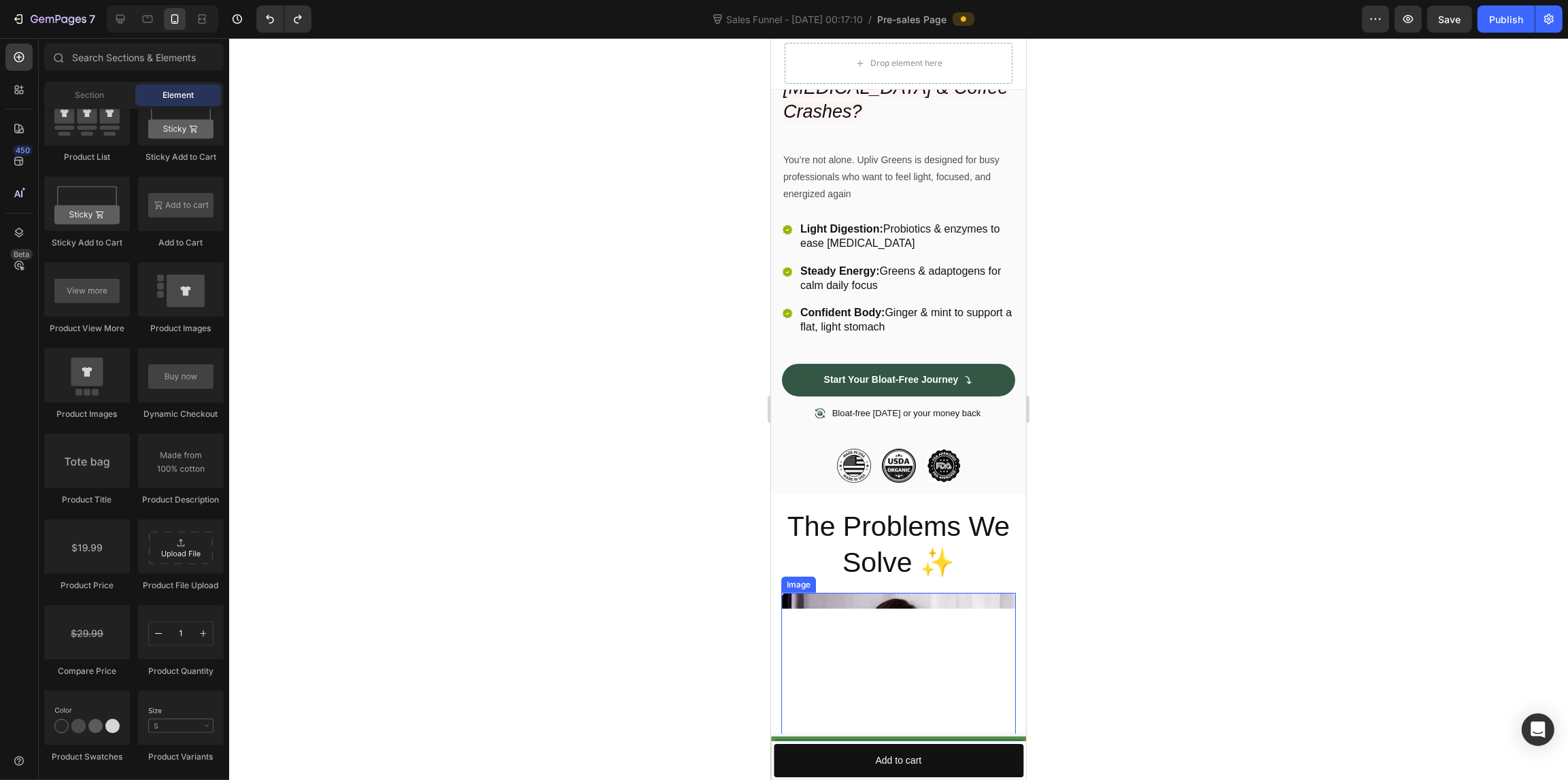
scroll to position [386, 0]
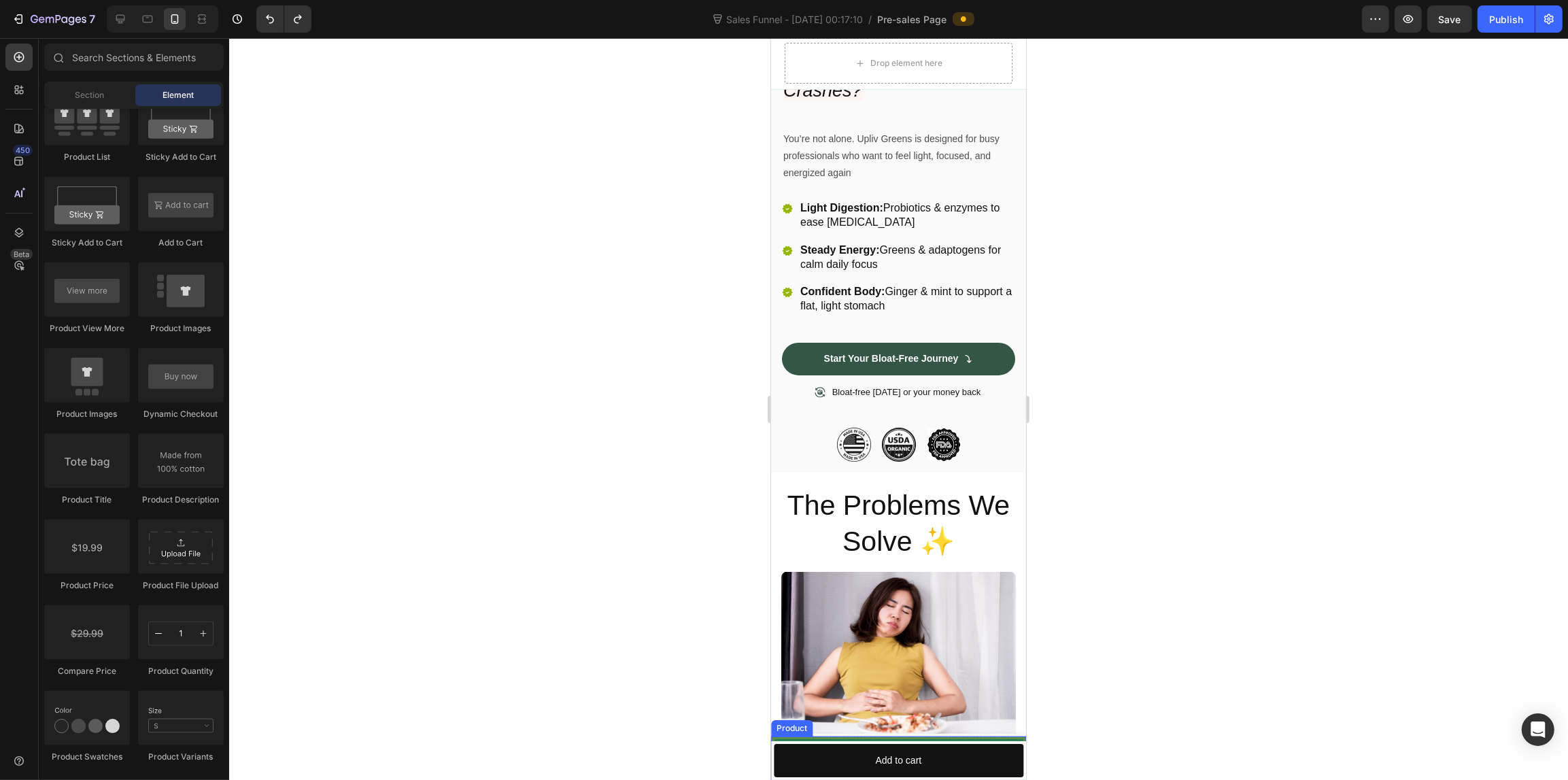
click at [1001, 736] on div "Product Images Upliv Greens Superfood Product Title $44.99 Product Price Produc…" at bounding box center [897, 757] width 255 height 43
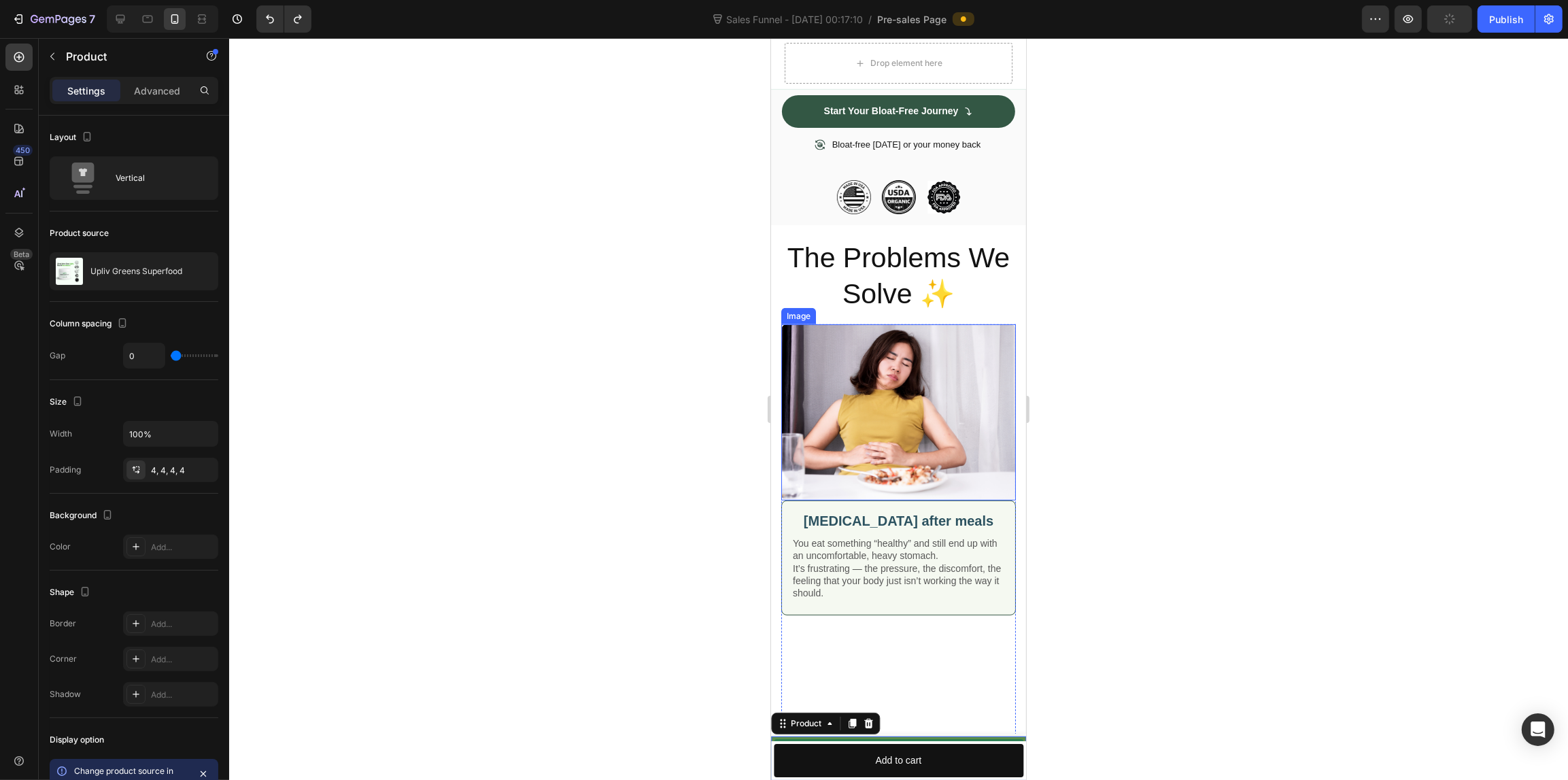
scroll to position [726, 0]
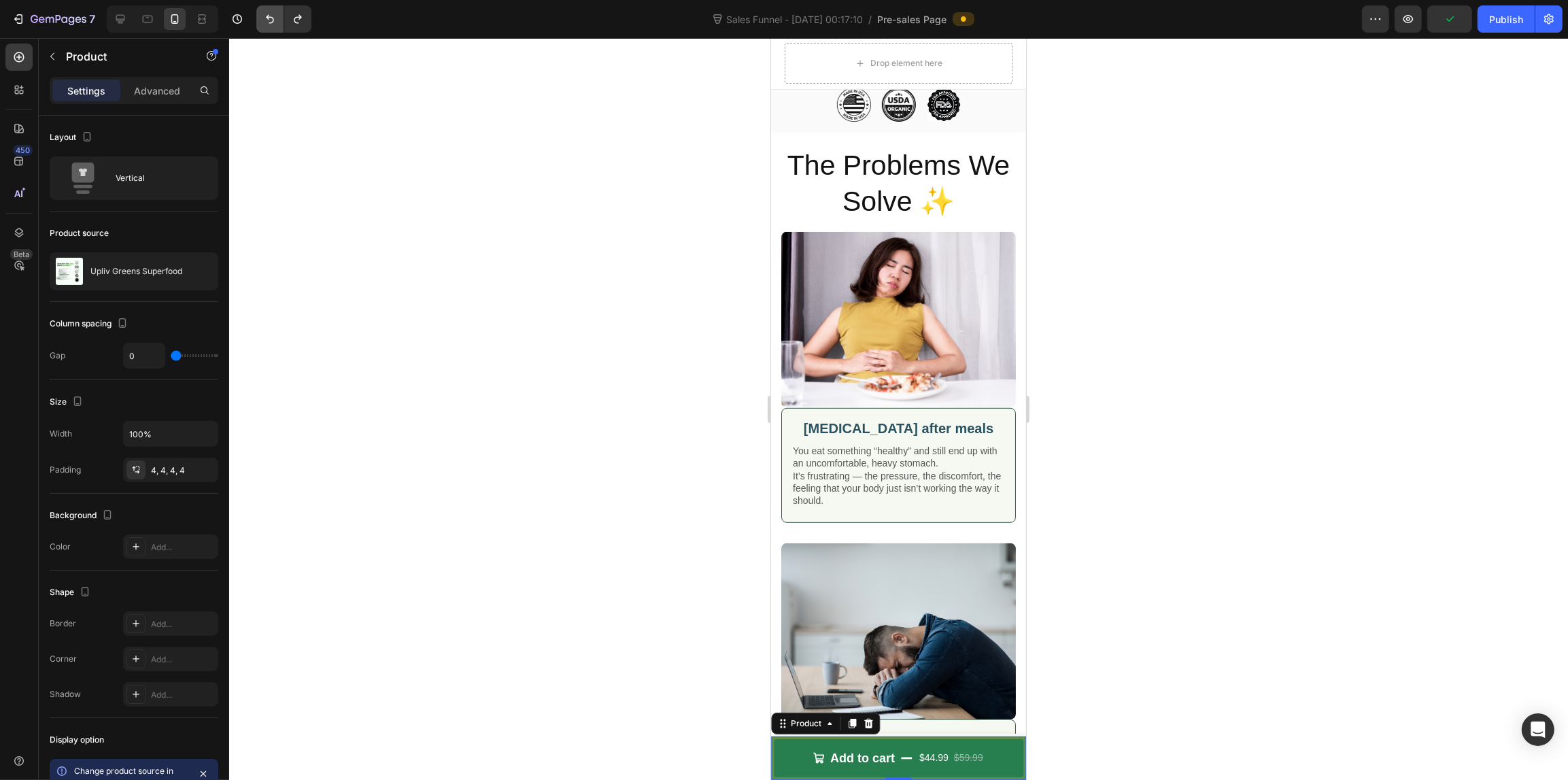
click at [278, 15] on button "Undo/Redo" at bounding box center [270, 18] width 27 height 27
click at [636, 491] on div at bounding box center [898, 409] width 1339 height 742
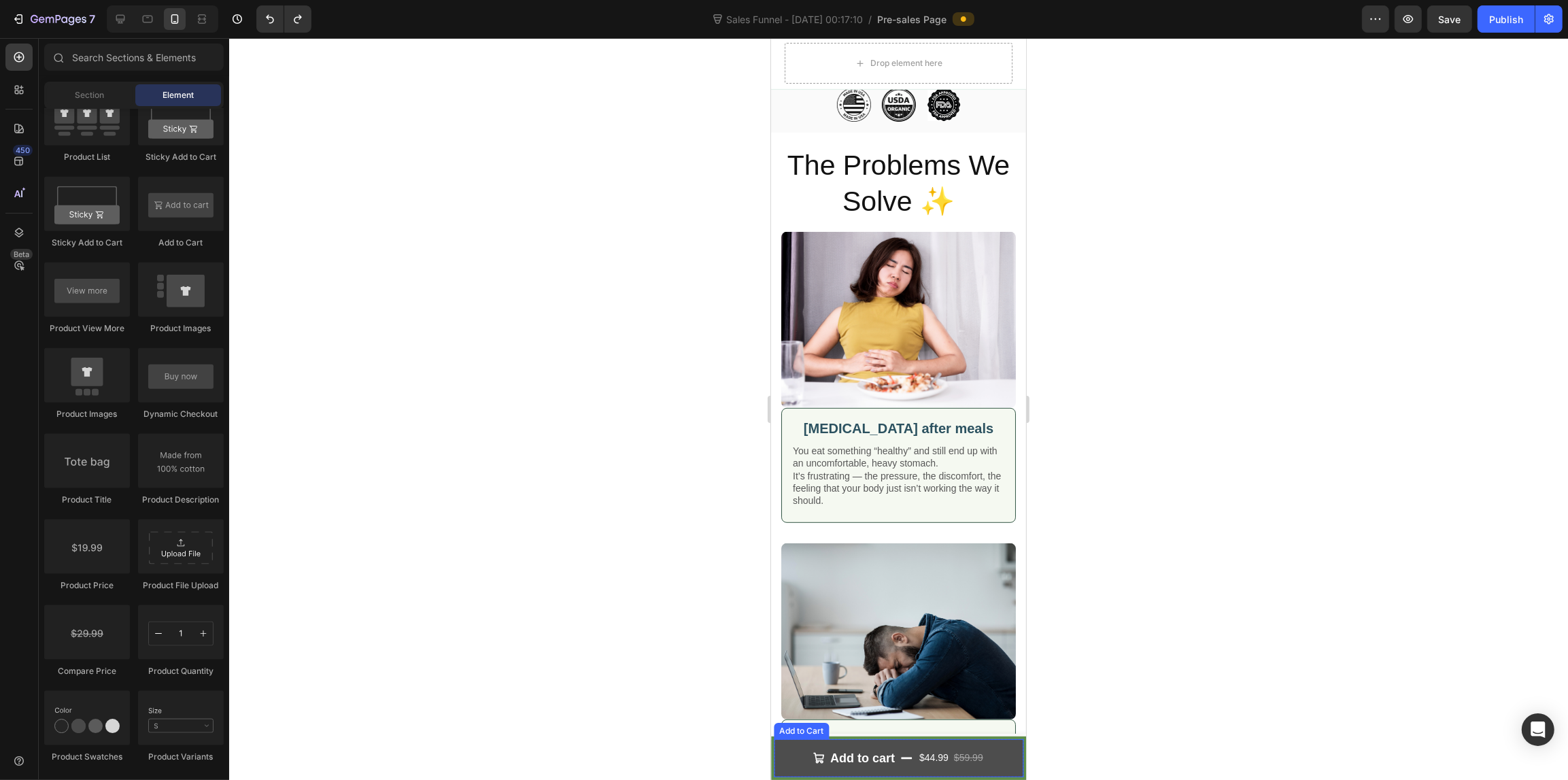
click at [779, 748] on button "Add to cart $44.99 $59.99" at bounding box center [897, 758] width 250 height 38
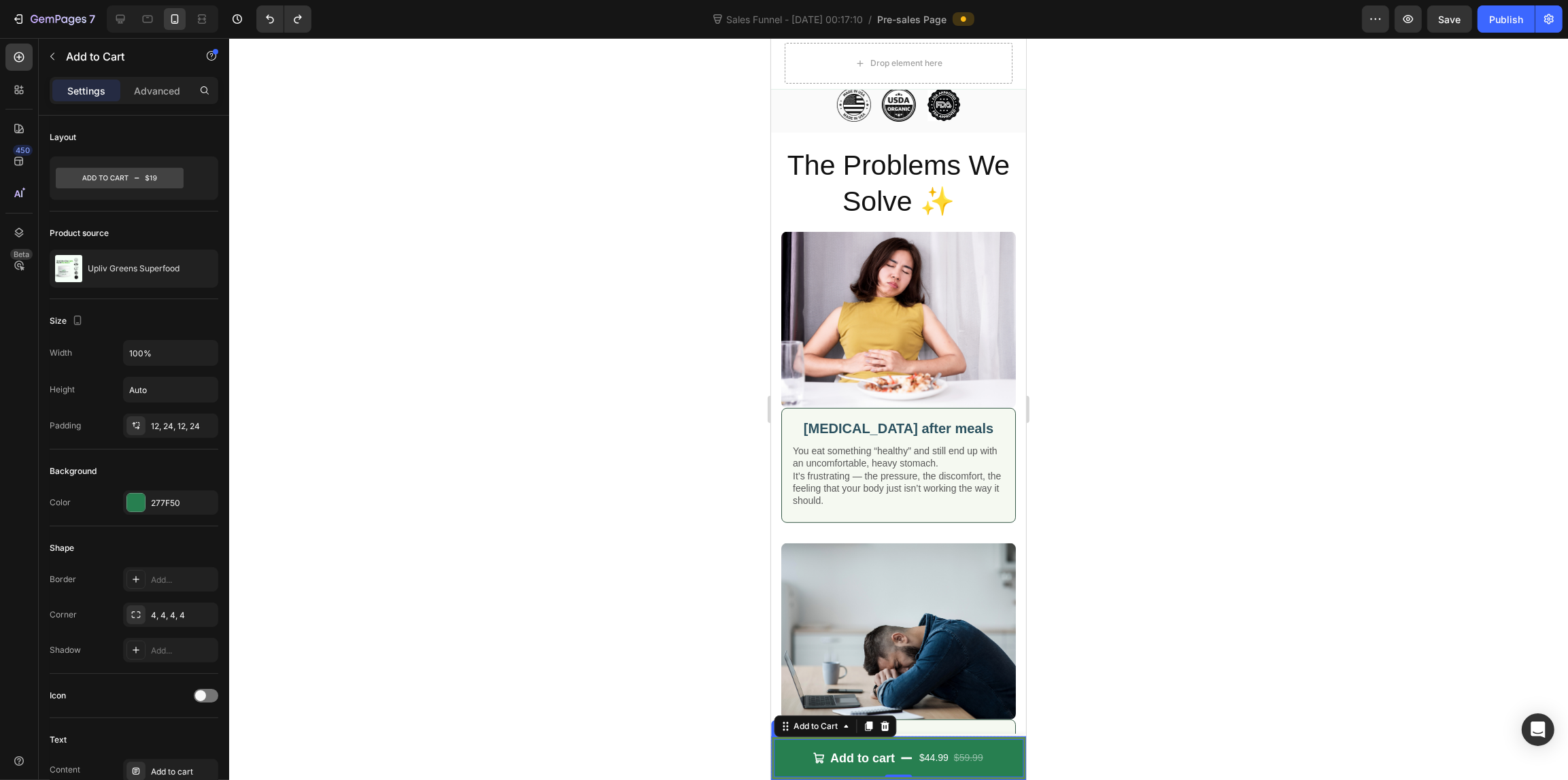
click at [772, 738] on div "Product Images Upliv Greens Superfood Product Title $44.99 Product Price Produc…" at bounding box center [897, 757] width 255 height 43
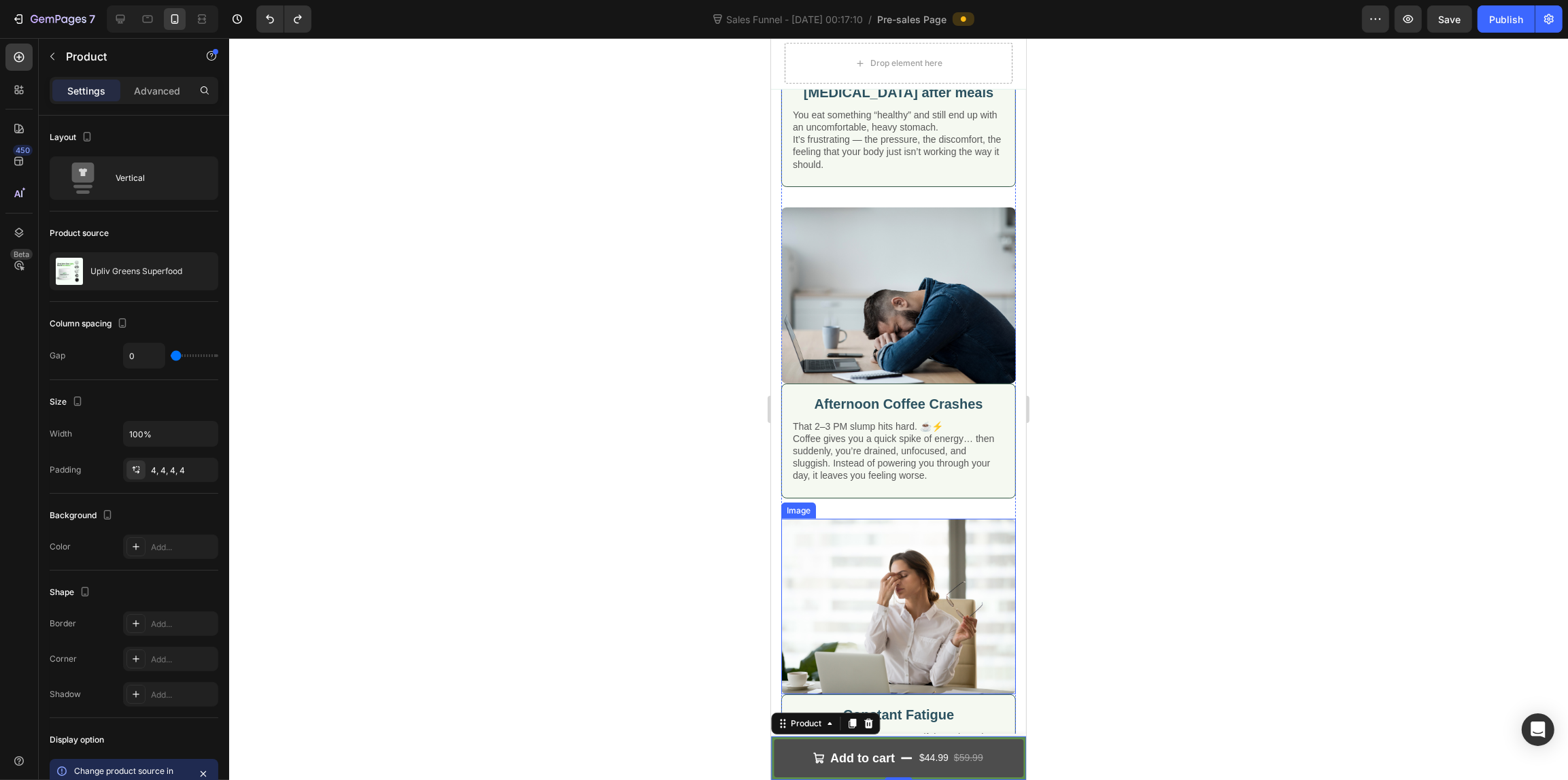
scroll to position [1065, 0]
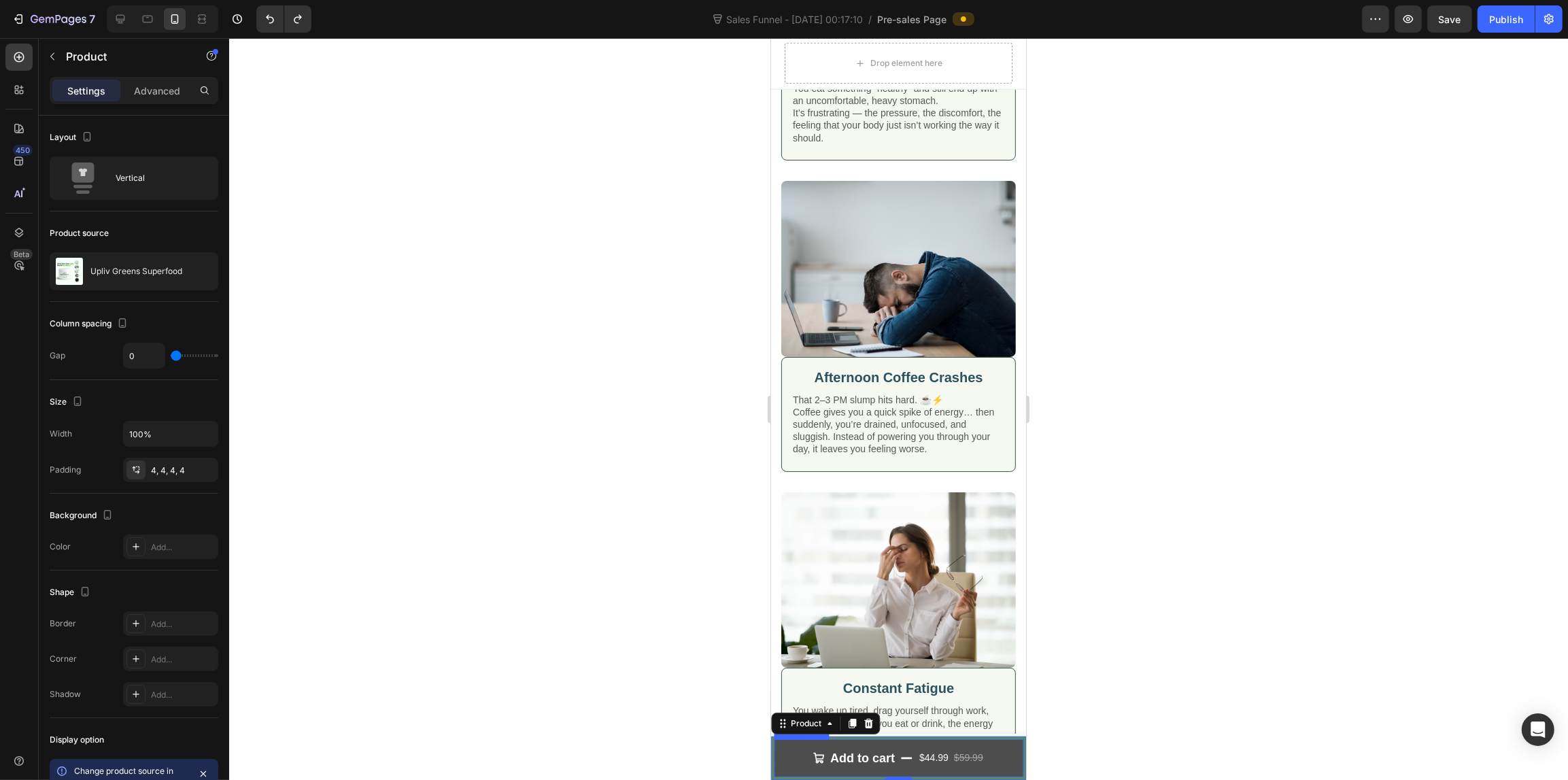
click at [1006, 742] on button "Add to cart $44.99 $59.99" at bounding box center [897, 758] width 250 height 38
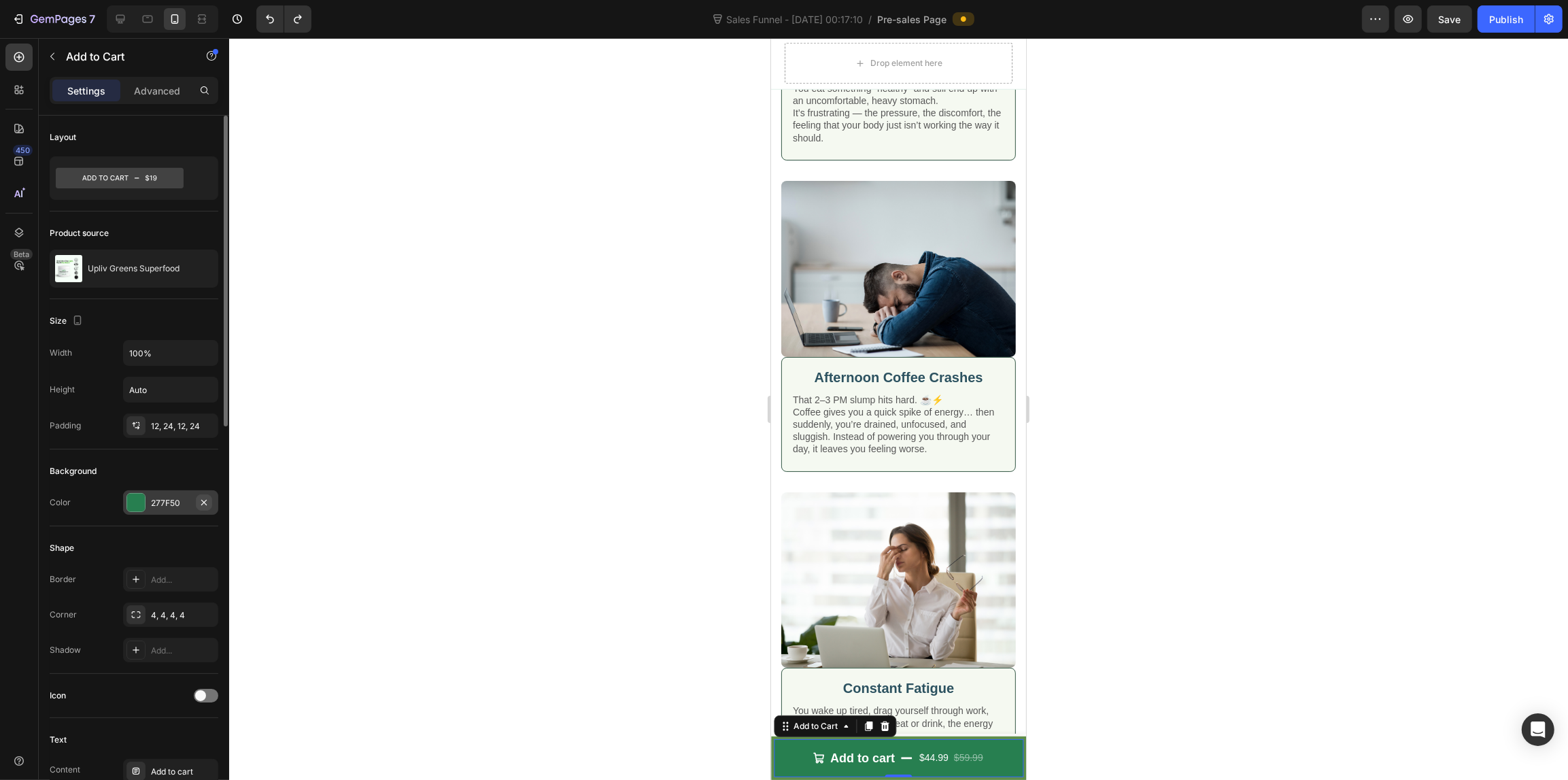
click at [206, 501] on icon "button" at bounding box center [203, 501] width 5 height 5
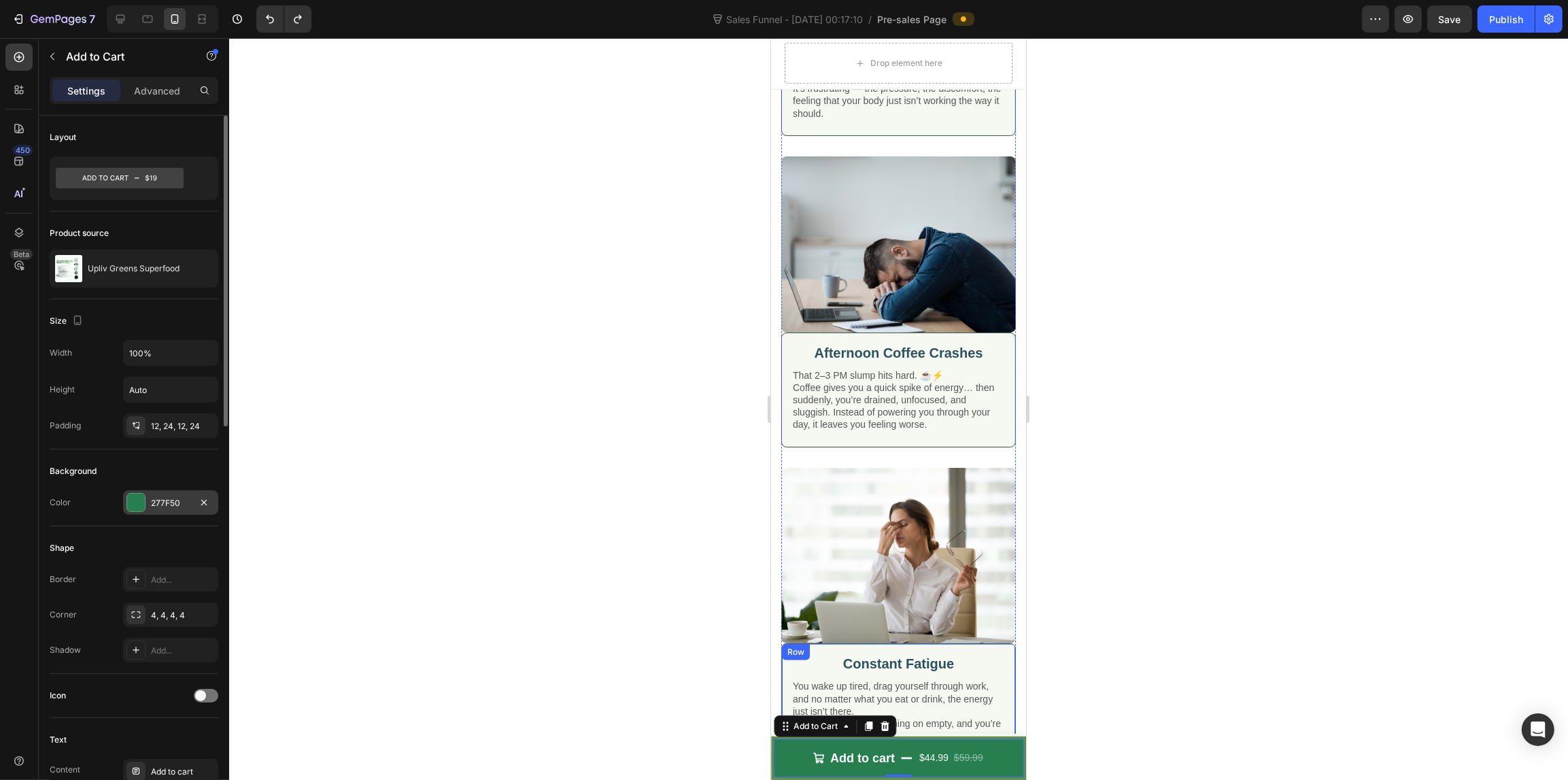
scroll to position [1405, 0]
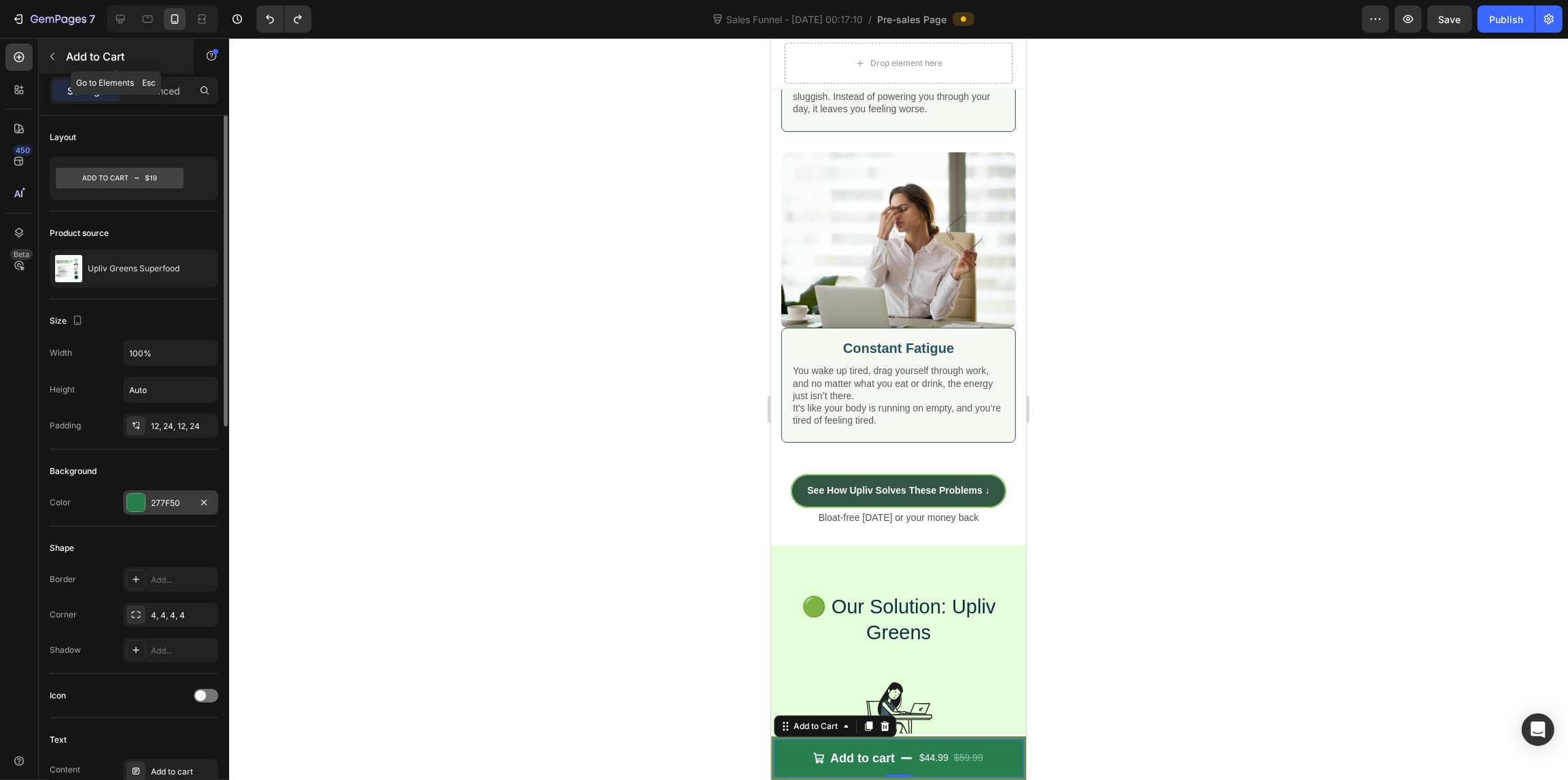
click at [56, 50] on button "button" at bounding box center [52, 57] width 22 height 22
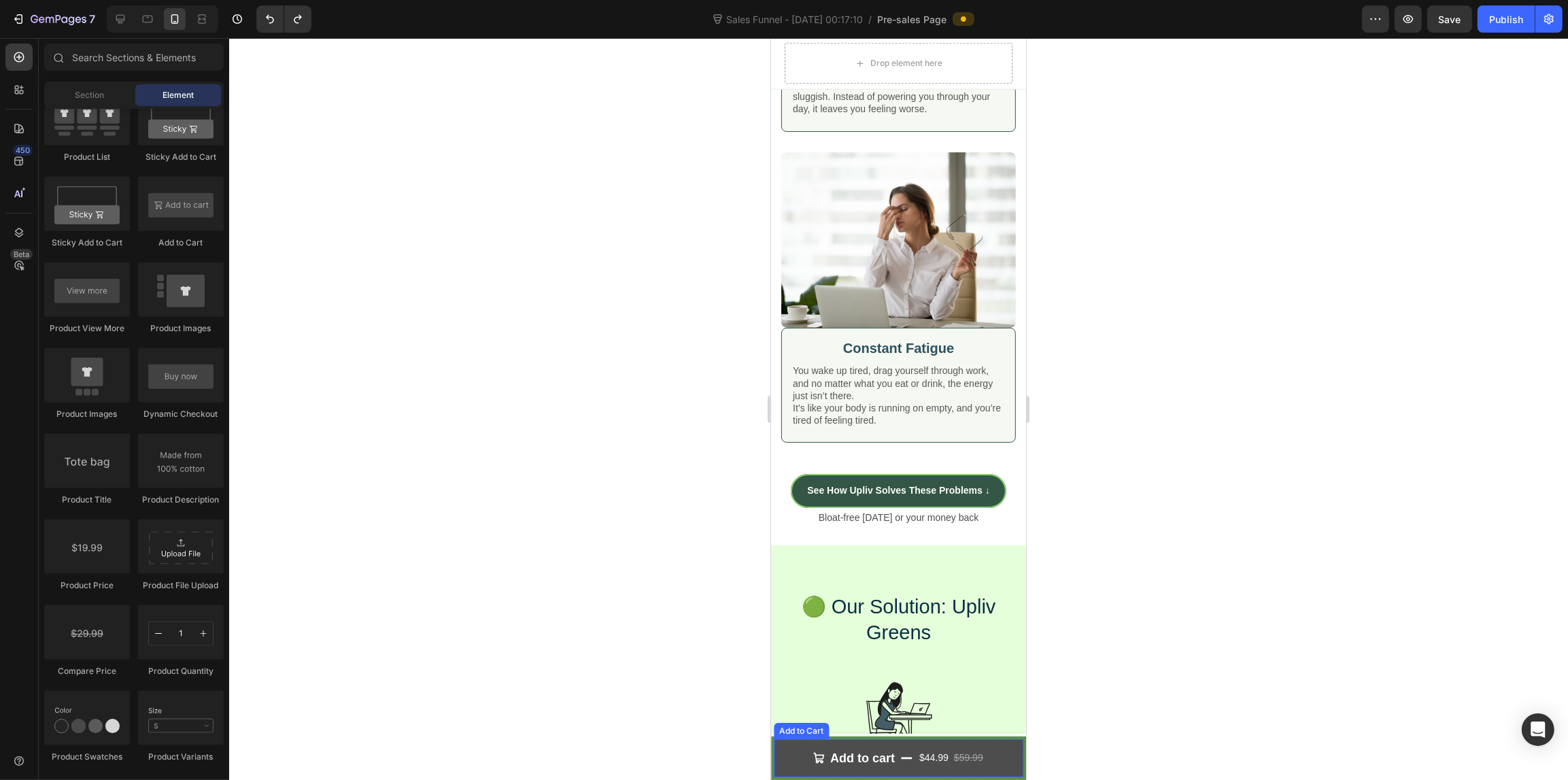
click at [782, 745] on button "Add to cart $44.99 $59.99" at bounding box center [897, 758] width 250 height 38
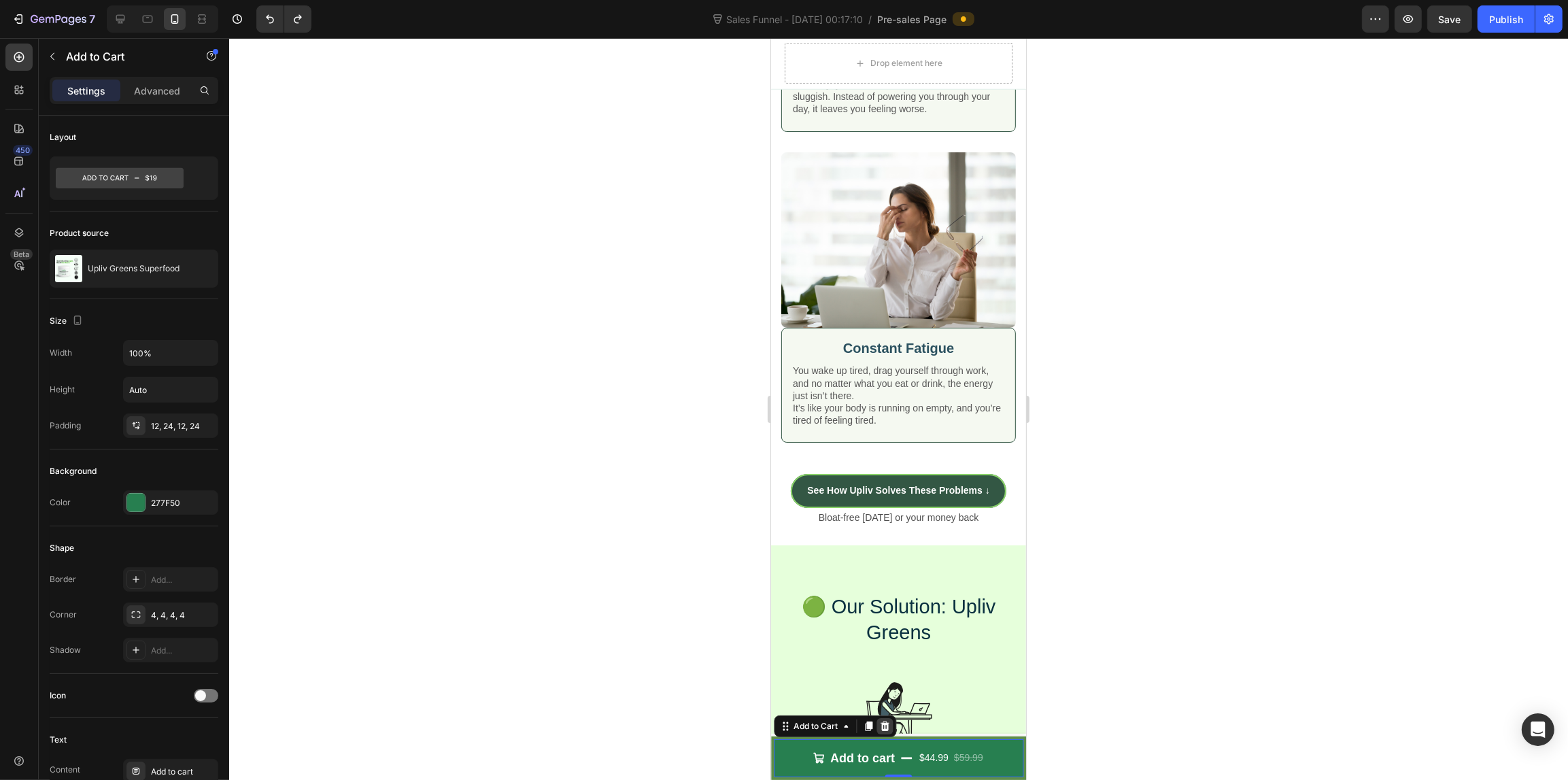
click at [882, 729] on icon at bounding box center [884, 725] width 9 height 10
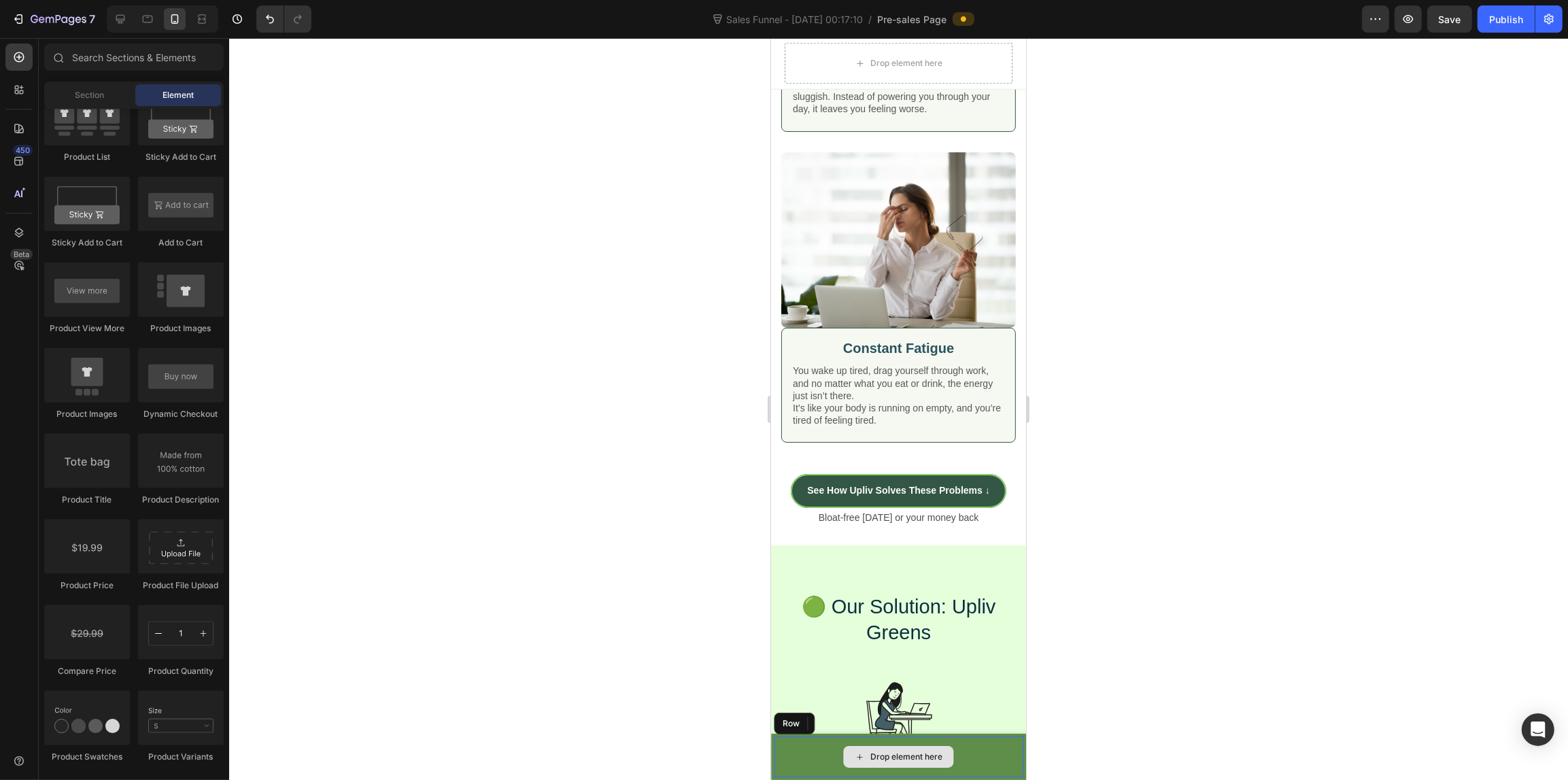
click at [786, 738] on div "Drop element here" at bounding box center [897, 756] width 250 height 41
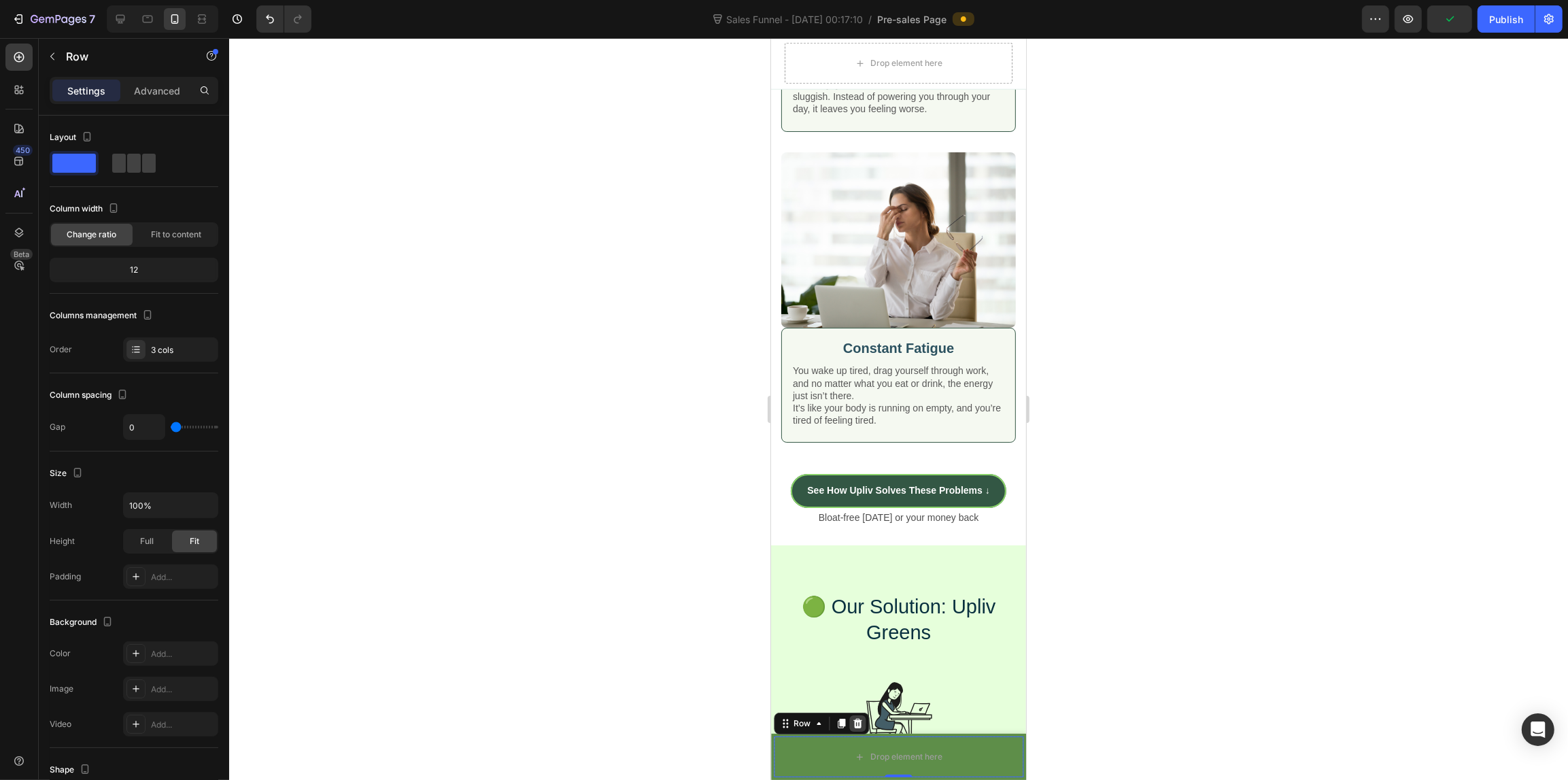
click at [857, 727] on icon at bounding box center [857, 723] width 9 height 10
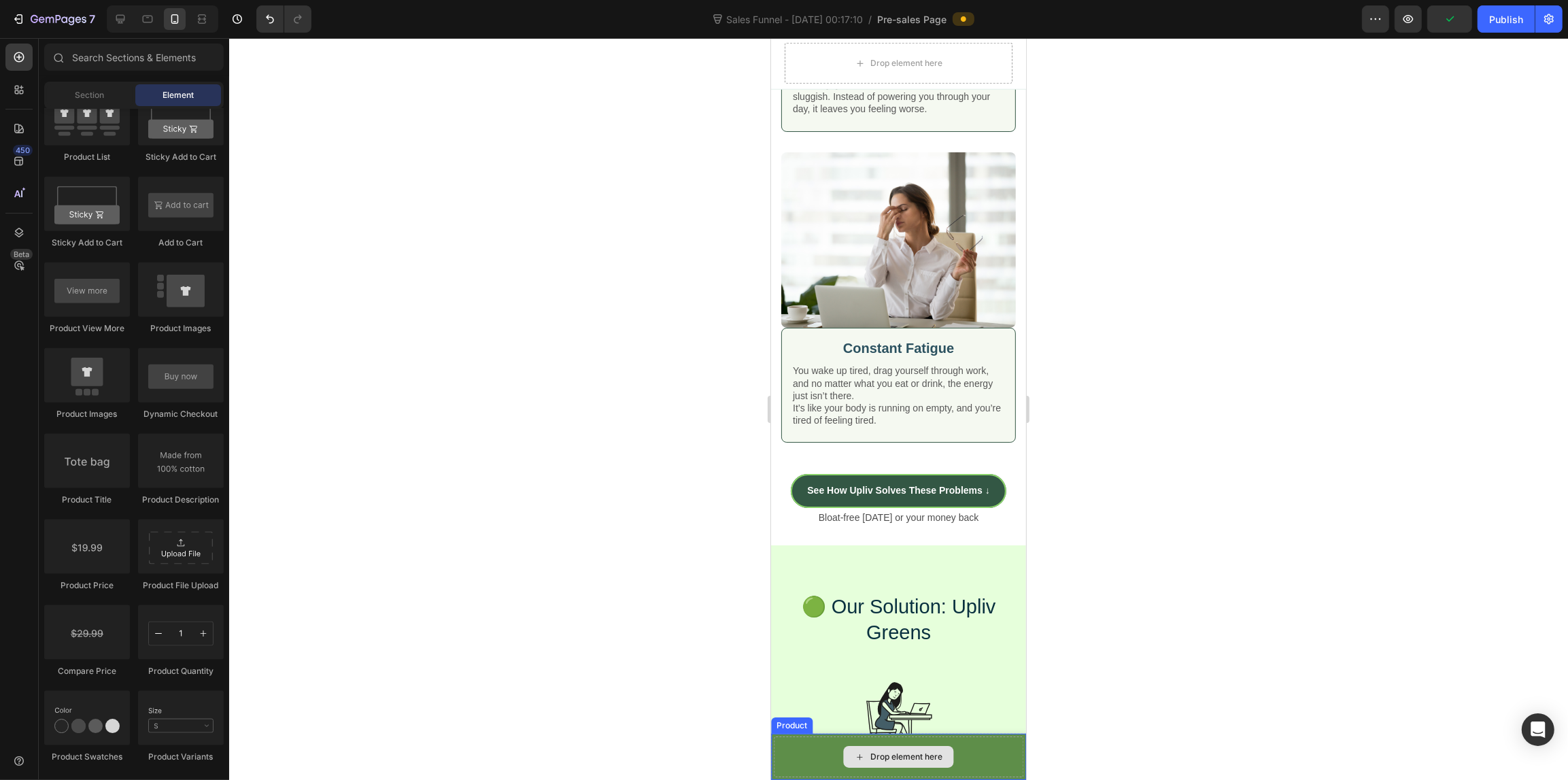
drag, startPoint x: 793, startPoint y: 745, endPoint x: 784, endPoint y: 735, distance: 13.5
click at [790, 739] on div "Drop element here" at bounding box center [897, 756] width 250 height 41
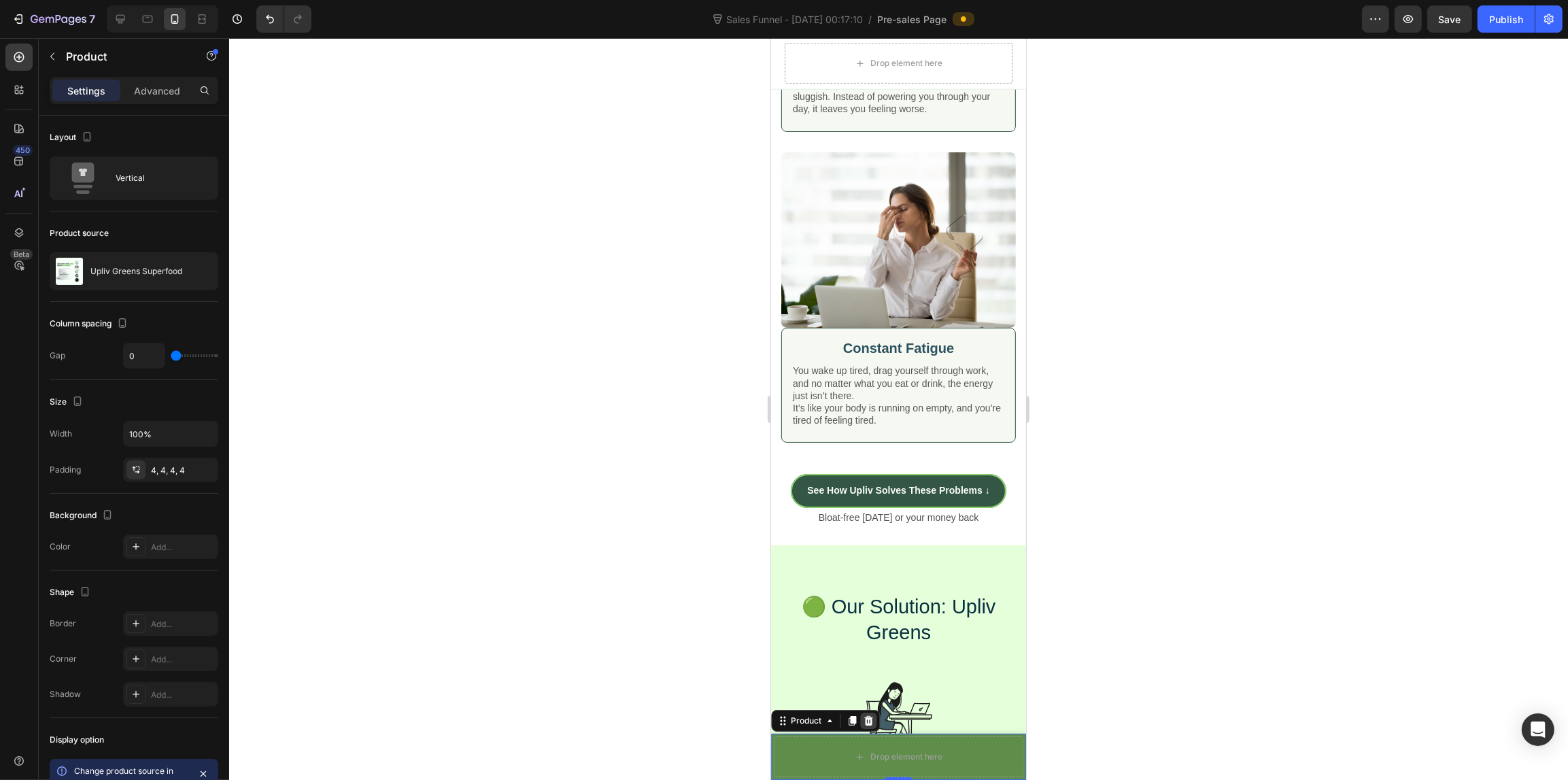
click at [870, 723] on icon at bounding box center [868, 721] width 9 height 10
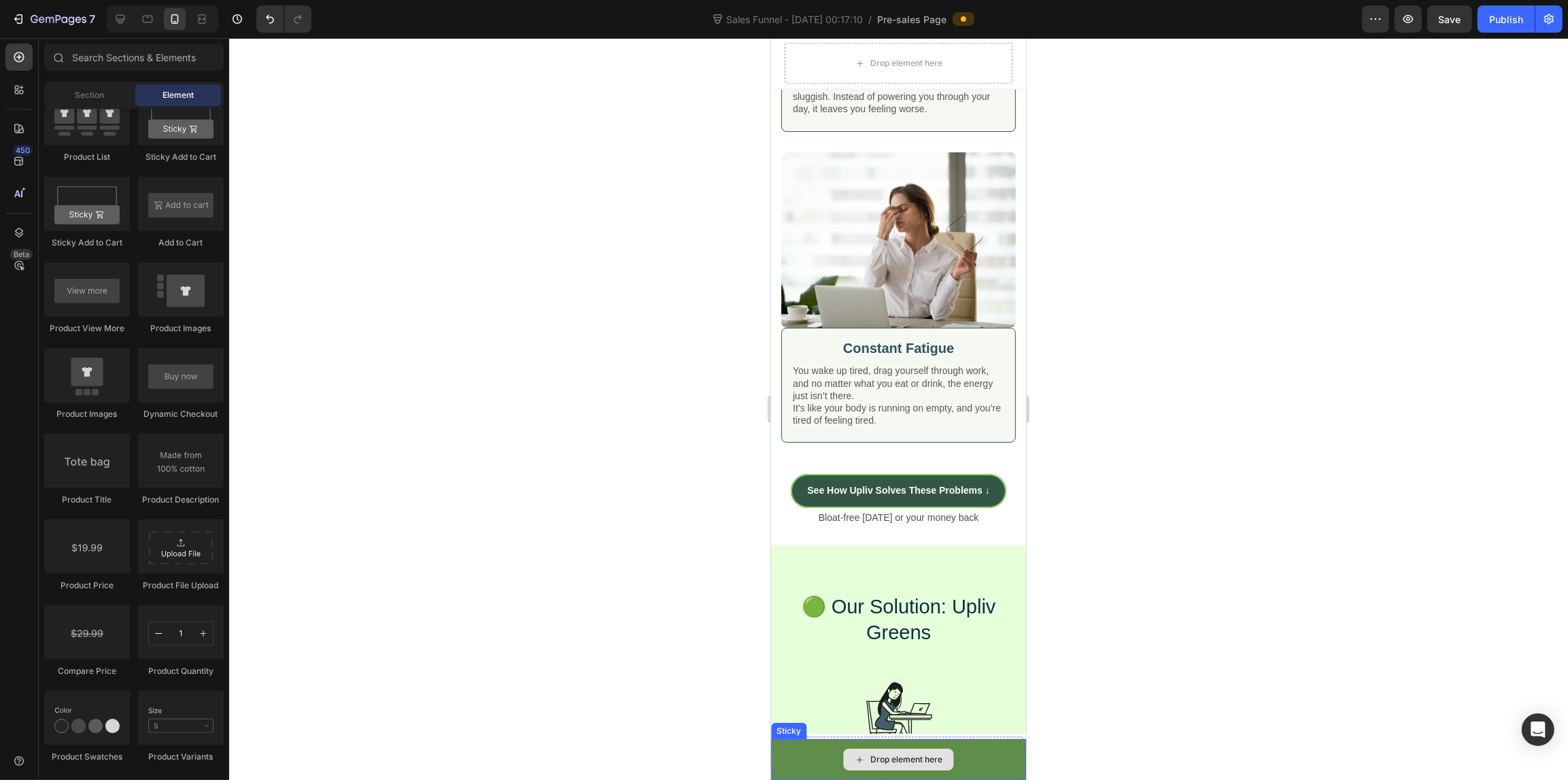
click at [777, 748] on div "Drop element here" at bounding box center [897, 759] width 255 height 41
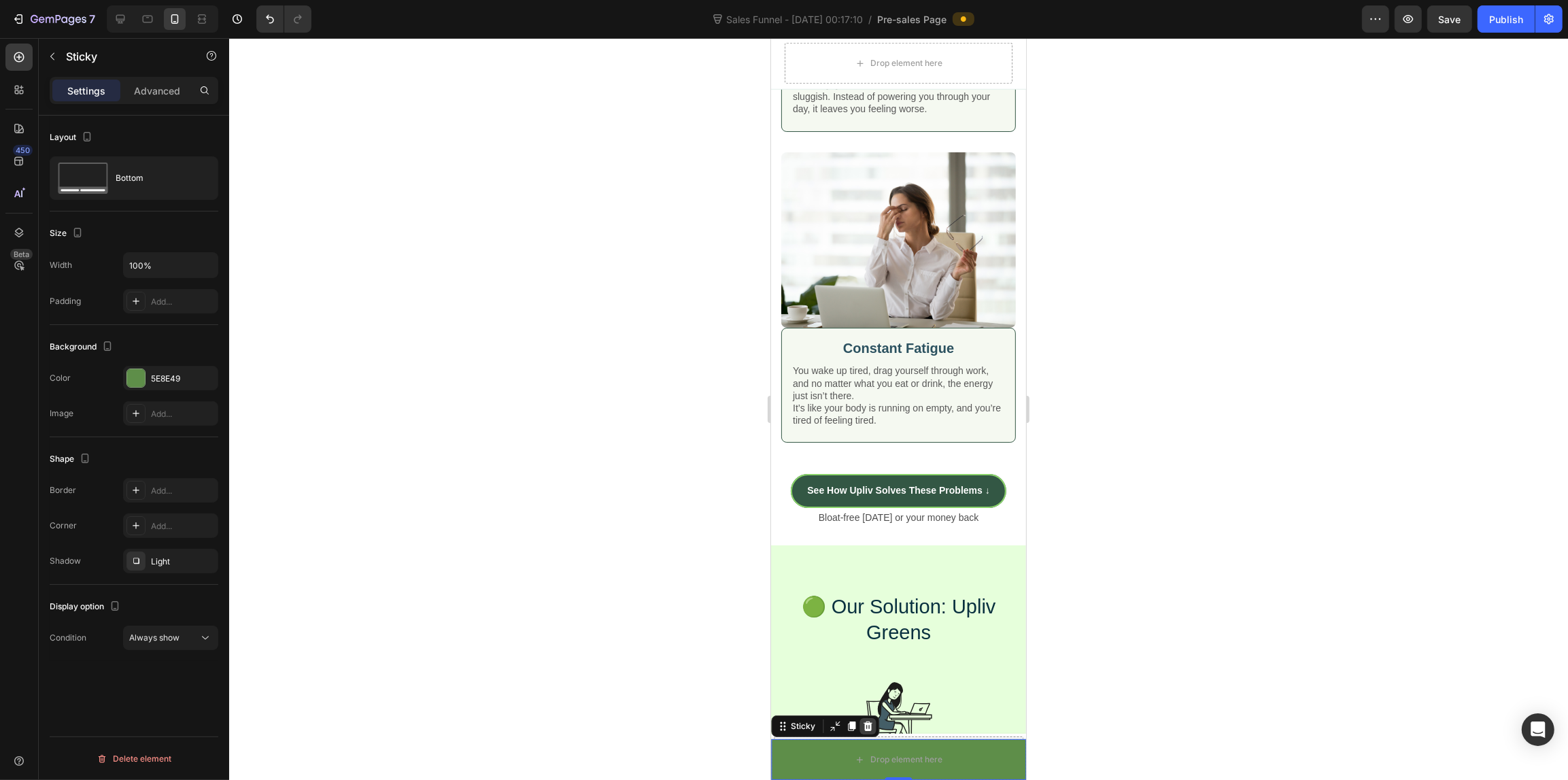
click at [864, 725] on icon at bounding box center [867, 726] width 9 height 10
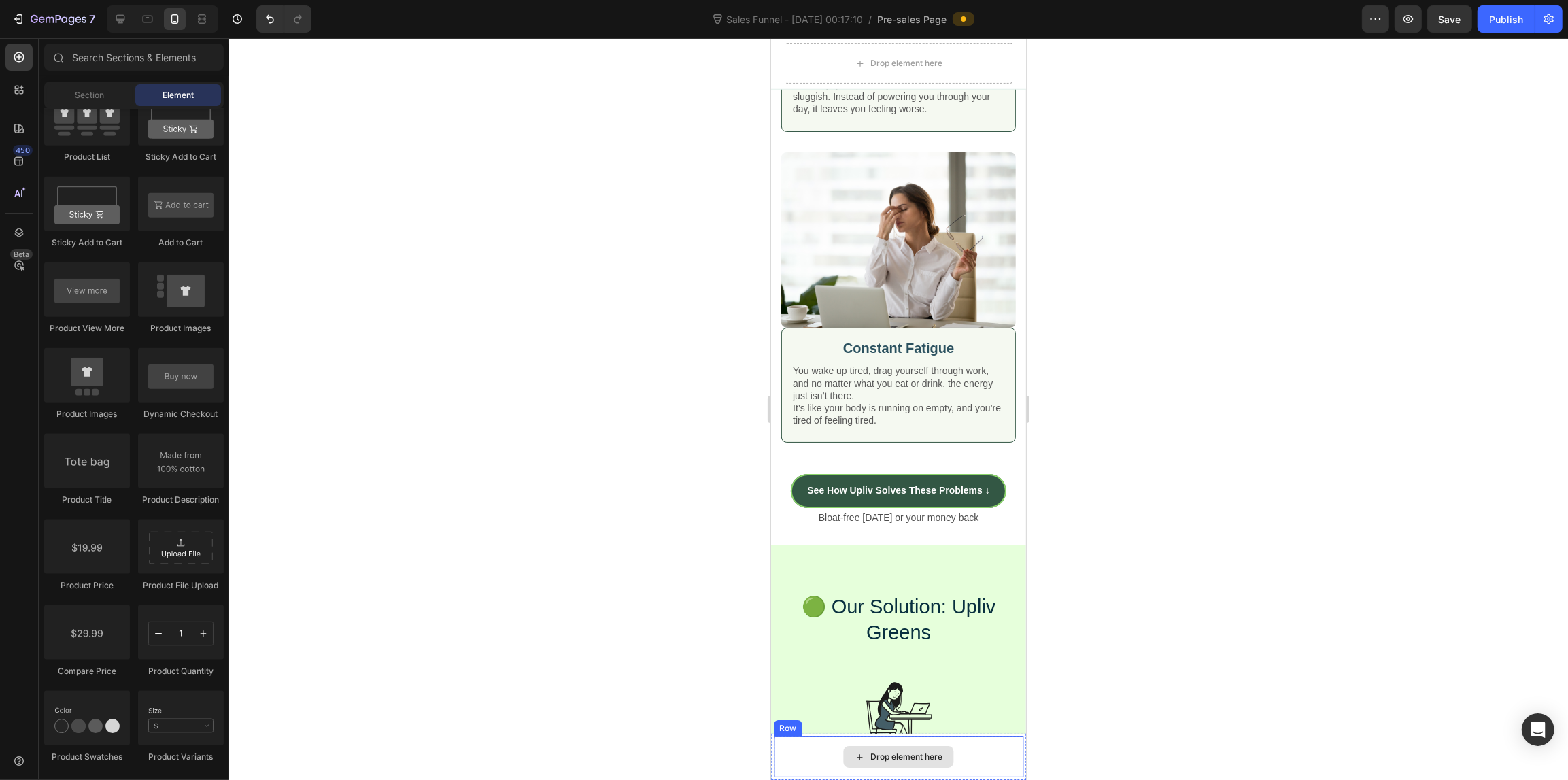
click at [795, 737] on div "Drop element here" at bounding box center [897, 756] width 250 height 41
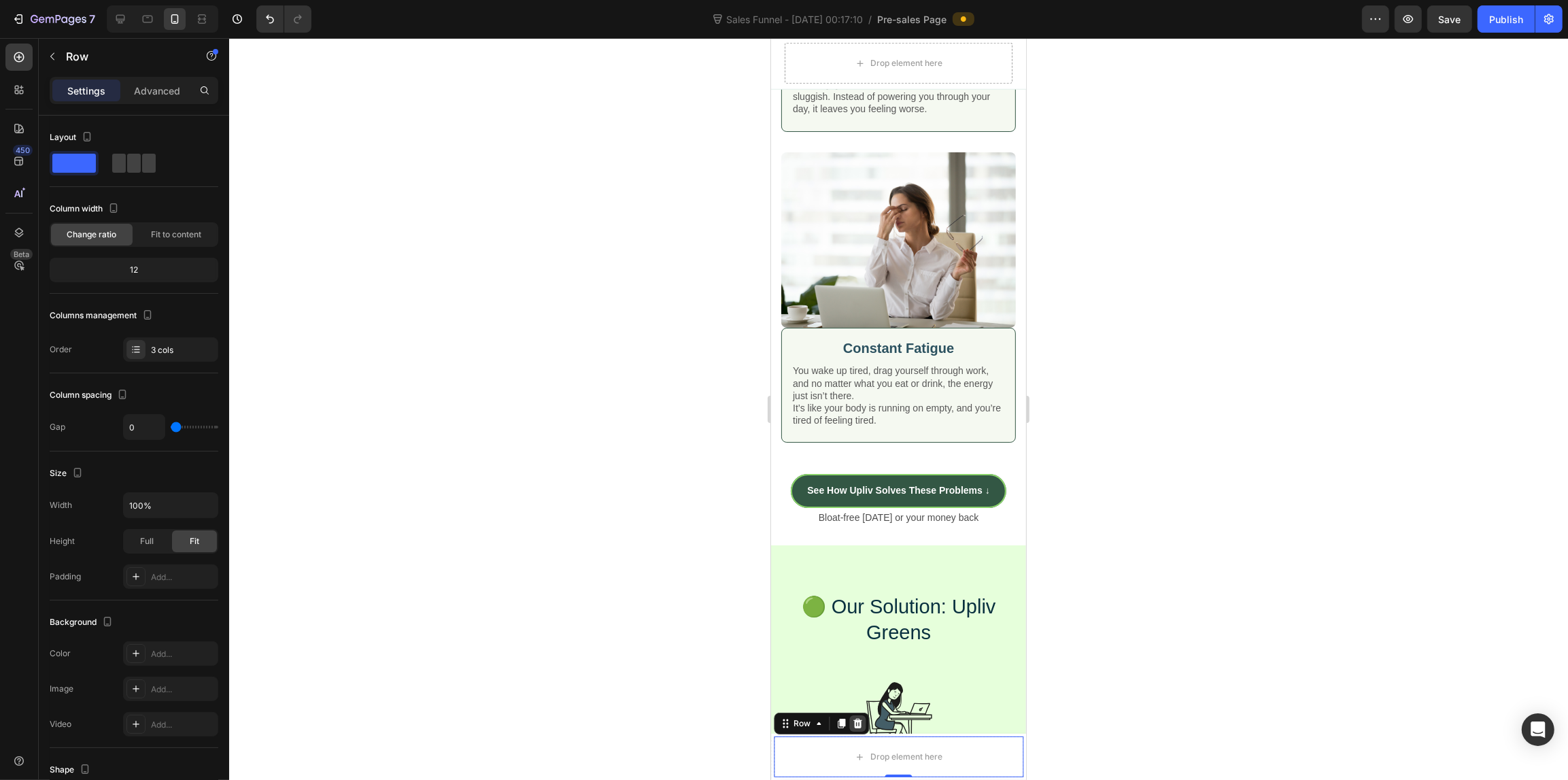
click at [855, 726] on icon at bounding box center [857, 723] width 9 height 10
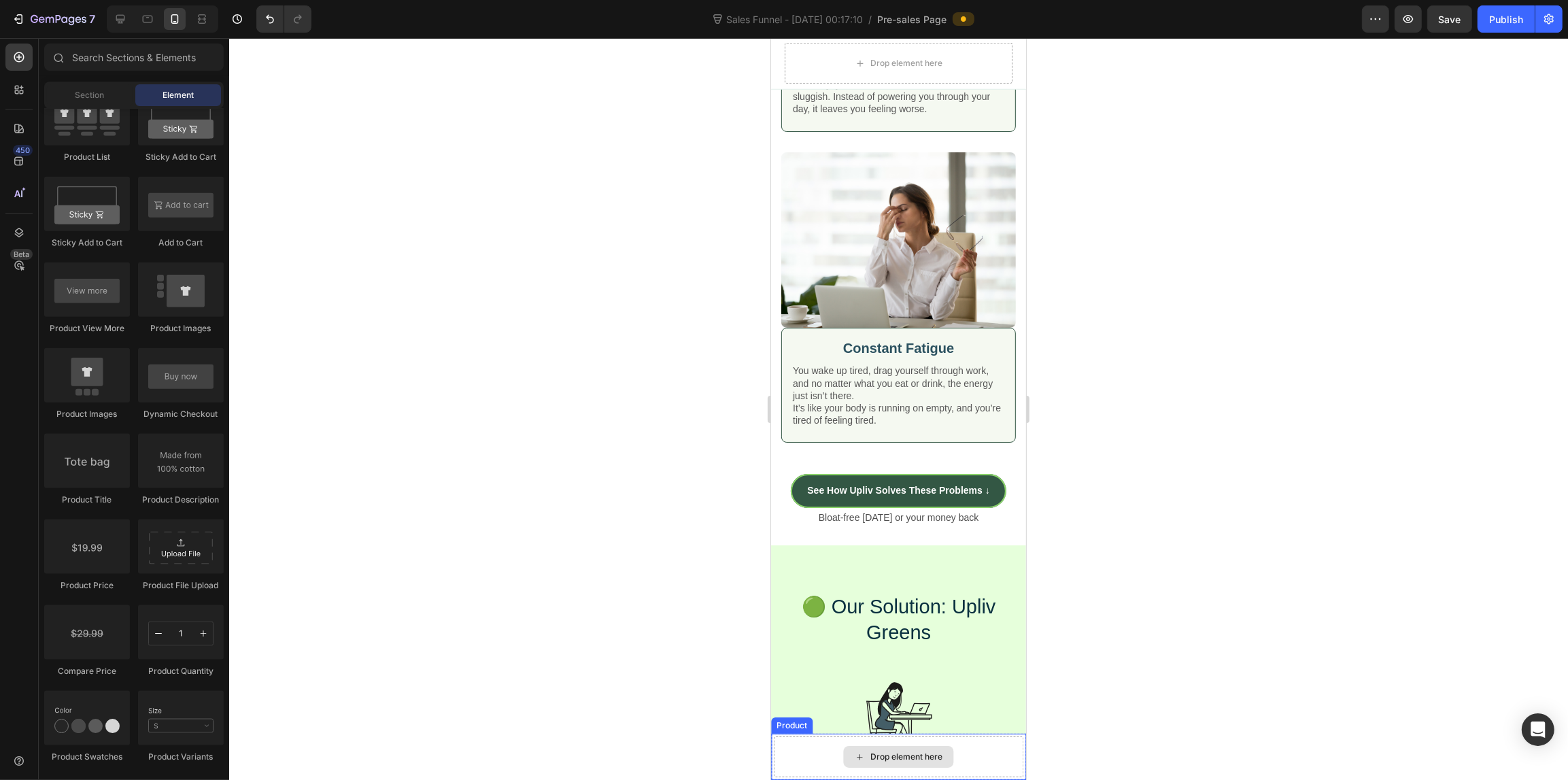
click at [828, 753] on div "Drop element here" at bounding box center [897, 756] width 250 height 41
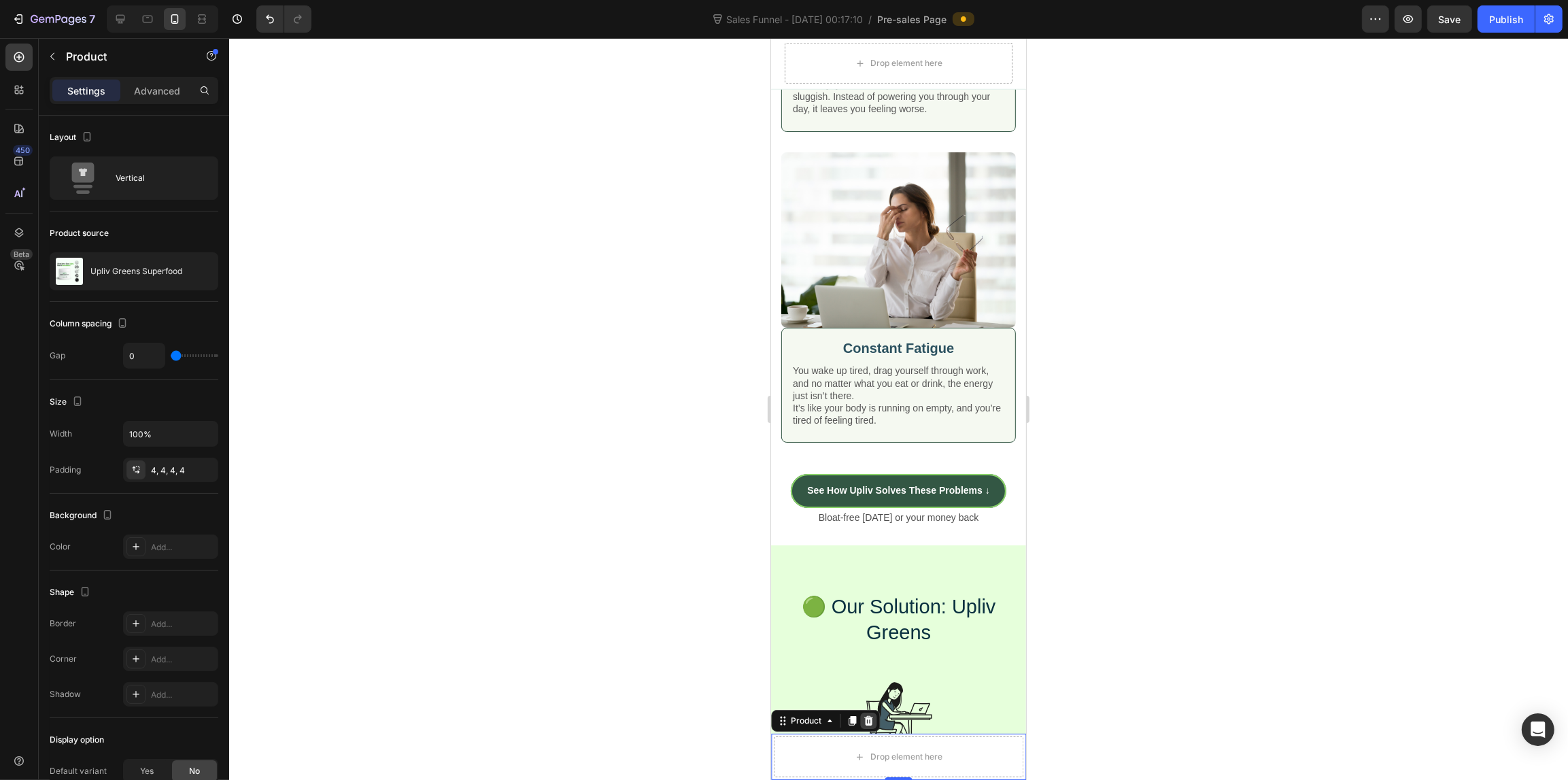
click at [869, 724] on icon at bounding box center [868, 721] width 9 height 10
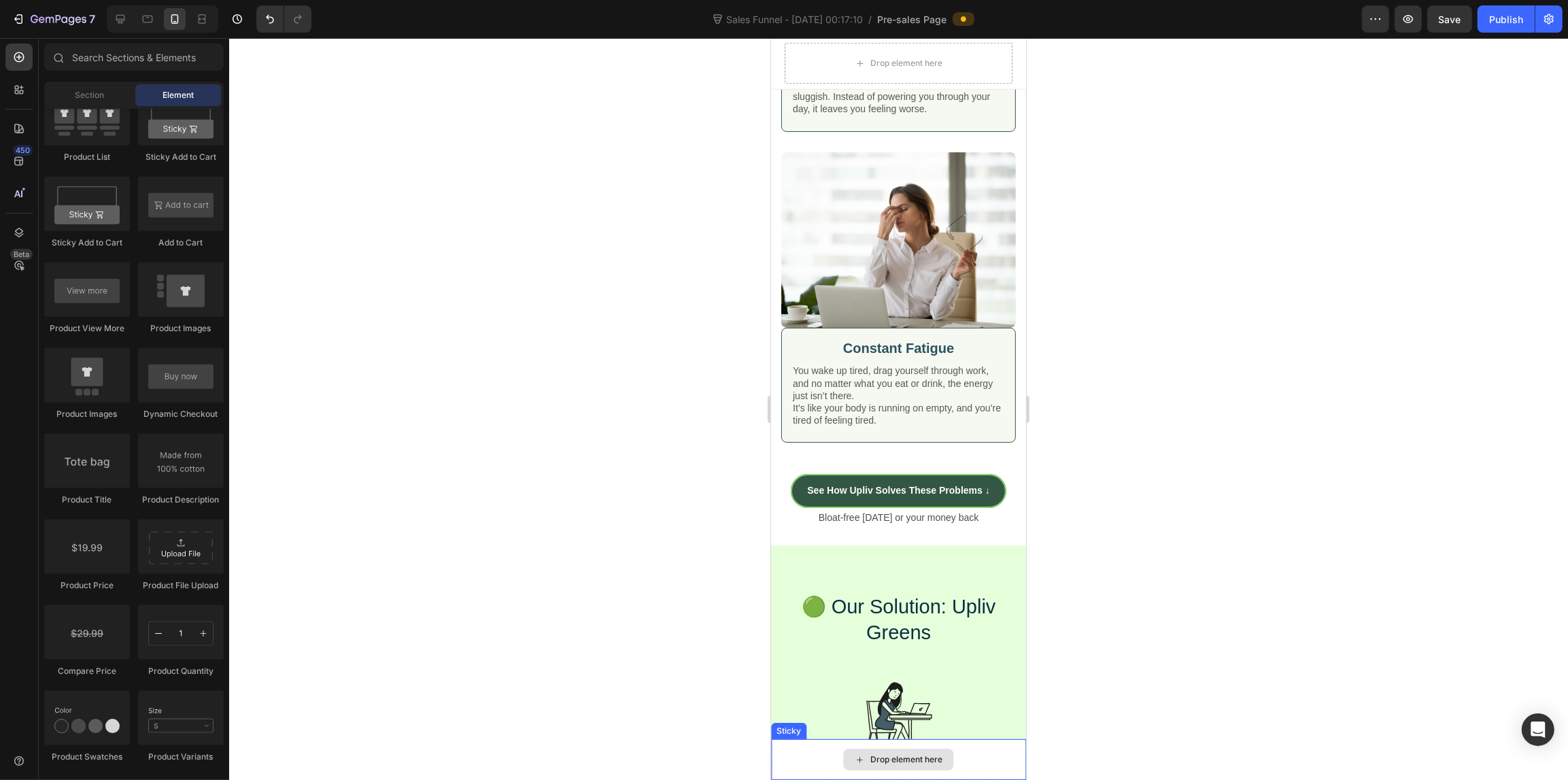
click at [799, 751] on div "Drop element here" at bounding box center [897, 759] width 255 height 41
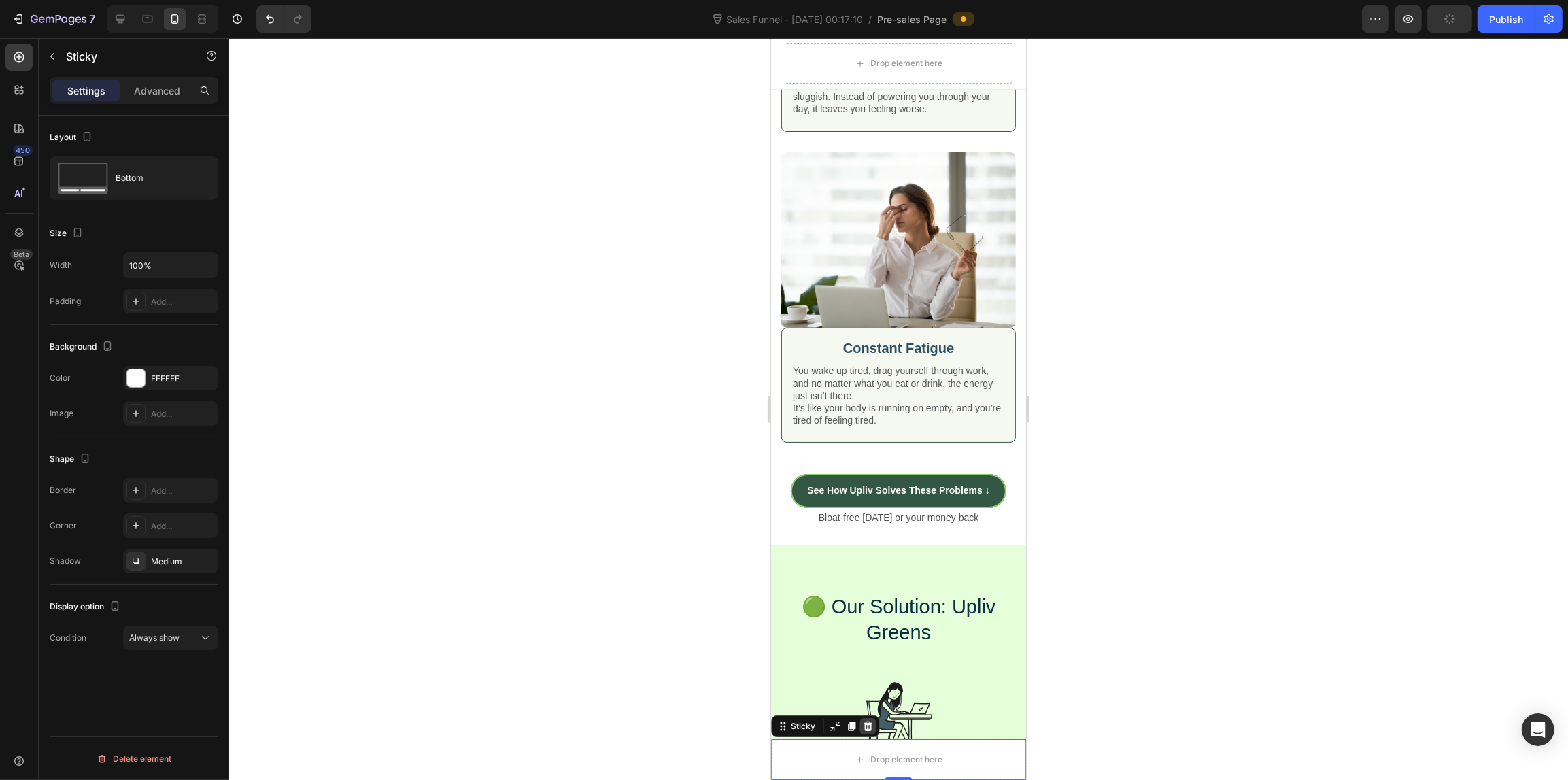
click at [864, 721] on icon at bounding box center [867, 726] width 11 height 11
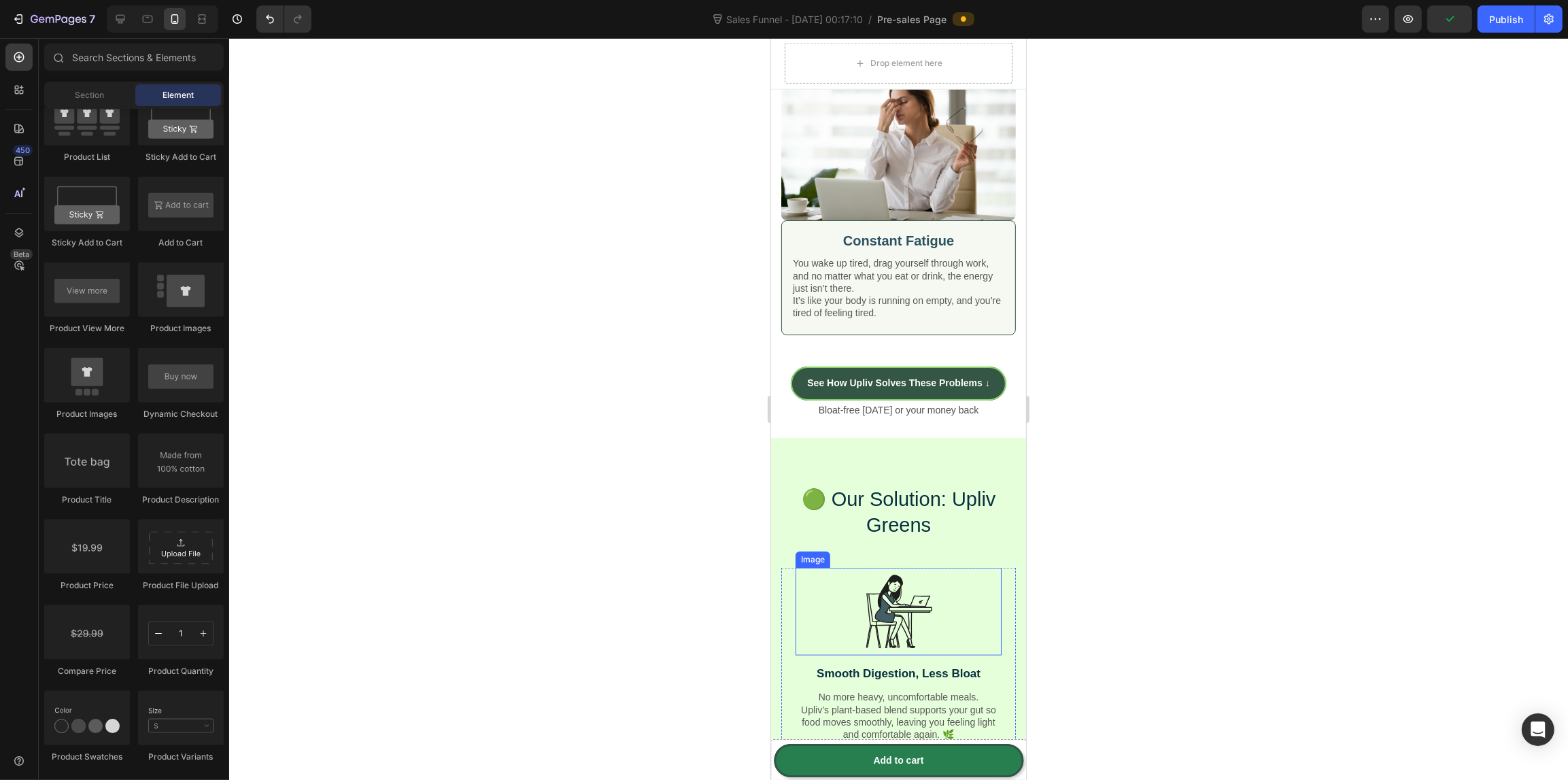
scroll to position [1575, 0]
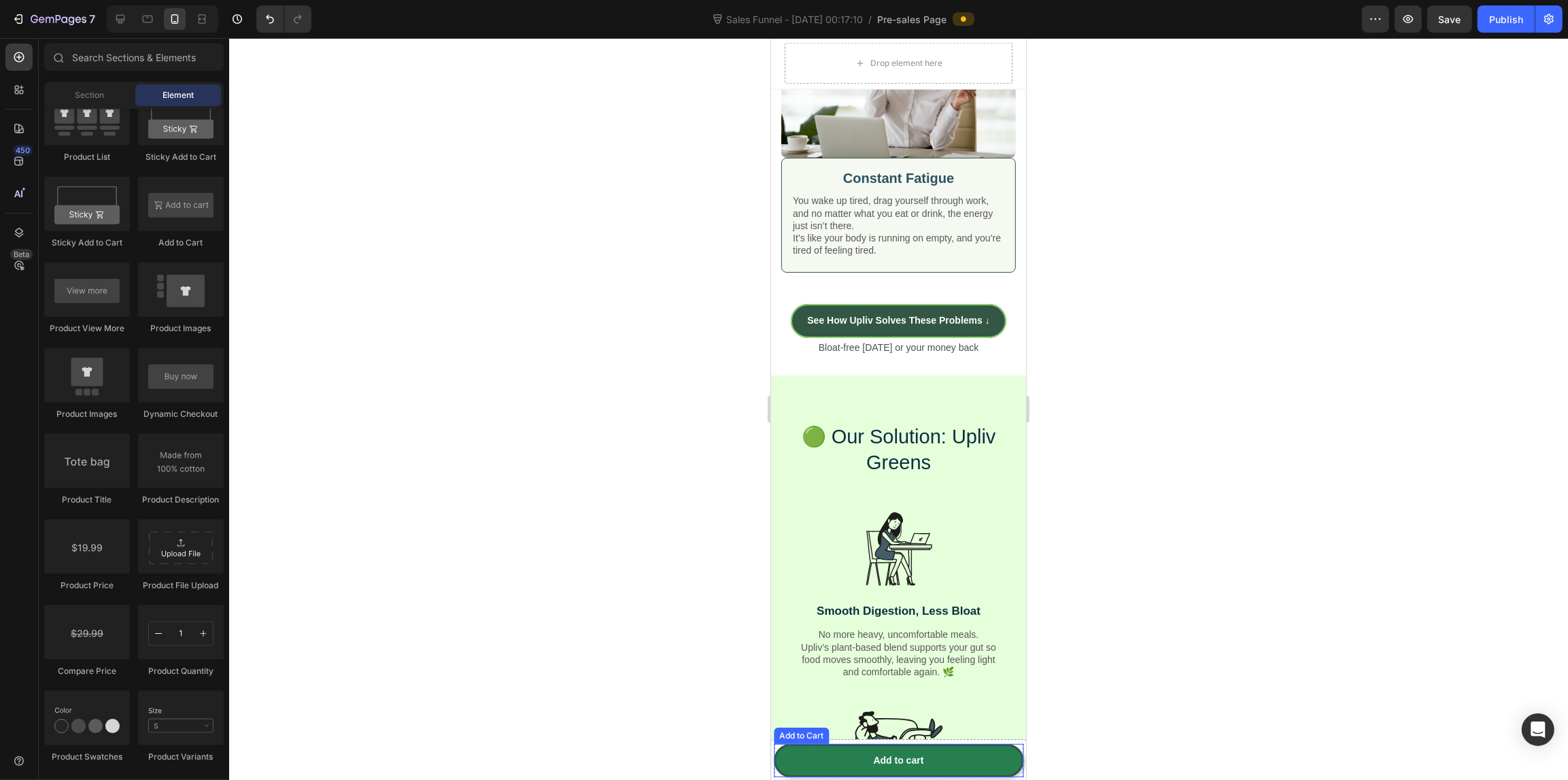
click at [778, 738] on div "Add to Cart" at bounding box center [801, 735] width 50 height 12
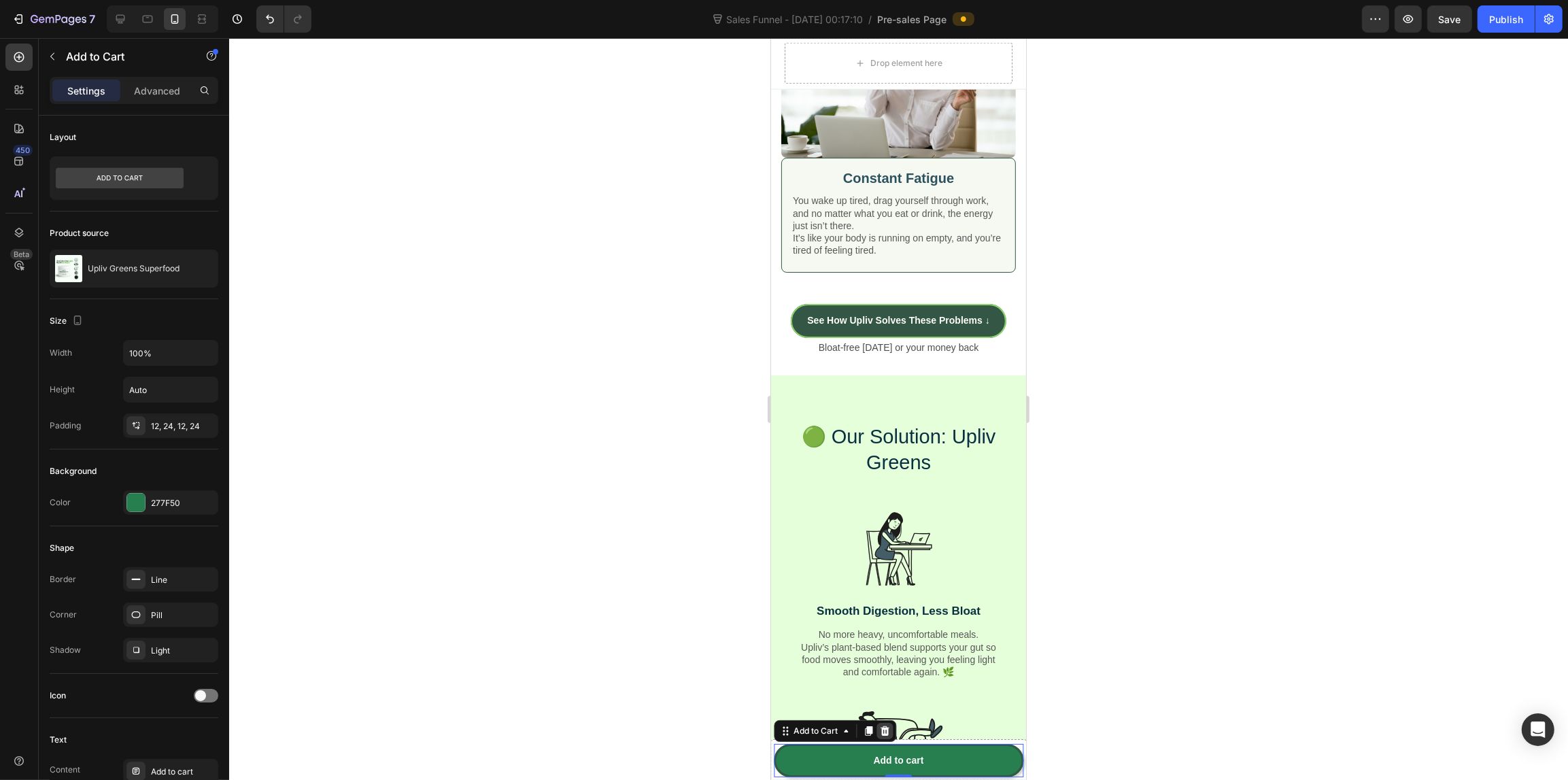
click at [889, 729] on div at bounding box center [884, 731] width 16 height 16
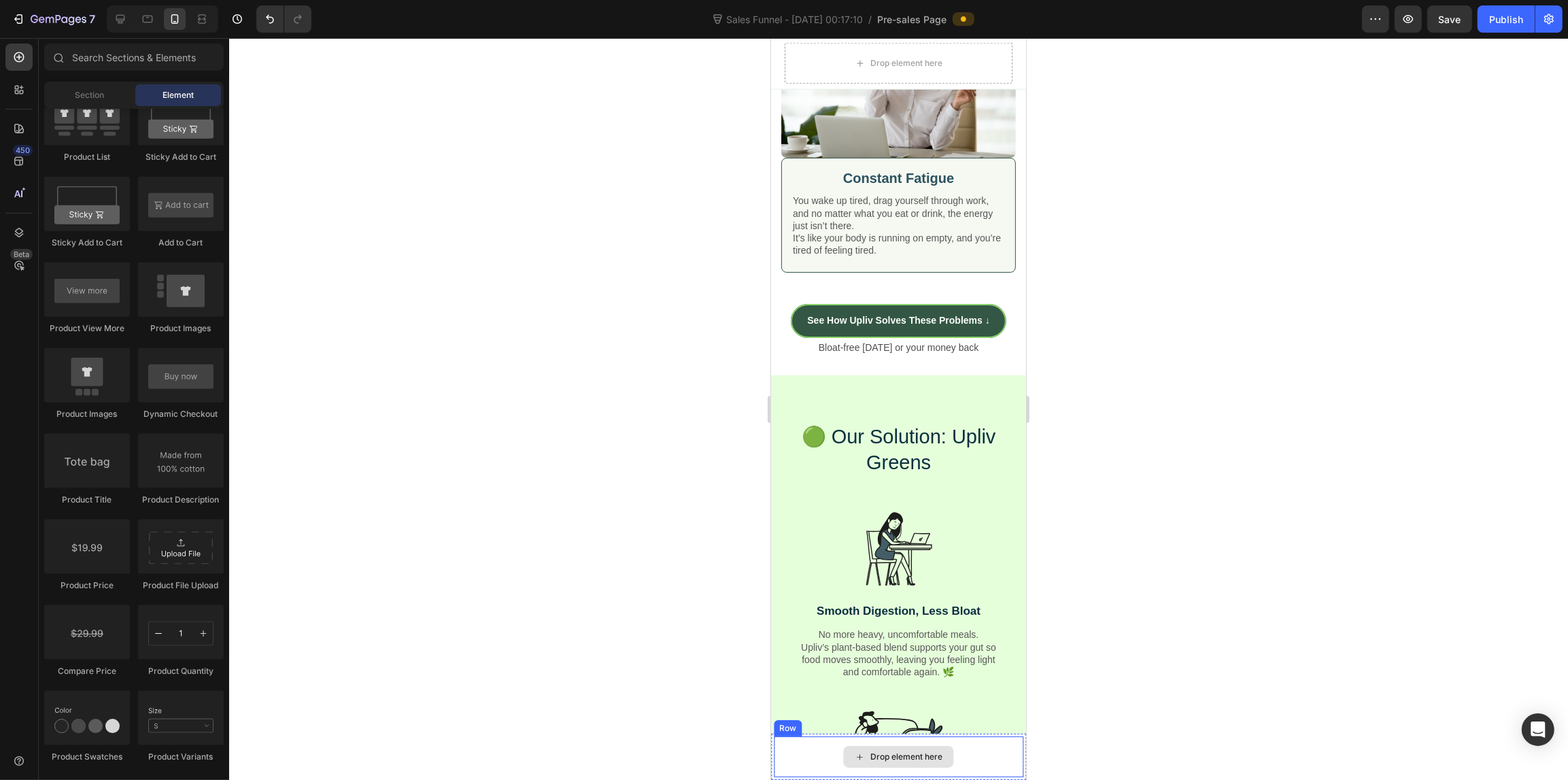
click at [777, 726] on div "Row" at bounding box center [787, 728] width 23 height 12
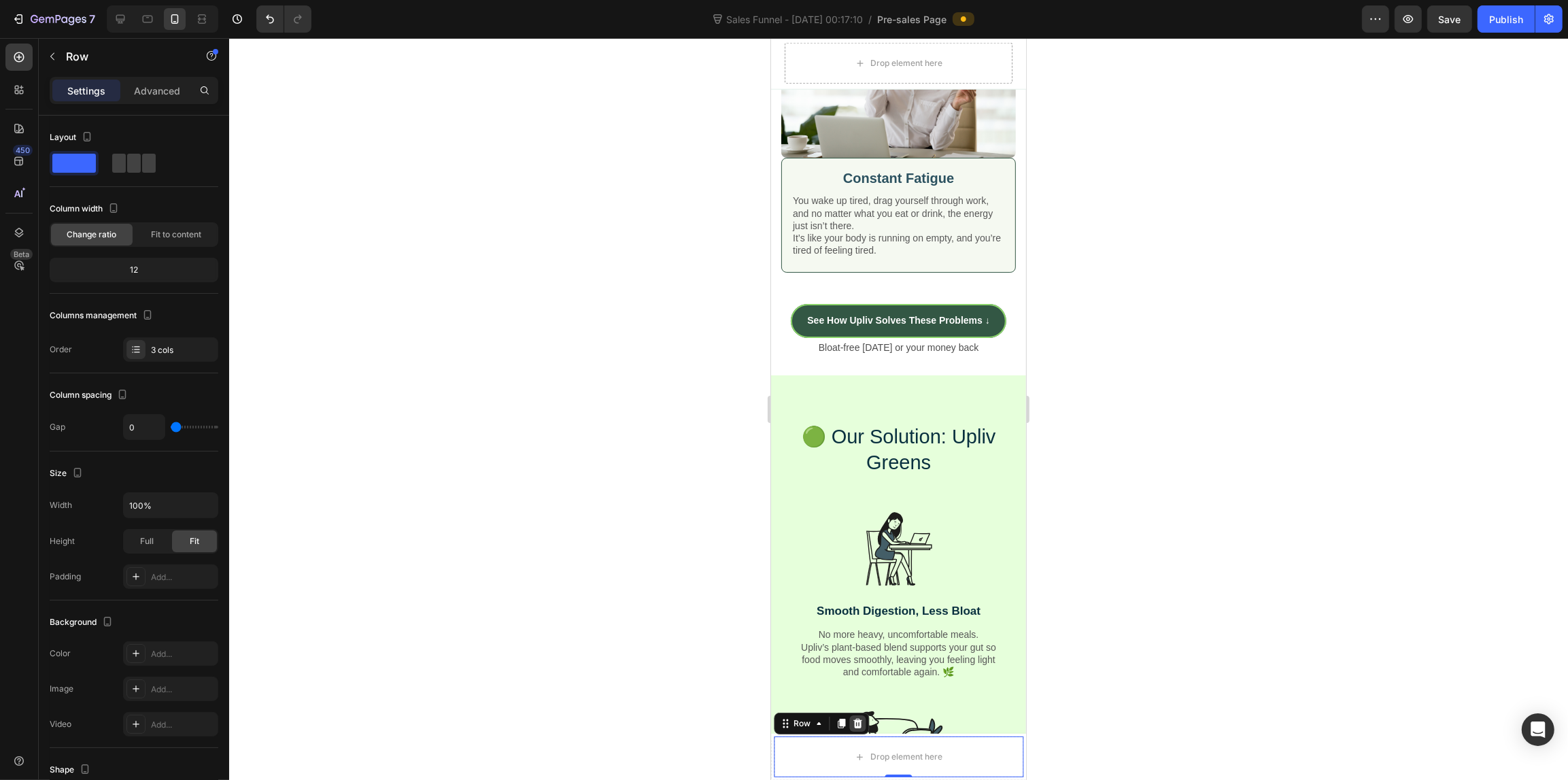
click at [857, 723] on icon at bounding box center [856, 723] width 11 height 11
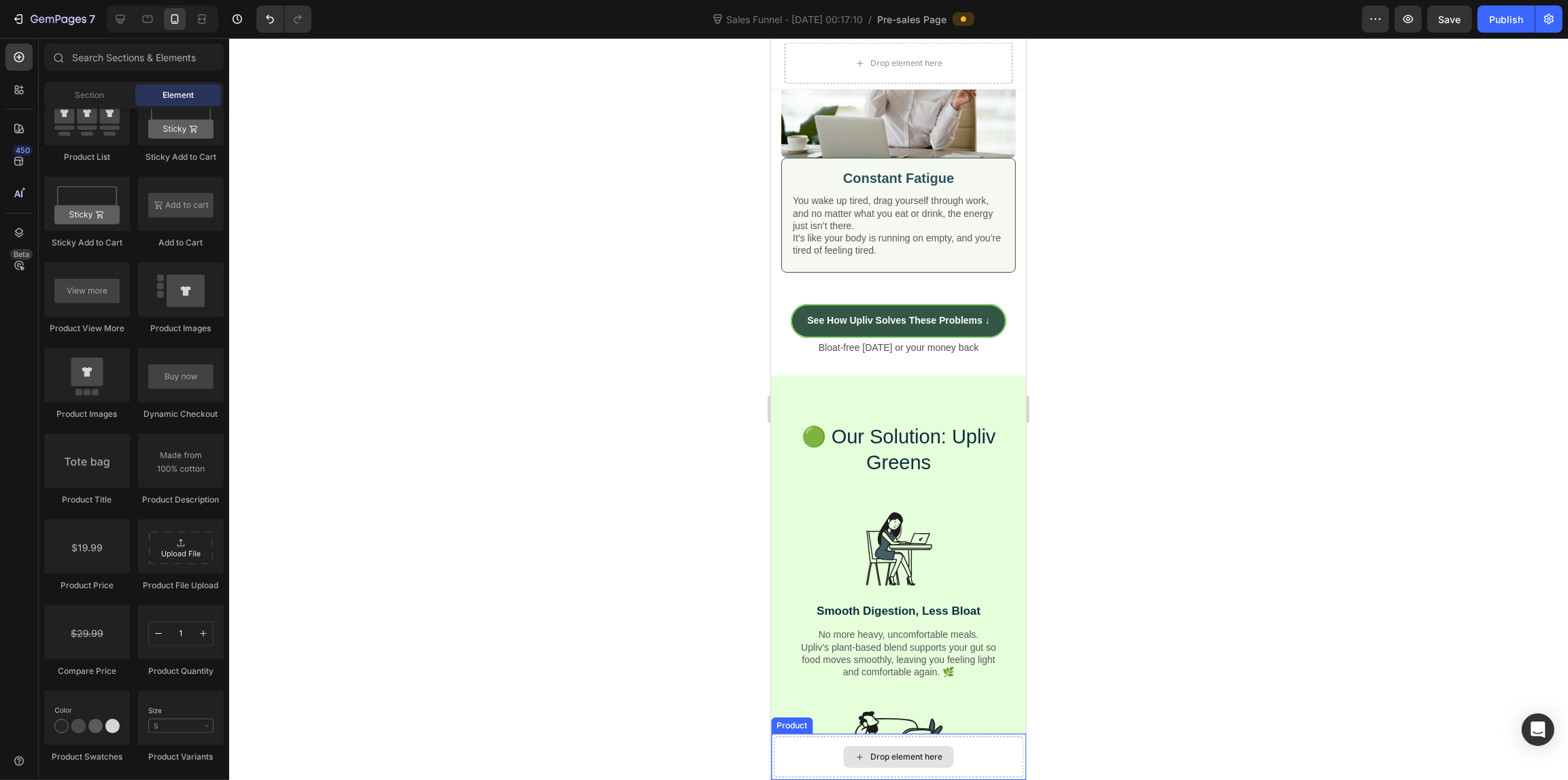
click at [782, 740] on div "Drop element here" at bounding box center [897, 756] width 250 height 41
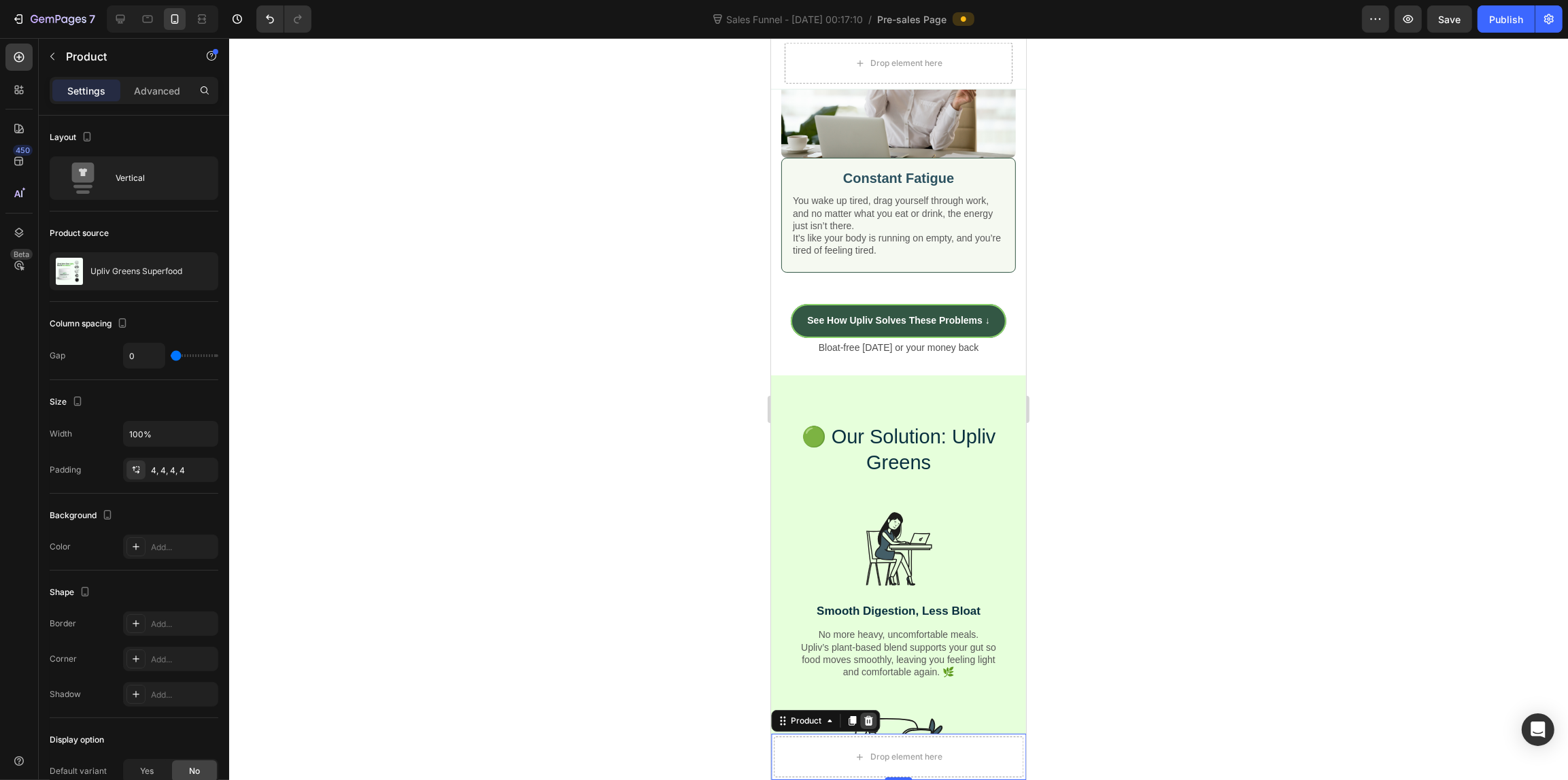
click at [872, 718] on icon at bounding box center [867, 721] width 11 height 11
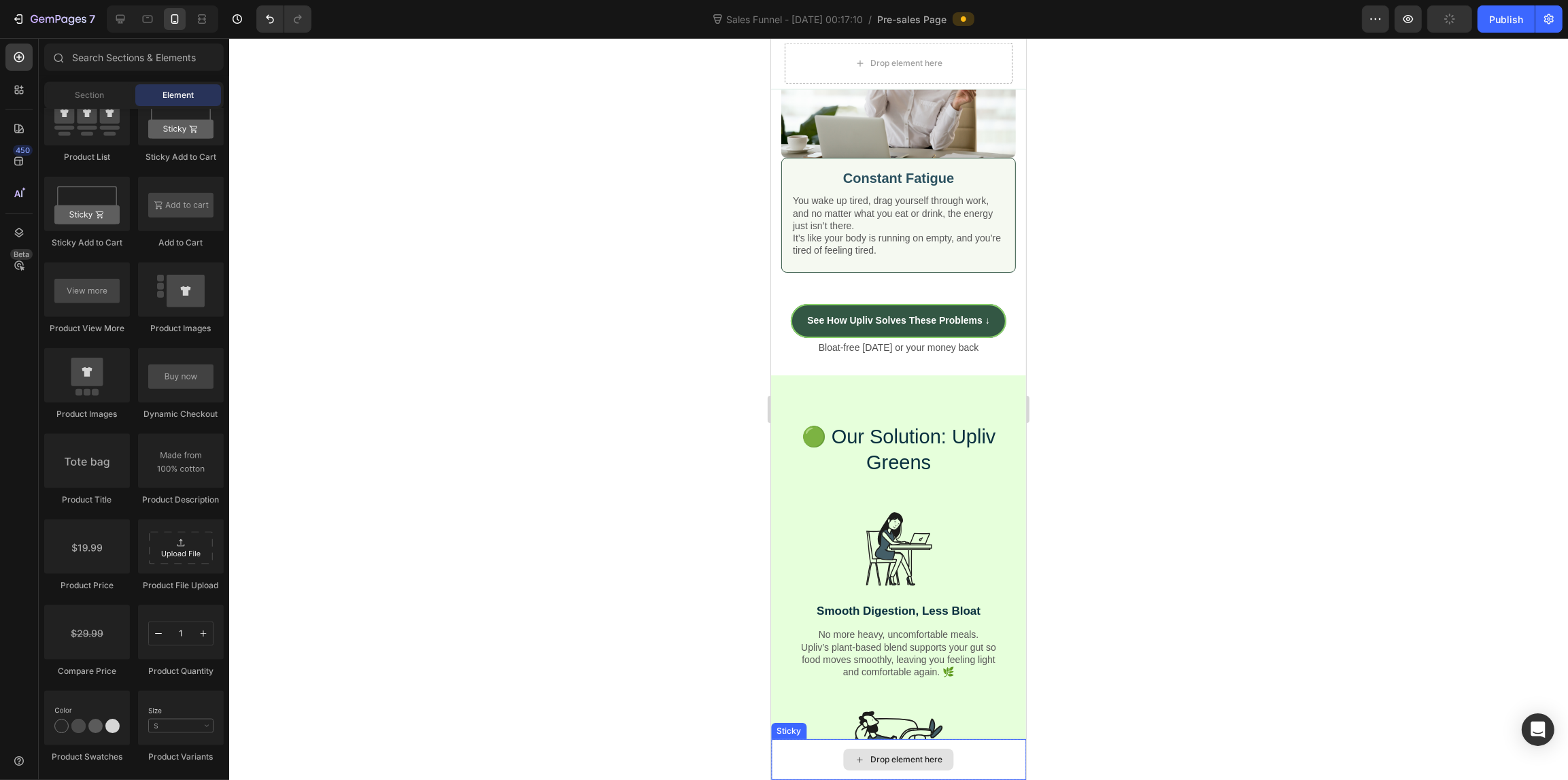
click at [779, 743] on div "Drop element here" at bounding box center [897, 759] width 255 height 41
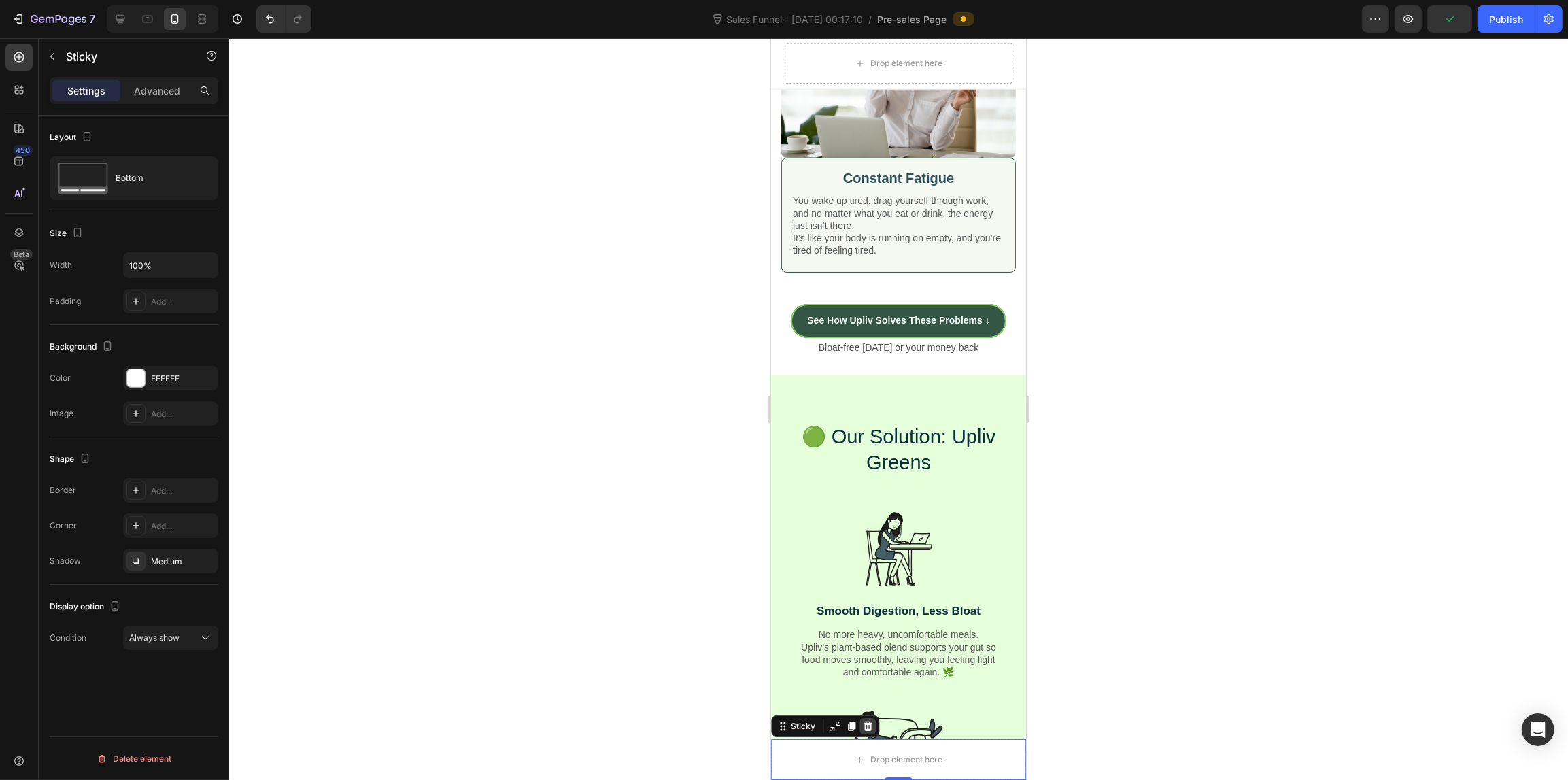
click at [871, 723] on icon at bounding box center [867, 726] width 11 height 11
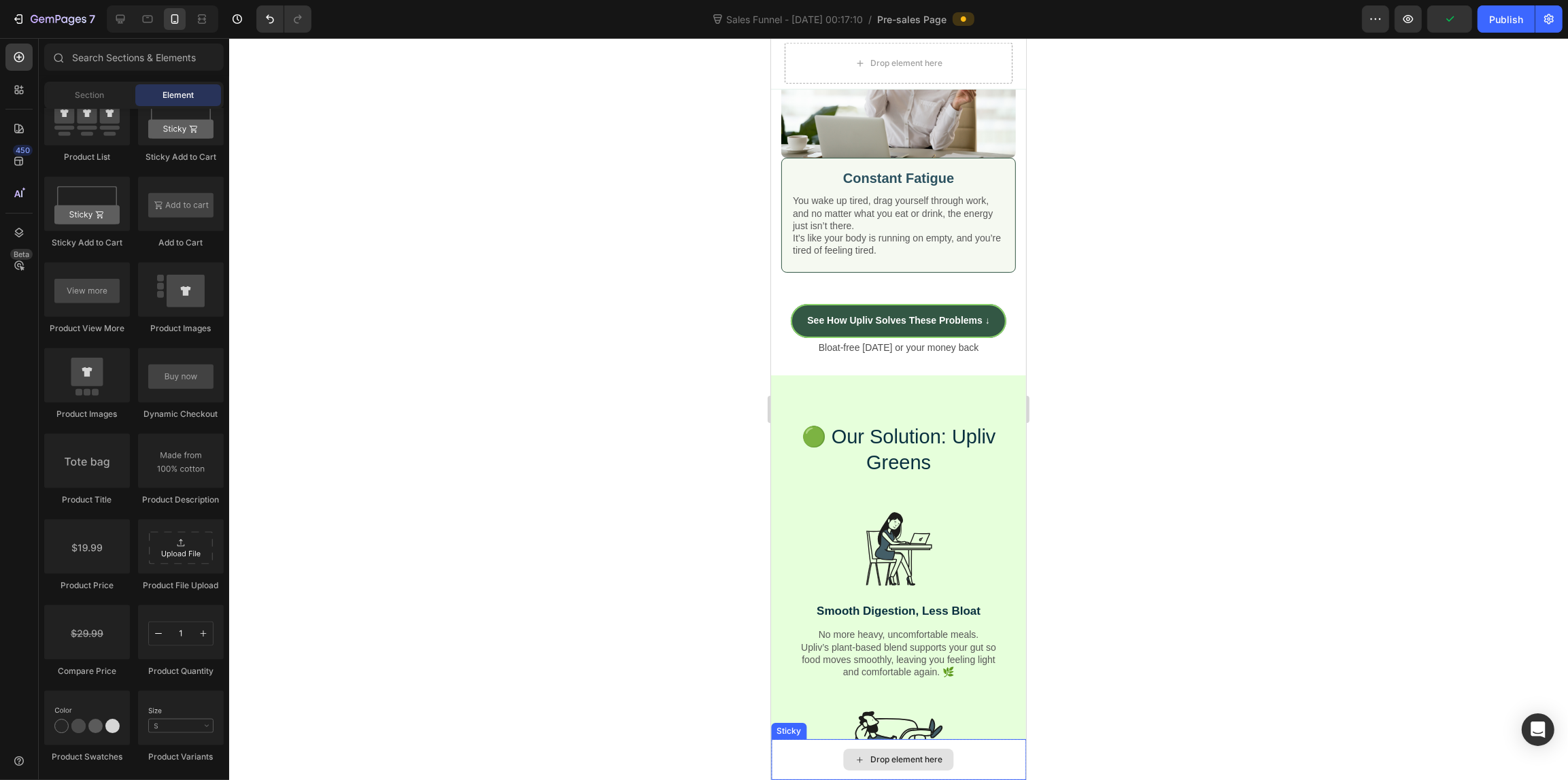
click at [773, 745] on div "Drop element here" at bounding box center [897, 759] width 255 height 41
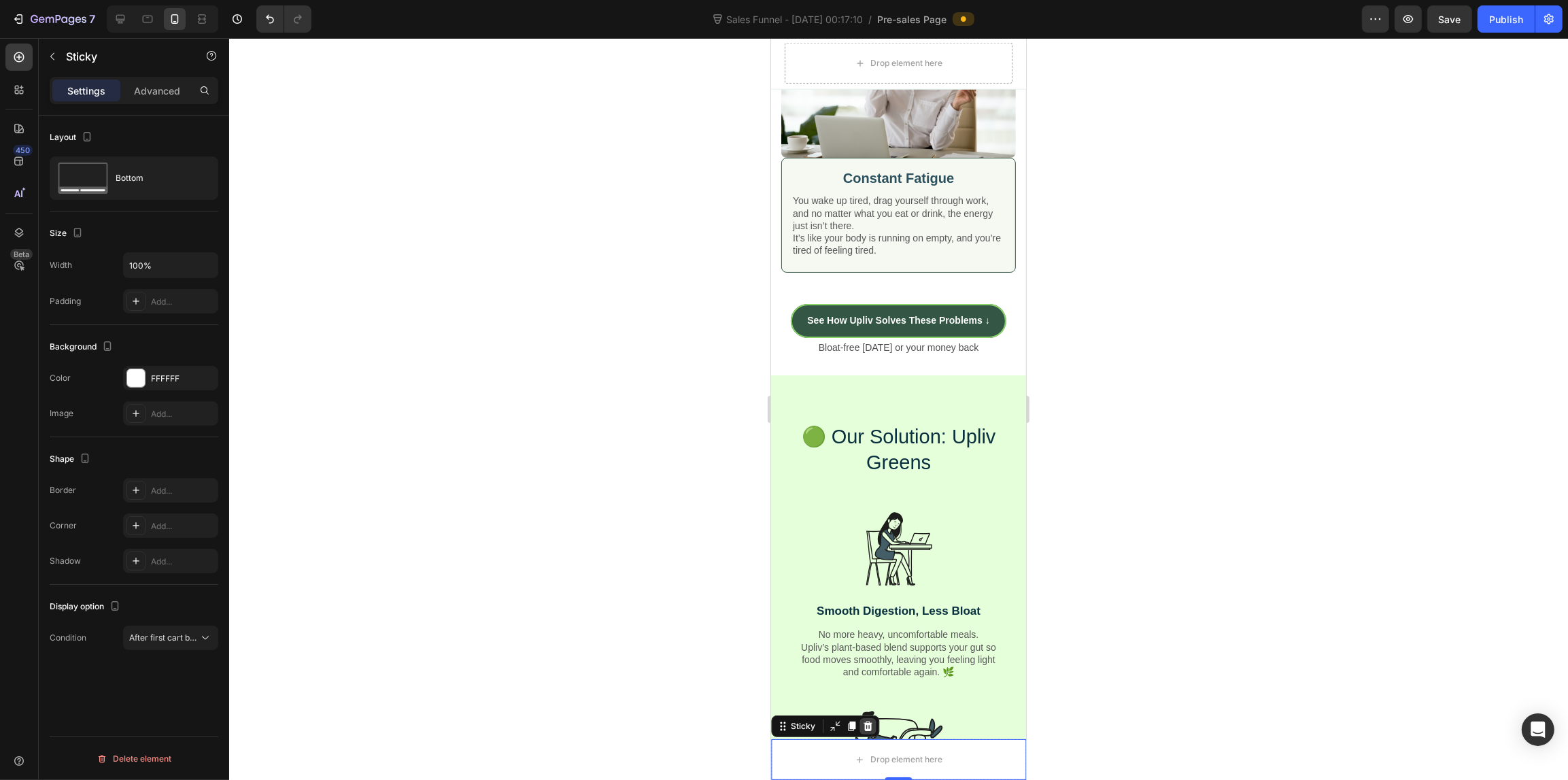
click at [861, 721] on icon at bounding box center [867, 726] width 11 height 11
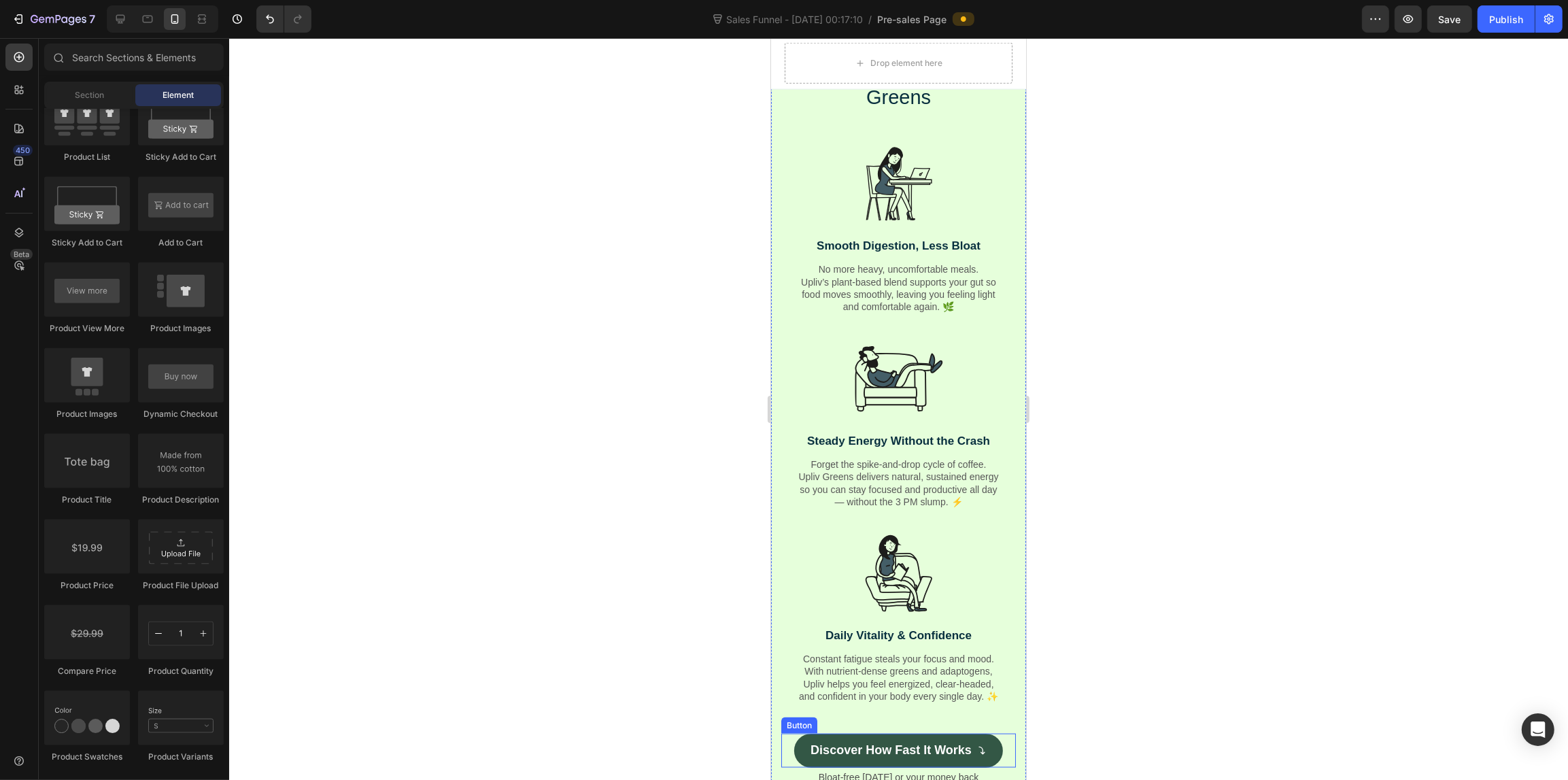
scroll to position [2000, 0]
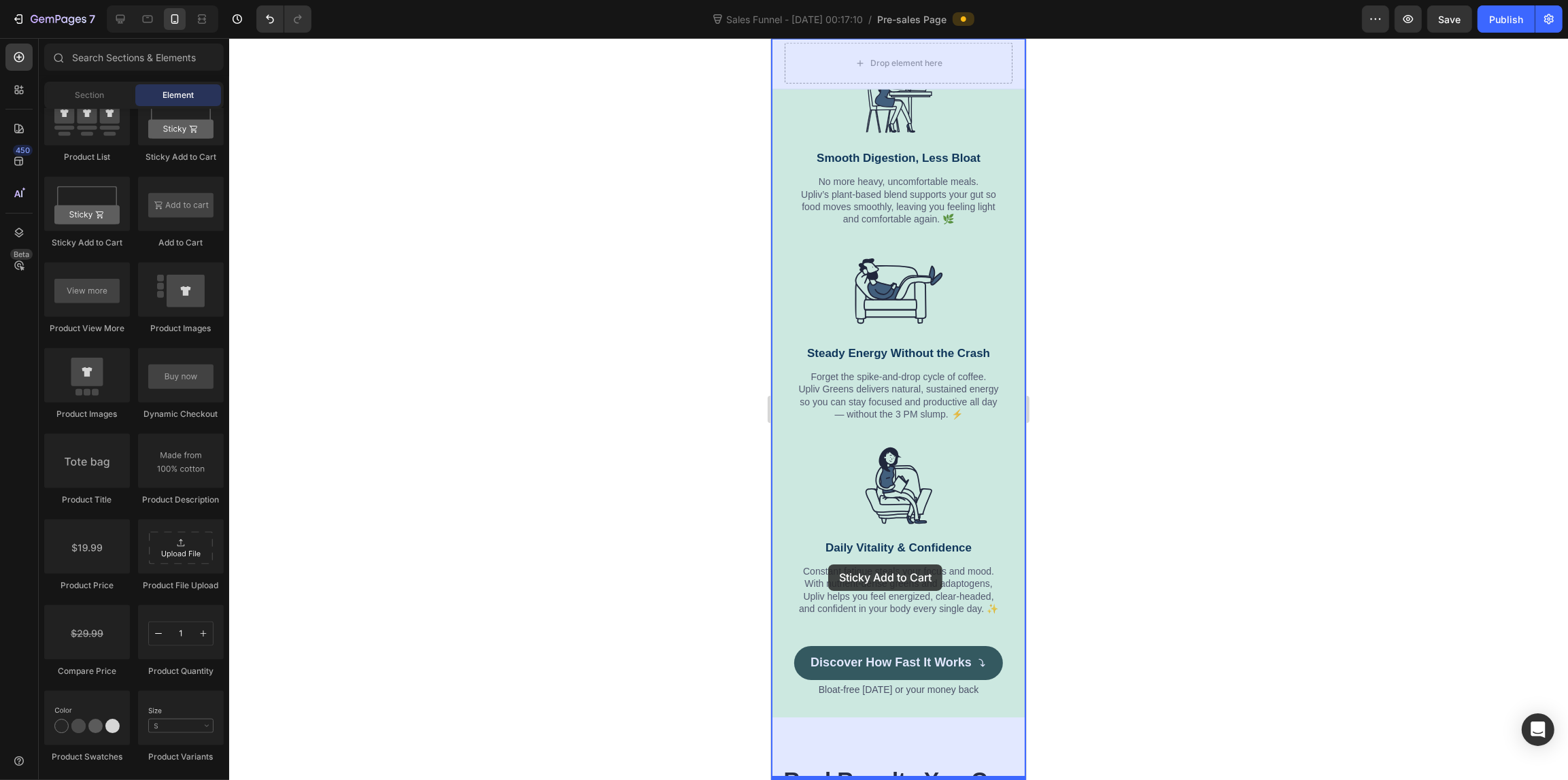
drag, startPoint x: 1424, startPoint y: 500, endPoint x: 828, endPoint y: 564, distance: 599.4
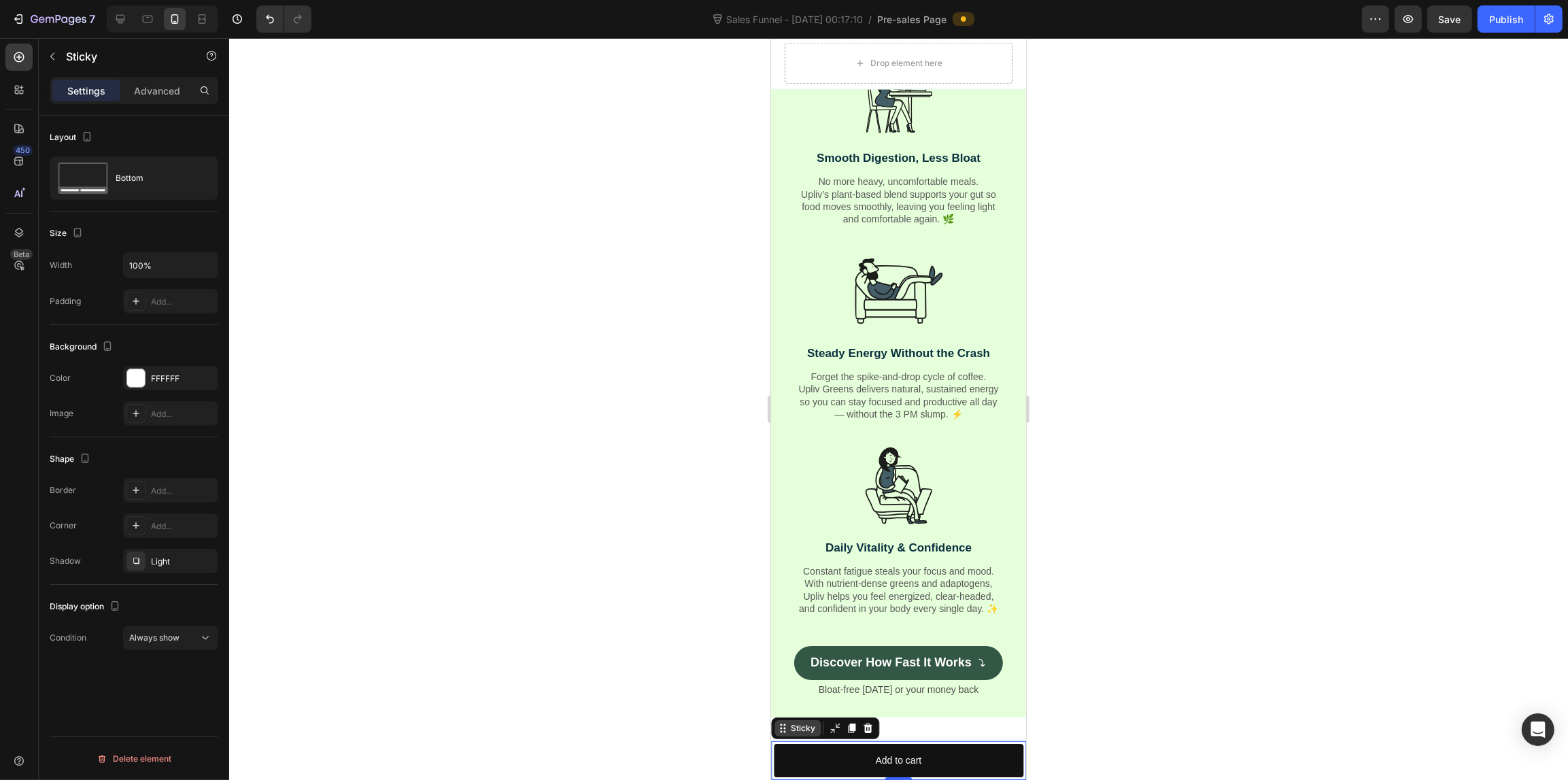
click at [787, 729] on div "Sticky" at bounding box center [802, 728] width 30 height 12
click at [136, 198] on div "Bottom" at bounding box center [134, 178] width 169 height 43
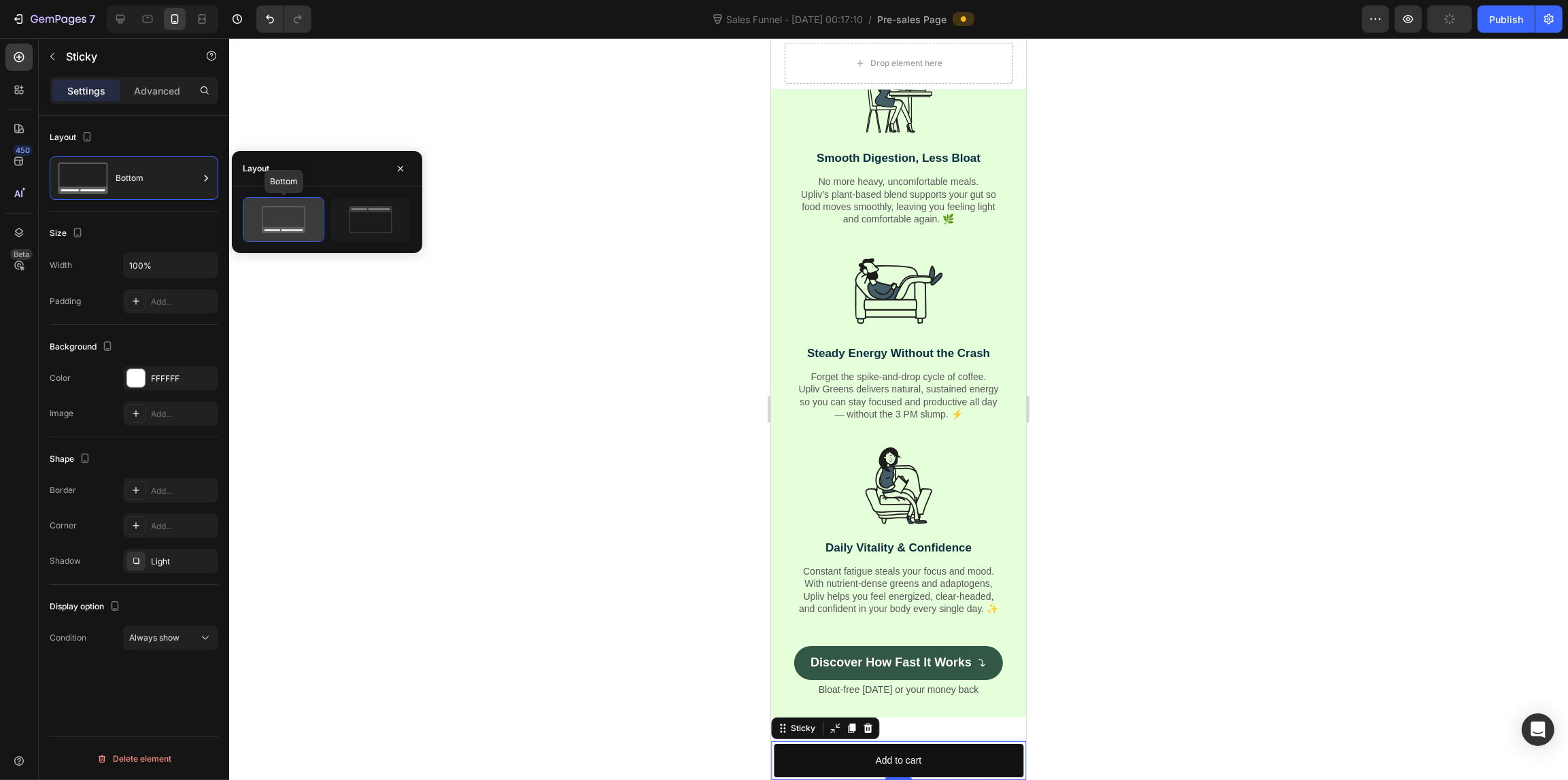
click at [292, 228] on icon at bounding box center [283, 230] width 43 height 6
click at [814, 754] on button "Add to cart" at bounding box center [897, 760] width 250 height 33
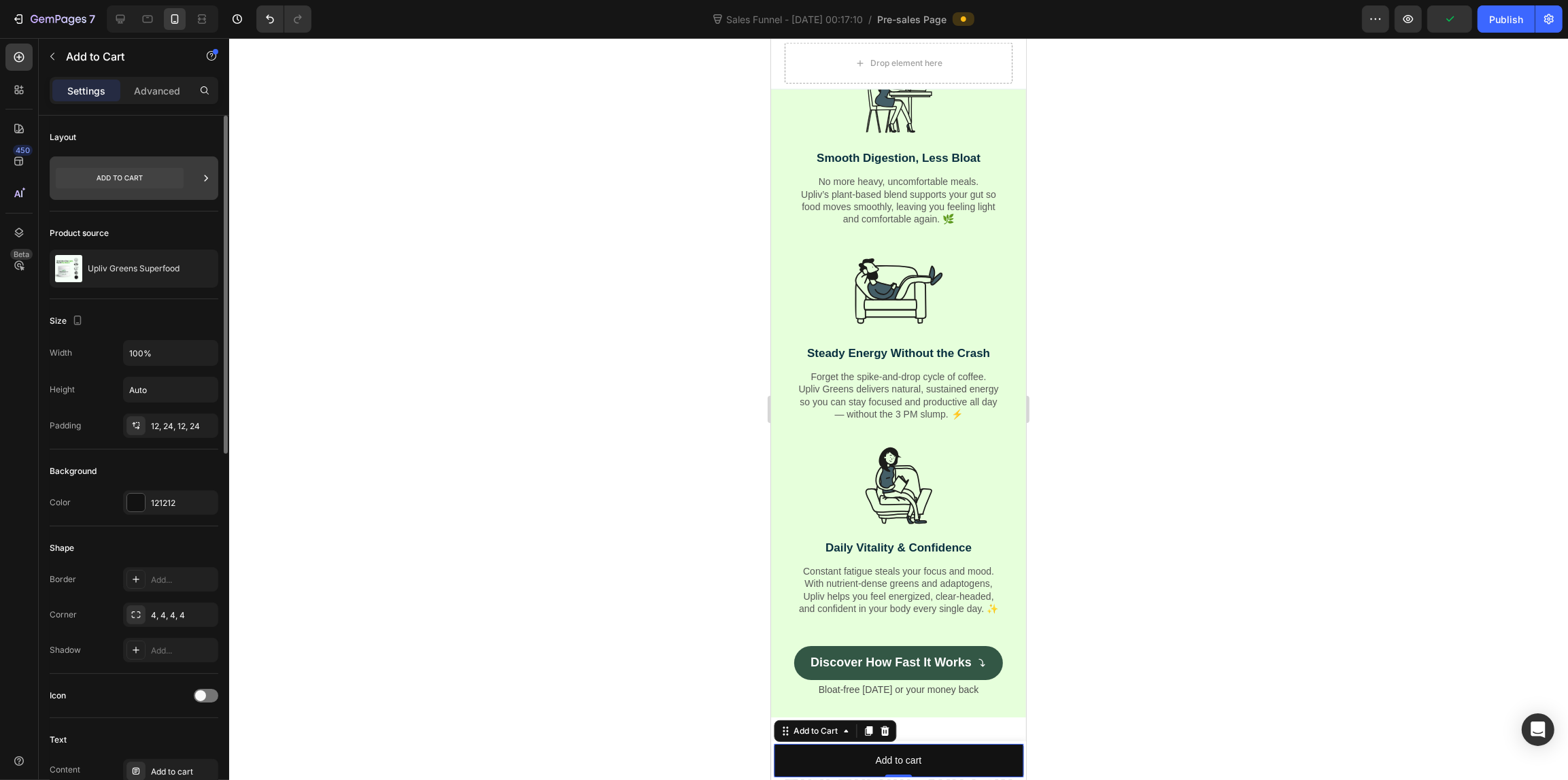
click at [178, 178] on icon at bounding box center [120, 178] width 128 height 21
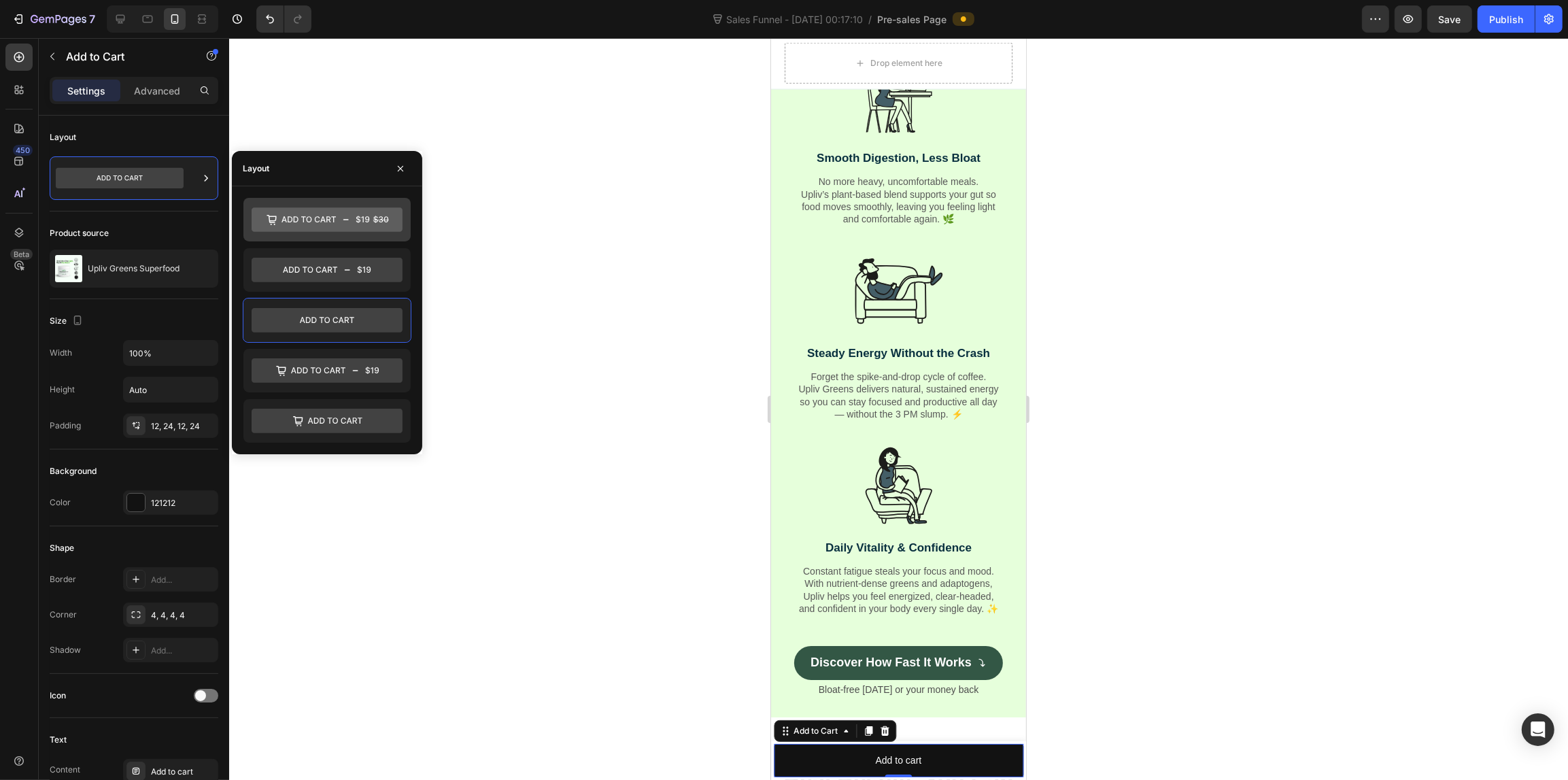
click at [337, 225] on icon at bounding box center [326, 220] width 151 height 24
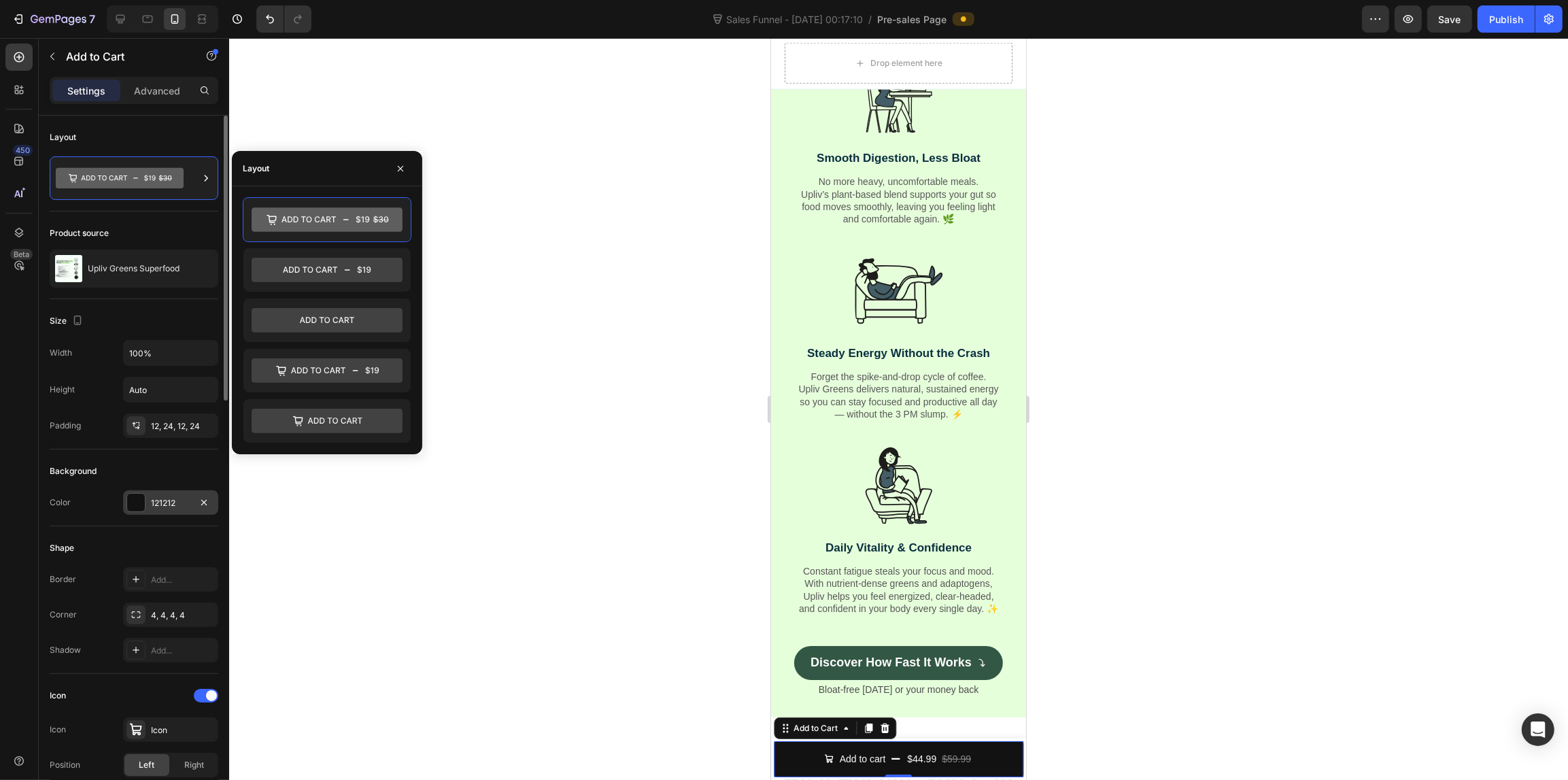
click at [178, 503] on div "121212" at bounding box center [170, 503] width 40 height 12
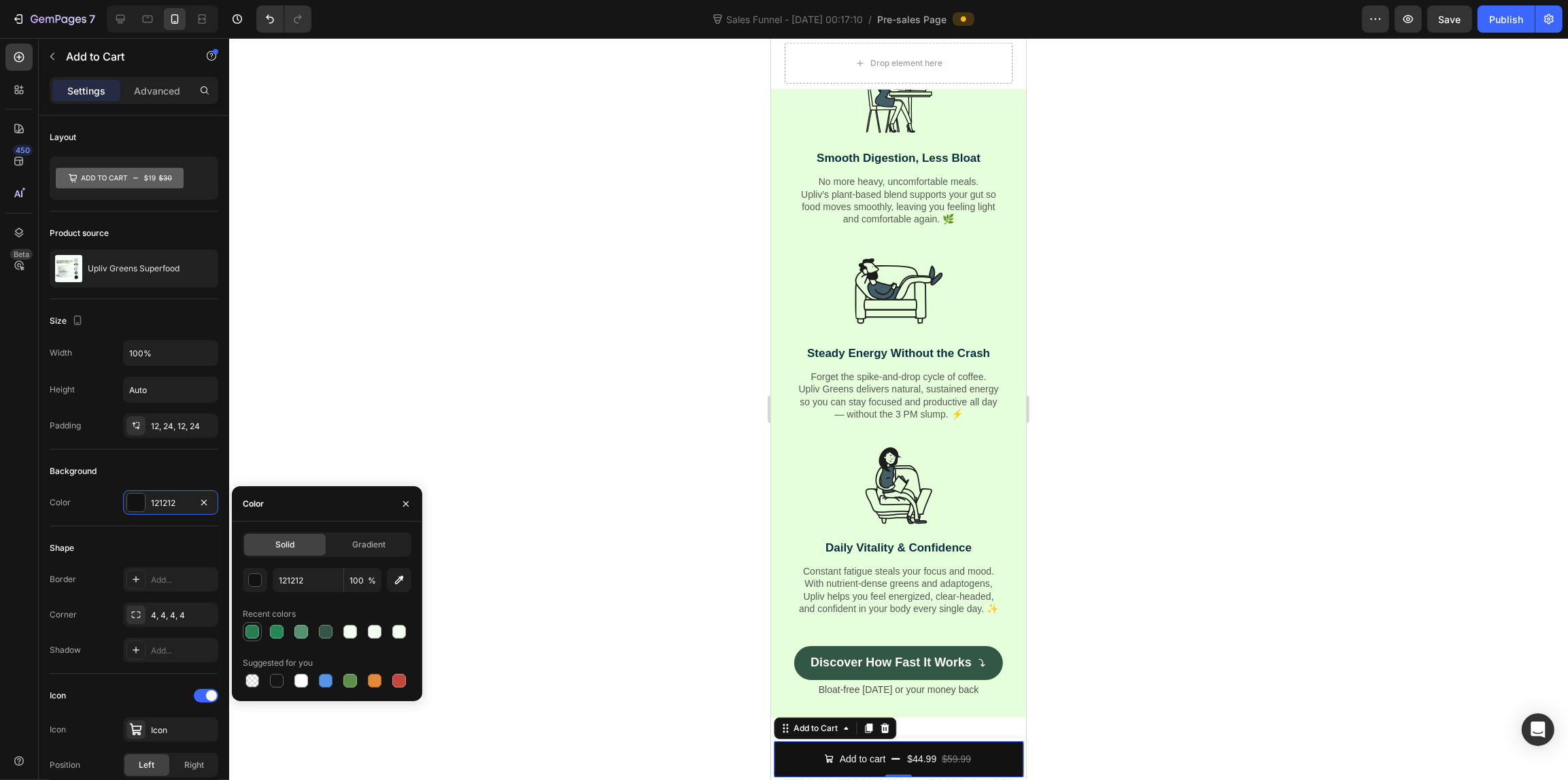
click at [247, 626] on div at bounding box center [252, 632] width 14 height 14
type input "277F50"
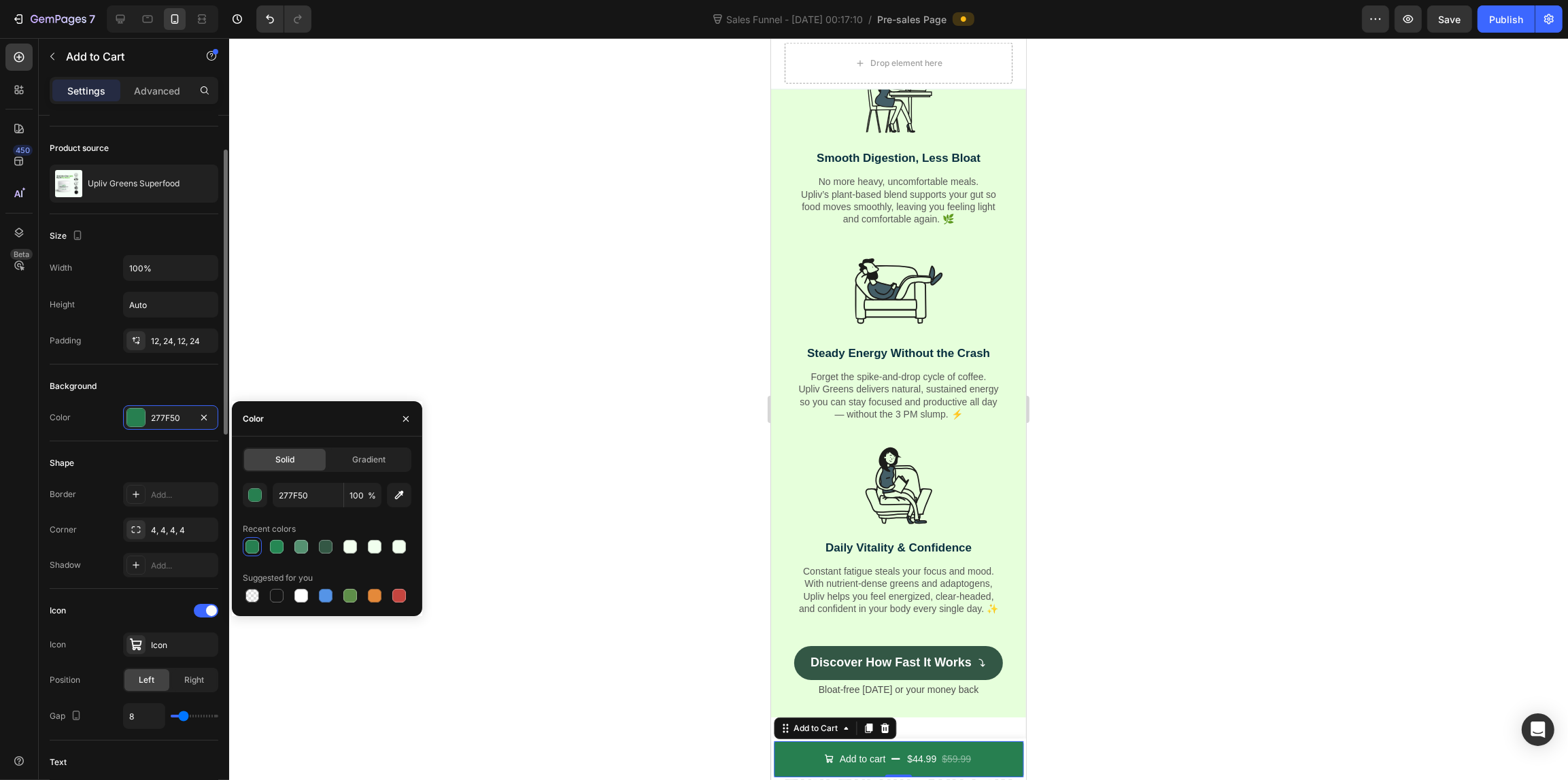
scroll to position [255, 0]
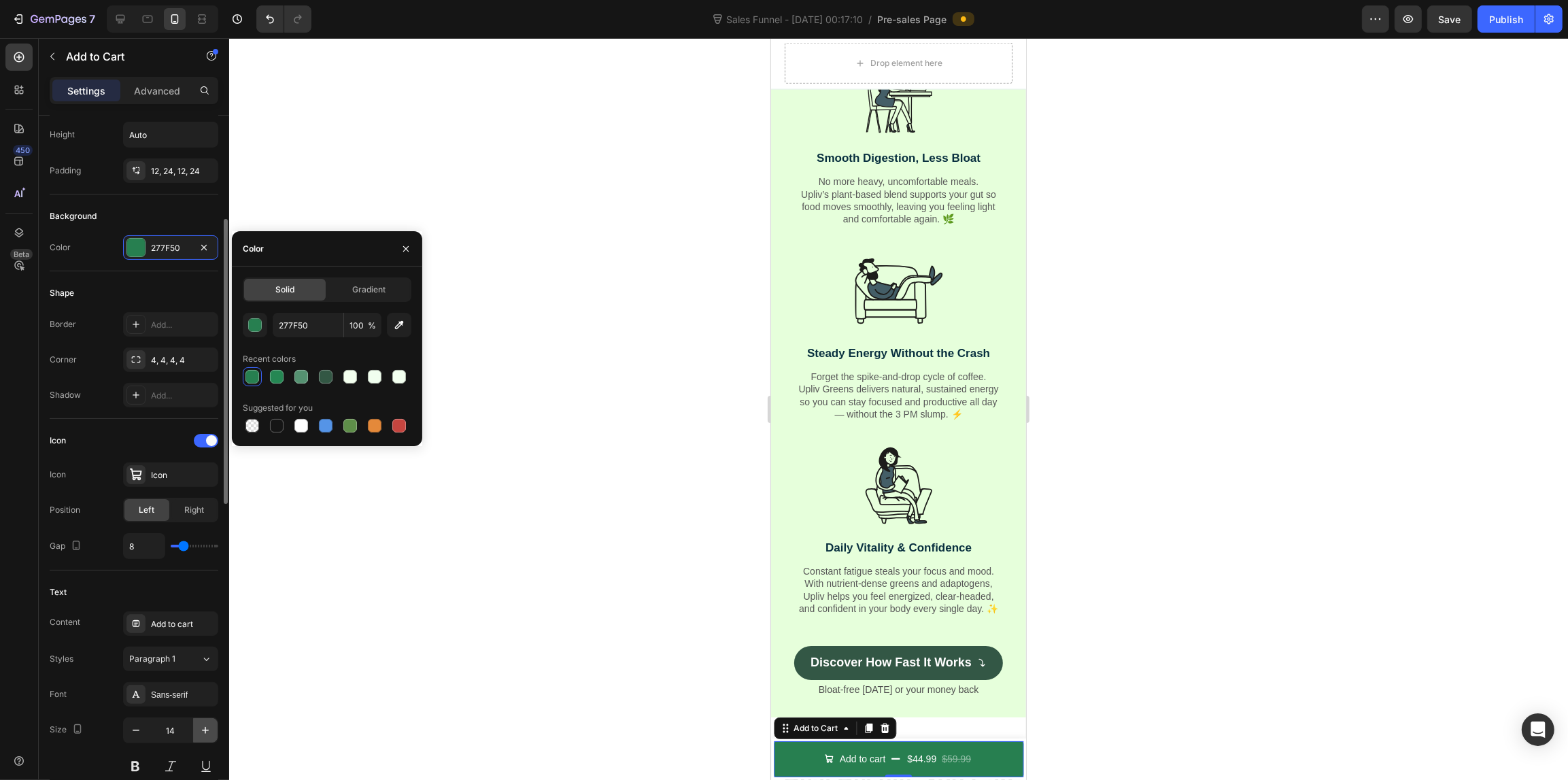
click at [197, 729] on button "button" at bounding box center [205, 729] width 24 height 24
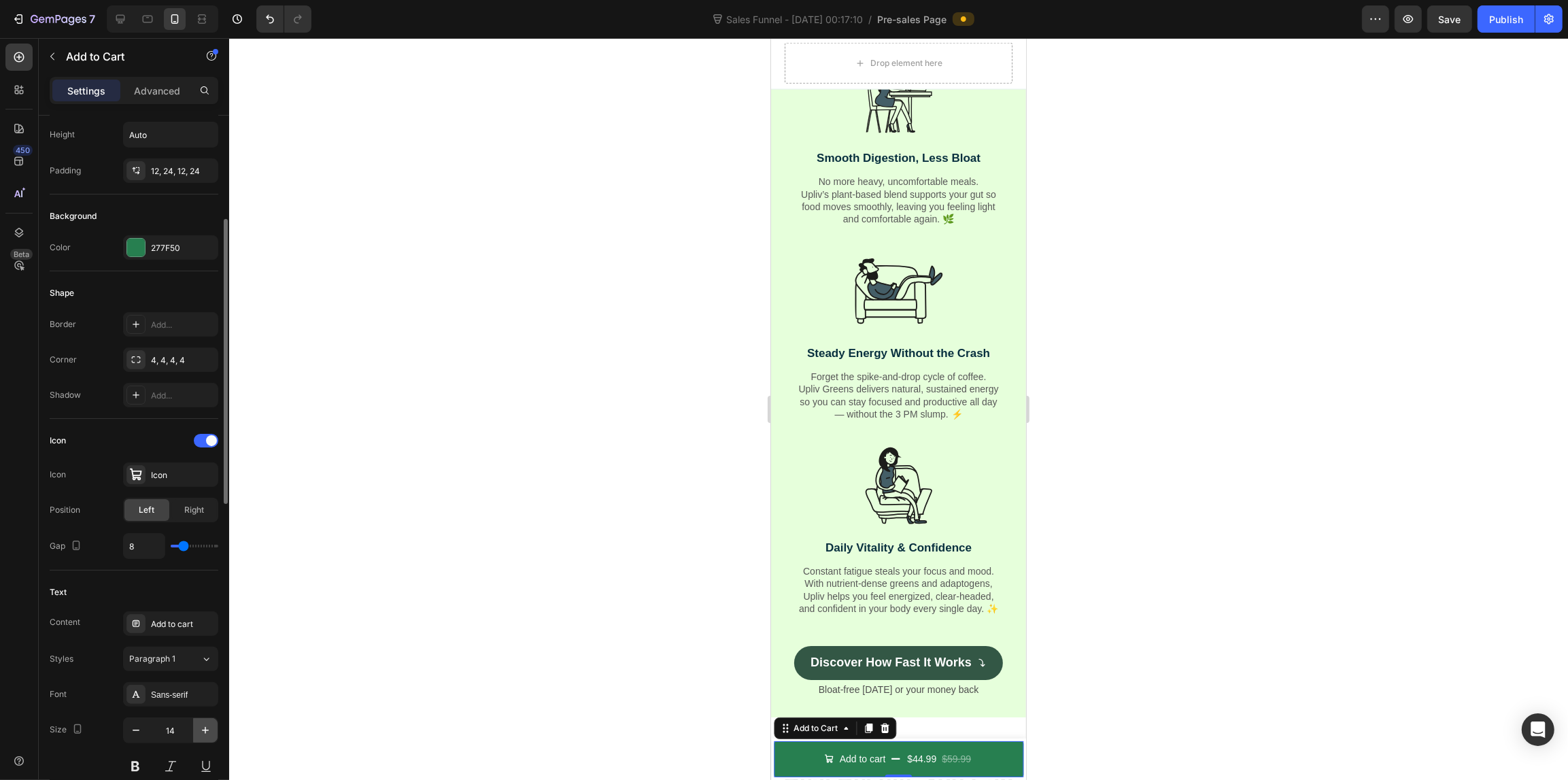
click at [197, 729] on button "button" at bounding box center [205, 729] width 24 height 24
type input "18"
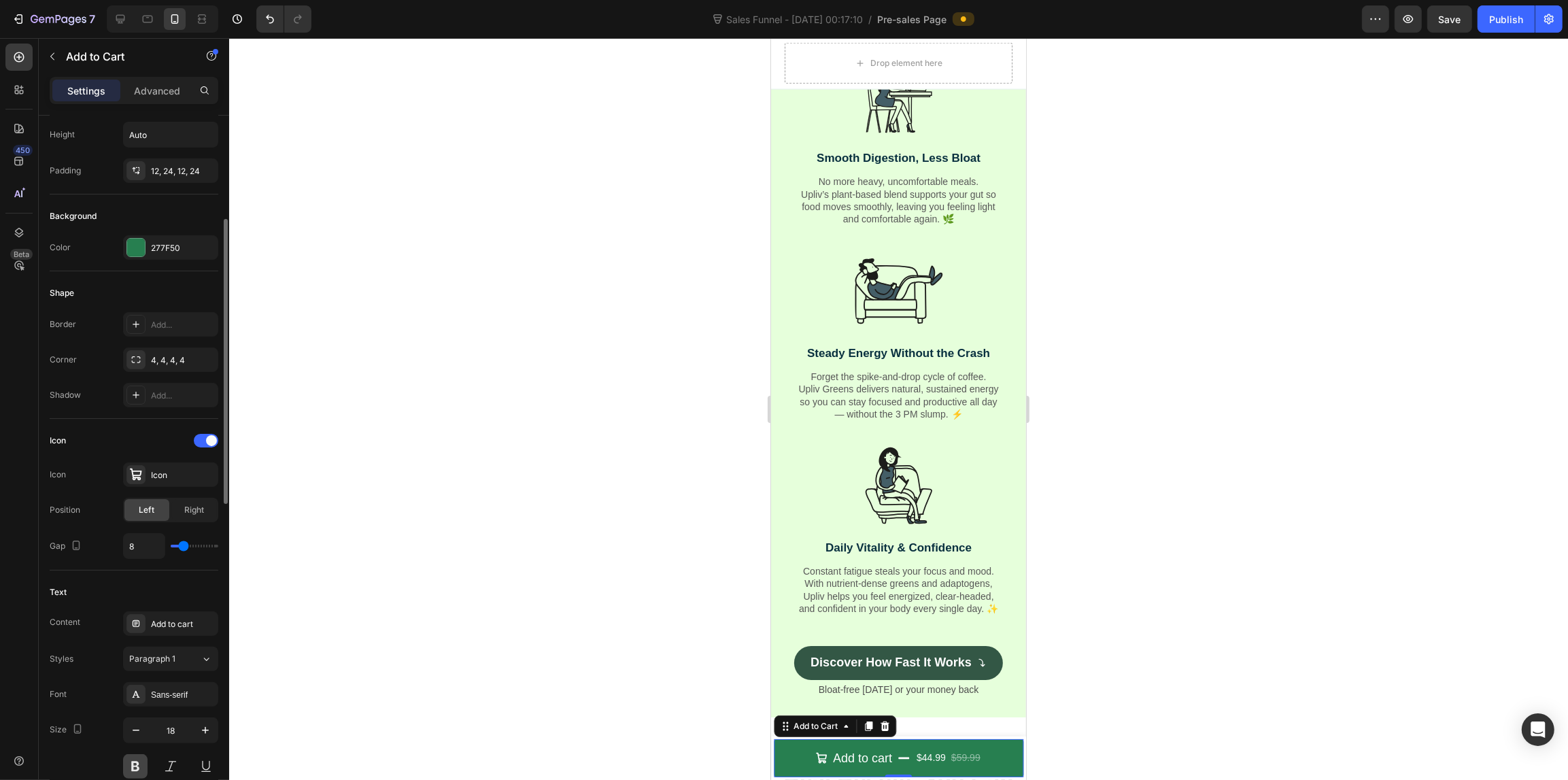
click at [138, 765] on button at bounding box center [135, 766] width 24 height 24
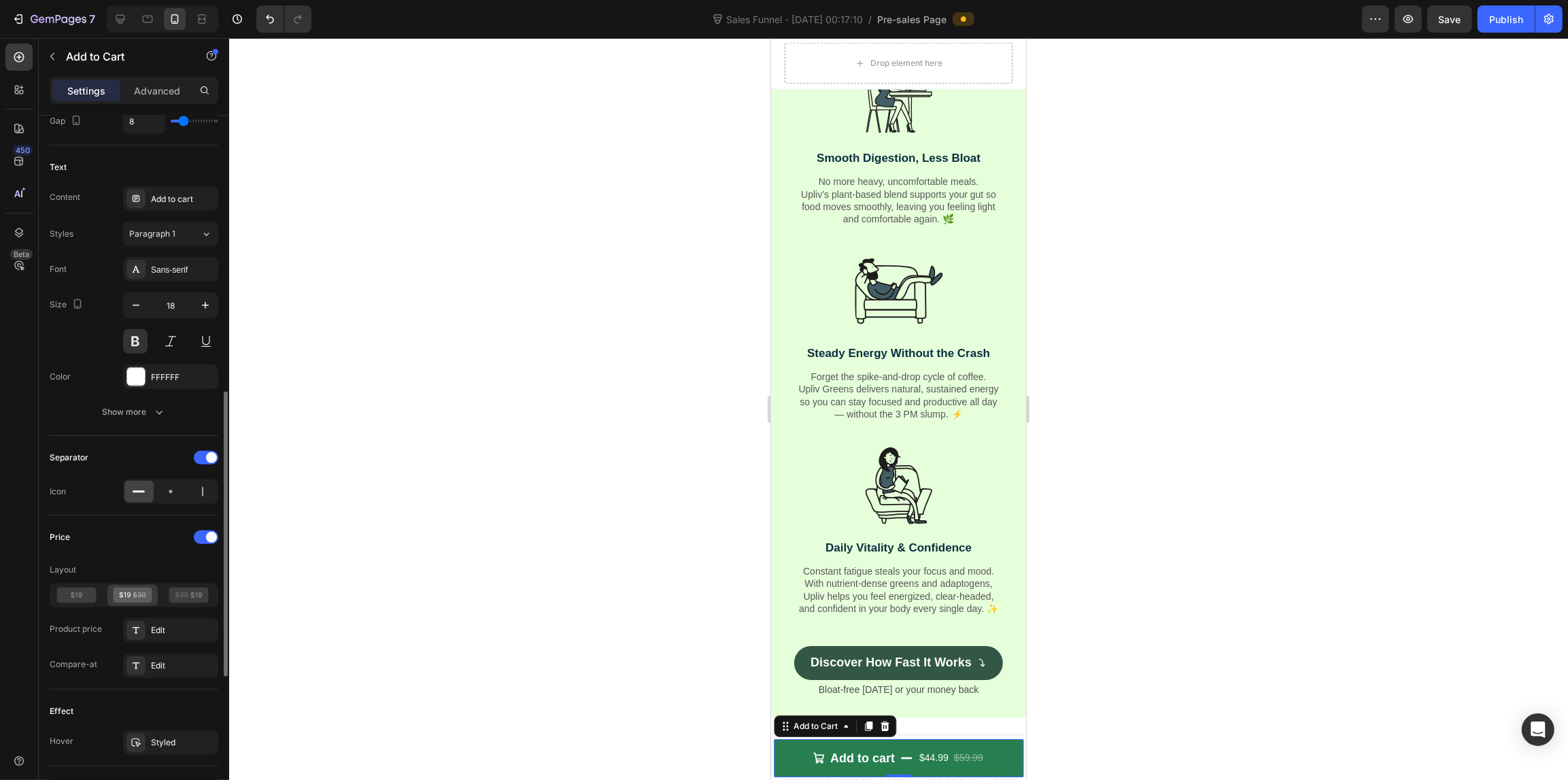
scroll to position [765, 0]
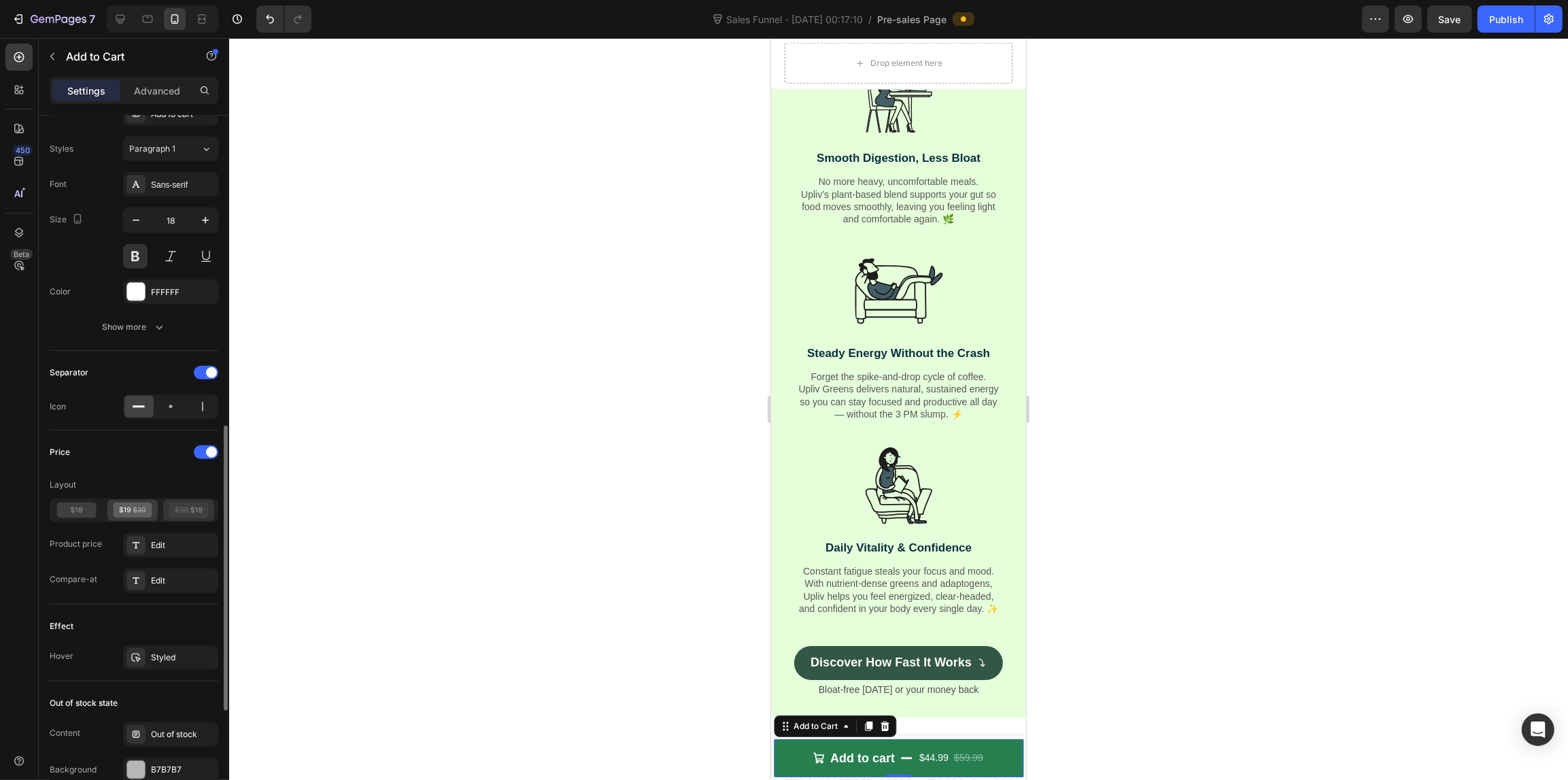
click at [178, 516] on icon at bounding box center [189, 510] width 40 height 15
click at [83, 512] on icon at bounding box center [77, 510] width 40 height 15
click at [123, 508] on icon at bounding box center [133, 510] width 40 height 15
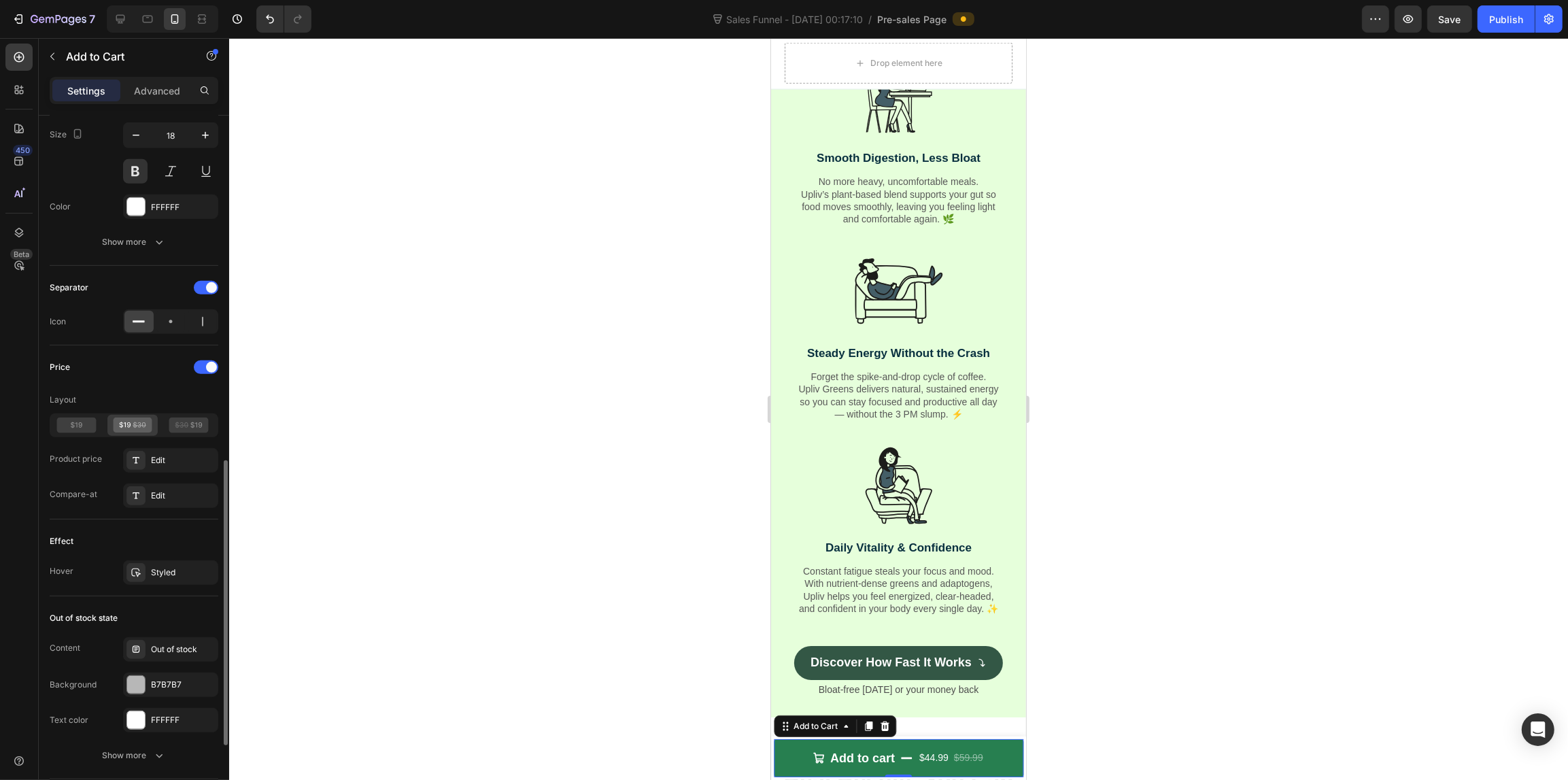
scroll to position [935, 0]
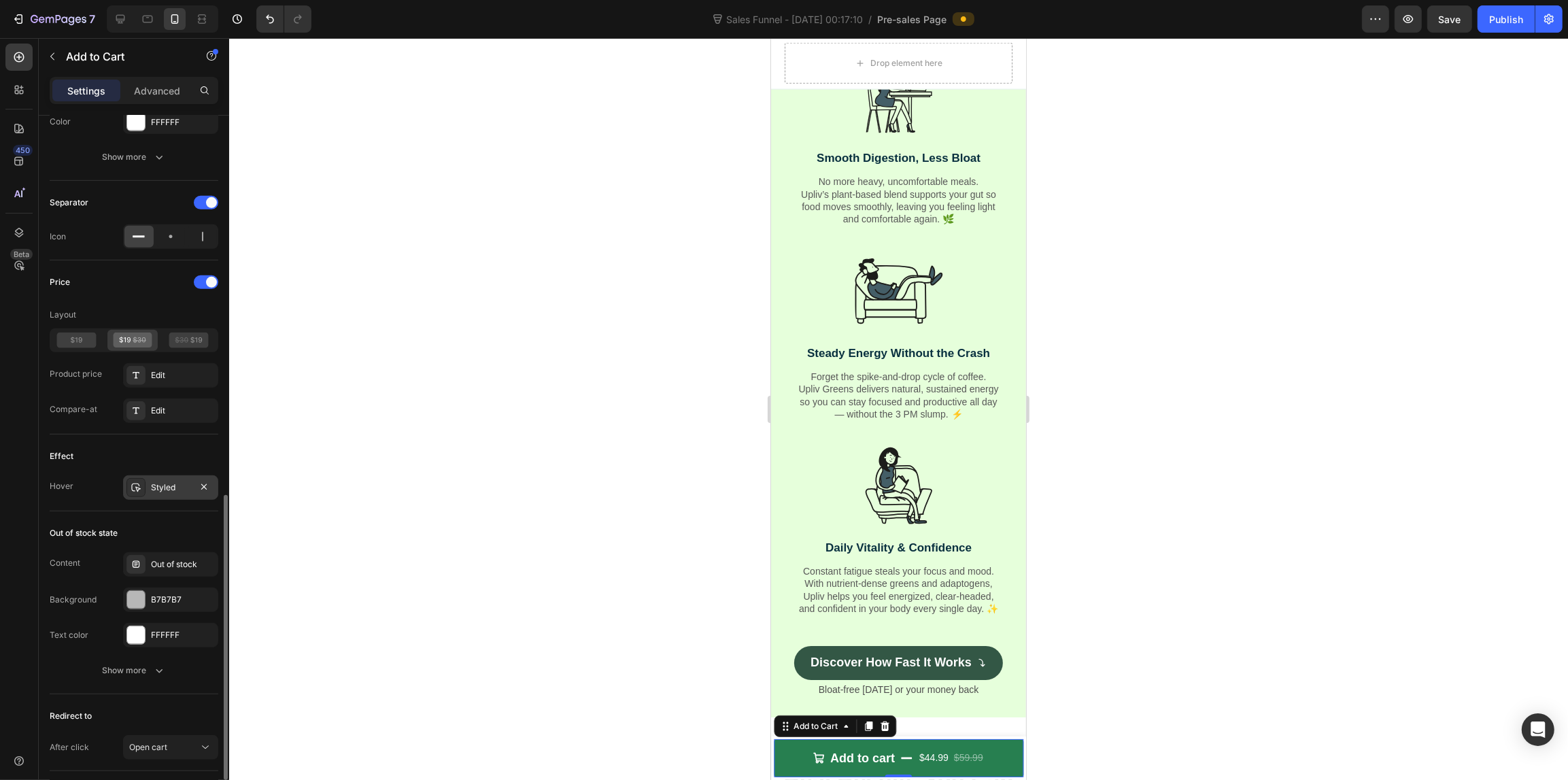
click at [144, 485] on div at bounding box center [136, 488] width 19 height 19
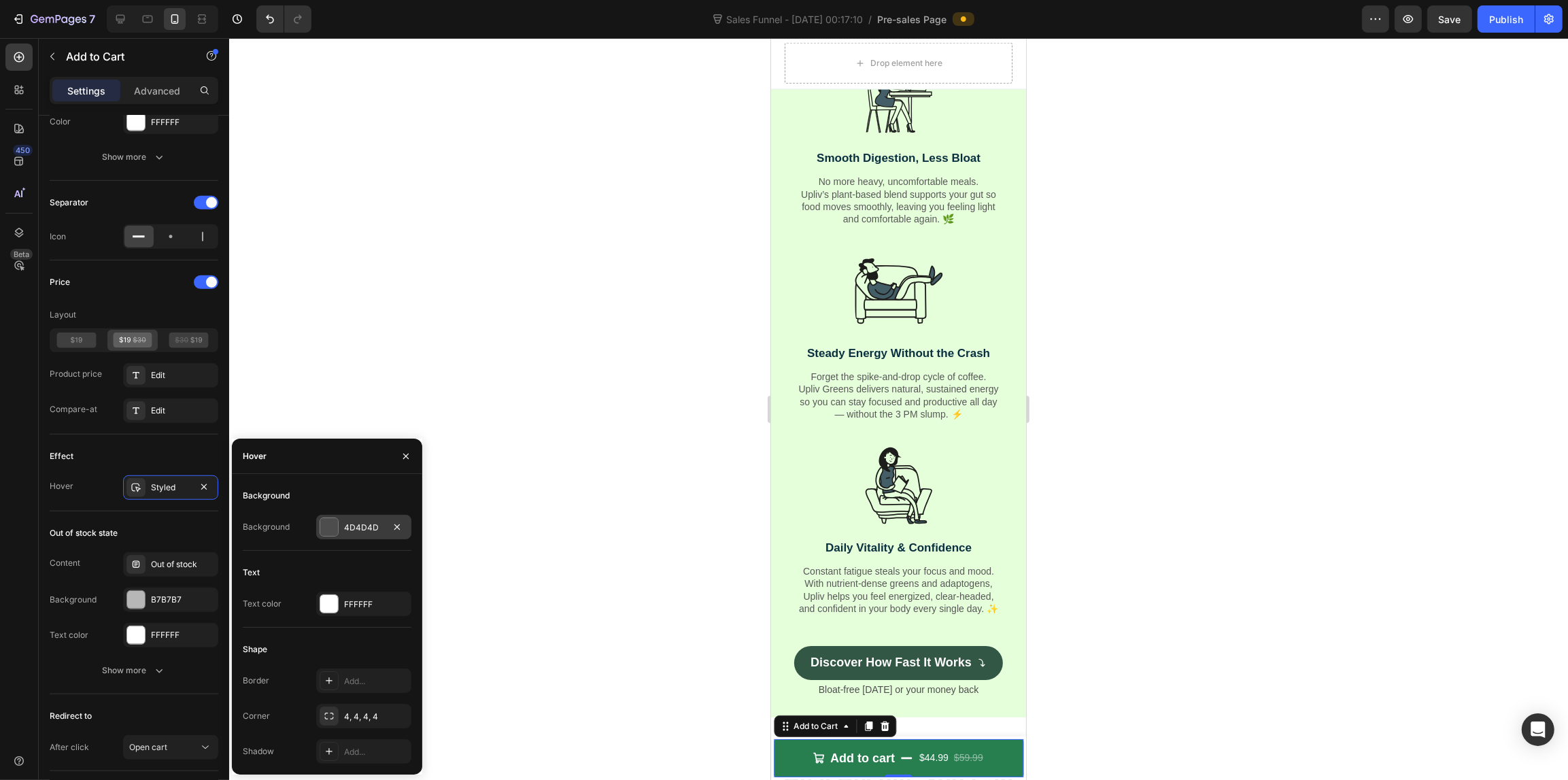
click at [364, 524] on div "4D4D4D" at bounding box center [364, 527] width 40 height 12
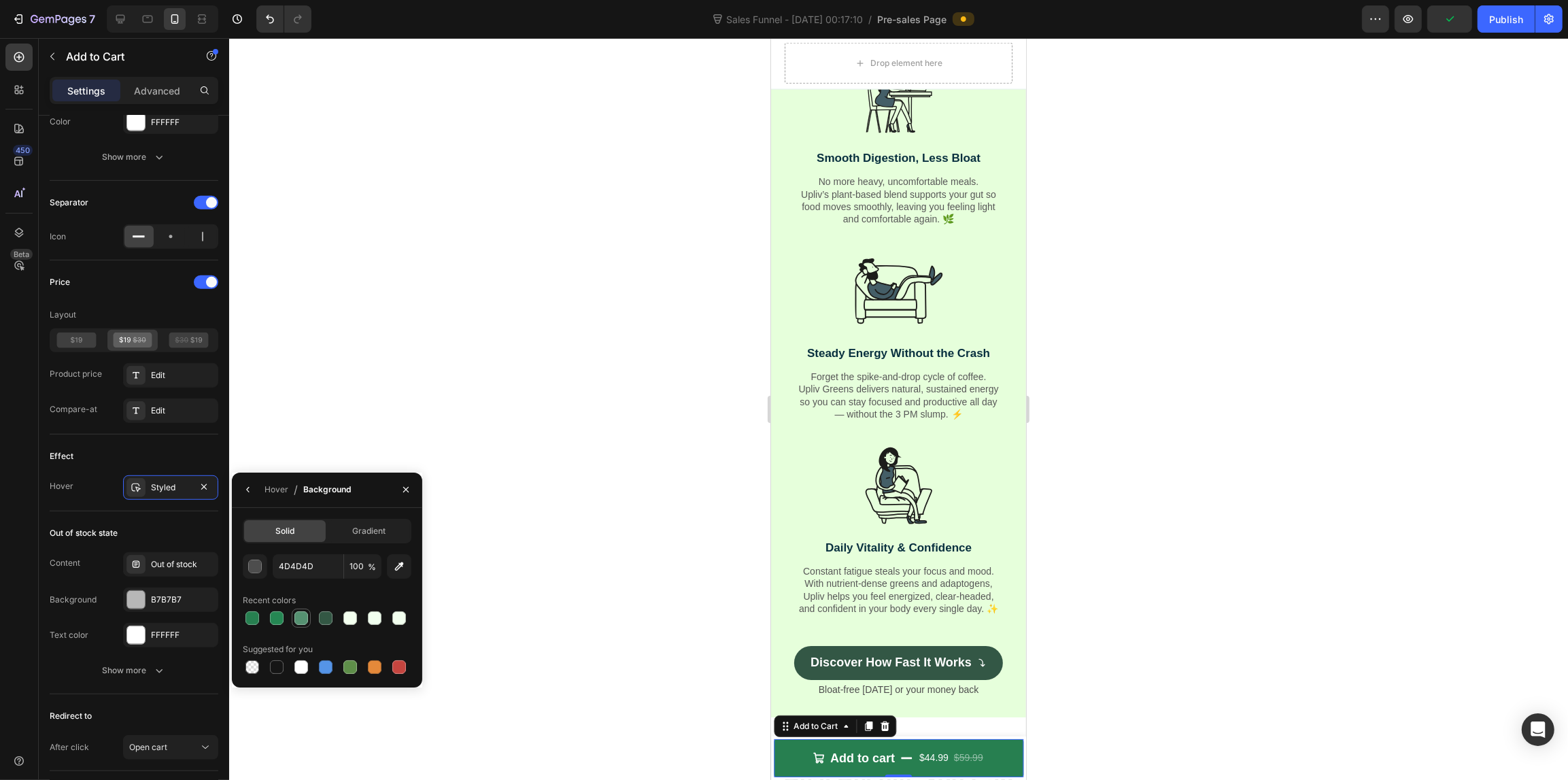
click at [300, 618] on div at bounding box center [301, 618] width 14 height 14
click at [379, 668] on div at bounding box center [375, 667] width 14 height 14
type input "E4893A"
click at [62, 519] on div "Out of stock state Content Out of stock Background B7B7B7 Text color FFFFFF Sho…" at bounding box center [134, 602] width 169 height 183
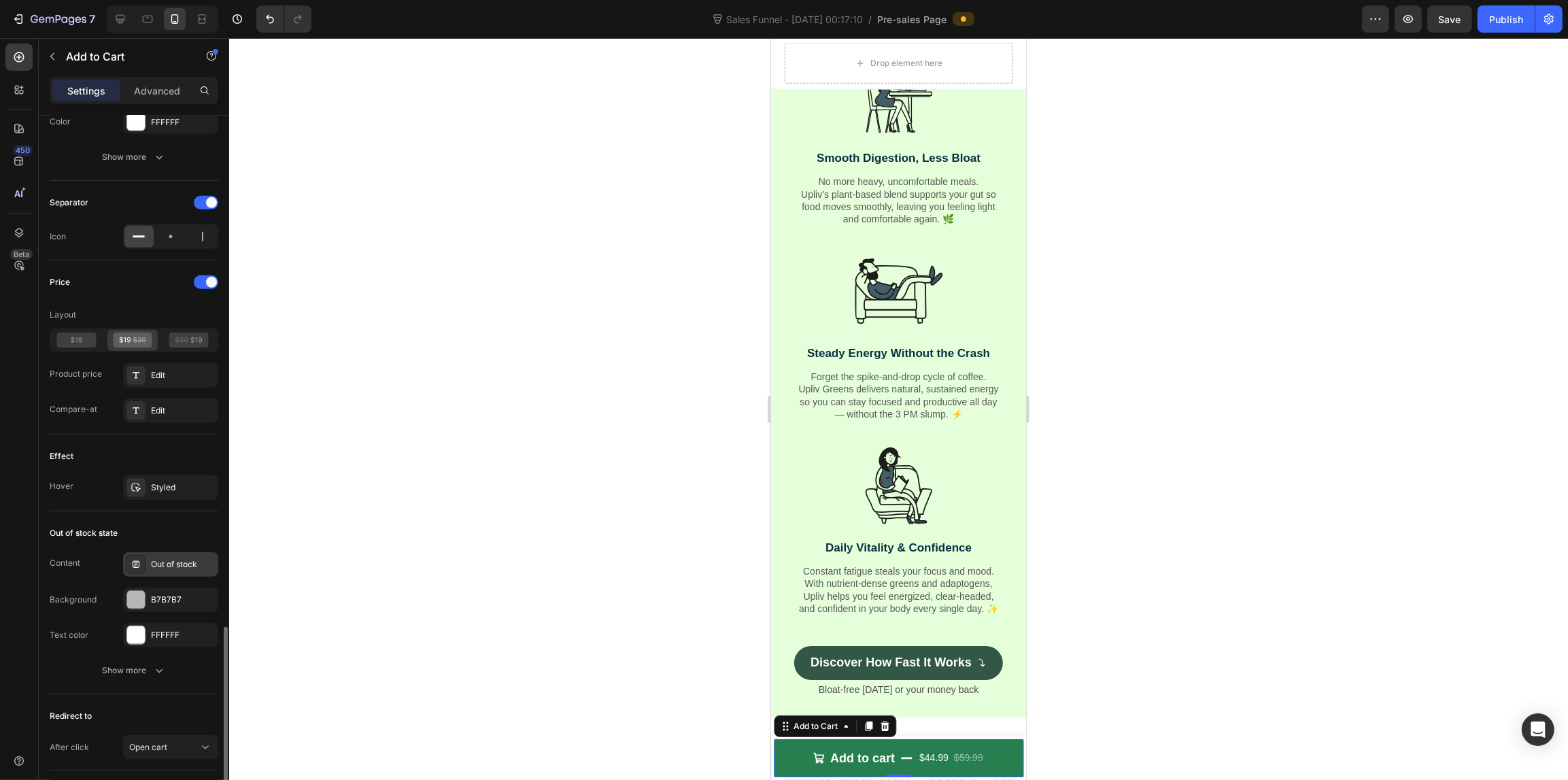
scroll to position [1029, 0]
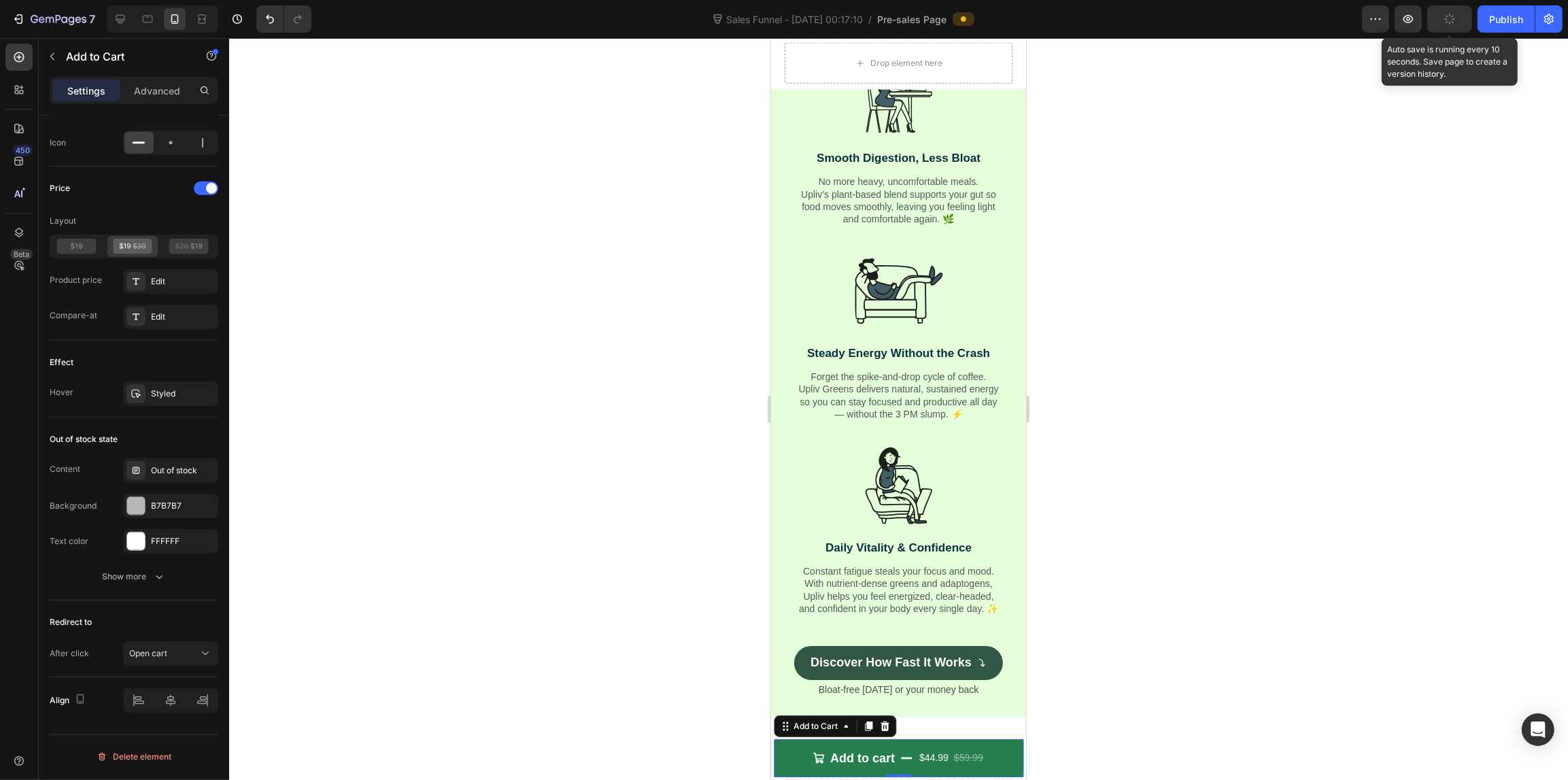
click at [1435, 23] on button "button" at bounding box center [1449, 18] width 45 height 27
click at [121, 18] on icon at bounding box center [120, 19] width 14 height 14
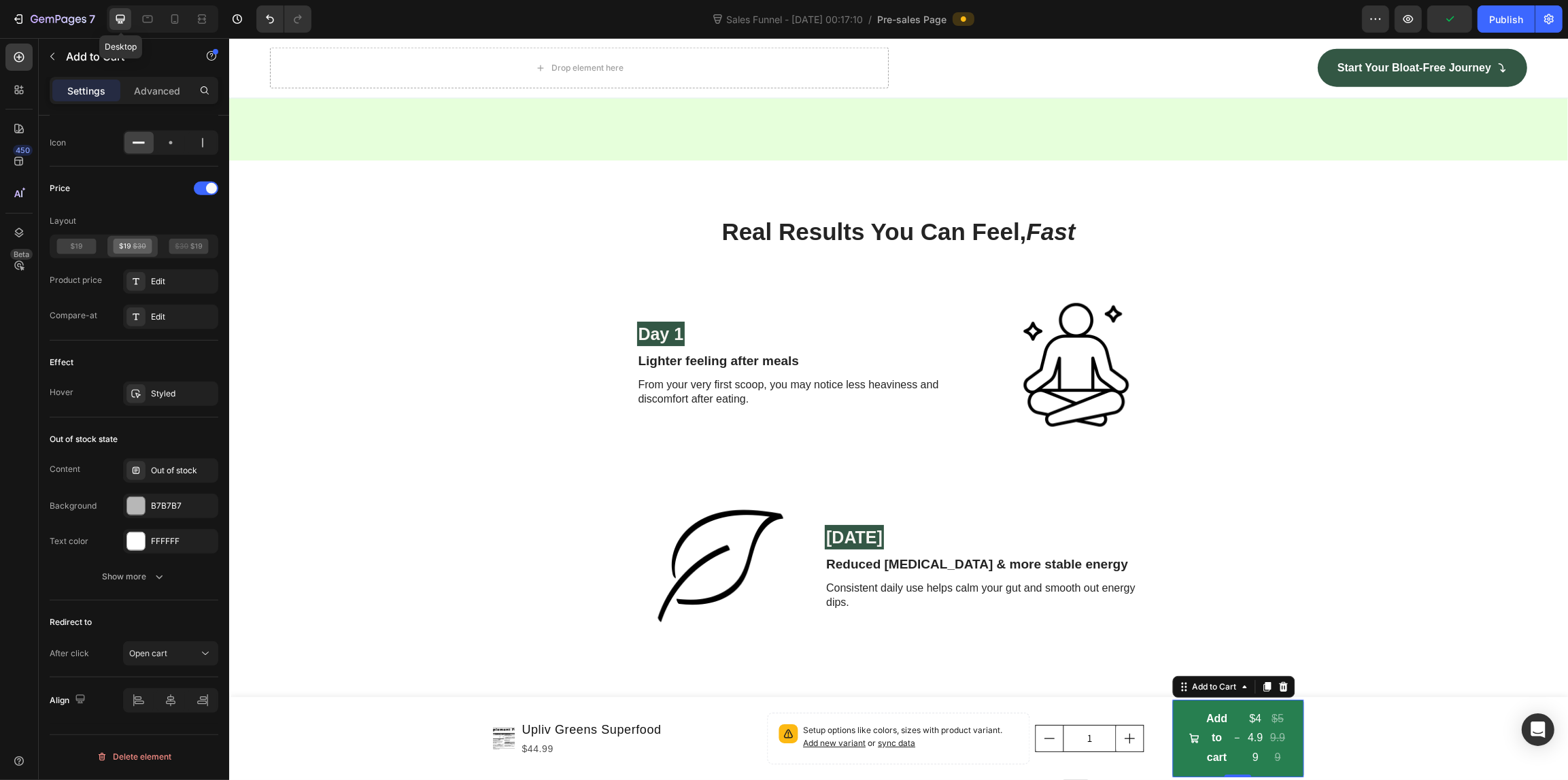
scroll to position [2588, 0]
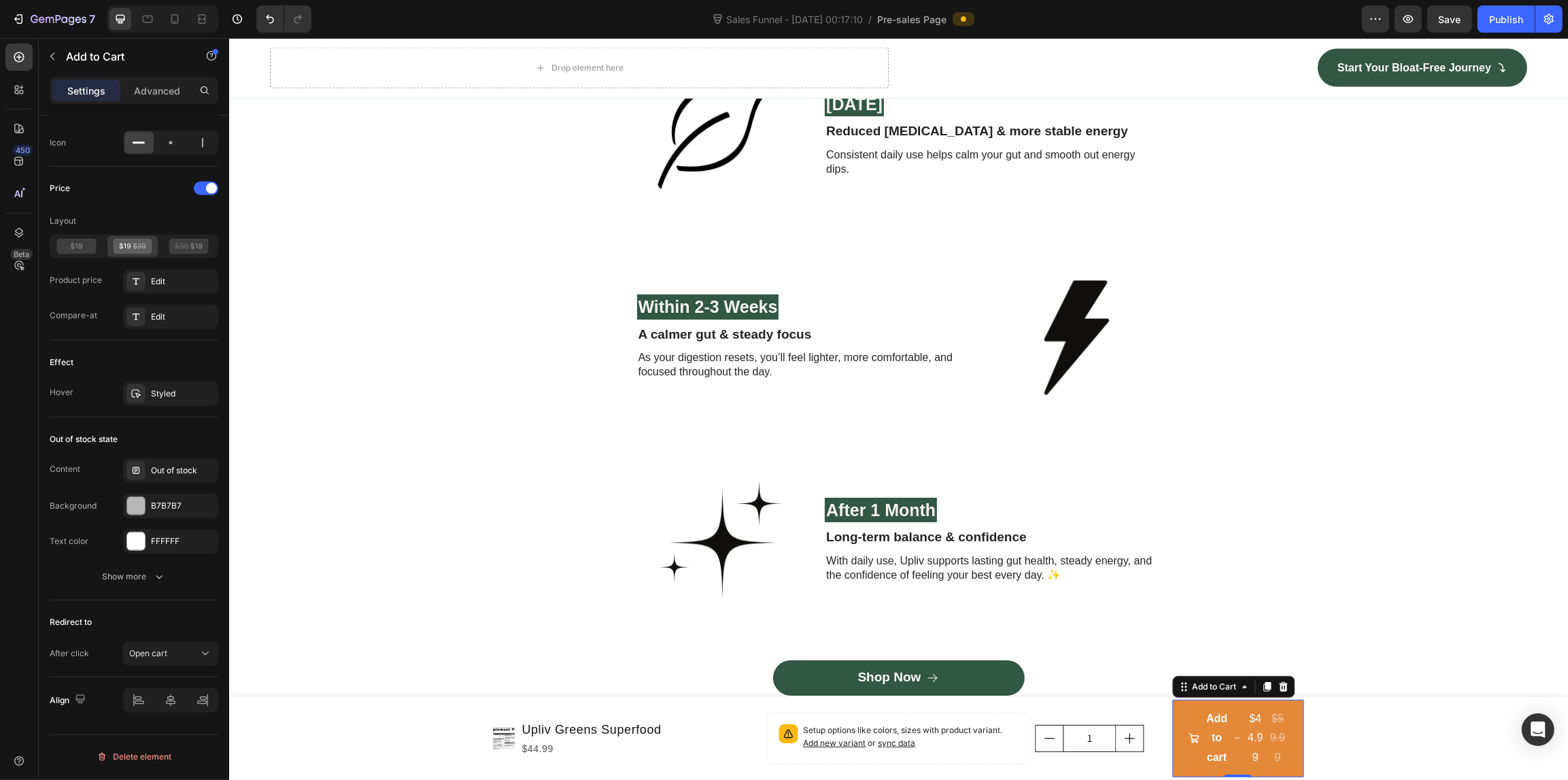
click at [1226, 700] on button "Add to cart $44.99 $59.99" at bounding box center [1237, 738] width 131 height 78
click at [1171, 706] on button "Add to cart $44.99 $59.99" at bounding box center [1237, 738] width 131 height 78
click at [1188, 692] on div "Add to Cart" at bounding box center [1213, 687] width 50 height 12
click at [1174, 718] on button "Add to cart $44.99 $59.99" at bounding box center [1237, 738] width 131 height 78
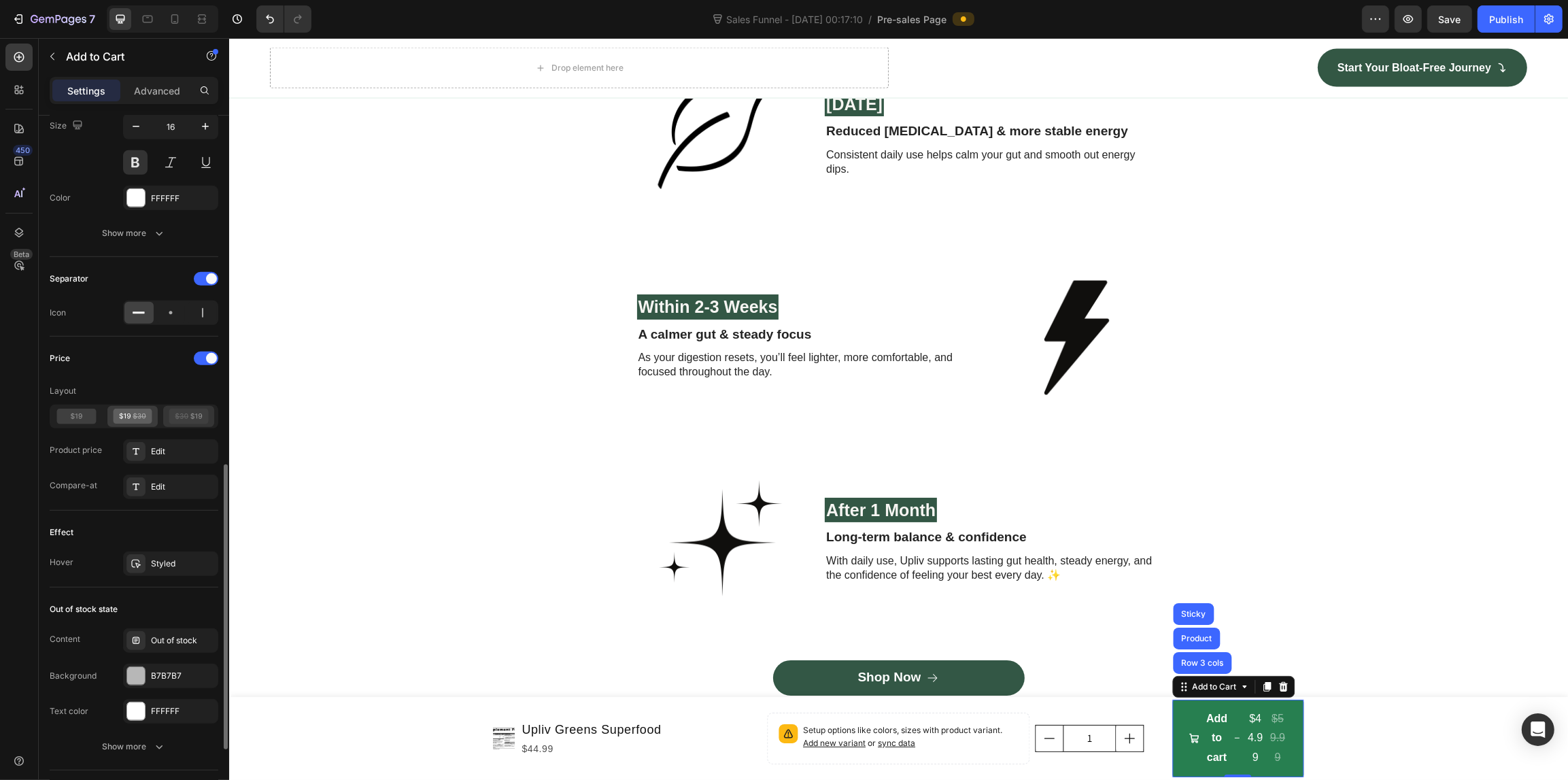
scroll to position [434, 0]
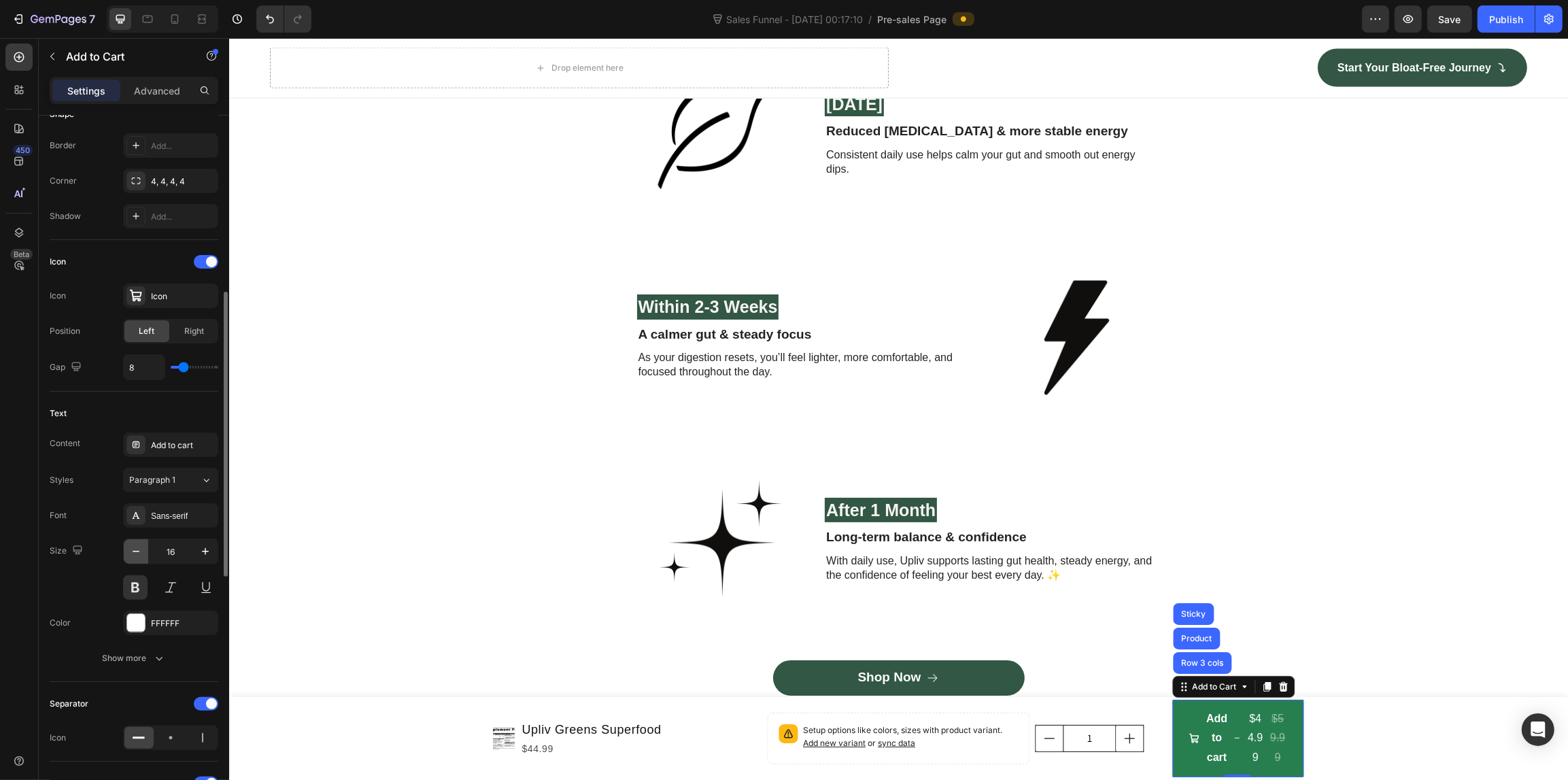
click at [146, 552] on button "button" at bounding box center [135, 551] width 24 height 24
type input "15"
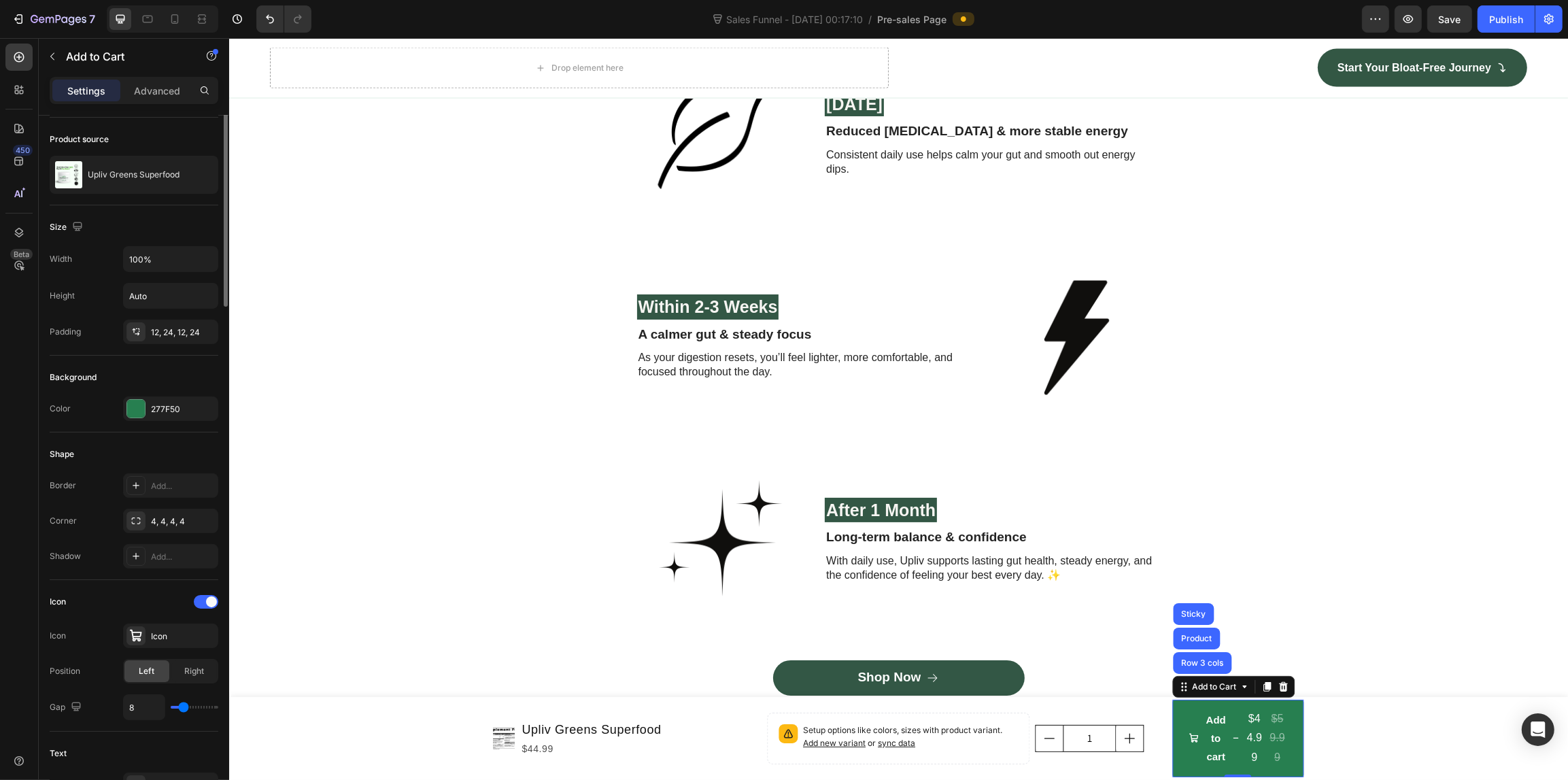
scroll to position [0, 0]
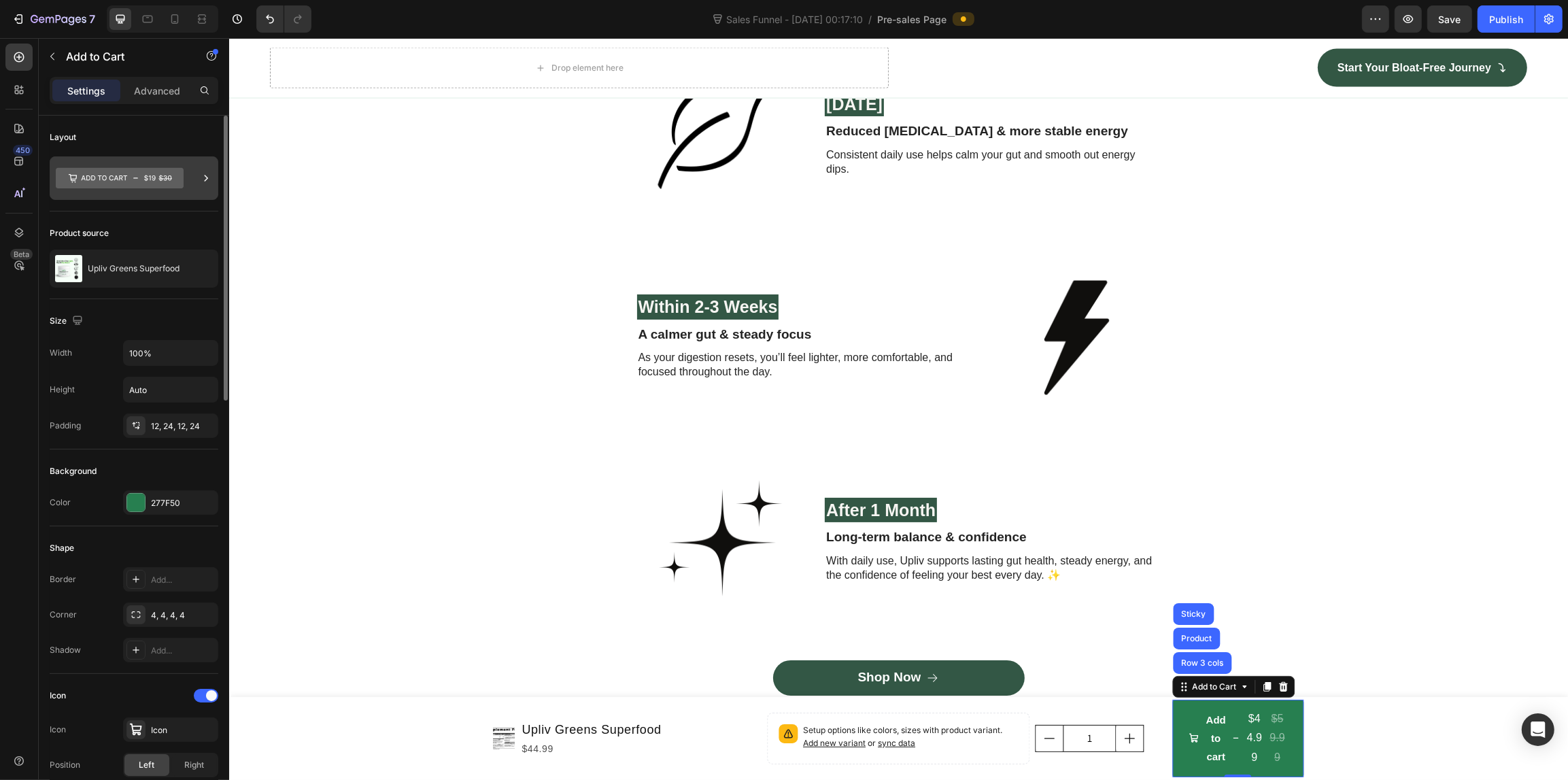
click at [136, 181] on icon at bounding box center [120, 178] width 128 height 21
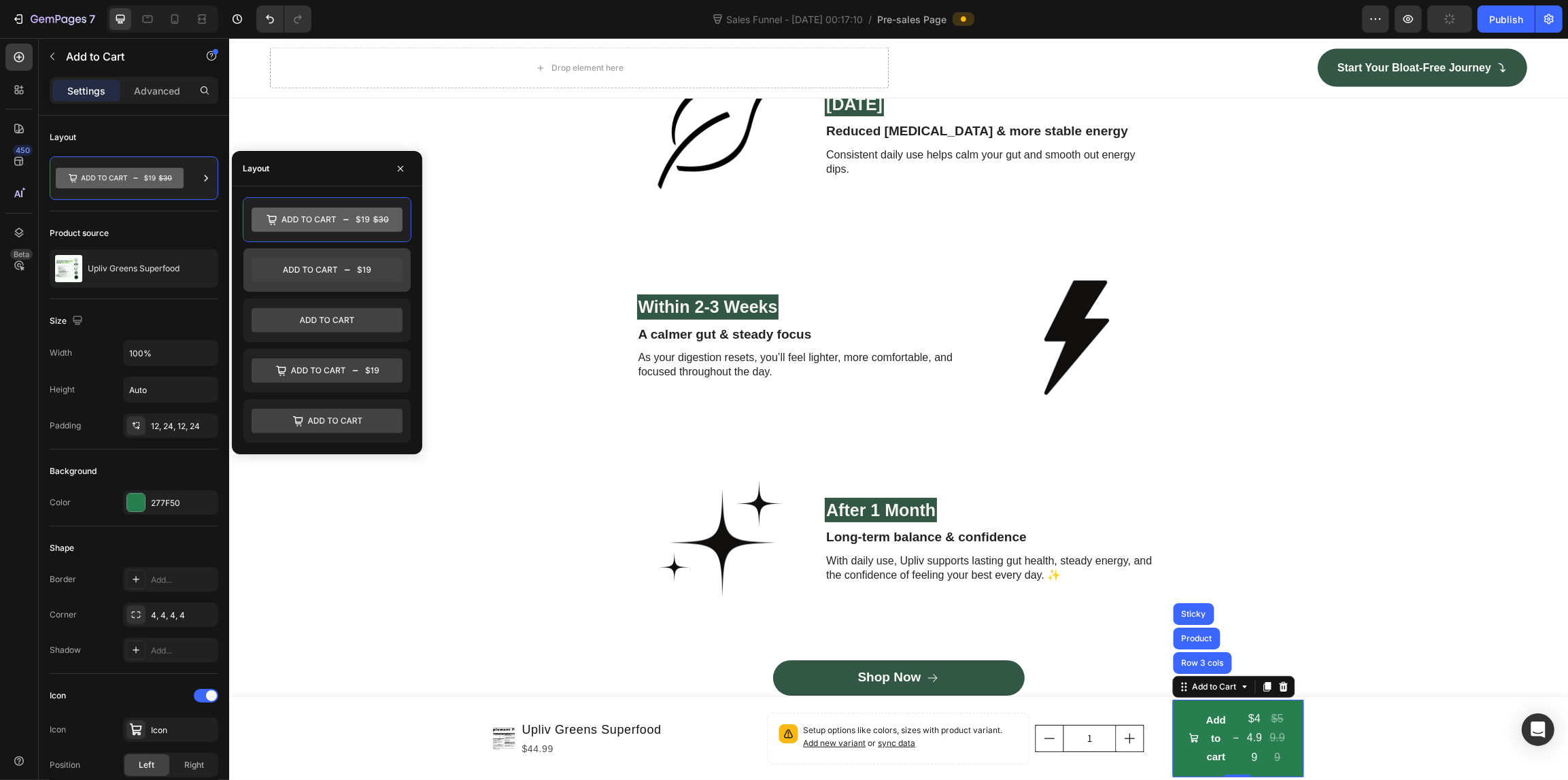
click at [311, 270] on icon at bounding box center [326, 270] width 151 height 24
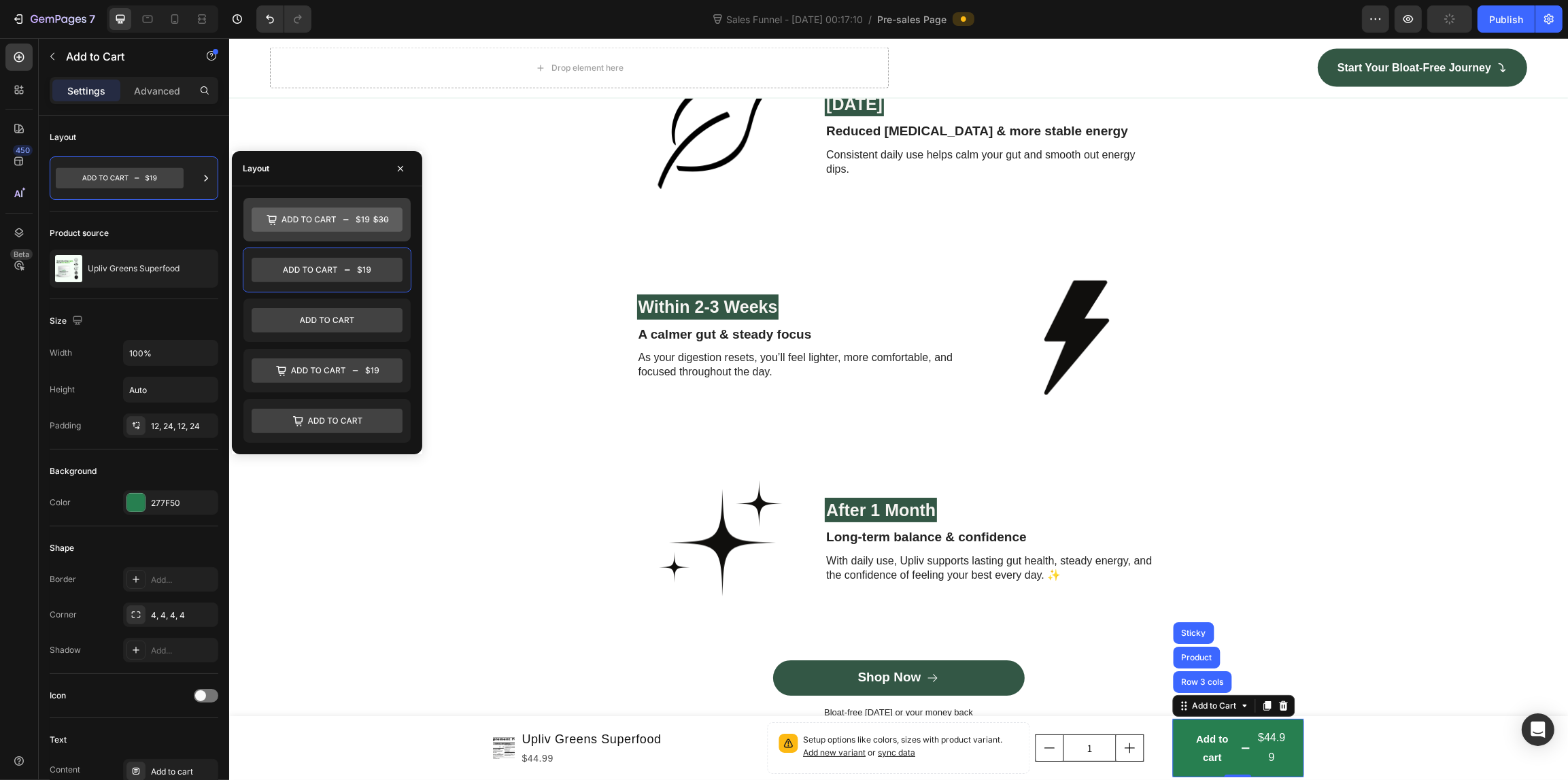
click at [314, 217] on icon at bounding box center [326, 220] width 151 height 24
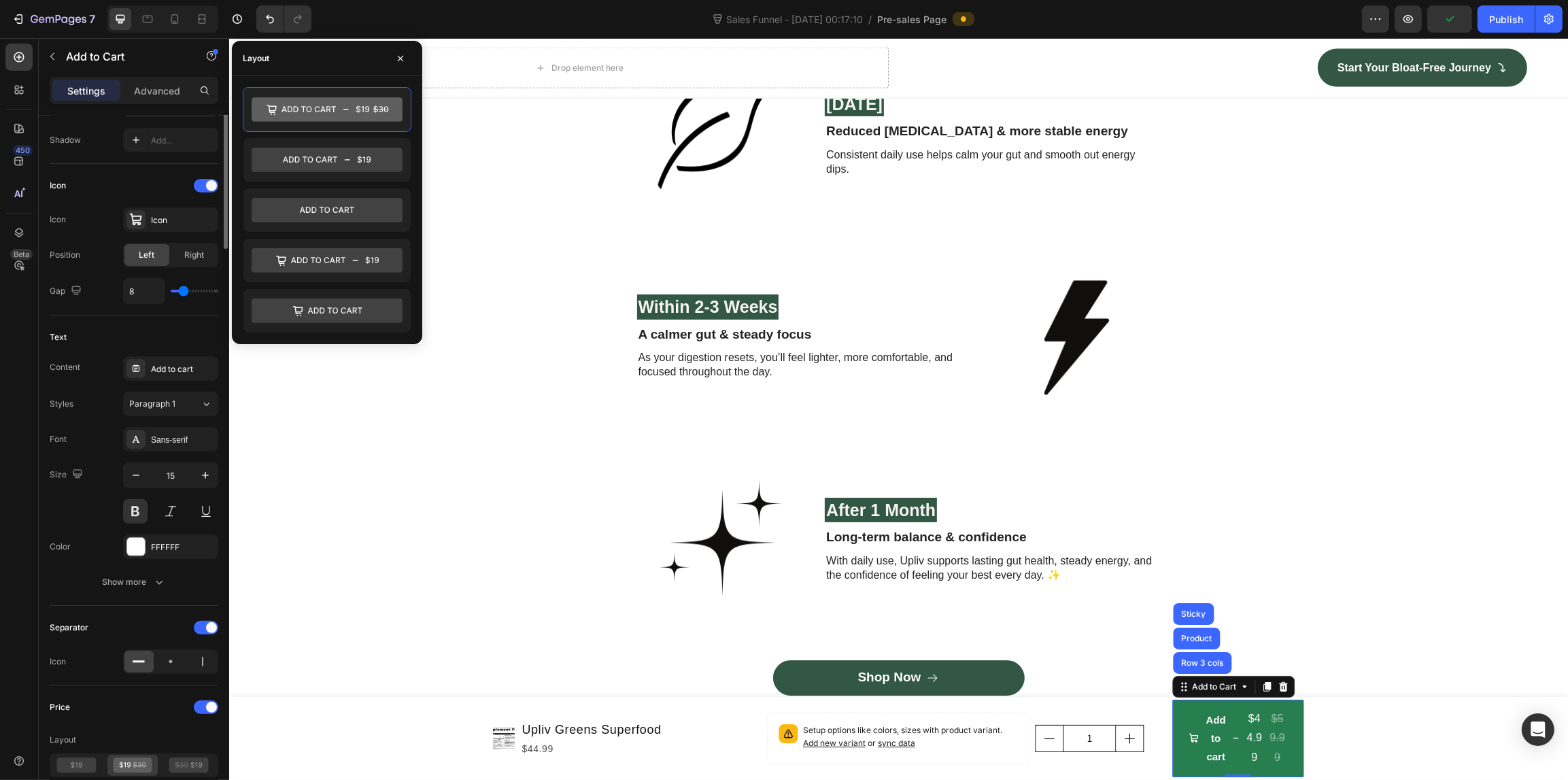
scroll to position [85, 0]
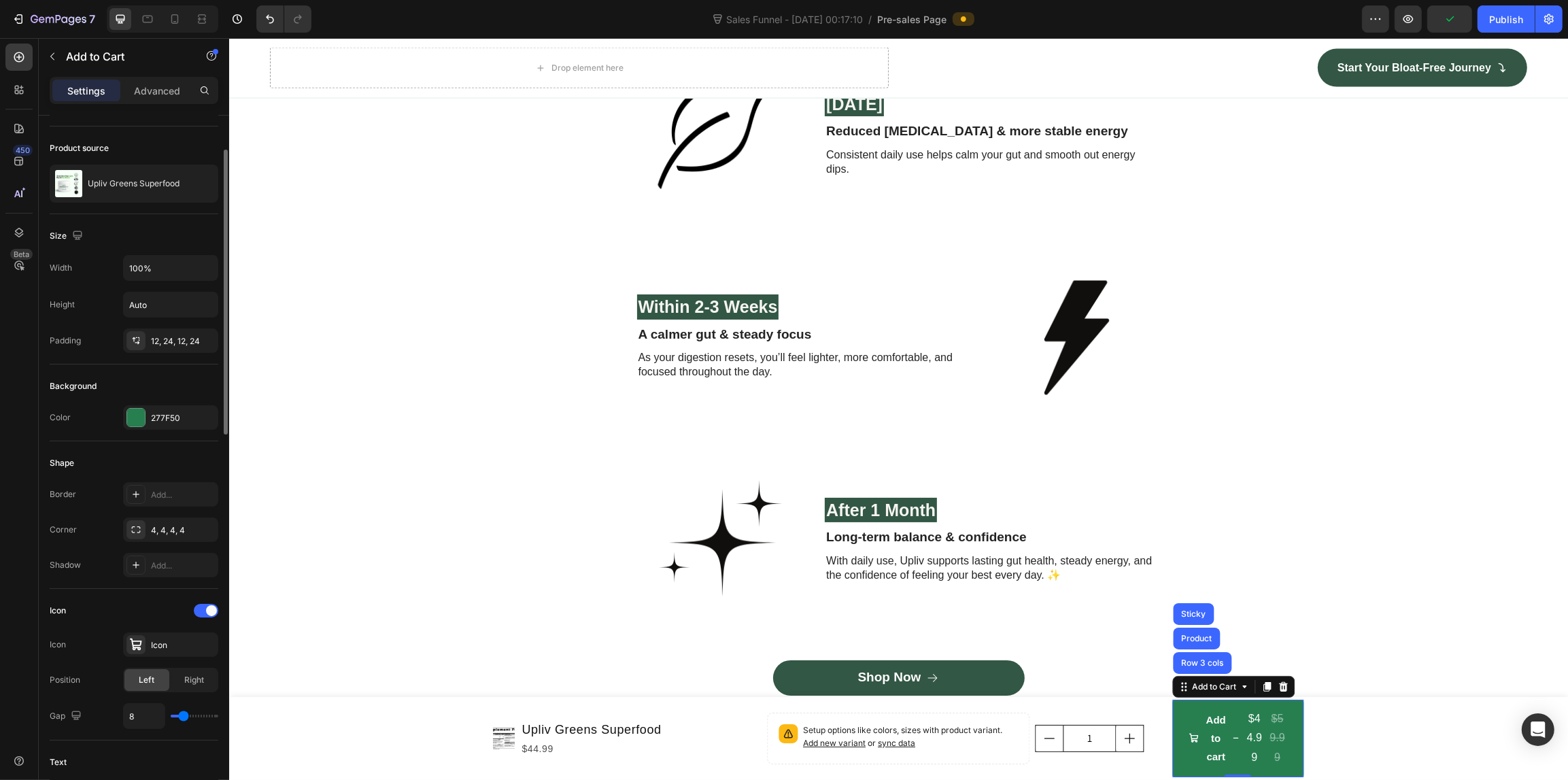
click at [55, 215] on div "Size Width 100% Height Auto Padding 12, 24, 12, 24" at bounding box center [134, 289] width 169 height 151
click at [173, 261] on input "100%" at bounding box center [170, 267] width 94 height 24
click at [194, 267] on button "button" at bounding box center [205, 267] width 24 height 24
click at [169, 291] on div "Fit content Auto" at bounding box center [156, 303] width 112 height 26
type input "Auto"
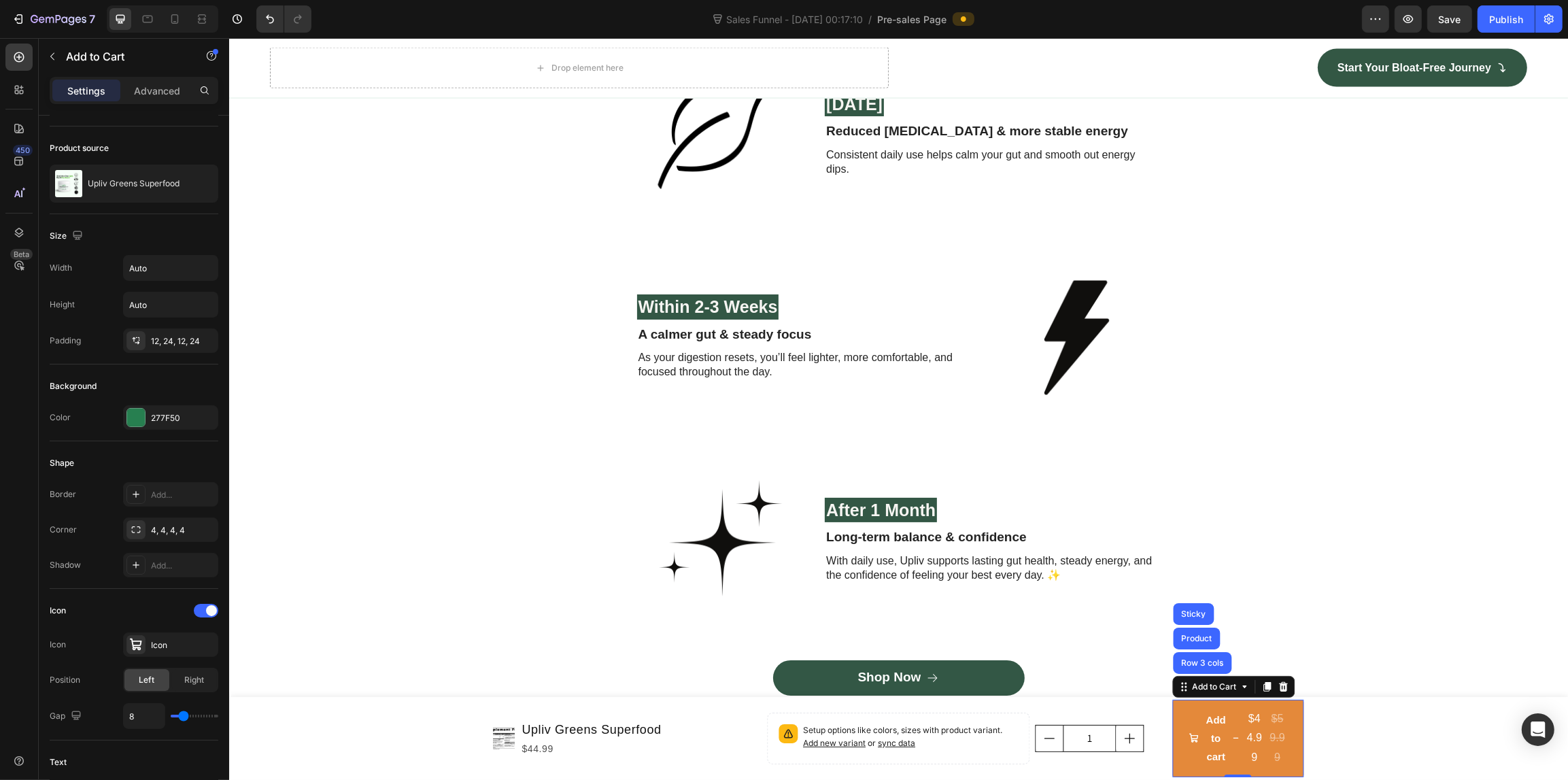
click at [1171, 712] on button "Add to cart $44.99 $59.99" at bounding box center [1237, 738] width 131 height 78
click at [1190, 718] on span "Add to cart" at bounding box center [1193, 737] width 10 height 55
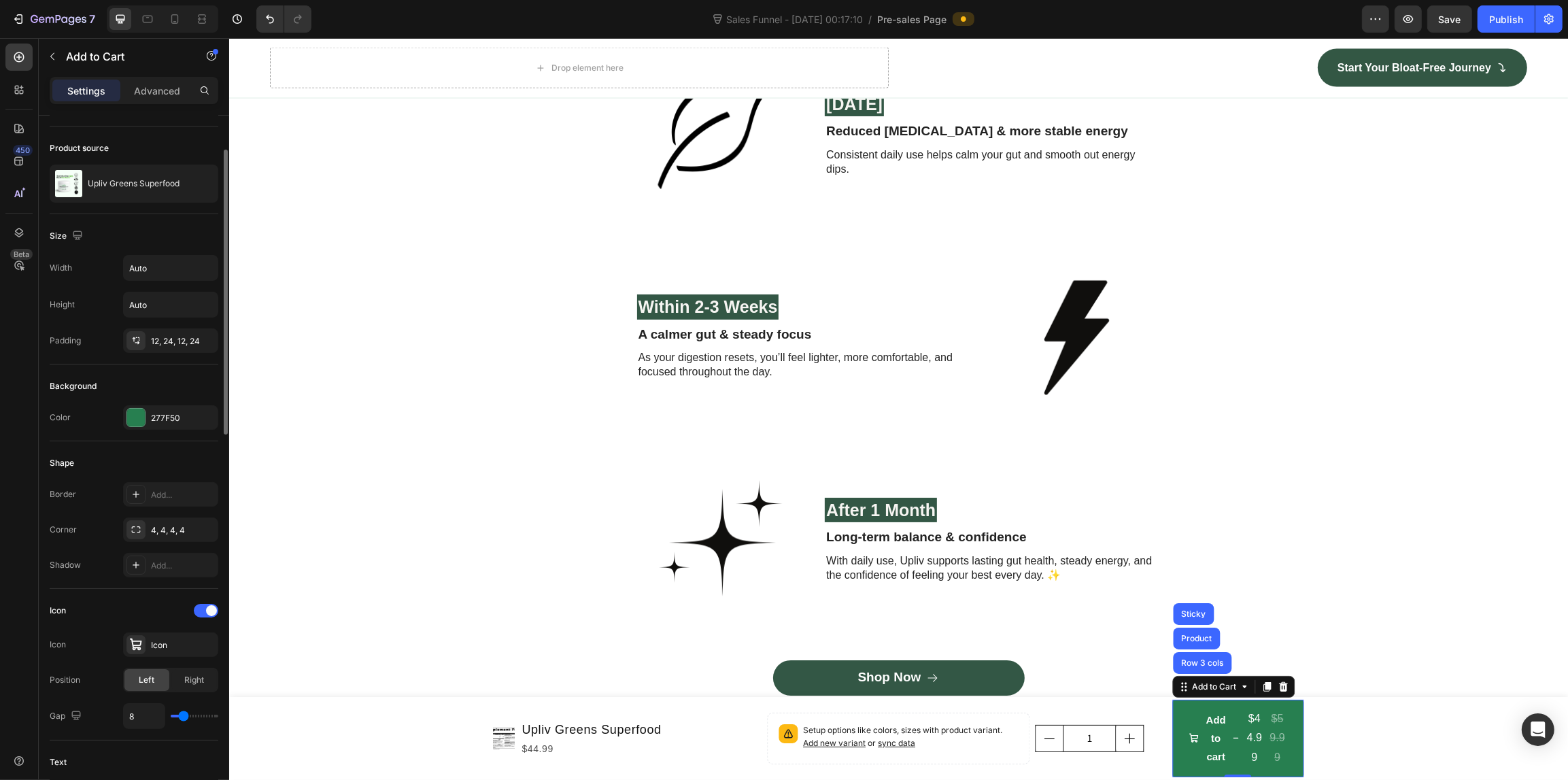
scroll to position [0, 0]
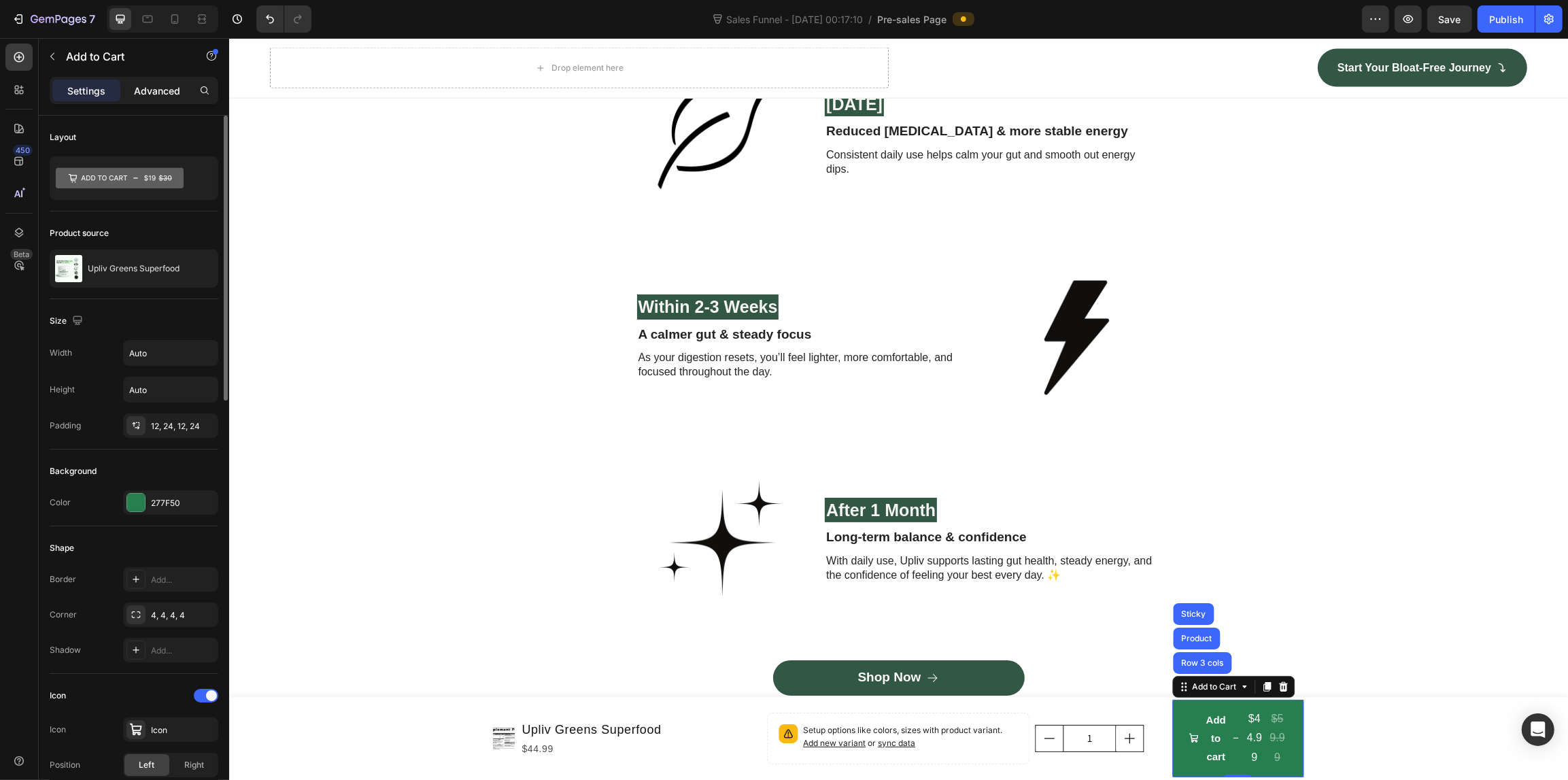
click at [151, 100] on div "Advanced" at bounding box center [157, 90] width 68 height 22
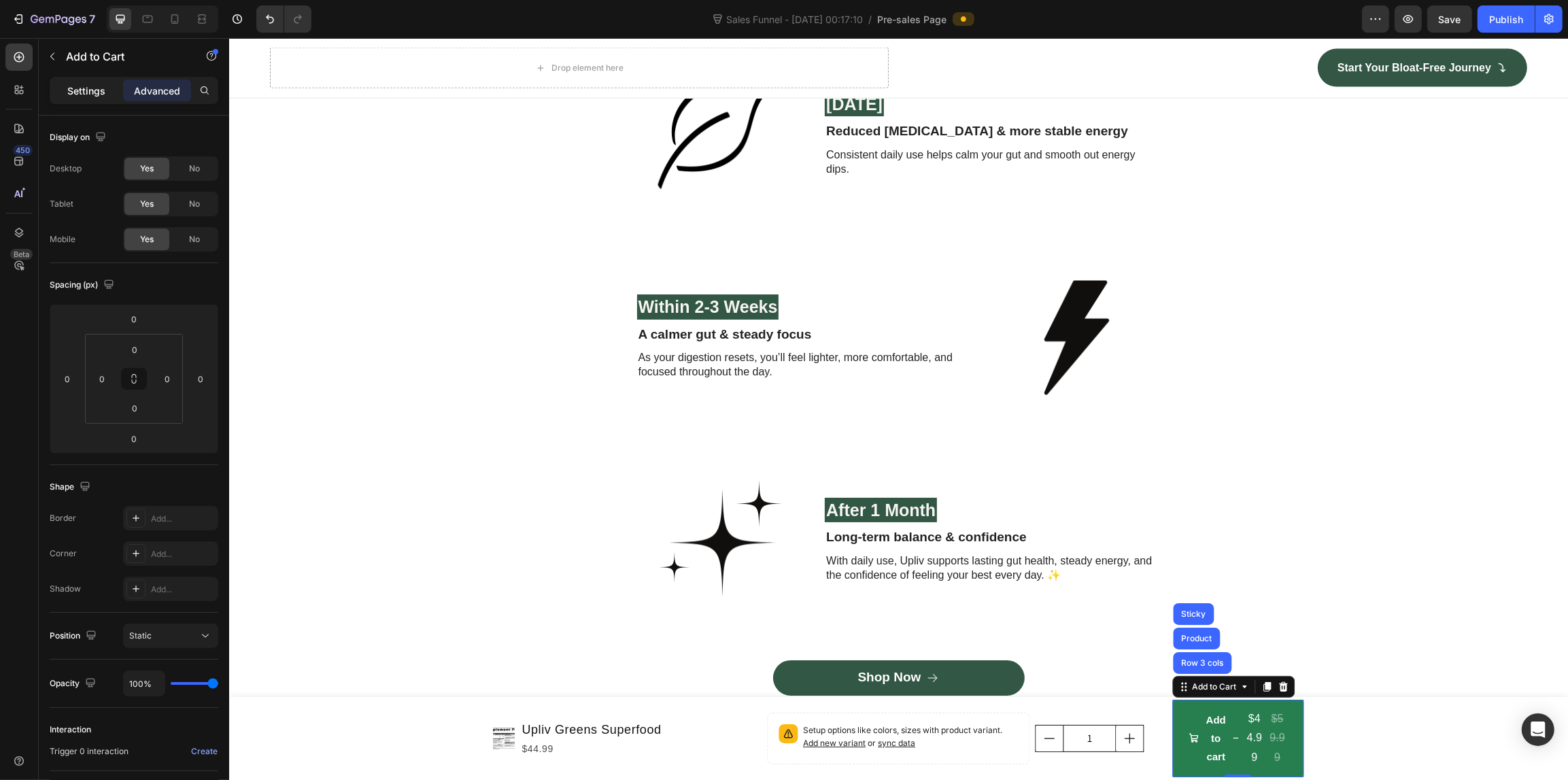
click at [88, 100] on div "Settings" at bounding box center [86, 90] width 68 height 22
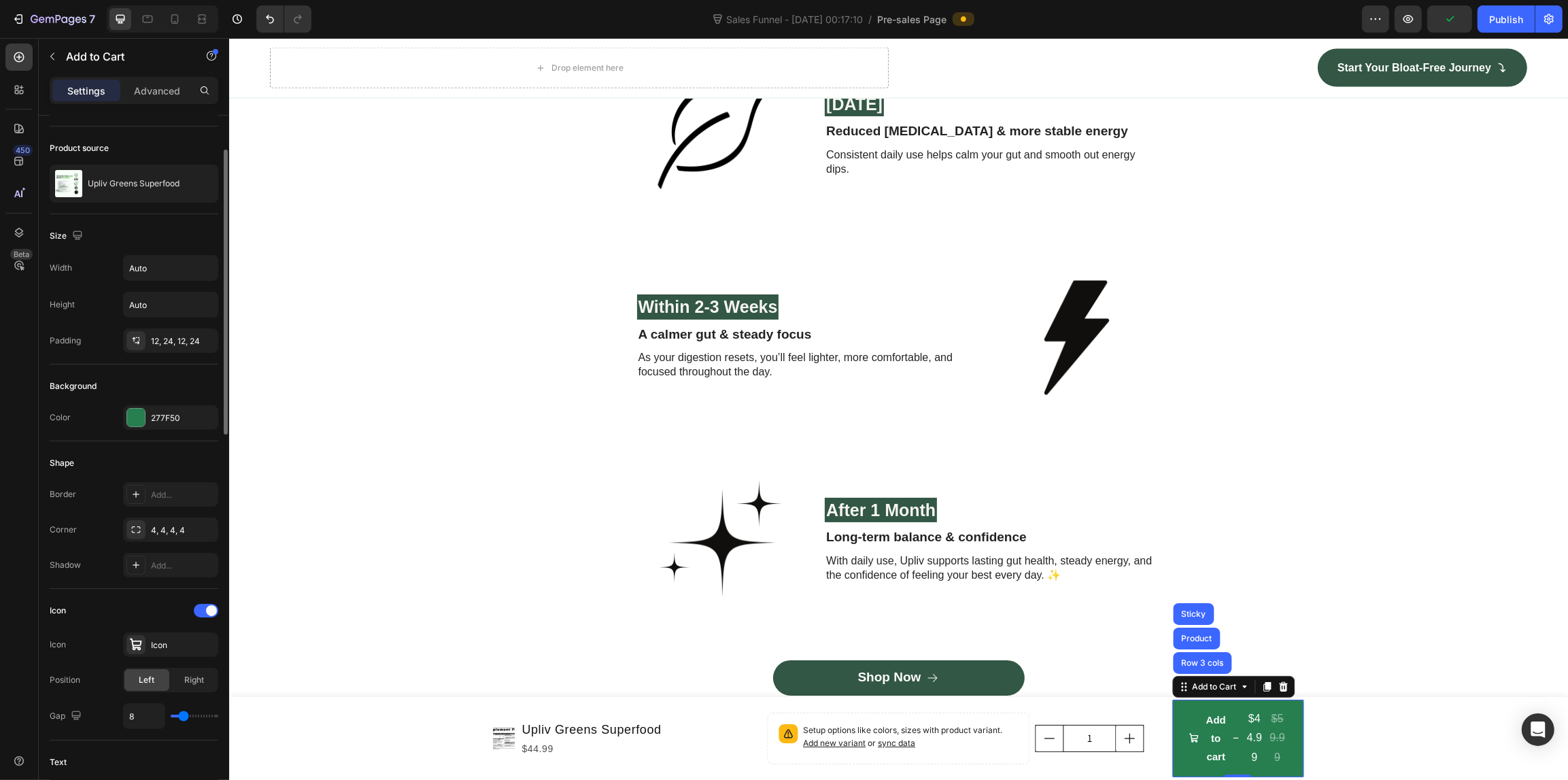
scroll to position [255, 0]
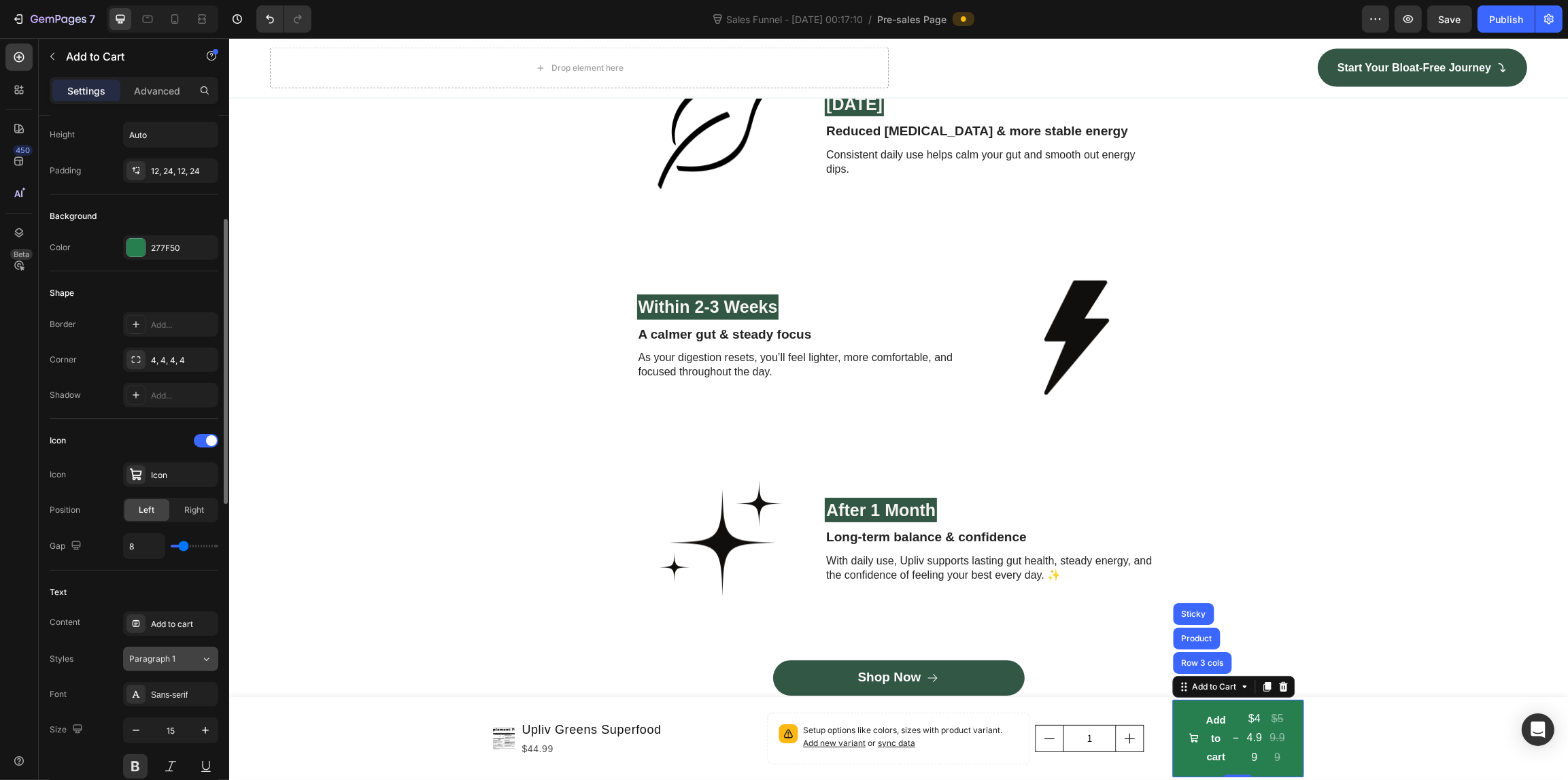
click at [178, 668] on button "Paragraph 1" at bounding box center [171, 658] width 95 height 24
click at [87, 658] on div "Styles Paragraph 1" at bounding box center [134, 658] width 169 height 24
click at [141, 624] on icon at bounding box center [136, 623] width 11 height 11
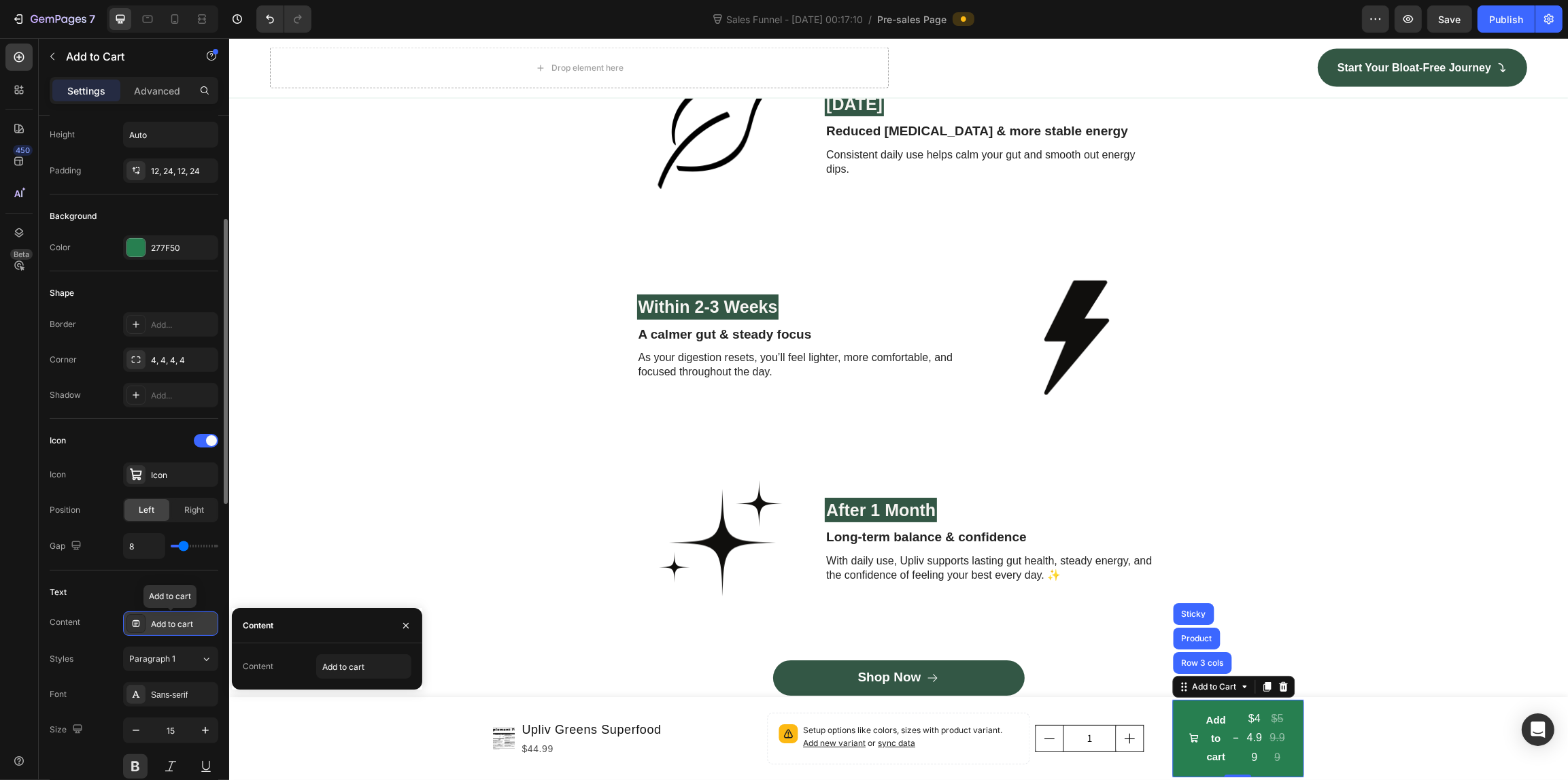
click at [141, 624] on icon at bounding box center [136, 623] width 11 height 11
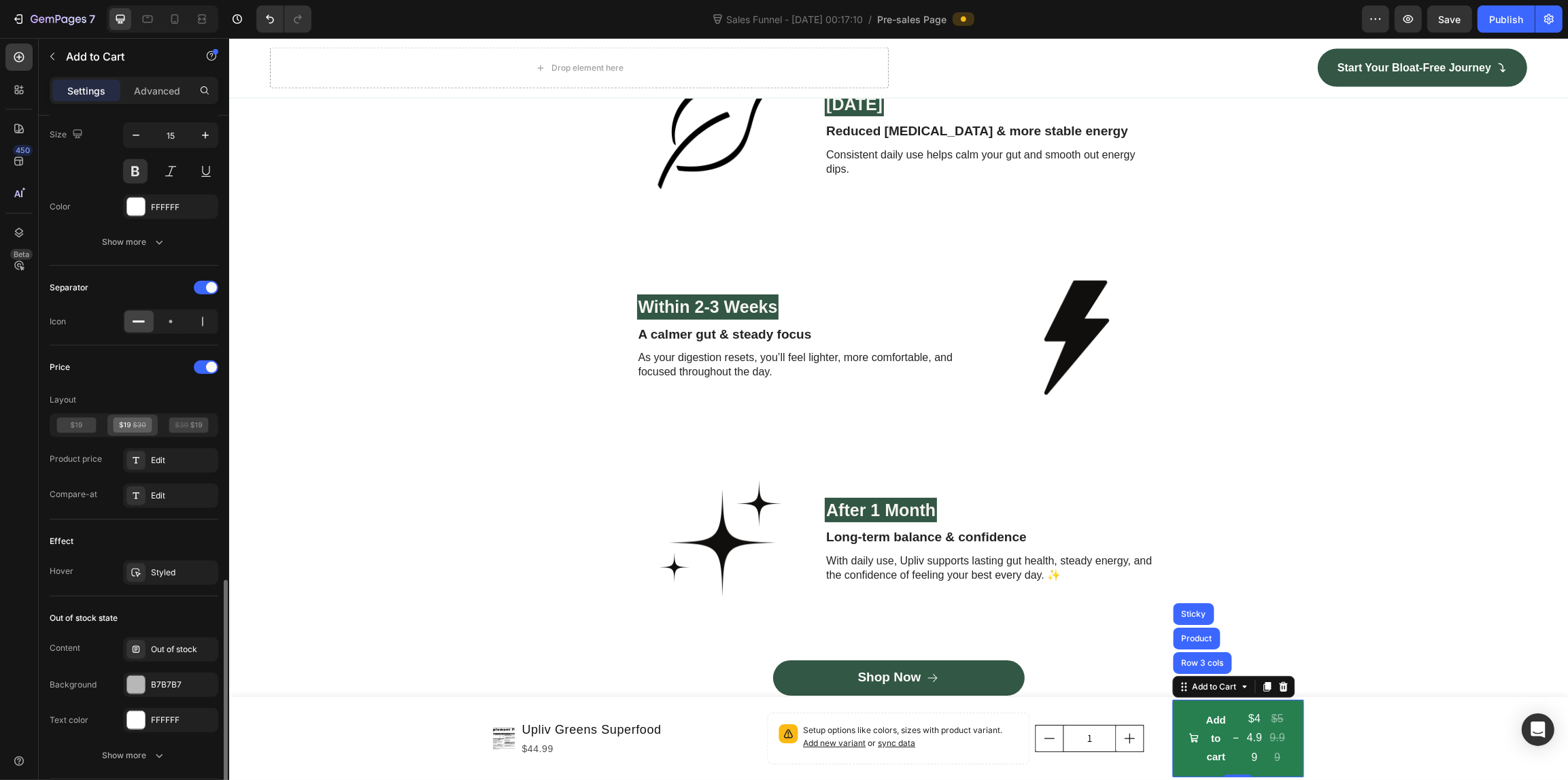
scroll to position [935, 0]
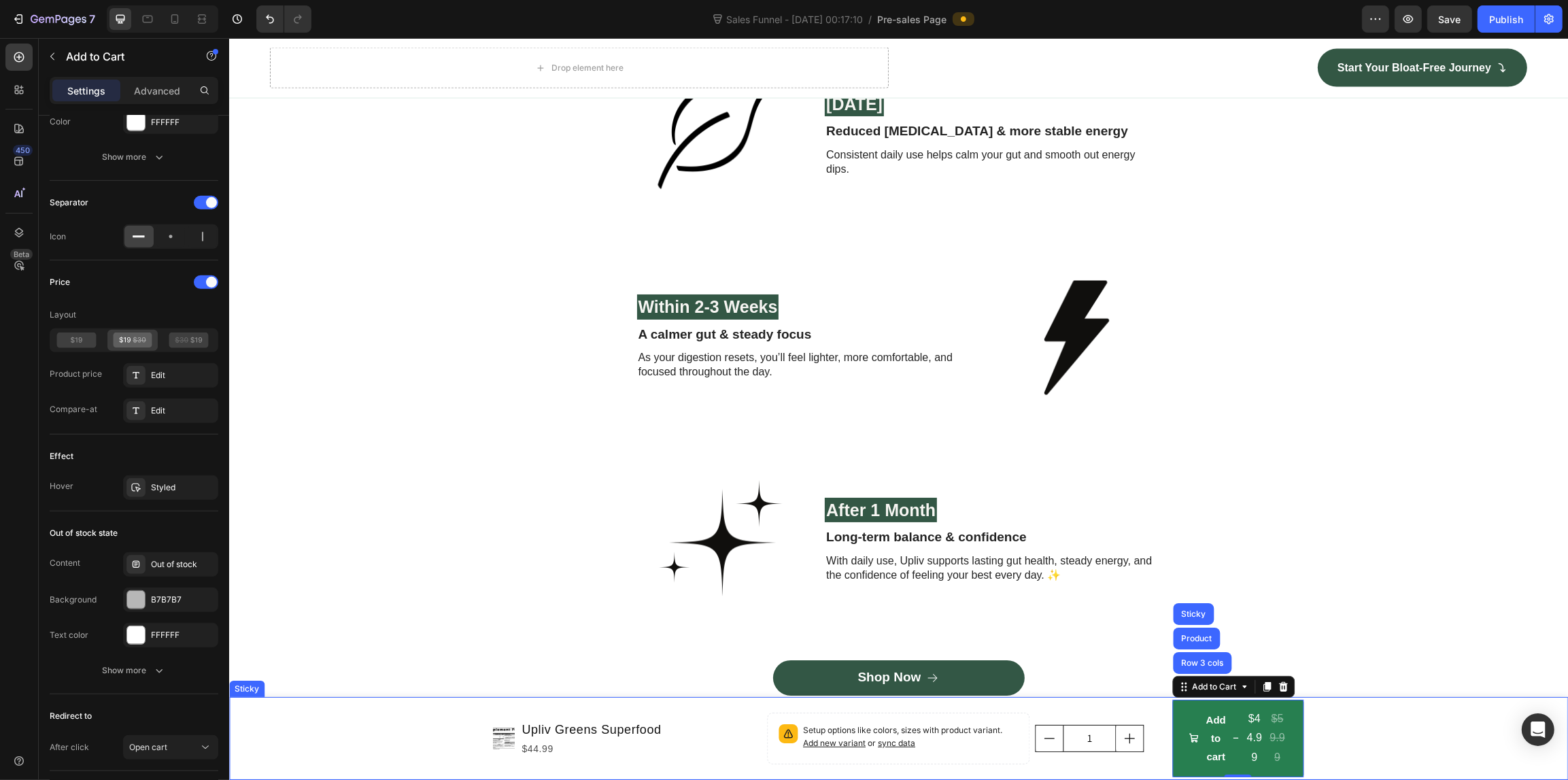
click at [1402, 732] on div "Product Images Upliv Greens Superfood Product Title $44.99 Product Price Produc…" at bounding box center [897, 738] width 1339 height 83
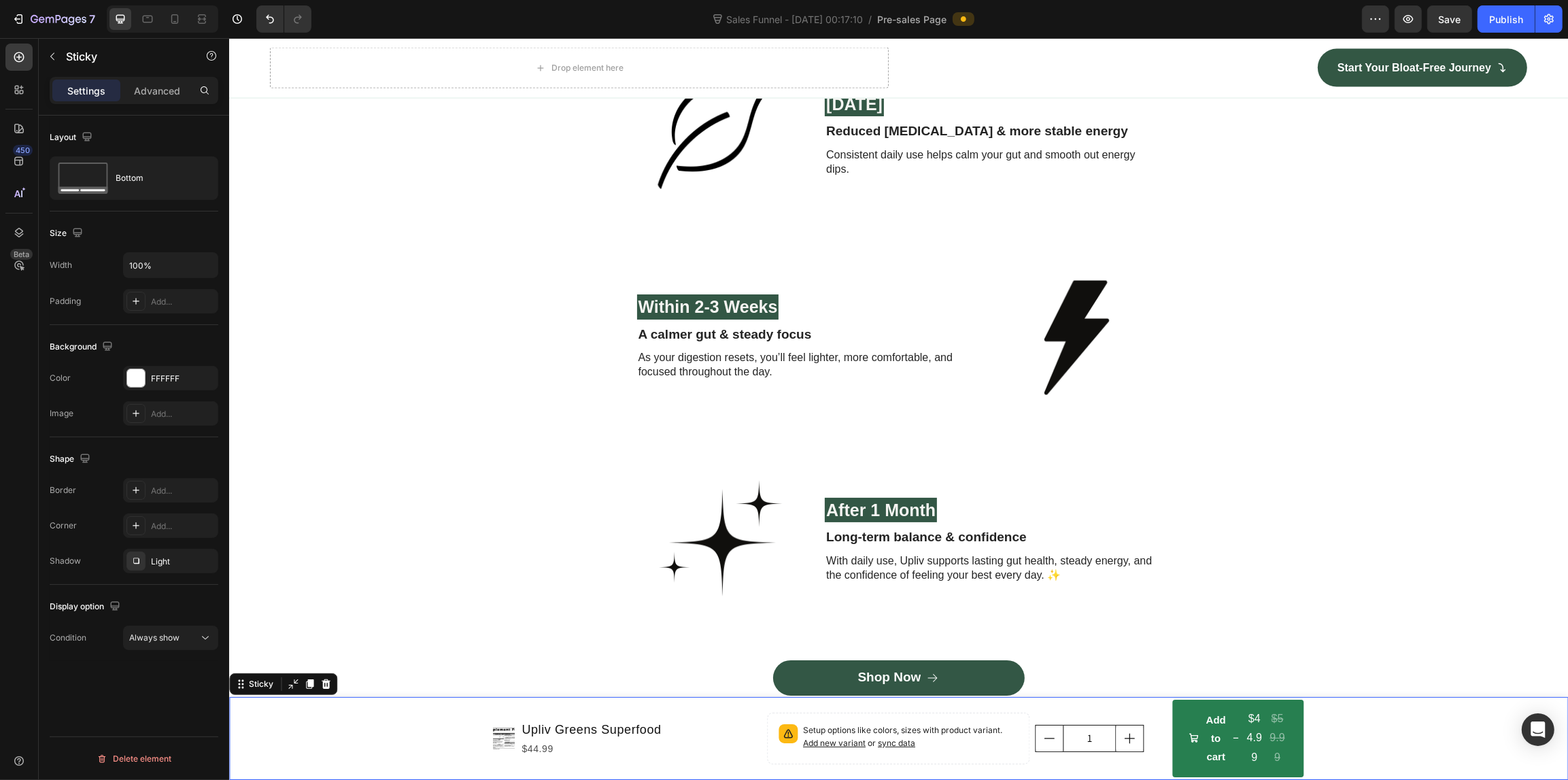
scroll to position [0, 0]
click at [1184, 704] on button "Add to cart $44.99 $59.99" at bounding box center [1237, 738] width 131 height 78
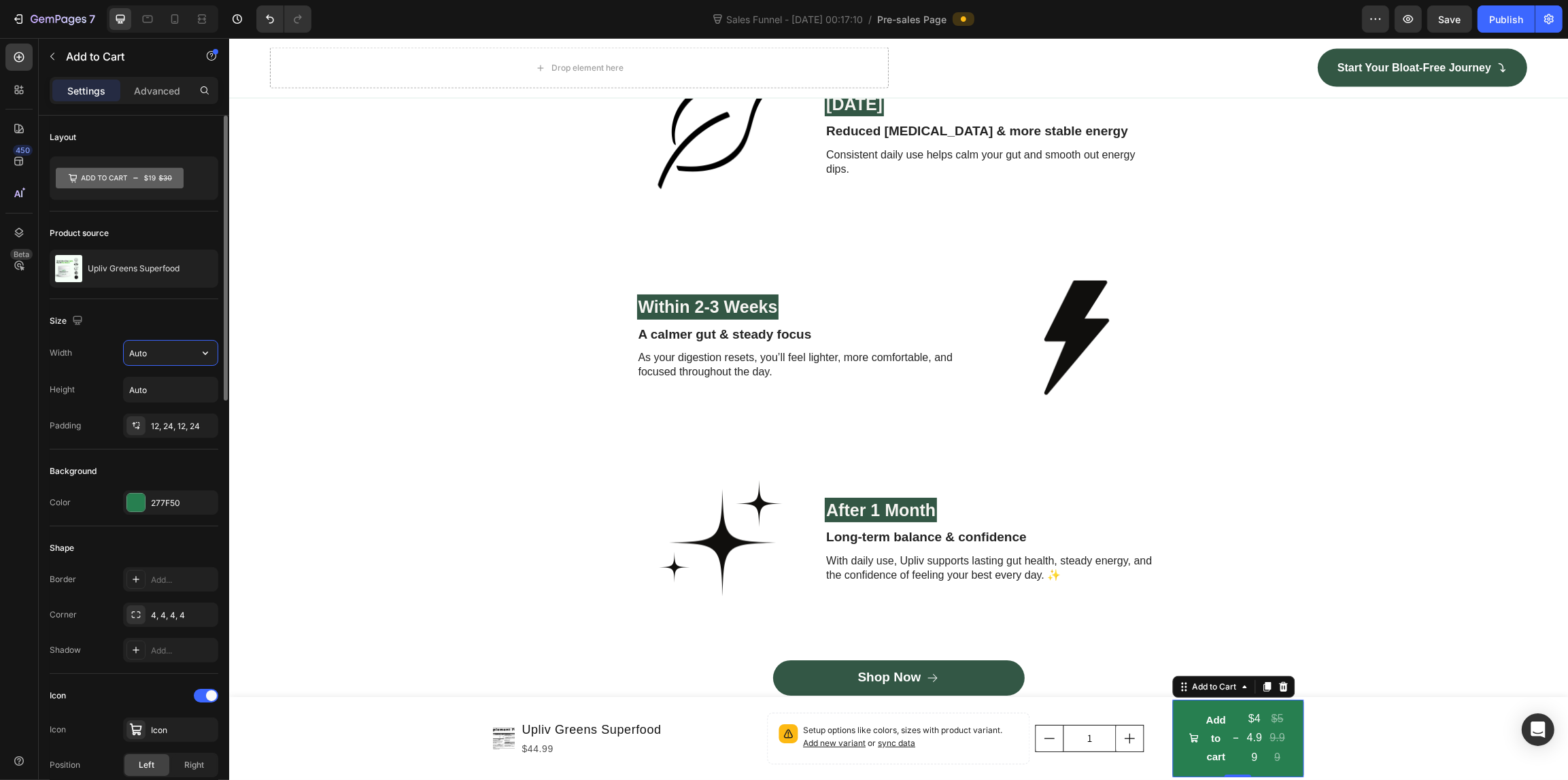
click at [163, 352] on input "Auto" at bounding box center [170, 353] width 94 height 24
click at [206, 392] on icon "button" at bounding box center [205, 389] width 14 height 14
click at [181, 432] on div "Fit content Auto" at bounding box center [156, 425] width 112 height 26
click at [202, 361] on button "button" at bounding box center [205, 353] width 24 height 24
click at [175, 406] on div "Full 100%" at bounding box center [156, 414] width 112 height 26
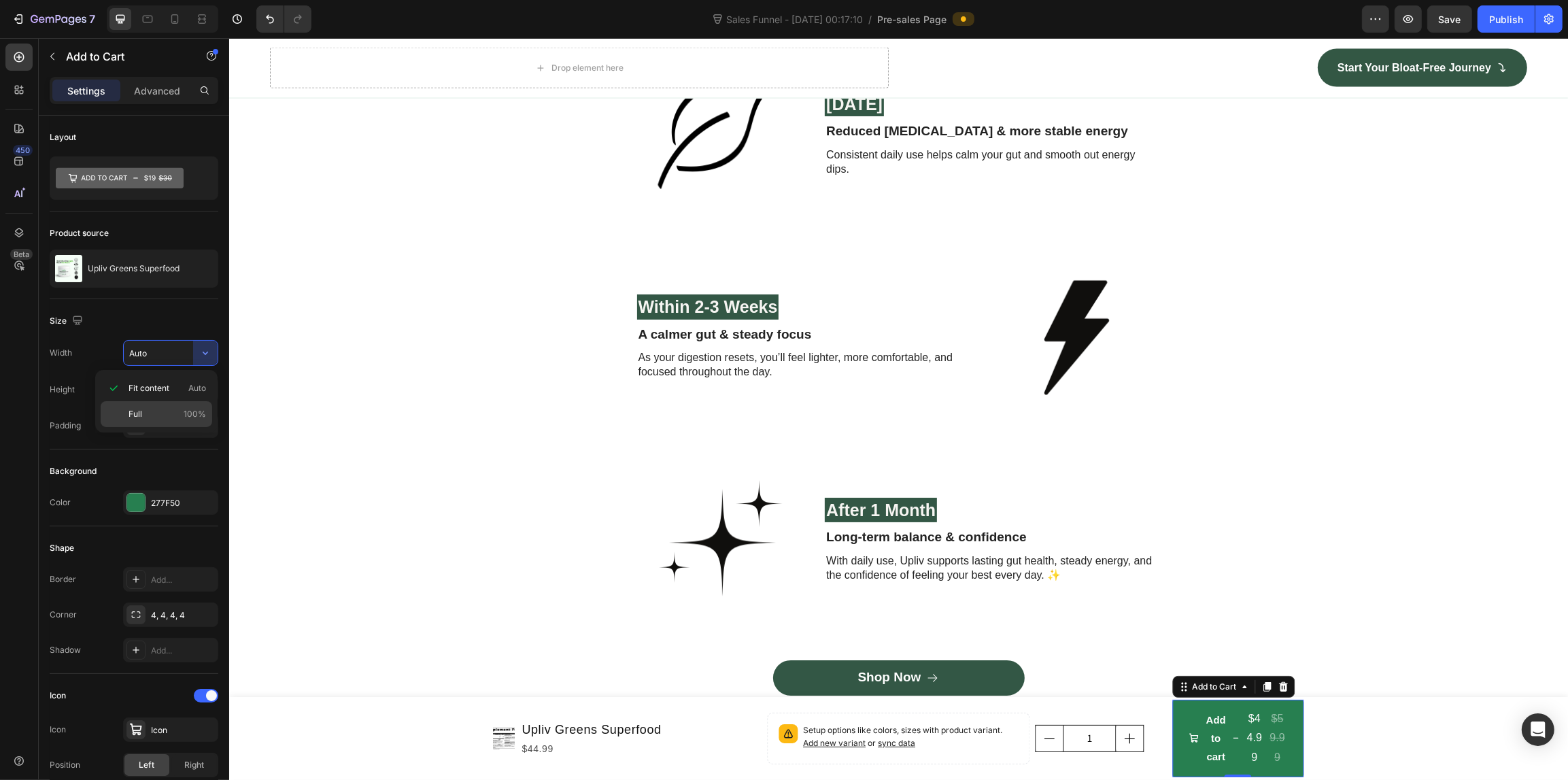
type input "100%"
click at [211, 614] on button "button" at bounding box center [204, 615] width 16 height 16
click at [165, 615] on div "Add..." at bounding box center [182, 615] width 64 height 12
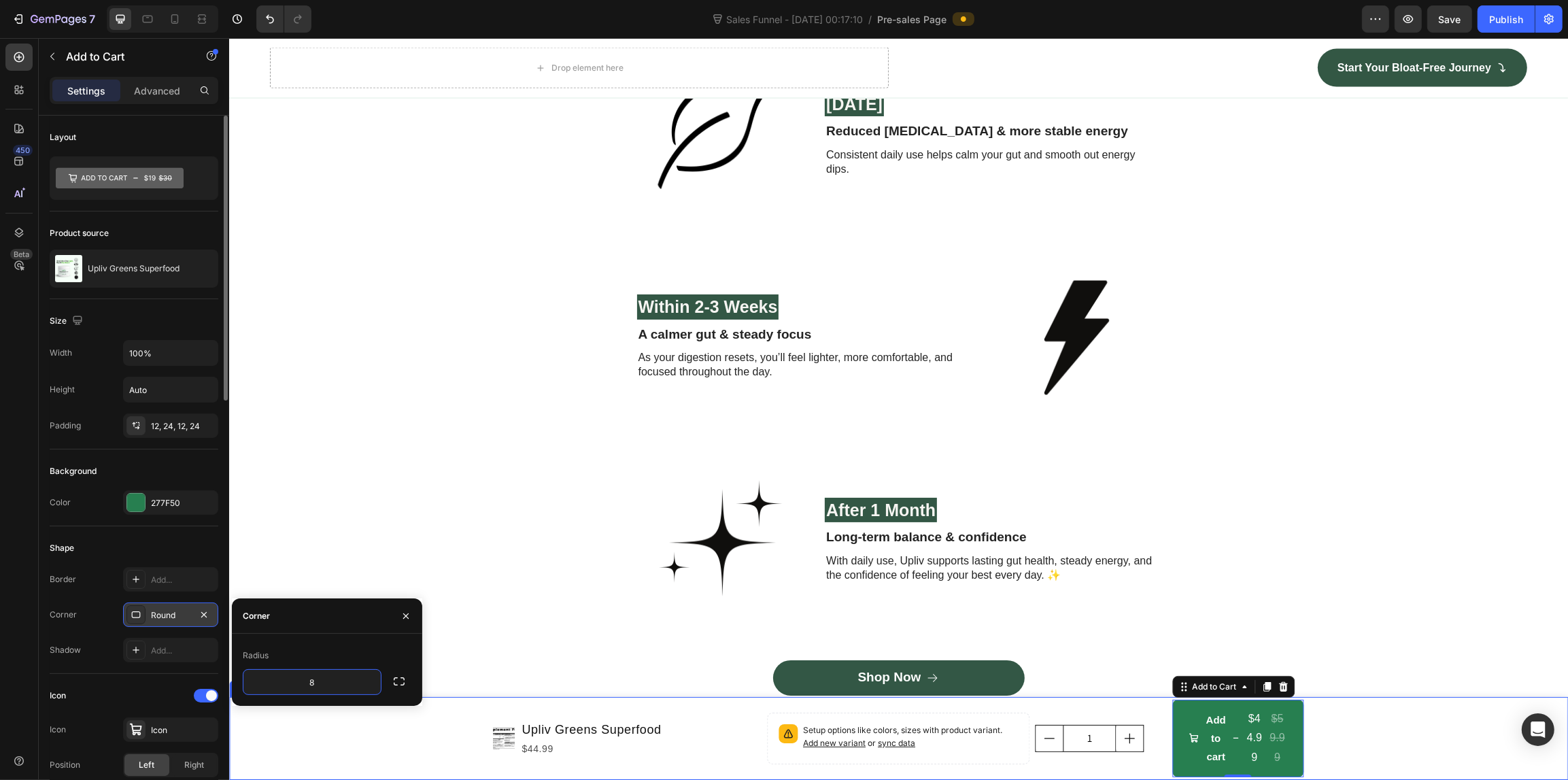
click at [401, 726] on div "Product Images Upliv Greens Superfood Product Title $44.99 Product Price Produc…" at bounding box center [897, 738] width 1339 height 83
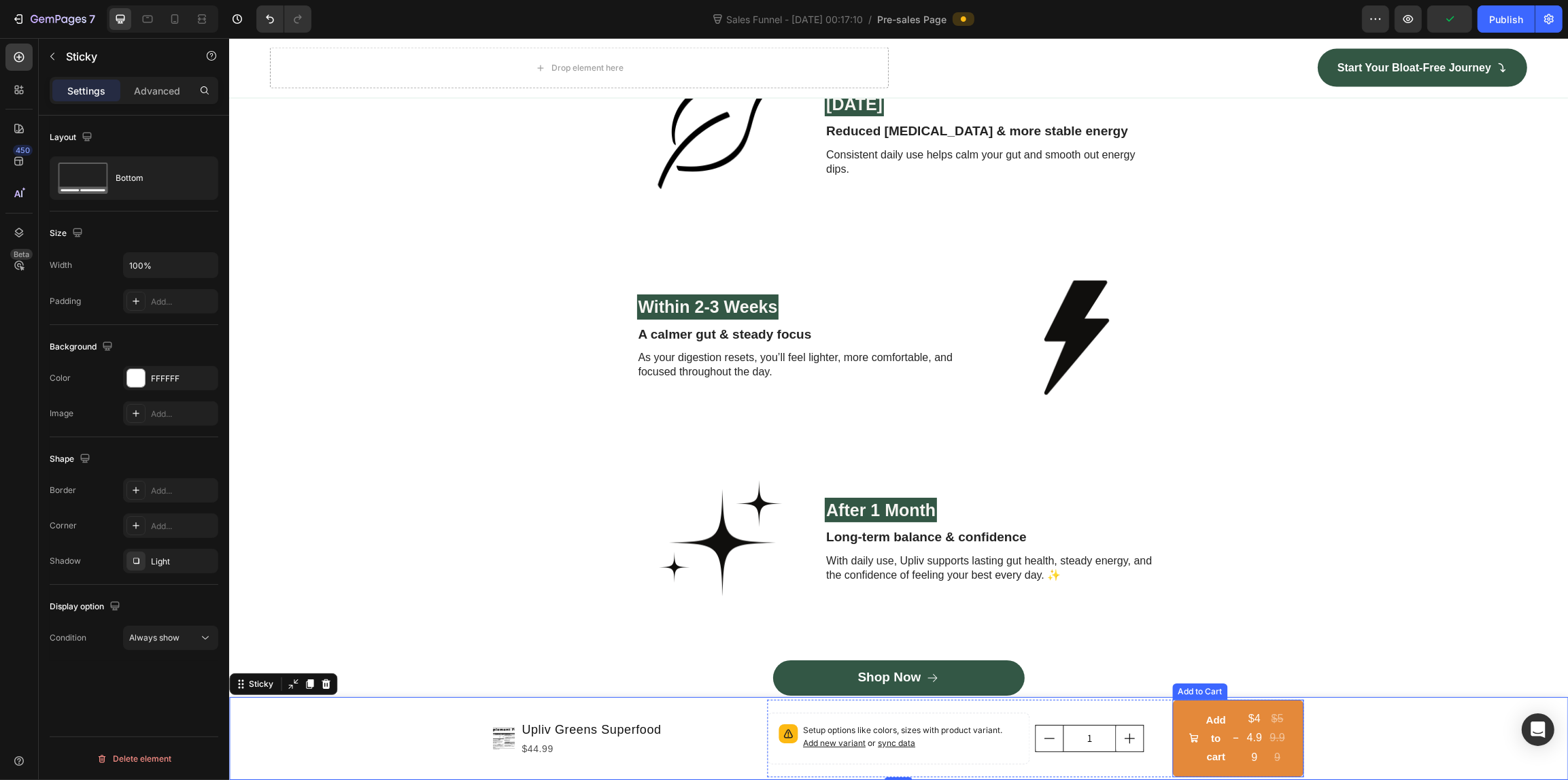
click at [1171, 707] on button "Add to cart $44.99 $59.99" at bounding box center [1237, 738] width 131 height 78
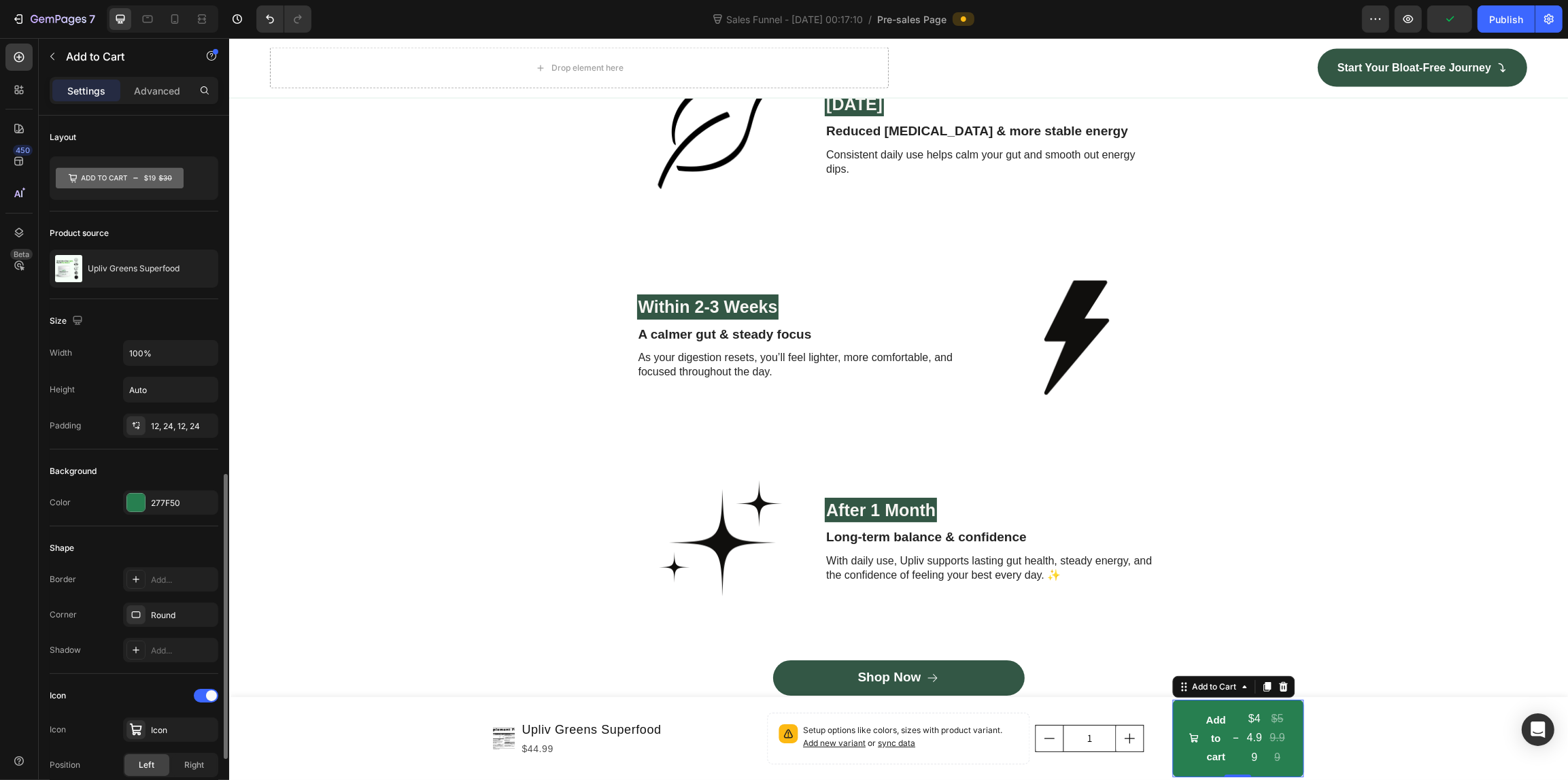
scroll to position [425, 0]
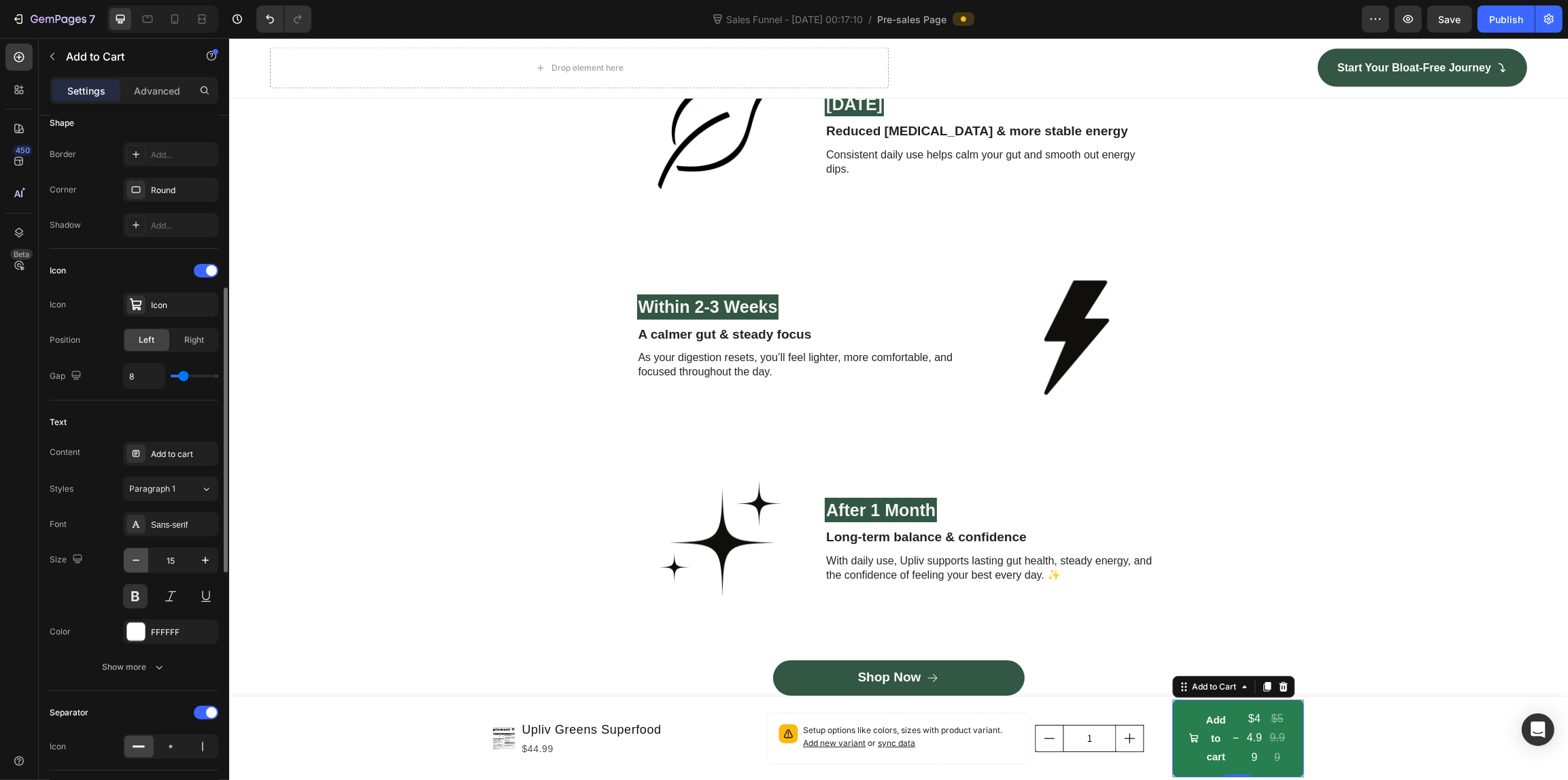
click at [142, 567] on icon "button" at bounding box center [136, 560] width 14 height 14
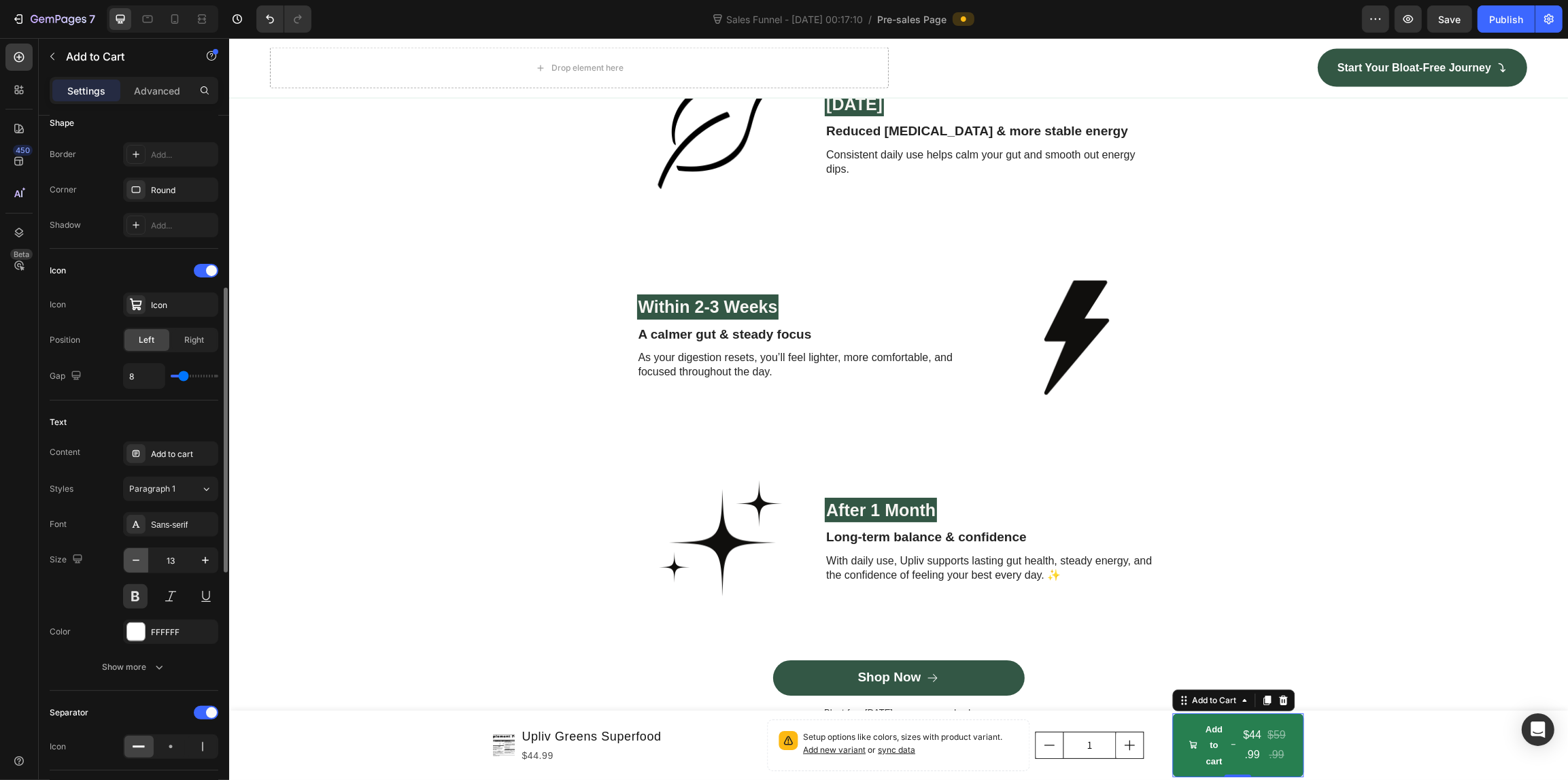
click at [144, 568] on button "button" at bounding box center [135, 560] width 24 height 24
click at [145, 568] on button "button" at bounding box center [135, 560] width 24 height 24
click at [144, 568] on button "button" at bounding box center [135, 560] width 24 height 24
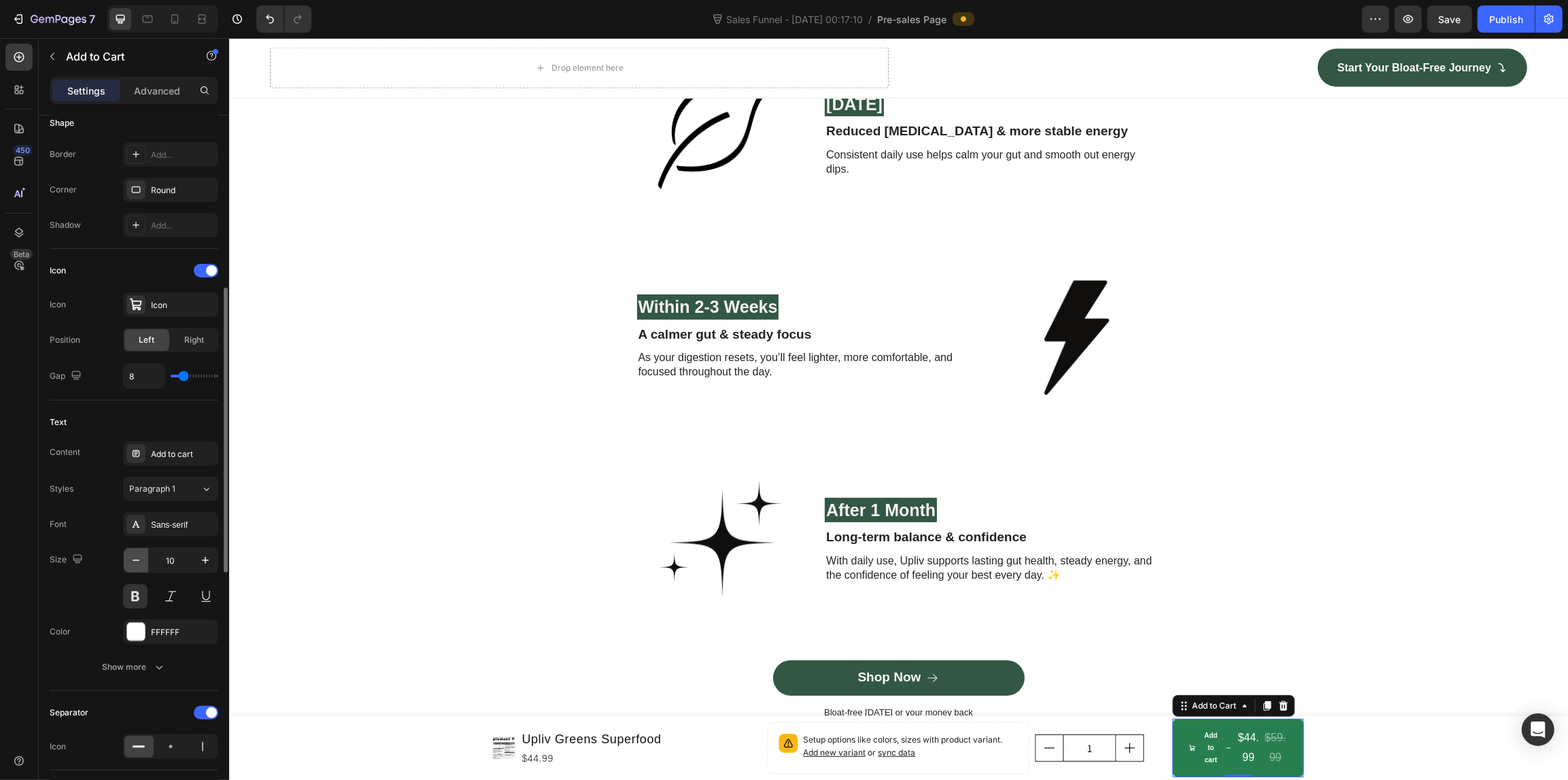
click at [144, 568] on button "button" at bounding box center [135, 560] width 24 height 24
click at [200, 554] on button "button" at bounding box center [205, 560] width 24 height 24
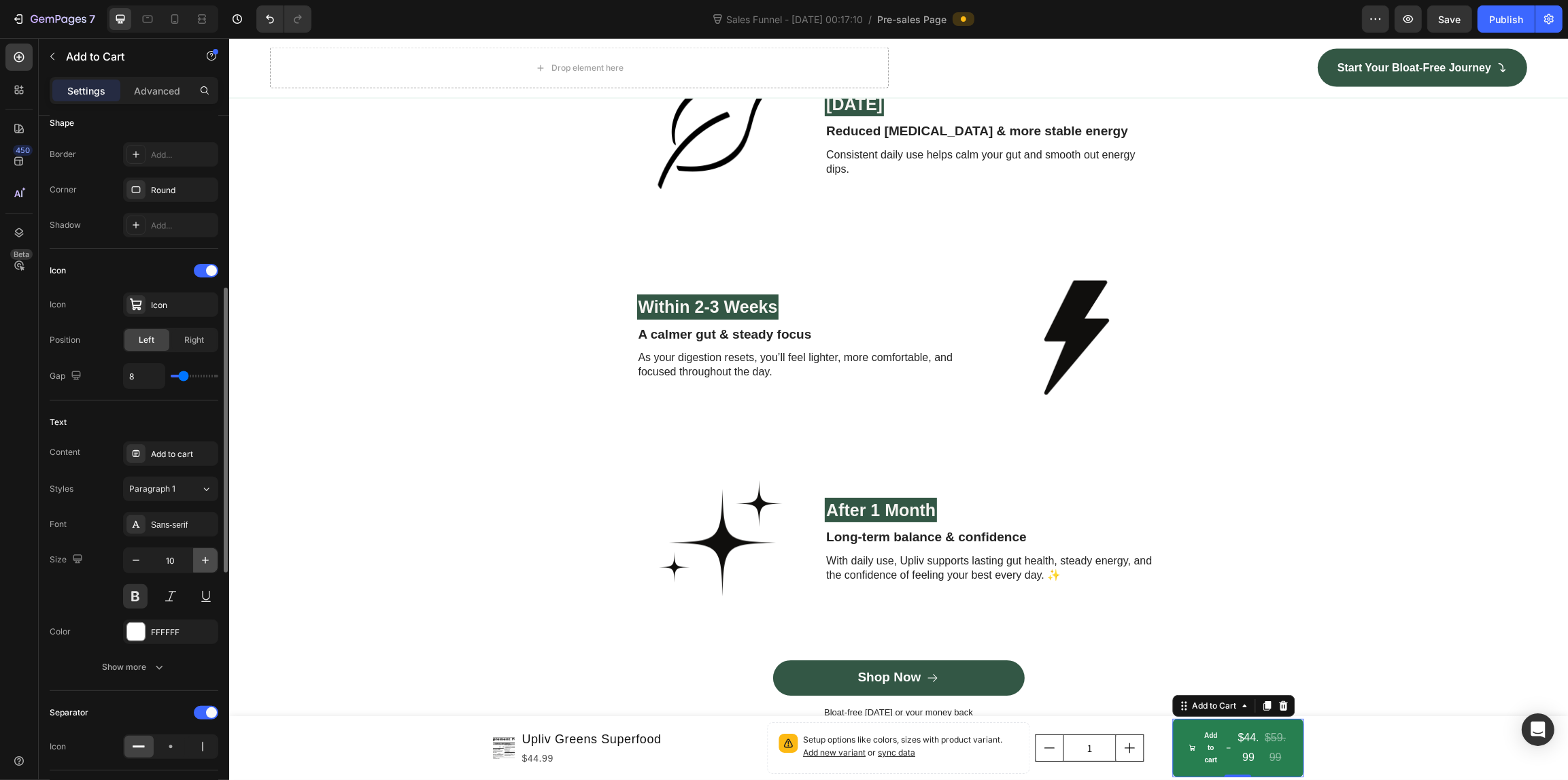
click at [200, 554] on button "button" at bounding box center [205, 560] width 24 height 24
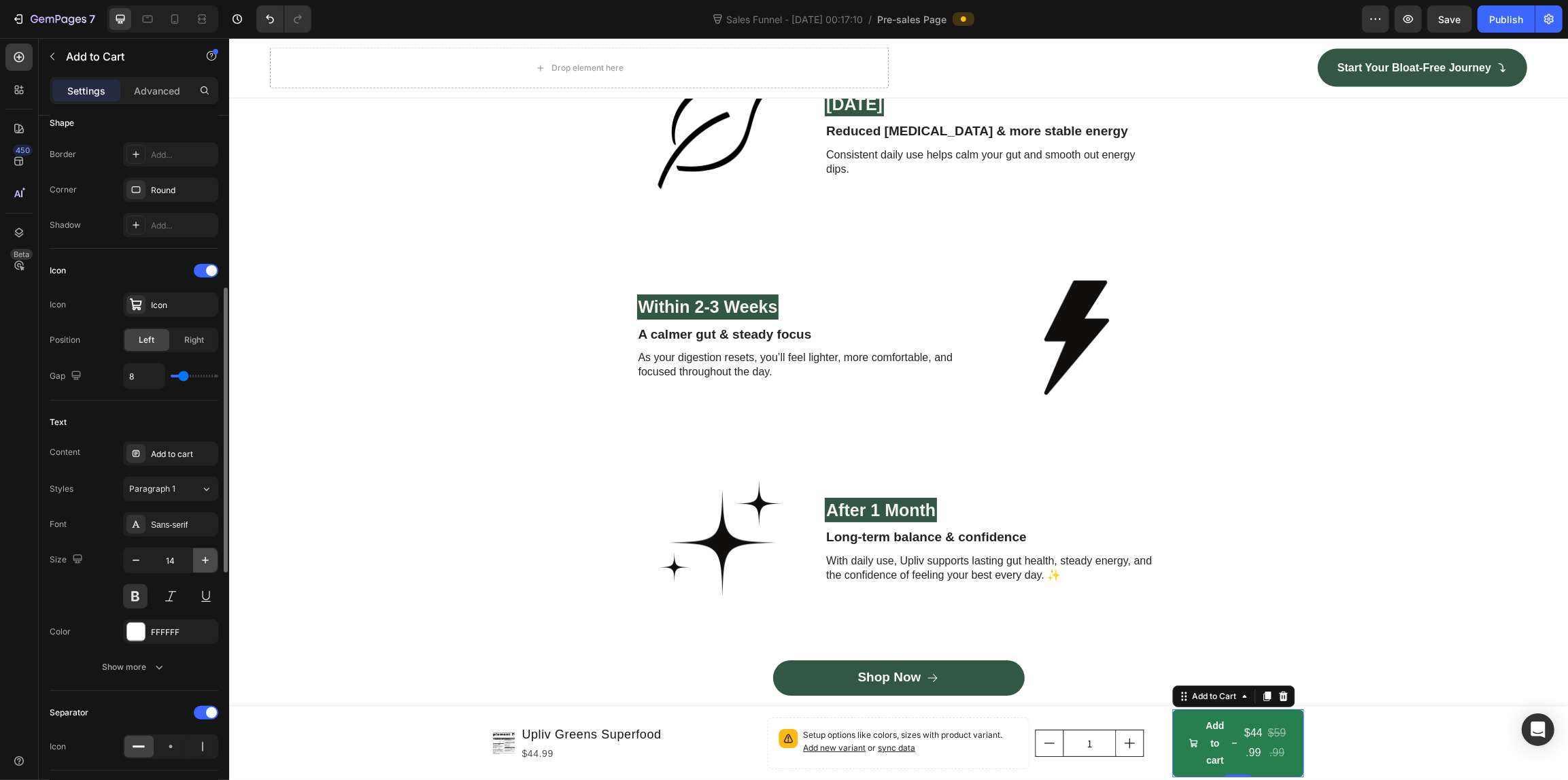
click at [200, 554] on button "button" at bounding box center [205, 560] width 24 height 24
type input "16"
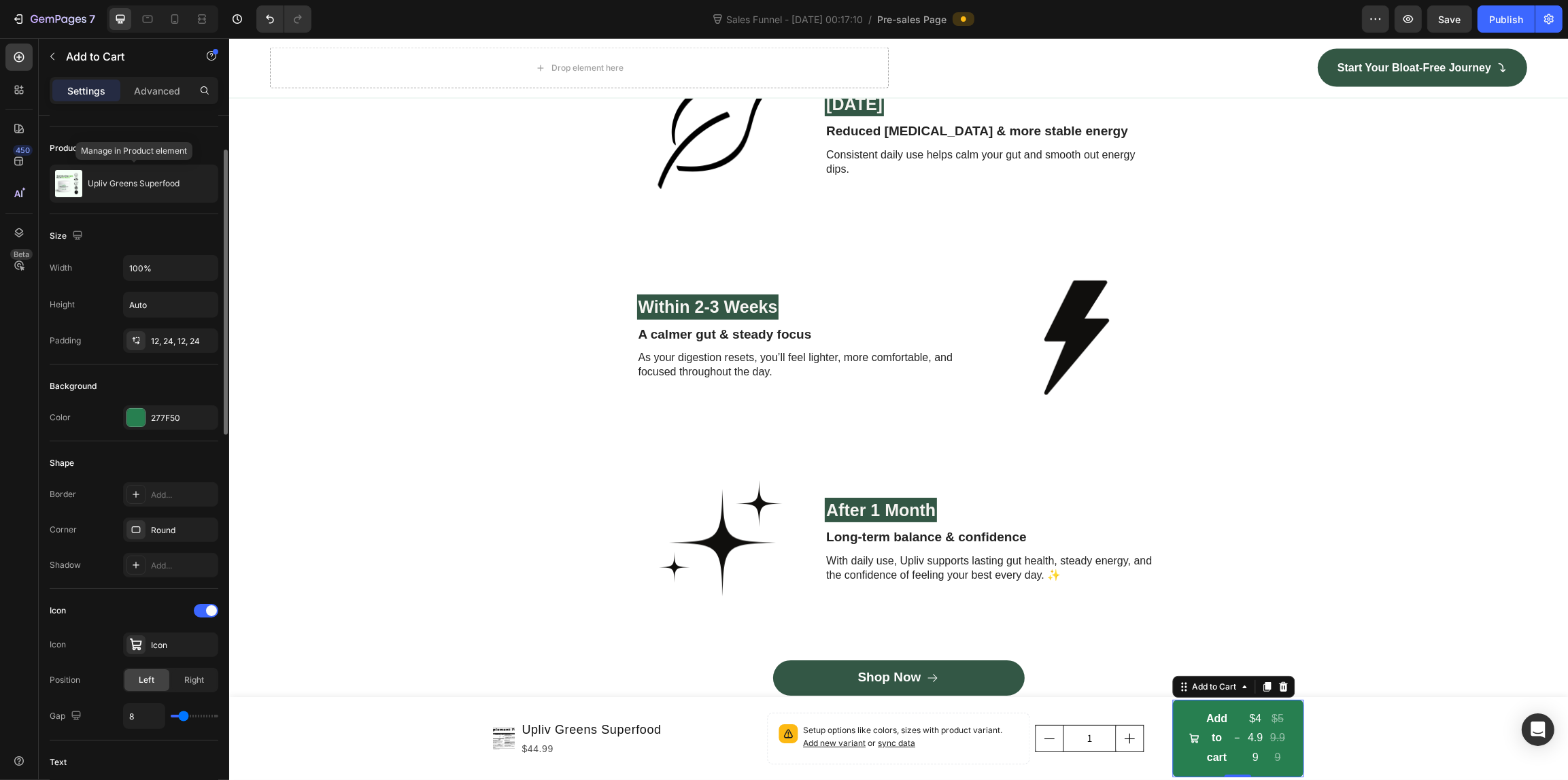
scroll to position [0, 0]
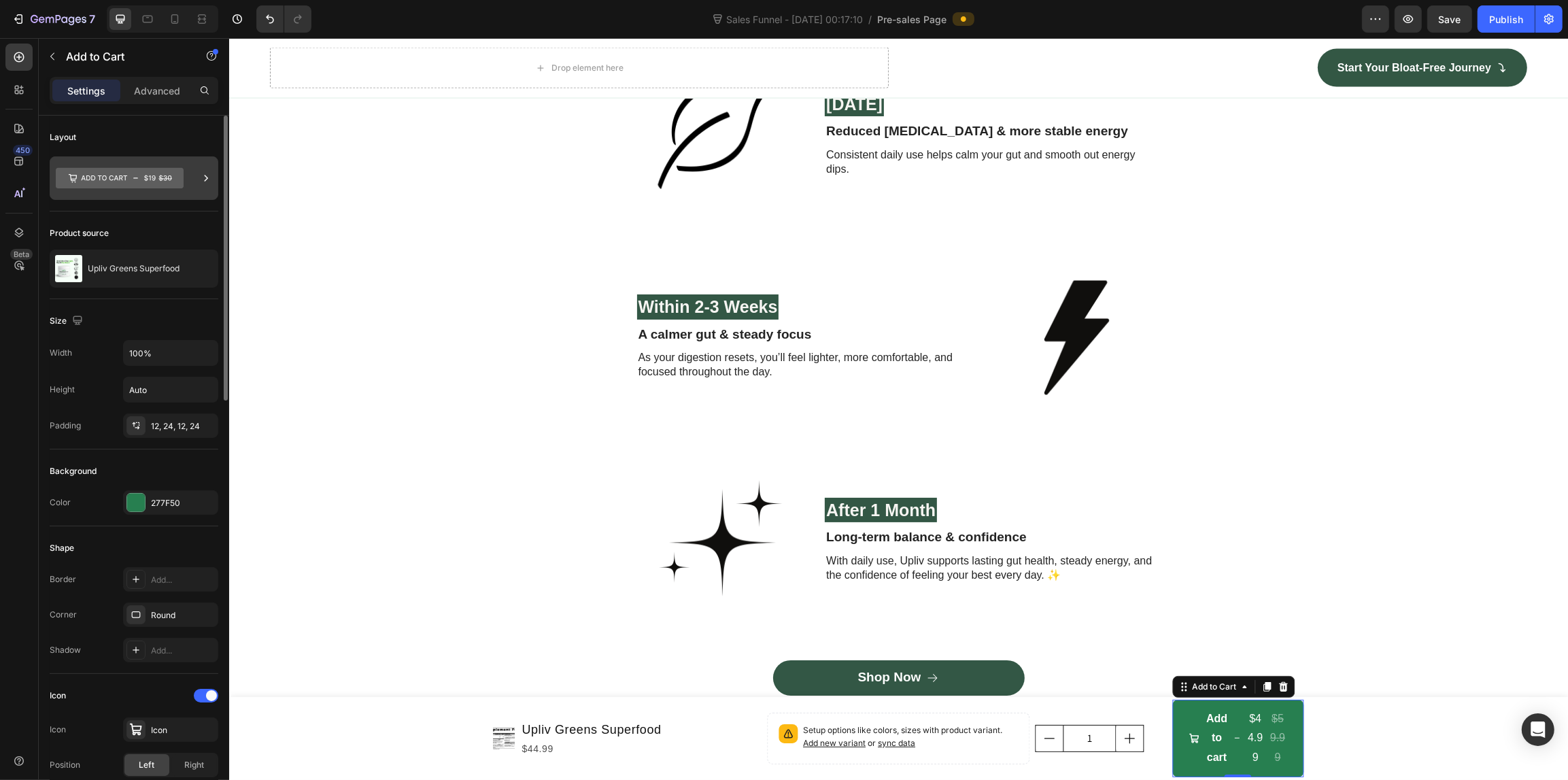
click at [170, 165] on icon at bounding box center [120, 178] width 128 height 32
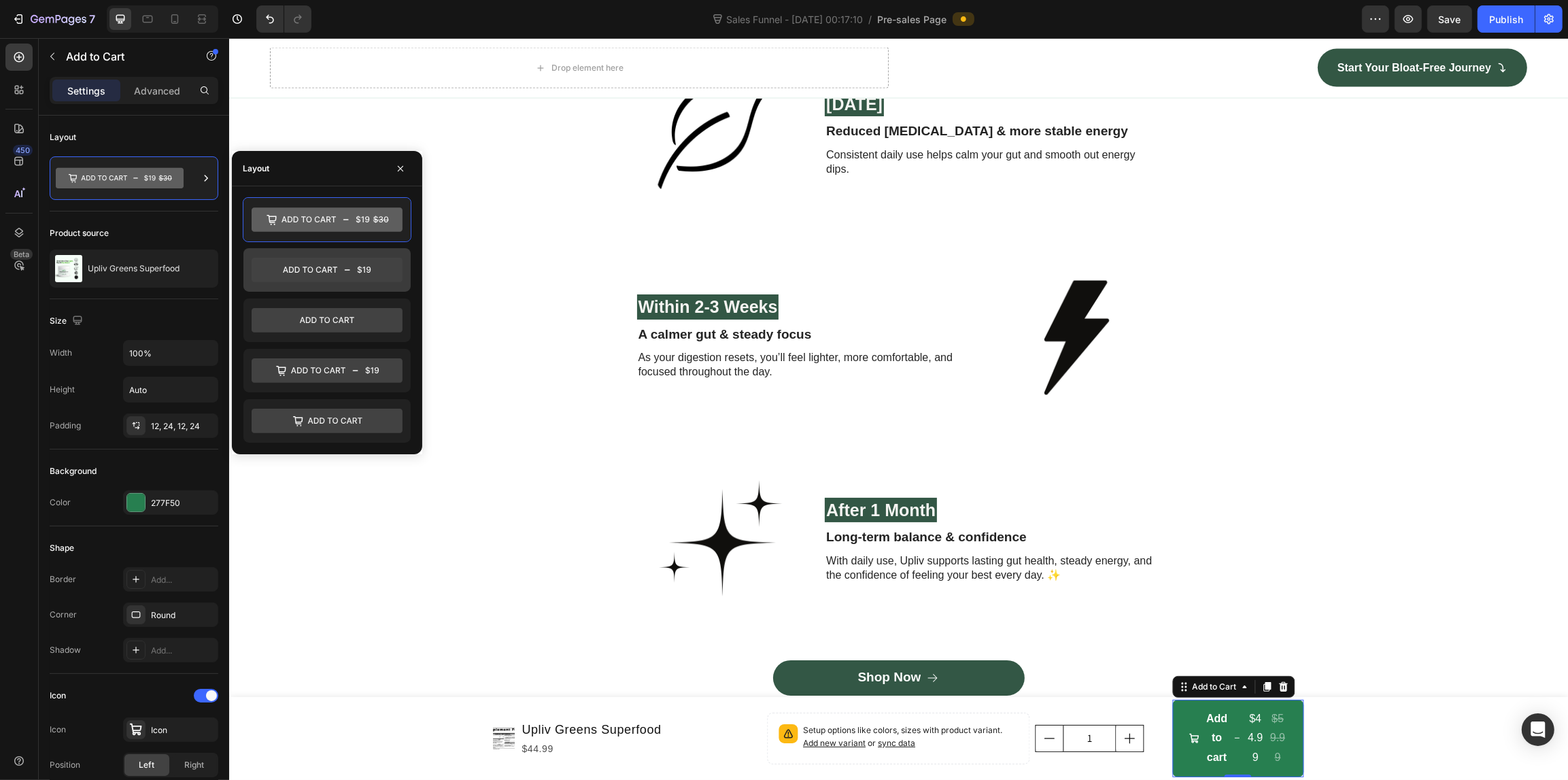
click at [300, 260] on icon at bounding box center [326, 270] width 151 height 24
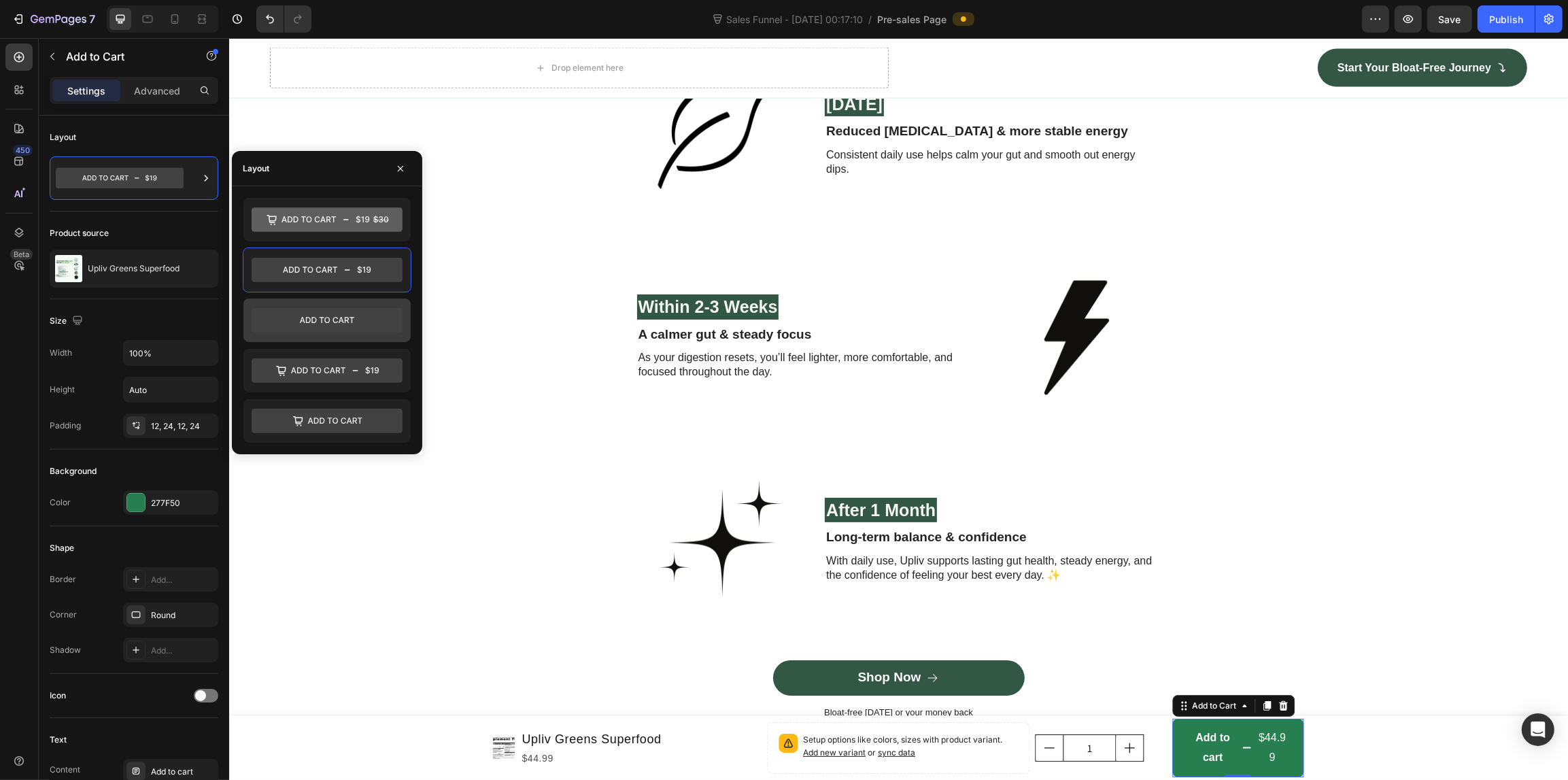
click at [315, 328] on icon at bounding box center [326, 320] width 151 height 24
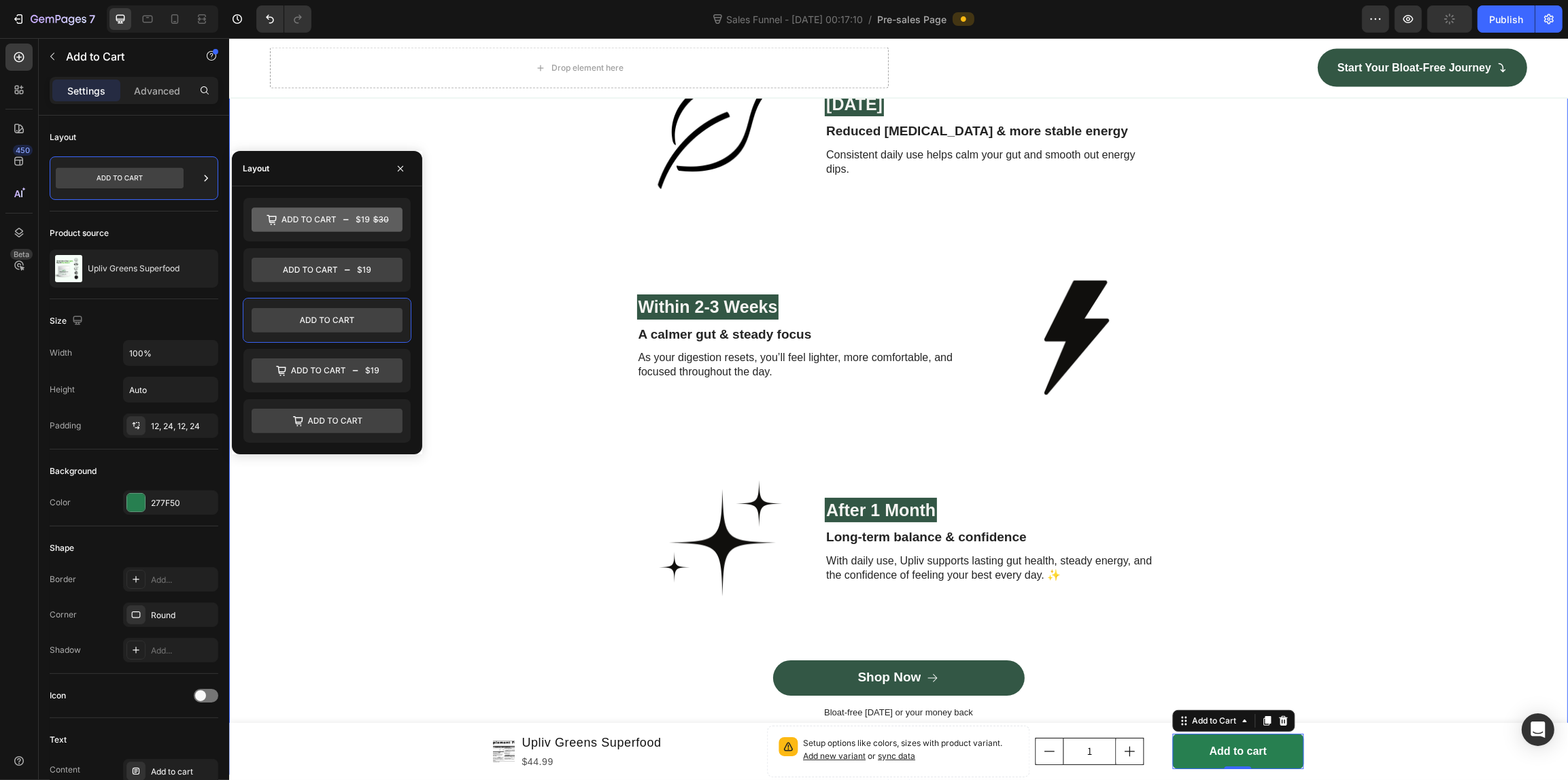
click at [341, 501] on div "Real Results You Can Feel, Fast Heading Row Day 1 Heading Lighter feeling after…" at bounding box center [897, 262] width 1318 height 961
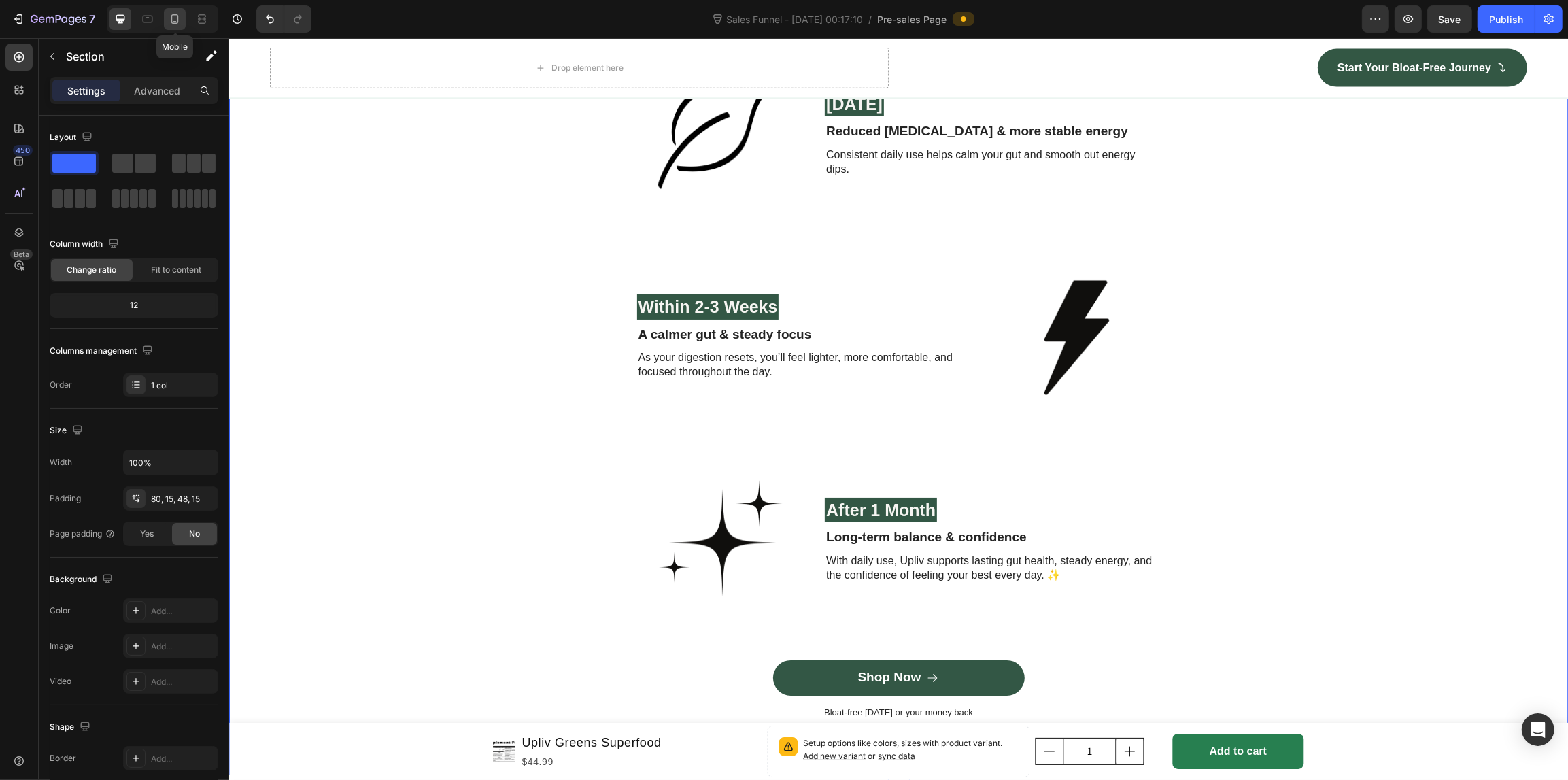
click at [181, 18] on icon at bounding box center [175, 19] width 14 height 14
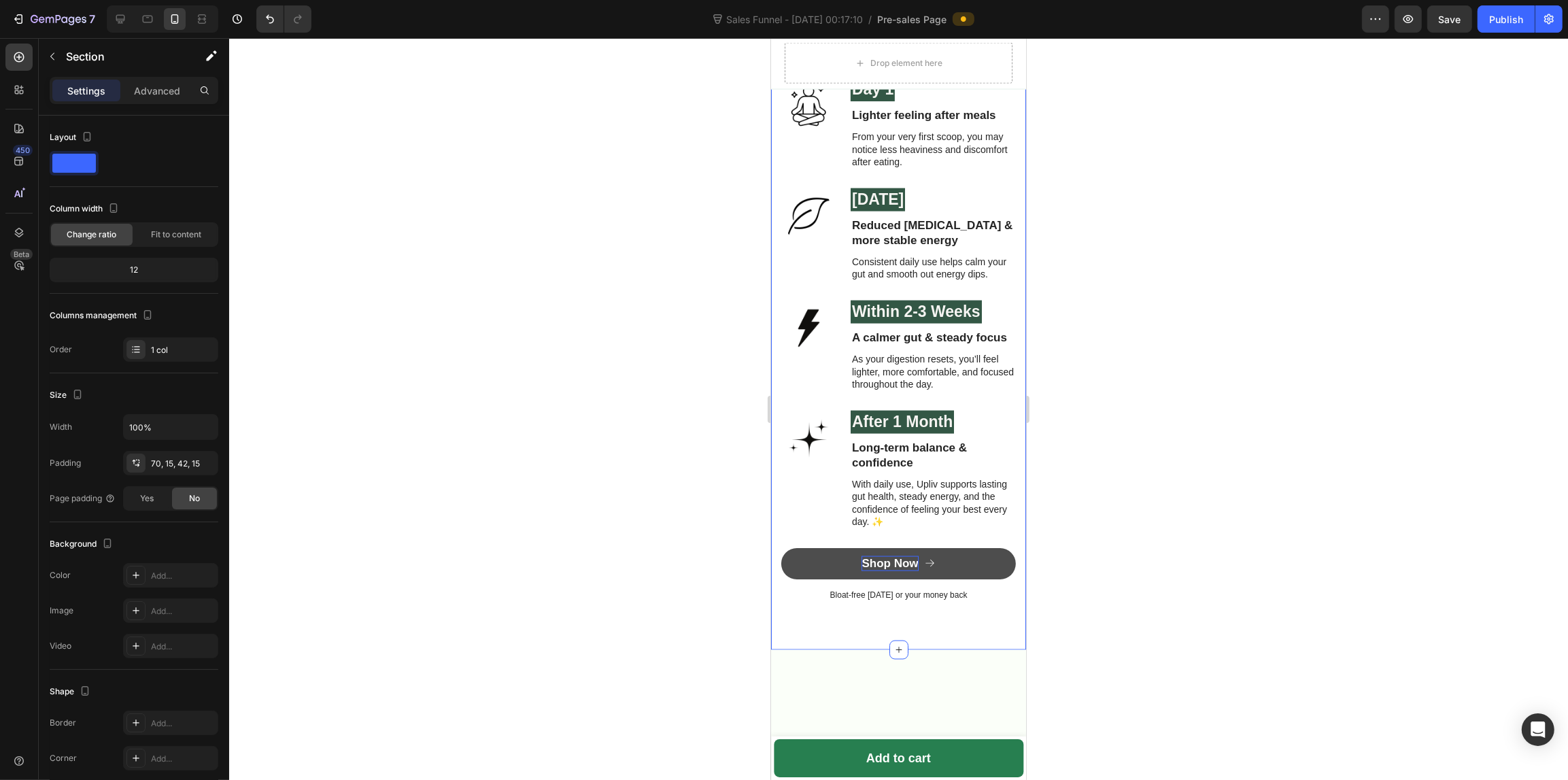
scroll to position [2221, 0]
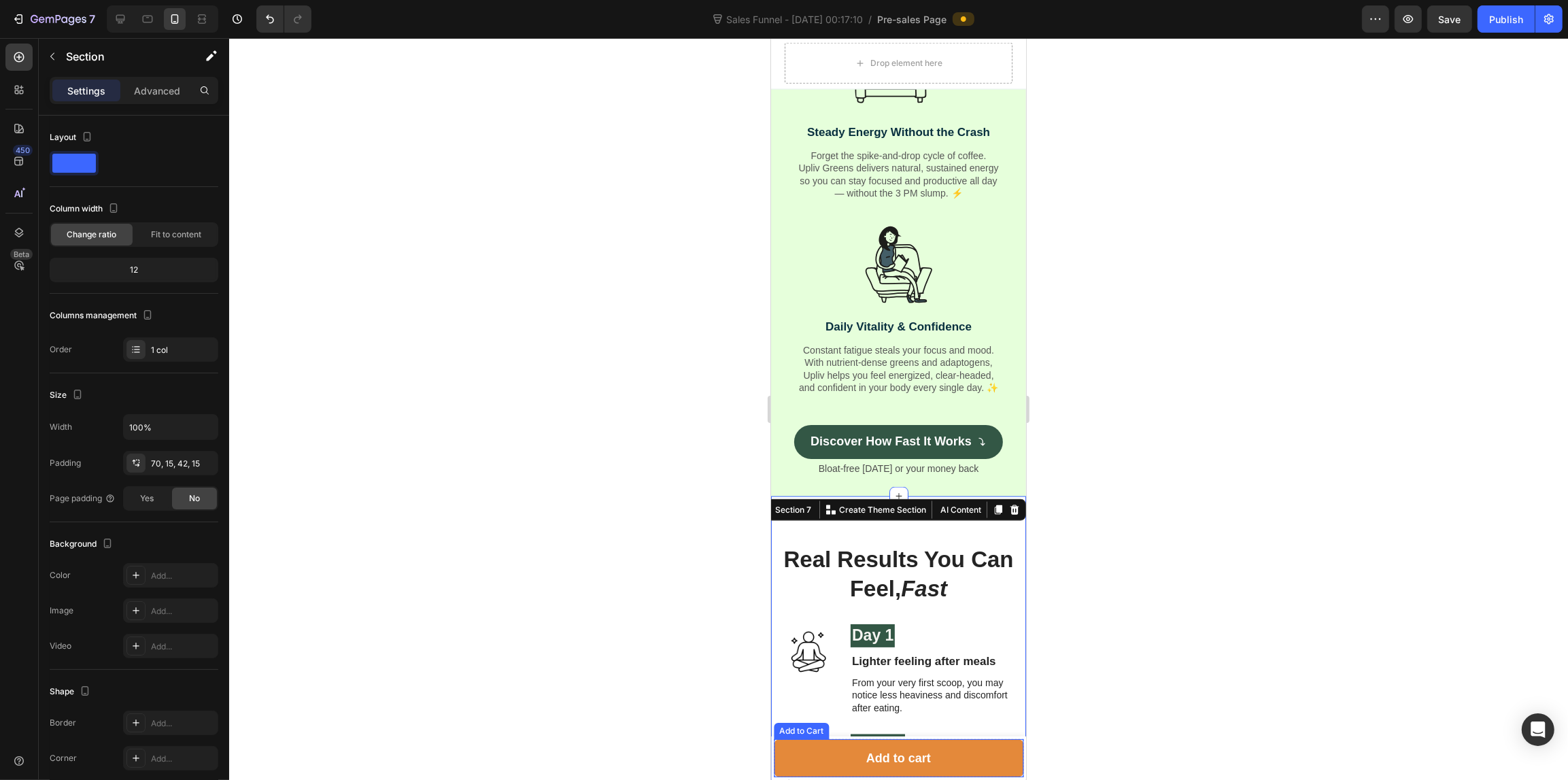
click at [779, 739] on div "Add to cart Add to Cart" at bounding box center [897, 758] width 250 height 38
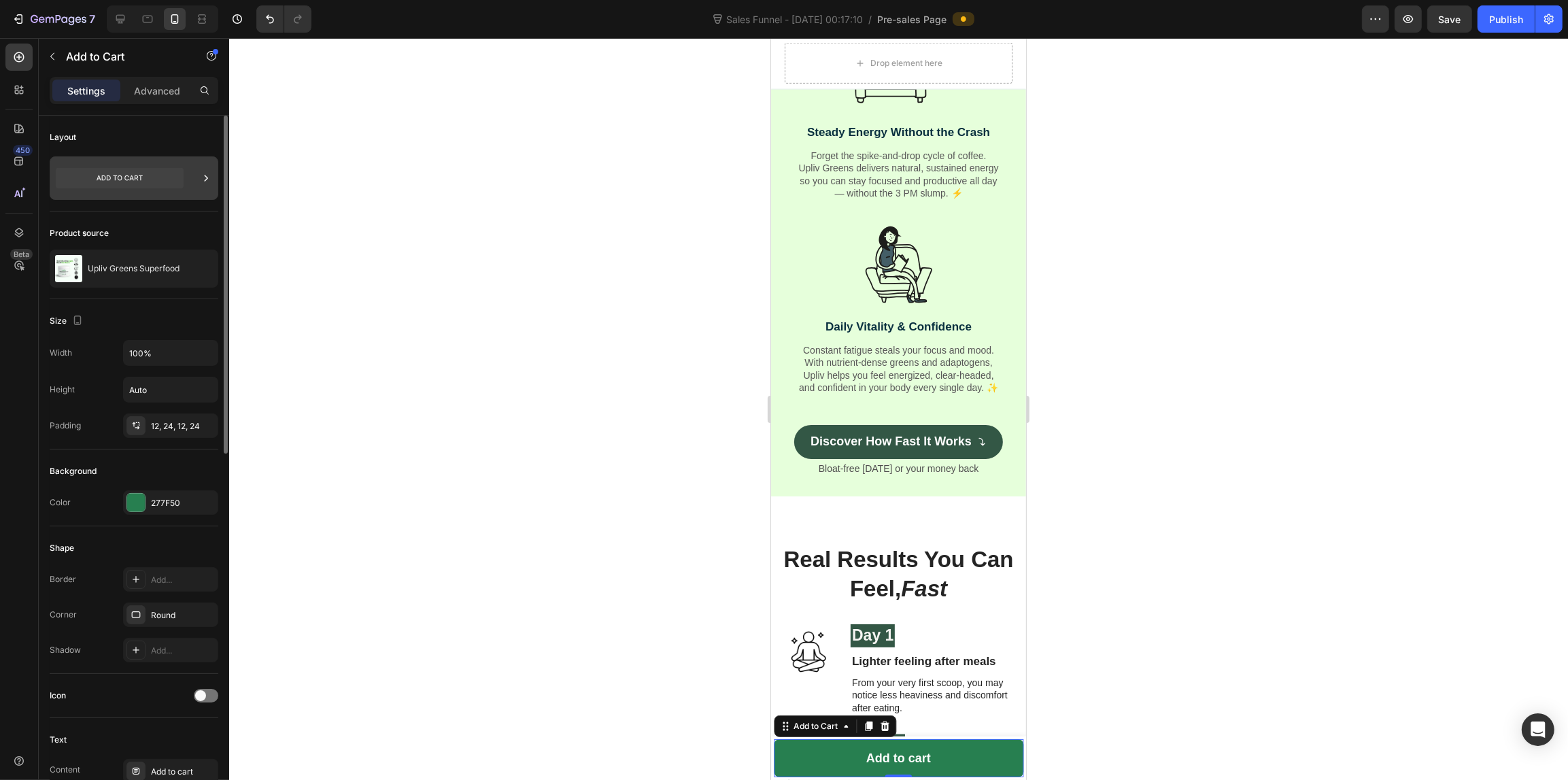
click at [133, 161] on div at bounding box center [134, 178] width 169 height 43
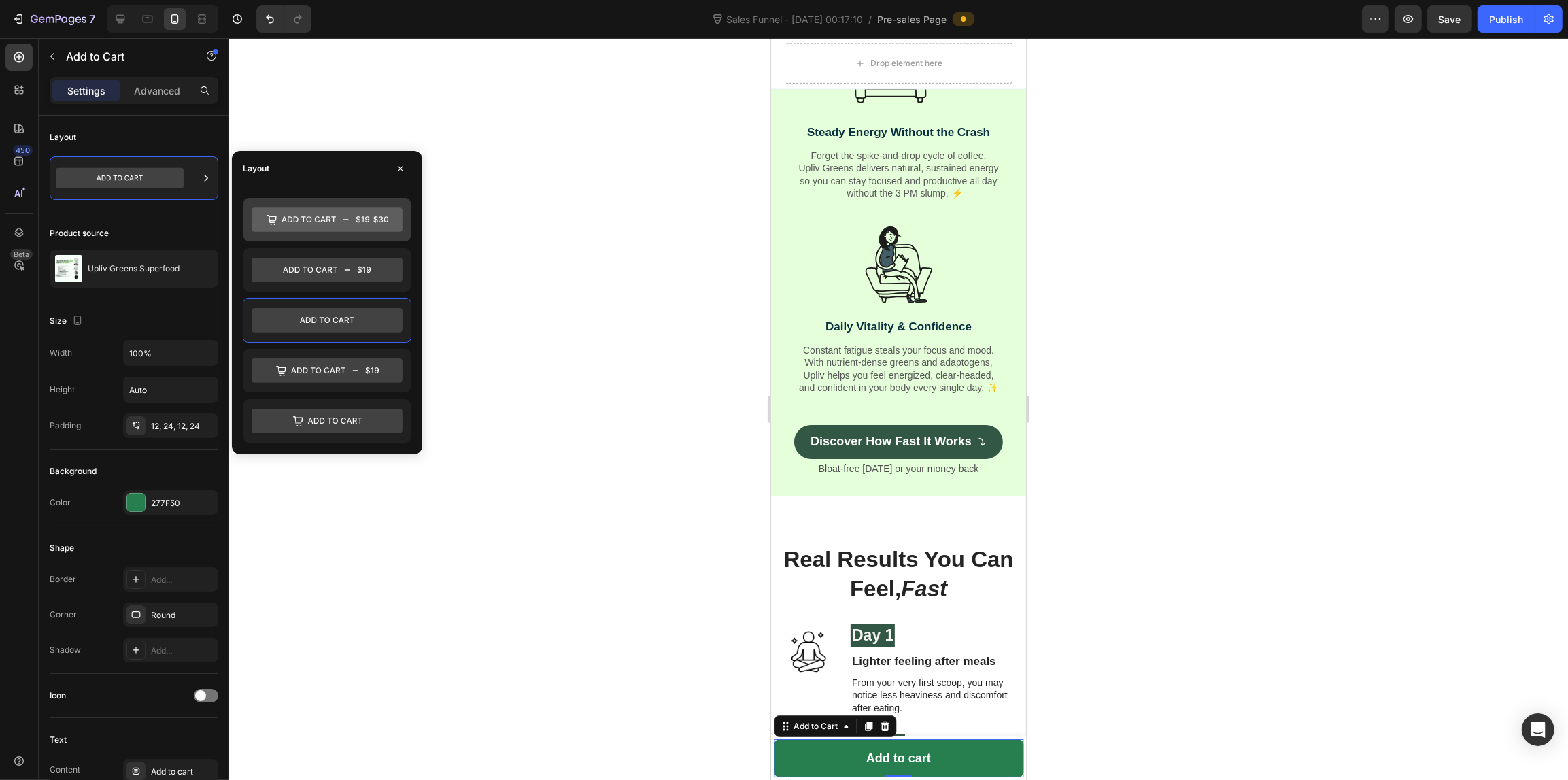
click at [338, 224] on icon at bounding box center [326, 220] width 151 height 24
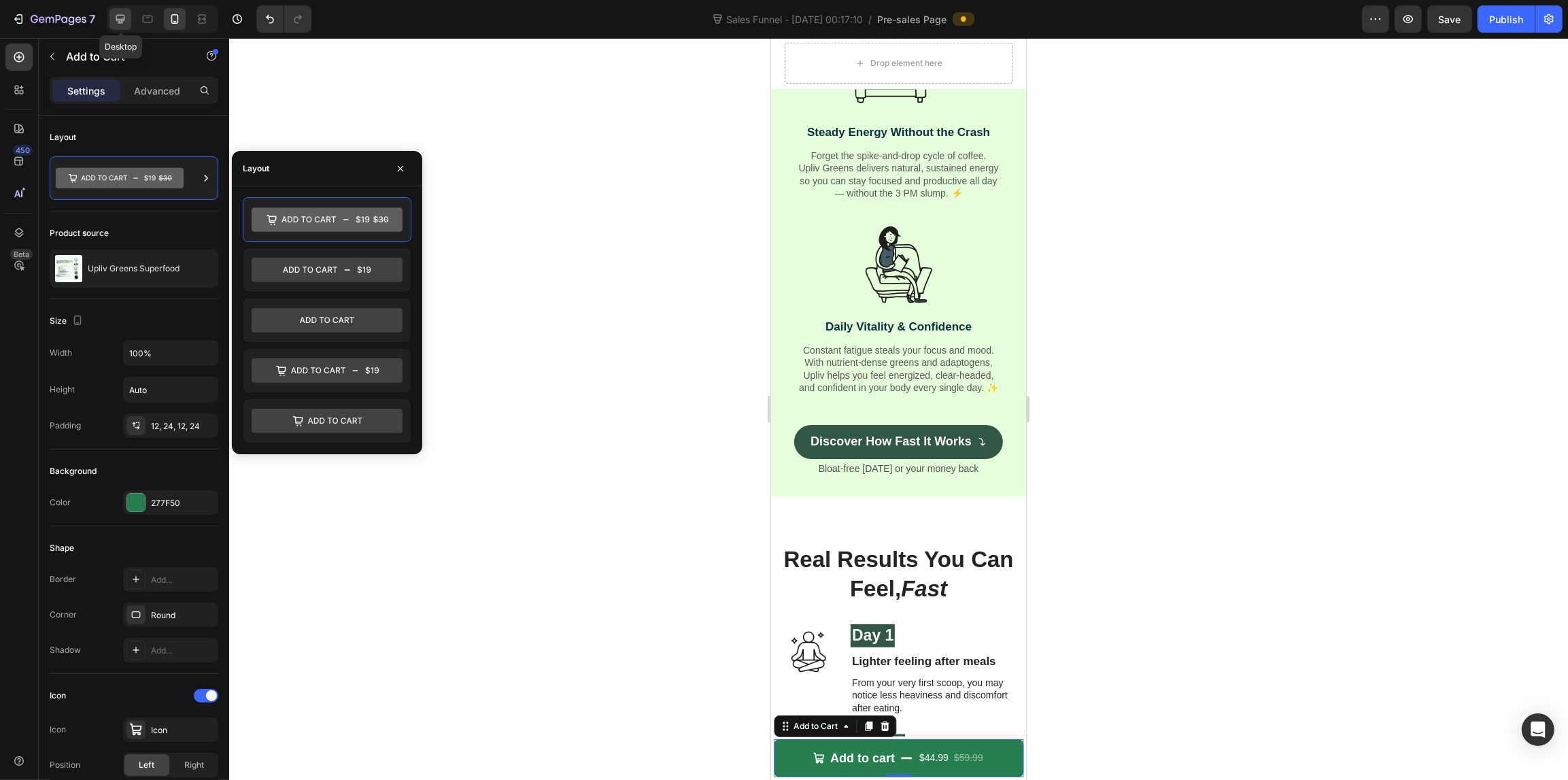
click at [117, 12] on icon at bounding box center [120, 19] width 14 height 14
type input "16"
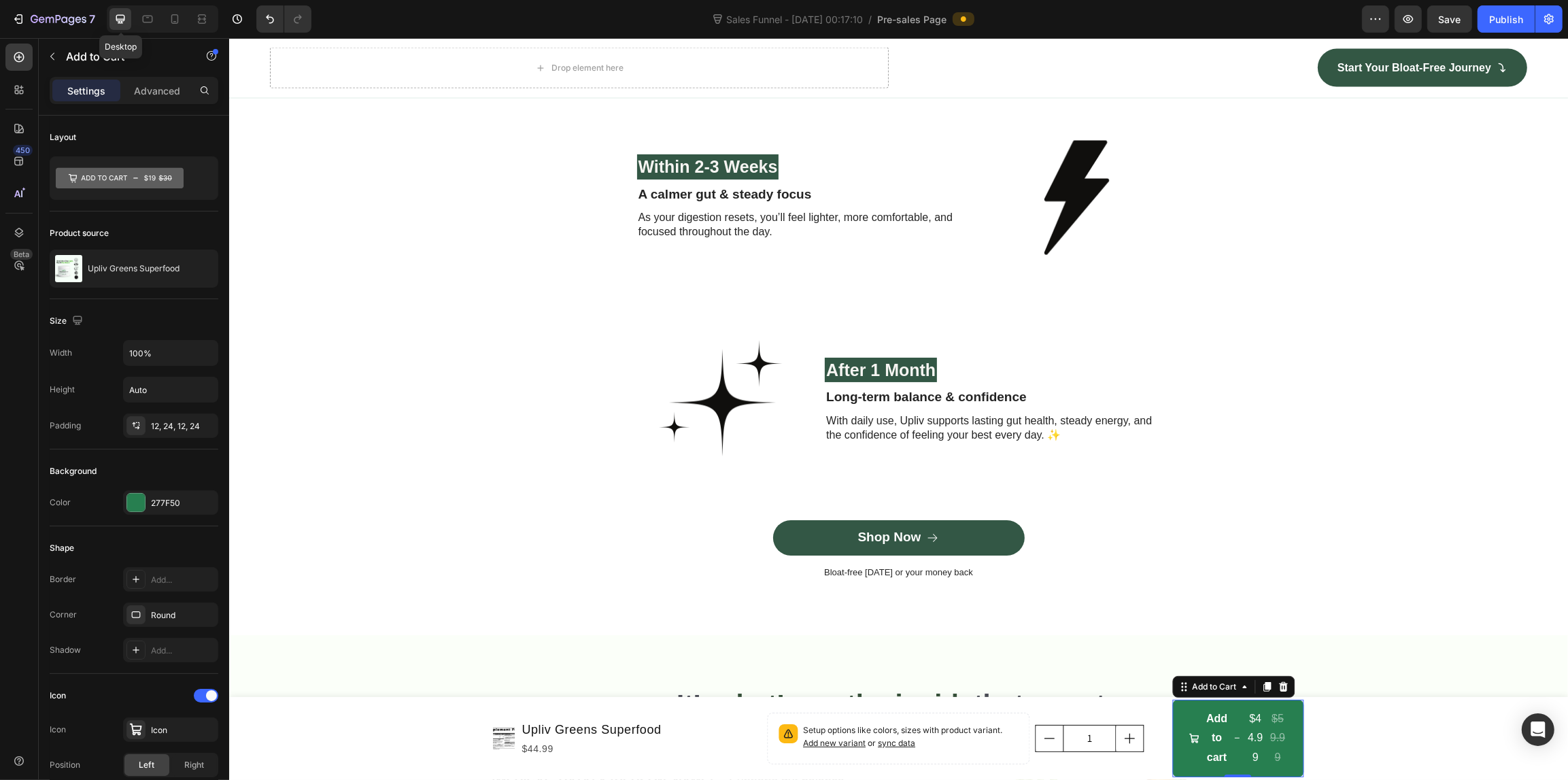
scroll to position [2821, 0]
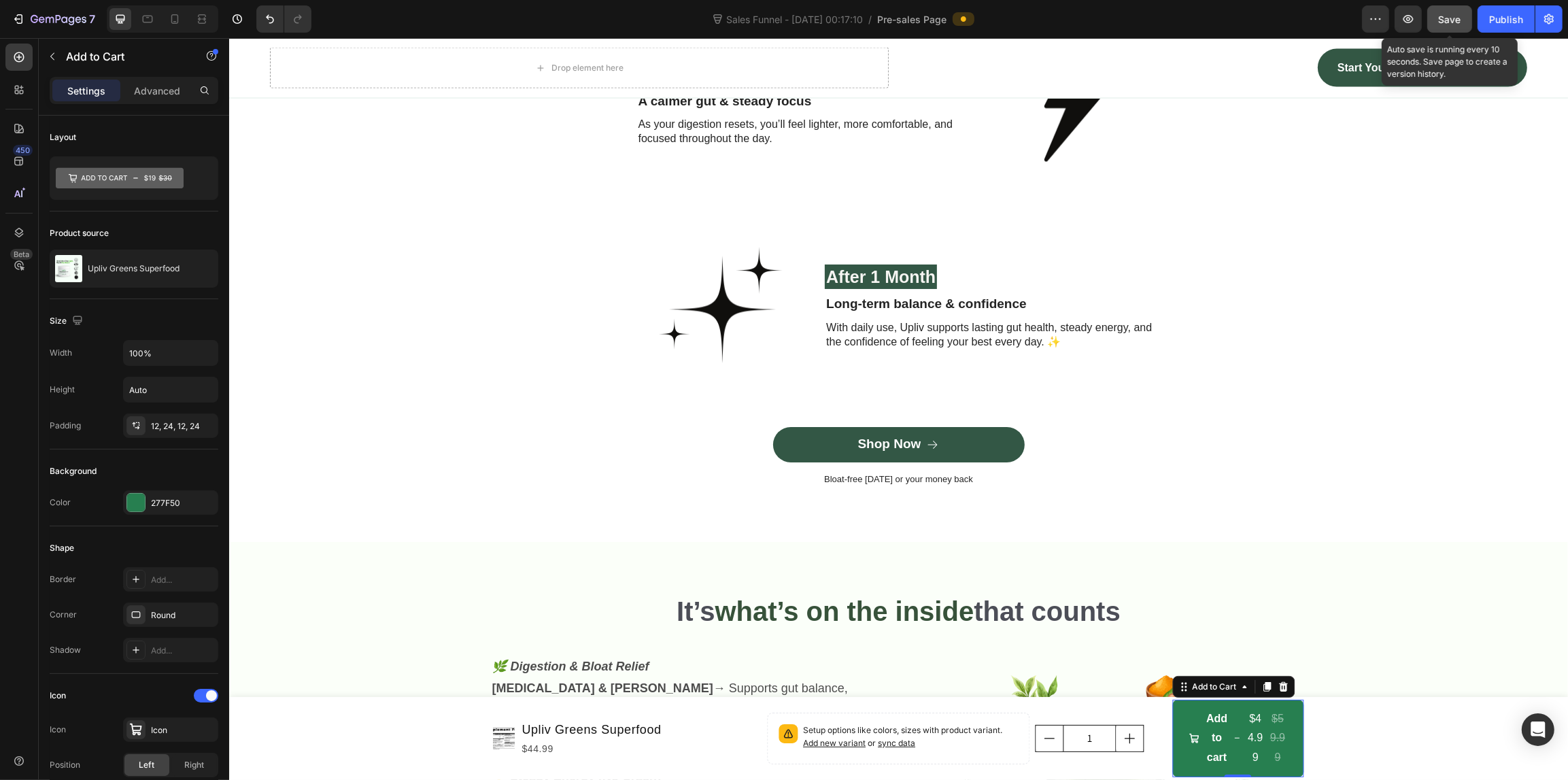
click at [1462, 19] on button "Save" at bounding box center [1449, 18] width 45 height 27
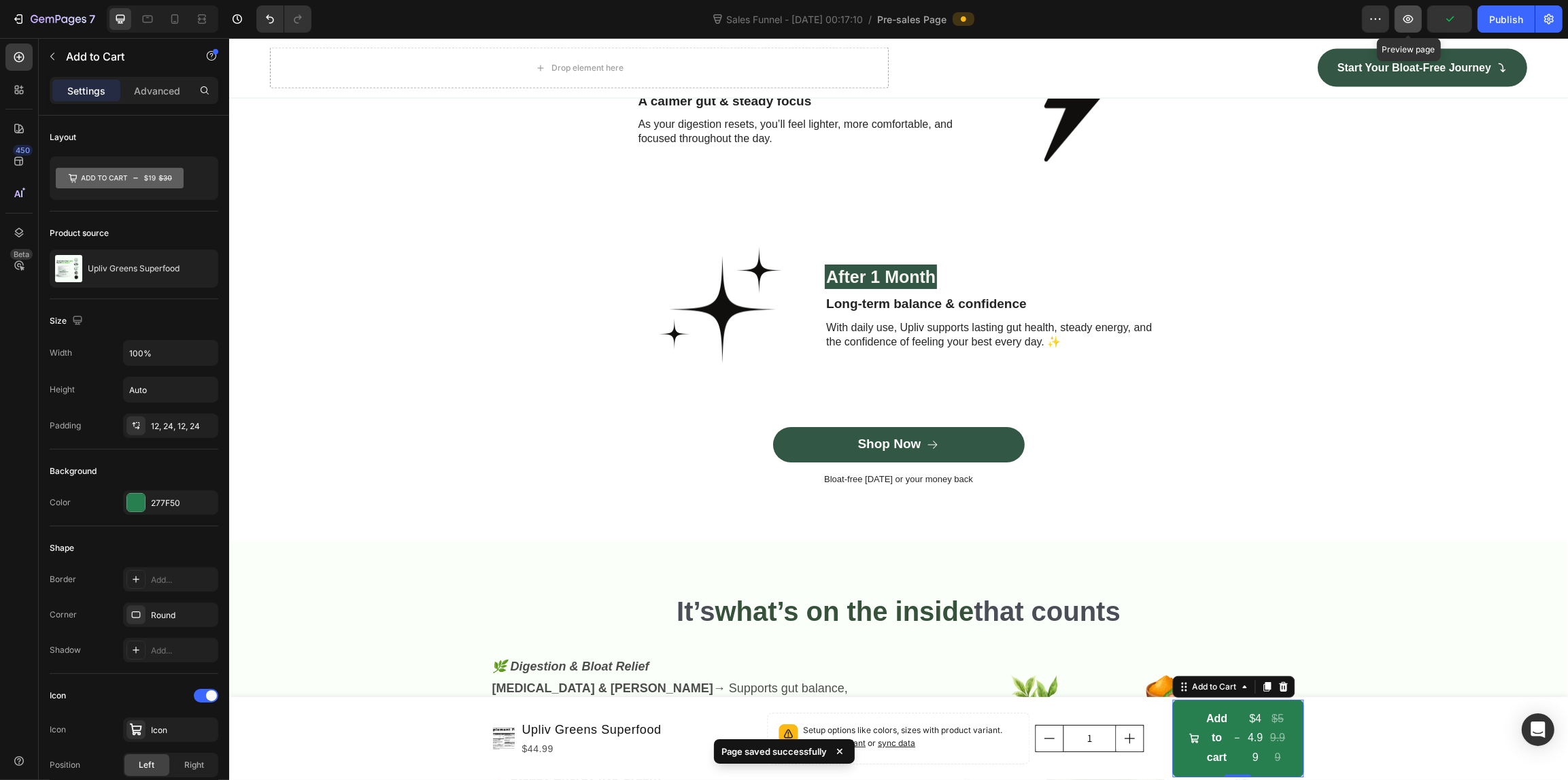
click at [1401, 24] on button "button" at bounding box center [1408, 18] width 27 height 27
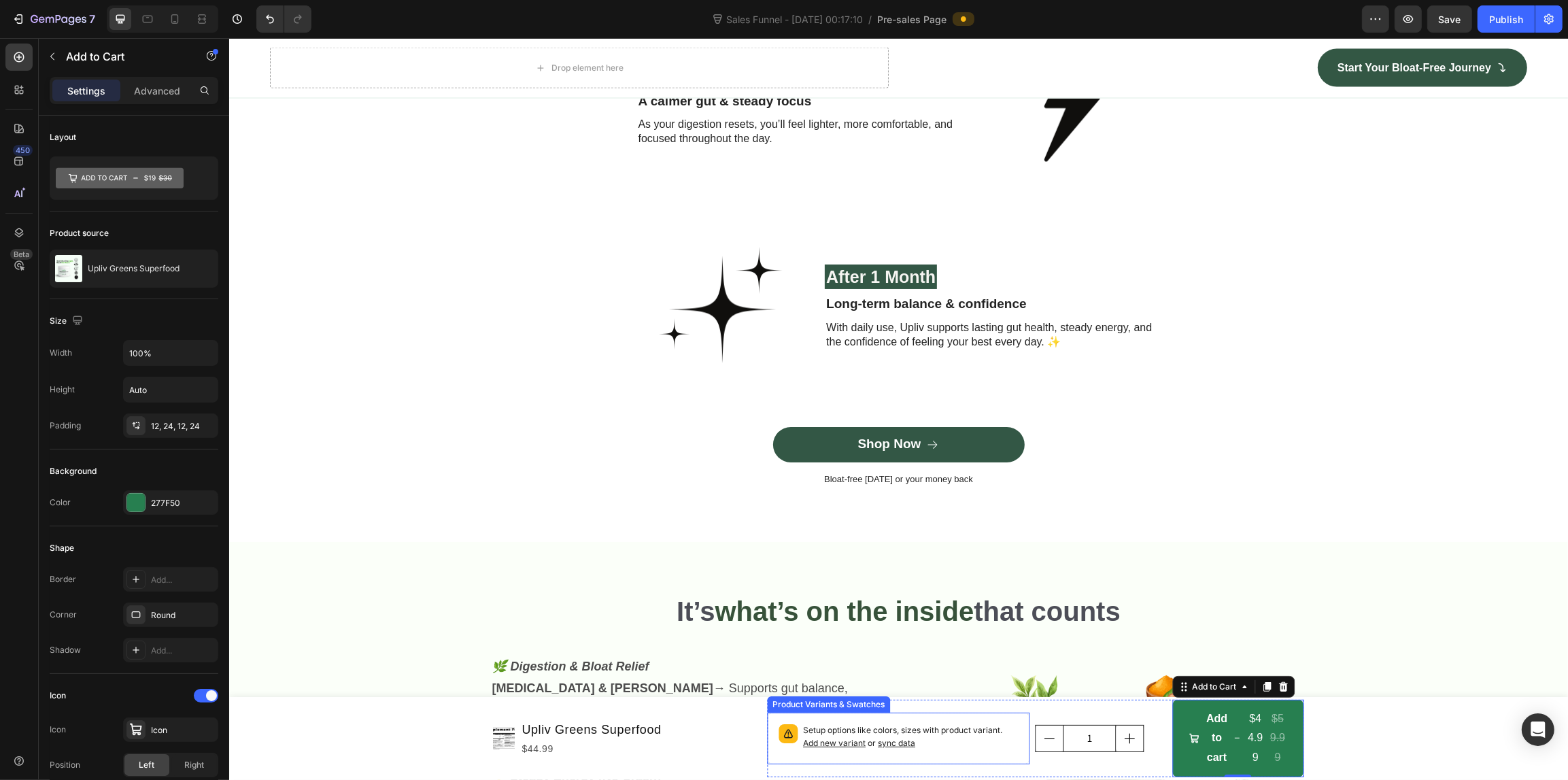
click at [950, 728] on p "Setup options like colors, sizes with product variant. Add new variant or sync …" at bounding box center [909, 737] width 215 height 26
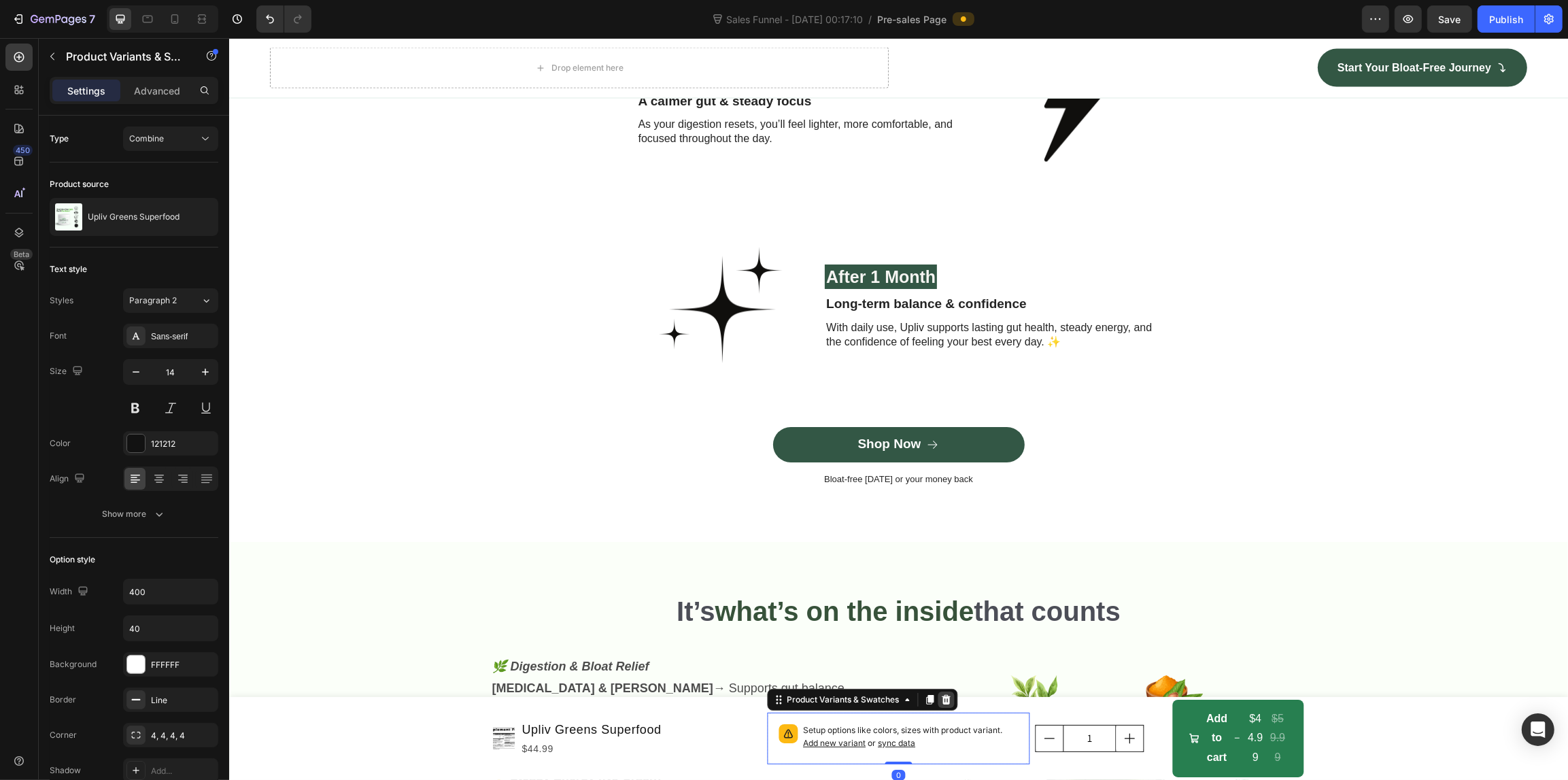
click at [939, 698] on icon at bounding box center [944, 699] width 11 height 11
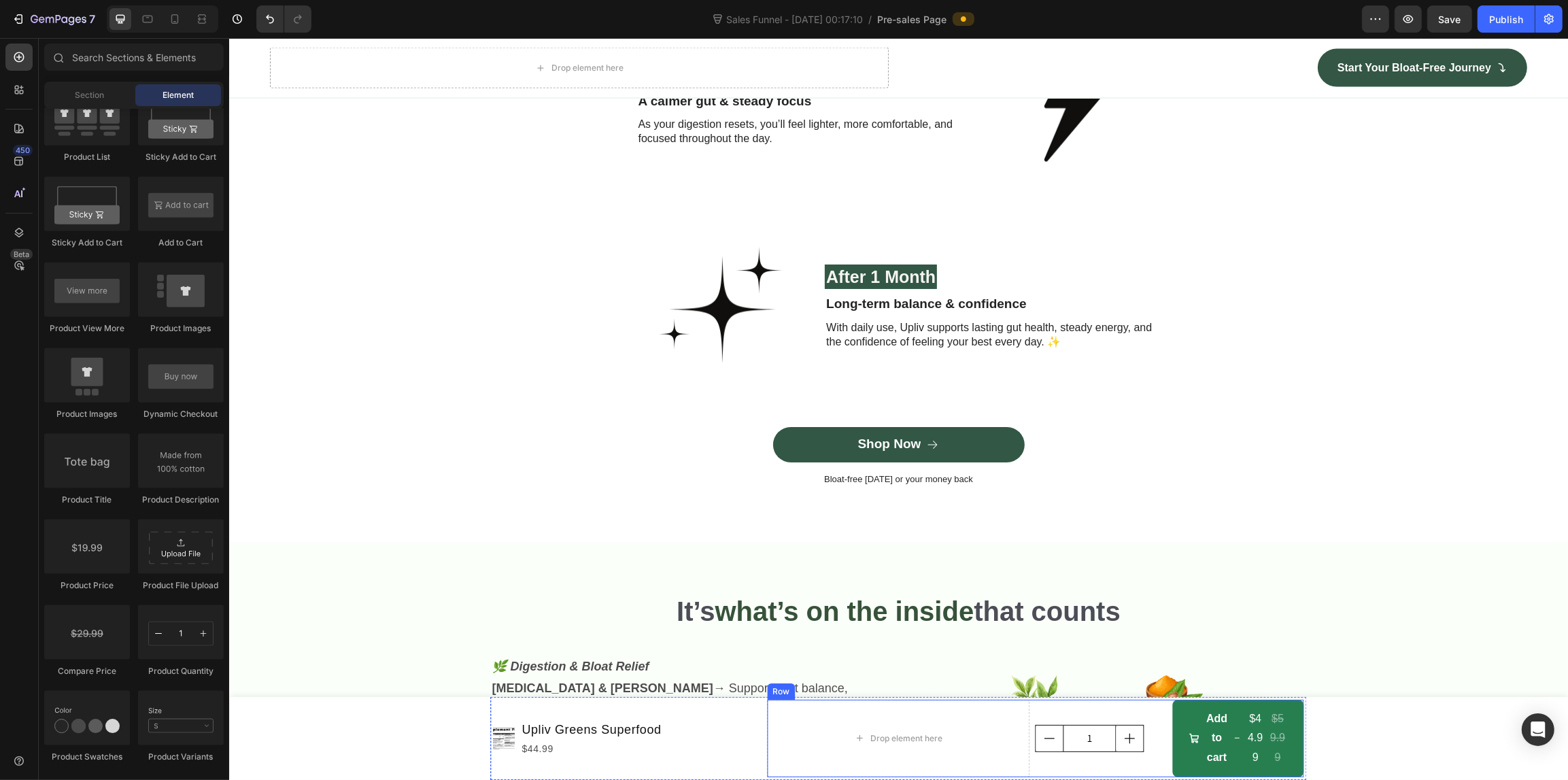
click at [770, 697] on div "Row" at bounding box center [780, 691] width 28 height 16
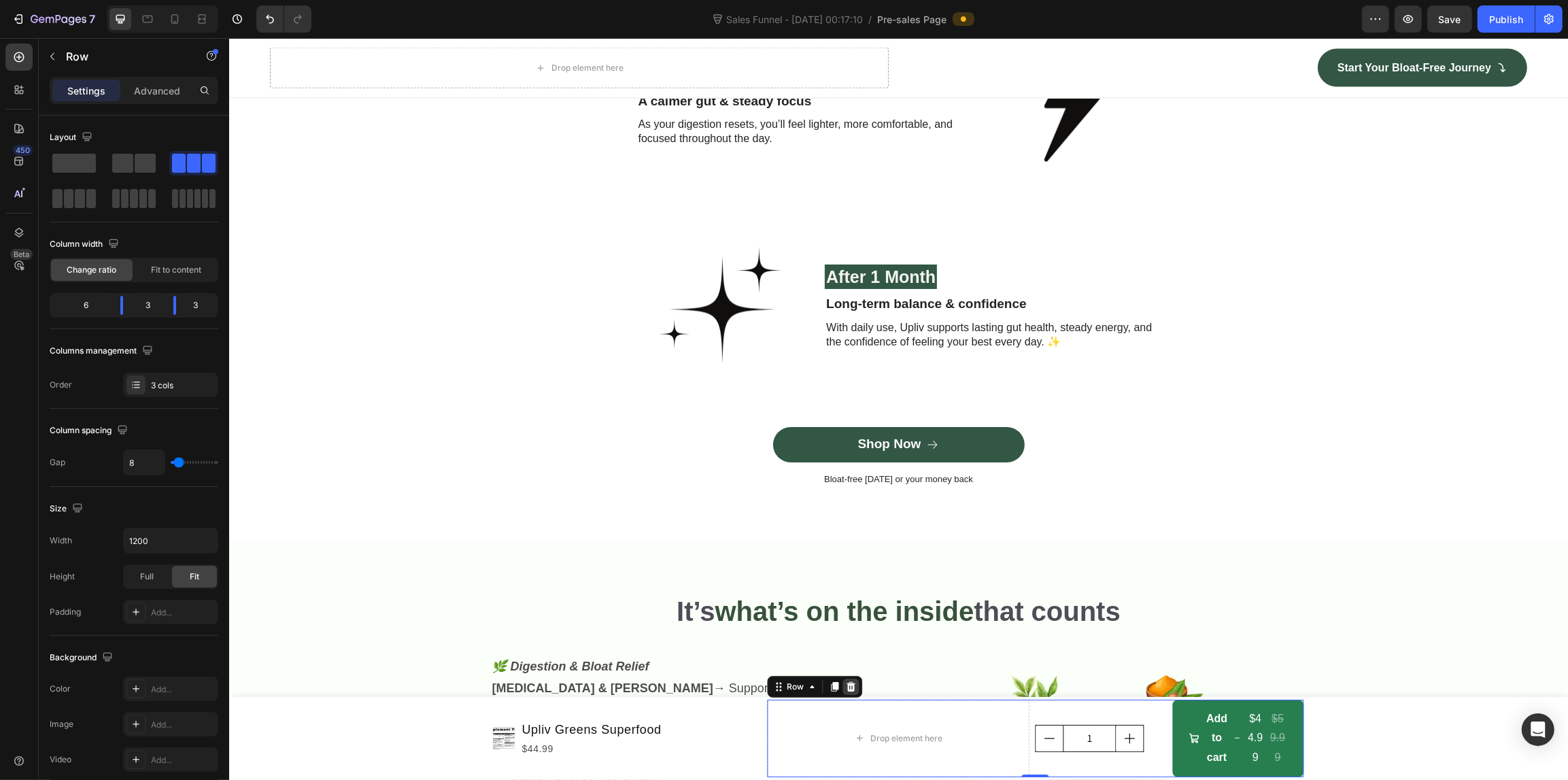
click at [845, 688] on icon at bounding box center [850, 687] width 11 height 11
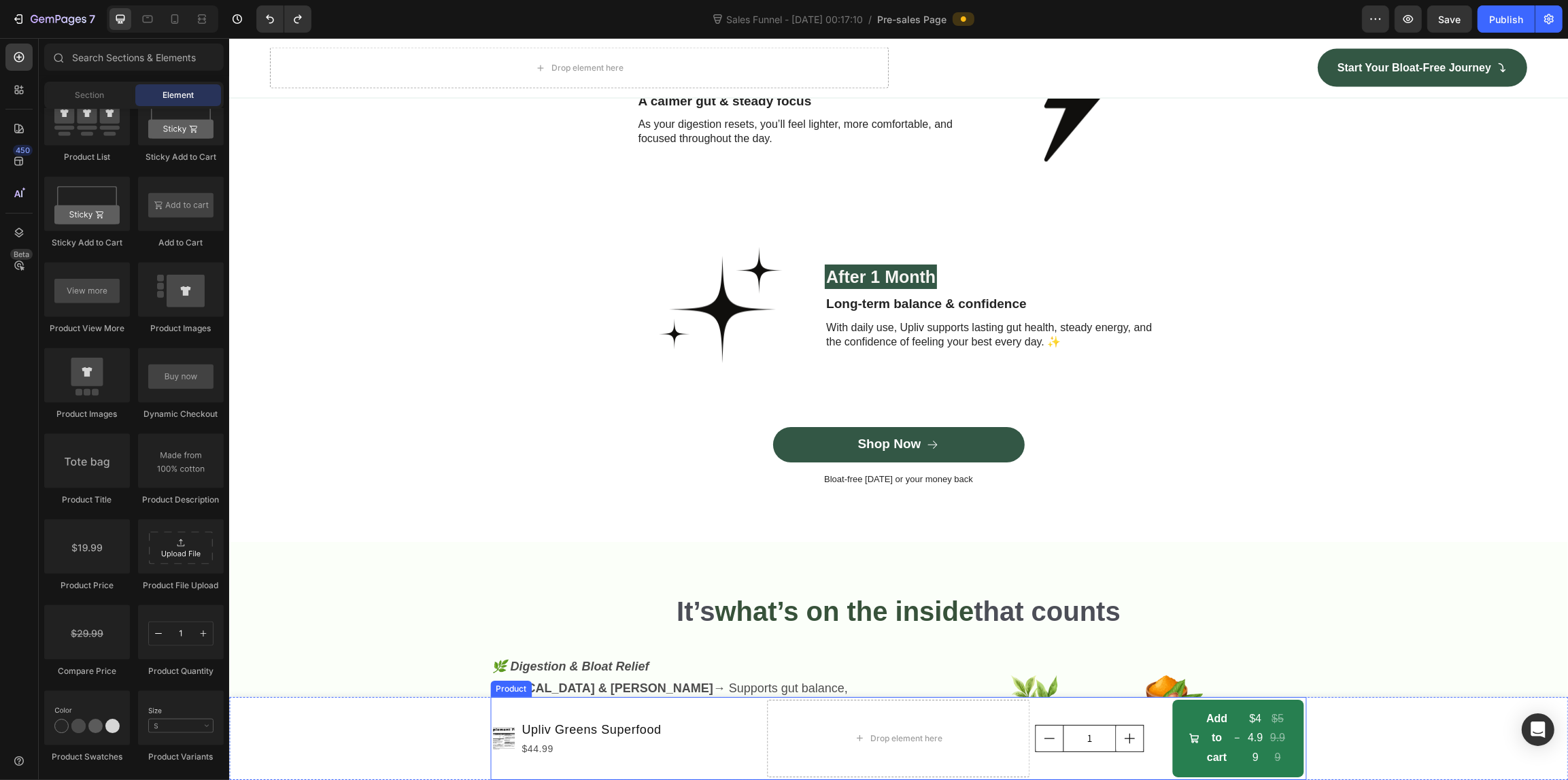
click at [751, 714] on div "Product Images Upliv Greens Superfood Product Title $44.99 Product Price Produc…" at bounding box center [627, 738] width 269 height 78
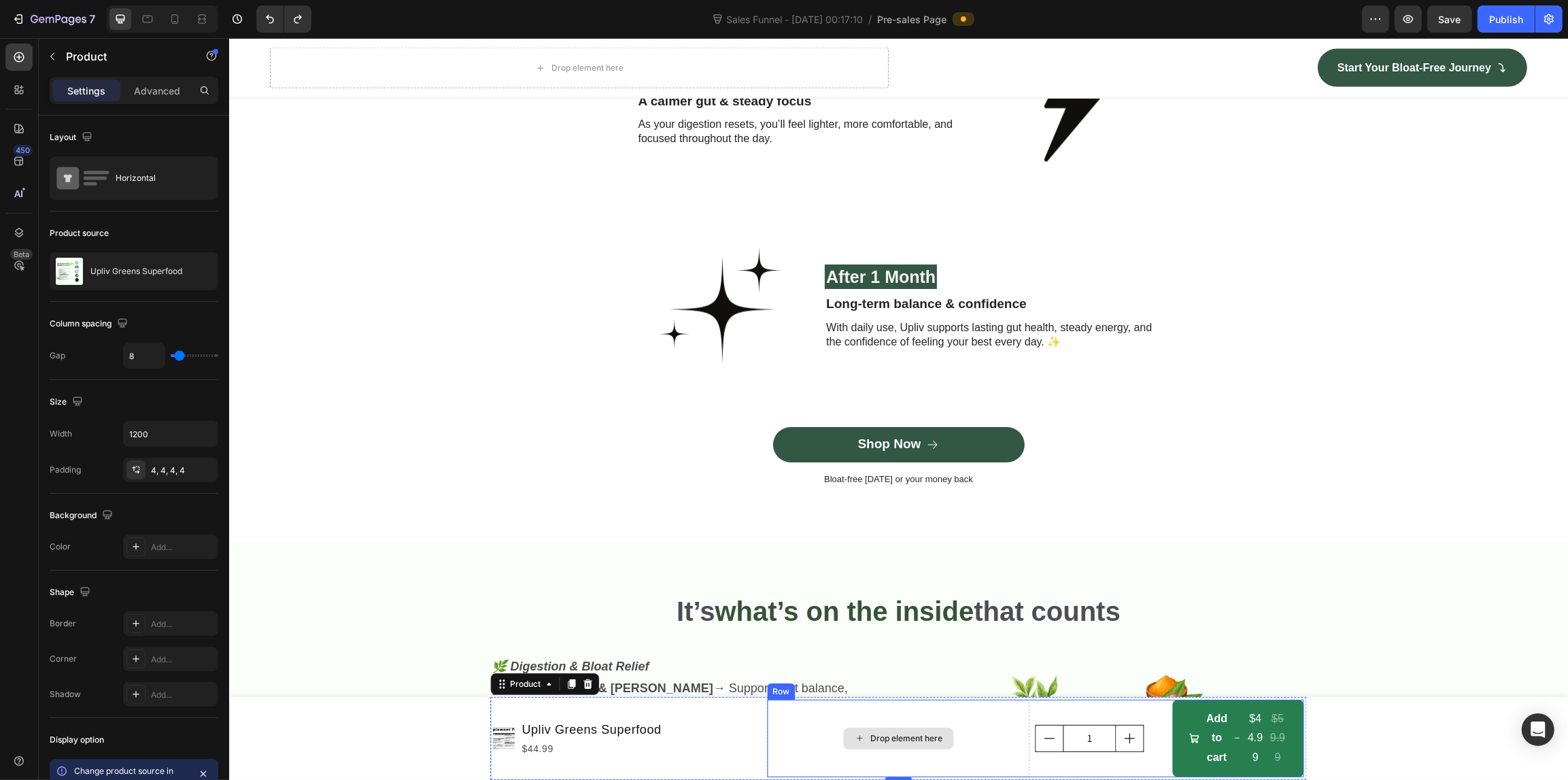
click at [767, 714] on div "Drop element here" at bounding box center [897, 738] width 263 height 78
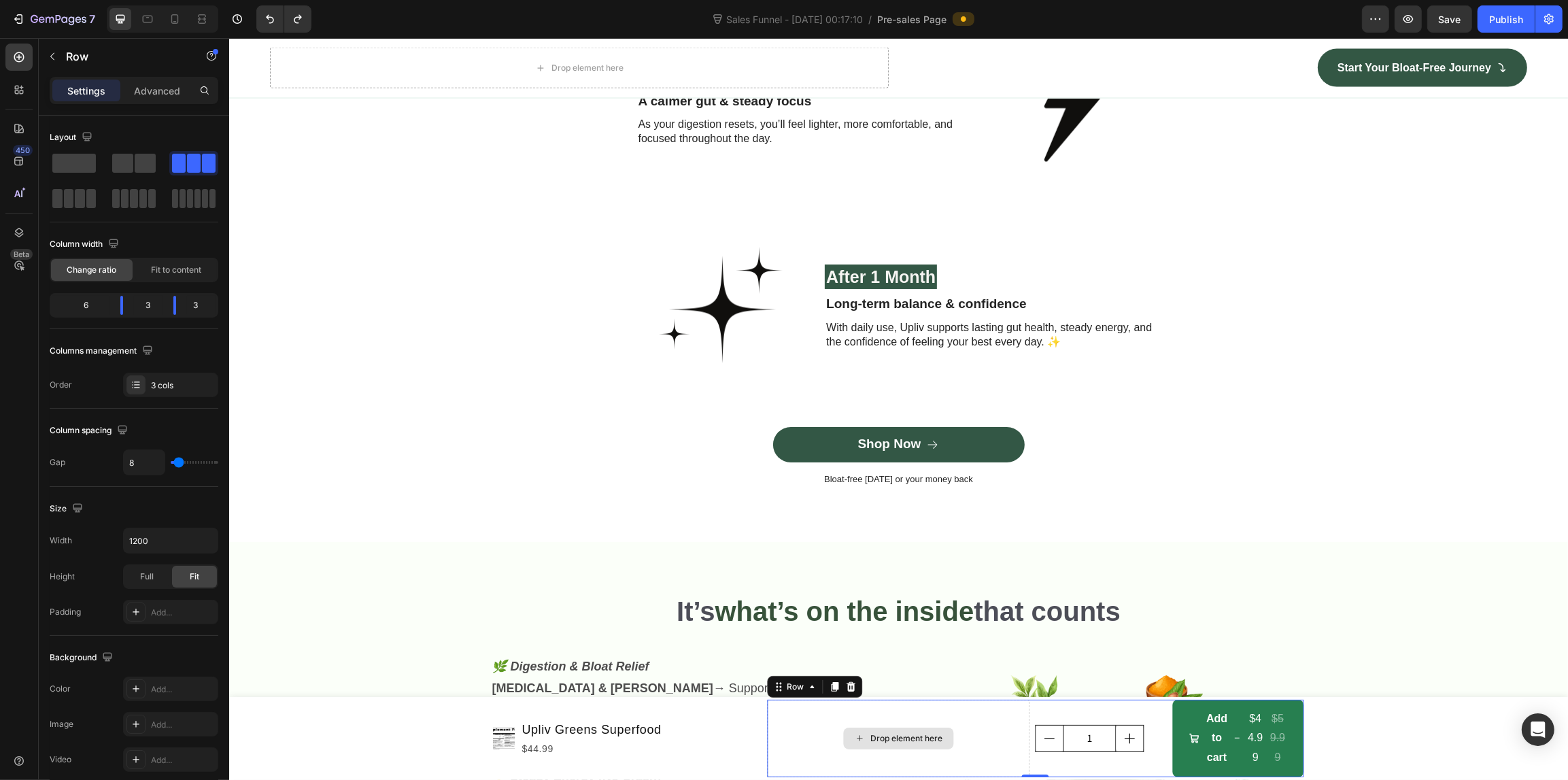
click at [773, 721] on div "Drop element here" at bounding box center [897, 738] width 263 height 78
click at [128, 158] on span at bounding box center [123, 163] width 21 height 19
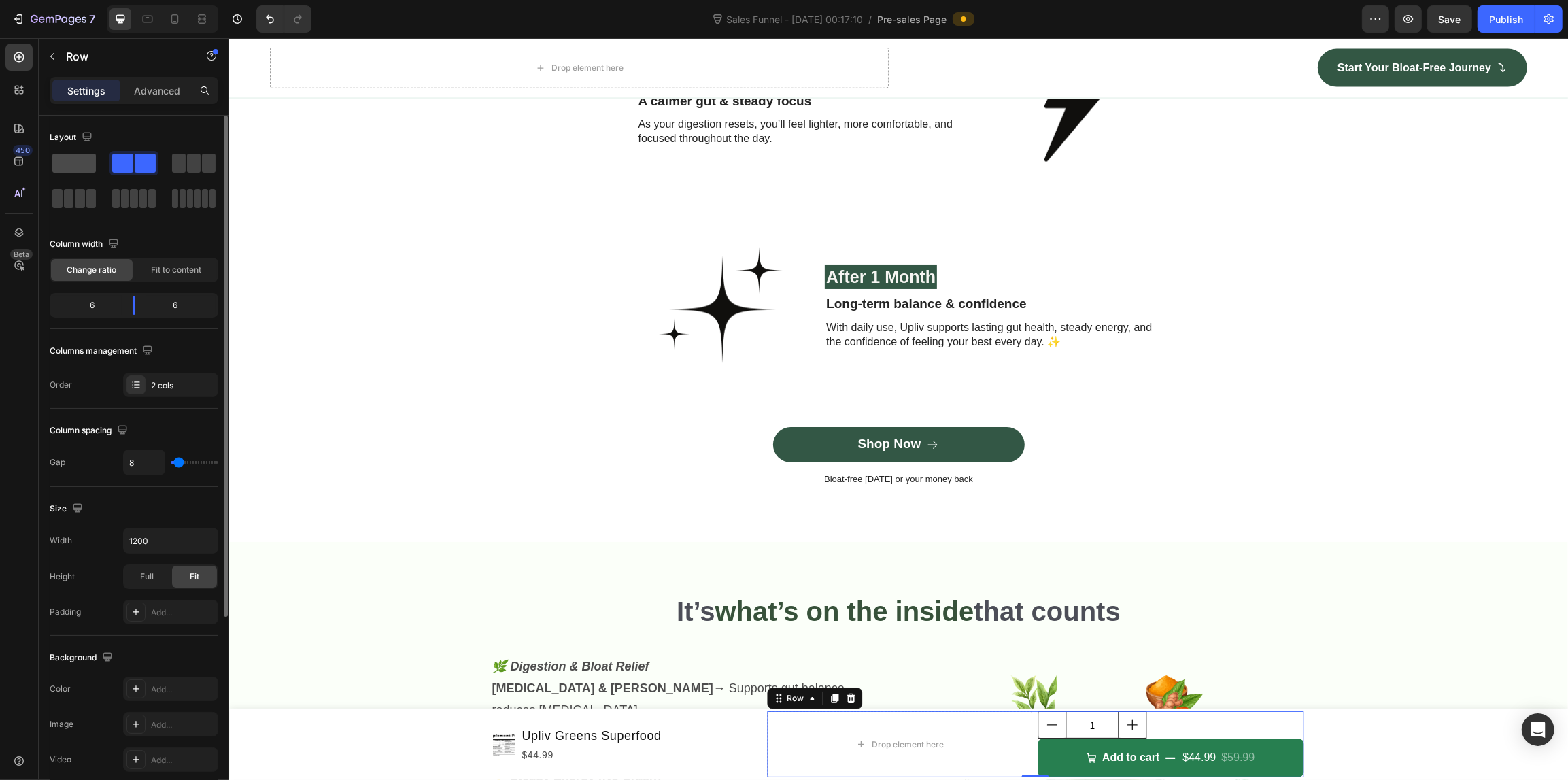
click at [73, 163] on span at bounding box center [73, 163] width 43 height 19
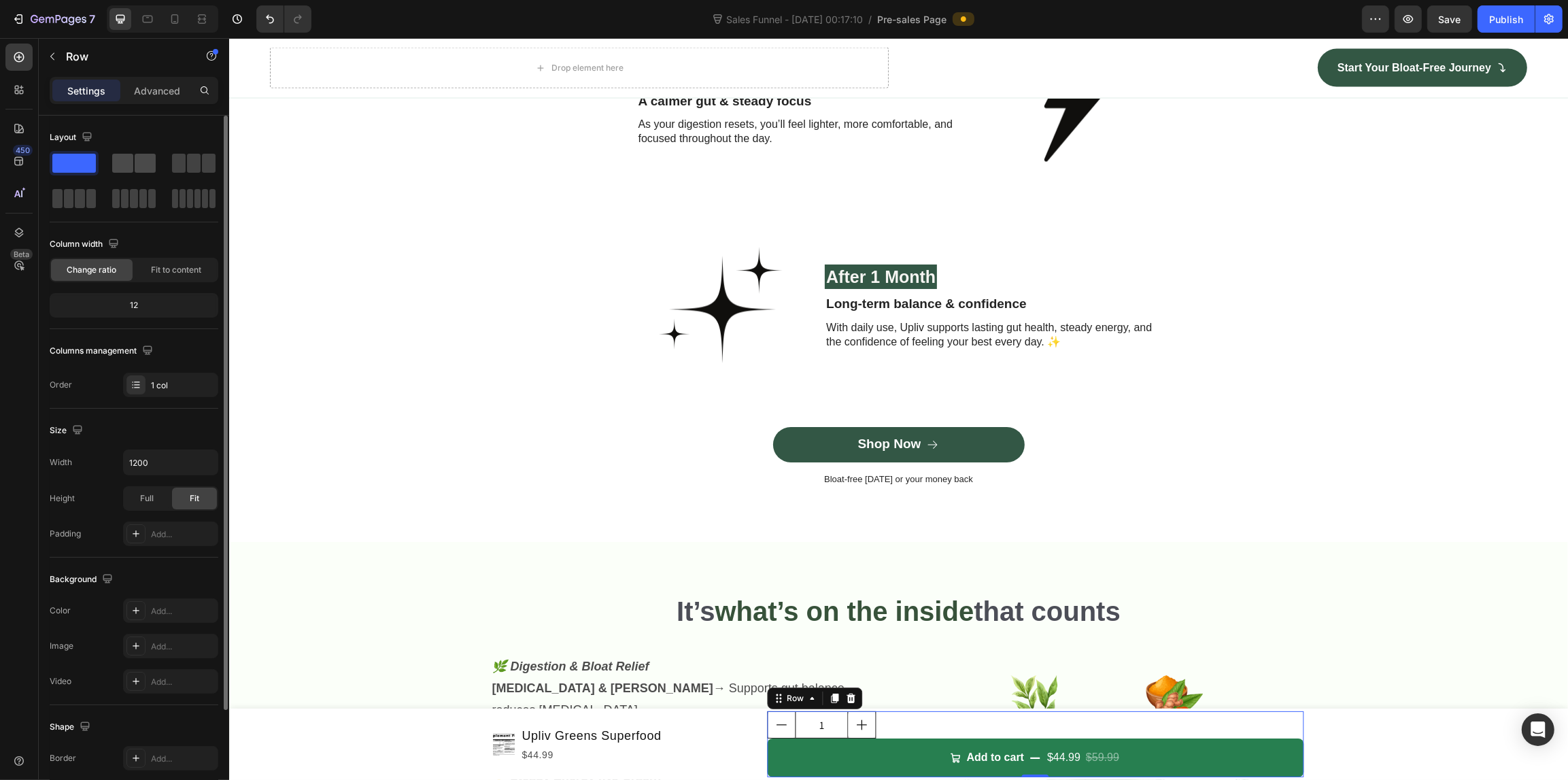
click at [140, 163] on span at bounding box center [145, 163] width 21 height 19
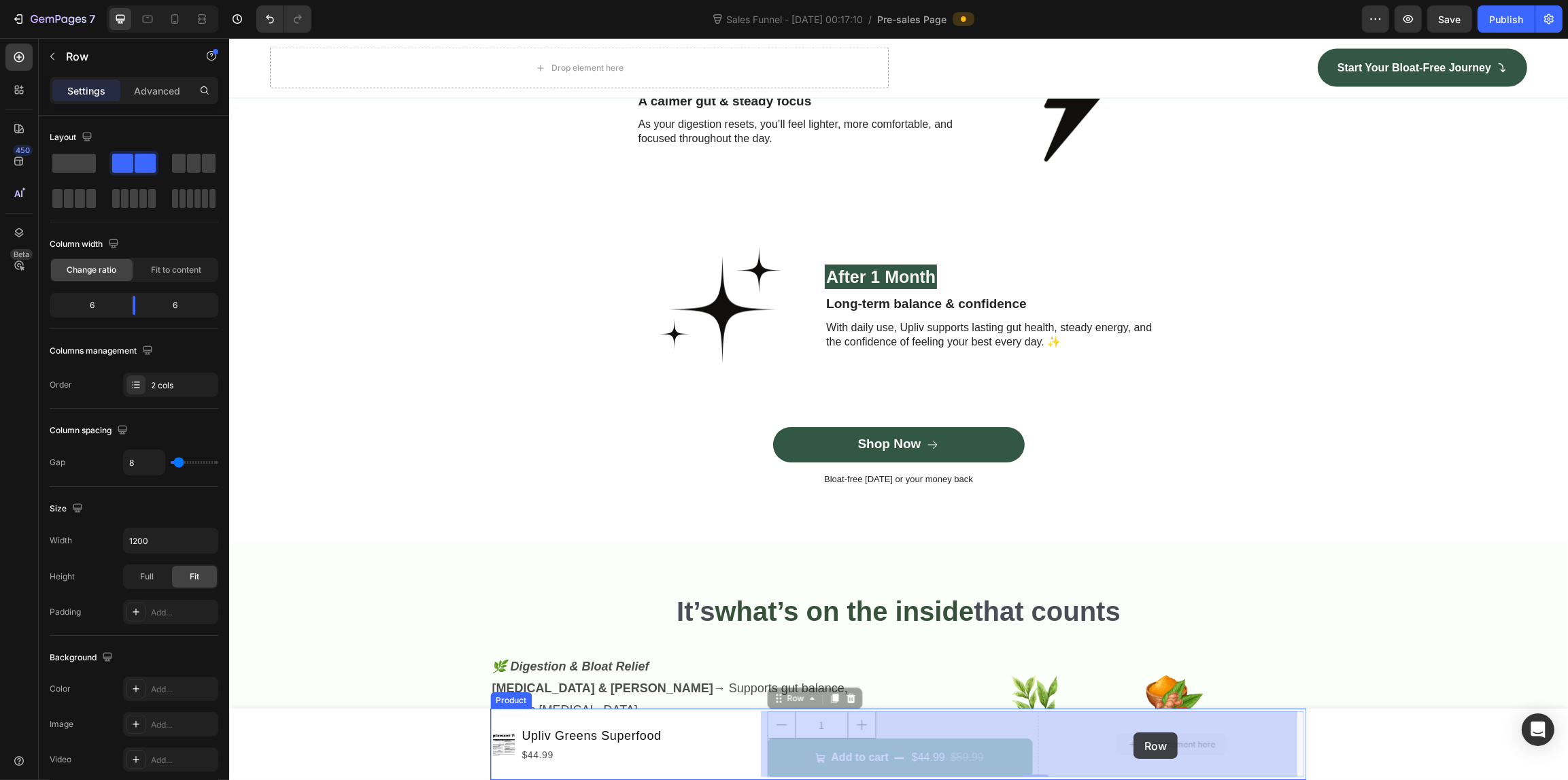
drag, startPoint x: 776, startPoint y: 701, endPoint x: 1130, endPoint y: 729, distance: 355.1
drag, startPoint x: 766, startPoint y: 697, endPoint x: 1188, endPoint y: 754, distance: 425.8
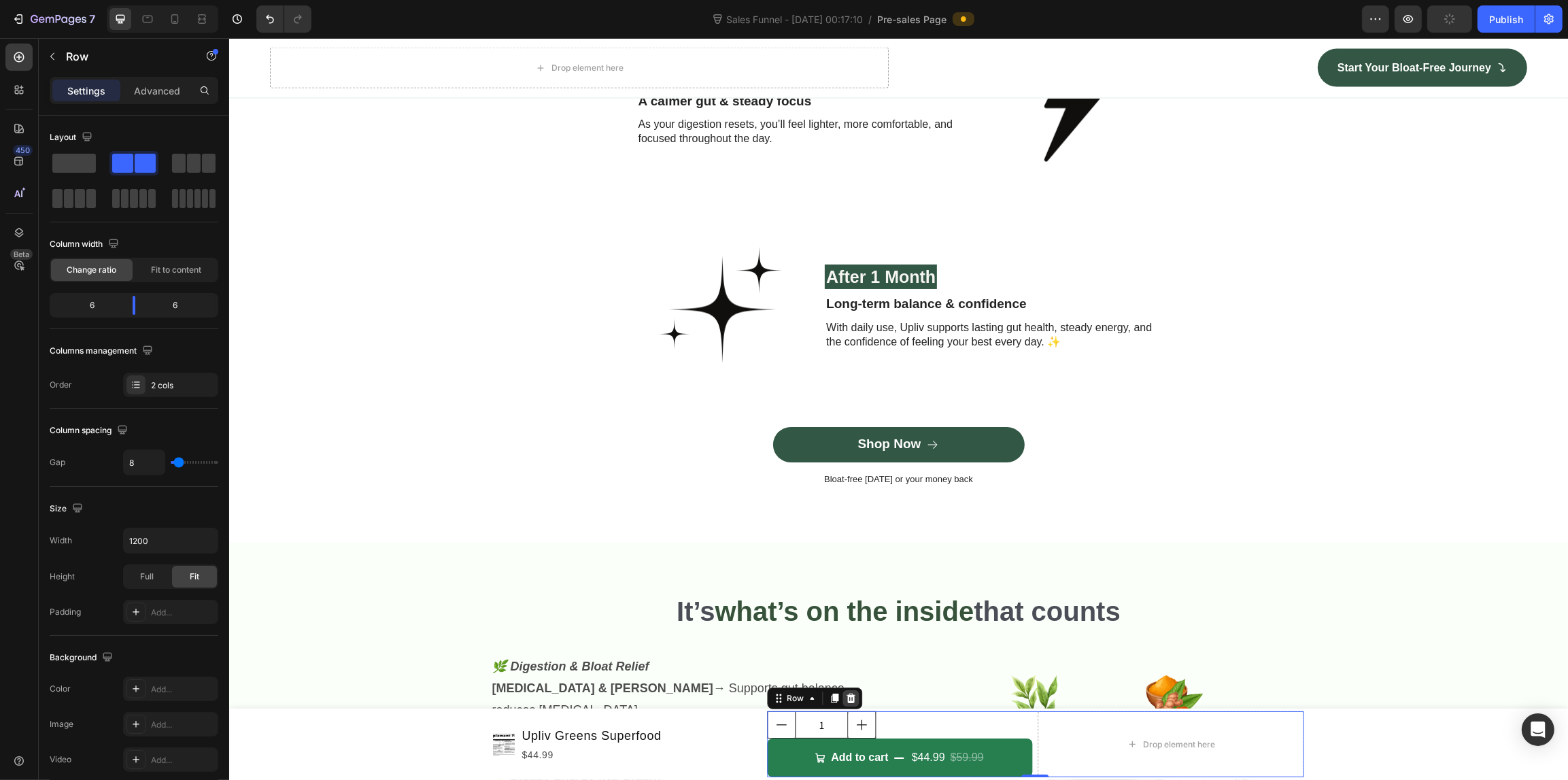
click at [842, 698] on div at bounding box center [850, 698] width 16 height 16
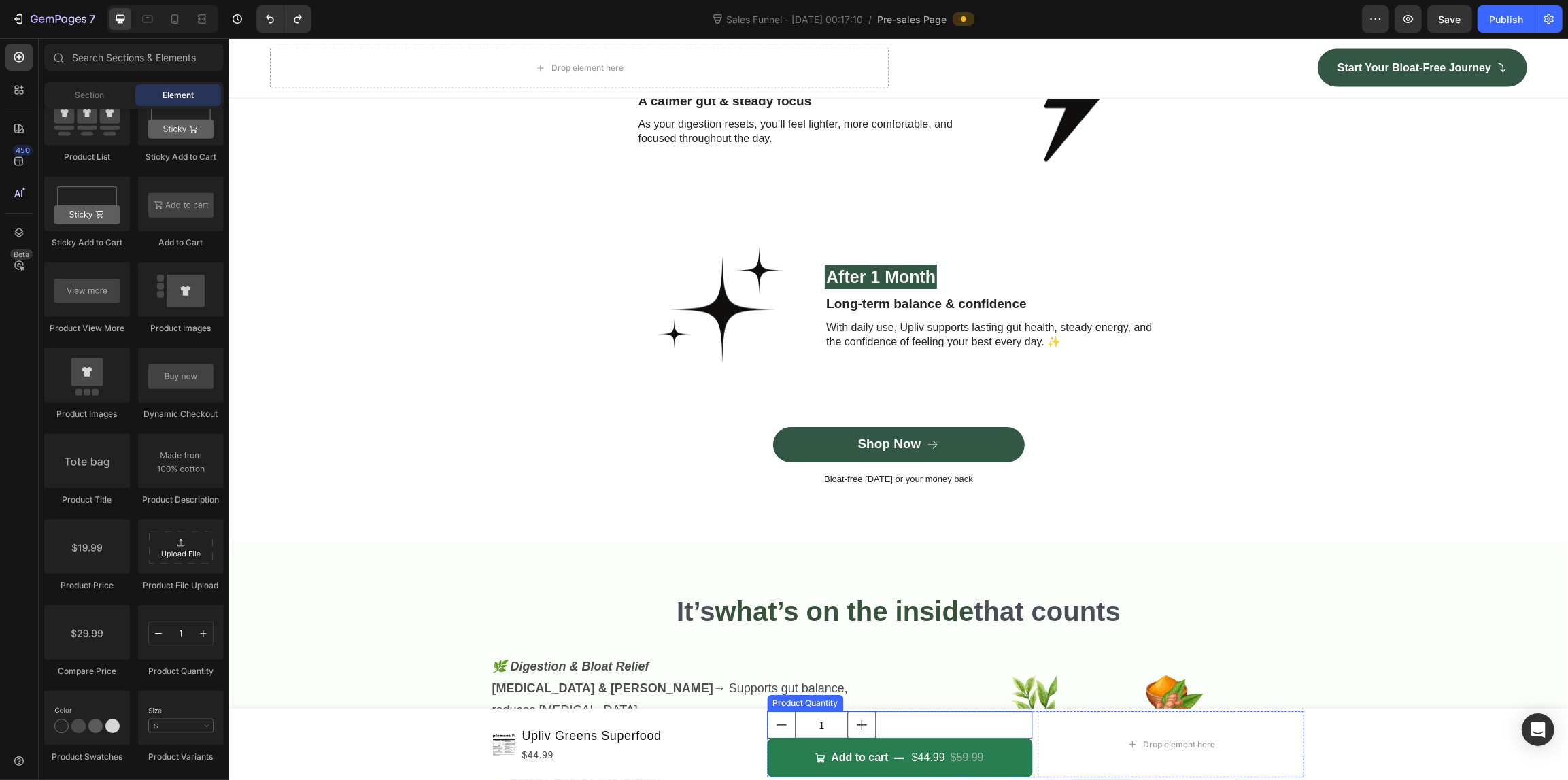
click at [875, 721] on div "1" at bounding box center [899, 724] width 266 height 27
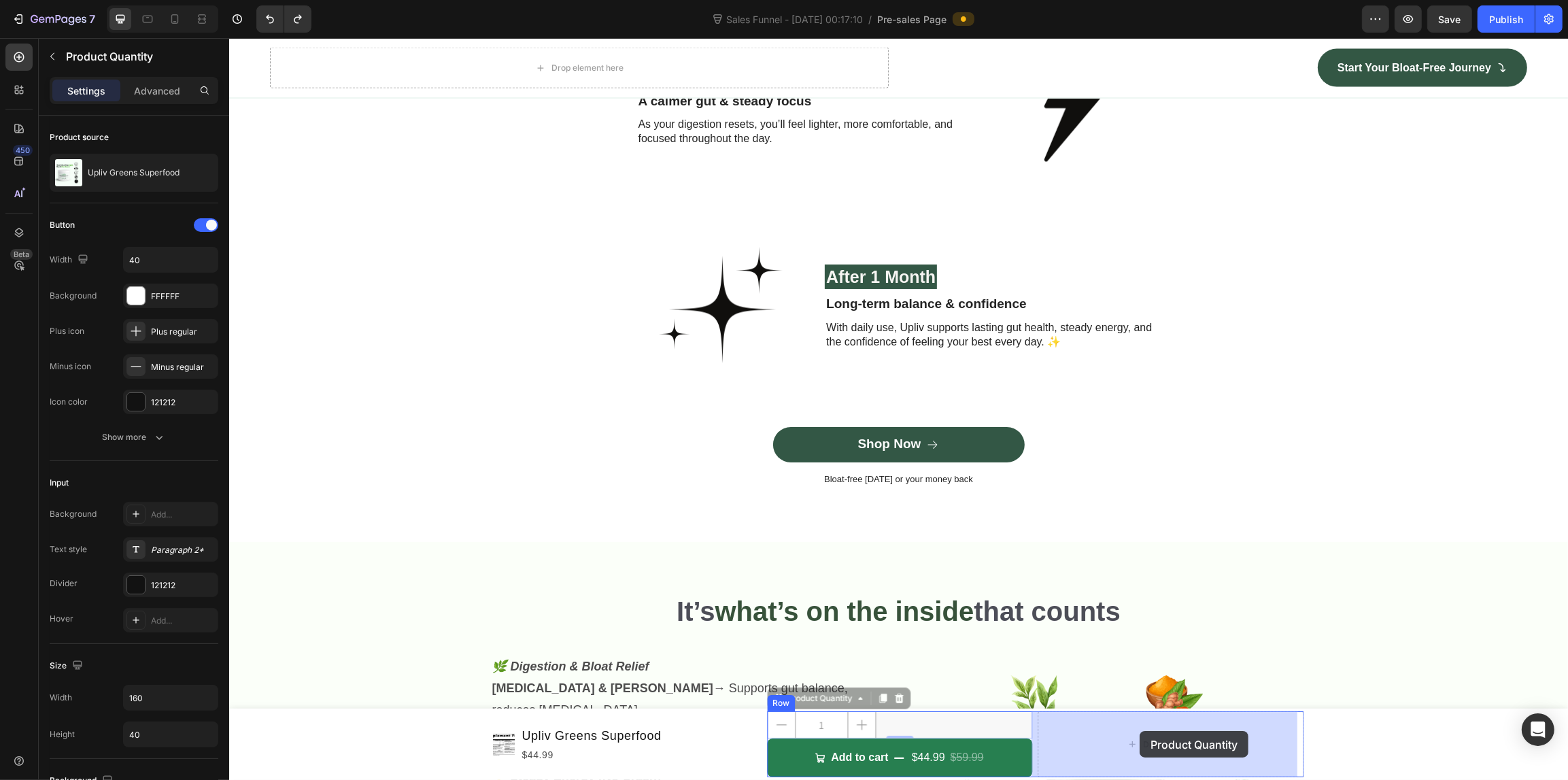
drag, startPoint x: 782, startPoint y: 701, endPoint x: 1112, endPoint y: 728, distance: 331.1
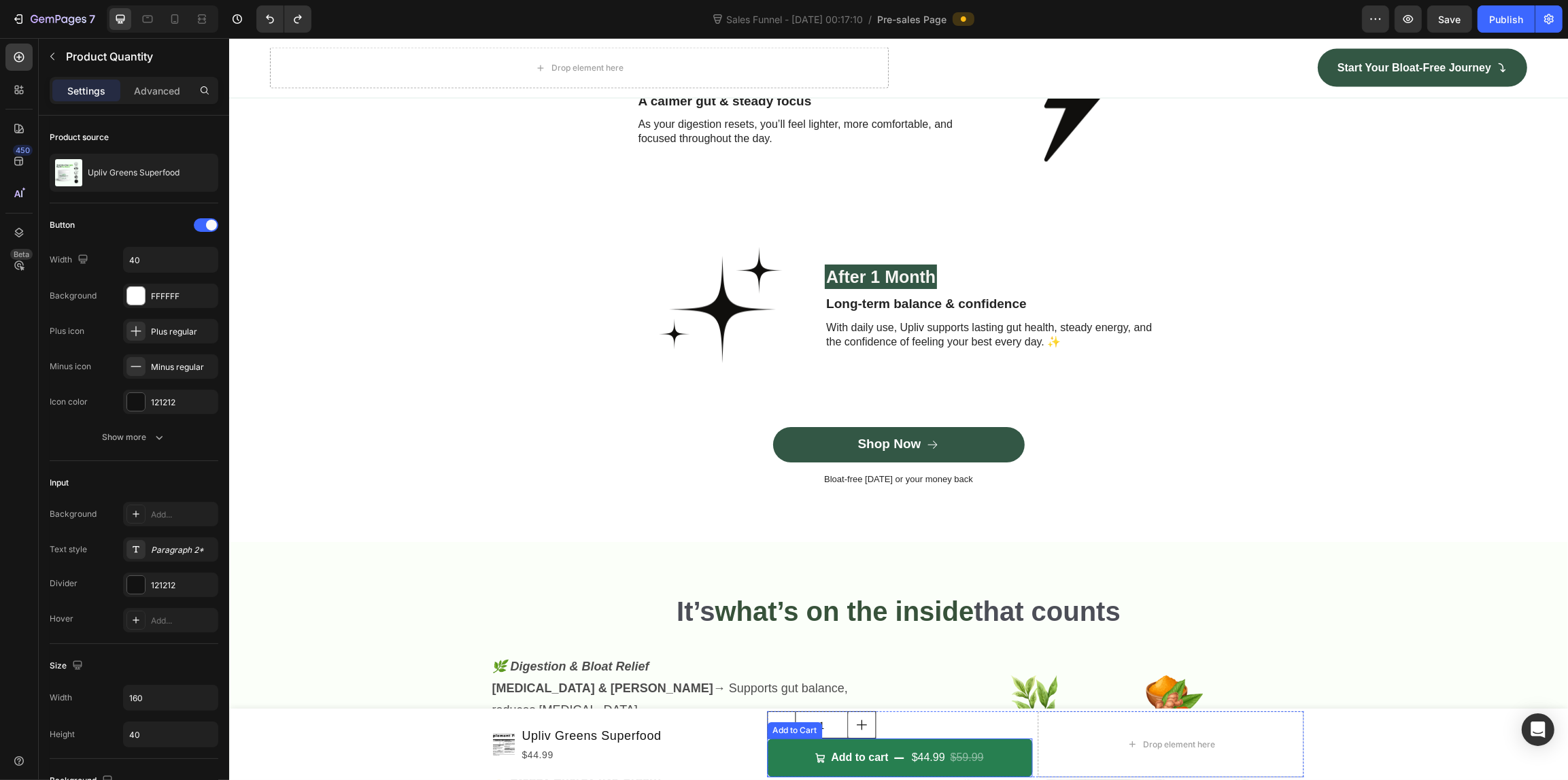
click at [786, 732] on div "Add to Cart" at bounding box center [794, 730] width 50 height 12
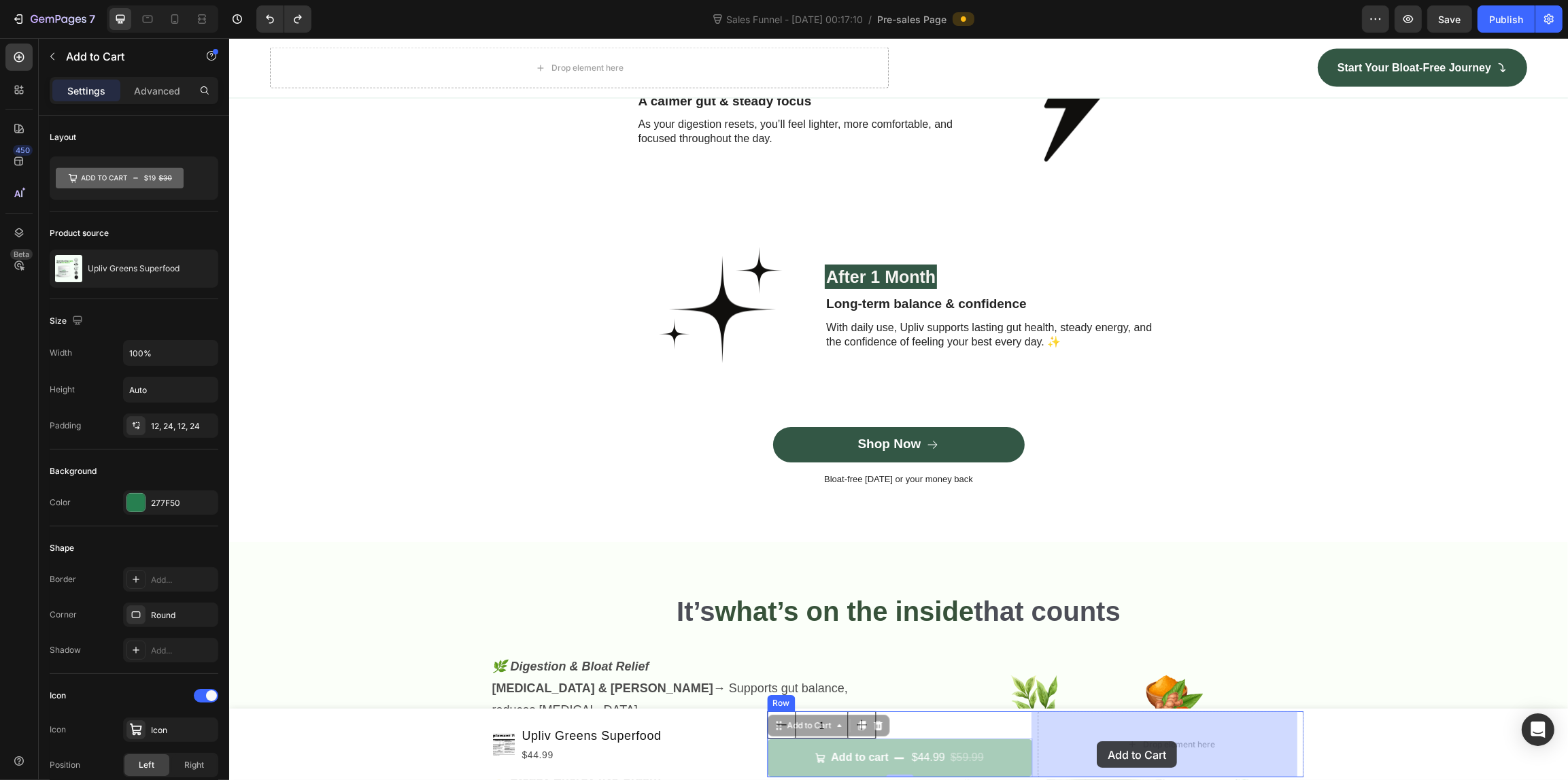
drag, startPoint x: 775, startPoint y: 732, endPoint x: 1083, endPoint y: 743, distance: 308.2
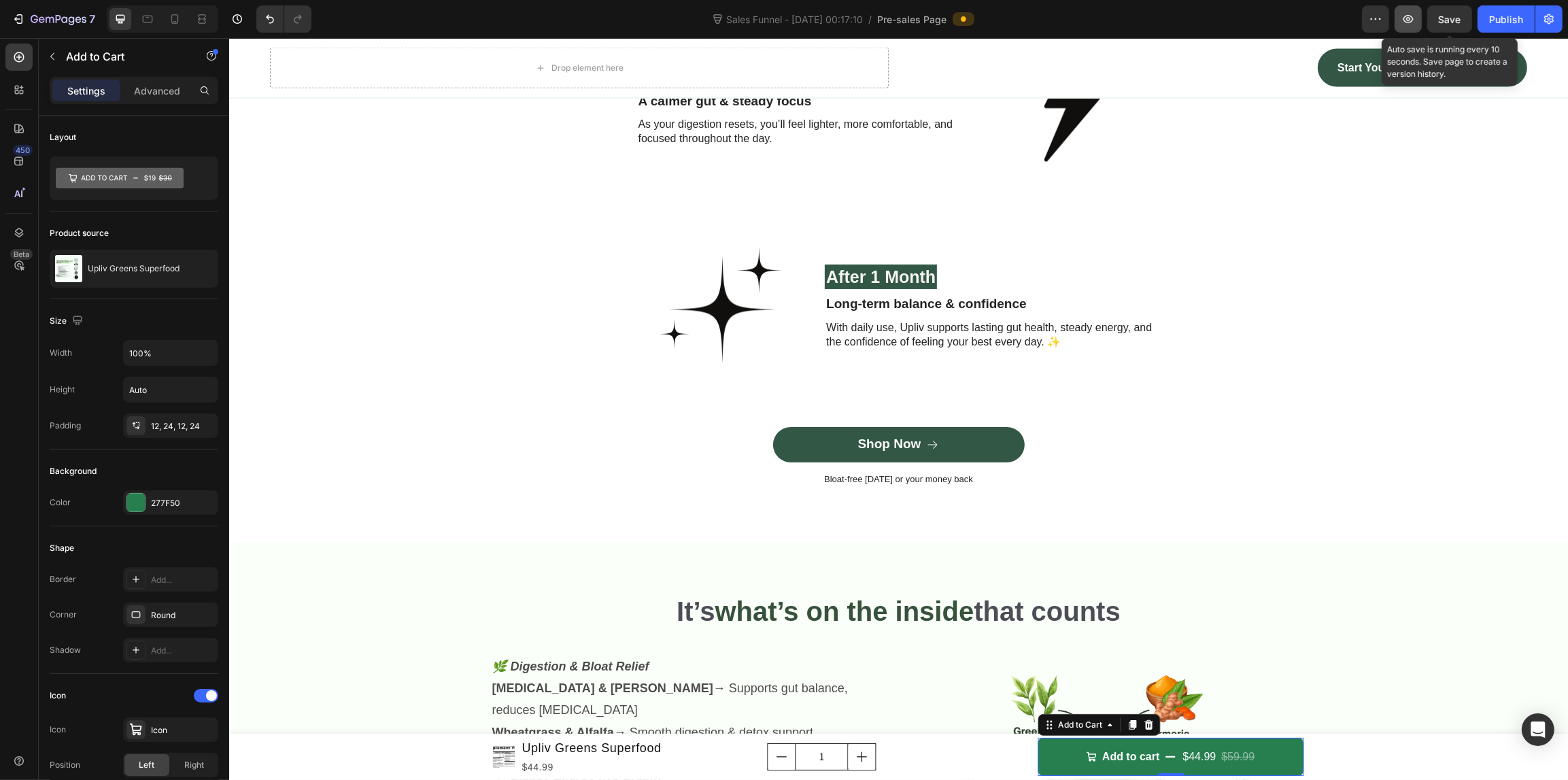
click at [1456, 14] on span "Save" at bounding box center [1450, 20] width 23 height 12
click at [182, 18] on div at bounding box center [175, 19] width 22 height 22
type input "18"
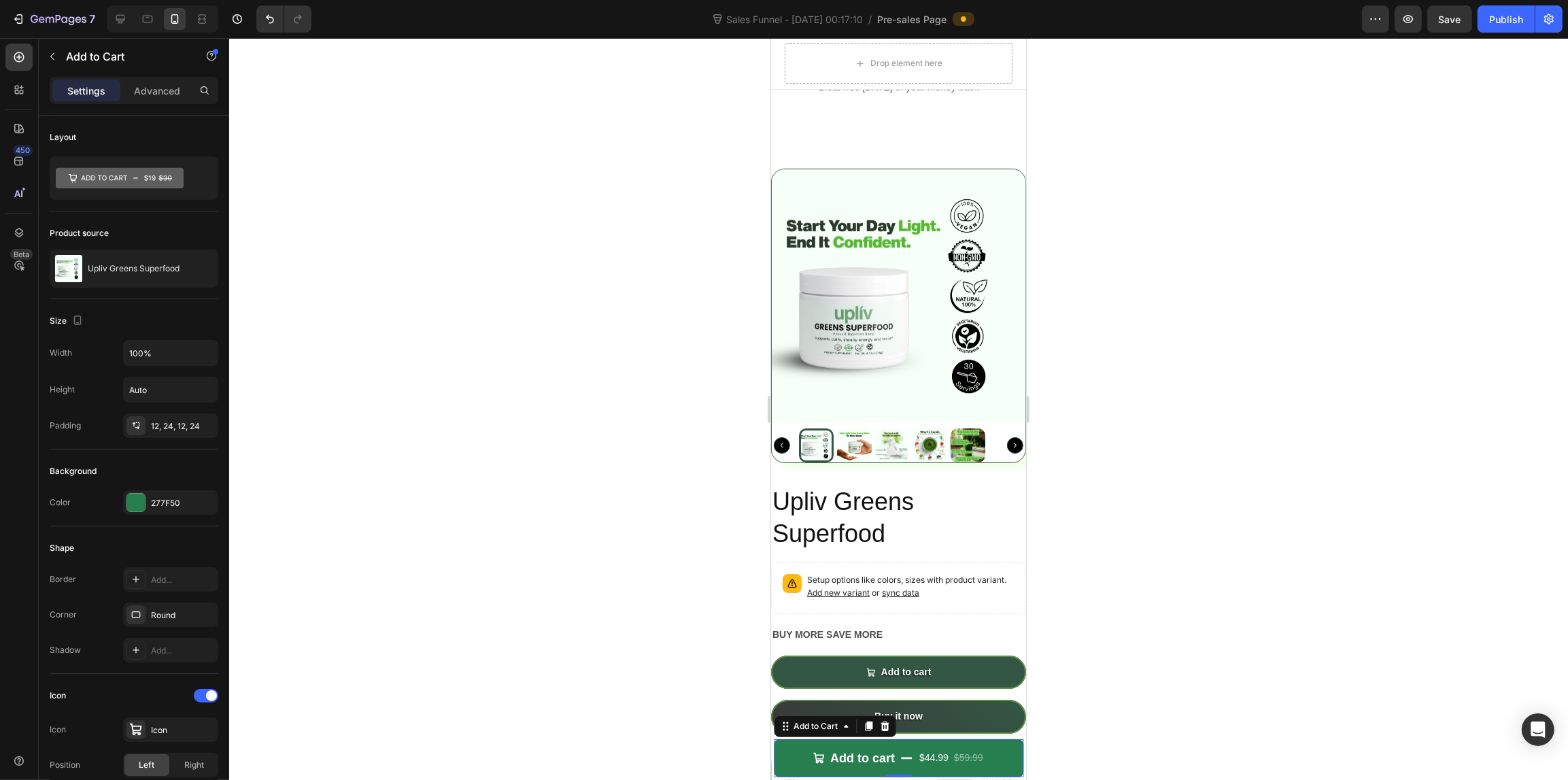
scroll to position [5536, 0]
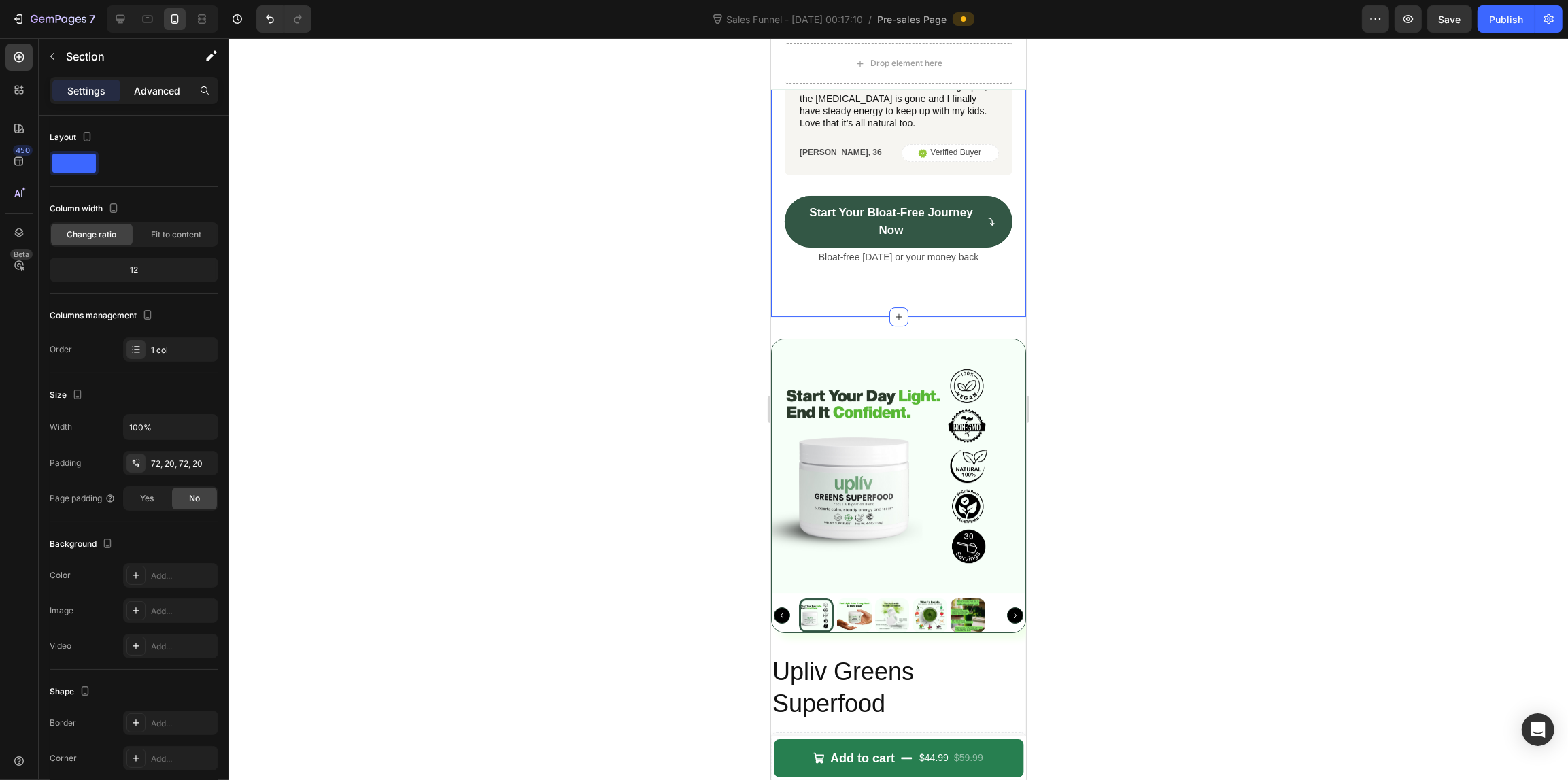
click at [144, 86] on p "Advanced" at bounding box center [156, 90] width 46 height 14
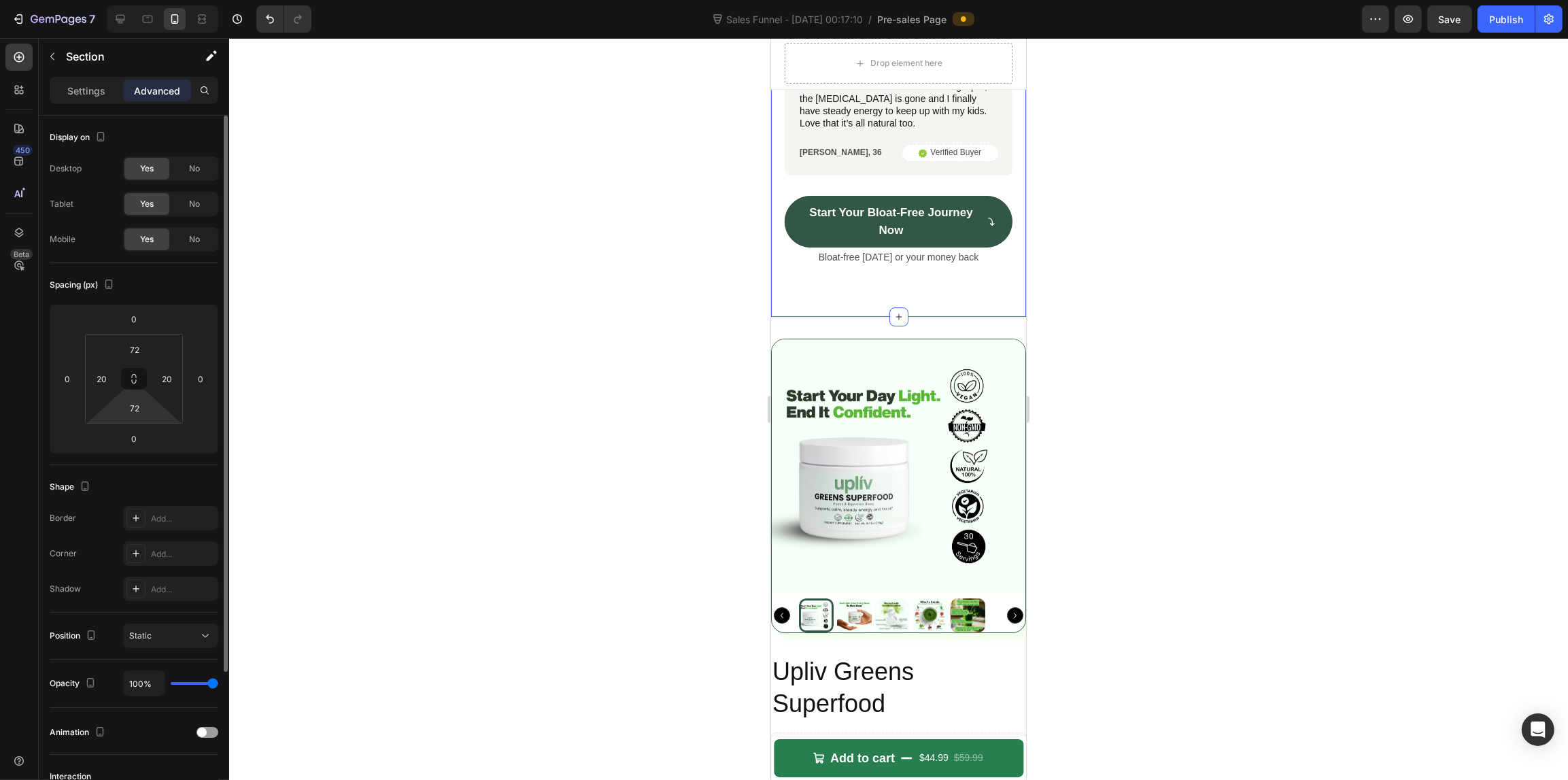
click at [150, 419] on div "72" at bounding box center [134, 408] width 34 height 22
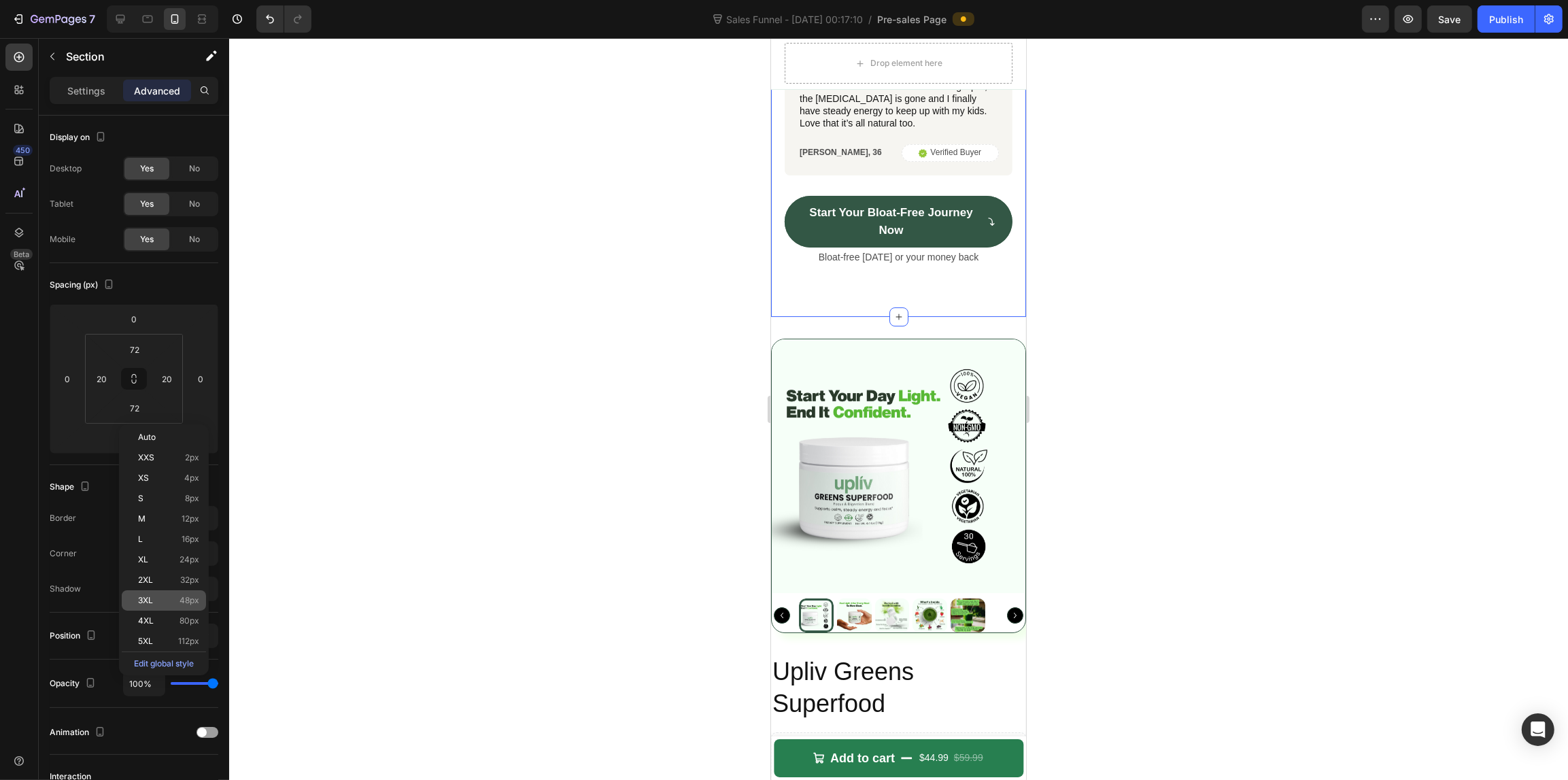
click at [188, 597] on span "48px" at bounding box center [189, 600] width 20 height 10
type input "48"
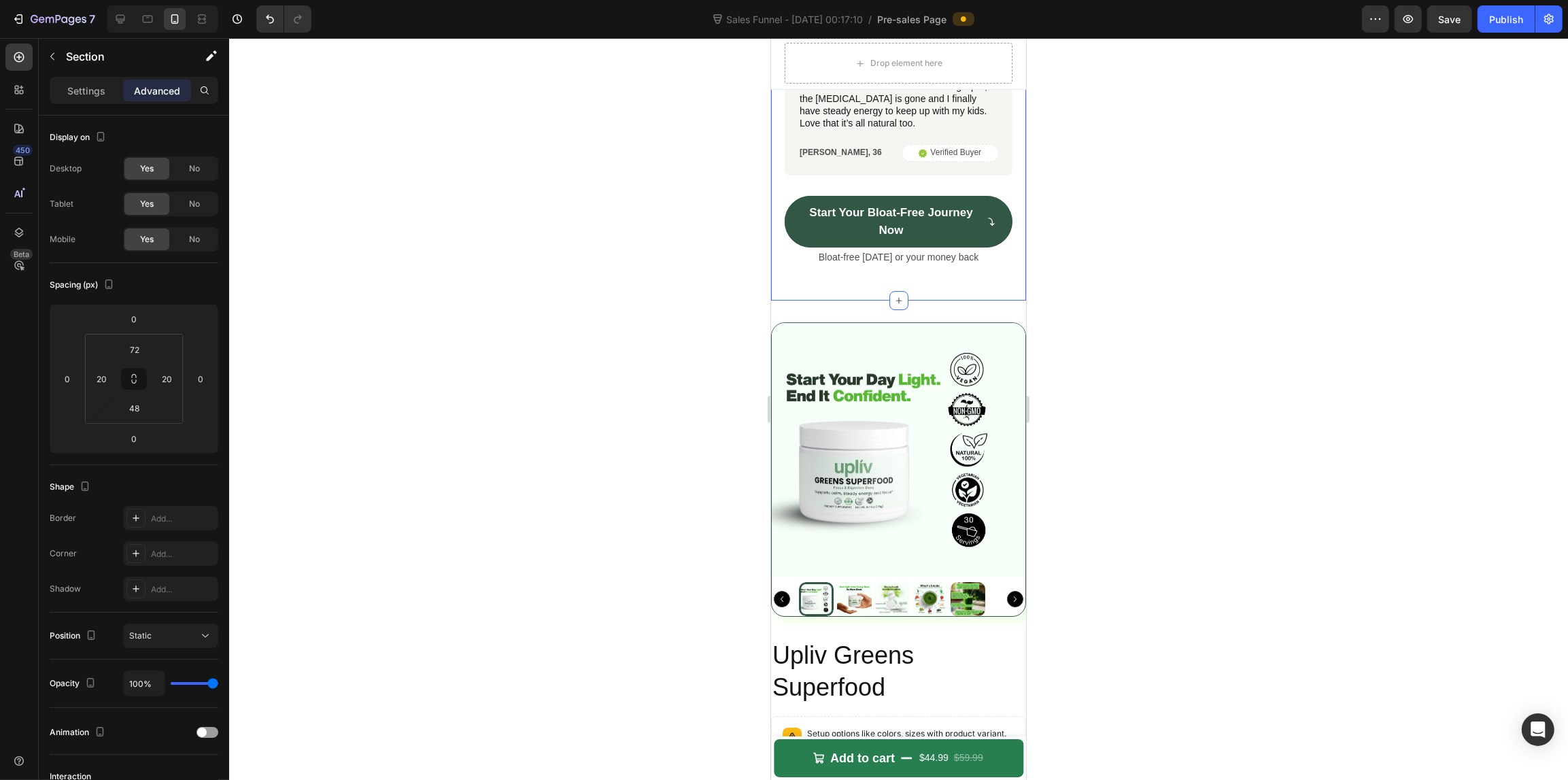
click at [330, 408] on div at bounding box center [898, 409] width 1339 height 742
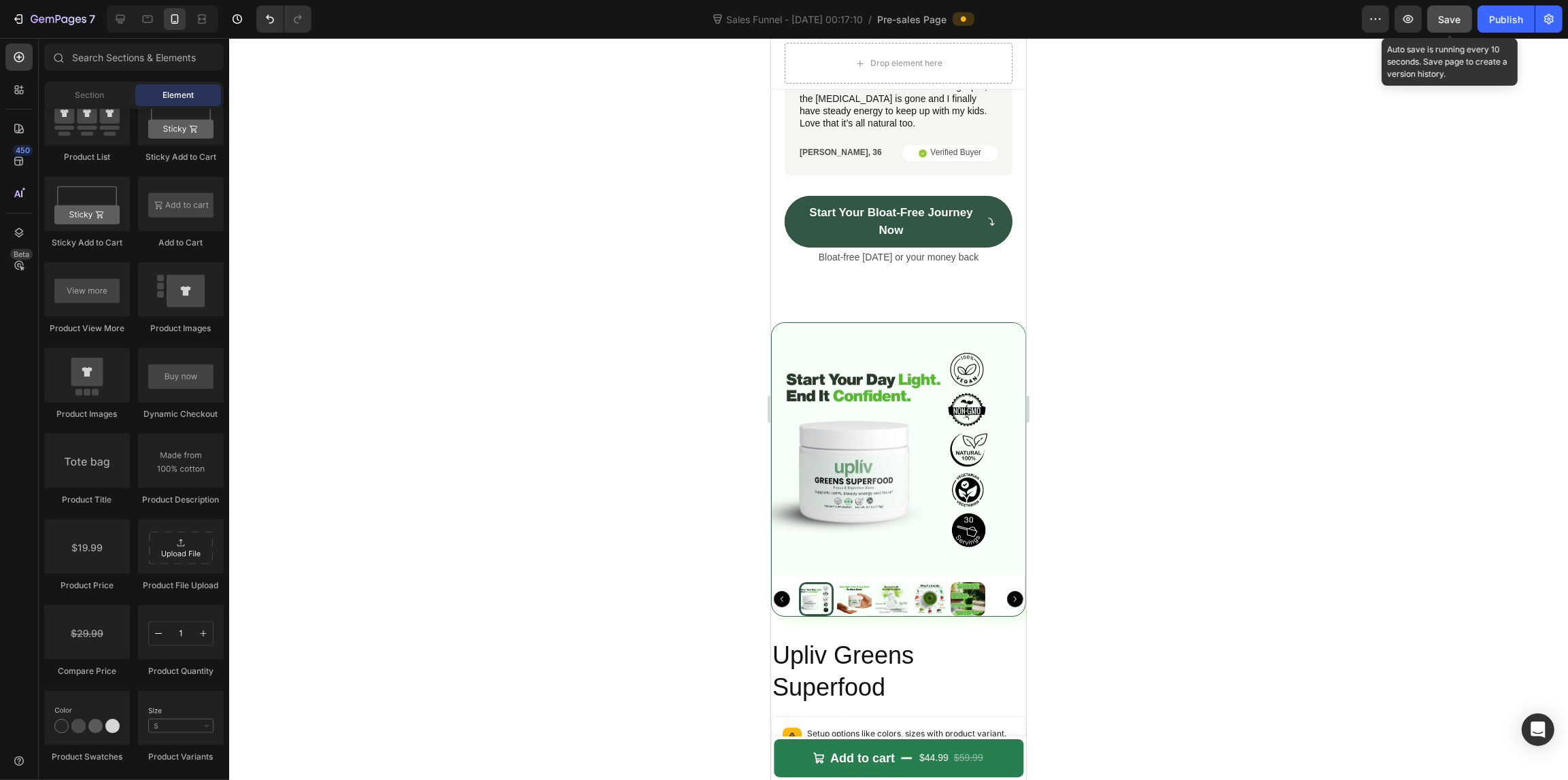
click at [1445, 21] on span "Save" at bounding box center [1450, 20] width 23 height 12
click at [118, 12] on icon at bounding box center [120, 19] width 14 height 14
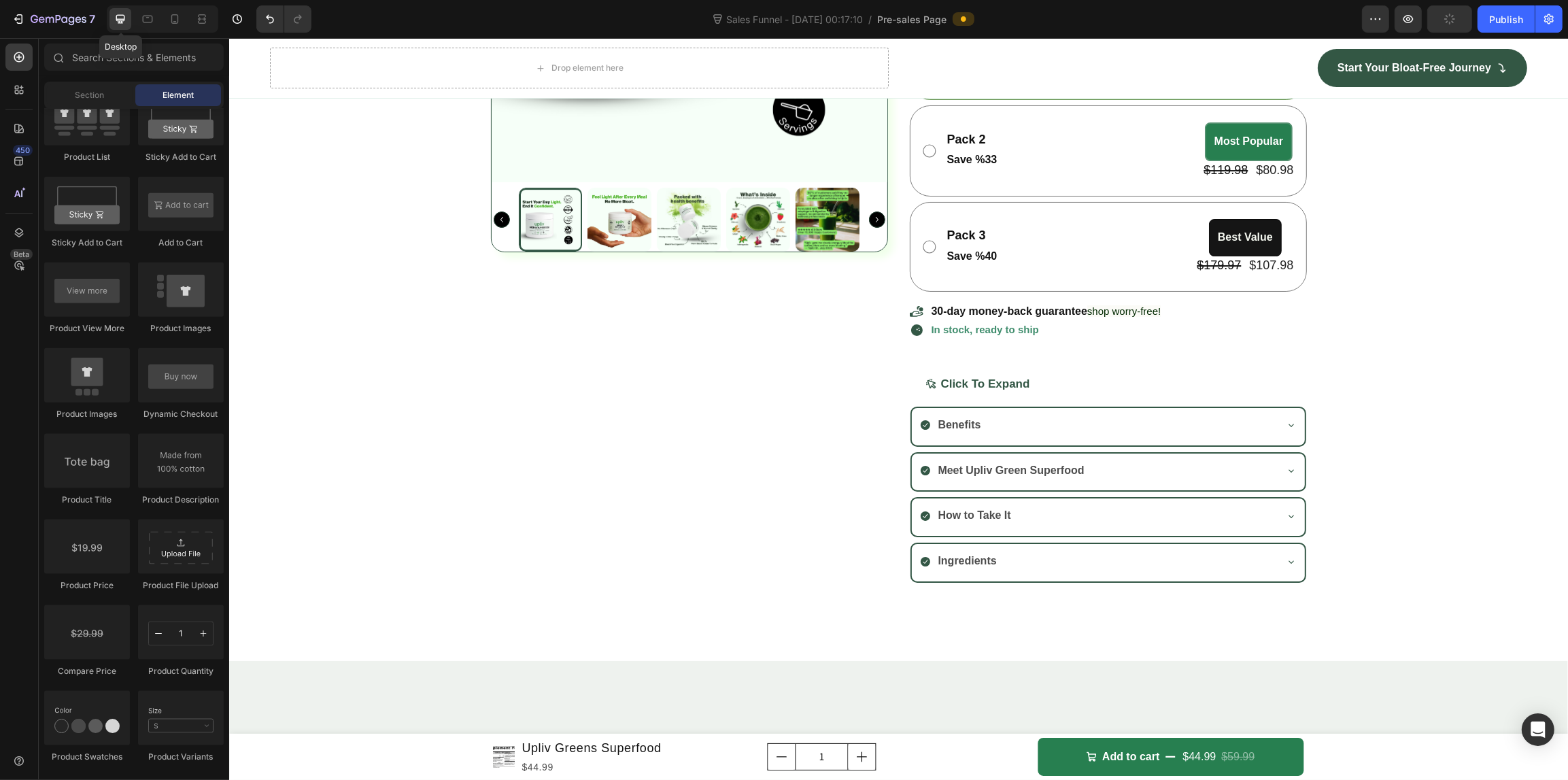
scroll to position [5587, 0]
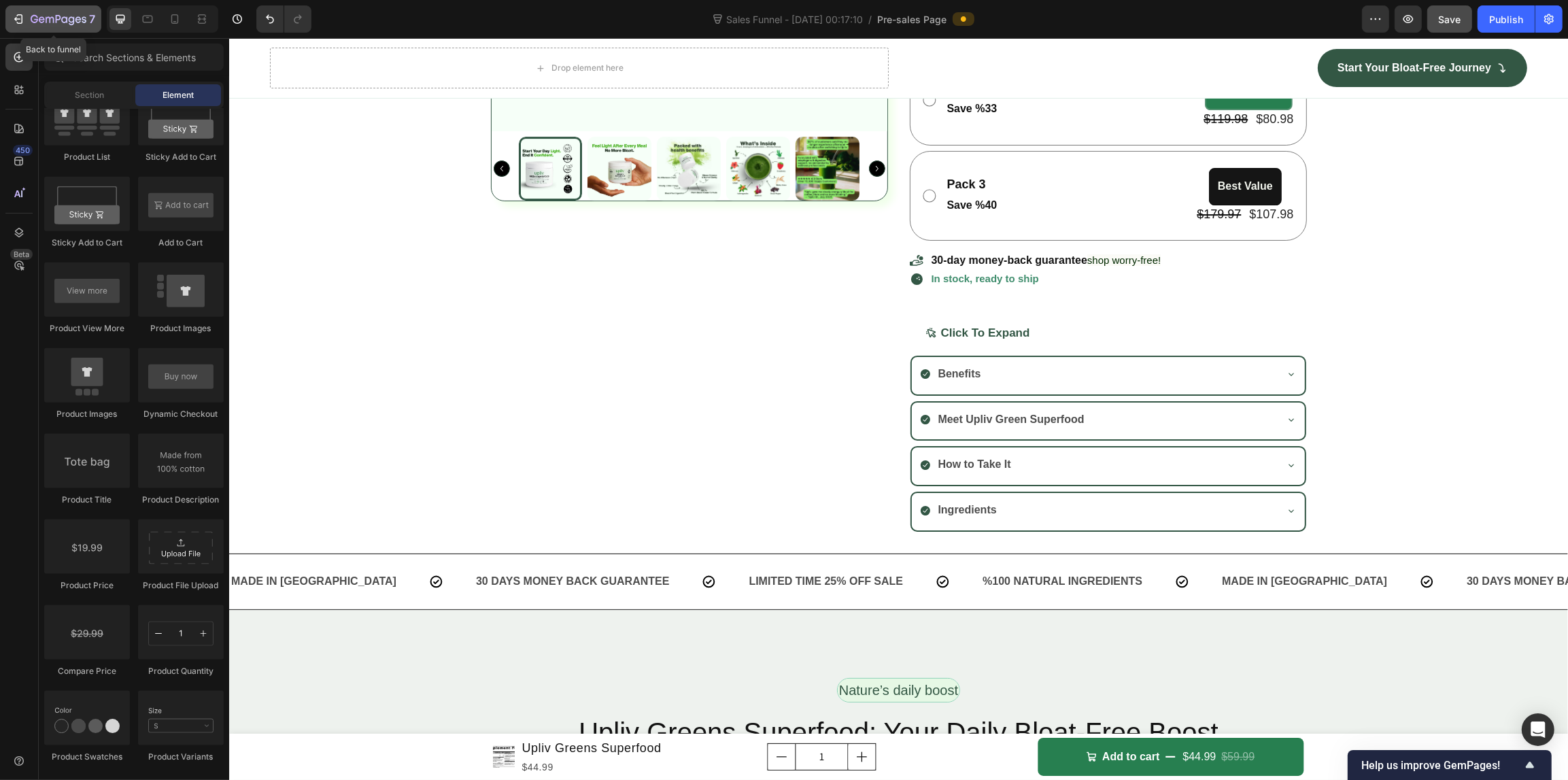
click at [22, 18] on icon "button" at bounding box center [20, 18] width 6 height 10
